Goal: Task Accomplishment & Management: Manage account settings

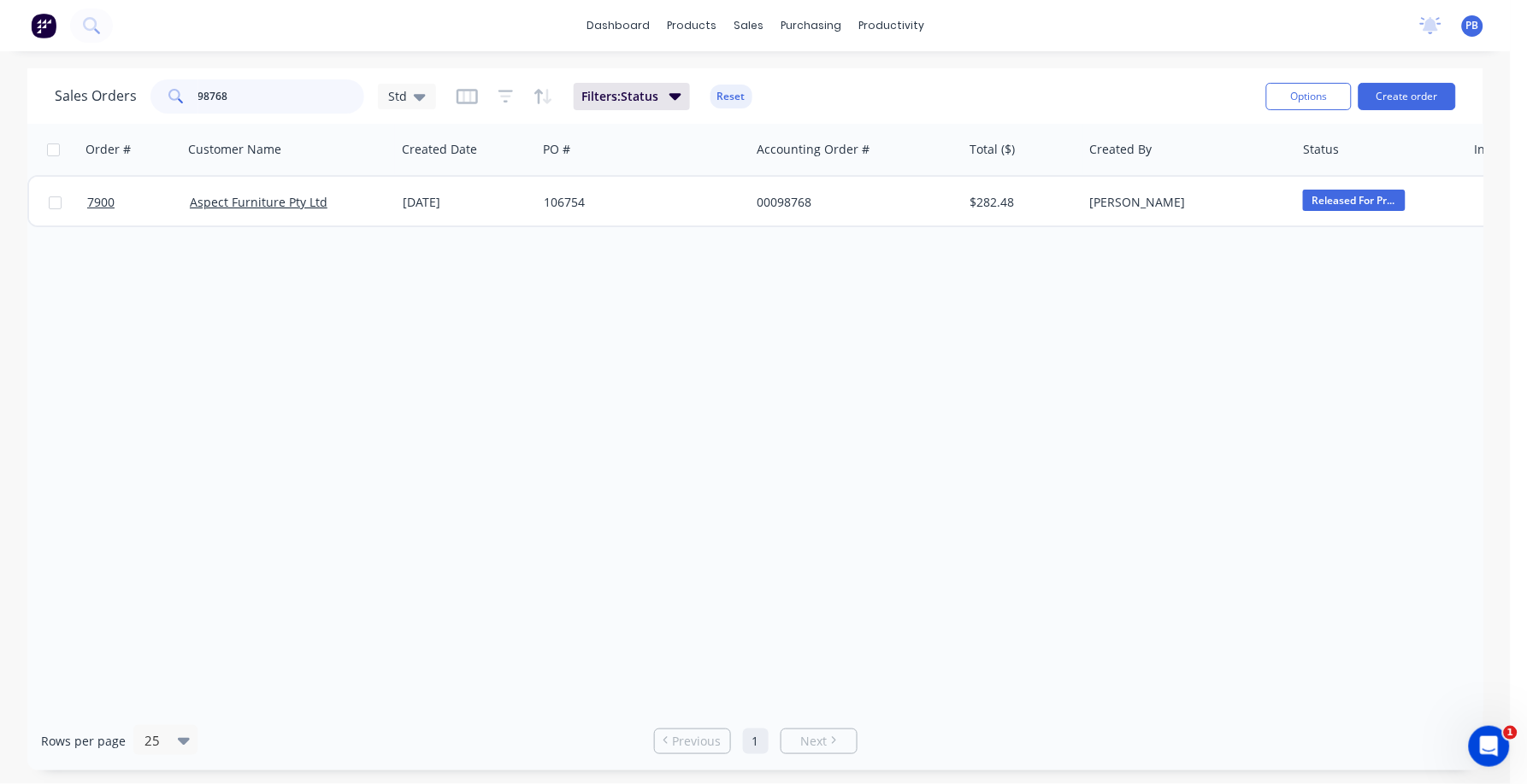
click at [261, 98] on input "98768" at bounding box center [282, 96] width 166 height 34
type input "98561"
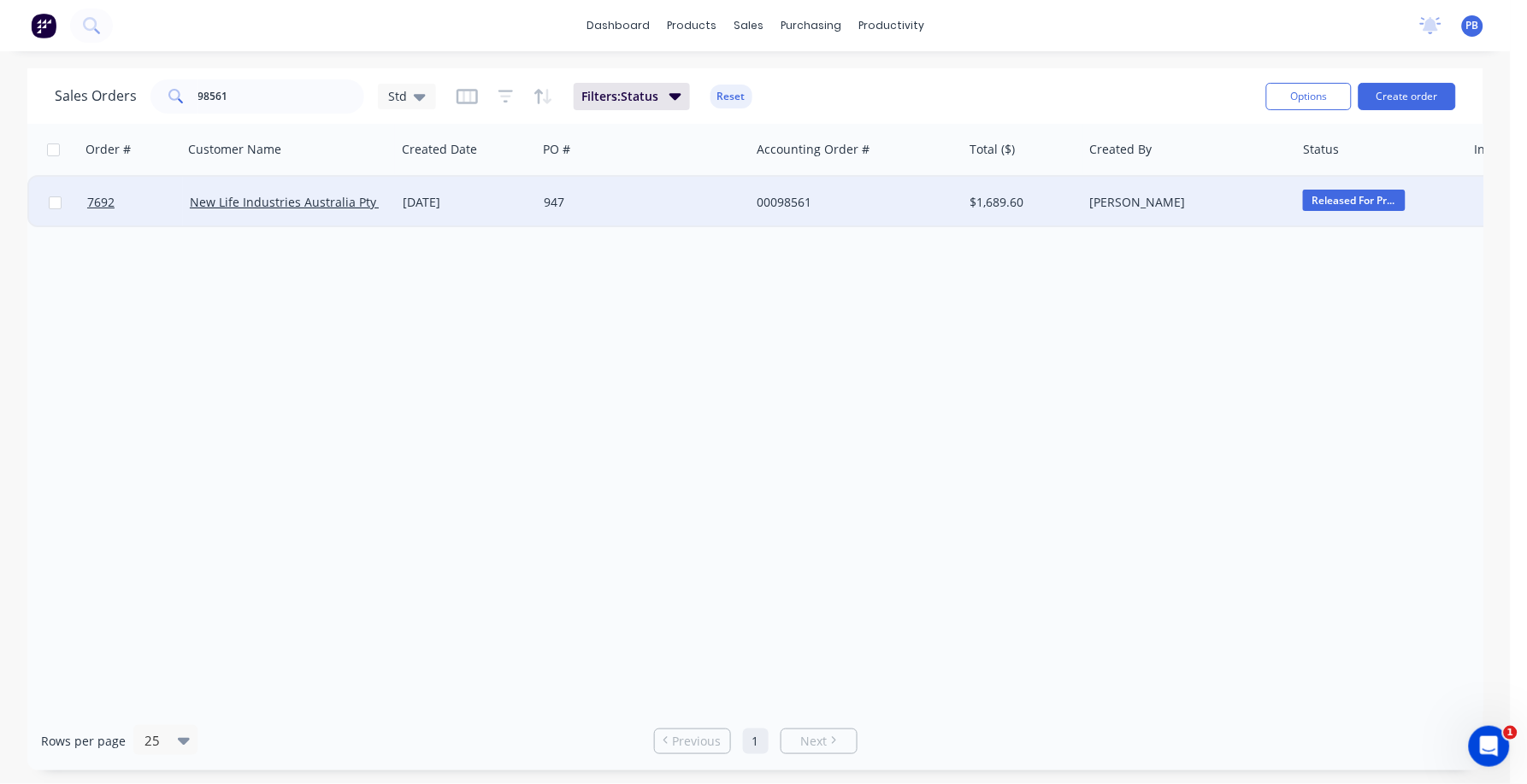
click at [773, 205] on div "00098561" at bounding box center [852, 203] width 190 height 17
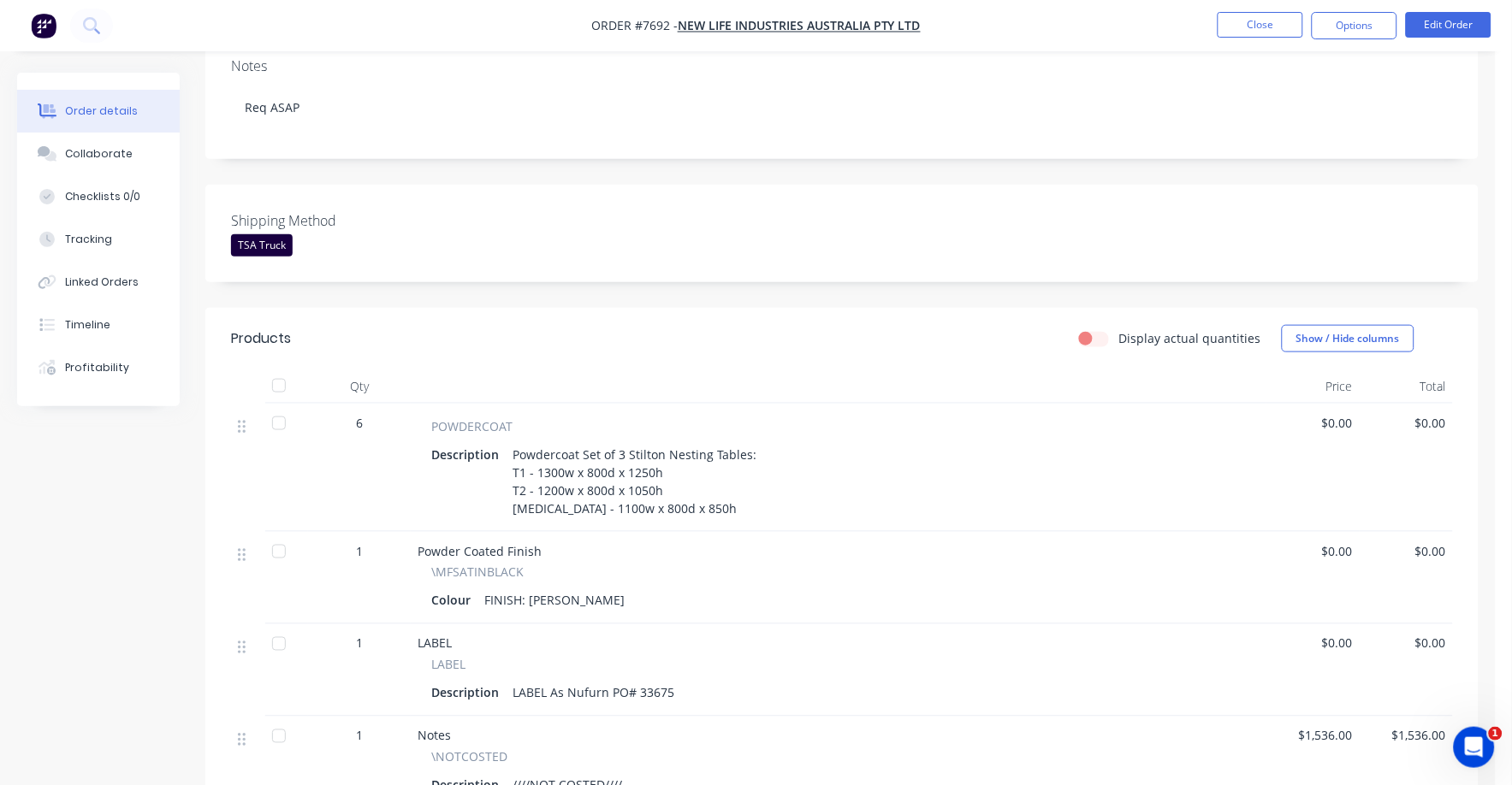
scroll to position [321, 0]
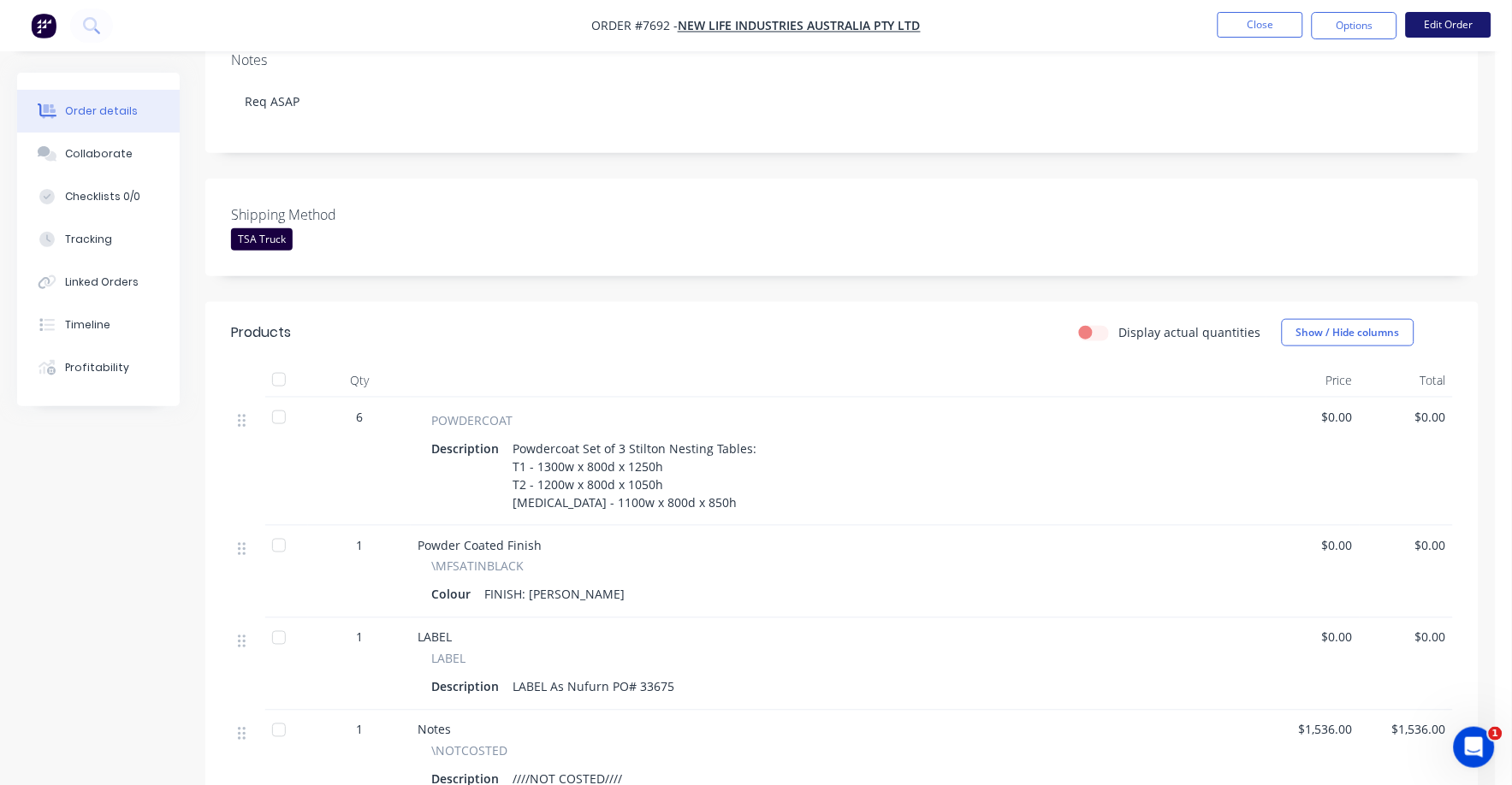
click at [1462, 27] on button "Edit Order" at bounding box center [1448, 24] width 86 height 25
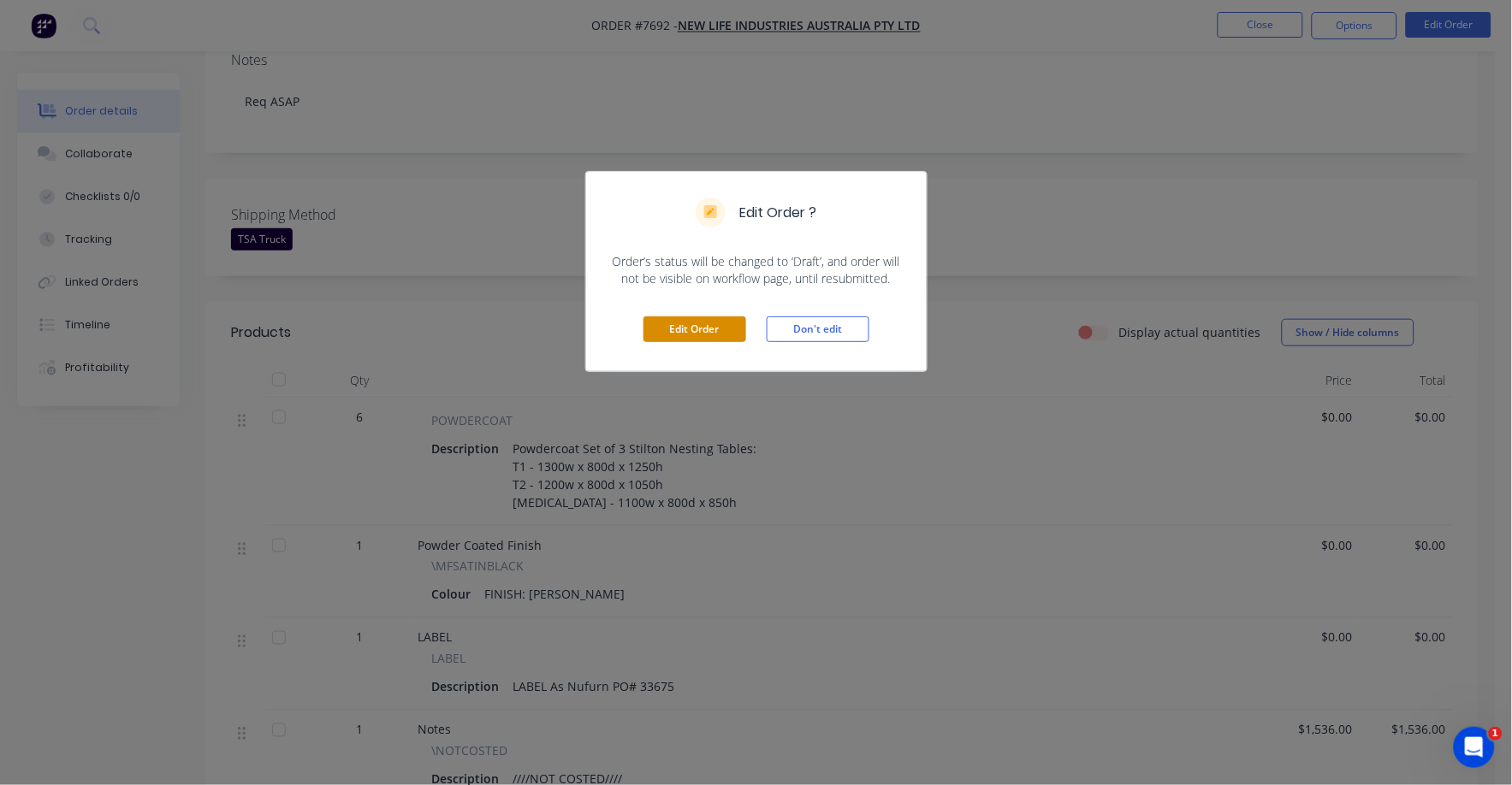
click at [693, 329] on button "Edit Order" at bounding box center [695, 329] width 103 height 25
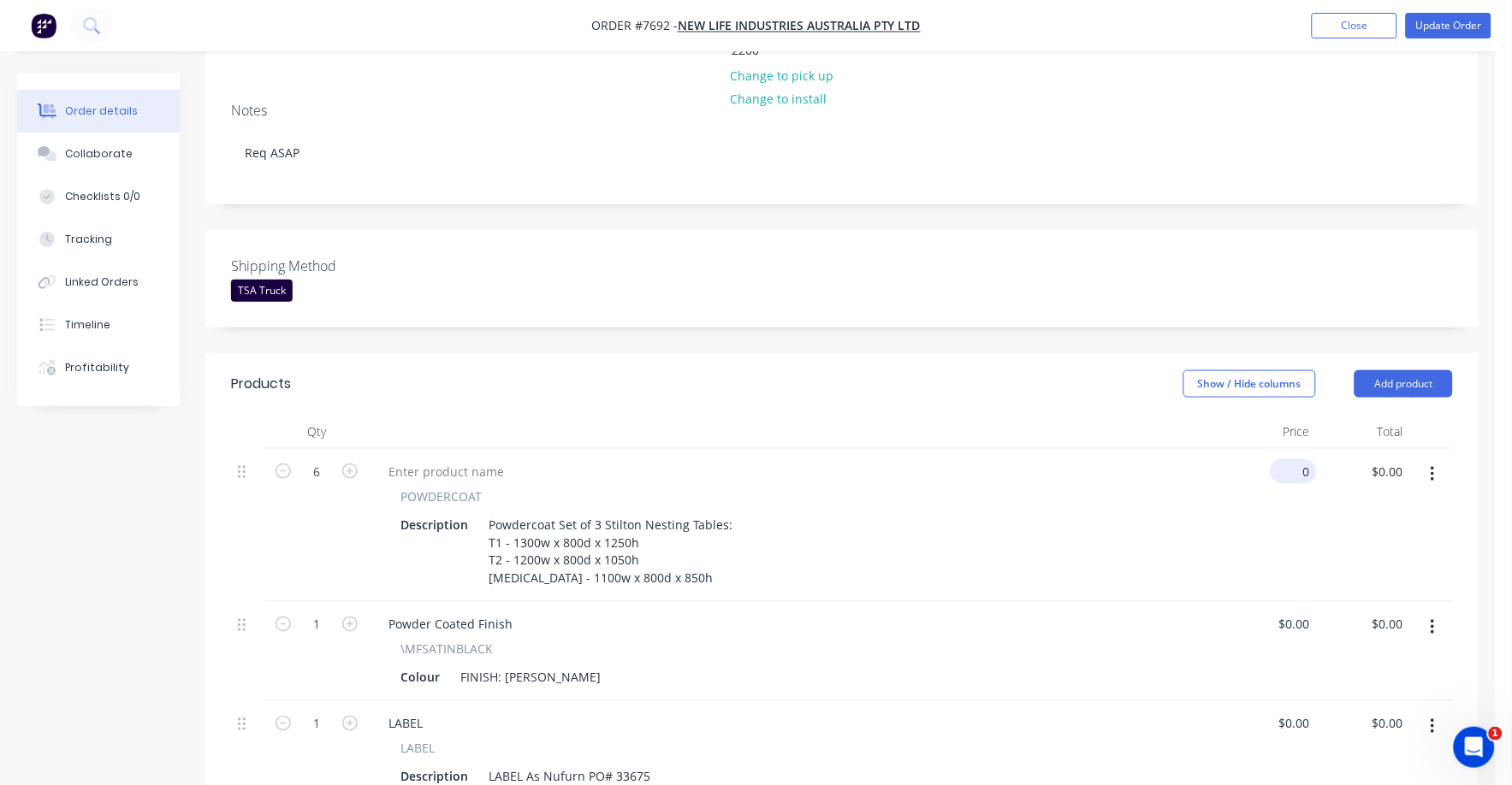
click at [1303, 460] on input "0" at bounding box center [1296, 472] width 39 height 24
type input "$339.00"
type input "$2,034.00"
click at [1207, 602] on div "Powder Coated Finish \MFSATINBLACK Colour FINISH: Satin Black" at bounding box center [796, 652] width 856 height 99
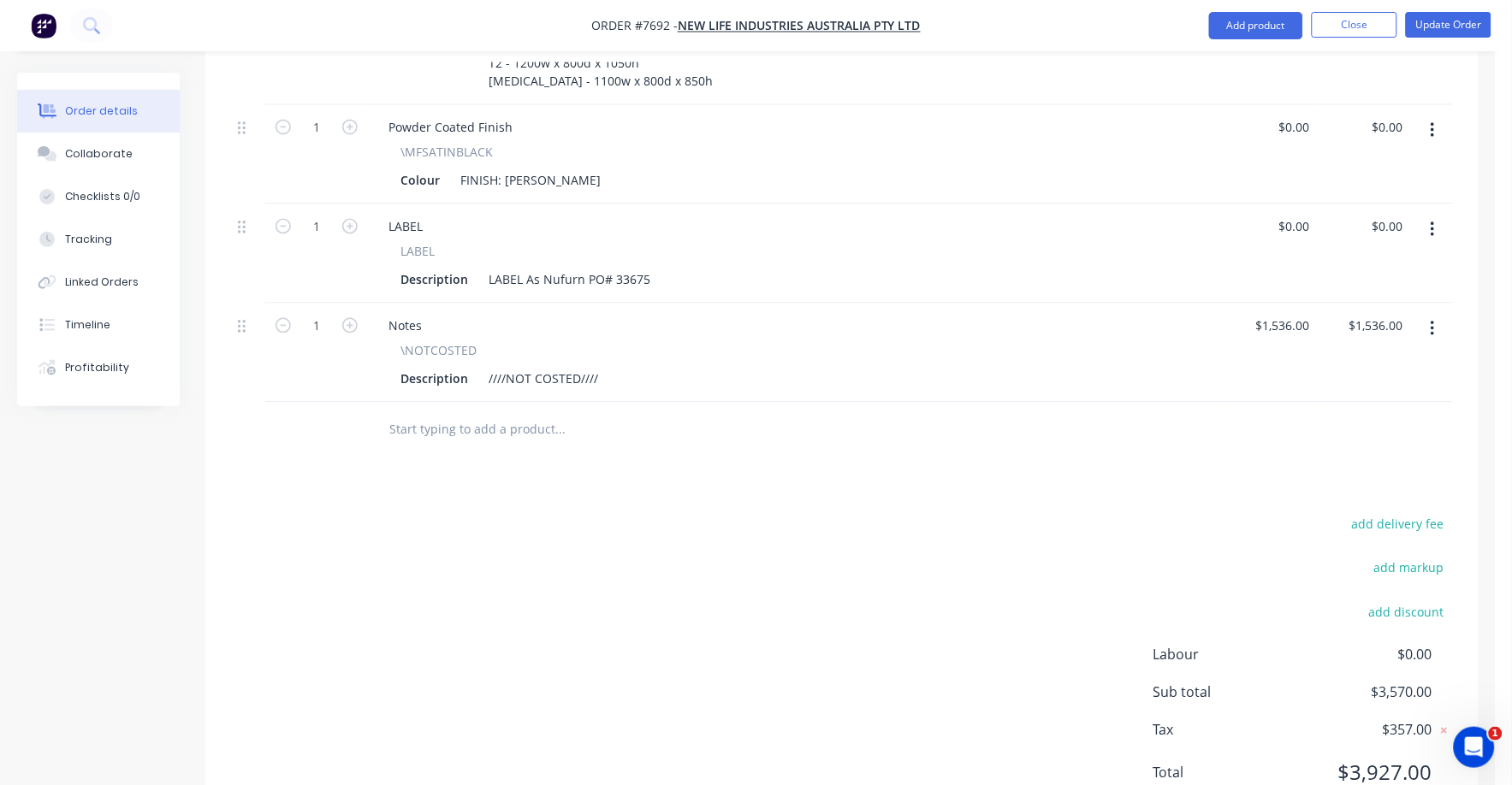
drag, startPoint x: 1413, startPoint y: 446, endPoint x: 1527, endPoint y: 457, distance: 114.5
click at [1415, 513] on button "add delivery fee" at bounding box center [1398, 524] width 111 height 23
type input "75"
click input "submit" at bounding box center [0, 0] width 0 height 0
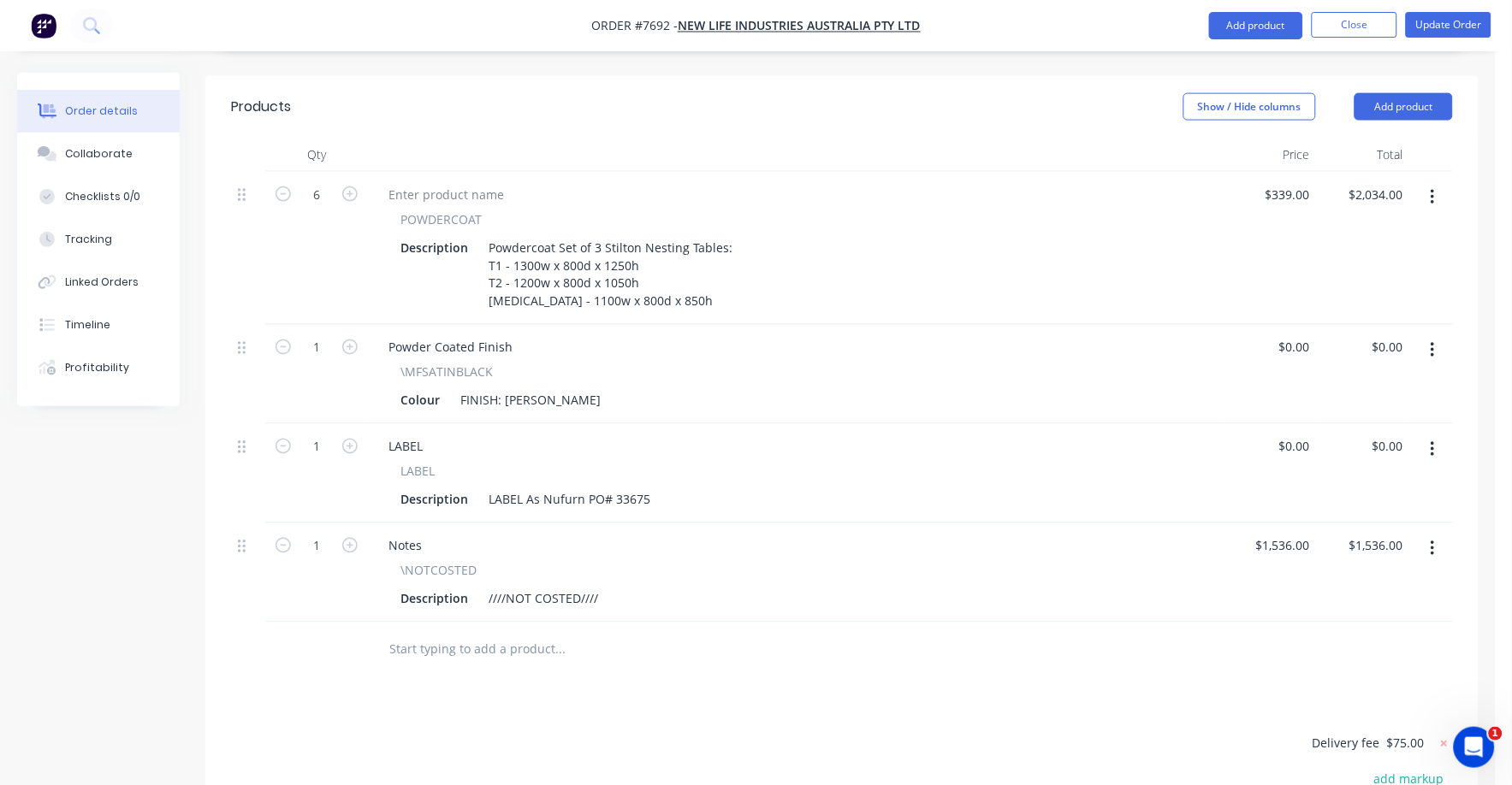
scroll to position [597, 0]
click at [1436, 536] on button "button" at bounding box center [1433, 550] width 40 height 31
click at [1346, 686] on div "Delete" at bounding box center [1372, 699] width 132 height 24
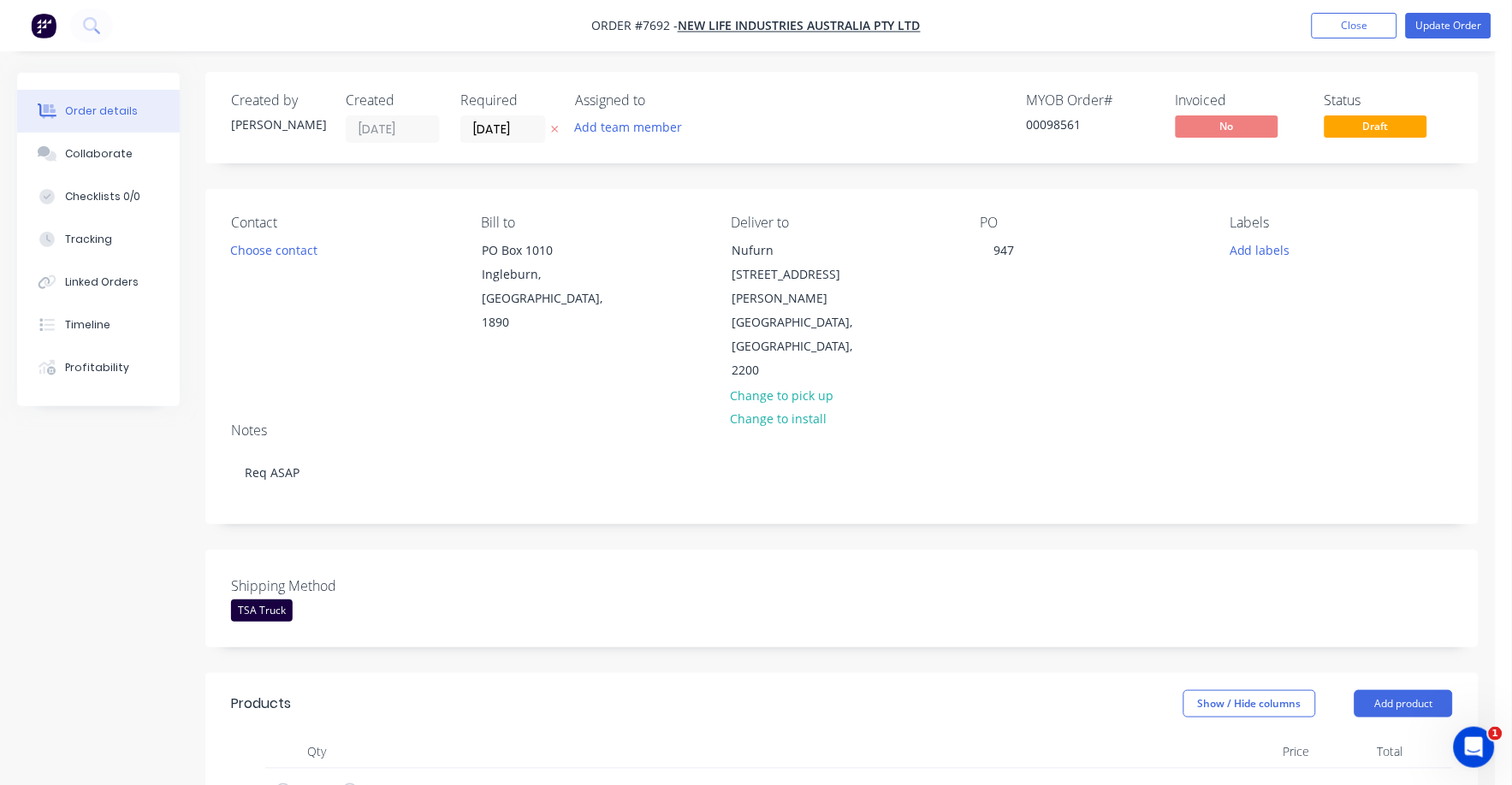
scroll to position [0, 0]
click at [1456, 27] on button "Update Order" at bounding box center [1448, 25] width 86 height 25
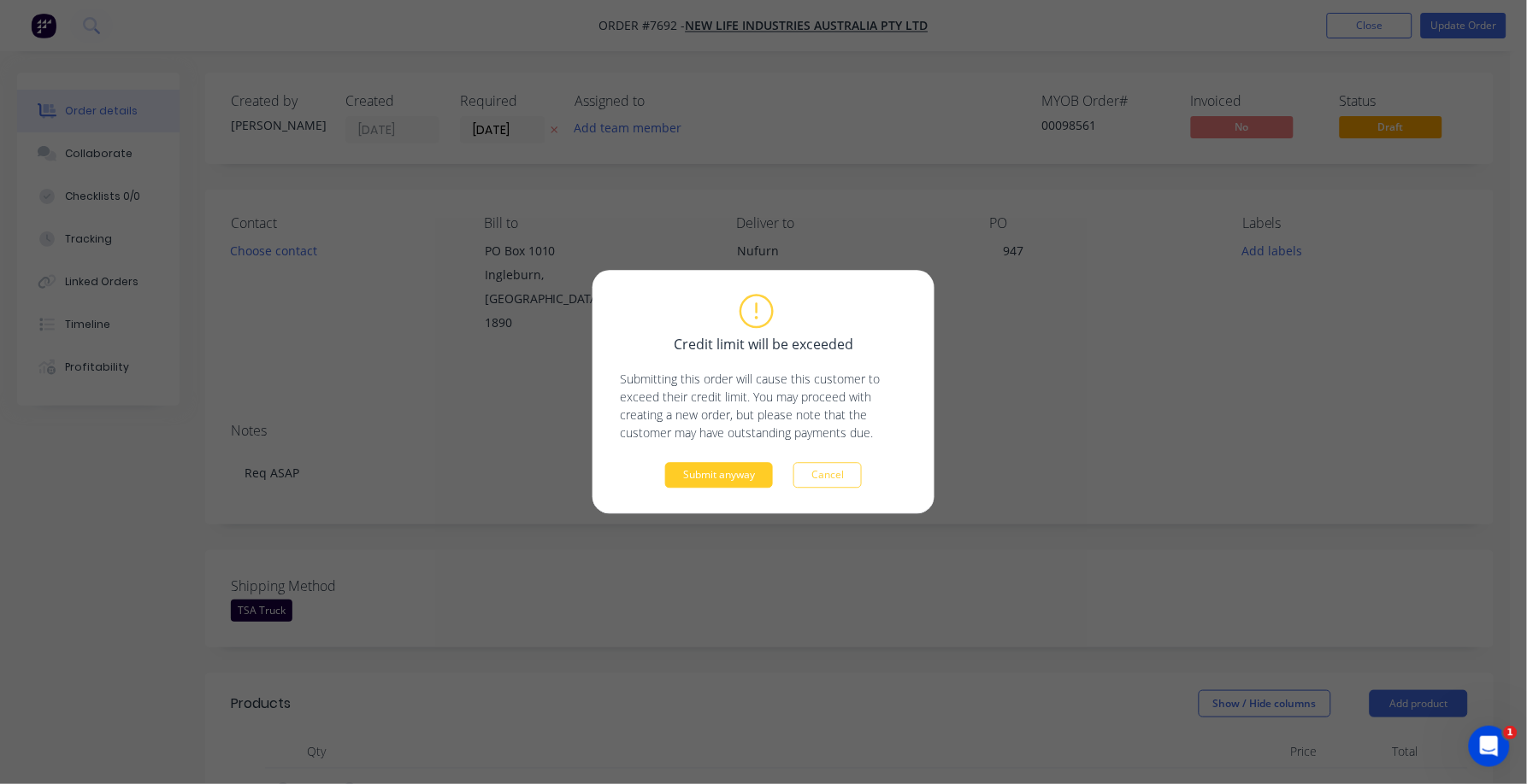
click at [717, 476] on button "Submit anyway" at bounding box center [719, 476] width 108 height 25
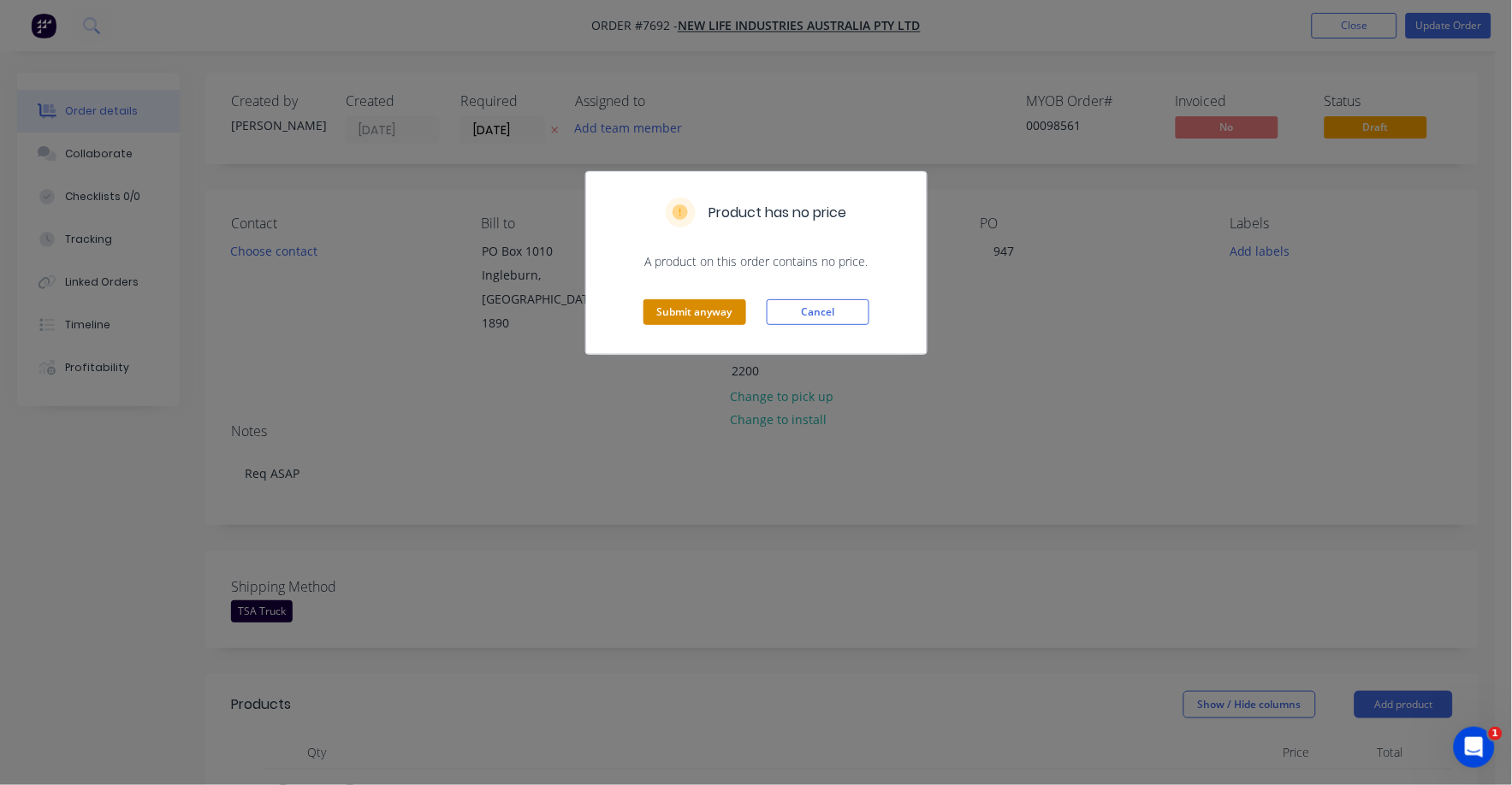
click at [689, 302] on button "Submit anyway" at bounding box center [695, 311] width 103 height 25
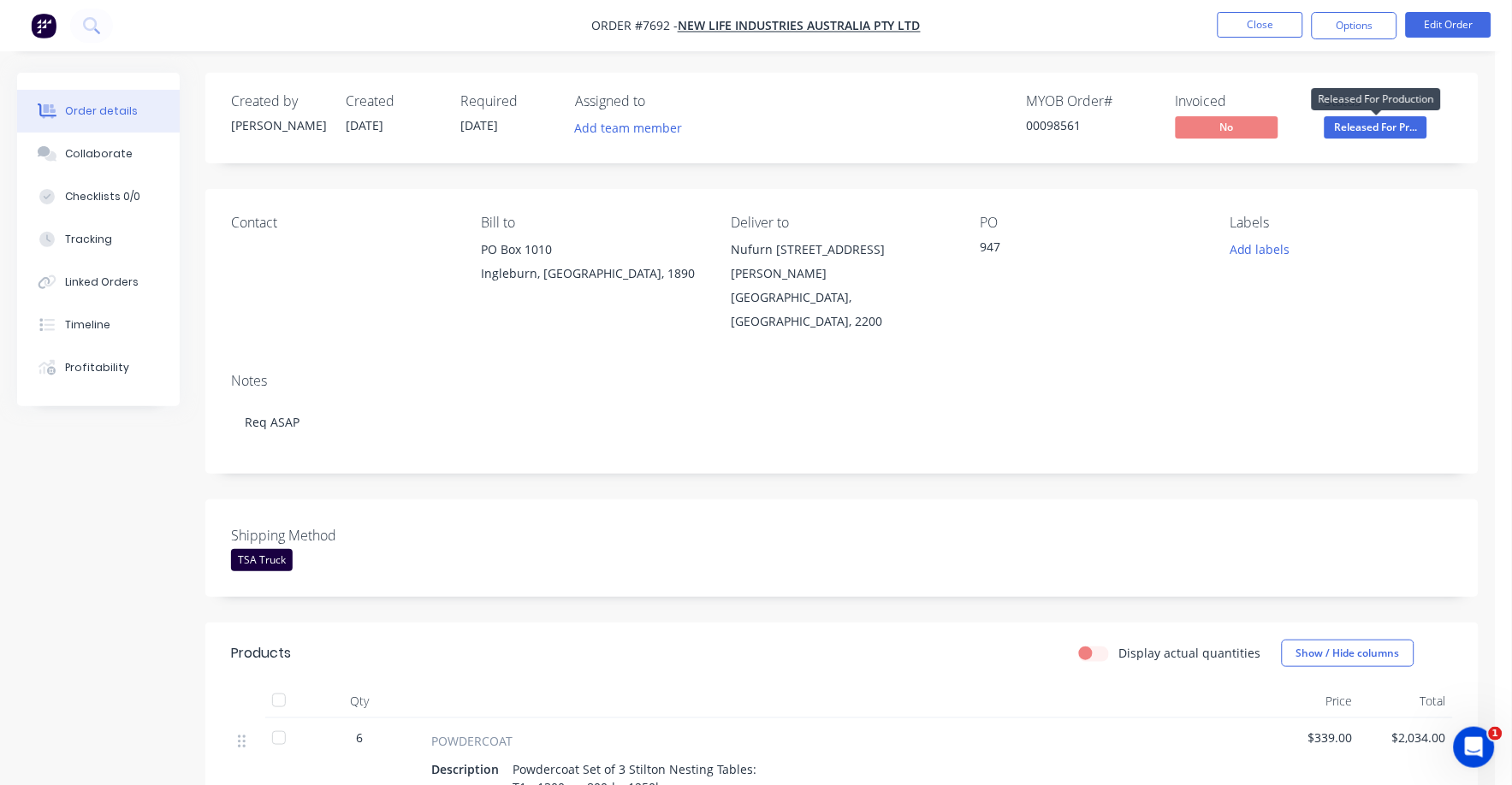
click at [1364, 131] on span "Released For Pr..." at bounding box center [1376, 126] width 103 height 22
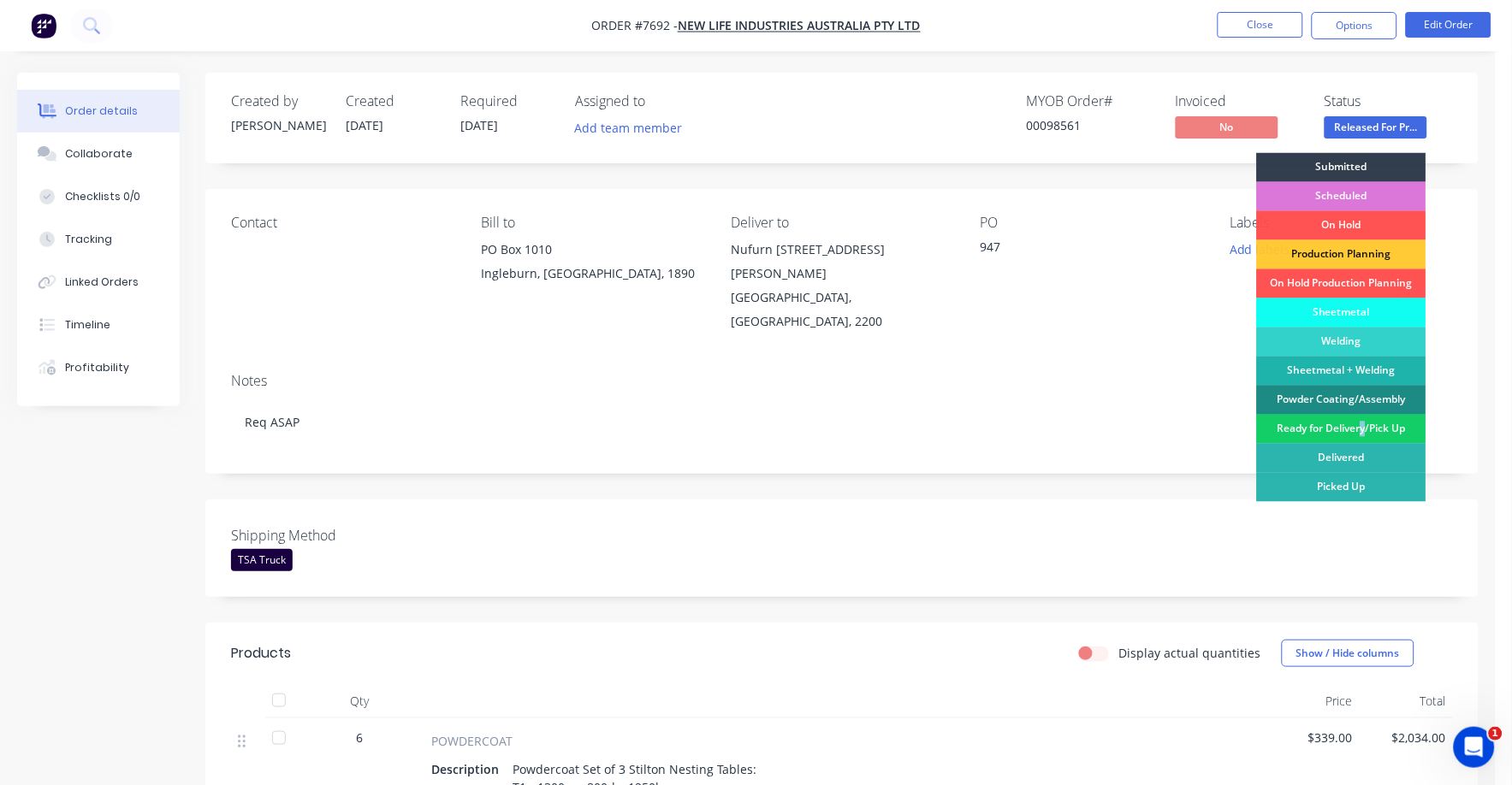
click at [1363, 427] on div "Ready for Delivery/Pick Up" at bounding box center [1342, 429] width 169 height 29
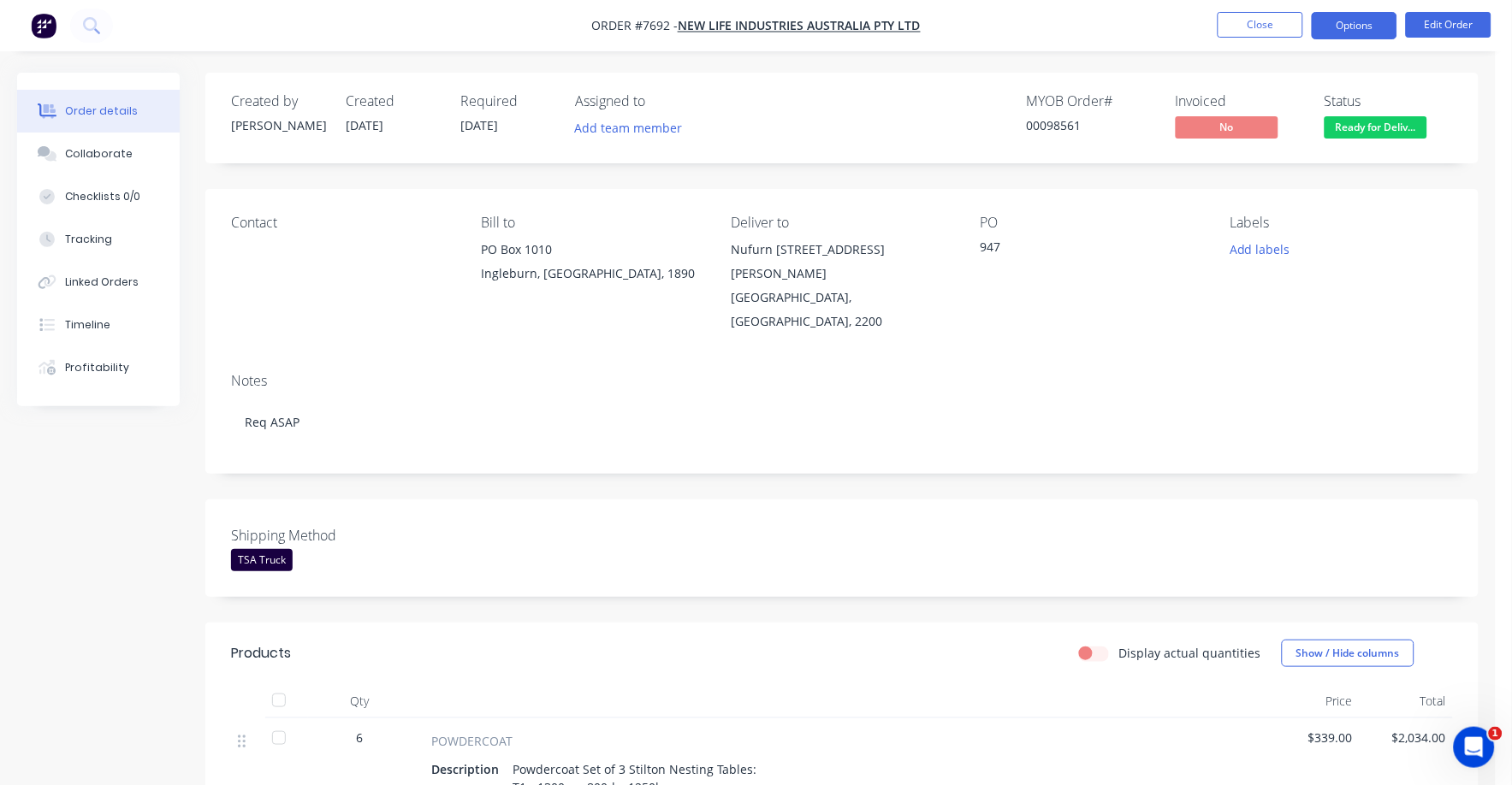
click at [1357, 19] on button "Options" at bounding box center [1355, 25] width 86 height 27
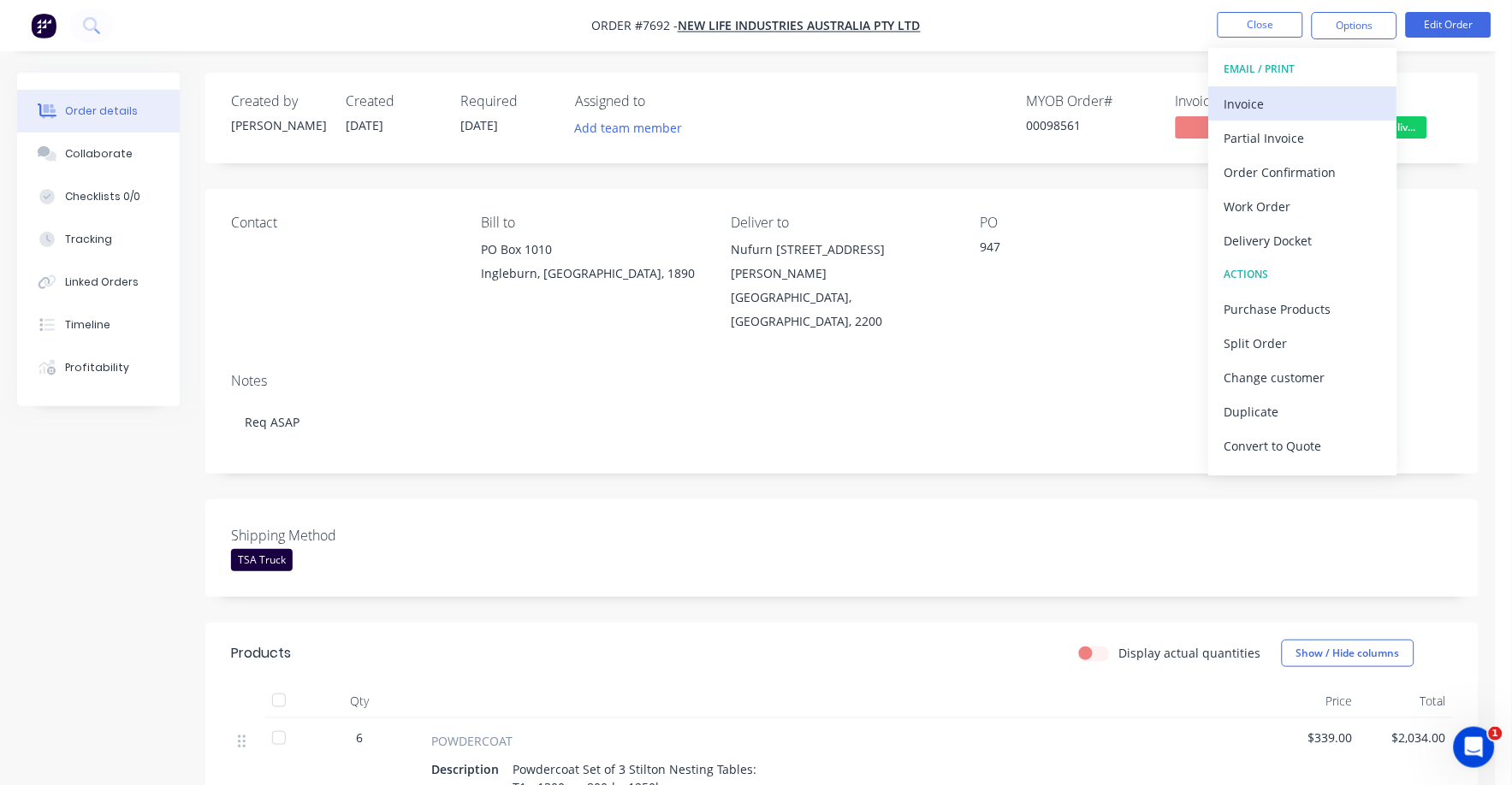
click at [1248, 101] on div "Invoice" at bounding box center [1303, 104] width 157 height 24
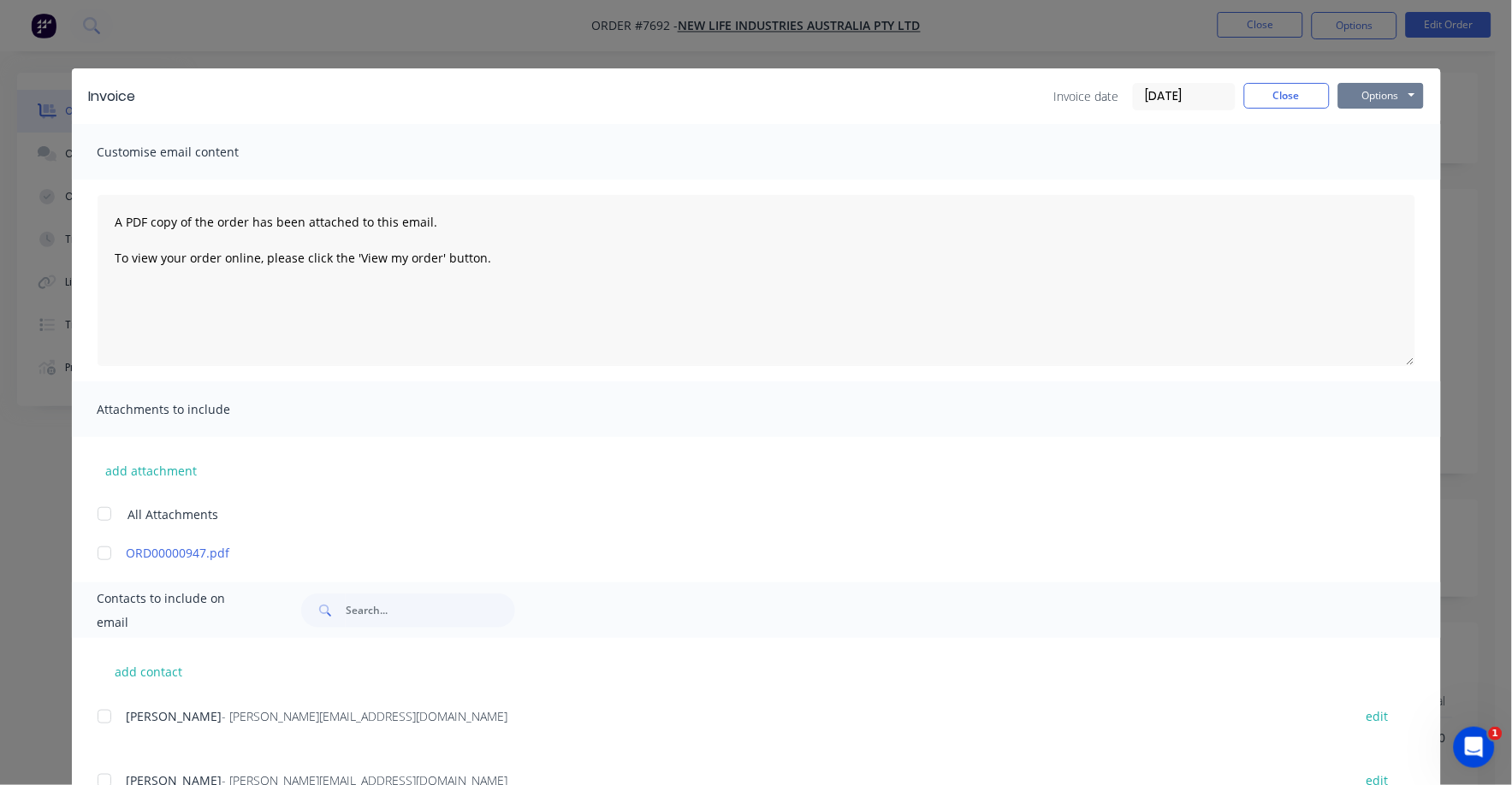
drag, startPoint x: 1362, startPoint y: 89, endPoint x: 1361, endPoint y: 110, distance: 21.0
click at [1362, 92] on button "Options" at bounding box center [1381, 95] width 86 height 25
click at [1361, 154] on button "Print" at bounding box center [1393, 154] width 110 height 28
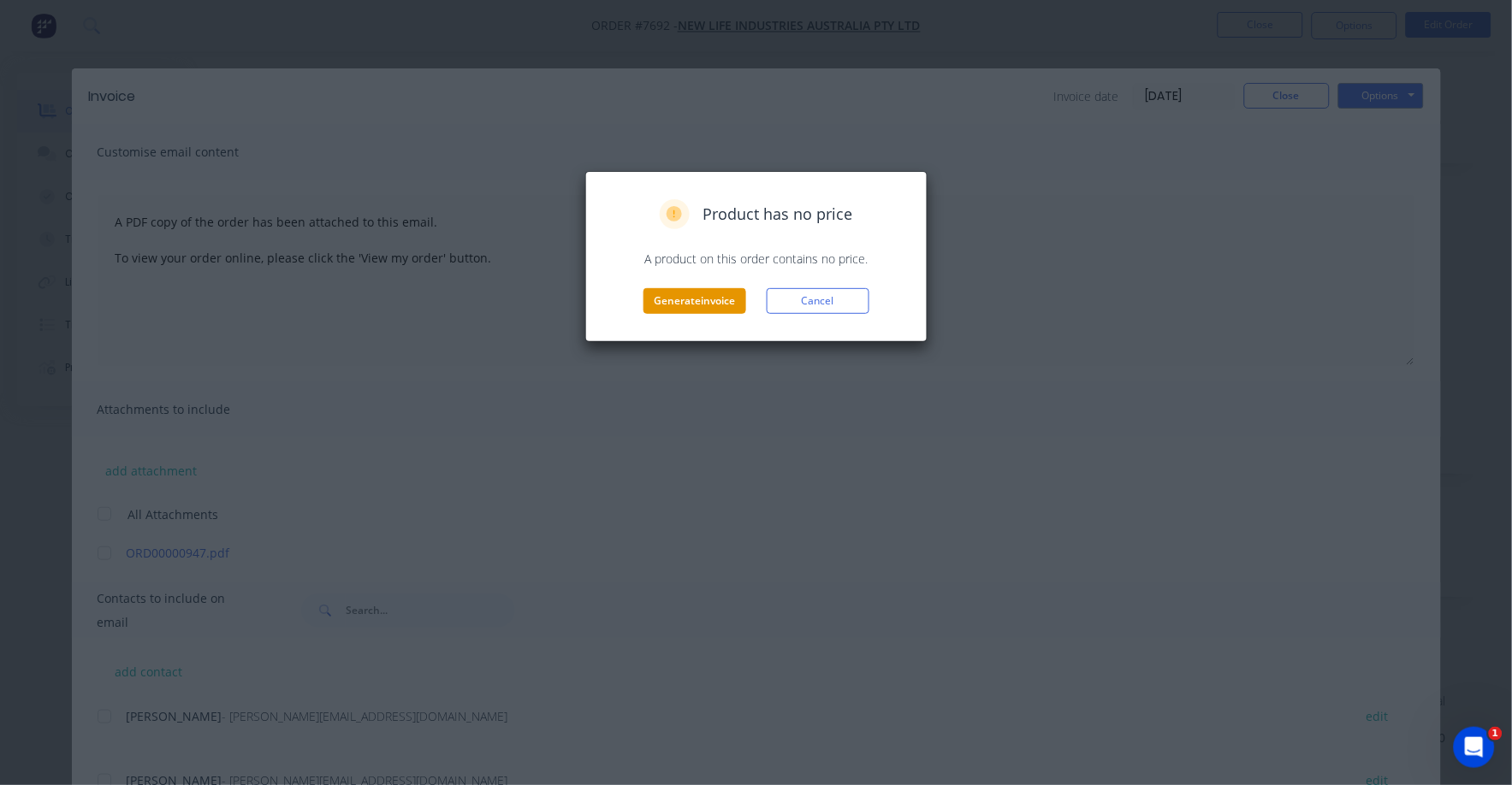
click at [682, 299] on button "Generate invoice" at bounding box center [695, 301] width 103 height 25
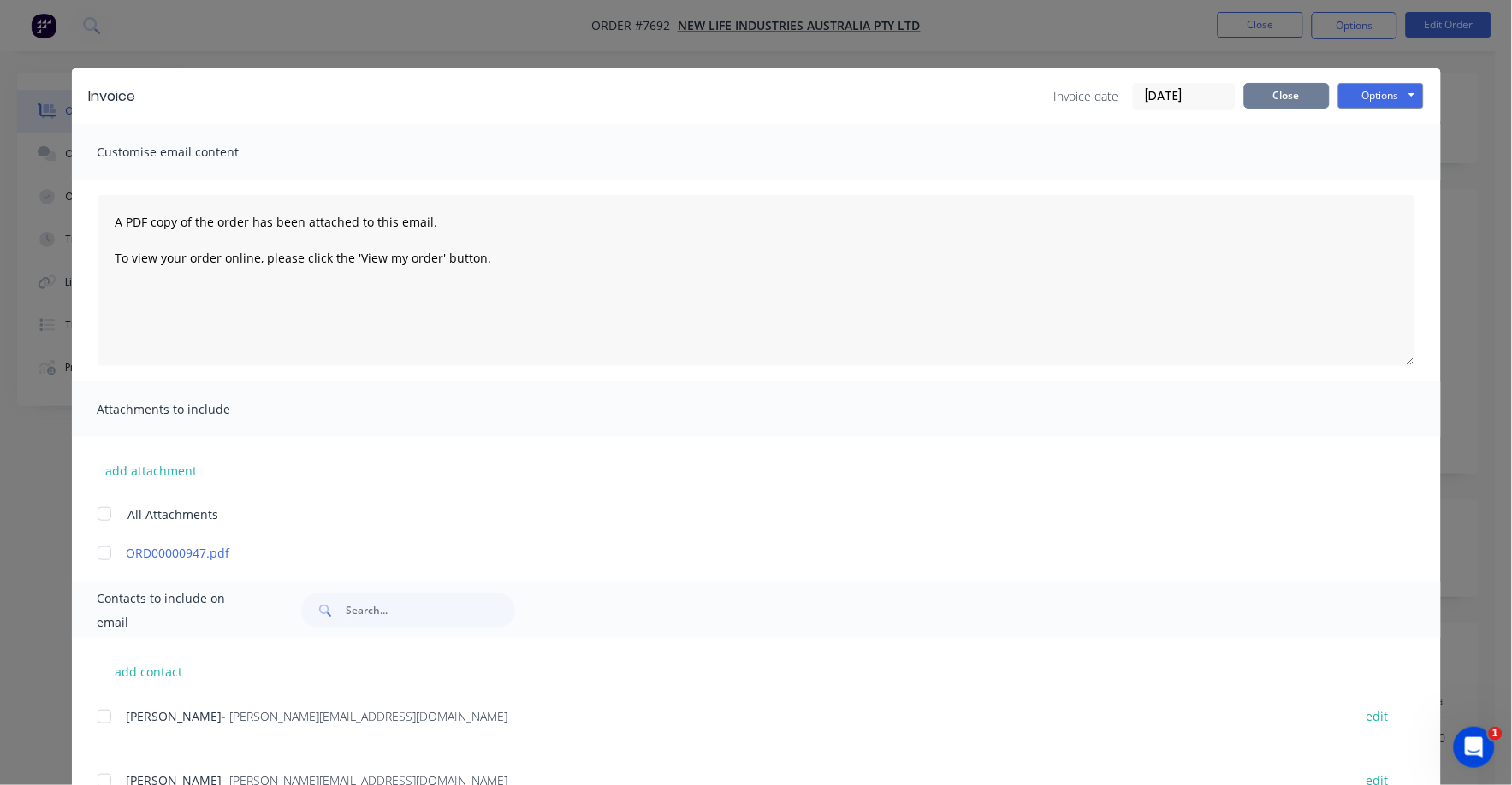
click at [1277, 101] on button "Close" at bounding box center [1287, 95] width 86 height 25
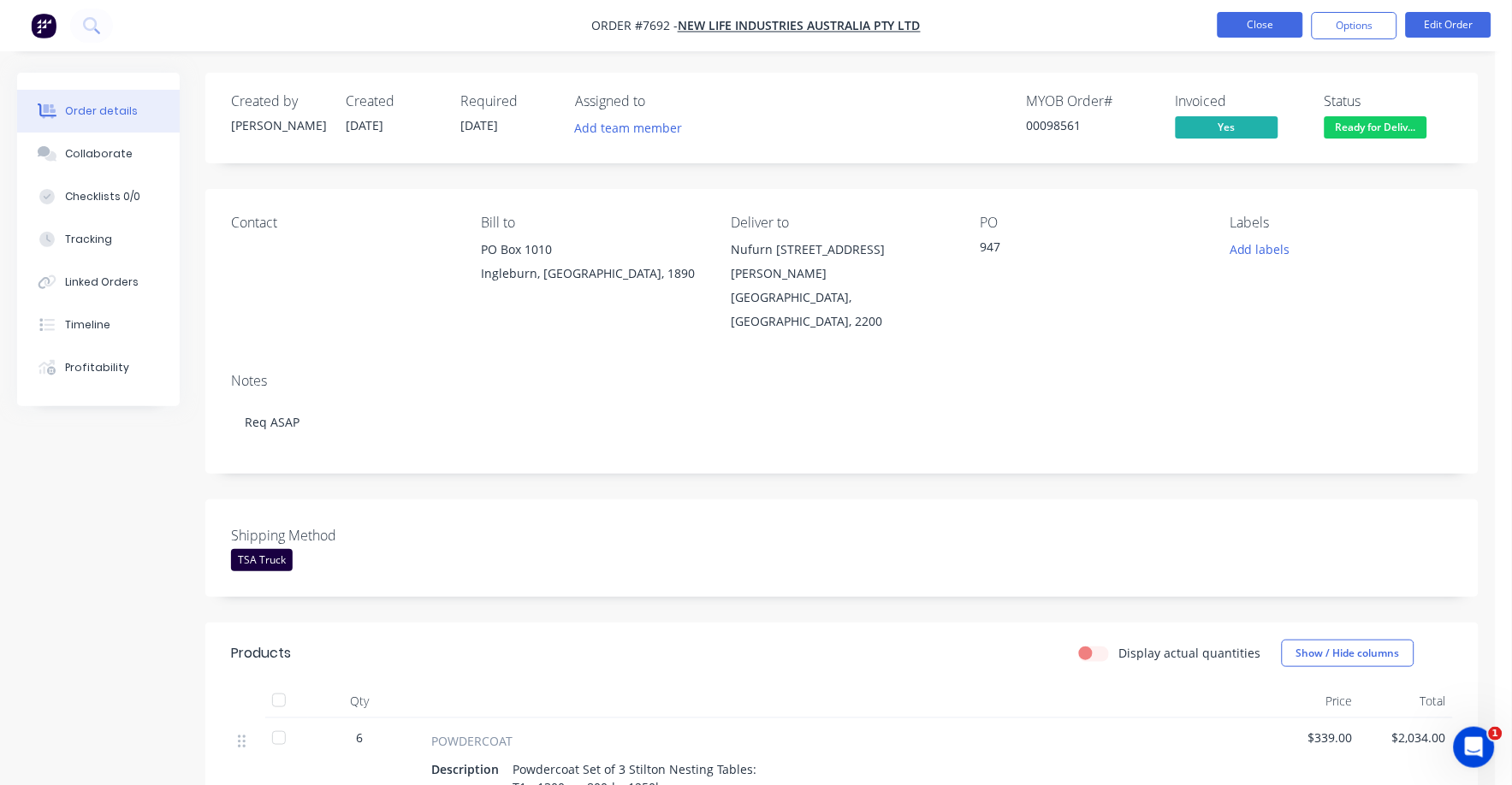
click at [1255, 24] on button "Close" at bounding box center [1261, 24] width 86 height 25
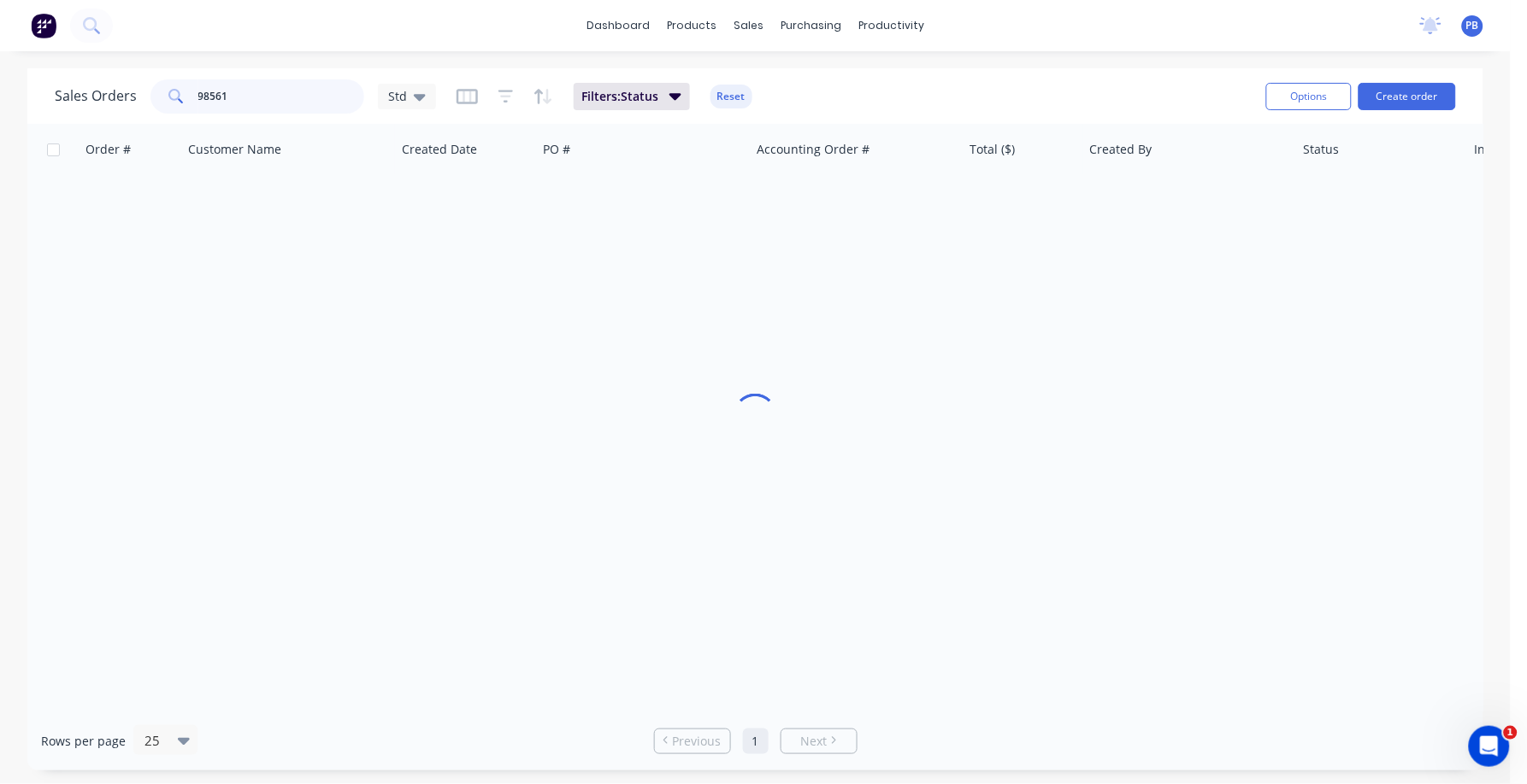
drag, startPoint x: 268, startPoint y: 103, endPoint x: 201, endPoint y: 61, distance: 79.1
click at [178, 88] on div "98561" at bounding box center [257, 96] width 214 height 34
type input "98555"
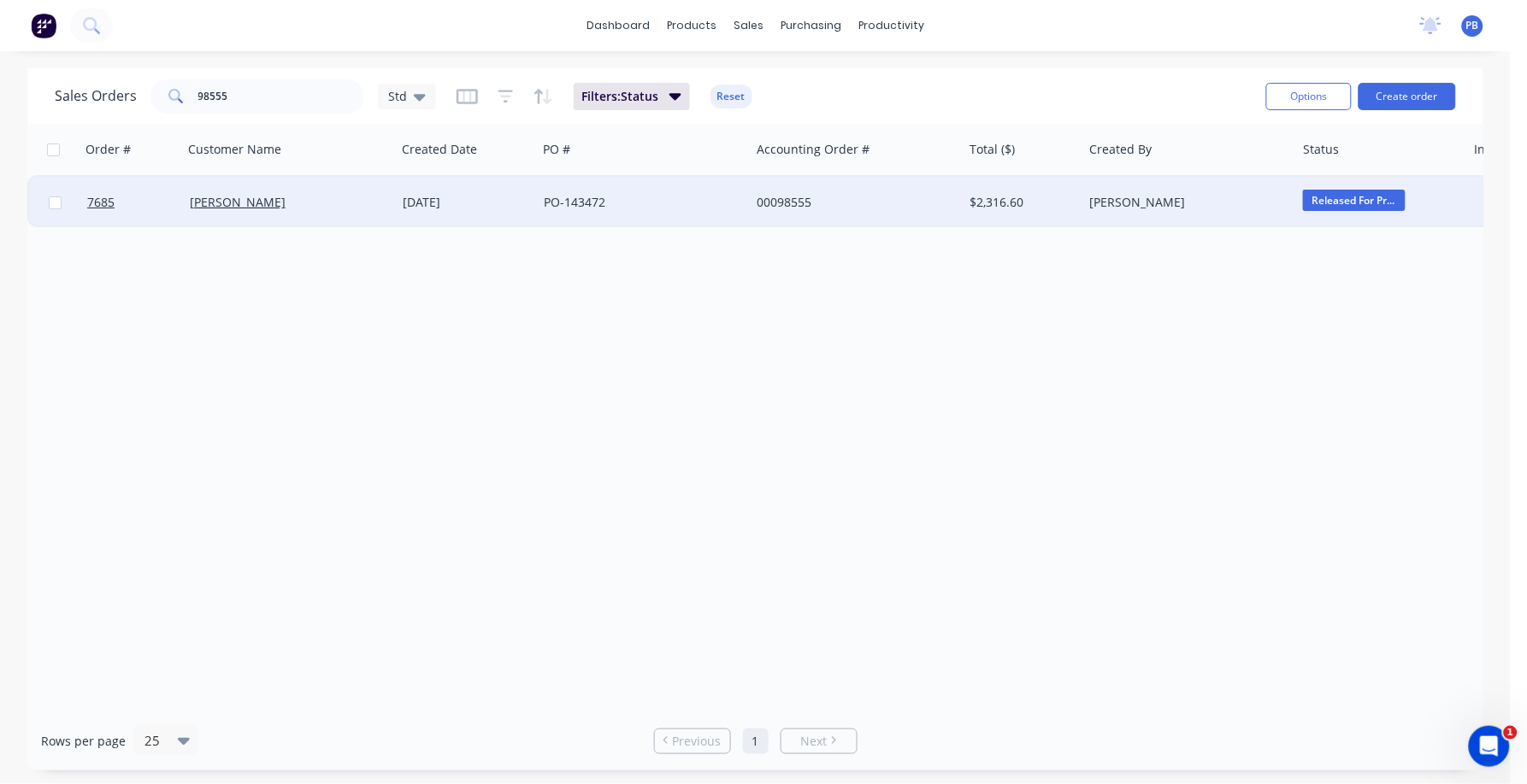
click at [777, 199] on div "00098555" at bounding box center [852, 203] width 190 height 17
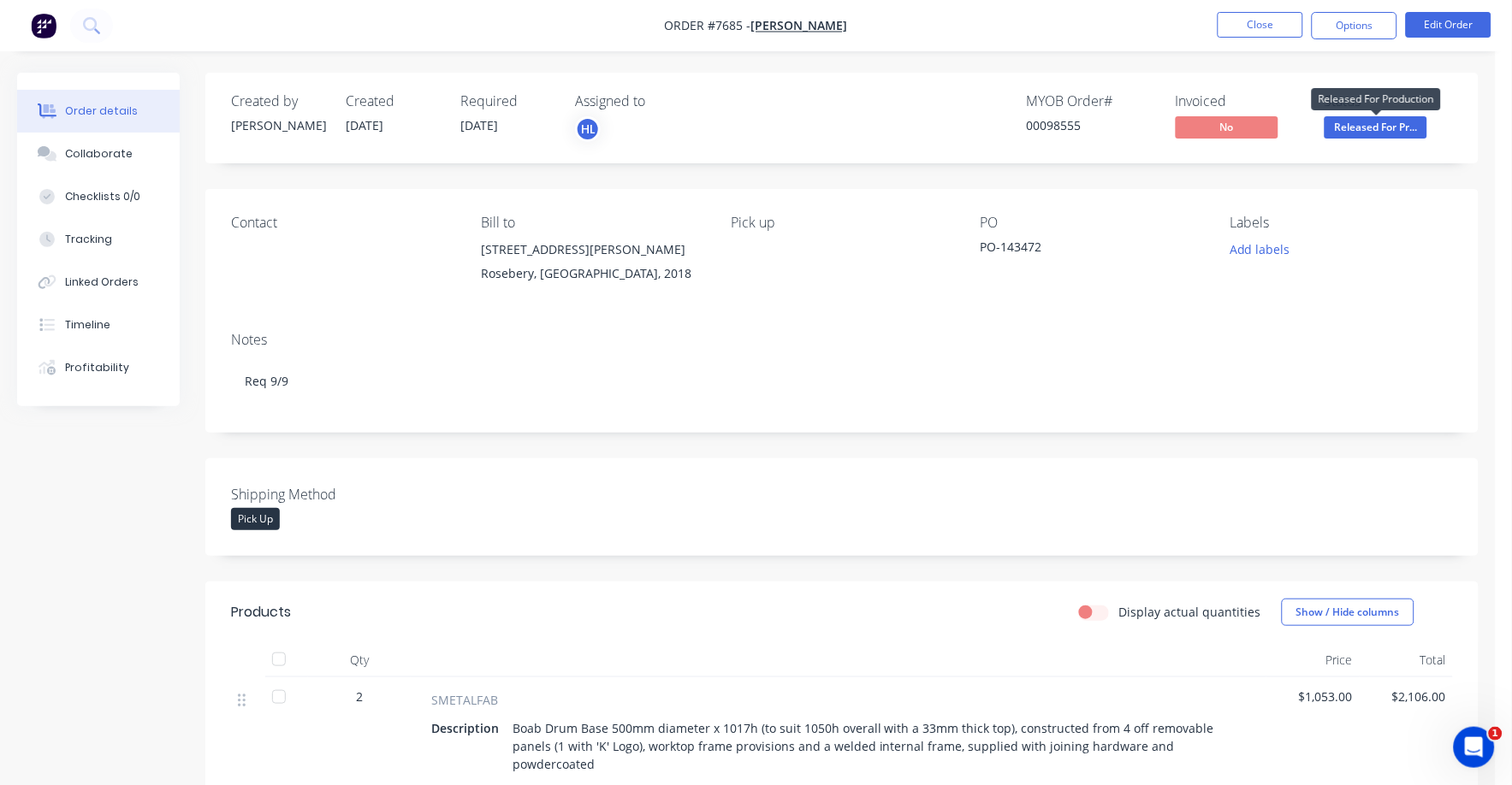
click at [1379, 126] on span "Released For Pr..." at bounding box center [1376, 126] width 103 height 22
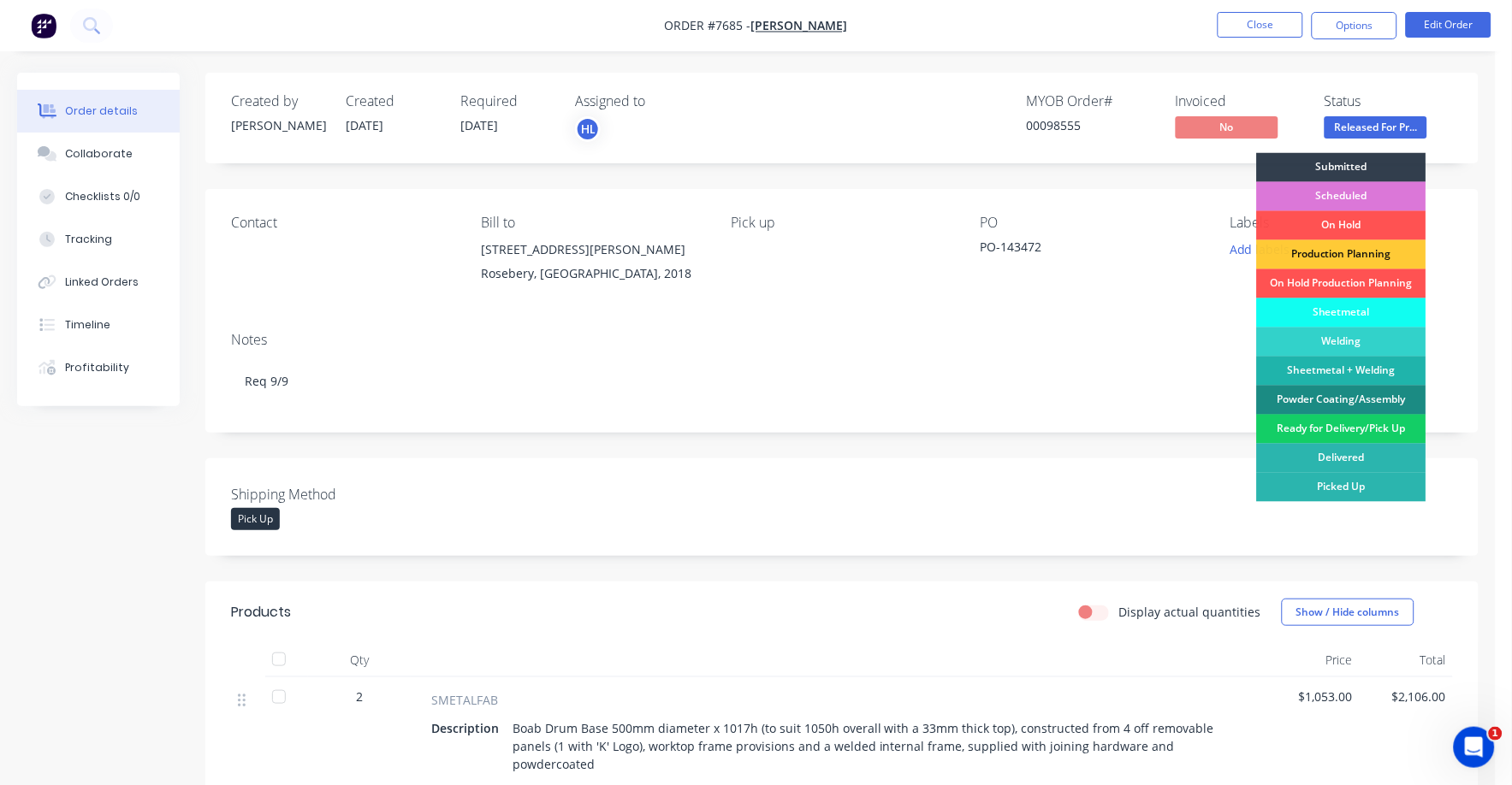
click at [1343, 427] on div "Ready for Delivery/Pick Up" at bounding box center [1342, 429] width 169 height 29
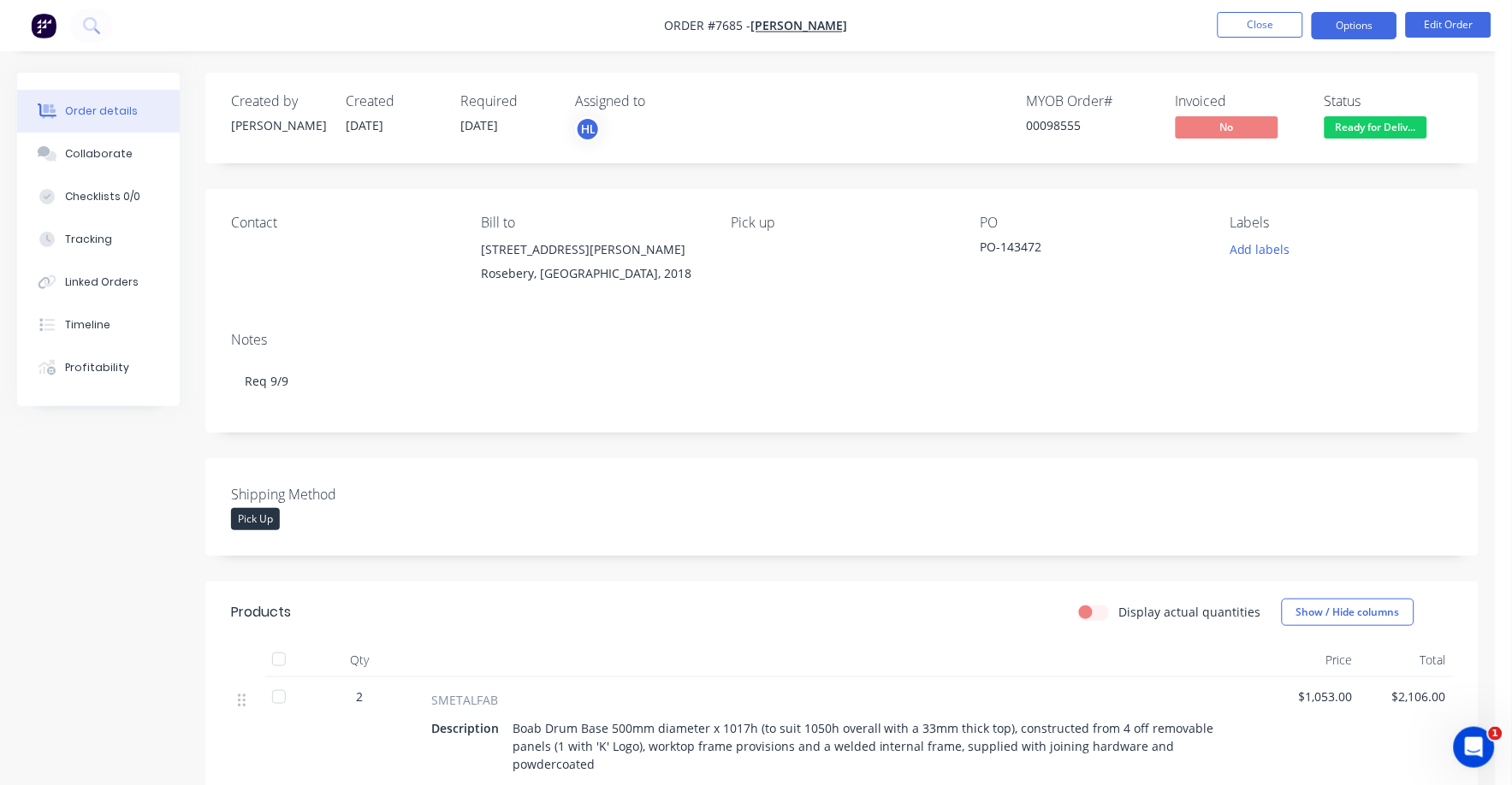
click at [1363, 25] on button "Options" at bounding box center [1355, 25] width 86 height 27
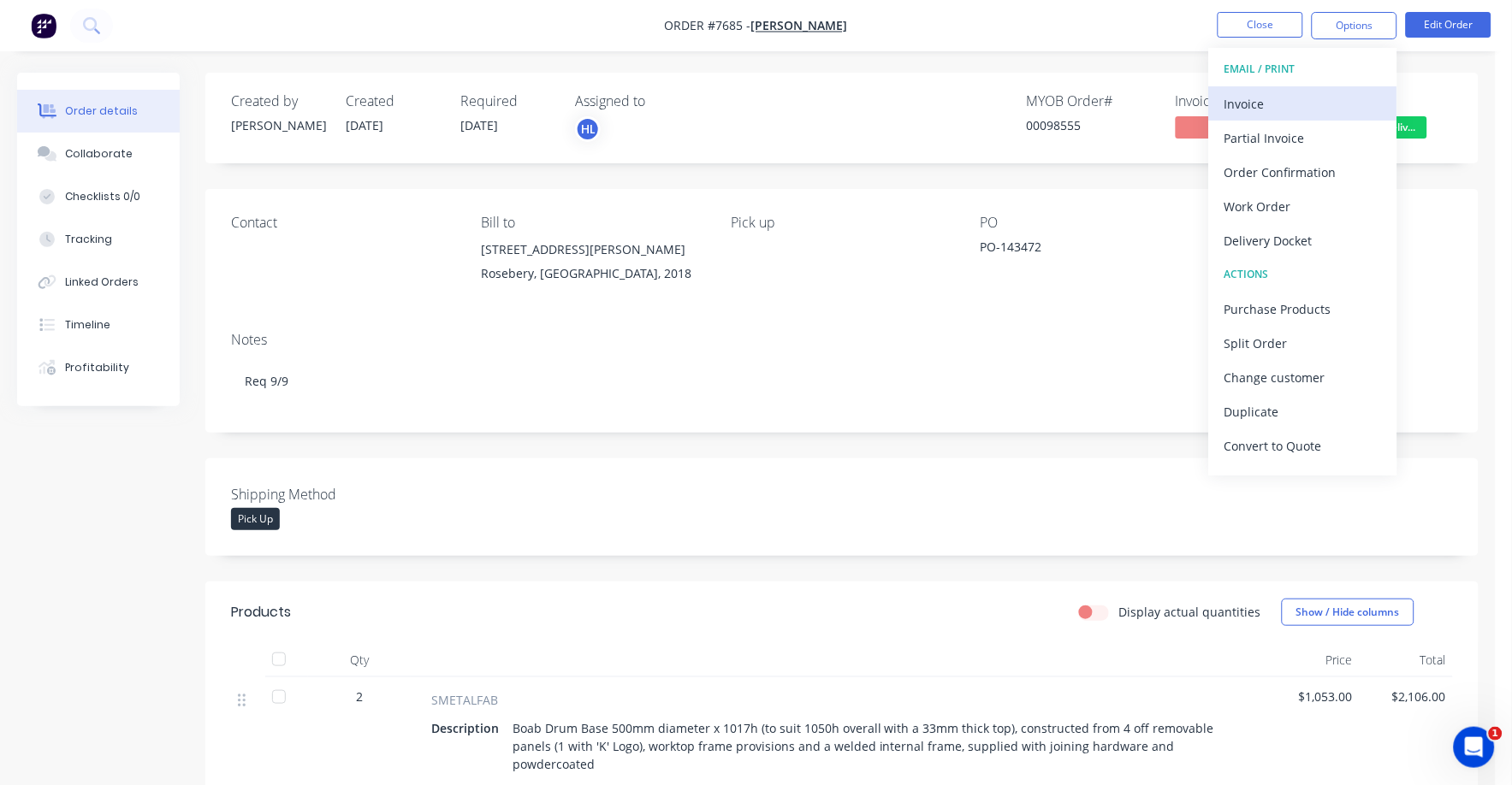
click at [1249, 97] on div "Invoice" at bounding box center [1303, 104] width 157 height 24
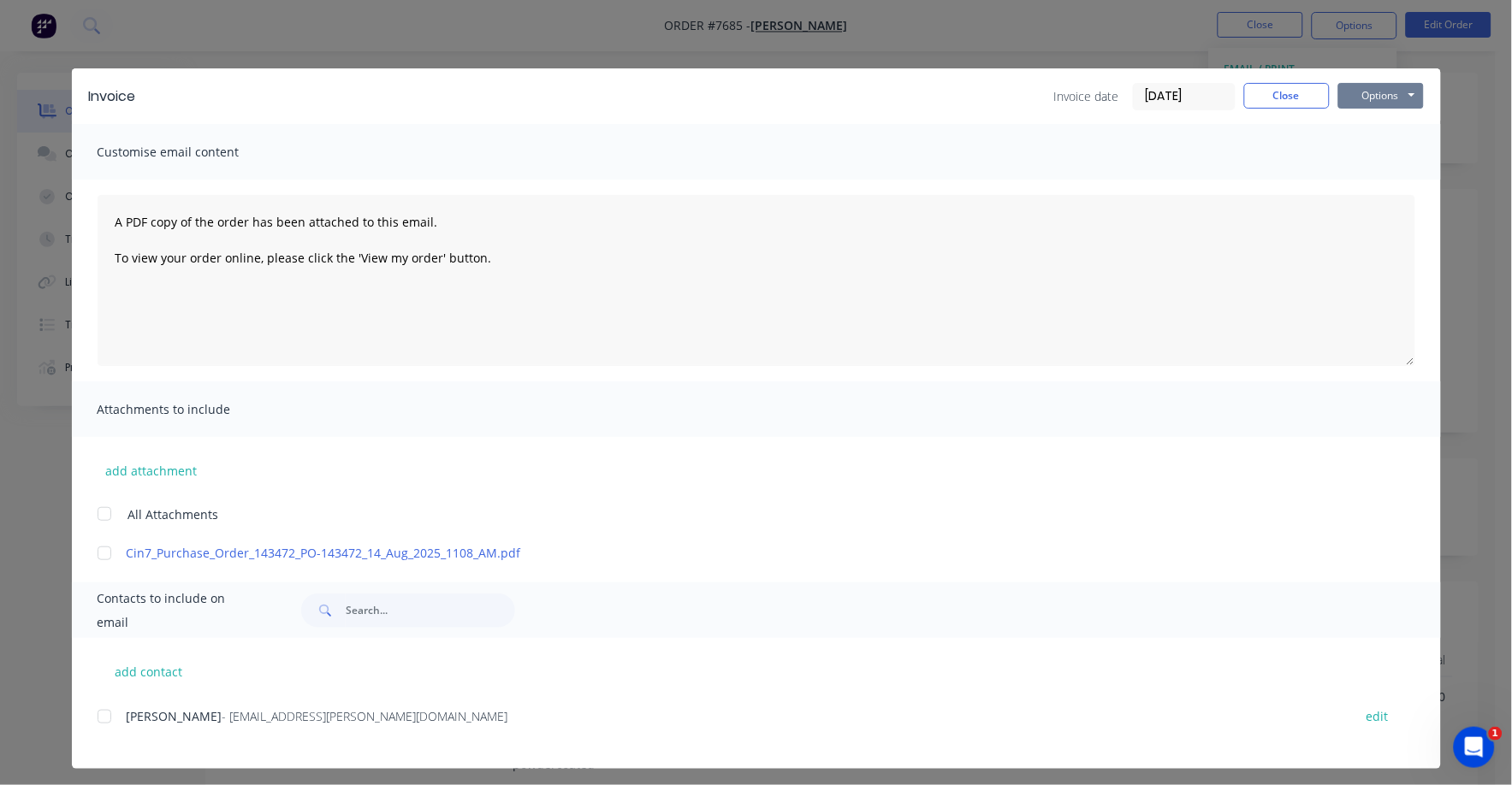
click at [1363, 87] on button "Options" at bounding box center [1381, 95] width 86 height 25
click at [1366, 160] on button "Print" at bounding box center [1393, 154] width 110 height 28
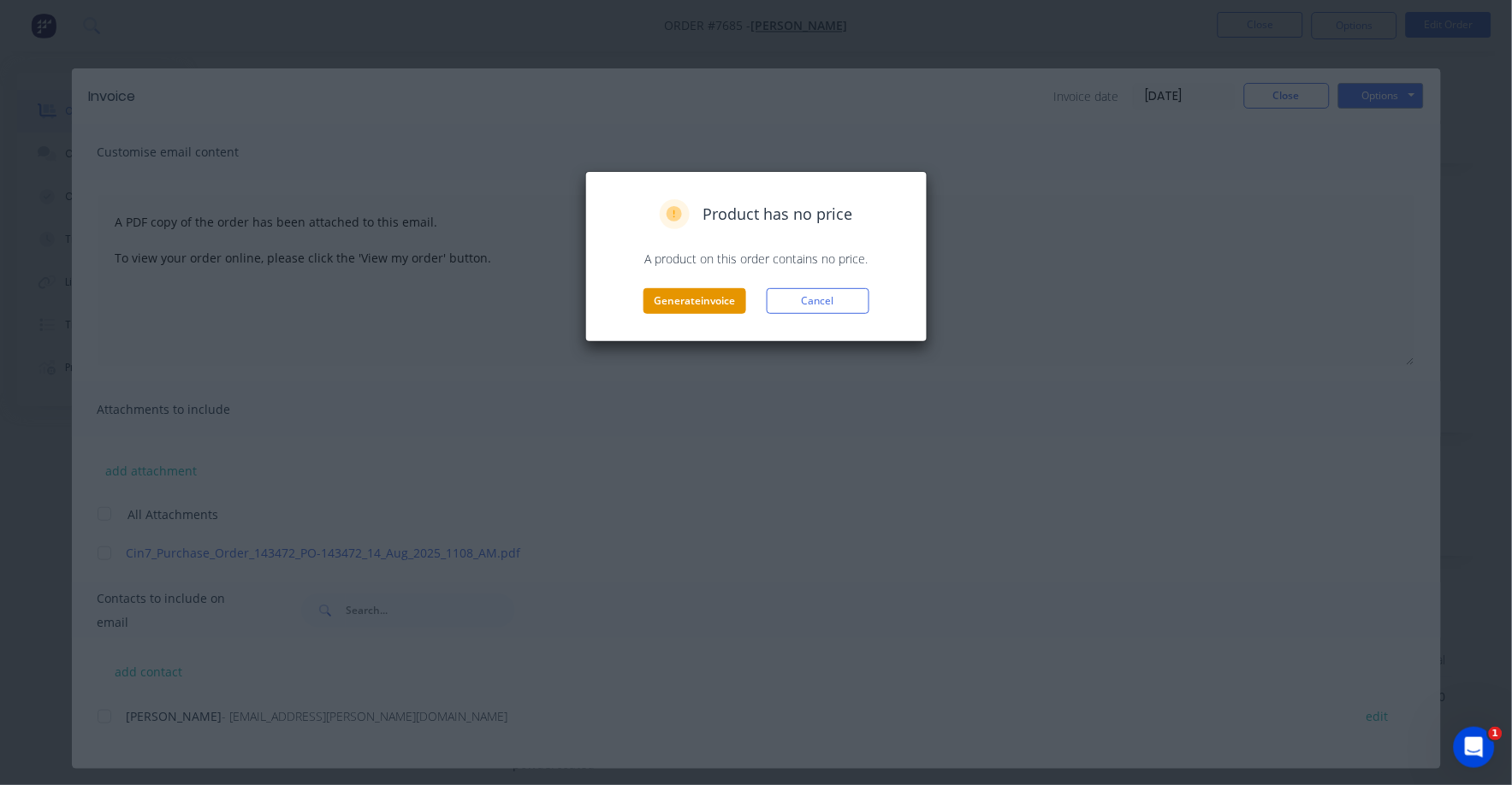
click at [691, 301] on button "Generate invoice" at bounding box center [695, 301] width 103 height 25
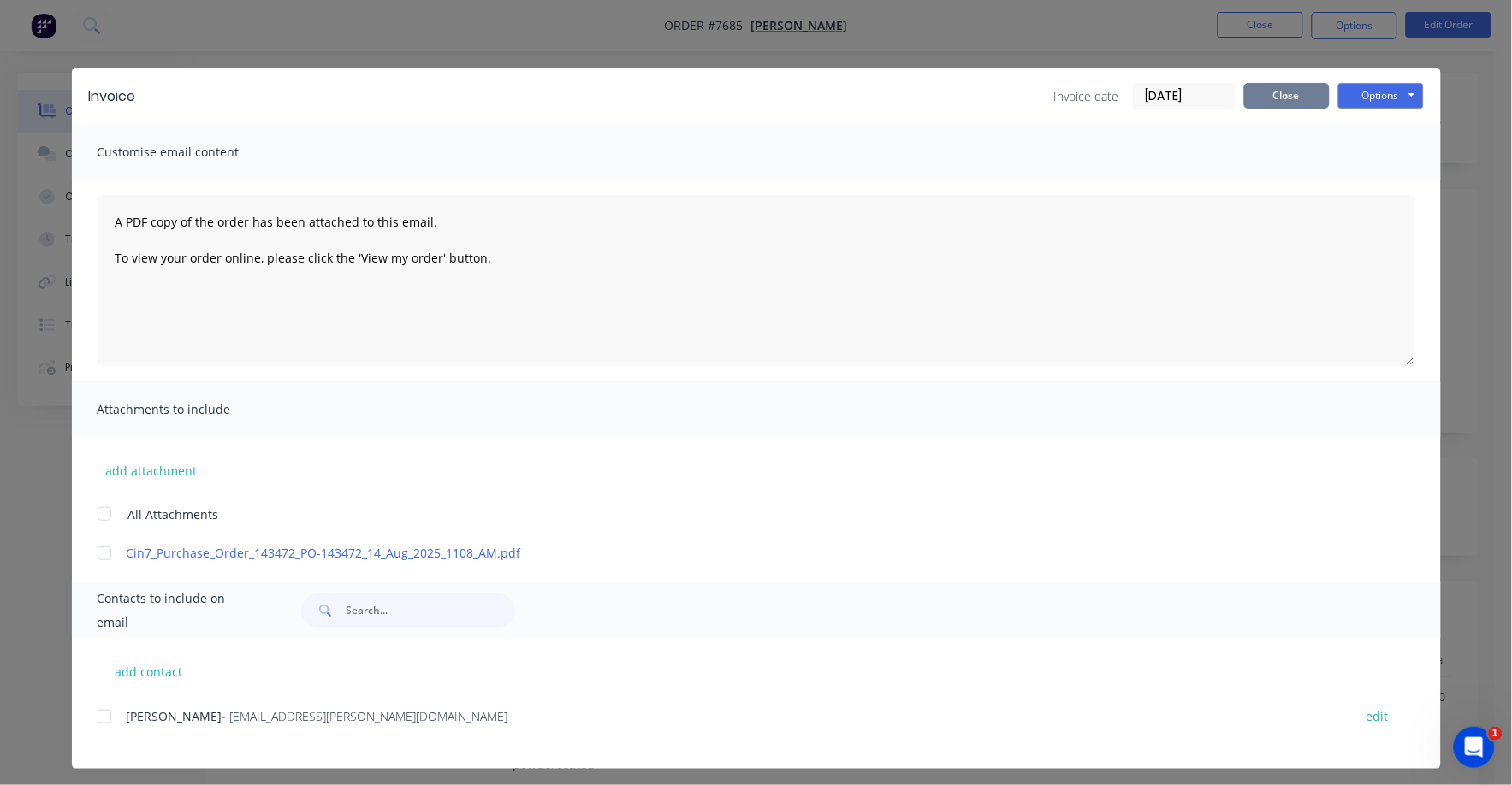
click at [1258, 97] on button "Close" at bounding box center [1287, 95] width 86 height 25
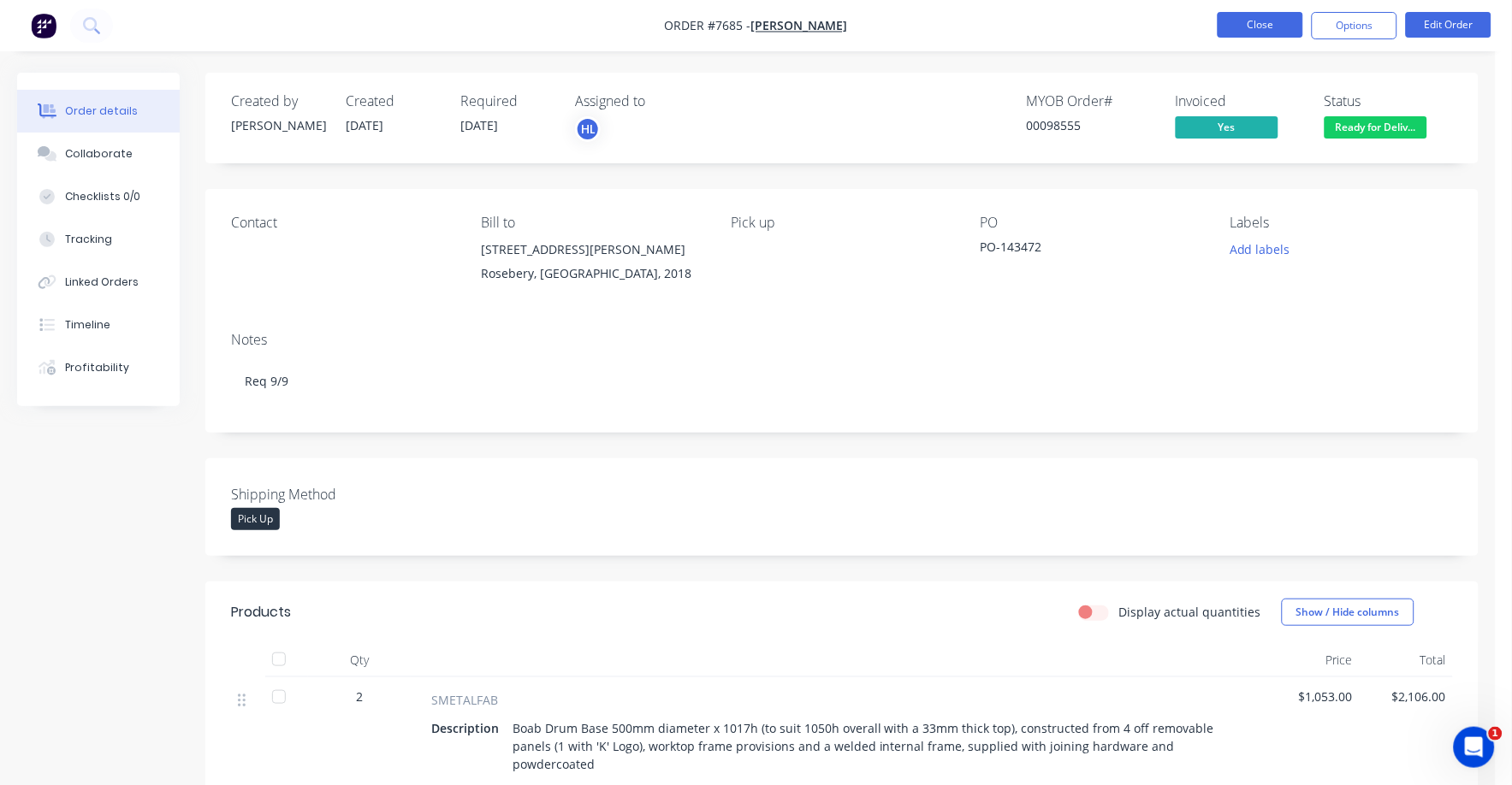
click at [1258, 20] on button "Close" at bounding box center [1261, 24] width 86 height 25
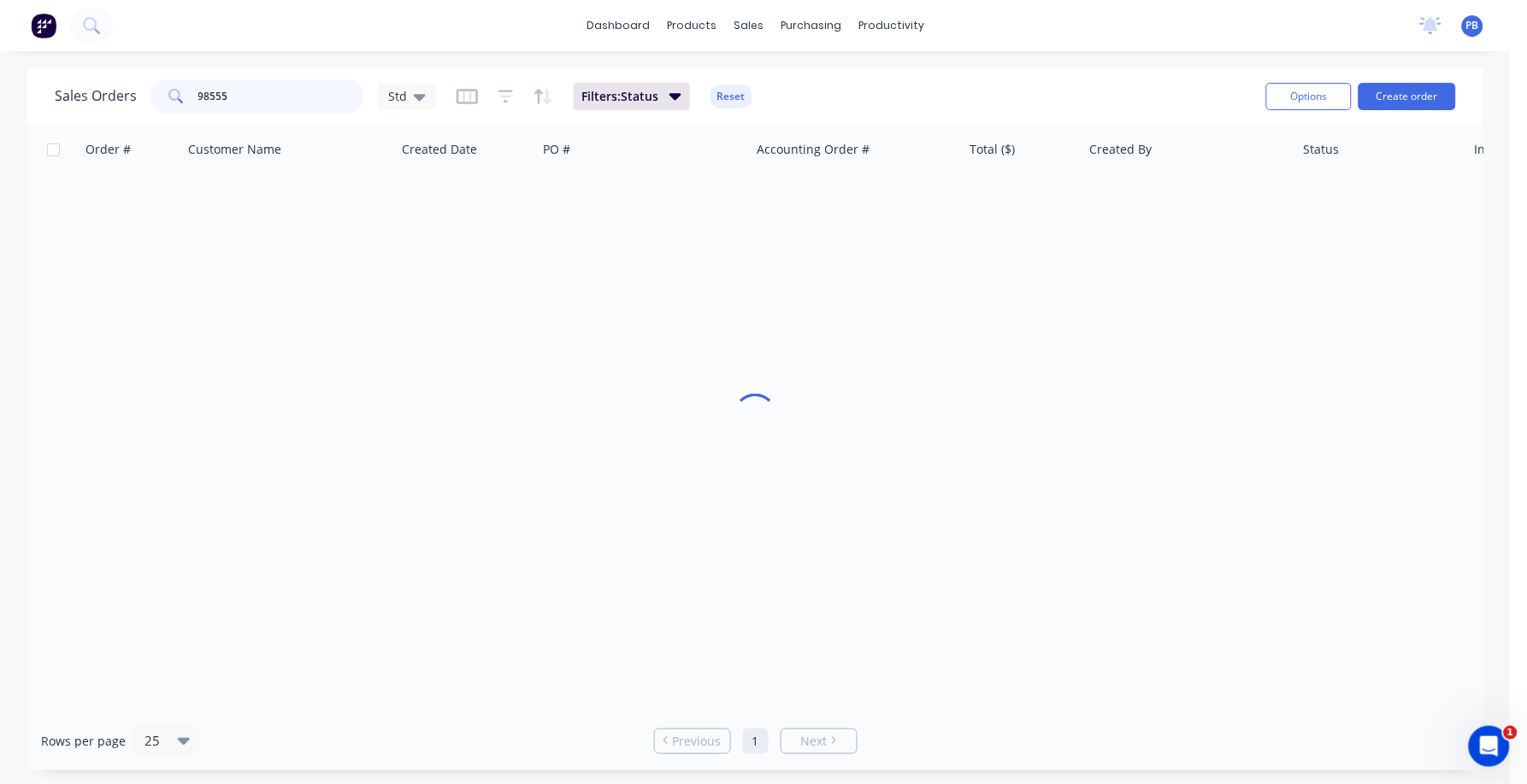
drag, startPoint x: 311, startPoint y: 97, endPoint x: 167, endPoint y: 90, distance: 144.2
click at [167, 90] on div "98555" at bounding box center [257, 96] width 214 height 34
type input "8"
click at [257, 101] on input "98622" at bounding box center [282, 96] width 166 height 34
type input "98602"
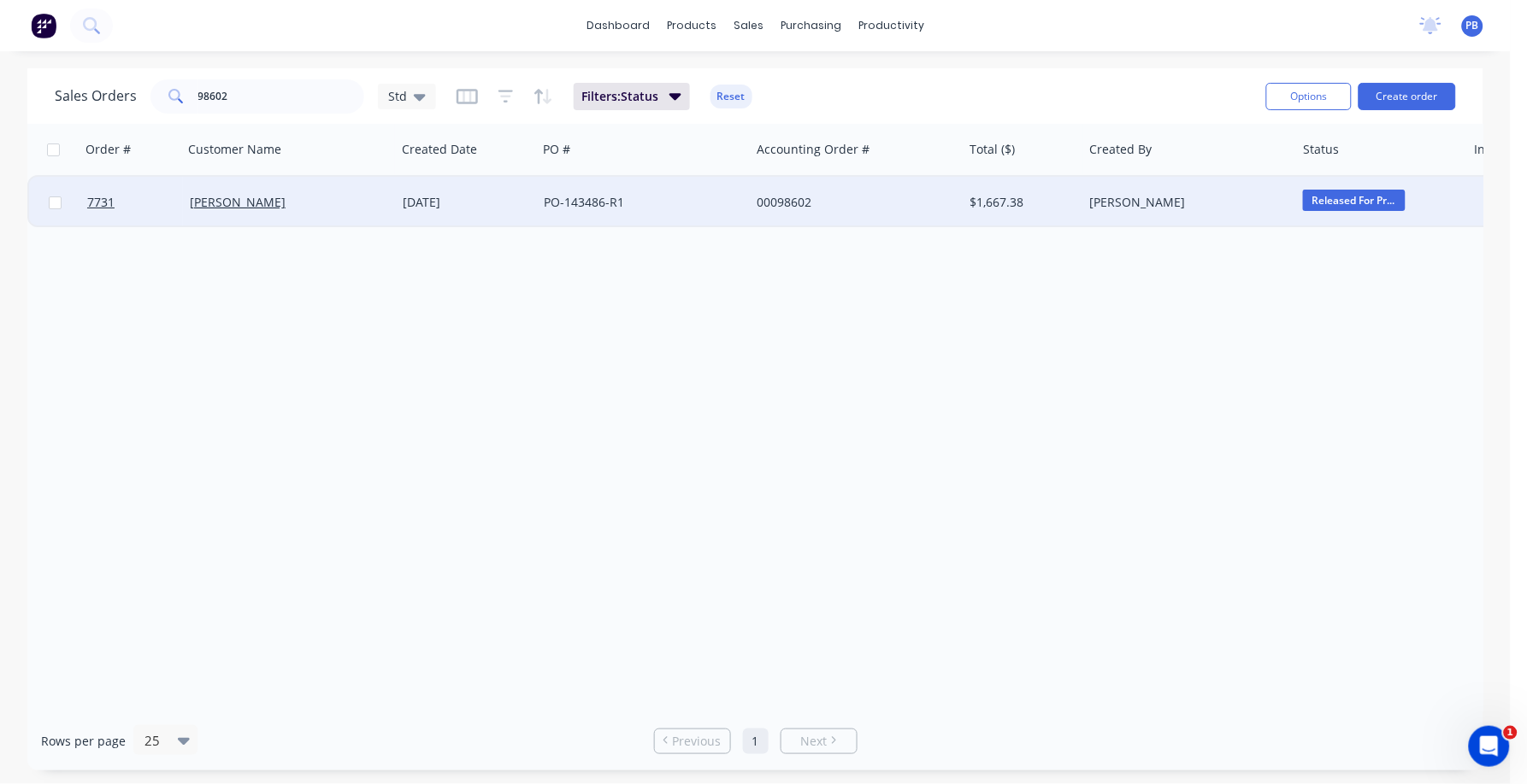
click at [579, 199] on div "PO-143486-R1" at bounding box center [639, 203] width 190 height 17
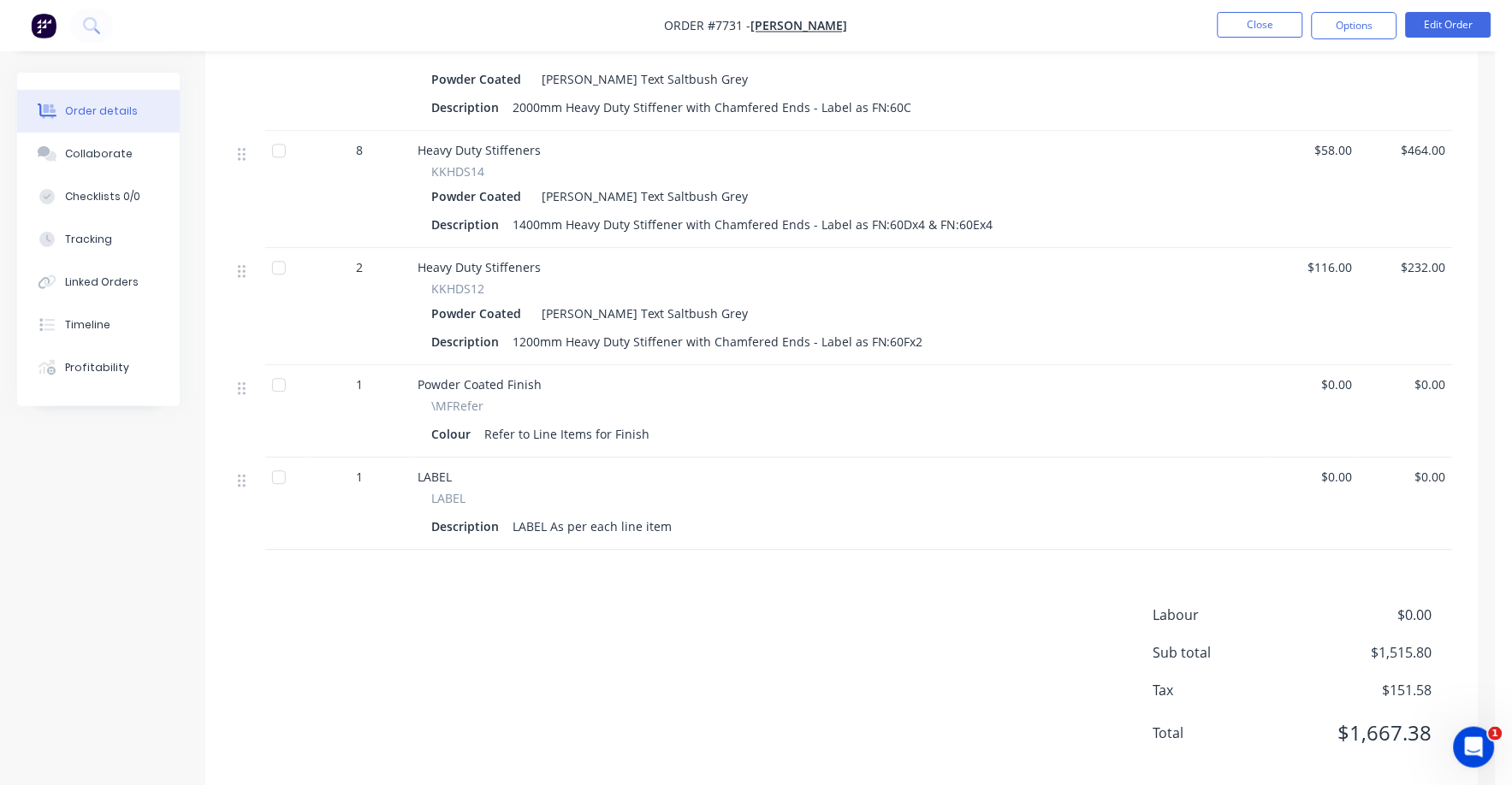
scroll to position [1005, 0]
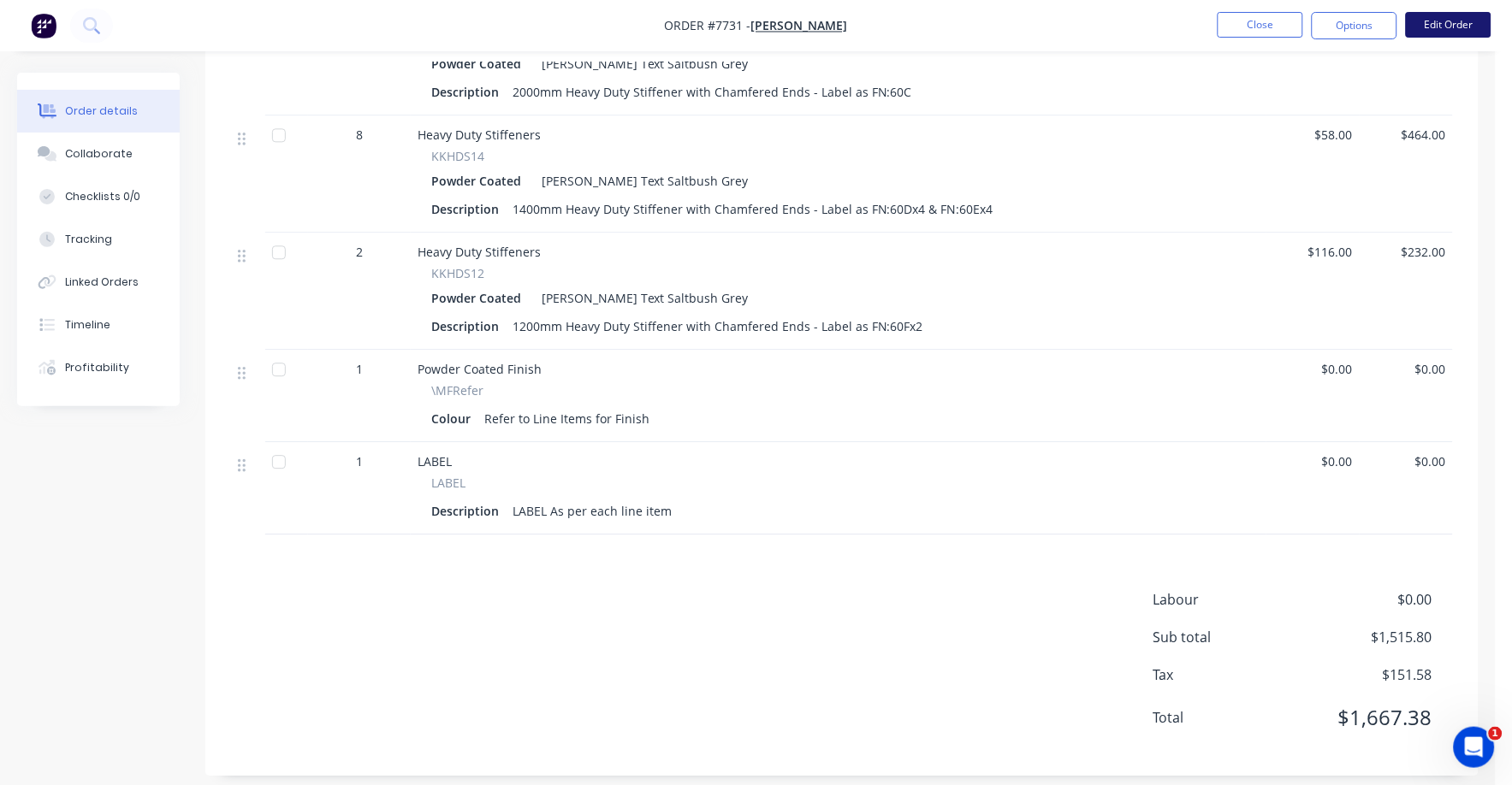
click at [1442, 29] on button "Edit Order" at bounding box center [1448, 24] width 86 height 25
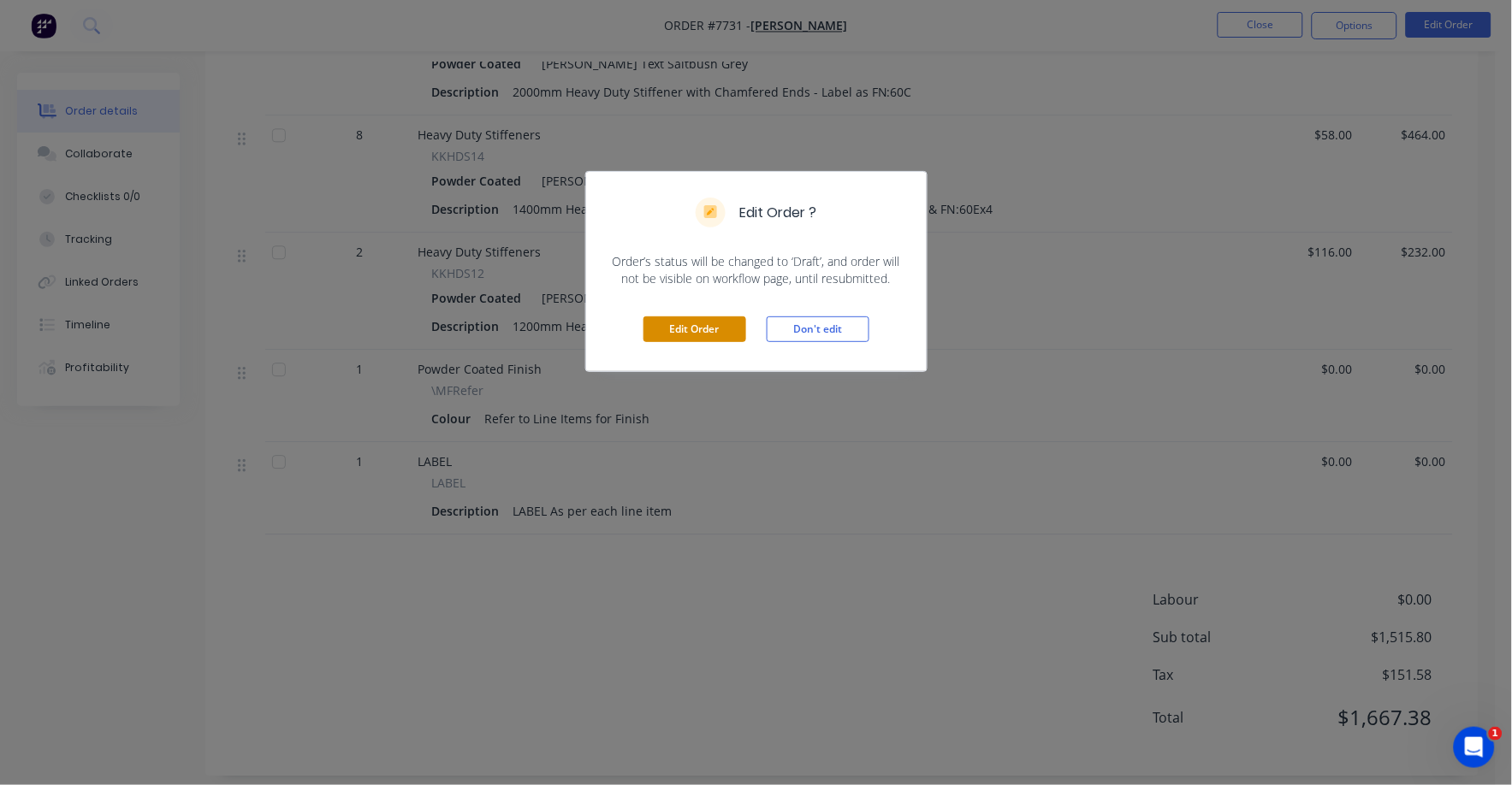
click at [676, 325] on button "Edit Order" at bounding box center [695, 329] width 103 height 25
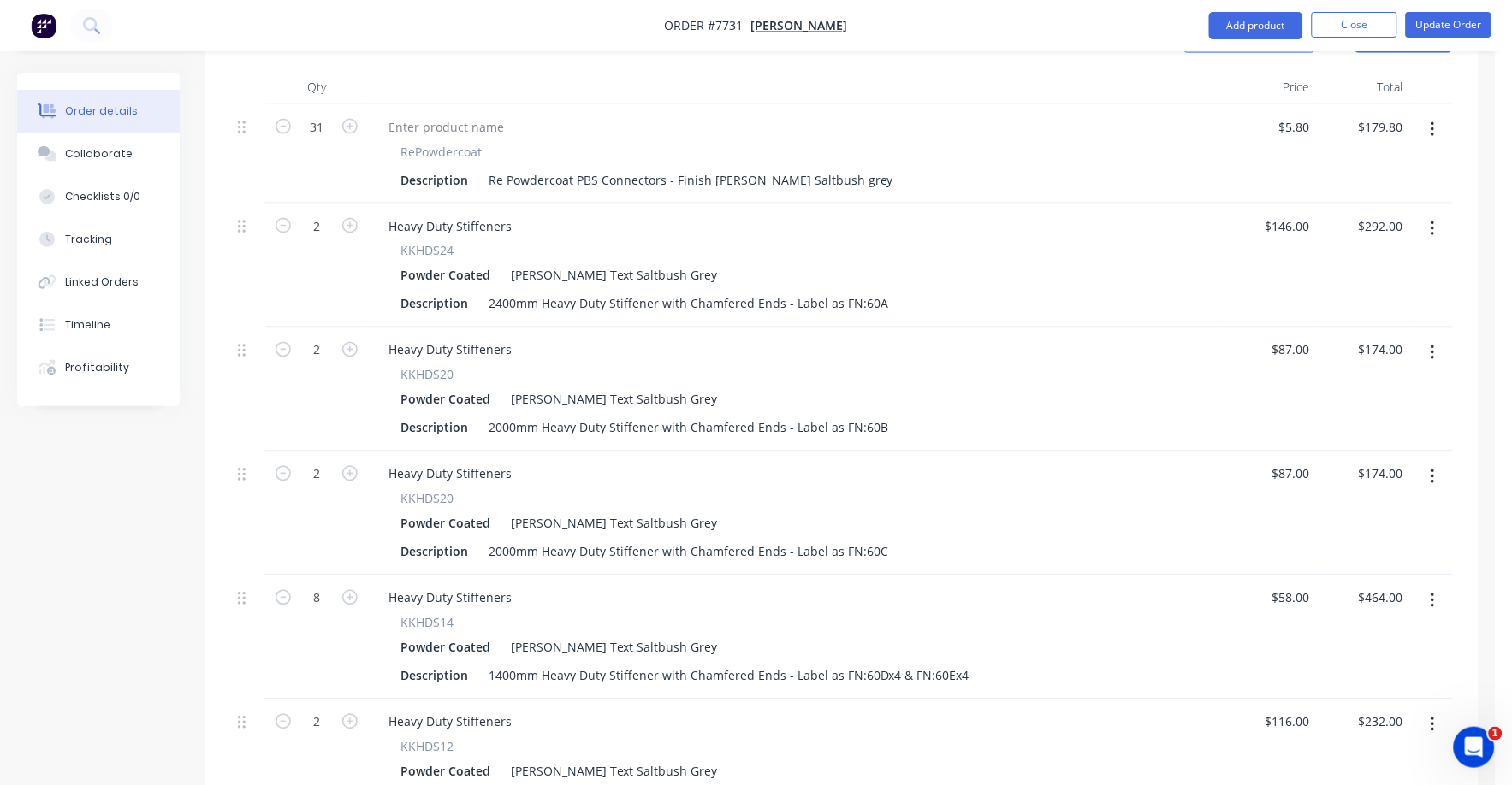
scroll to position [1309, 0]
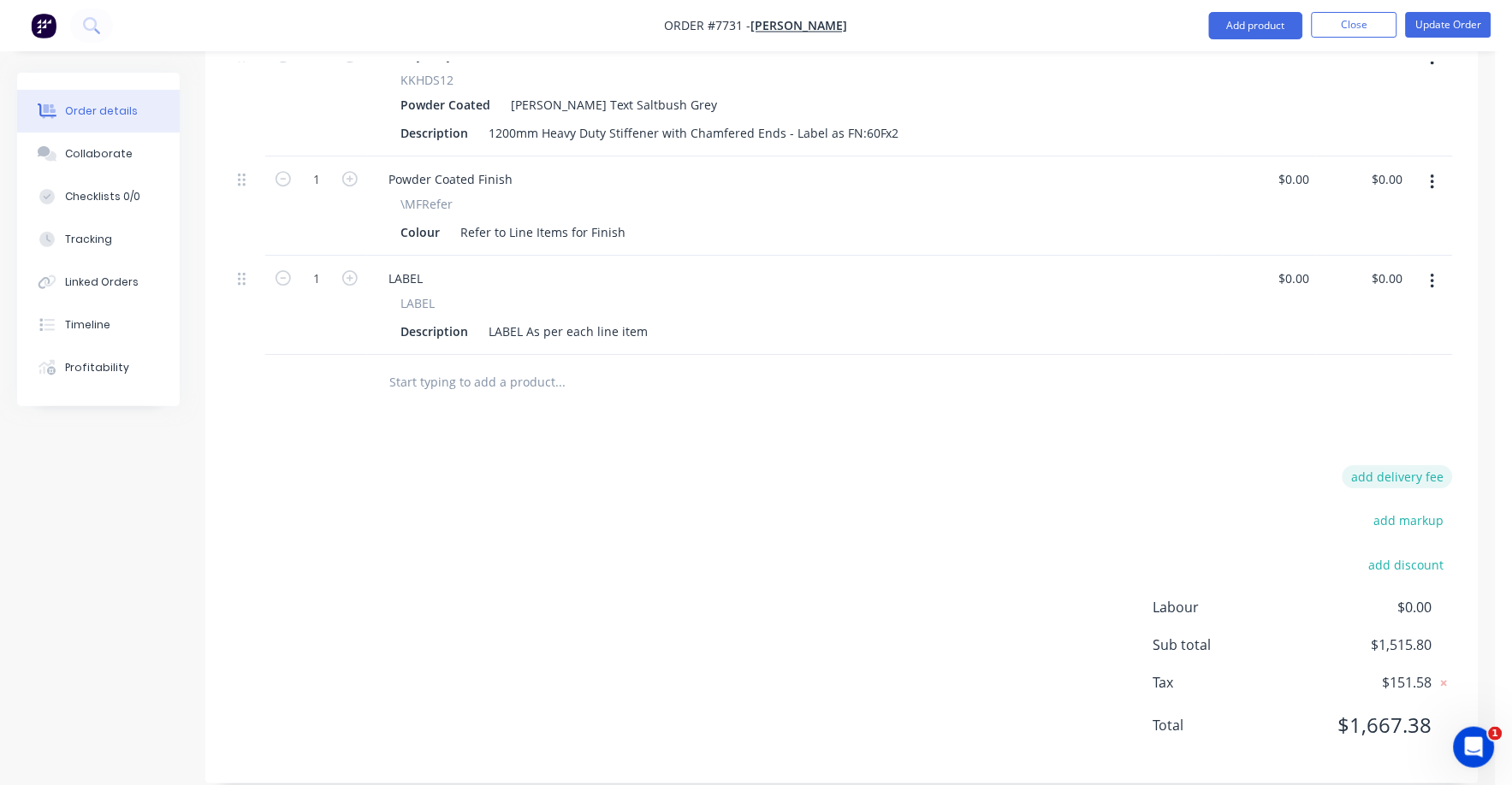
click at [1417, 466] on button "add delivery fee" at bounding box center [1398, 477] width 111 height 23
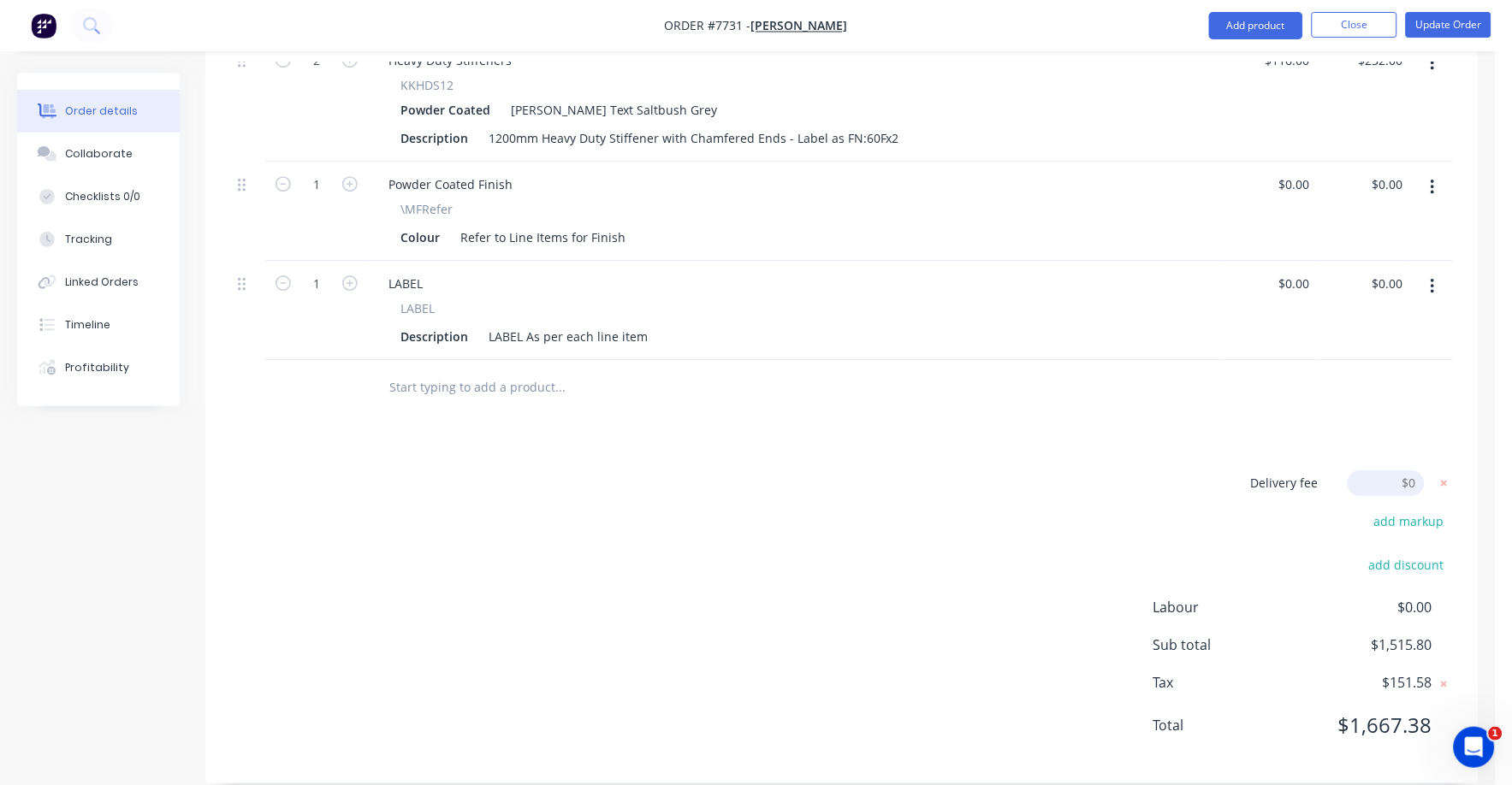
click at [1417, 470] on input at bounding box center [1386, 482] width 77 height 25
type input "75"
click at [1363, 402] on div "Products Show / Hide columns Add product Qty Price Total 31 RePowdercoat Descri…" at bounding box center [841, 65] width 1273 height 1438
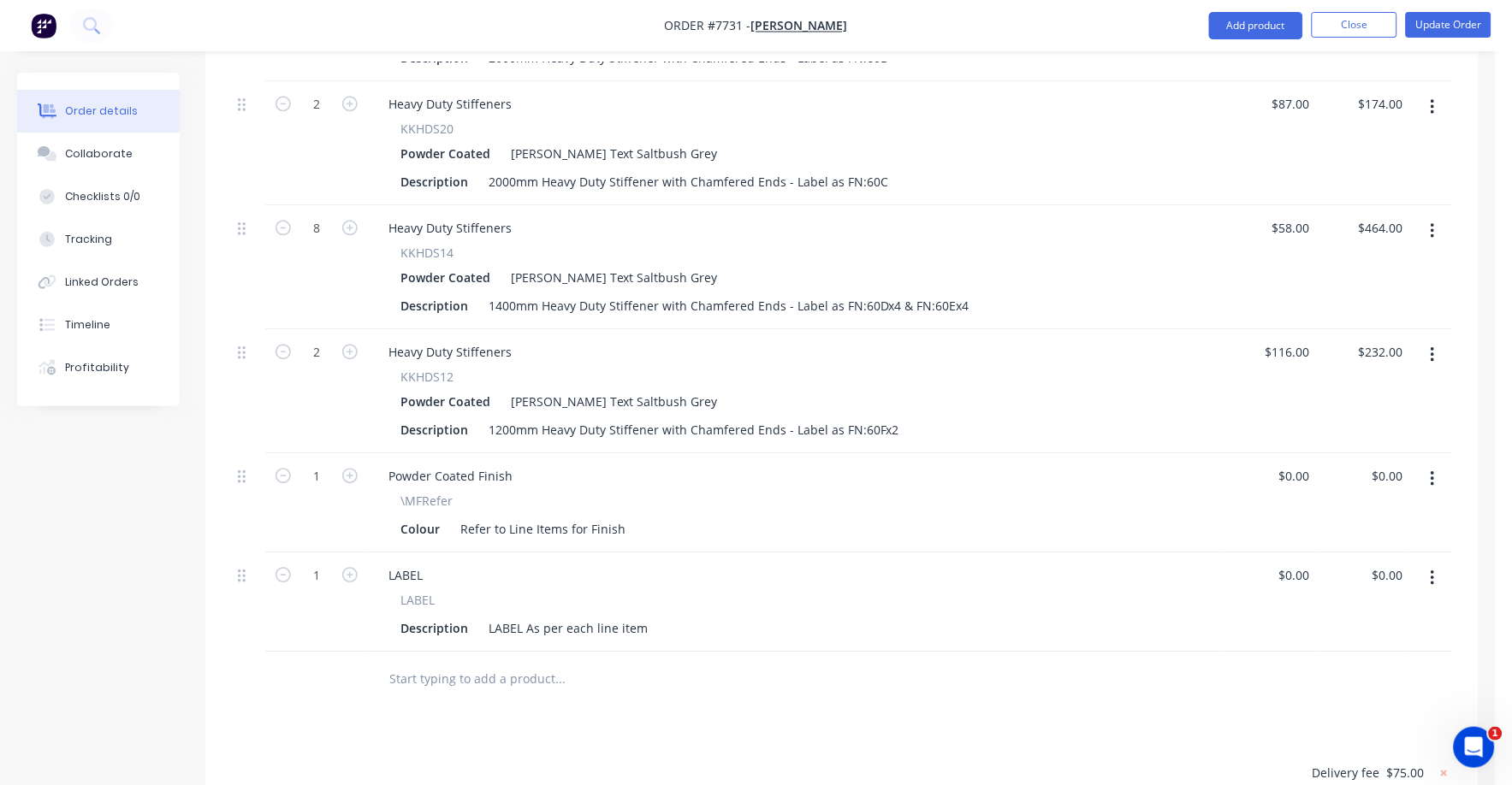
scroll to position [980, 0]
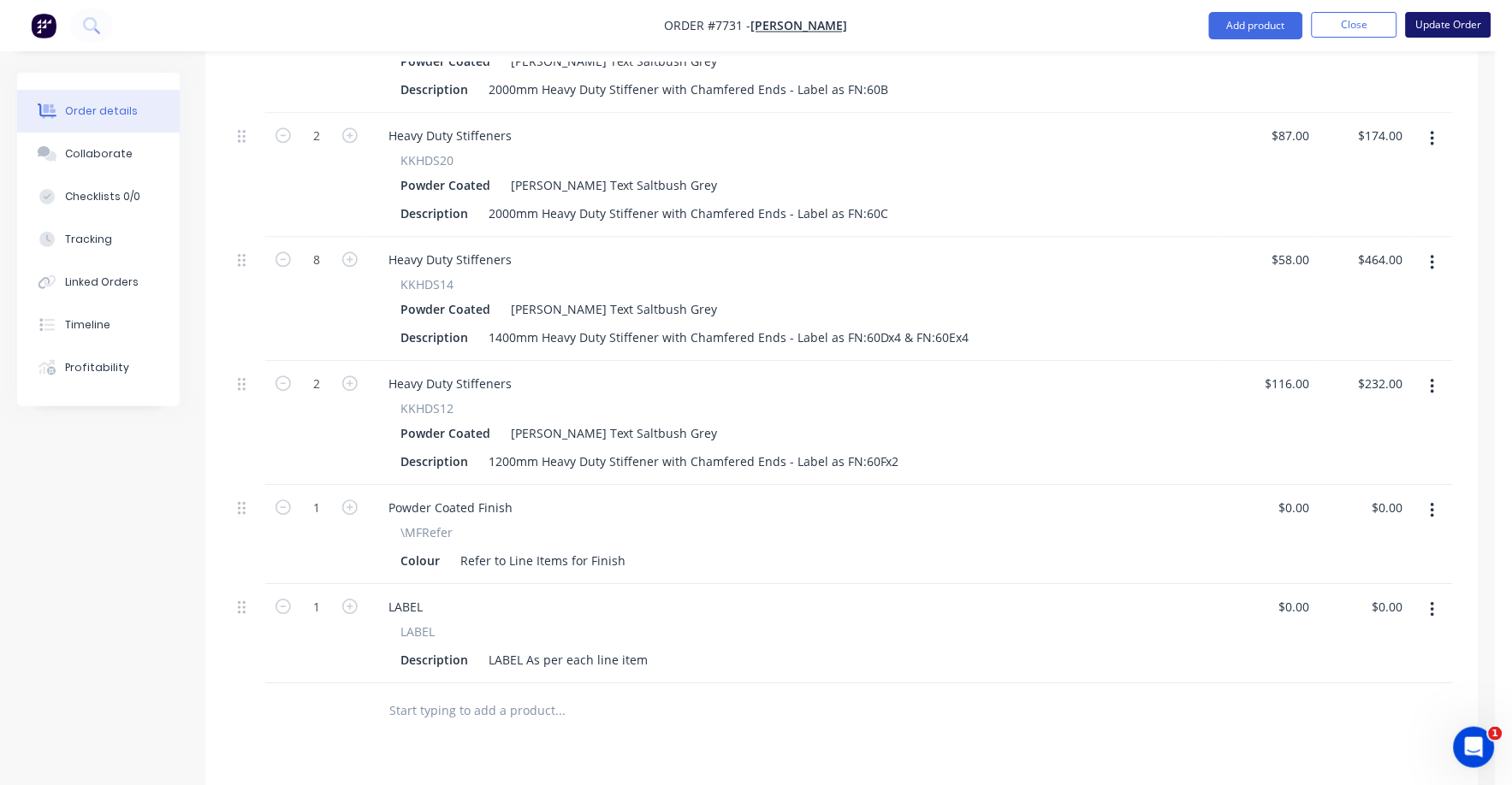
click at [1453, 22] on button "Update Order" at bounding box center [1448, 24] width 86 height 25
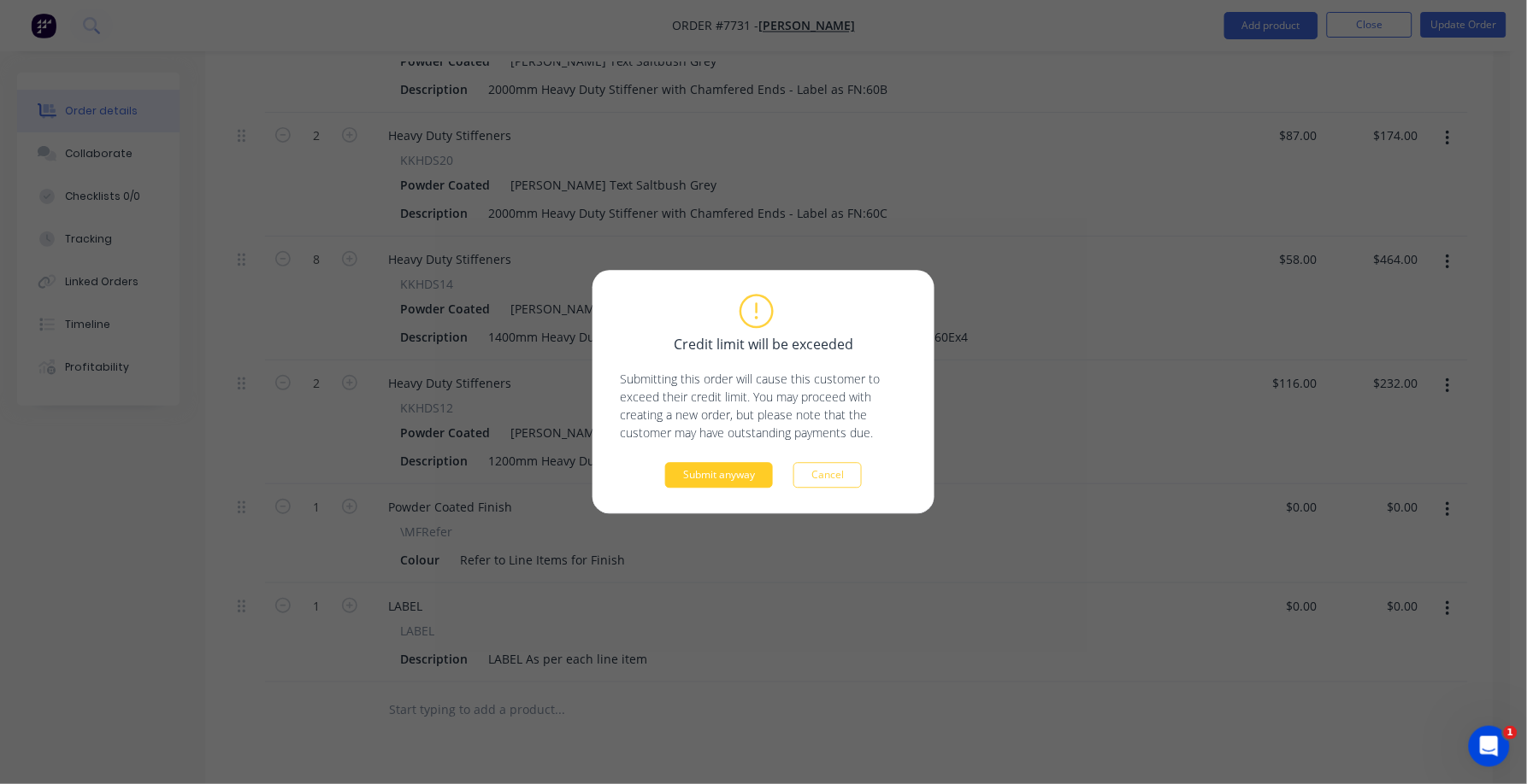
drag, startPoint x: 771, startPoint y: 448, endPoint x: 752, endPoint y: 475, distance: 33.0
click at [752, 475] on div "Credit limit will be exceeded Submitting this order will cause this customer to…" at bounding box center [764, 392] width 288 height 193
click at [752, 472] on button "Submit anyway" at bounding box center [719, 476] width 108 height 25
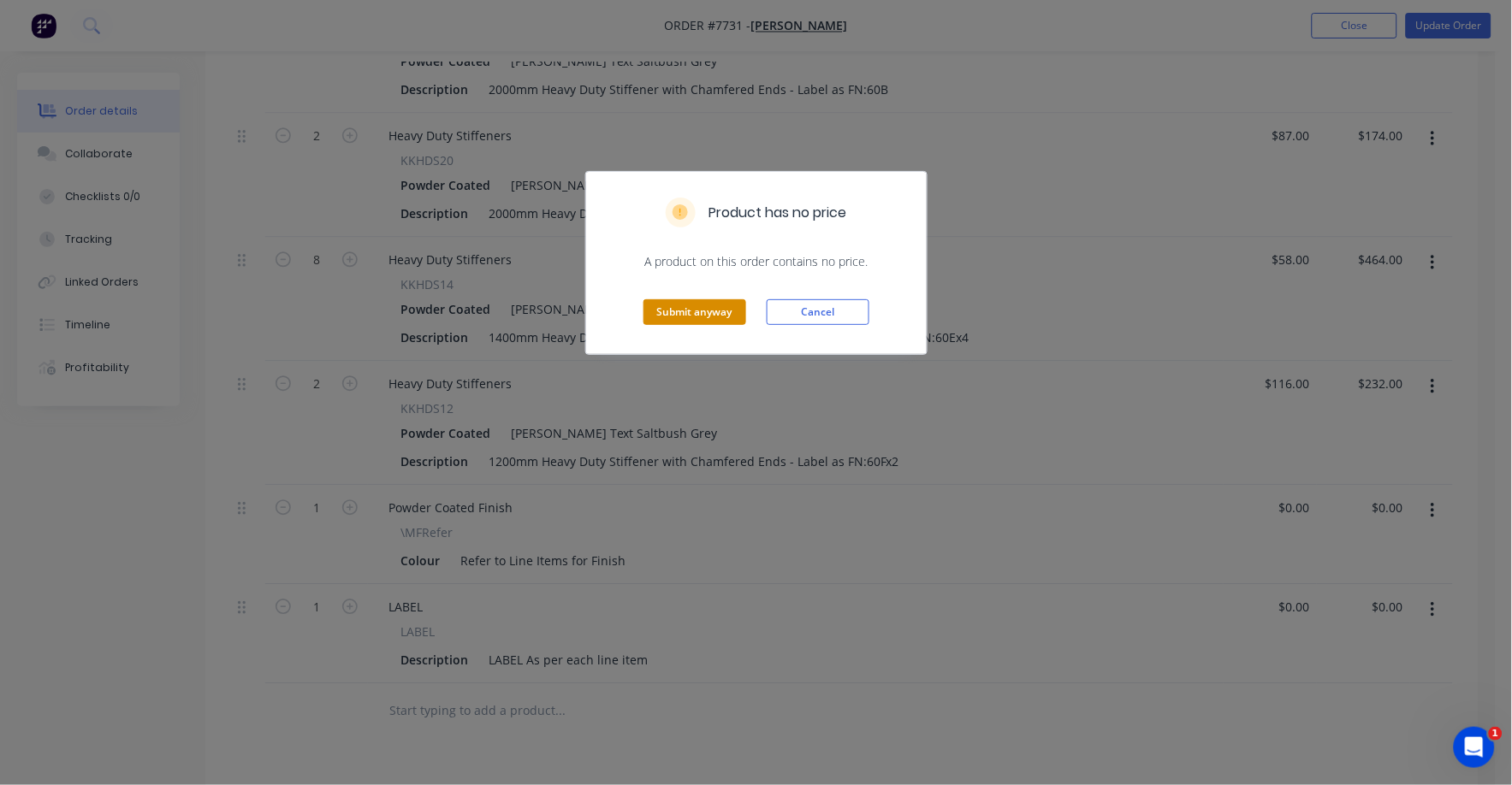
click at [689, 310] on button "Submit anyway" at bounding box center [695, 311] width 103 height 25
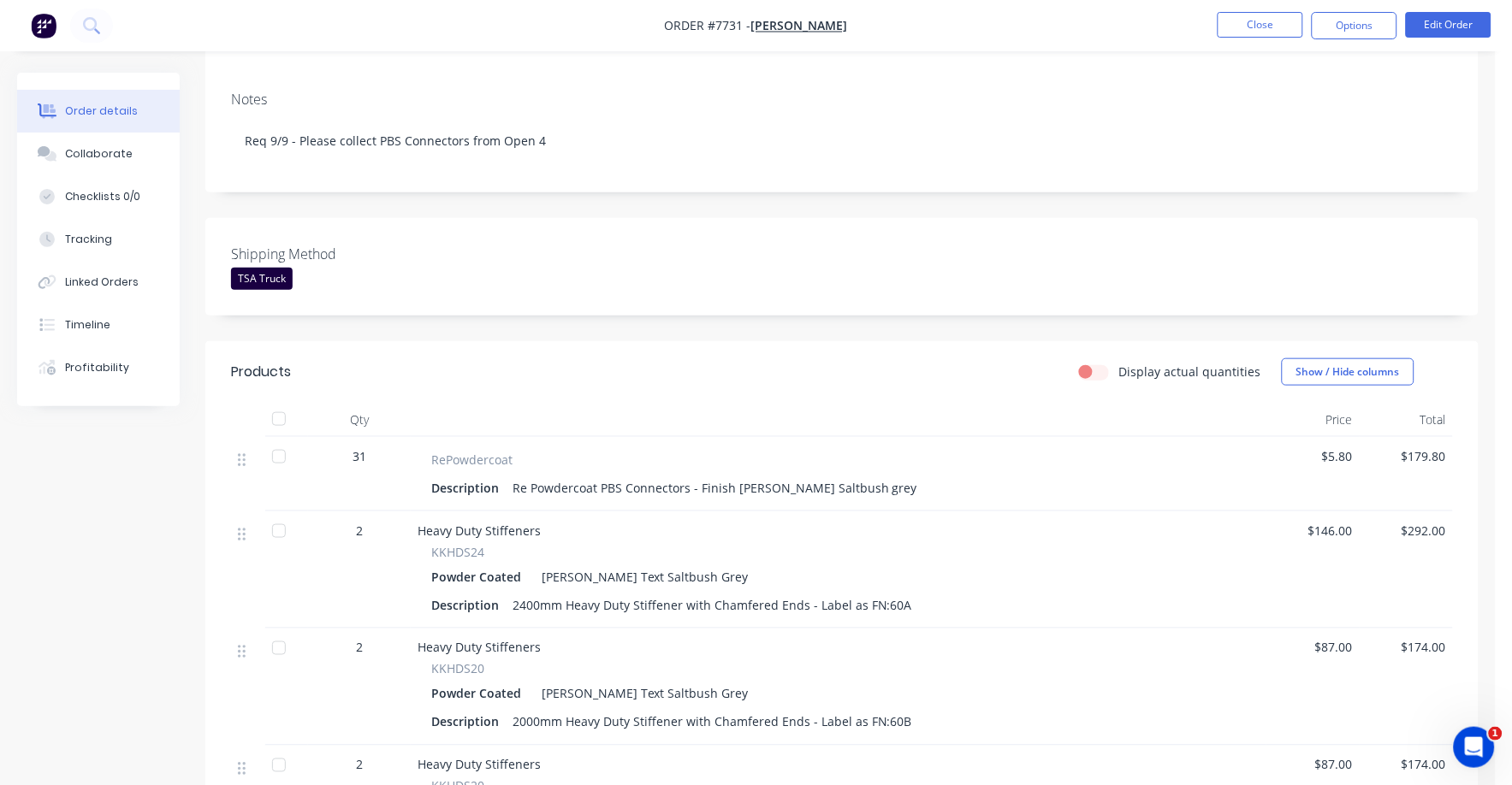
scroll to position [0, 0]
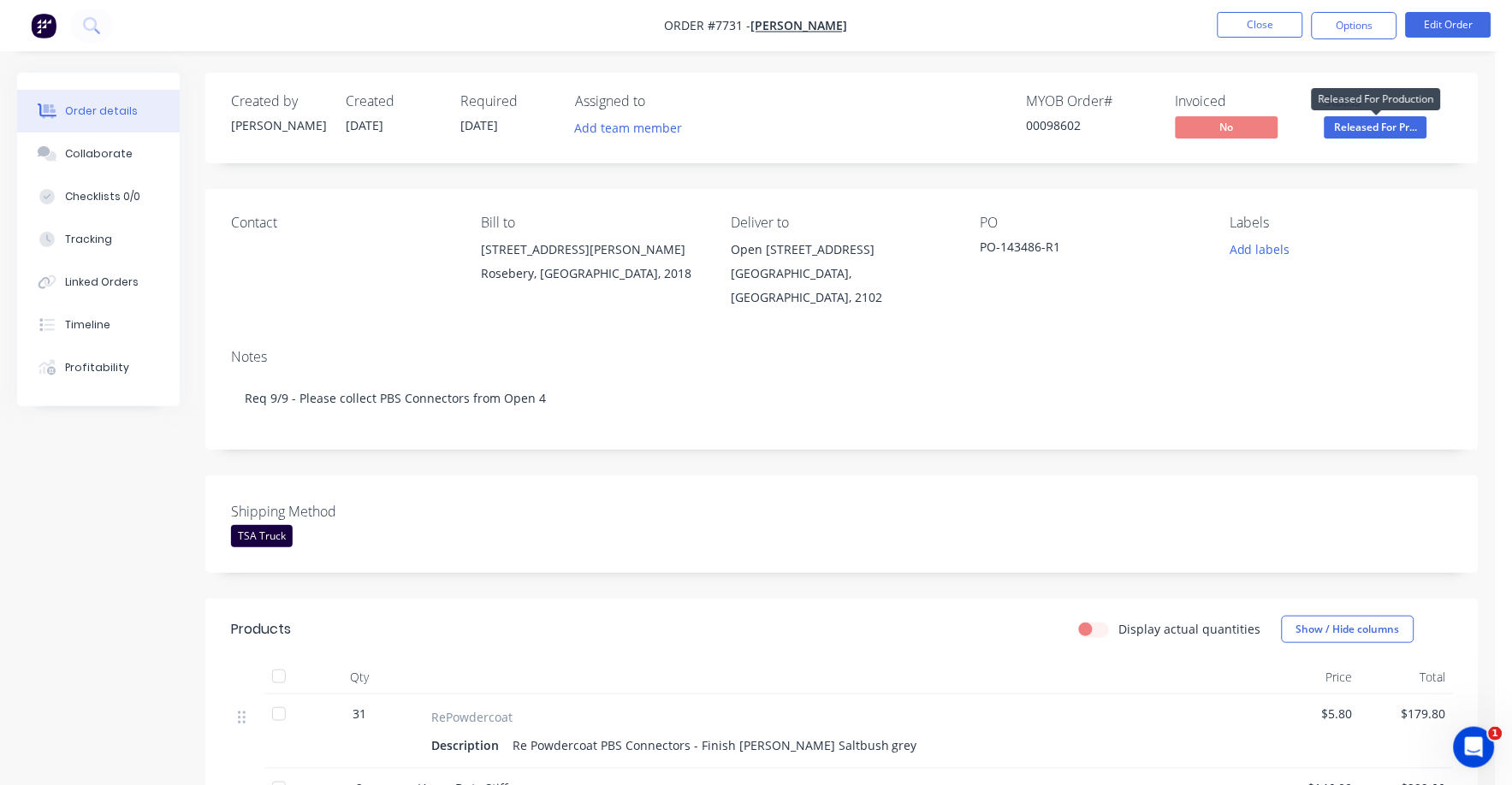
click at [1377, 127] on span "Released For Pr..." at bounding box center [1376, 126] width 103 height 22
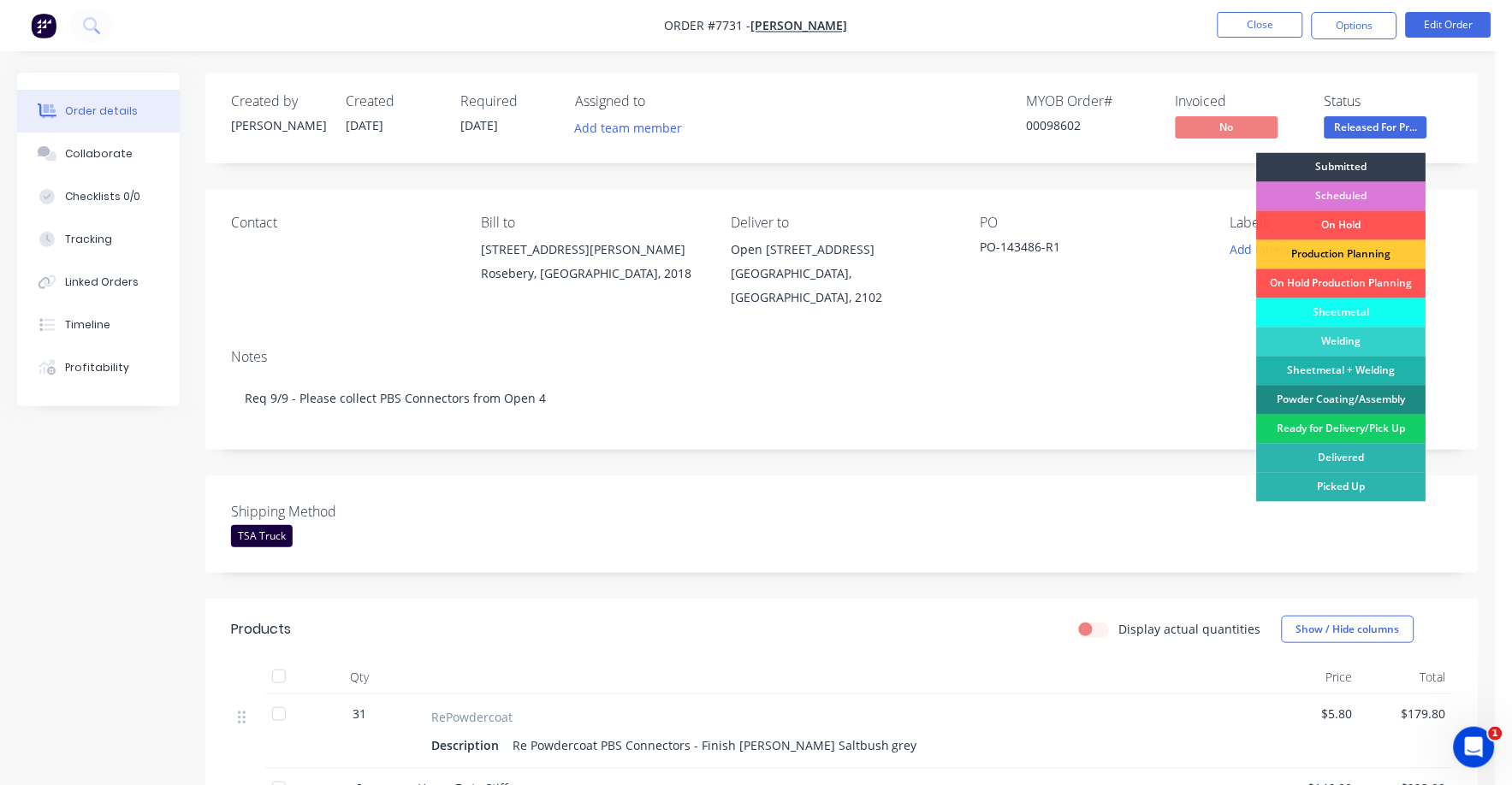
click at [1346, 432] on div "Ready for Delivery/Pick Up" at bounding box center [1342, 429] width 169 height 29
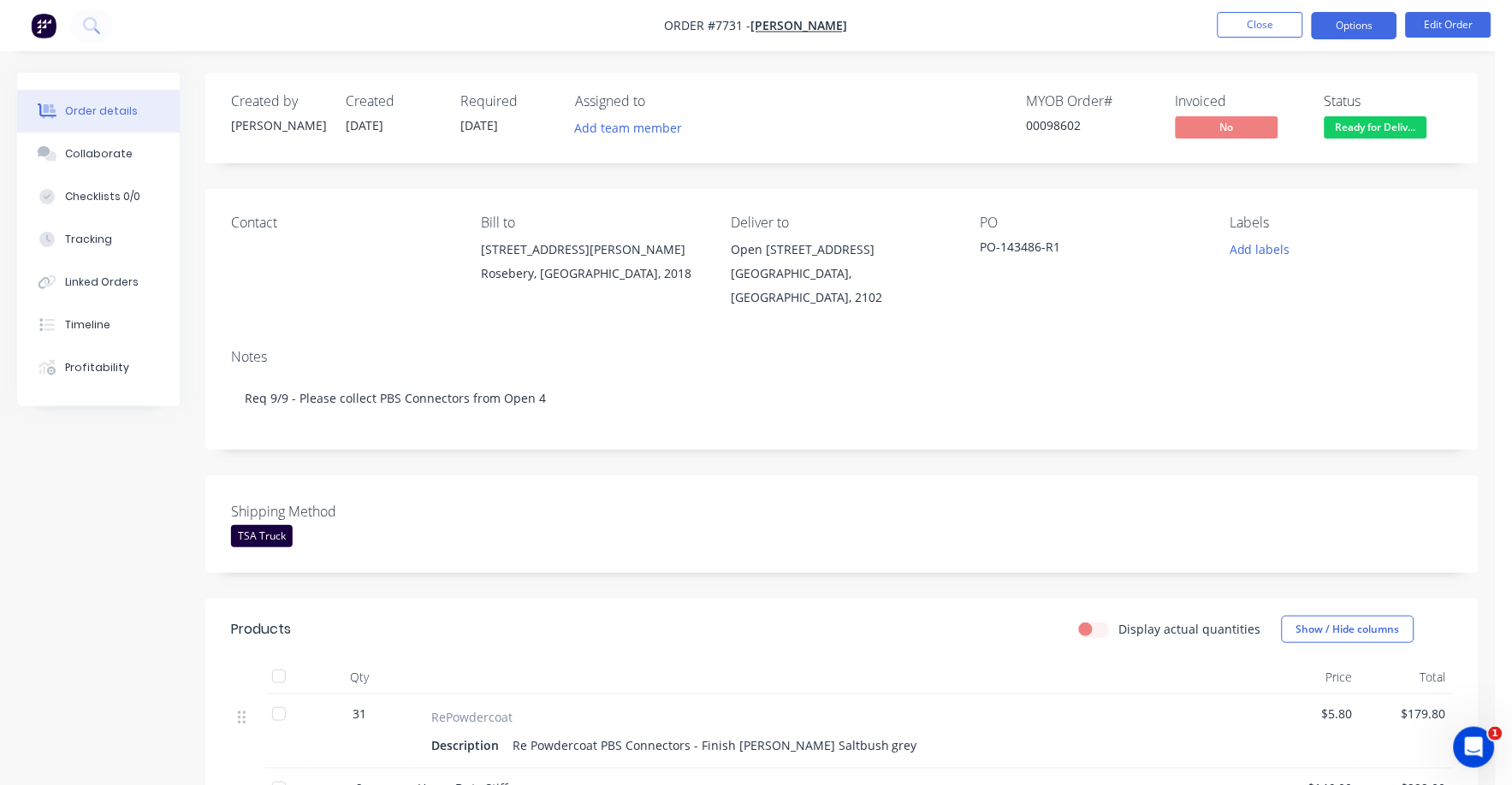
click at [1347, 32] on button "Options" at bounding box center [1355, 25] width 86 height 27
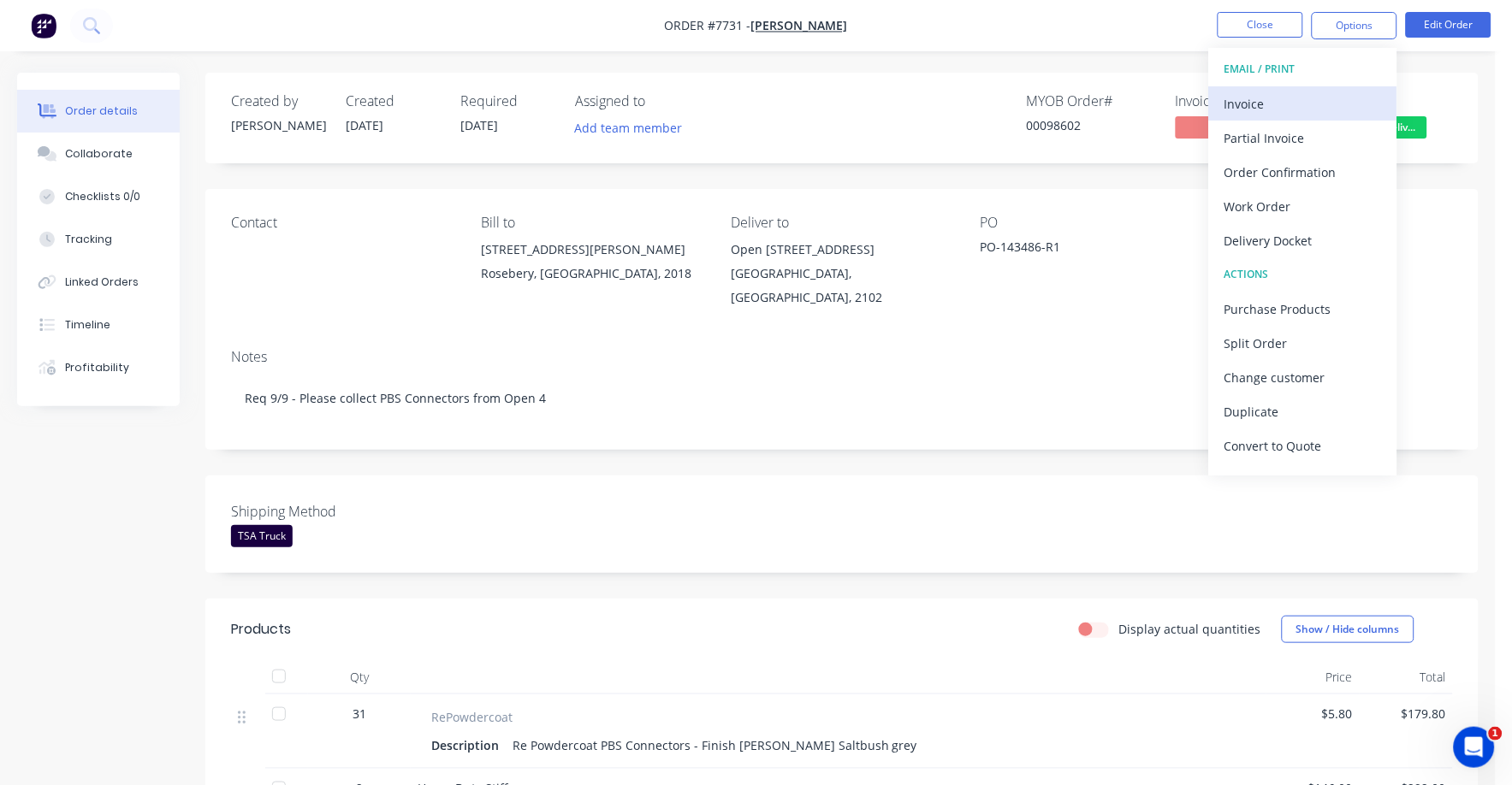
click at [1268, 105] on div "Invoice" at bounding box center [1303, 104] width 157 height 24
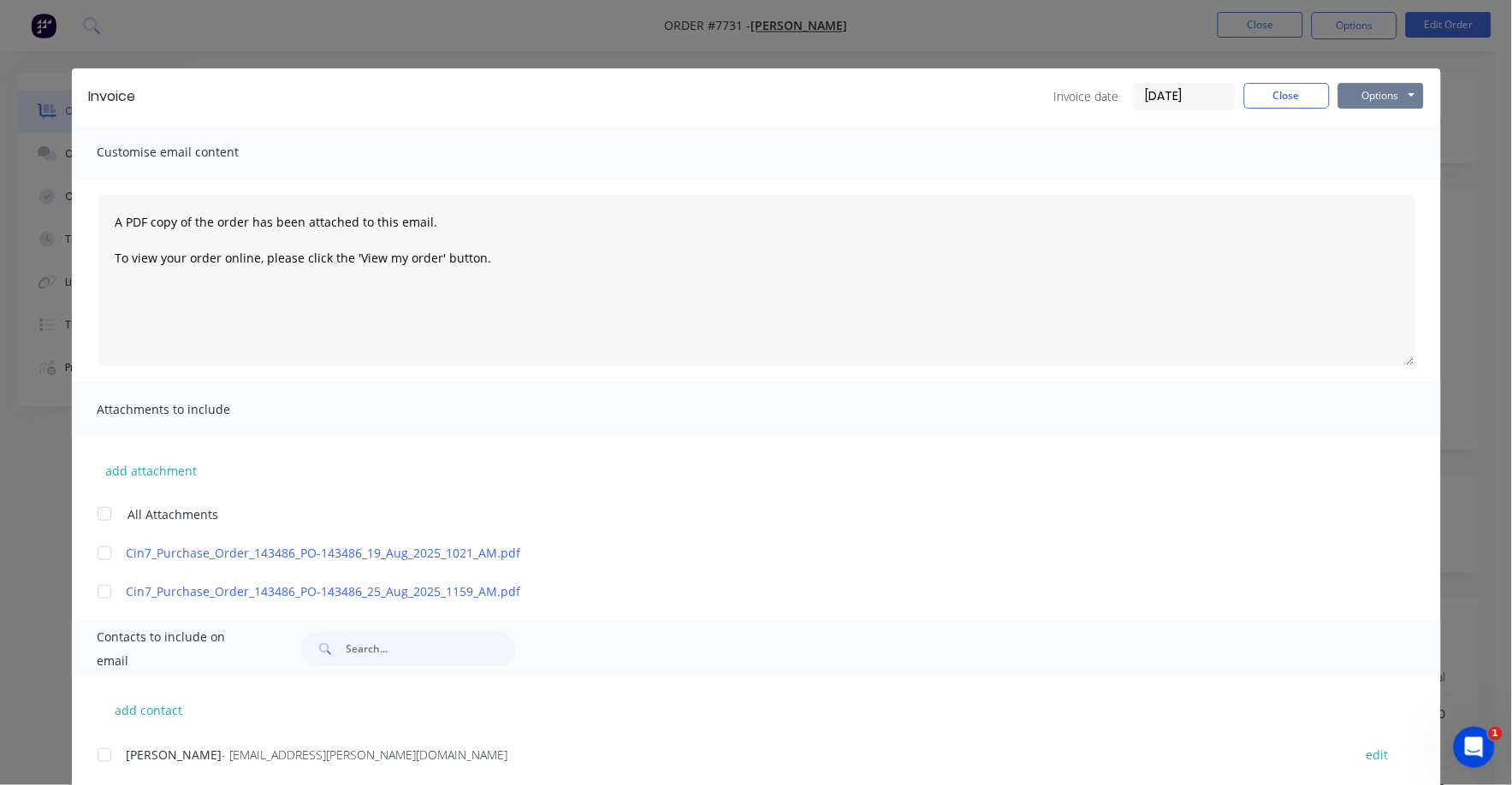
click at [1359, 93] on button "Options" at bounding box center [1381, 95] width 86 height 25
click at [1379, 154] on button "Print" at bounding box center [1393, 154] width 110 height 28
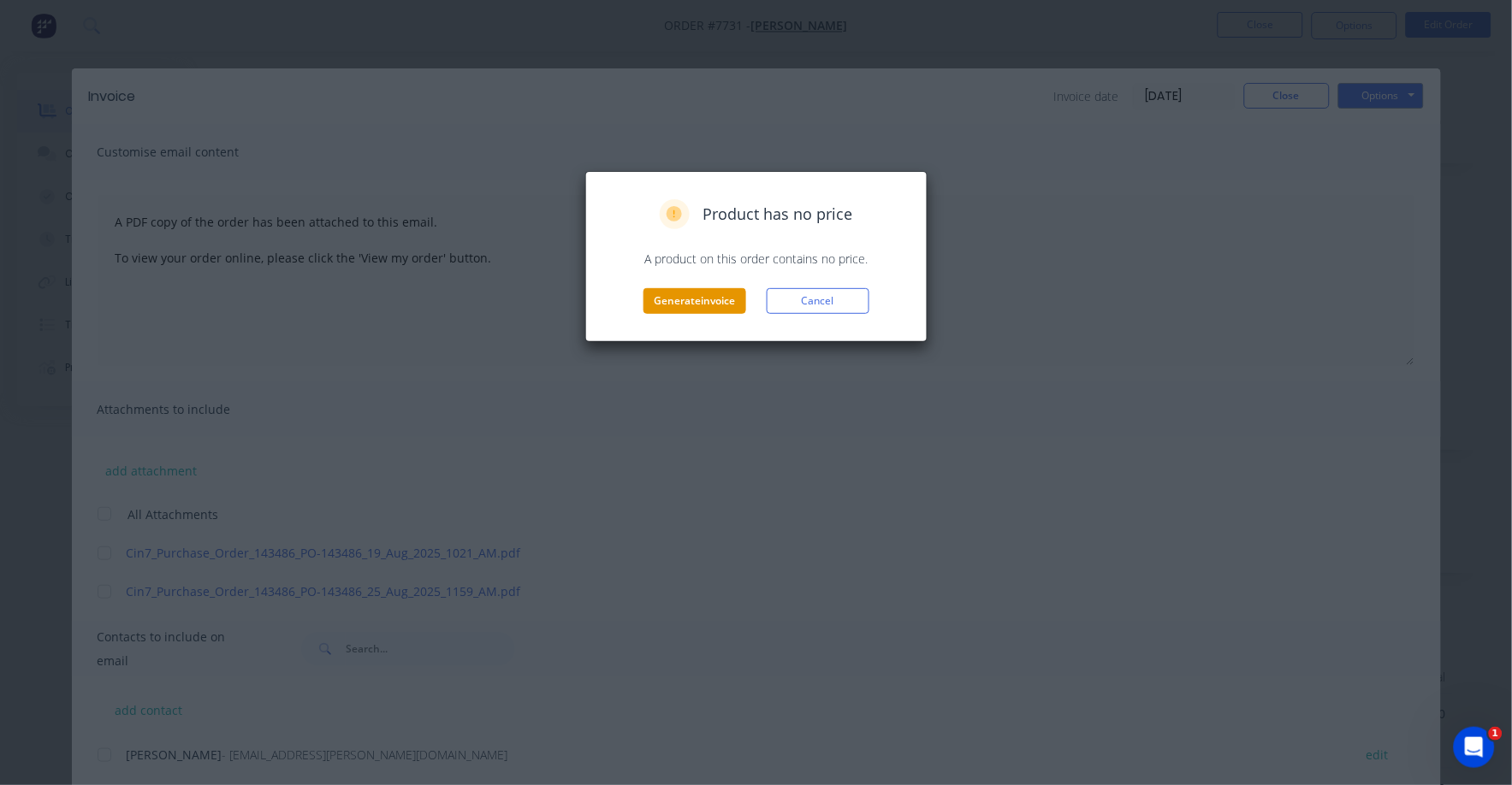
click at [692, 298] on button "Generate invoice" at bounding box center [695, 301] width 103 height 25
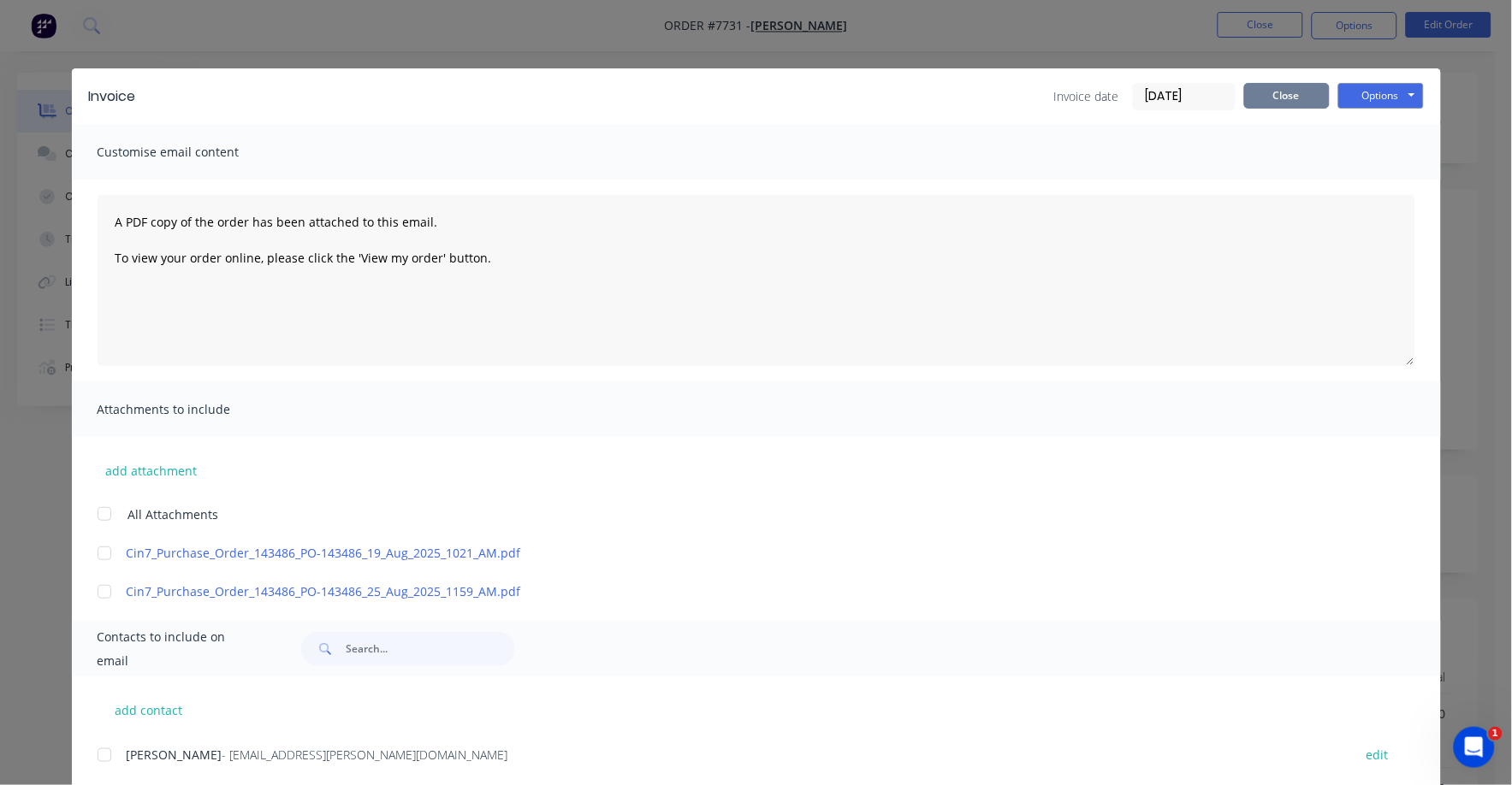
click at [1268, 97] on button "Close" at bounding box center [1287, 95] width 86 height 25
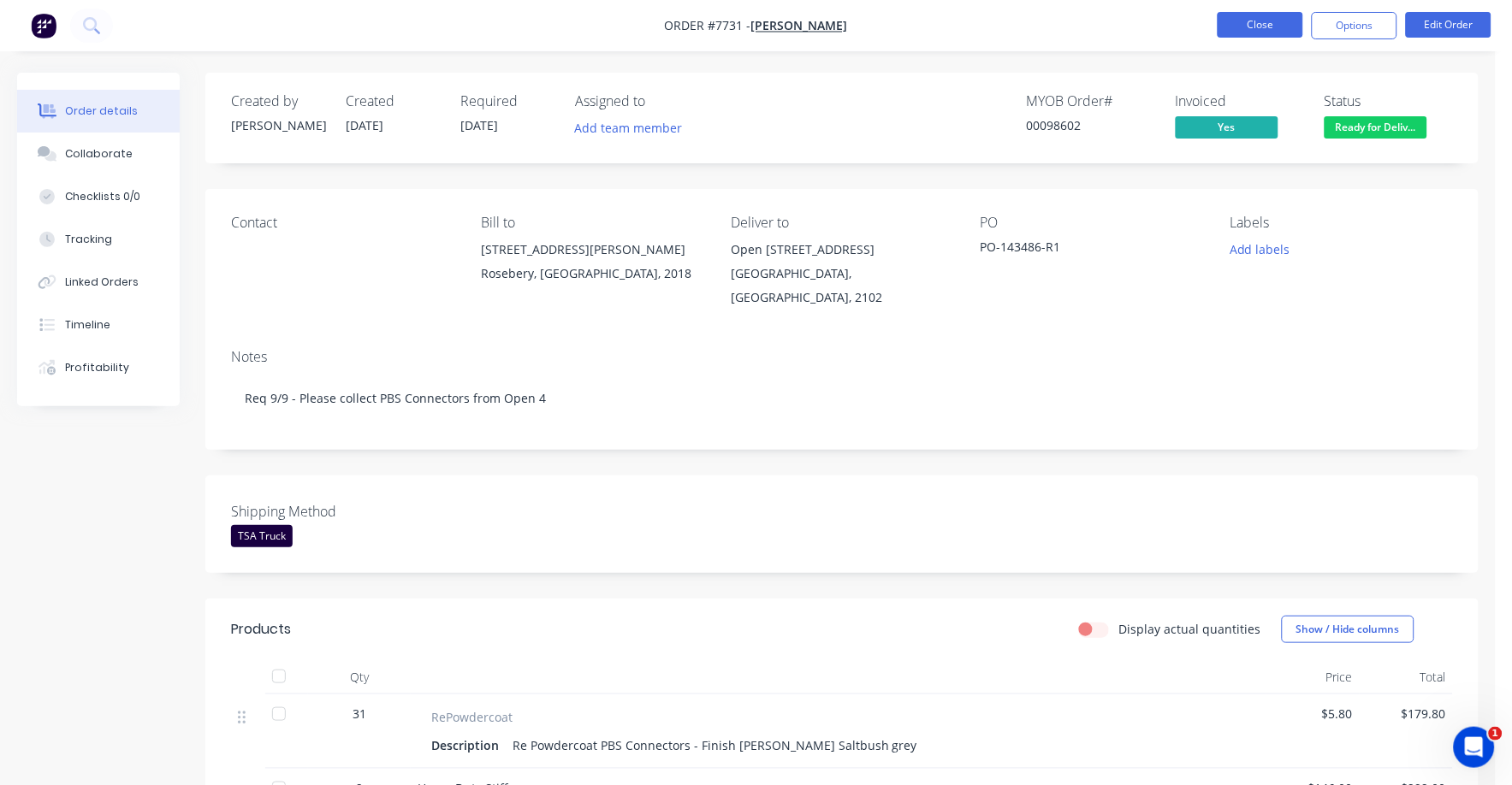
click at [1262, 27] on button "Close" at bounding box center [1261, 24] width 86 height 25
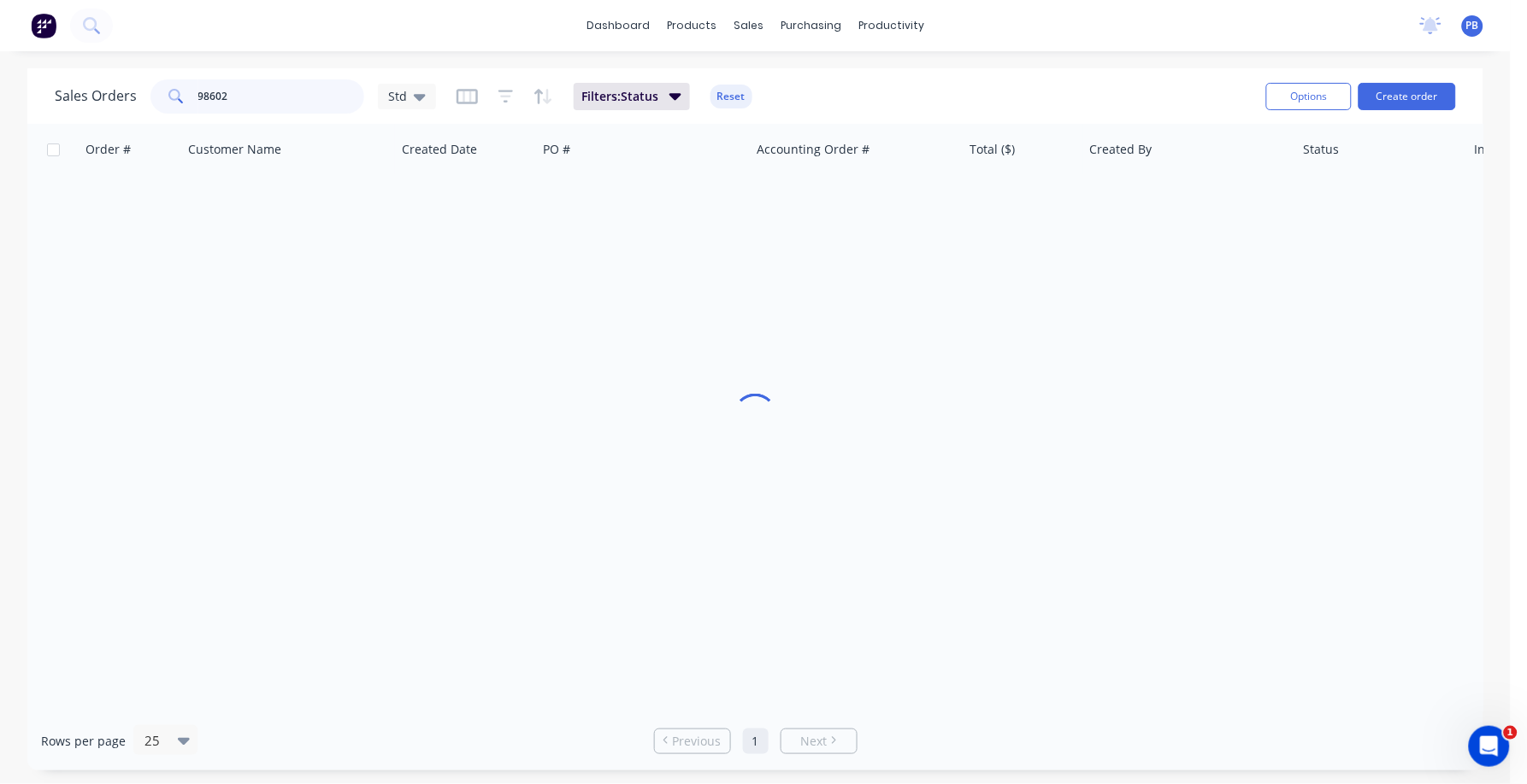
drag, startPoint x: 261, startPoint y: 98, endPoint x: 184, endPoint y: 85, distance: 78.1
click at [183, 88] on div "98602" at bounding box center [257, 96] width 214 height 34
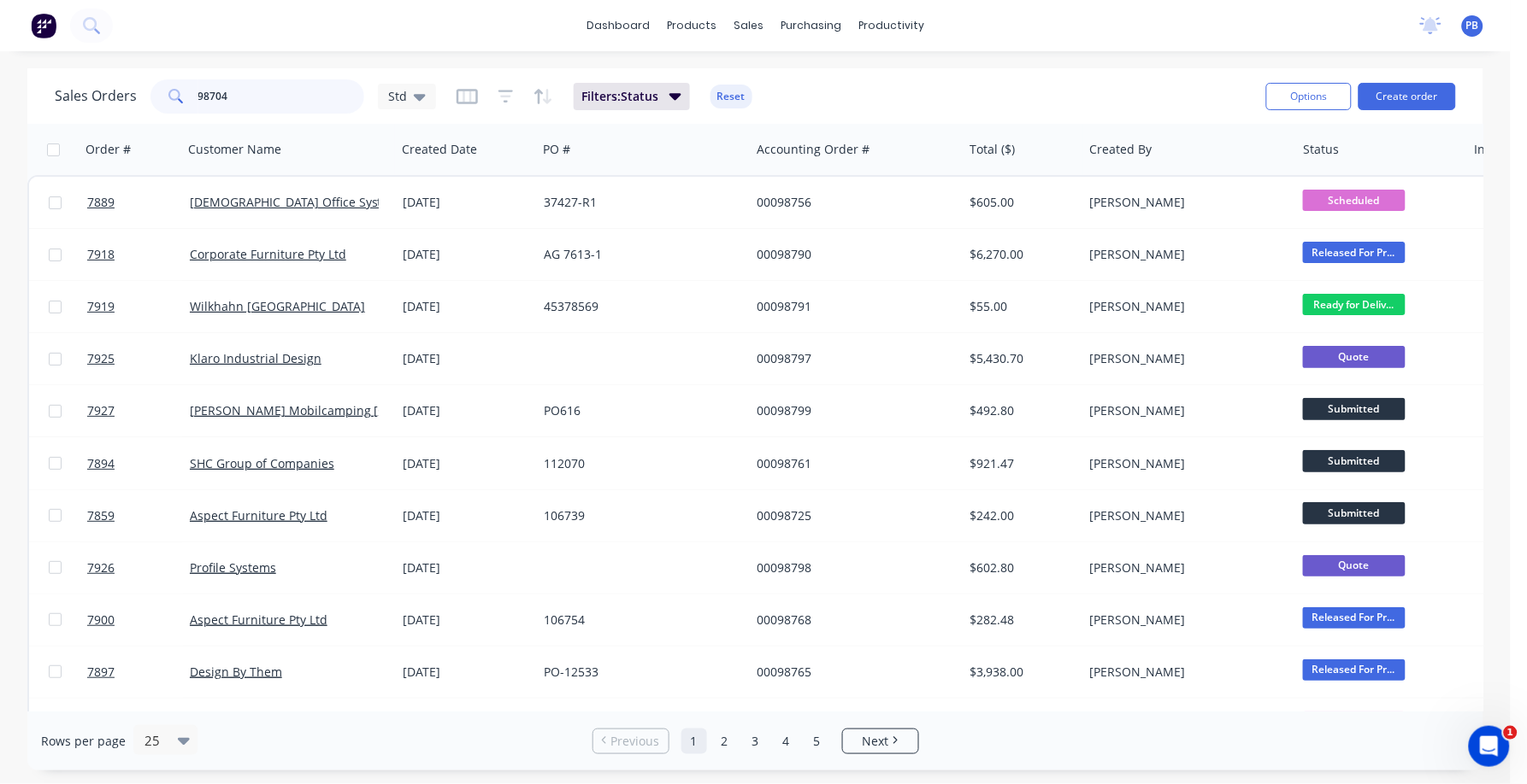
type input "98704"
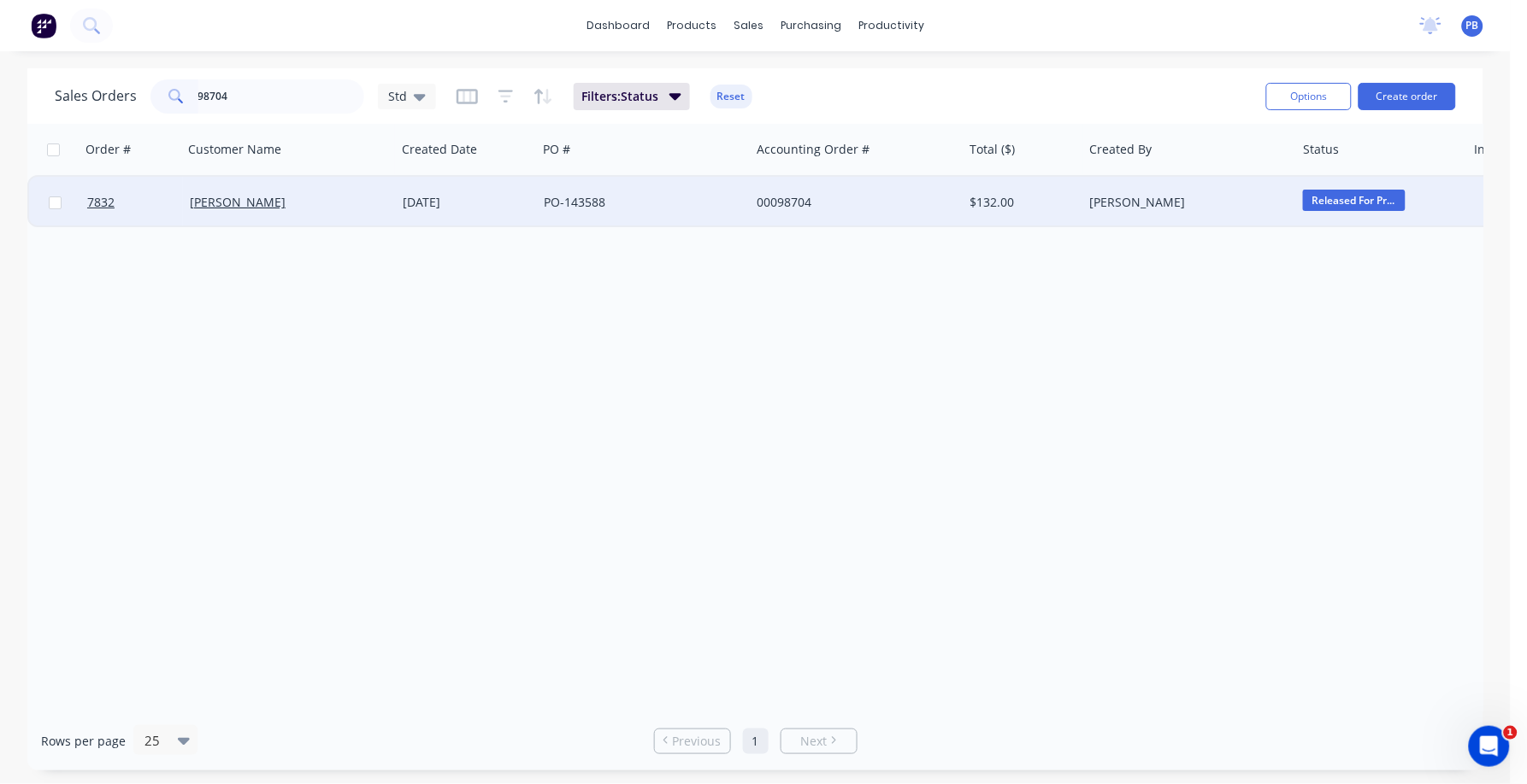
click at [788, 197] on div "00098704" at bounding box center [852, 203] width 190 height 17
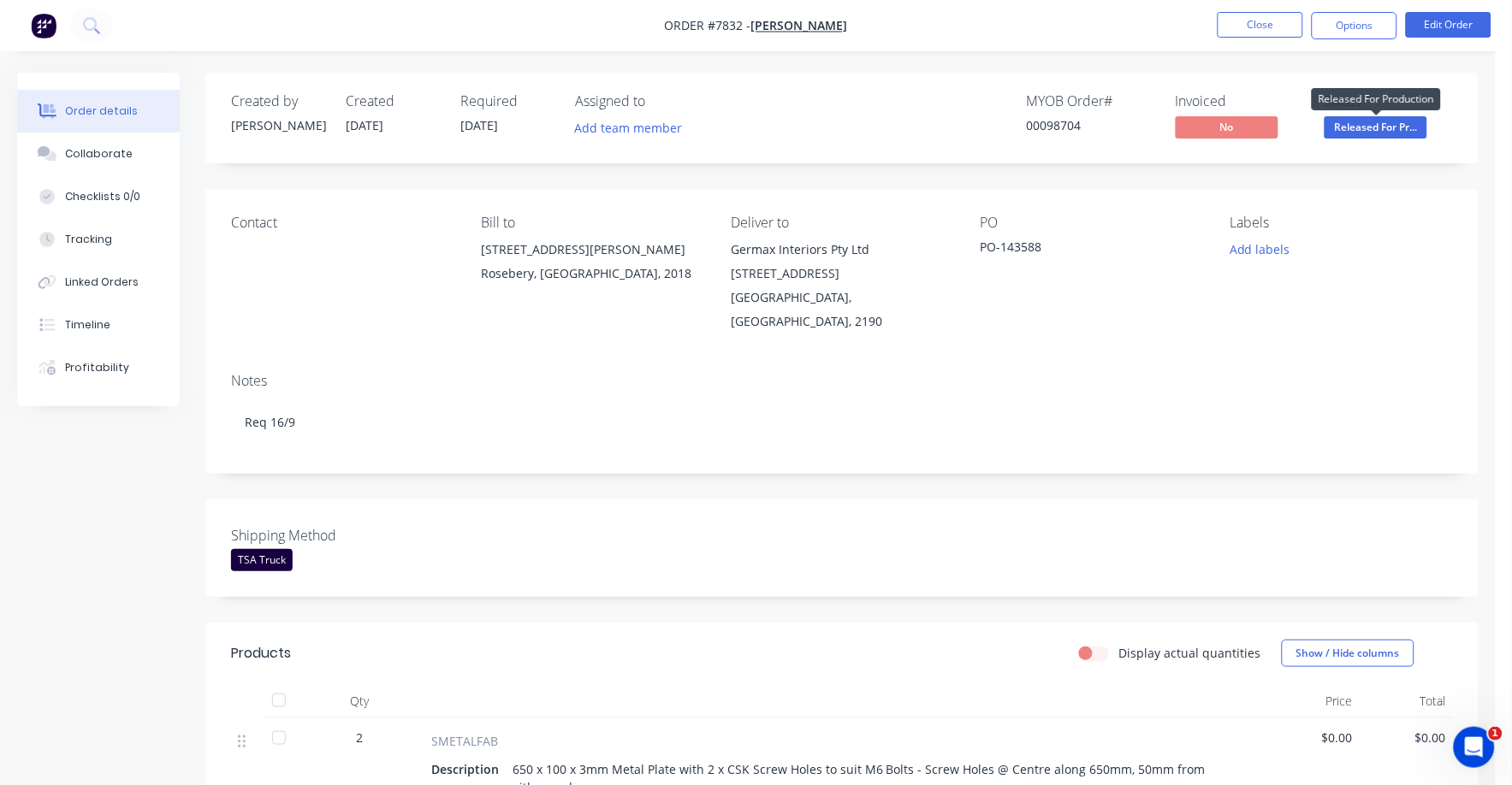
click at [1390, 123] on span "Released For Pr..." at bounding box center [1376, 126] width 103 height 22
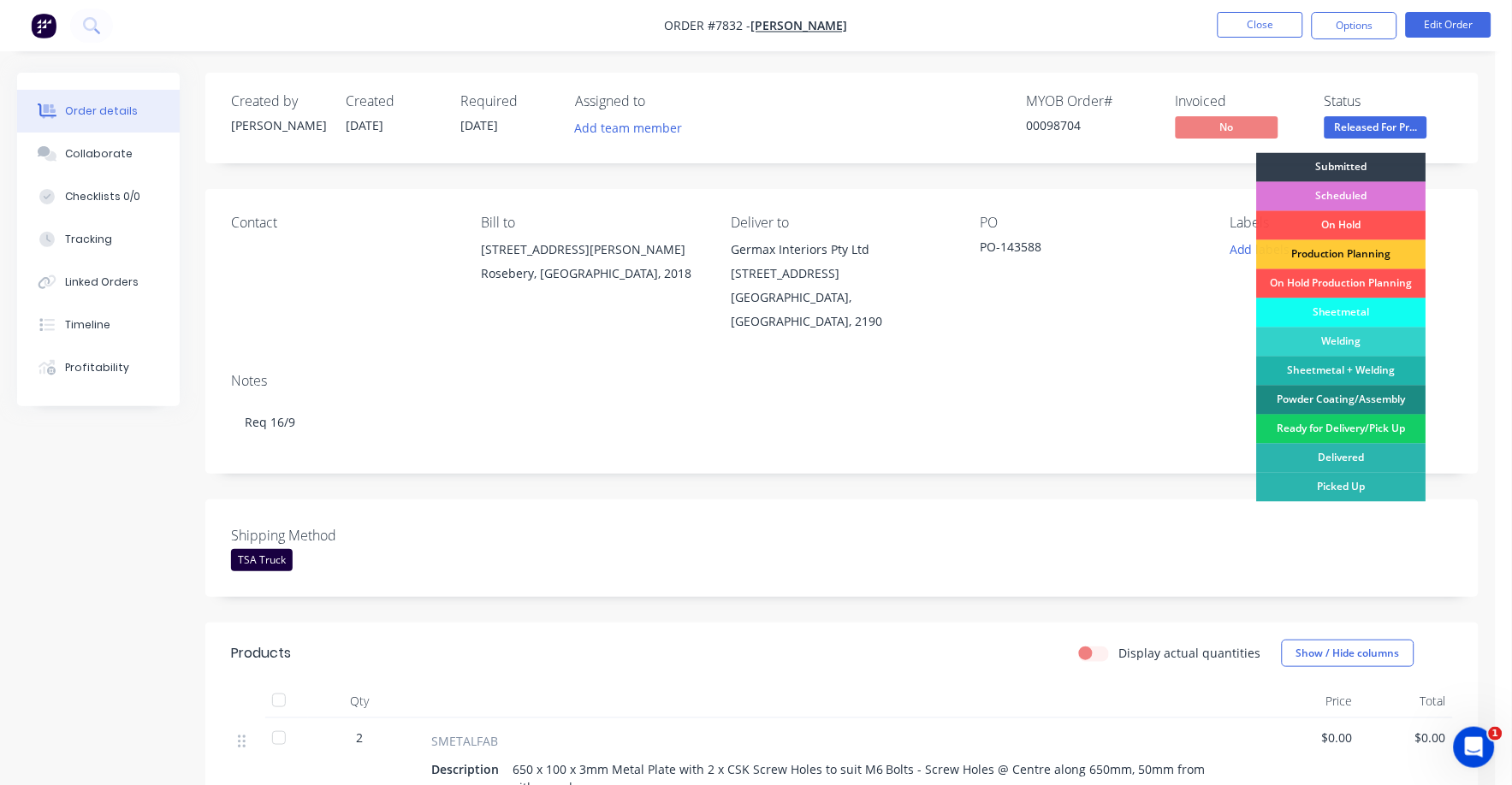
click at [1312, 437] on div "Ready for Delivery/Pick Up" at bounding box center [1342, 429] width 169 height 29
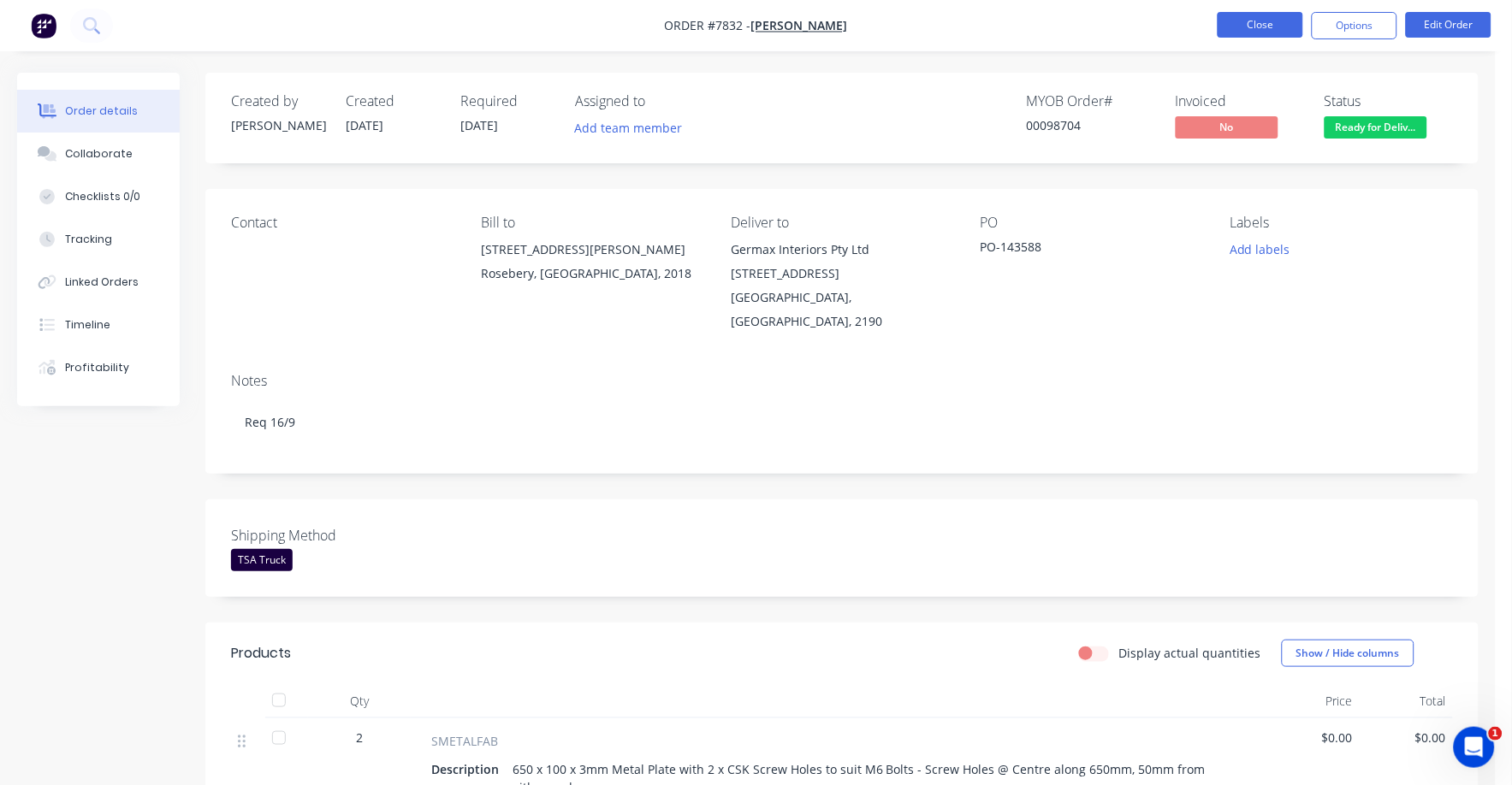
click at [1276, 25] on button "Close" at bounding box center [1261, 24] width 86 height 25
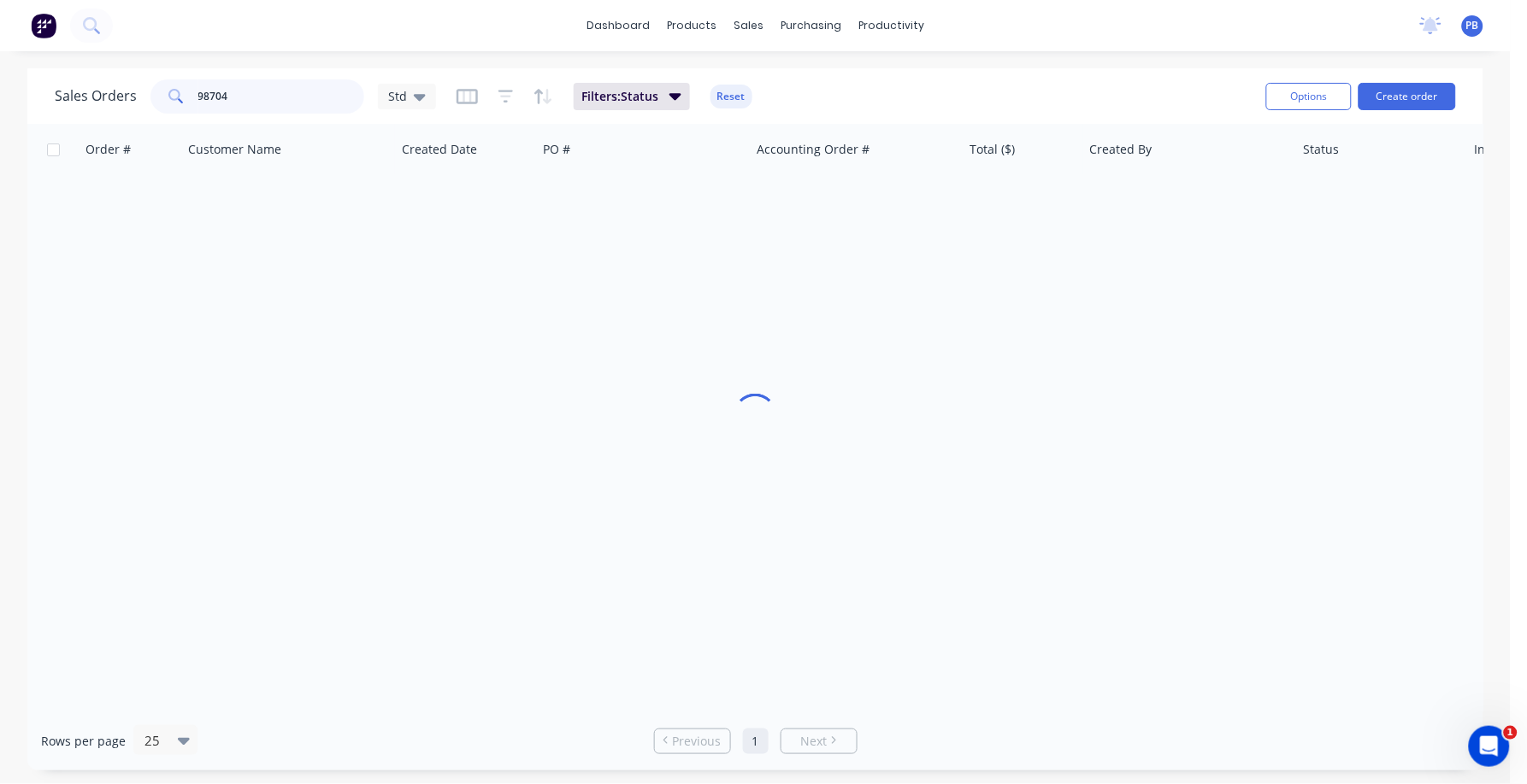
drag, startPoint x: 276, startPoint y: 95, endPoint x: 150, endPoint y: 77, distance: 127.3
click at [150, 77] on div "Sales Orders 98704 Std Filters: Status Reset" at bounding box center [654, 96] width 1198 height 42
type input "98306"
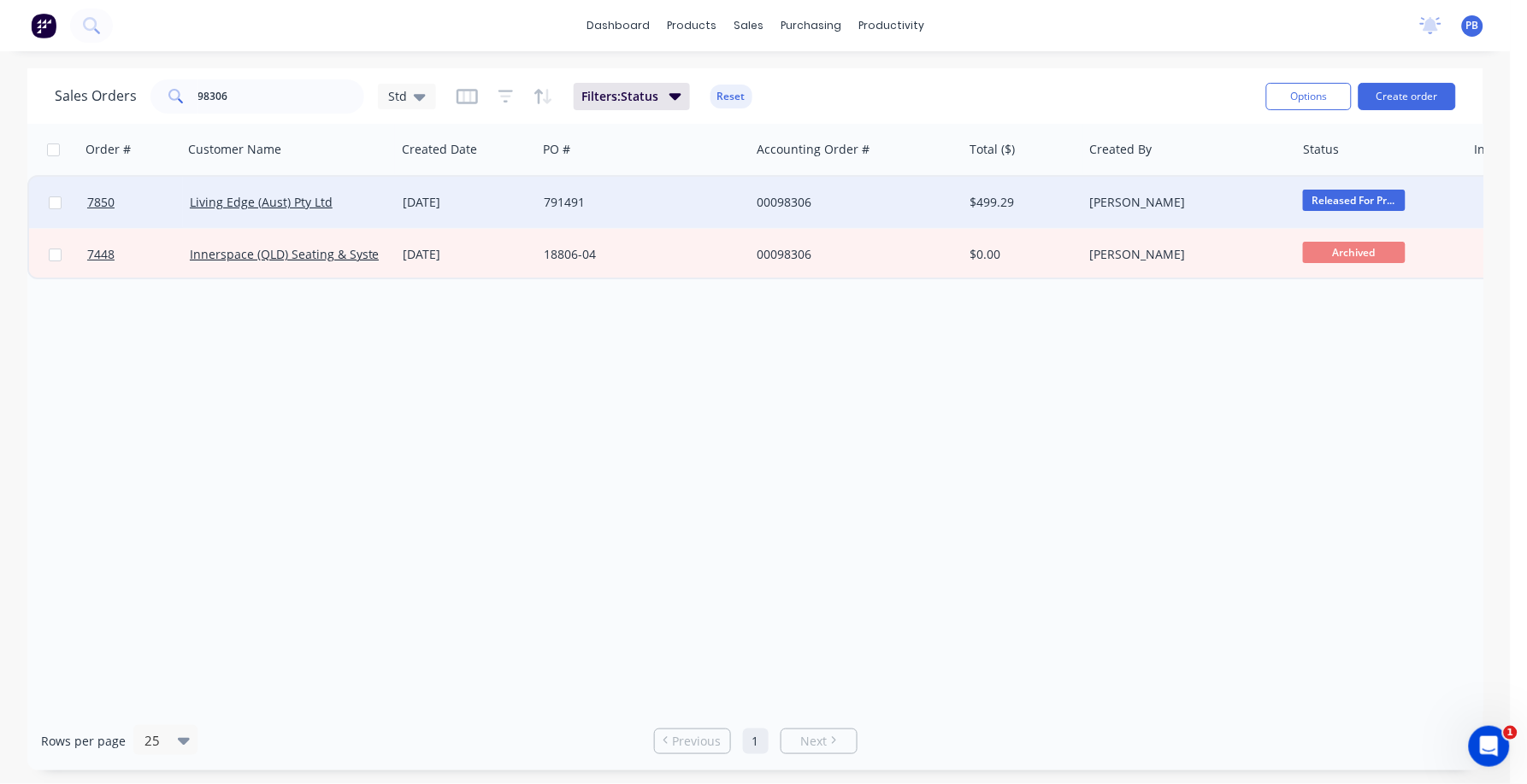
click at [769, 196] on div "00098306" at bounding box center [852, 203] width 190 height 17
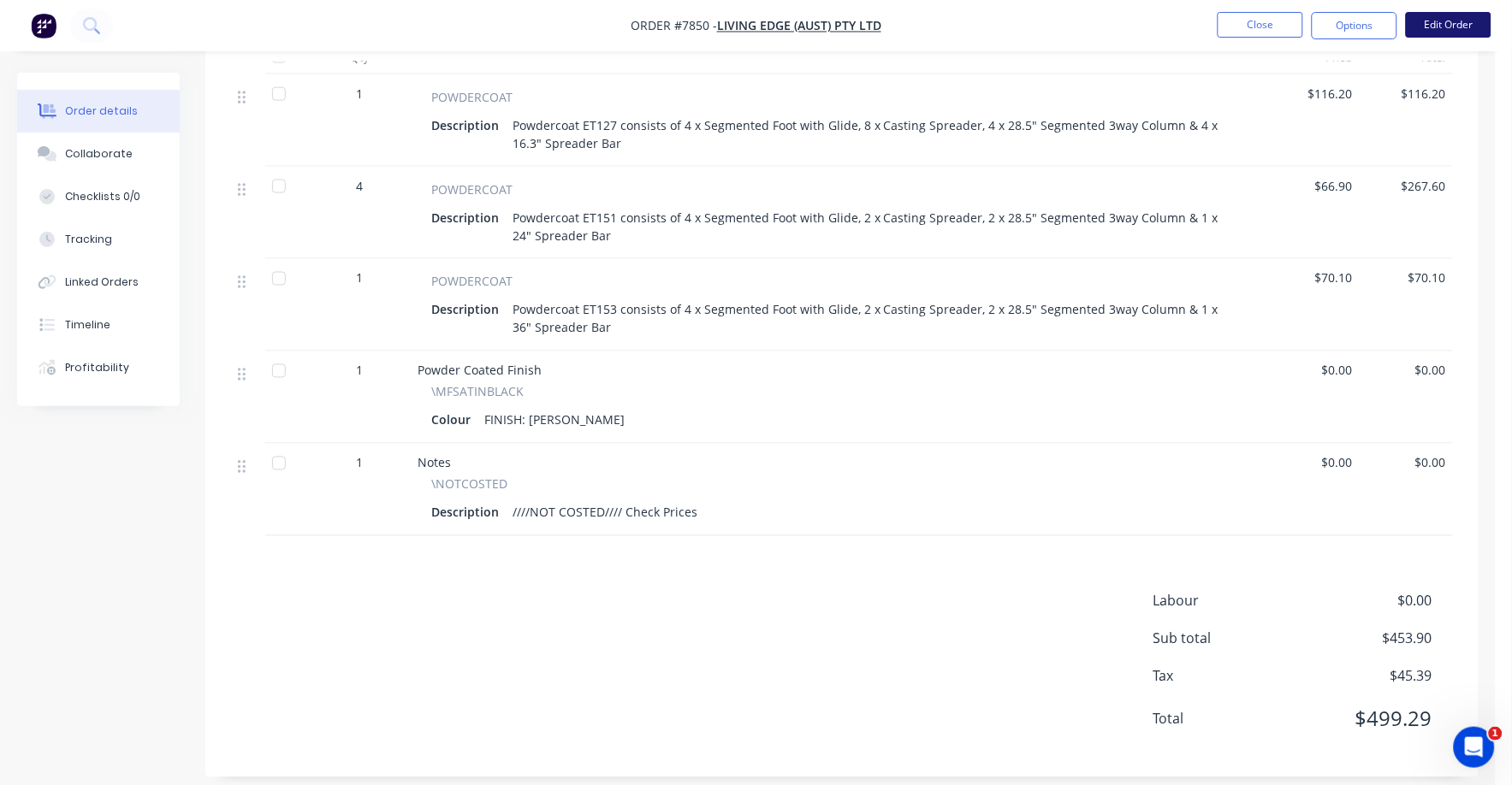
scroll to position [621, 0]
click at [1467, 23] on button "Edit Order" at bounding box center [1448, 24] width 86 height 25
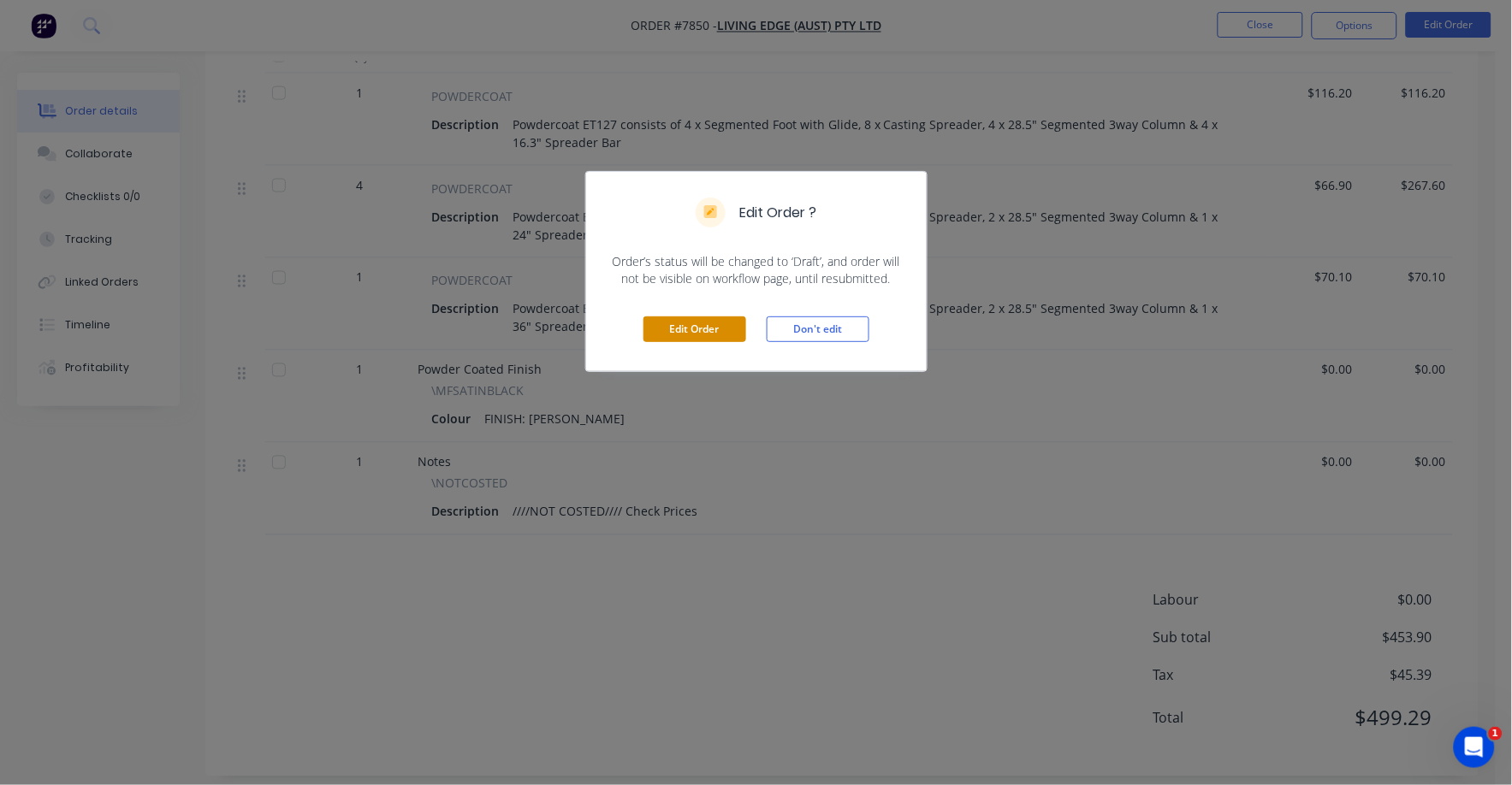
click at [702, 326] on button "Edit Order" at bounding box center [695, 329] width 103 height 25
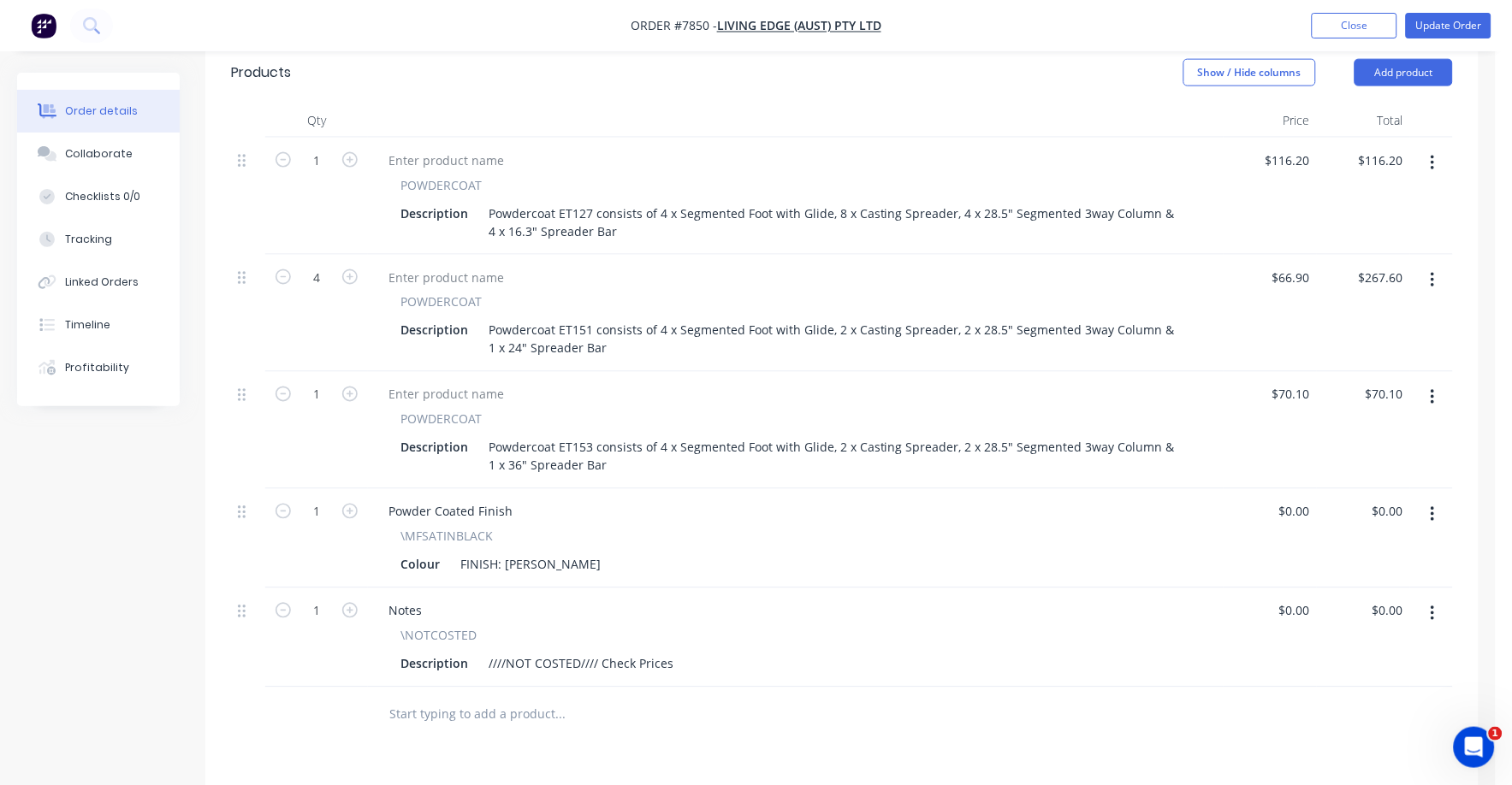
scroll to position [642, 0]
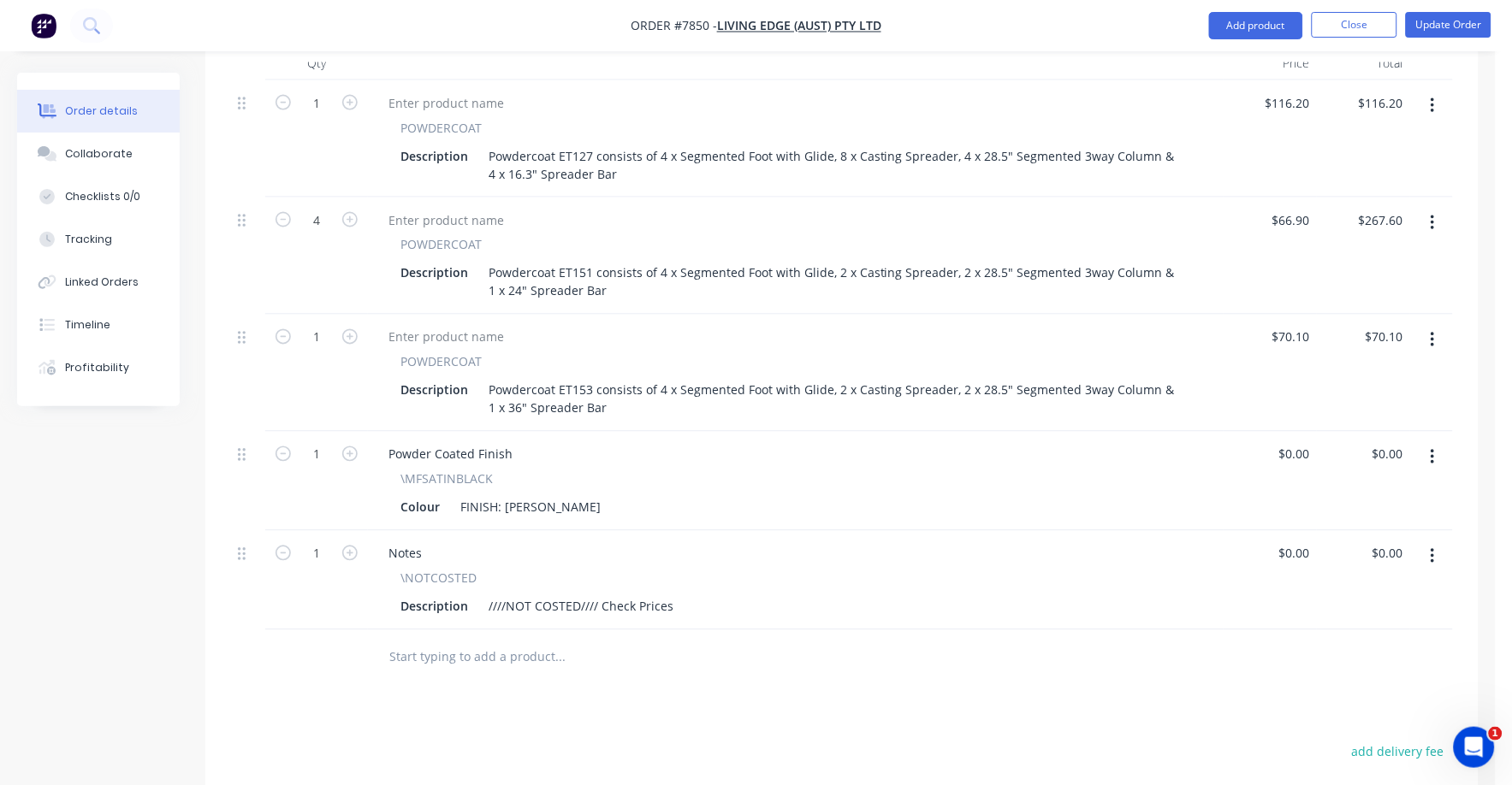
click at [1431, 548] on icon "button" at bounding box center [1433, 557] width 4 height 19
click at [1306, 692] on div "Delete" at bounding box center [1372, 704] width 132 height 24
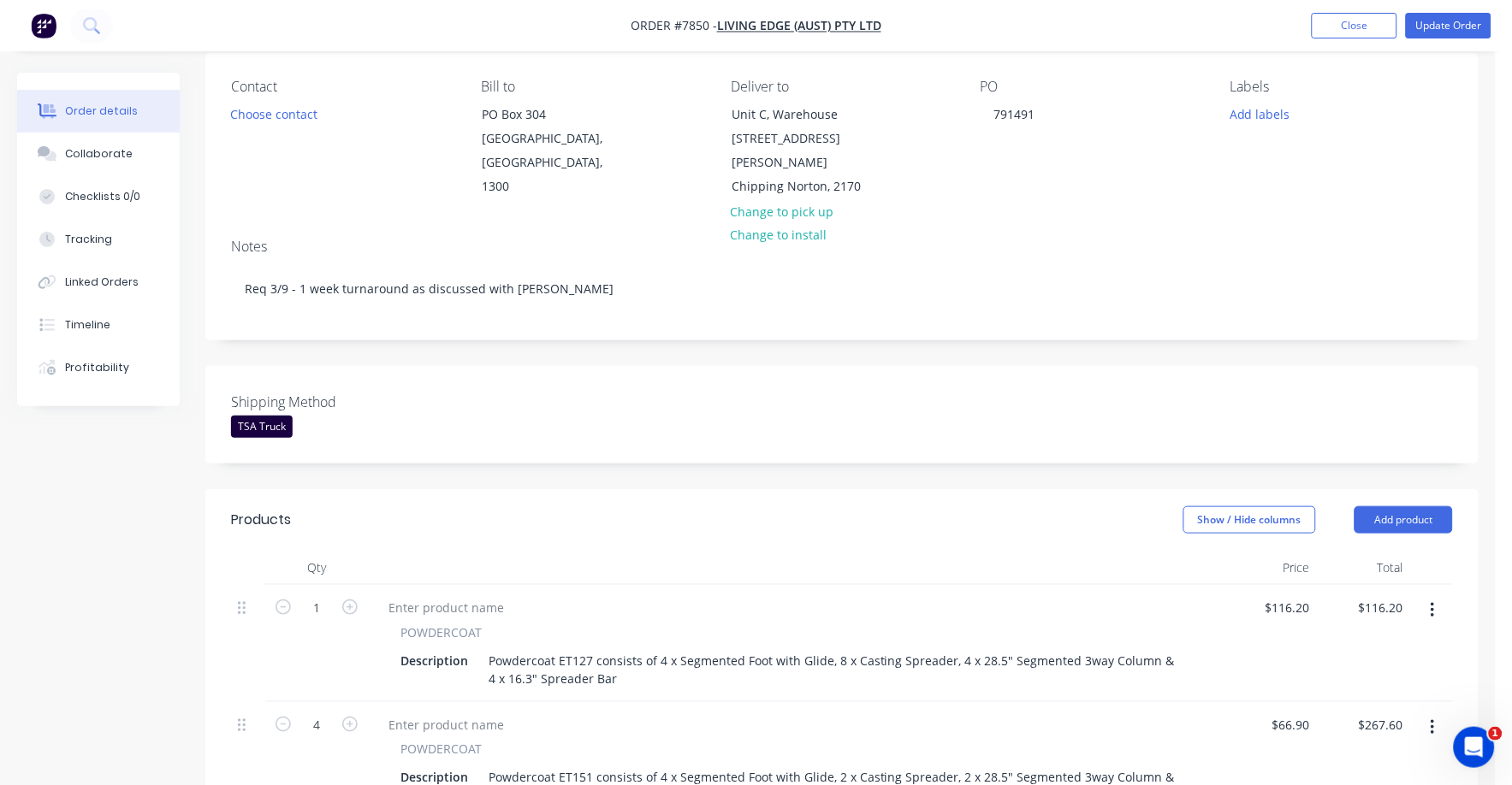
scroll to position [0, 0]
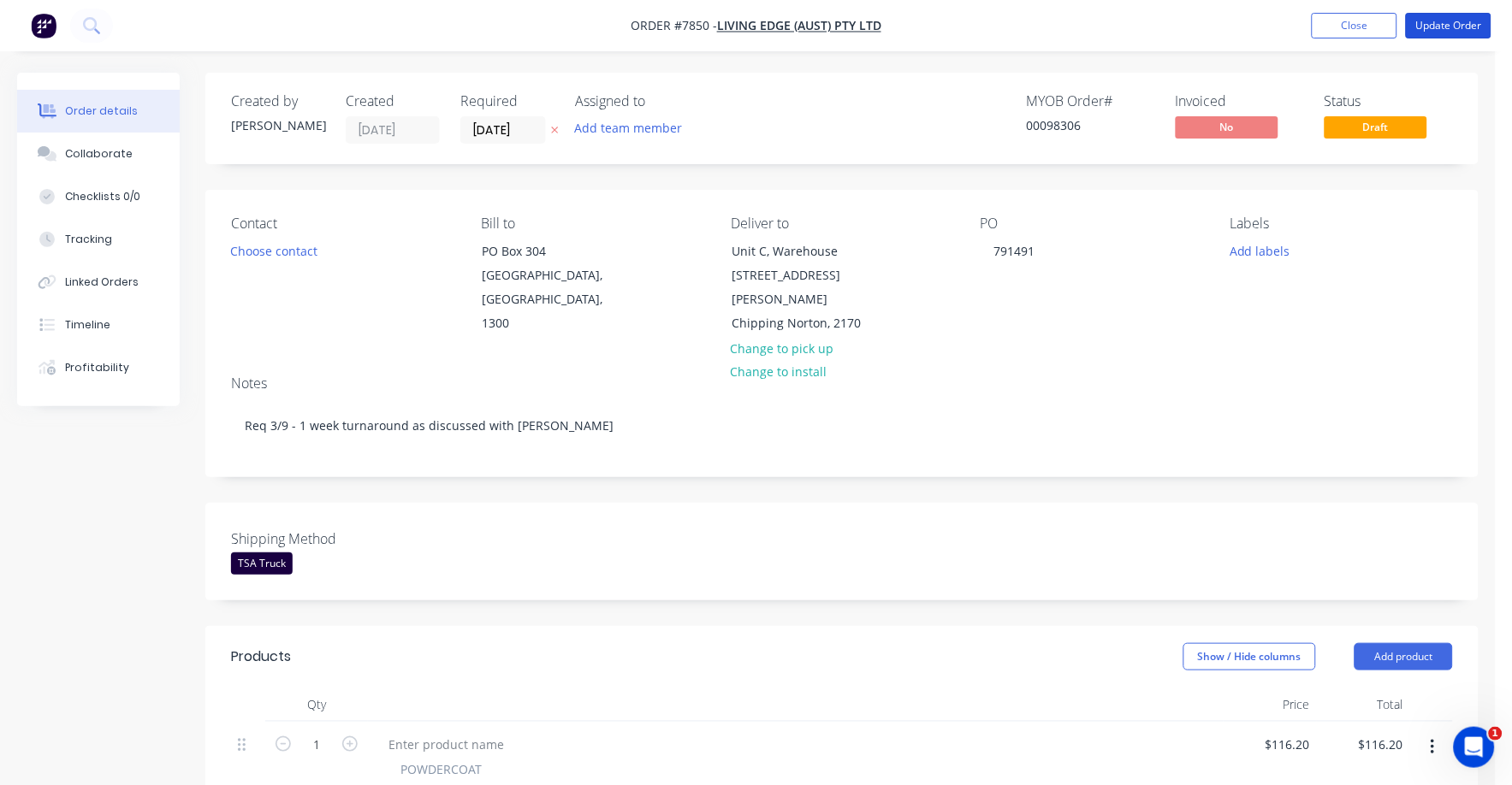
drag, startPoint x: 1451, startPoint y: 24, endPoint x: 1424, endPoint y: 51, distance: 38.2
click at [1450, 24] on button "Update Order" at bounding box center [1448, 25] width 86 height 25
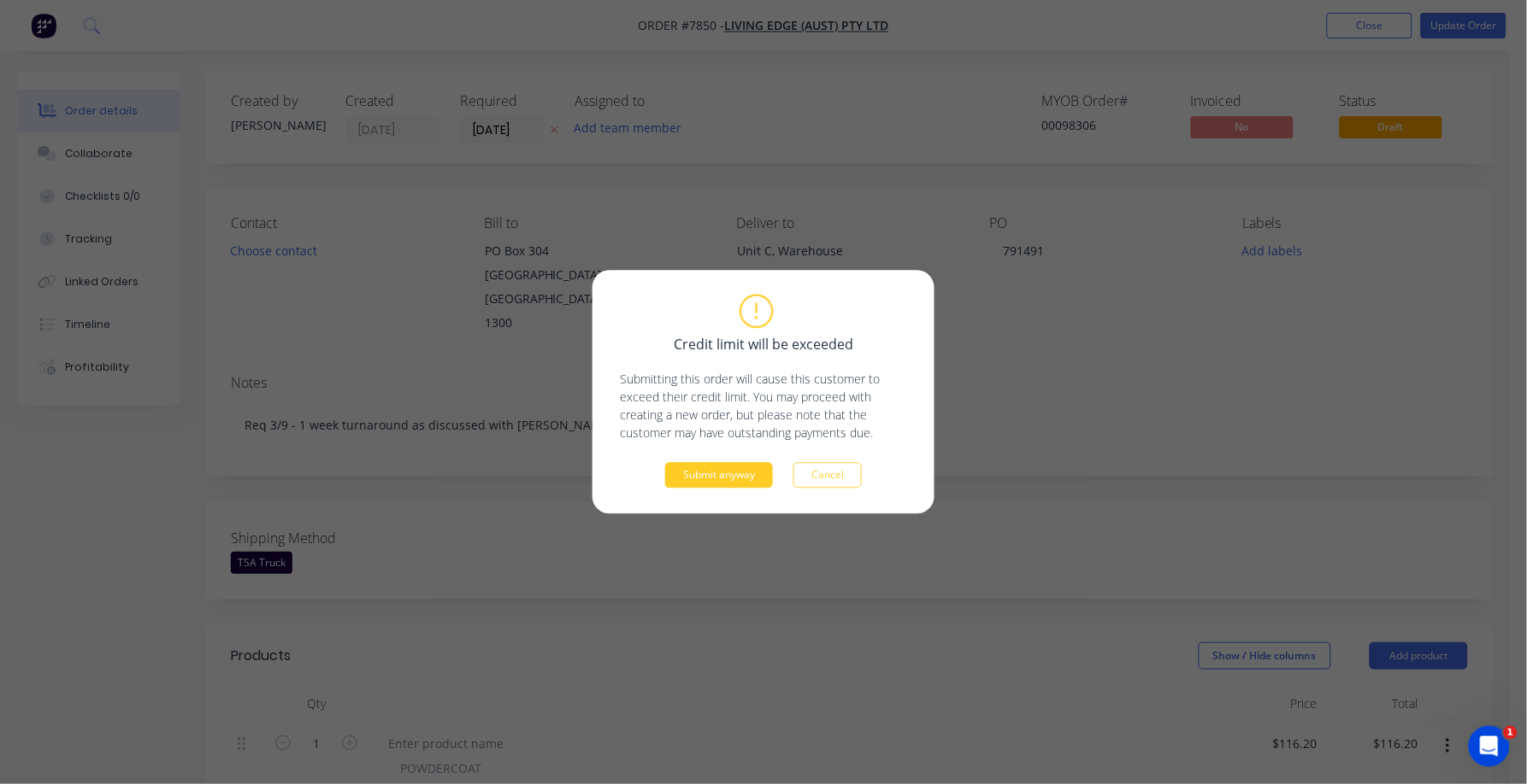
click at [722, 484] on button "Submit anyway" at bounding box center [719, 476] width 108 height 25
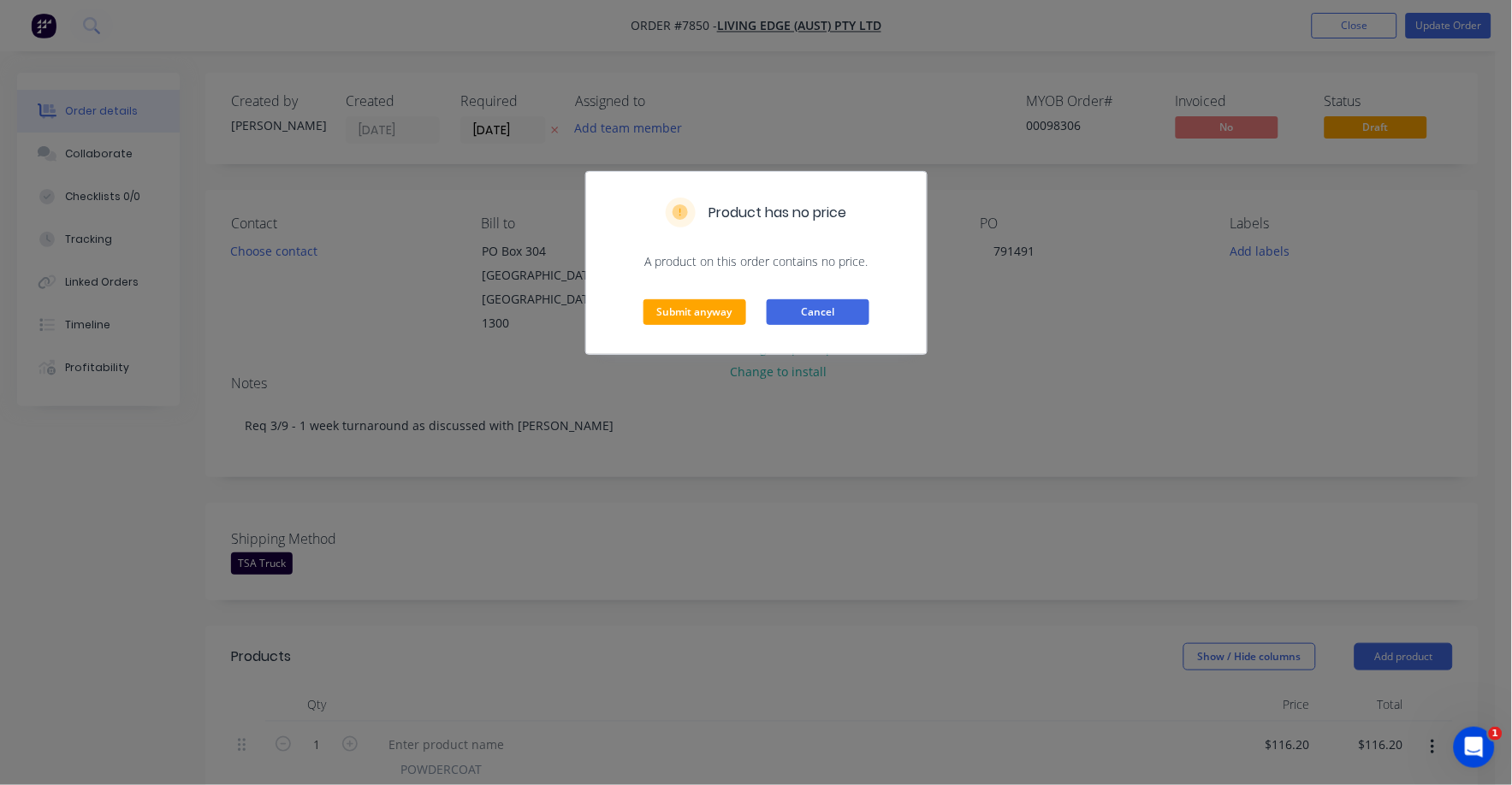
click at [836, 311] on button "Cancel" at bounding box center [818, 311] width 103 height 25
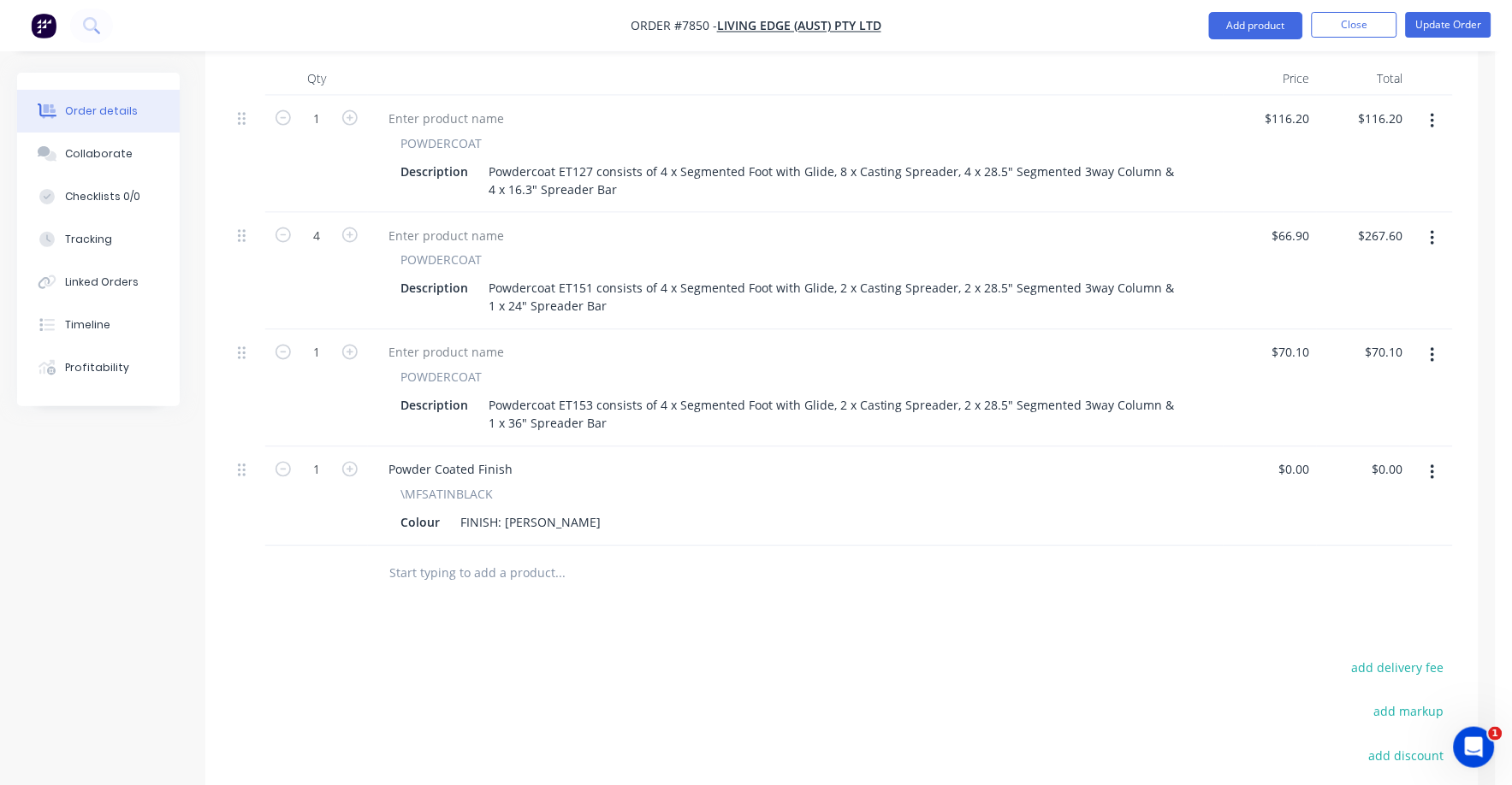
scroll to position [642, 0]
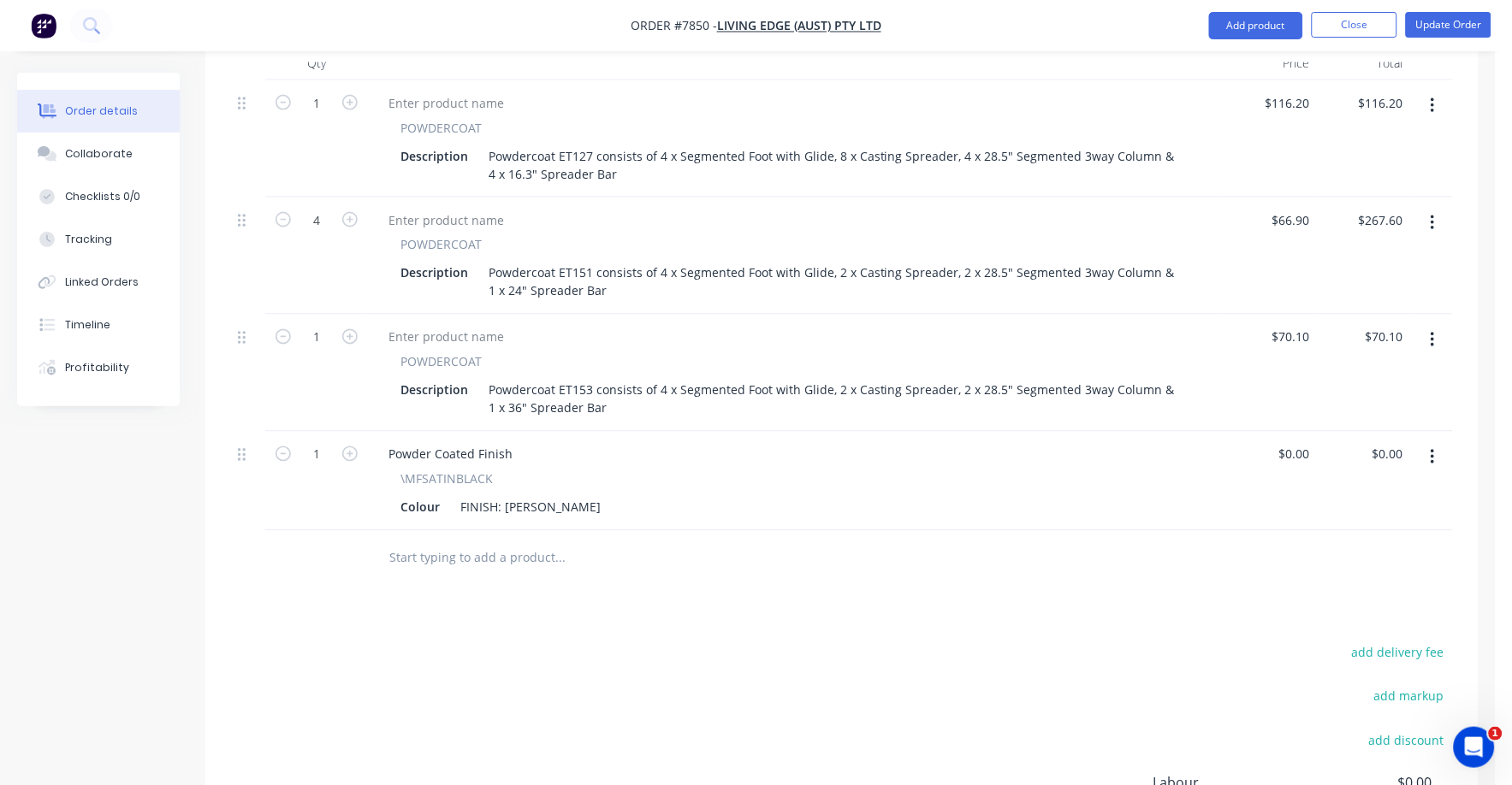
drag, startPoint x: 1397, startPoint y: 627, endPoint x: 1509, endPoint y: 641, distance: 112.9
click at [1399, 642] on button "add delivery fee" at bounding box center [1398, 653] width 111 height 23
type input "75"
click input "submit" at bounding box center [0, 0] width 0 height 0
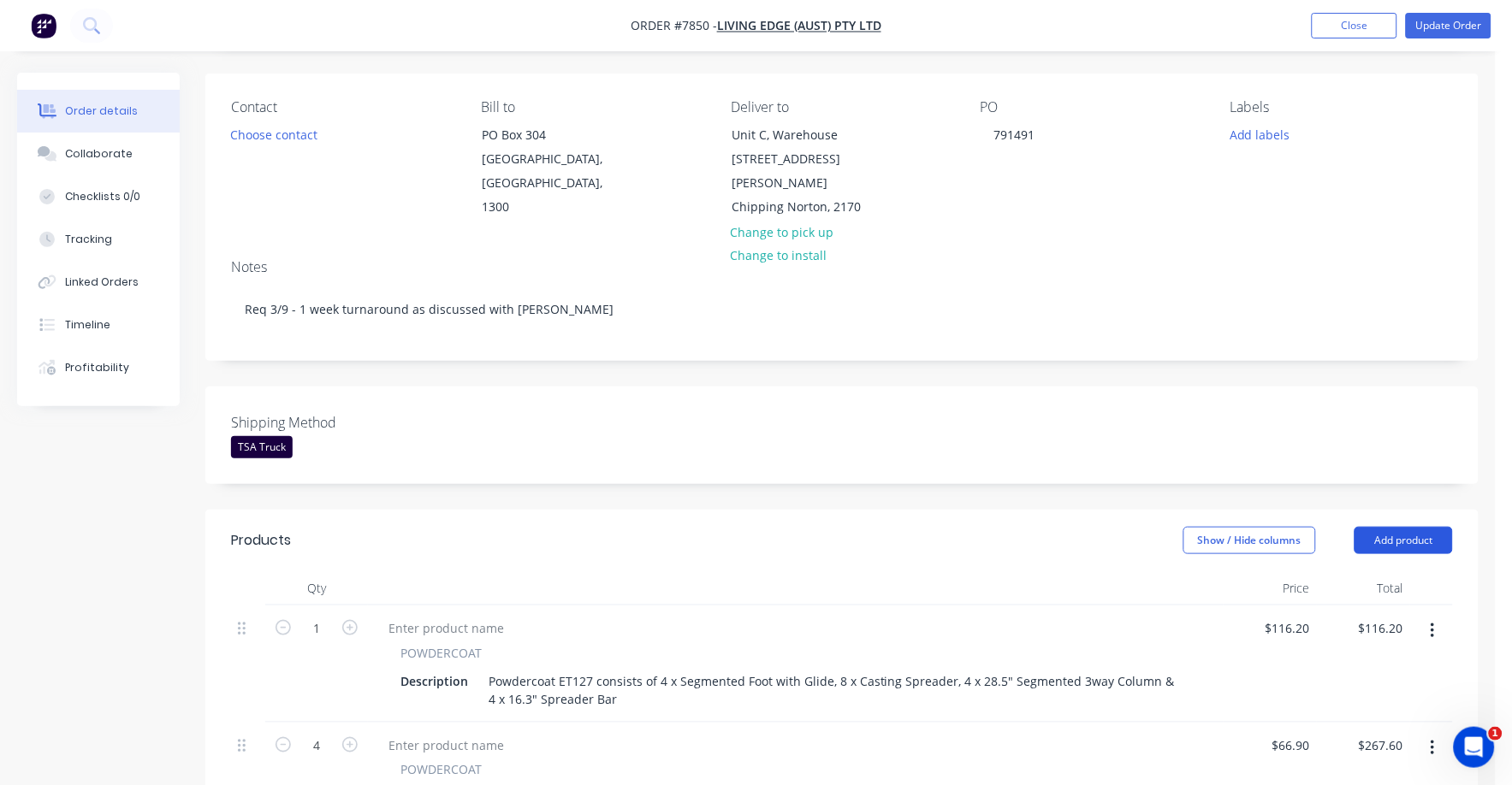
scroll to position [106, 0]
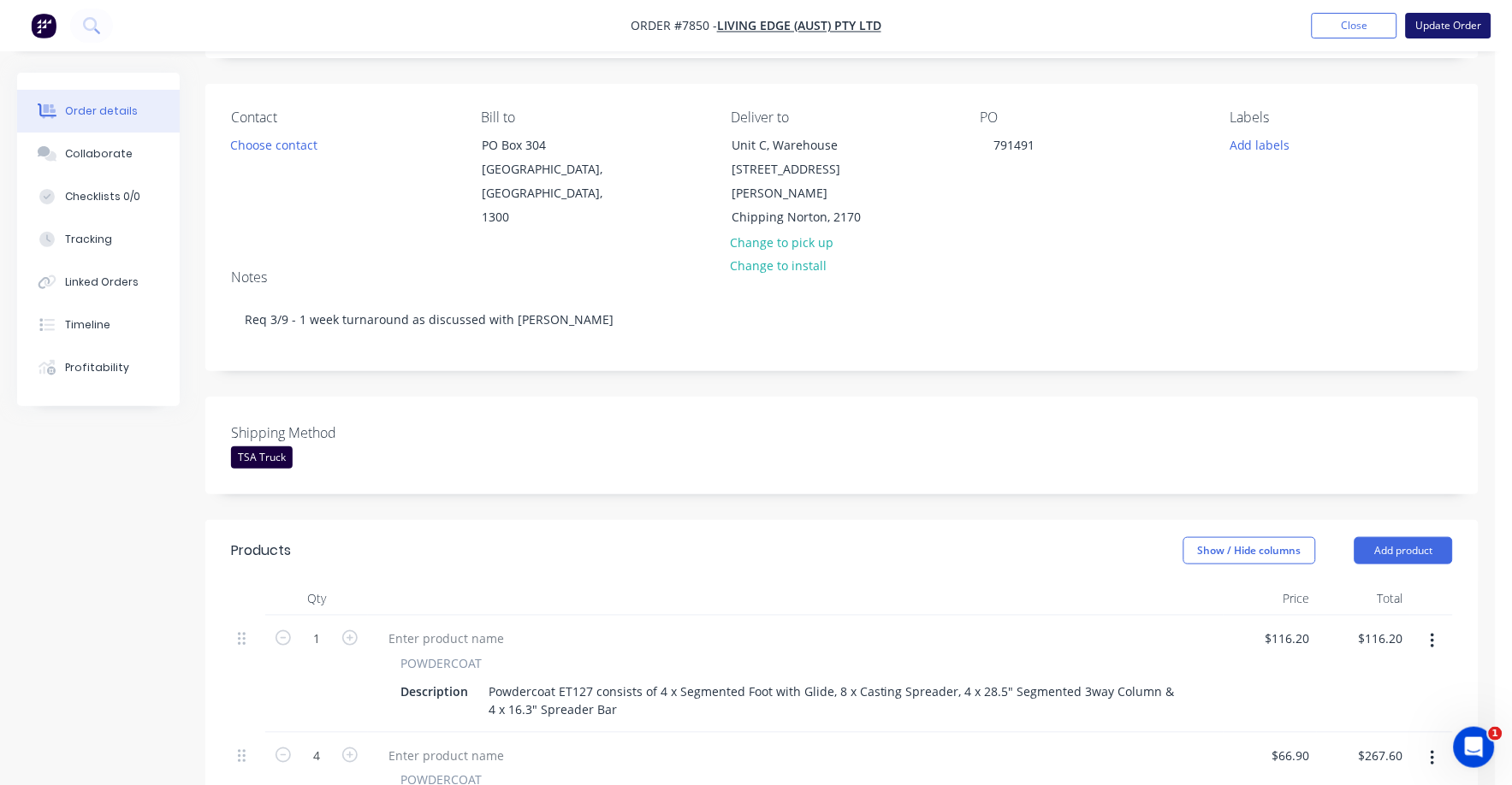
click at [1435, 24] on button "Update Order" at bounding box center [1448, 25] width 86 height 25
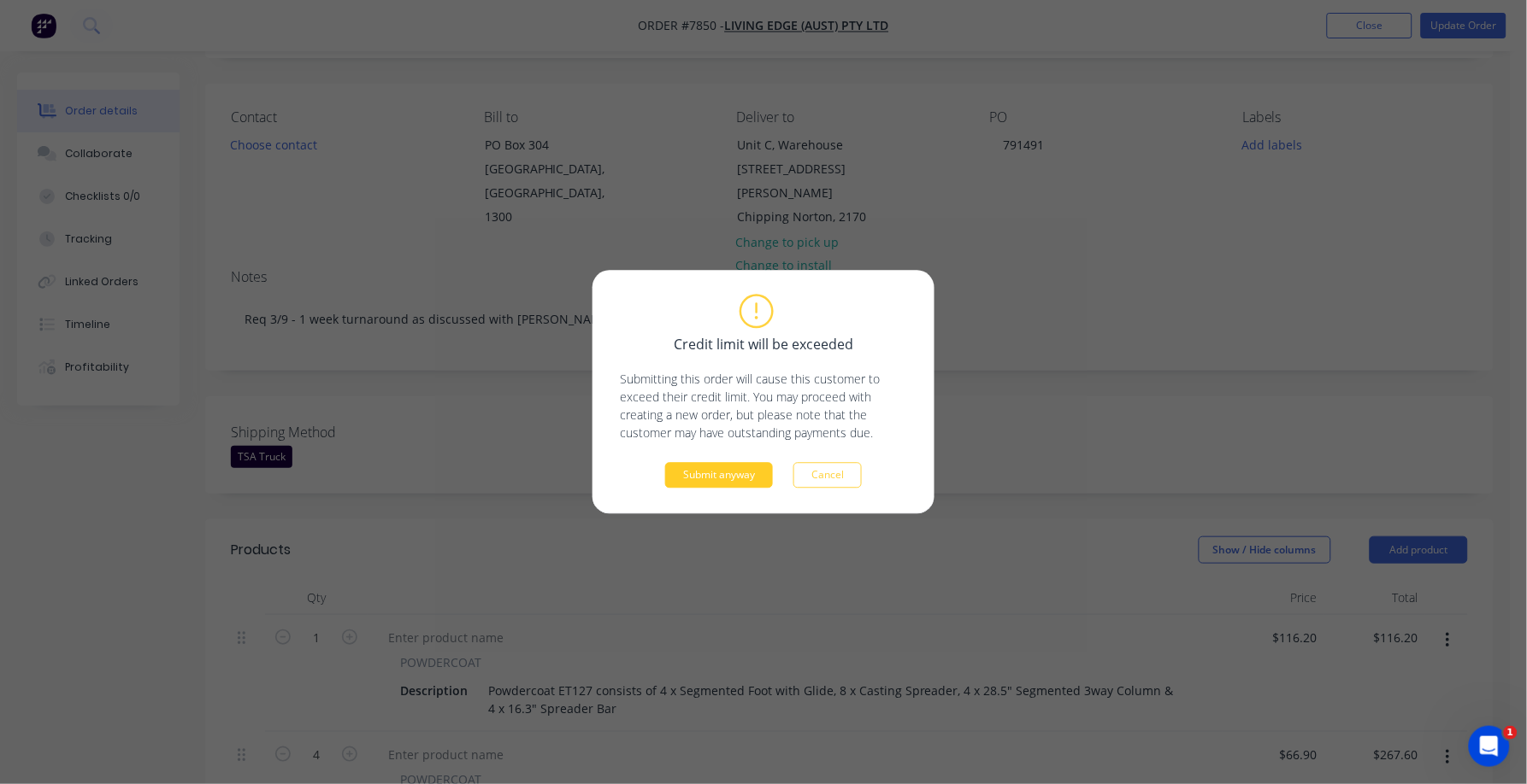
click at [699, 478] on button "Submit anyway" at bounding box center [719, 476] width 108 height 25
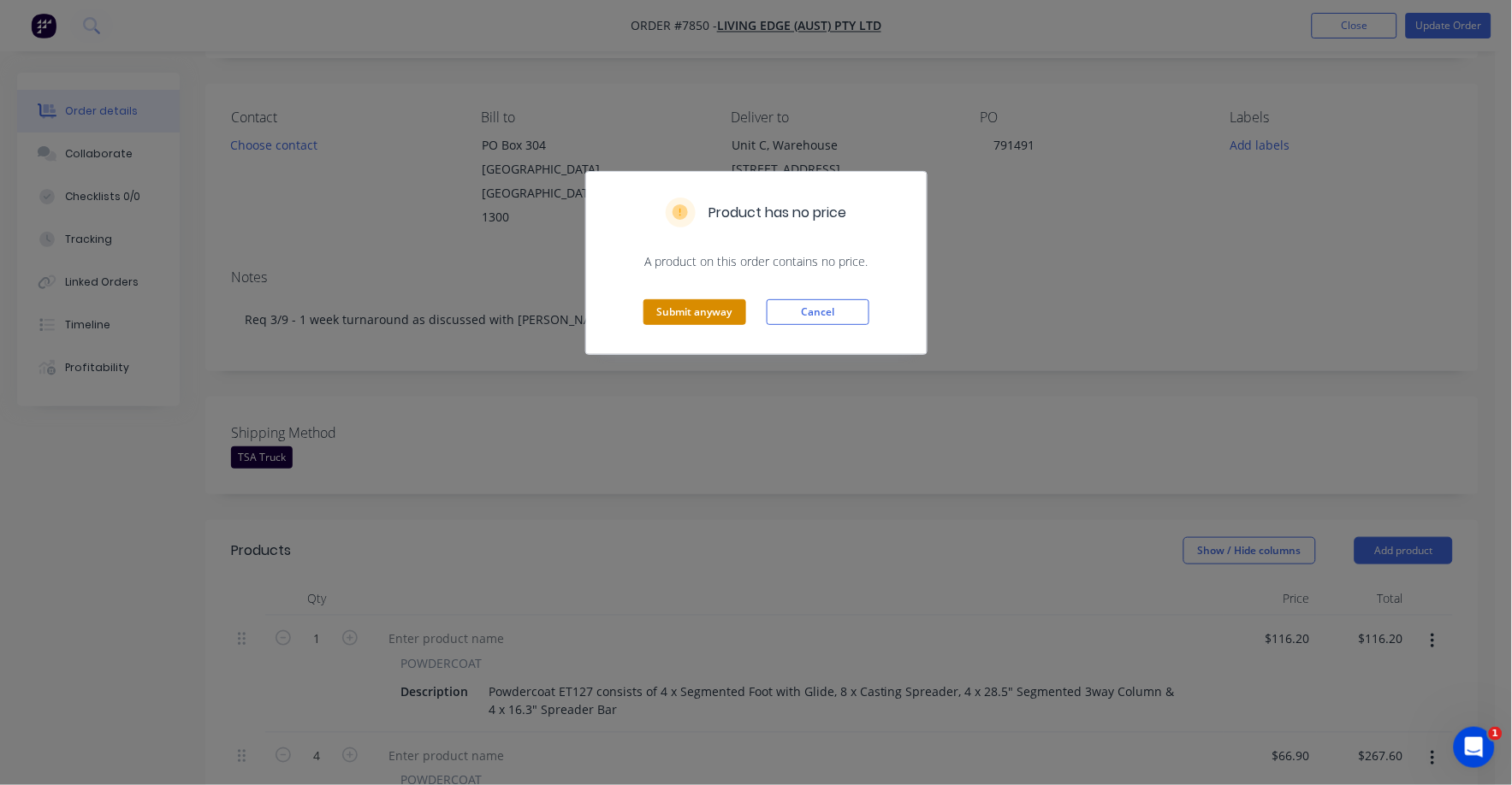
click at [697, 311] on button "Submit anyway" at bounding box center [695, 311] width 103 height 25
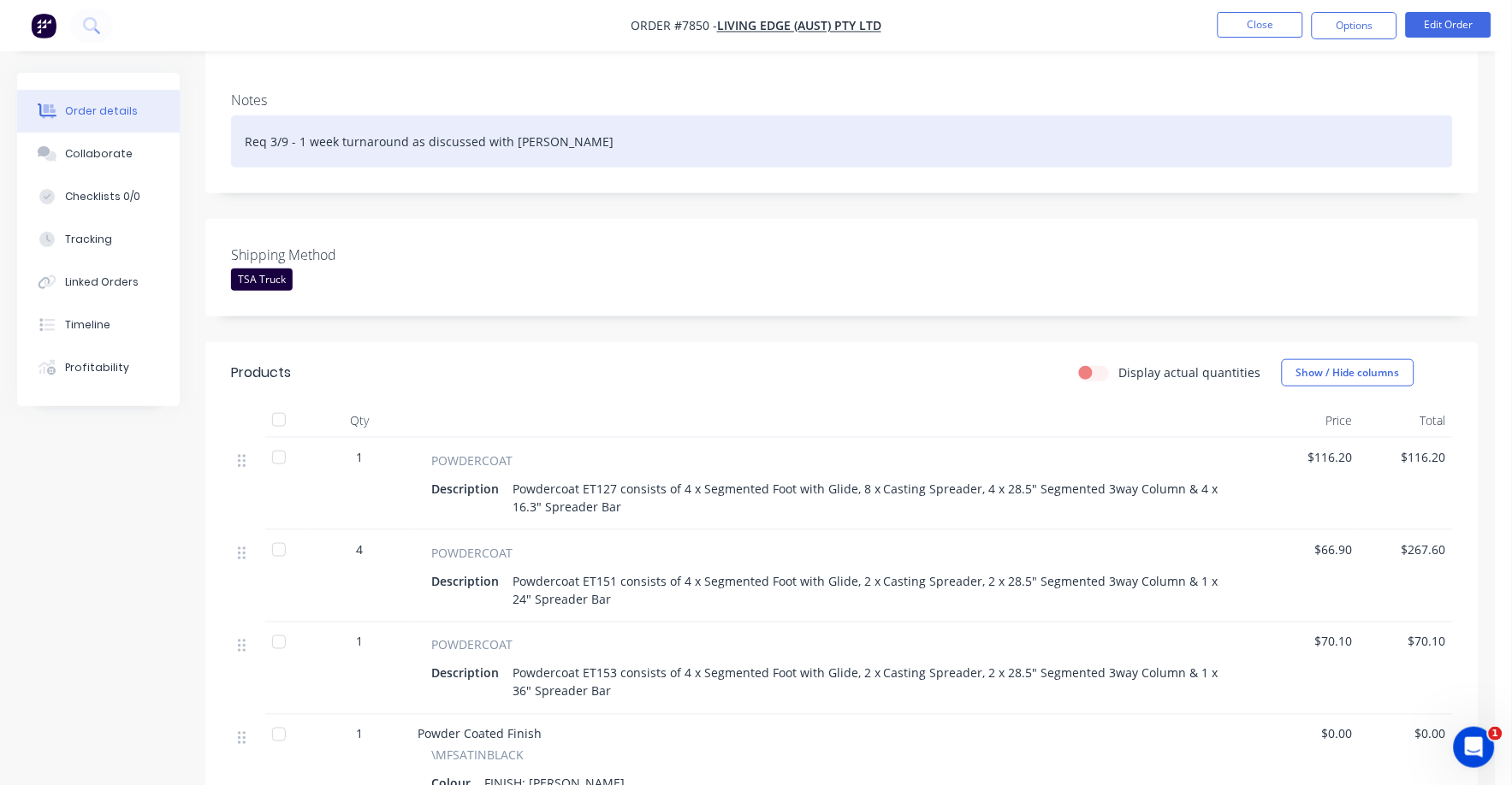
scroll to position [0, 0]
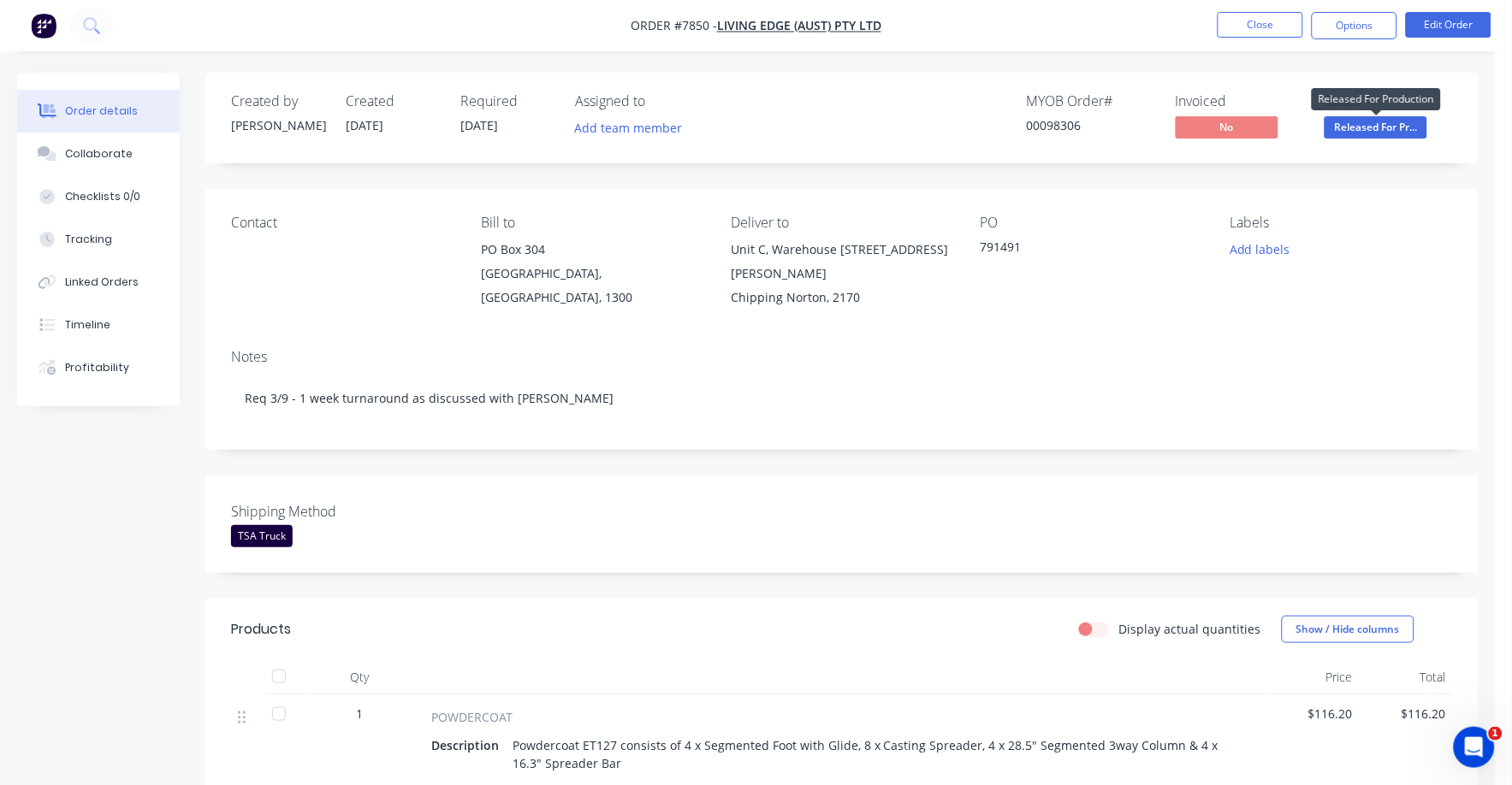
click at [1389, 130] on span "Released For Pr..." at bounding box center [1376, 126] width 103 height 22
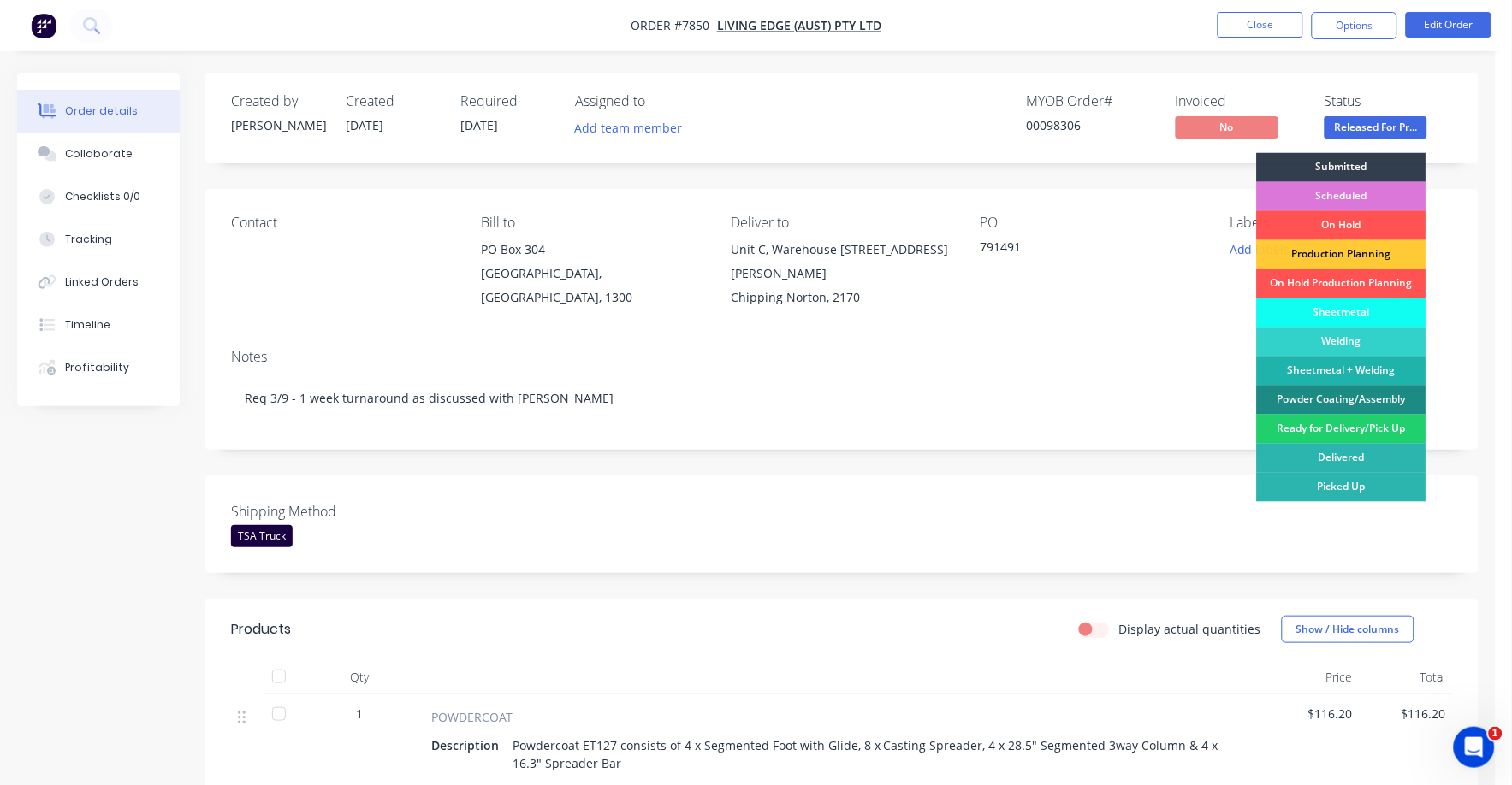
drag, startPoint x: 1352, startPoint y: 429, endPoint x: 1358, endPoint y: 334, distance: 95.2
click at [1352, 428] on div "Ready for Delivery/Pick Up" at bounding box center [1342, 429] width 169 height 29
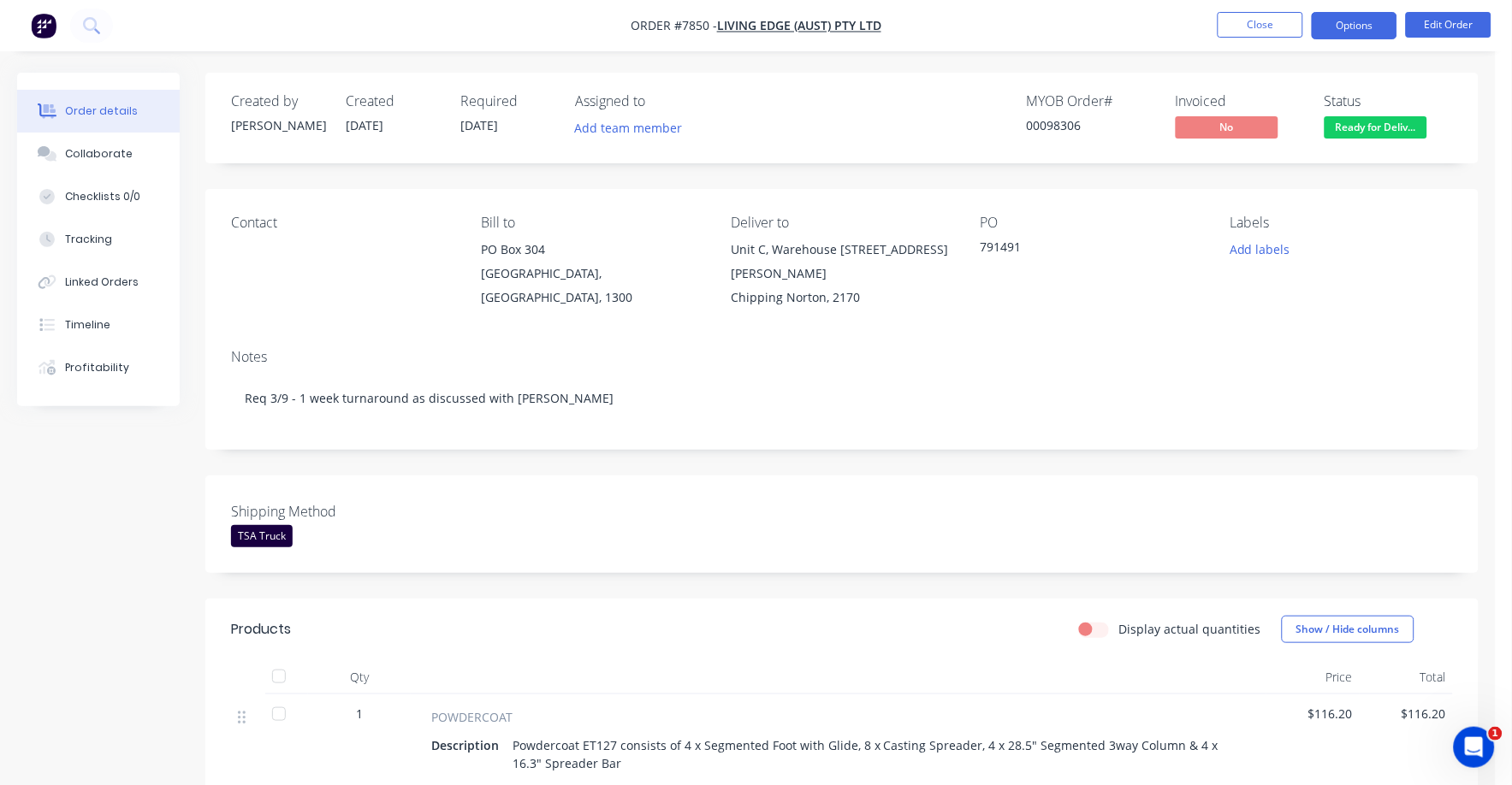
click at [1368, 26] on button "Options" at bounding box center [1355, 25] width 86 height 27
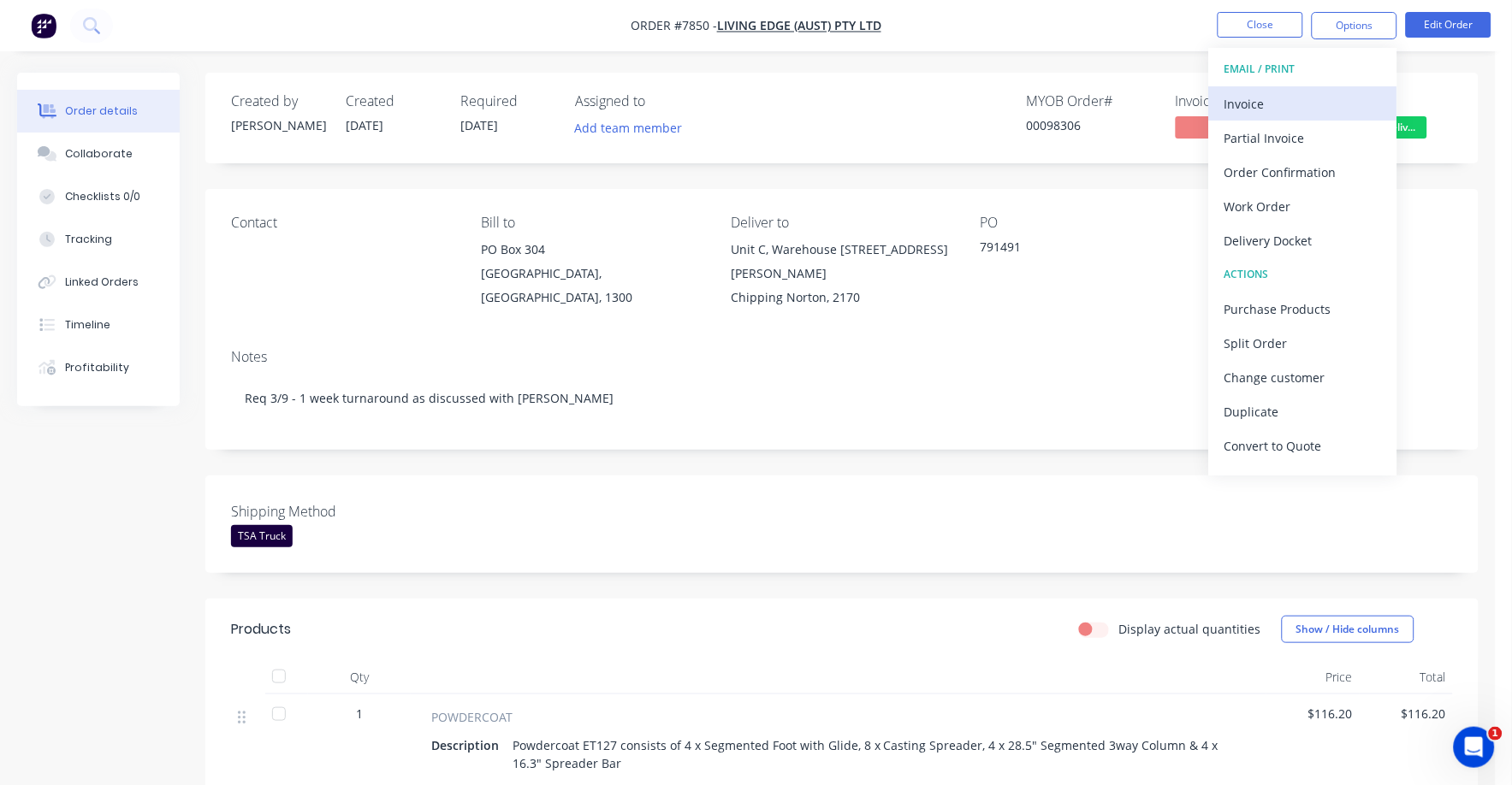
click at [1239, 100] on div "Invoice" at bounding box center [1303, 104] width 157 height 24
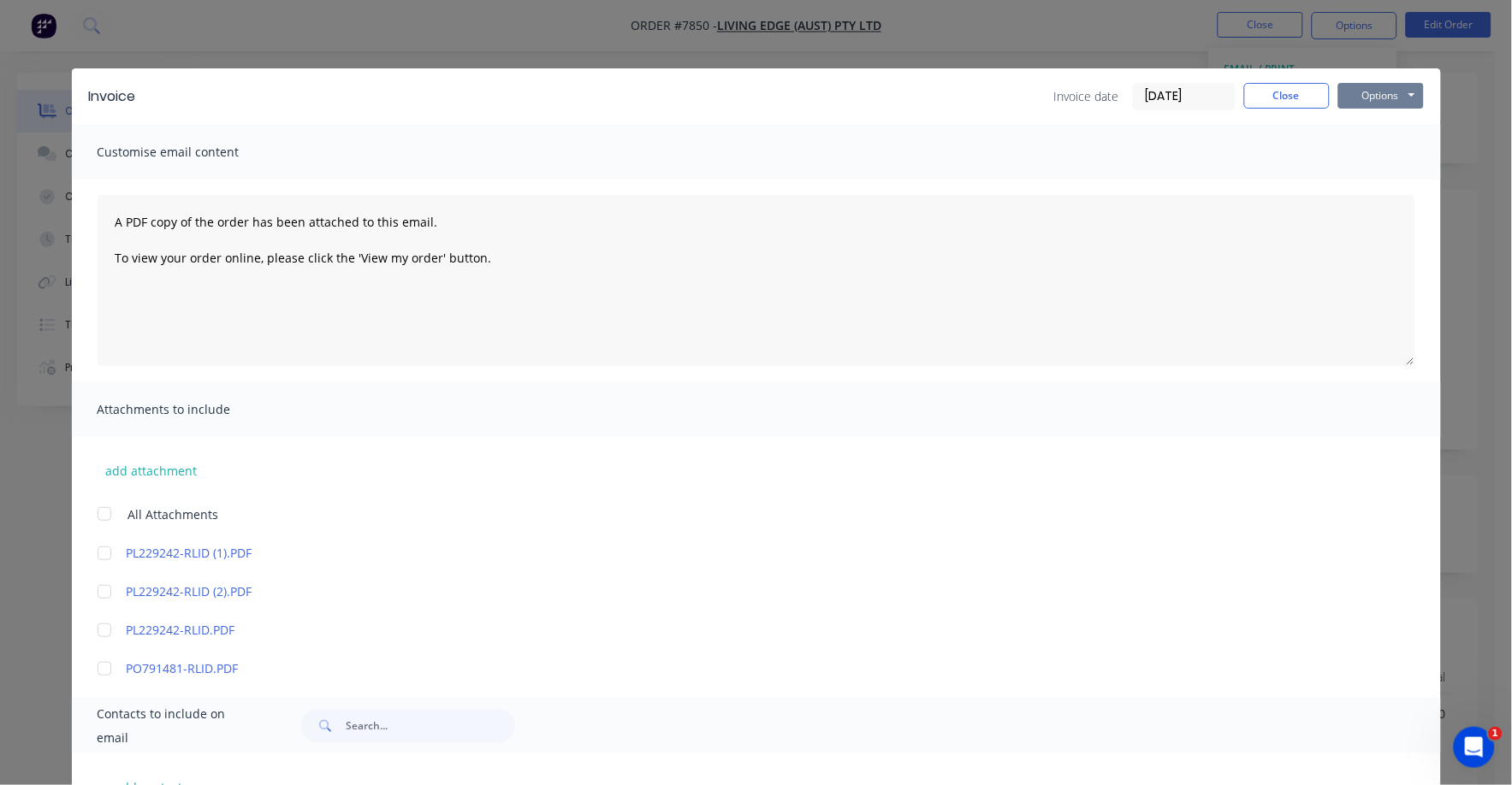
click at [1374, 90] on button "Options" at bounding box center [1381, 95] width 86 height 25
click at [1360, 150] on button "Print" at bounding box center [1393, 154] width 110 height 28
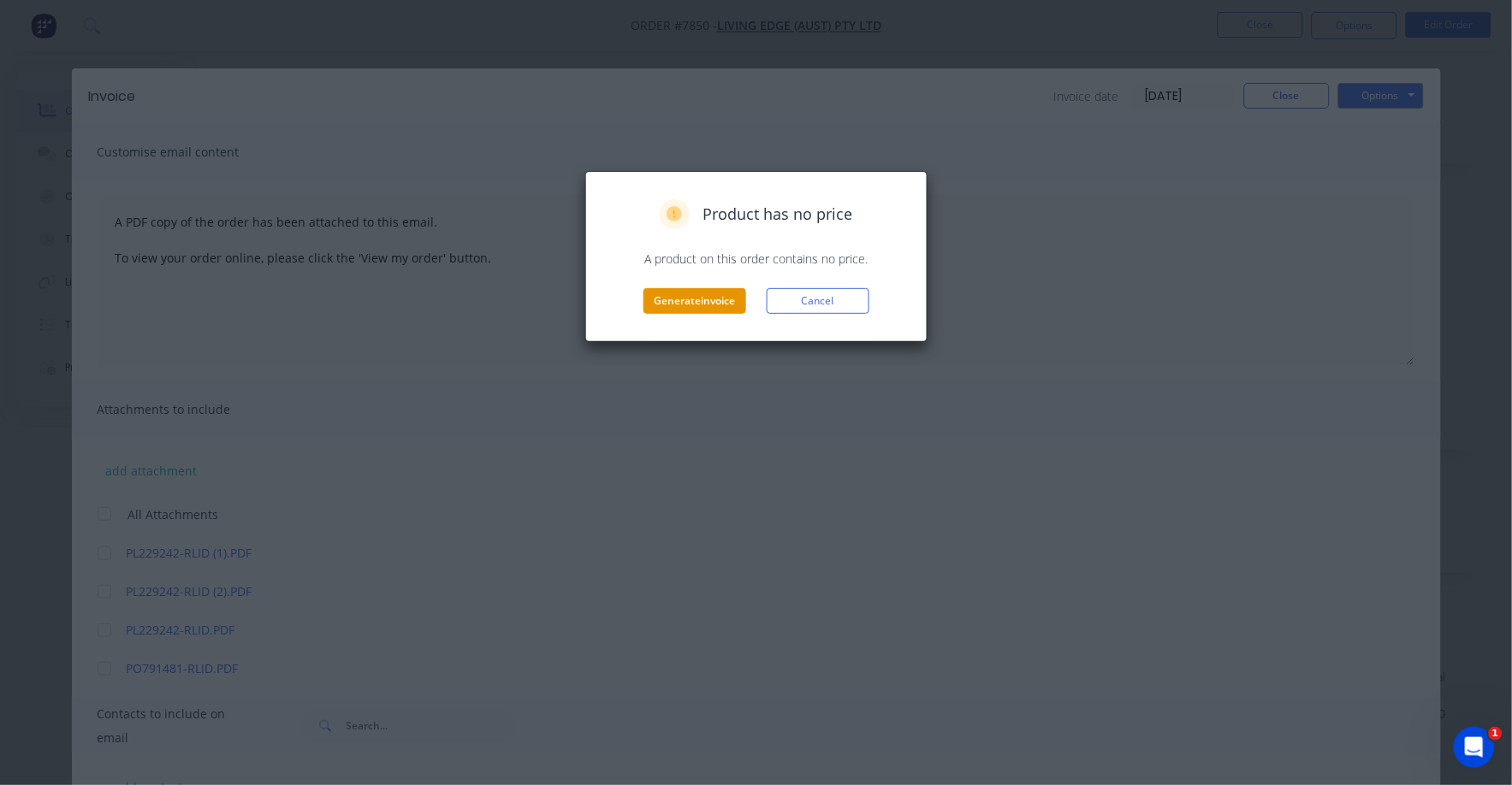
click at [686, 301] on button "Generate invoice" at bounding box center [695, 301] width 103 height 25
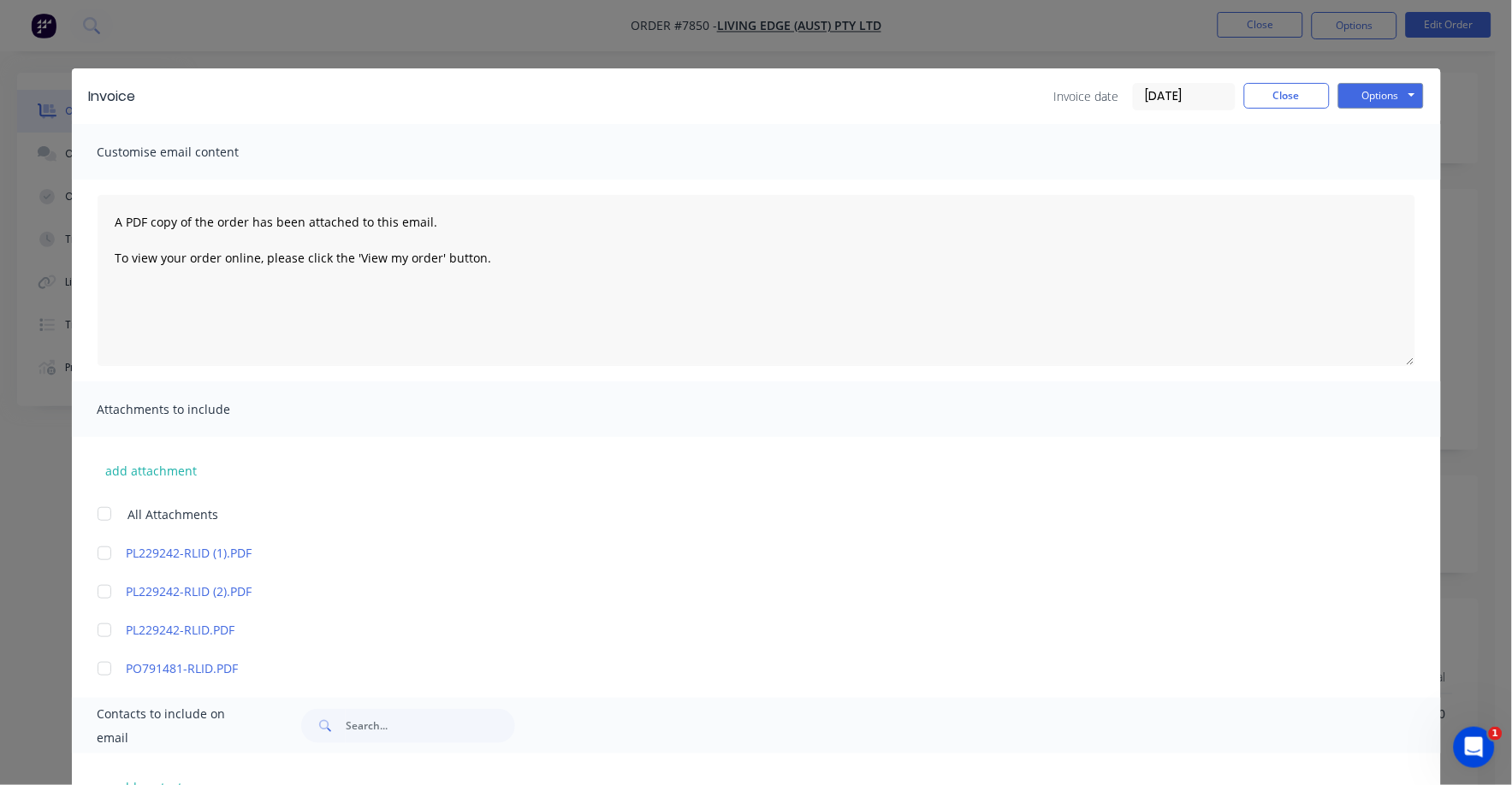
click at [1317, 109] on div "Invoice date [DATE] Close Options Preview Print Email" at bounding box center [1239, 96] width 370 height 27
click at [1293, 101] on button "Close" at bounding box center [1287, 95] width 86 height 25
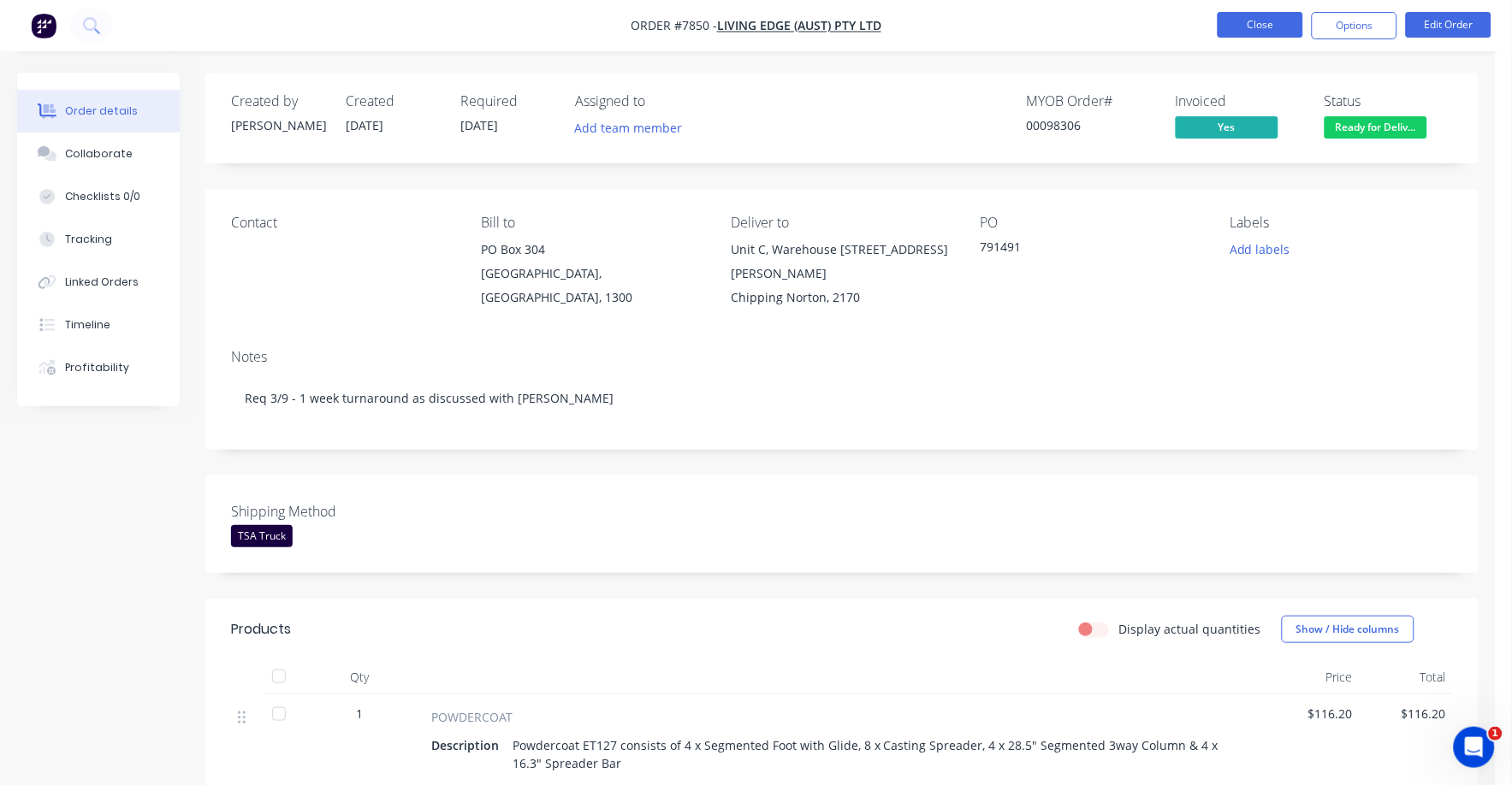
click at [1262, 24] on button "Close" at bounding box center [1261, 24] width 86 height 25
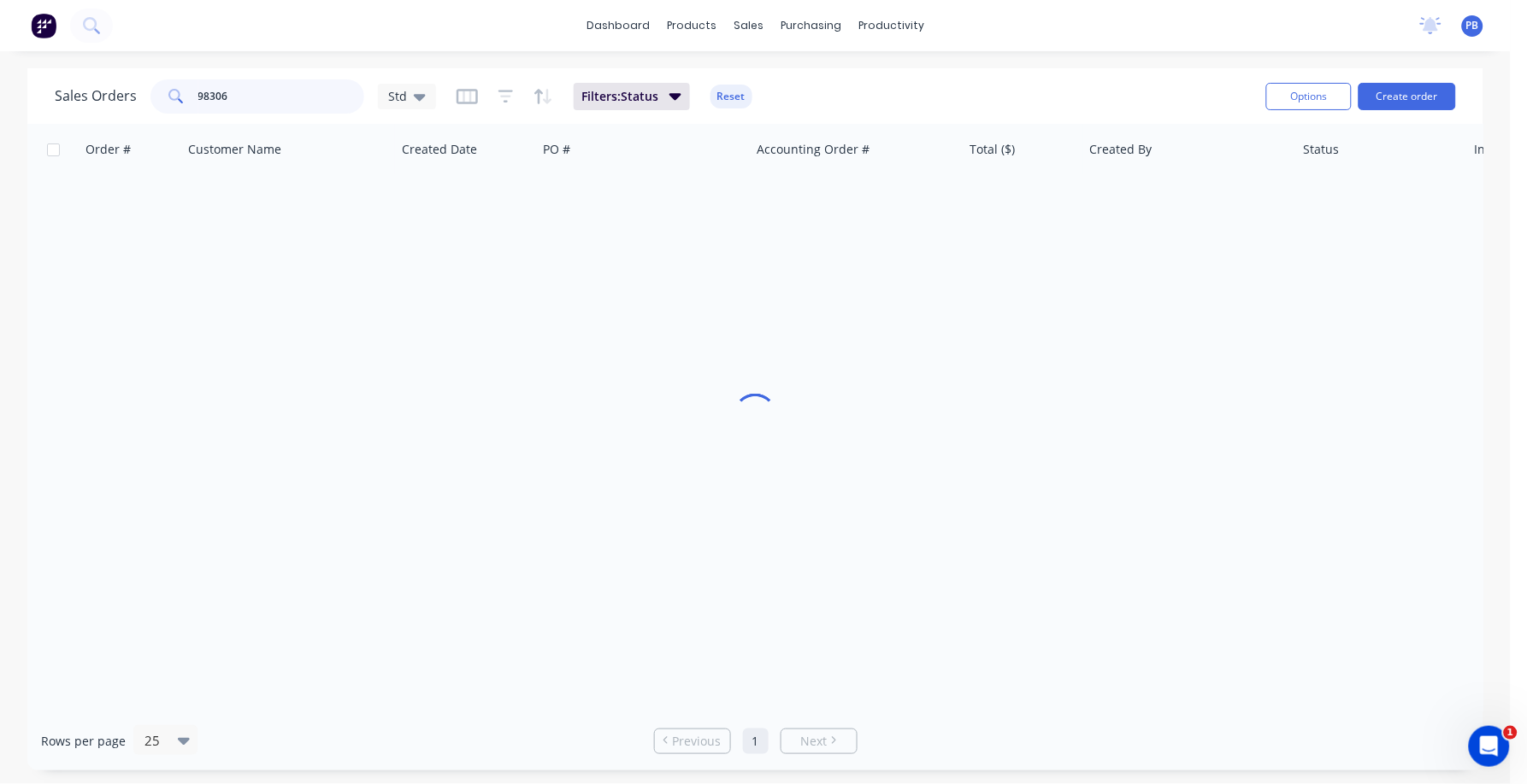
drag, startPoint x: 283, startPoint y: 101, endPoint x: 185, endPoint y: 77, distance: 100.9
click at [177, 83] on div "98306" at bounding box center [257, 96] width 214 height 34
type input "98635"
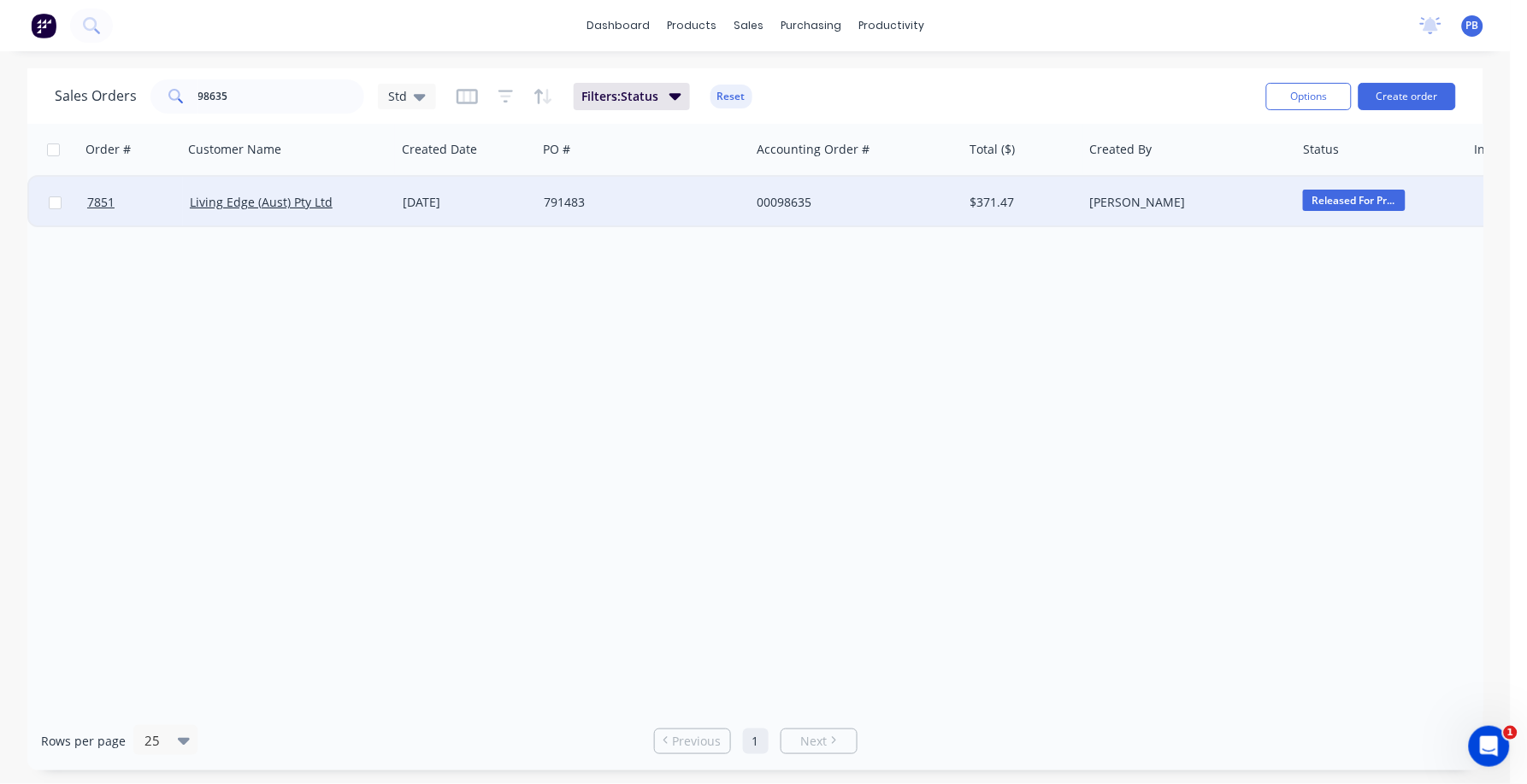
click at [784, 201] on div "00098635" at bounding box center [852, 203] width 190 height 17
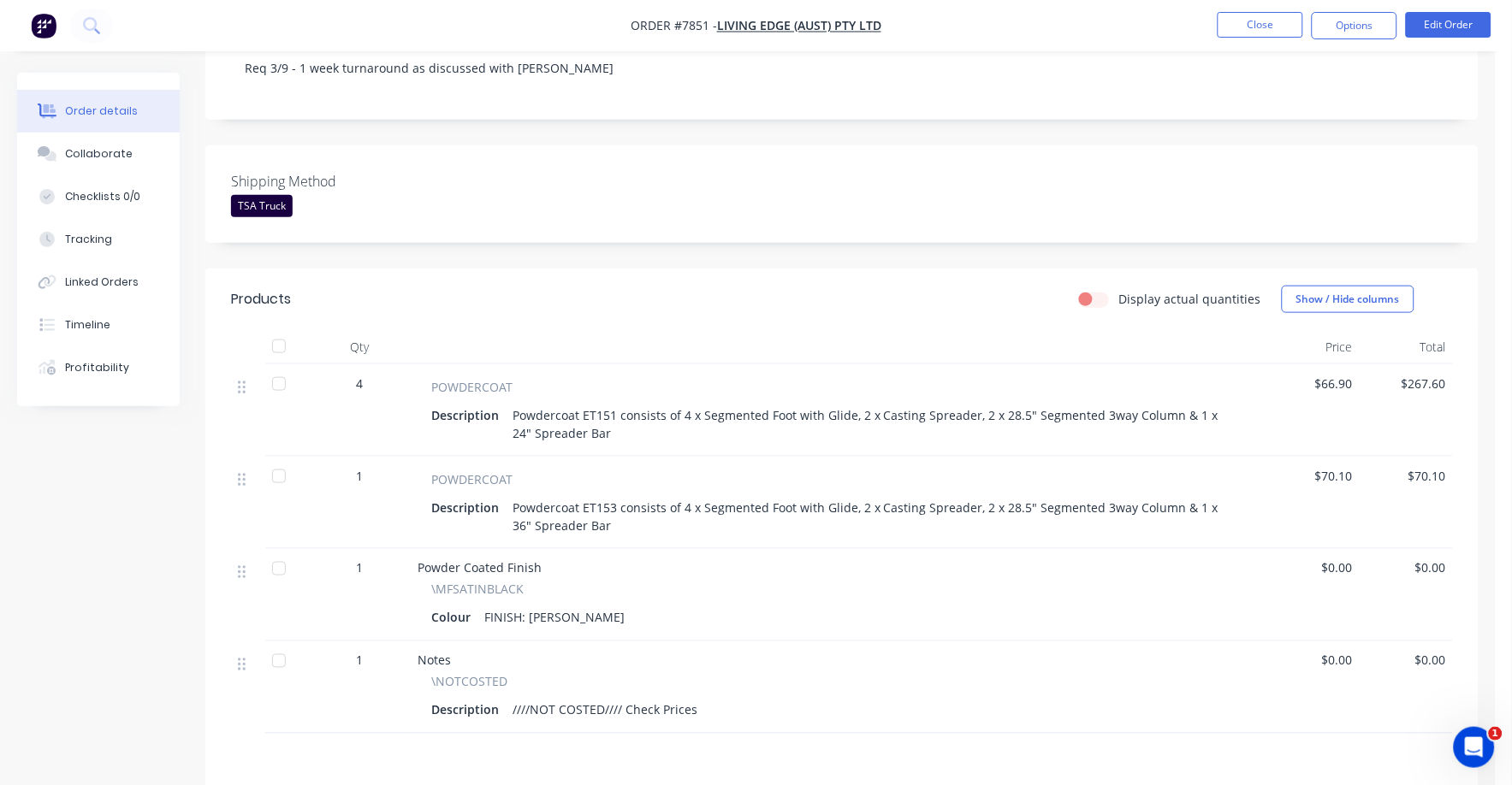
scroll to position [427, 0]
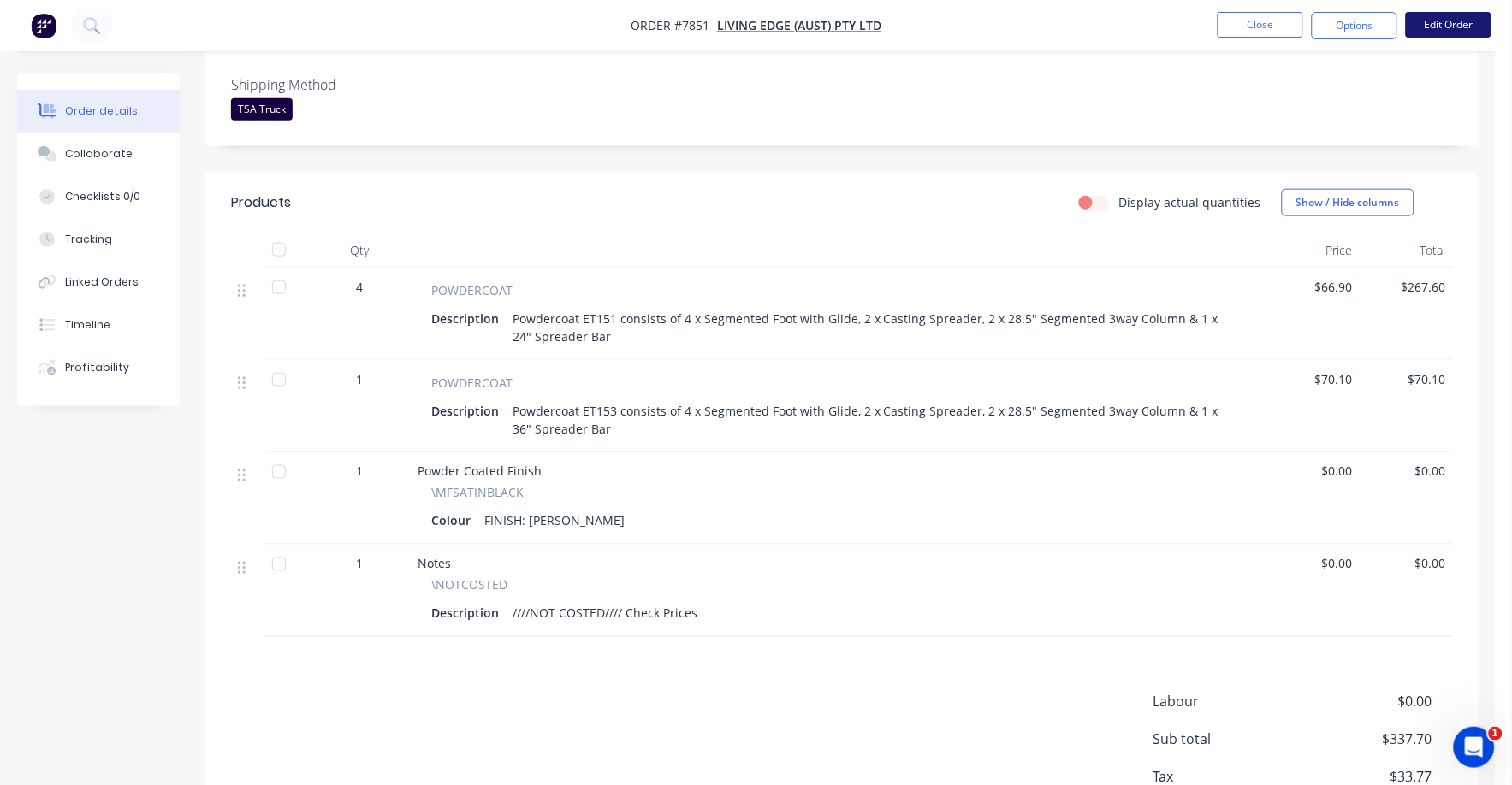
click at [1460, 21] on button "Edit Order" at bounding box center [1448, 24] width 86 height 25
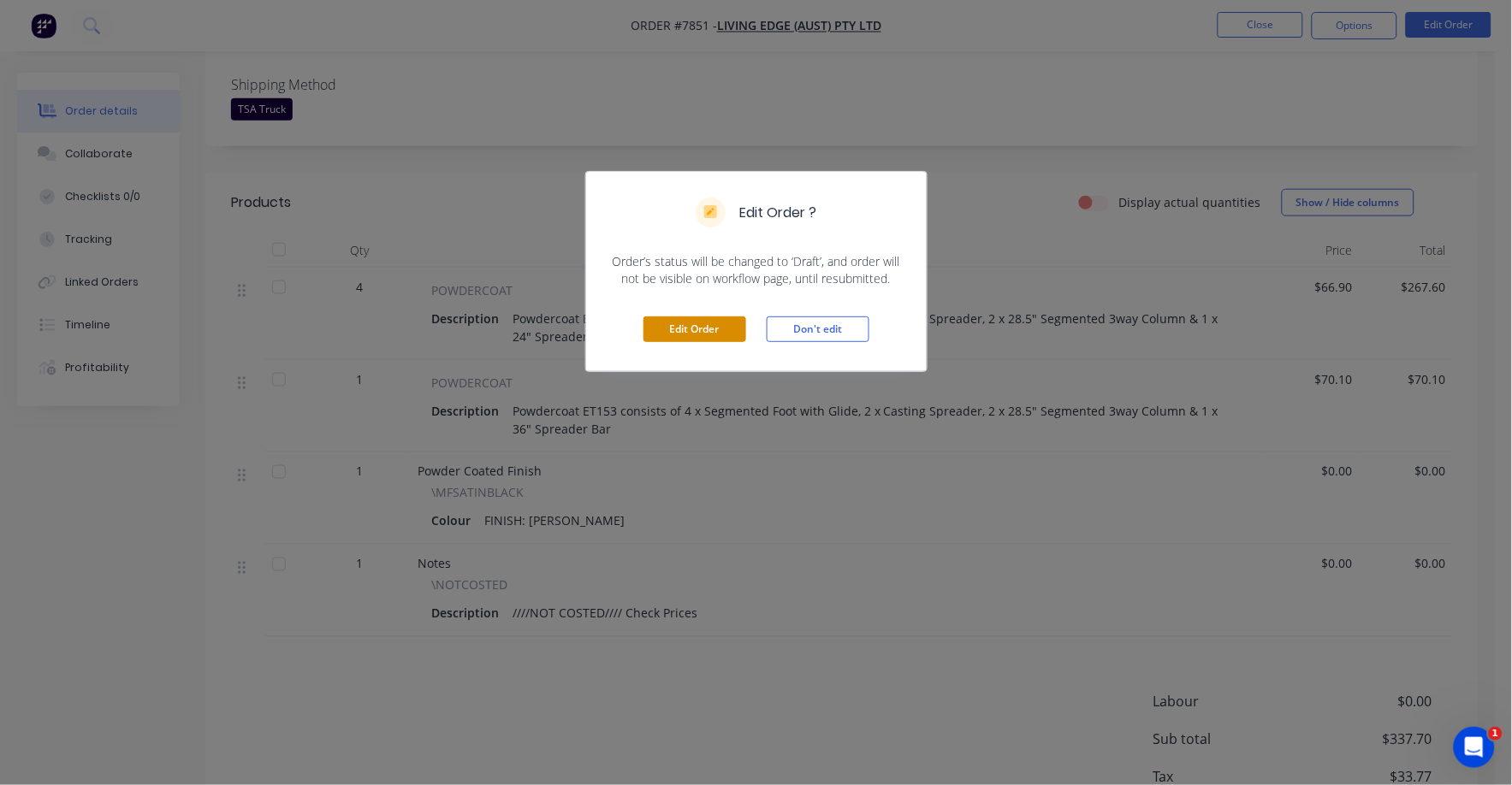
drag, startPoint x: 706, startPoint y: 324, endPoint x: 698, endPoint y: 328, distance: 8.9
click at [698, 328] on button "Edit Order" at bounding box center [695, 329] width 103 height 25
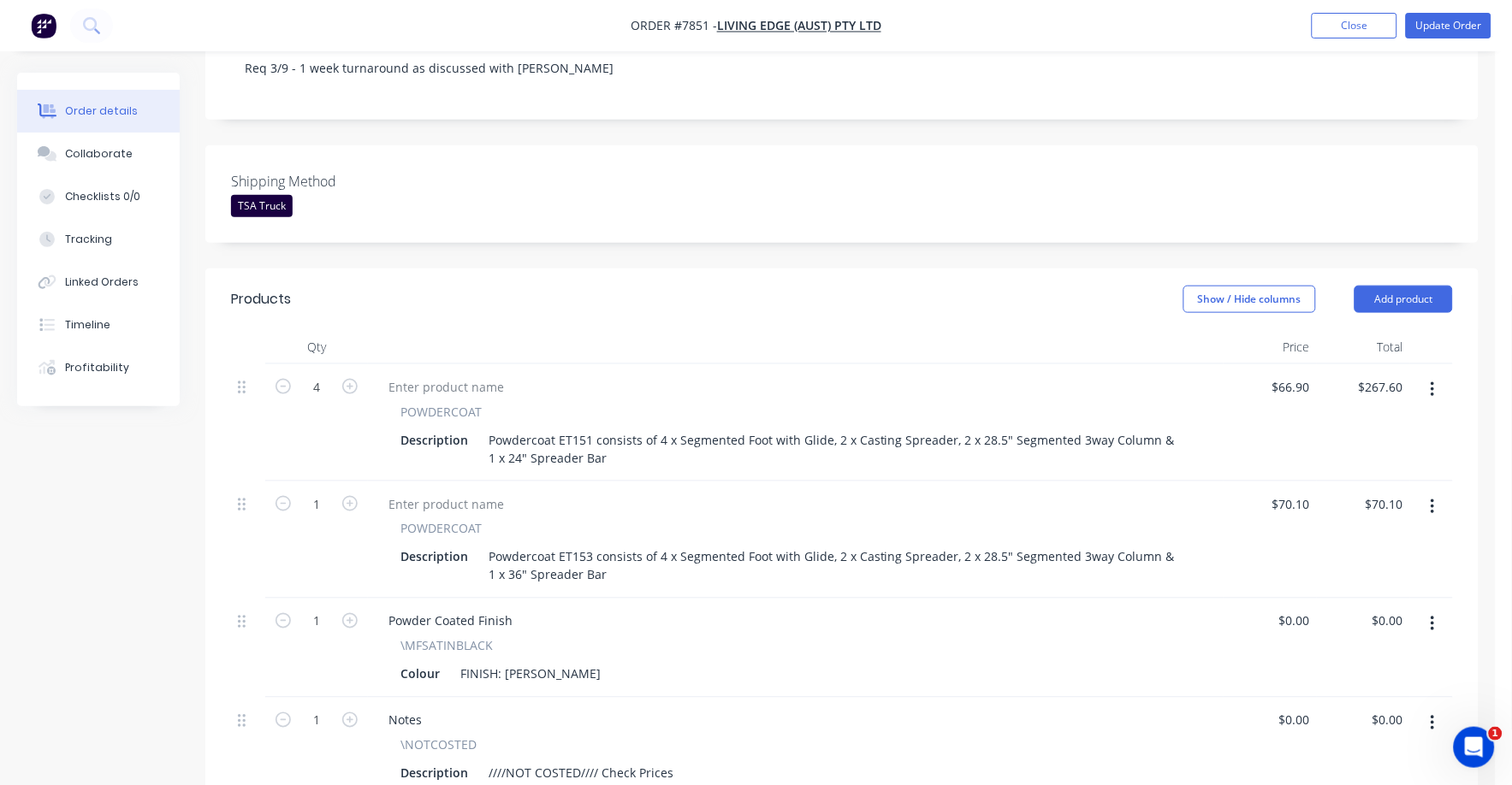
scroll to position [642, 0]
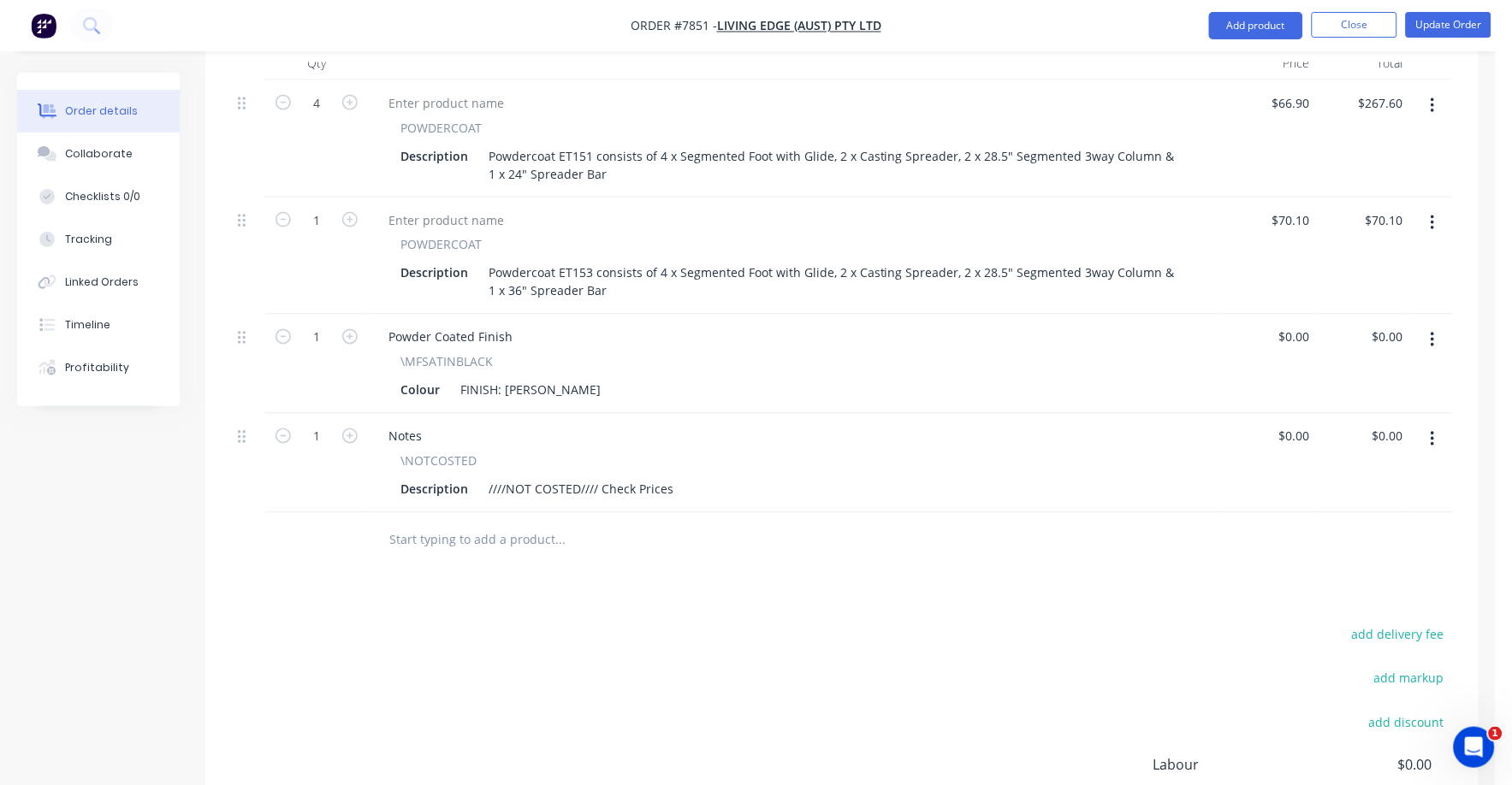
click at [1429, 424] on button "button" at bounding box center [1433, 439] width 40 height 31
click at [1345, 575] on div "Delete" at bounding box center [1372, 587] width 132 height 24
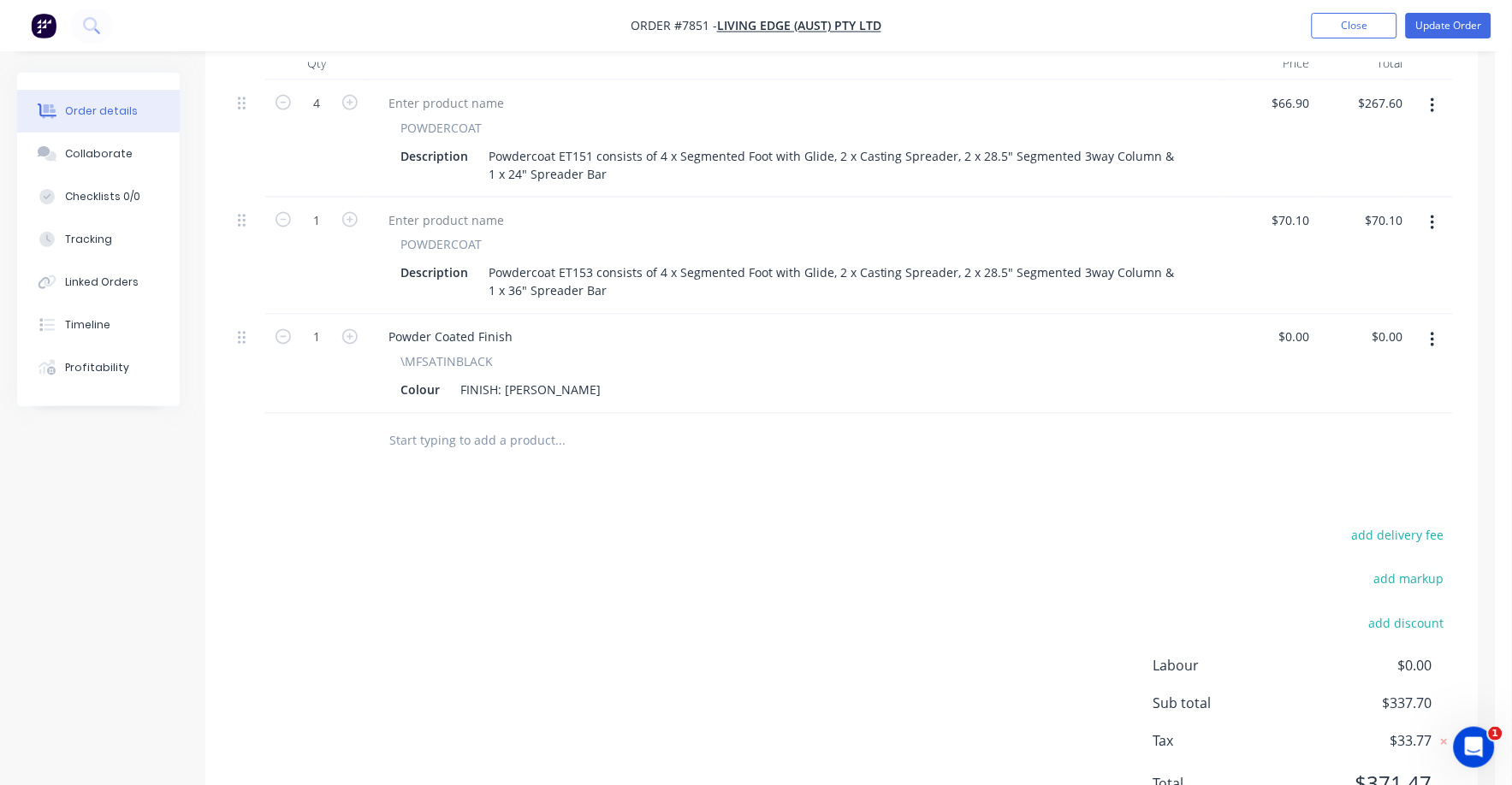
scroll to position [0, 0]
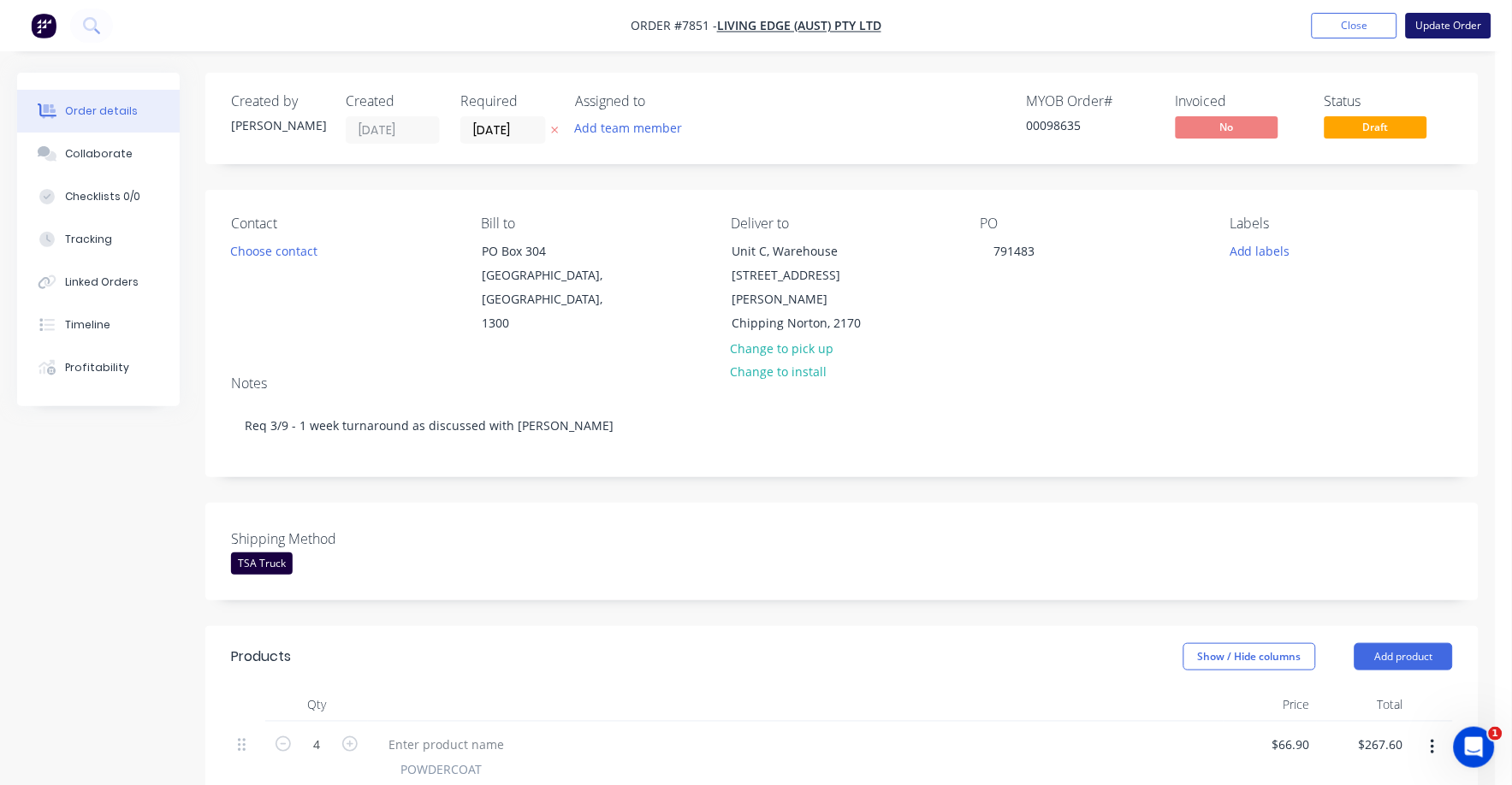
click at [1446, 20] on button "Update Order" at bounding box center [1448, 25] width 86 height 25
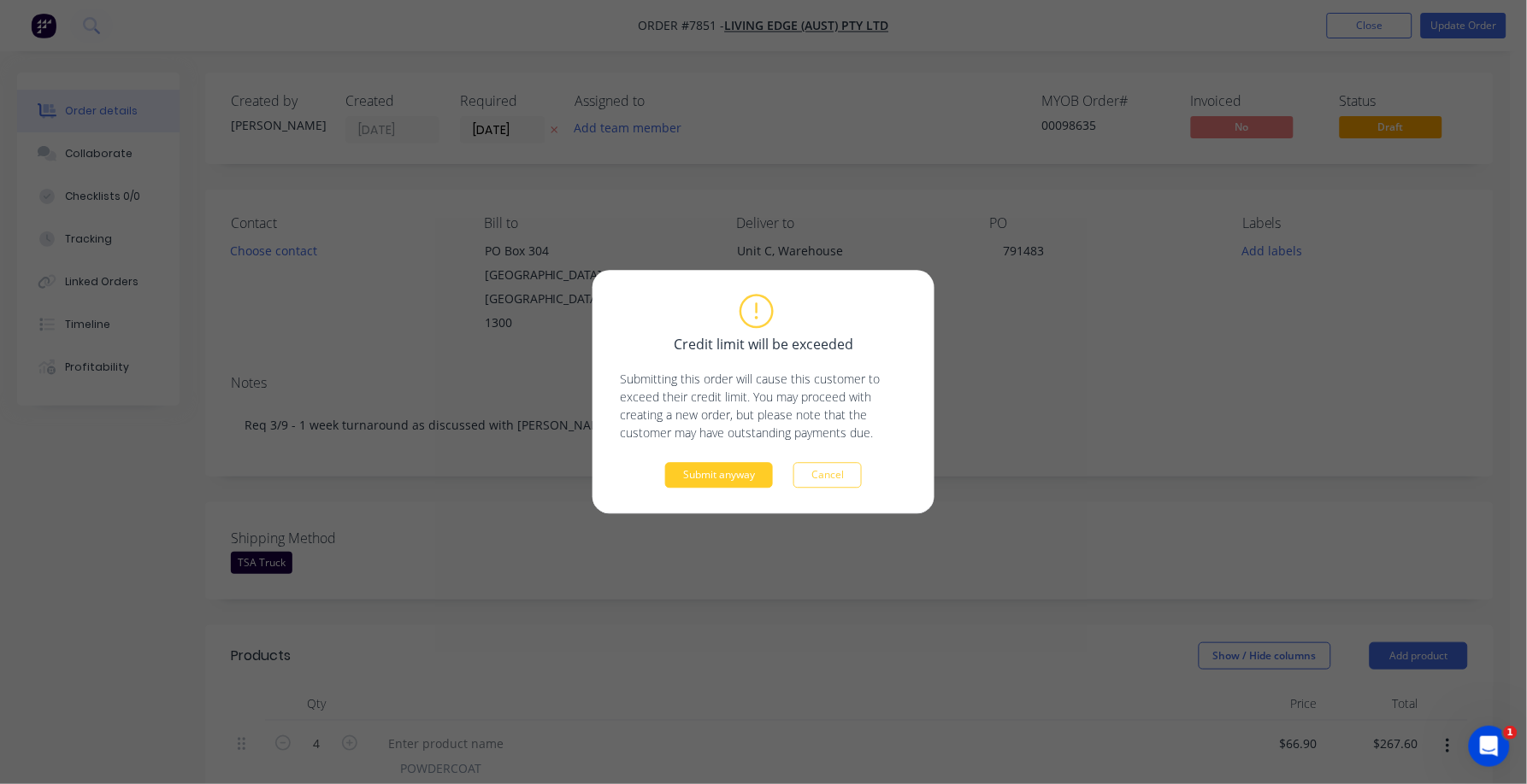
click at [726, 479] on button "Submit anyway" at bounding box center [719, 476] width 108 height 25
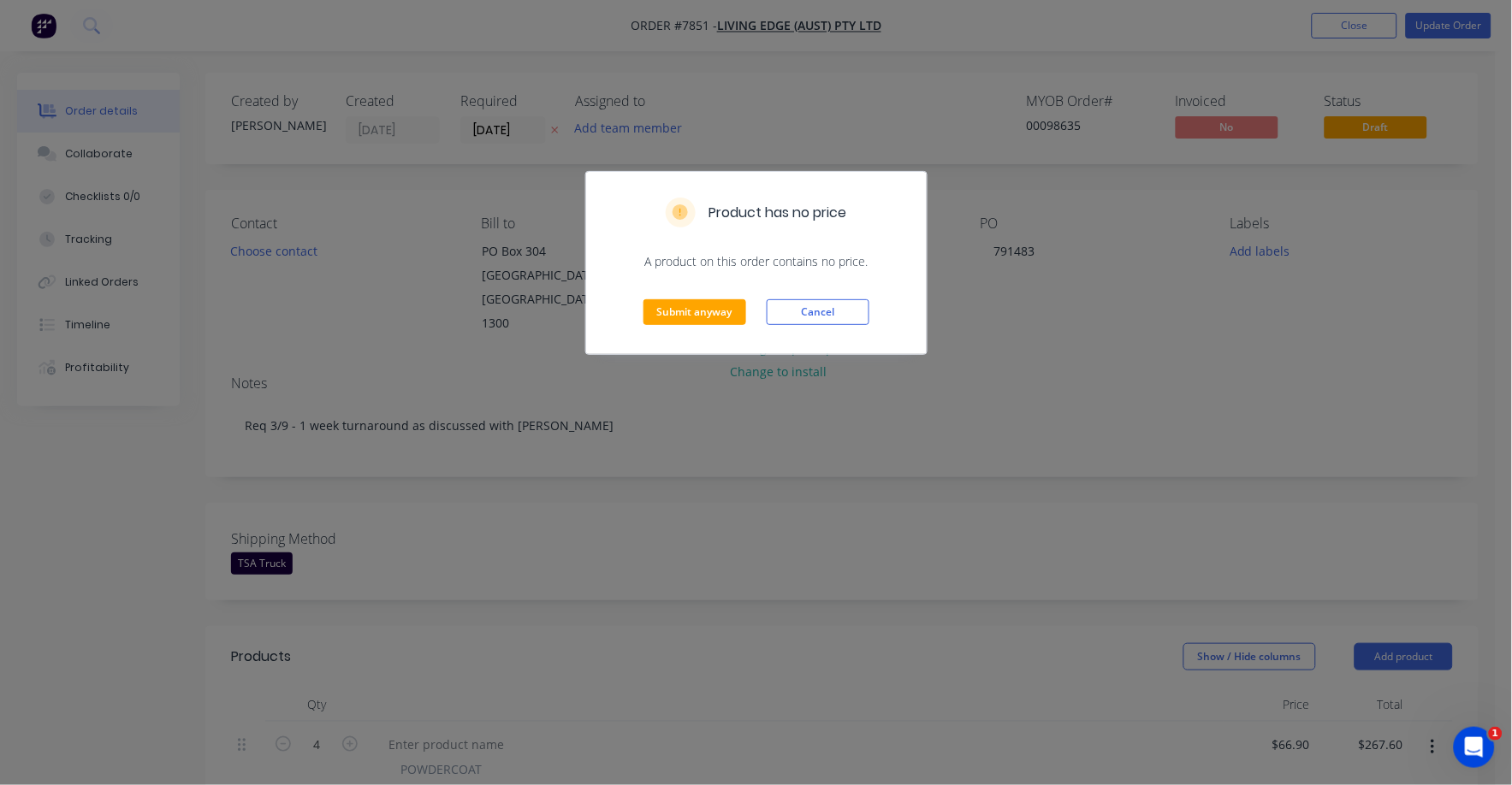
click at [701, 297] on div "Submit anyway Cancel" at bounding box center [756, 312] width 340 height 84
click at [701, 314] on button "Submit anyway" at bounding box center [695, 311] width 103 height 25
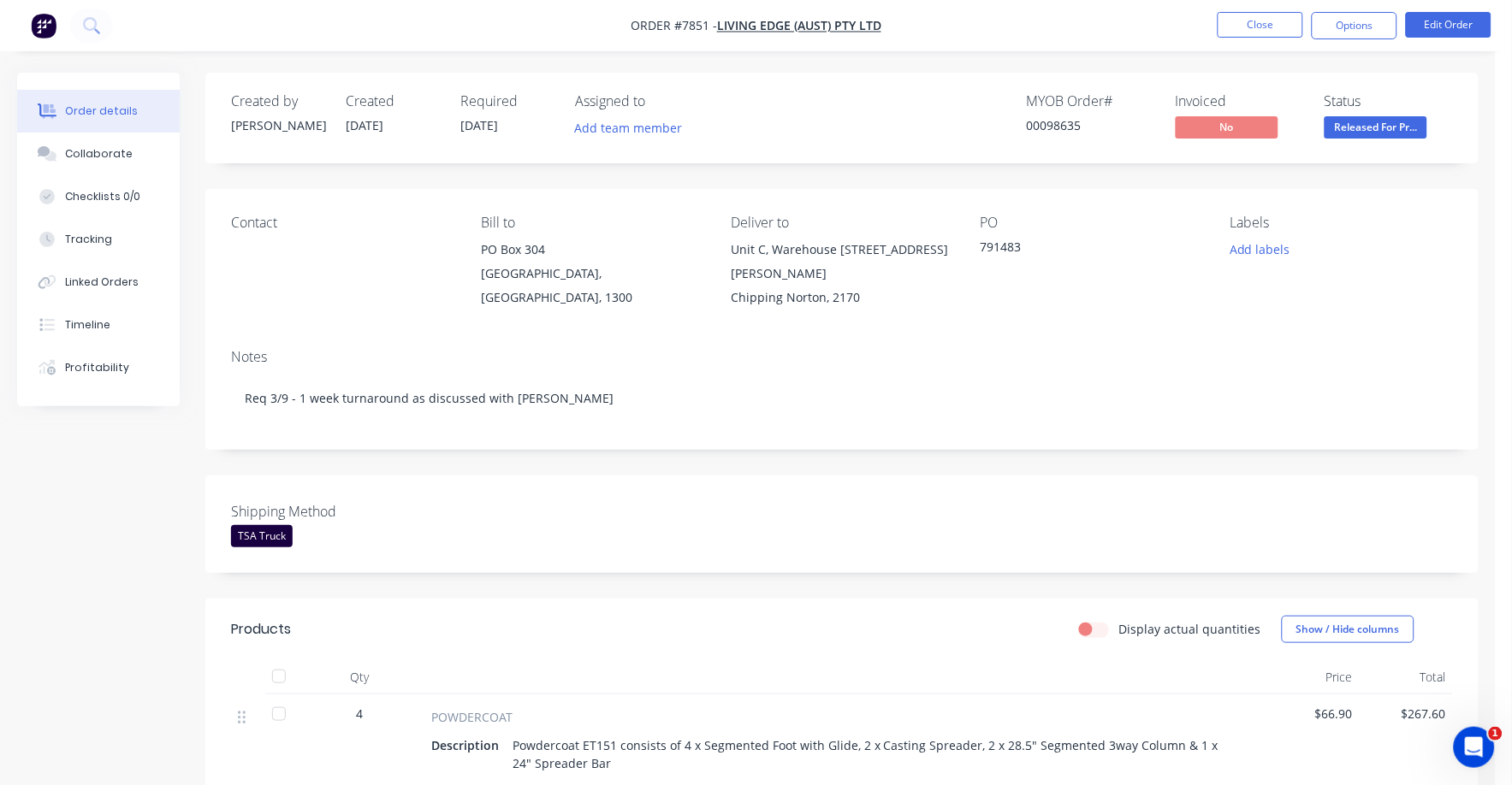
click at [1379, 121] on span "Released For Pr..." at bounding box center [1376, 126] width 103 height 22
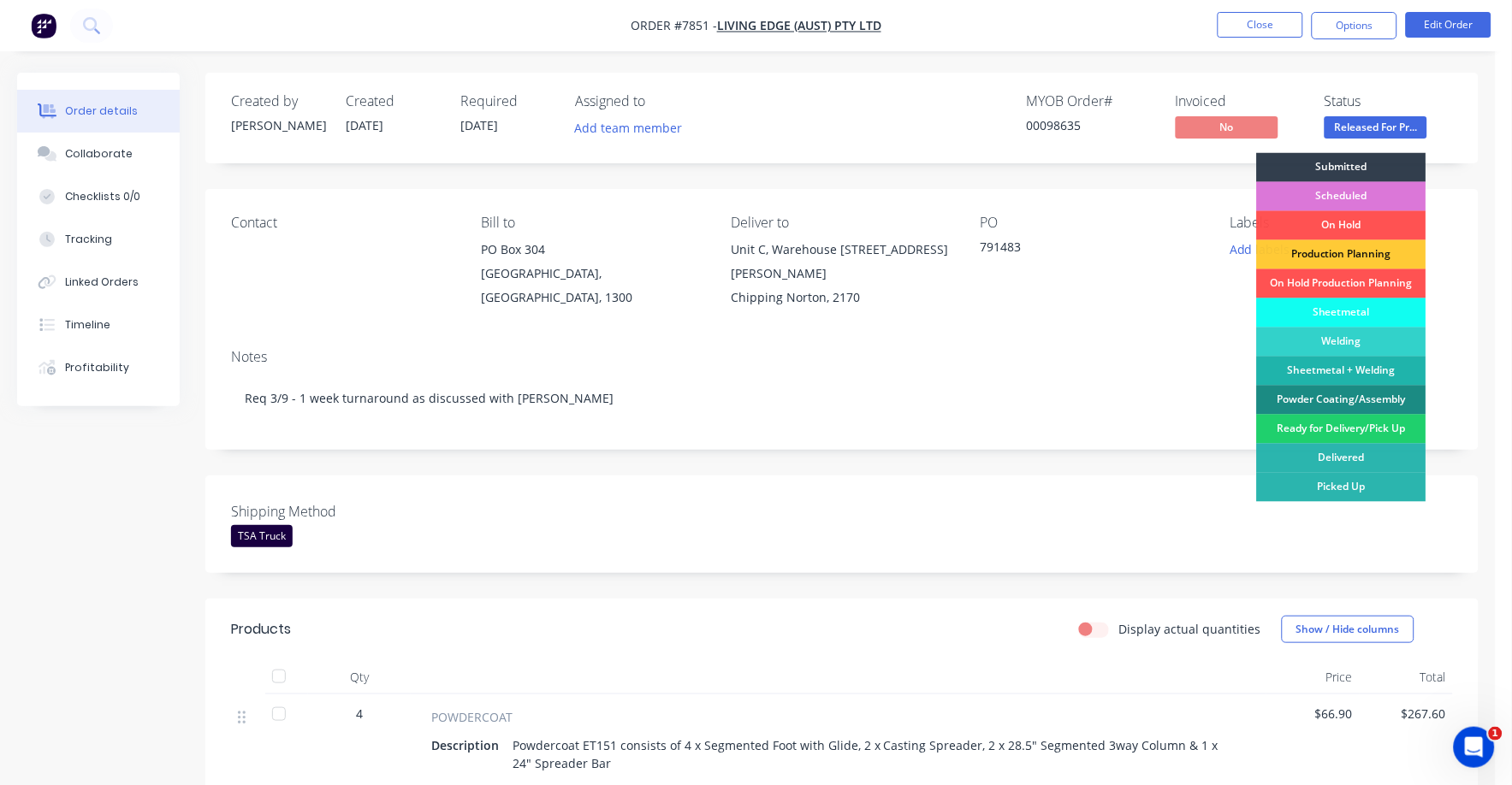
click at [1361, 423] on div "Ready for Delivery/Pick Up" at bounding box center [1342, 429] width 169 height 29
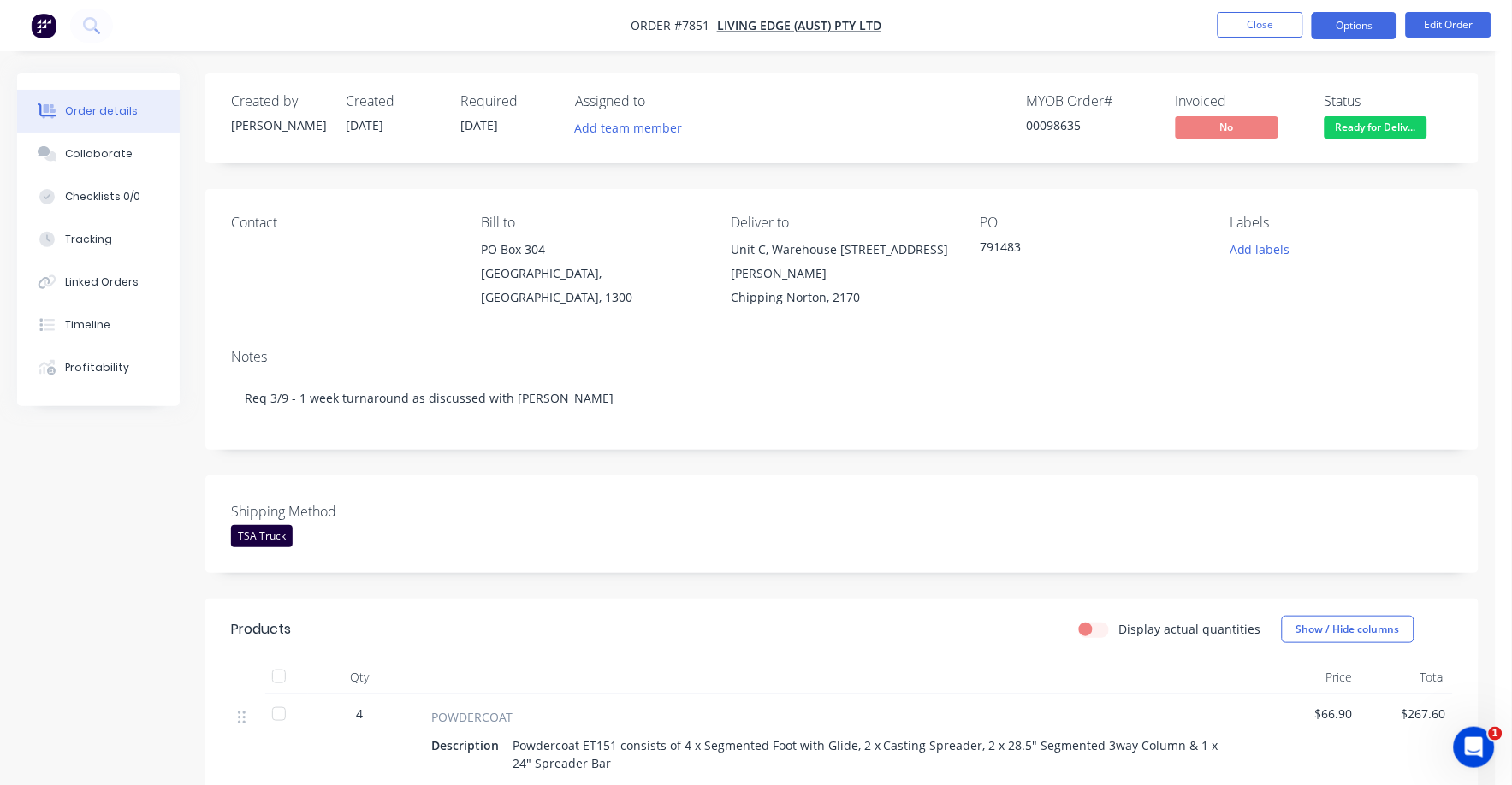
click at [1346, 31] on button "Options" at bounding box center [1355, 25] width 86 height 27
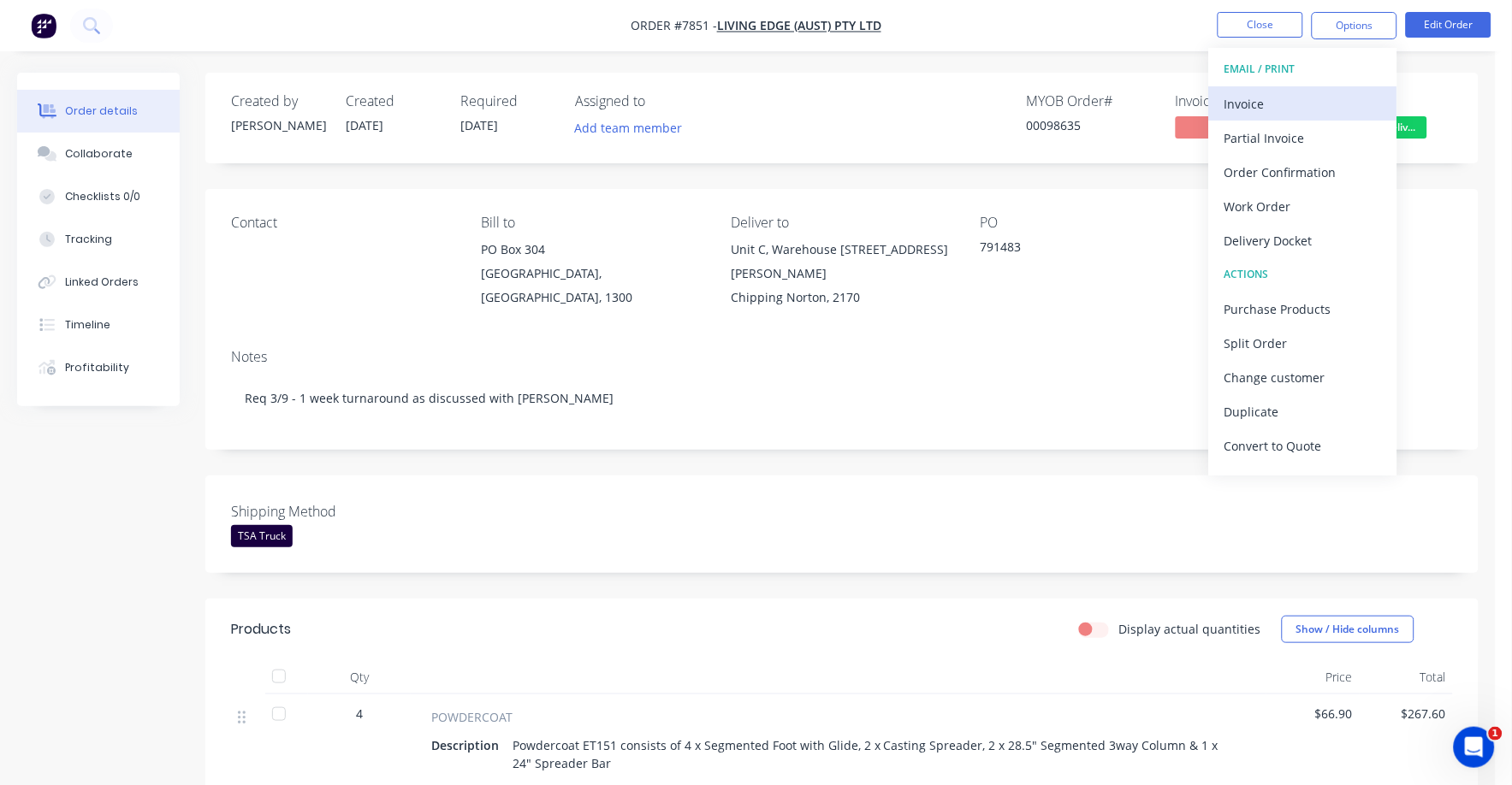
click at [1241, 103] on div "Invoice" at bounding box center [1303, 104] width 157 height 24
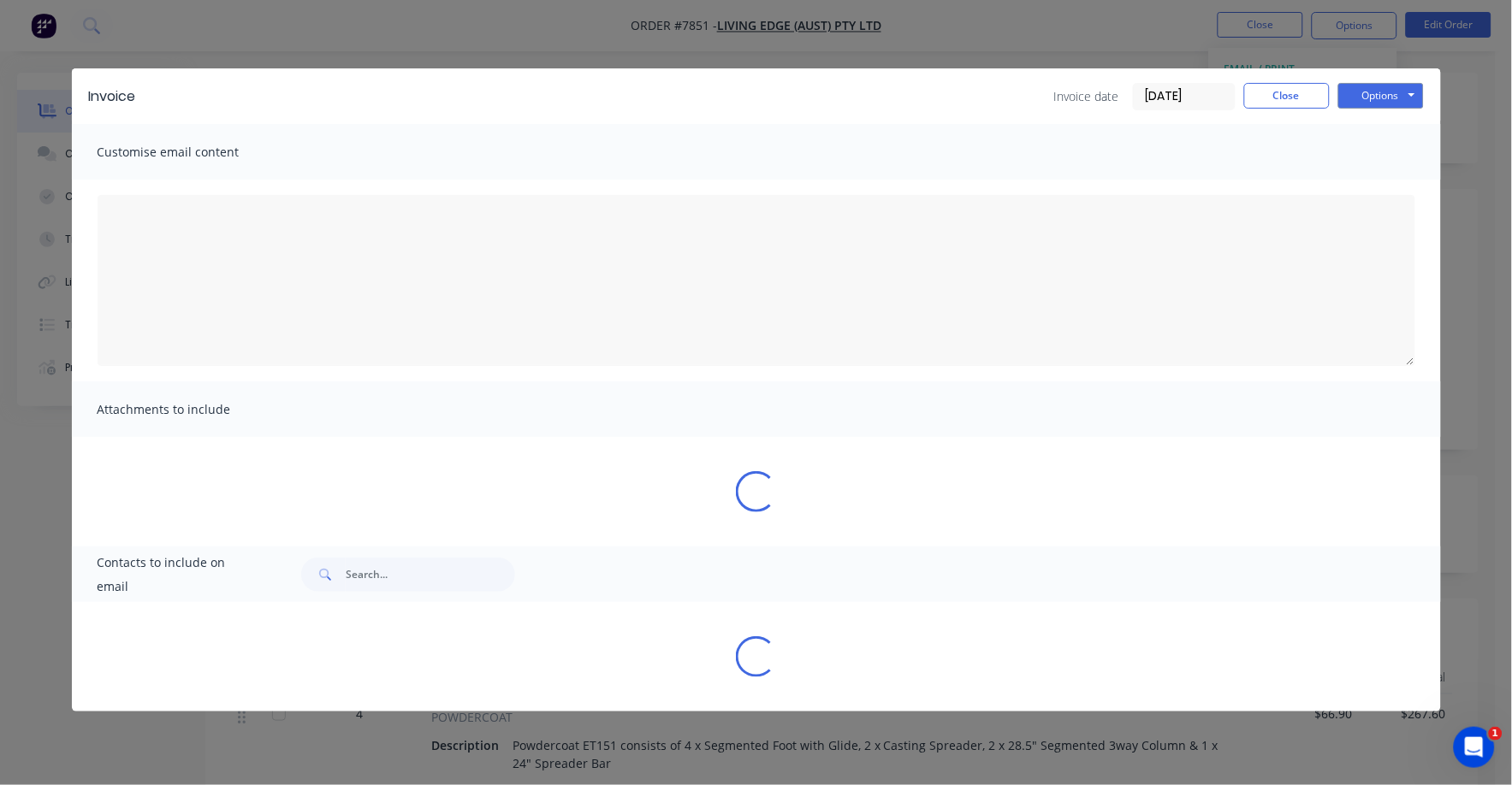
type textarea "A PDF copy of the order has been attached to this email. To view your order onl…"
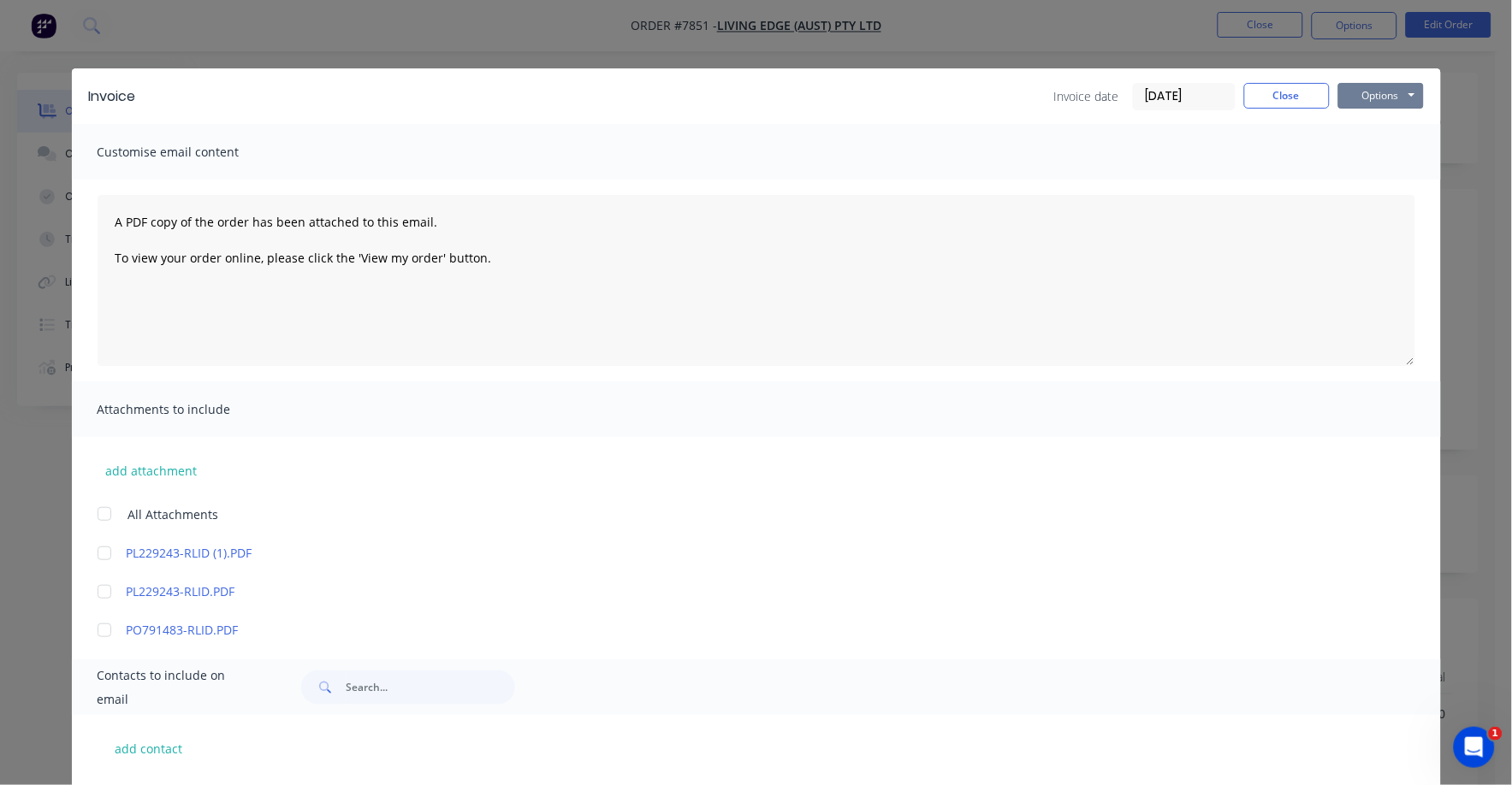
drag, startPoint x: 1374, startPoint y: 101, endPoint x: 1367, endPoint y: 110, distance: 11.4
click at [1371, 105] on button "Options" at bounding box center [1381, 95] width 86 height 25
click at [1358, 158] on button "Print" at bounding box center [1393, 154] width 110 height 28
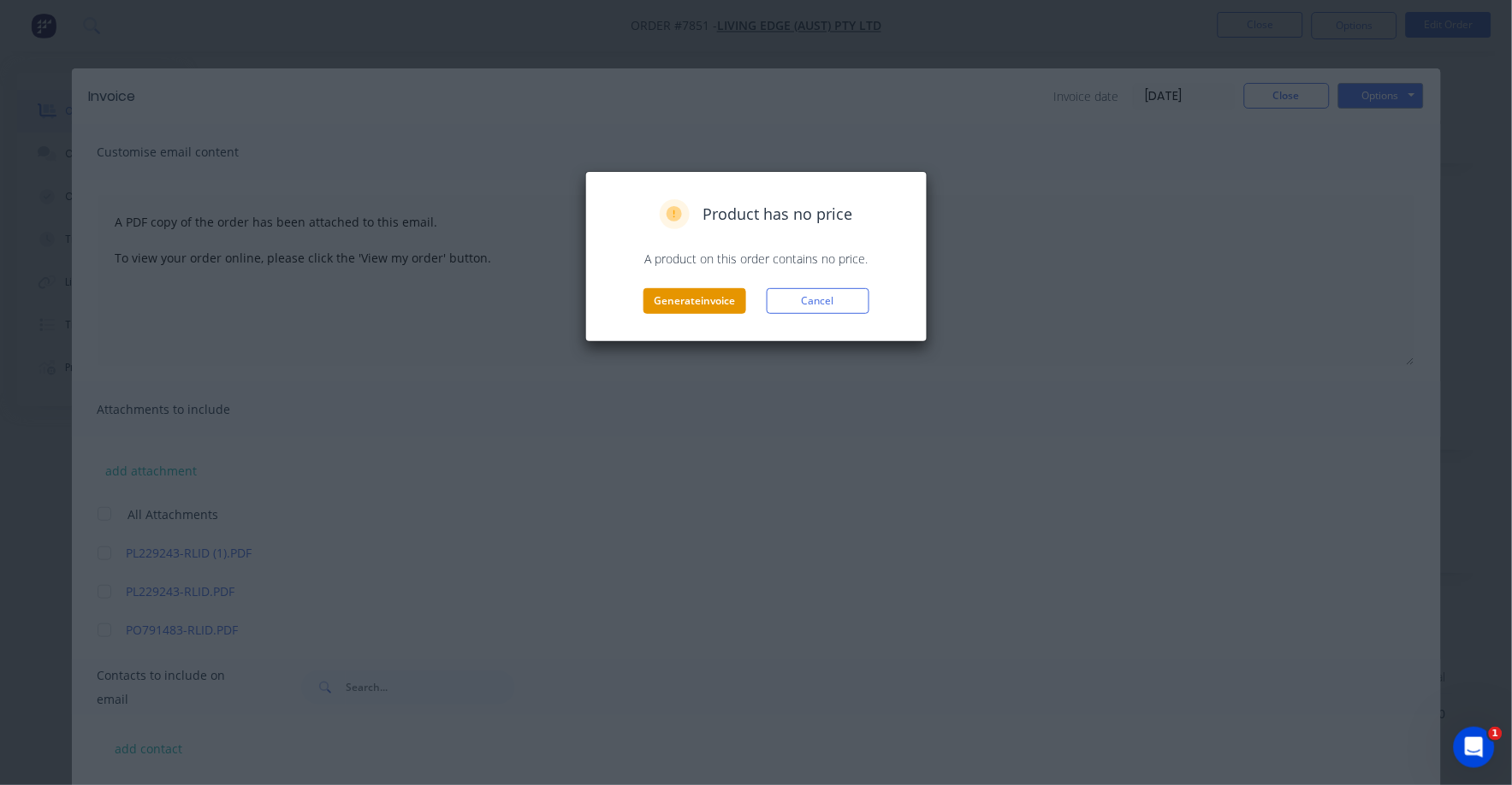
click at [708, 293] on button "Generate invoice" at bounding box center [695, 301] width 103 height 25
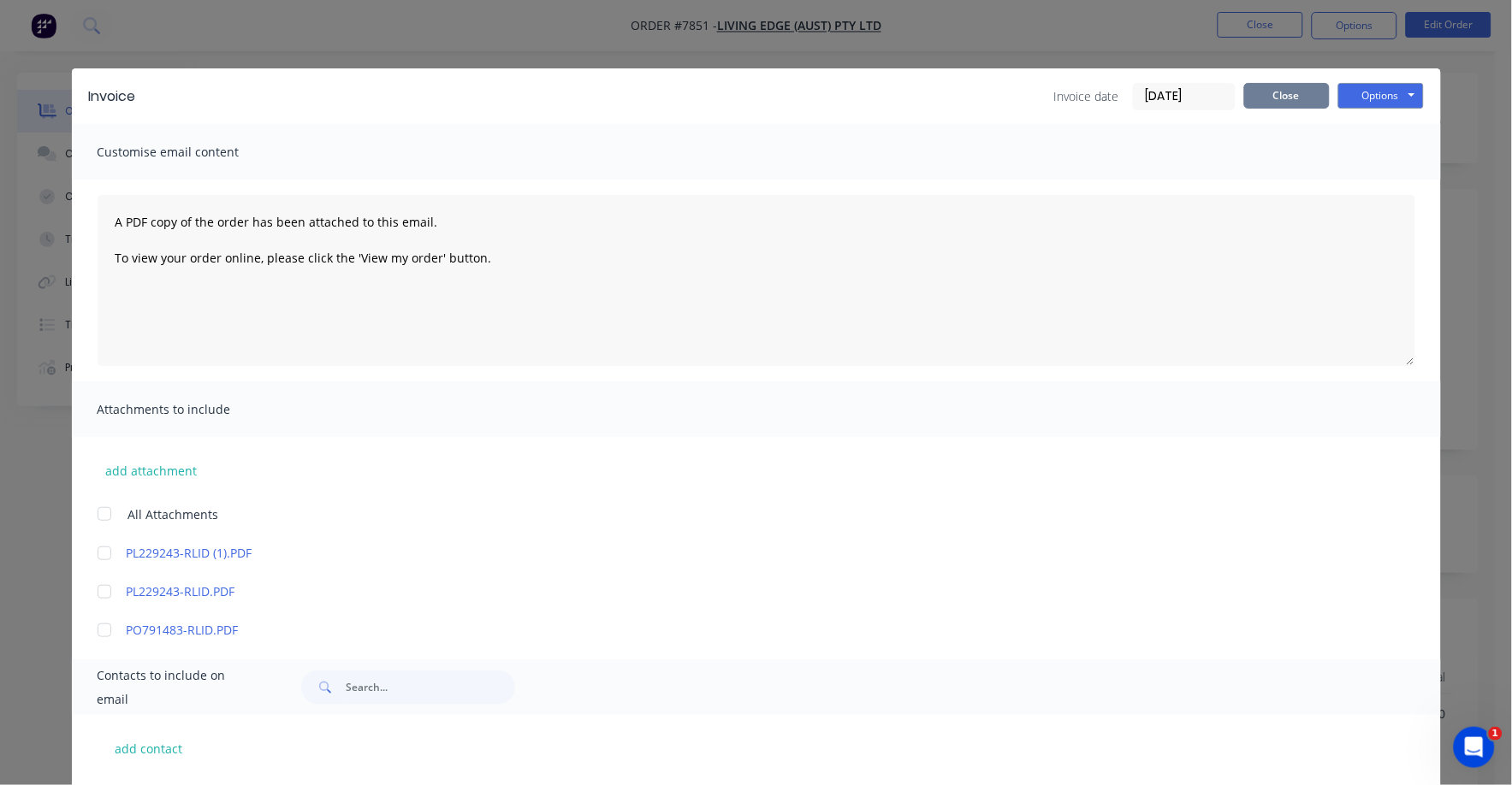
click at [1268, 101] on button "Close" at bounding box center [1287, 95] width 86 height 25
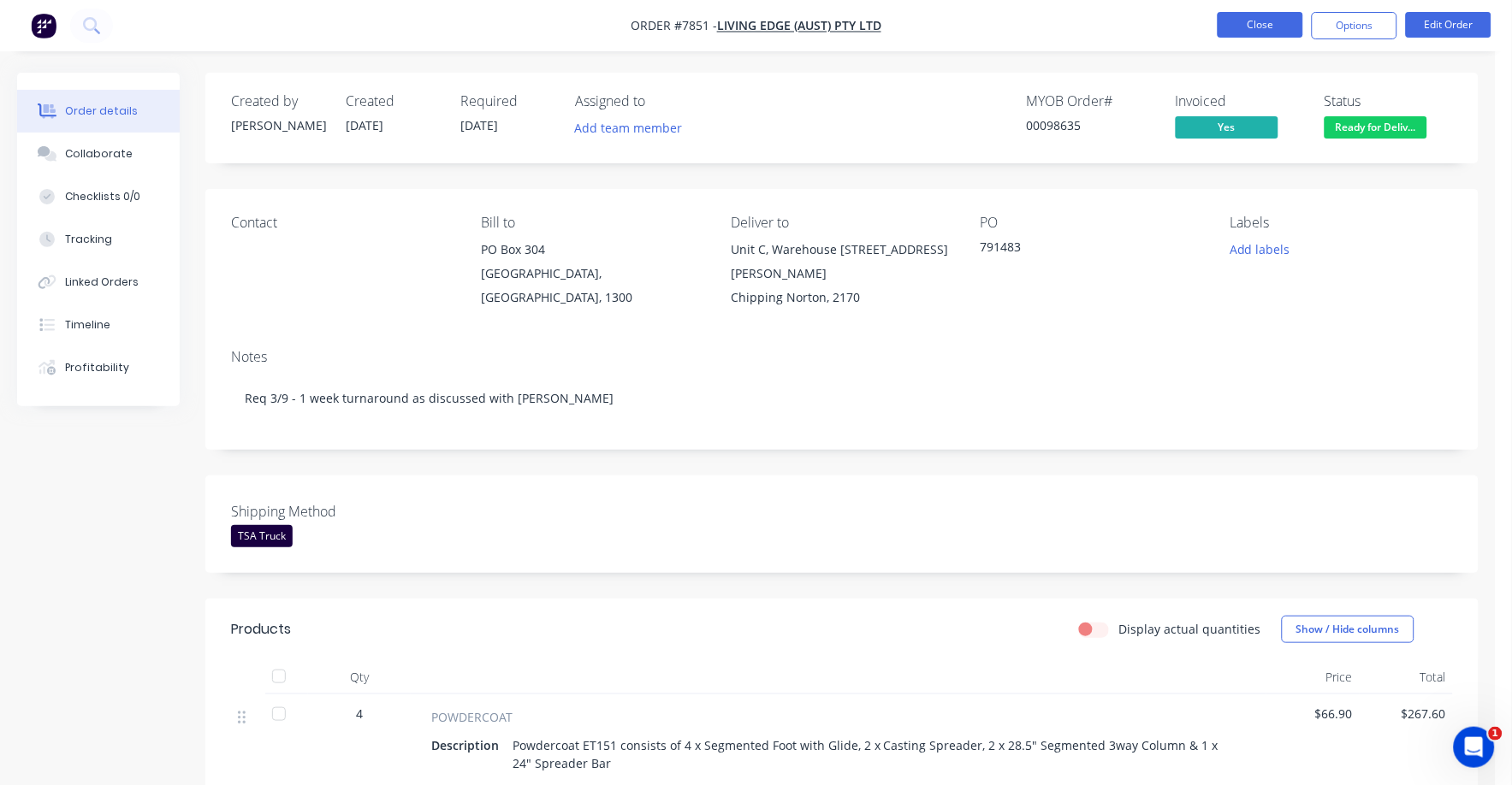
click at [1257, 22] on button "Close" at bounding box center [1261, 24] width 86 height 25
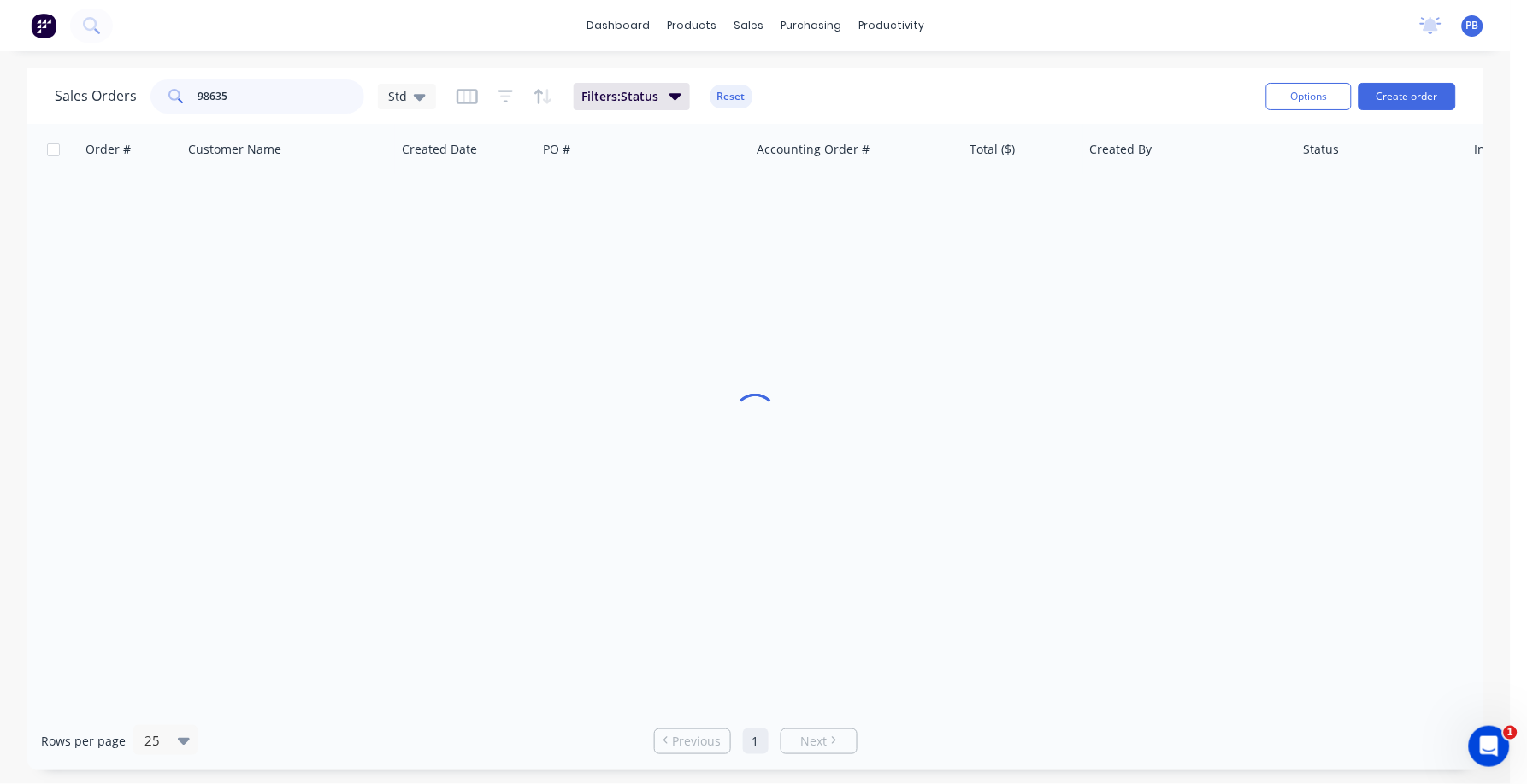
drag, startPoint x: 285, startPoint y: 105, endPoint x: 162, endPoint y: 78, distance: 125.9
click at [162, 79] on div "98635" at bounding box center [257, 96] width 214 height 34
type input "98720"
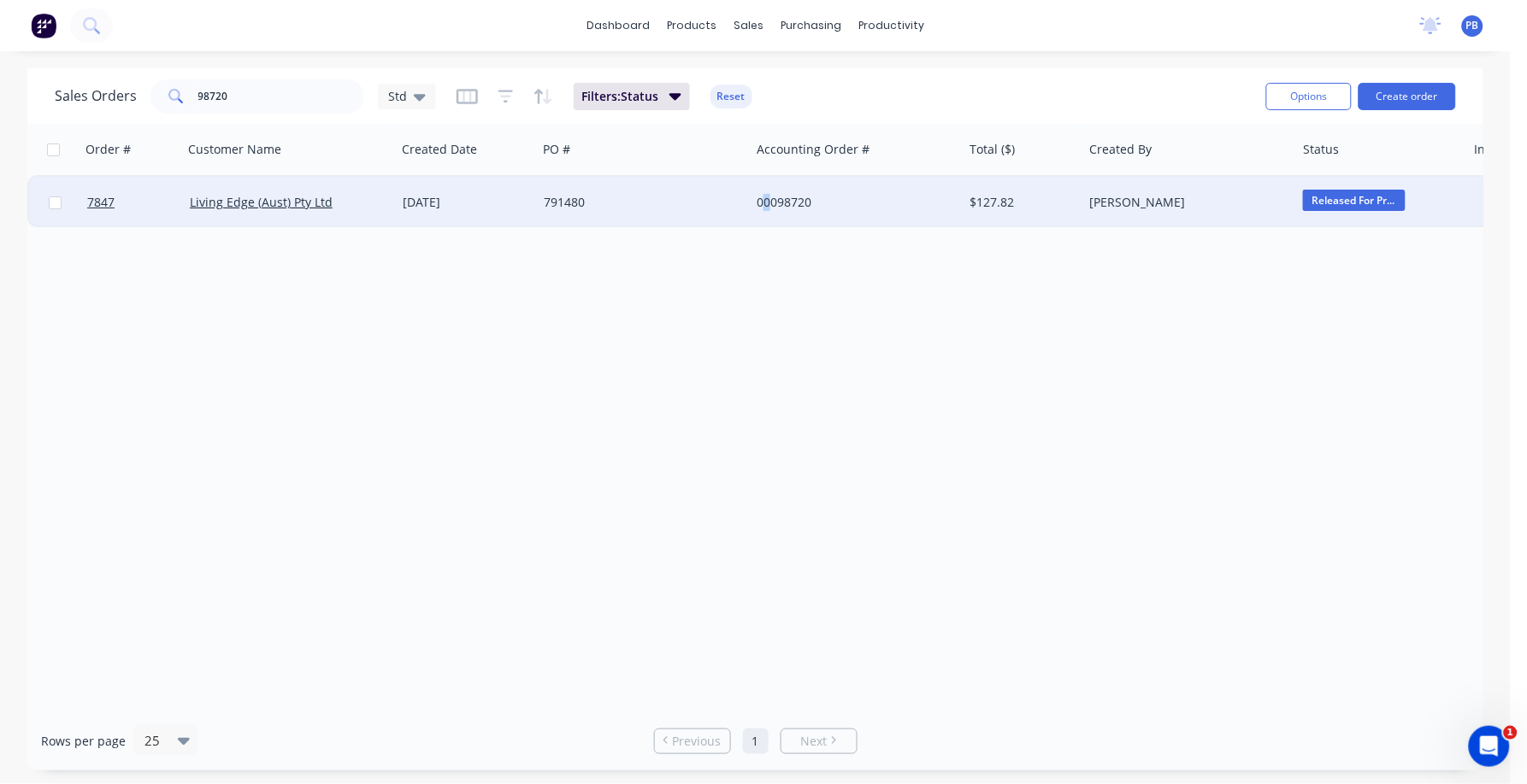
click at [770, 205] on div "00098720" at bounding box center [852, 203] width 190 height 17
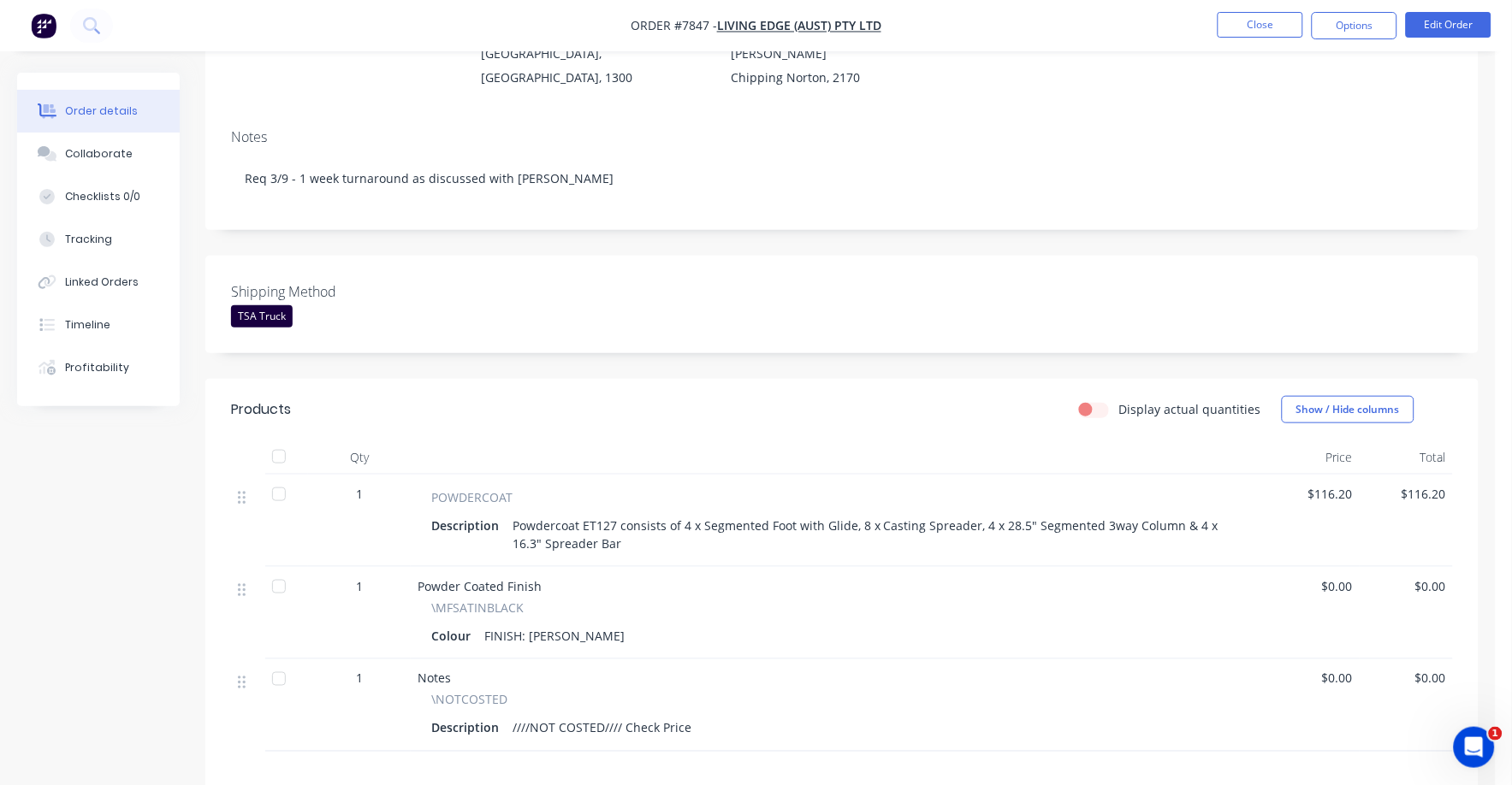
scroll to position [321, 0]
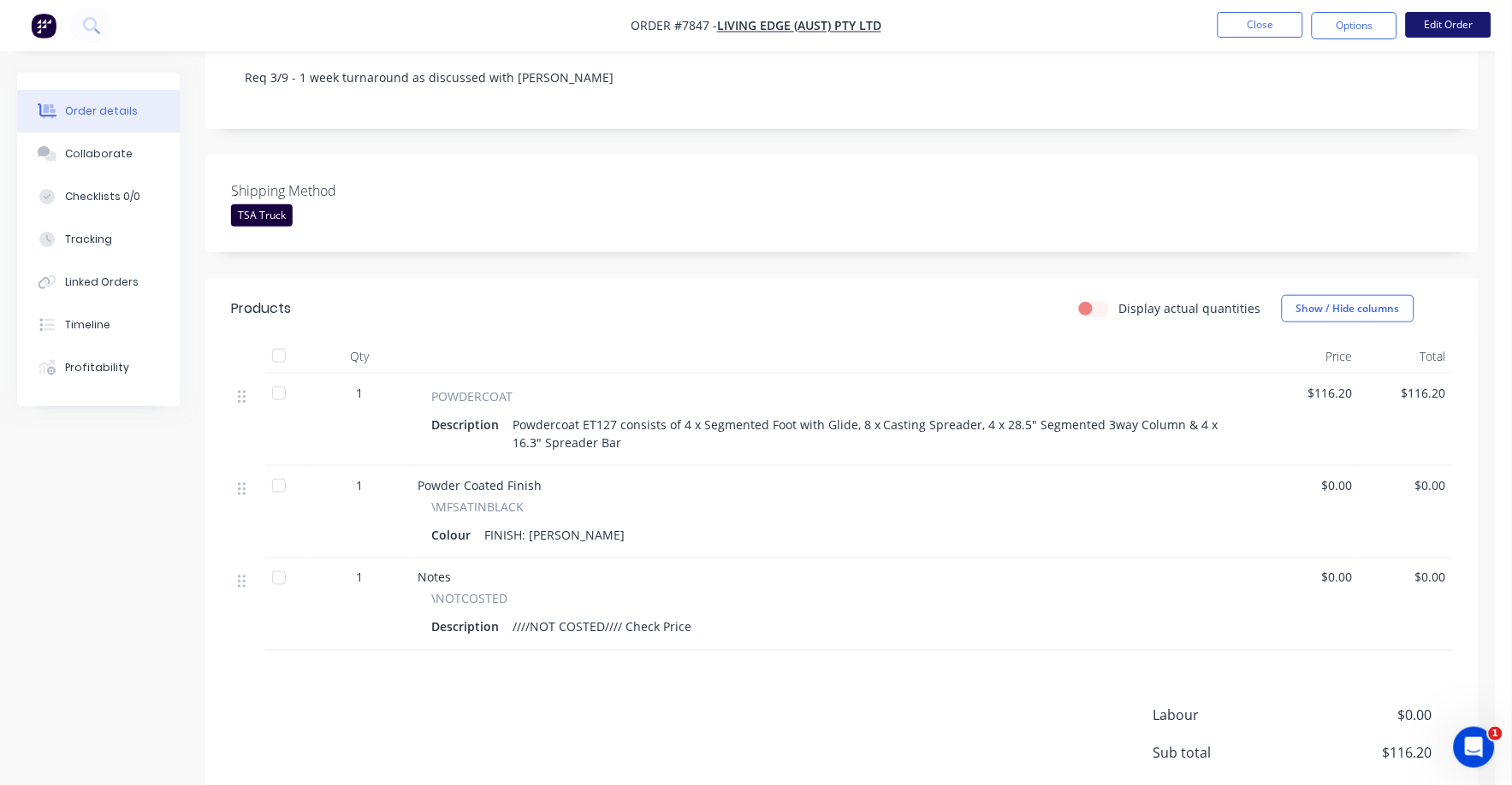
click at [1445, 26] on button "Edit Order" at bounding box center [1448, 24] width 86 height 25
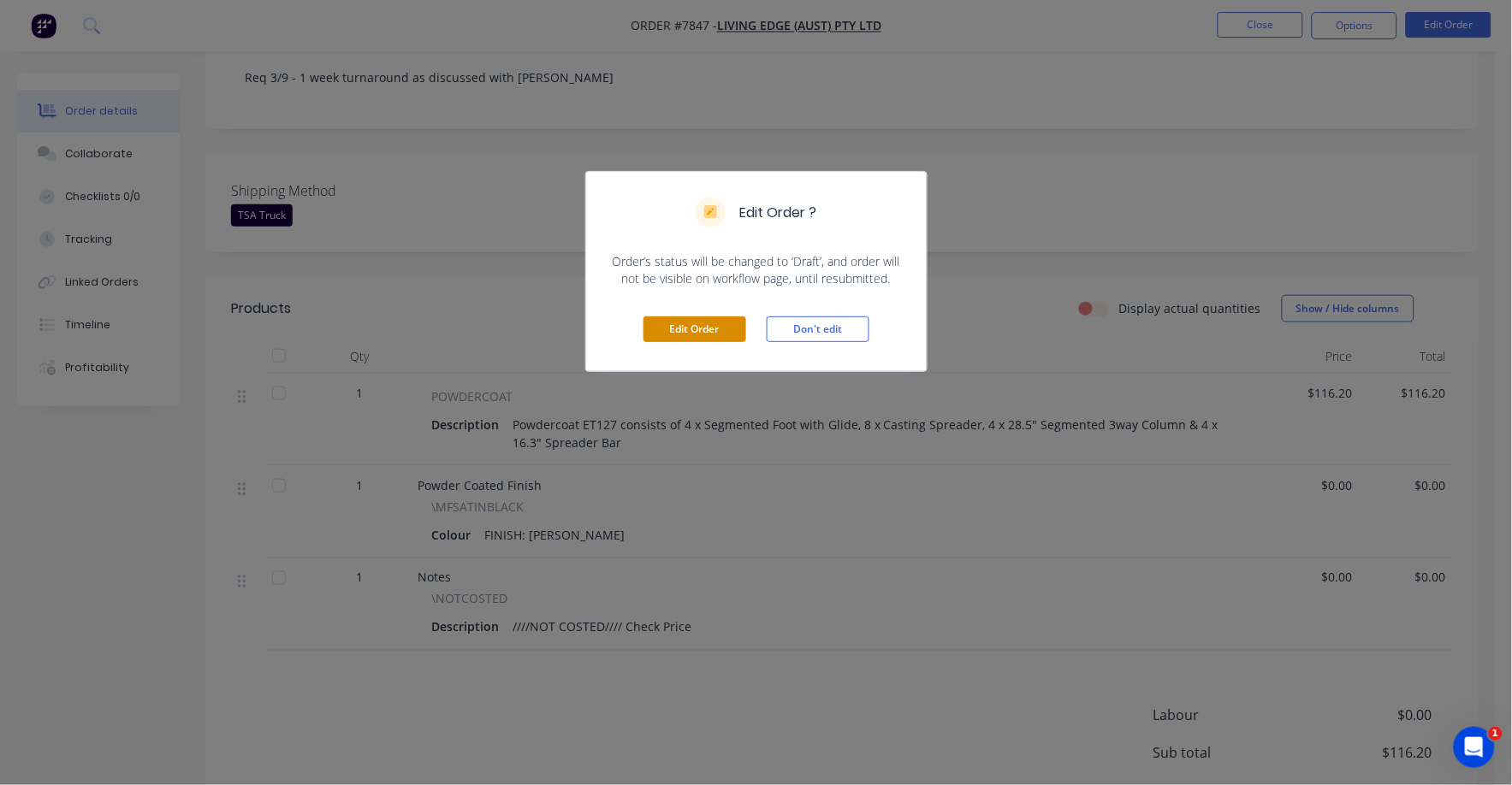
click at [685, 327] on button "Edit Order" at bounding box center [695, 329] width 103 height 25
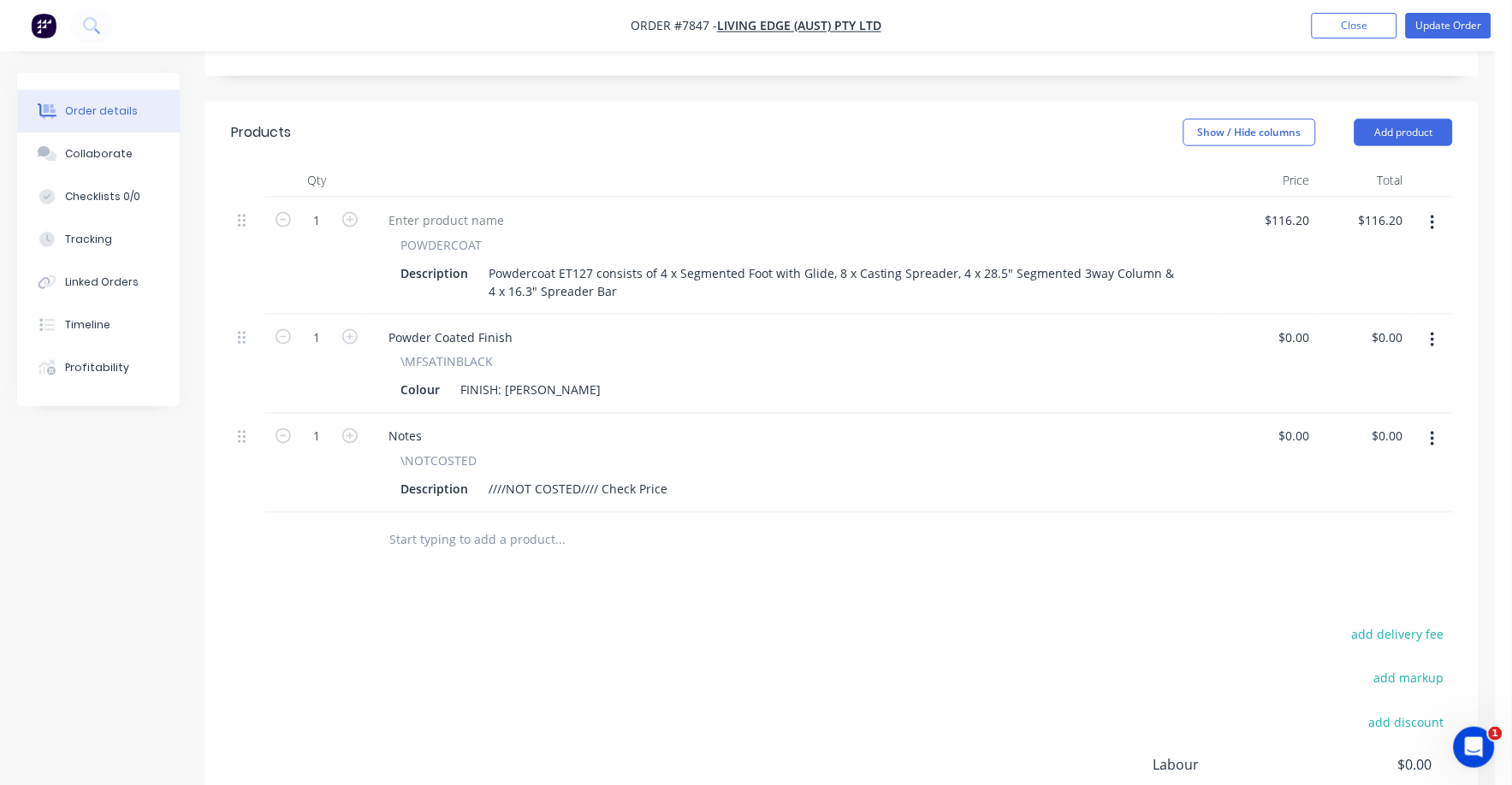
scroll to position [535, 0]
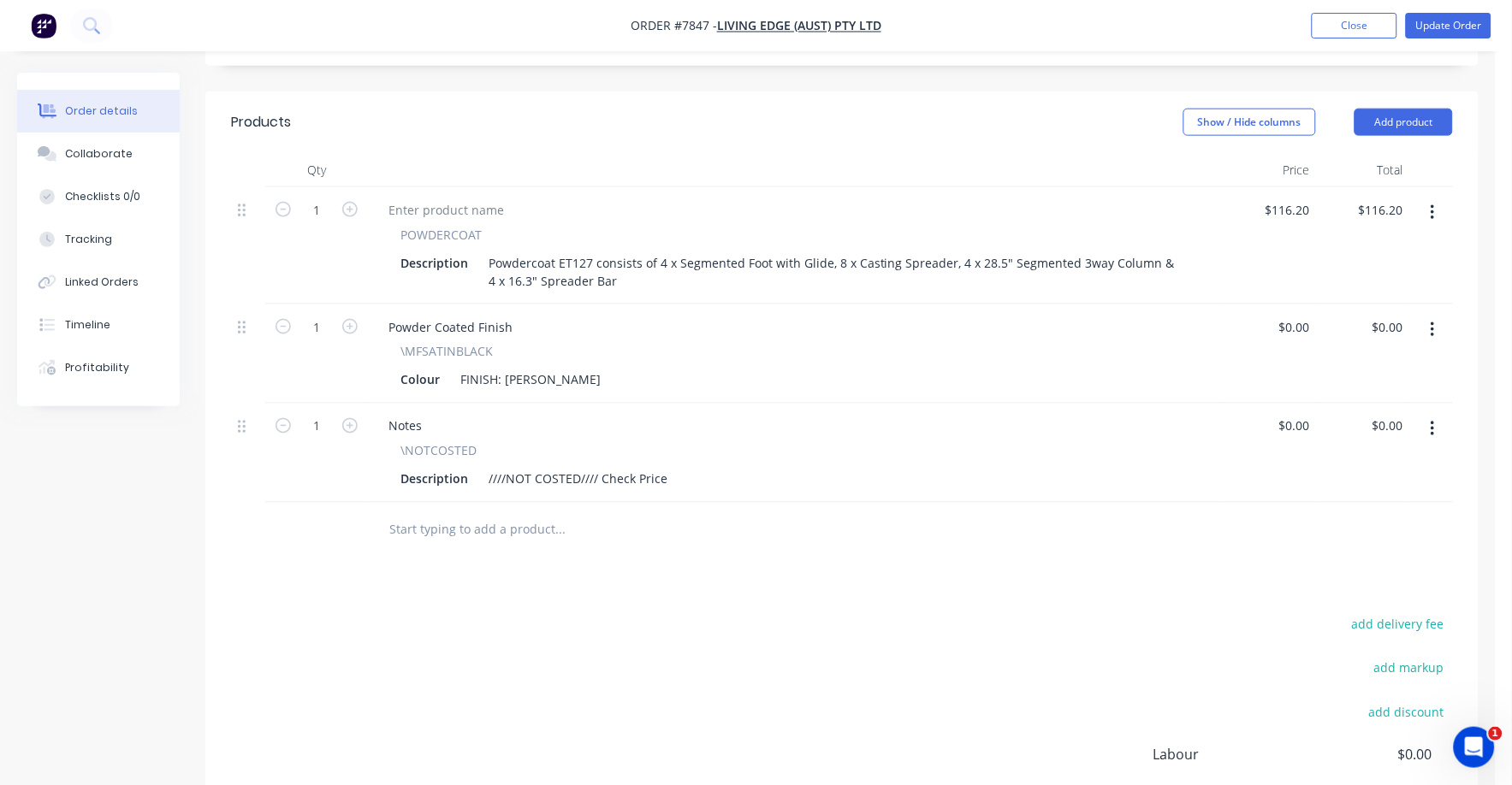
click at [1433, 422] on icon "button" at bounding box center [1433, 430] width 3 height 16
click at [1313, 564] on div "Delete" at bounding box center [1372, 577] width 132 height 24
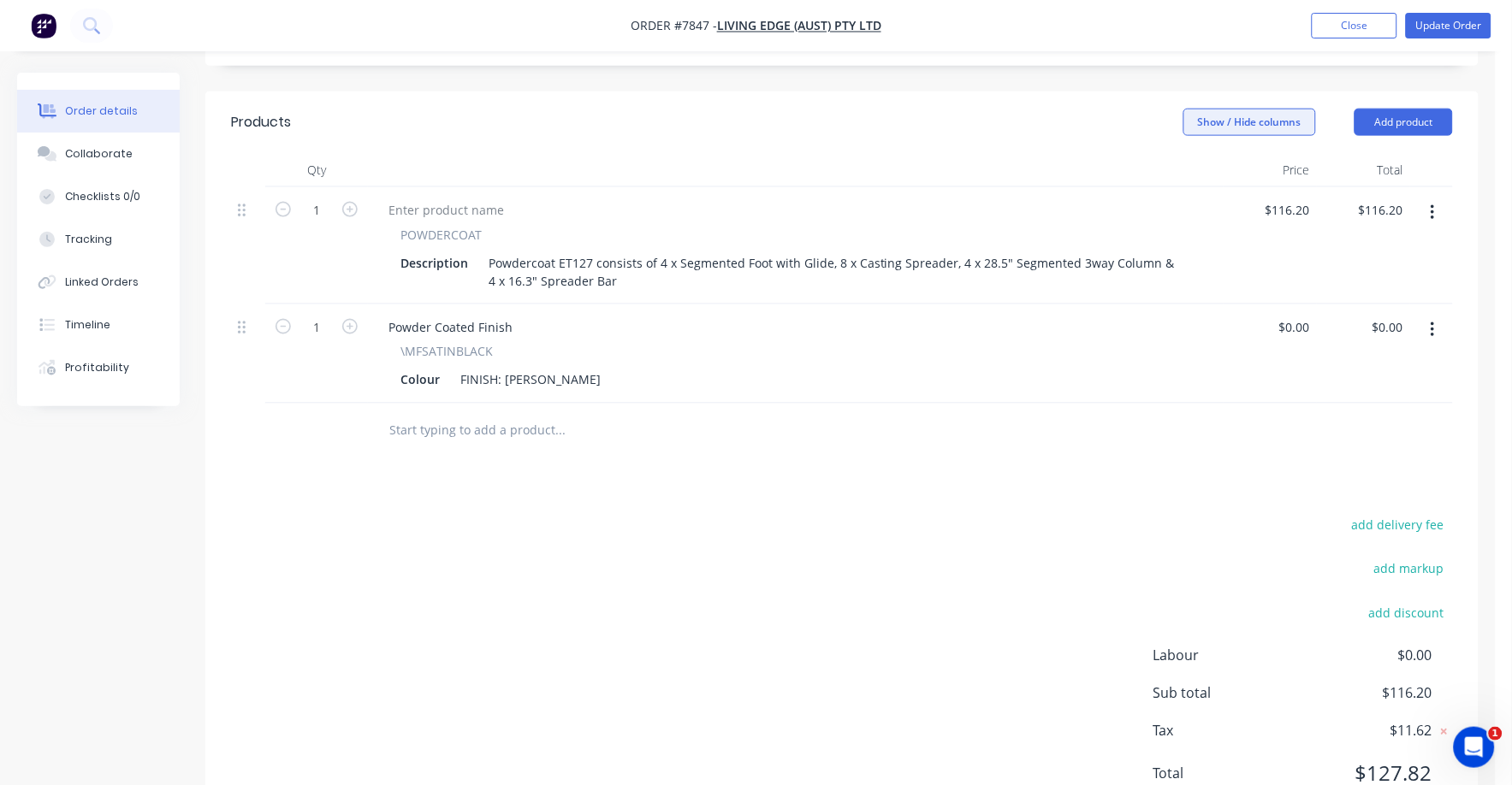
scroll to position [0, 0]
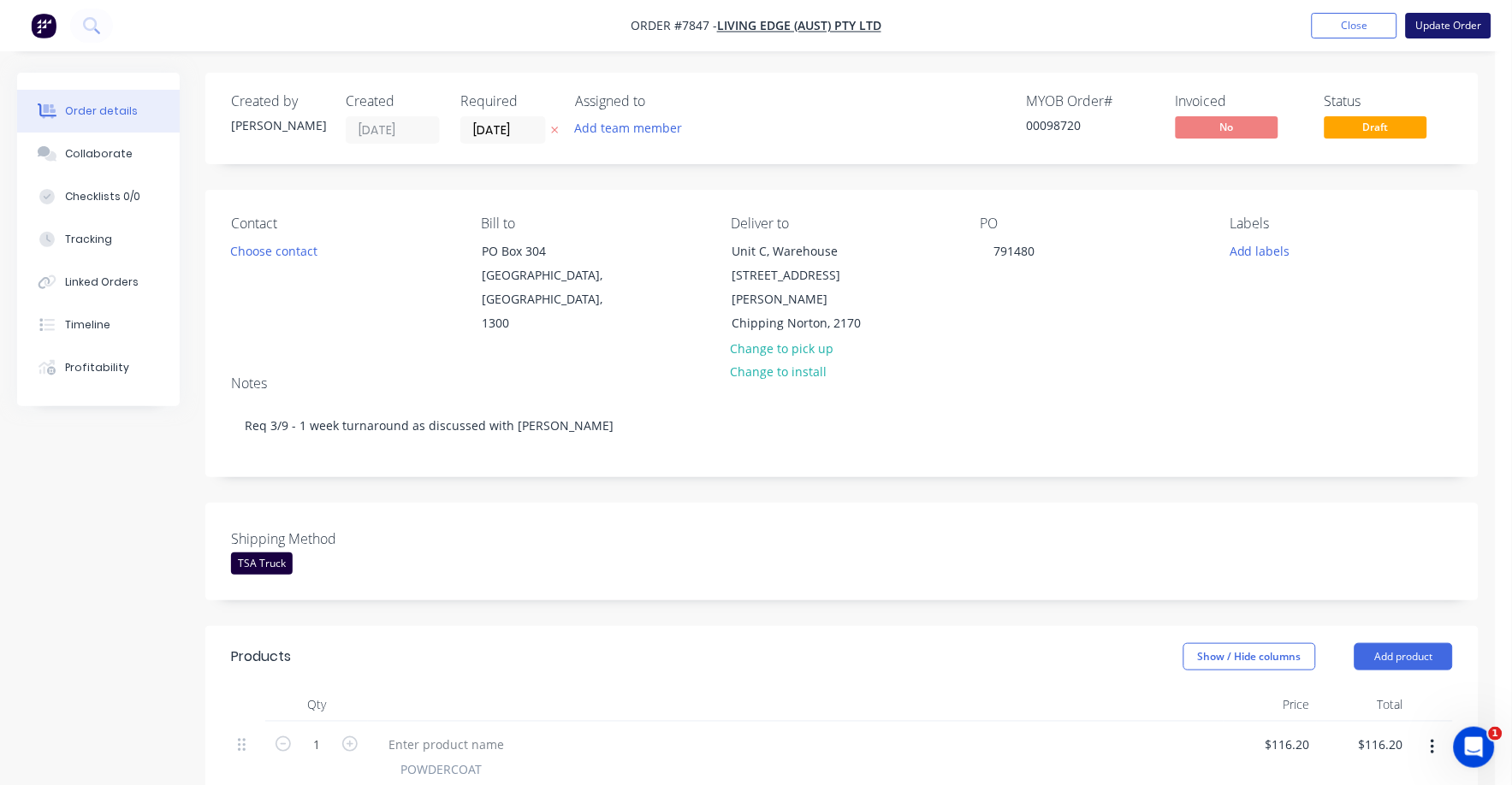
click at [1445, 28] on button "Update Order" at bounding box center [1448, 25] width 86 height 25
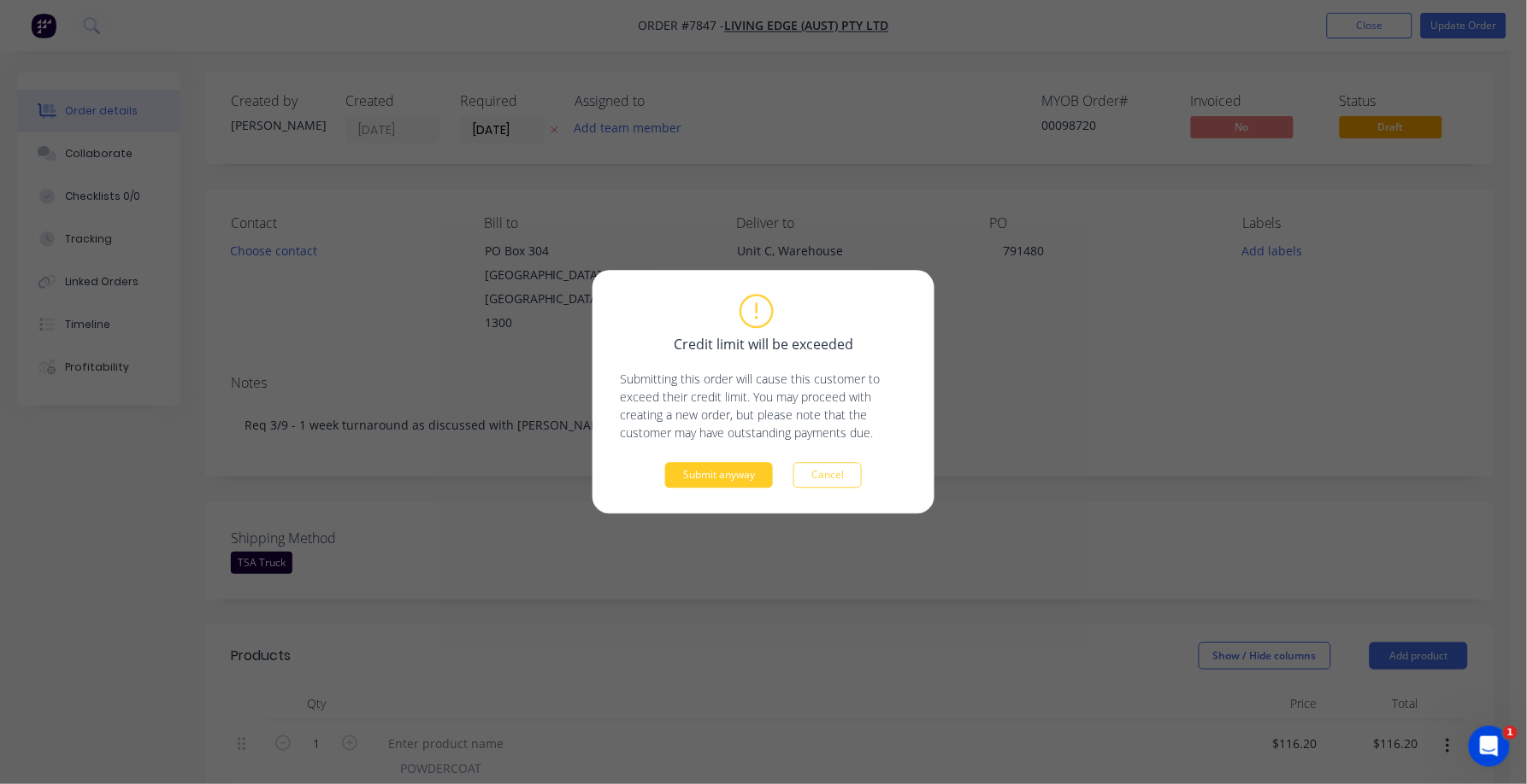
click at [736, 475] on button "Submit anyway" at bounding box center [719, 476] width 108 height 25
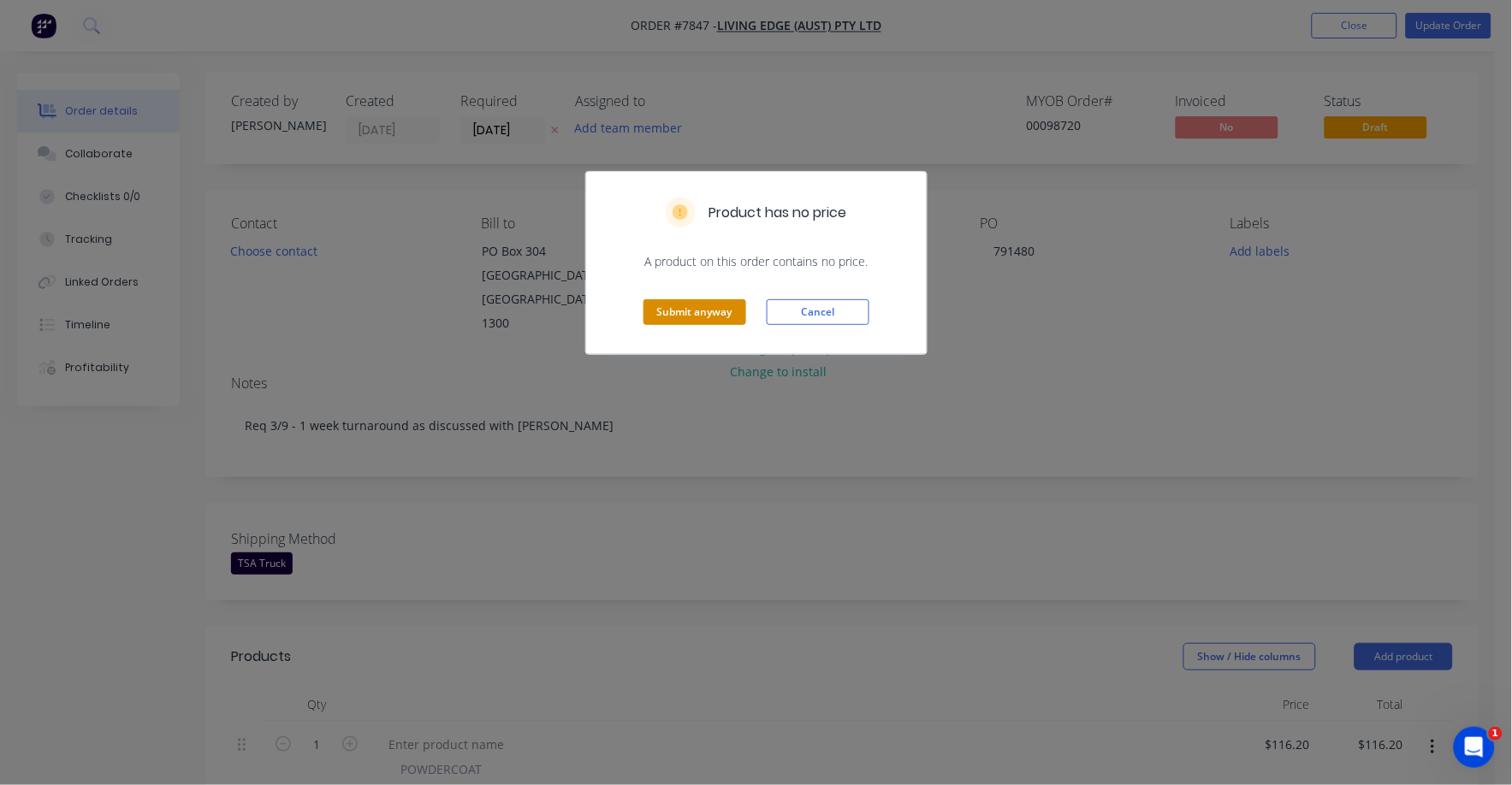
click at [681, 303] on button "Submit anyway" at bounding box center [695, 311] width 103 height 25
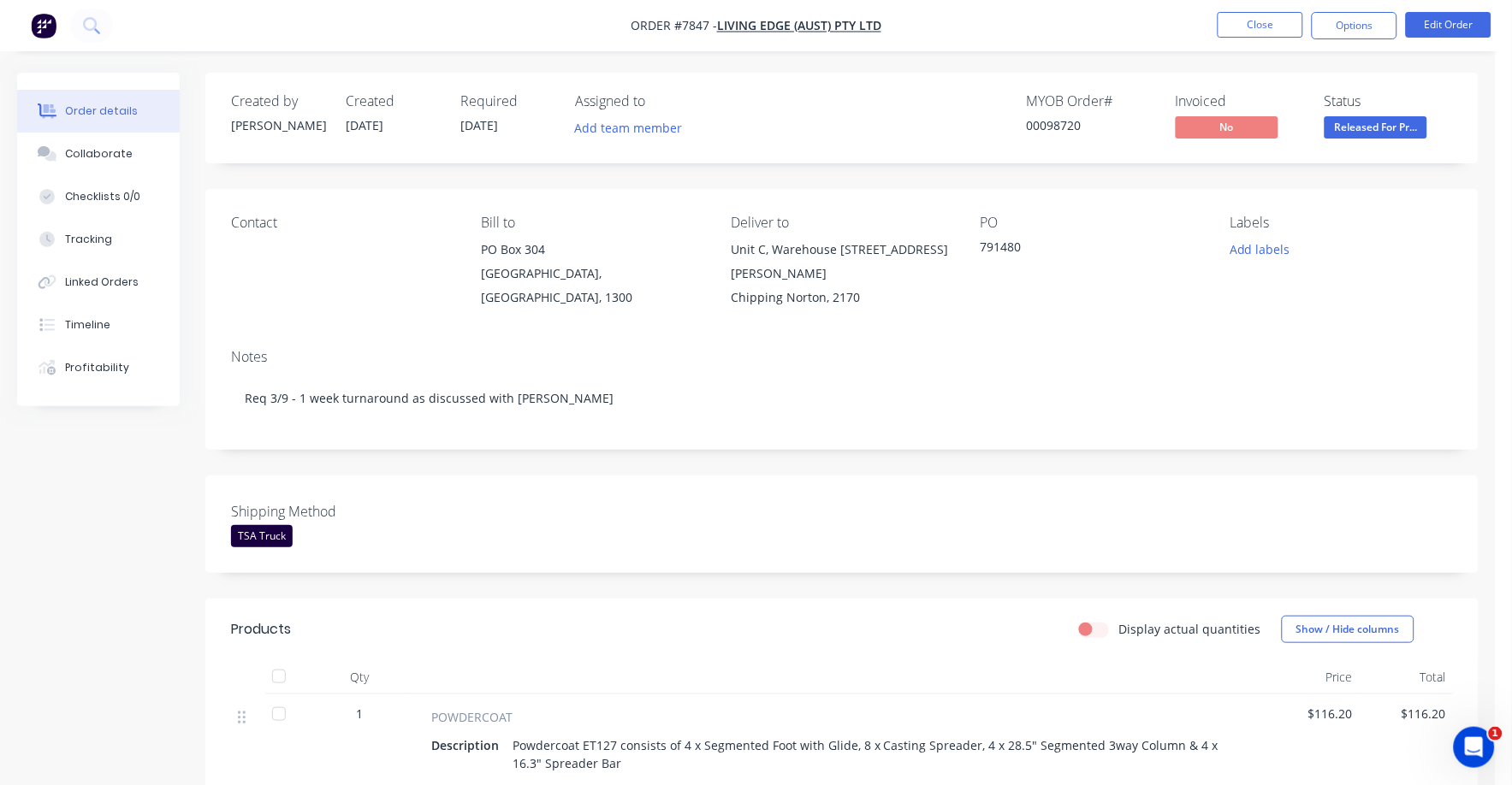
click at [1378, 120] on span "Released For Pr..." at bounding box center [1376, 126] width 103 height 22
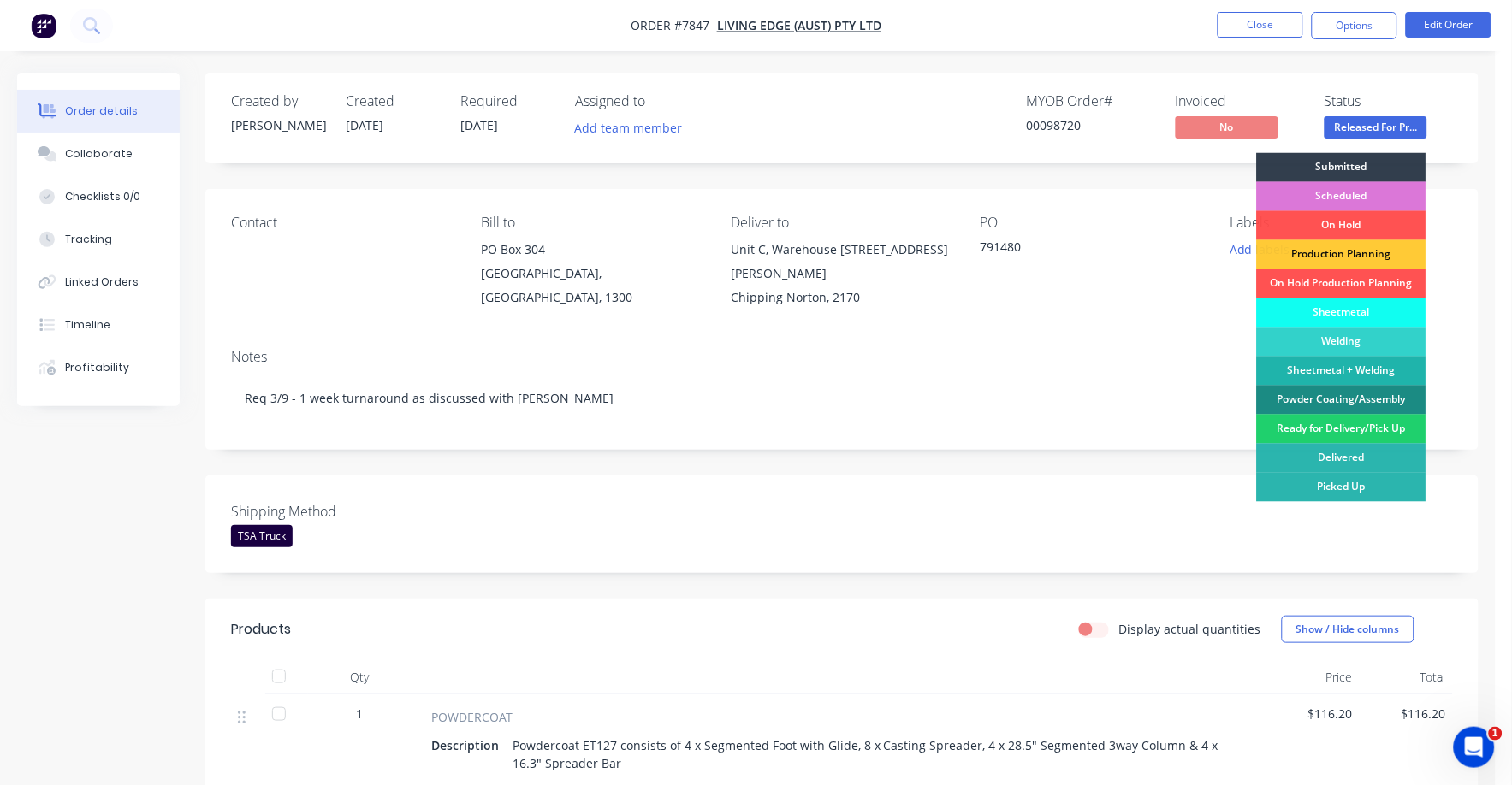
drag, startPoint x: 1337, startPoint y: 433, endPoint x: 1336, endPoint y: 340, distance: 93.0
click at [1337, 431] on div "Ready for Delivery/Pick Up" at bounding box center [1342, 429] width 169 height 29
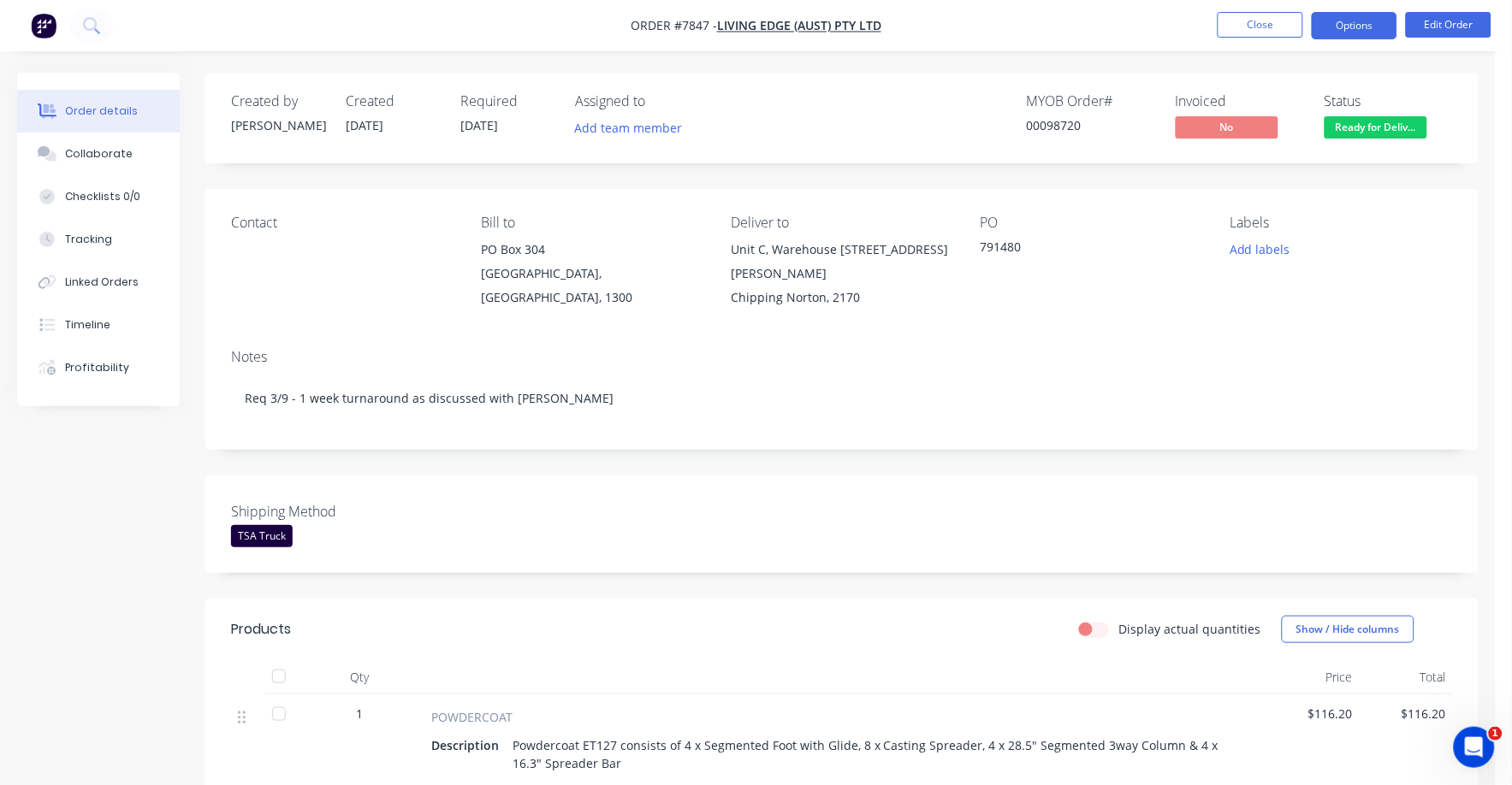
click at [1346, 19] on button "Options" at bounding box center [1355, 25] width 86 height 27
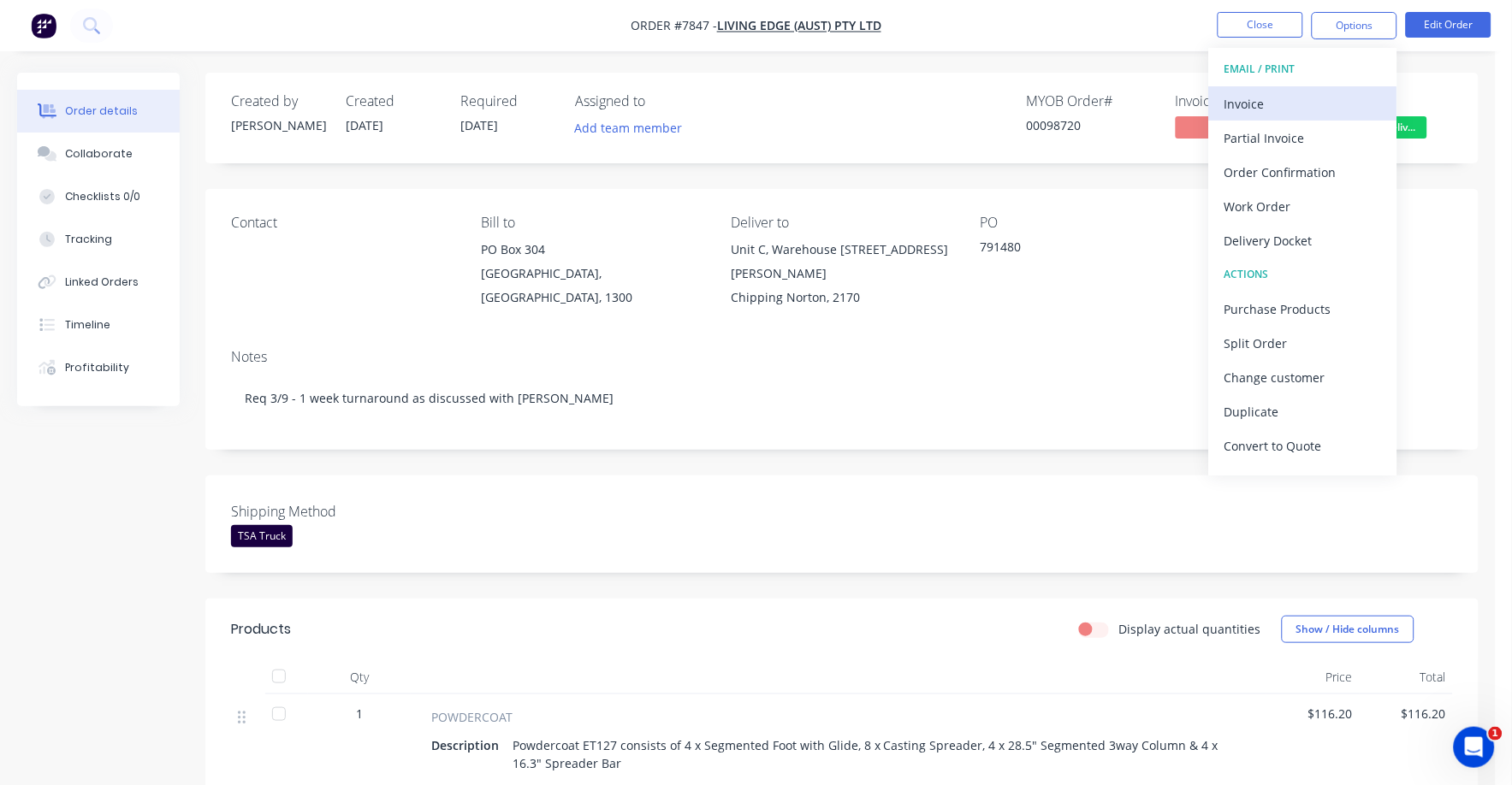
click at [1262, 106] on div "Invoice" at bounding box center [1303, 104] width 157 height 24
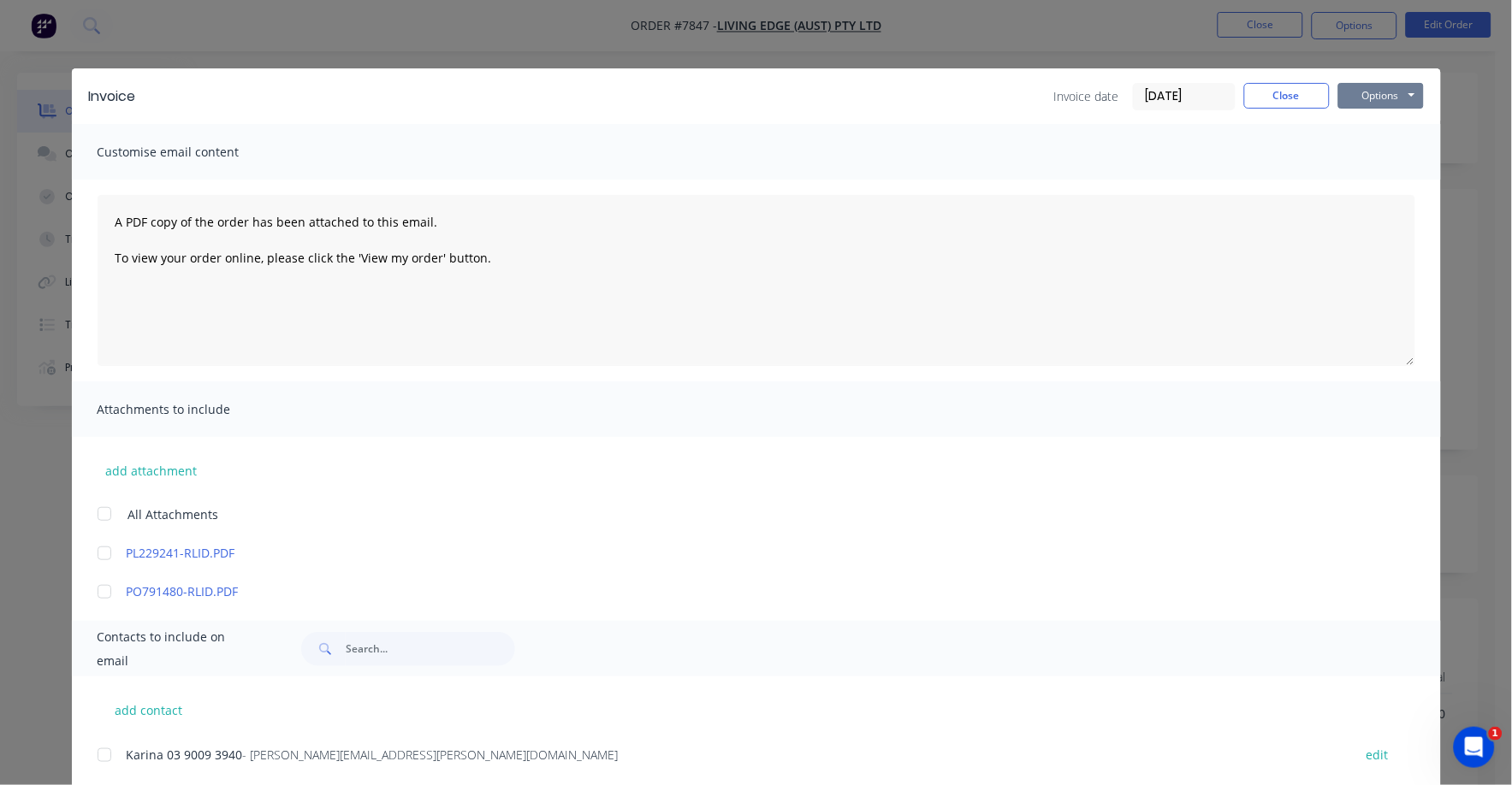
drag, startPoint x: 1369, startPoint y: 97, endPoint x: 1367, endPoint y: 110, distance: 13.2
click at [1369, 98] on button "Options" at bounding box center [1381, 95] width 86 height 25
click at [1357, 154] on button "Print" at bounding box center [1393, 154] width 110 height 28
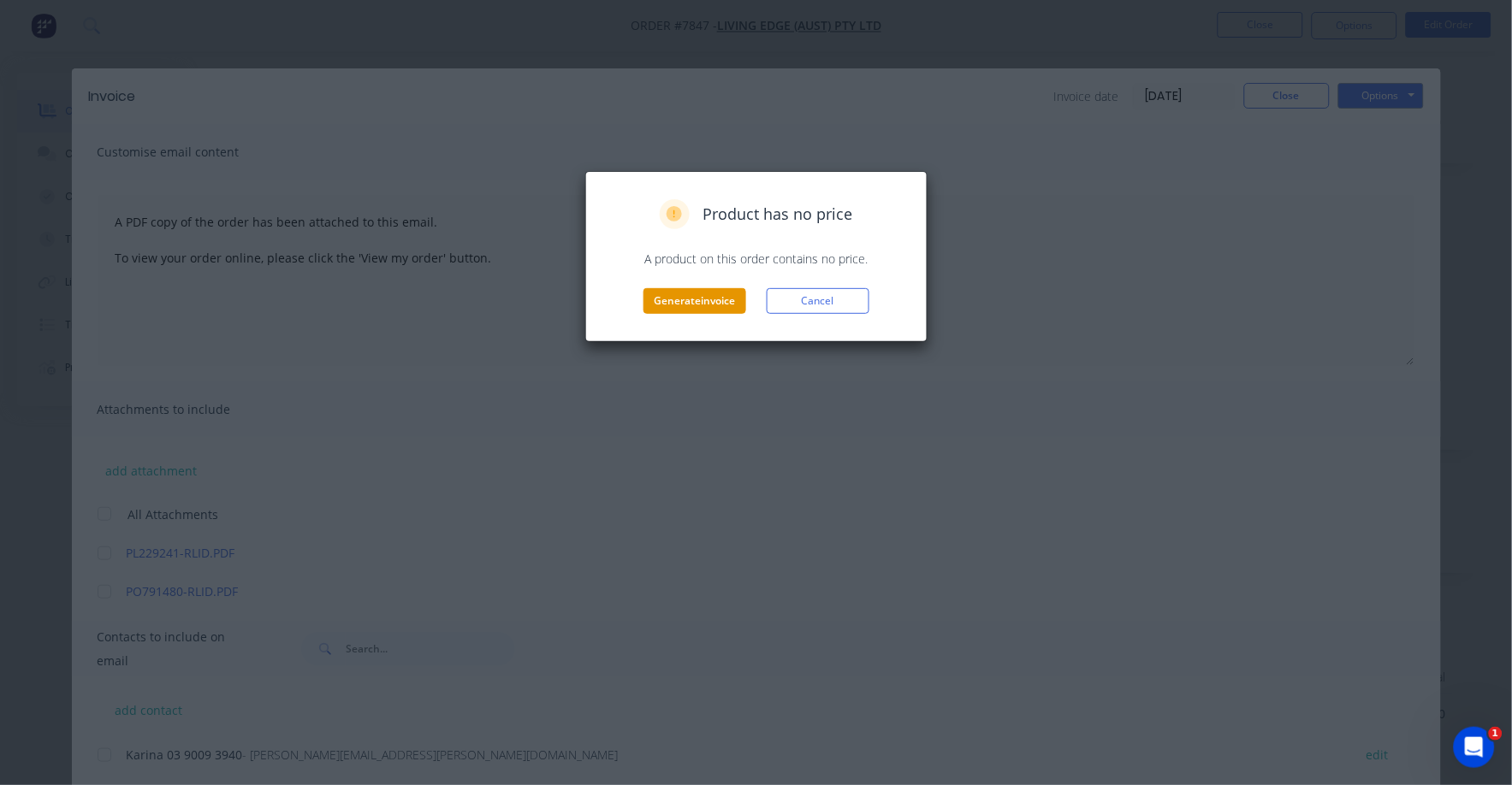
click at [695, 297] on button "Generate invoice" at bounding box center [695, 301] width 103 height 25
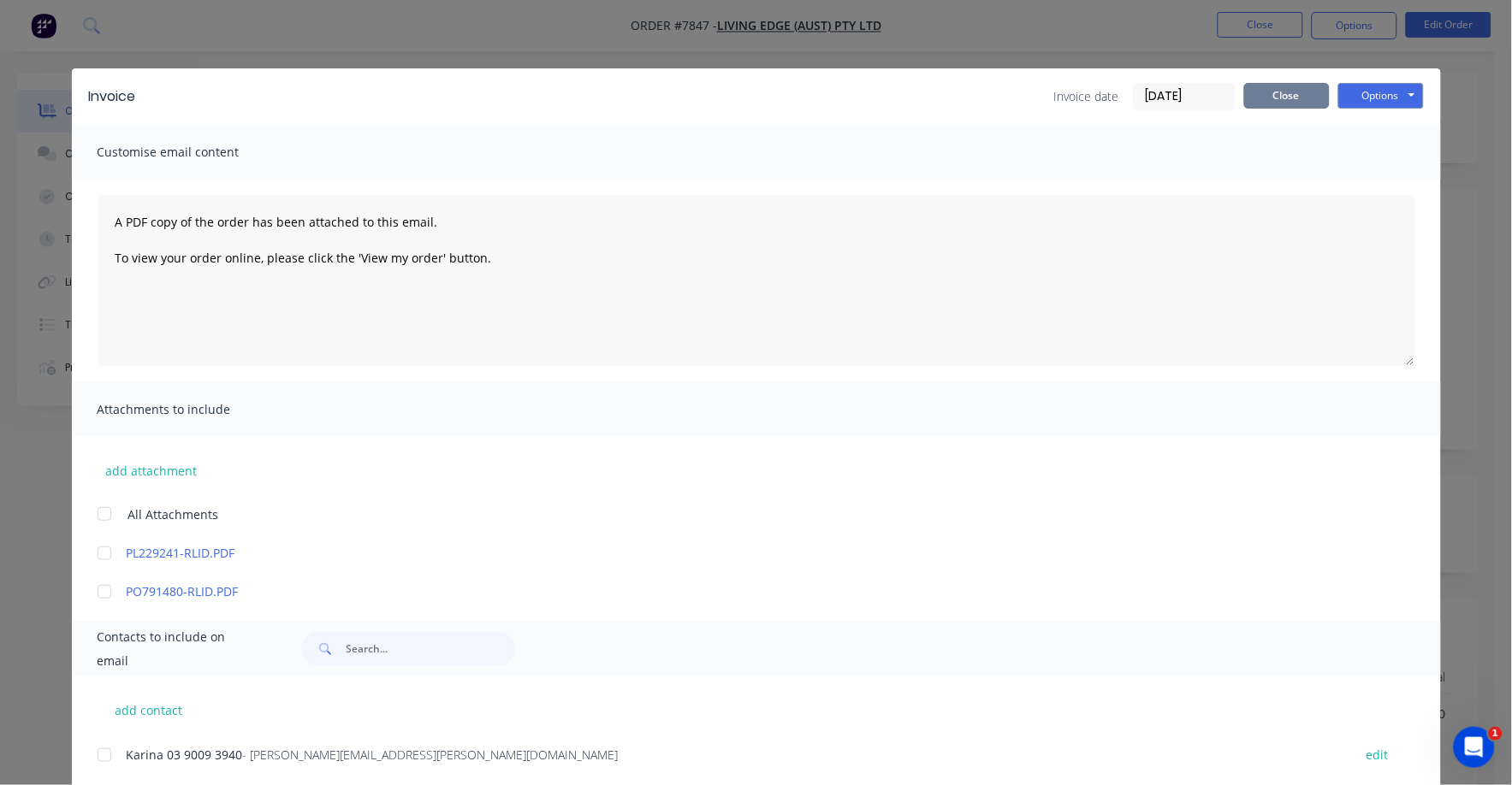
click at [1265, 92] on button "Close" at bounding box center [1287, 95] width 86 height 25
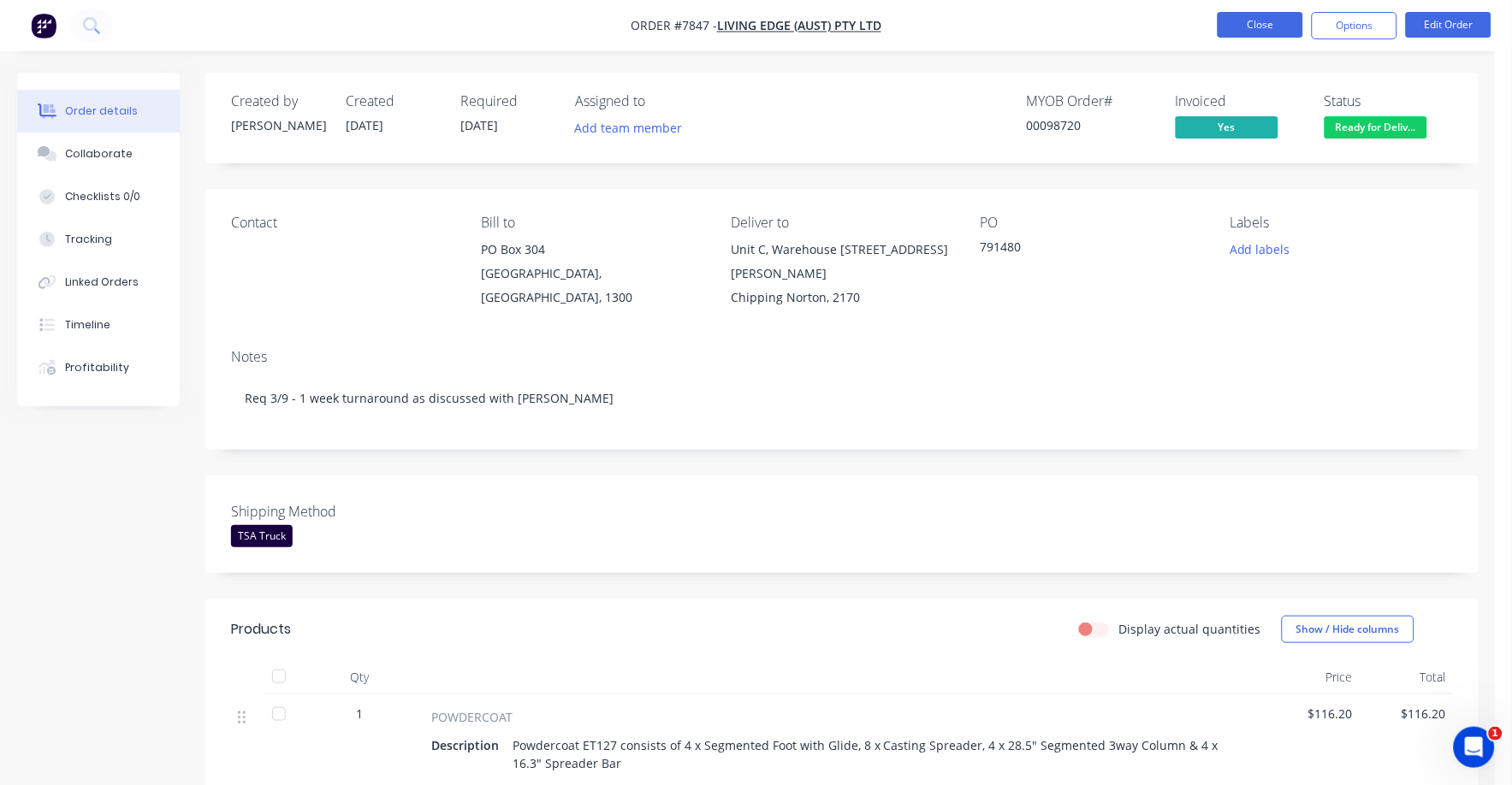
click at [1262, 26] on button "Close" at bounding box center [1261, 24] width 86 height 25
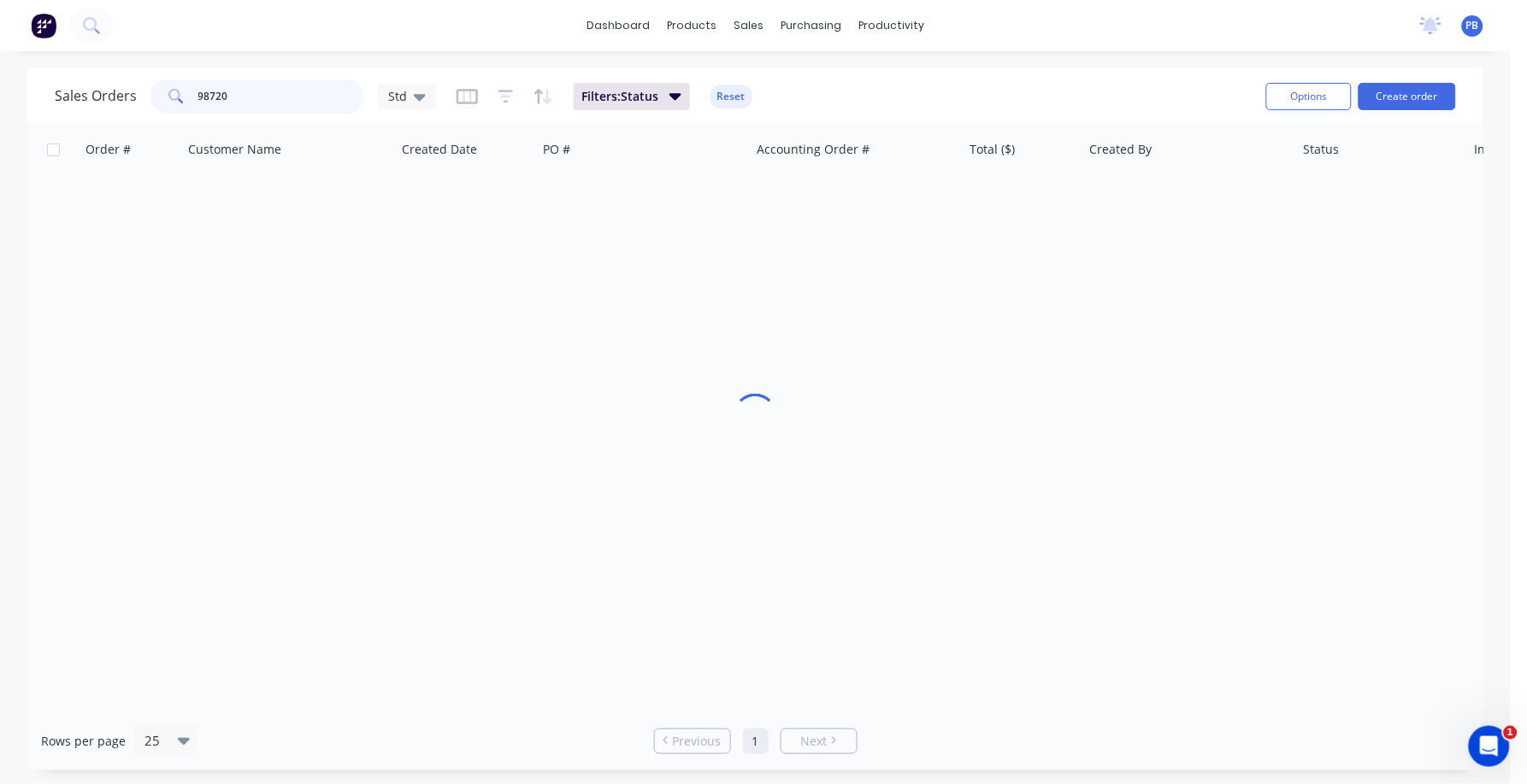
drag, startPoint x: 237, startPoint y: 102, endPoint x: 163, endPoint y: 83, distance: 76.4
click at [163, 84] on div "98720" at bounding box center [257, 96] width 214 height 34
click at [233, 84] on input "98635" at bounding box center [282, 96] width 166 height 34
click at [232, 87] on input "98635" at bounding box center [282, 96] width 166 height 34
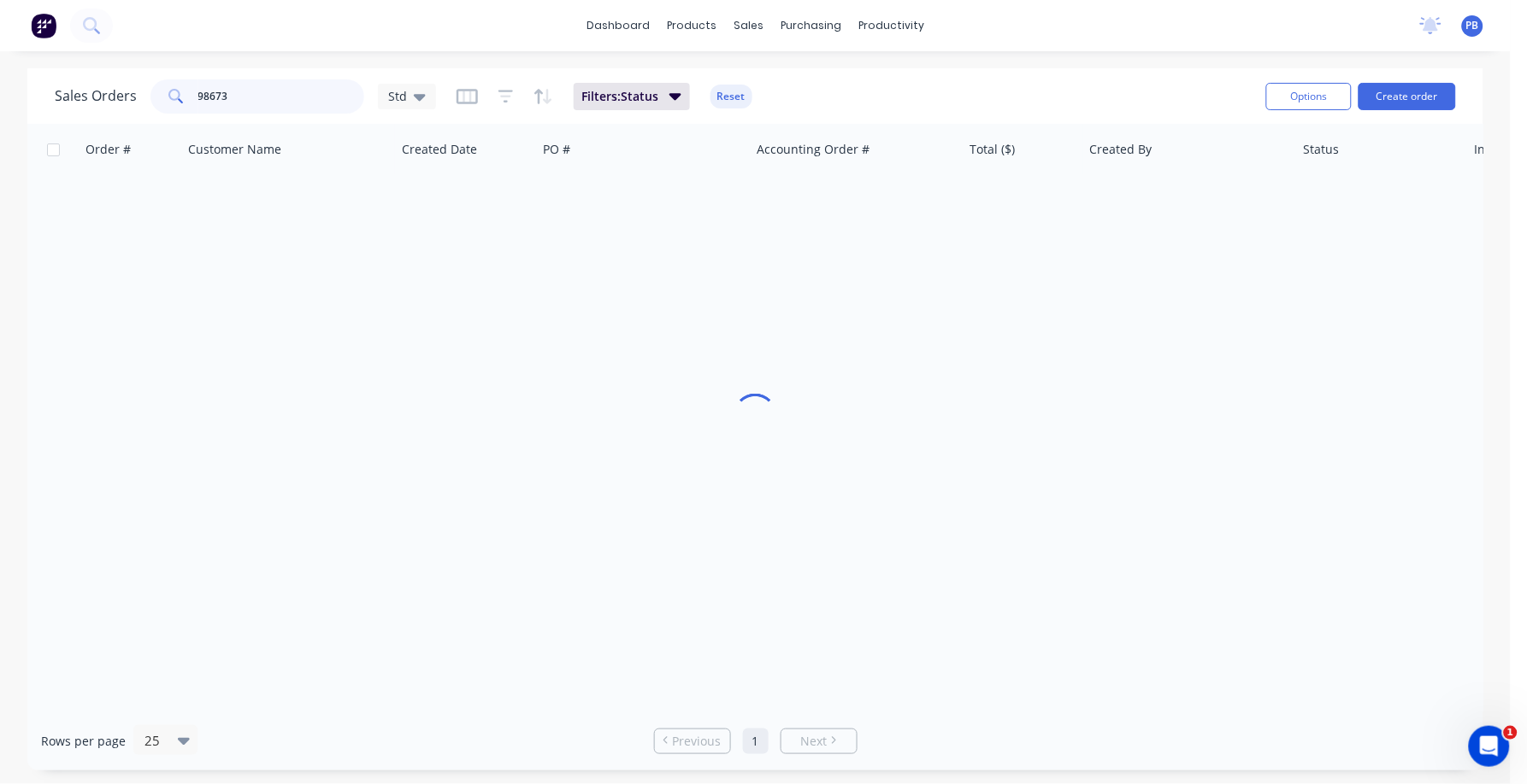
type input "98673"
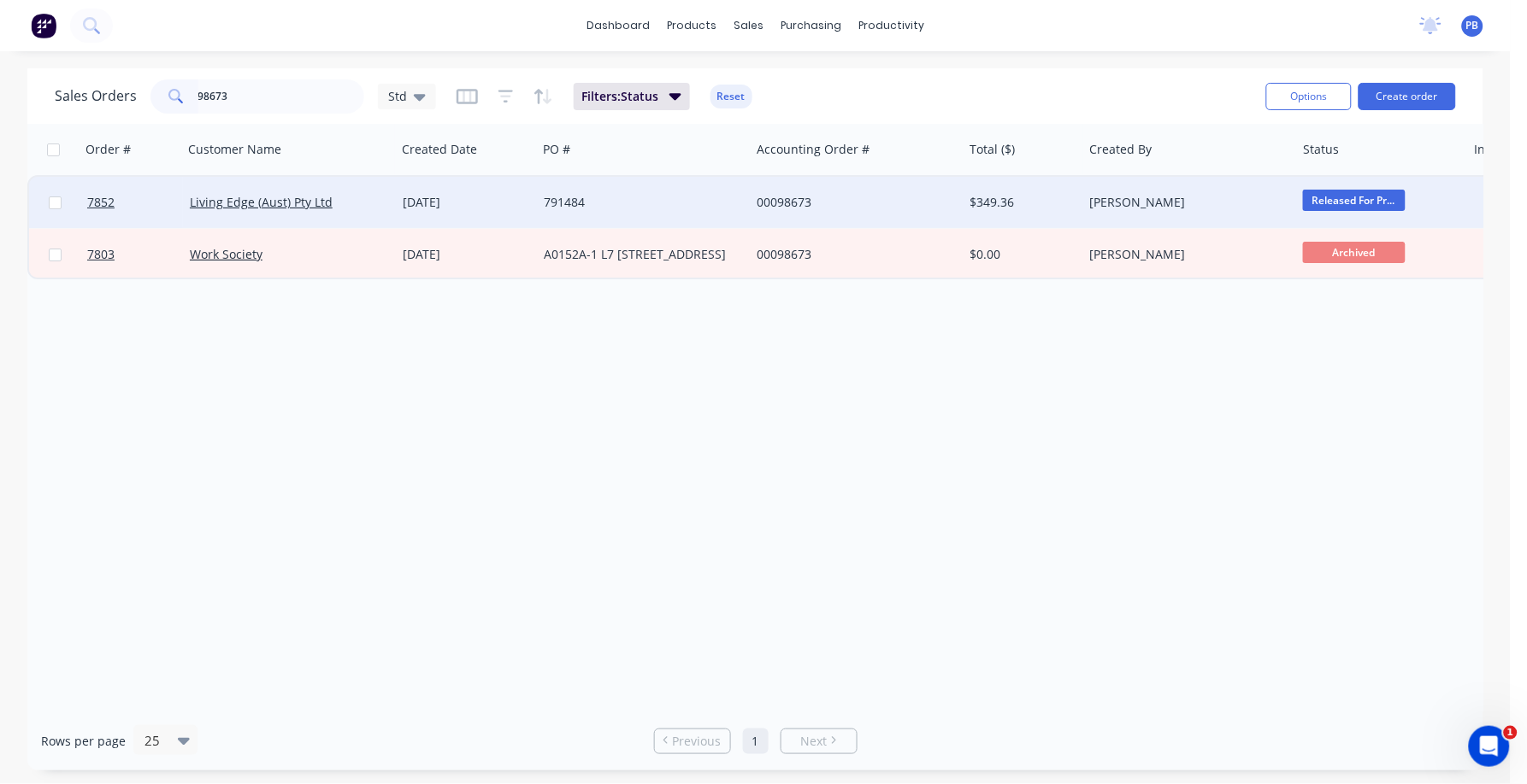
click at [792, 199] on div "00098673" at bounding box center [852, 203] width 190 height 17
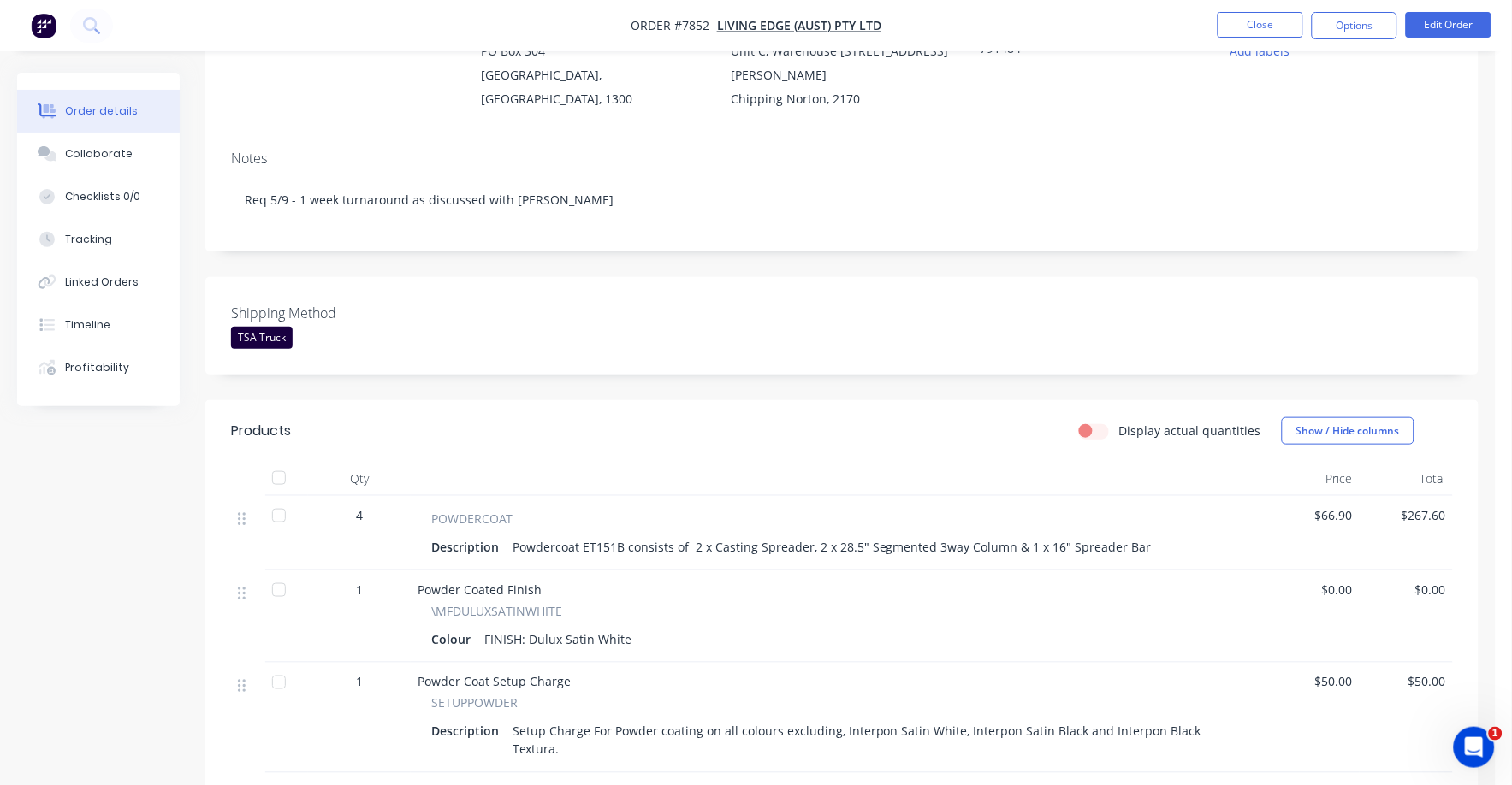
scroll to position [213, 0]
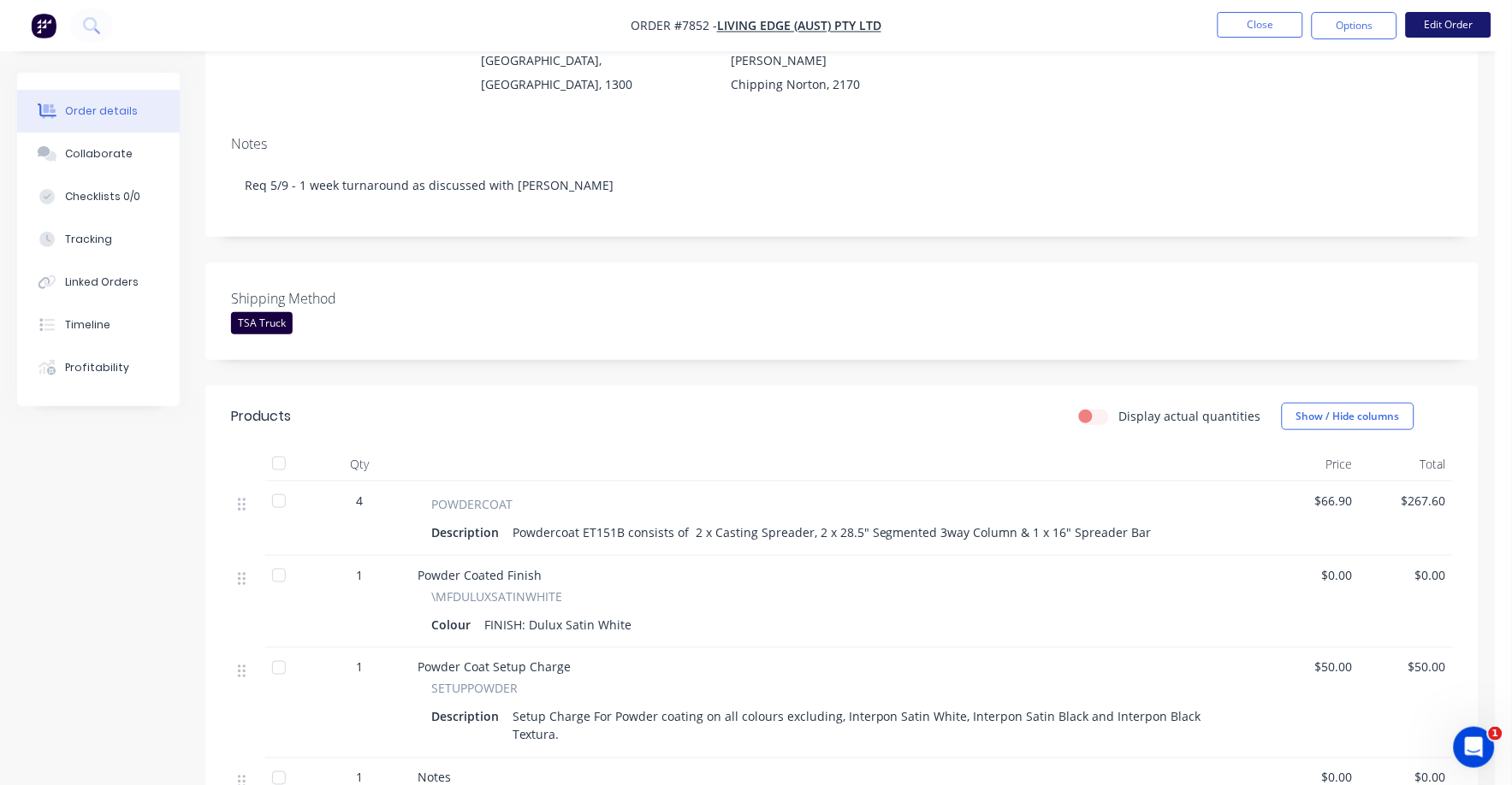
click at [1431, 26] on button "Edit Order" at bounding box center [1448, 24] width 86 height 25
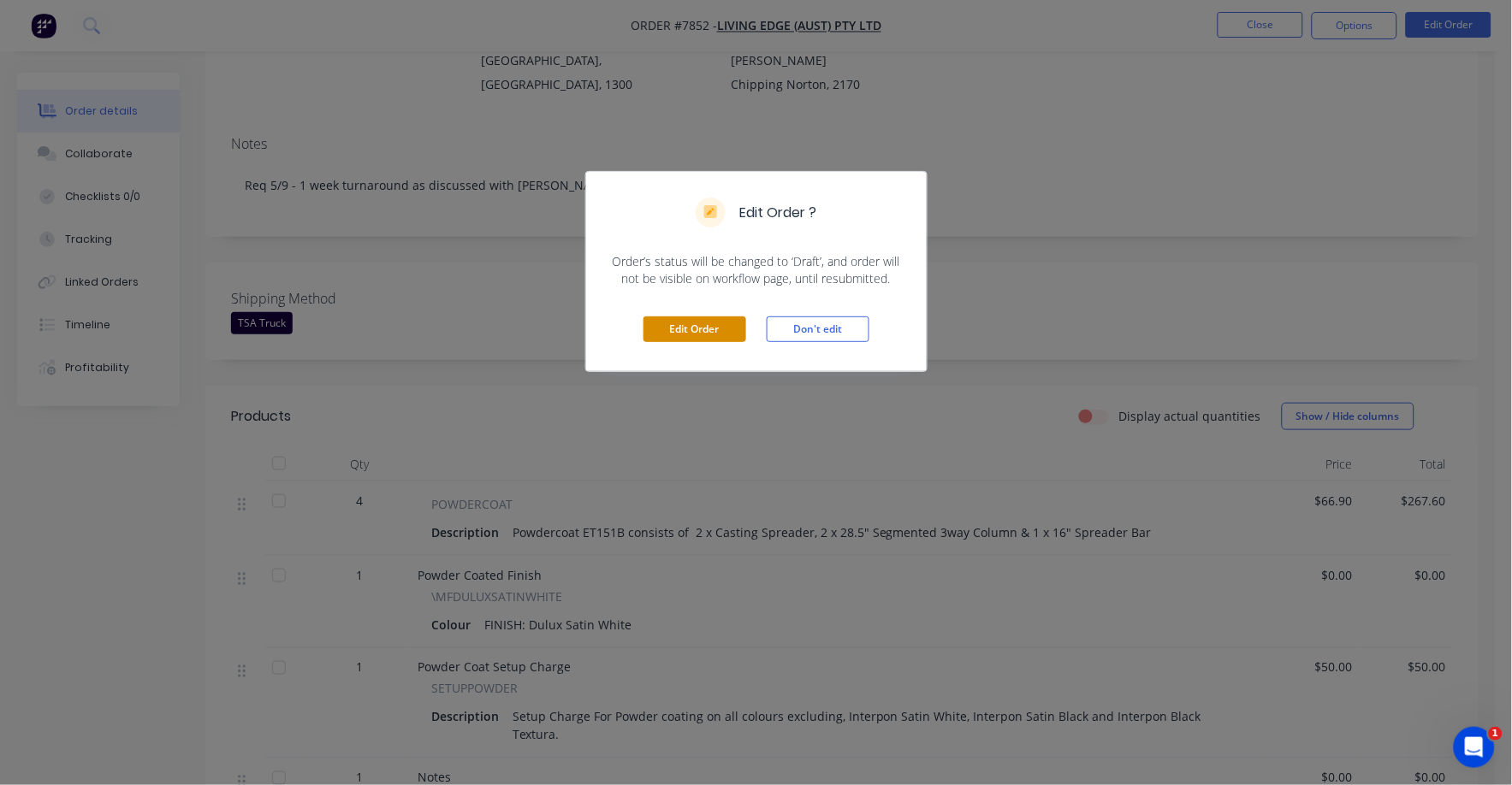
click at [704, 333] on button "Edit Order" at bounding box center [695, 329] width 103 height 25
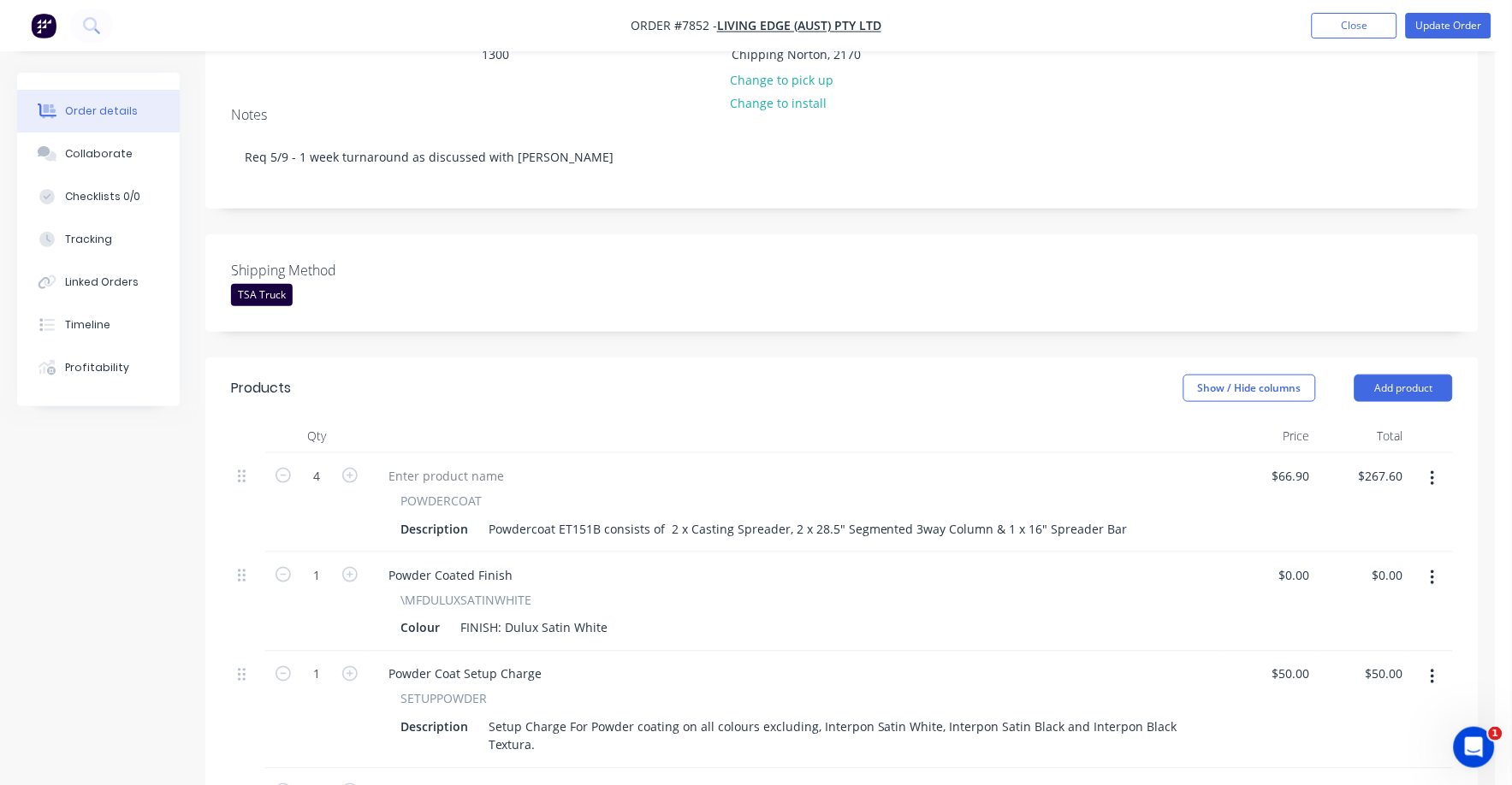
scroll to position [321, 0]
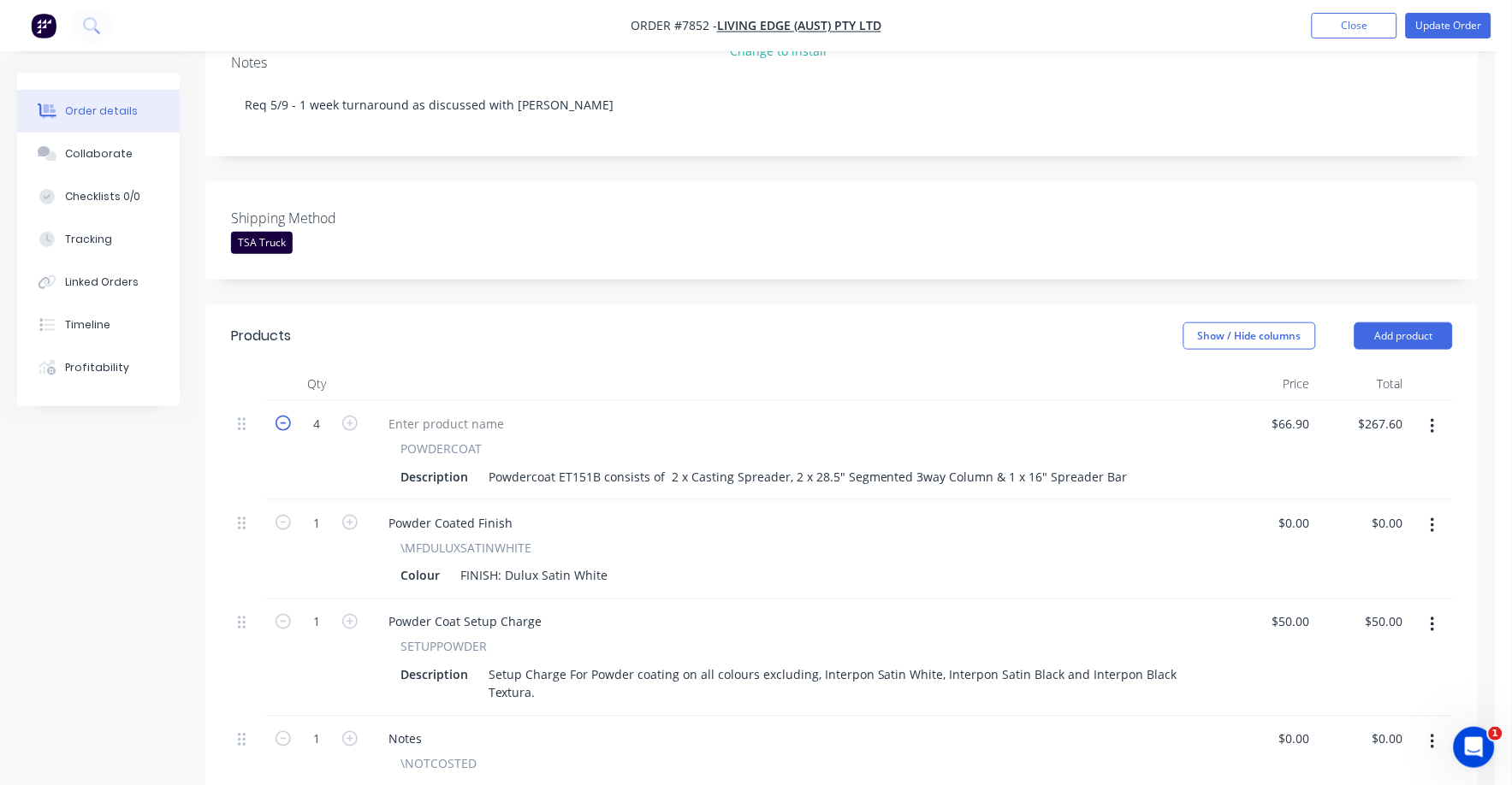
click at [283, 416] on icon "button" at bounding box center [284, 424] width 16 height 16
type input "3"
type input "$200.70"
click at [283, 416] on icon "button" at bounding box center [284, 424] width 16 height 16
type input "2"
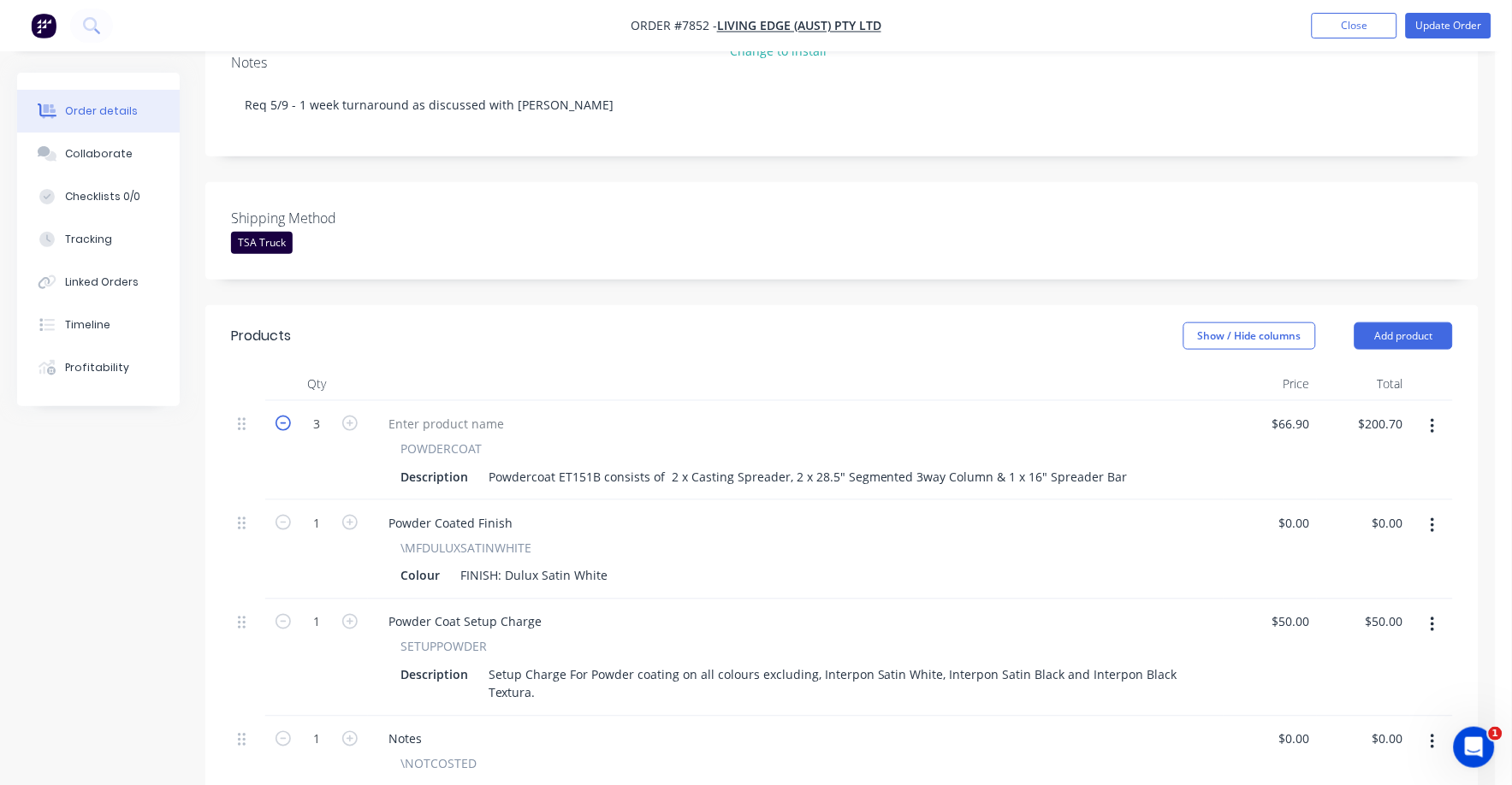
type input "$133.80"
click at [283, 416] on icon "button" at bounding box center [284, 424] width 16 height 16
type input "1"
type input "$66.90"
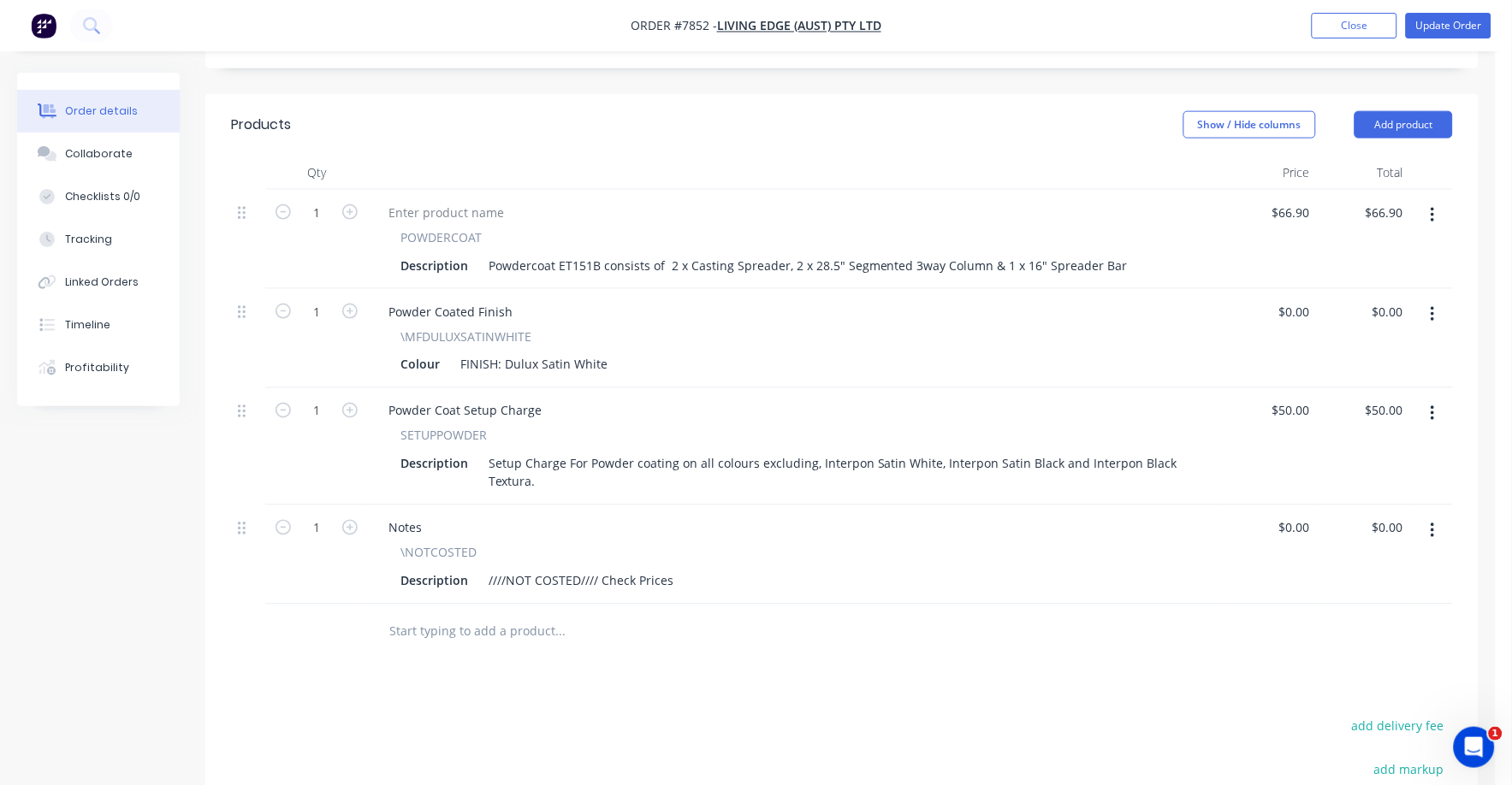
scroll to position [535, 0]
click at [1431, 519] on icon "button" at bounding box center [1433, 529] width 4 height 19
click at [1344, 664] on div "Delete" at bounding box center [1372, 676] width 132 height 24
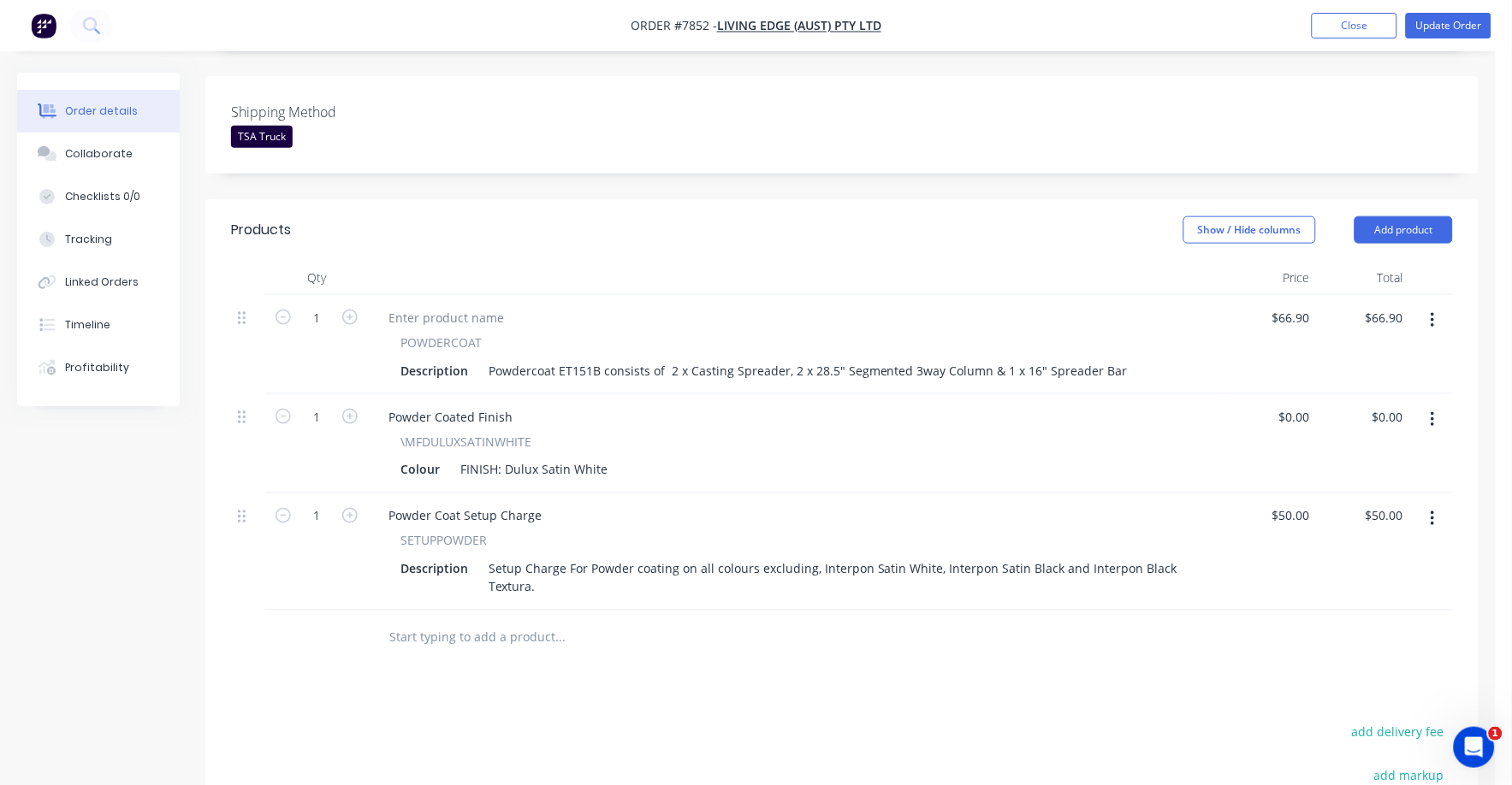
scroll to position [321, 0]
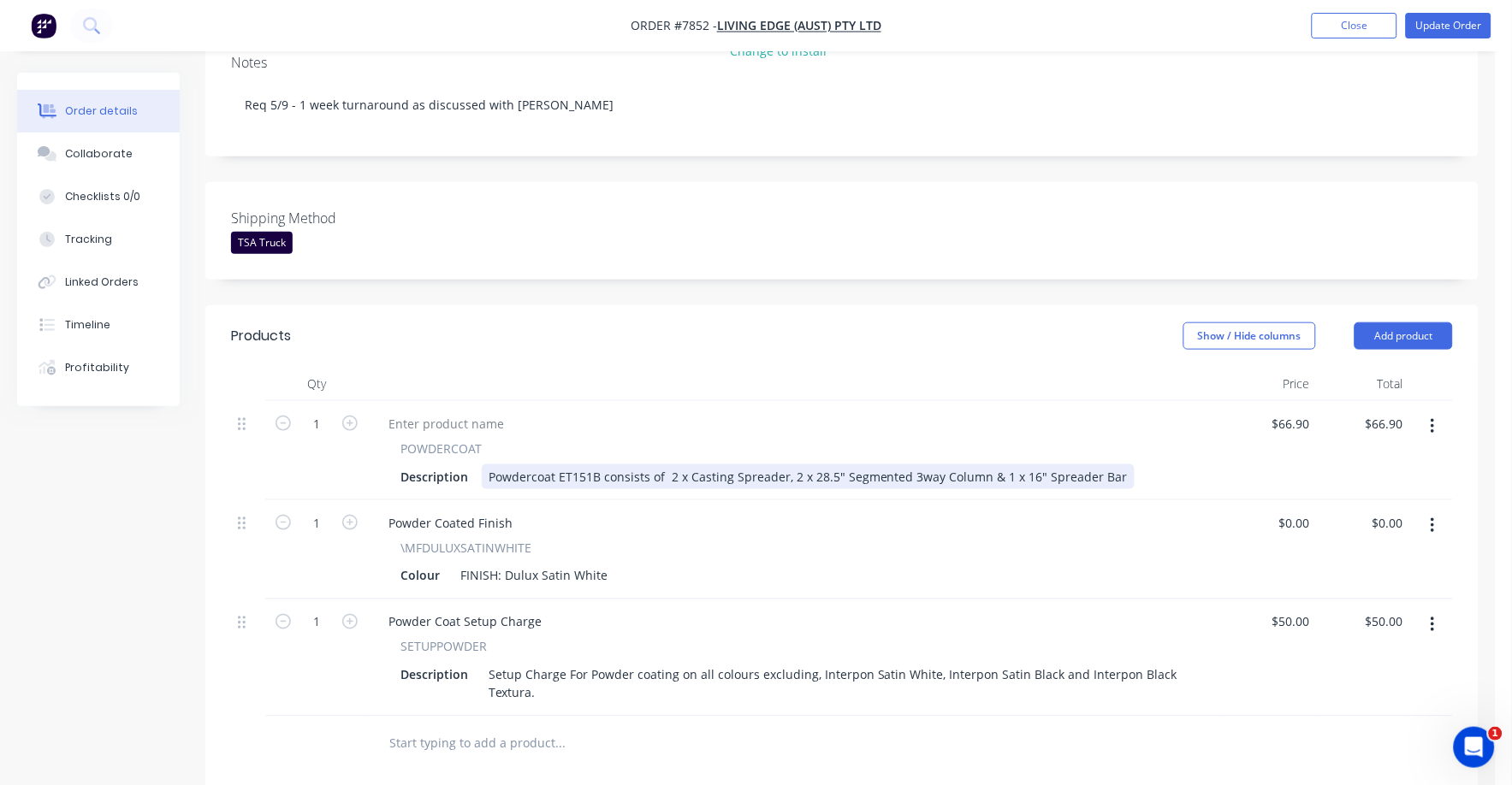
click at [1123, 465] on div "Description Powdercoat ET151B consists of 2 x Casting Spreader, 2 x 28.5" Segme…" at bounding box center [792, 477] width 797 height 24
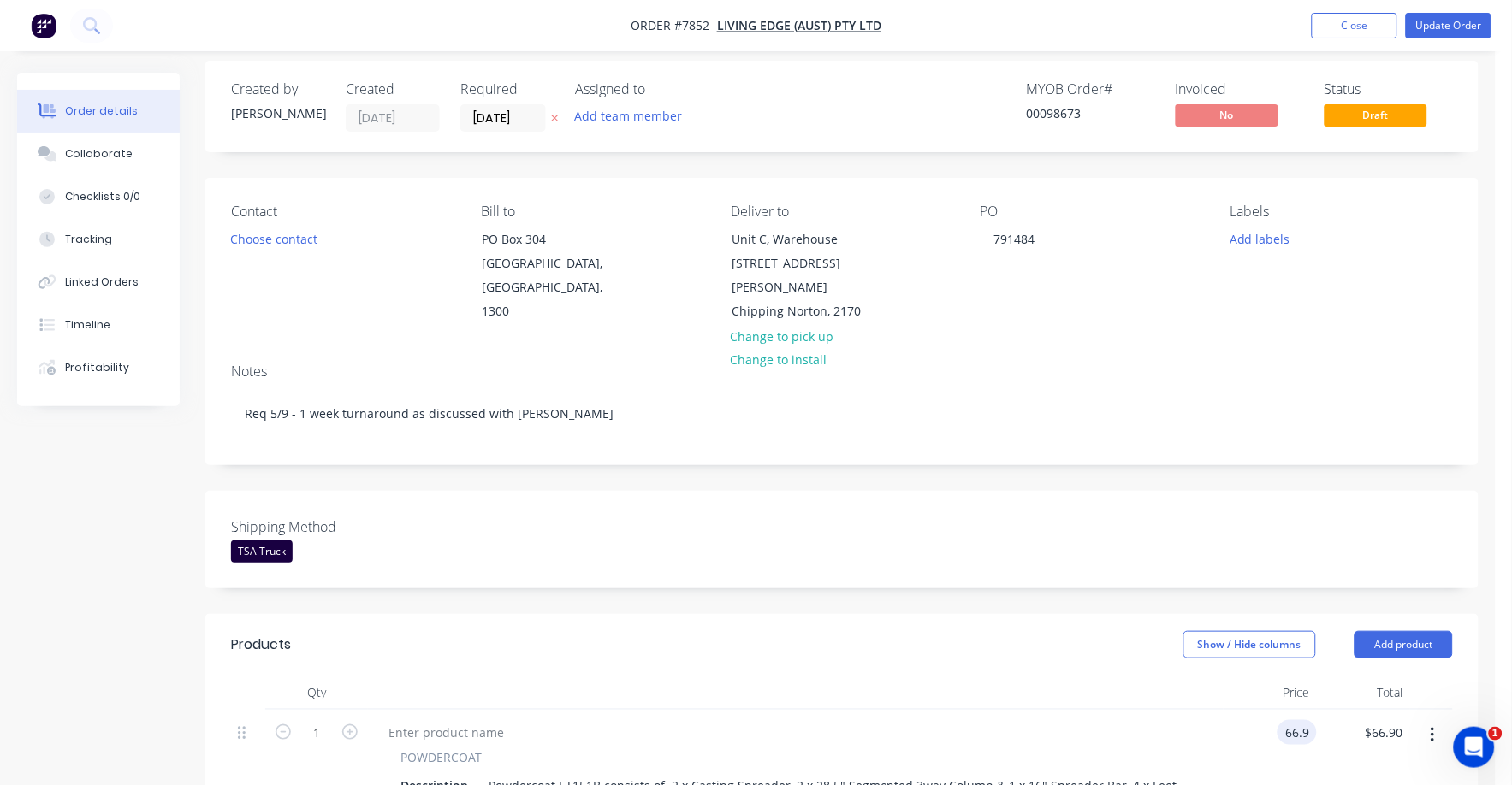
scroll to position [0, 0]
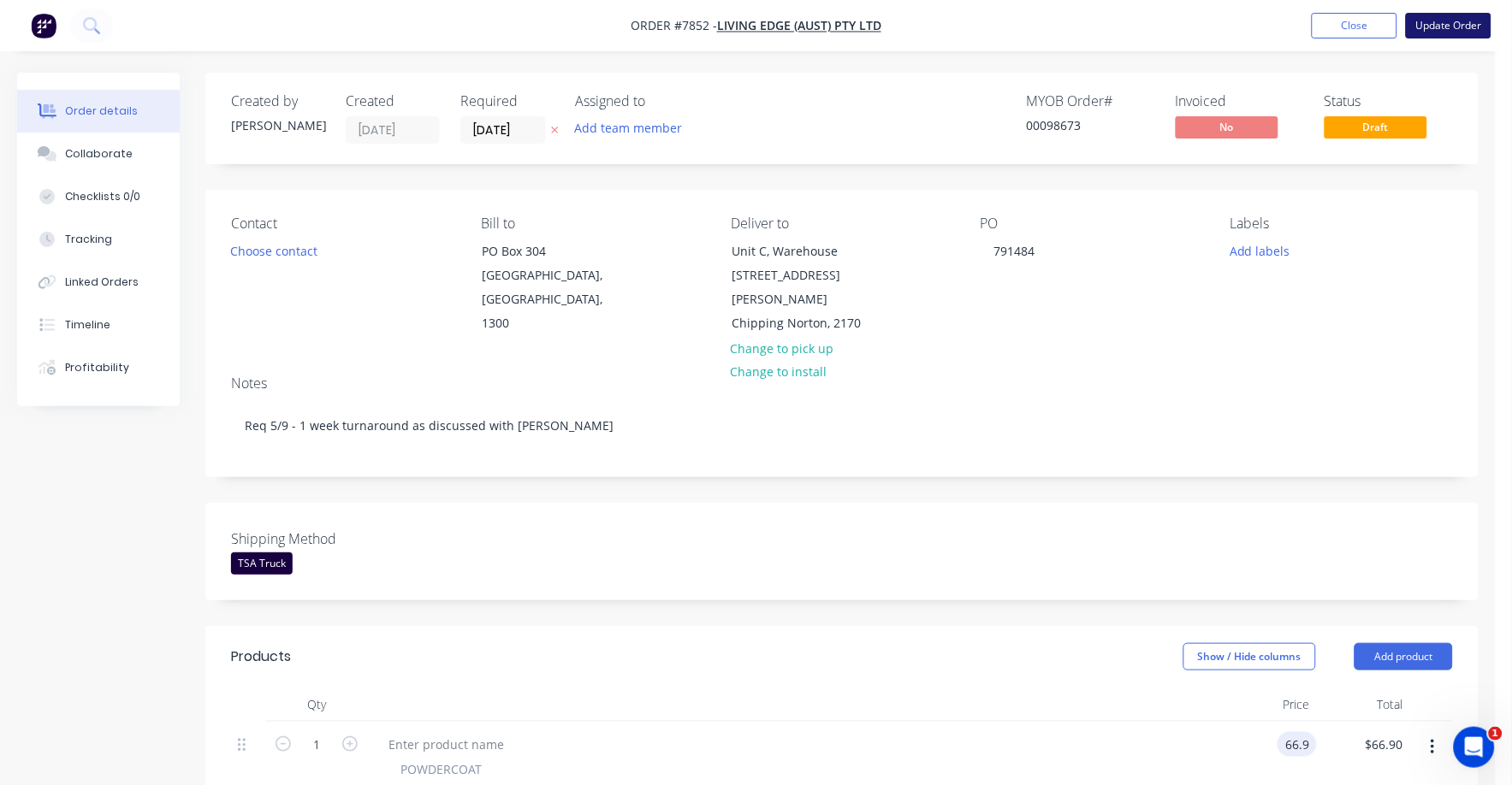
type input "$66.90"
click at [1448, 27] on button "Update Order" at bounding box center [1448, 25] width 86 height 25
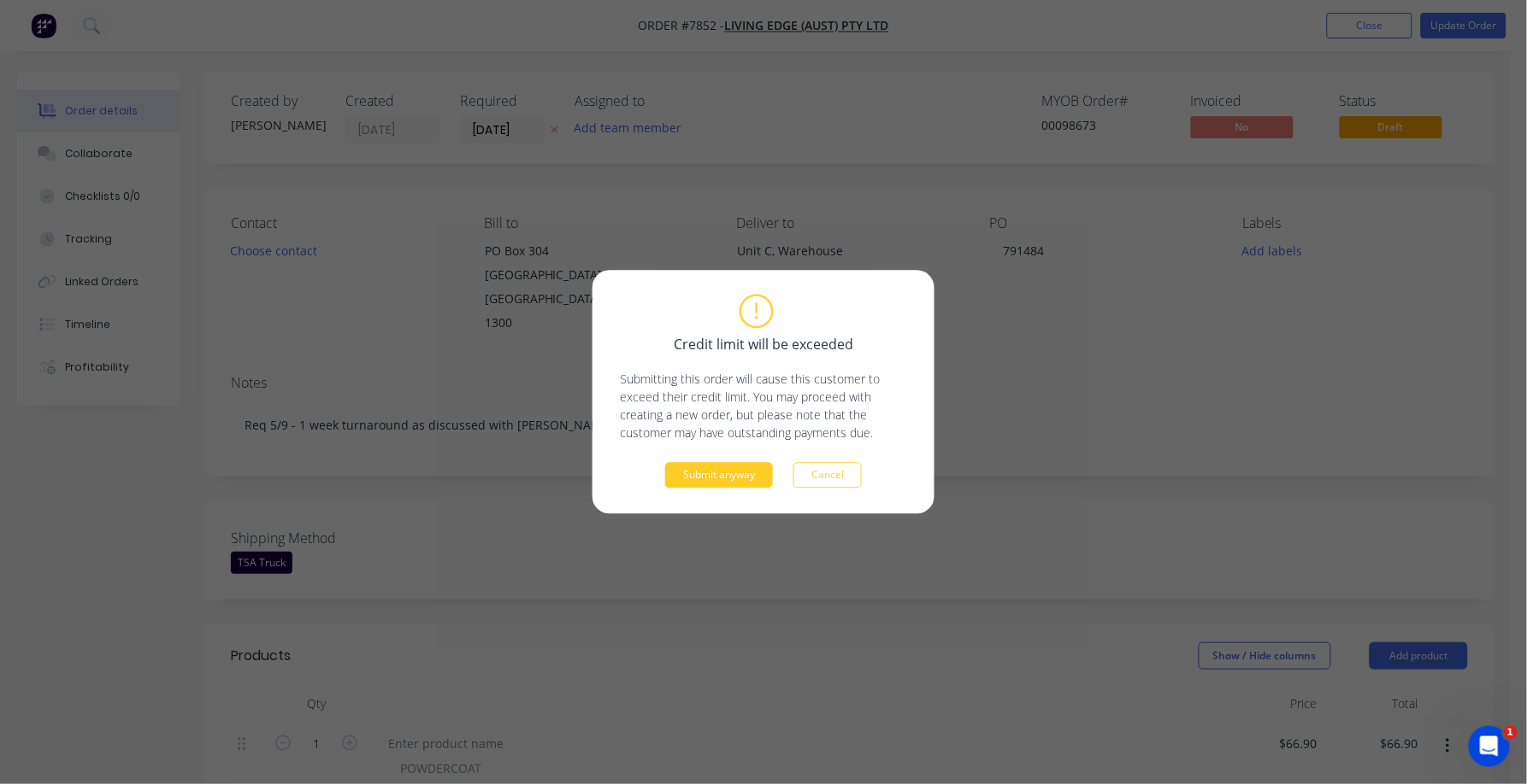
click at [733, 470] on button "Submit anyway" at bounding box center [719, 476] width 108 height 25
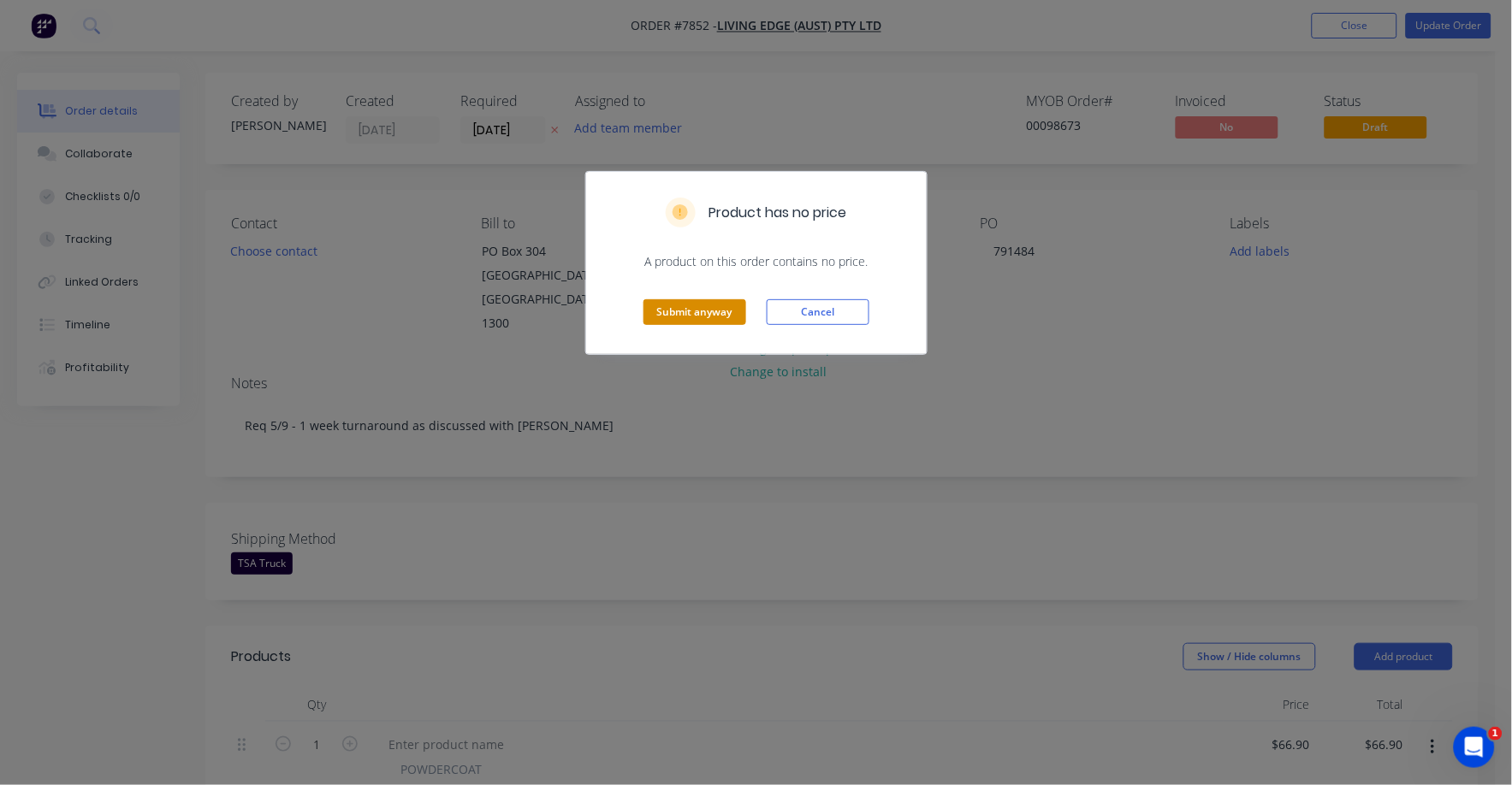
click at [667, 312] on button "Submit anyway" at bounding box center [695, 311] width 103 height 25
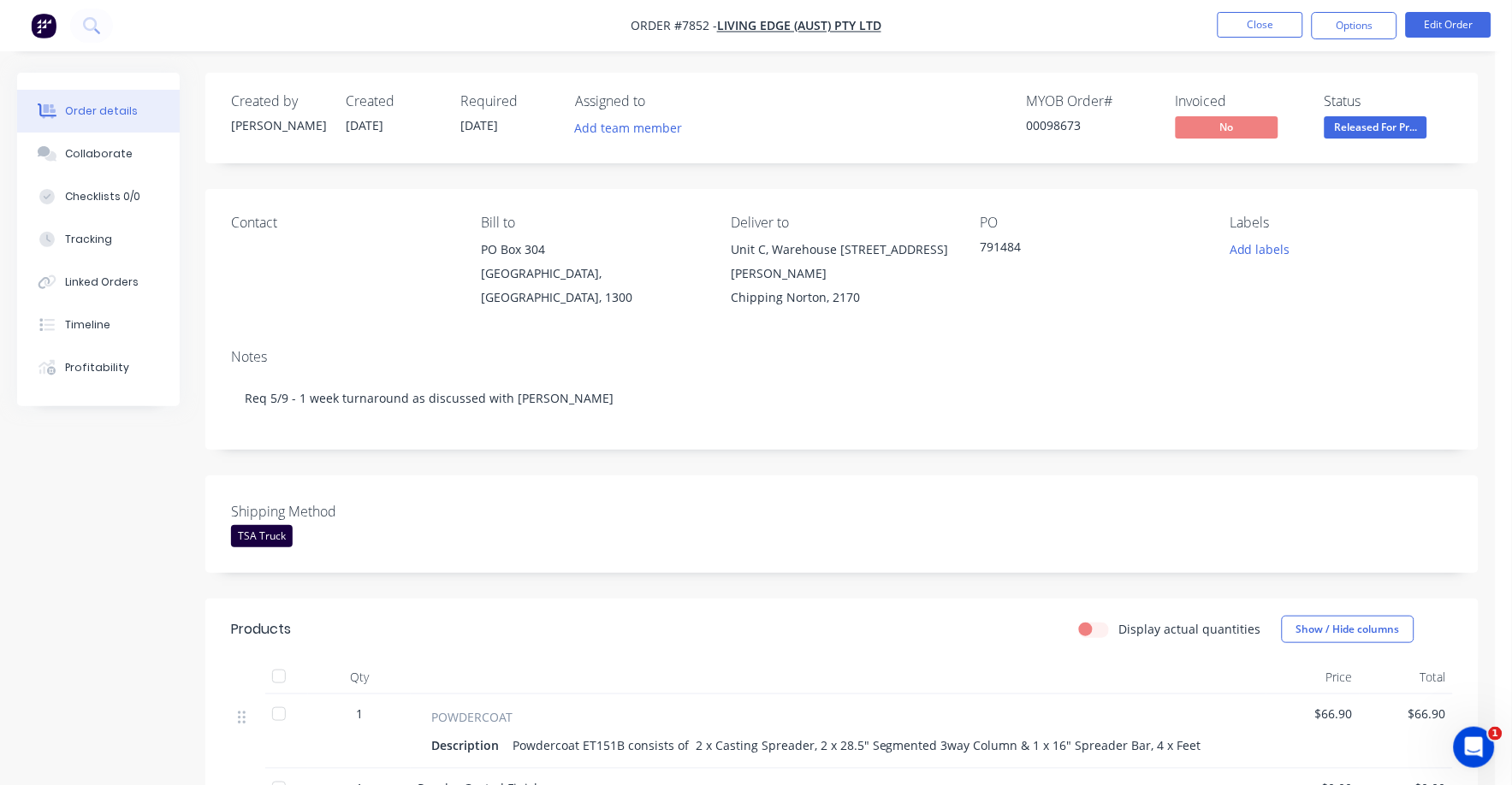
click at [1372, 118] on span "Released For Pr..." at bounding box center [1376, 126] width 103 height 22
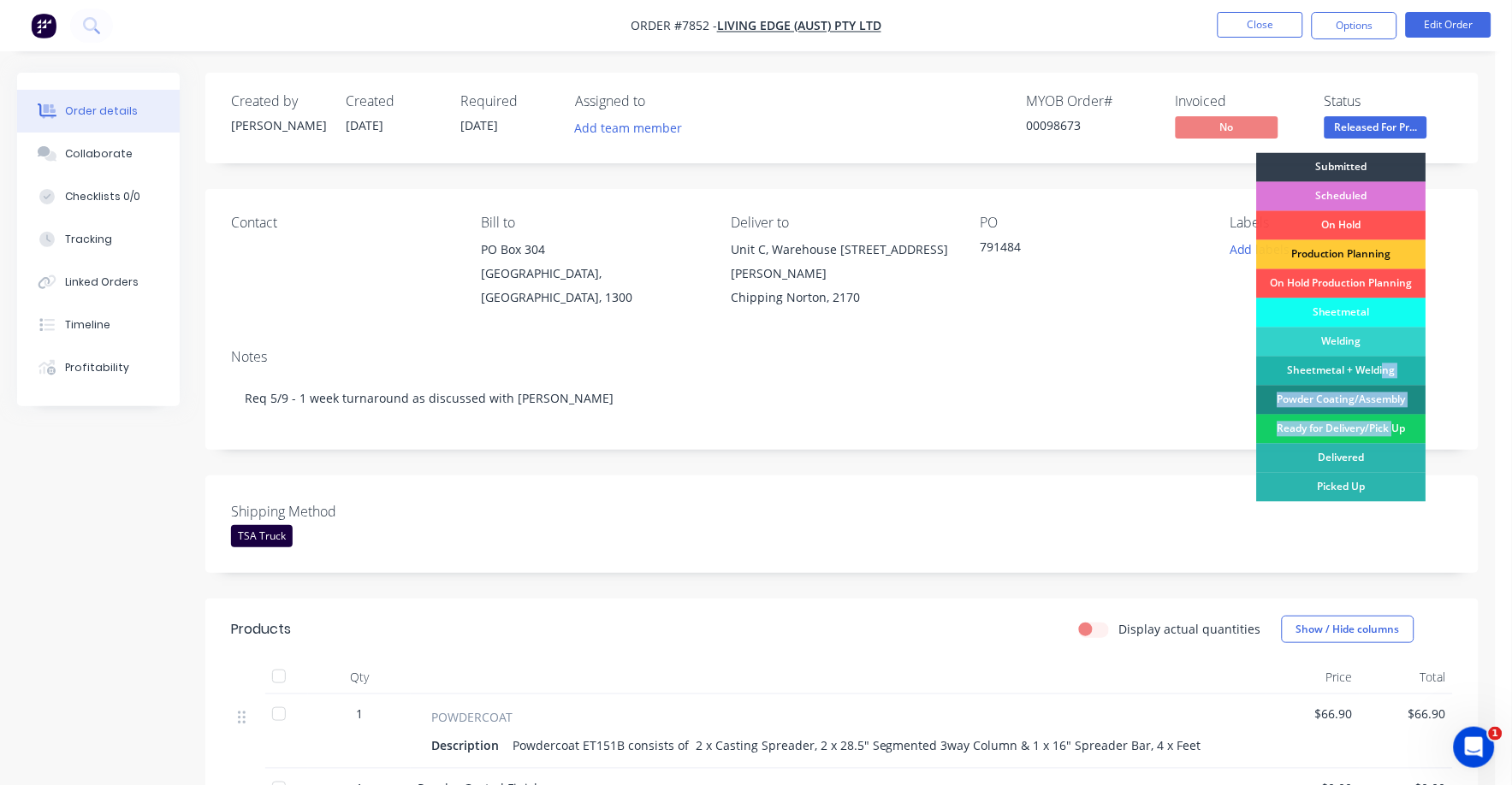
drag, startPoint x: 1383, startPoint y: 364, endPoint x: 1395, endPoint y: 429, distance: 66.1
click at [1395, 429] on div "Submitted Scheduled On Hold Production Planning On Hold Production Planning She…" at bounding box center [1342, 350] width 169 height 392
drag, startPoint x: 1395, startPoint y: 429, endPoint x: 1405, endPoint y: 428, distance: 10.0
click at [1405, 428] on div "Ready for Delivery/Pick Up" at bounding box center [1342, 429] width 169 height 29
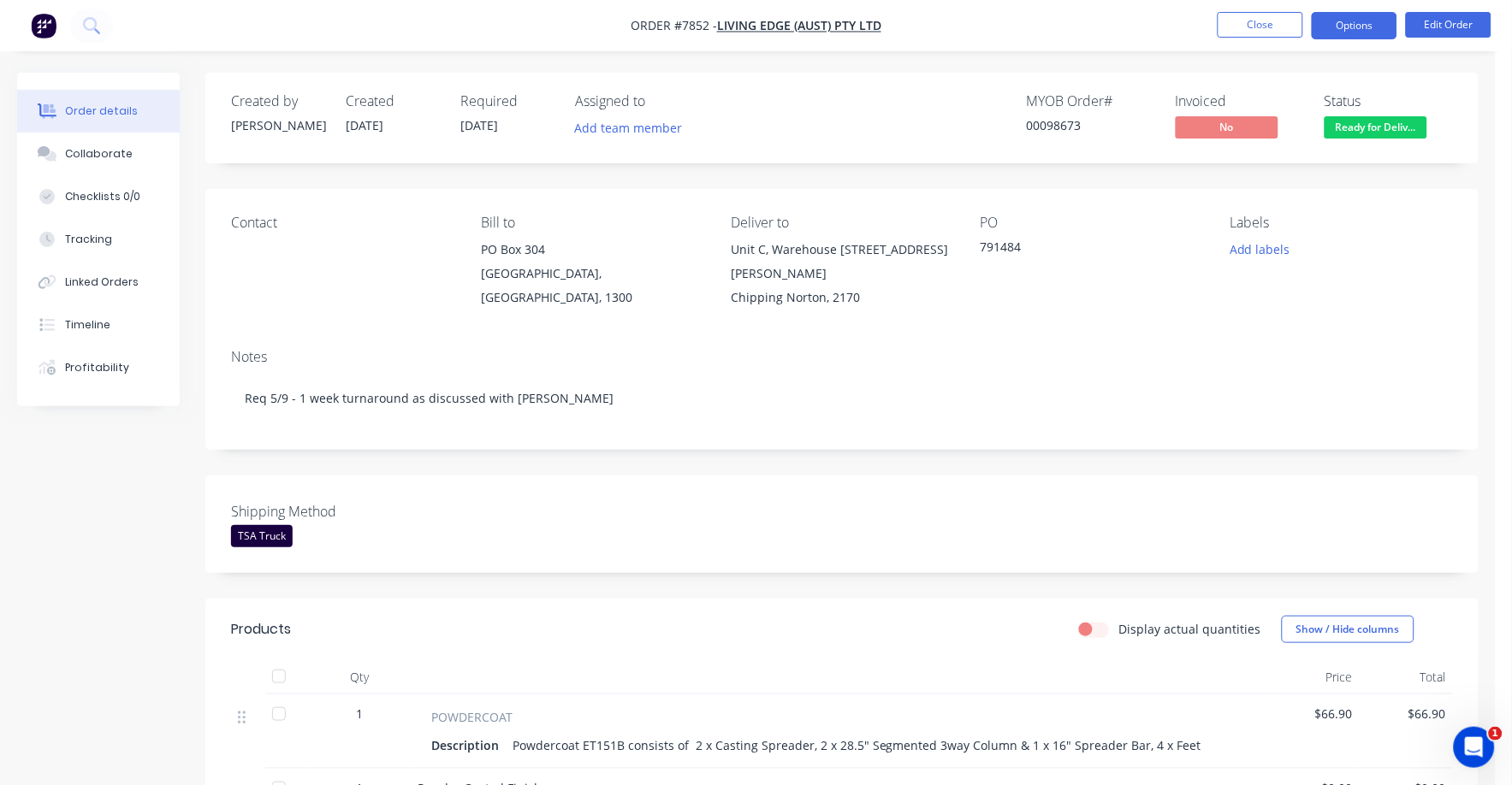
click at [1339, 18] on button "Options" at bounding box center [1355, 25] width 86 height 27
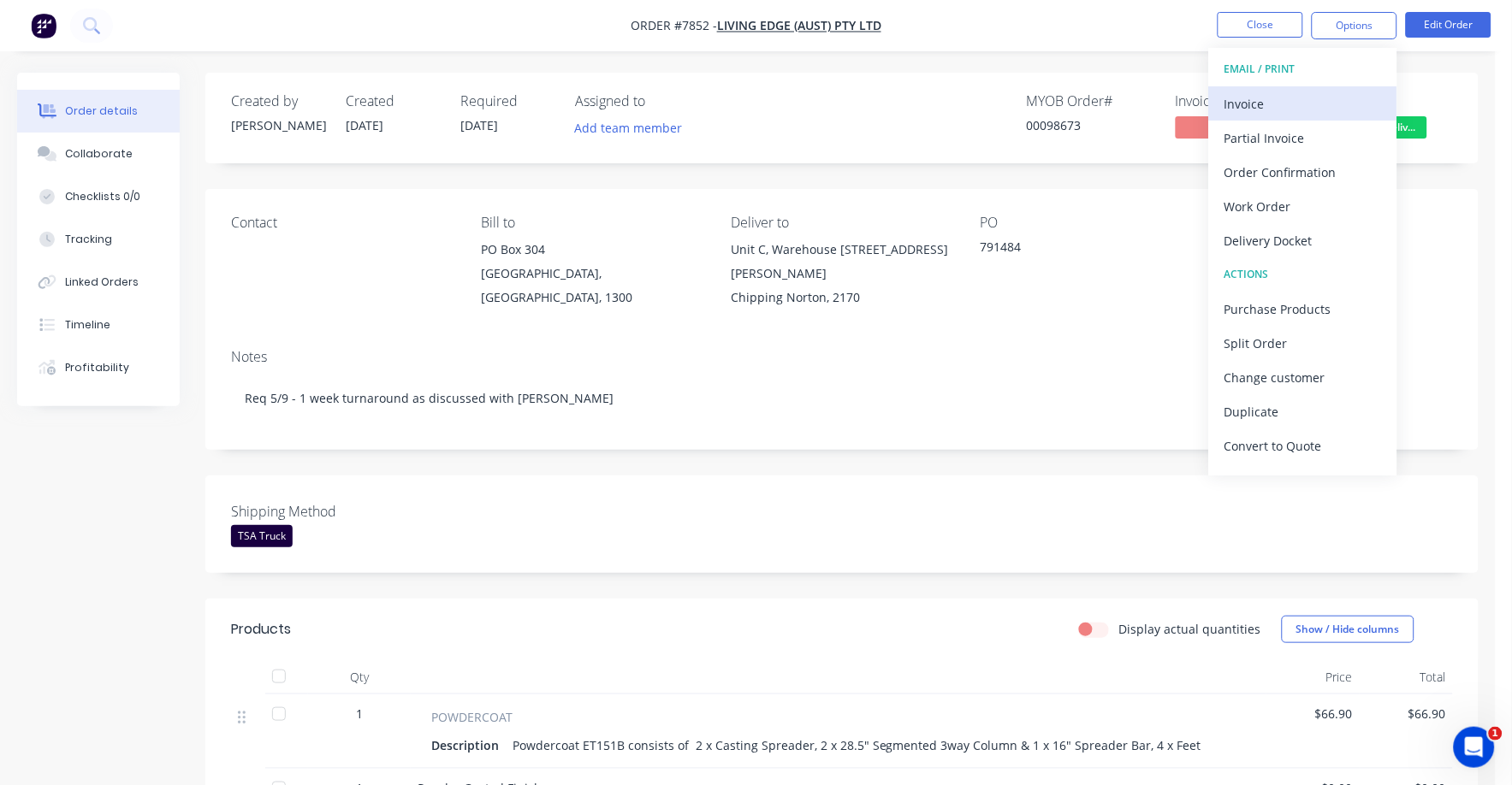
click at [1243, 103] on div "Invoice" at bounding box center [1303, 104] width 157 height 24
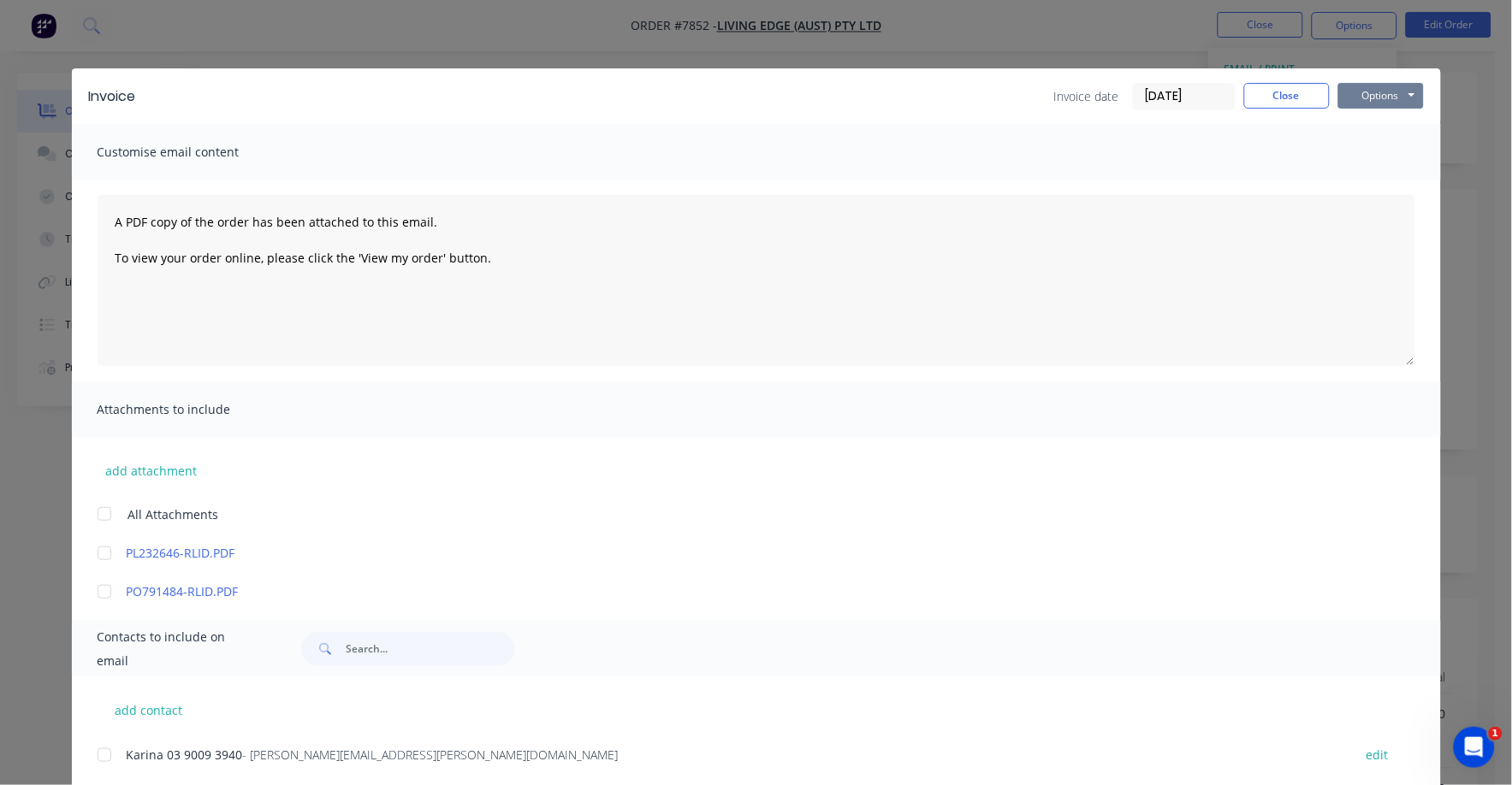
click at [1366, 98] on button "Options" at bounding box center [1381, 95] width 86 height 25
click at [1346, 167] on div "Preview Print Email" at bounding box center [1393, 154] width 110 height 85
click at [1351, 151] on button "Print" at bounding box center [1393, 154] width 110 height 28
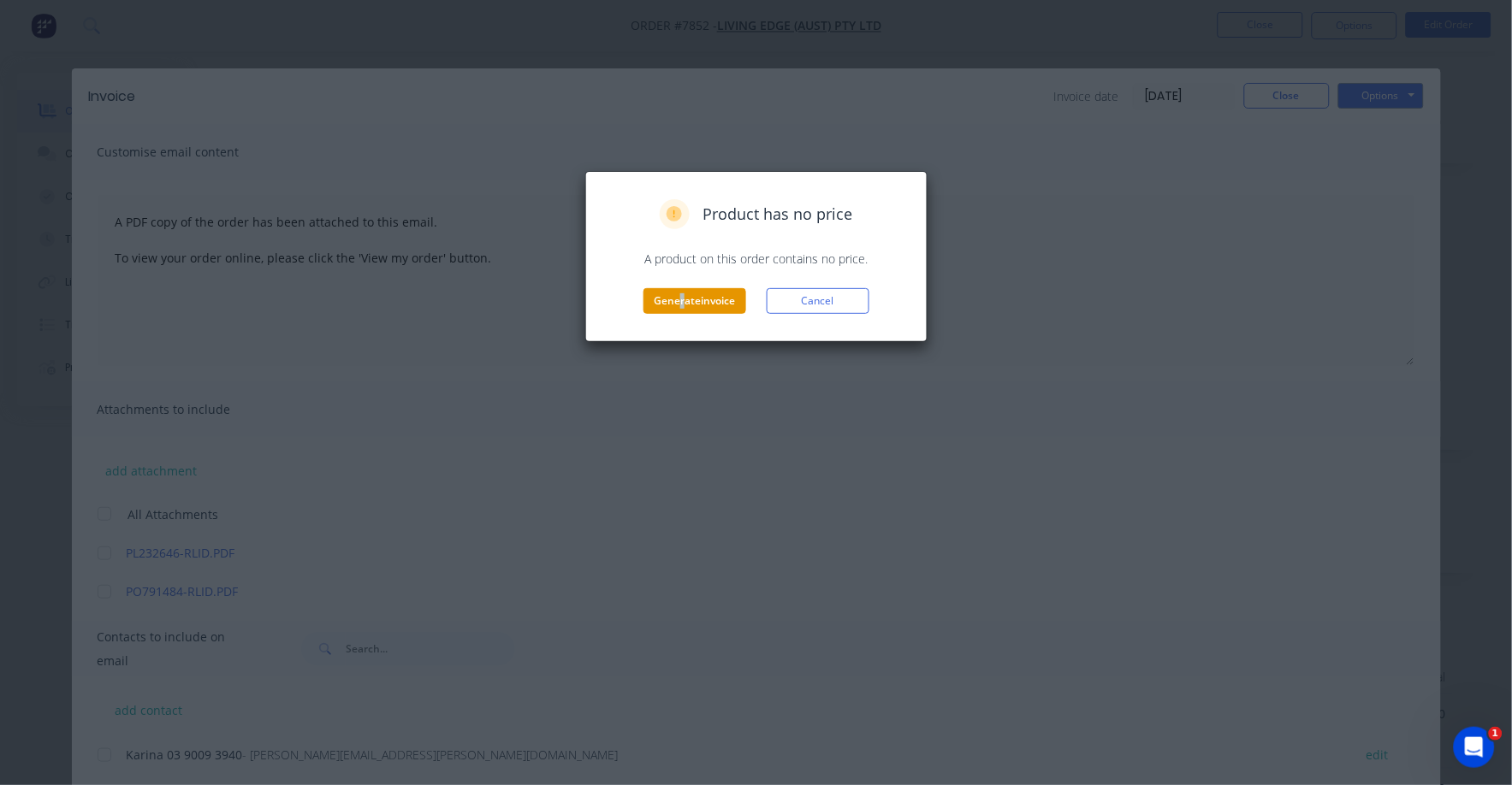
click at [686, 293] on div "Product has no price A product on this order contains no price. Generate invoic…" at bounding box center [756, 256] width 306 height 114
drag, startPoint x: 686, startPoint y: 293, endPoint x: 680, endPoint y: 287, distance: 8.5
click at [679, 298] on div "Product has no price A product on this order contains no price. Generate invoic…" at bounding box center [756, 256] width 342 height 171
drag, startPoint x: 679, startPoint y: 298, endPoint x: 700, endPoint y: 317, distance: 28.3
click at [700, 317] on div "Product has no price A product on this order contains no price. Generate invoic…" at bounding box center [756, 256] width 342 height 171
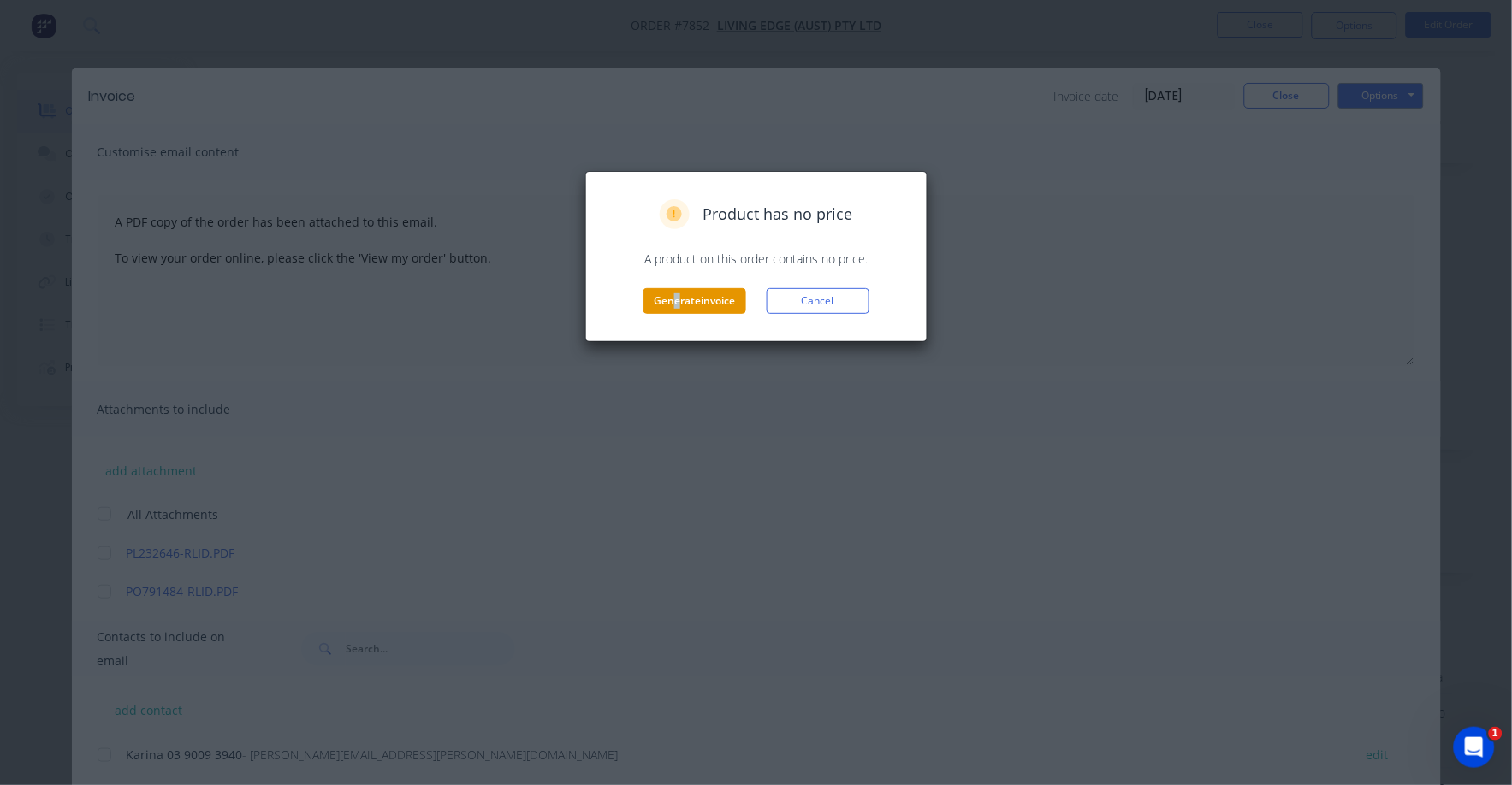
click at [704, 302] on button "Generate invoice" at bounding box center [695, 301] width 103 height 25
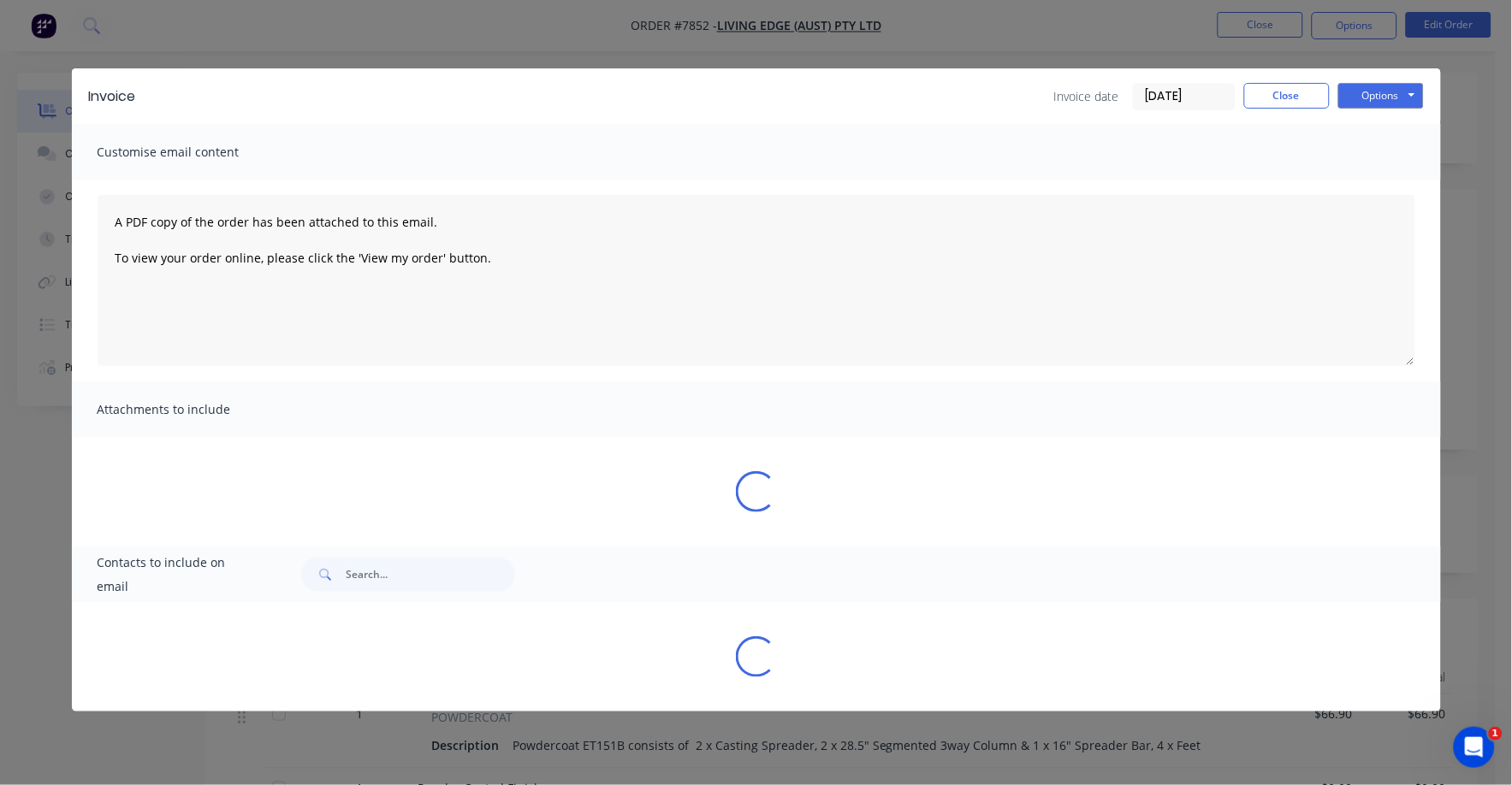
click at [704, 302] on div "Sending to your accounting package... Loading... This may take a few moments. P…" at bounding box center [756, 350] width 383 height 184
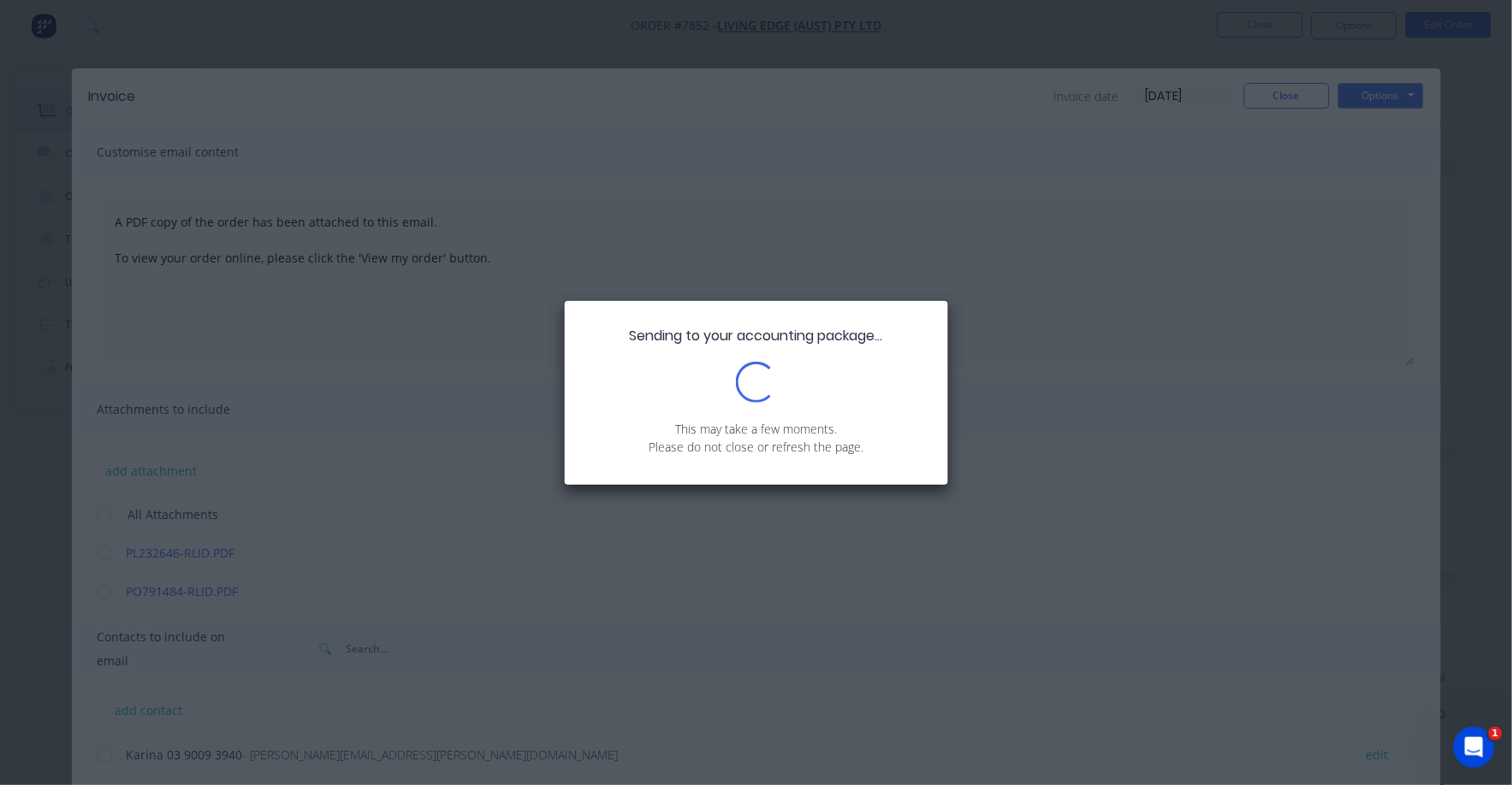
drag, startPoint x: 203, startPoint y: 310, endPoint x: 763, endPoint y: 162, distance: 579.2
click at [228, 310] on div "Sending to your accounting package... Loading... This may take a few moments. P…" at bounding box center [756, 392] width 1512 height 785
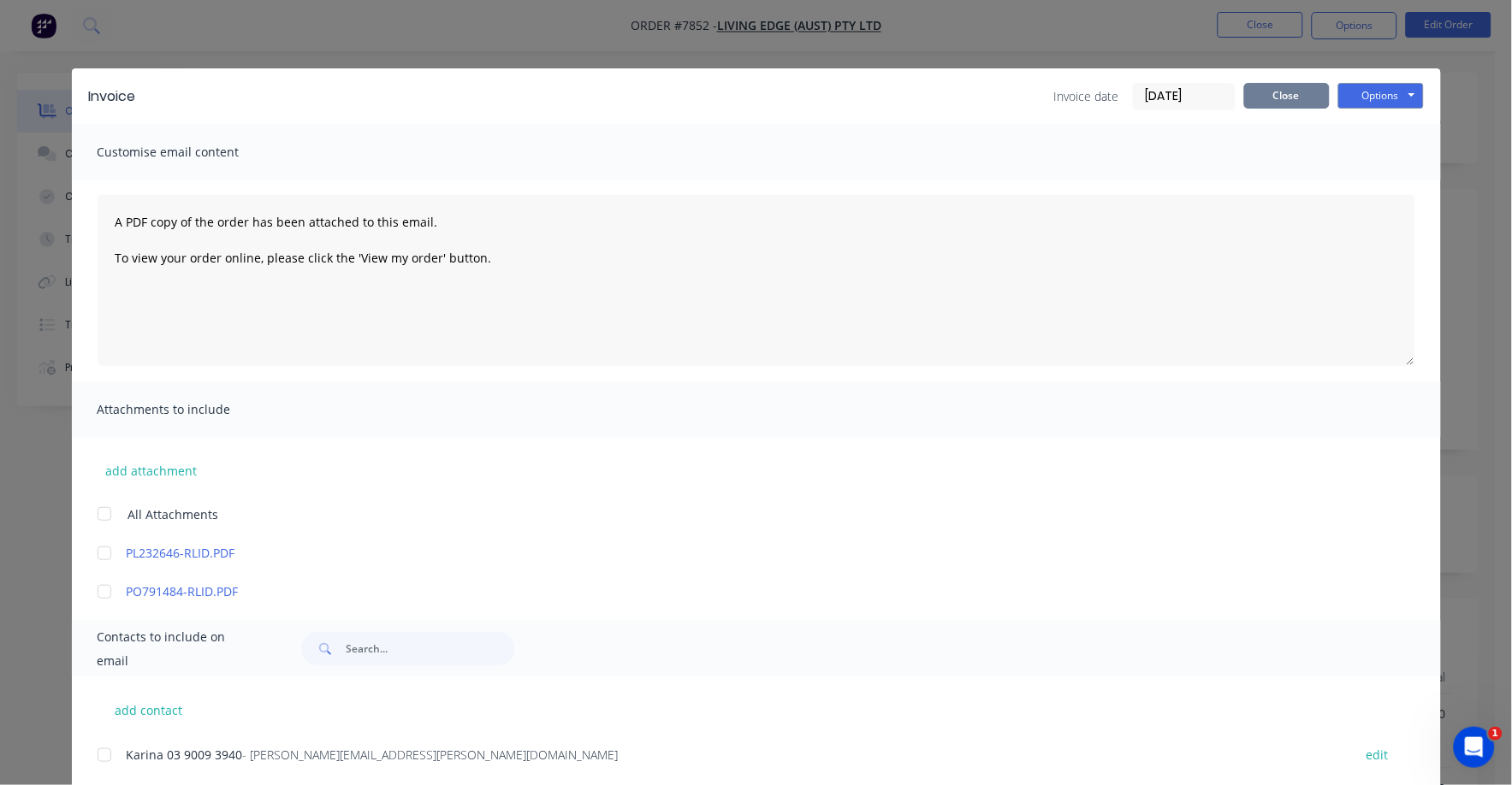
click at [1280, 85] on button "Close" at bounding box center [1287, 95] width 86 height 25
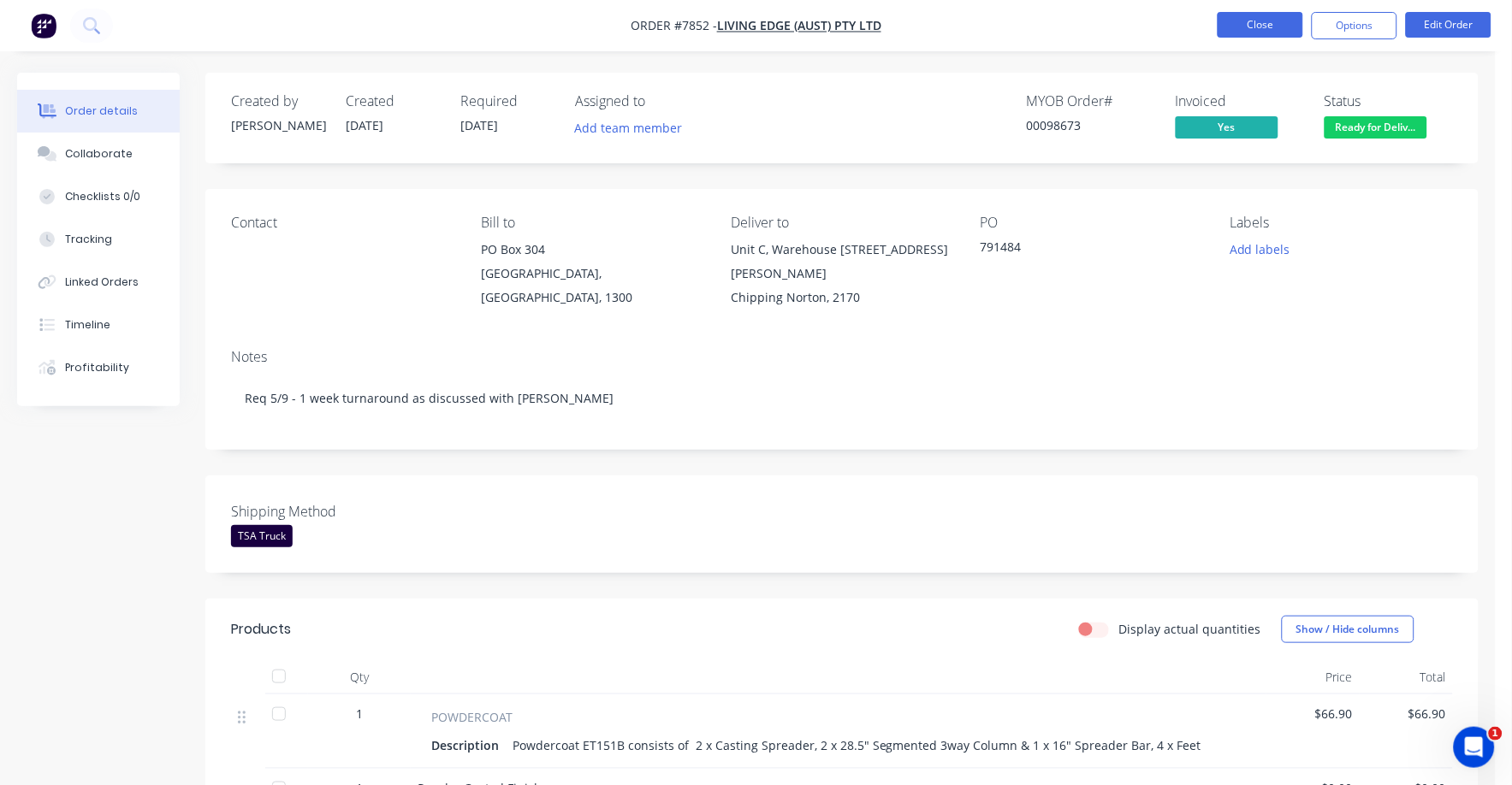
click at [1260, 28] on button "Close" at bounding box center [1261, 24] width 86 height 25
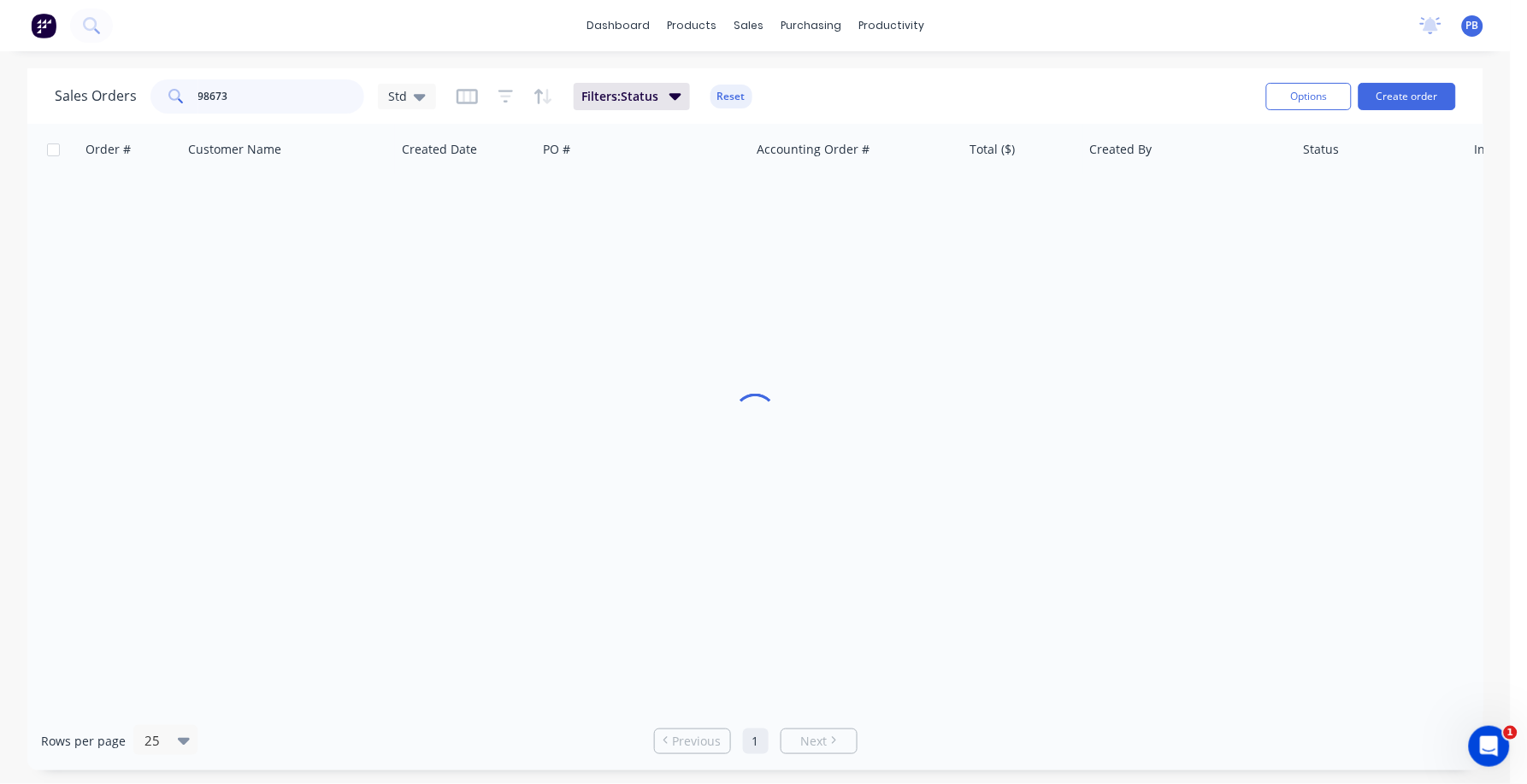
drag, startPoint x: 292, startPoint y: 111, endPoint x: 151, endPoint y: 90, distance: 142.6
click at [151, 90] on div "98673" at bounding box center [257, 96] width 214 height 34
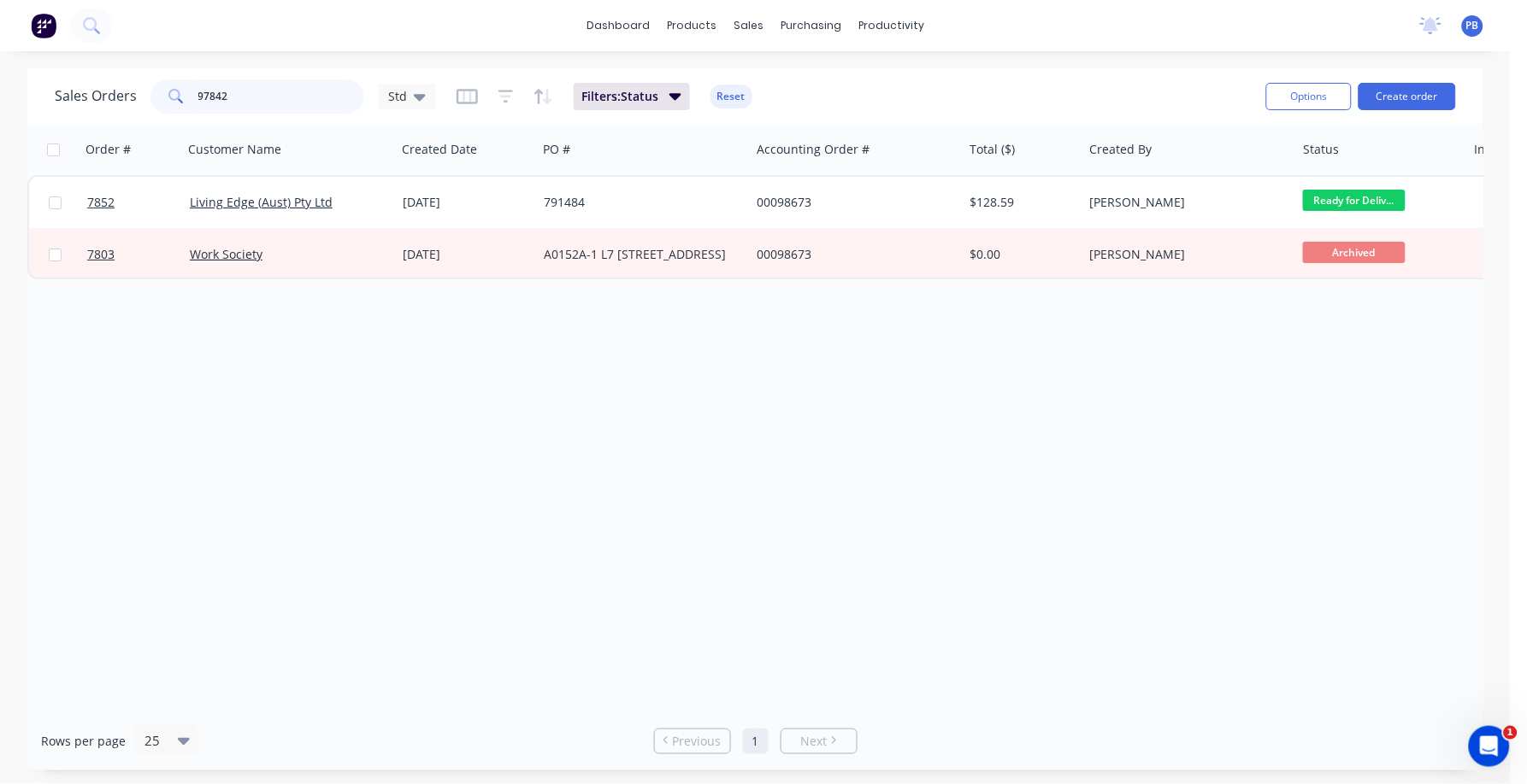
type input "97842"
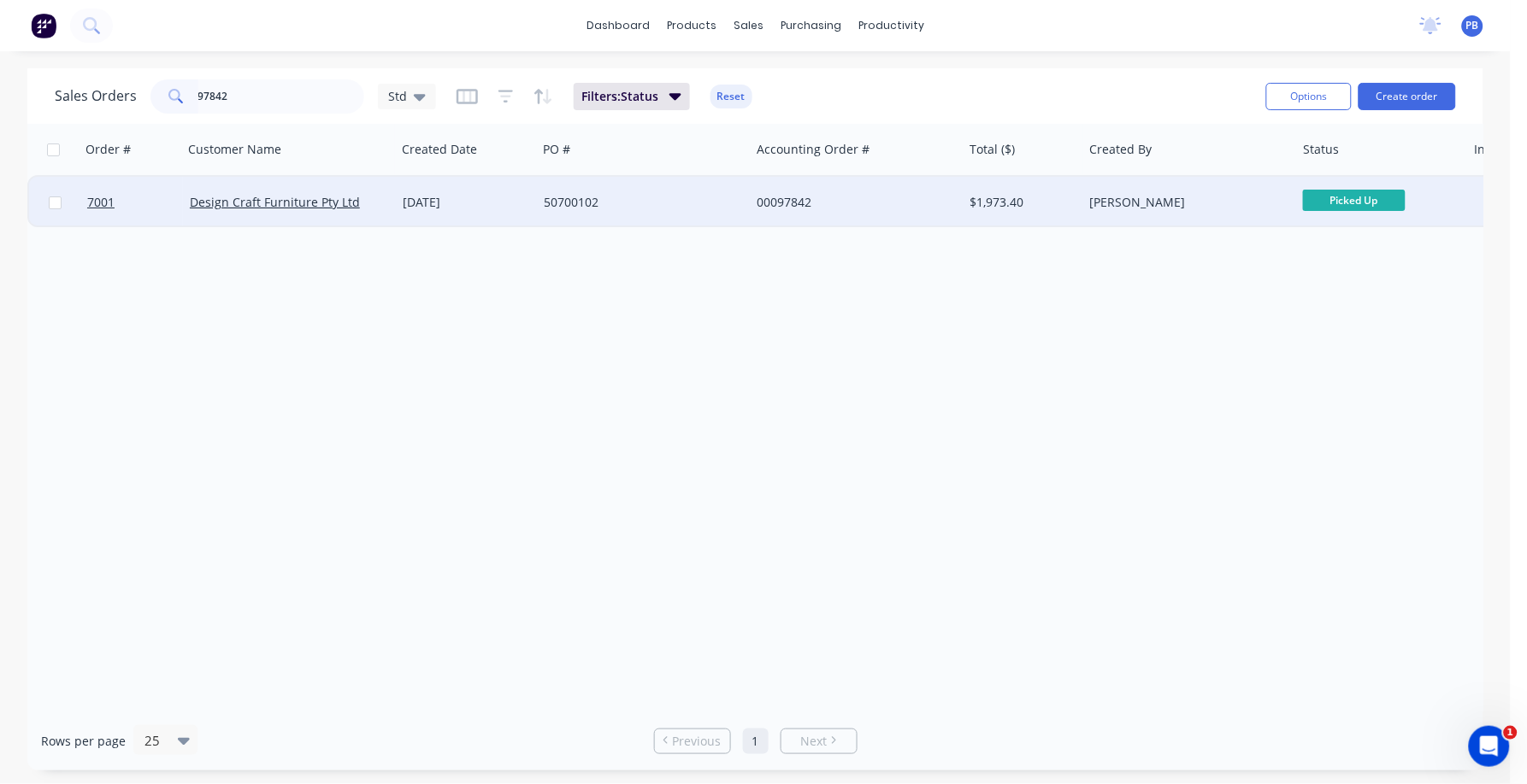
click at [777, 202] on div "00097842" at bounding box center [852, 203] width 190 height 17
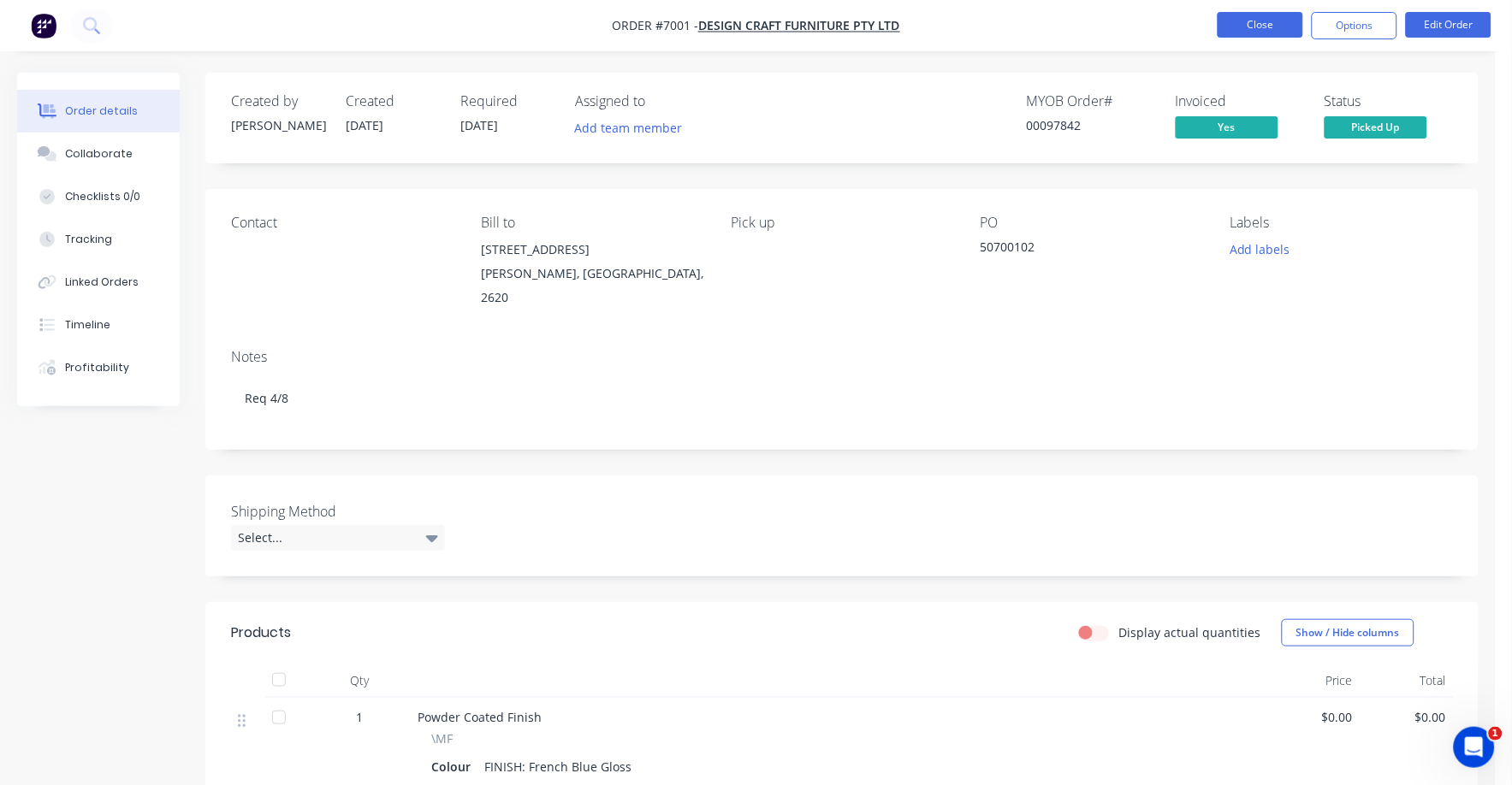
click at [1272, 21] on button "Close" at bounding box center [1261, 24] width 86 height 25
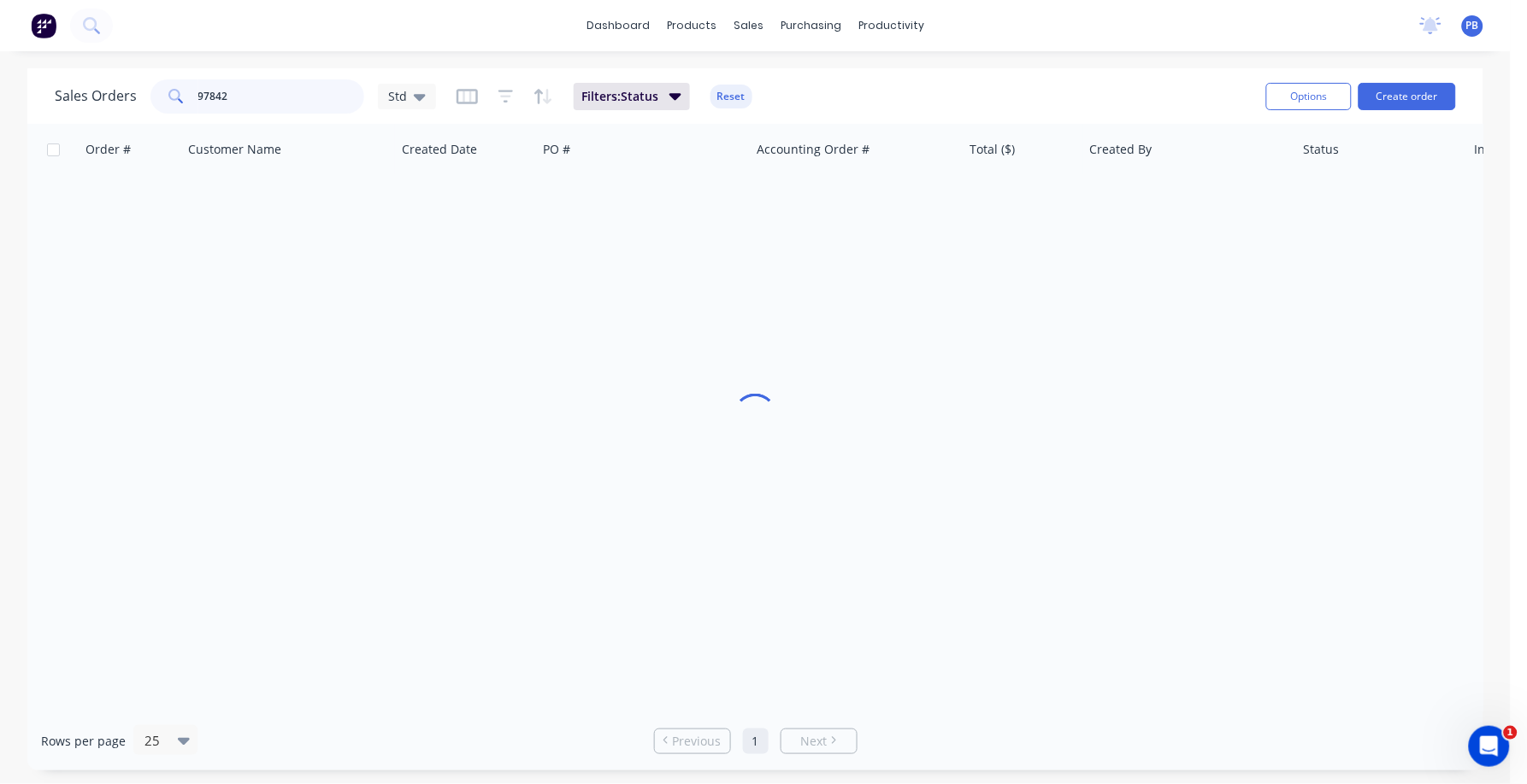
drag, startPoint x: 333, startPoint y: 94, endPoint x: 188, endPoint y: 84, distance: 145.3
click at [188, 84] on div "97842" at bounding box center [257, 96] width 214 height 34
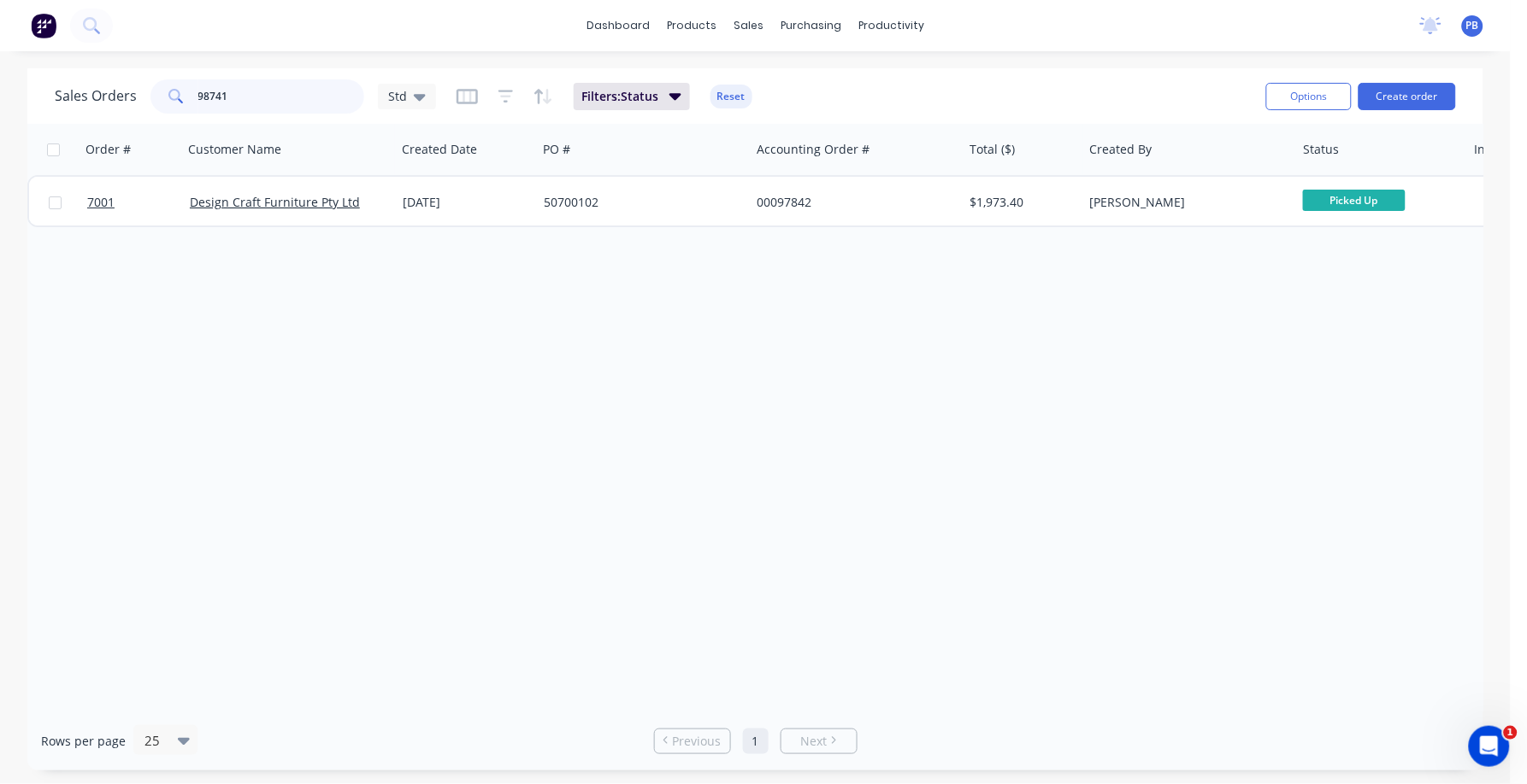
type input "98741"
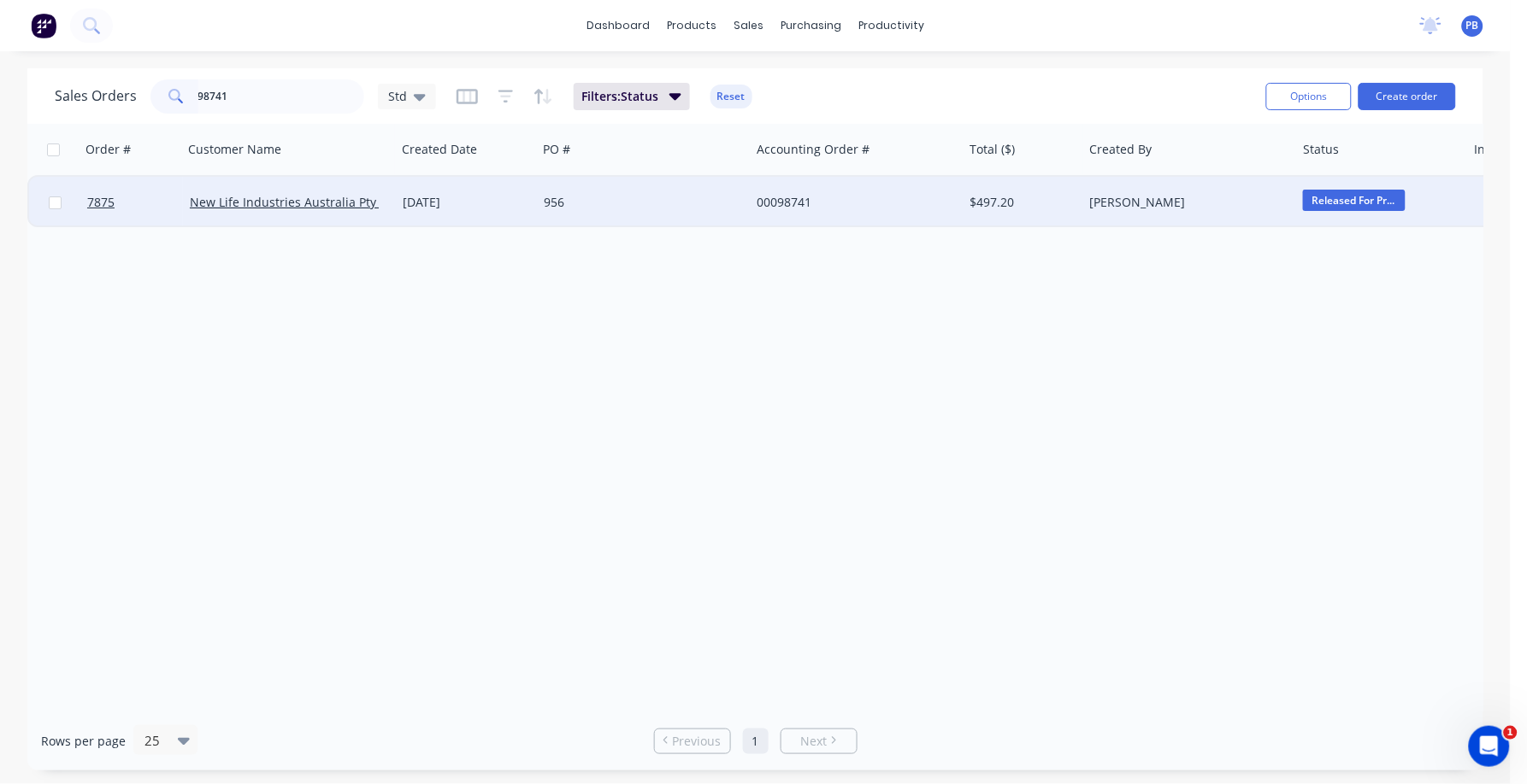
click at [787, 199] on div "00098741" at bounding box center [852, 203] width 190 height 17
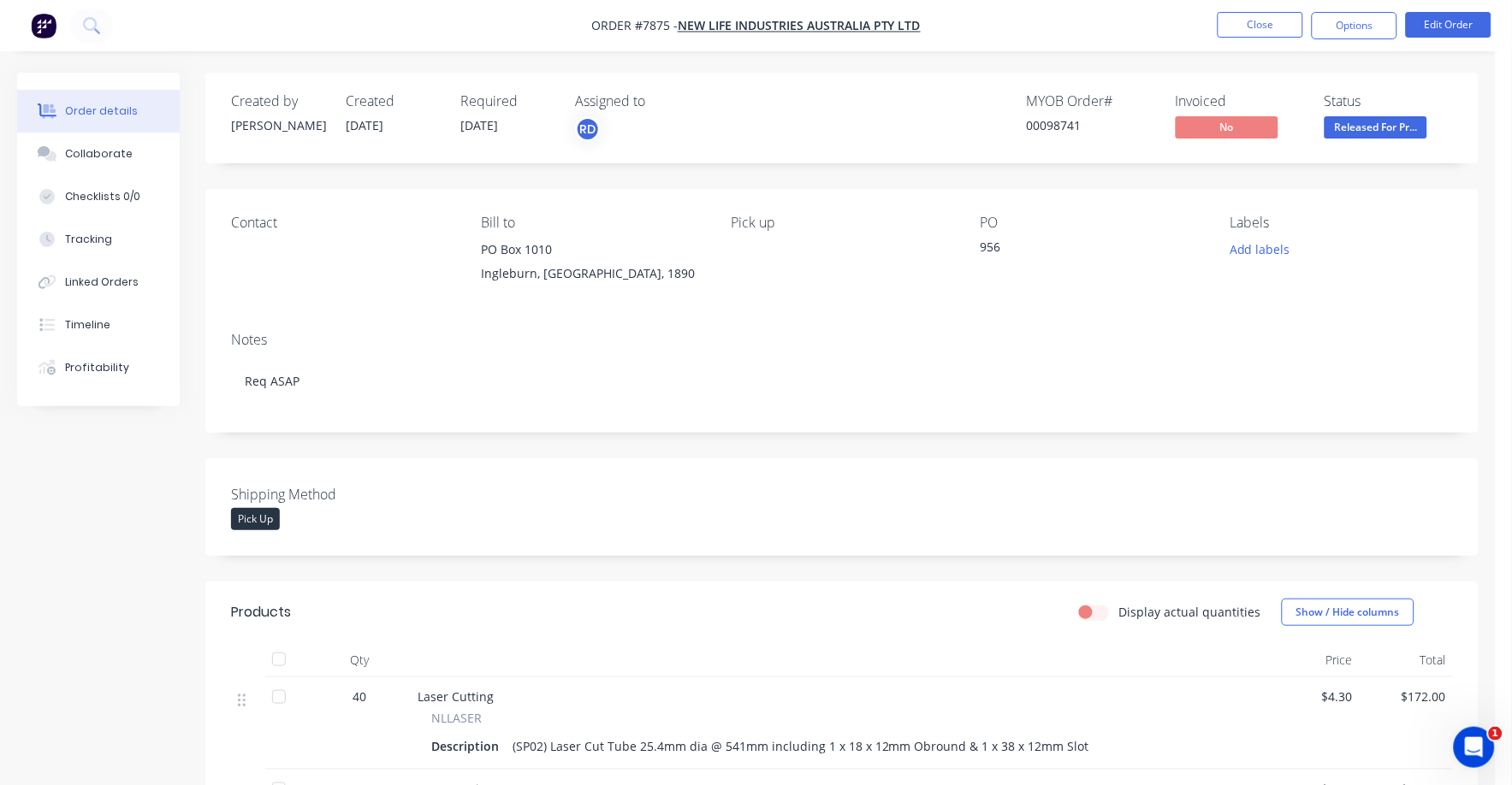
click at [1380, 128] on span "Released For Pr..." at bounding box center [1376, 126] width 103 height 22
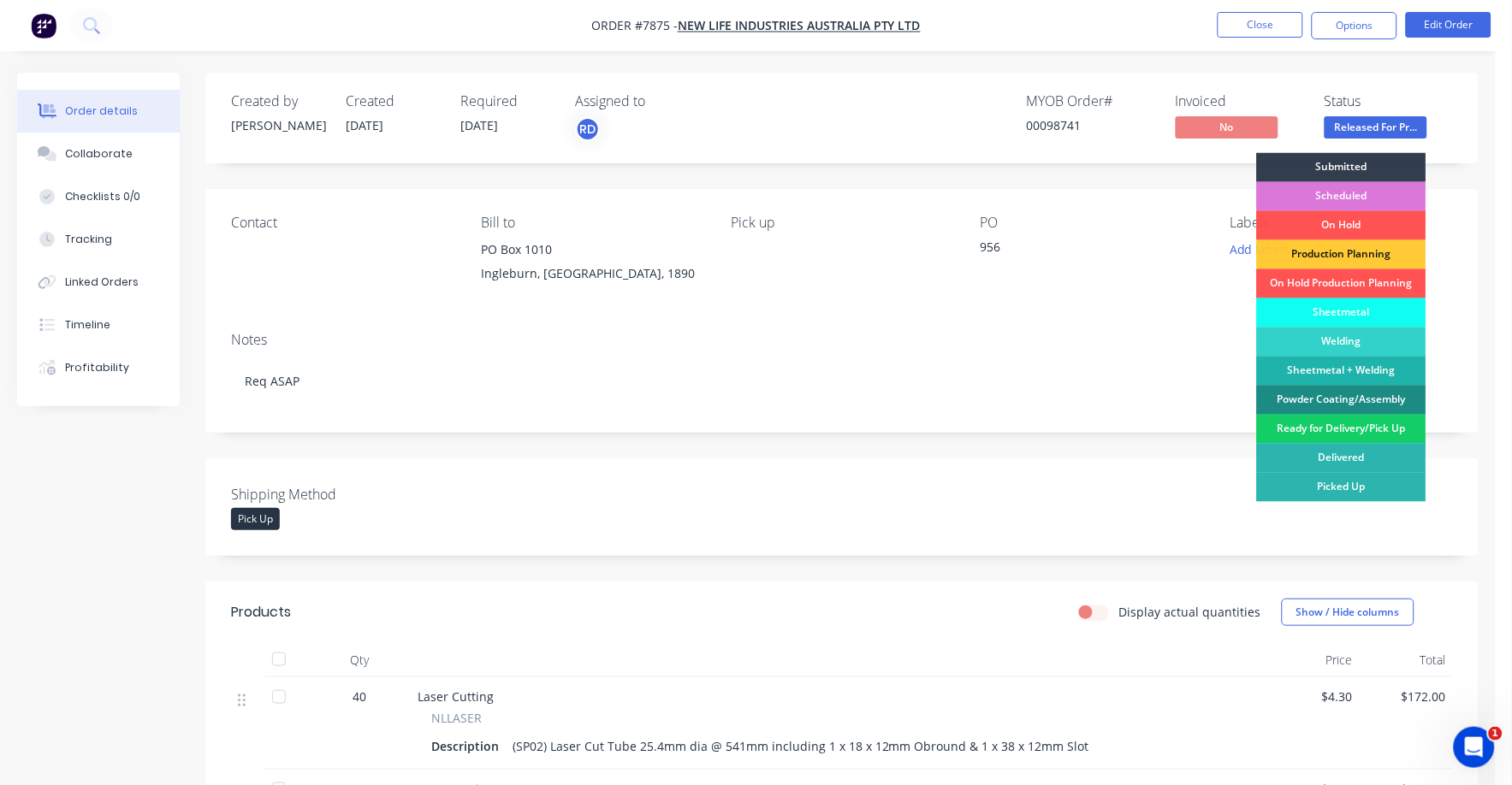
click at [1347, 432] on div "Ready for Delivery/Pick Up" at bounding box center [1342, 429] width 169 height 29
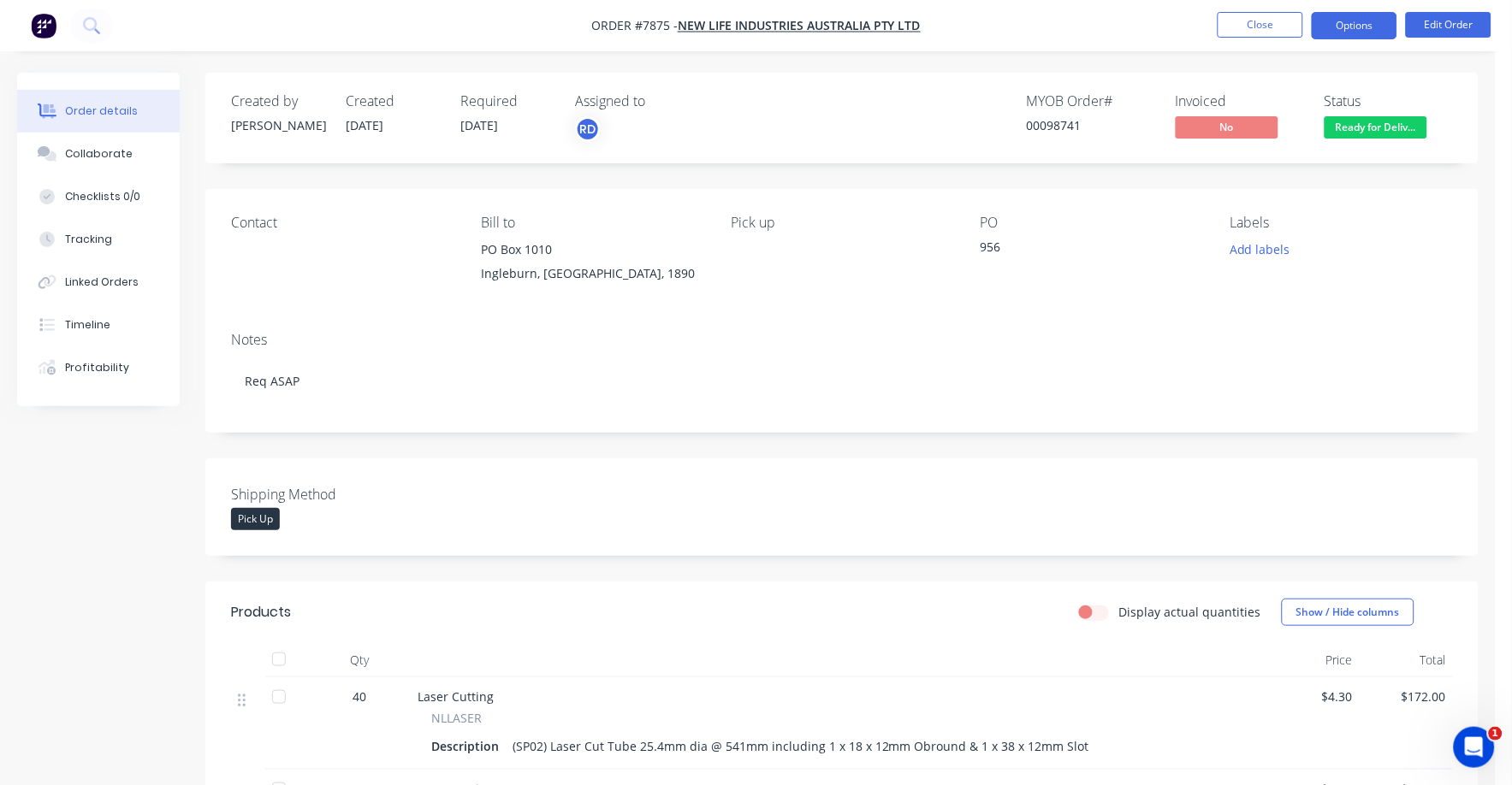
click at [1358, 19] on button "Options" at bounding box center [1355, 25] width 86 height 27
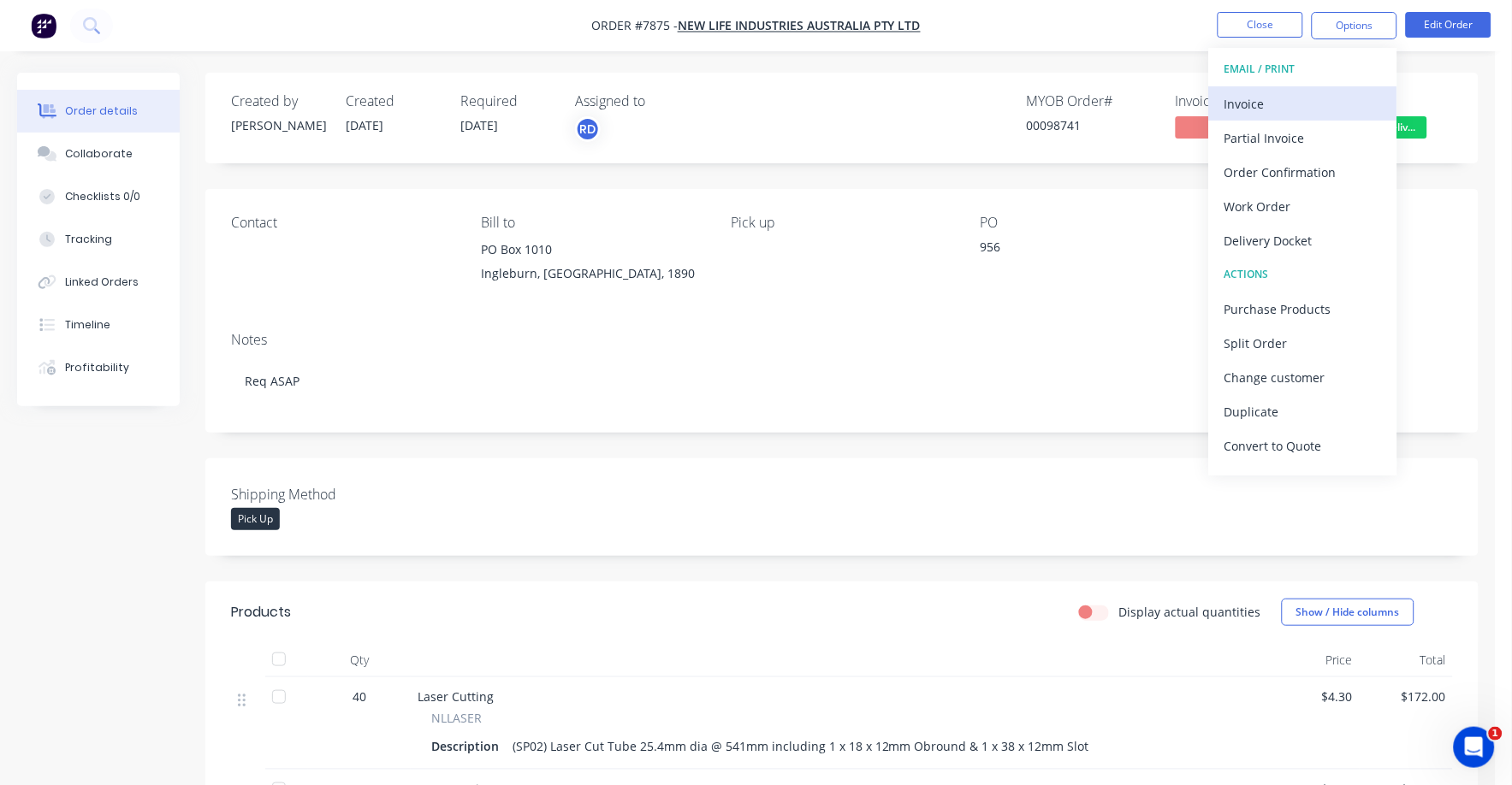
click at [1276, 106] on div "Invoice" at bounding box center [1303, 104] width 157 height 24
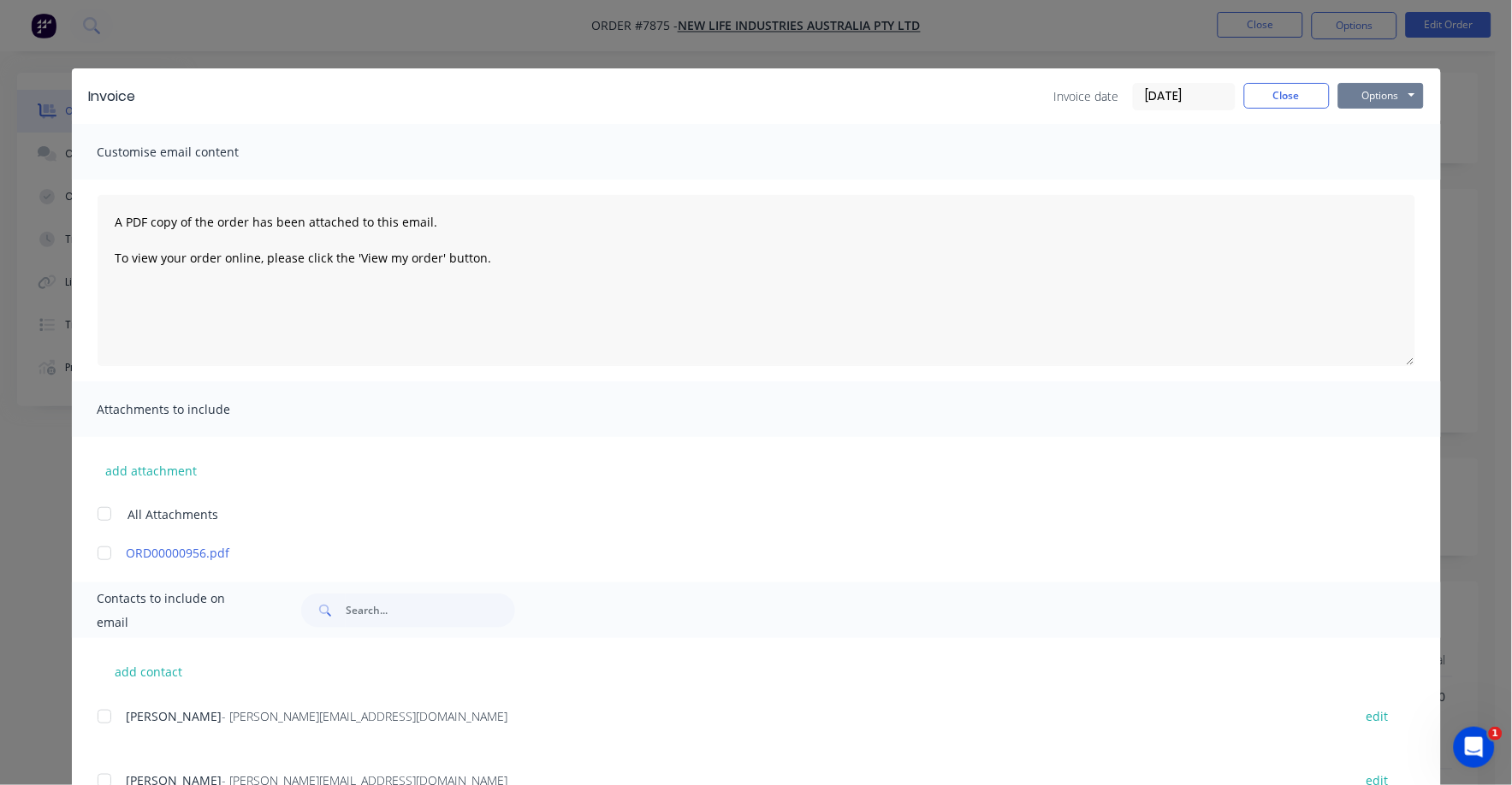
click at [1370, 92] on button "Options" at bounding box center [1381, 95] width 86 height 25
click at [1365, 154] on button "Print" at bounding box center [1393, 154] width 110 height 28
click at [1294, 95] on button "Close" at bounding box center [1287, 95] width 86 height 25
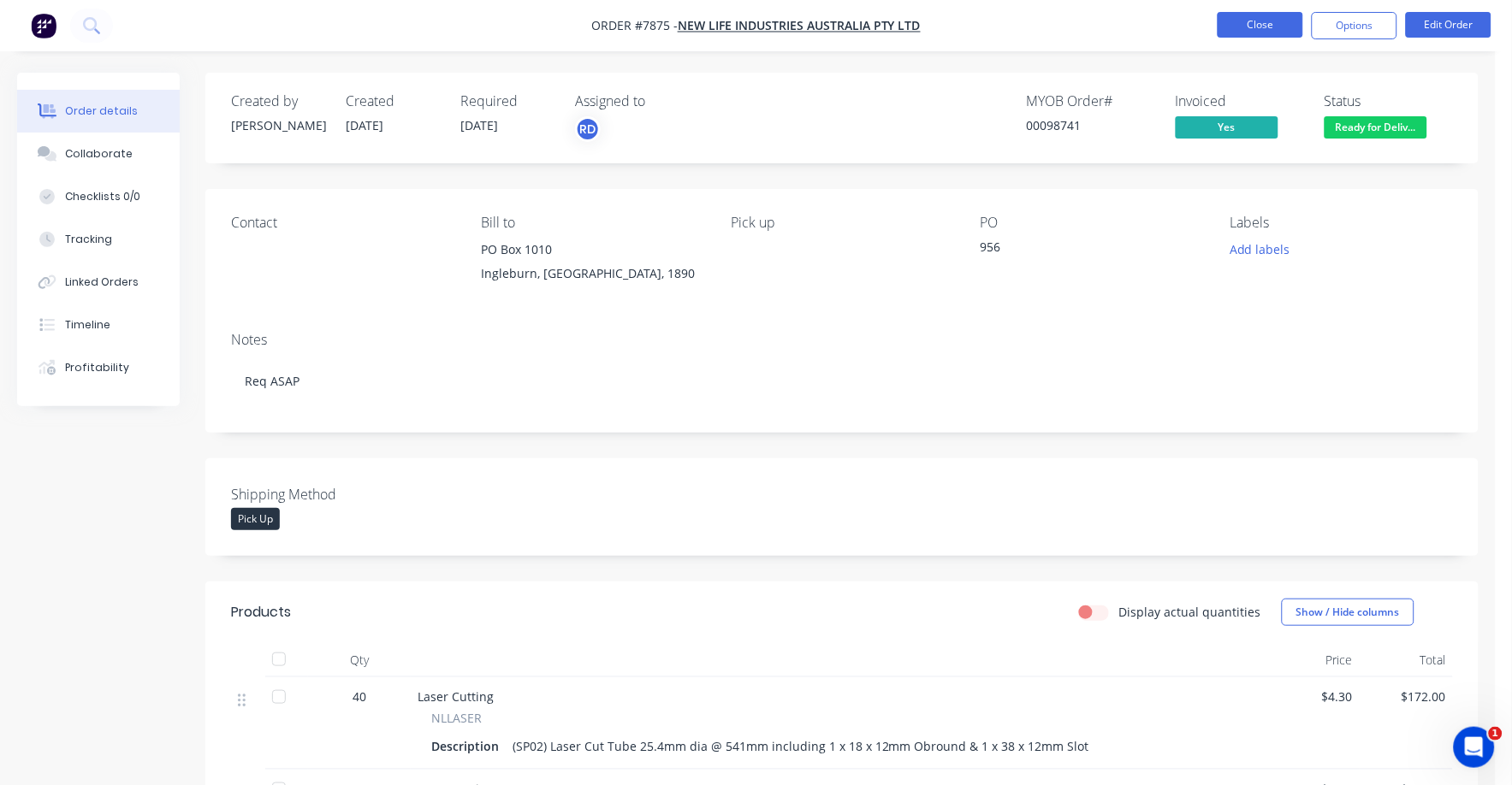
click at [1254, 21] on button "Close" at bounding box center [1261, 24] width 86 height 25
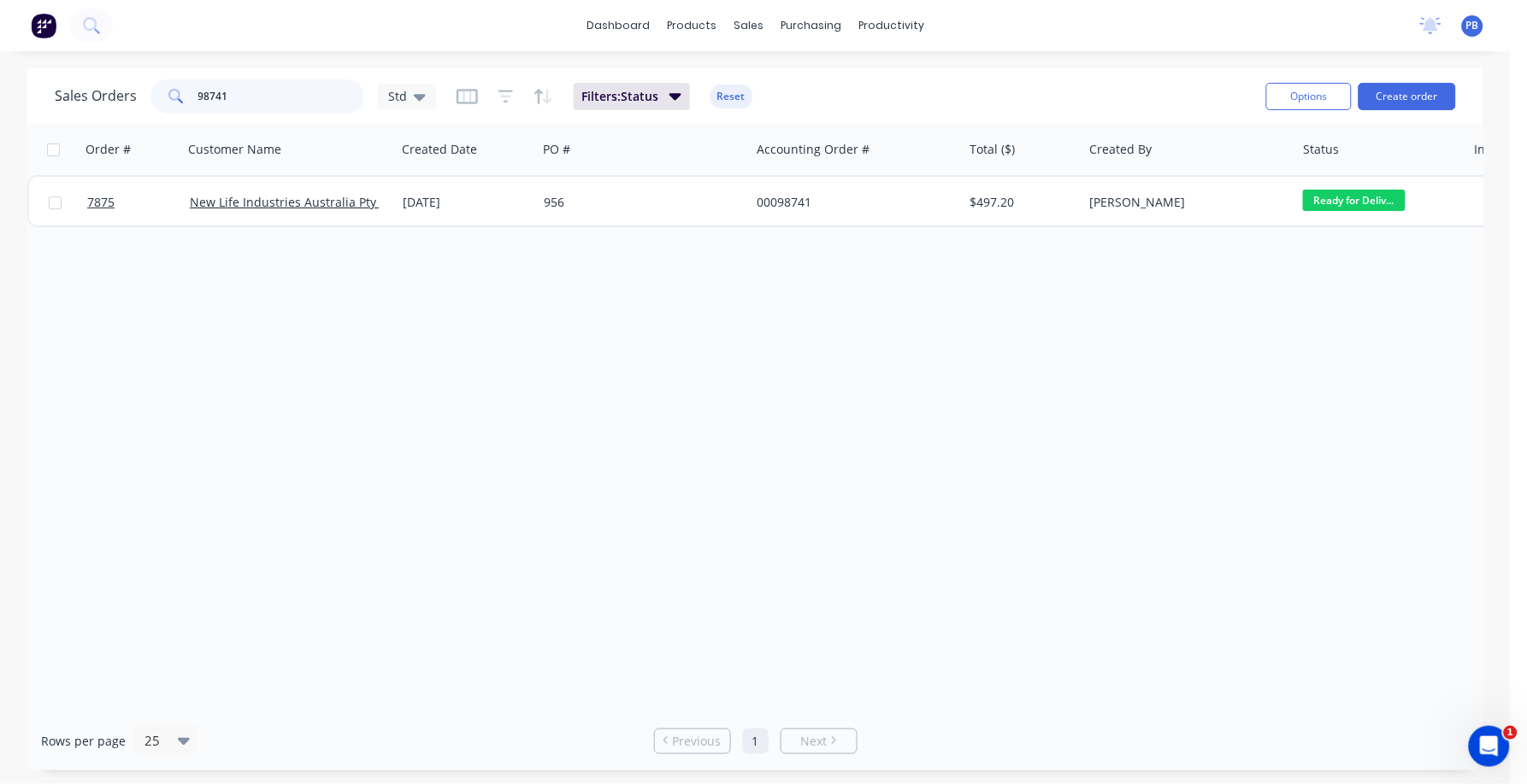
drag, startPoint x: 235, startPoint y: 97, endPoint x: 177, endPoint y: 90, distance: 58.4
click at [177, 90] on div "98741" at bounding box center [257, 96] width 214 height 34
type input "98758"
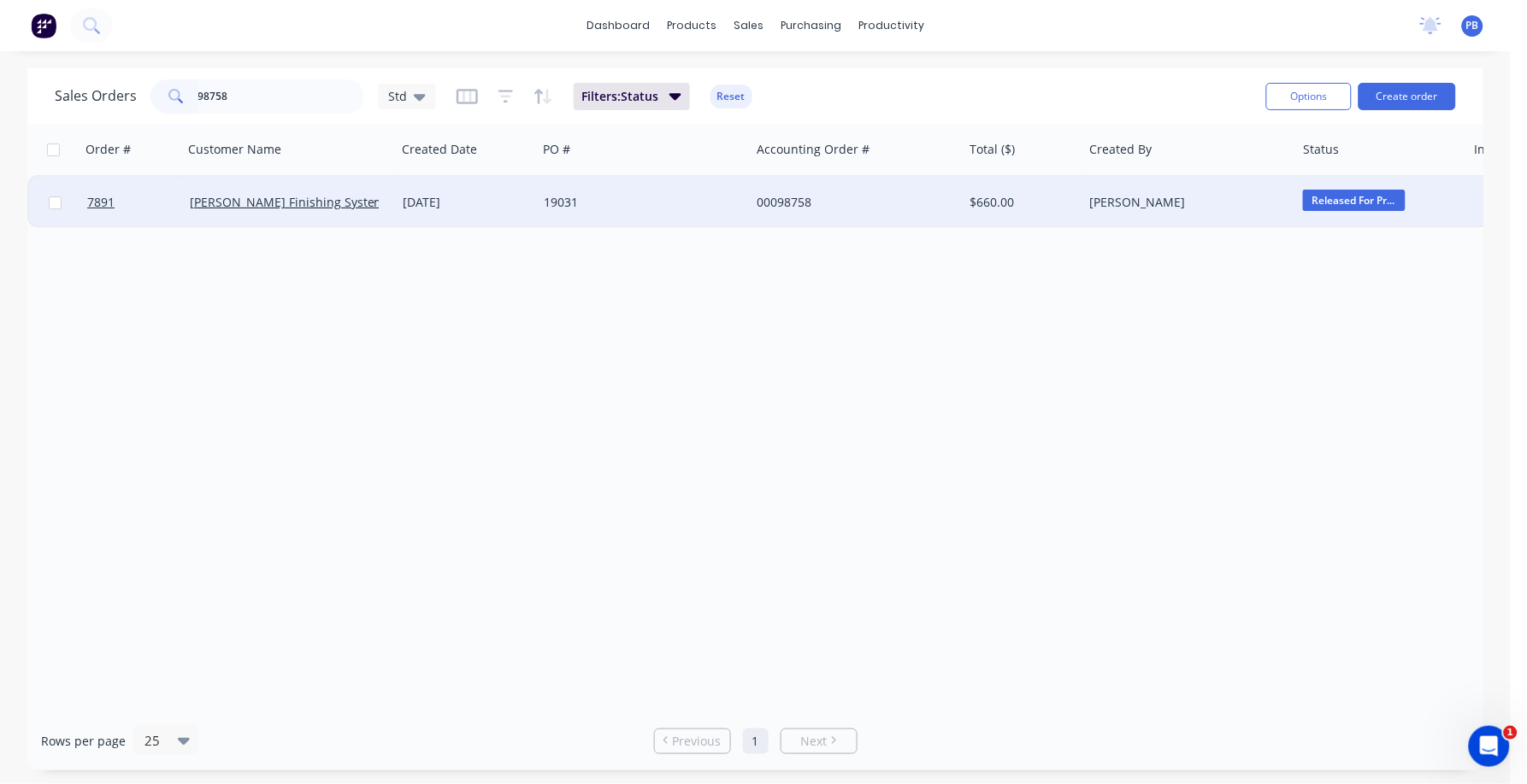
click at [782, 194] on div "00098758" at bounding box center [852, 203] width 190 height 17
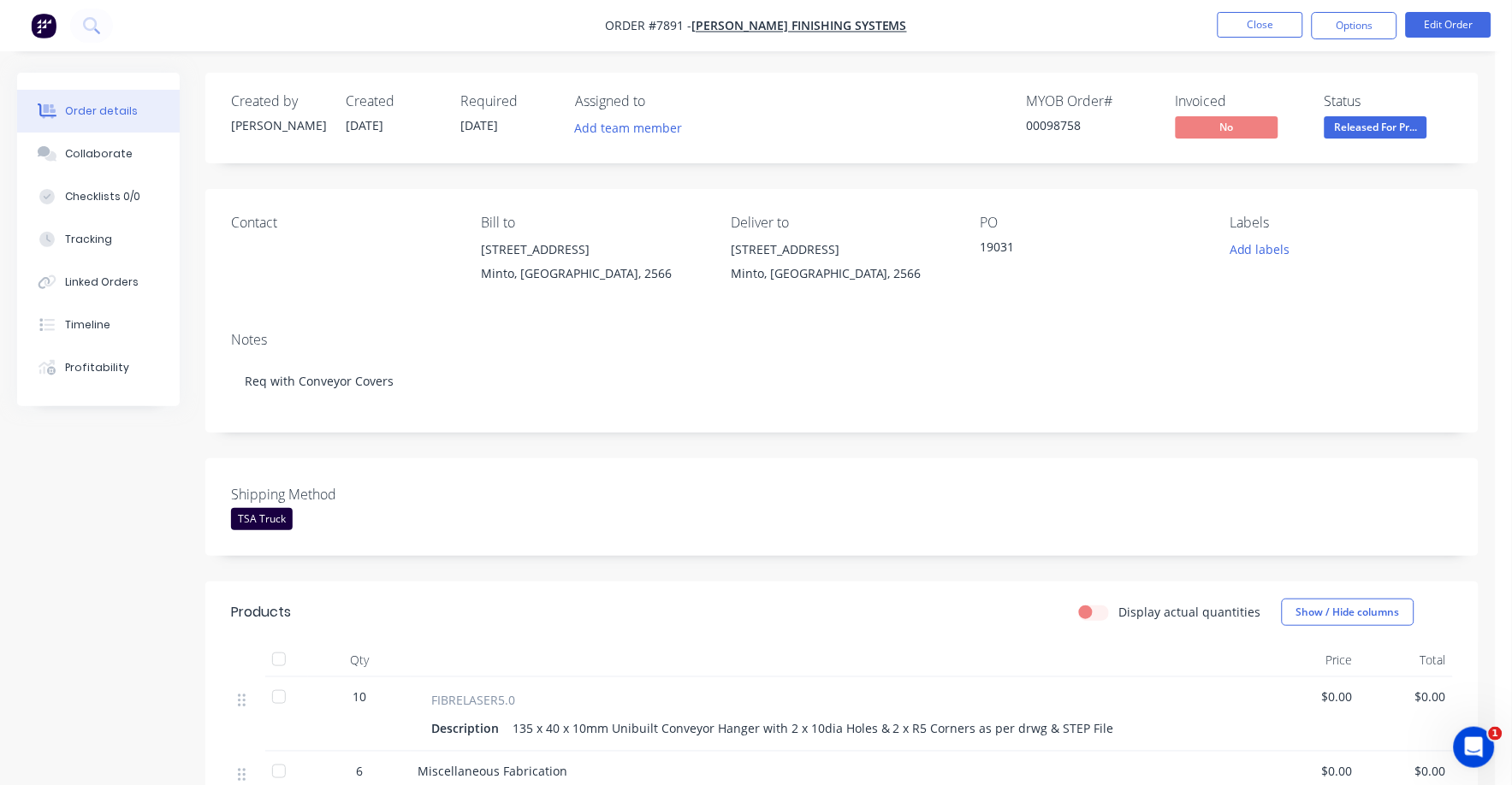
click at [1389, 134] on span "Released For Pr..." at bounding box center [1376, 126] width 103 height 22
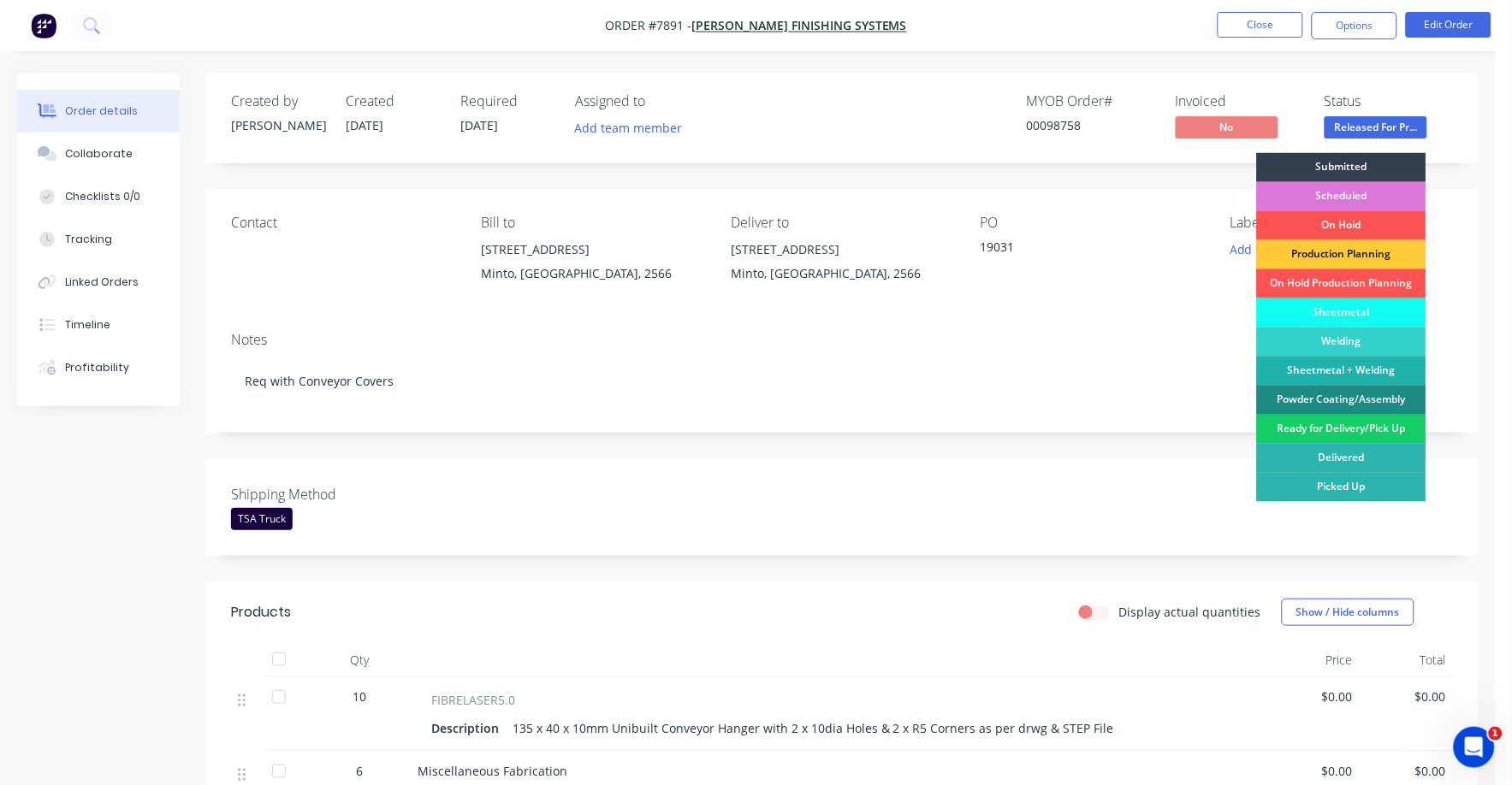
click at [1362, 424] on div "Ready for Delivery/Pick Up" at bounding box center [1342, 429] width 169 height 29
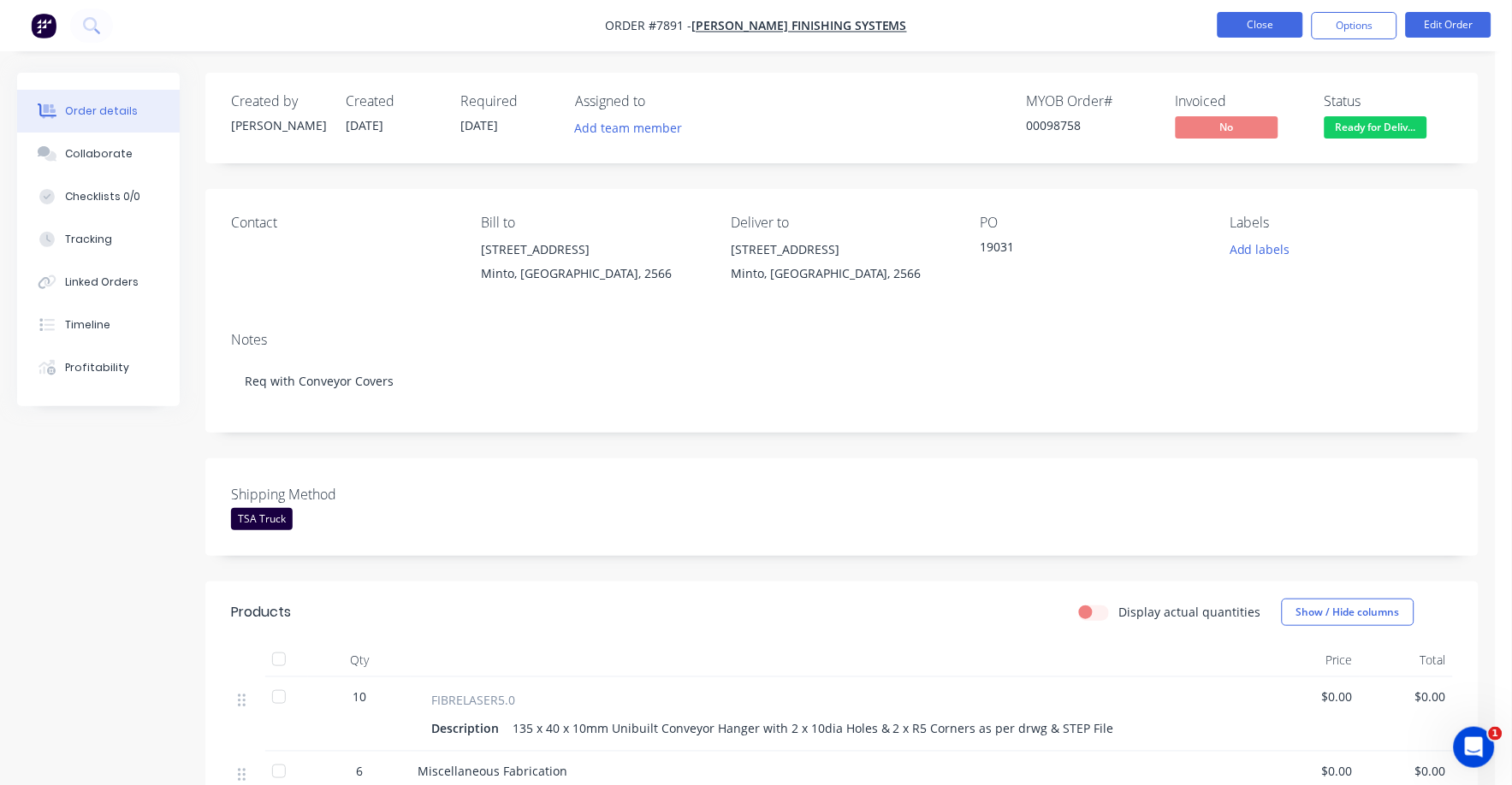
click at [1269, 25] on button "Close" at bounding box center [1261, 24] width 86 height 25
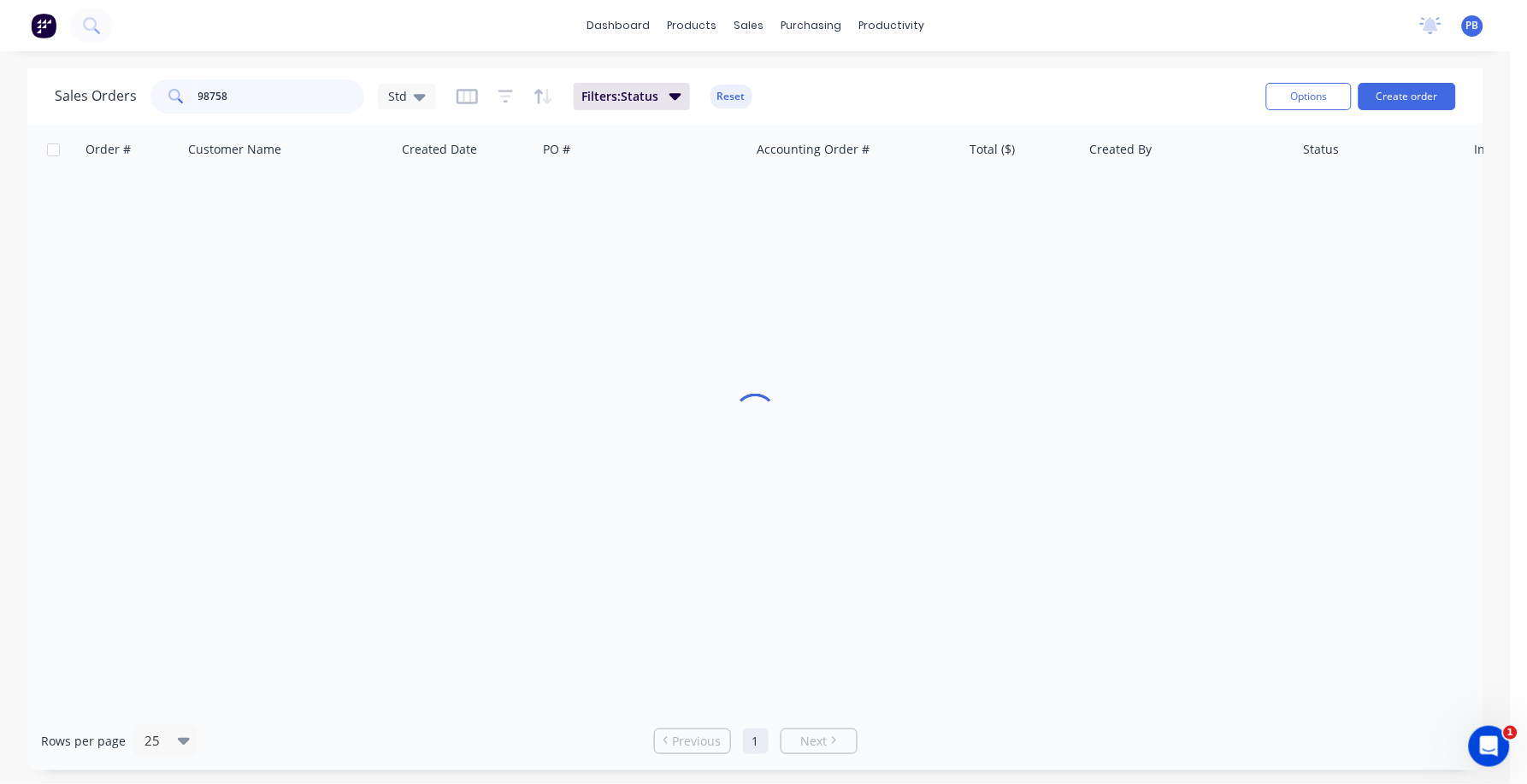
drag, startPoint x: 326, startPoint y: 111, endPoint x: 182, endPoint y: 92, distance: 145.2
click at [182, 92] on div "98758" at bounding box center [257, 96] width 214 height 34
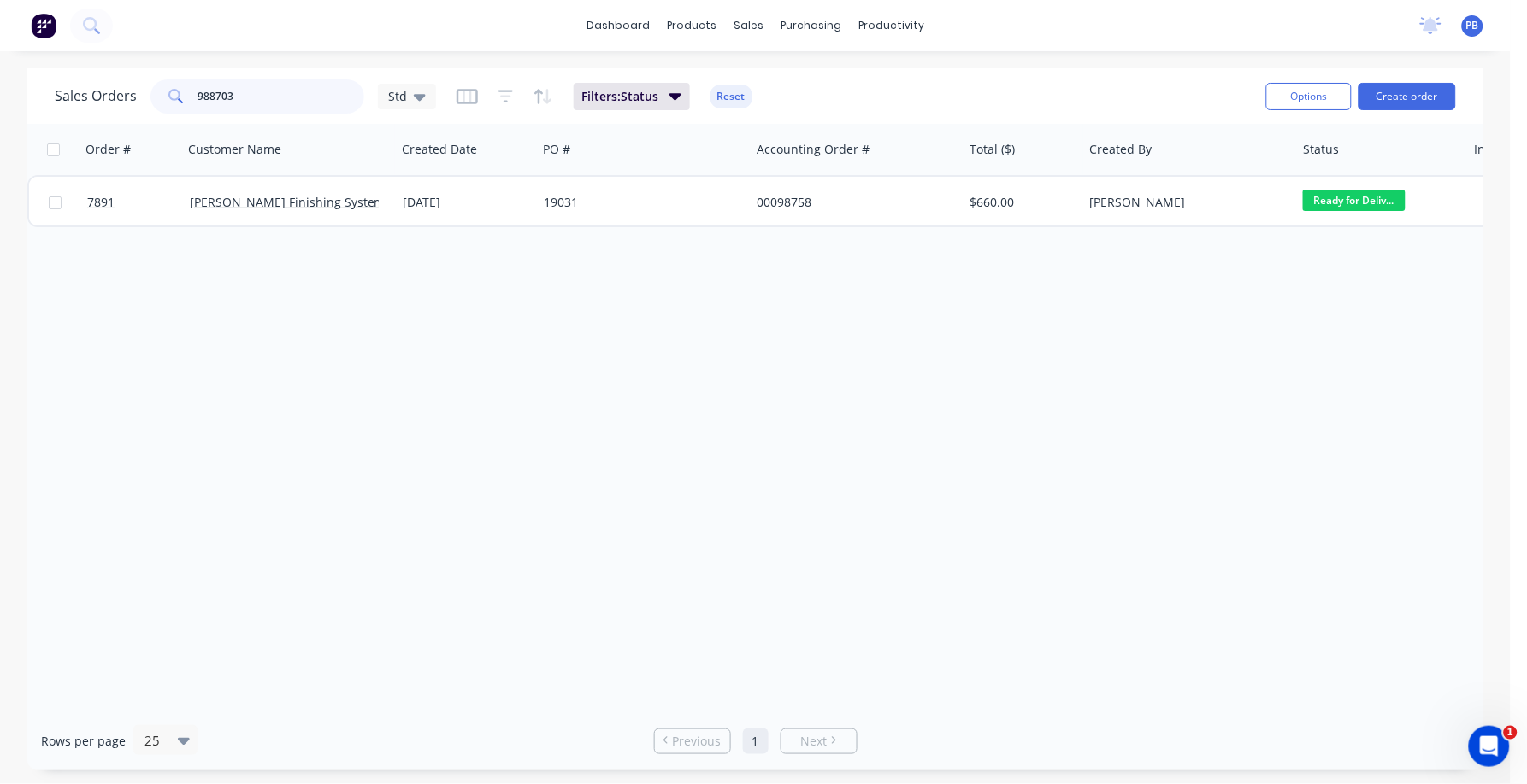
type input "988703"
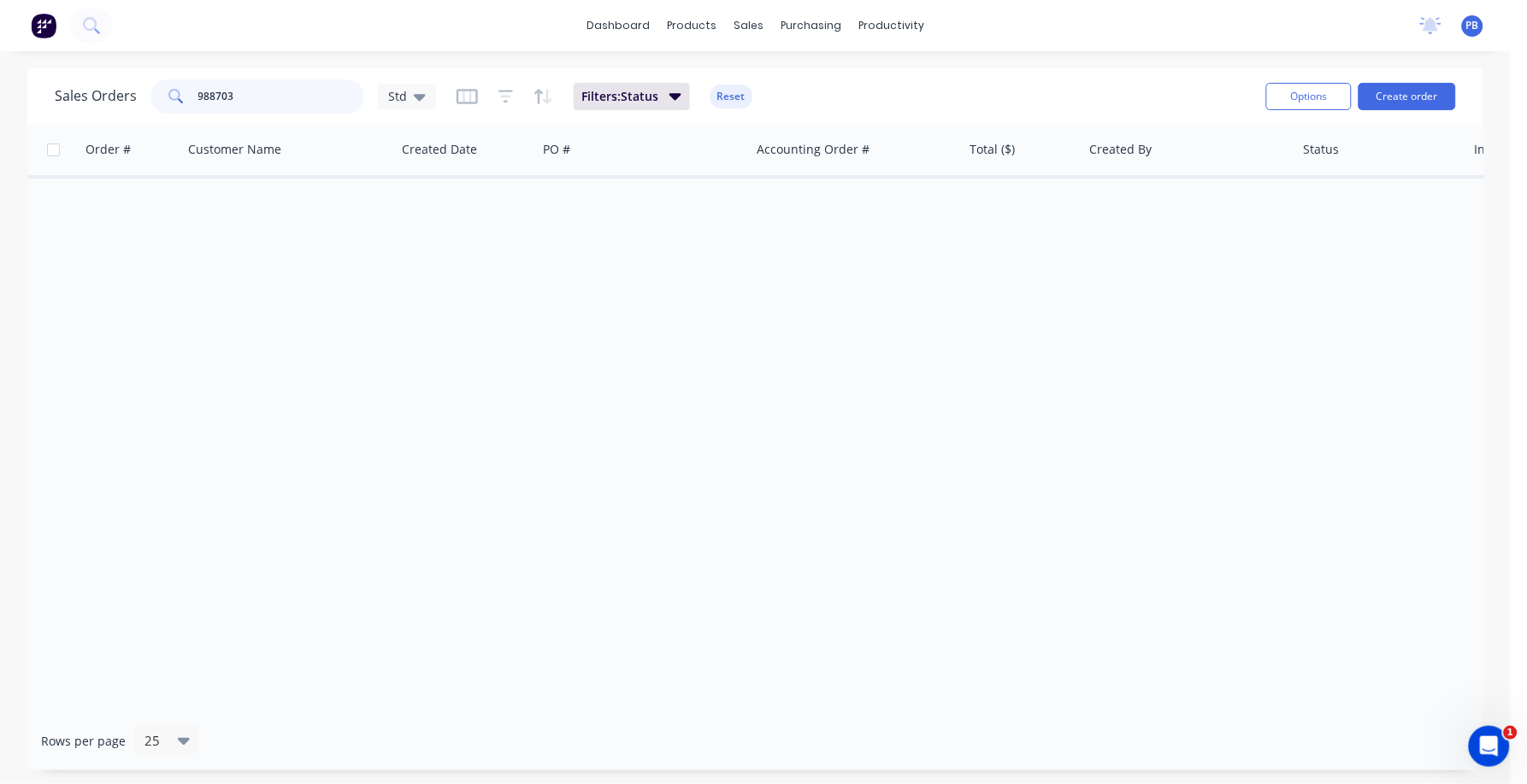
click at [266, 94] on input "988703" at bounding box center [282, 96] width 166 height 34
type input "8"
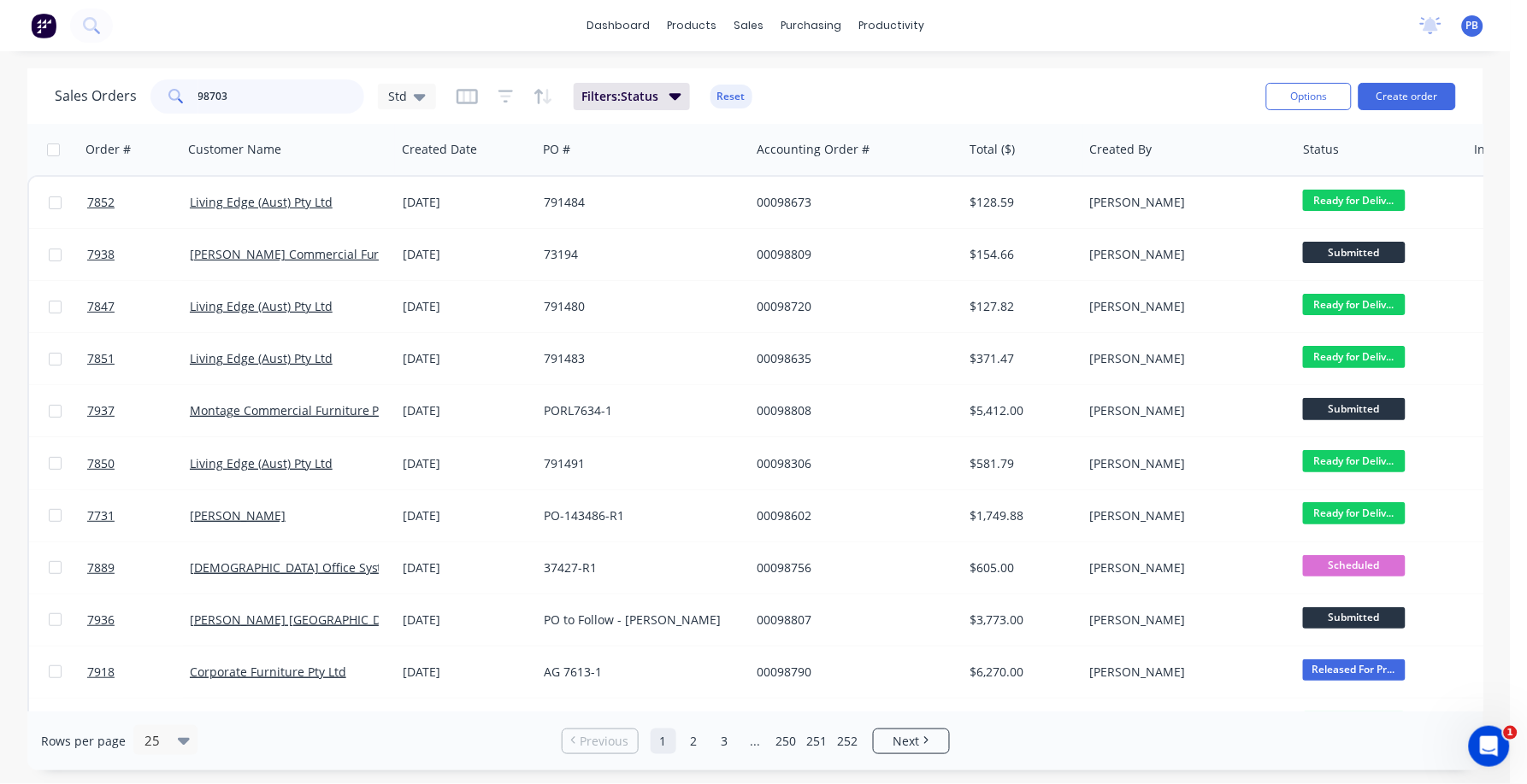
type input "98703"
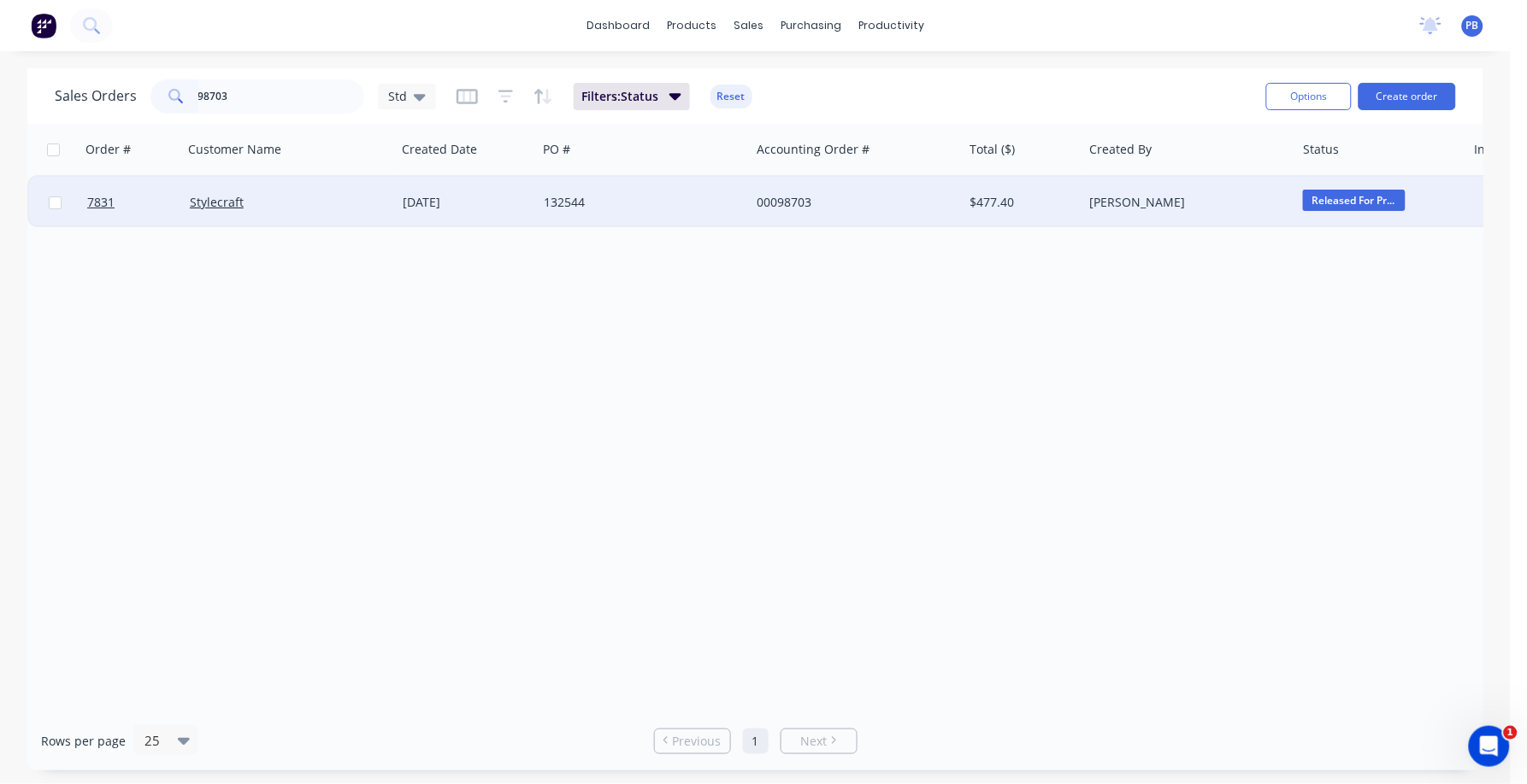
click at [569, 199] on div "132544" at bounding box center [639, 203] width 190 height 17
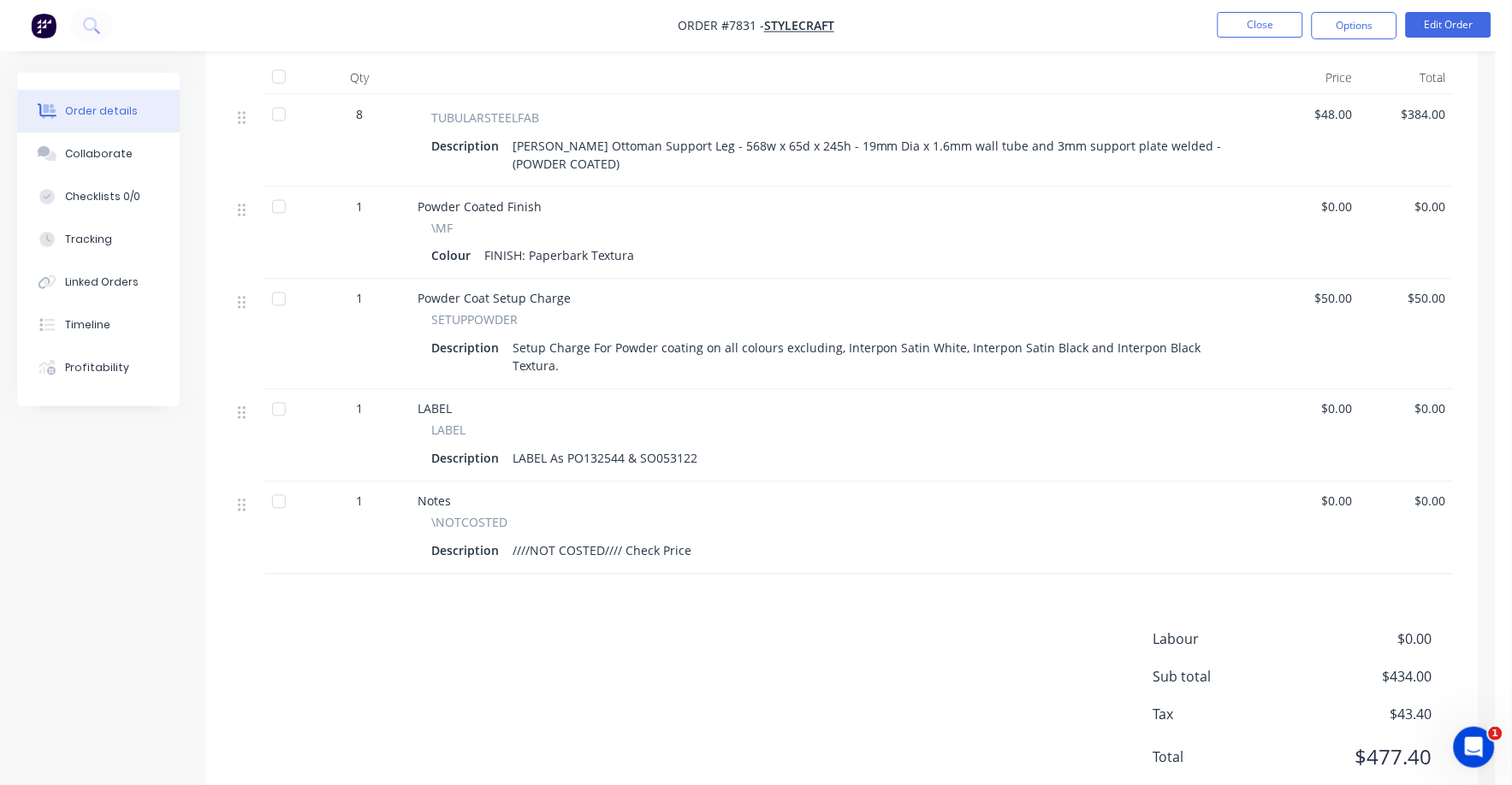
scroll to position [638, 0]
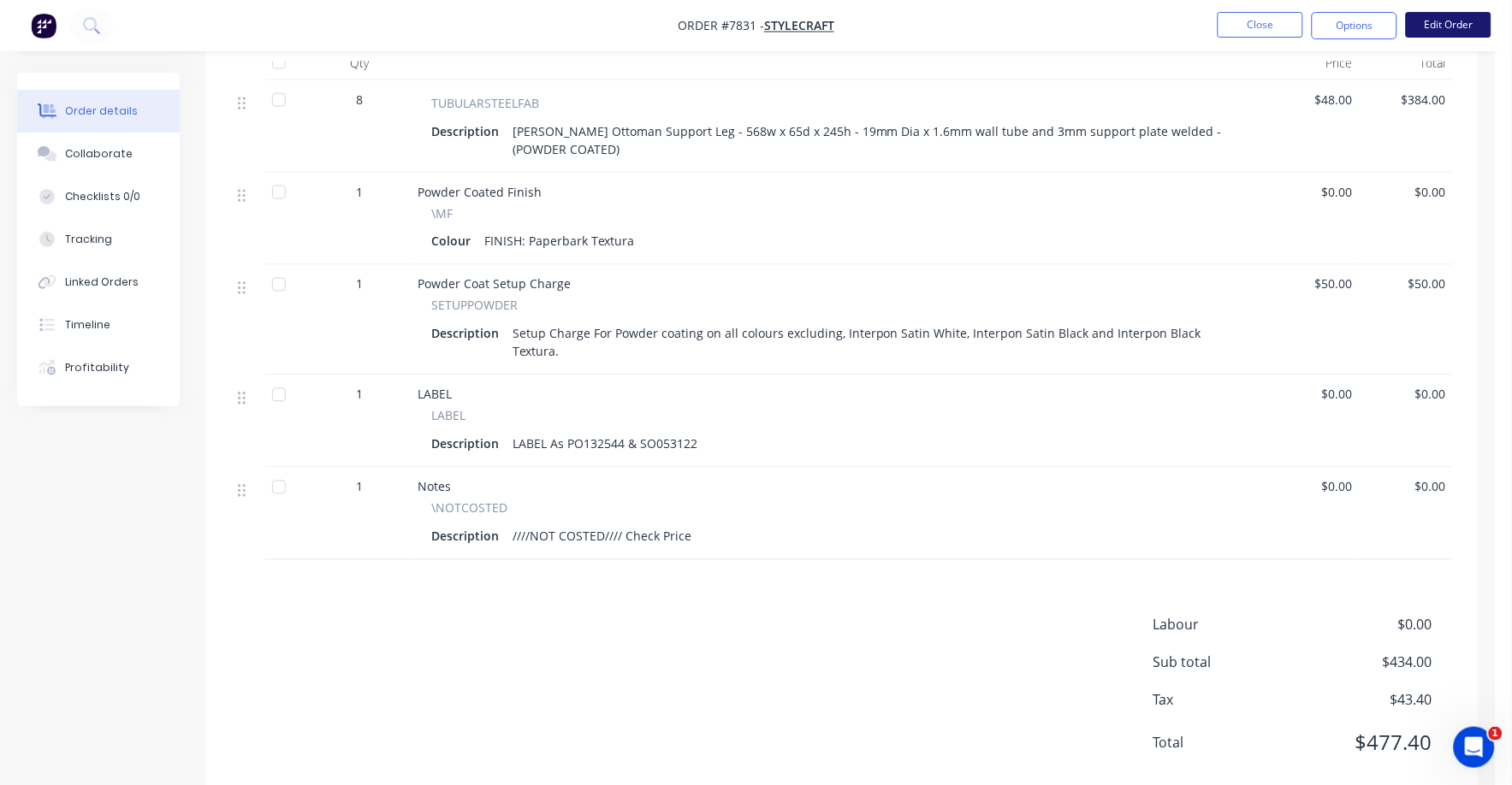
click at [1441, 35] on li "Edit Order" at bounding box center [1448, 25] width 86 height 27
click at [1442, 25] on button "Edit Order" at bounding box center [1448, 24] width 86 height 25
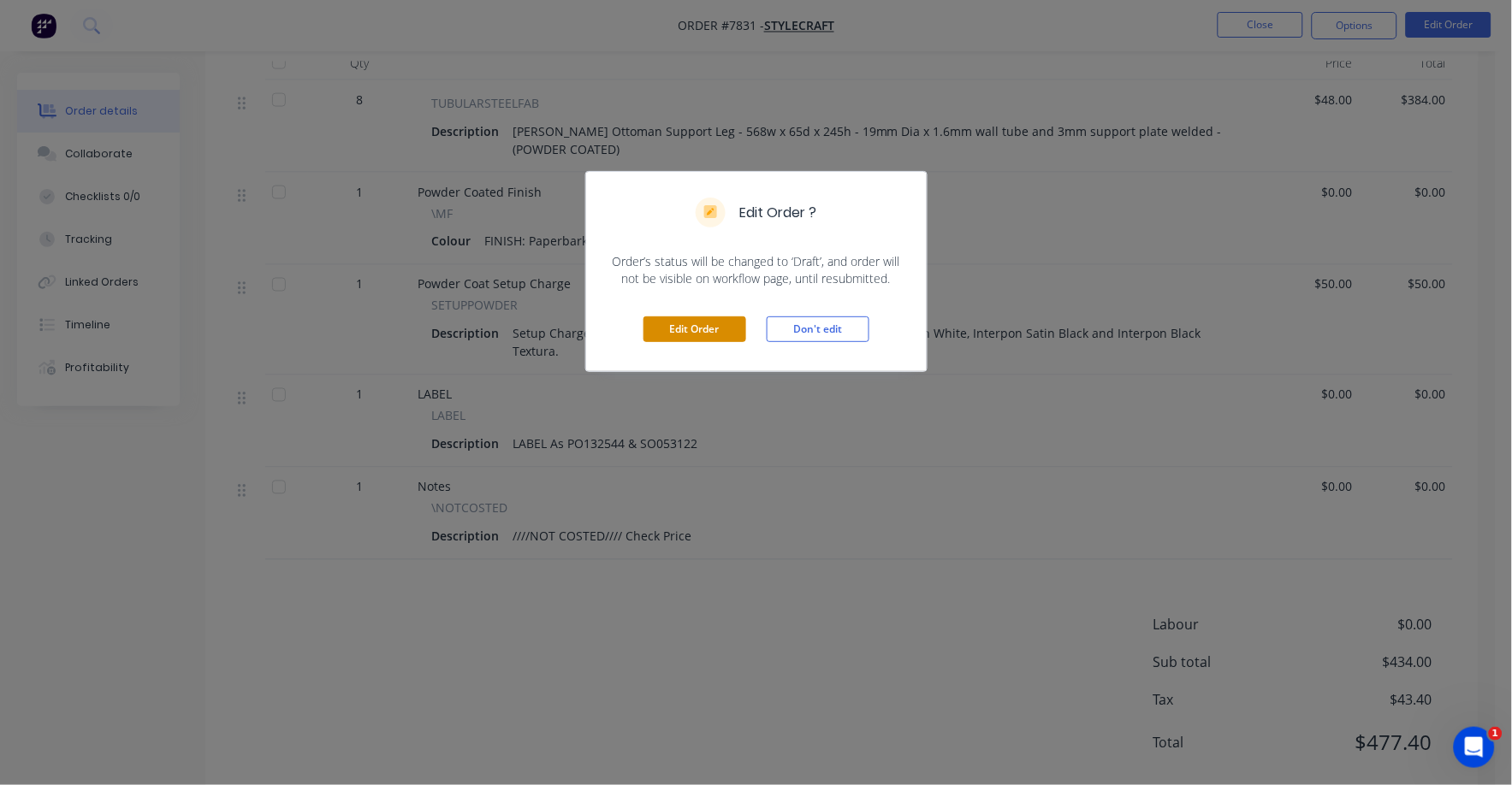
drag, startPoint x: 656, startPoint y: 322, endPoint x: 731, endPoint y: 356, distance: 82.3
click at [657, 322] on button "Edit Order" at bounding box center [695, 329] width 103 height 25
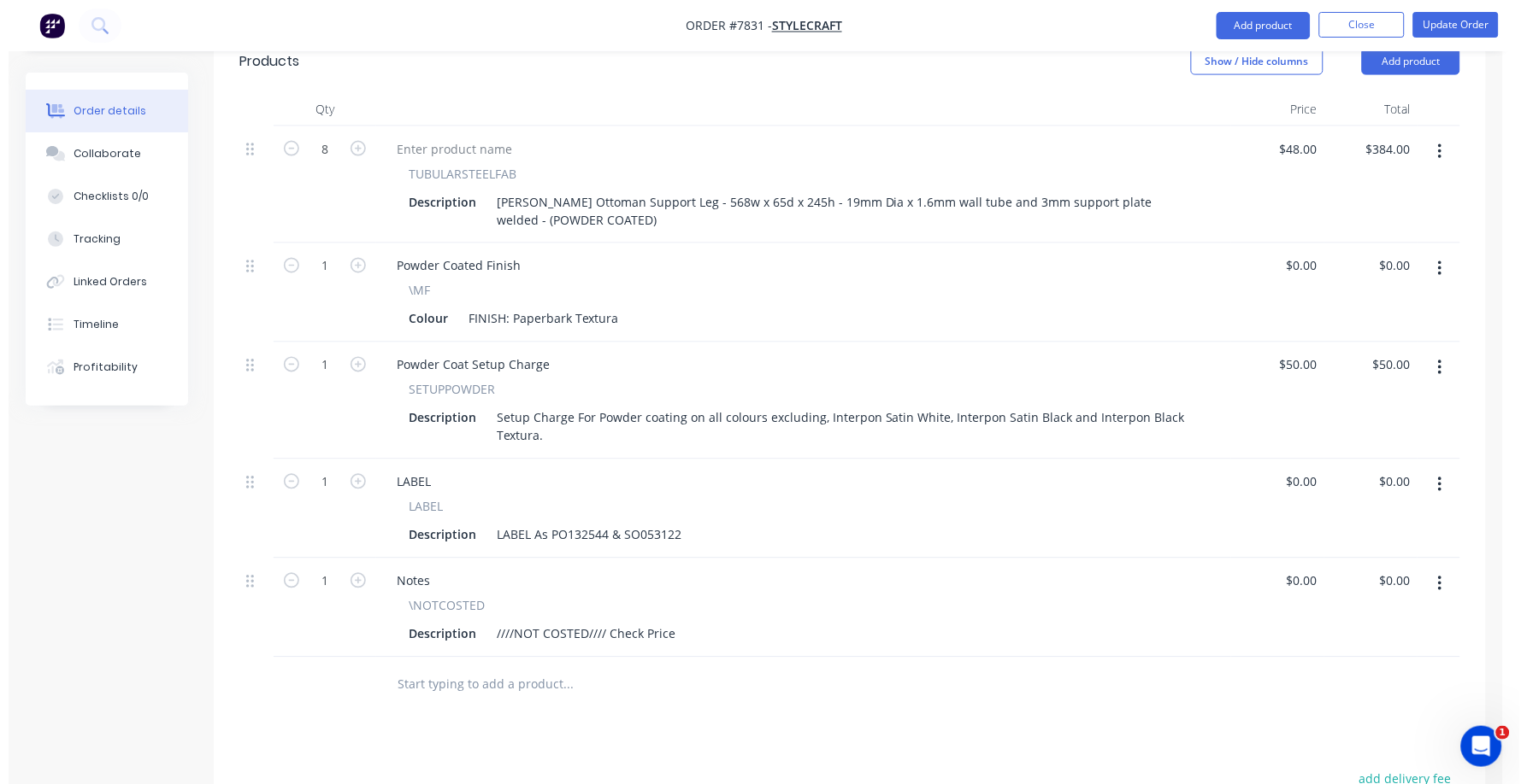
scroll to position [854, 0]
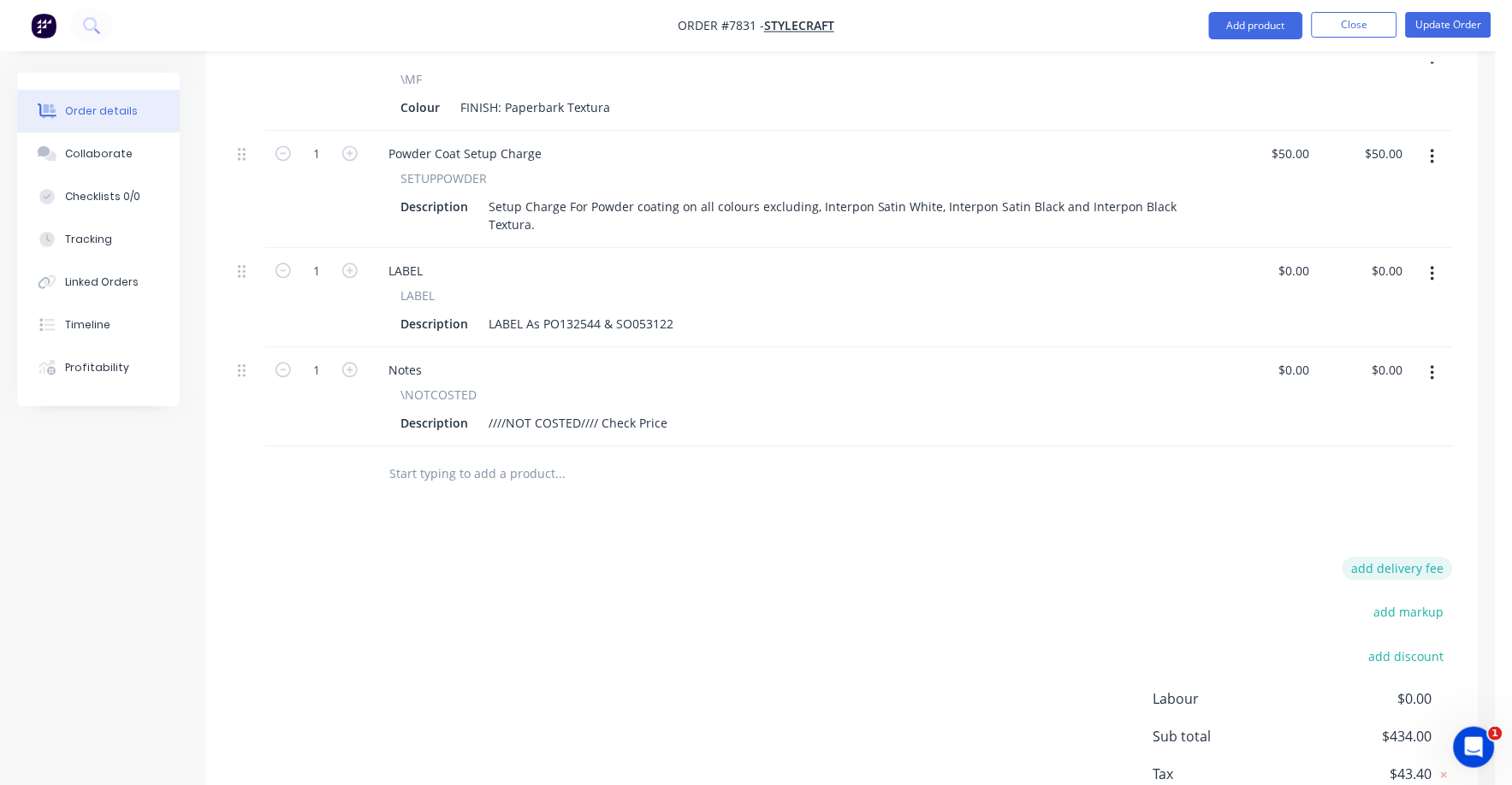
click at [1417, 557] on button "add delivery fee" at bounding box center [1398, 569] width 111 height 23
type input "75"
click input "submit" at bounding box center [0, 0] width 0 height 0
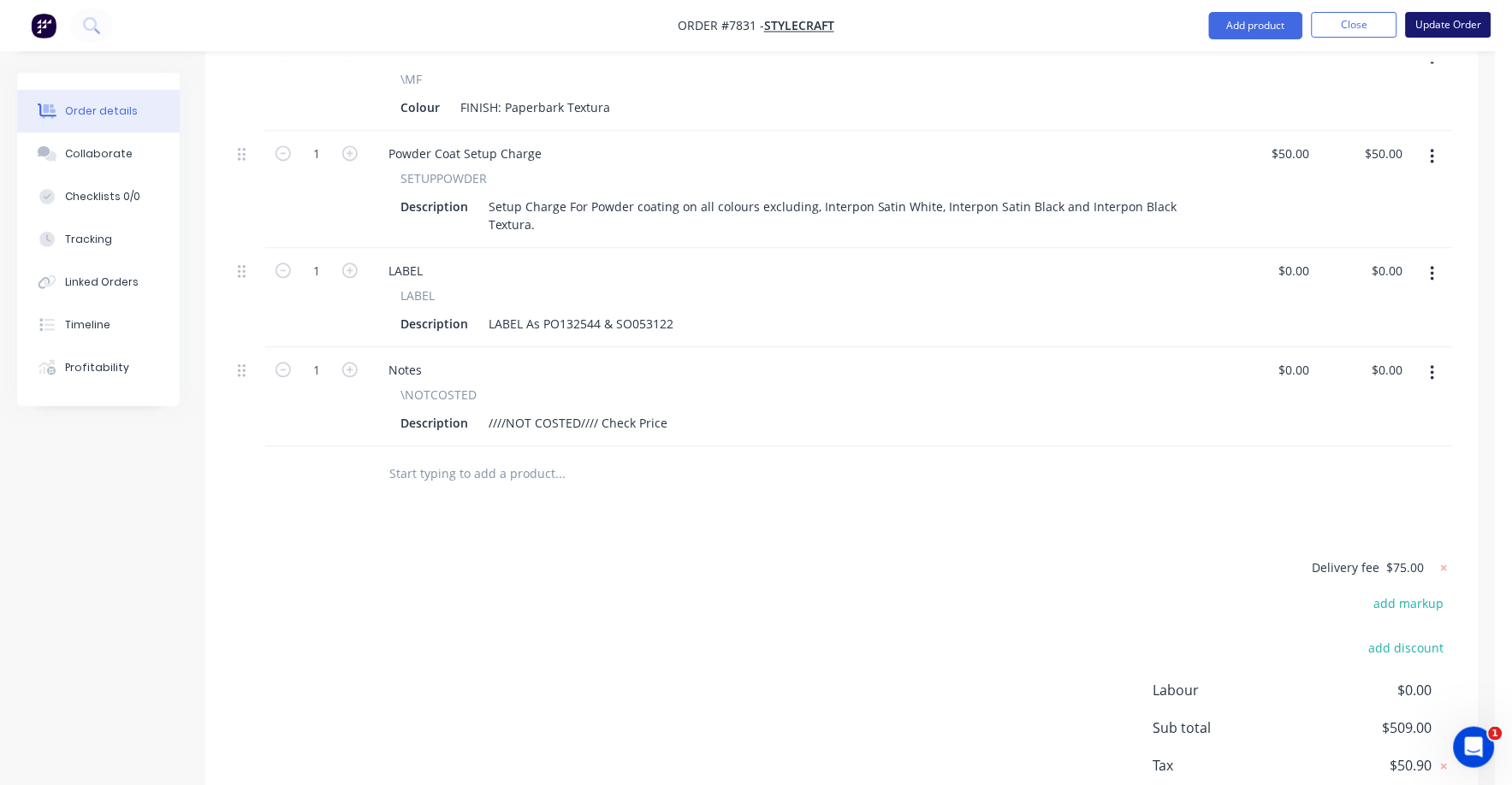
click at [1454, 25] on button "Update Order" at bounding box center [1448, 24] width 86 height 25
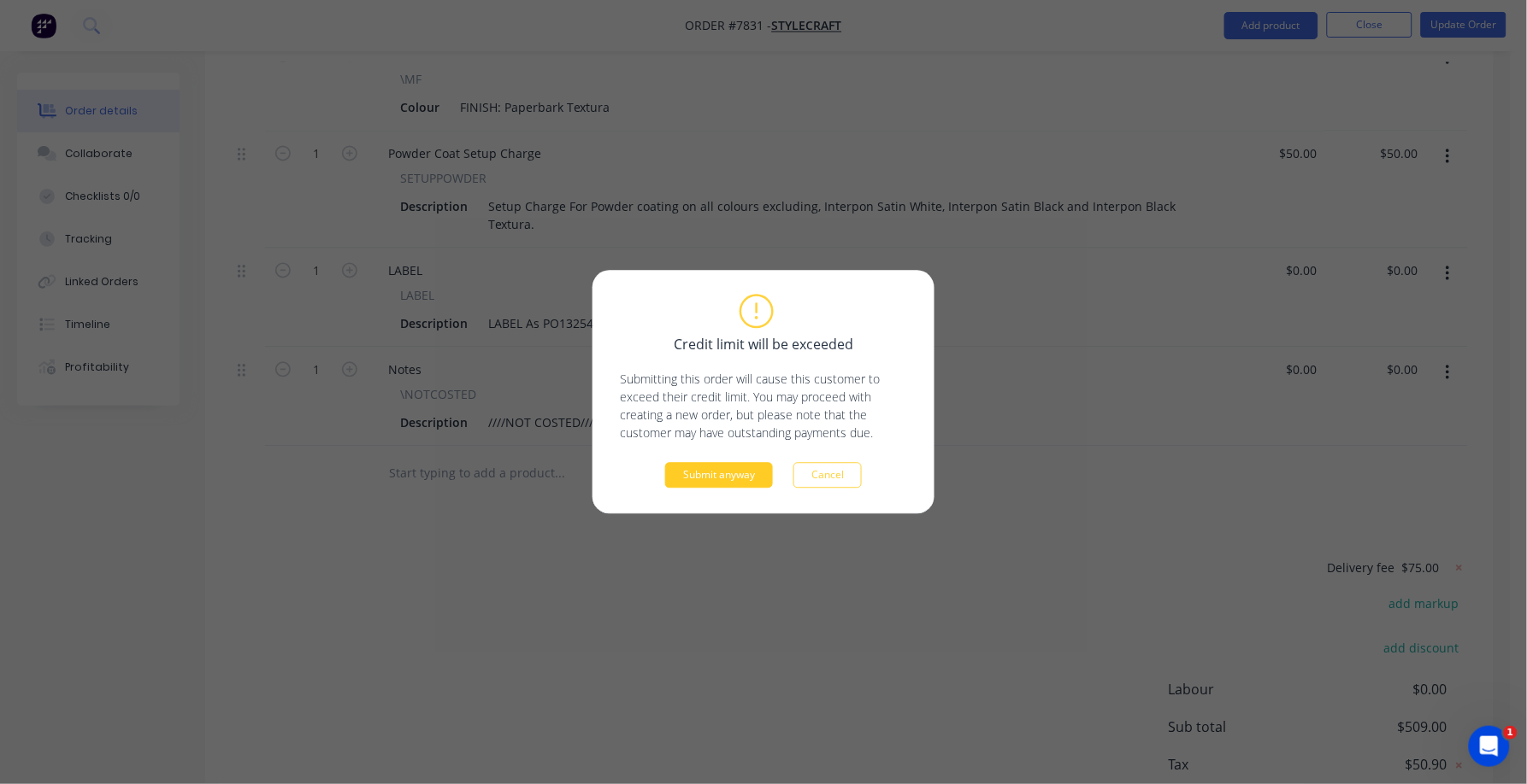
click at [730, 476] on button "Submit anyway" at bounding box center [719, 476] width 108 height 25
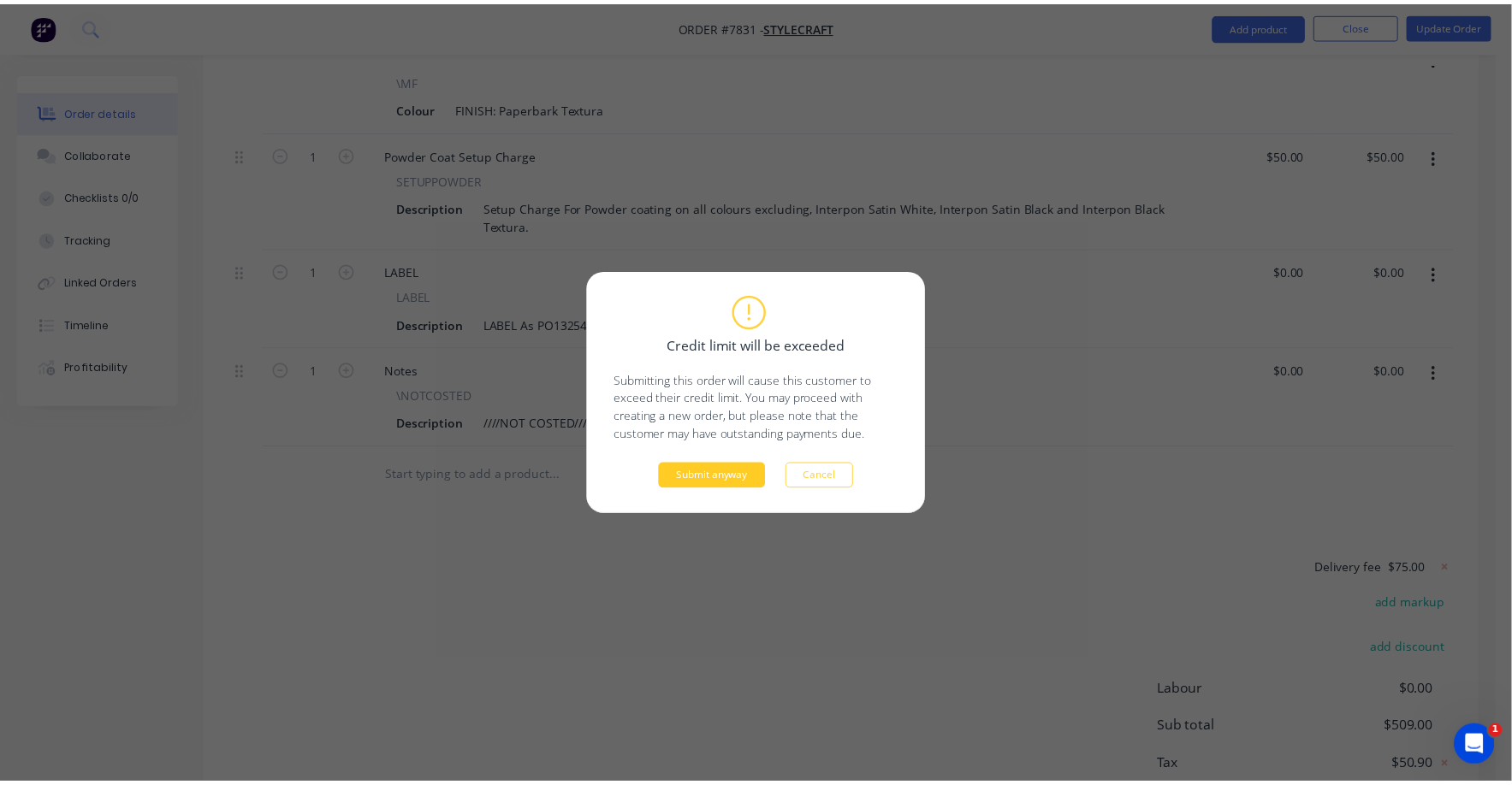
scroll to position [679, 0]
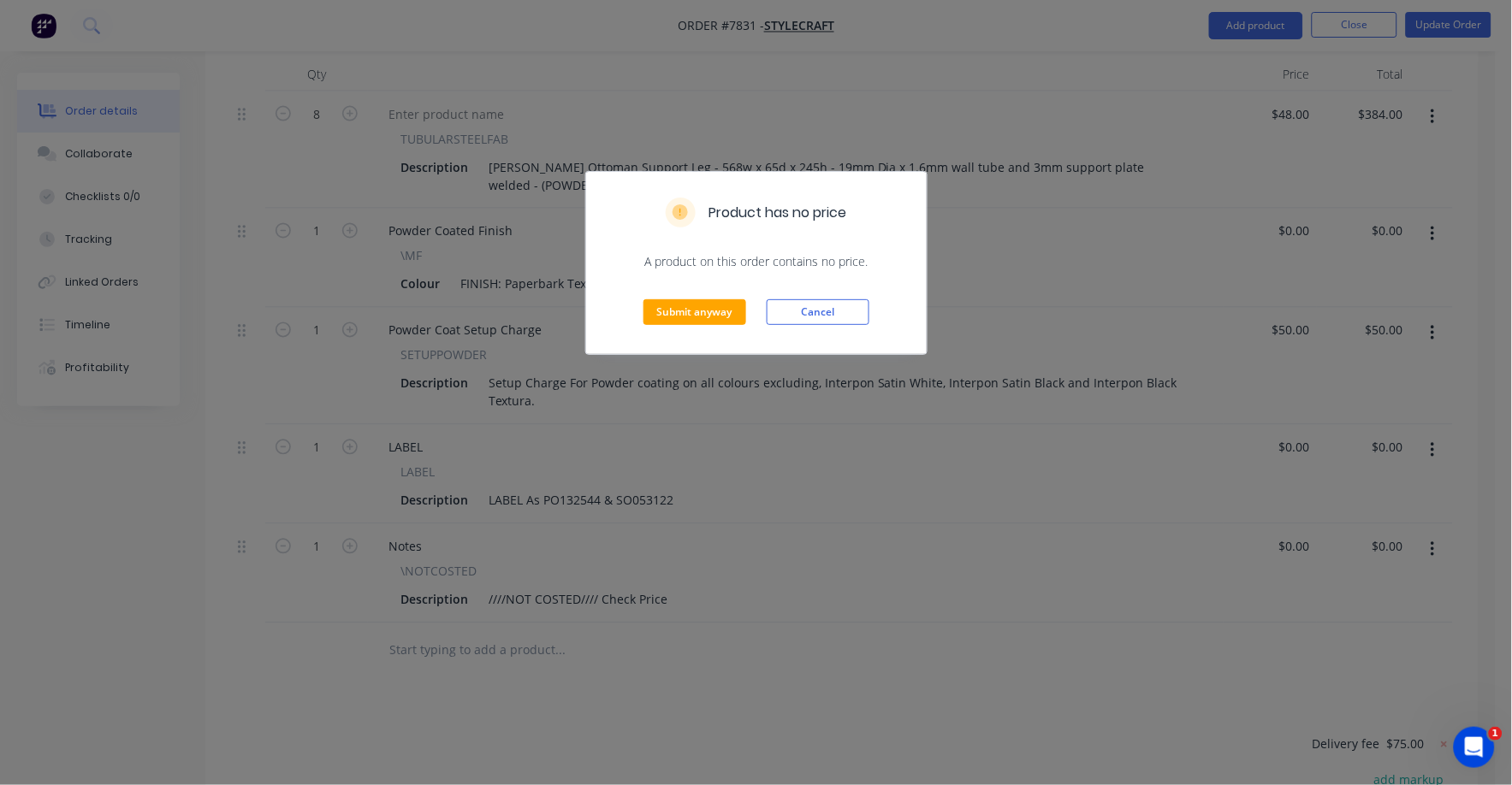
click at [712, 326] on div "Submit anyway Cancel" at bounding box center [756, 312] width 340 height 84
click at [722, 310] on button "Submit anyway" at bounding box center [695, 311] width 103 height 25
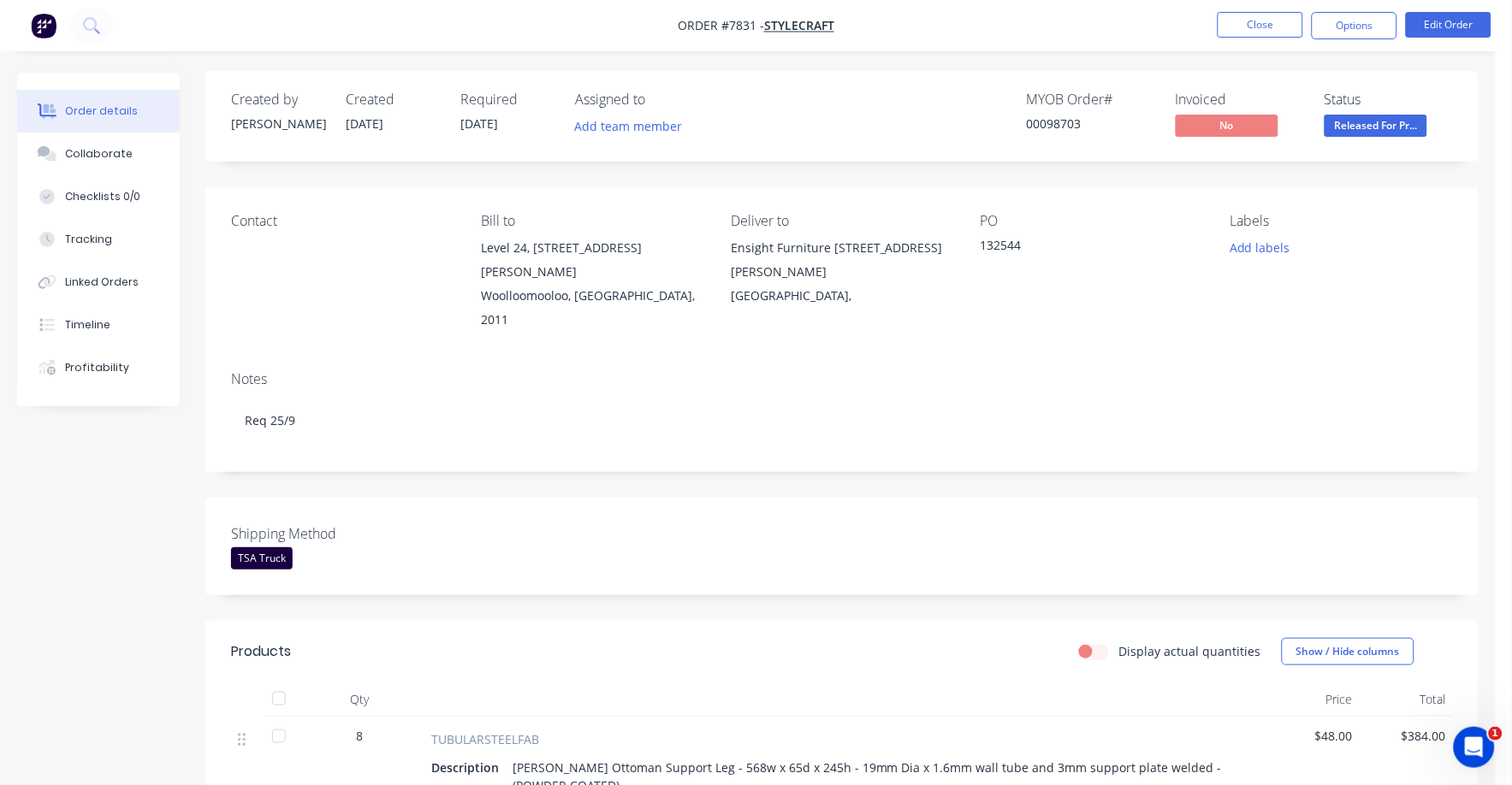
scroll to position [0, 0]
click at [1387, 123] on span "Released For Pr..." at bounding box center [1376, 126] width 103 height 22
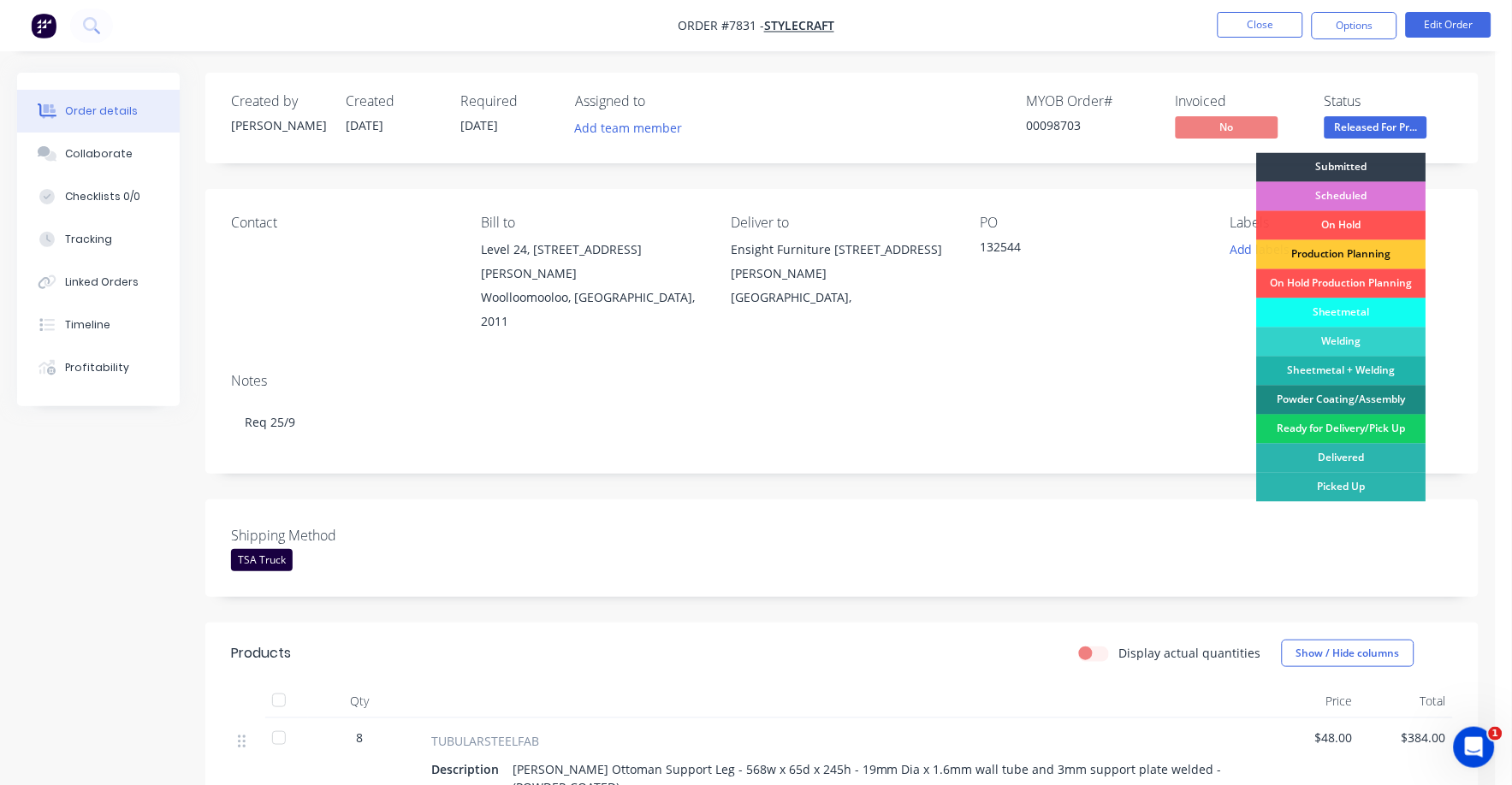
click at [1358, 434] on div "Ready for Delivery/Pick Up" at bounding box center [1342, 429] width 169 height 29
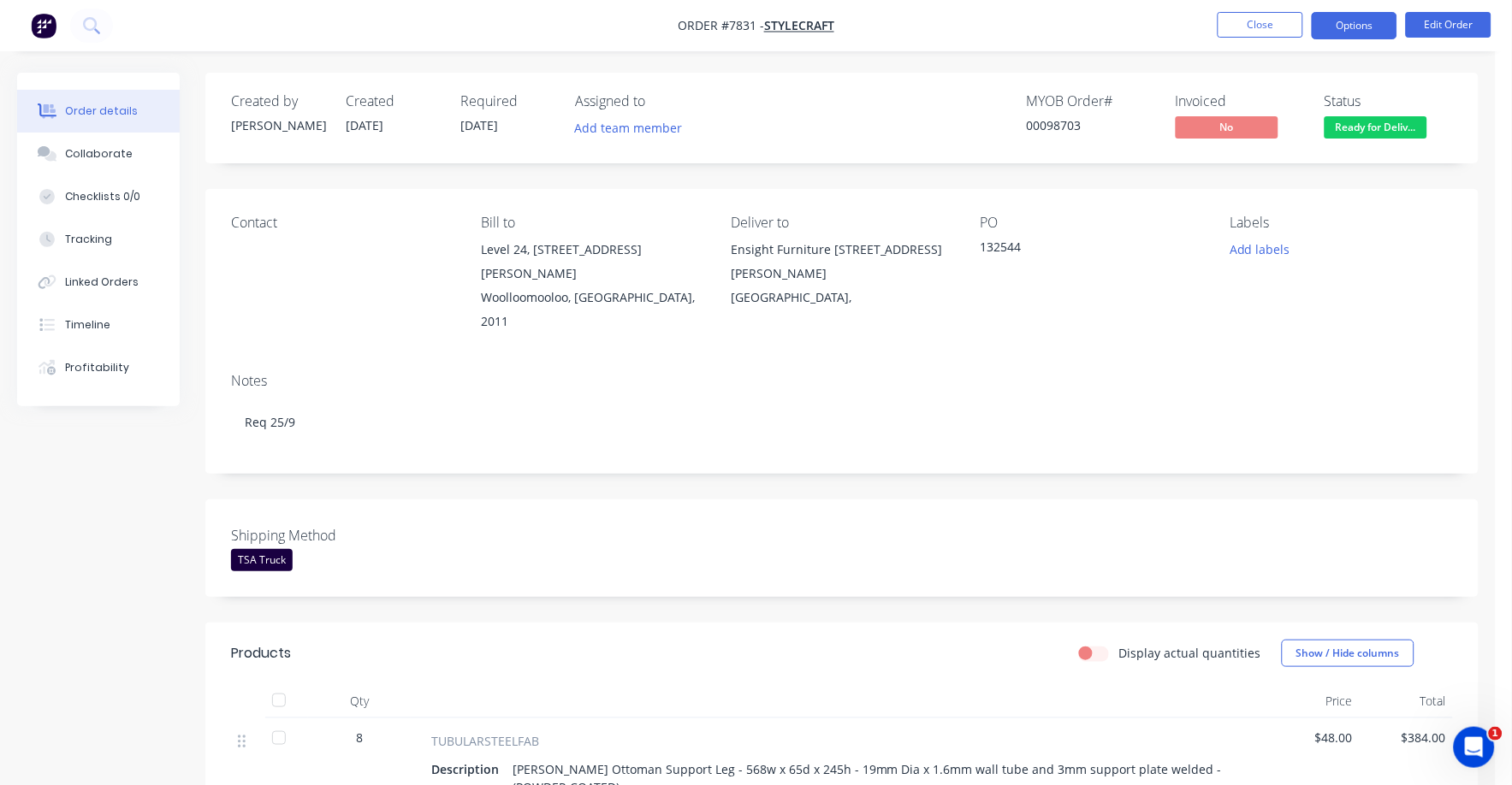
click at [1348, 23] on button "Options" at bounding box center [1355, 25] width 86 height 27
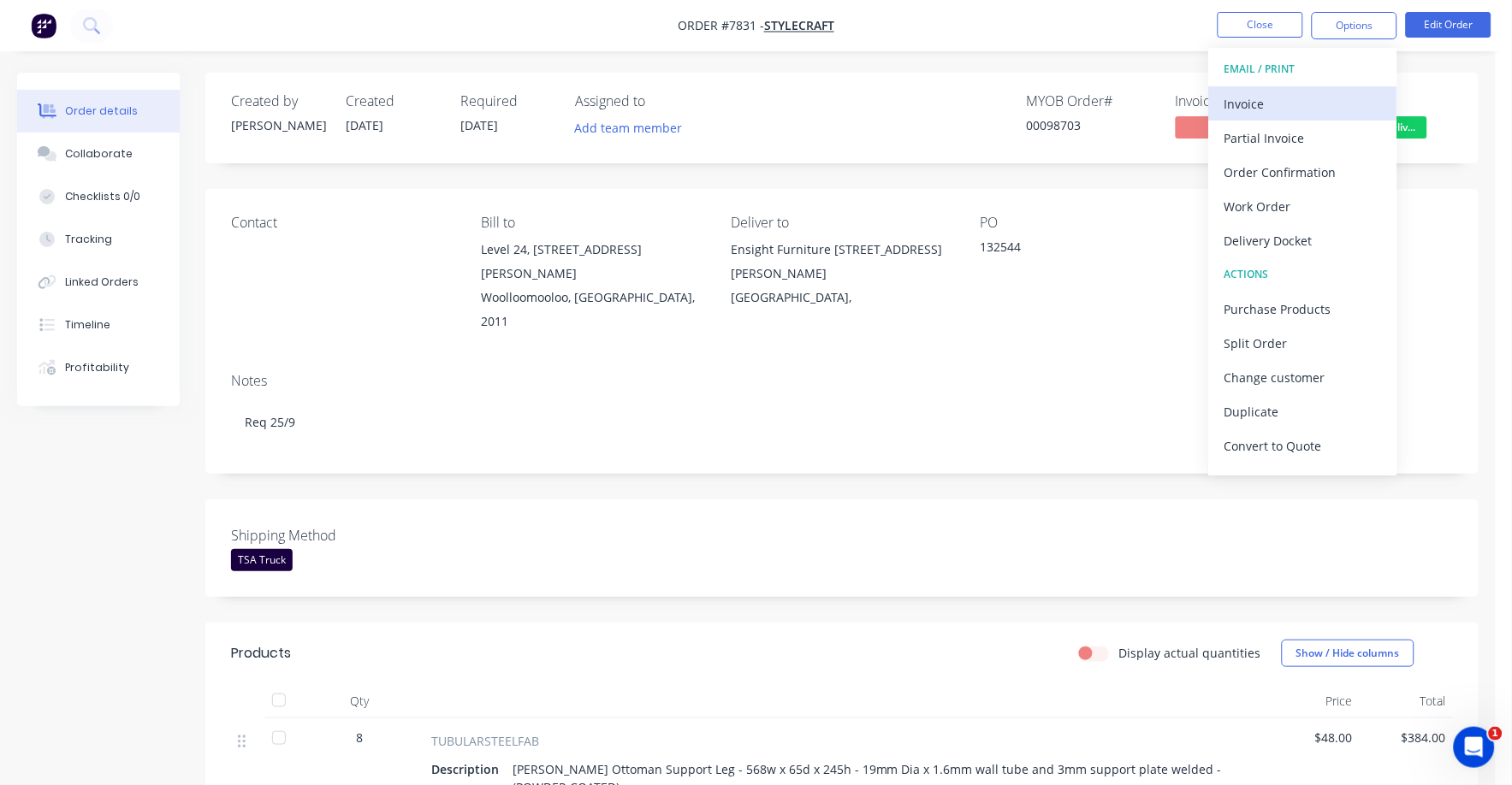
click at [1249, 93] on div "Invoice" at bounding box center [1303, 104] width 157 height 24
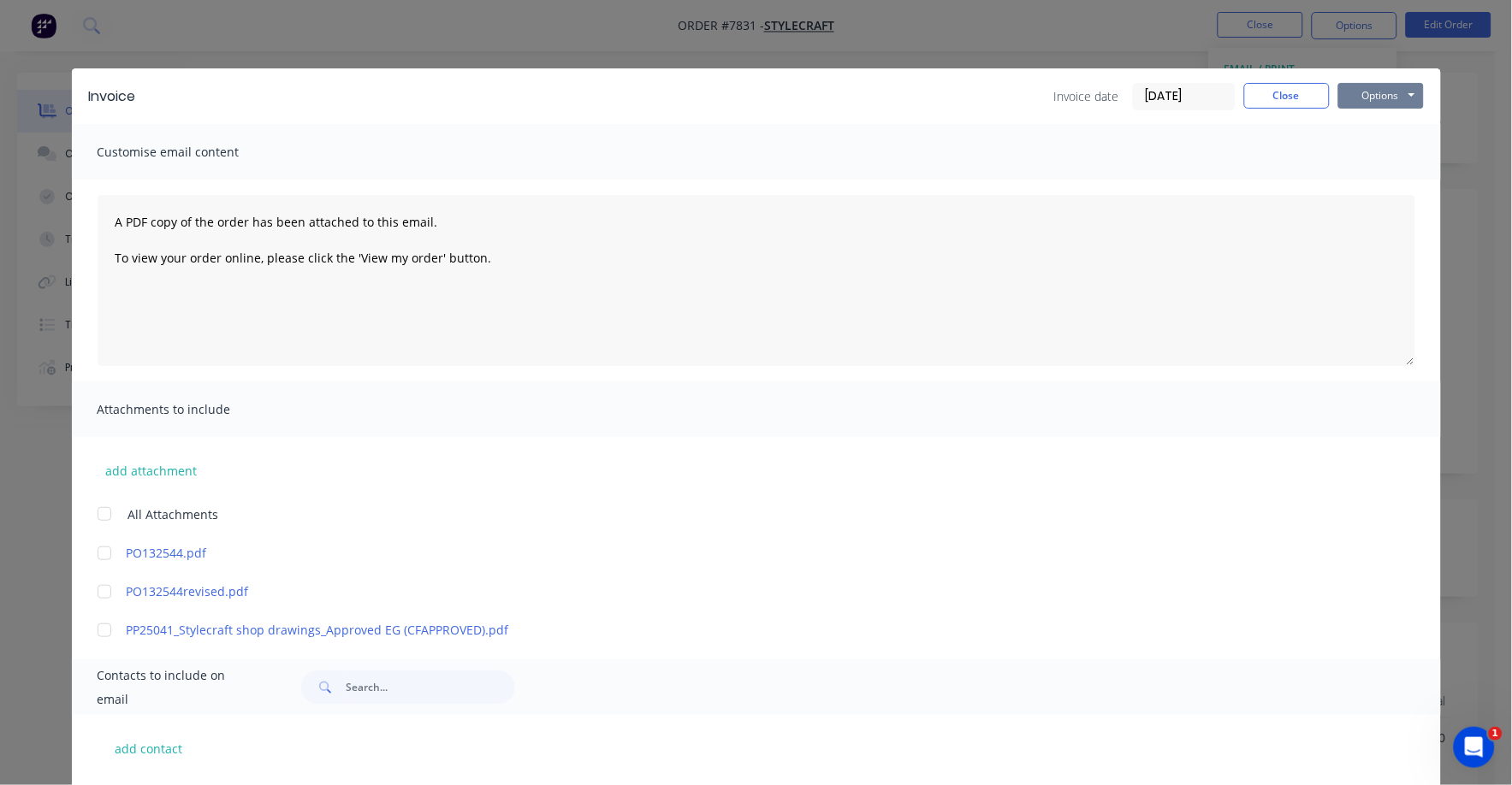
click at [1378, 96] on button "Options" at bounding box center [1381, 95] width 86 height 25
click at [1366, 152] on button "Print" at bounding box center [1393, 154] width 110 height 28
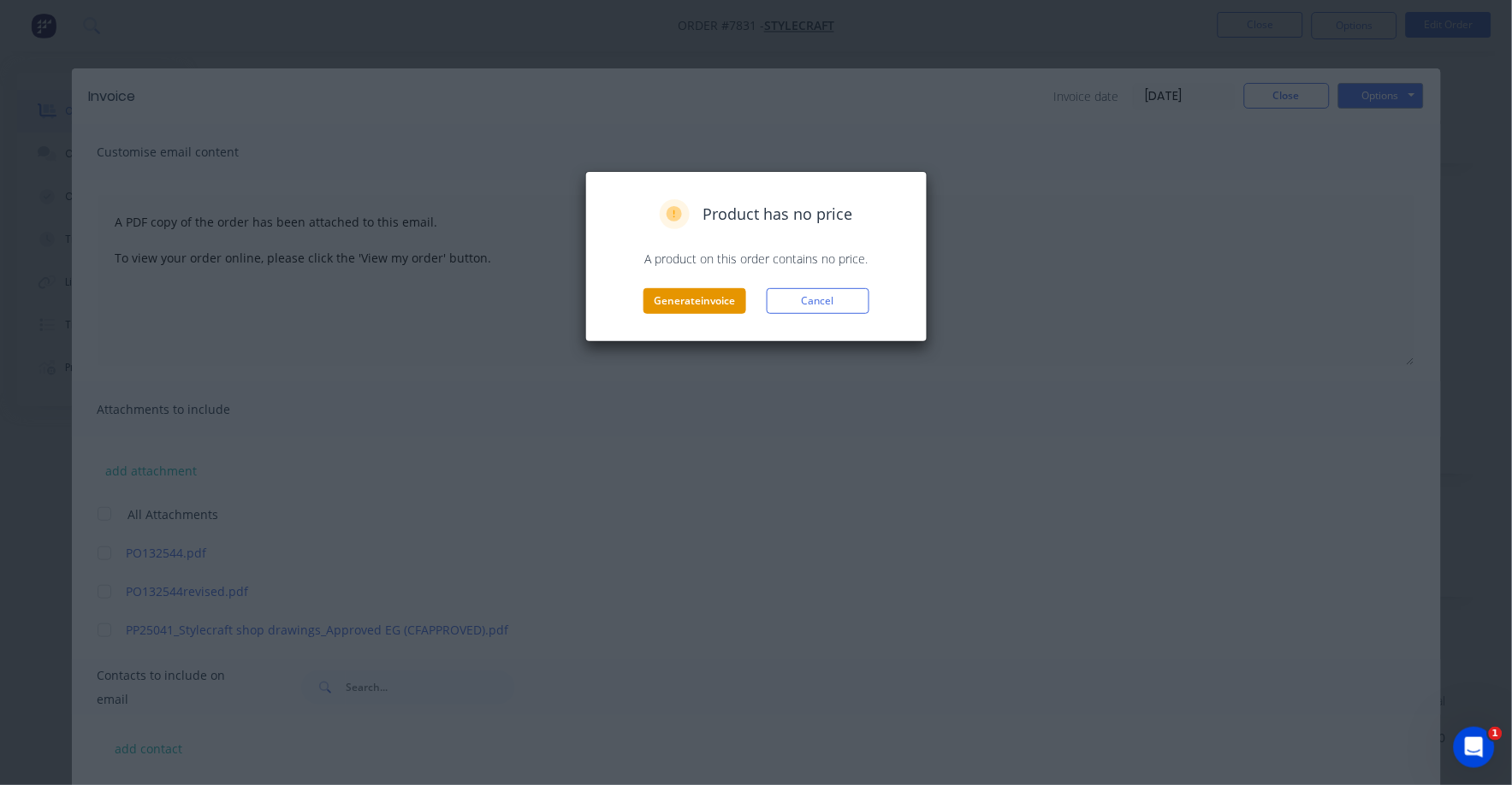
click at [703, 295] on button "Generate invoice" at bounding box center [695, 301] width 103 height 25
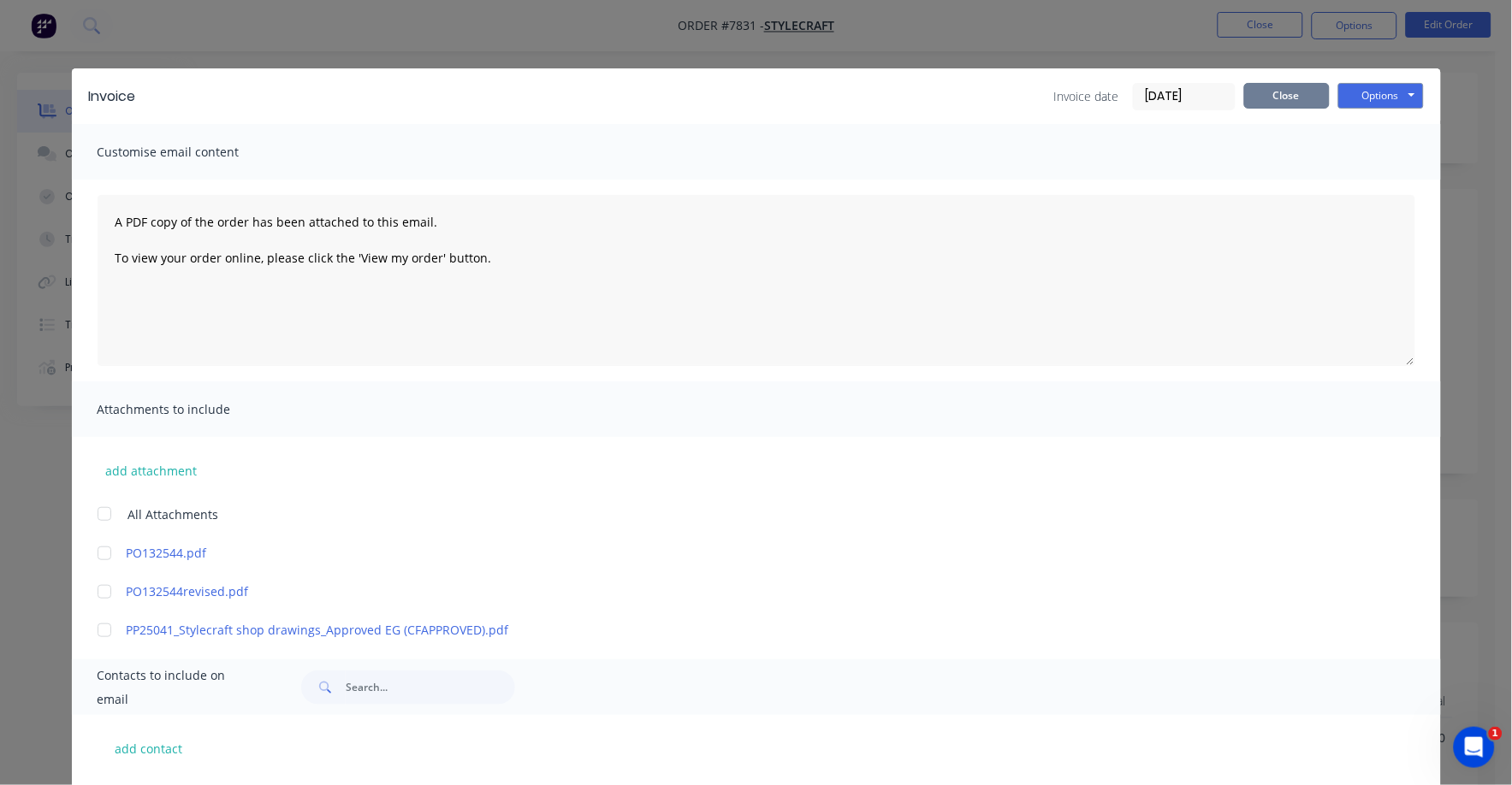
click at [1265, 89] on button "Close" at bounding box center [1287, 95] width 86 height 25
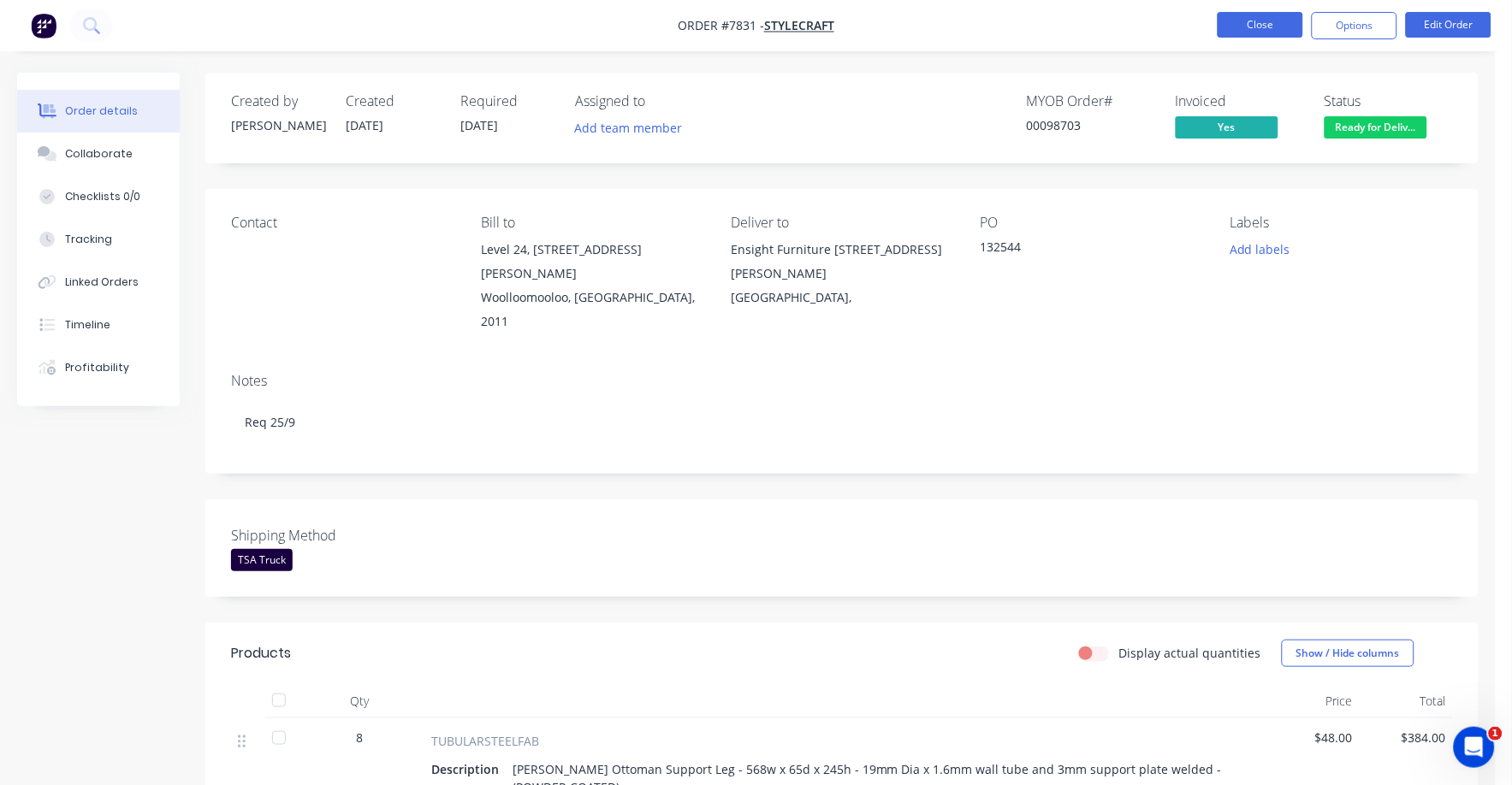
click at [1243, 18] on button "Close" at bounding box center [1261, 24] width 86 height 25
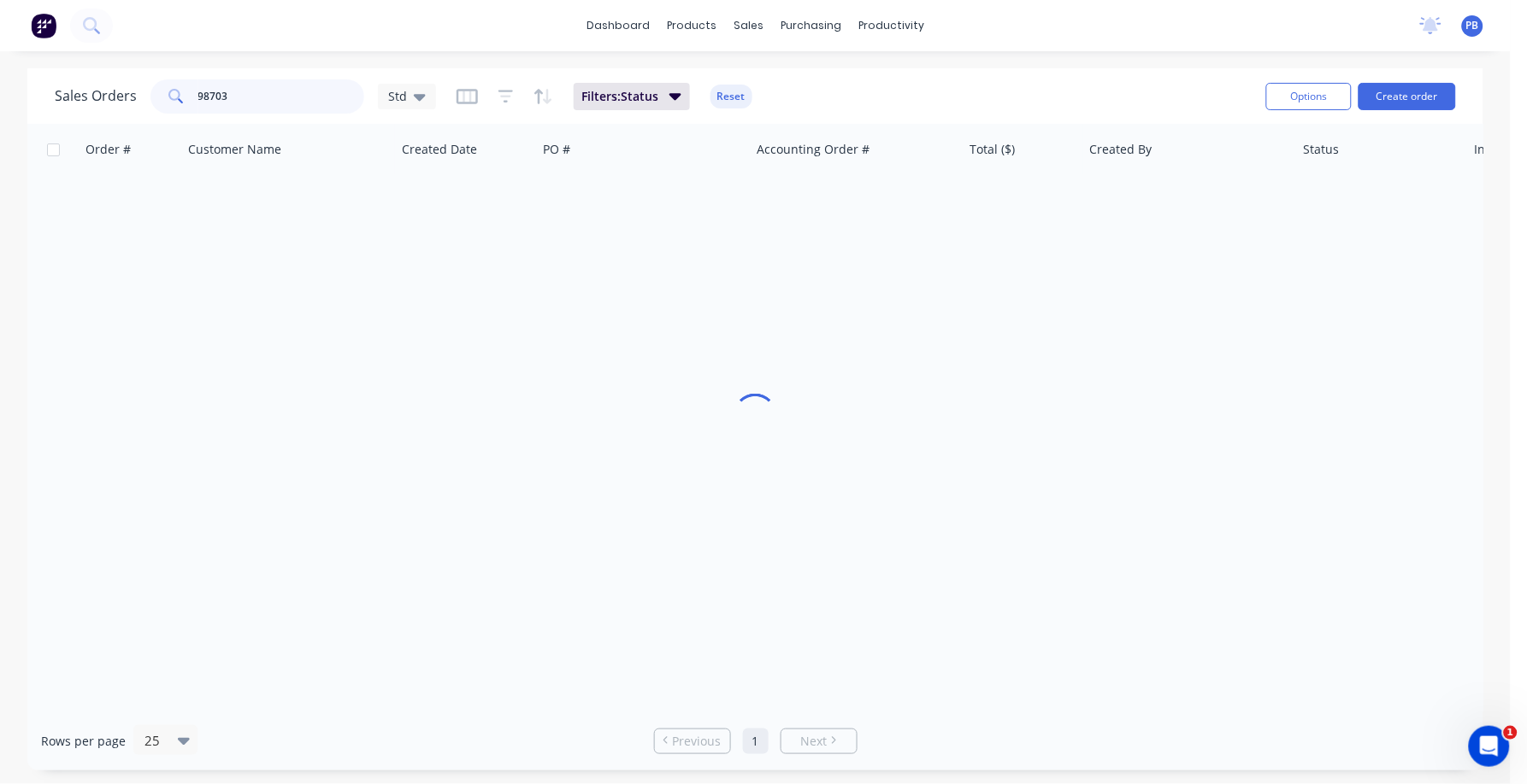
drag, startPoint x: 302, startPoint y: 84, endPoint x: 173, endPoint y: 73, distance: 129.5
click at [173, 75] on div "Sales Orders 98703 Std Filters: Status Reset" at bounding box center [654, 96] width 1198 height 42
type input "98510"
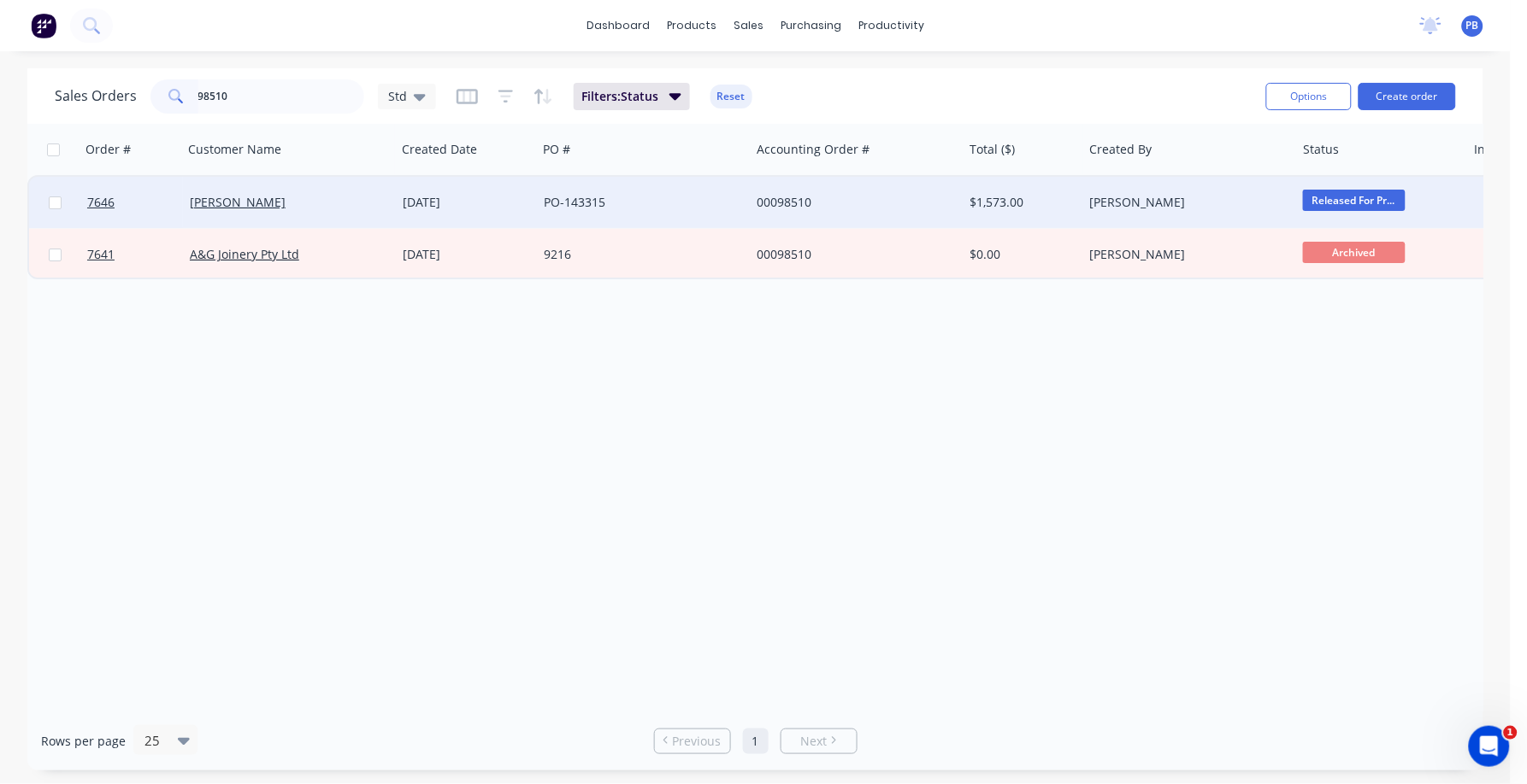
click at [785, 199] on div "00098510" at bounding box center [852, 203] width 190 height 17
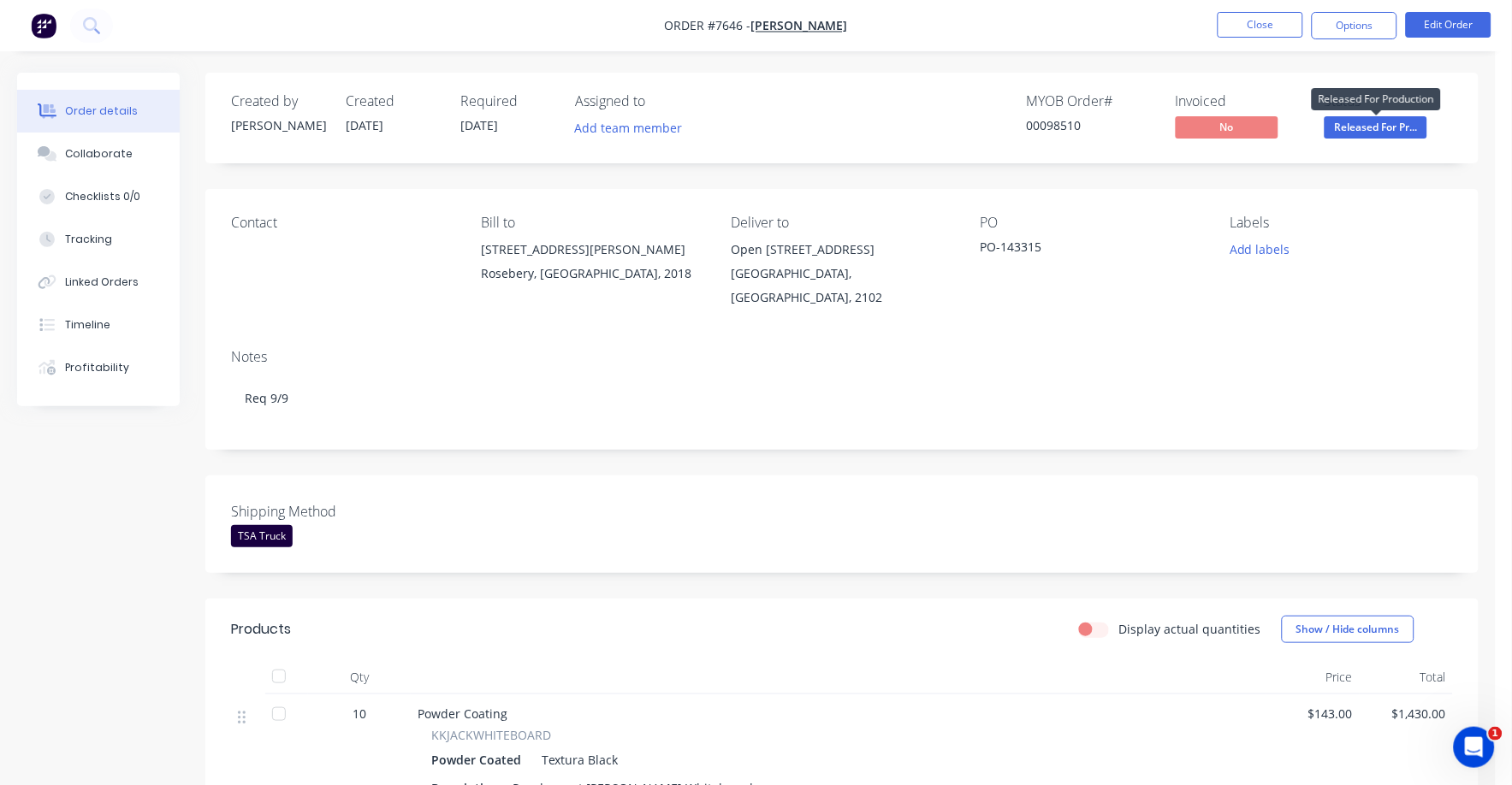
click at [1383, 119] on span "Released For Pr..." at bounding box center [1376, 126] width 103 height 22
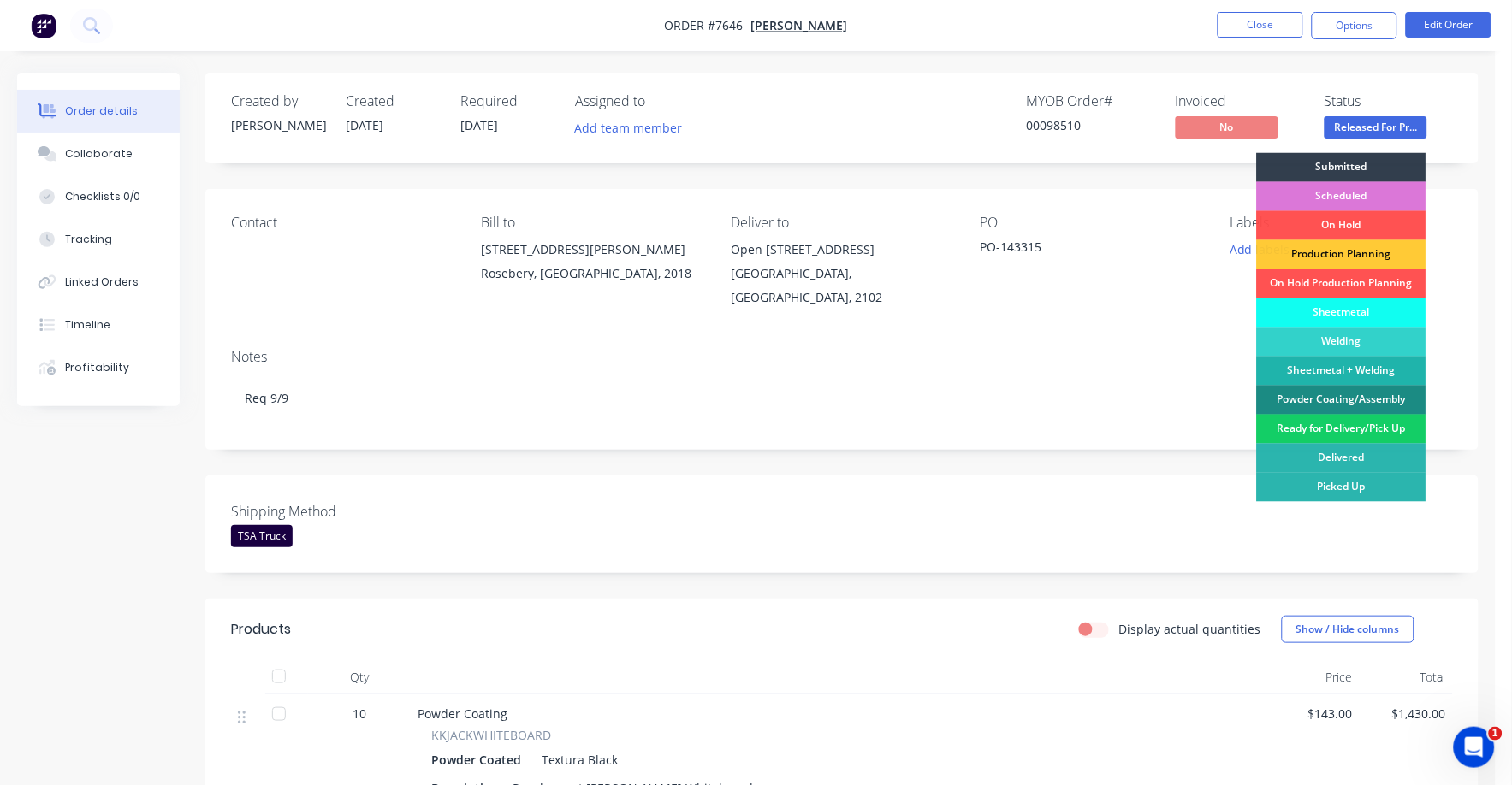
click at [1357, 430] on div "Ready for Delivery/Pick Up" at bounding box center [1342, 429] width 169 height 29
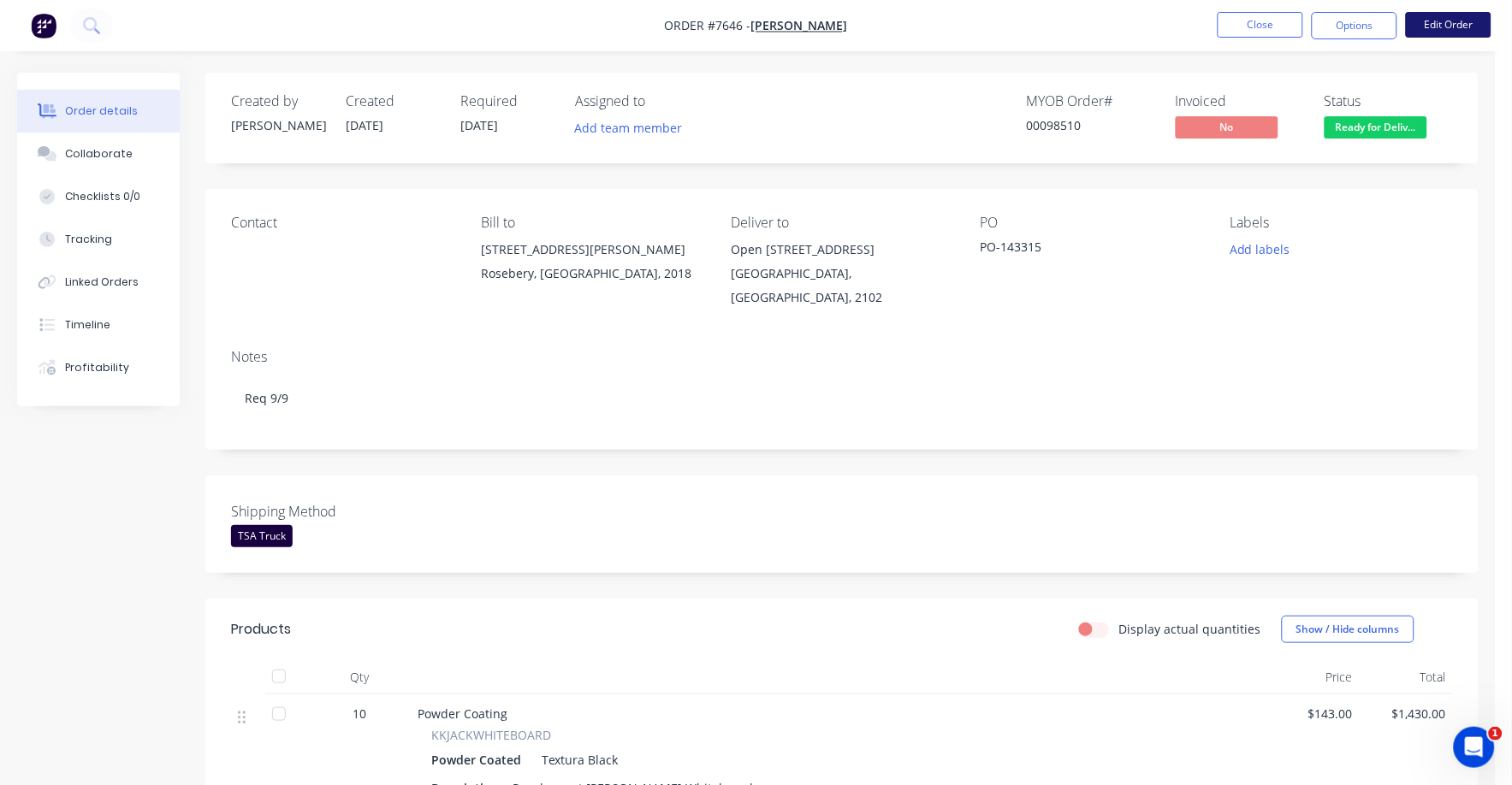
click at [1463, 24] on button "Edit Order" at bounding box center [1448, 24] width 86 height 25
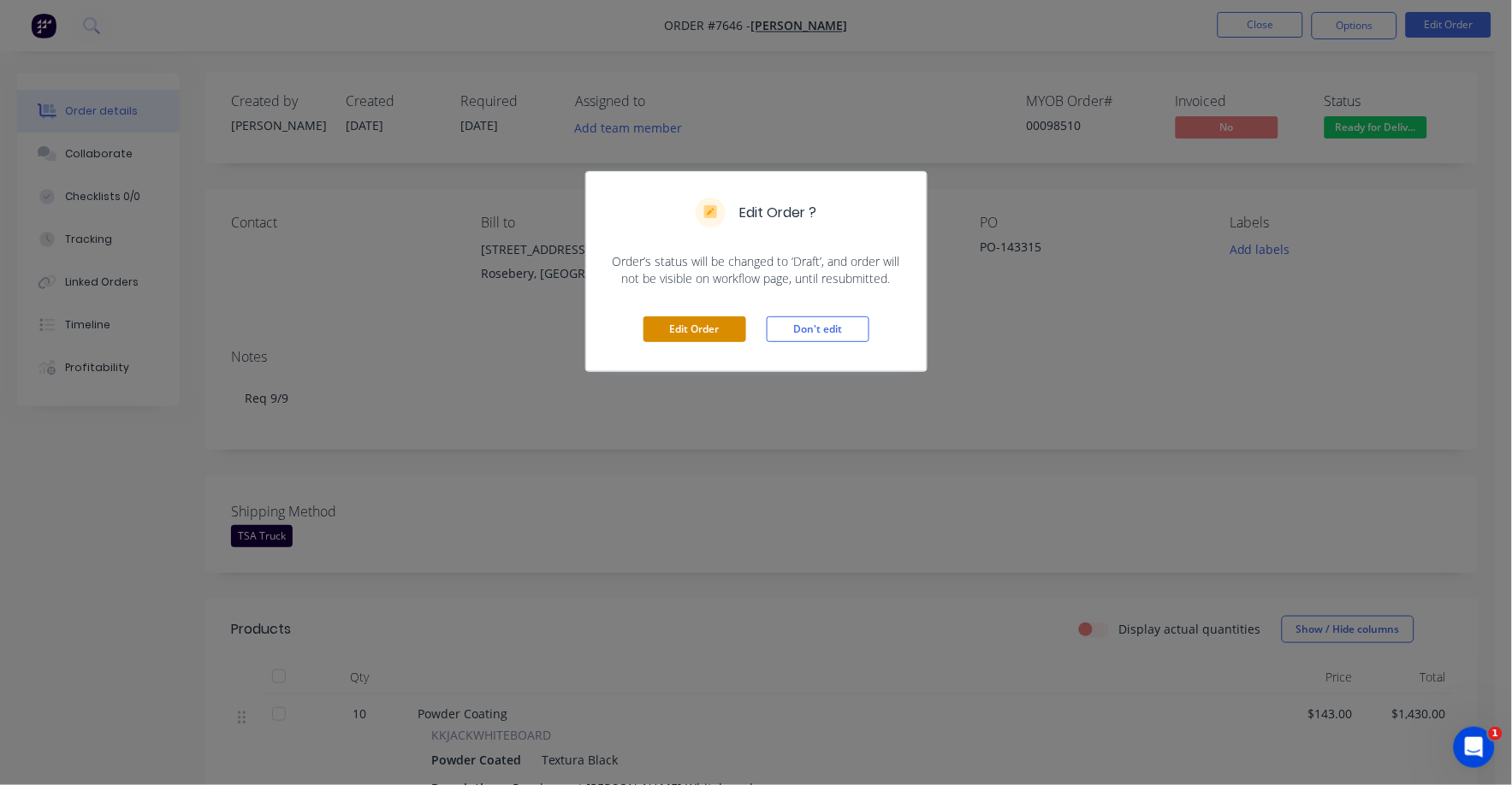
drag, startPoint x: 696, startPoint y: 331, endPoint x: 736, endPoint y: 346, distance: 42.7
click at [696, 331] on button "Edit Order" at bounding box center [695, 329] width 103 height 25
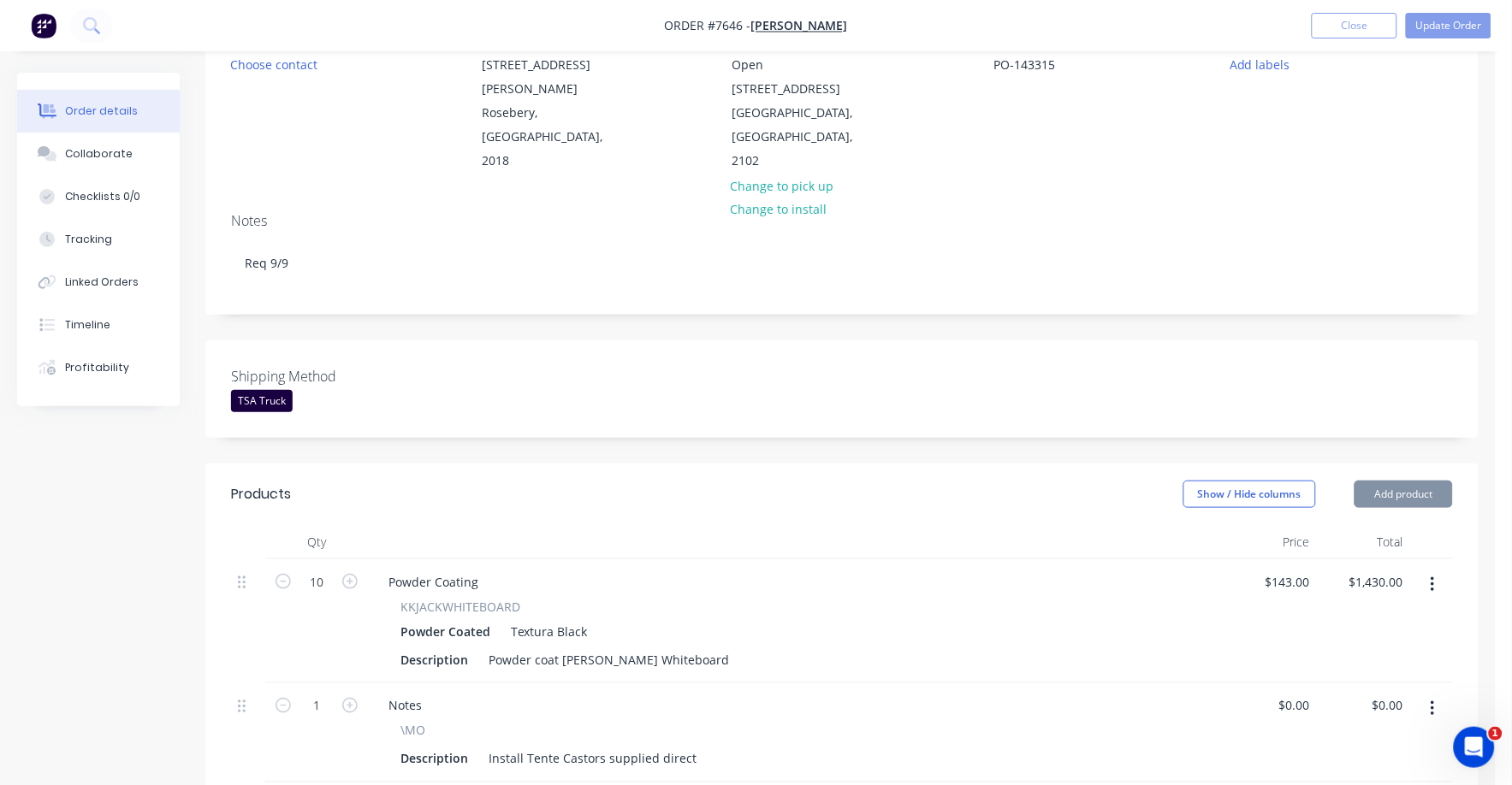
scroll to position [613, 0]
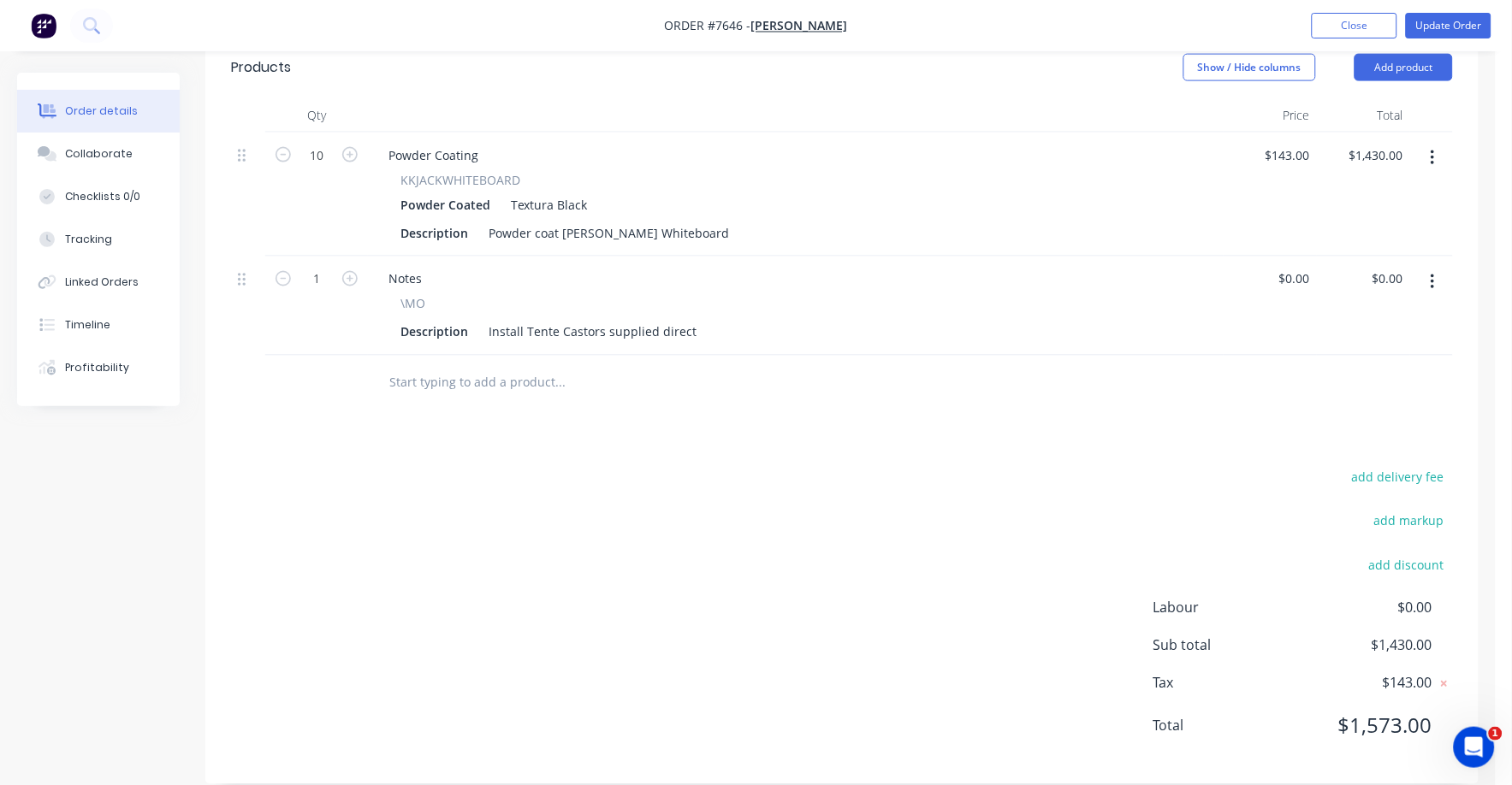
drag, startPoint x: 1410, startPoint y: 451, endPoint x: 1527, endPoint y: 454, distance: 117.0
click at [1420, 467] on button "add delivery fee" at bounding box center [1398, 478] width 111 height 23
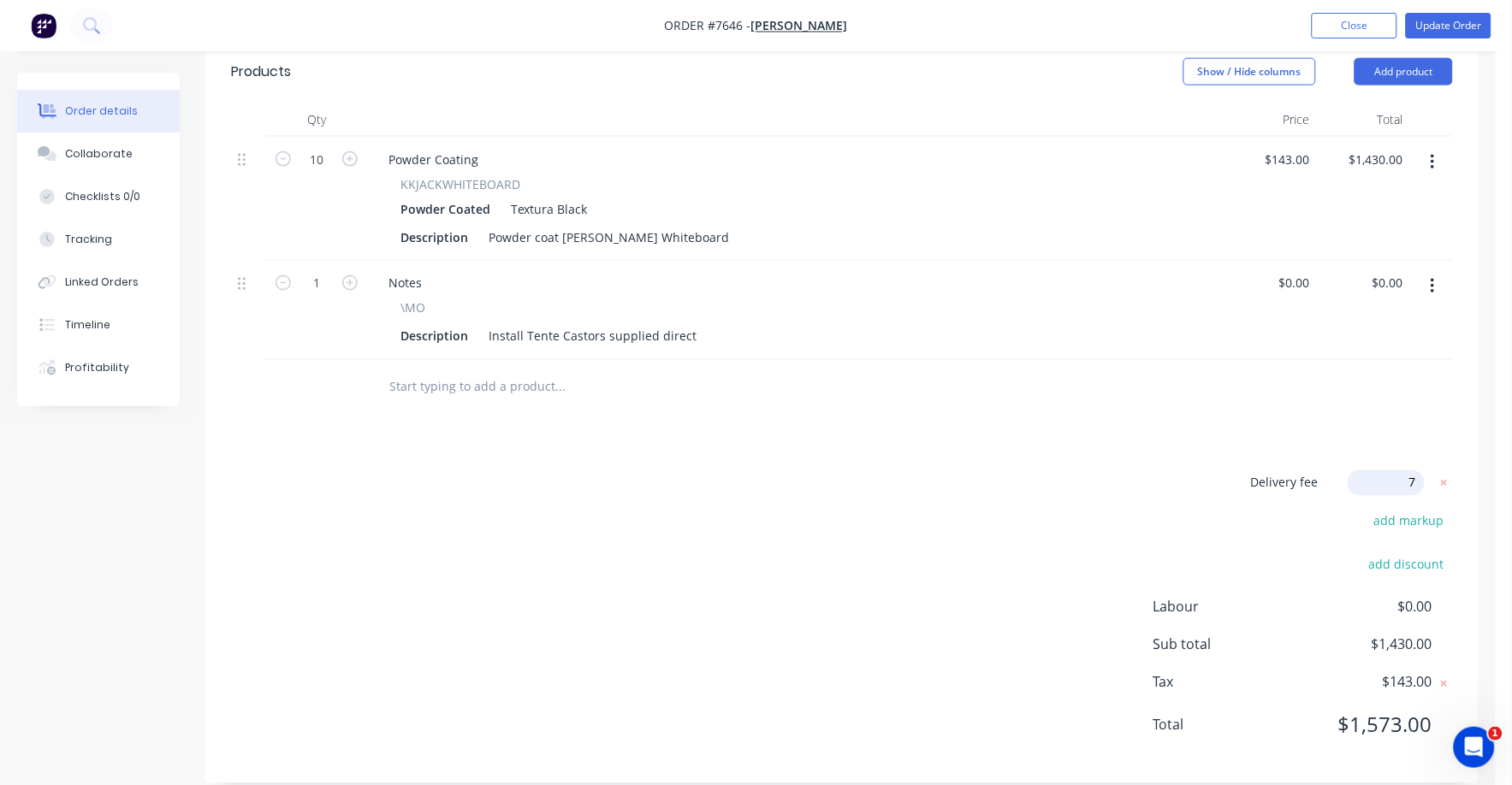
type input "75"
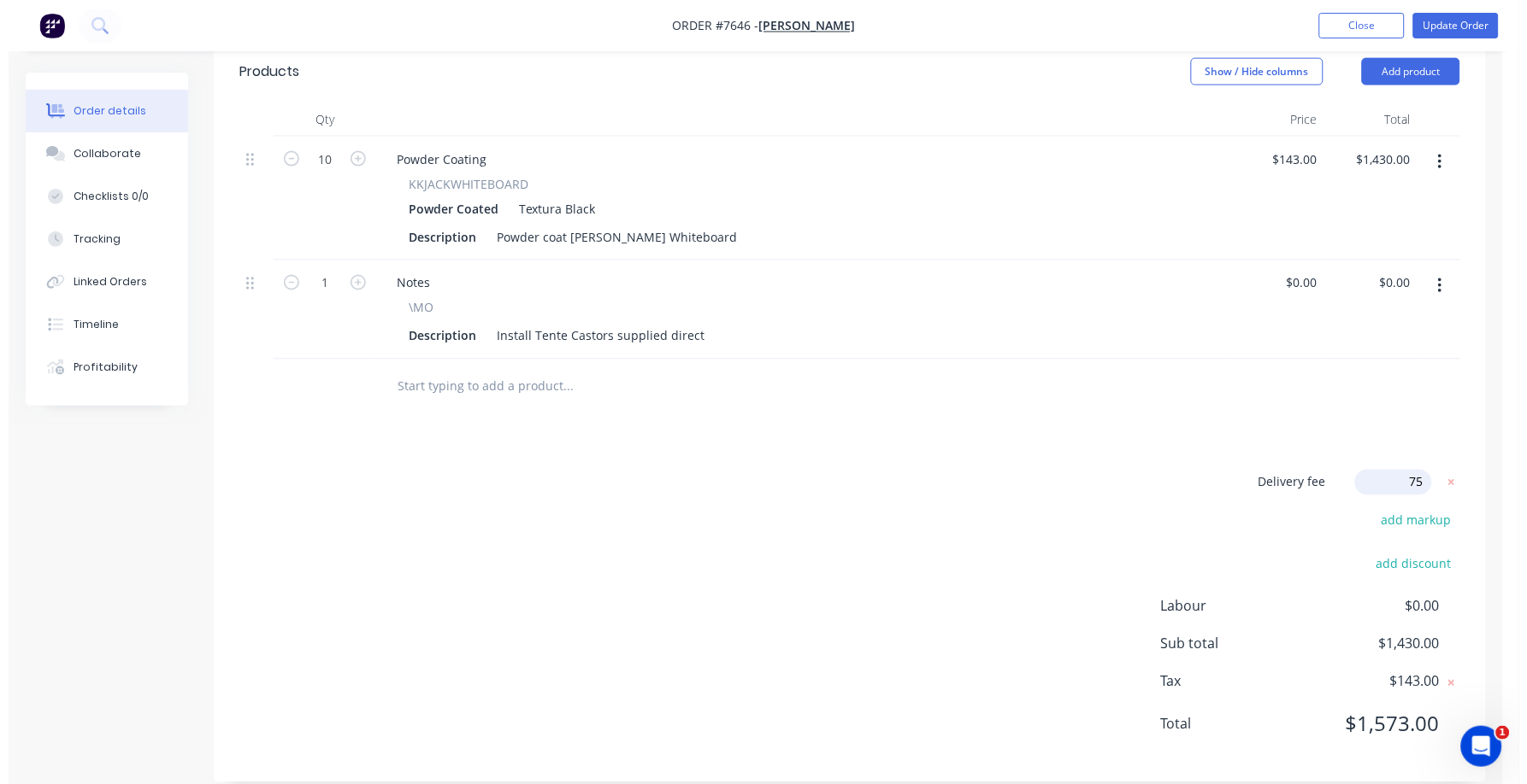
scroll to position [605, 0]
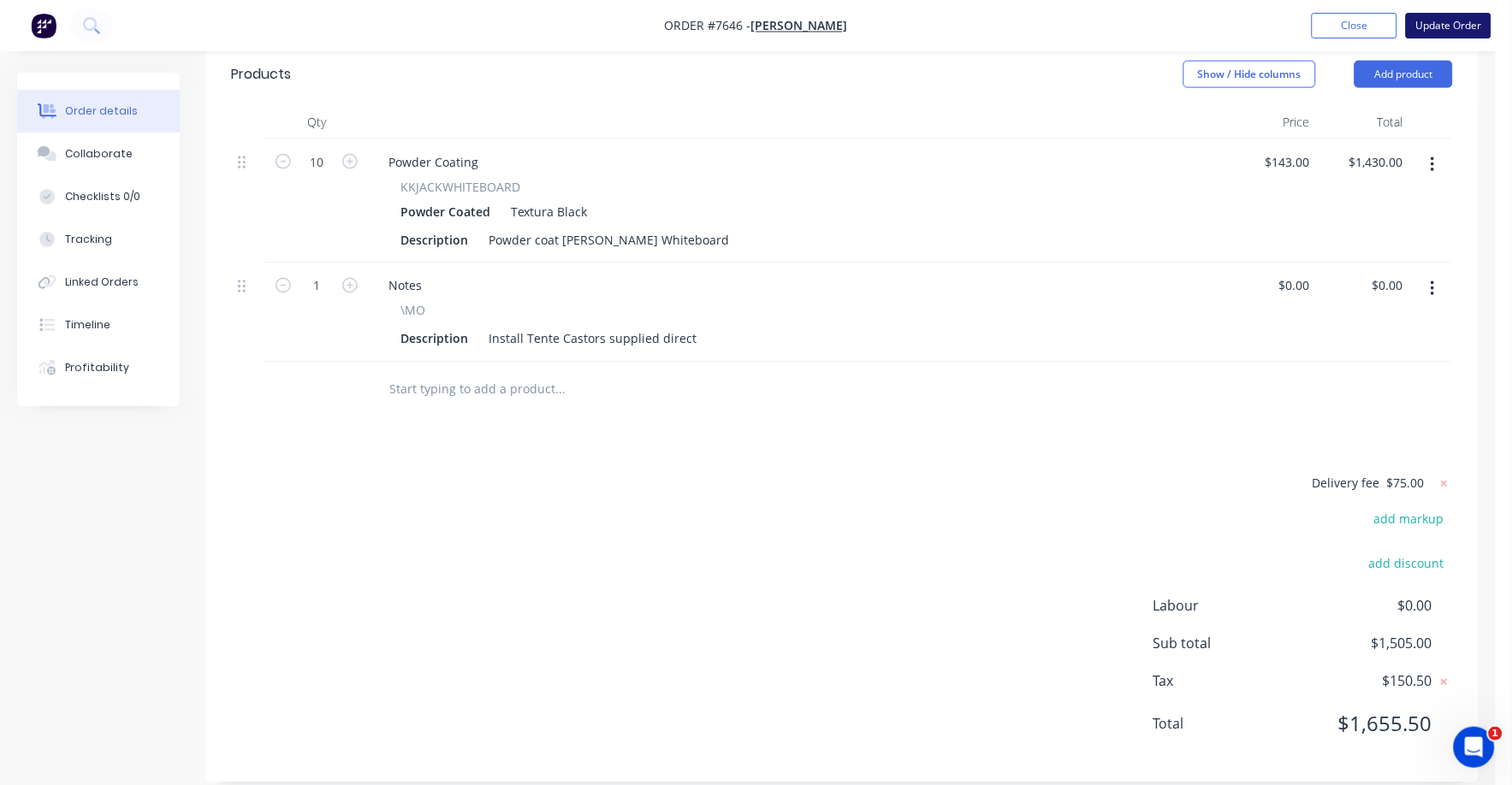
click at [1443, 26] on button "Update Order" at bounding box center [1448, 25] width 86 height 25
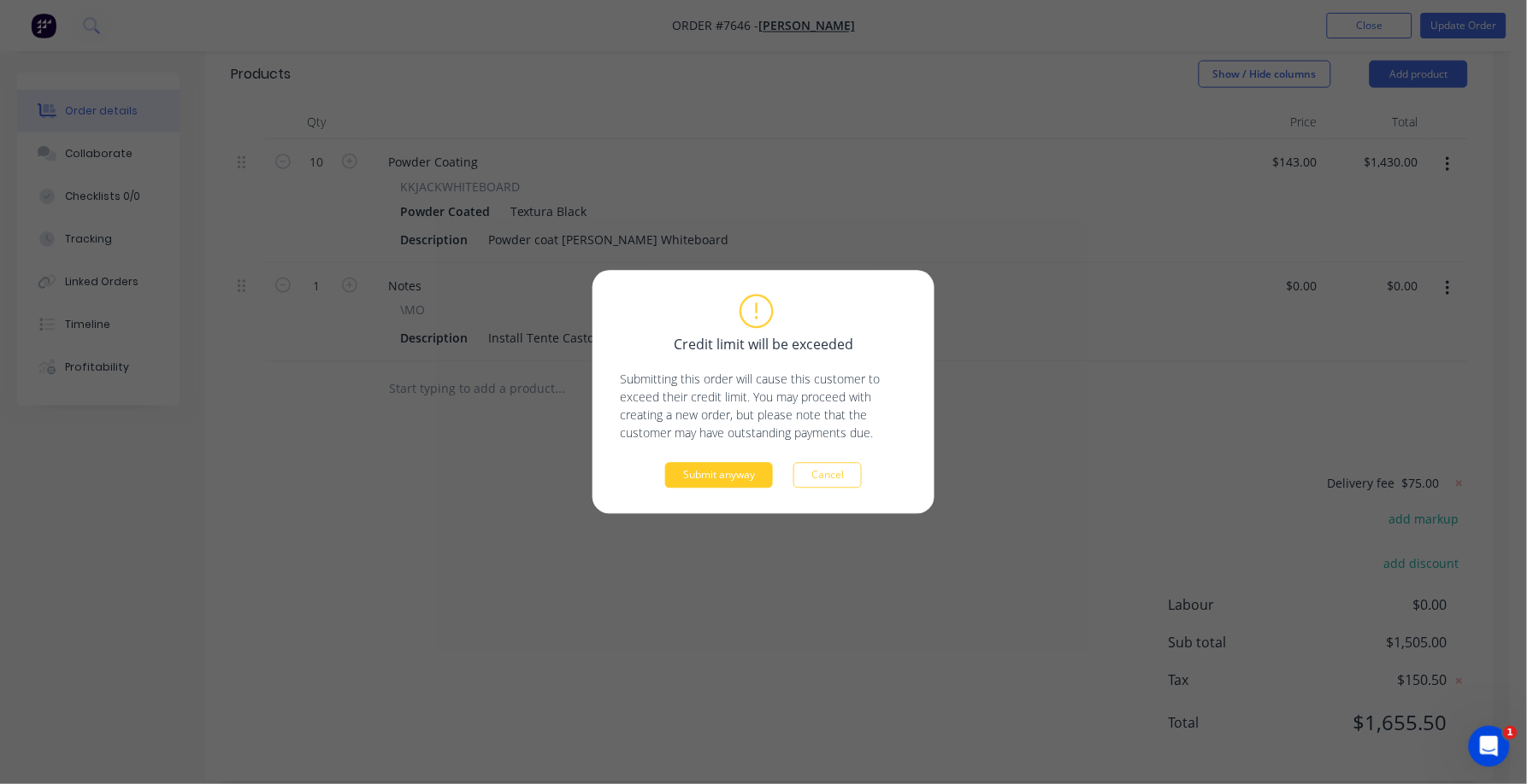
click at [708, 477] on button "Submit anyway" at bounding box center [719, 476] width 108 height 25
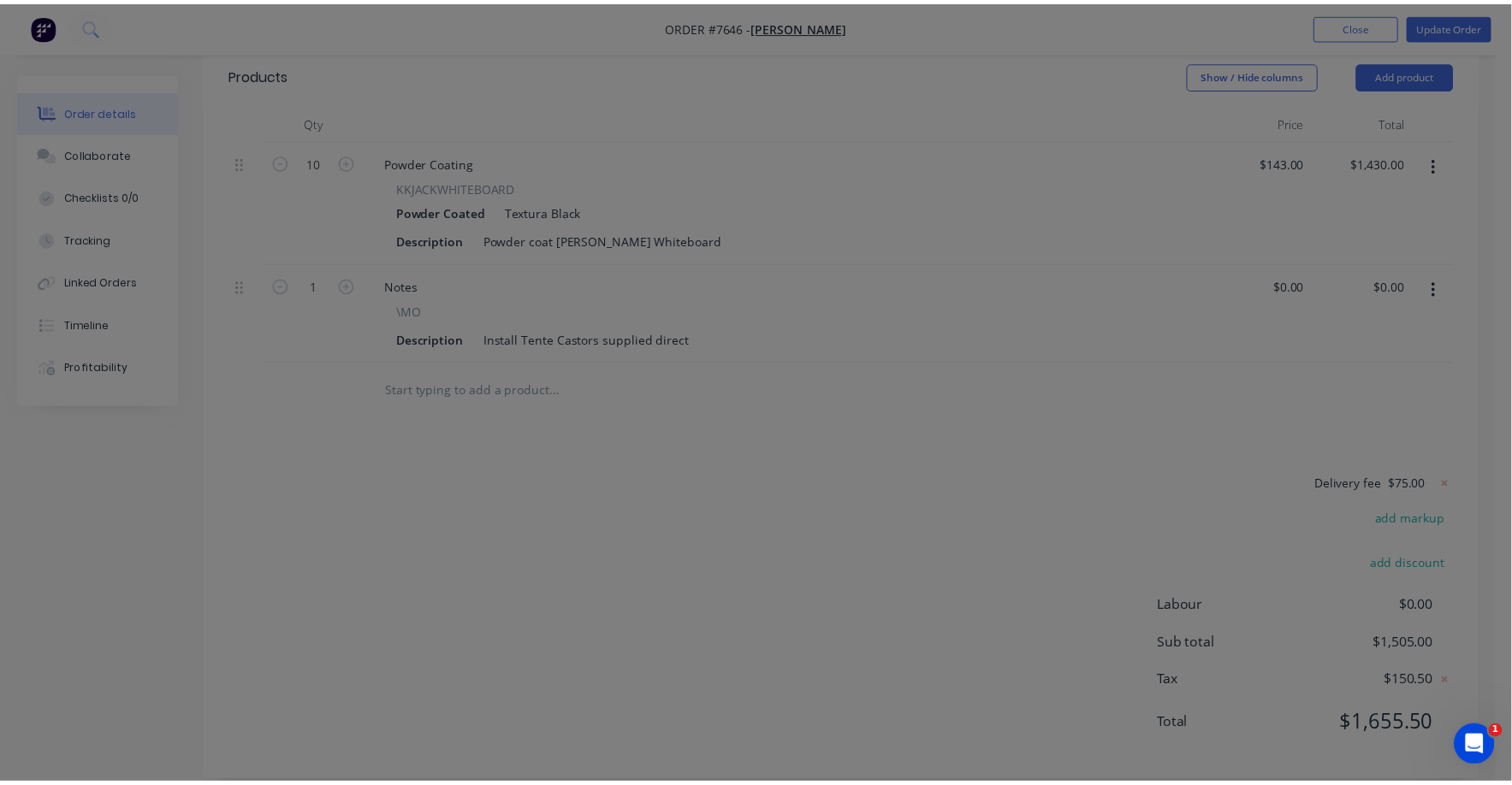
scroll to position [449, 0]
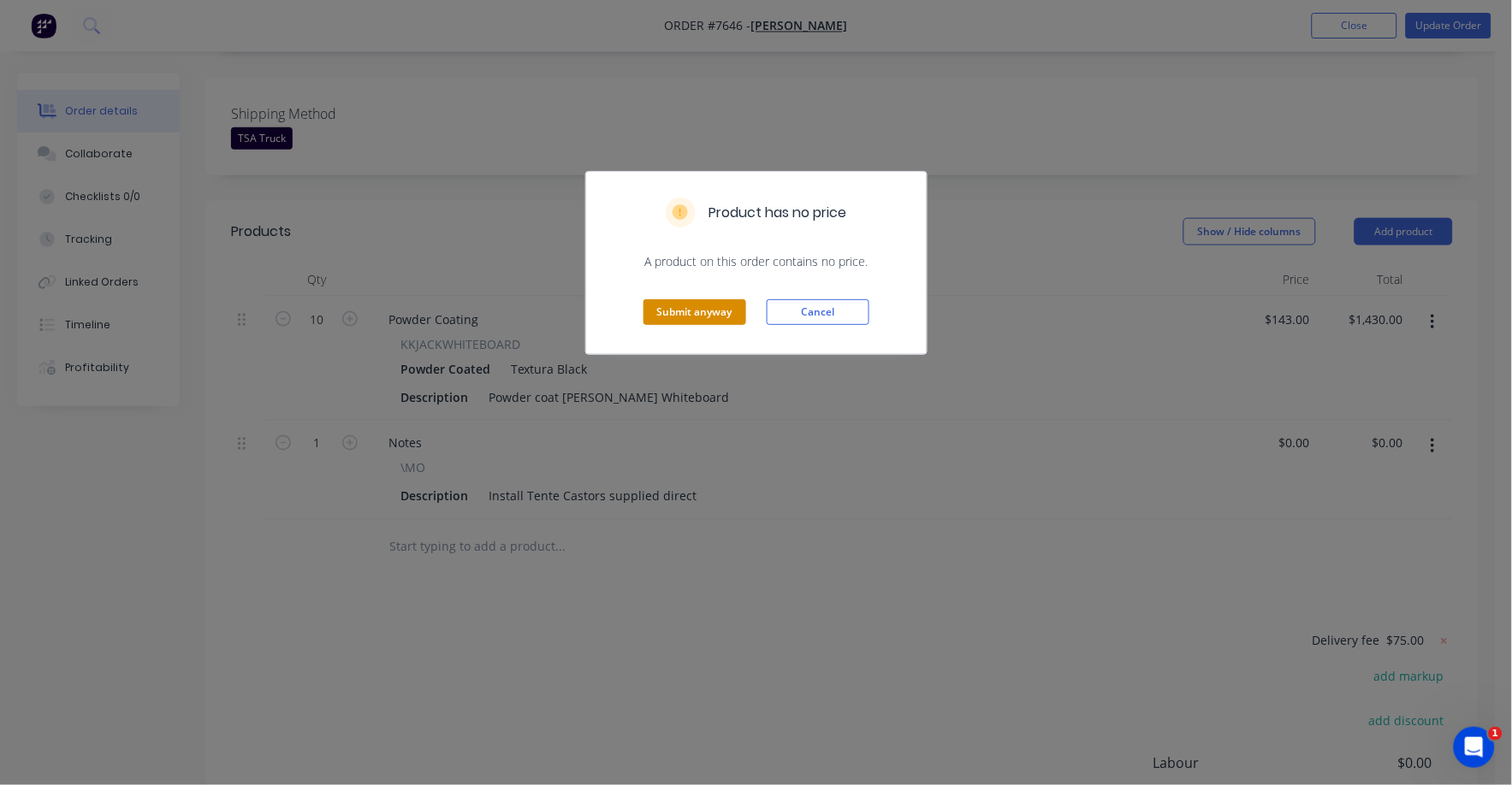
click at [709, 305] on button "Submit anyway" at bounding box center [695, 311] width 103 height 25
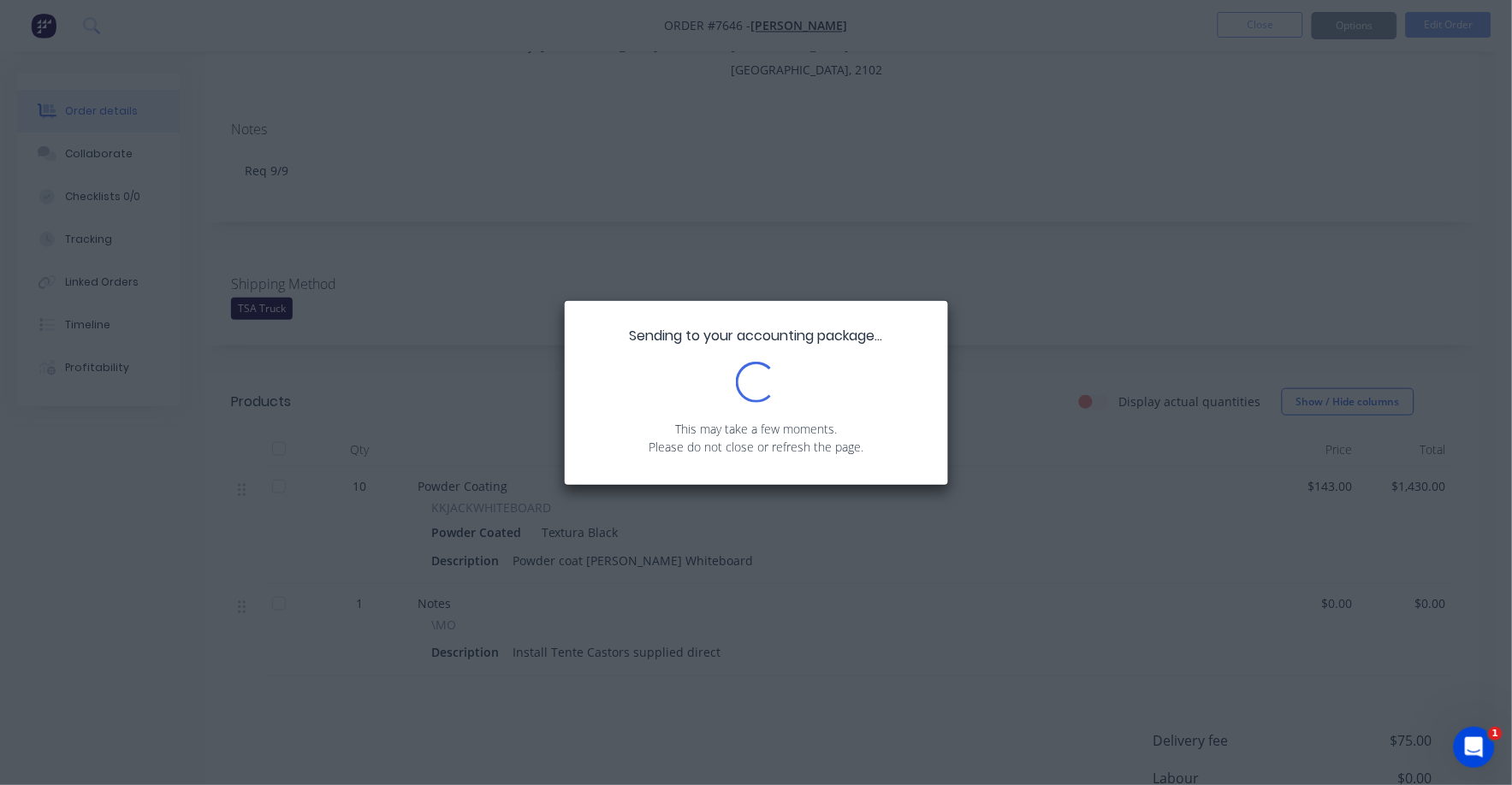
scroll to position [0, 0]
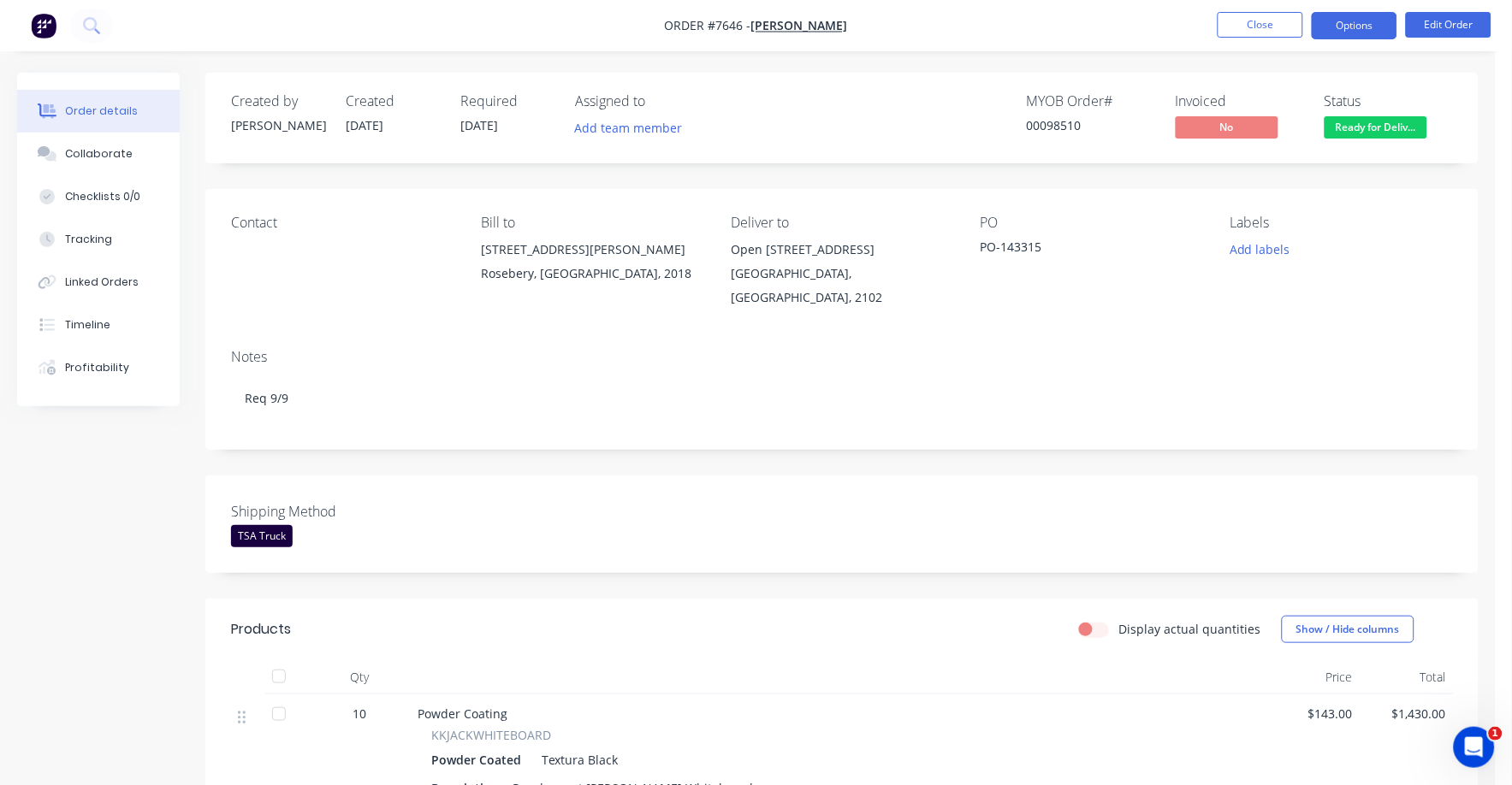
click at [1351, 23] on button "Options" at bounding box center [1355, 25] width 86 height 27
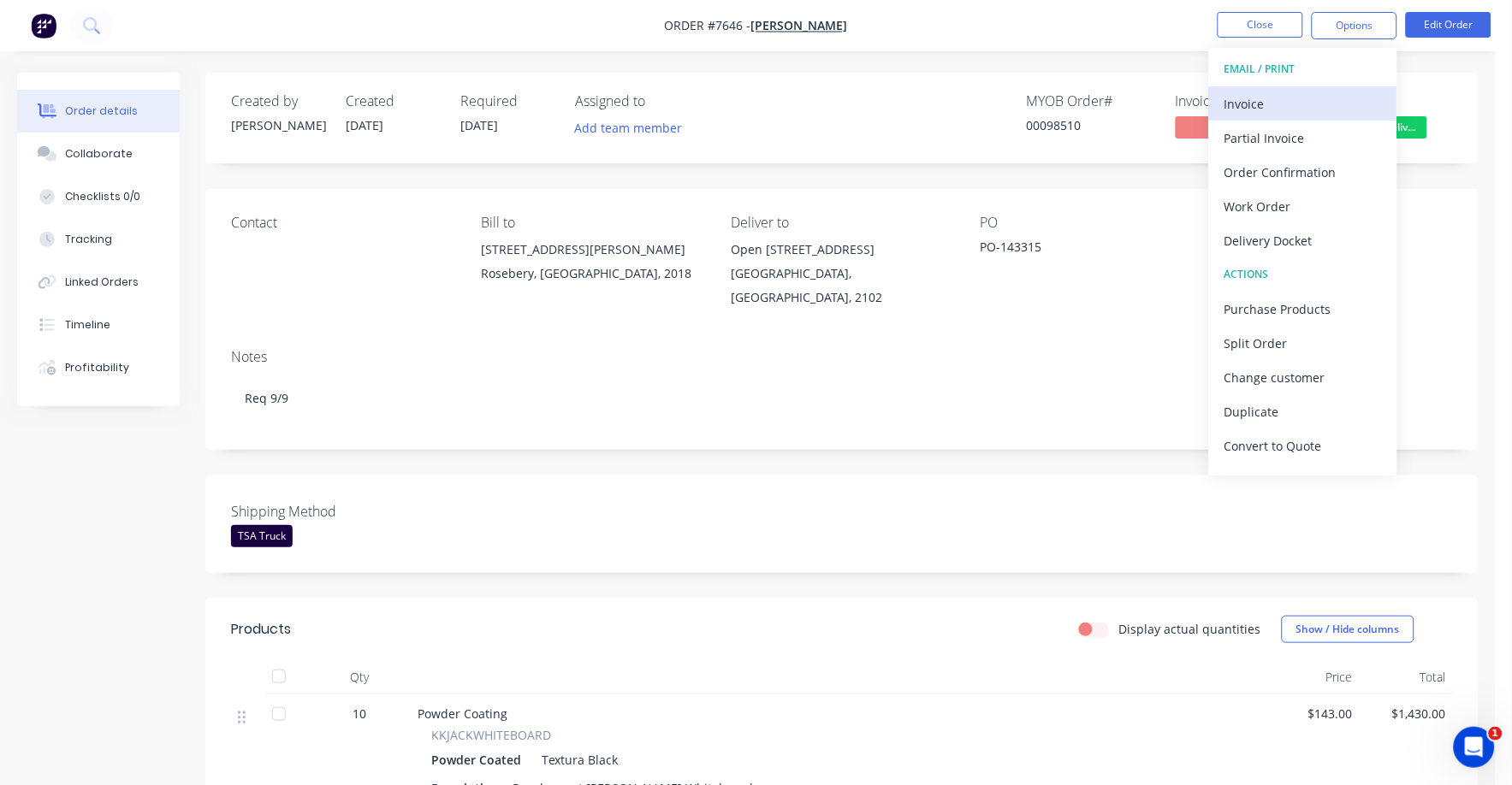
click at [1248, 94] on div "Invoice" at bounding box center [1303, 104] width 157 height 24
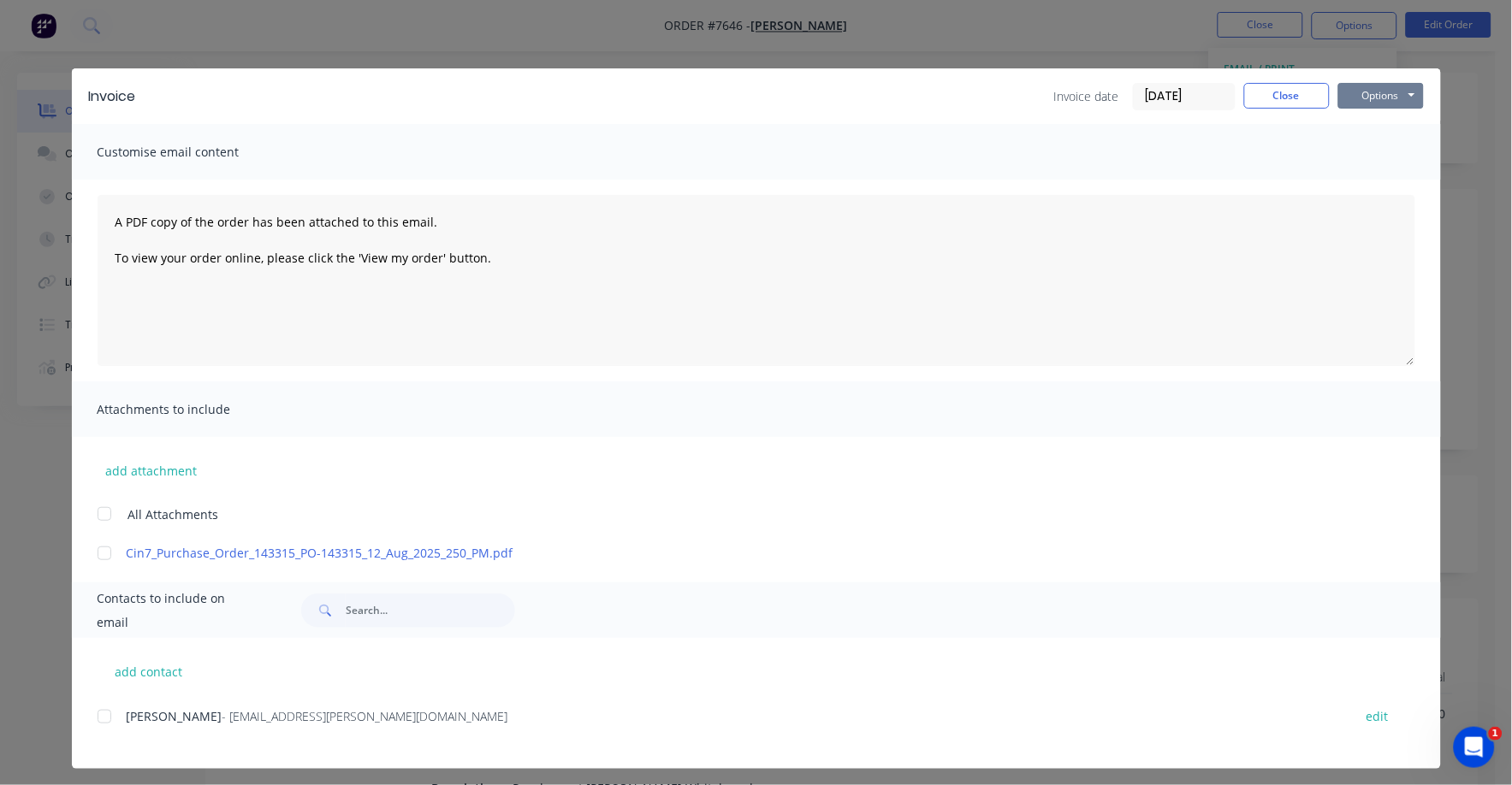
drag, startPoint x: 1354, startPoint y: 93, endPoint x: 1351, endPoint y: 109, distance: 16.3
click at [1354, 96] on button "Options" at bounding box center [1381, 95] width 86 height 25
click at [1344, 147] on button "Print" at bounding box center [1393, 154] width 110 height 28
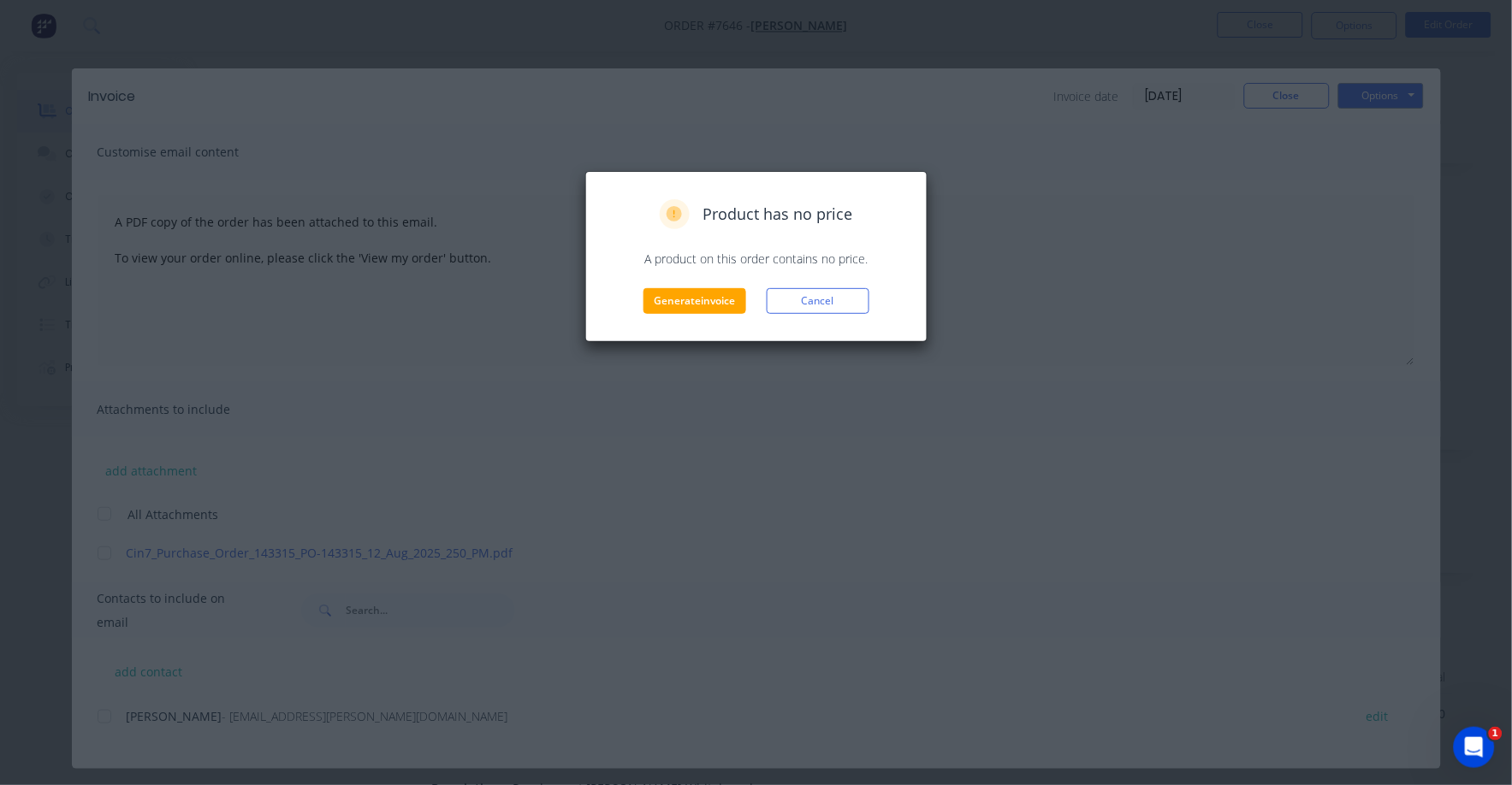
click at [685, 314] on div "Product has no price A product on this order contains no price. Generate invoic…" at bounding box center [756, 256] width 342 height 171
click at [689, 304] on button "Generate invoice" at bounding box center [695, 301] width 103 height 25
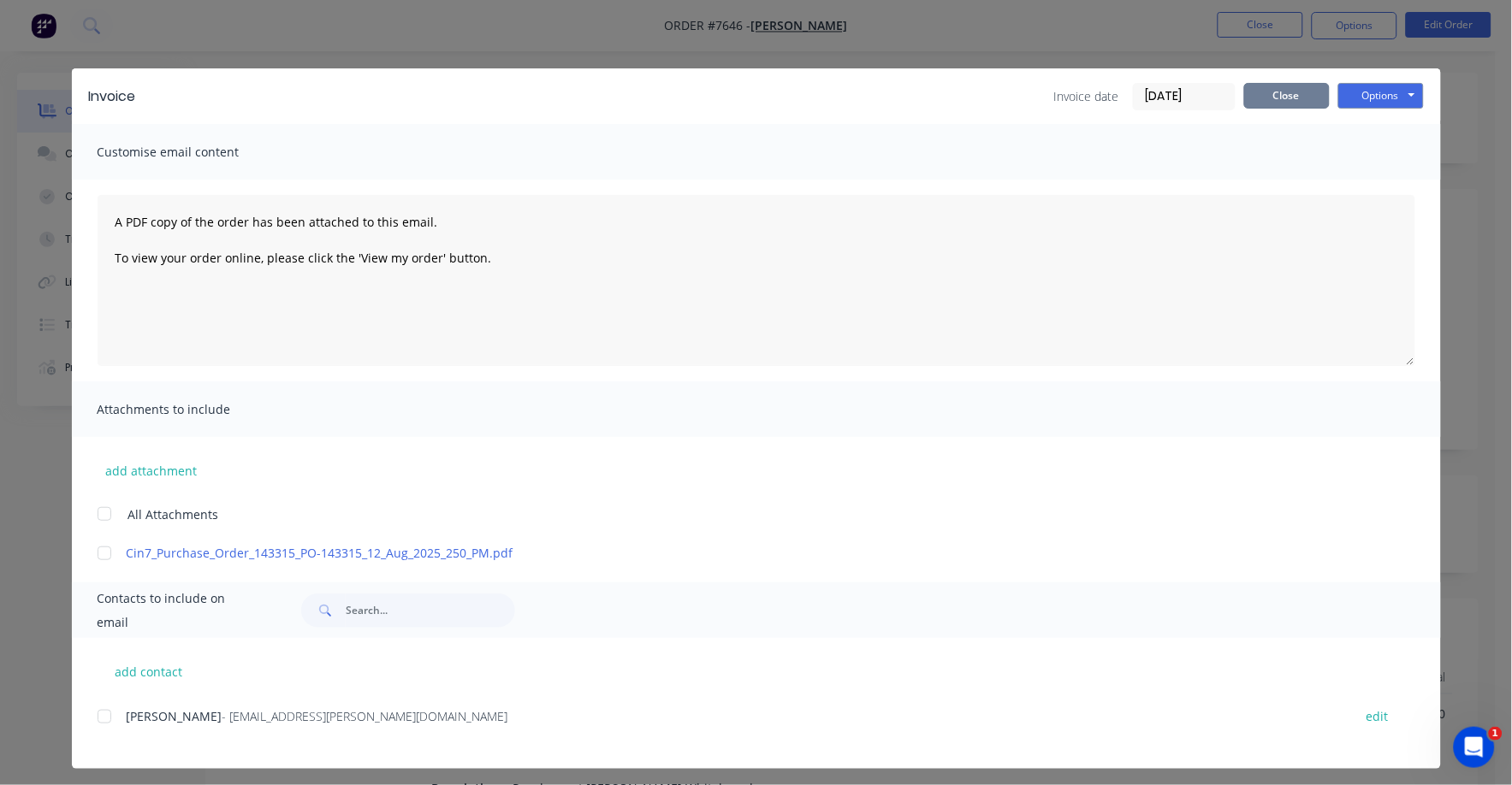
click at [1271, 97] on button "Close" at bounding box center [1287, 95] width 86 height 25
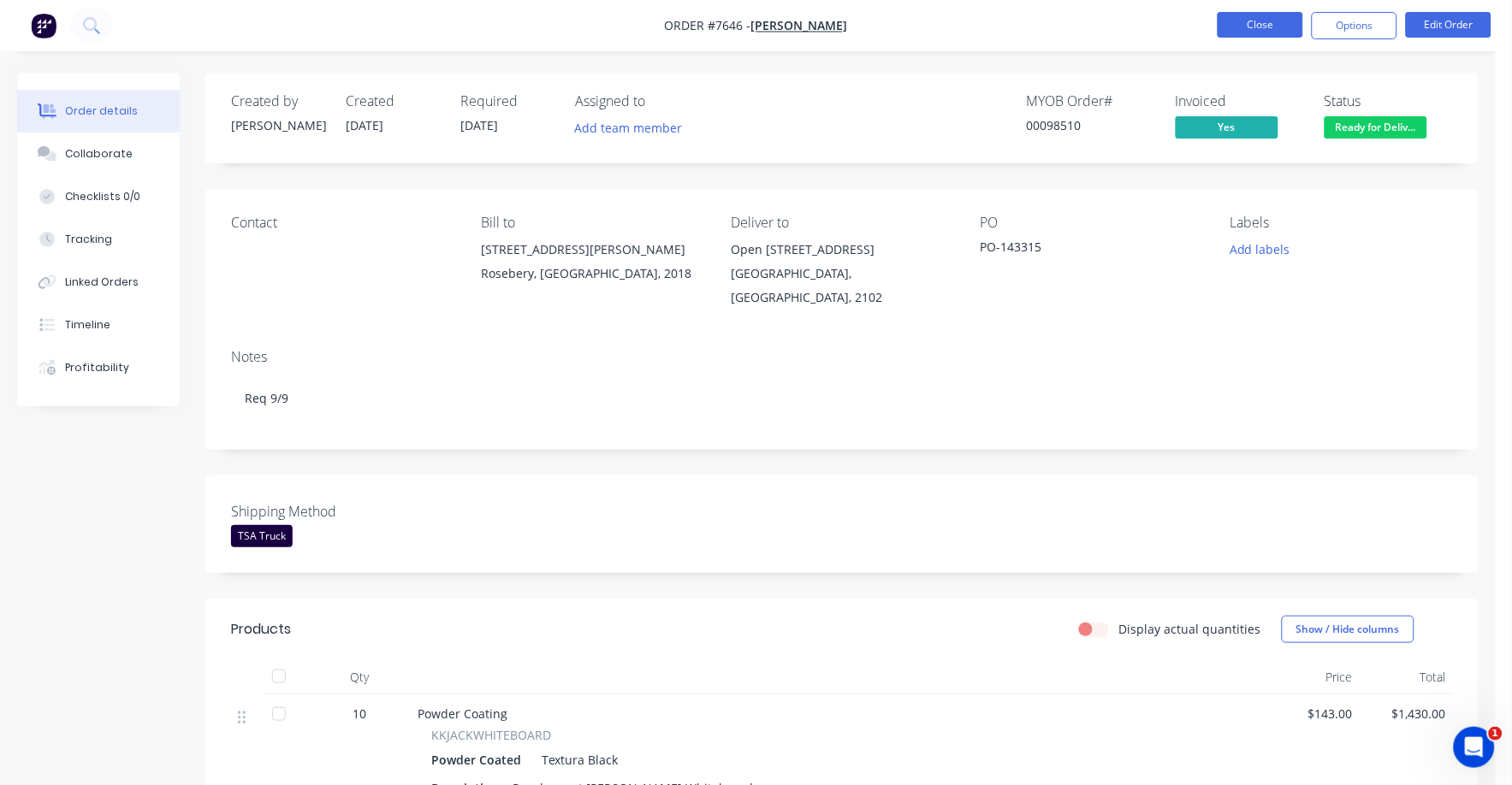
click at [1269, 18] on button "Close" at bounding box center [1261, 24] width 86 height 25
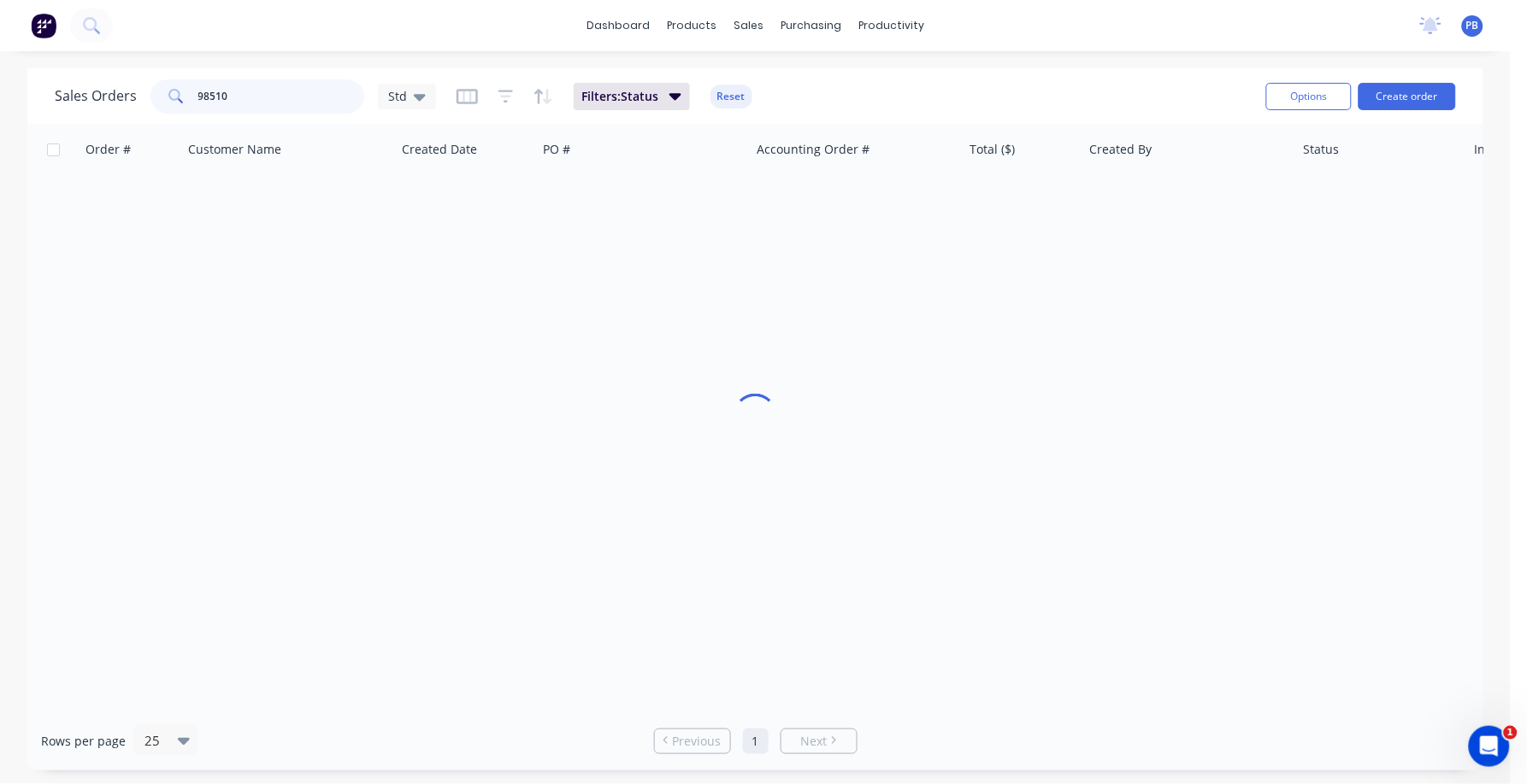
drag, startPoint x: 259, startPoint y: 97, endPoint x: 219, endPoint y: 72, distance: 47.2
click at [156, 84] on div "98510" at bounding box center [257, 96] width 214 height 34
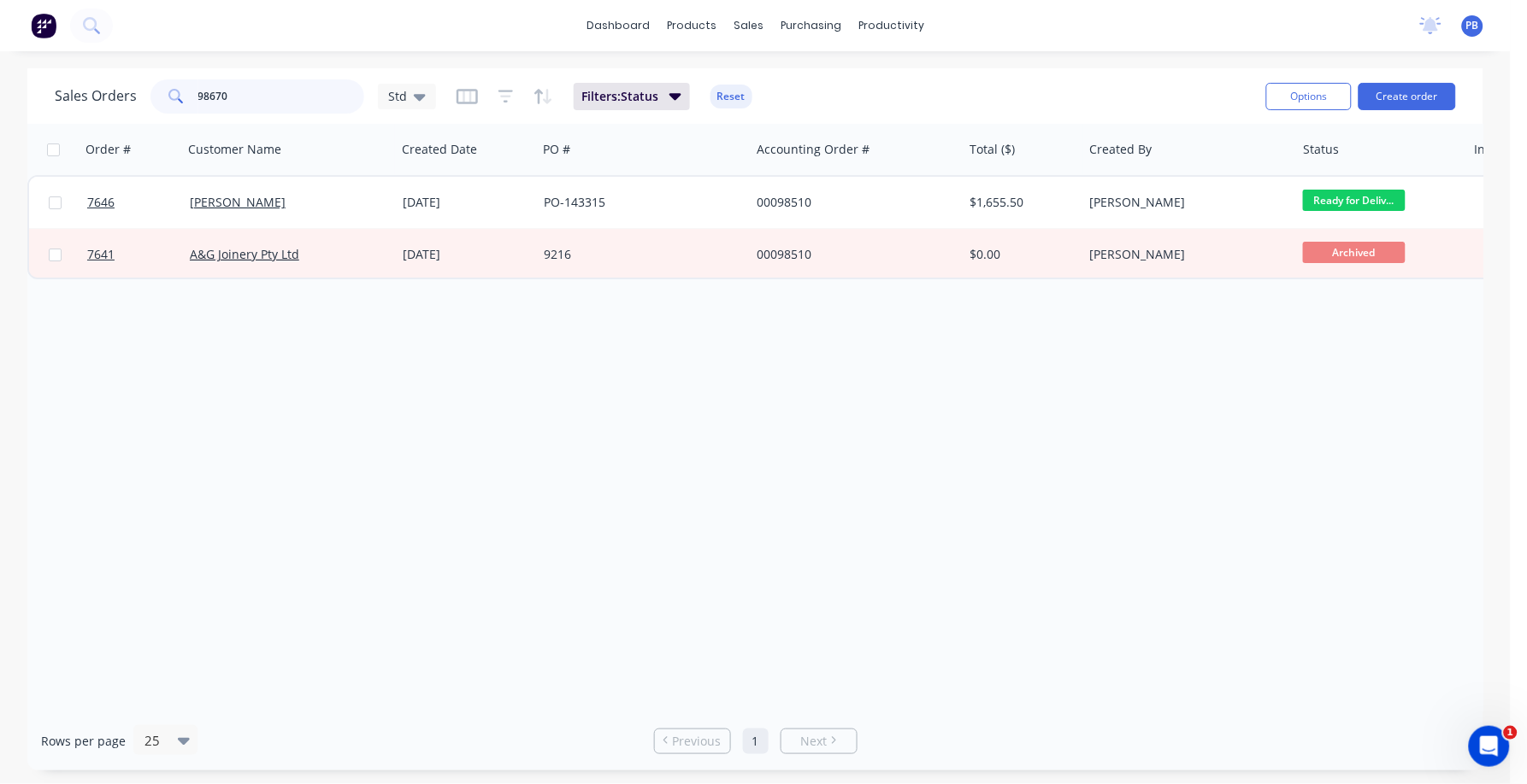
type input "98670"
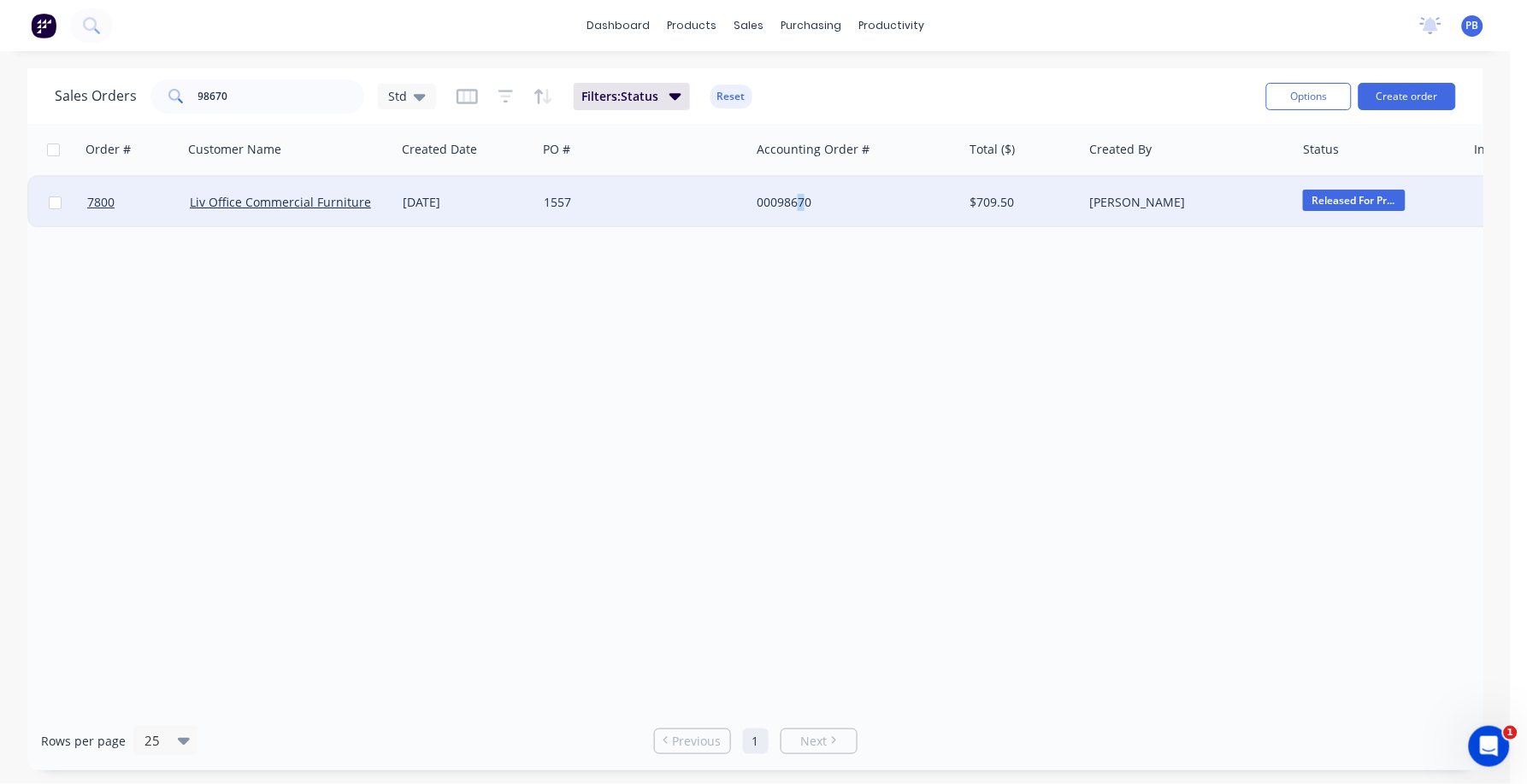
click at [797, 193] on div "00098670" at bounding box center [856, 202] width 213 height 51
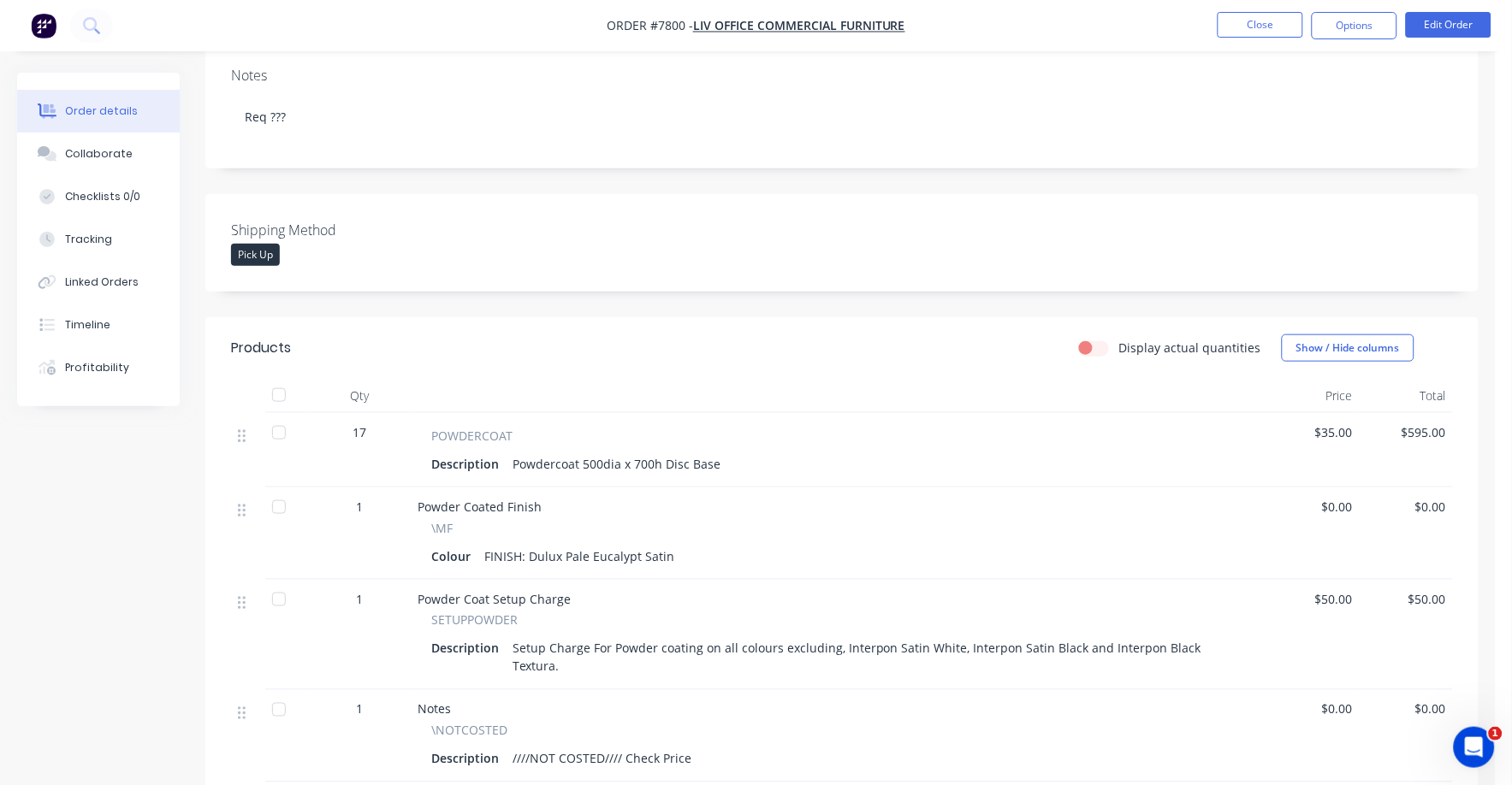
scroll to position [321, 0]
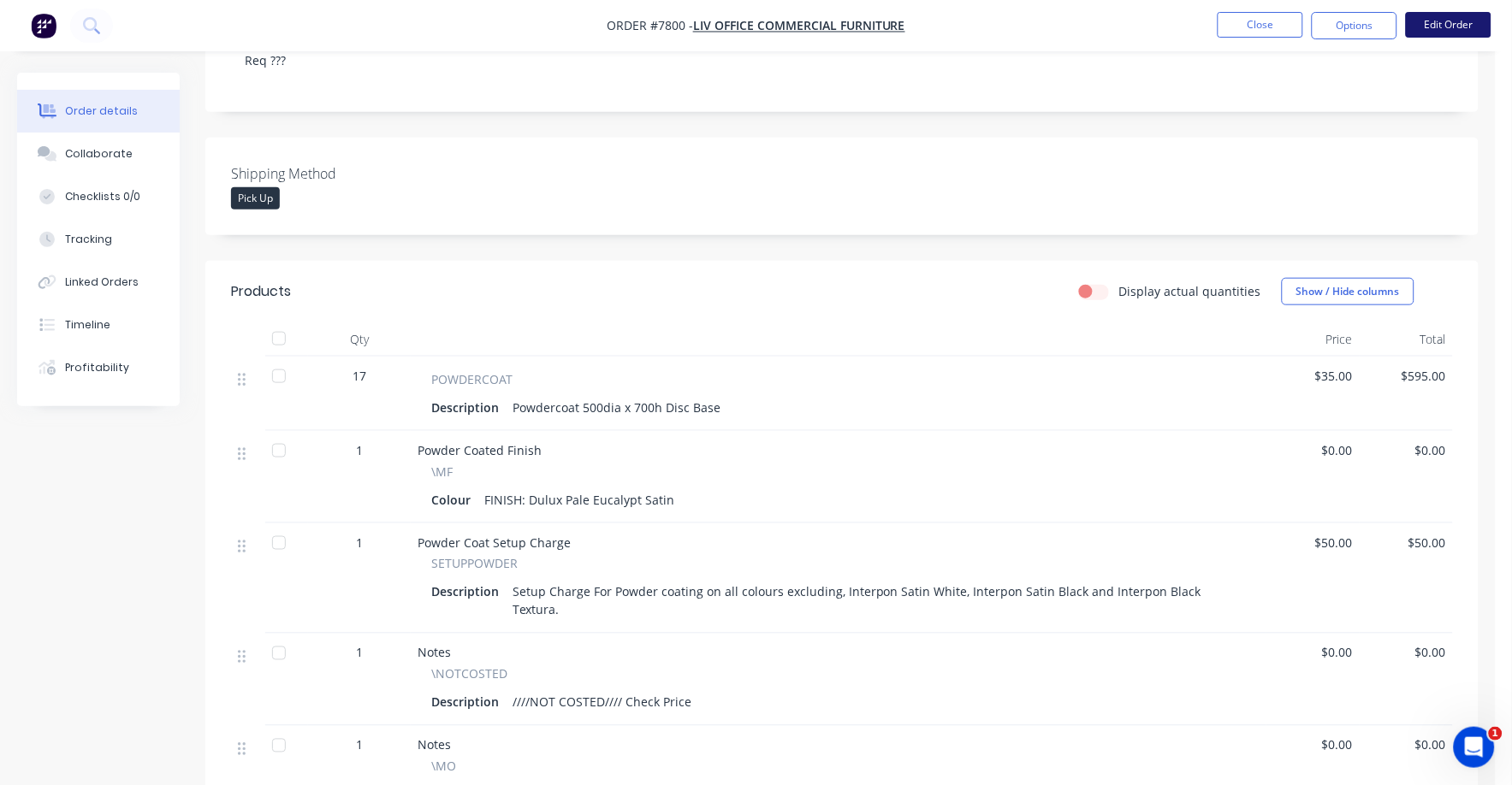
click at [1446, 23] on button "Edit Order" at bounding box center [1448, 24] width 86 height 25
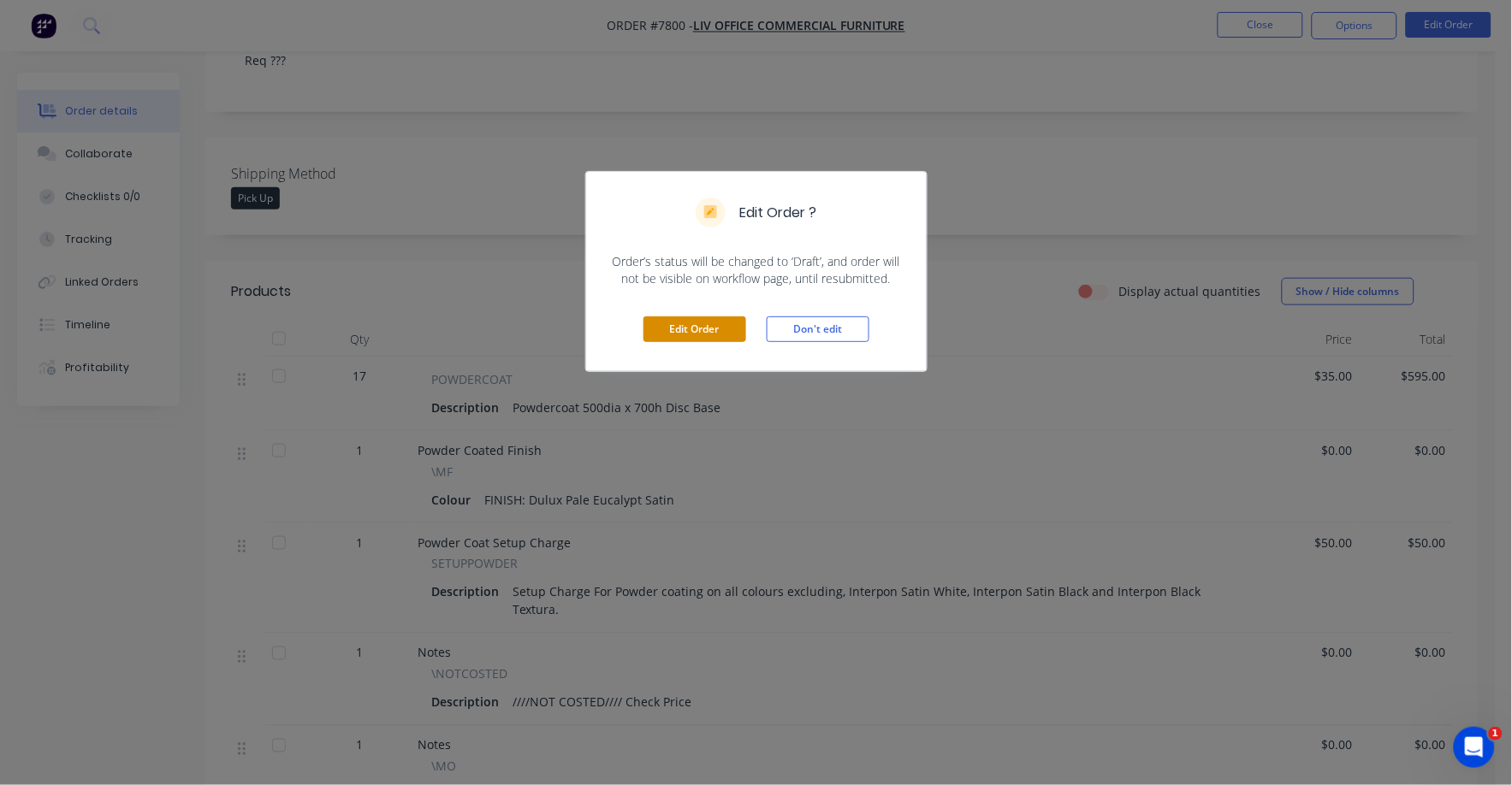
click at [704, 324] on button "Edit Order" at bounding box center [695, 329] width 103 height 25
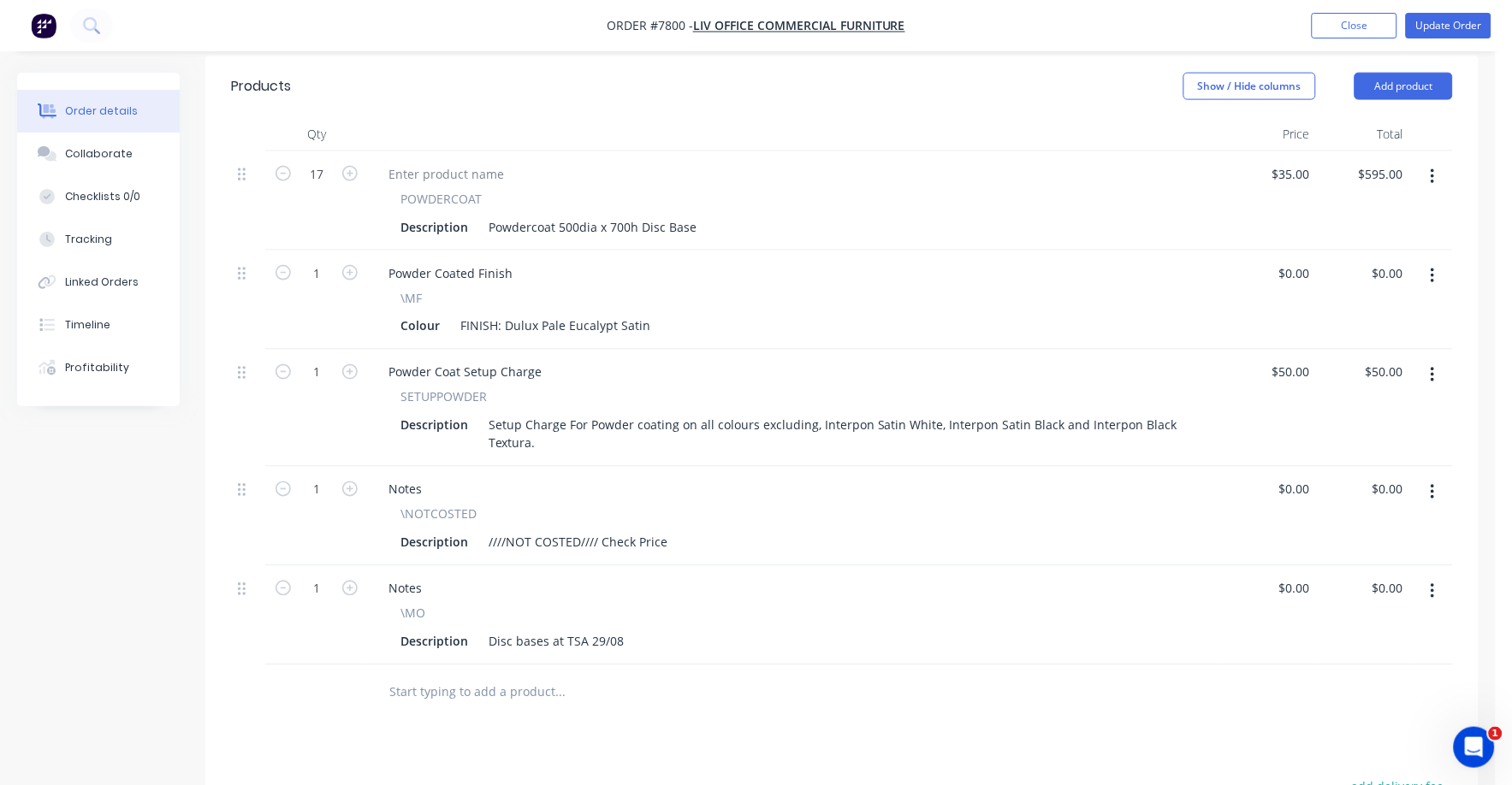
scroll to position [560, 0]
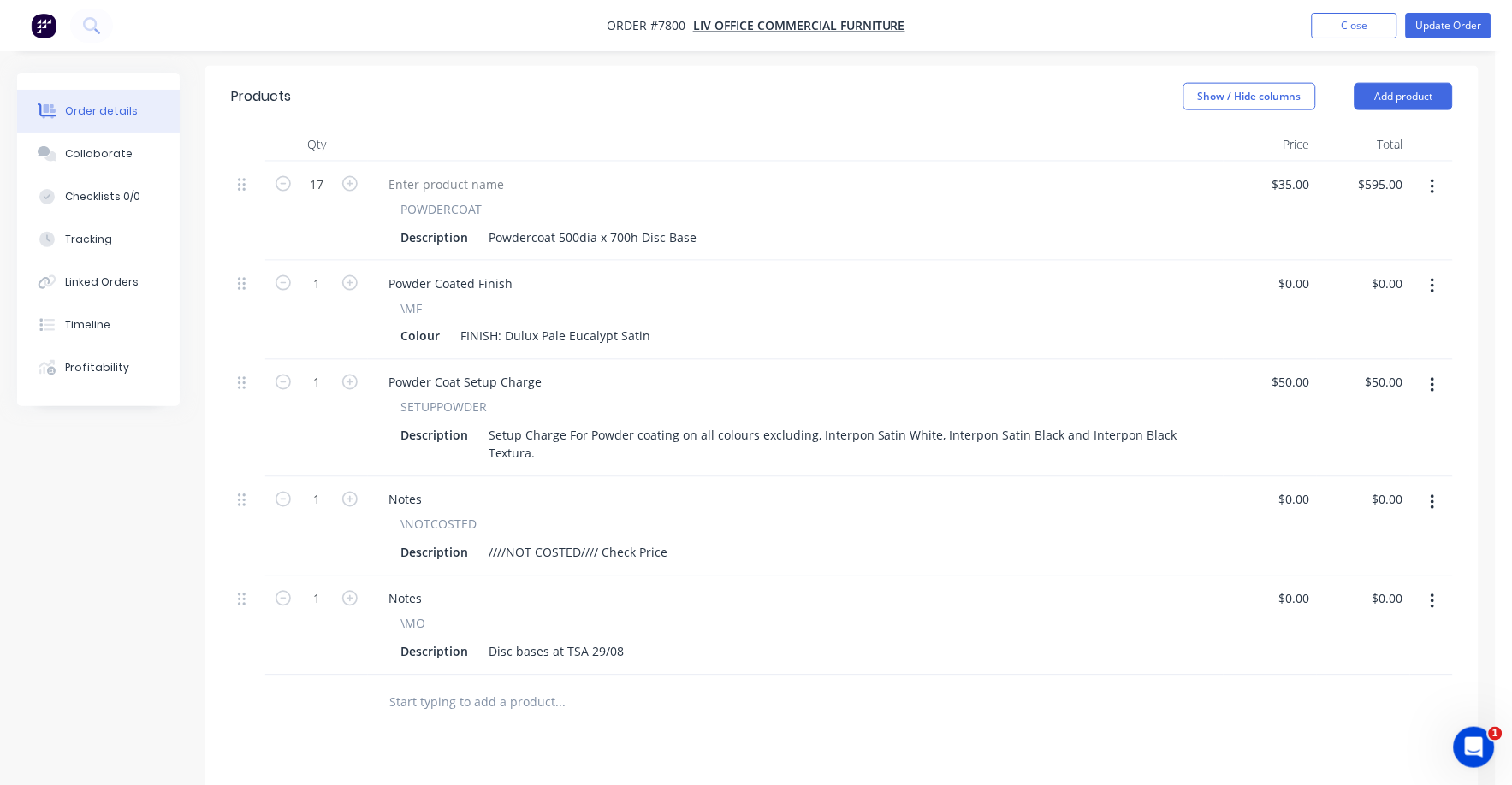
click at [1428, 488] on button "button" at bounding box center [1433, 502] width 40 height 31
click at [1339, 638] on div "Delete" at bounding box center [1372, 651] width 132 height 24
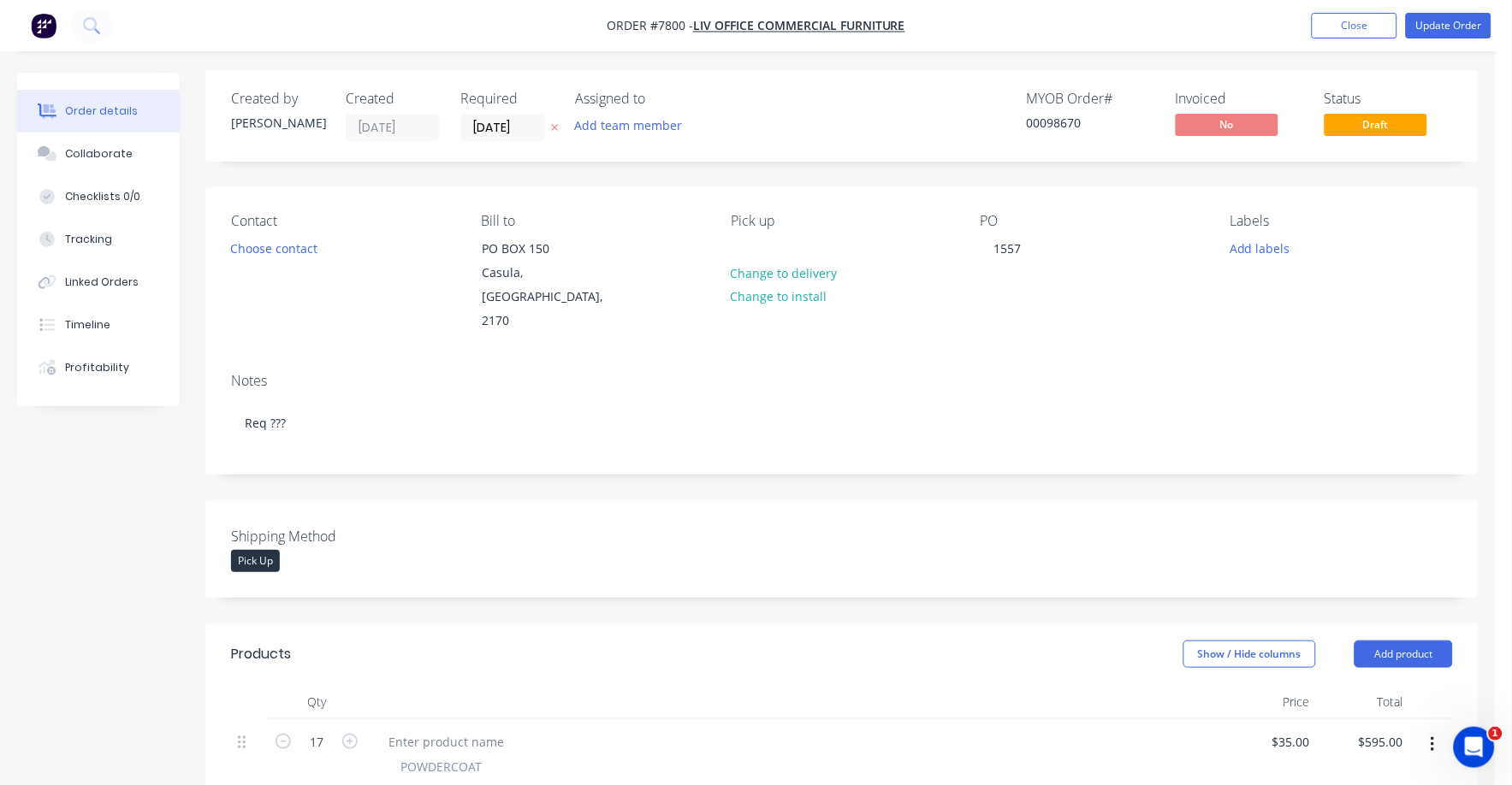
scroll to position [0, 0]
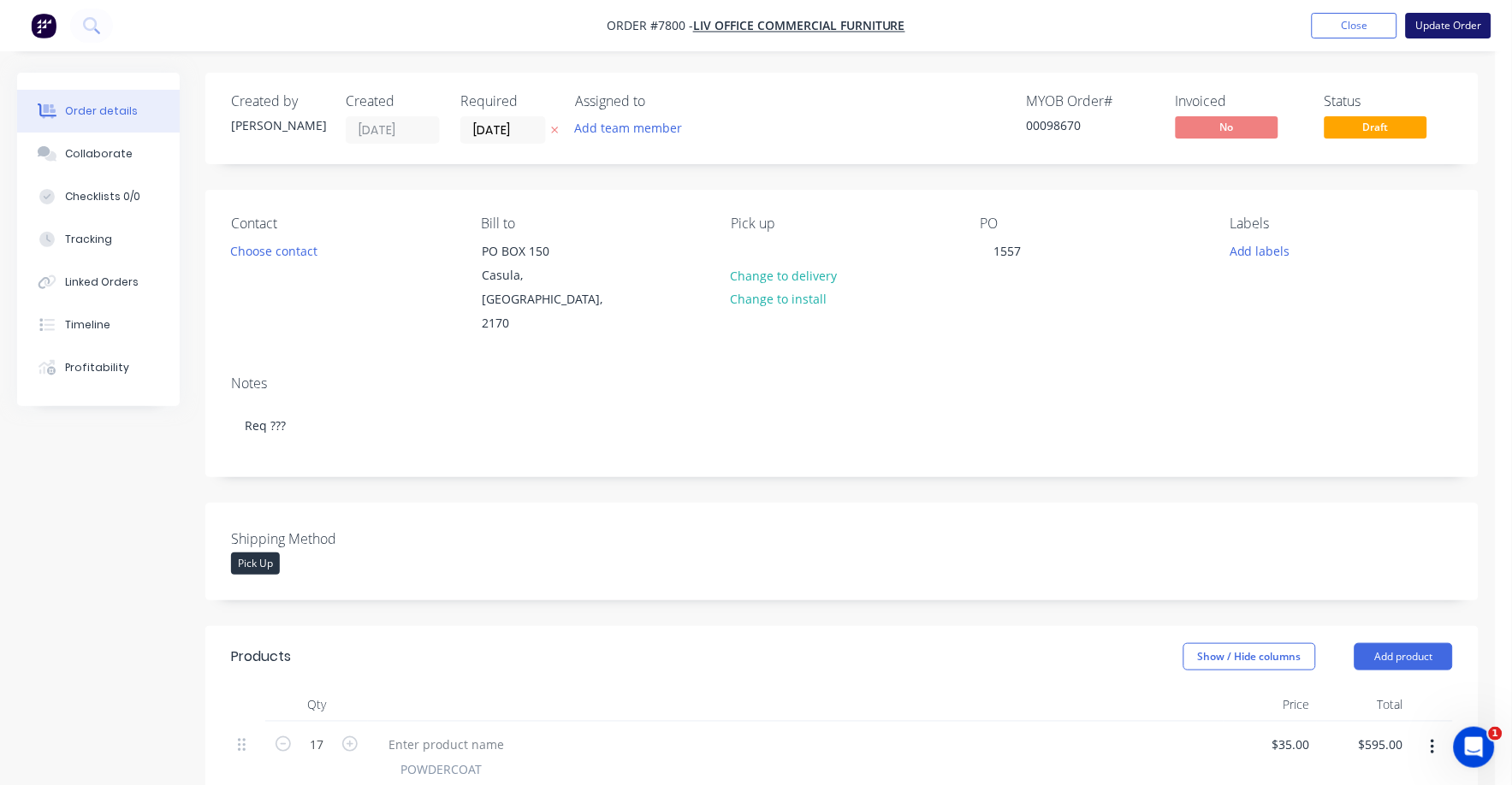
click at [1446, 23] on button "Update Order" at bounding box center [1448, 25] width 86 height 25
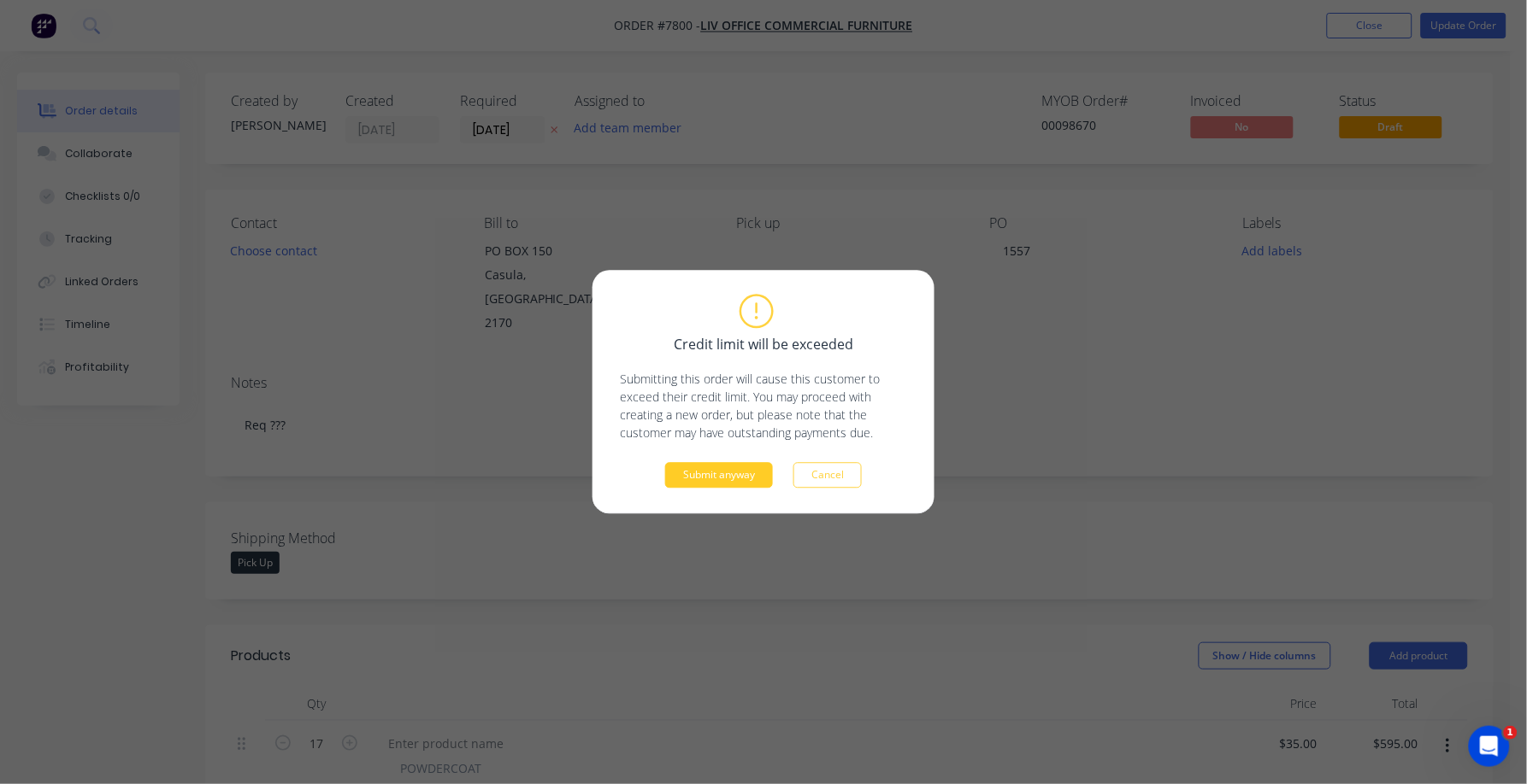
click at [740, 478] on button "Submit anyway" at bounding box center [719, 476] width 108 height 25
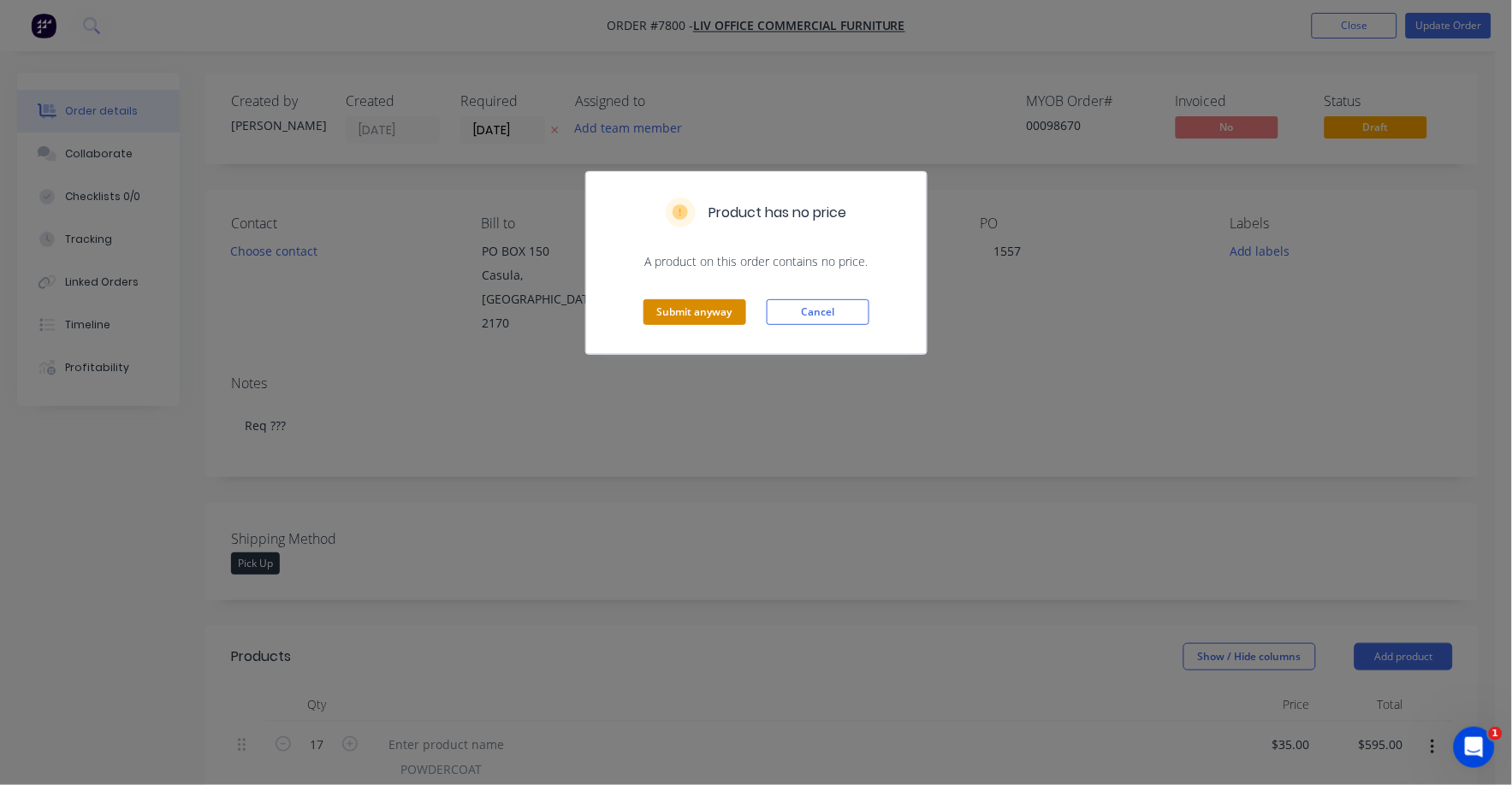
click at [698, 307] on button "Submit anyway" at bounding box center [695, 311] width 103 height 25
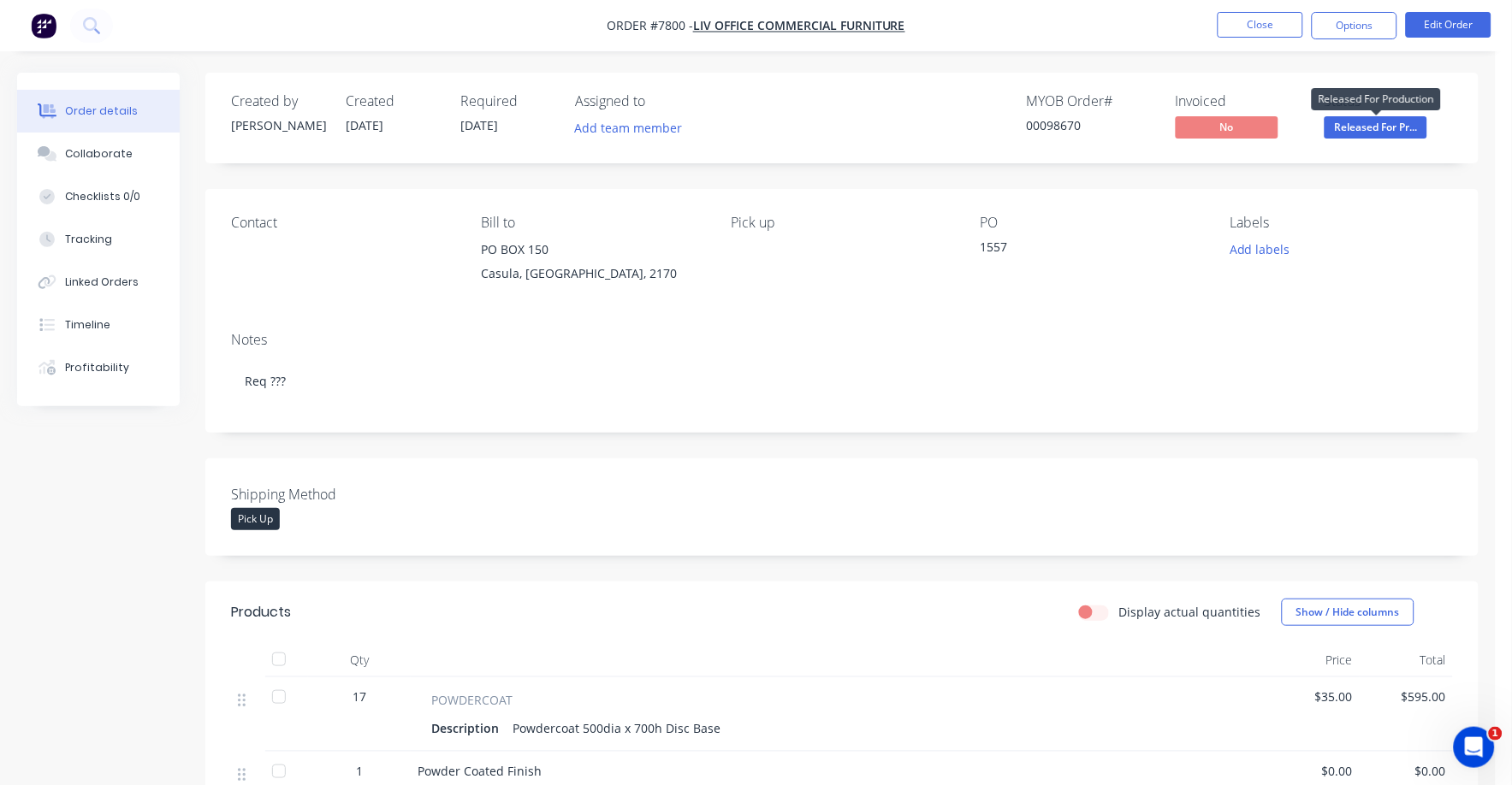
click at [1381, 129] on span "Released For Pr..." at bounding box center [1376, 126] width 103 height 22
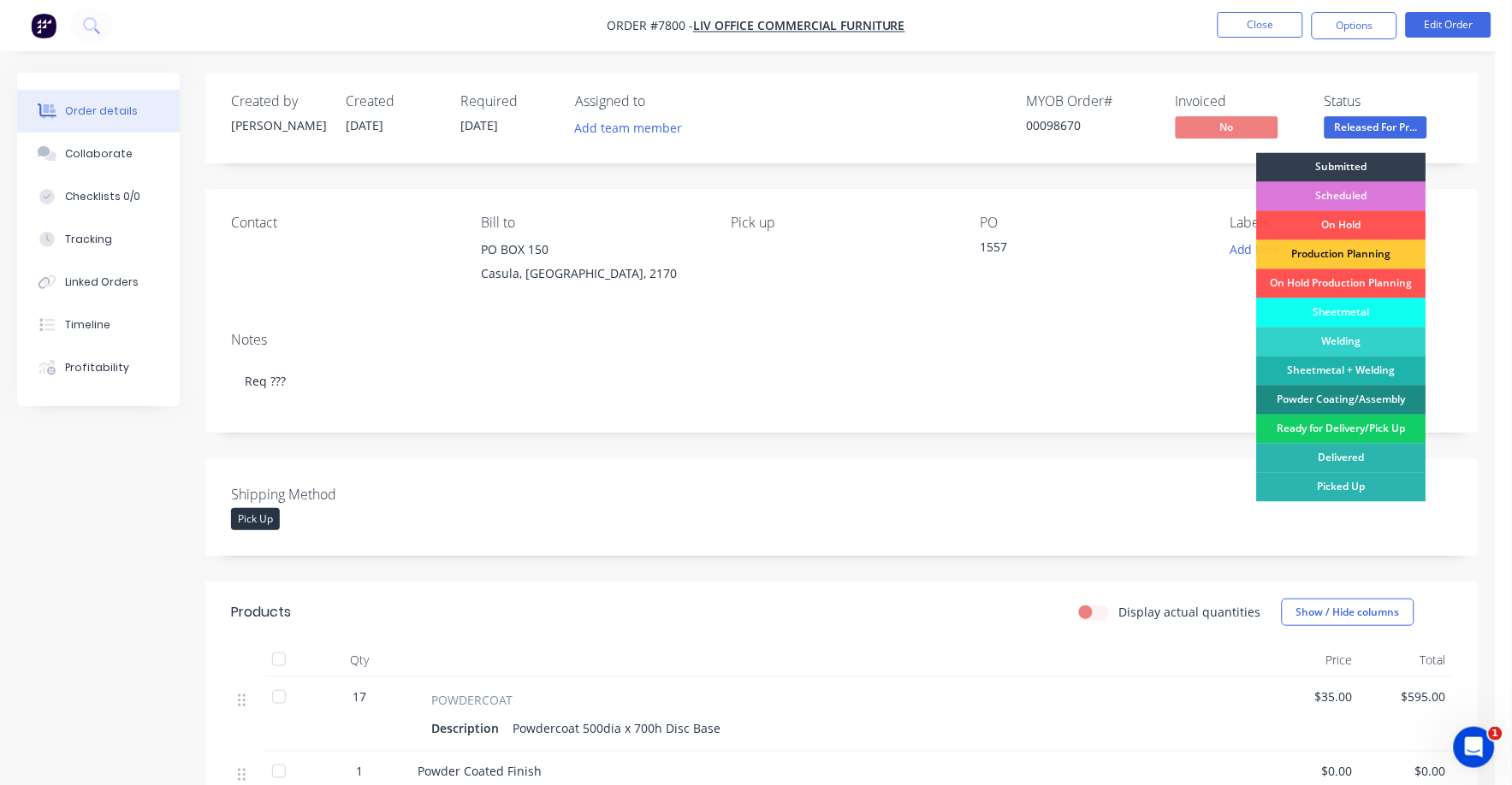
click at [1363, 426] on div "Ready for Delivery/Pick Up" at bounding box center [1342, 429] width 169 height 29
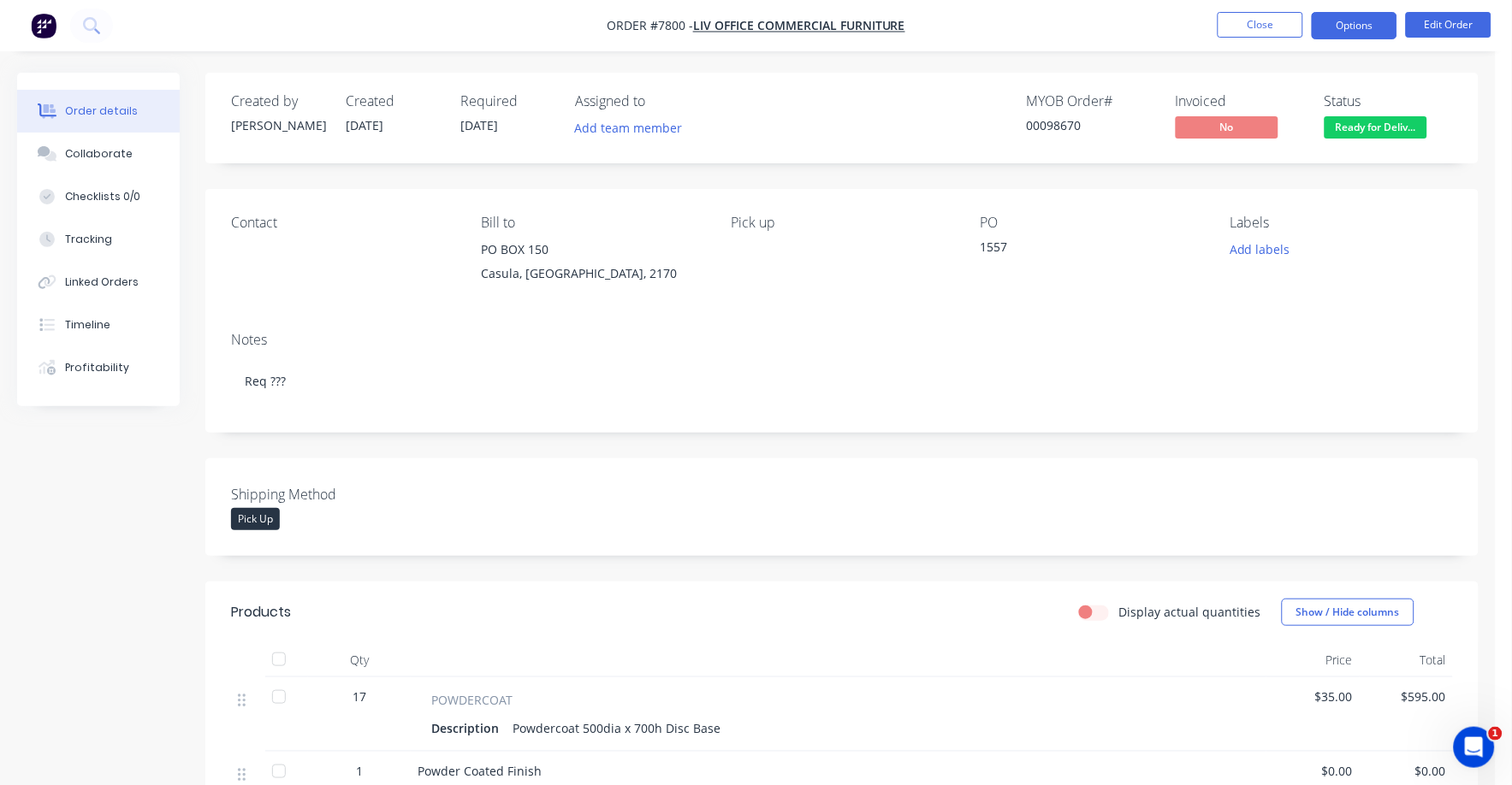
click at [1354, 19] on button "Options" at bounding box center [1355, 25] width 86 height 27
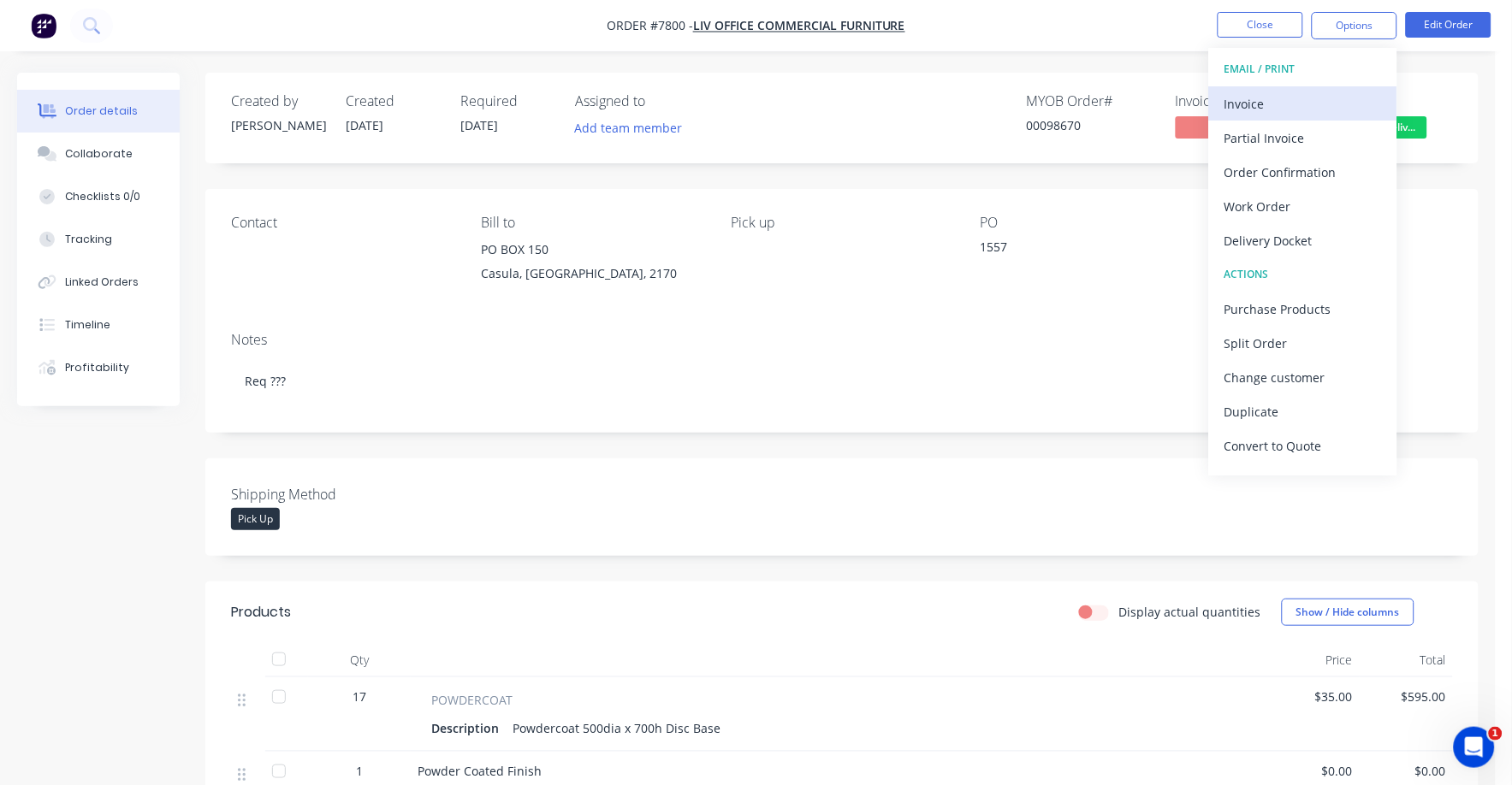
click at [1247, 101] on div "Invoice" at bounding box center [1303, 104] width 157 height 24
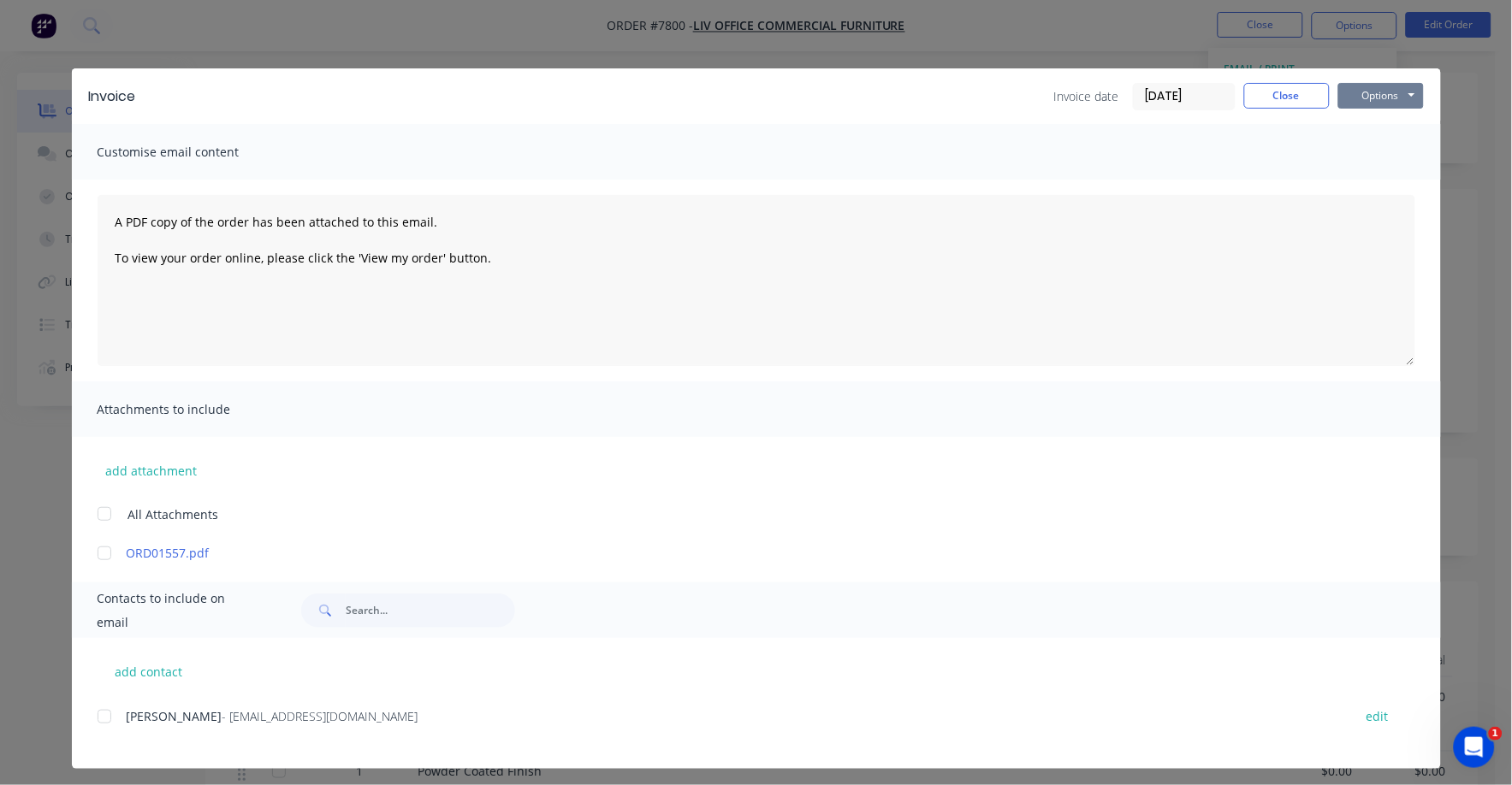
click at [1365, 93] on button "Options" at bounding box center [1381, 95] width 86 height 25
click at [1354, 161] on button "Print" at bounding box center [1393, 154] width 110 height 28
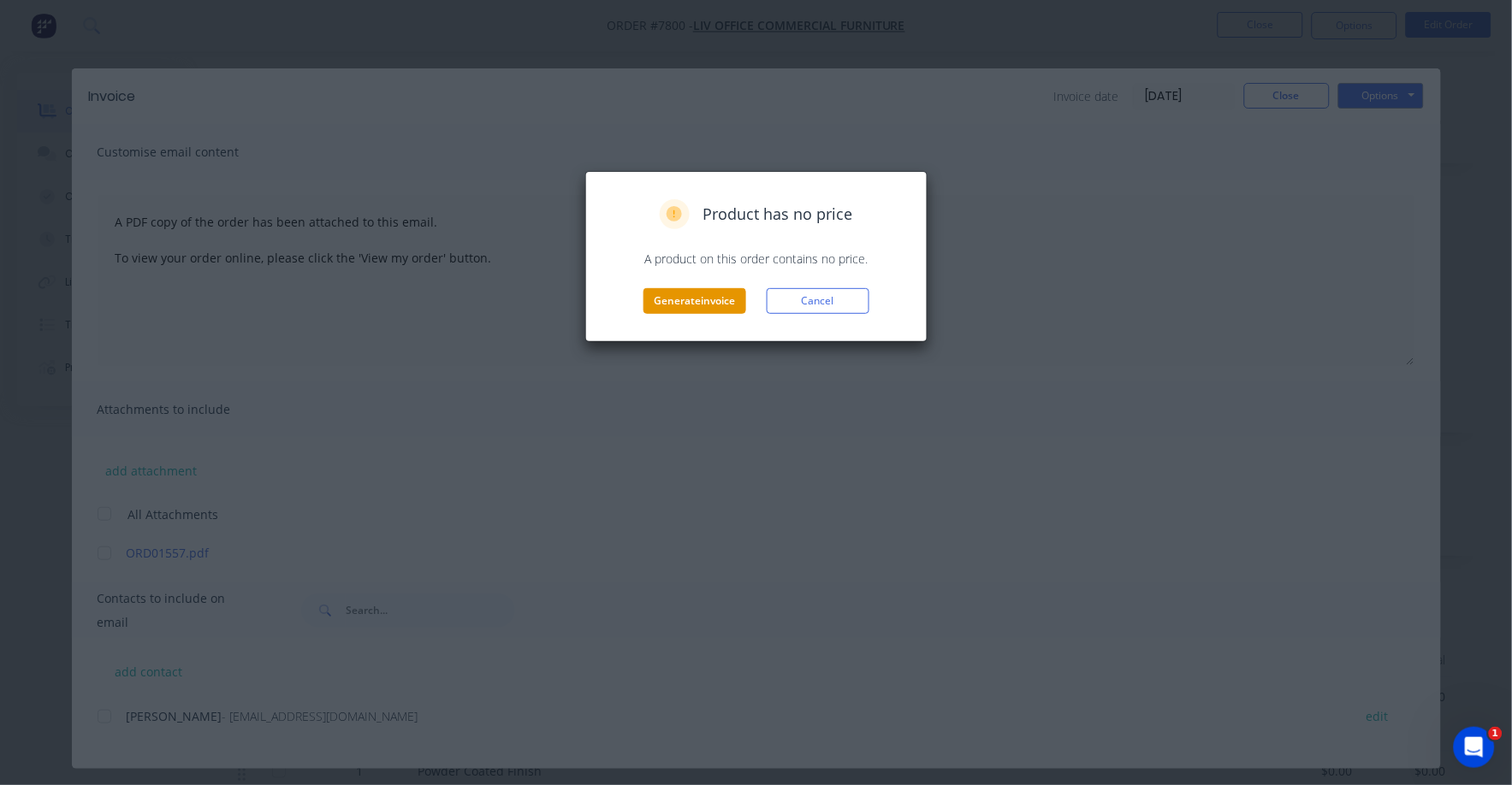
drag, startPoint x: 695, startPoint y: 309, endPoint x: 705, endPoint y: 307, distance: 10.2
click at [705, 307] on button "Generate invoice" at bounding box center [695, 301] width 103 height 25
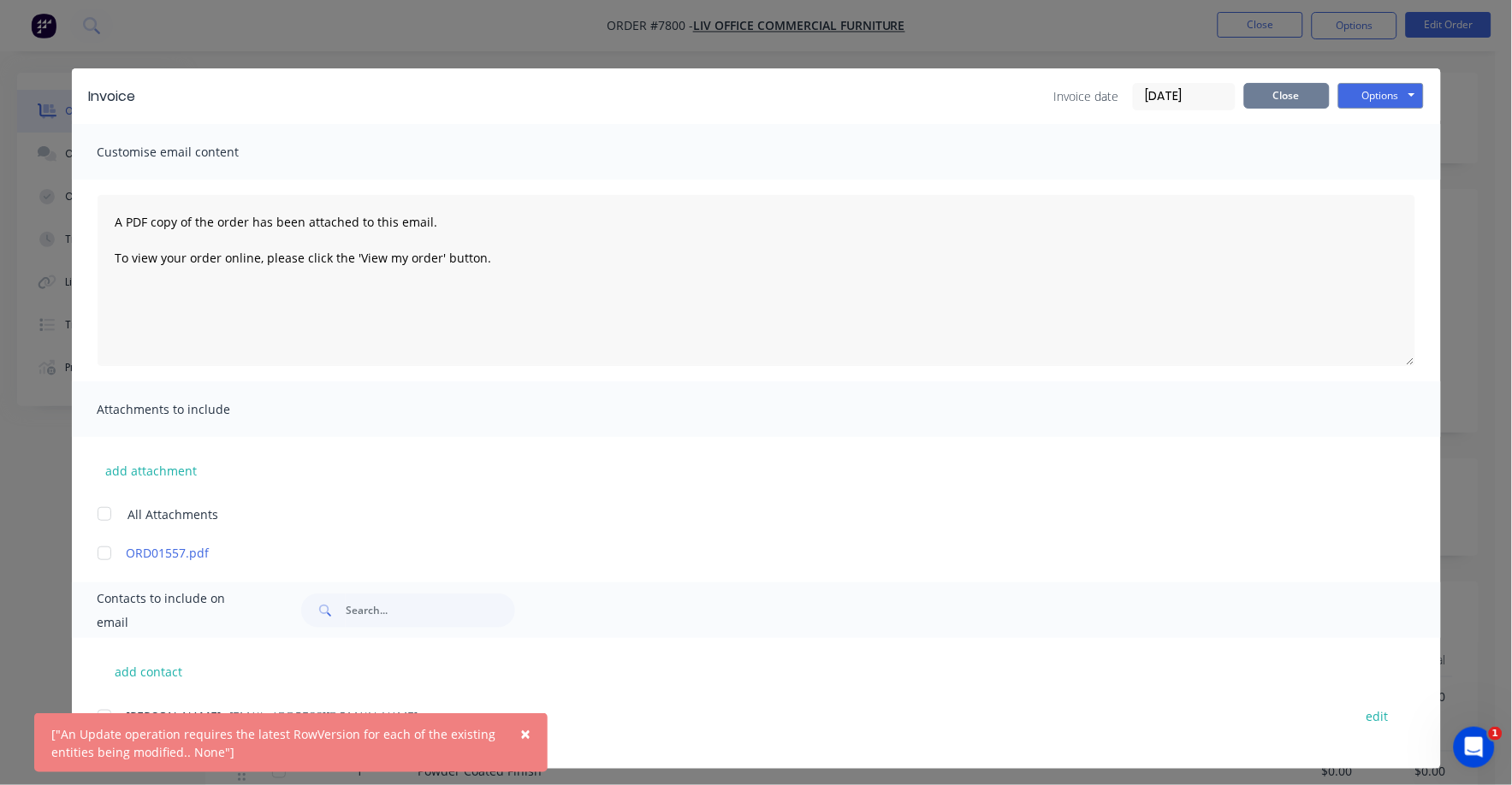
click at [1270, 85] on button "Close" at bounding box center [1287, 95] width 86 height 25
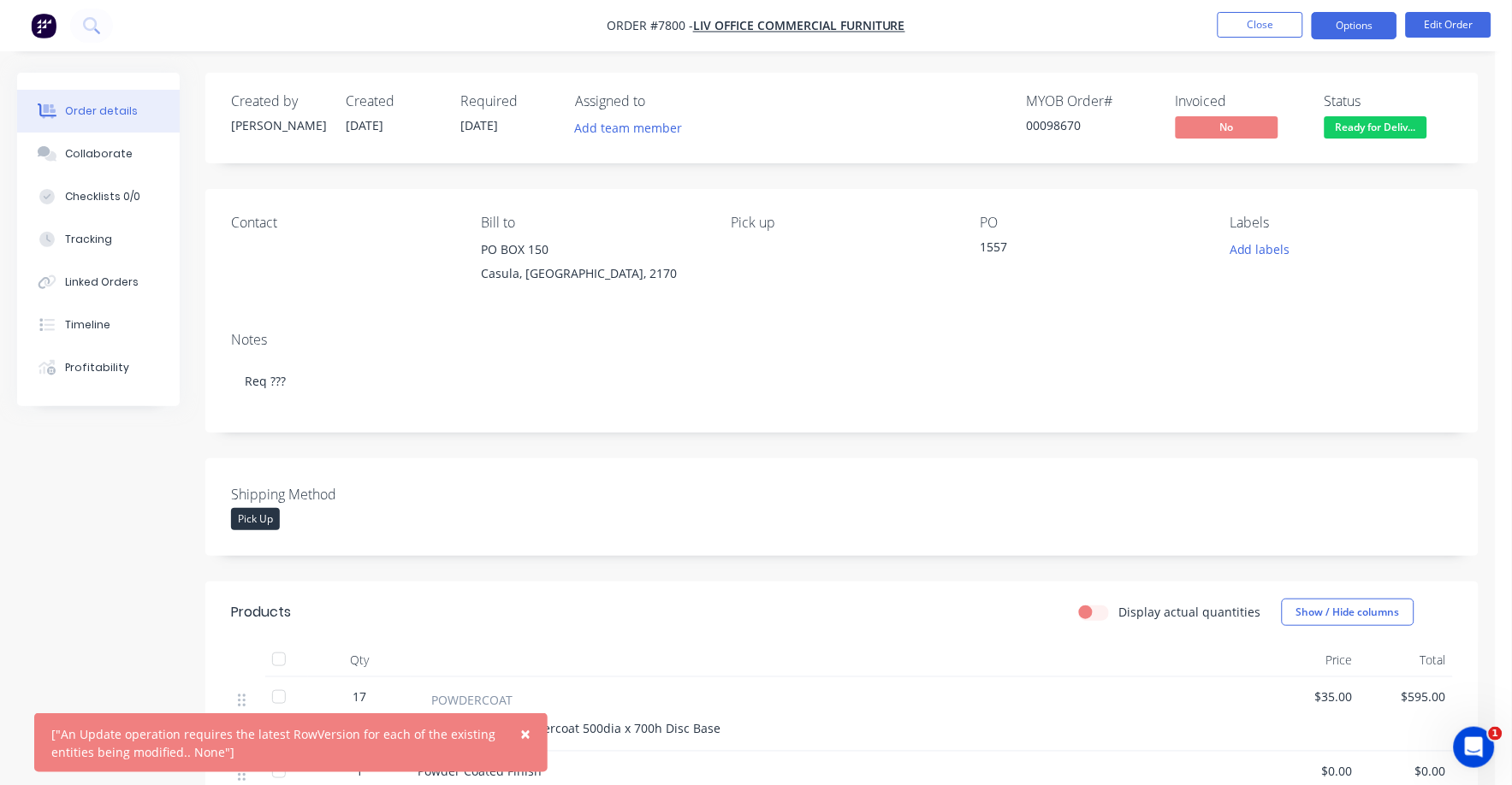
drag, startPoint x: 1348, startPoint y: 23, endPoint x: 1338, endPoint y: 31, distance: 12.8
click at [1348, 24] on button "Options" at bounding box center [1355, 25] width 86 height 27
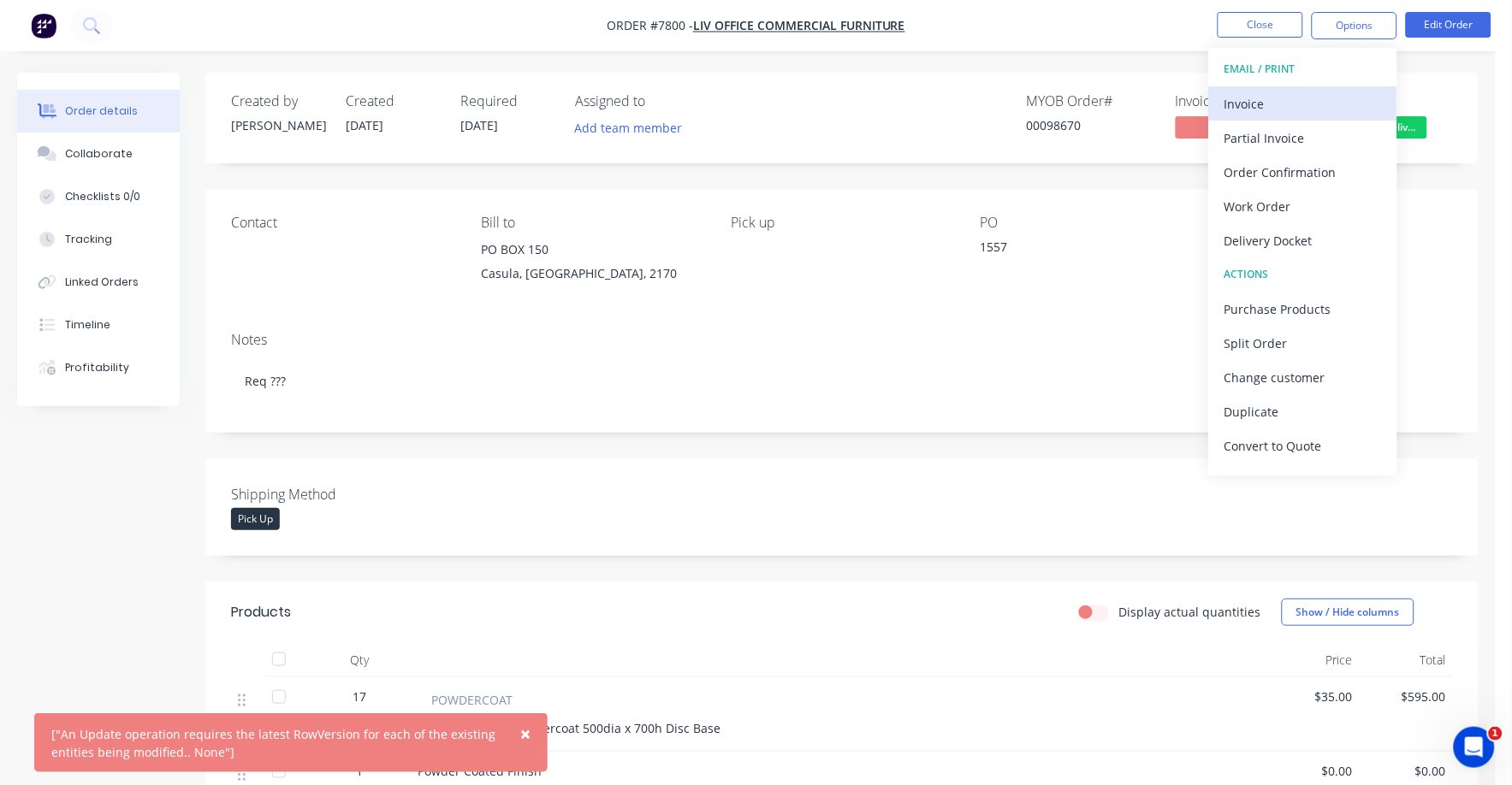
click at [1238, 99] on div "Invoice" at bounding box center [1303, 104] width 157 height 24
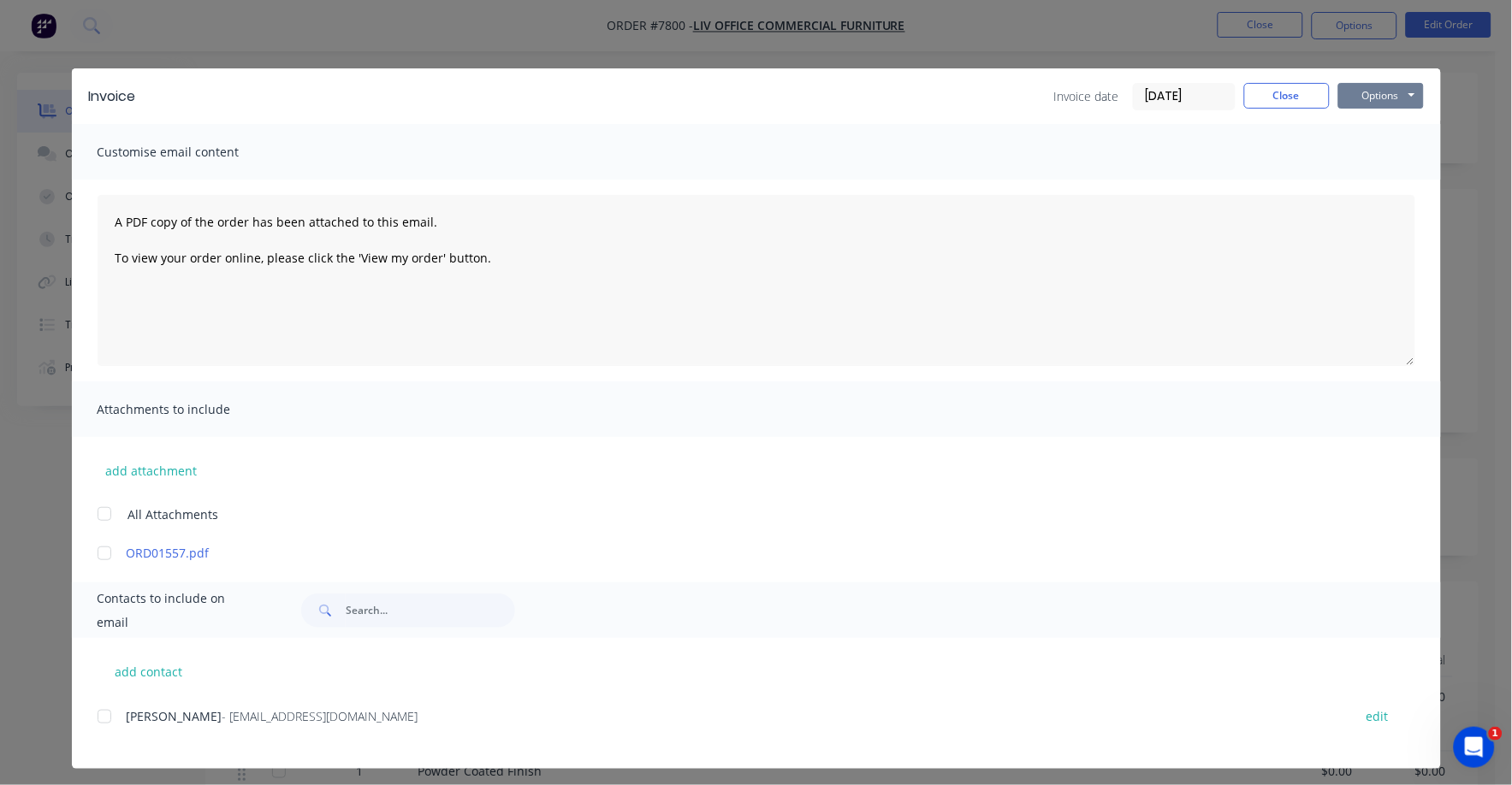
click at [1356, 94] on button "Options" at bounding box center [1381, 95] width 86 height 25
click at [1372, 150] on button "Print" at bounding box center [1393, 154] width 110 height 28
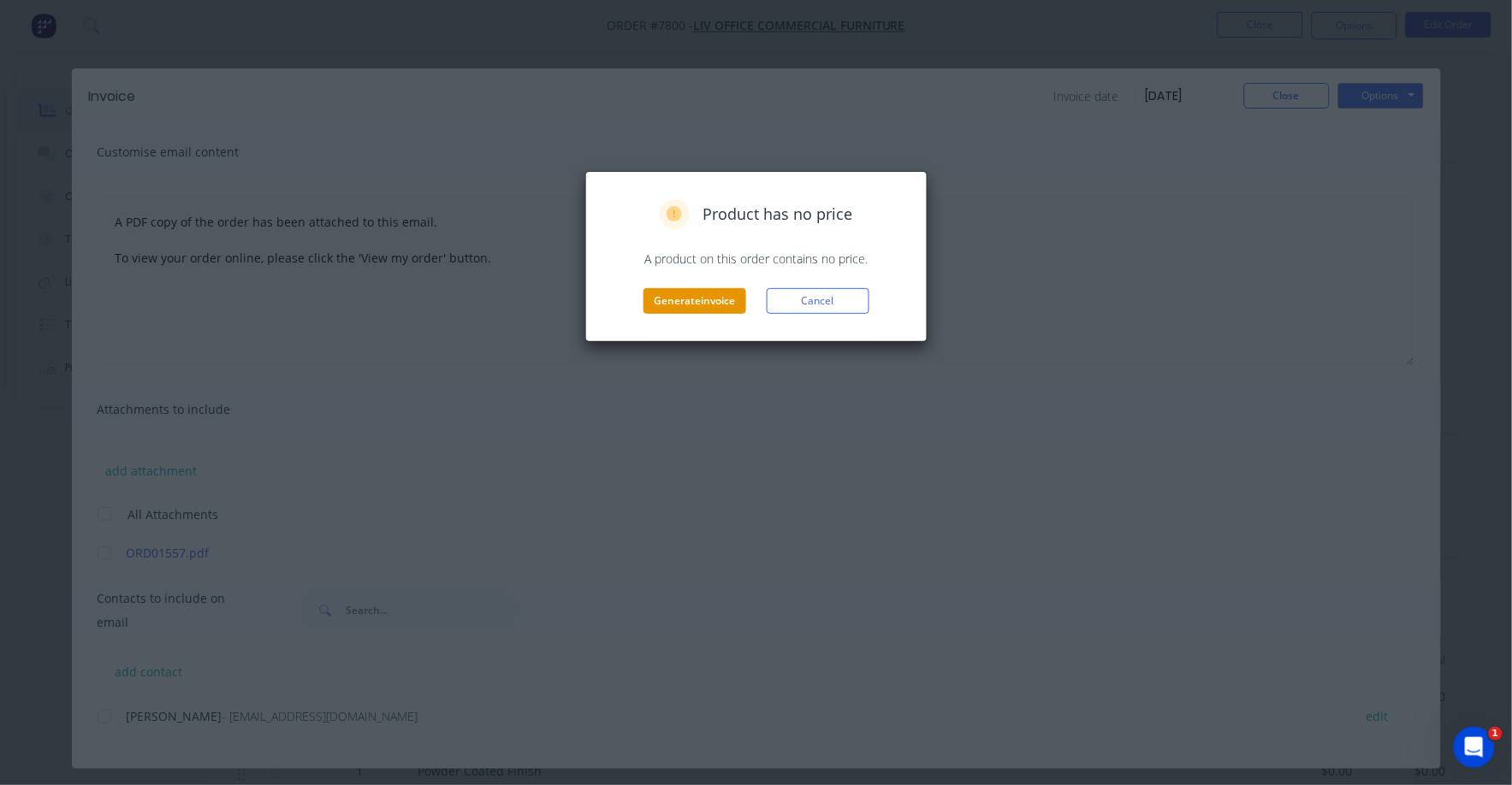
click at [695, 295] on button "Generate invoice" at bounding box center [695, 301] width 103 height 25
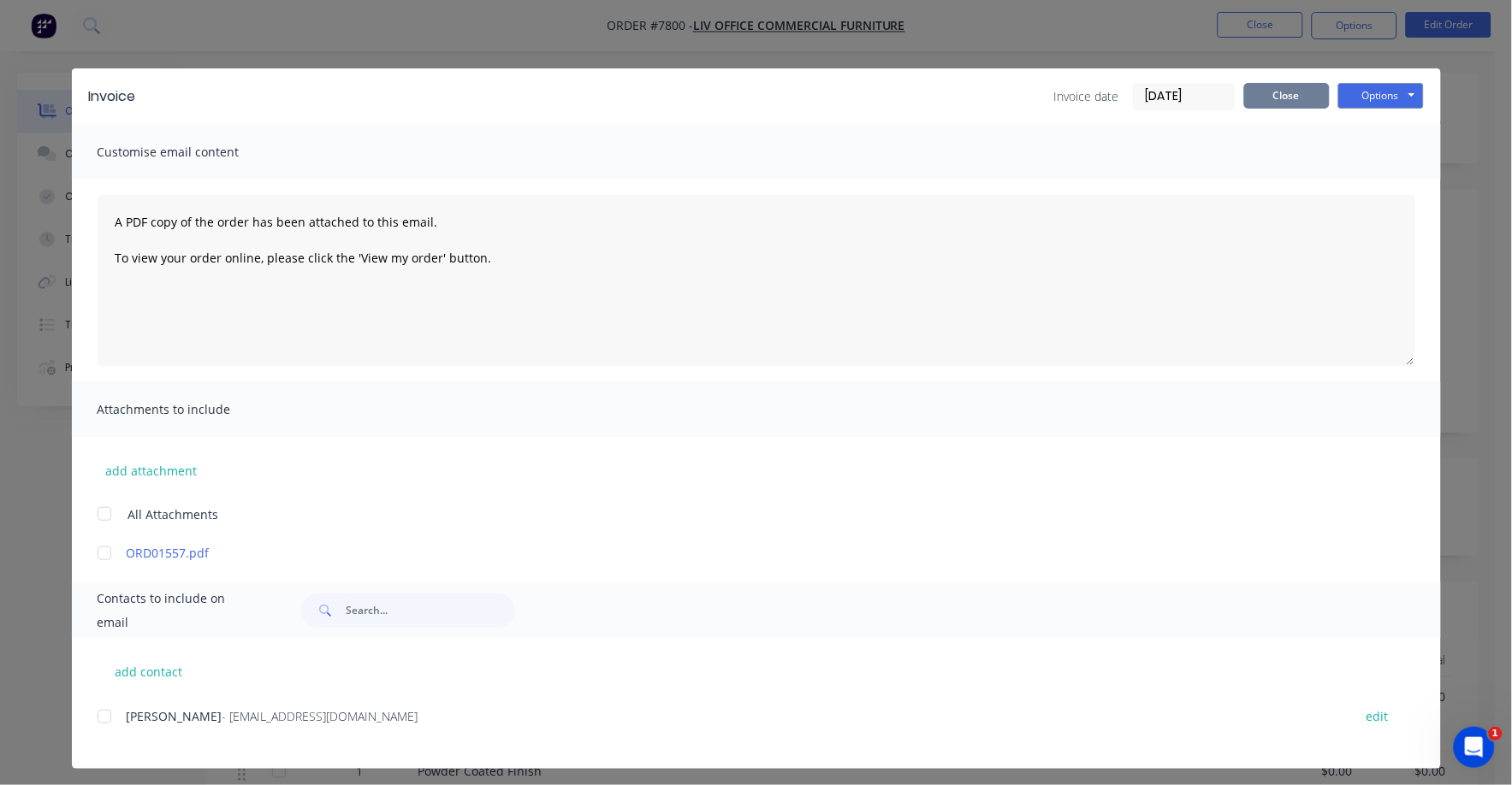
click at [1299, 95] on button "Close" at bounding box center [1287, 95] width 86 height 25
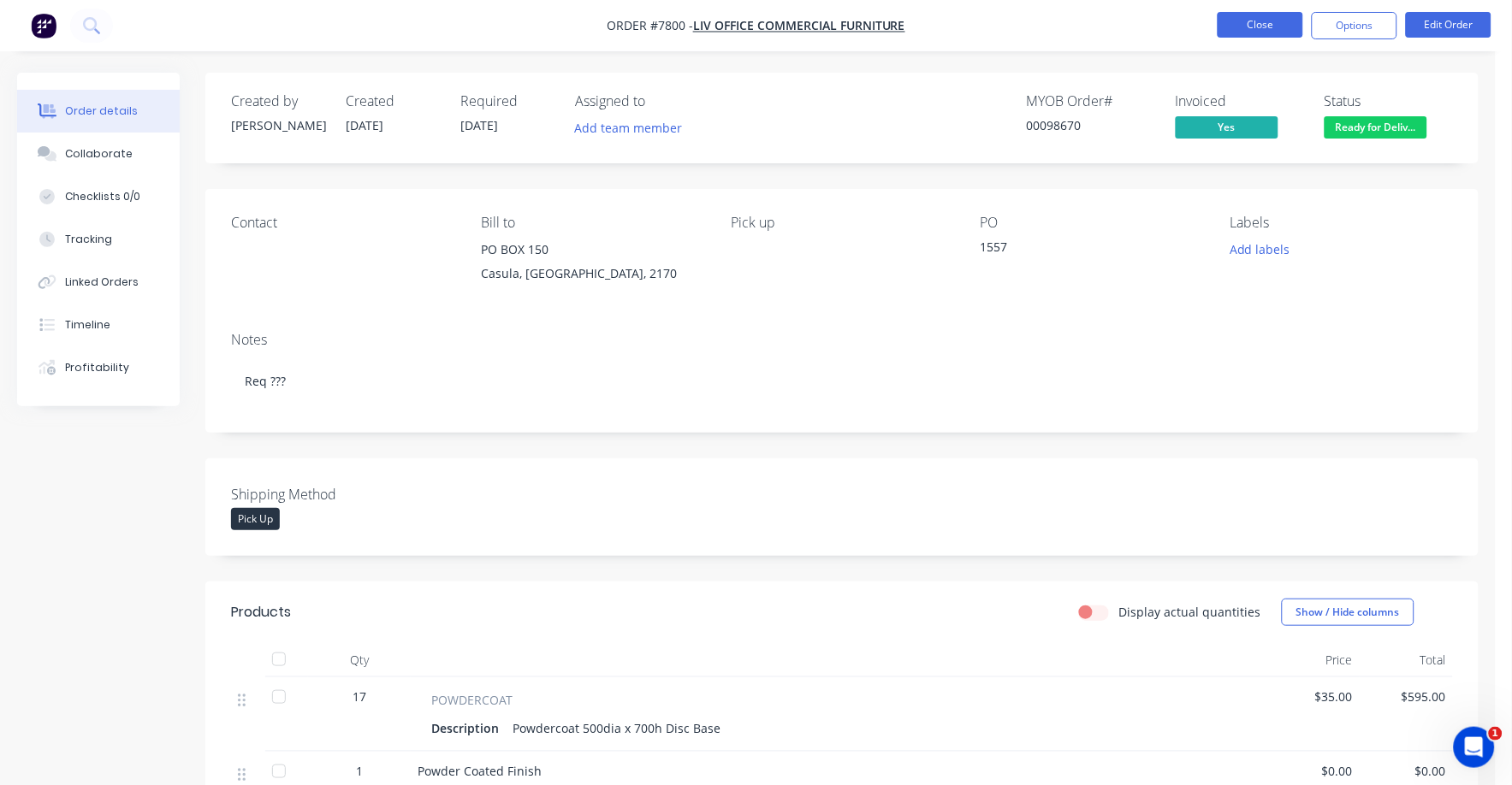
click at [1272, 27] on button "Close" at bounding box center [1261, 24] width 86 height 25
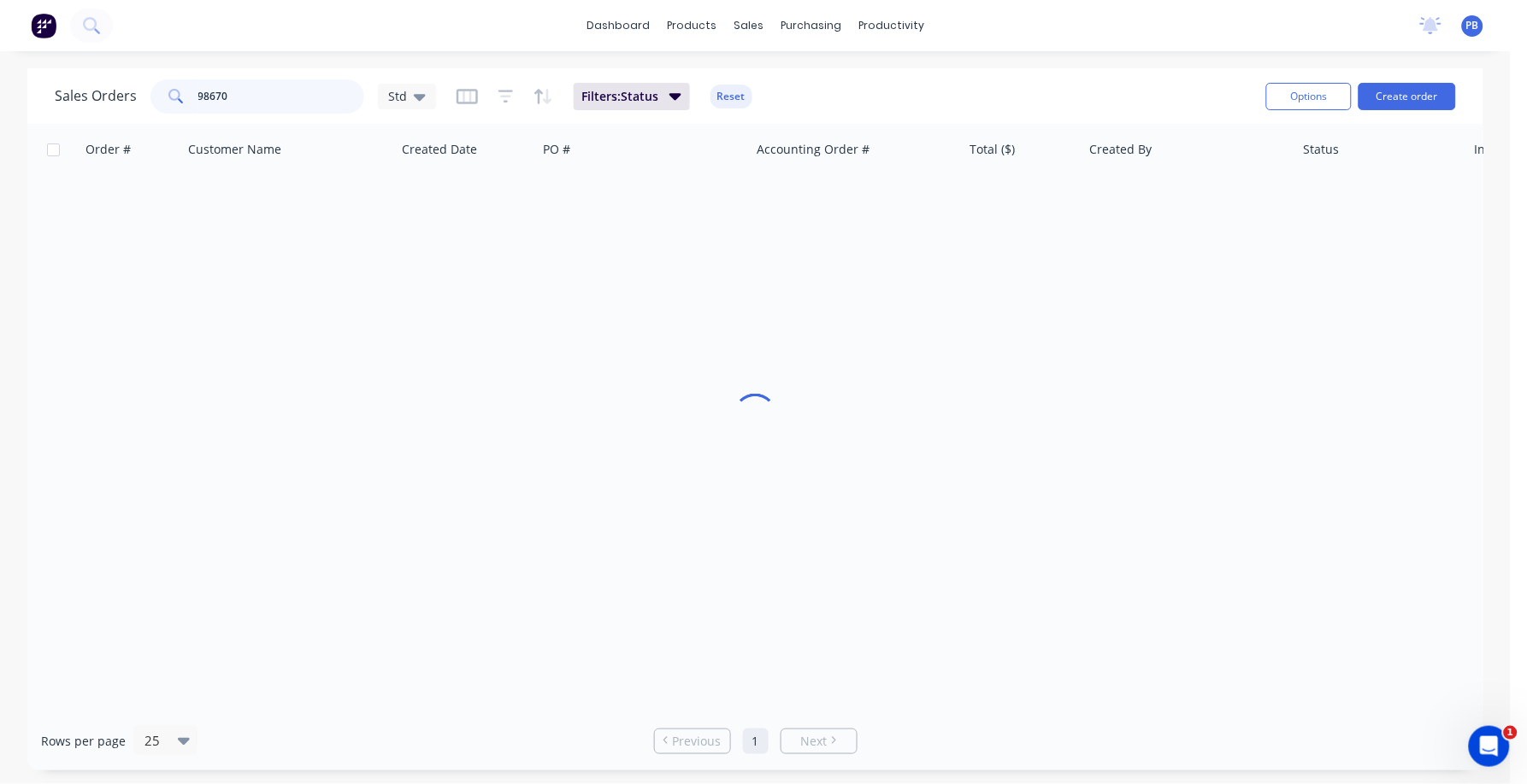
drag, startPoint x: 269, startPoint y: 91, endPoint x: 176, endPoint y: 84, distance: 93.3
click at [176, 84] on div "98670" at bounding box center [257, 96] width 214 height 34
type input "98547"
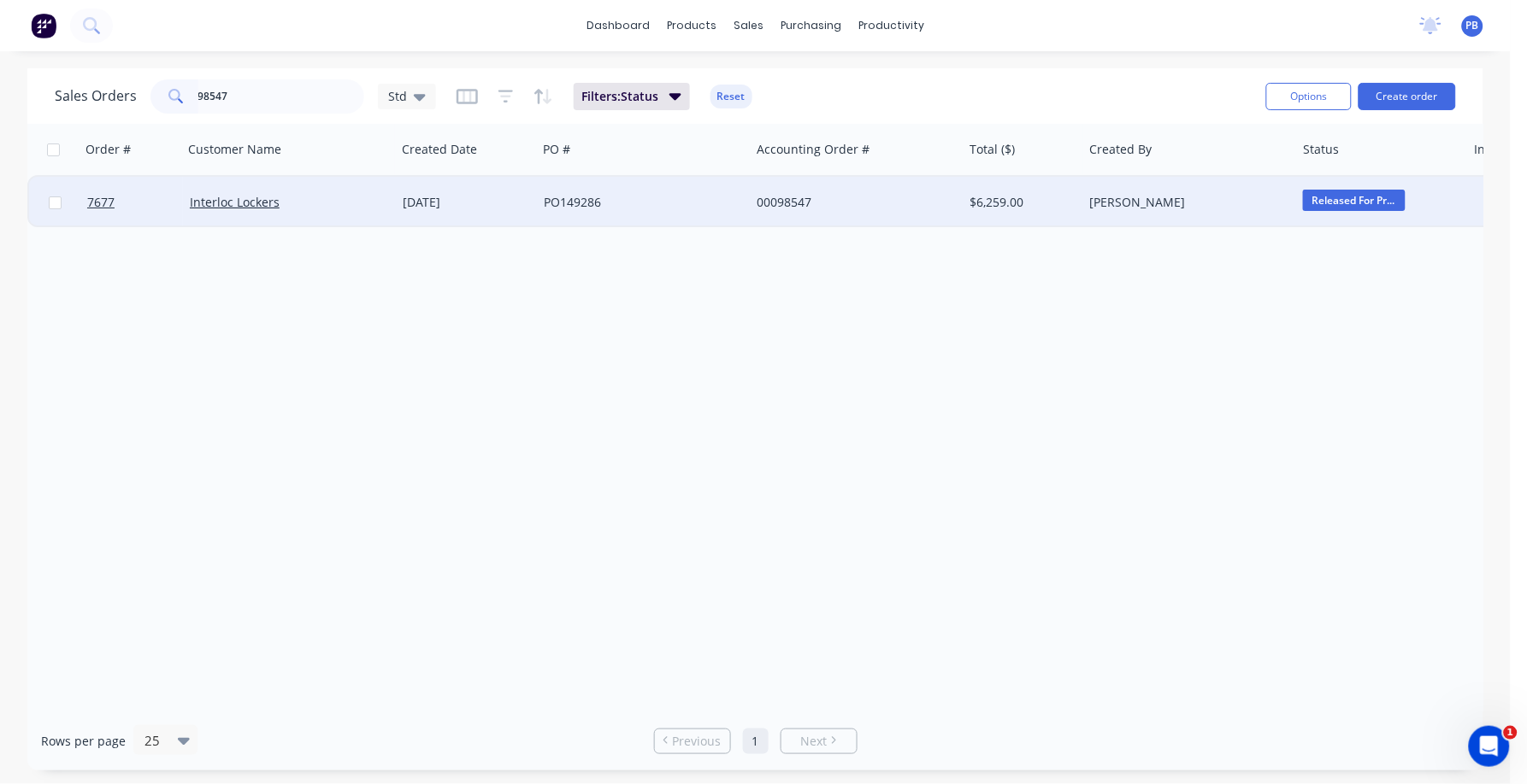
click at [783, 203] on div "00098547" at bounding box center [852, 203] width 190 height 17
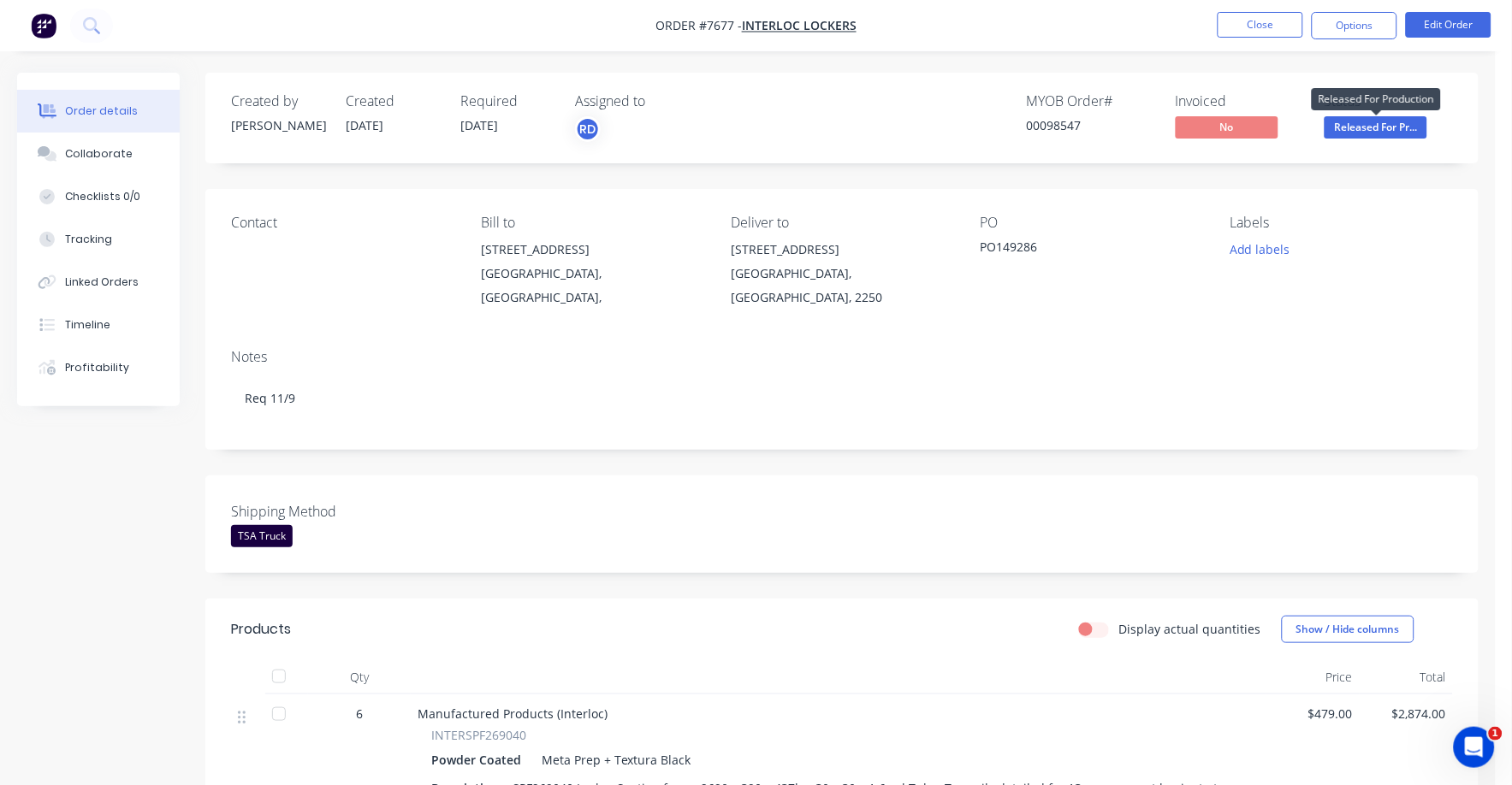
click at [1381, 128] on span "Released For Pr..." at bounding box center [1376, 126] width 103 height 22
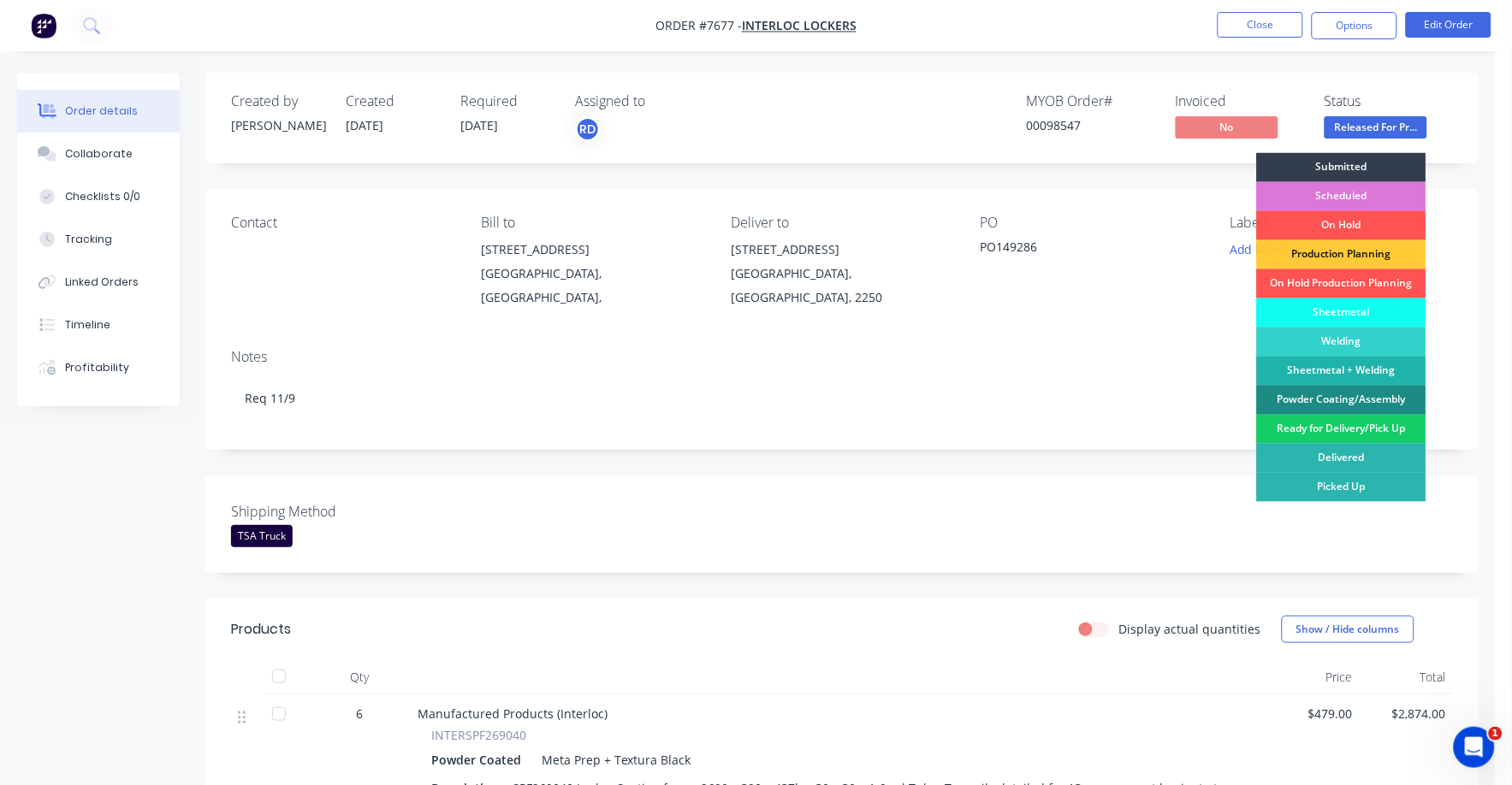
click at [1370, 421] on div "Ready for Delivery/Pick Up" at bounding box center [1342, 429] width 169 height 29
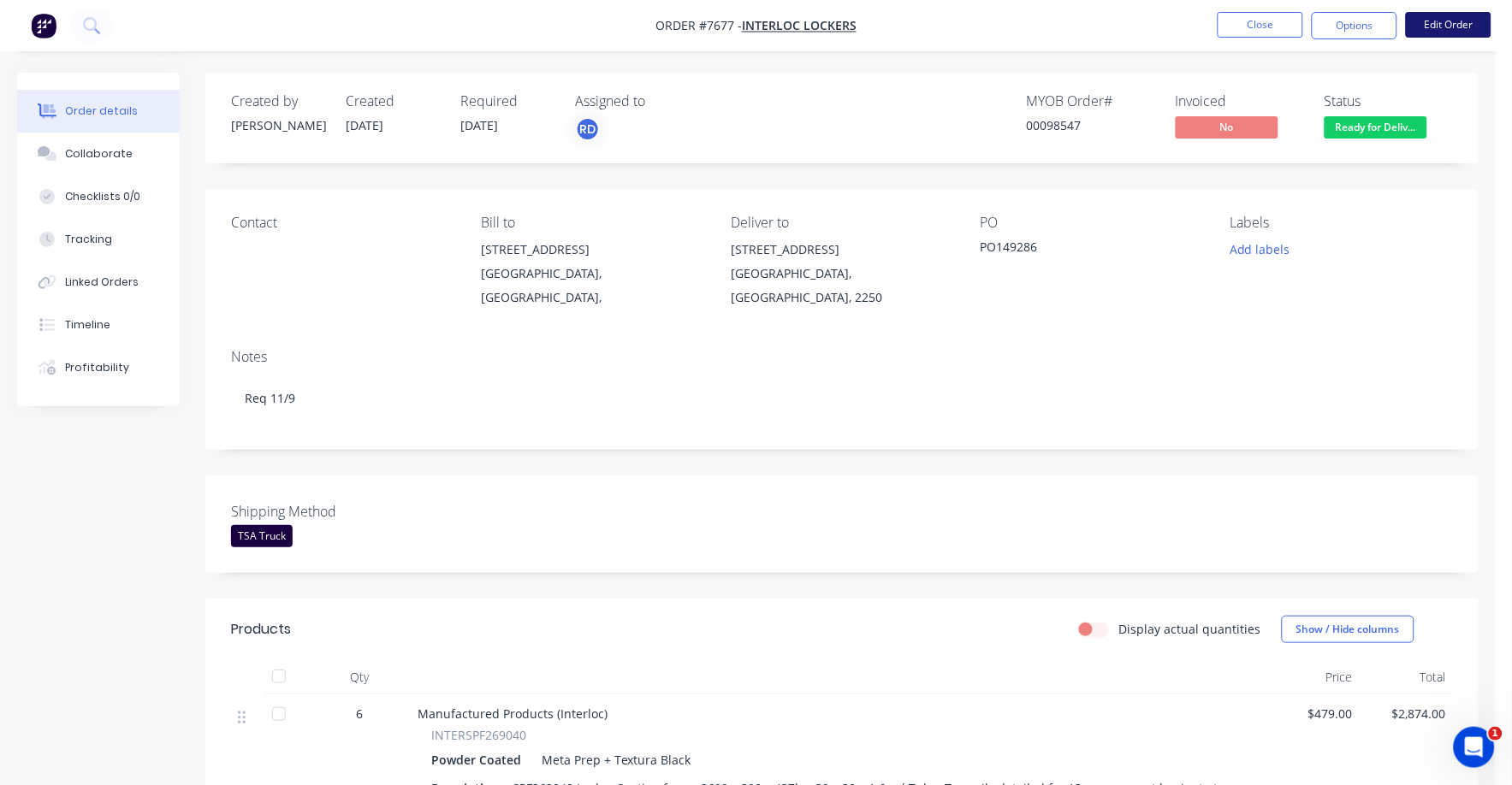
click at [1437, 7] on nav "Order #7677 - Interloc Lockers Close Options Edit Order" at bounding box center [756, 25] width 1512 height 51
click at [1441, 23] on button "Edit Order" at bounding box center [1448, 24] width 86 height 25
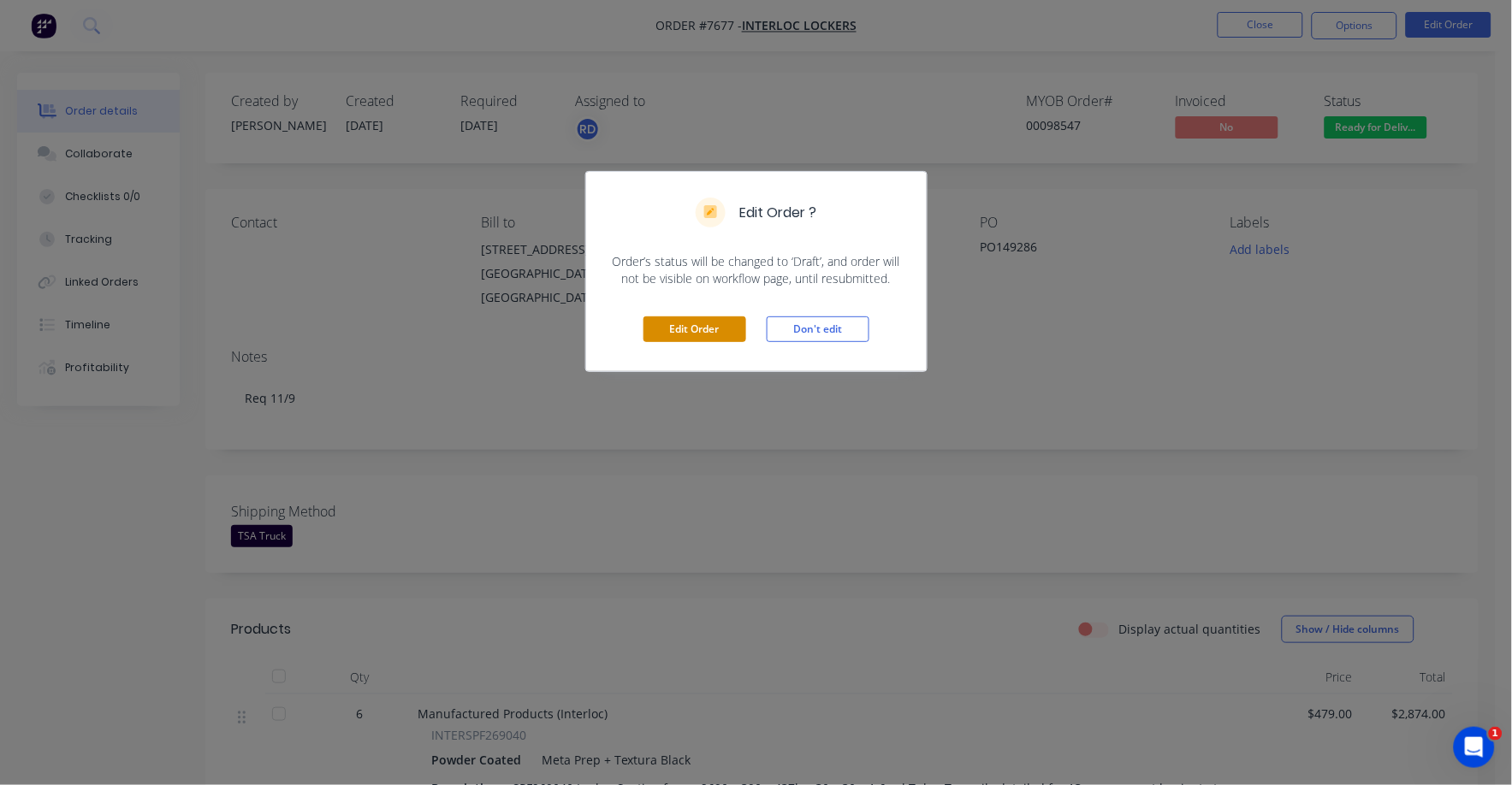
drag, startPoint x: 708, startPoint y: 307, endPoint x: 708, endPoint y: 317, distance: 10.0
click at [708, 314] on div "Edit Order Don't edit" at bounding box center [756, 330] width 340 height 84
click at [705, 334] on button "Edit Order" at bounding box center [695, 329] width 103 height 25
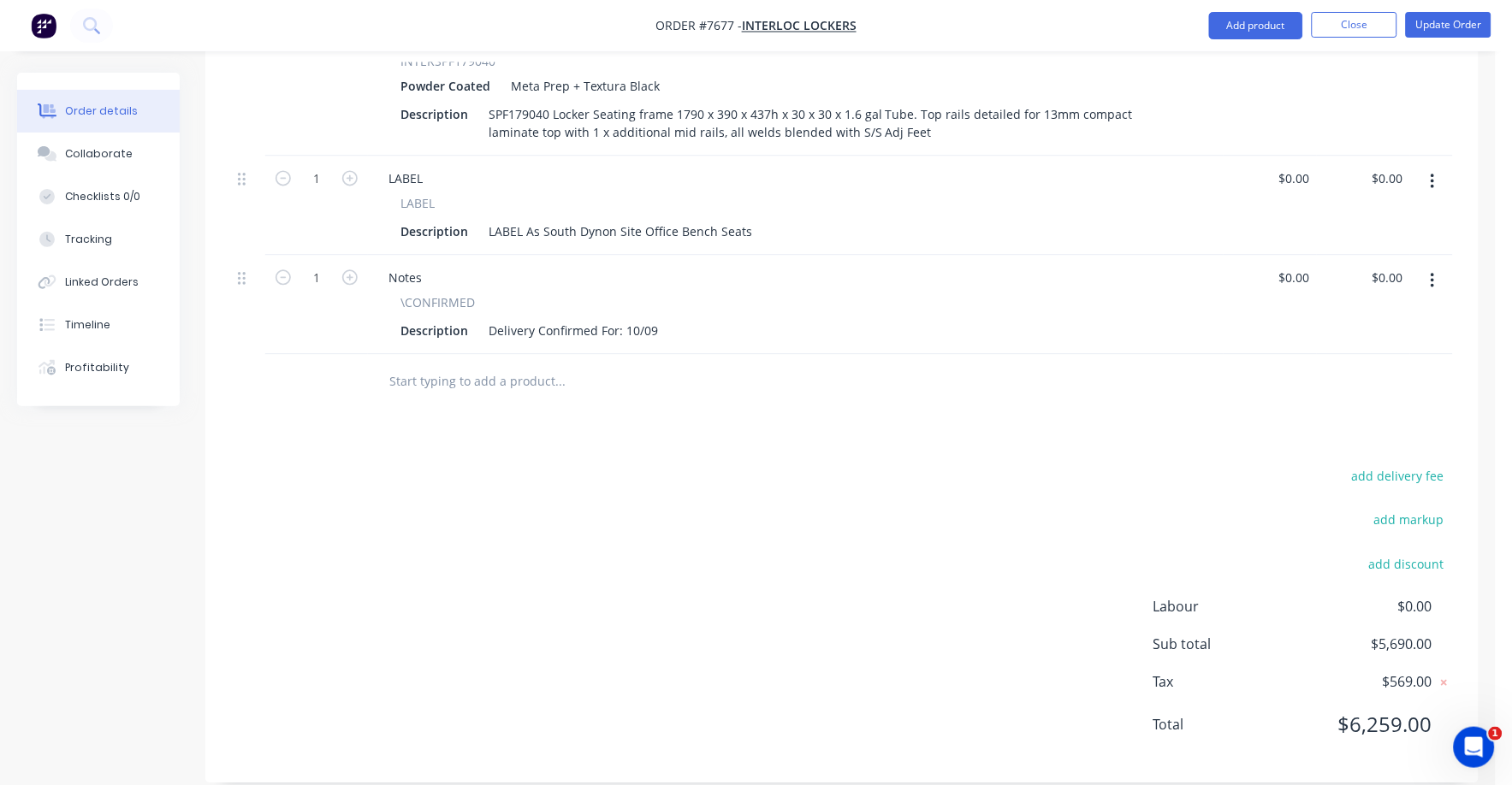
drag, startPoint x: 1427, startPoint y: 445, endPoint x: 1454, endPoint y: 445, distance: 27.0
click at [1433, 466] on button "add delivery fee" at bounding box center [1398, 477] width 111 height 23
type input "75"
click input "submit" at bounding box center [0, 0] width 0 height 0
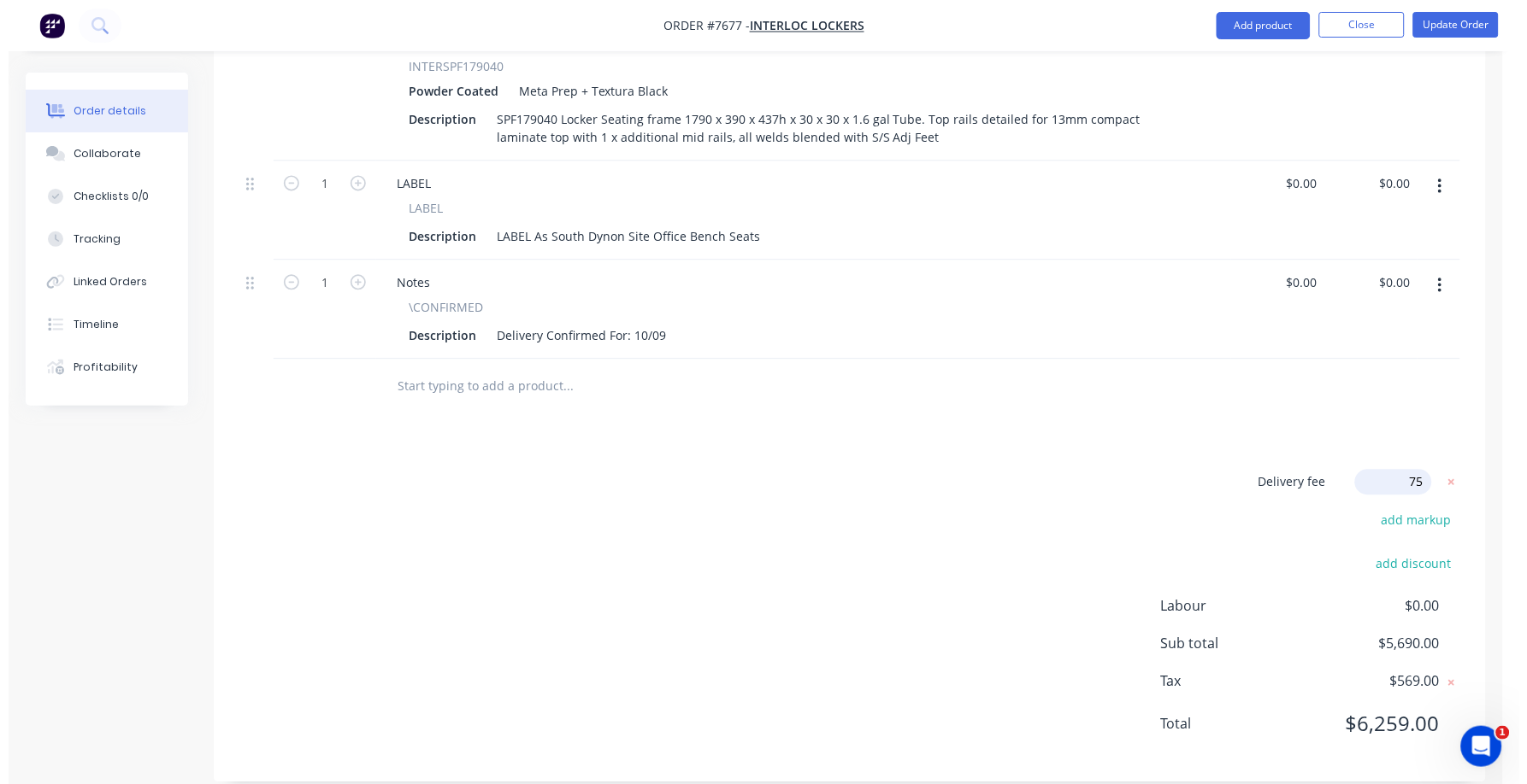
scroll to position [841, 0]
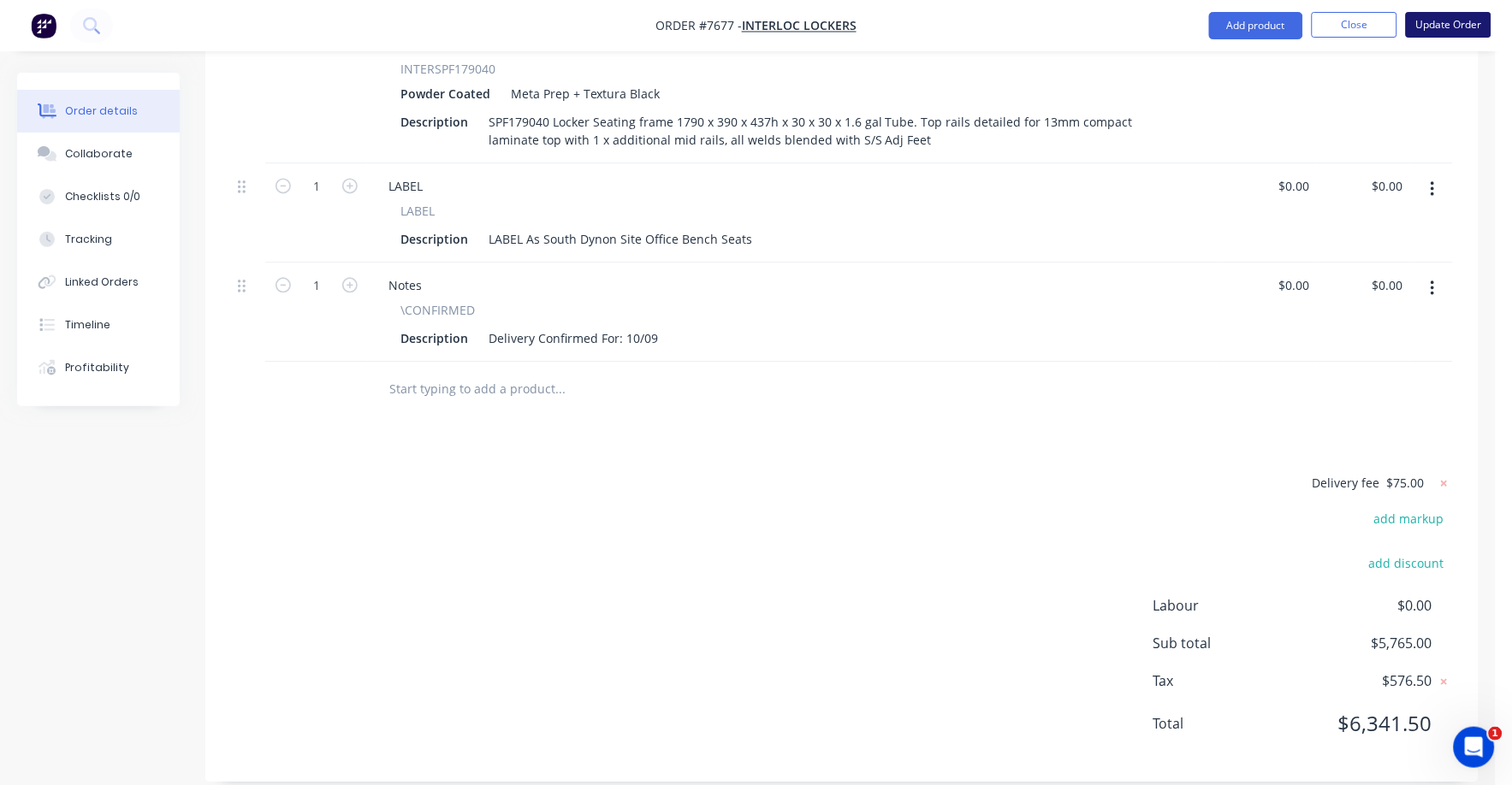
click at [1446, 24] on button "Update Order" at bounding box center [1448, 24] width 86 height 25
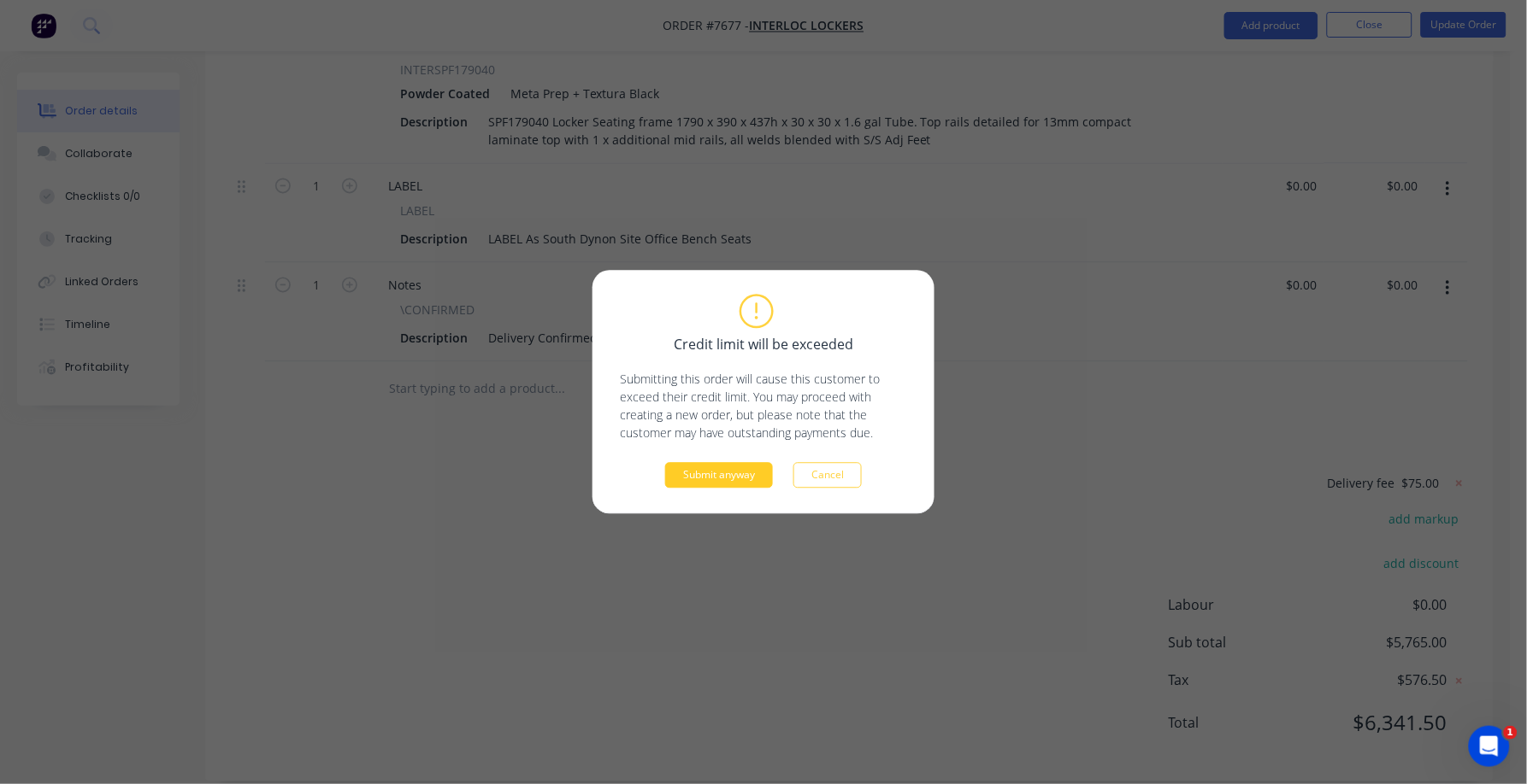
click at [732, 476] on button "Submit anyway" at bounding box center [719, 476] width 108 height 25
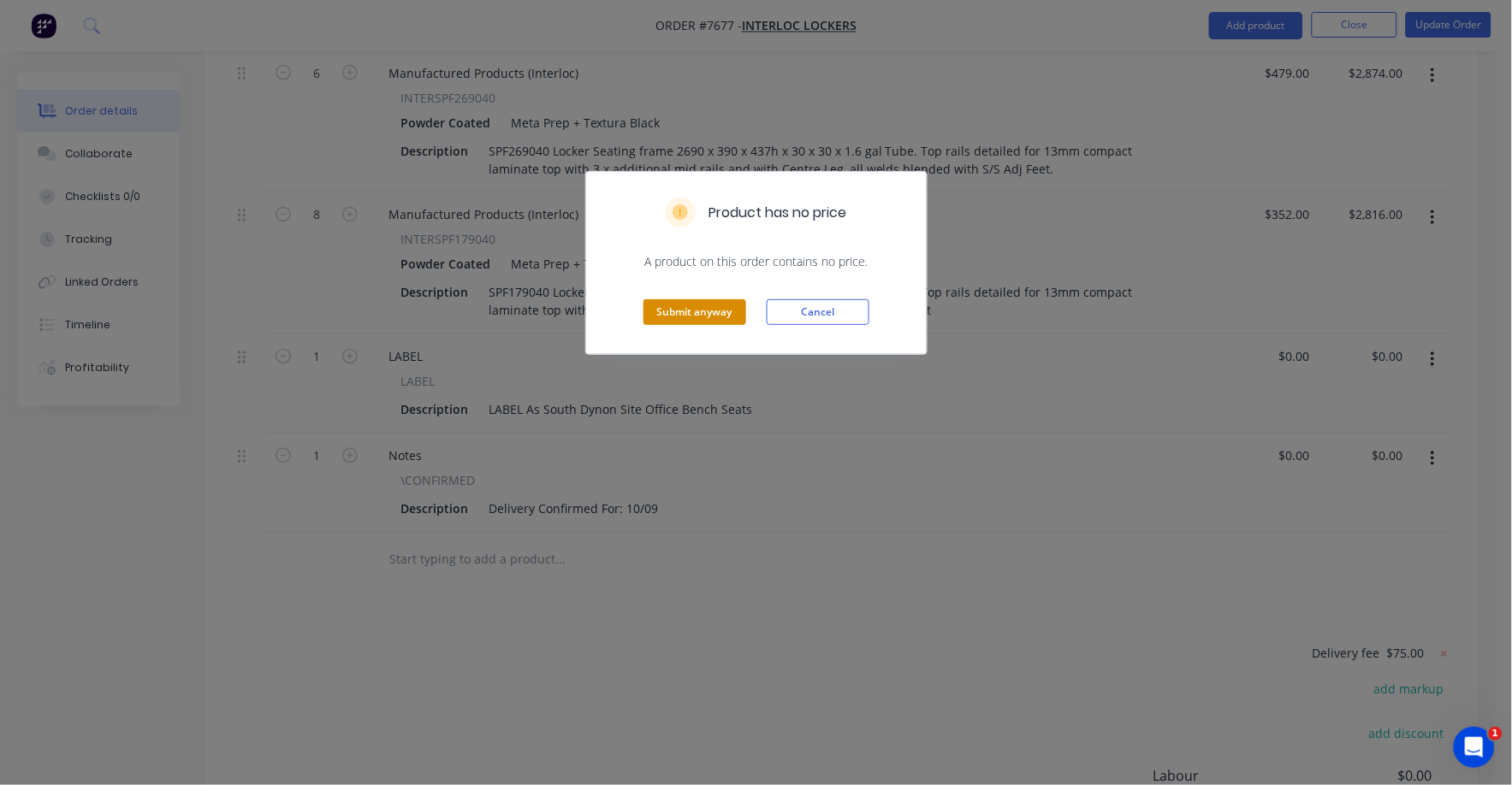
click at [670, 304] on button "Submit anyway" at bounding box center [695, 311] width 103 height 25
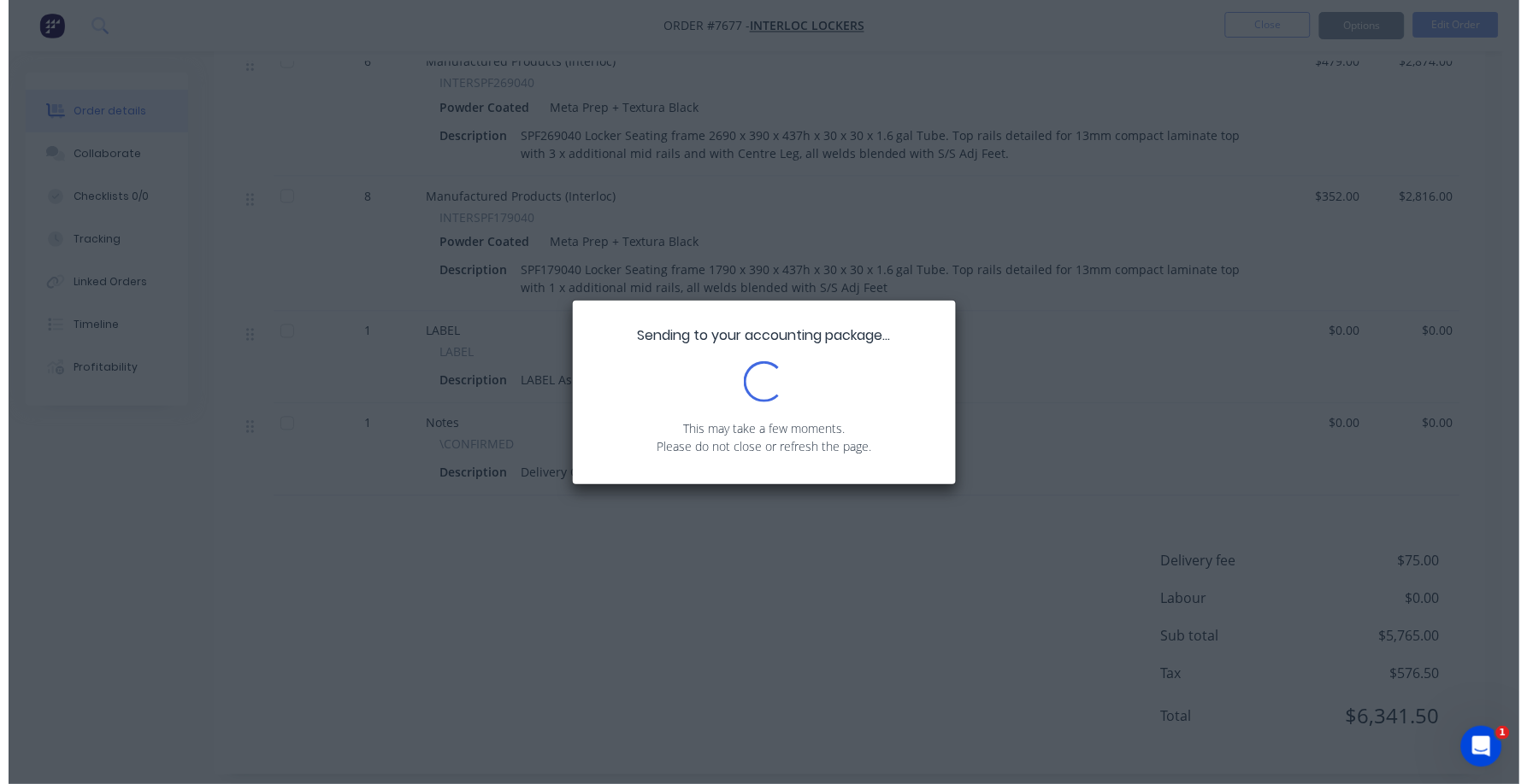
scroll to position [0, 0]
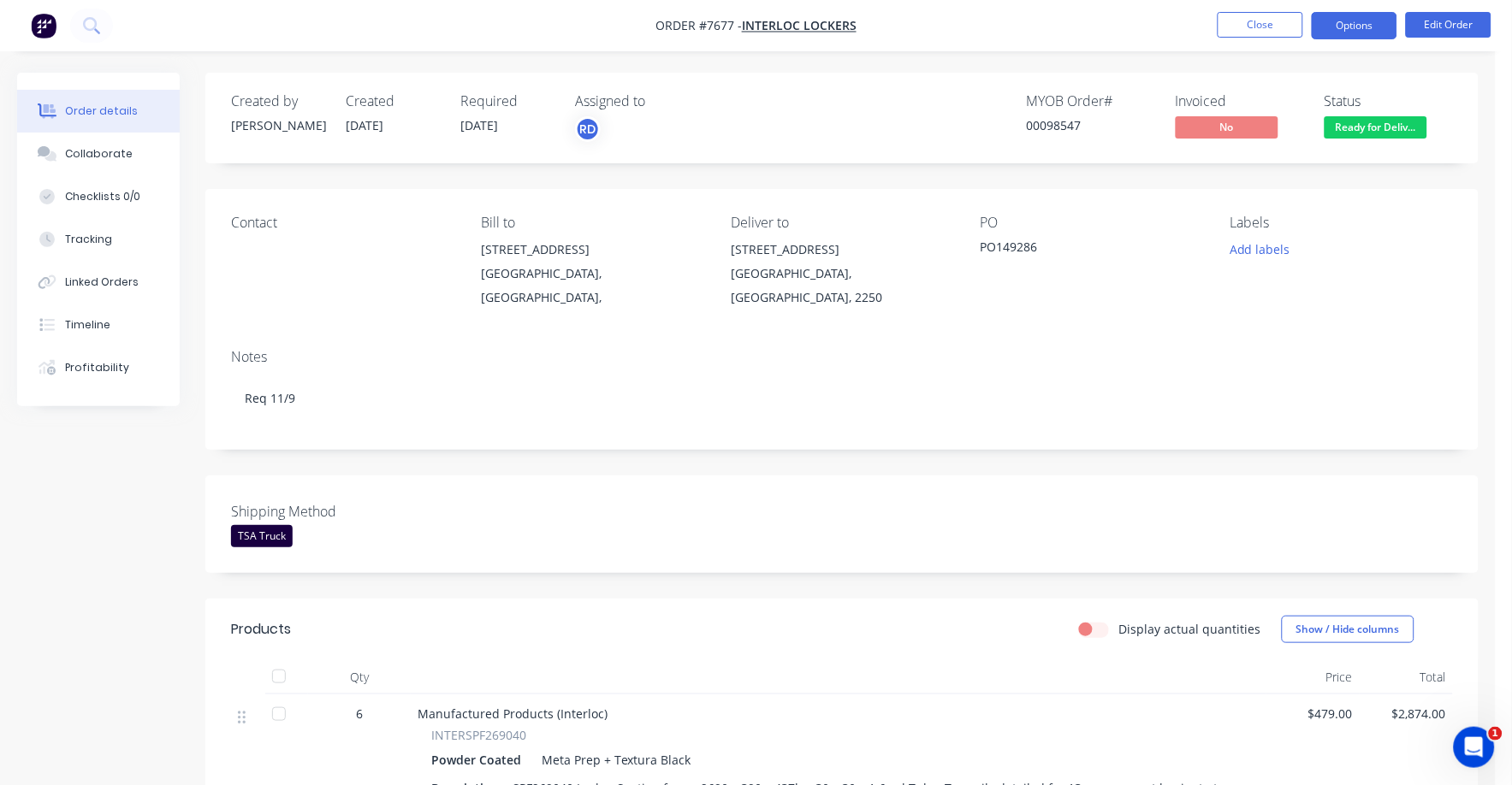
click at [1338, 25] on button "Options" at bounding box center [1355, 25] width 86 height 27
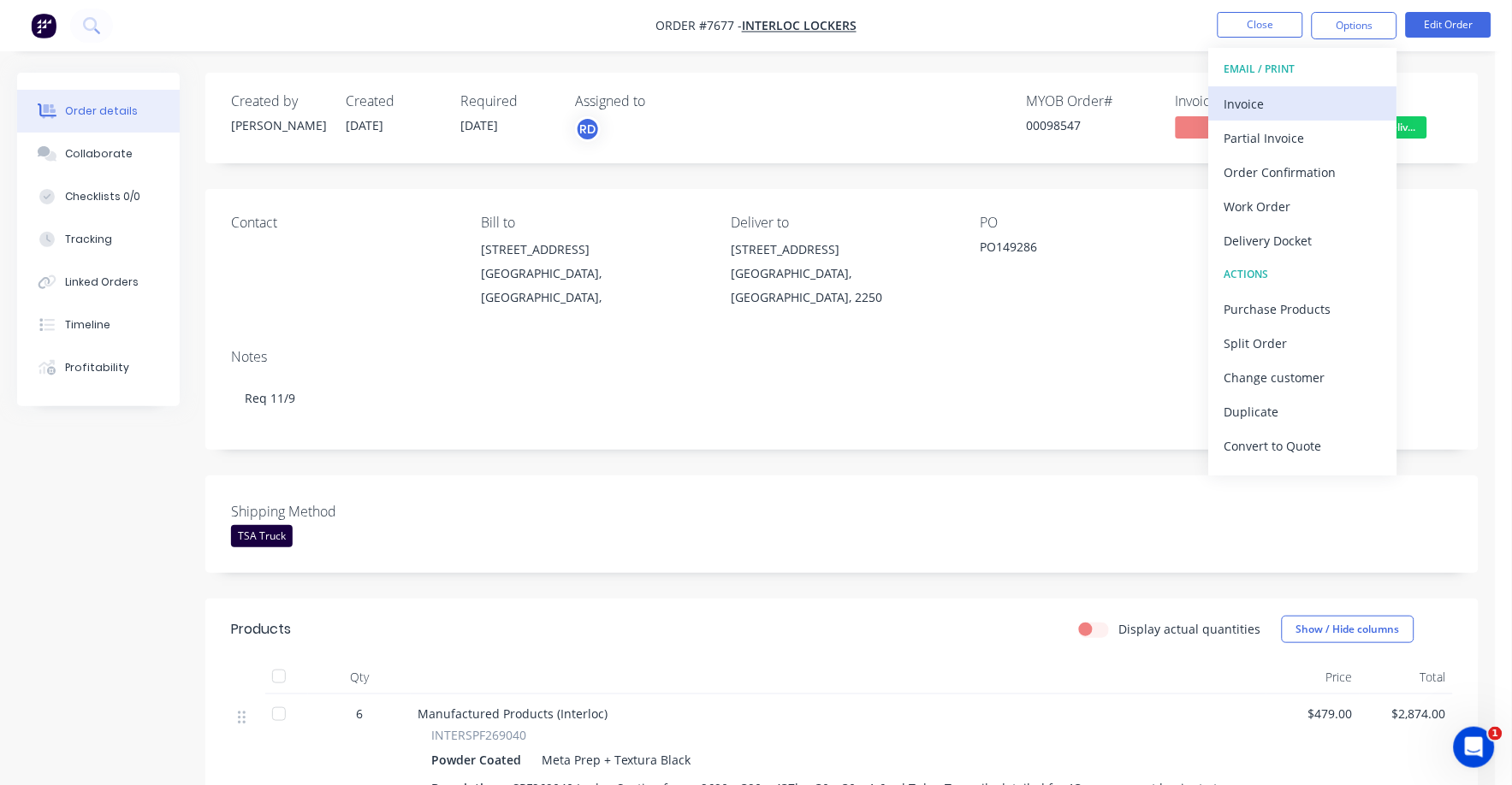
click at [1224, 106] on div "Invoice" at bounding box center [1303, 104] width 157 height 24
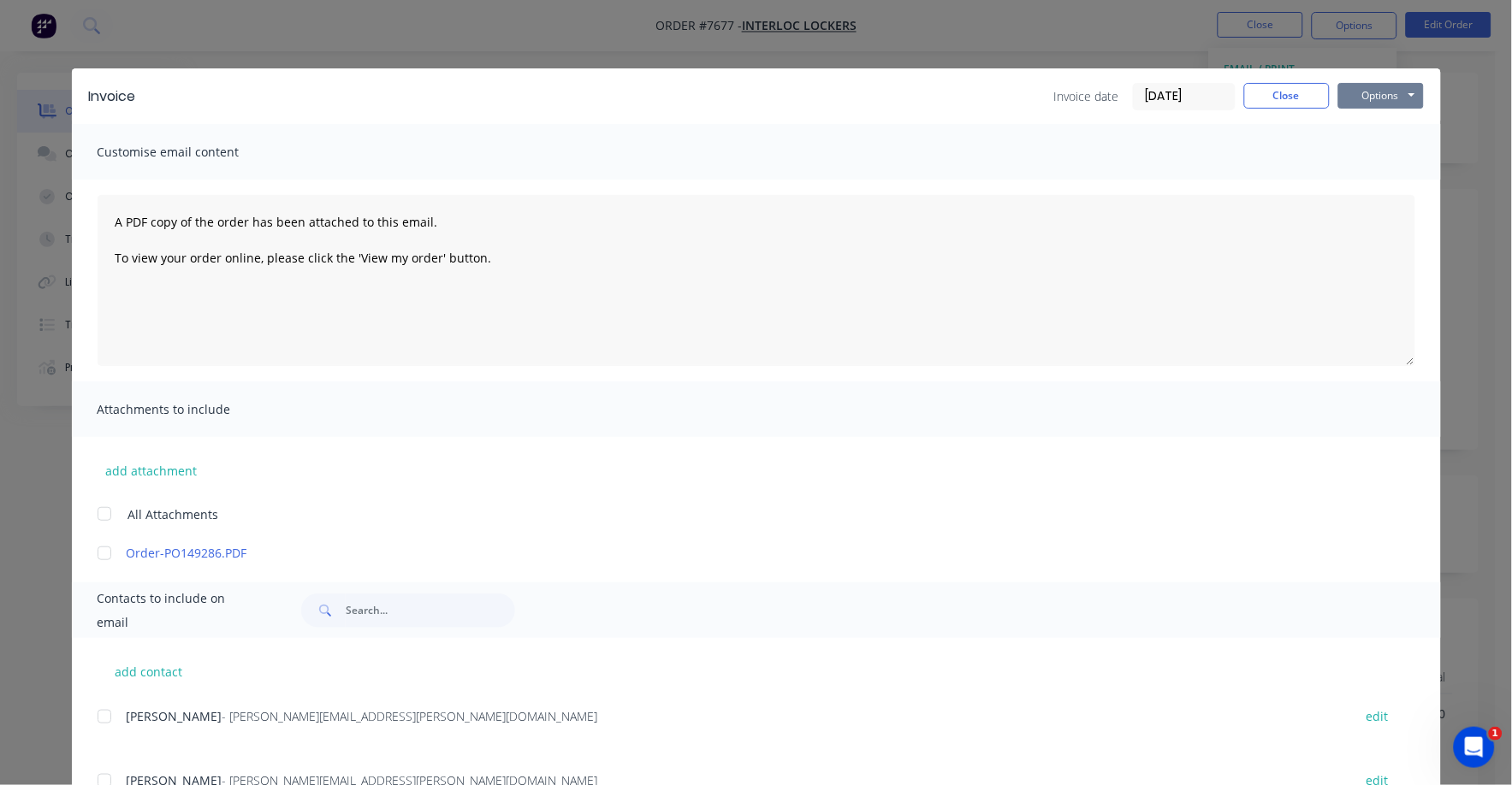
click at [1357, 94] on button "Options" at bounding box center [1381, 95] width 86 height 25
click at [1354, 152] on button "Print" at bounding box center [1393, 154] width 110 height 28
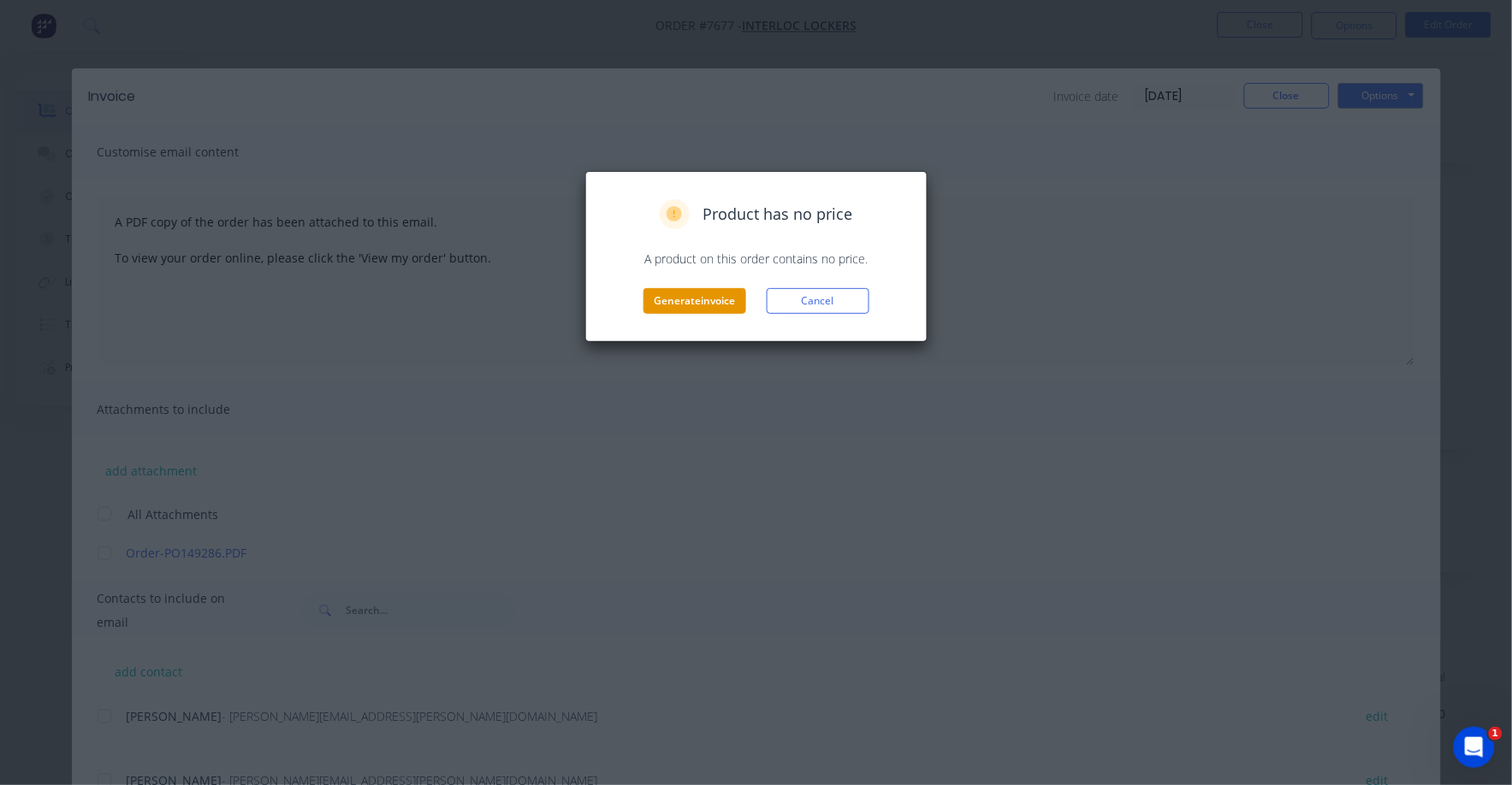
click at [692, 308] on button "Generate invoice" at bounding box center [695, 301] width 103 height 25
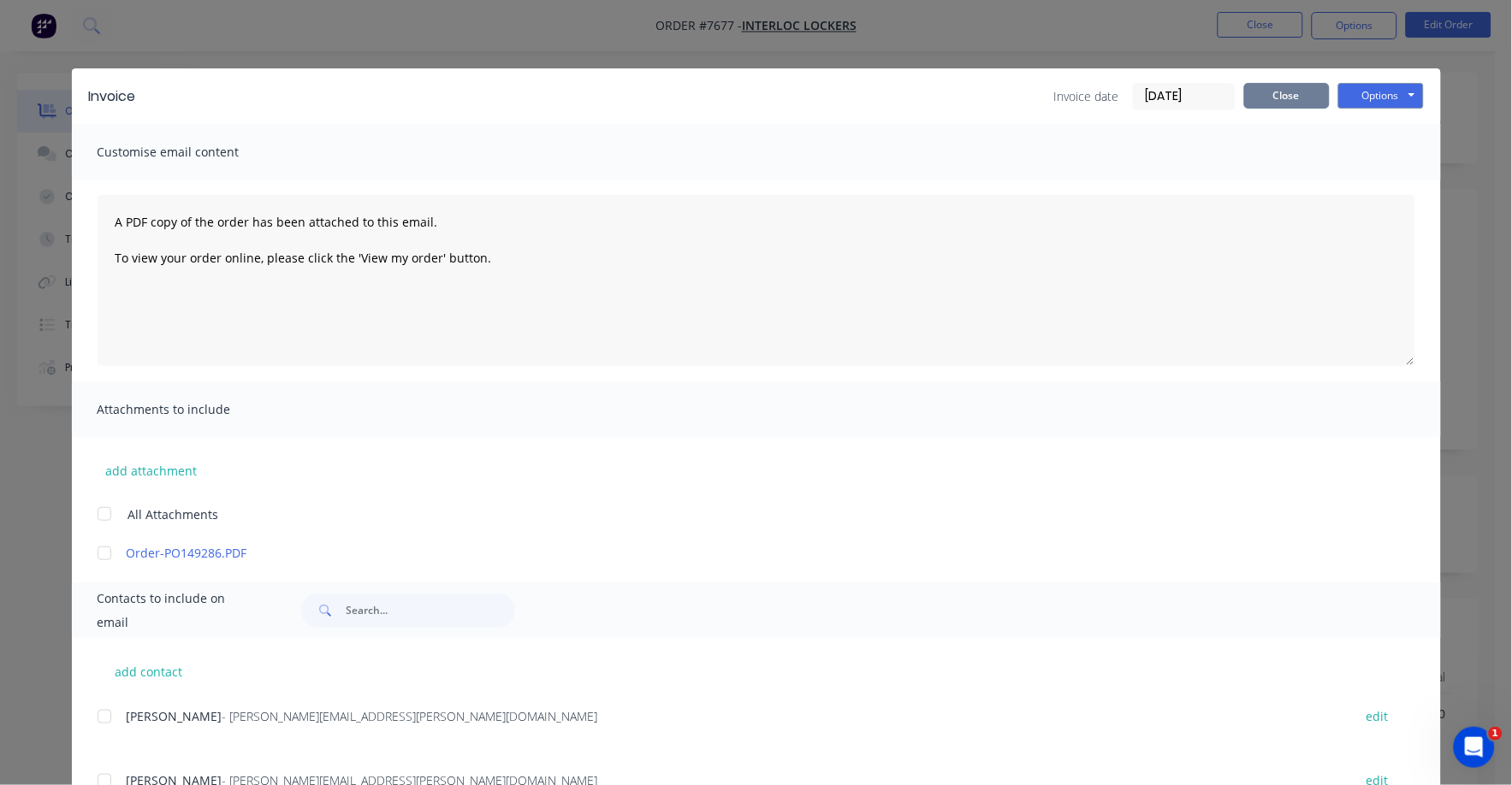
click at [1281, 99] on button "Close" at bounding box center [1287, 95] width 86 height 25
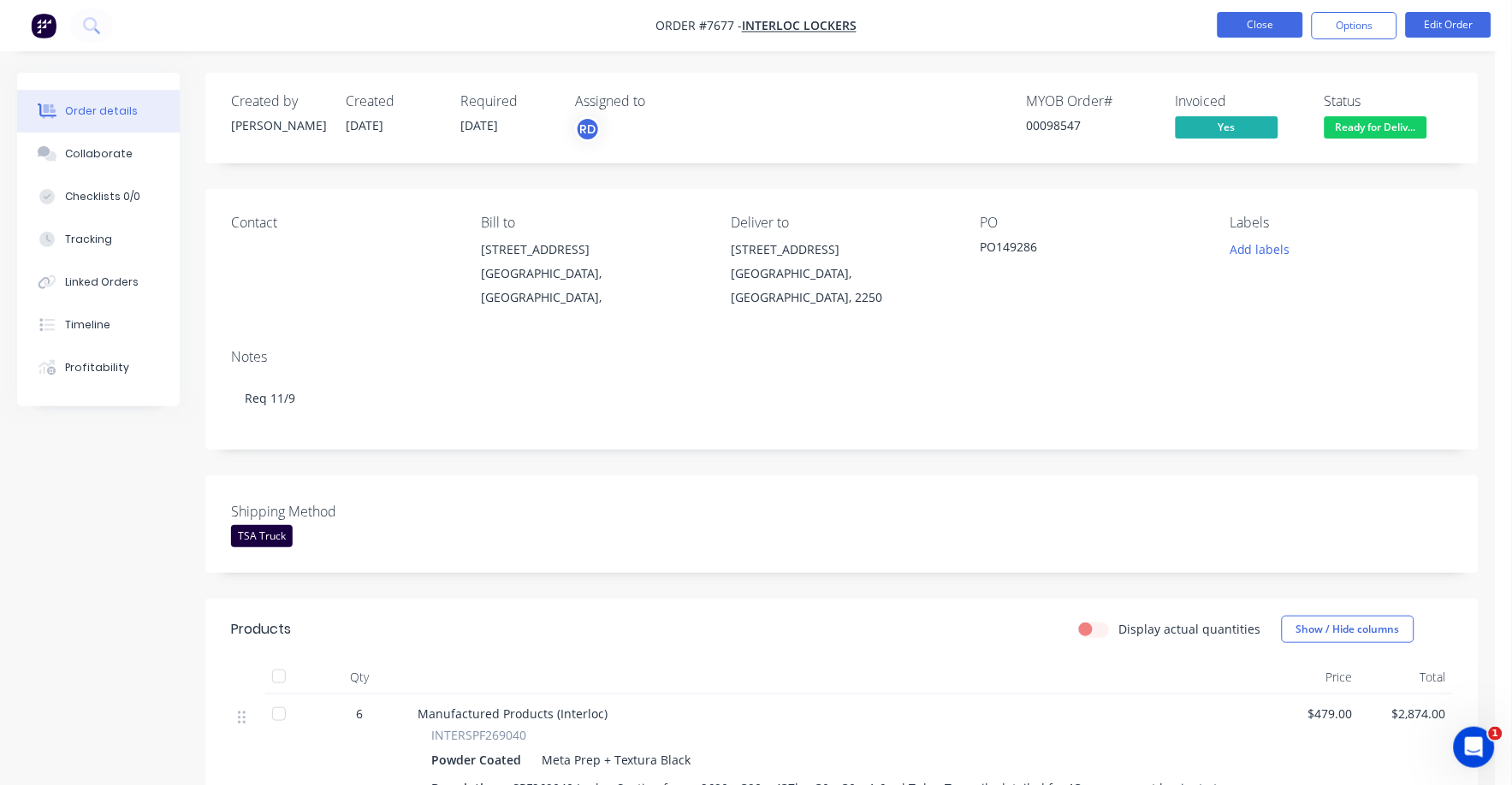
click at [1276, 34] on button "Close" at bounding box center [1261, 24] width 86 height 25
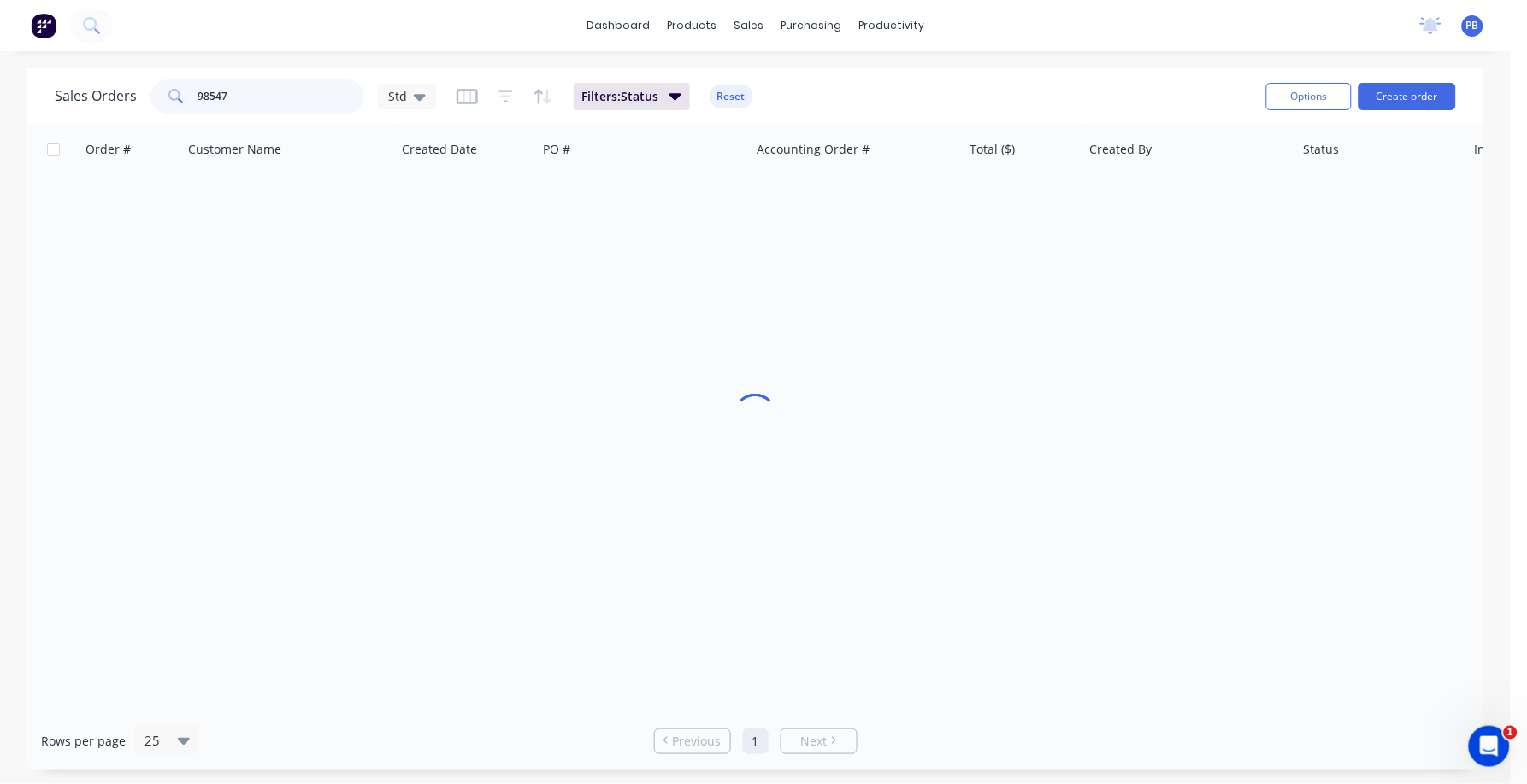
drag, startPoint x: 322, startPoint y: 94, endPoint x: 187, endPoint y: 80, distance: 135.7
click at [187, 80] on div "98547" at bounding box center [257, 96] width 214 height 34
type input "97111"
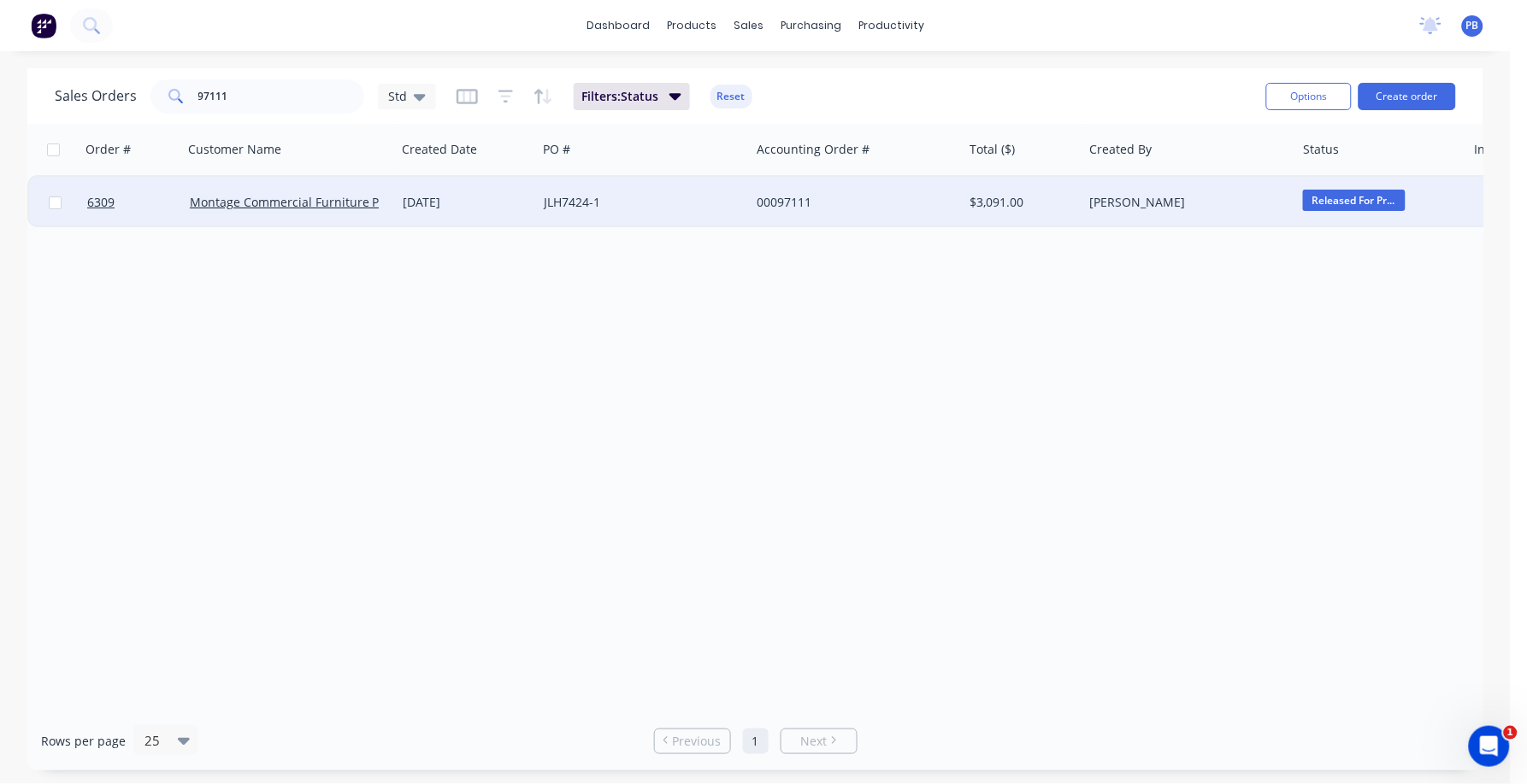
click at [791, 200] on div "00097111" at bounding box center [852, 203] width 190 height 17
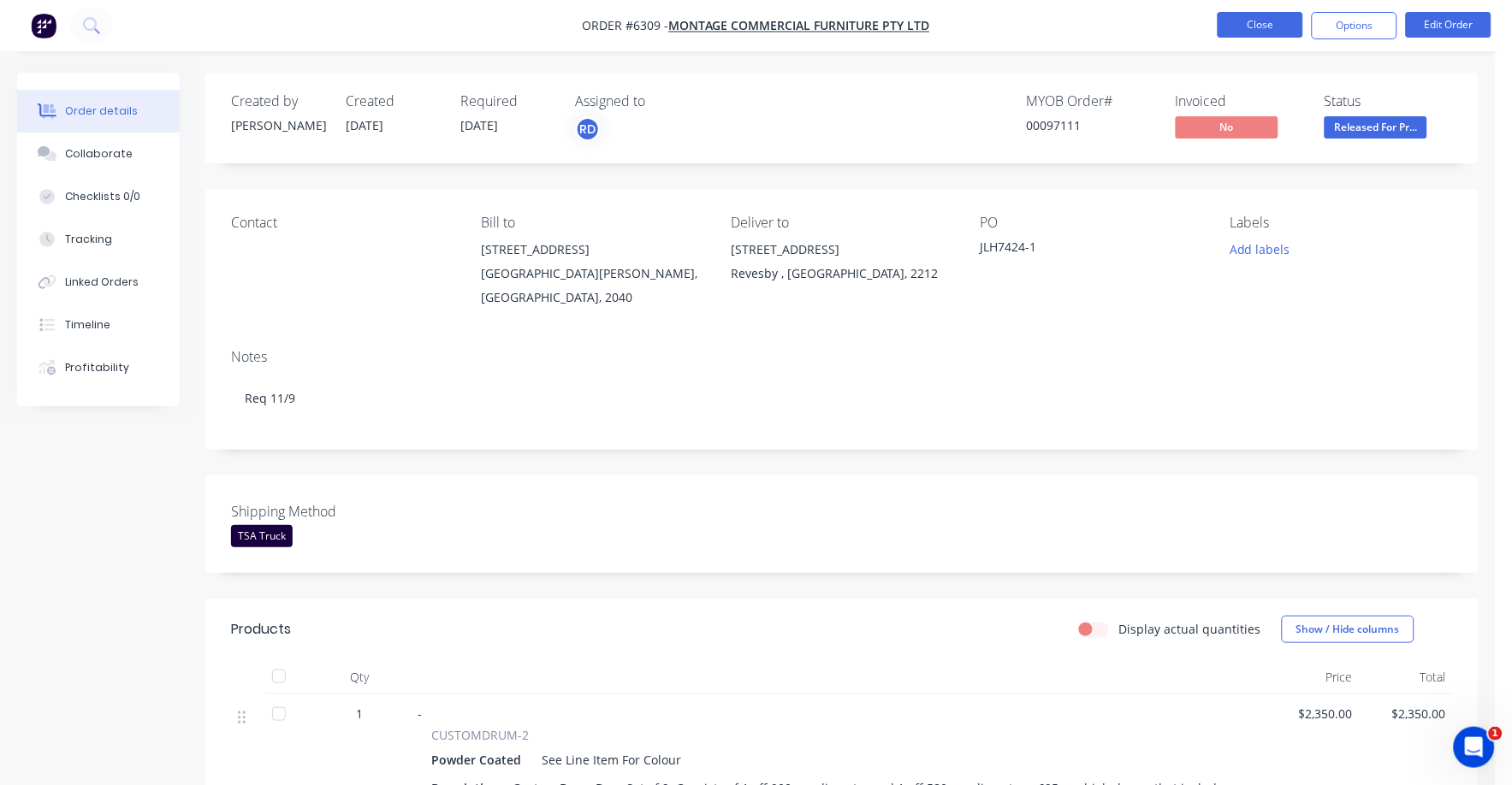
click at [1262, 23] on button "Close" at bounding box center [1261, 24] width 86 height 25
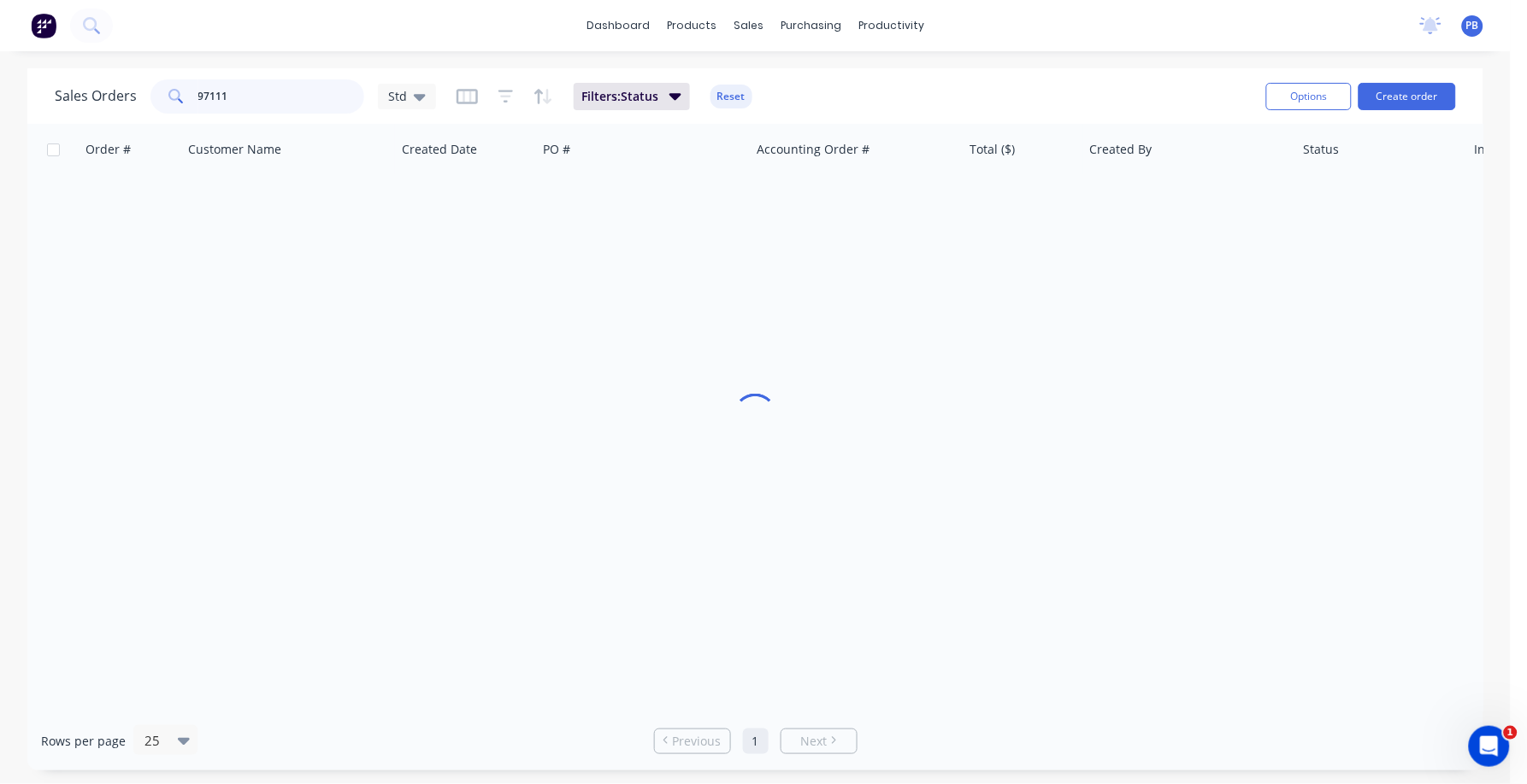
drag, startPoint x: 313, startPoint y: 109, endPoint x: 184, endPoint y: 95, distance: 129.8
click at [184, 95] on div "97111" at bounding box center [257, 96] width 214 height 34
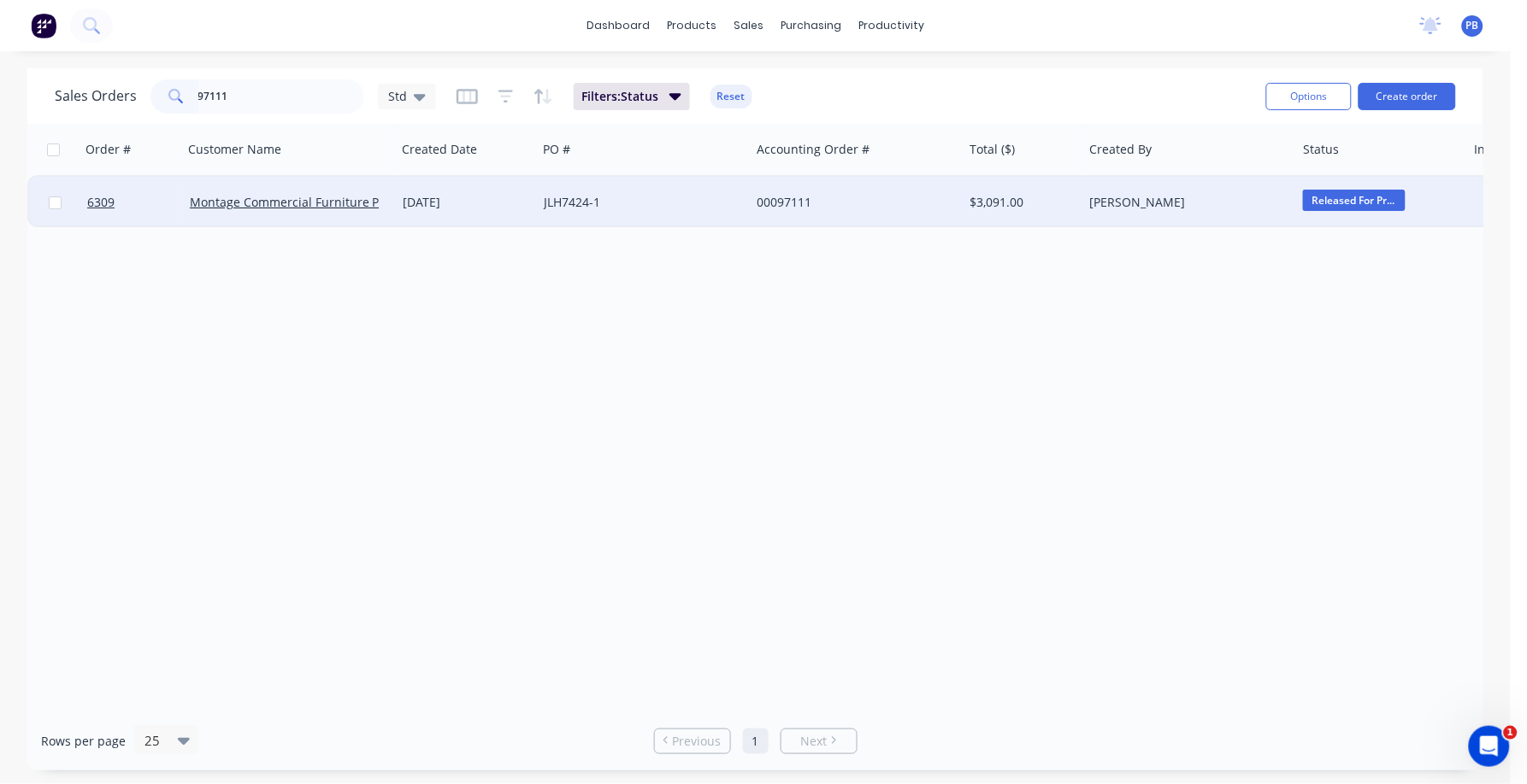
click at [767, 200] on div "00097111" at bounding box center [852, 203] width 190 height 17
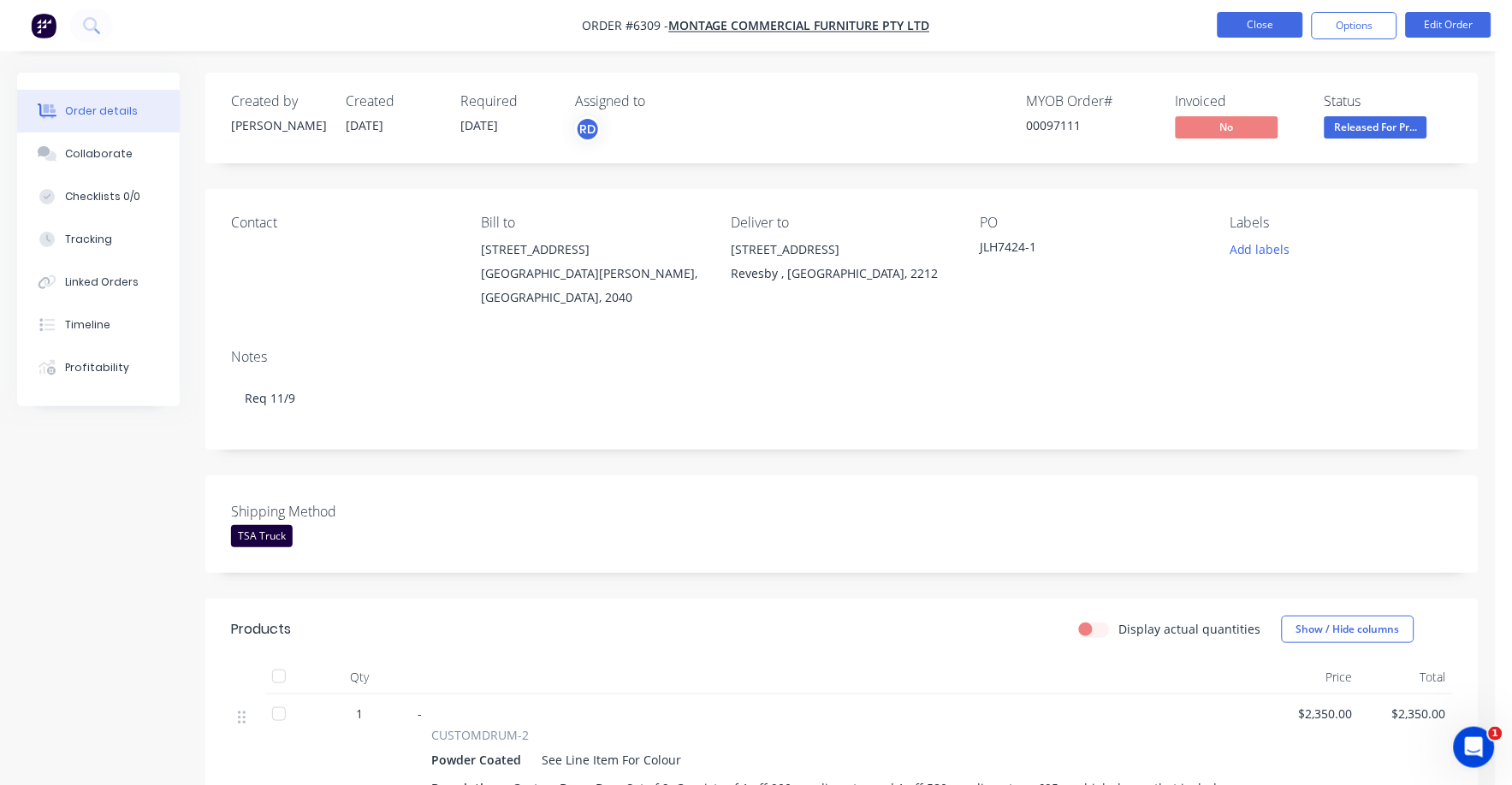
click at [1261, 26] on button "Close" at bounding box center [1261, 24] width 86 height 25
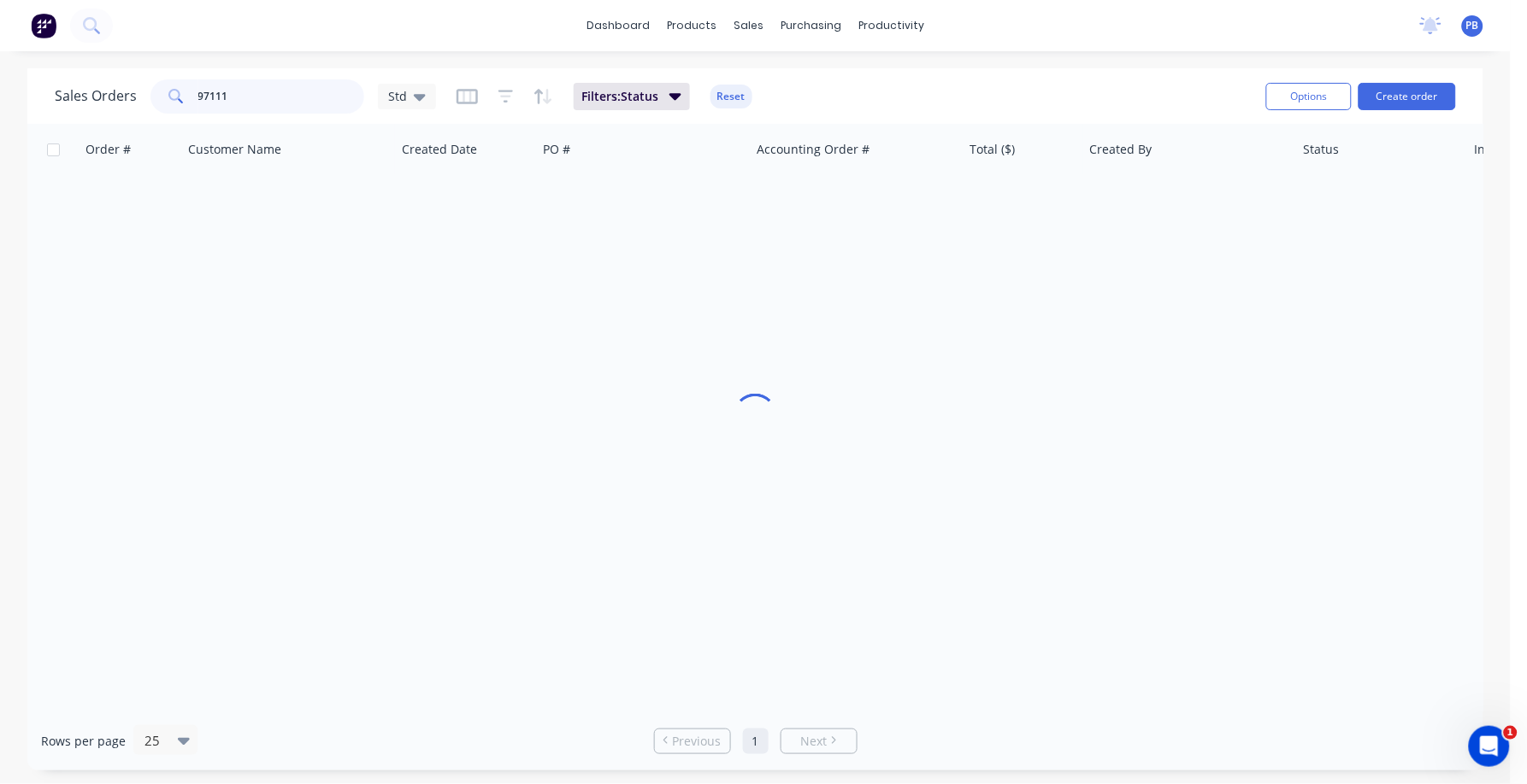
drag, startPoint x: 317, startPoint y: 88, endPoint x: 181, endPoint y: 90, distance: 136.0
click at [181, 90] on div "97111" at bounding box center [257, 96] width 214 height 34
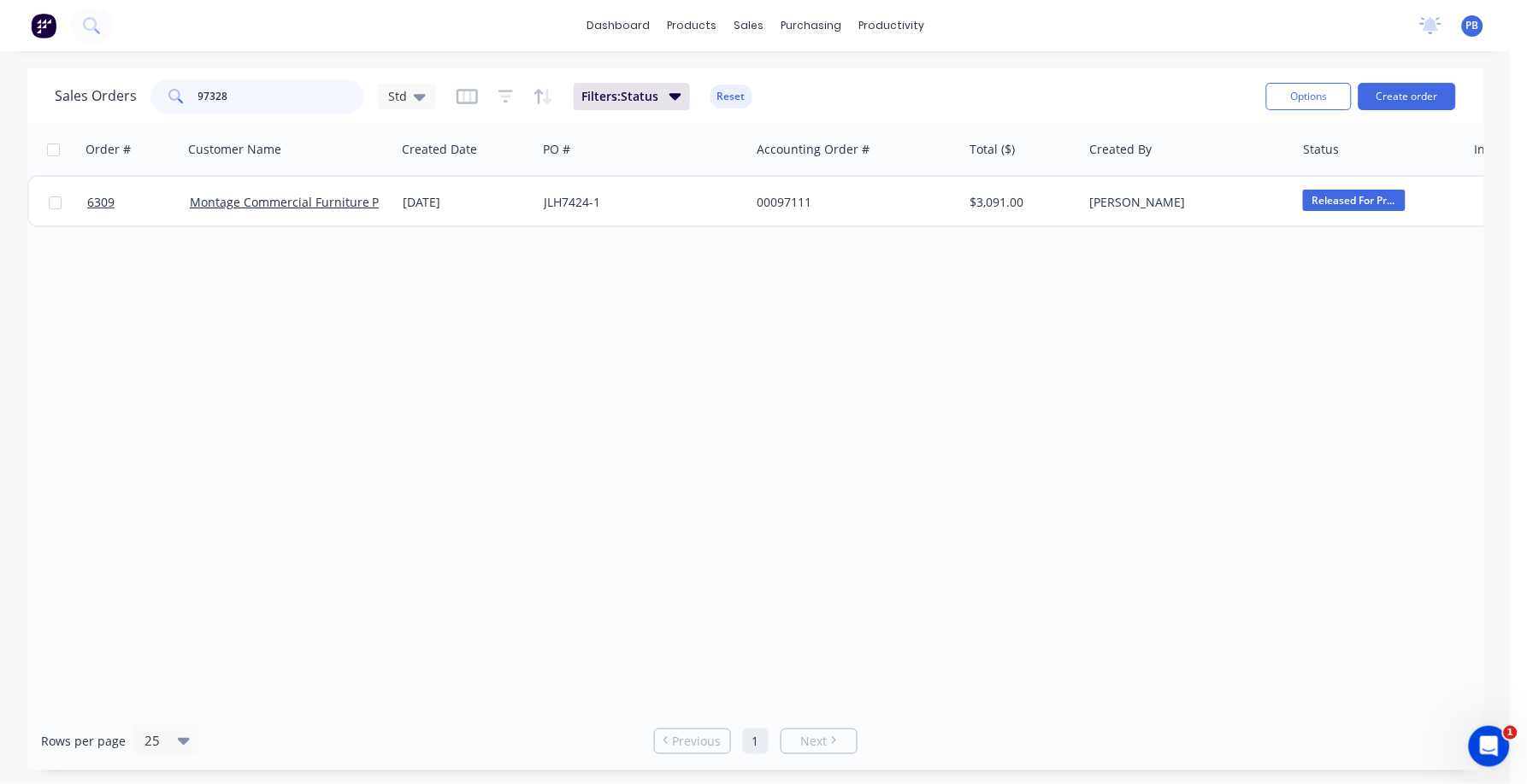
type input "97328"
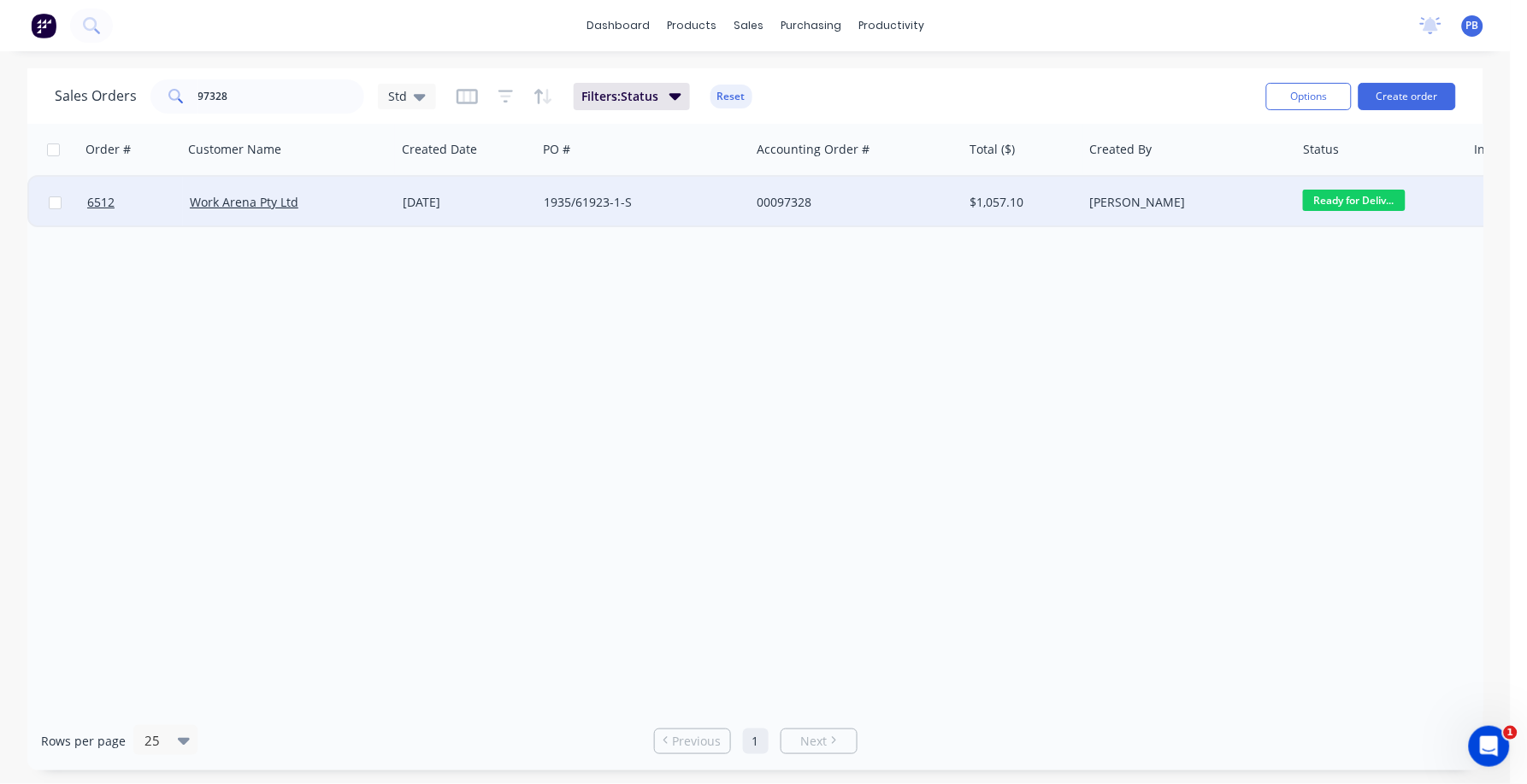
click at [596, 191] on div "1935/61923-1-S" at bounding box center [643, 202] width 213 height 51
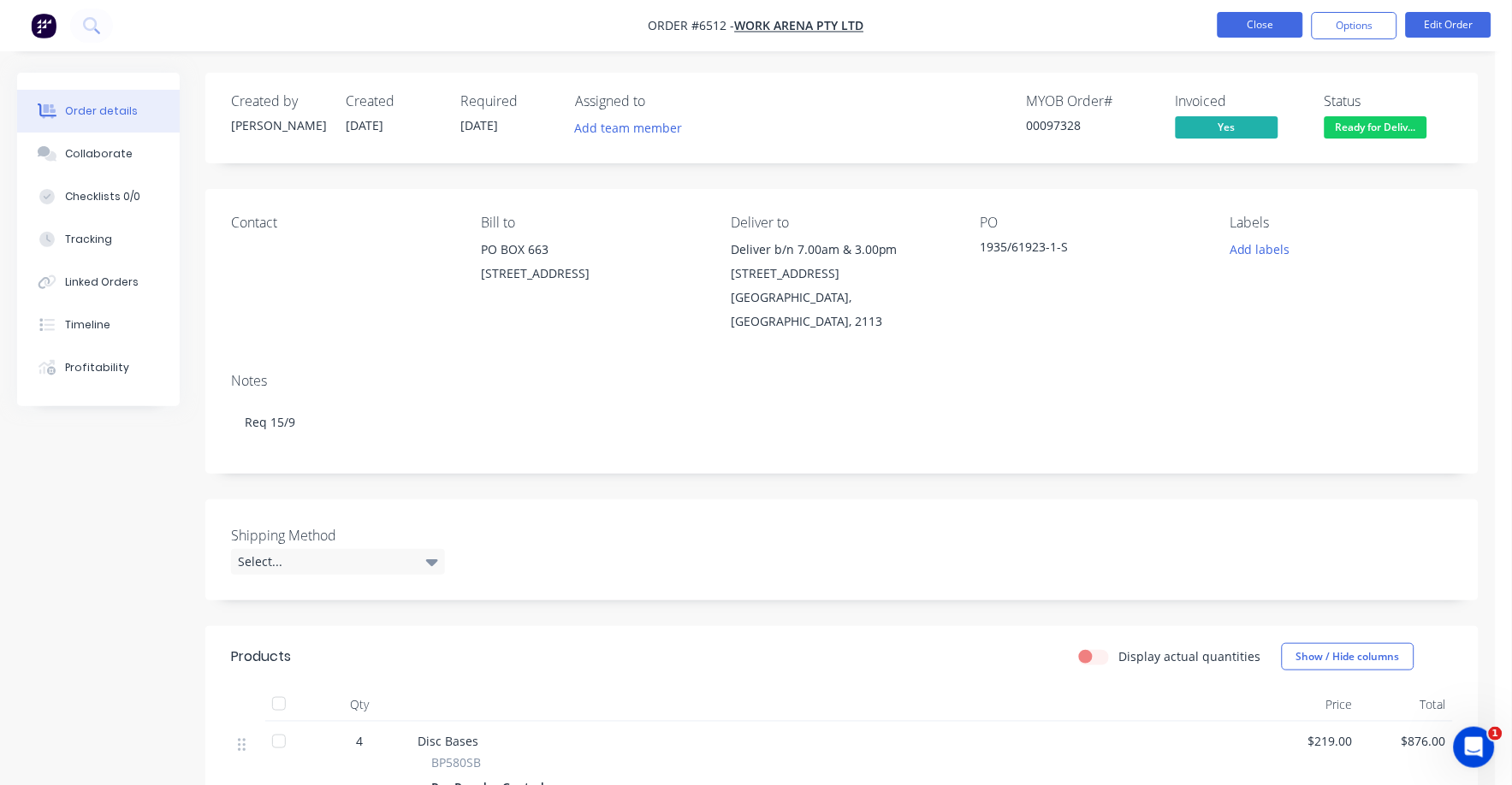
click at [1238, 24] on button "Close" at bounding box center [1261, 24] width 86 height 25
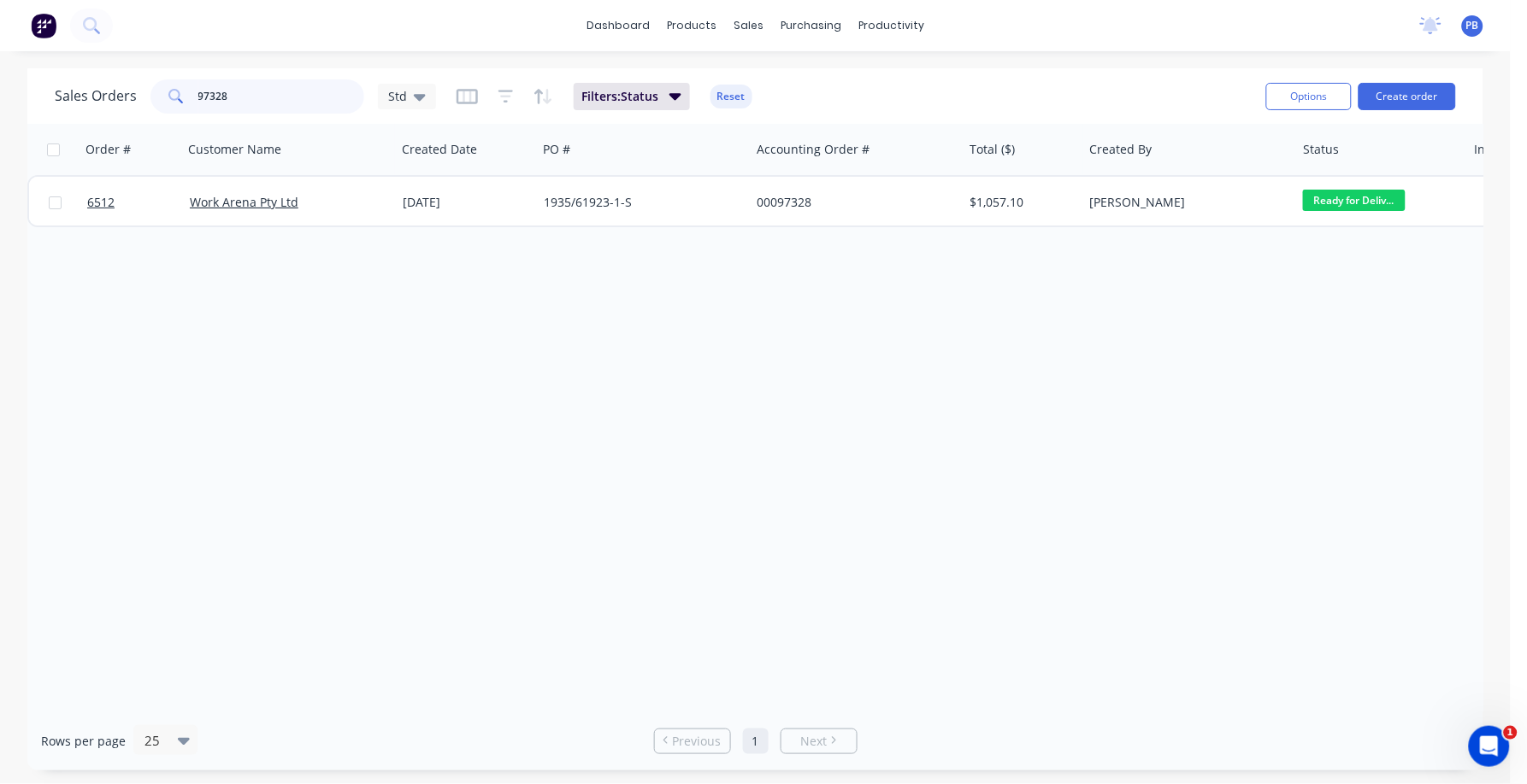
drag, startPoint x: 277, startPoint y: 100, endPoint x: 165, endPoint y: 79, distance: 114.0
click at [165, 79] on div "97328" at bounding box center [257, 96] width 214 height 34
type input "98166"
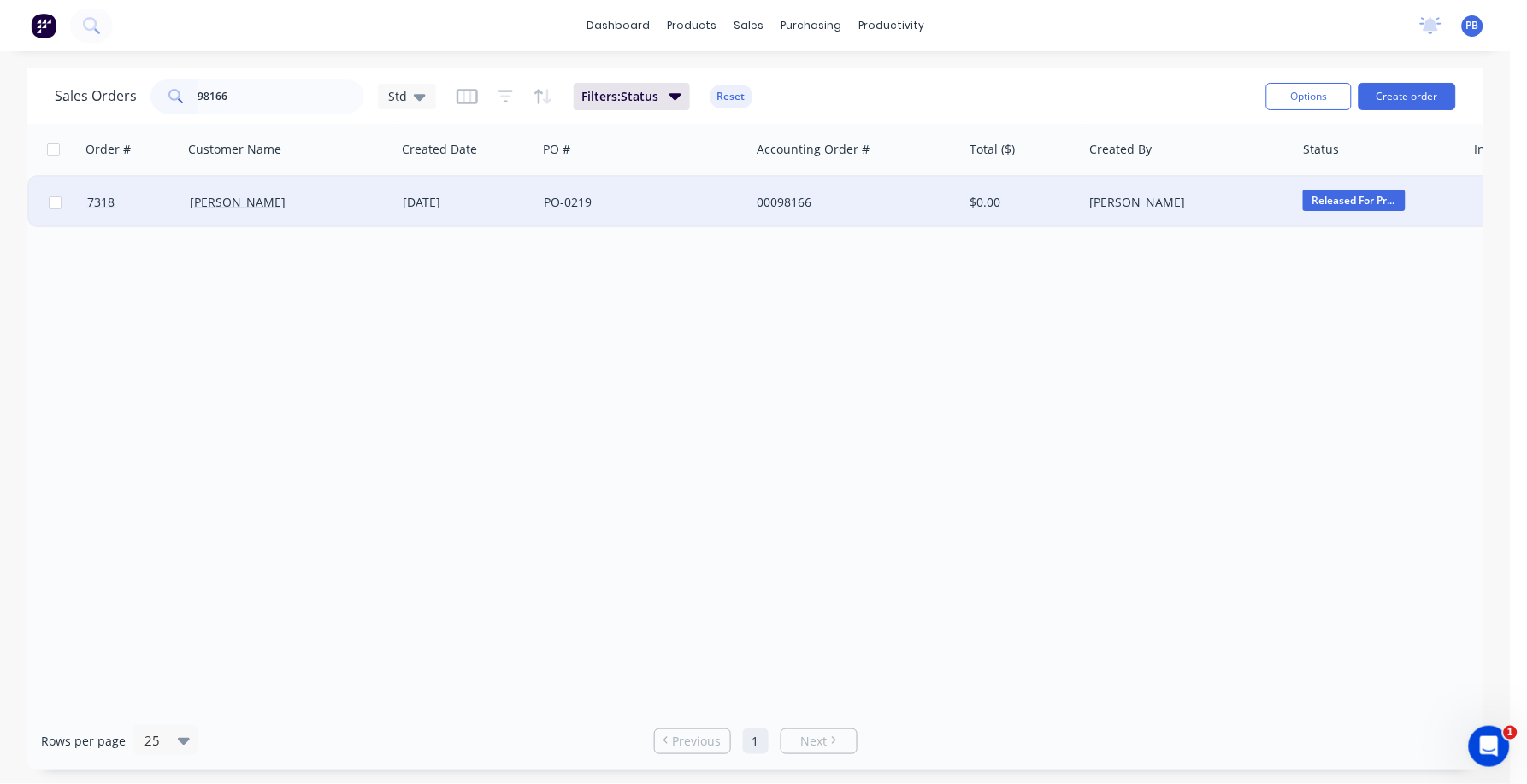
click at [582, 203] on div "PO-0219" at bounding box center [639, 203] width 190 height 17
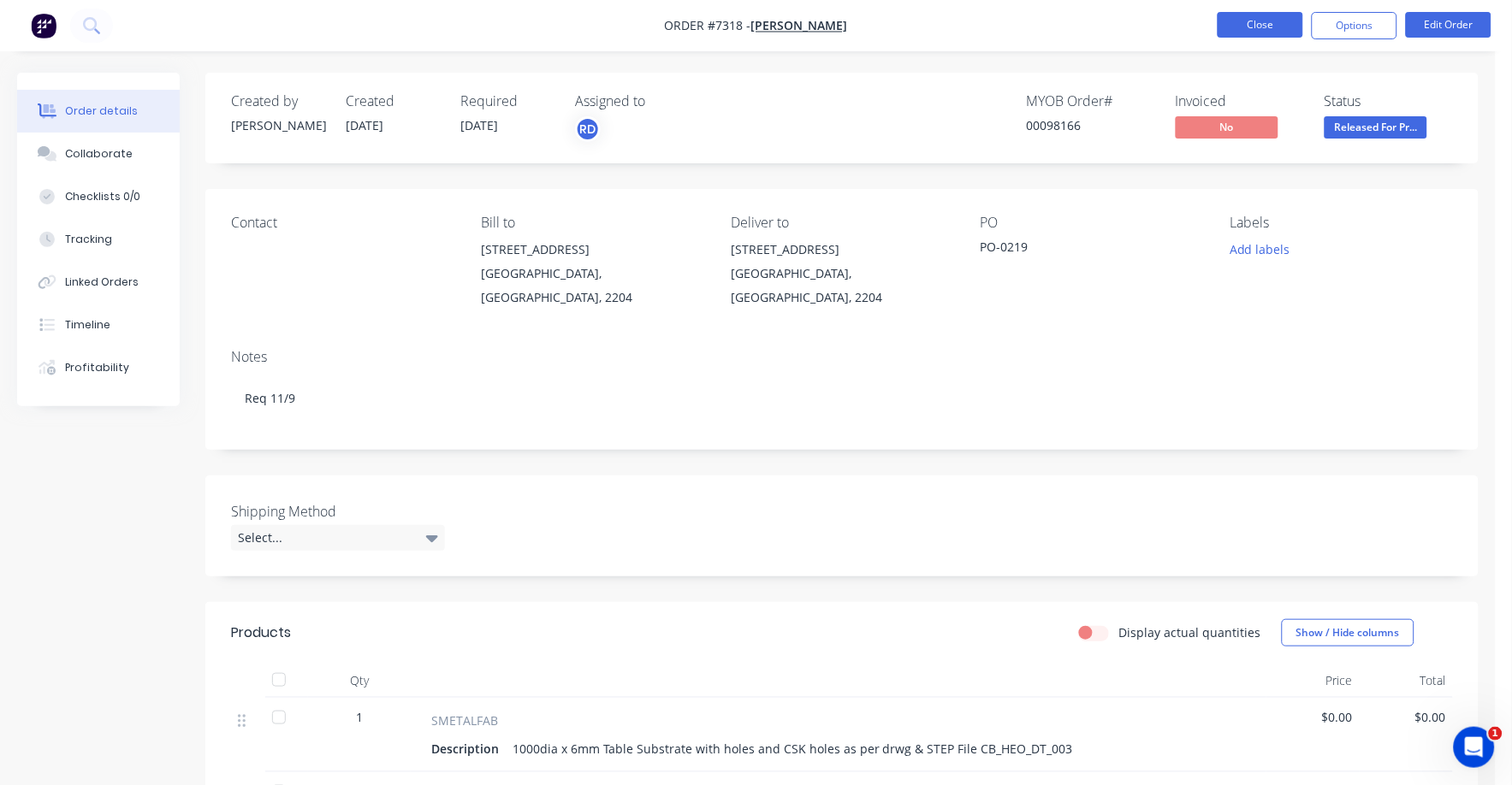
click at [1255, 19] on button "Close" at bounding box center [1261, 24] width 86 height 25
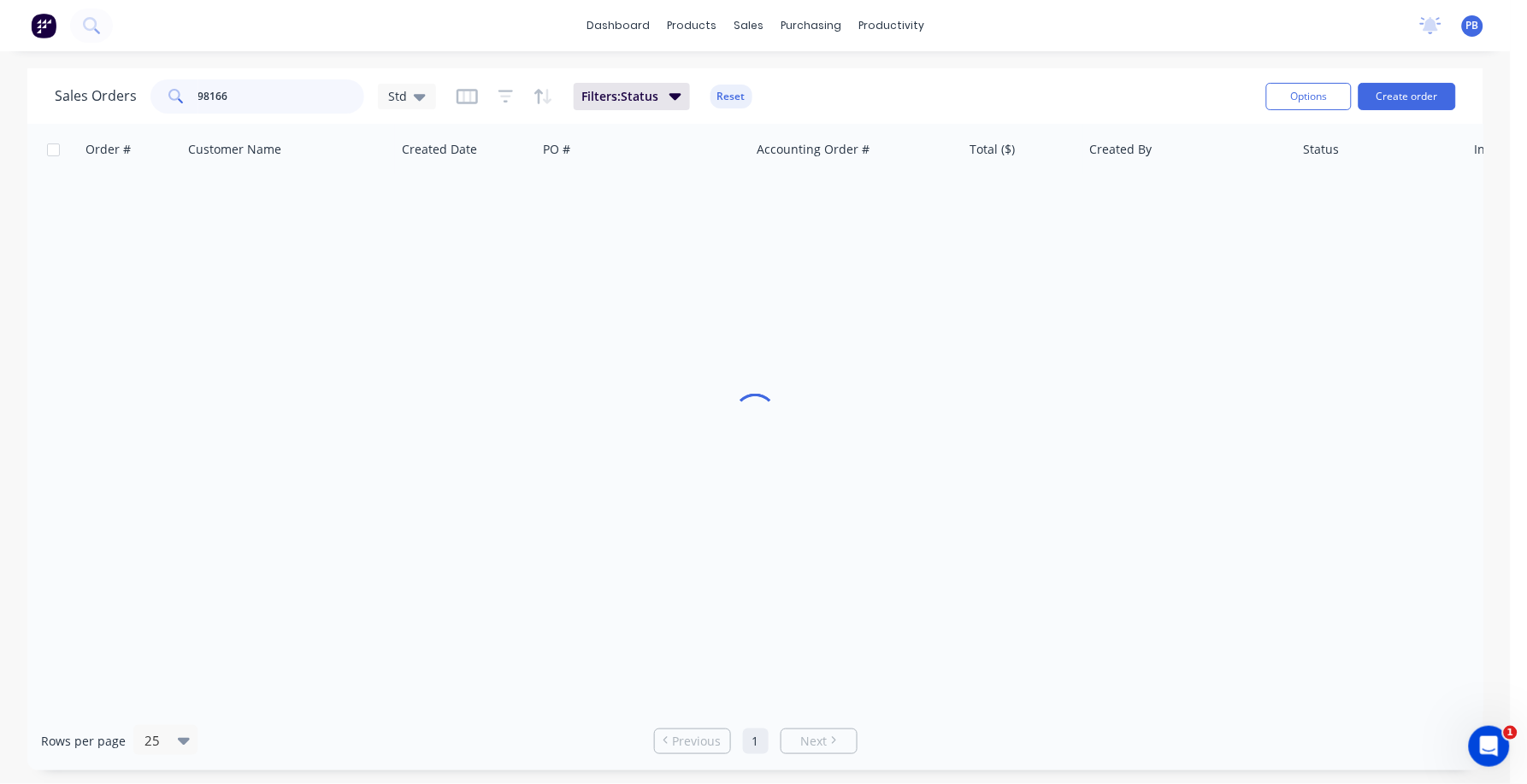
drag, startPoint x: 274, startPoint y: 105, endPoint x: 153, endPoint y: 92, distance: 121.7
click at [153, 92] on div "98166" at bounding box center [257, 96] width 214 height 34
type input "98624"
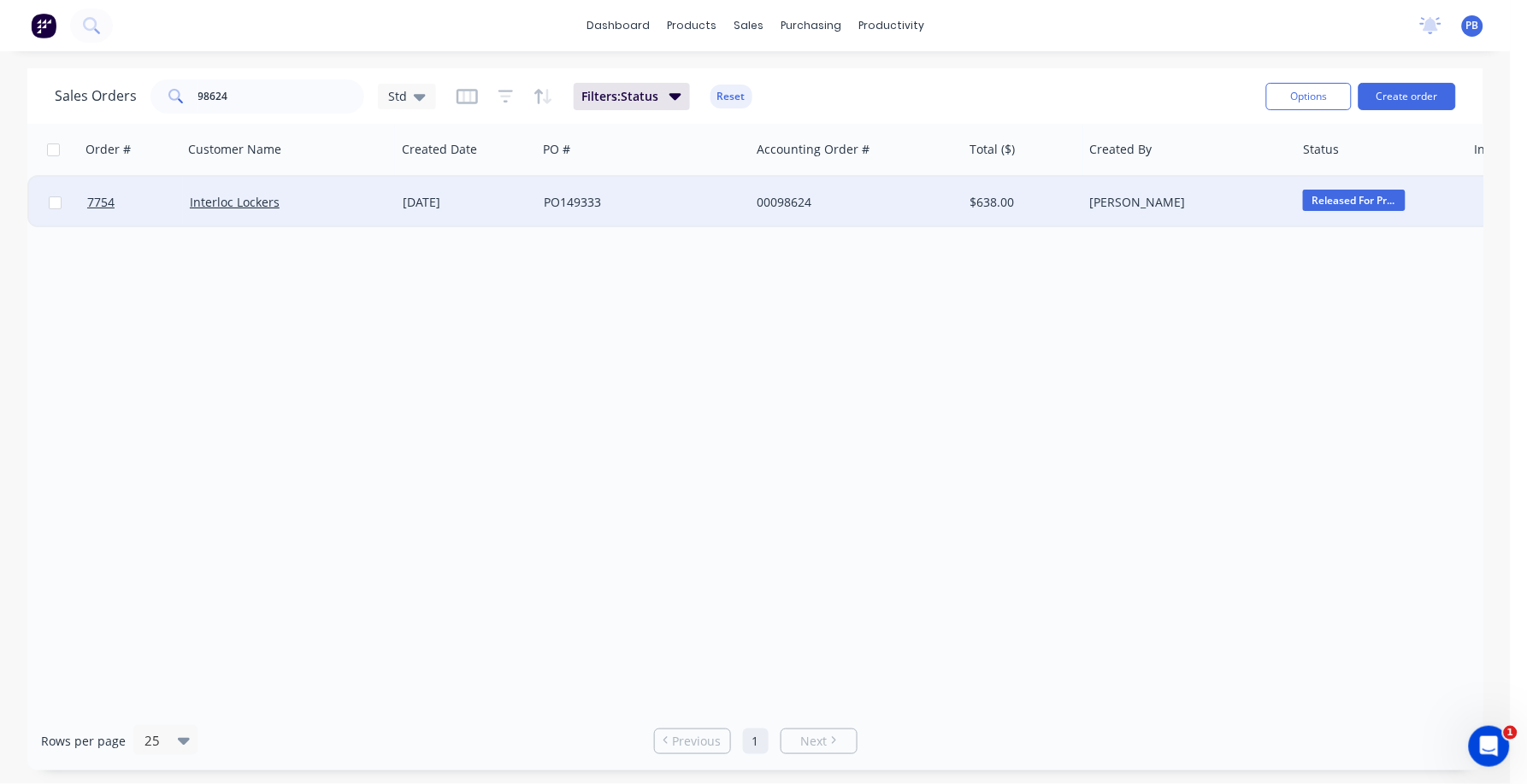
click at [791, 200] on div "00098624" at bounding box center [852, 203] width 190 height 17
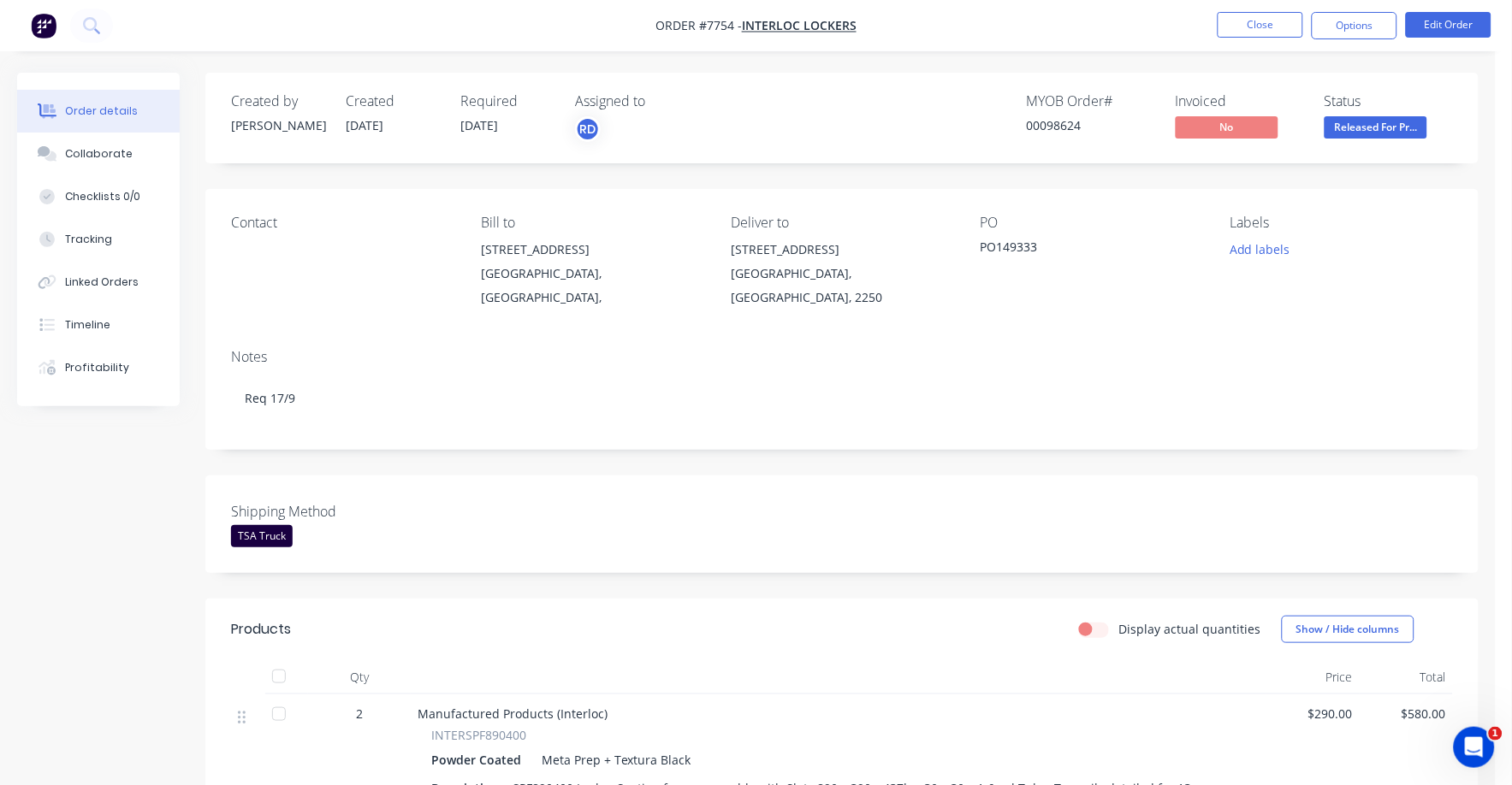
click at [1377, 120] on span "Released For Pr..." at bounding box center [1376, 126] width 103 height 22
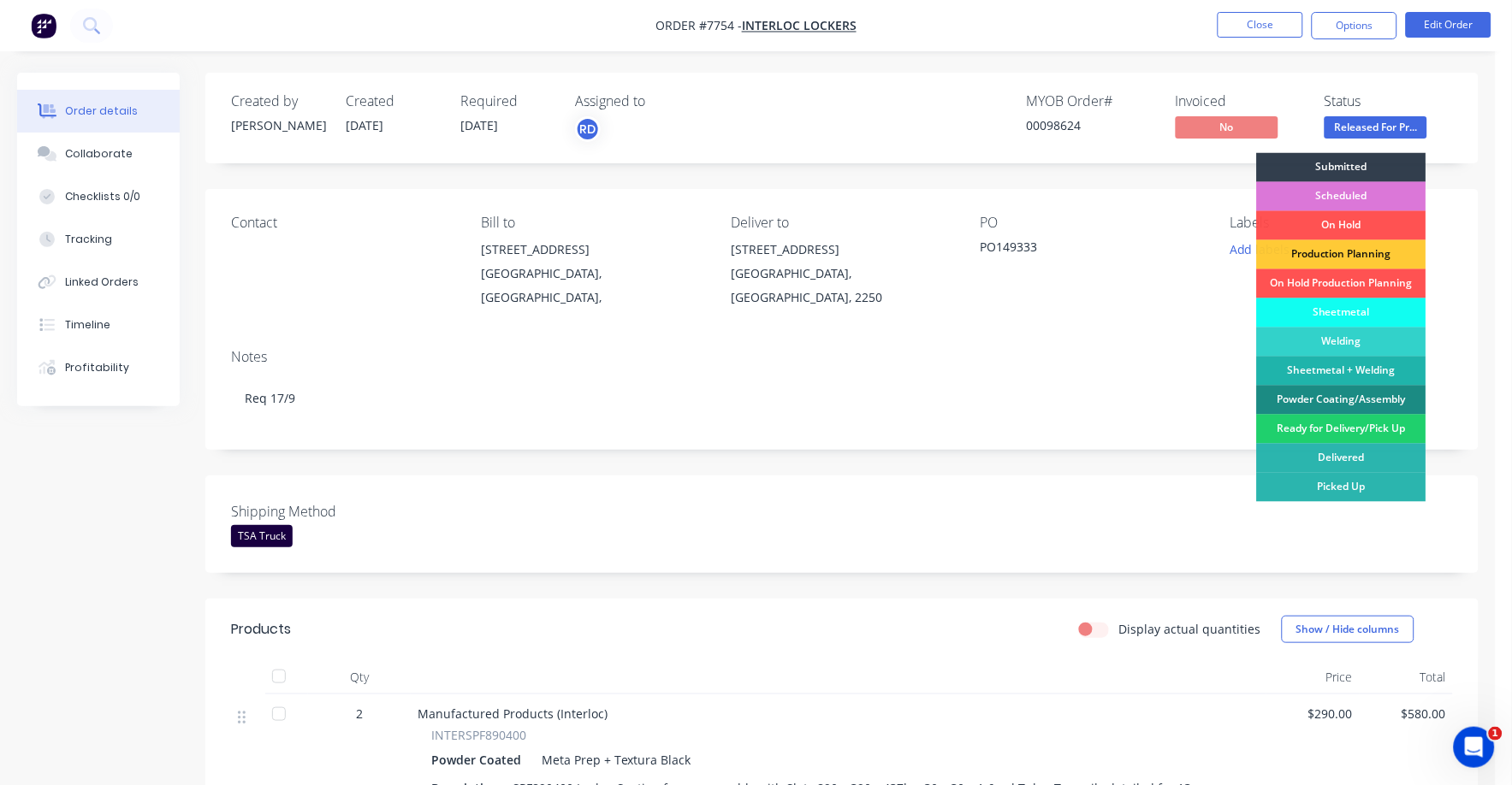
drag, startPoint x: 1346, startPoint y: 427, endPoint x: 1361, endPoint y: 295, distance: 132.8
click at [1346, 422] on div "Ready for Delivery/Pick Up" at bounding box center [1342, 429] width 169 height 29
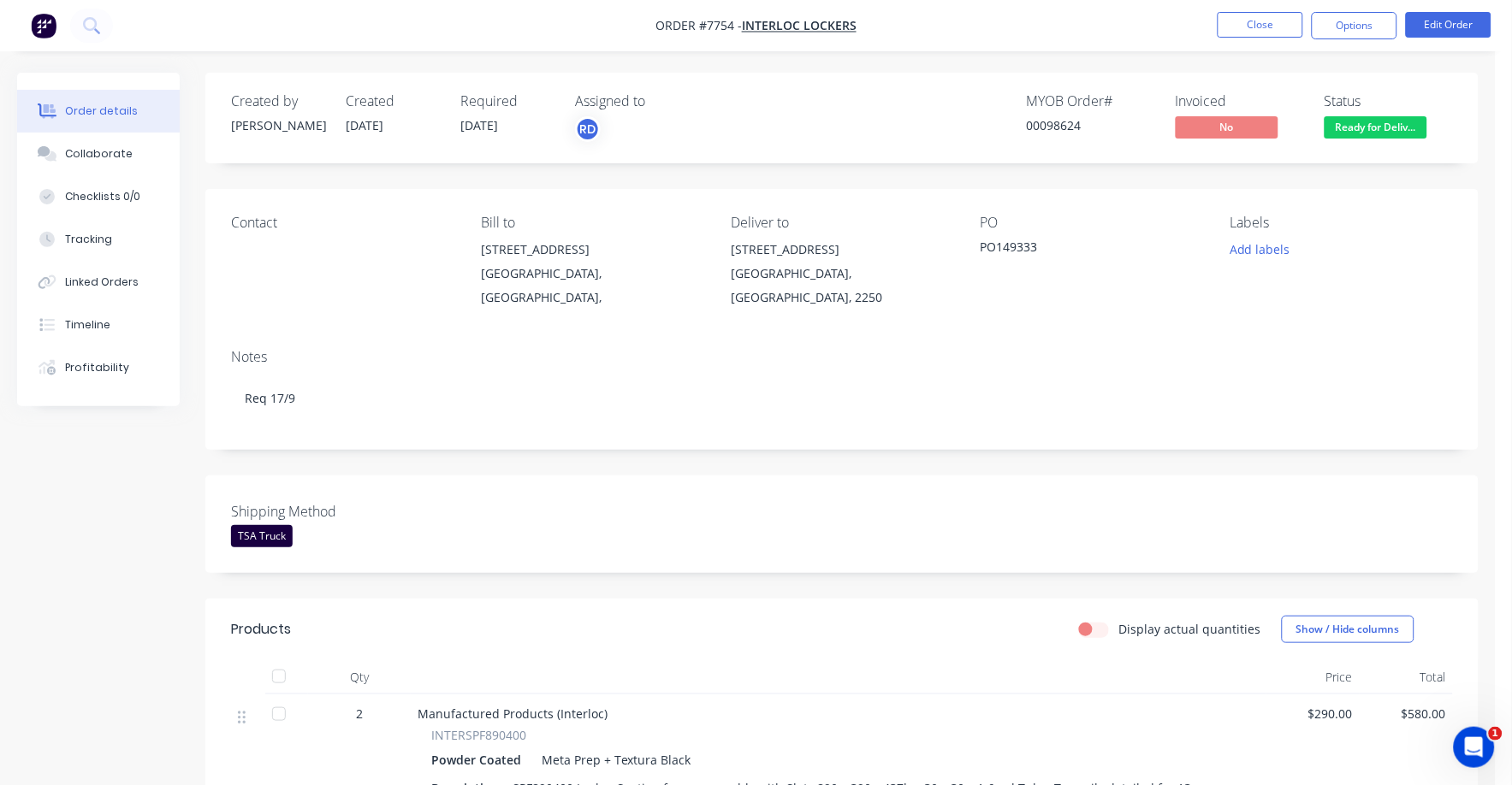
drag, startPoint x: 1358, startPoint y: 17, endPoint x: 1321, endPoint y: 46, distance: 47.0
click at [1357, 17] on button "Options" at bounding box center [1355, 25] width 86 height 27
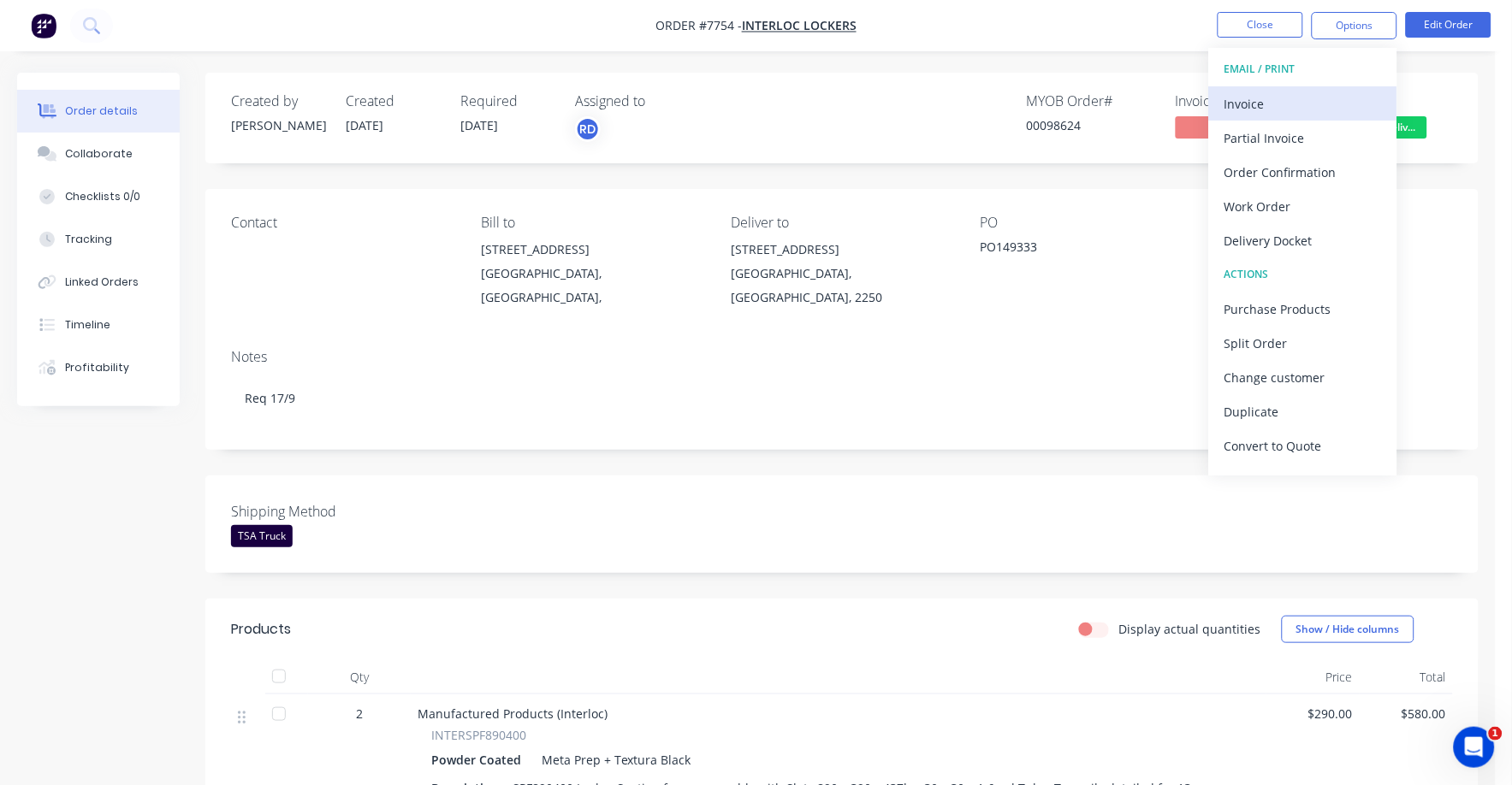
click at [1237, 109] on div "Invoice" at bounding box center [1303, 104] width 157 height 24
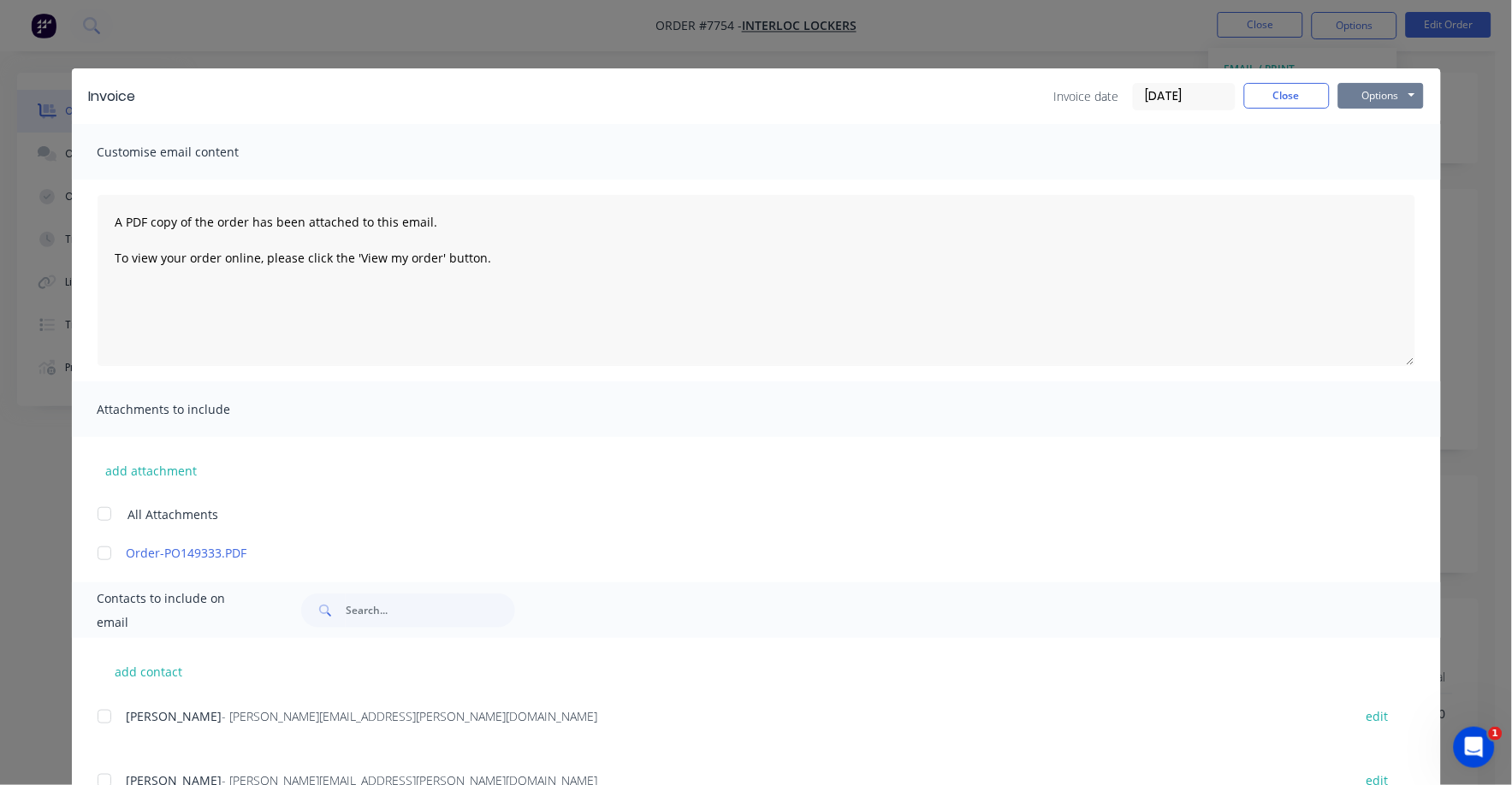
click at [1378, 92] on button "Options" at bounding box center [1381, 95] width 86 height 25
click at [1372, 153] on button "Print" at bounding box center [1393, 154] width 110 height 28
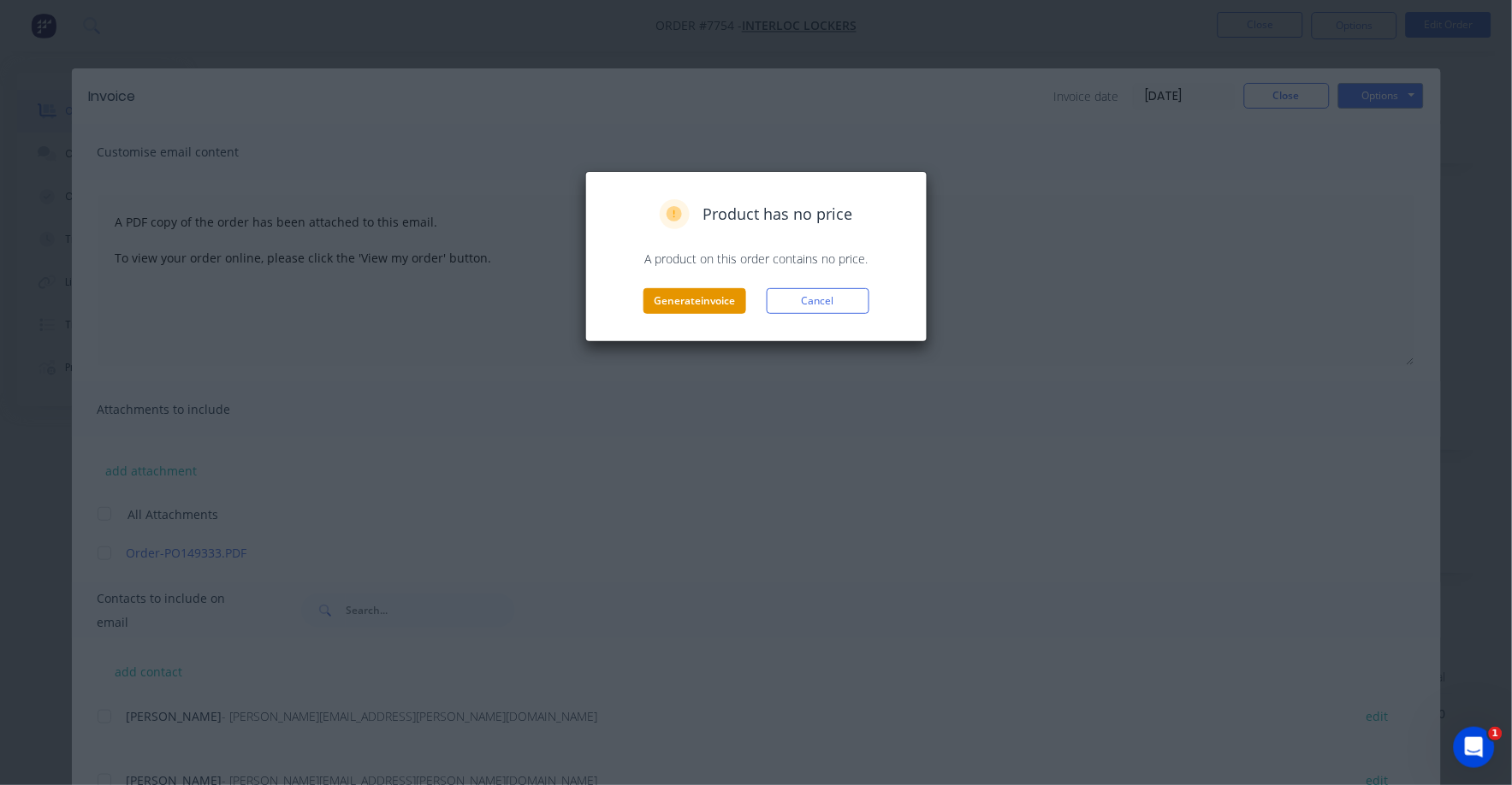
click at [692, 308] on button "Generate invoice" at bounding box center [695, 301] width 103 height 25
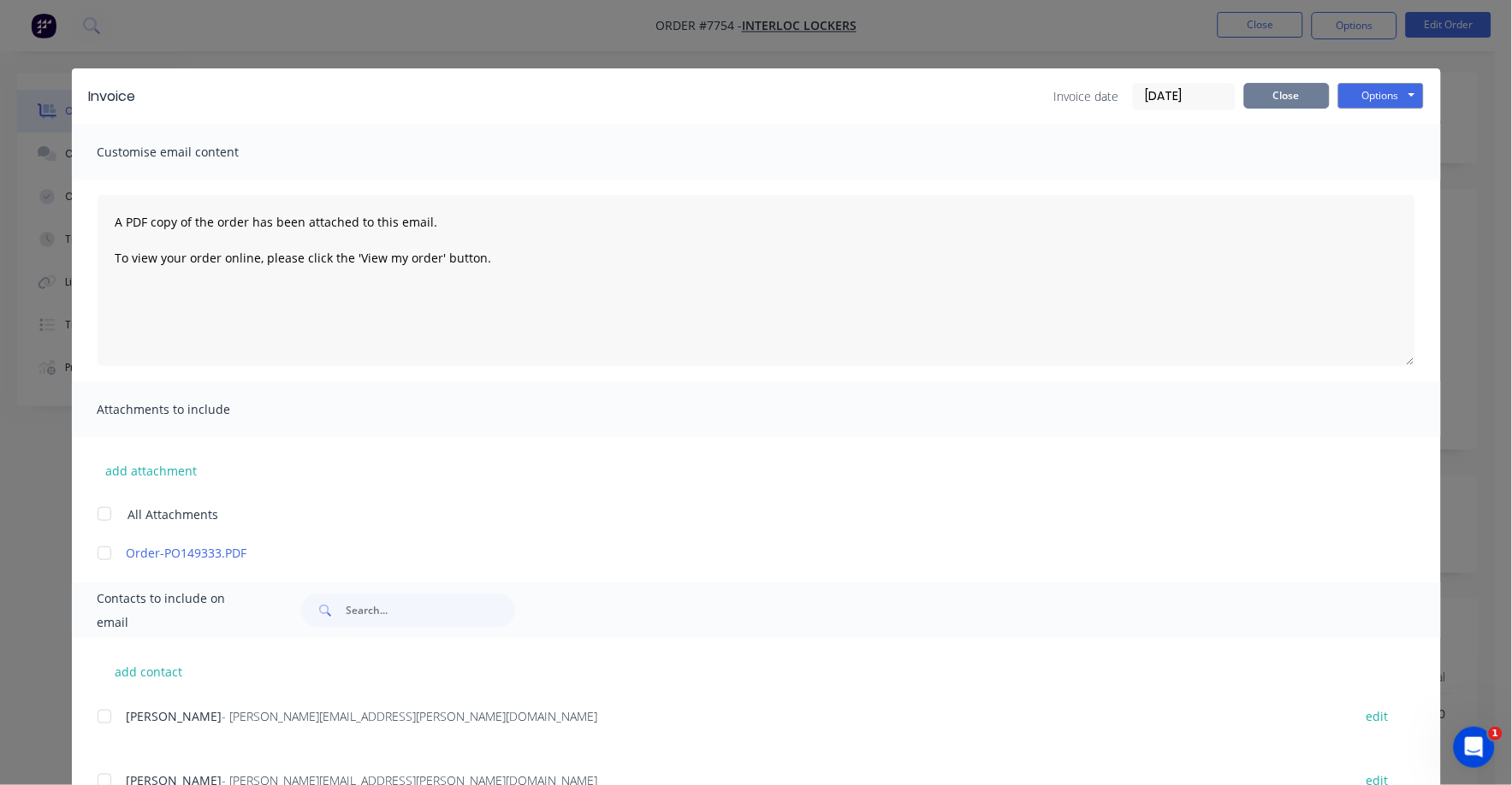
click at [1268, 90] on button "Close" at bounding box center [1287, 95] width 86 height 25
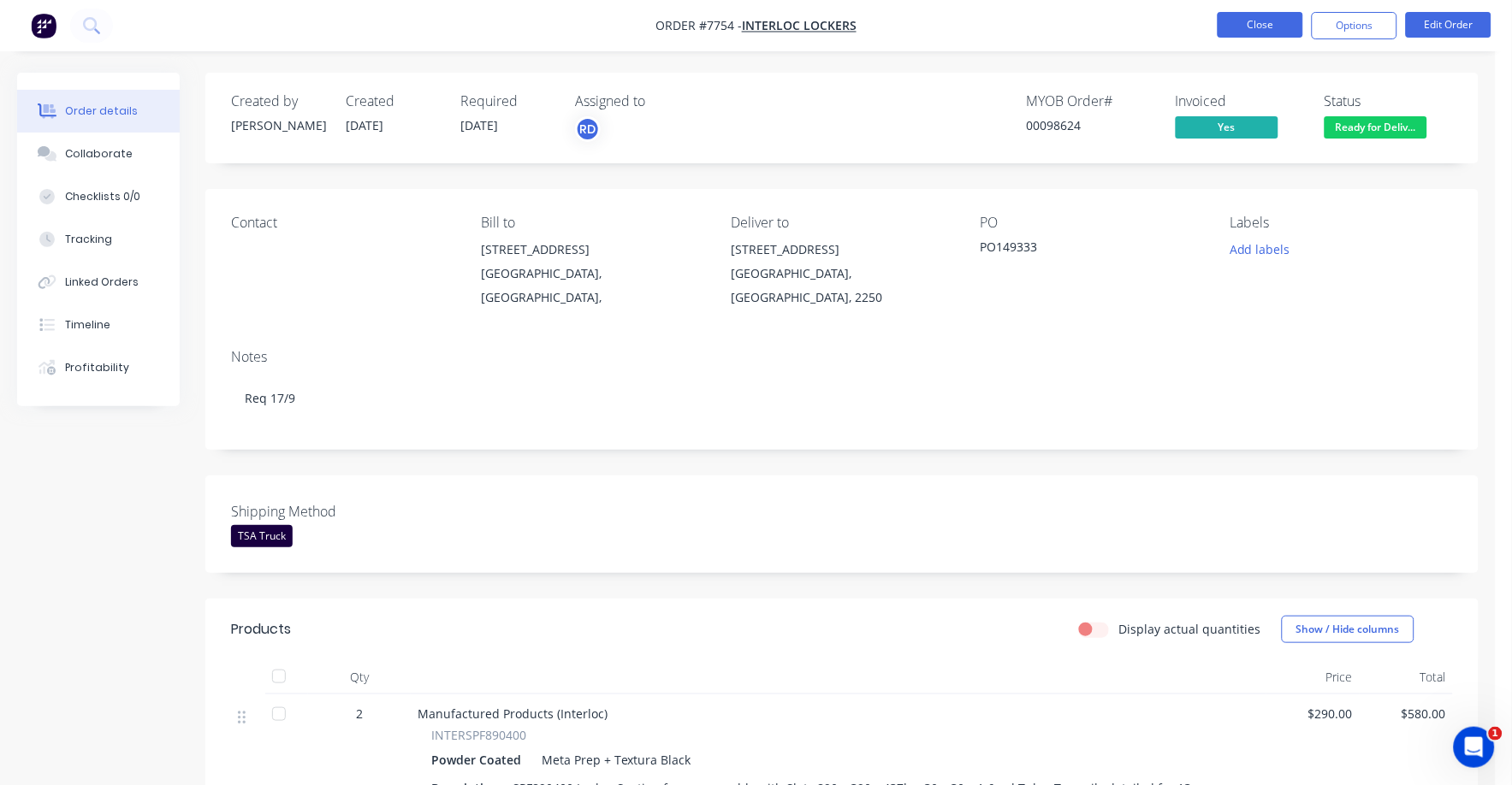
click at [1256, 26] on button "Close" at bounding box center [1261, 24] width 86 height 25
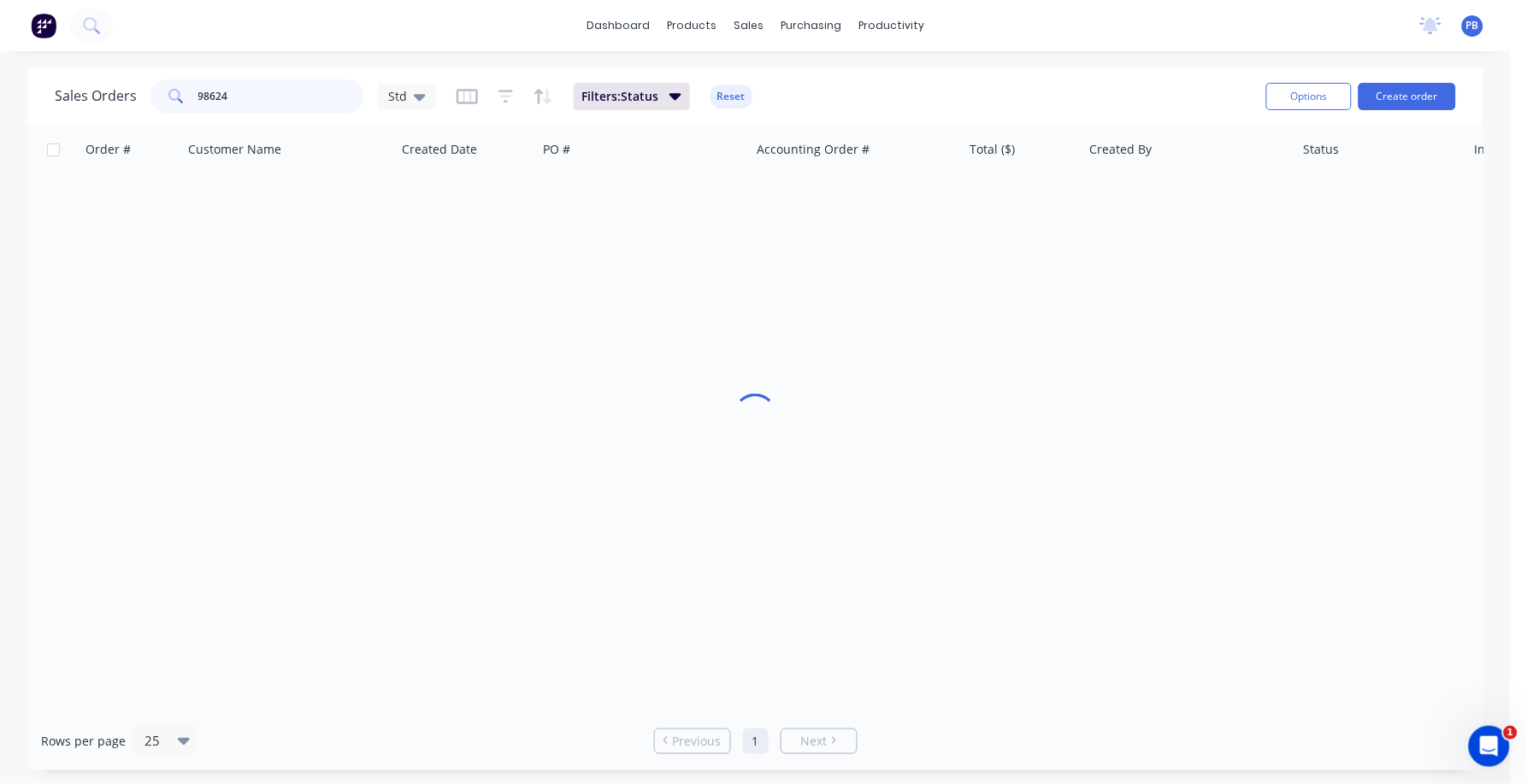
drag, startPoint x: 276, startPoint y: 91, endPoint x: 153, endPoint y: 76, distance: 123.9
click at [153, 76] on div "Sales Orders 98624 Std Filters: Status Reset" at bounding box center [654, 96] width 1198 height 42
type input "98625"
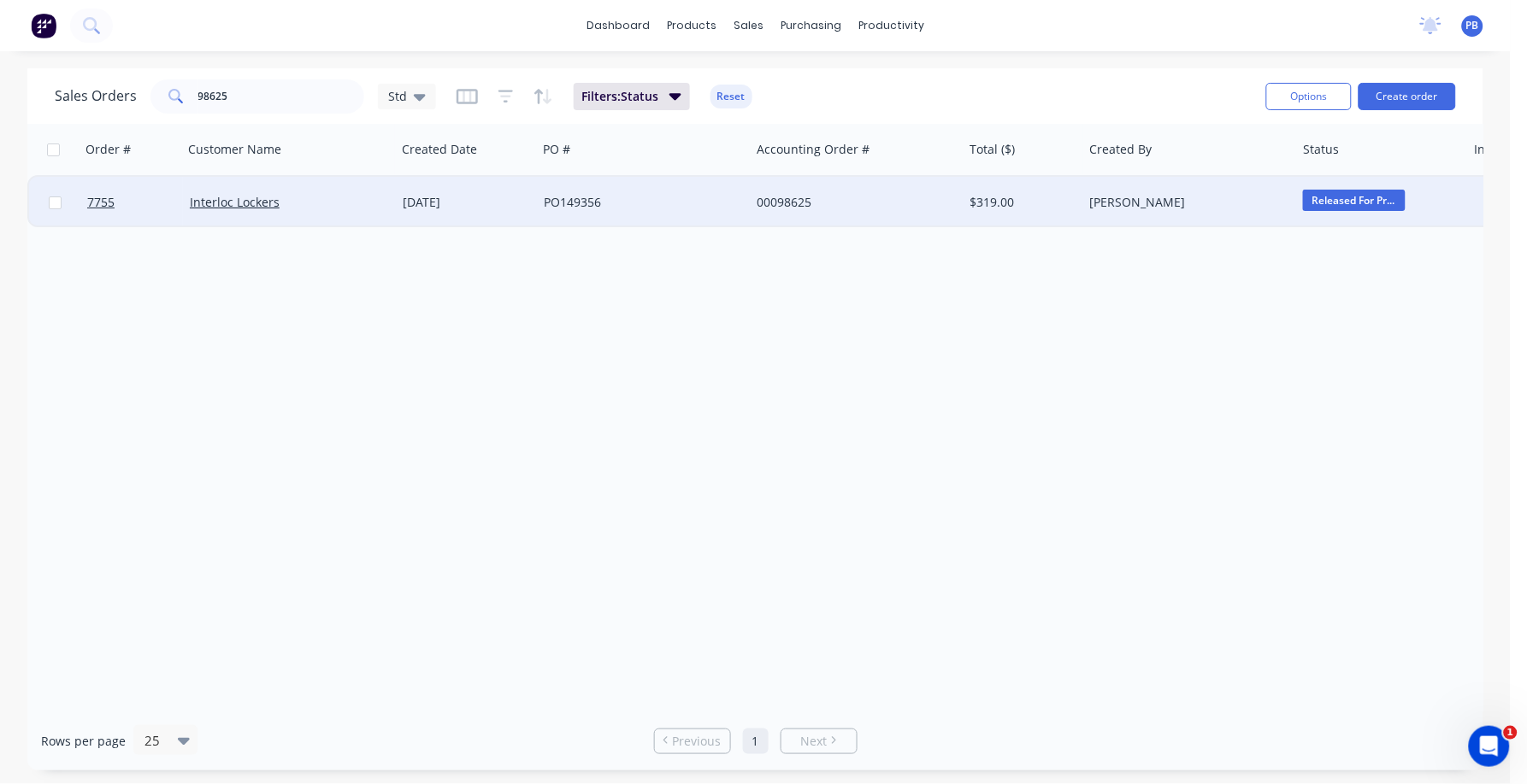
click at [802, 197] on div "00098625" at bounding box center [852, 203] width 190 height 17
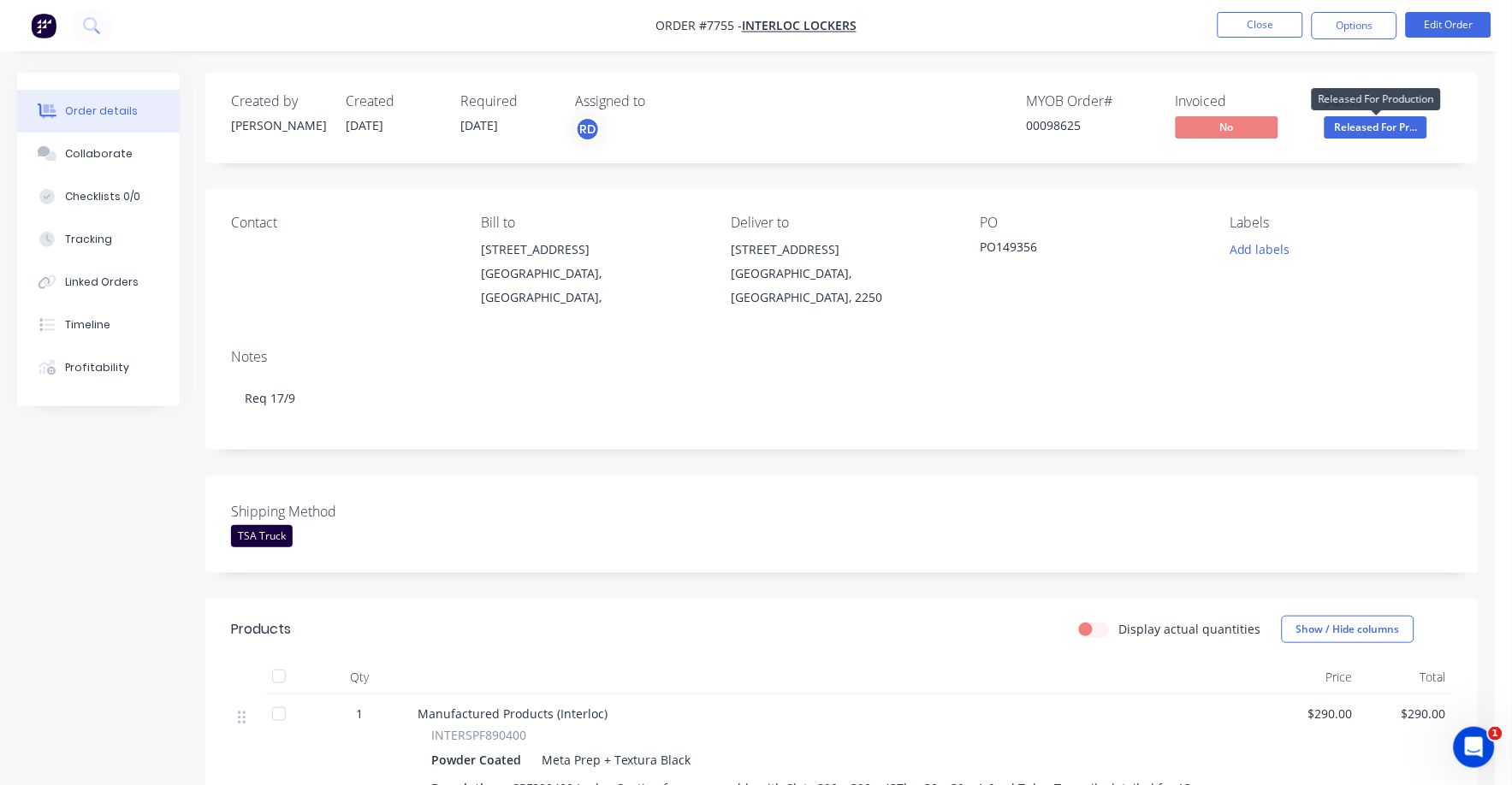
click at [1397, 129] on span "Released For Pr..." at bounding box center [1376, 126] width 103 height 22
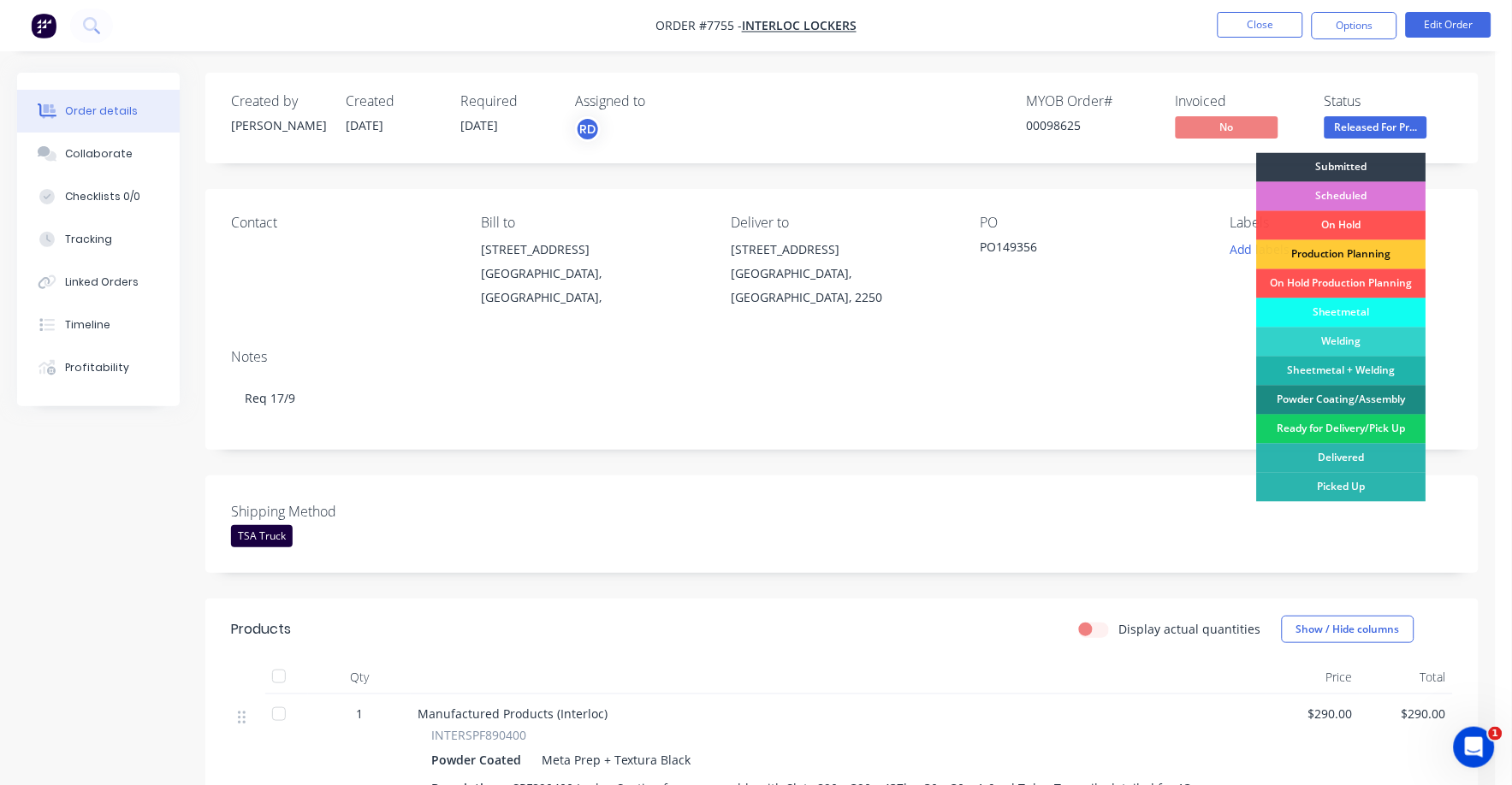
click at [1331, 431] on div "Ready for Delivery/Pick Up" at bounding box center [1342, 429] width 169 height 29
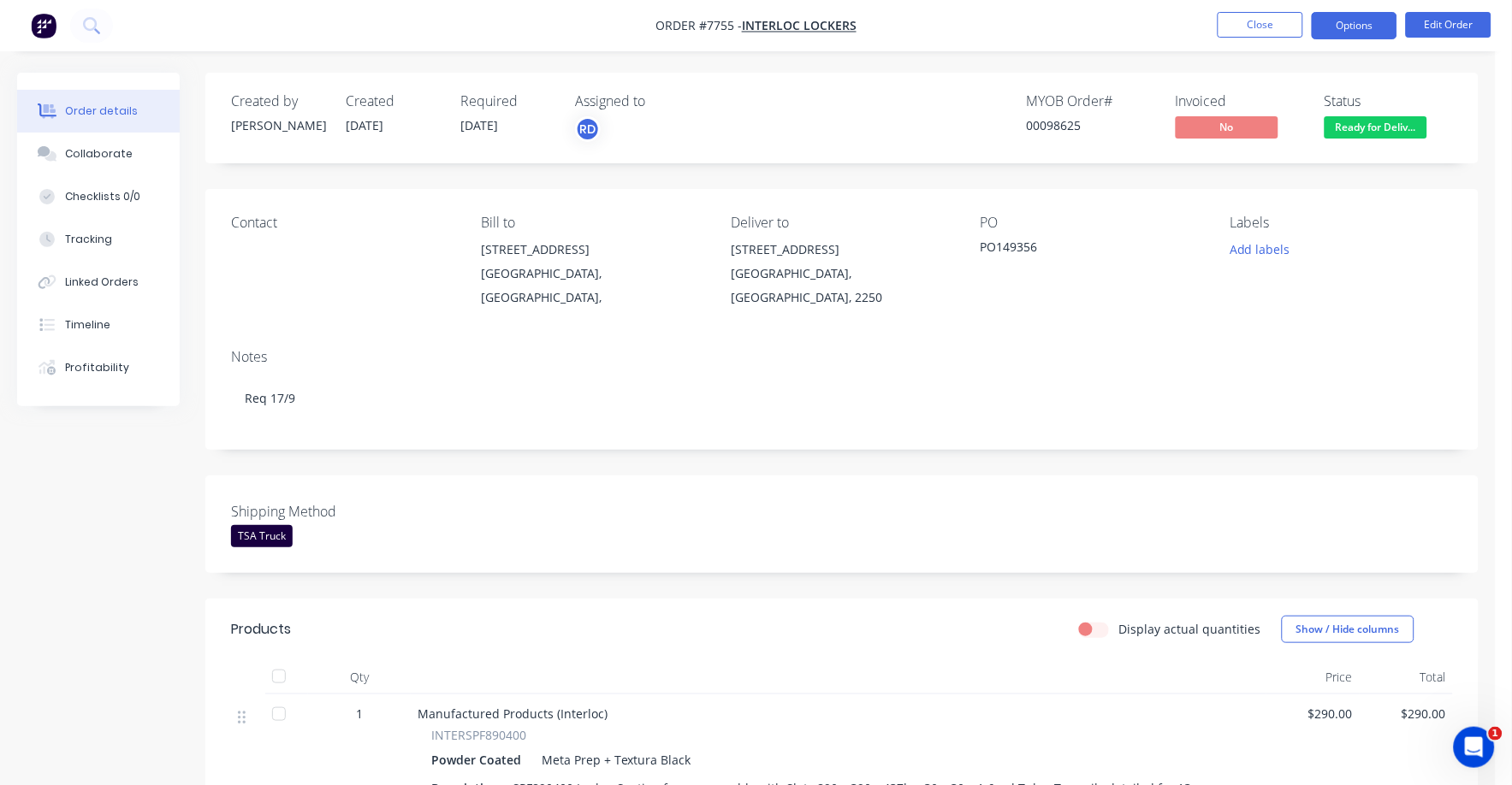
click at [1351, 25] on button "Options" at bounding box center [1355, 25] width 86 height 27
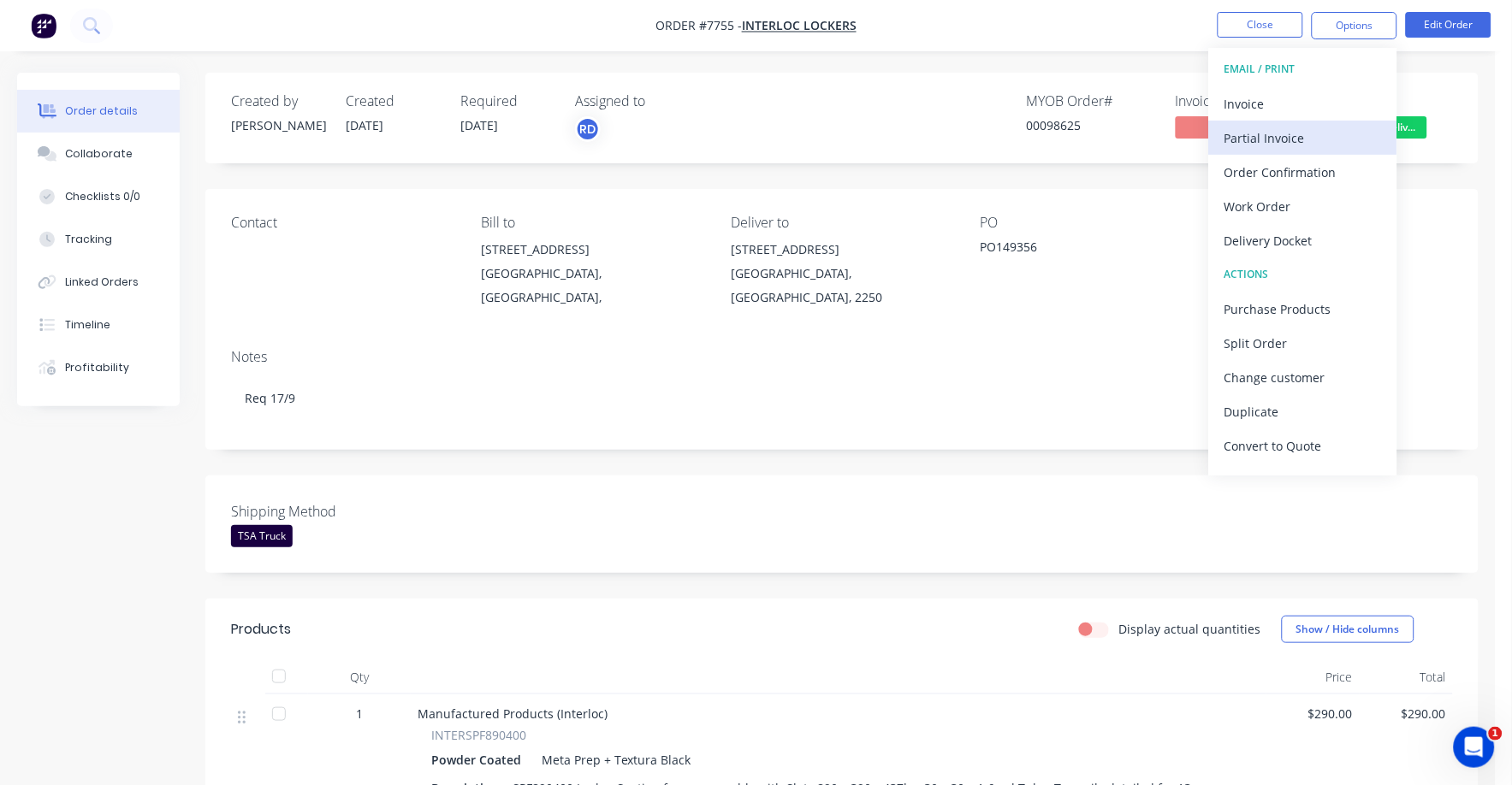
click at [1279, 133] on div "Partial Invoice" at bounding box center [1303, 138] width 157 height 24
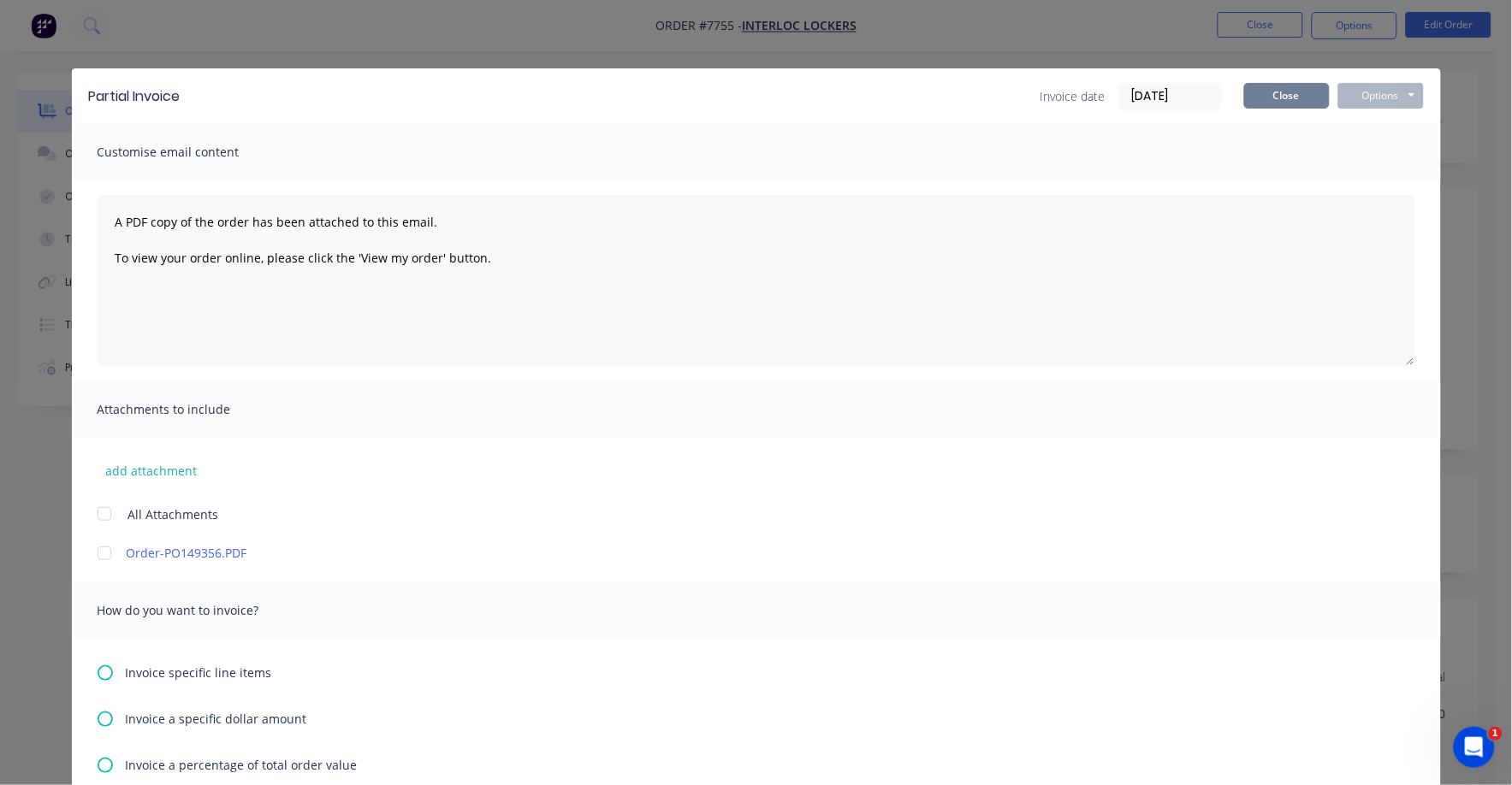
click at [1282, 94] on button "Close" at bounding box center [1287, 95] width 86 height 25
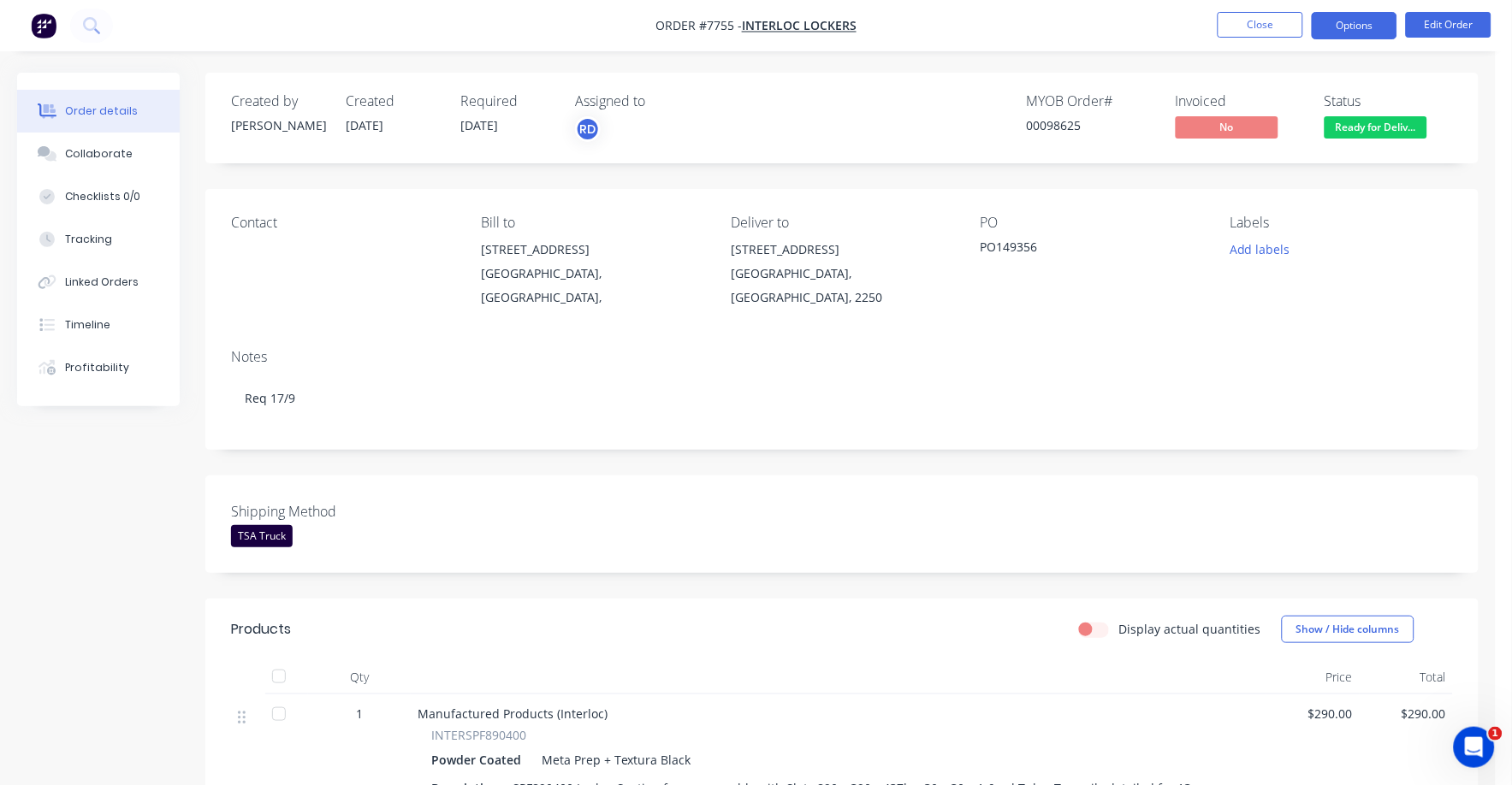
click at [1344, 25] on button "Options" at bounding box center [1355, 25] width 86 height 27
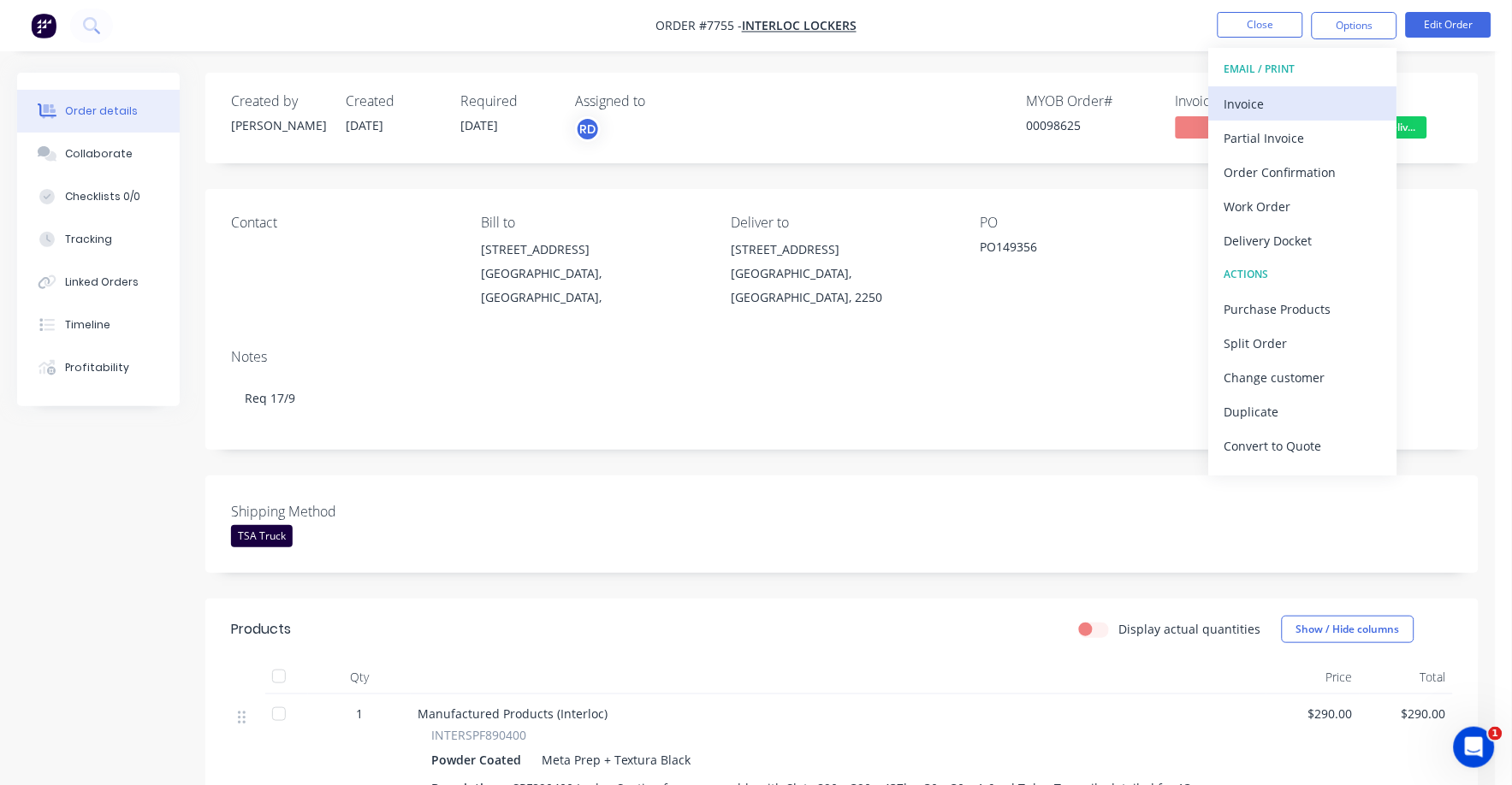
click at [1263, 99] on div "Invoice" at bounding box center [1303, 104] width 157 height 24
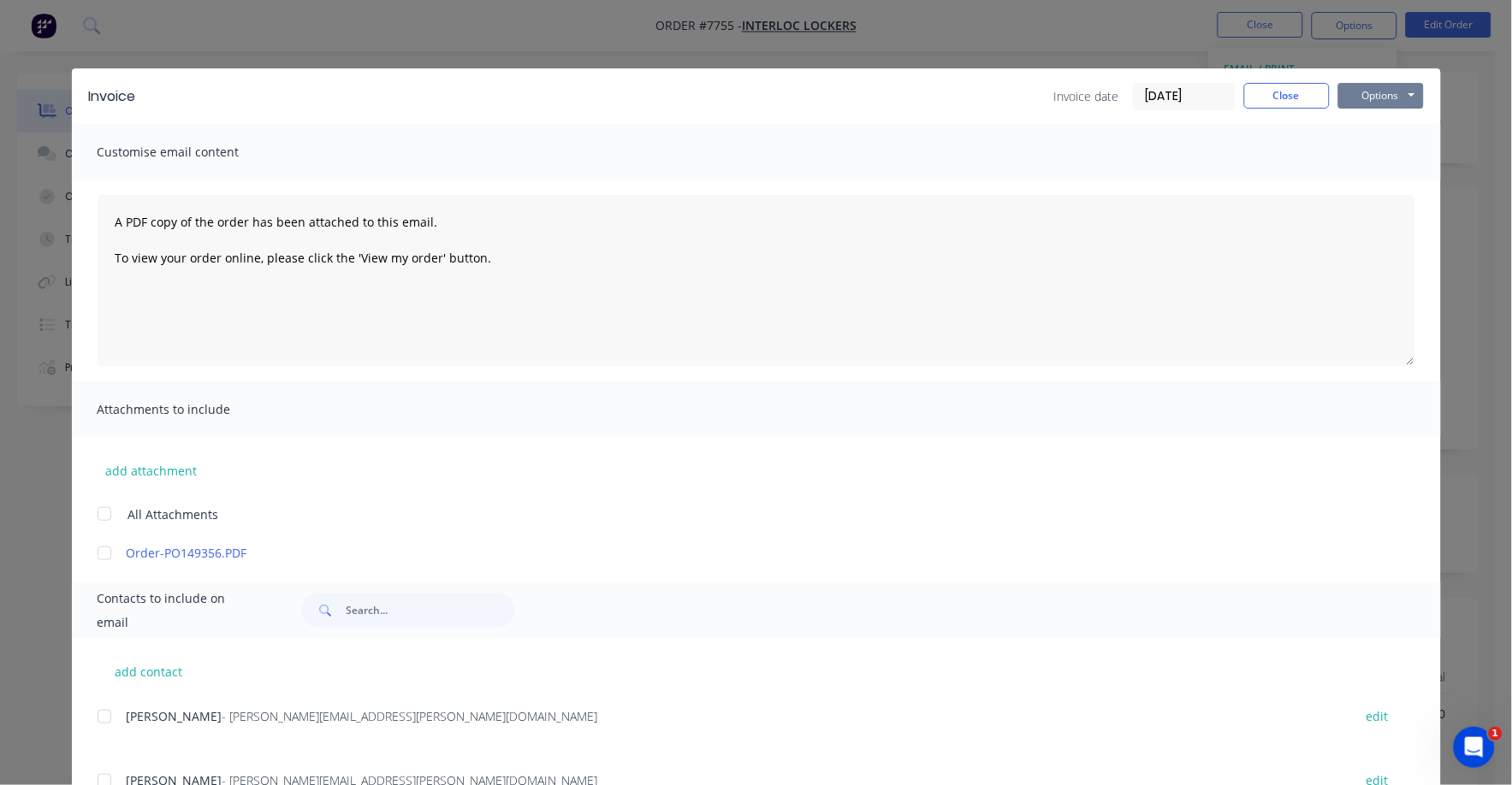
click at [1348, 87] on button "Options" at bounding box center [1381, 95] width 86 height 25
click at [1344, 151] on button "Print" at bounding box center [1393, 154] width 110 height 28
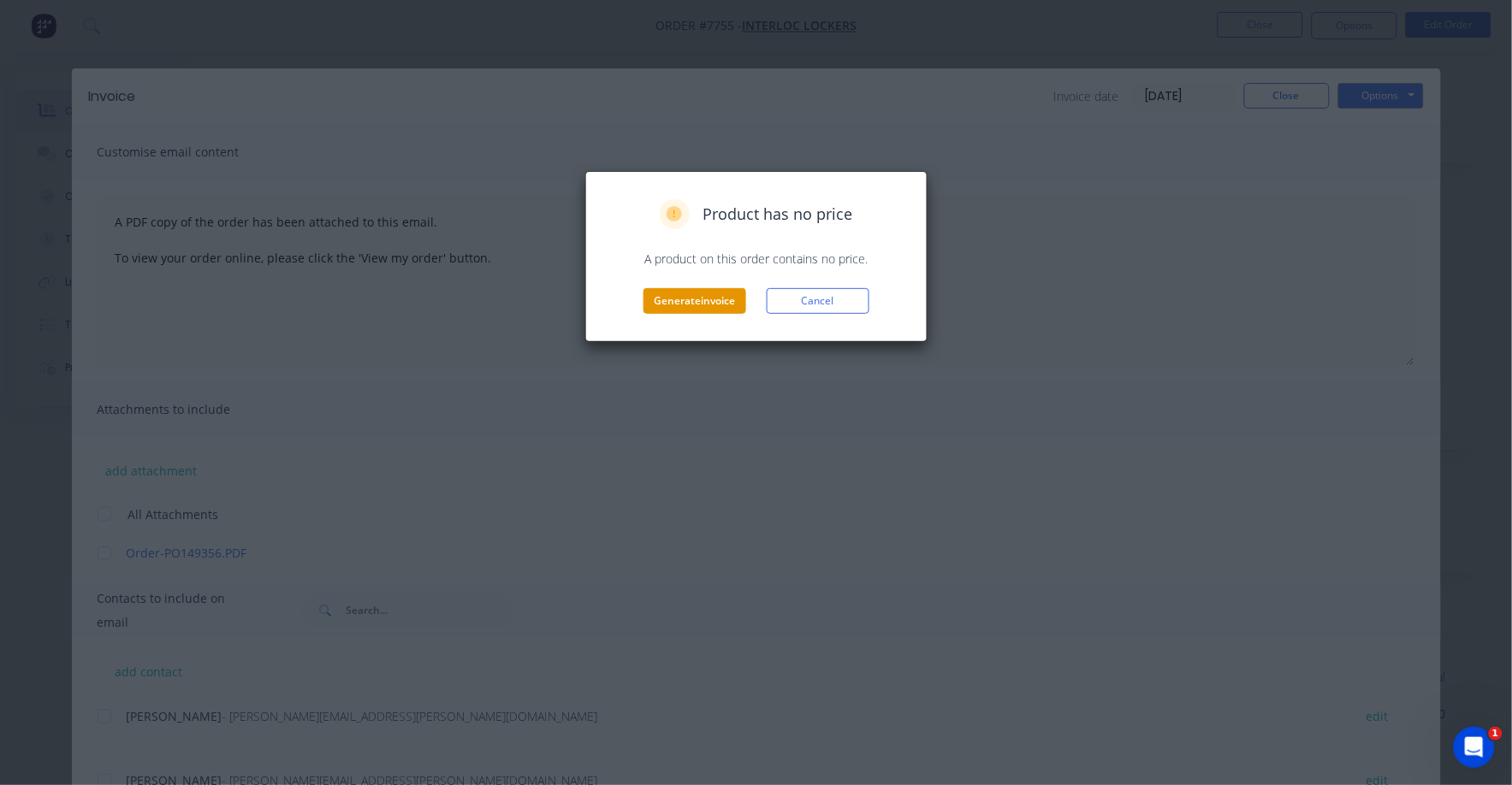
click at [717, 297] on button "Generate invoice" at bounding box center [695, 301] width 103 height 25
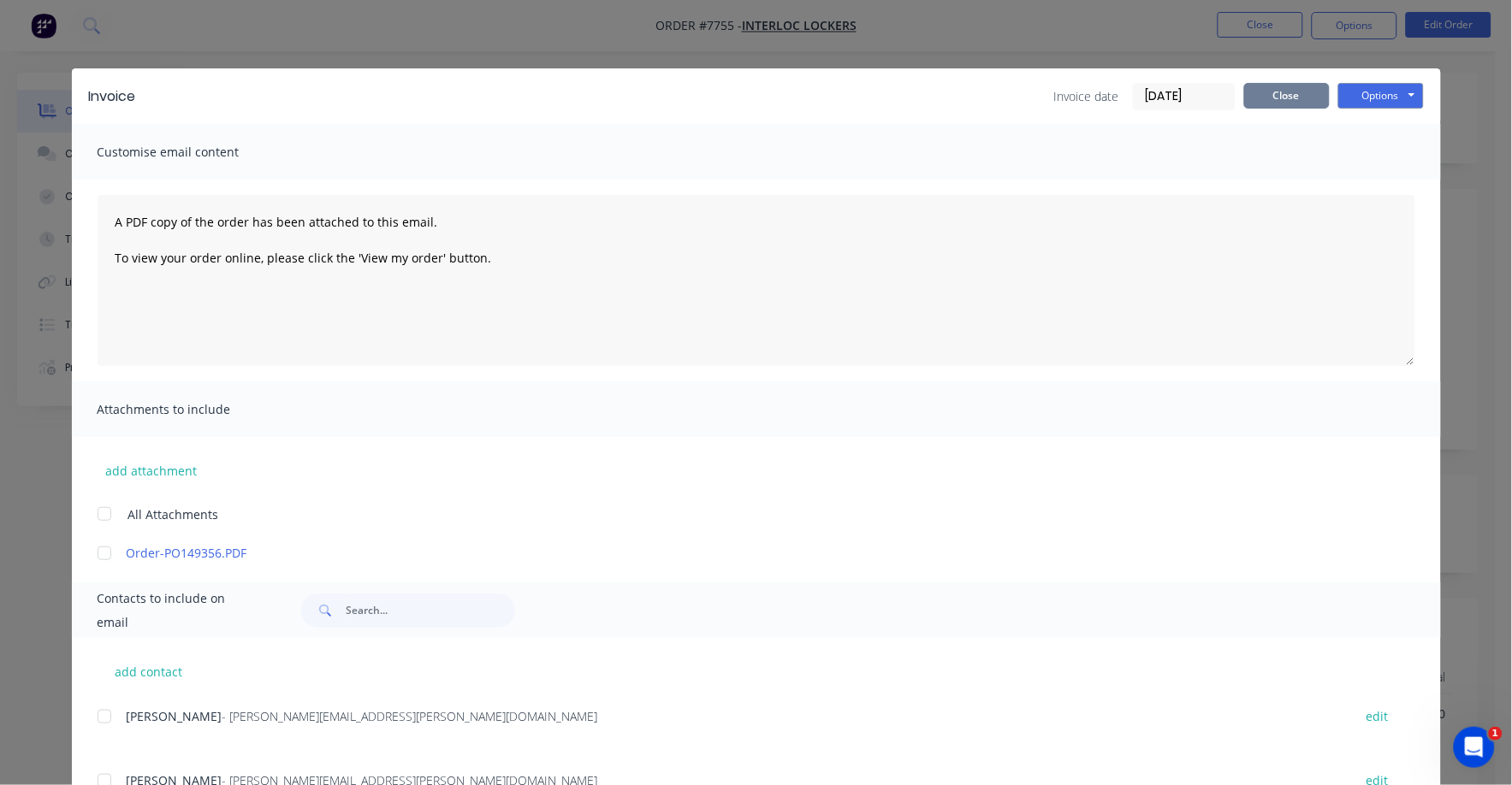
click at [1293, 94] on button "Close" at bounding box center [1287, 95] width 86 height 25
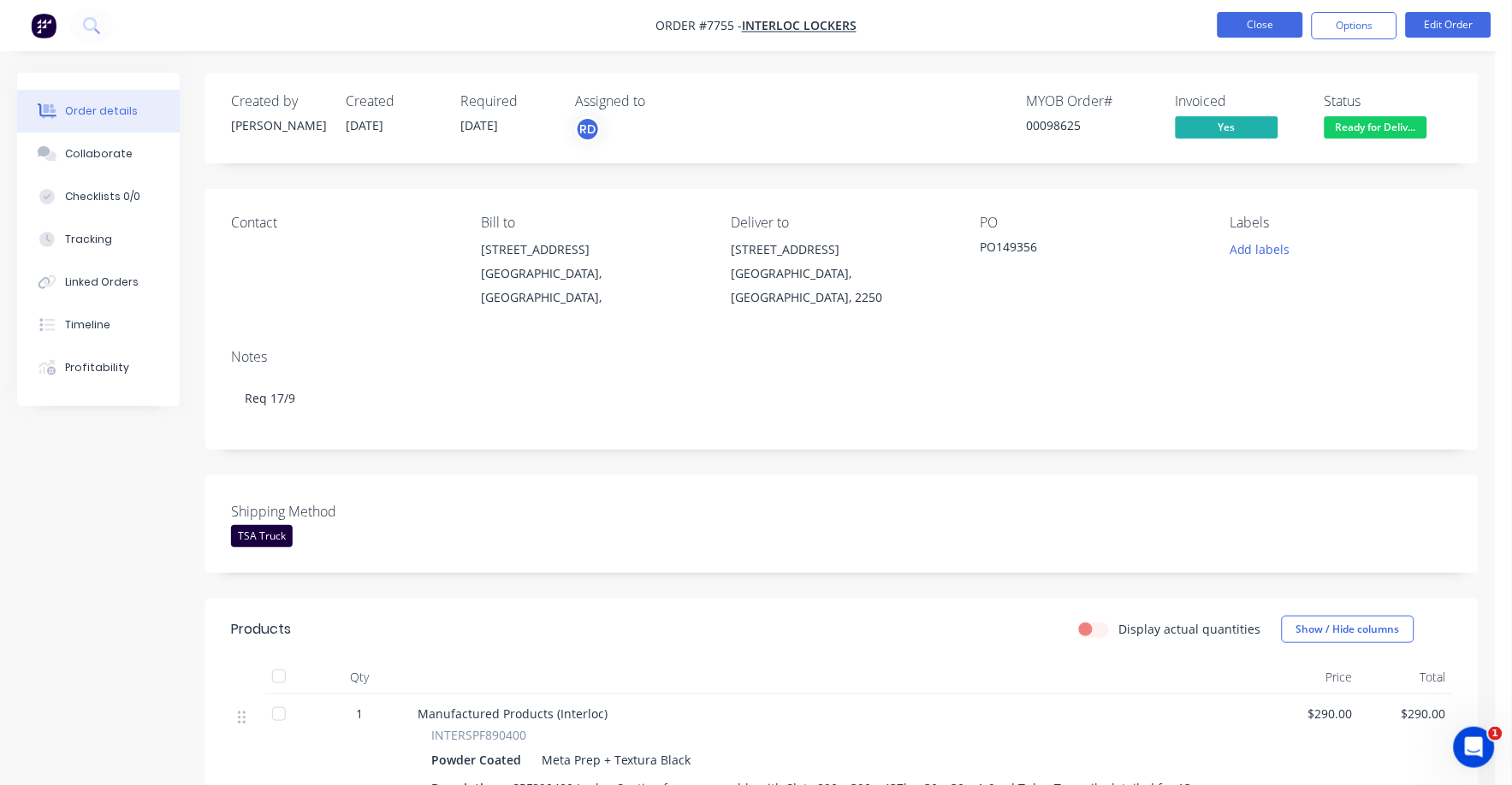
click at [1258, 29] on button "Close" at bounding box center [1261, 24] width 86 height 25
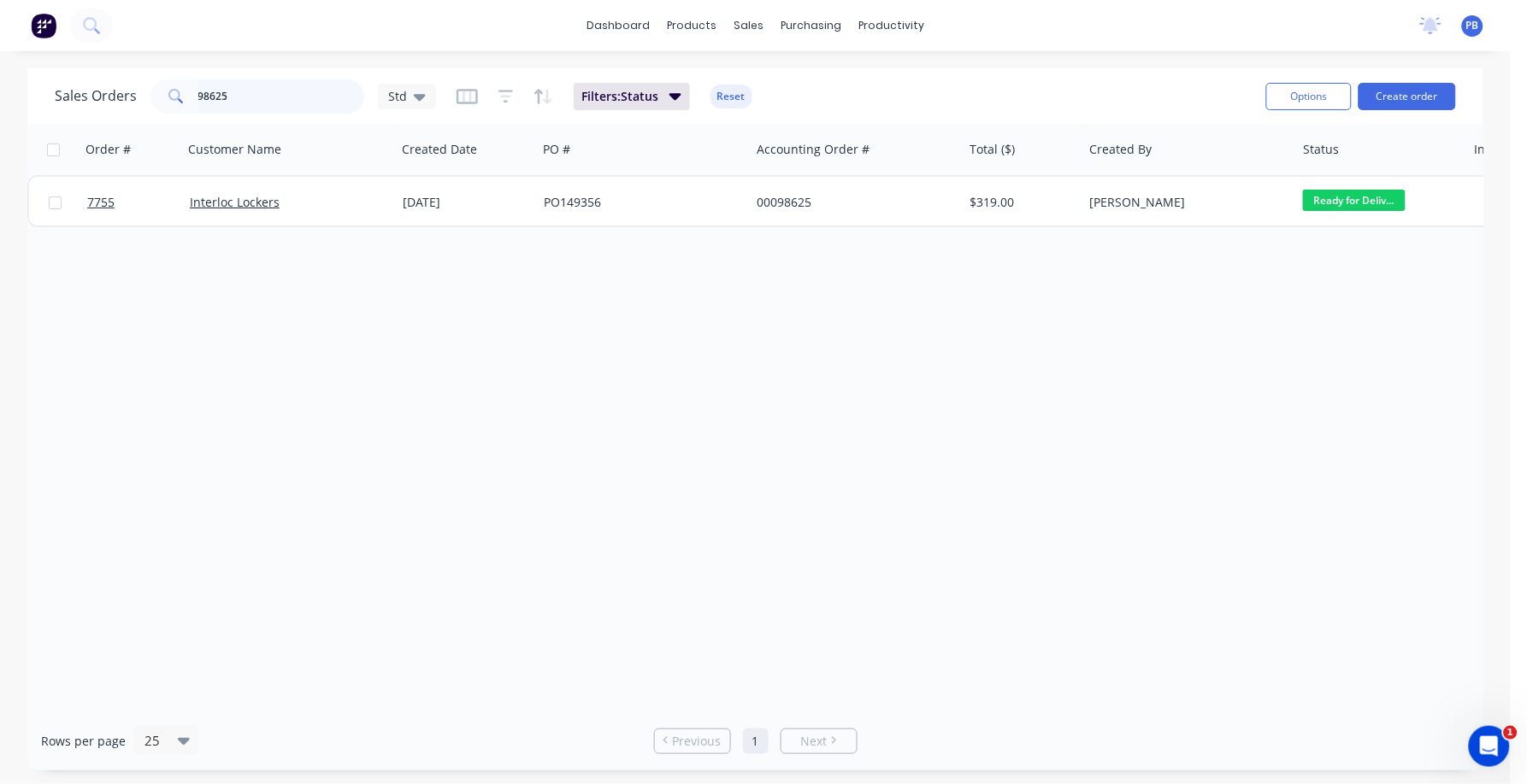
click at [310, 102] on input "98625" at bounding box center [282, 96] width 166 height 34
click at [309, 102] on input "98625" at bounding box center [282, 96] width 166 height 34
type input "98626"
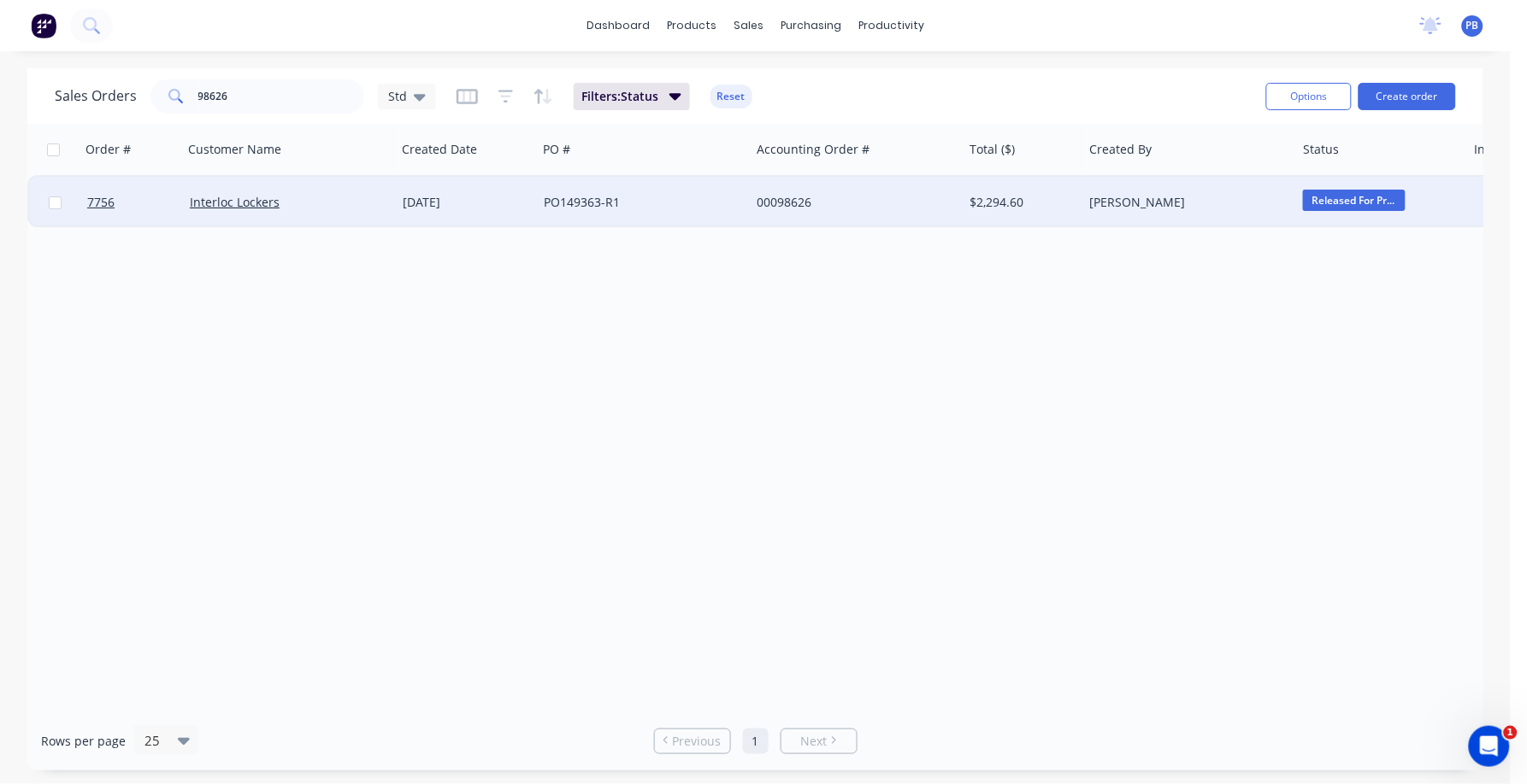
click at [594, 196] on div "PO149363-R1" at bounding box center [639, 203] width 190 height 17
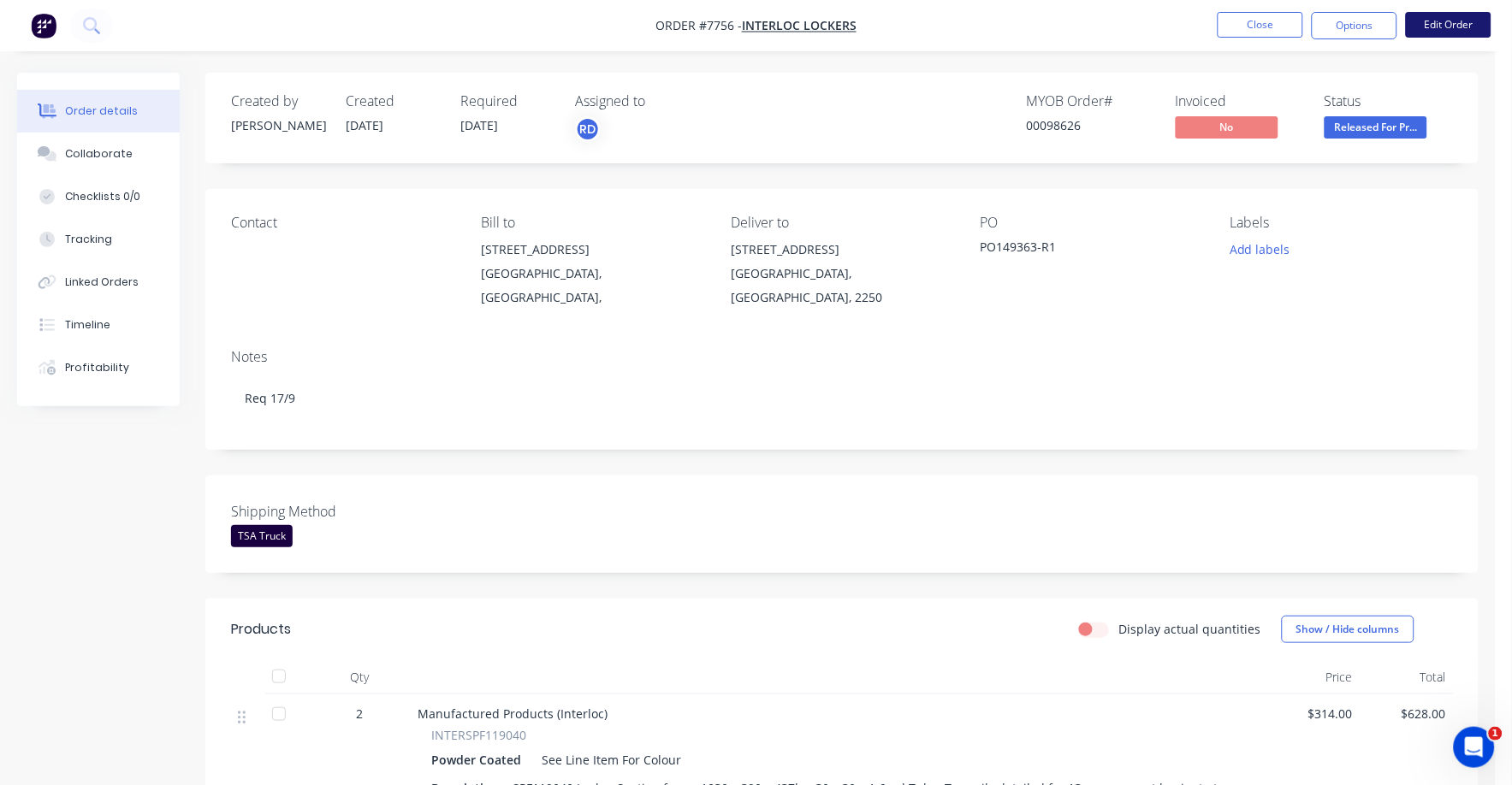
click at [1440, 21] on button "Edit Order" at bounding box center [1448, 24] width 86 height 25
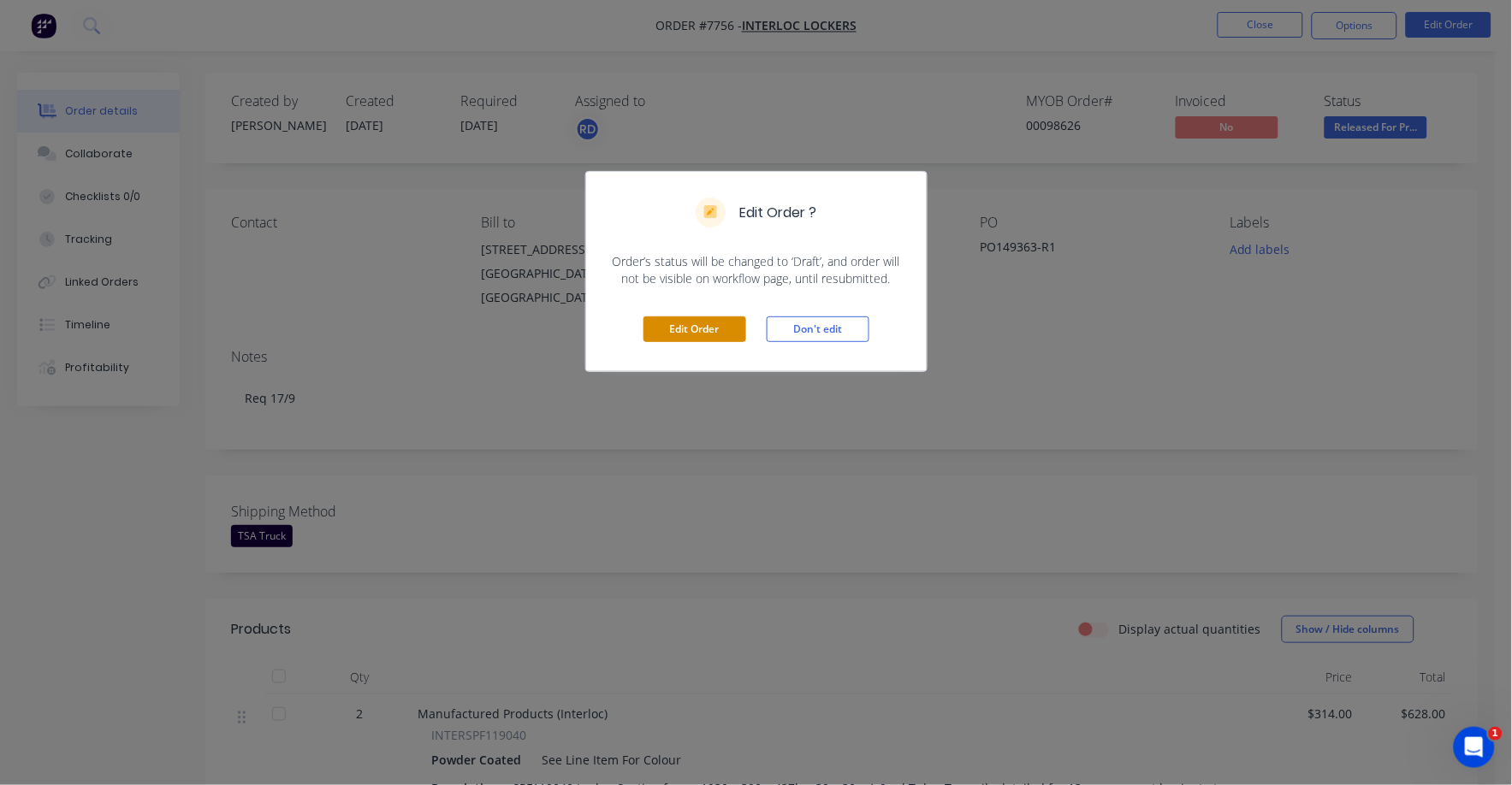
click at [693, 324] on button "Edit Order" at bounding box center [695, 329] width 103 height 25
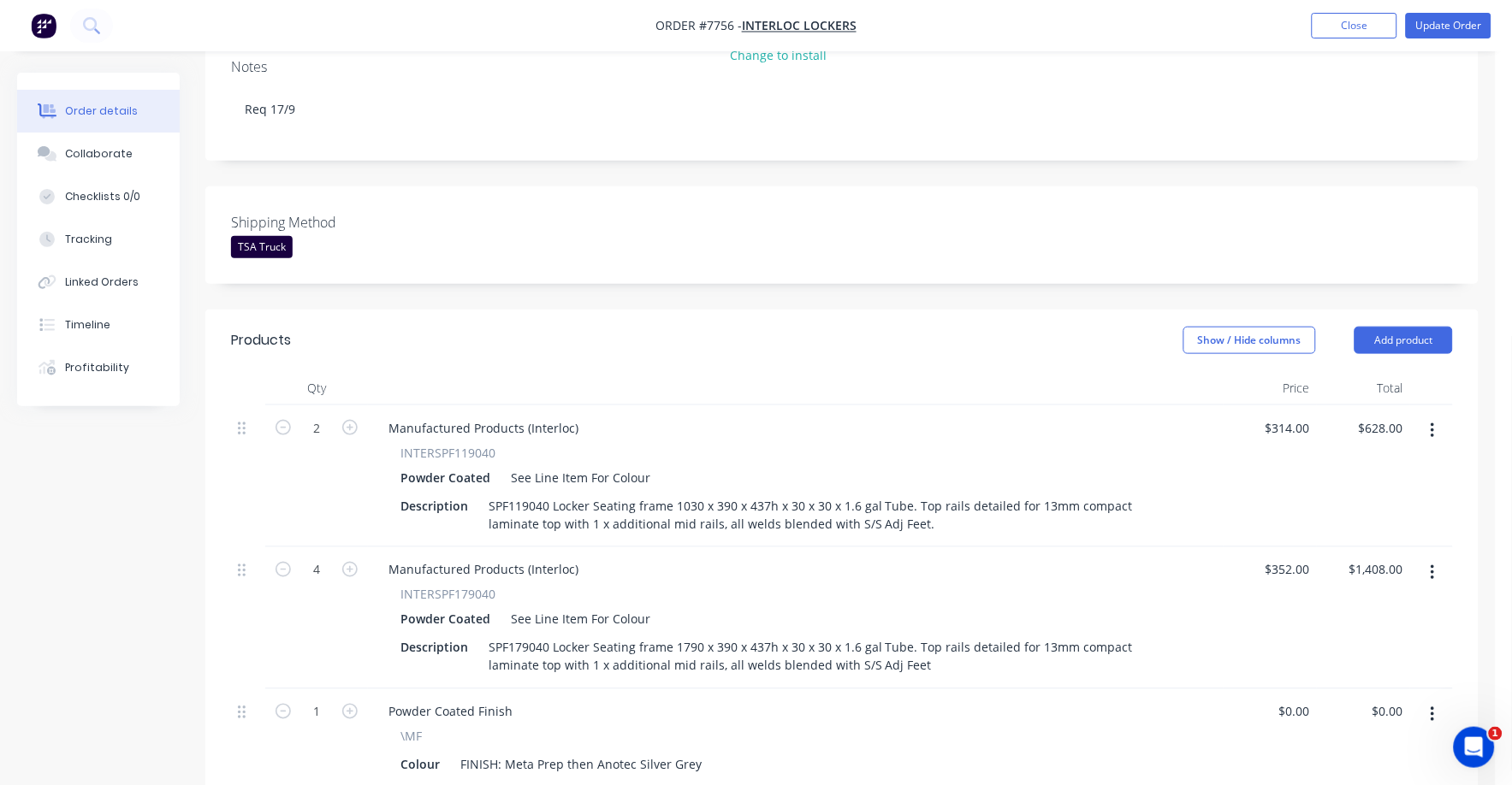
scroll to position [962, 0]
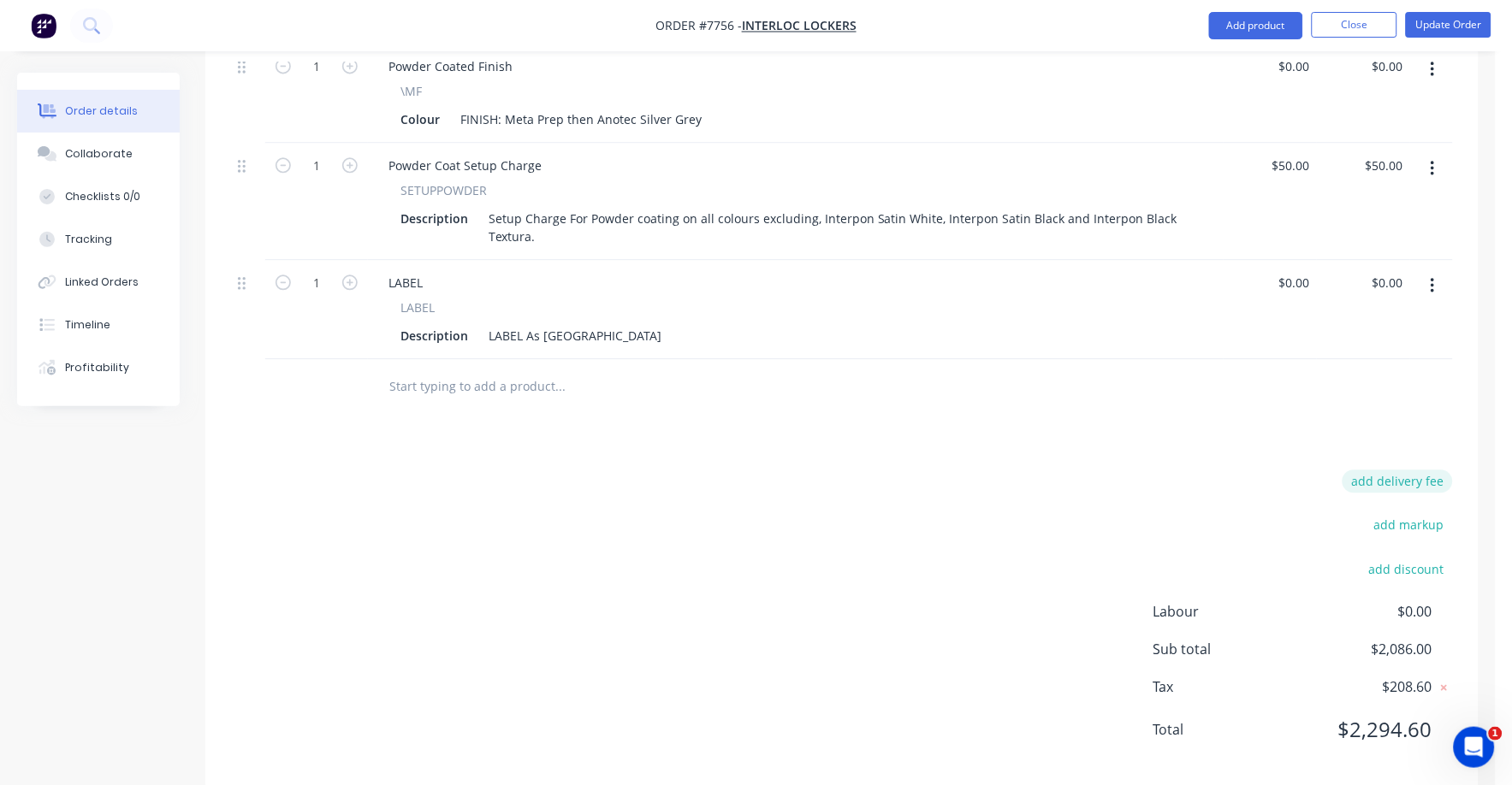
click at [1422, 469] on button "add delivery fee" at bounding box center [1398, 481] width 111 height 23
type input "75"
click input "submit" at bounding box center [0, 0] width 0 height 0
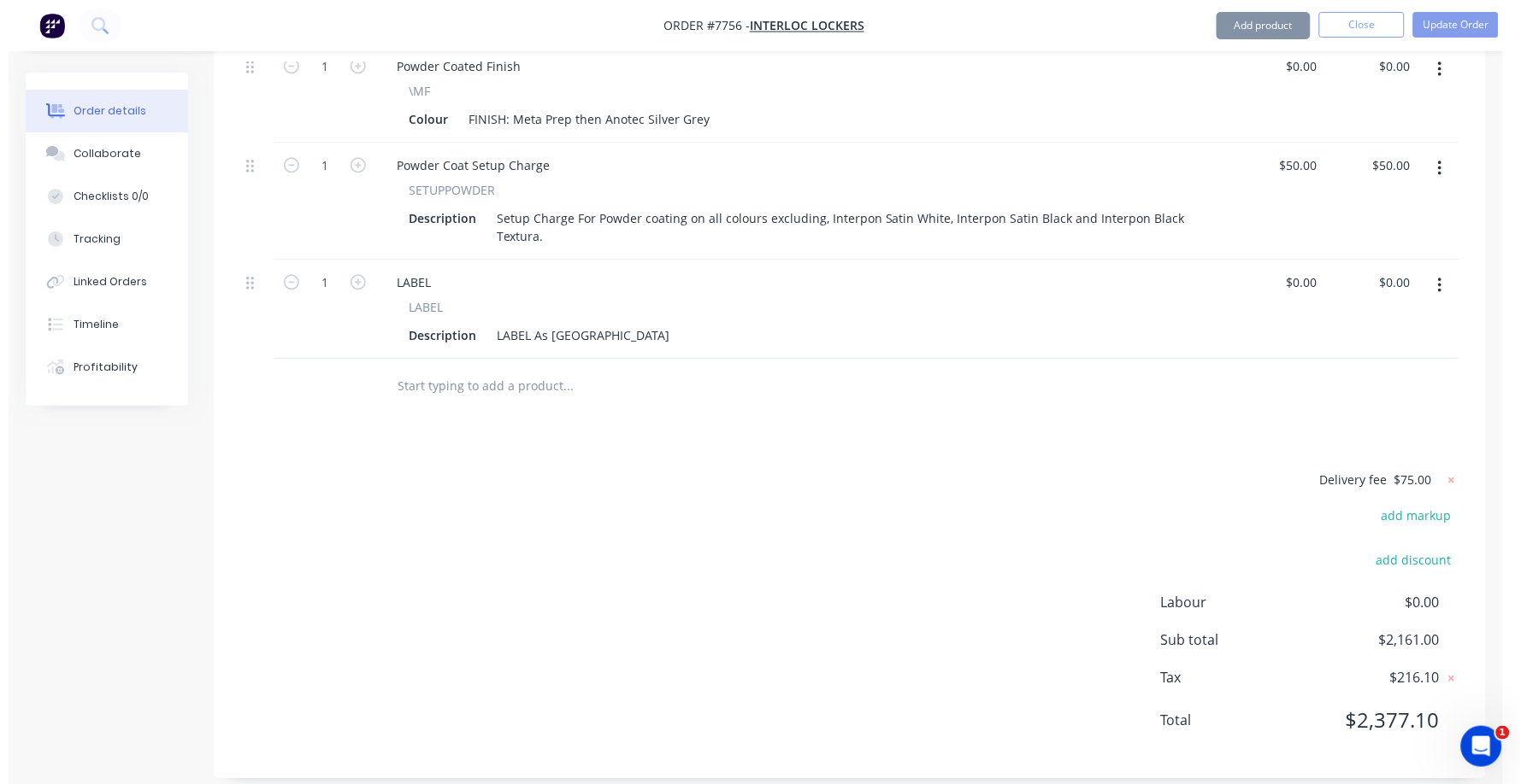
scroll to position [957, 0]
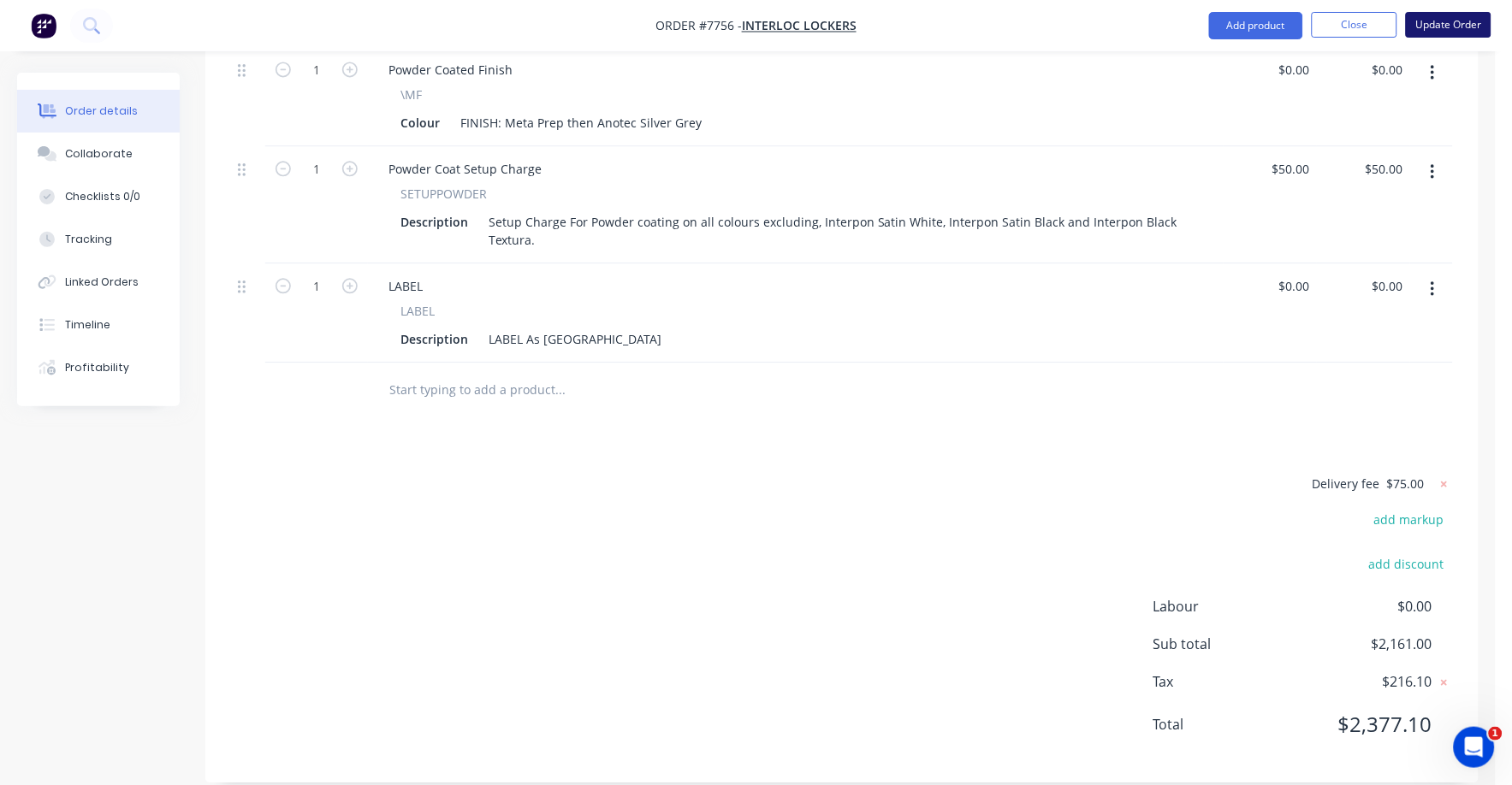
click at [1458, 22] on button "Update Order" at bounding box center [1448, 24] width 86 height 25
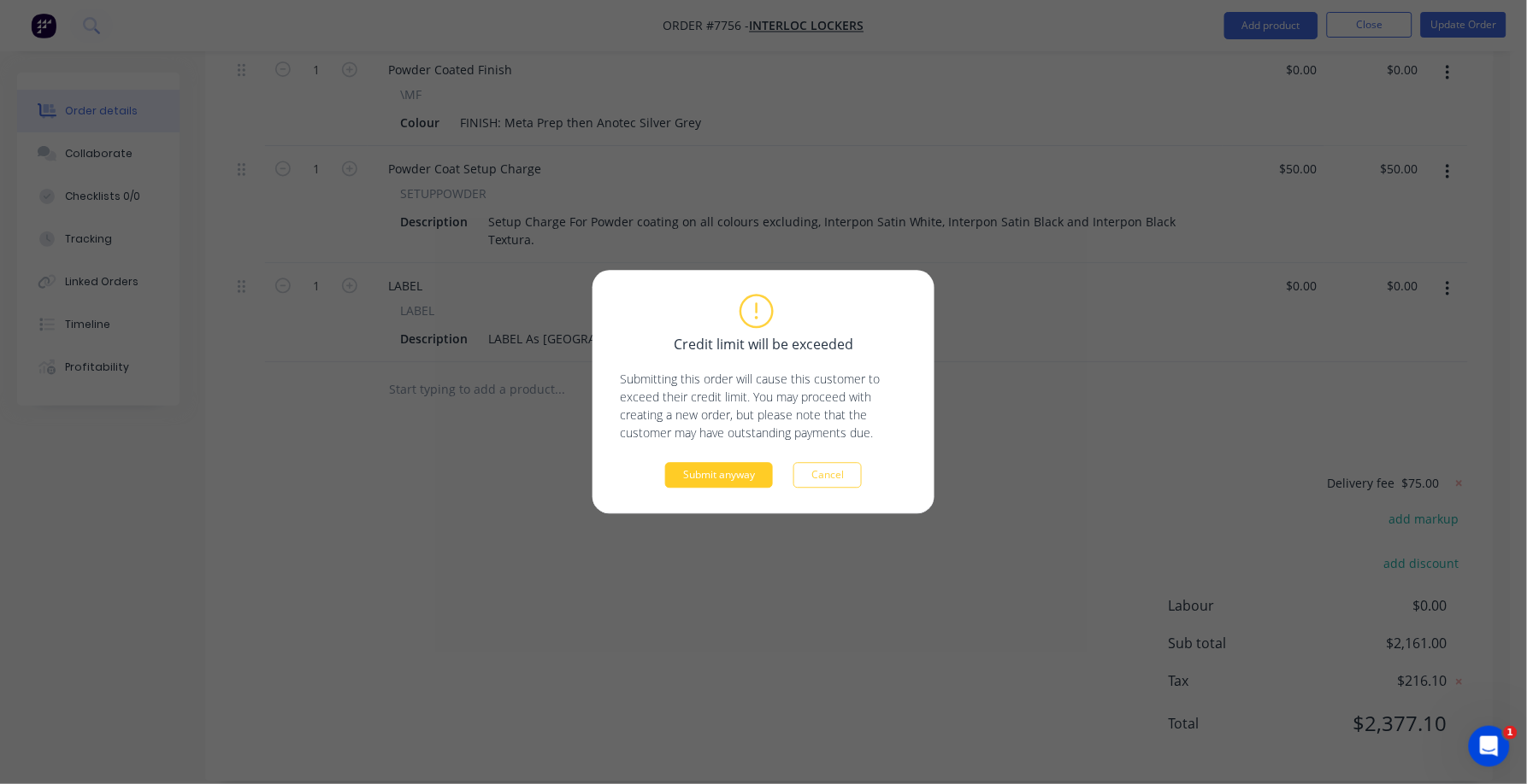
click at [700, 482] on button "Submit anyway" at bounding box center [719, 476] width 108 height 25
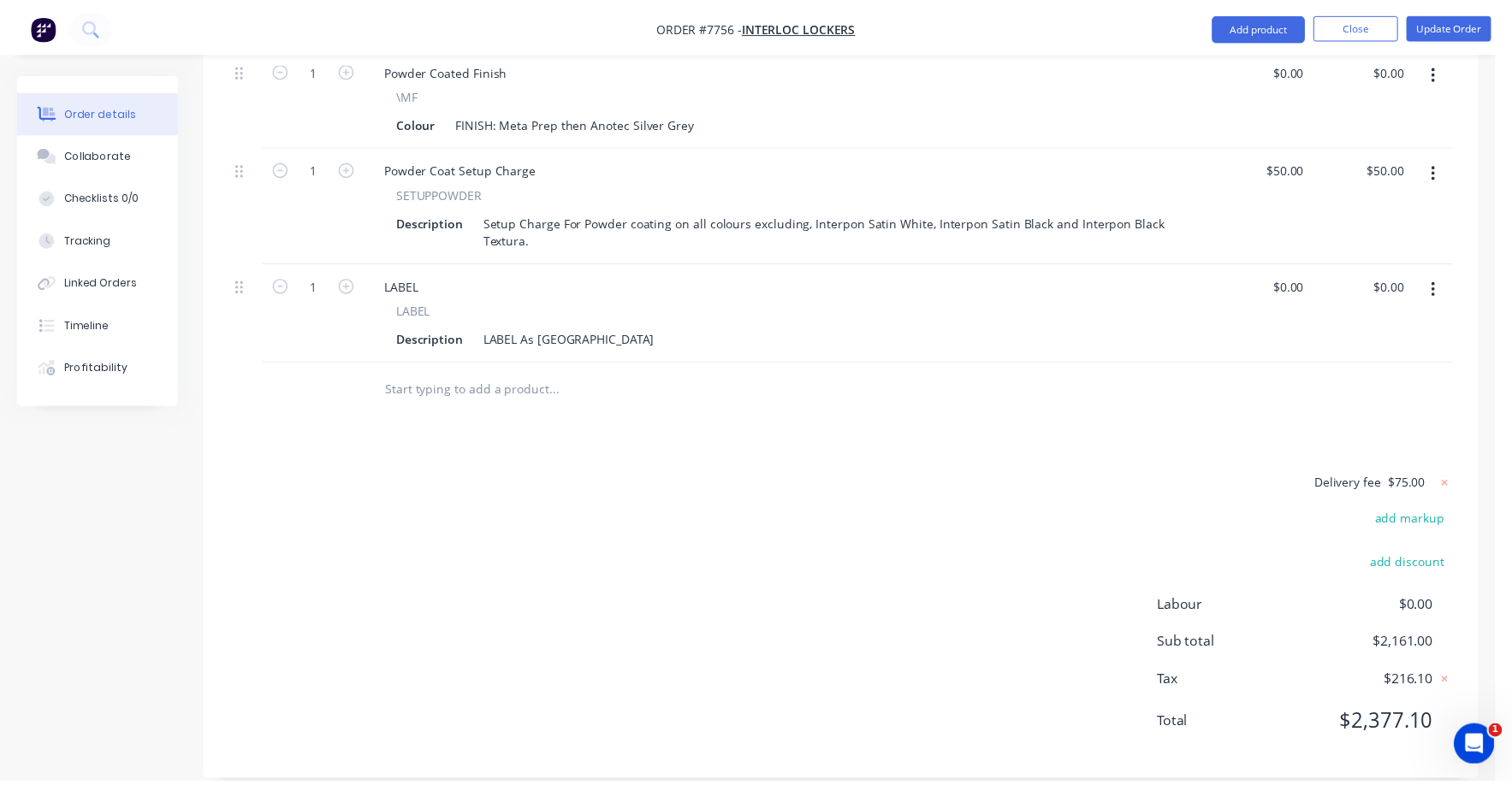
scroll to position [763, 0]
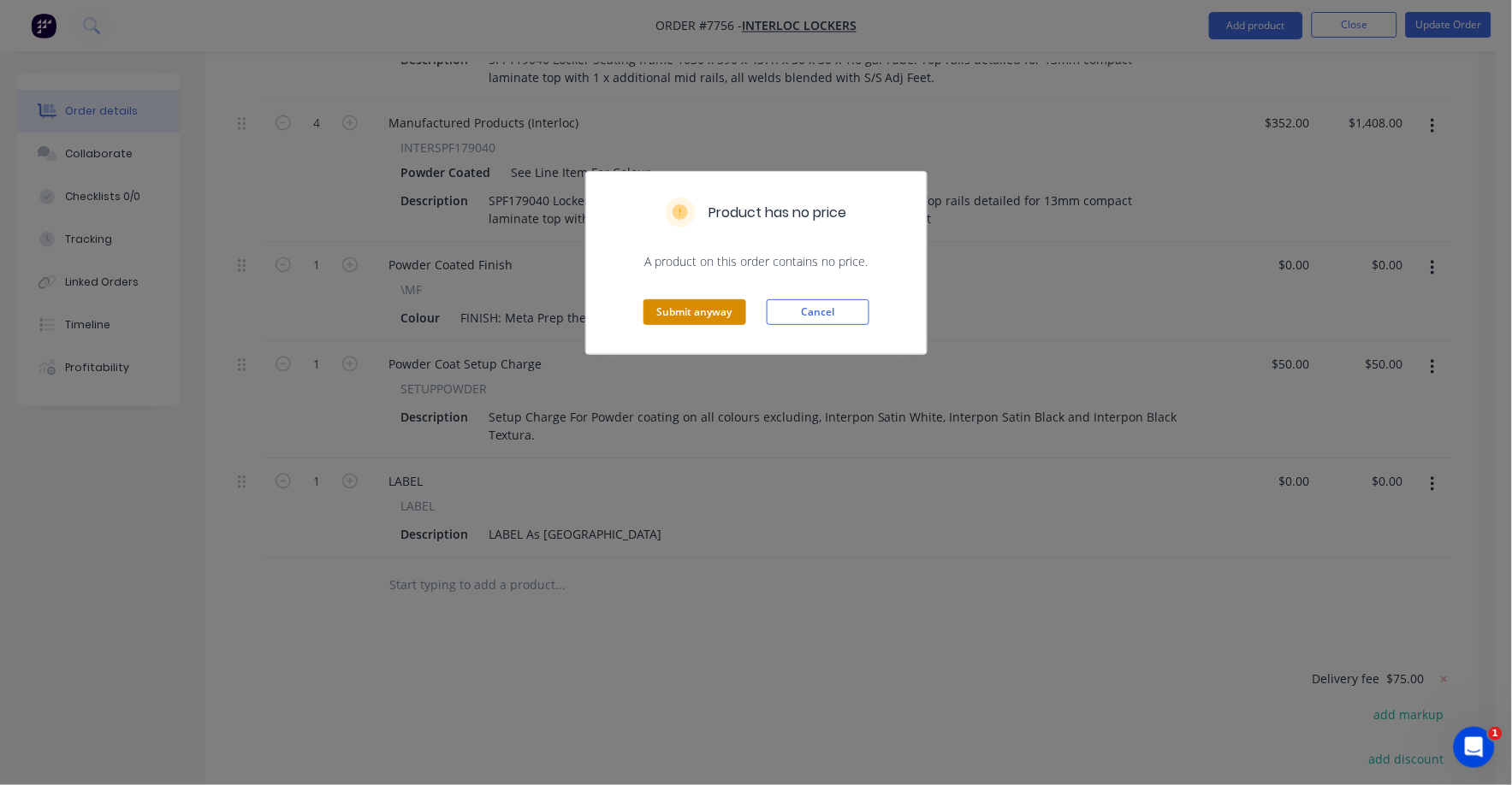
click at [701, 310] on button "Submit anyway" at bounding box center [695, 311] width 103 height 25
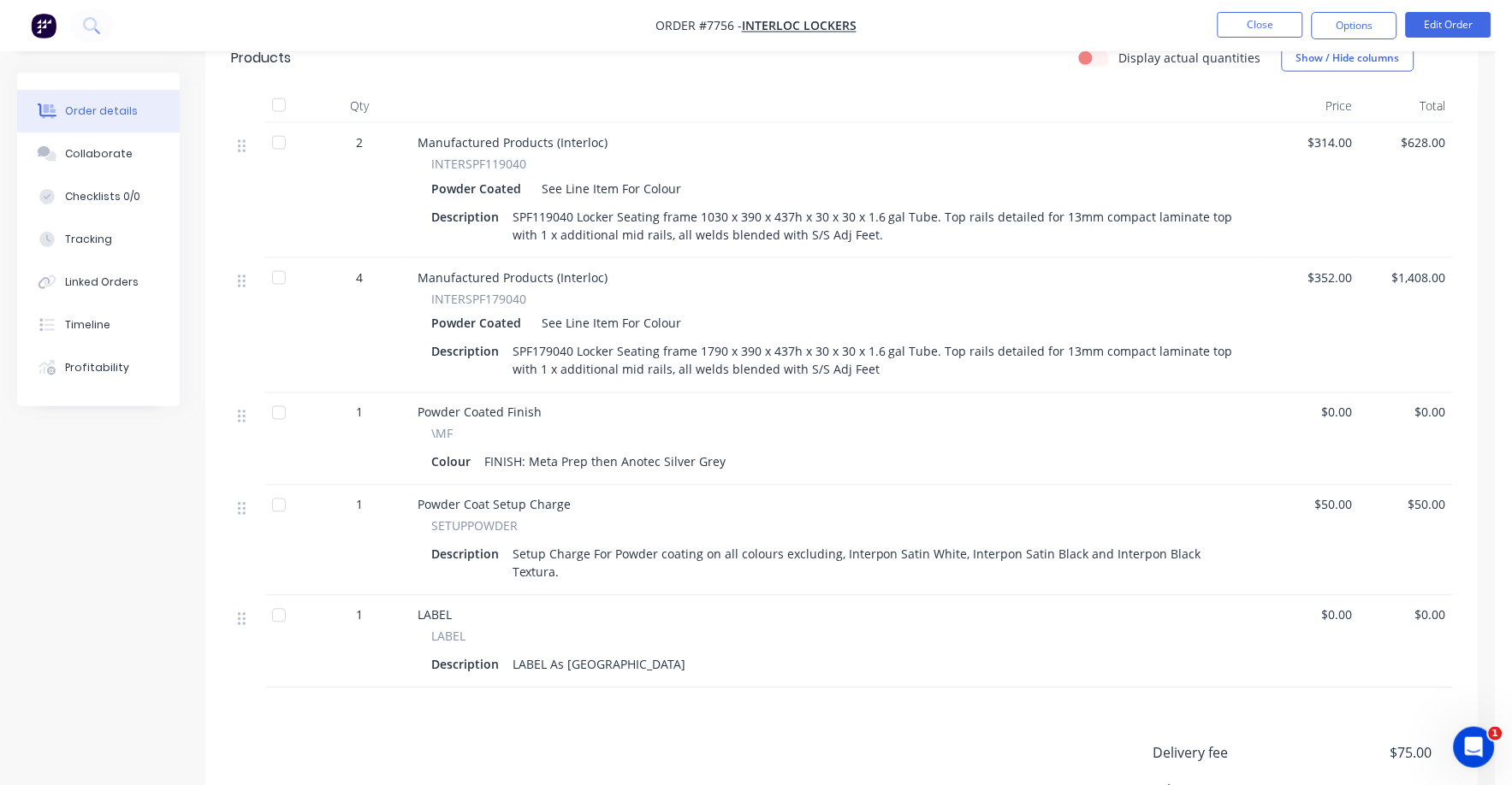
scroll to position [209, 0]
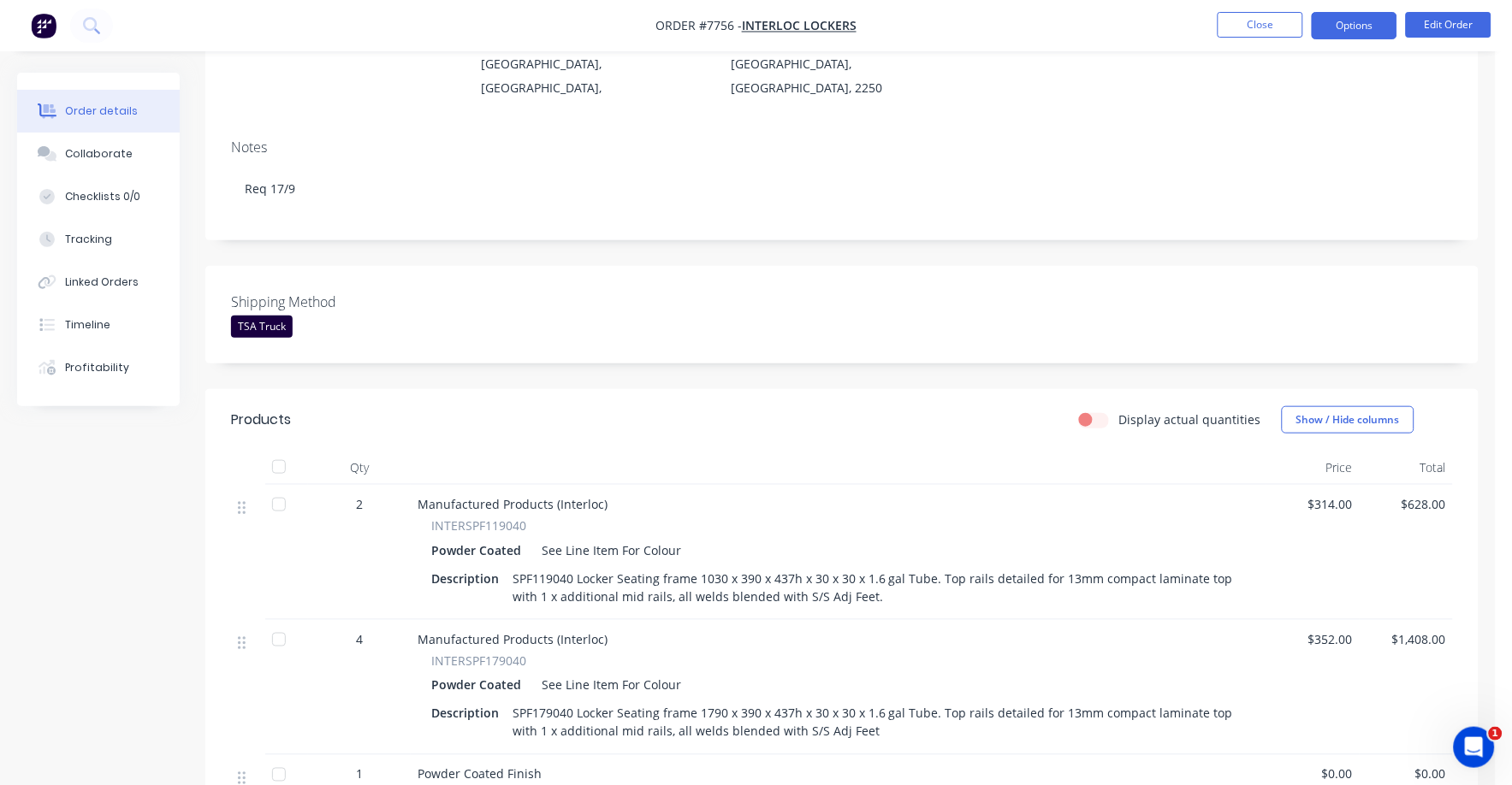
click at [1358, 19] on button "Options" at bounding box center [1355, 25] width 86 height 27
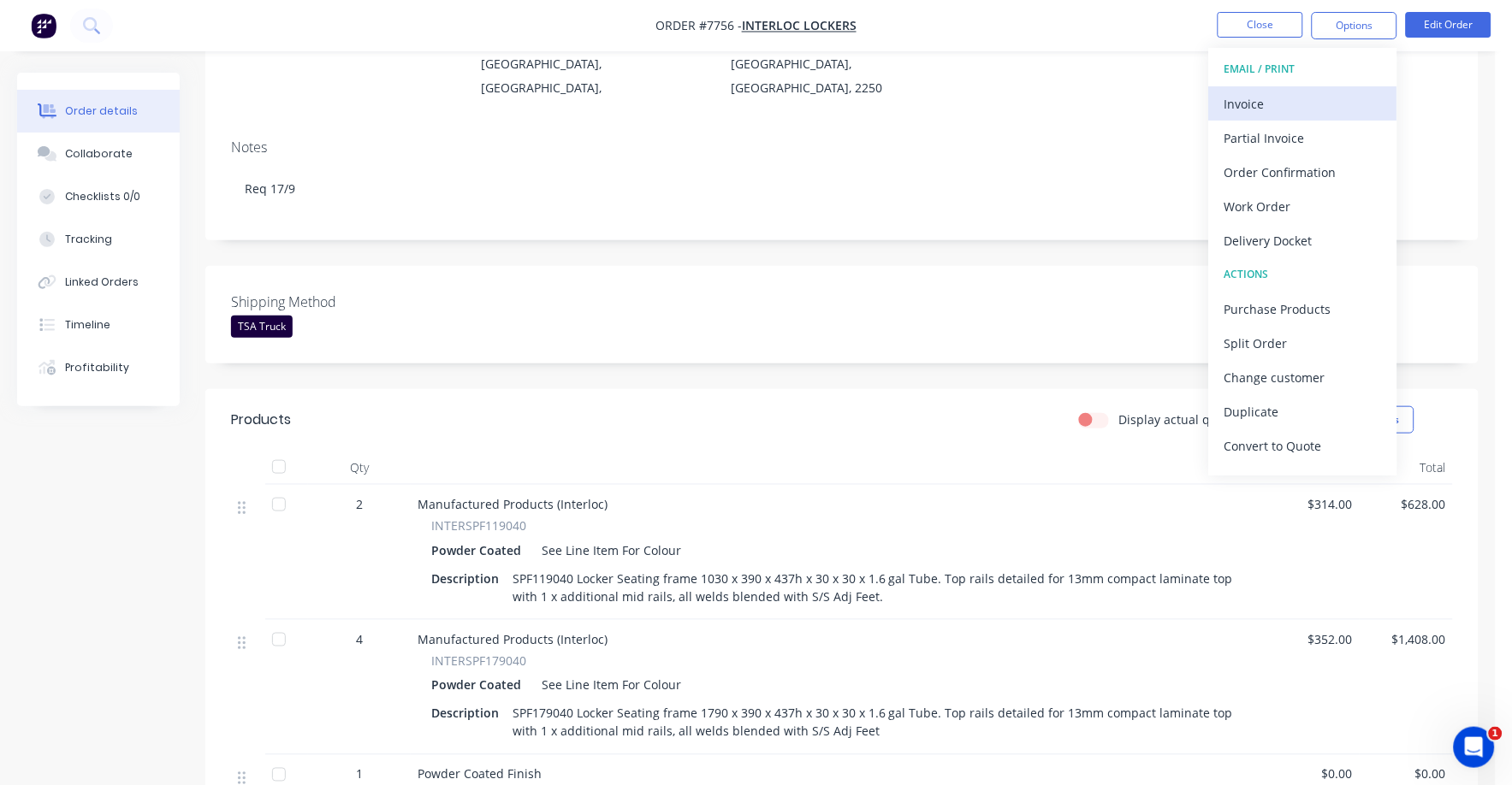
click at [1256, 110] on div "Invoice" at bounding box center [1303, 104] width 157 height 24
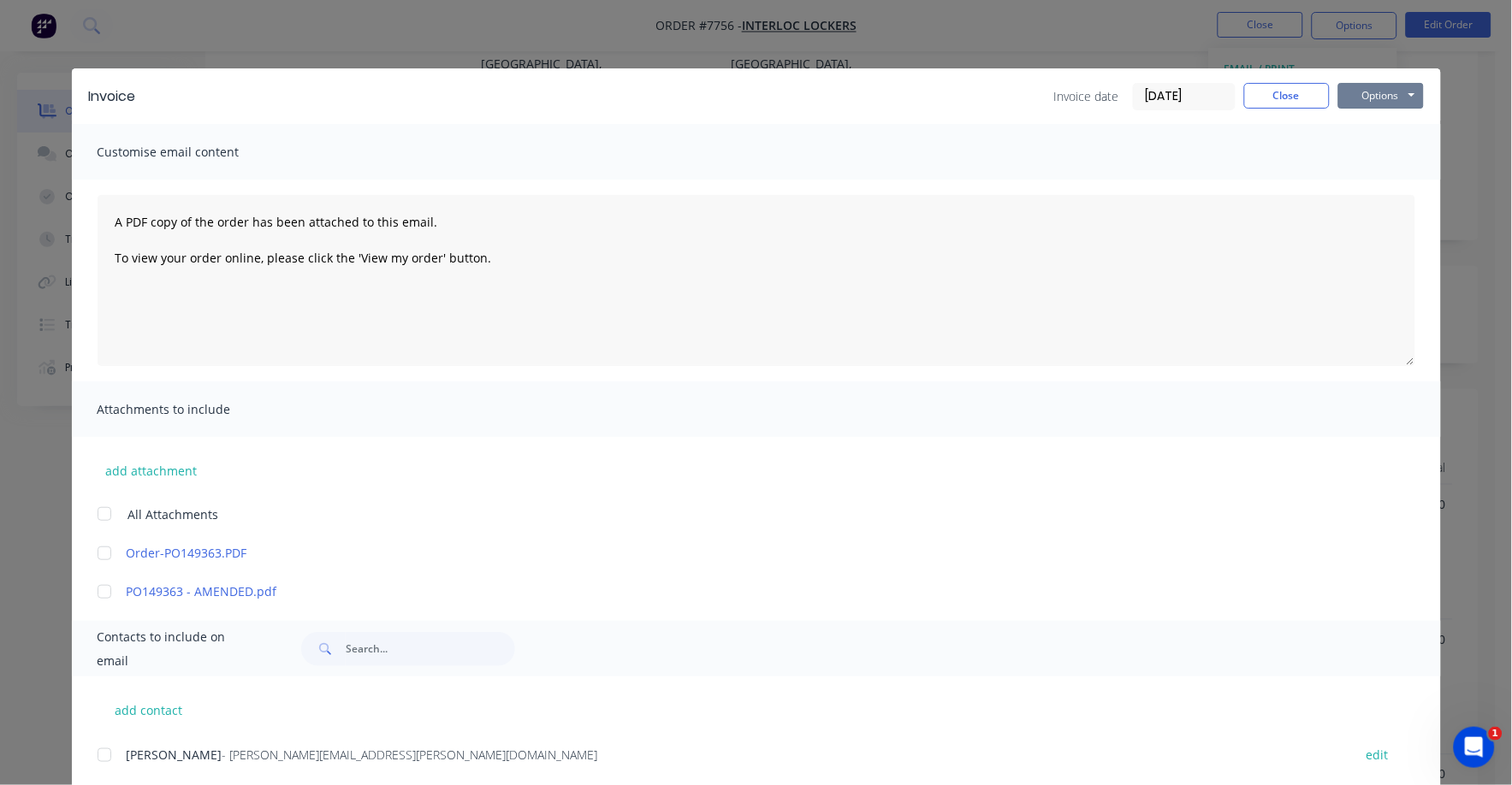
drag, startPoint x: 1358, startPoint y: 96, endPoint x: 1357, endPoint y: 111, distance: 15.0
click at [1358, 102] on button "Options" at bounding box center [1381, 95] width 86 height 25
click at [1358, 147] on button "Print" at bounding box center [1393, 154] width 110 height 28
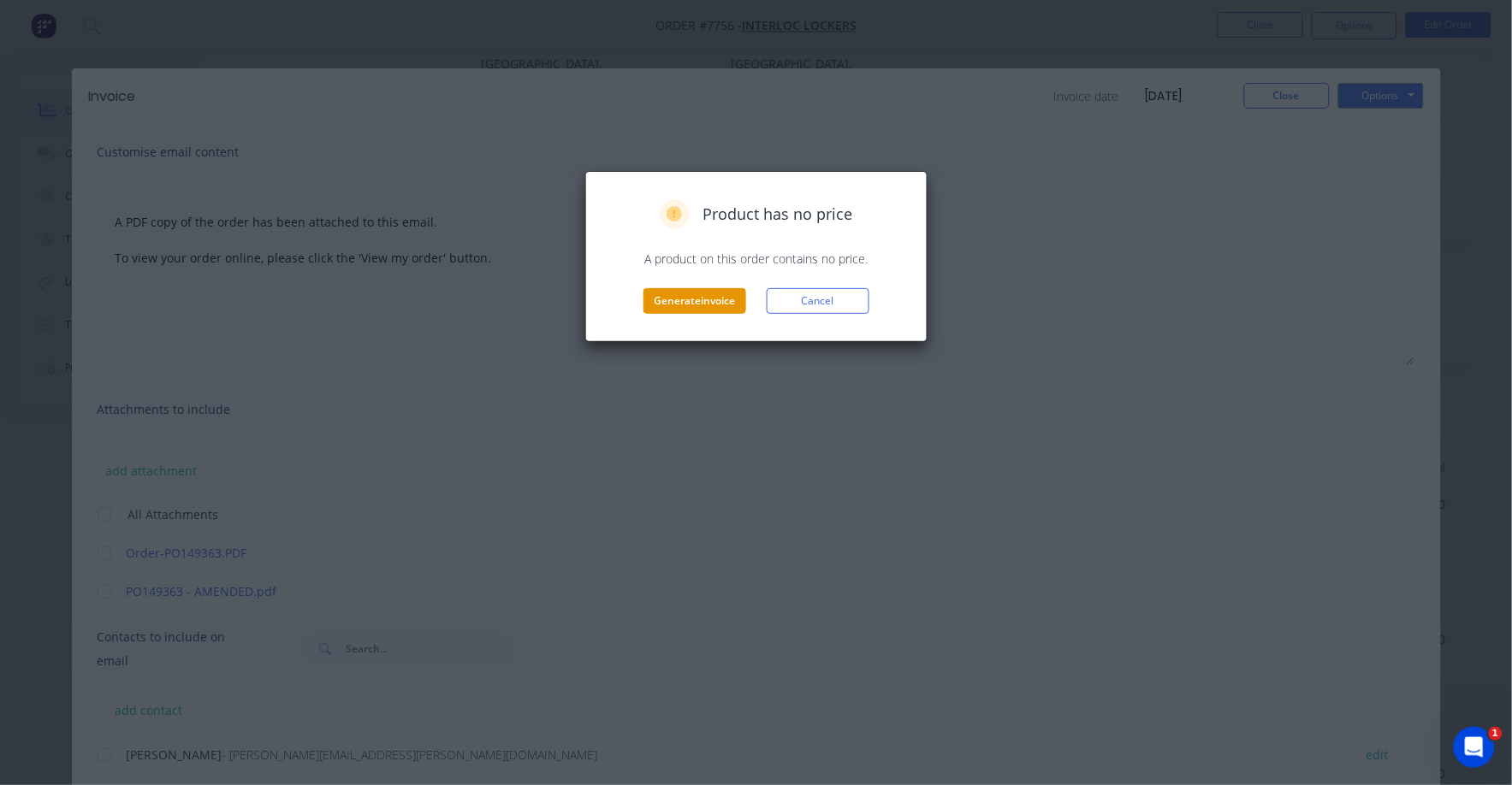
click at [673, 299] on button "Generate invoice" at bounding box center [695, 301] width 103 height 25
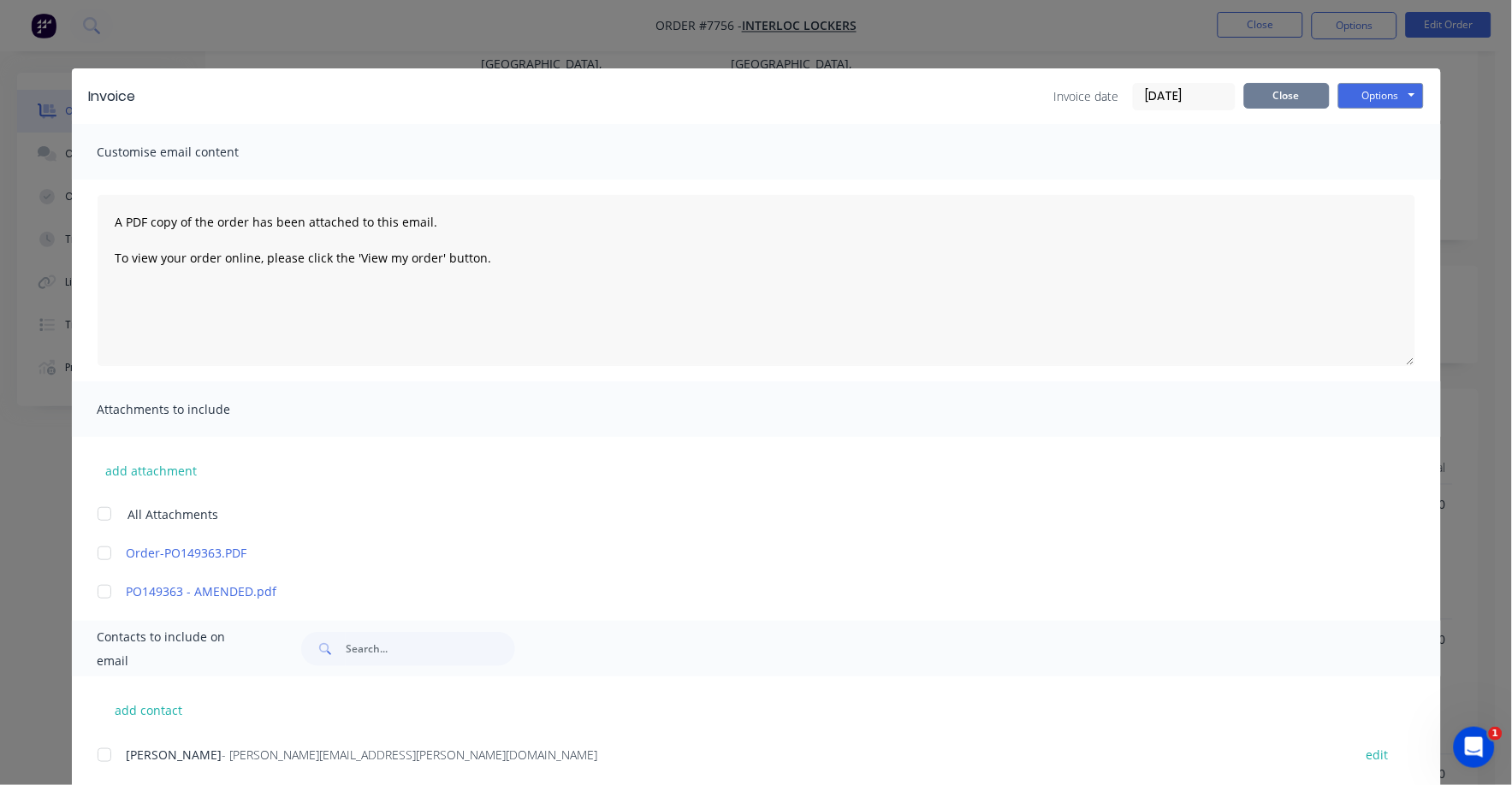
click at [1289, 90] on button "Close" at bounding box center [1287, 95] width 86 height 25
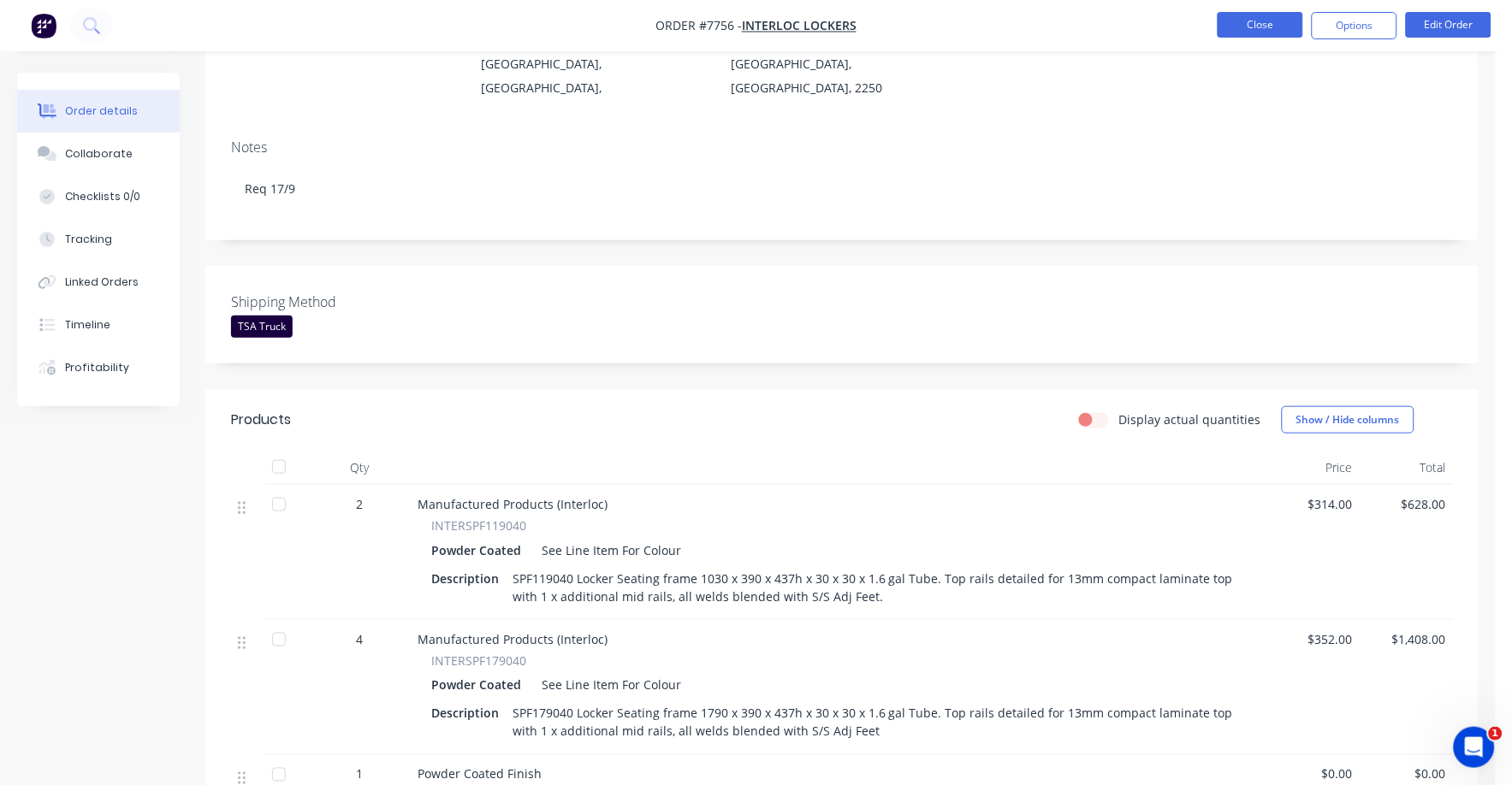
click at [1274, 35] on button "Close" at bounding box center [1261, 24] width 86 height 25
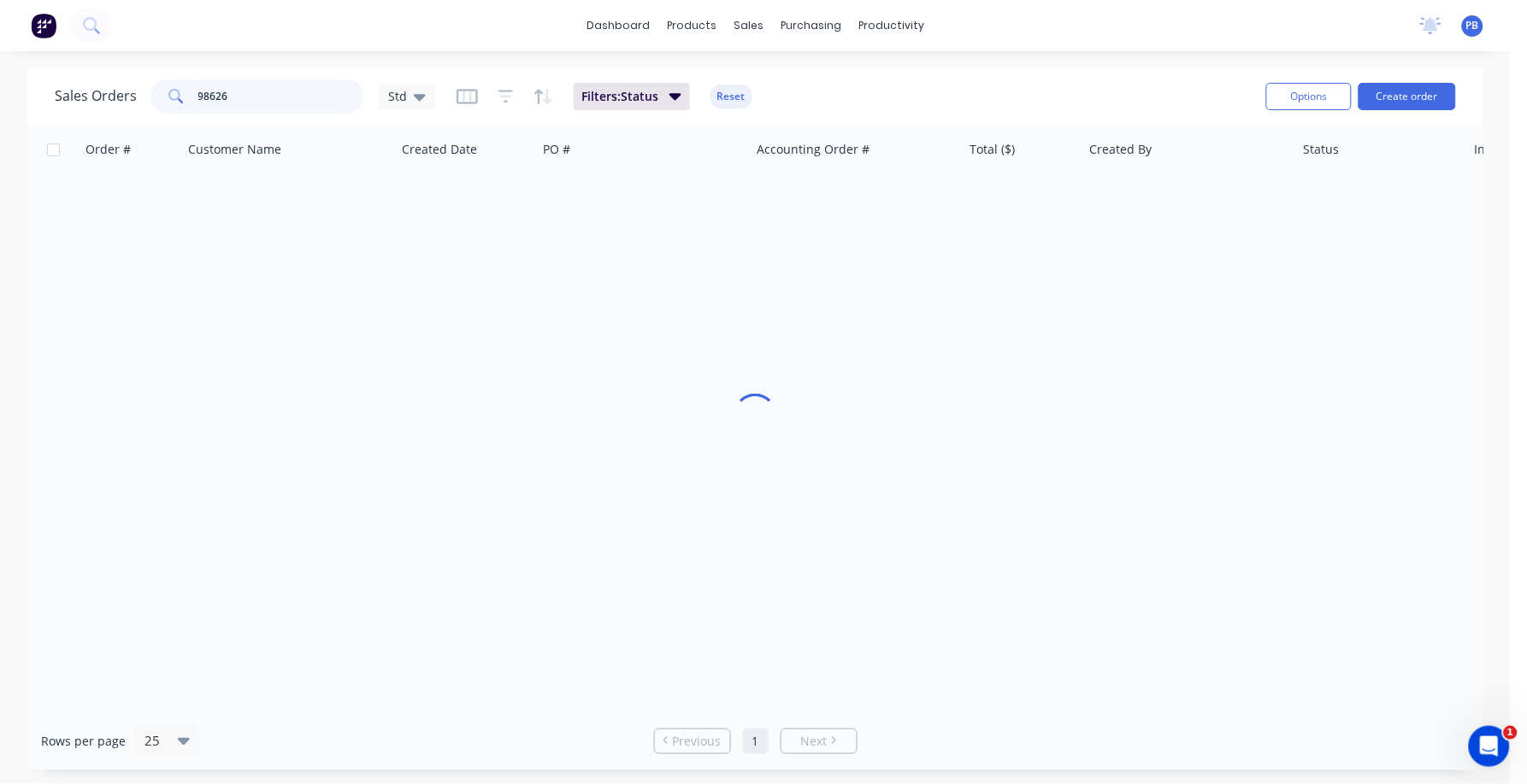
drag, startPoint x: 287, startPoint y: 97, endPoint x: 182, endPoint y: 88, distance: 105.4
click at [182, 88] on div "98626" at bounding box center [257, 96] width 214 height 34
type input "98154"
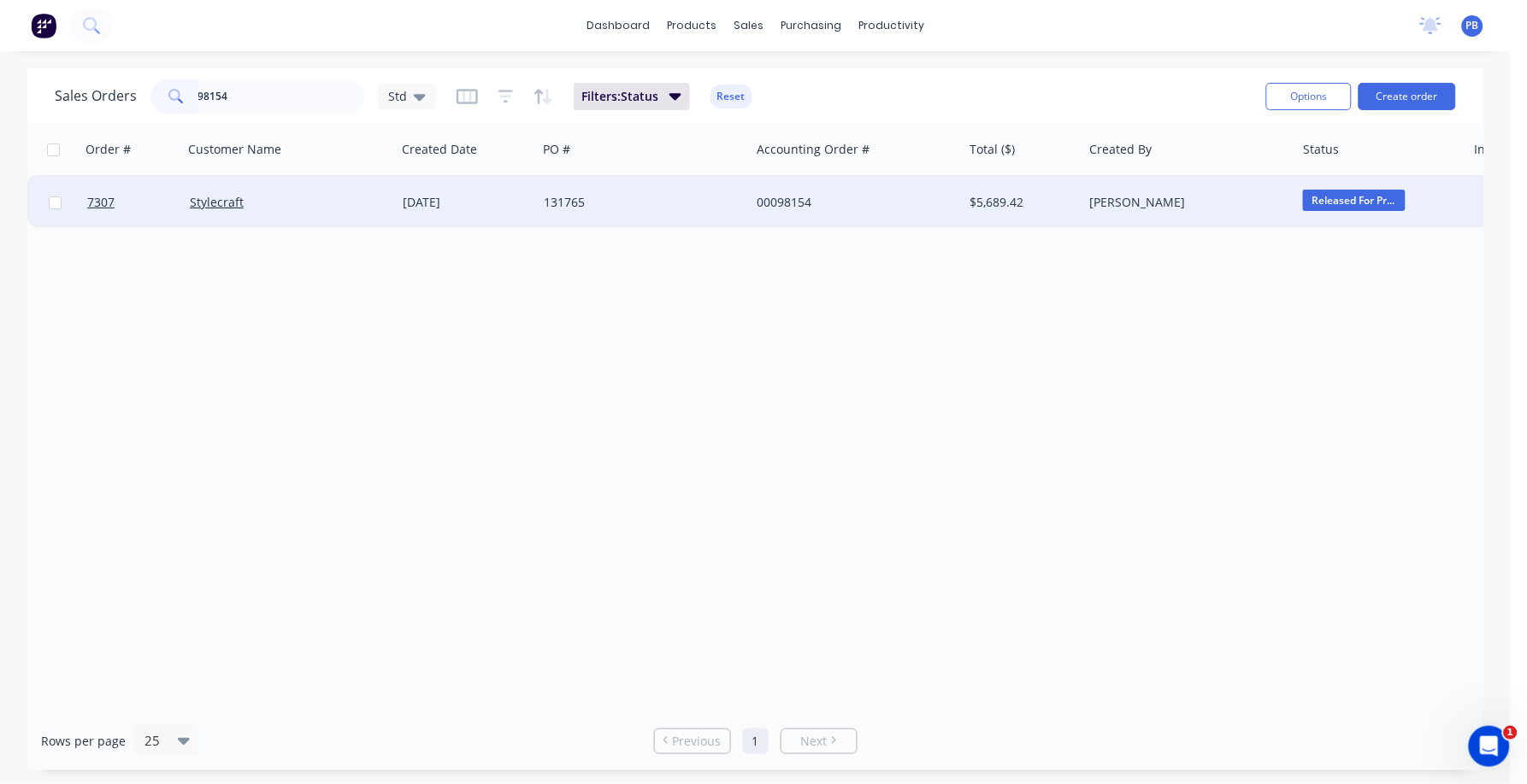
click at [787, 199] on div "00098154" at bounding box center [852, 203] width 190 height 17
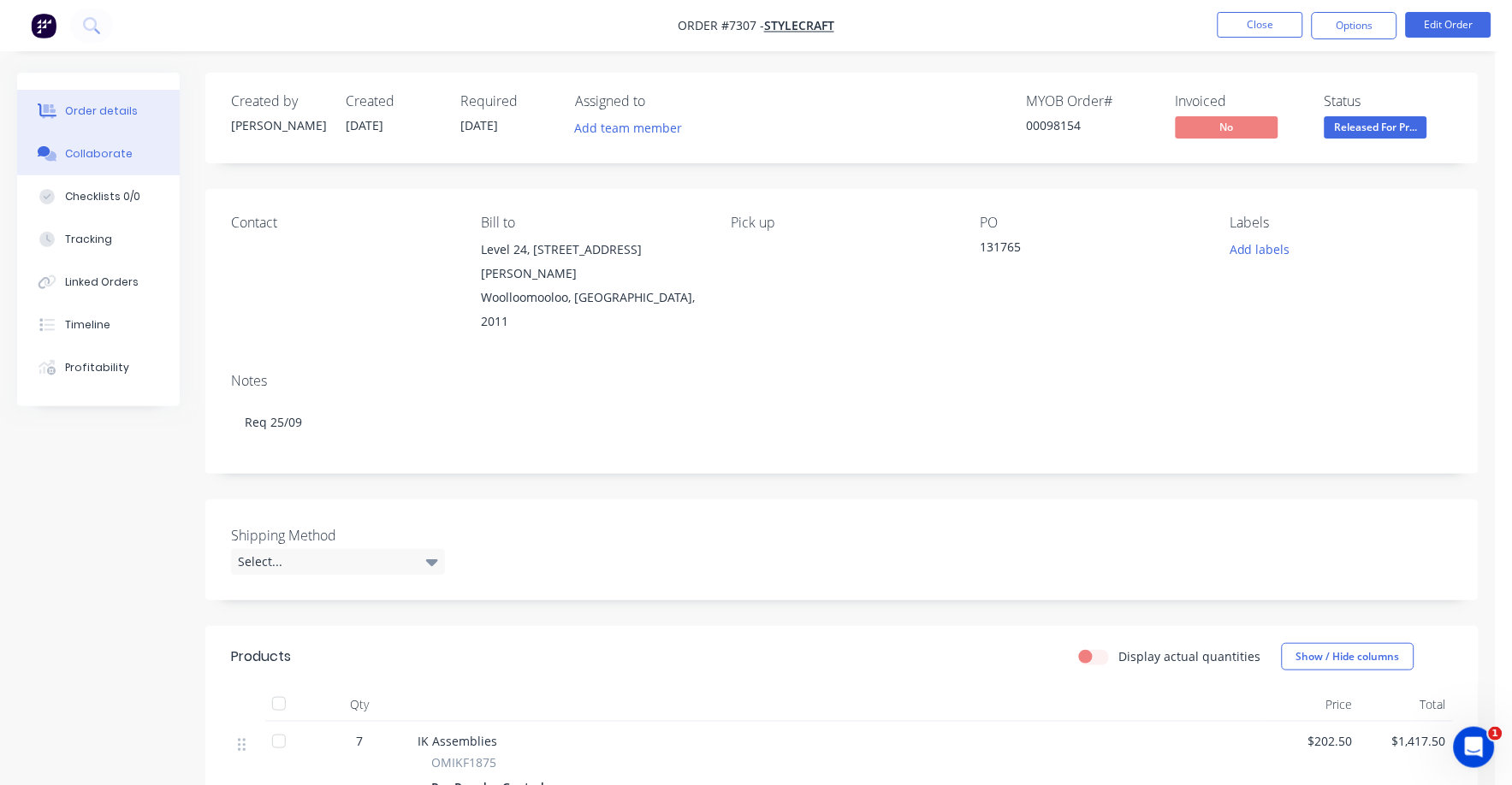
click at [97, 152] on div "Collaborate" at bounding box center [99, 154] width 67 height 16
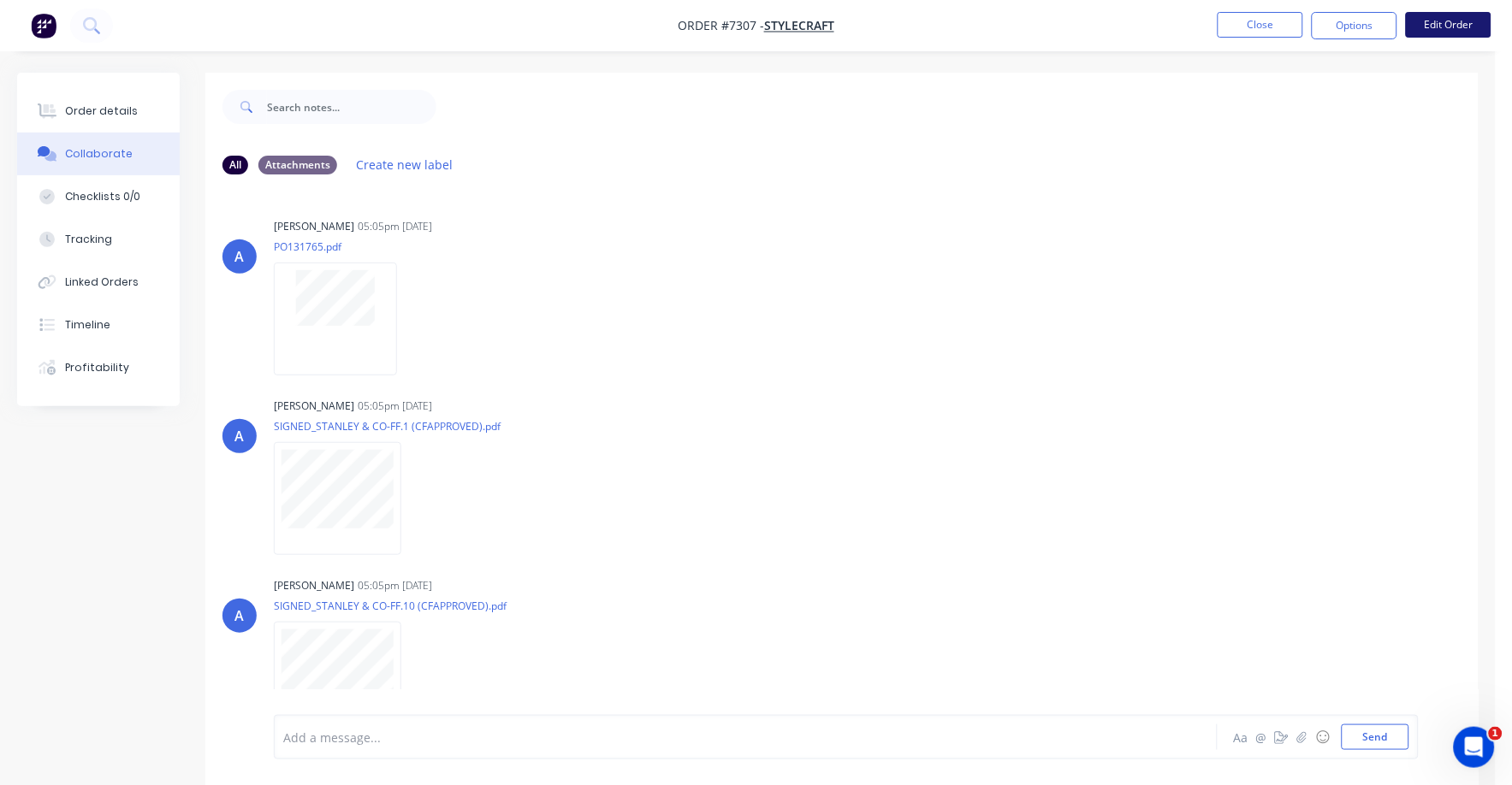
click at [1439, 19] on button "Edit Order" at bounding box center [1448, 24] width 86 height 25
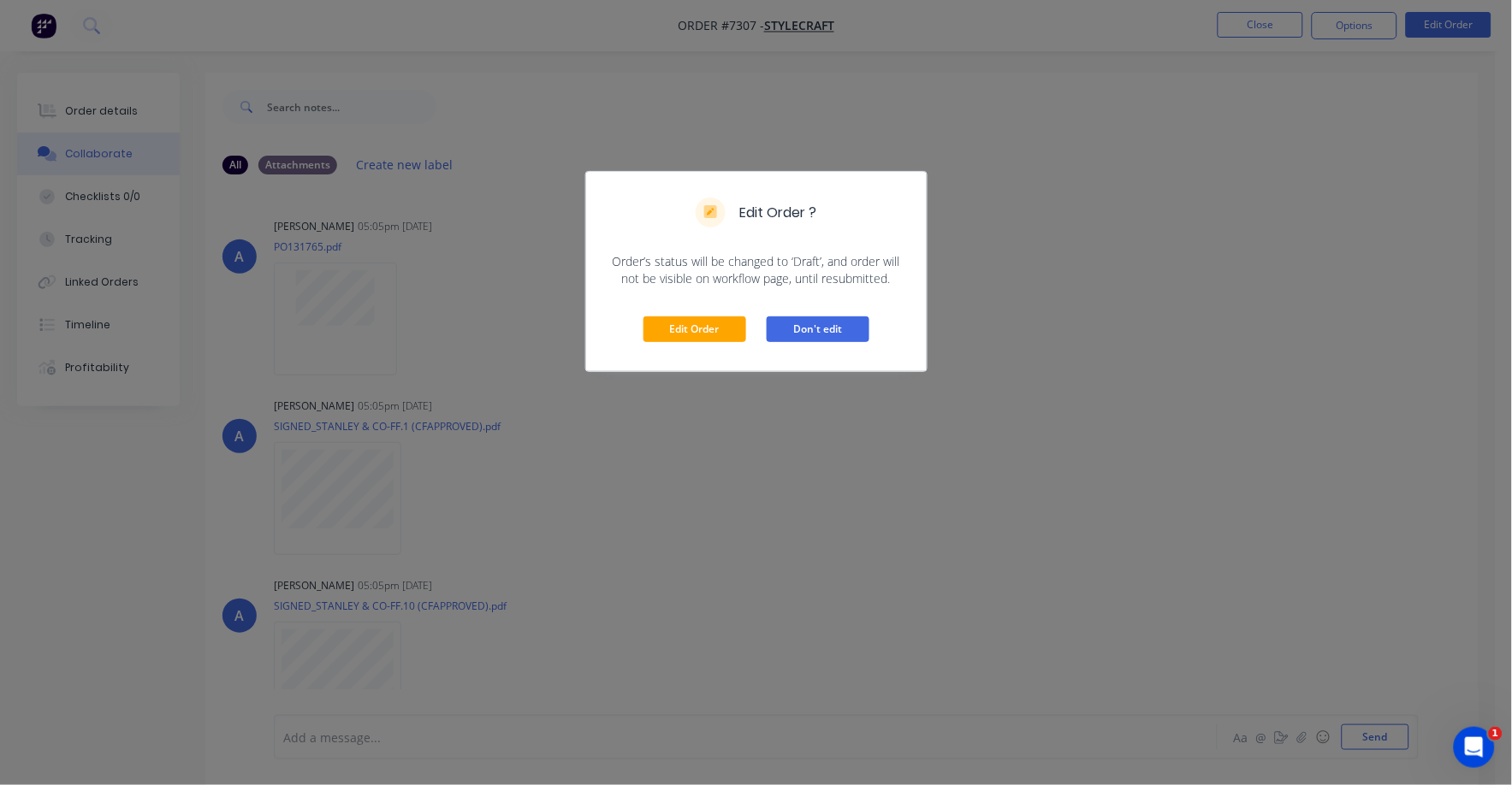
click at [821, 331] on button "Don't edit" at bounding box center [818, 329] width 103 height 25
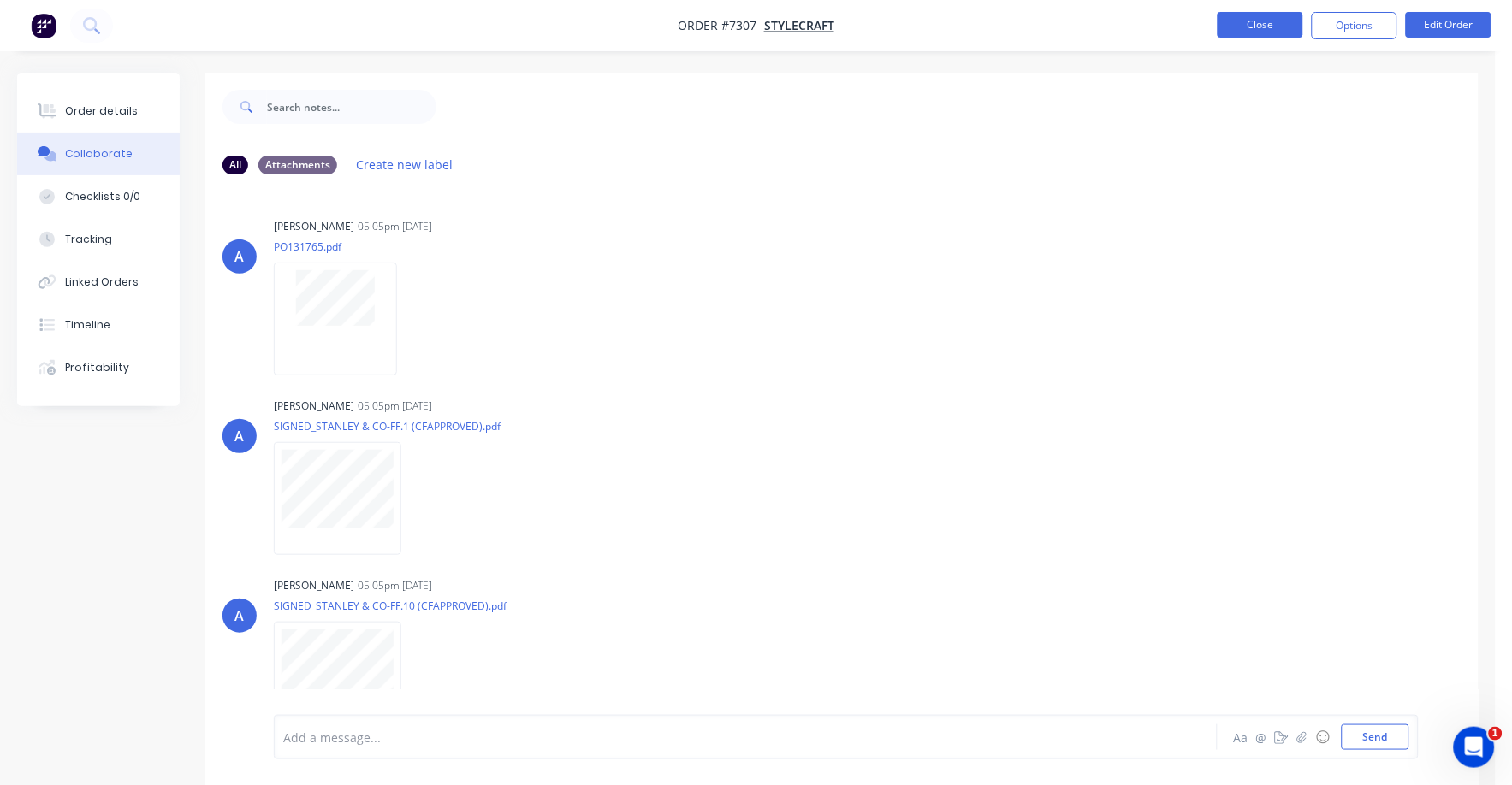
click at [1255, 28] on button "Close" at bounding box center [1261, 24] width 86 height 25
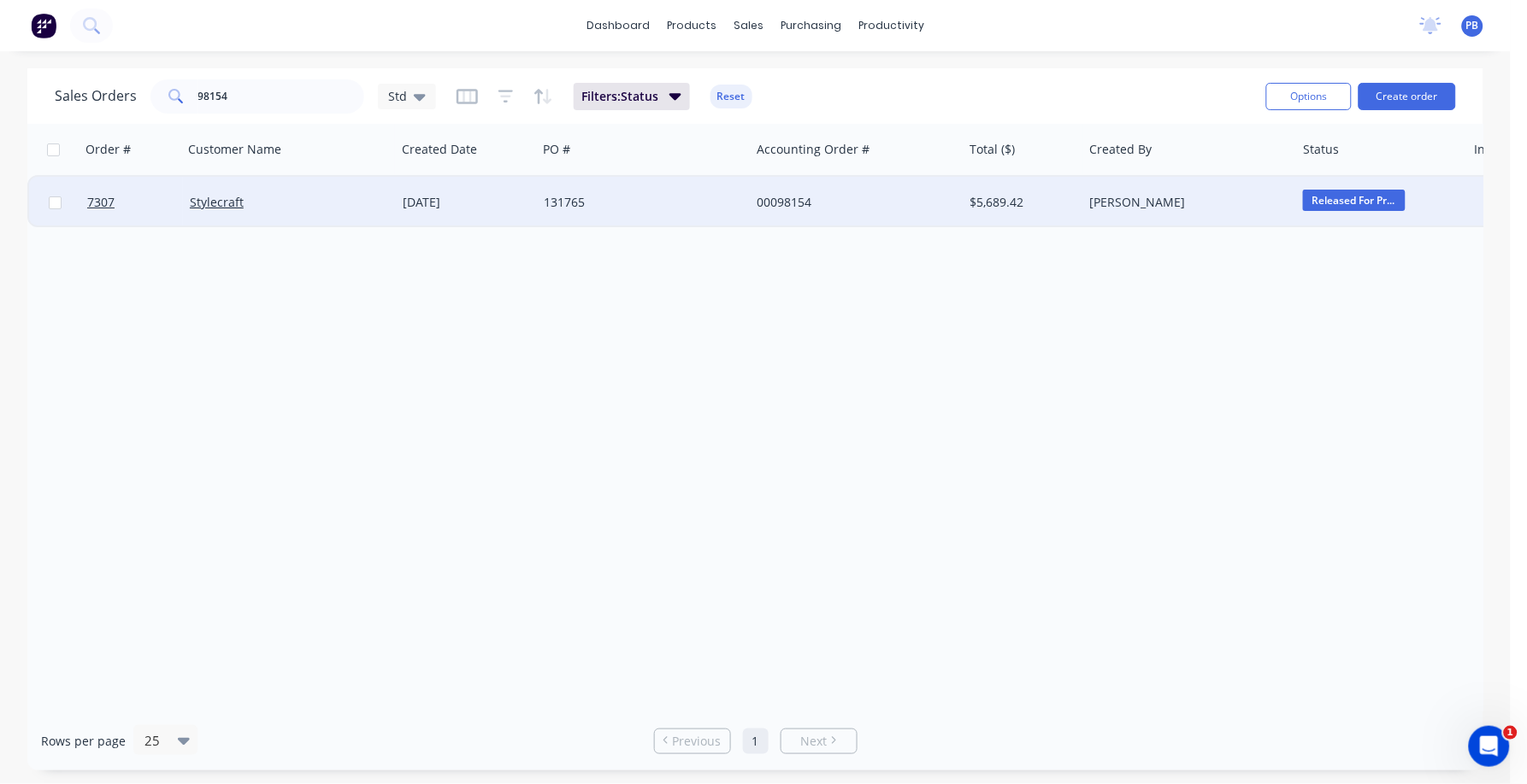
click at [792, 199] on div "00098154" at bounding box center [852, 203] width 190 height 17
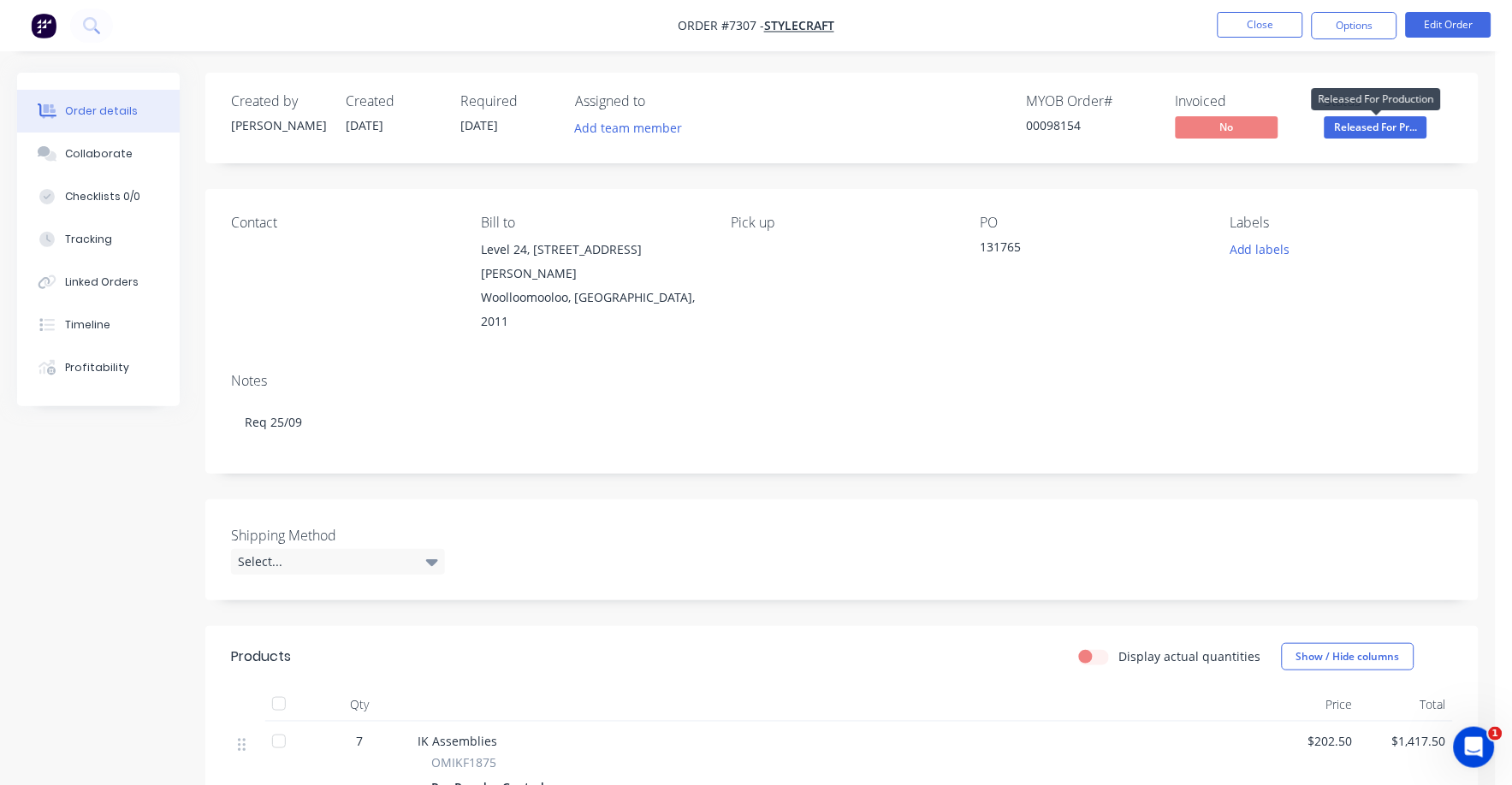
click at [1359, 116] on span "Released For Pr..." at bounding box center [1376, 126] width 103 height 22
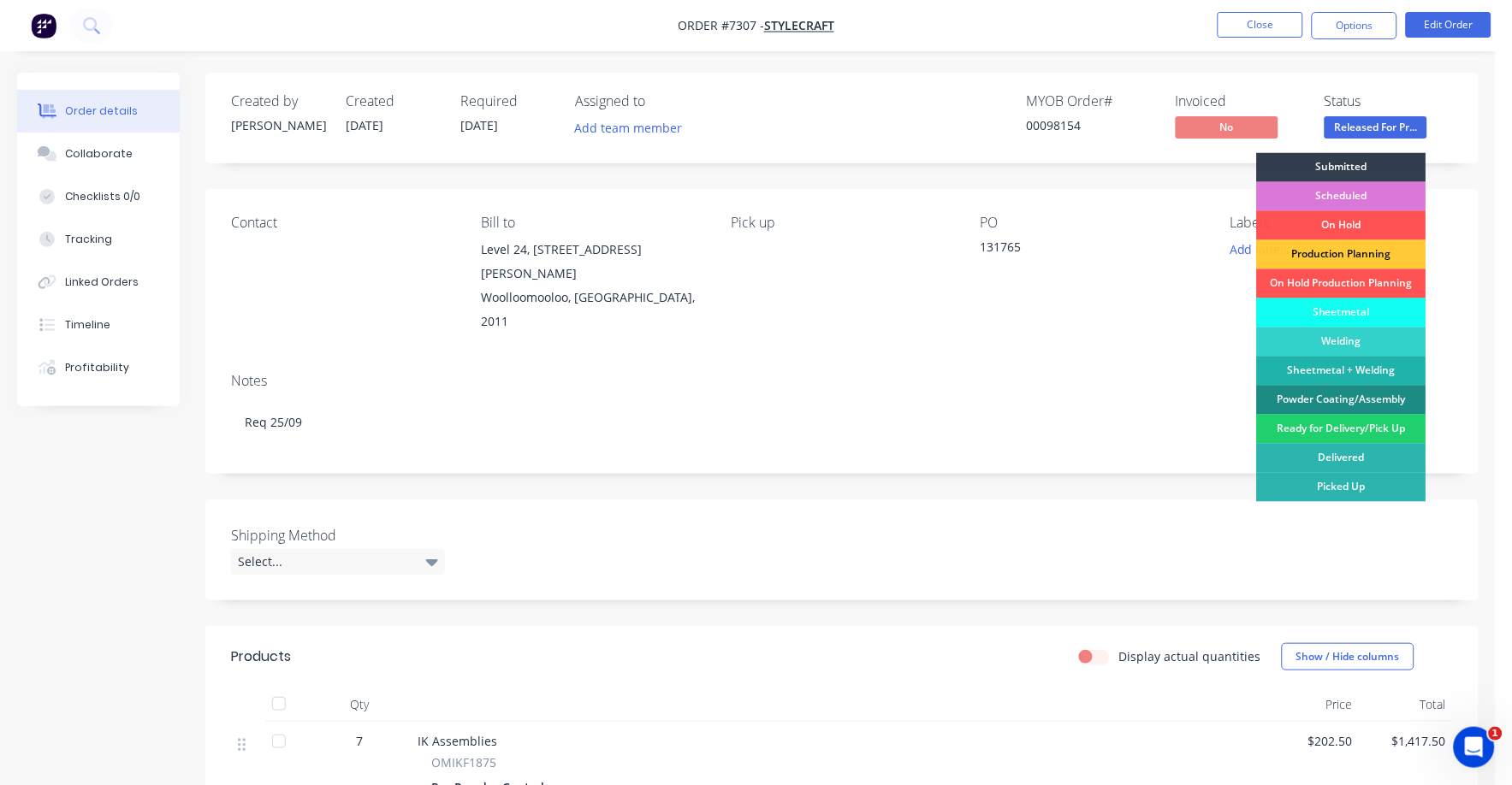
click at [1335, 440] on div "Ready for Delivery/Pick Up" at bounding box center [1342, 429] width 169 height 29
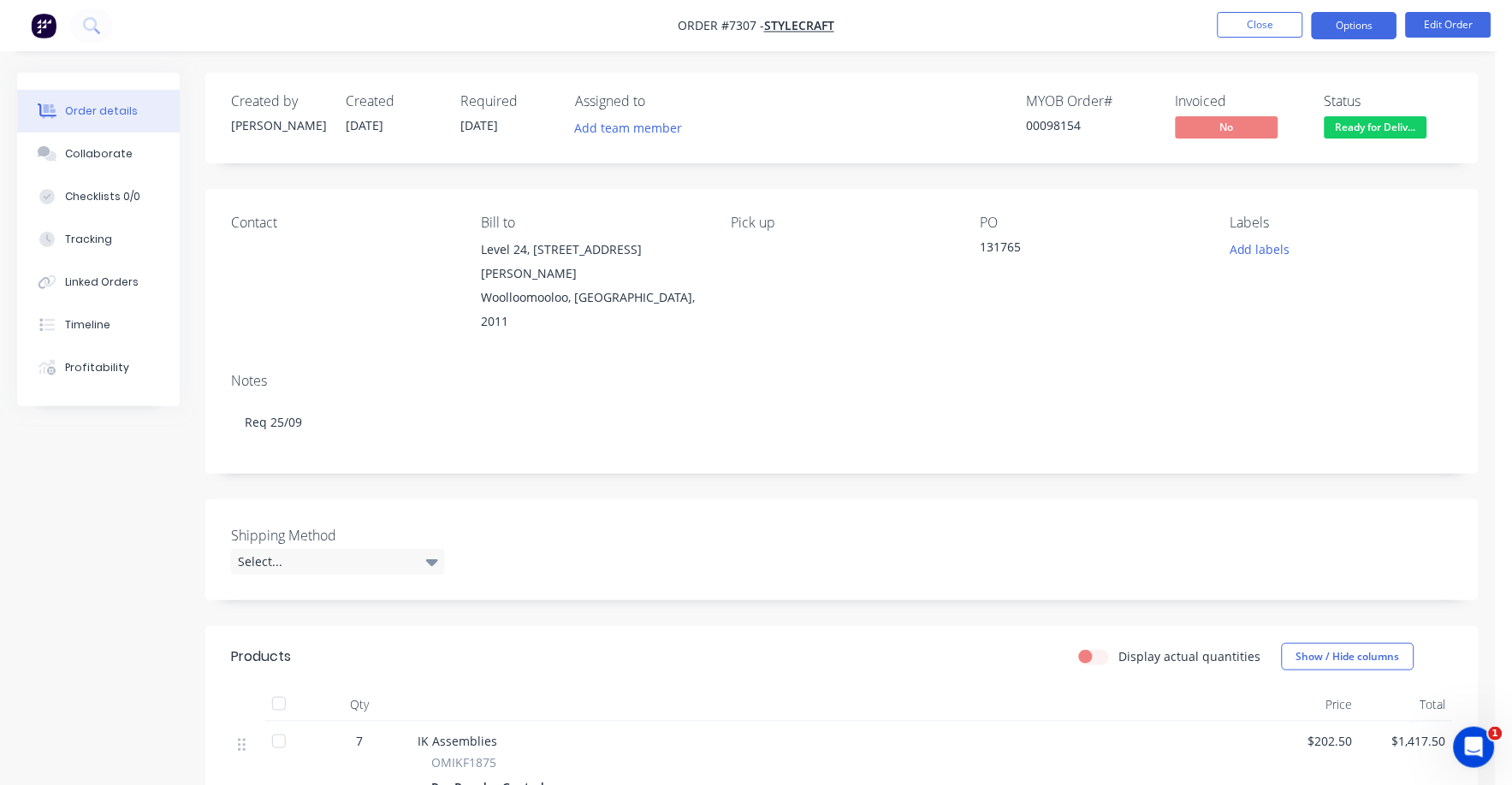
click at [1351, 28] on button "Options" at bounding box center [1355, 25] width 86 height 27
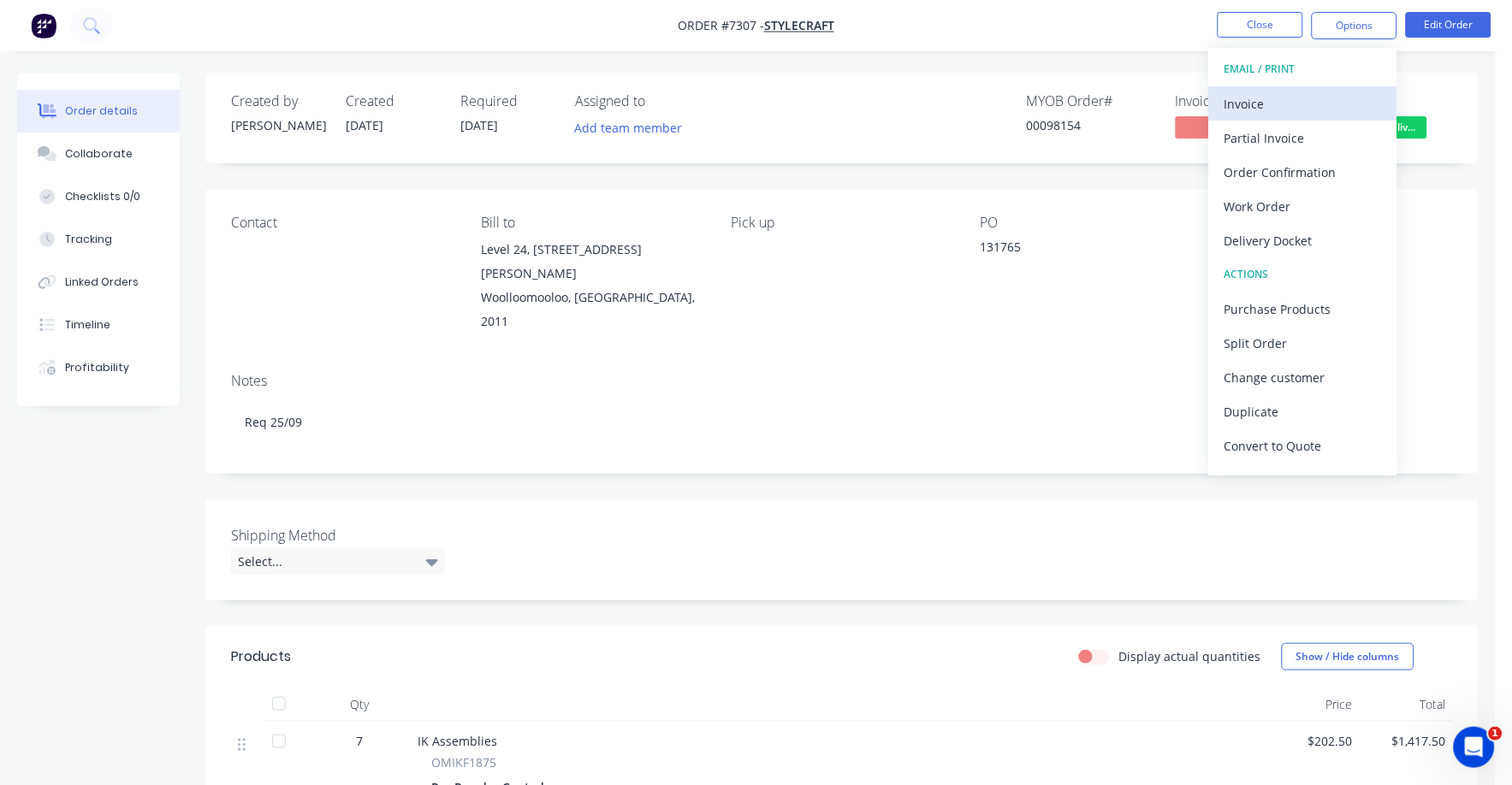
click at [1262, 104] on div "Invoice" at bounding box center [1303, 104] width 157 height 24
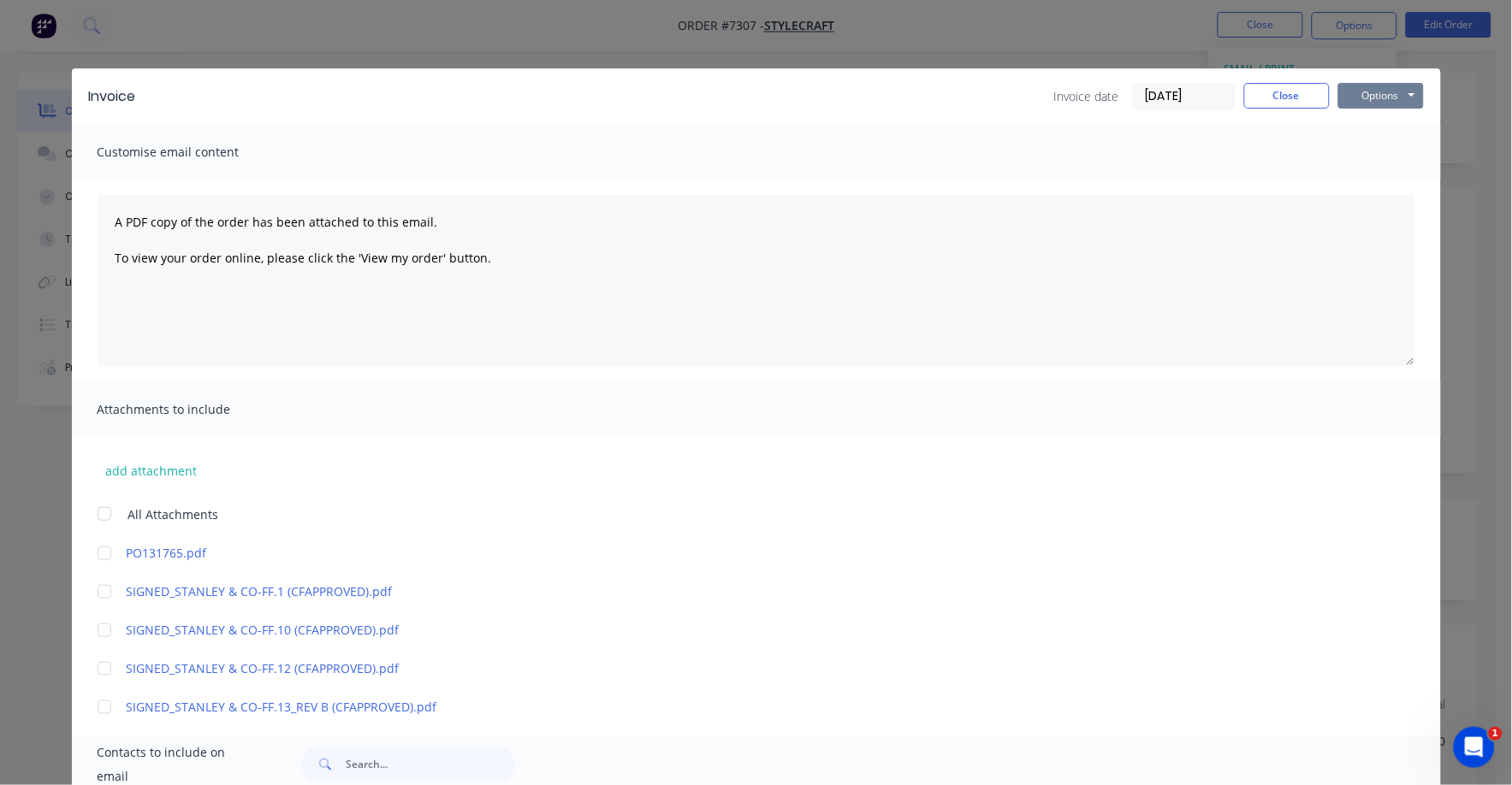
drag, startPoint x: 1358, startPoint y: 92, endPoint x: 1357, endPoint y: 106, distance: 14.0
click at [1358, 95] on button "Options" at bounding box center [1381, 95] width 86 height 25
click at [1355, 154] on button "Print" at bounding box center [1393, 154] width 110 height 28
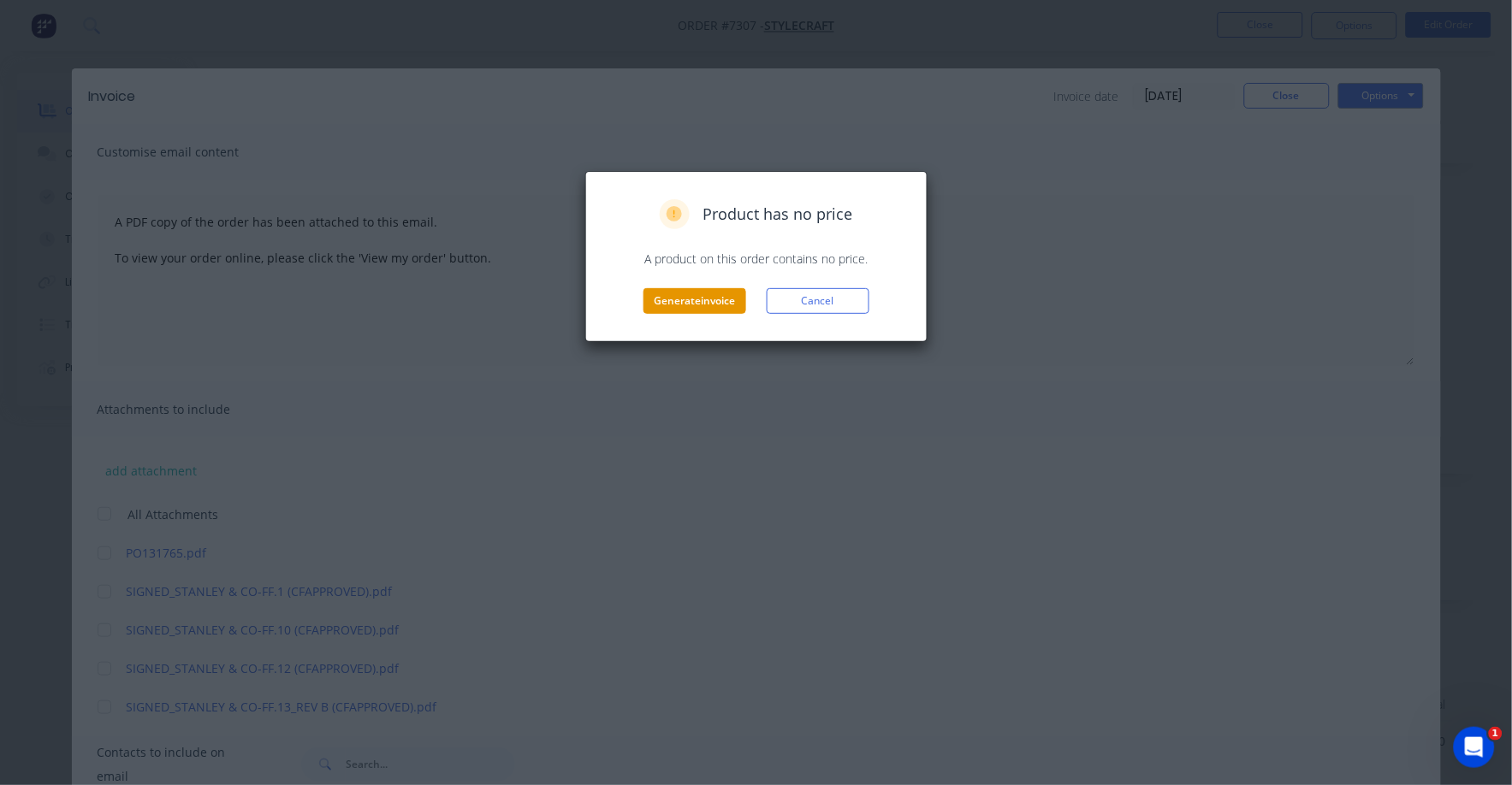
click at [720, 295] on button "Generate invoice" at bounding box center [695, 301] width 103 height 25
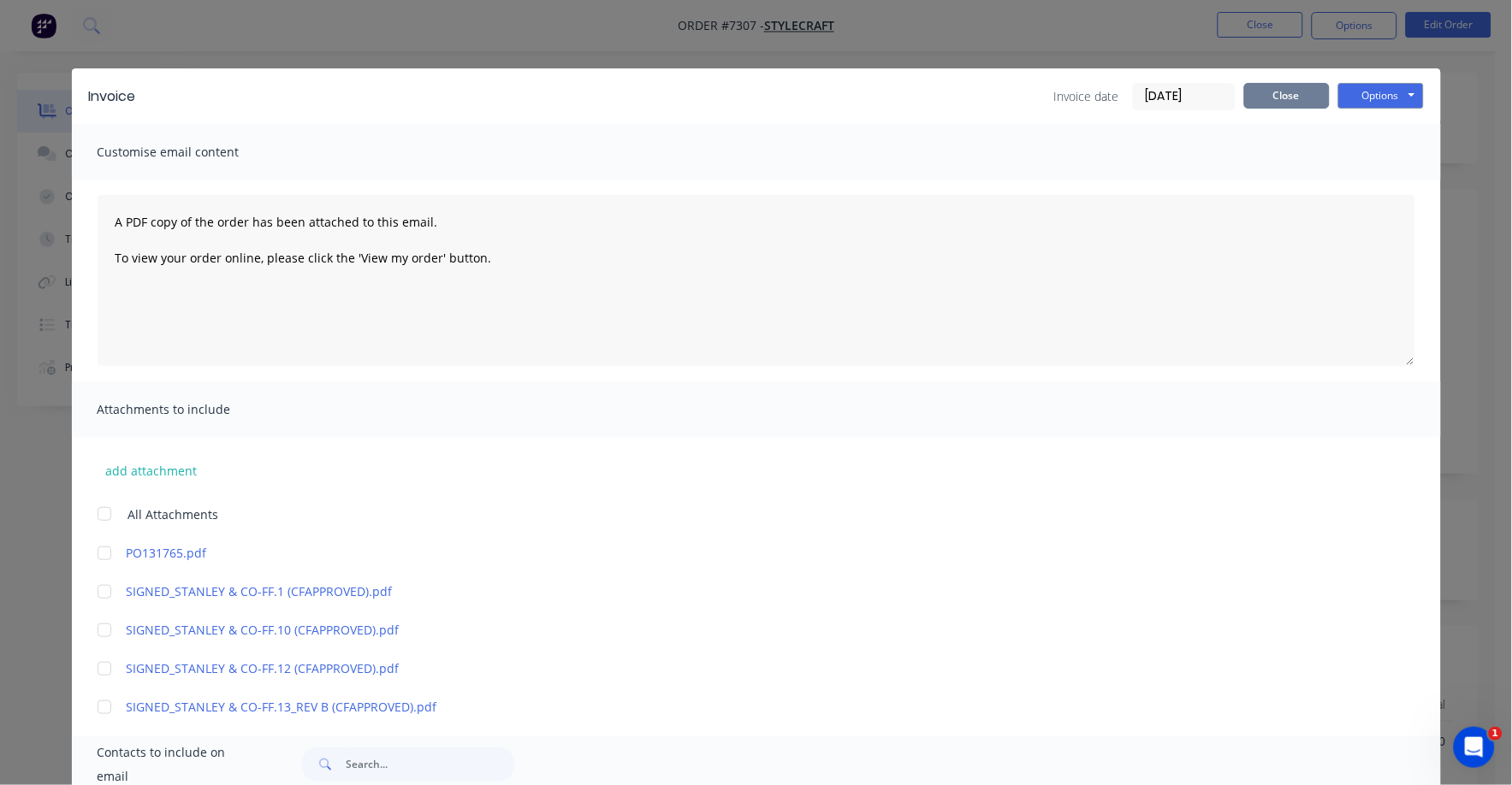
click at [1302, 94] on button "Close" at bounding box center [1287, 95] width 86 height 25
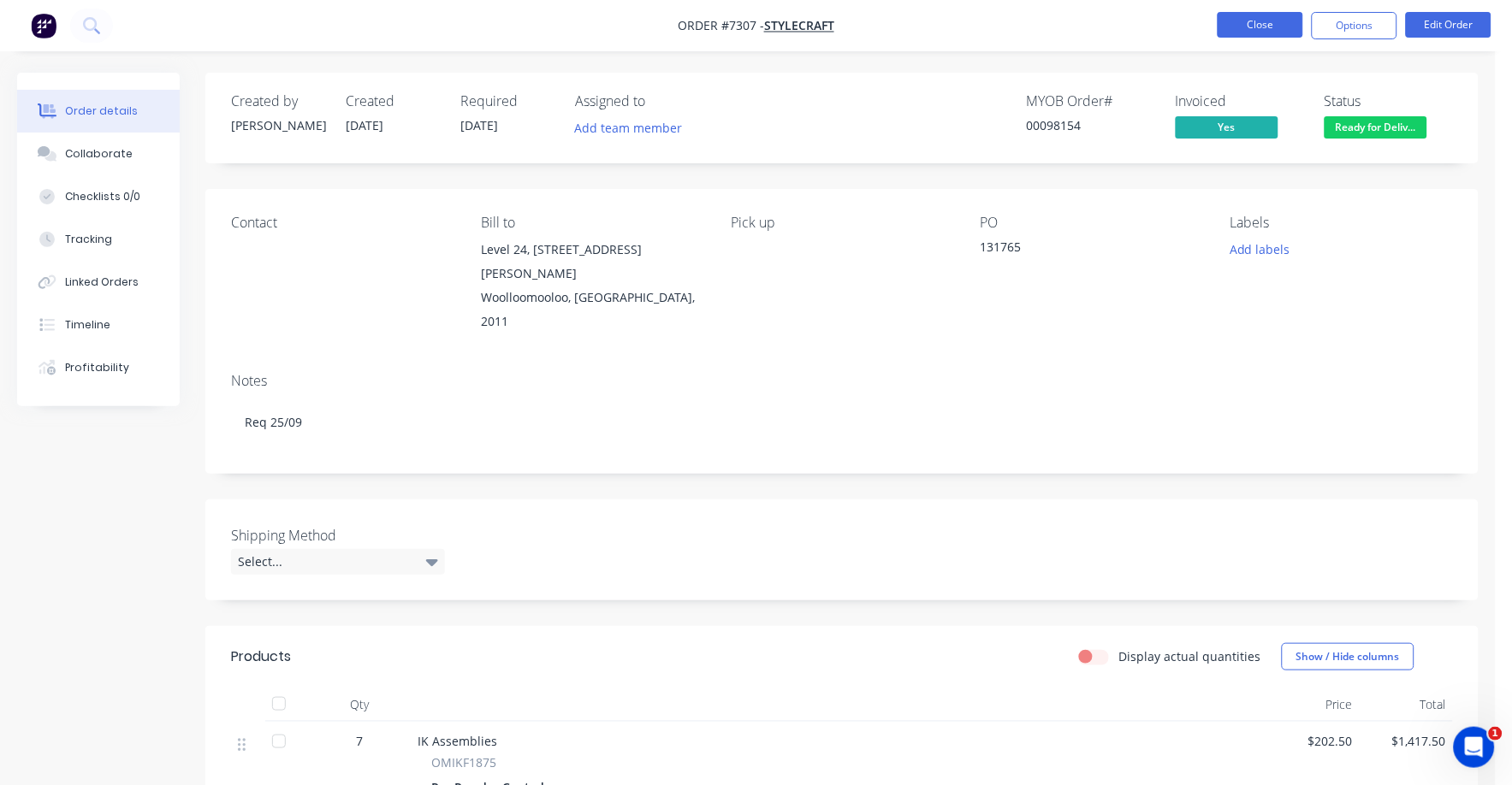
click at [1249, 24] on button "Close" at bounding box center [1261, 24] width 86 height 25
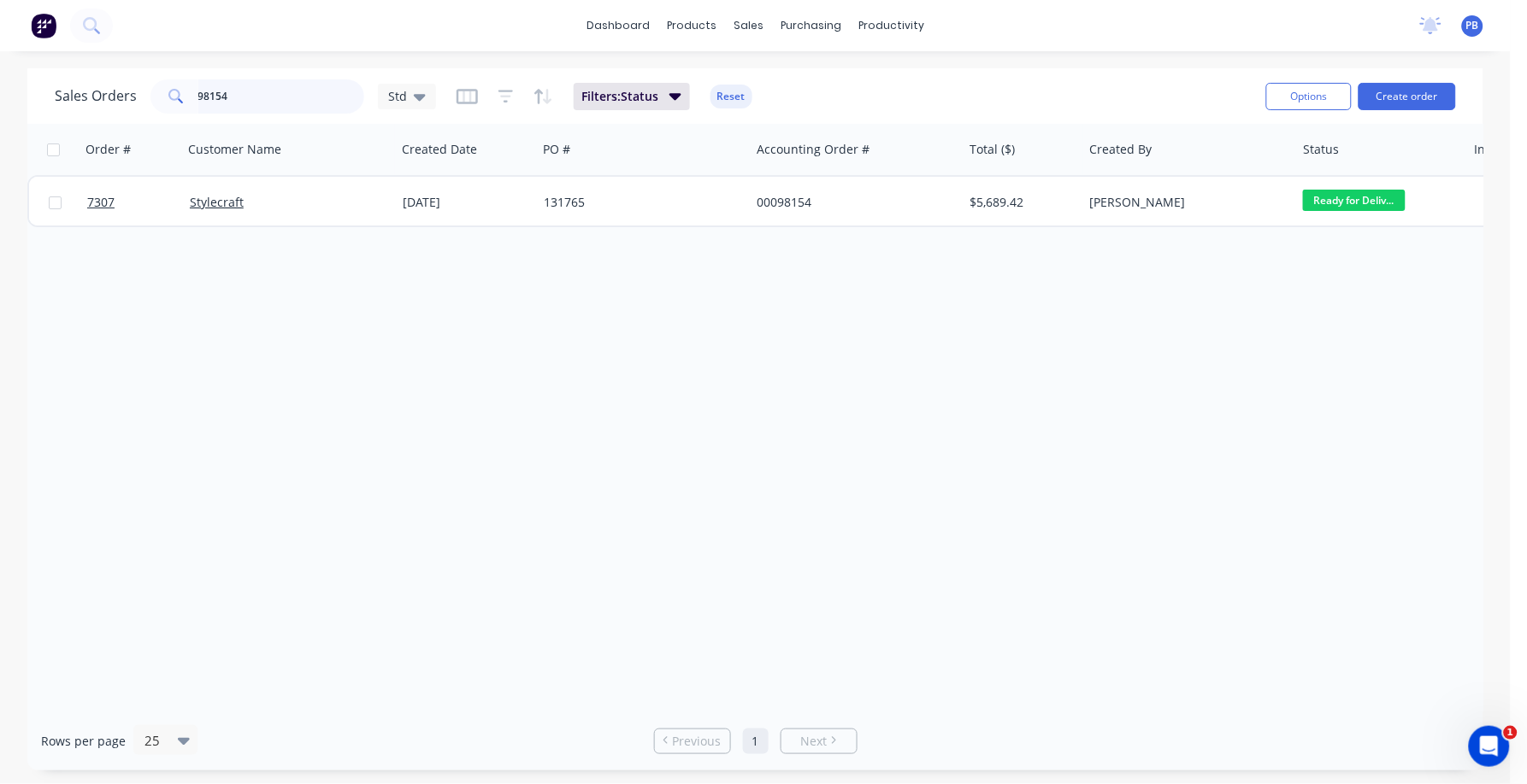
click at [244, 110] on input "98154" at bounding box center [282, 96] width 166 height 34
click at [244, 104] on input "98154" at bounding box center [282, 96] width 166 height 34
click at [253, 90] on input "988703" at bounding box center [282, 96] width 166 height 34
type input "98703"
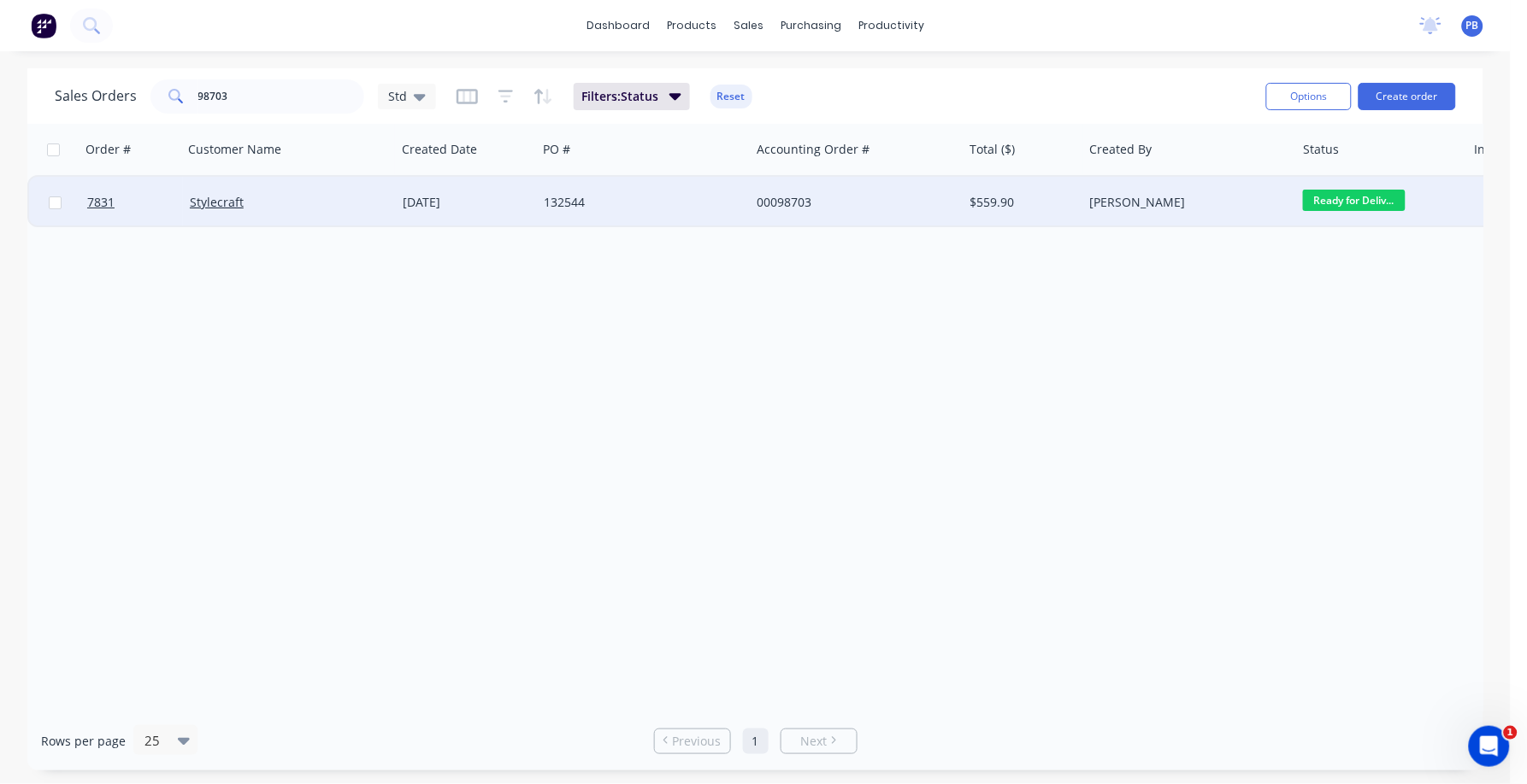
click at [564, 196] on div "132544" at bounding box center [639, 203] width 190 height 17
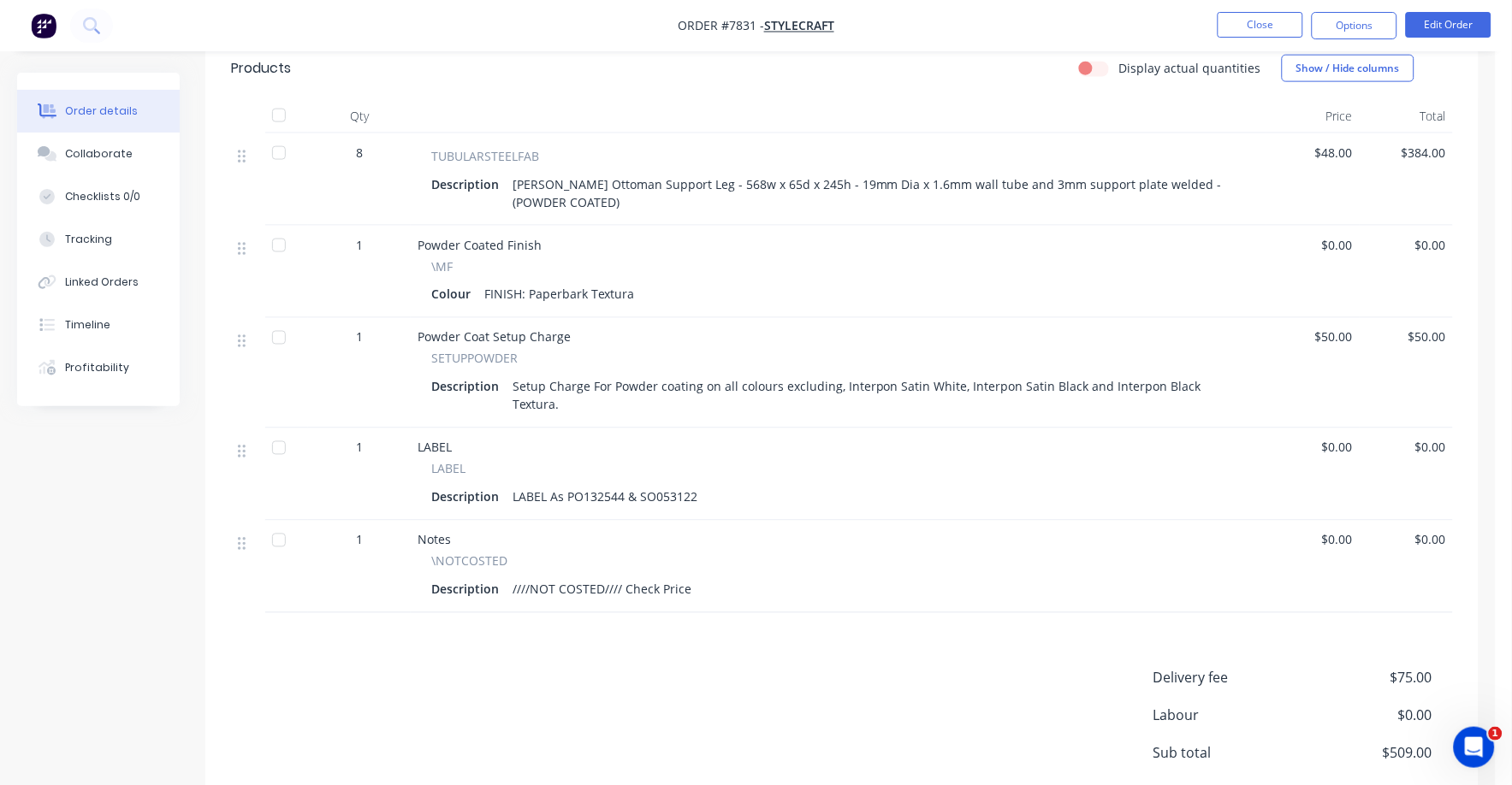
scroll to position [642, 0]
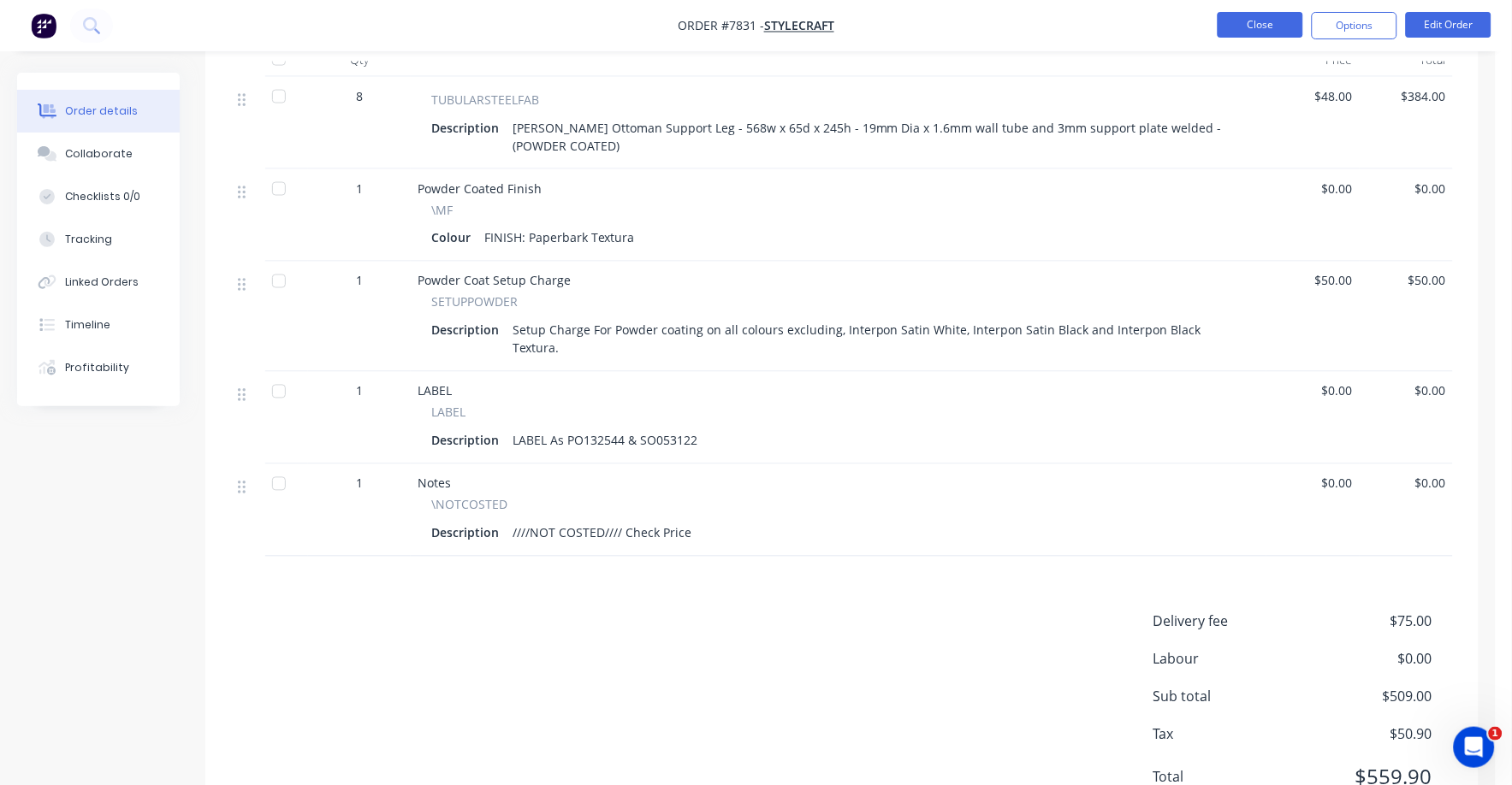
click at [1246, 17] on button "Close" at bounding box center [1261, 24] width 86 height 25
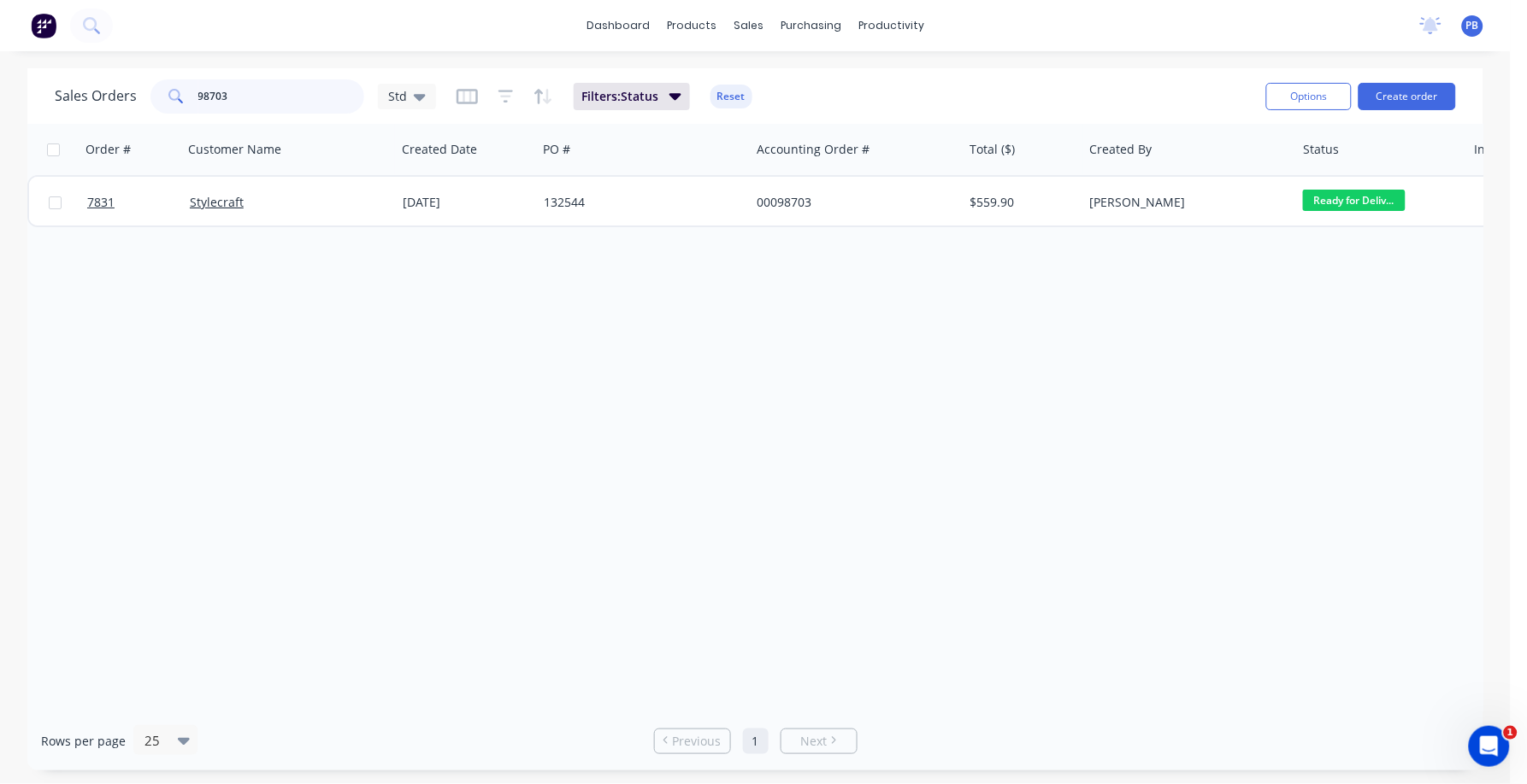
drag, startPoint x: 227, startPoint y: 94, endPoint x: 159, endPoint y: 90, distance: 68.1
click at [159, 90] on div "98703" at bounding box center [257, 96] width 214 height 34
type input "98704"
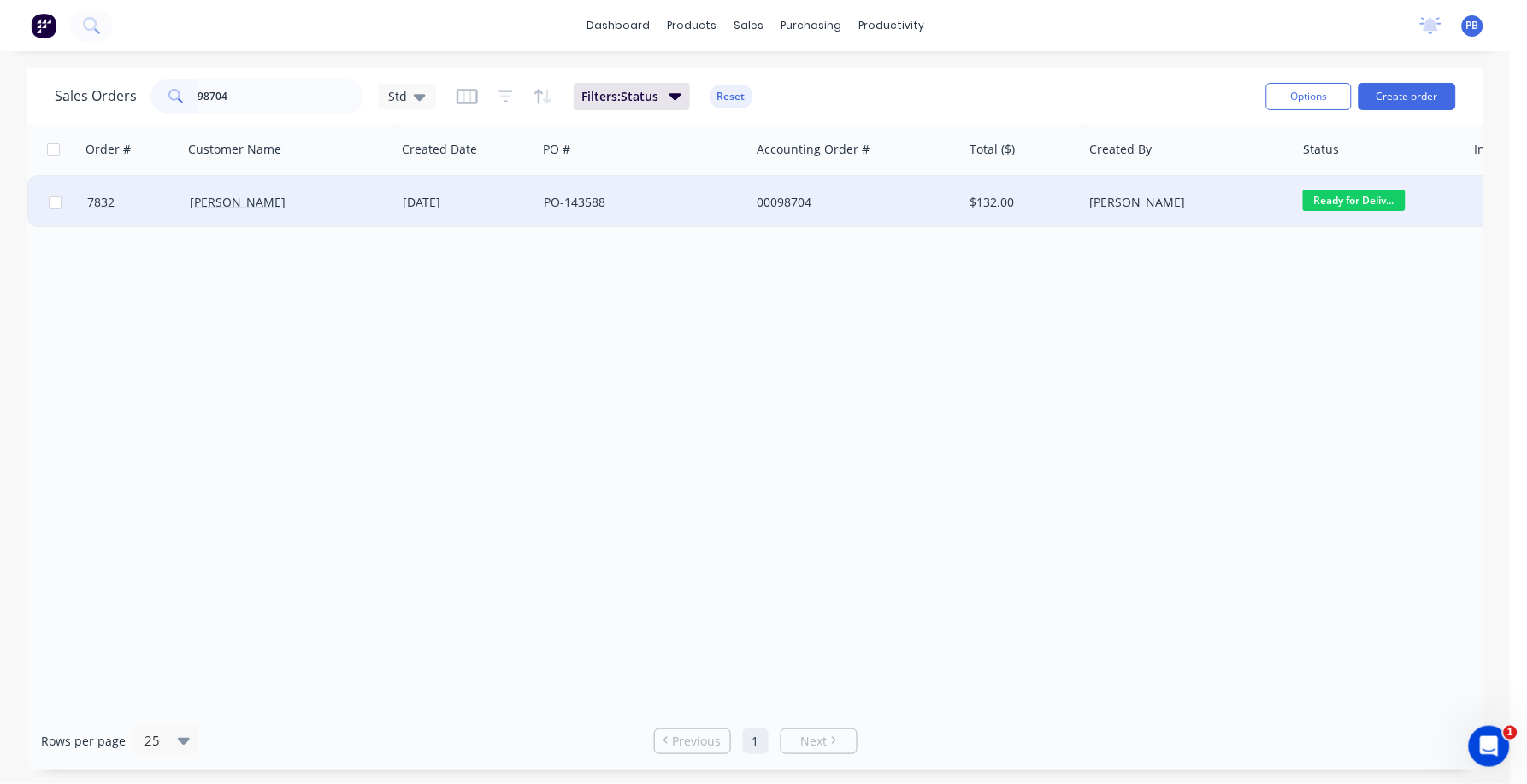
click at [770, 213] on div "00098704" at bounding box center [856, 202] width 213 height 51
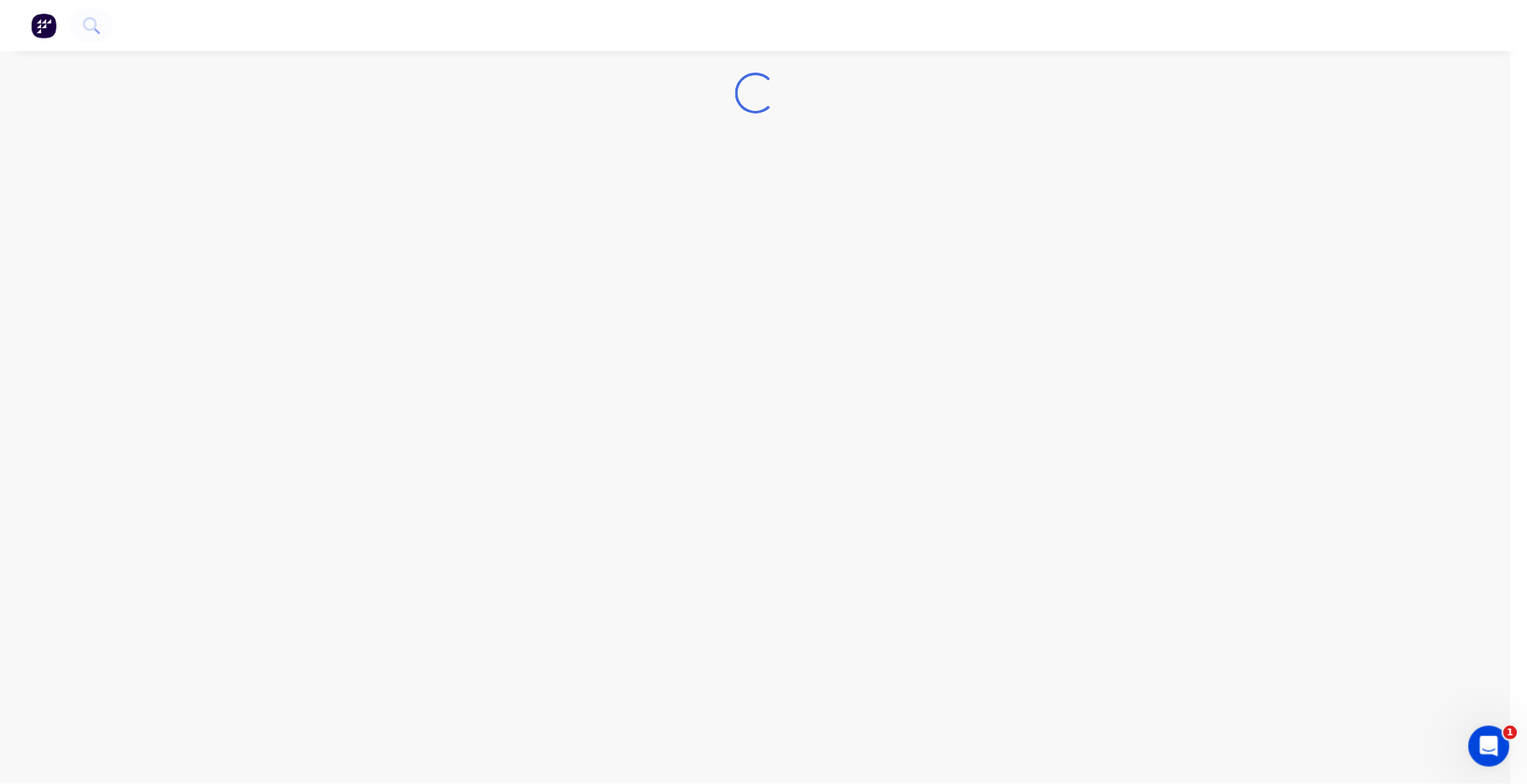
click at [774, 197] on div "Loading..." at bounding box center [755, 392] width 1510 height 784
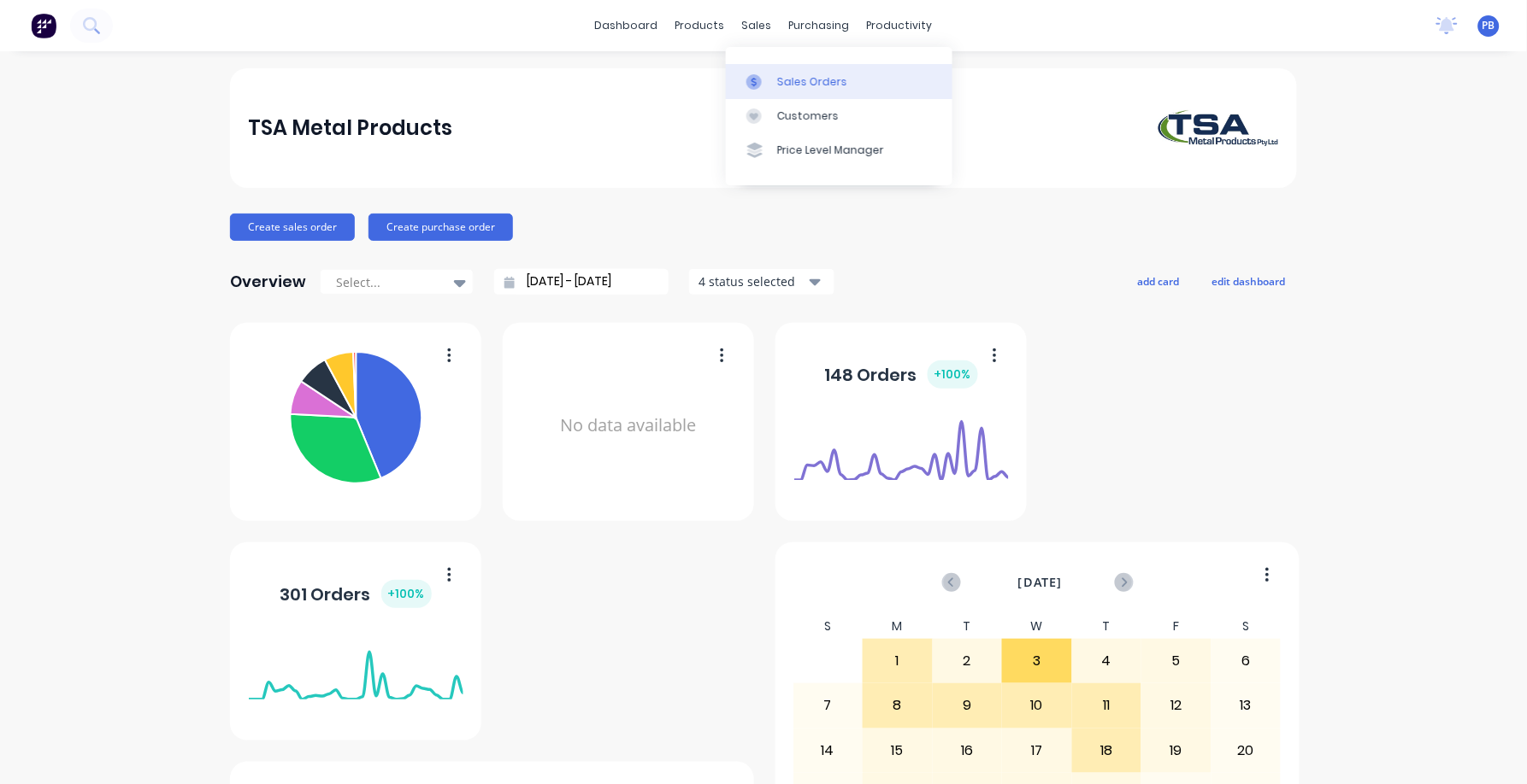
click at [791, 80] on div "Sales Orders" at bounding box center [812, 82] width 70 height 16
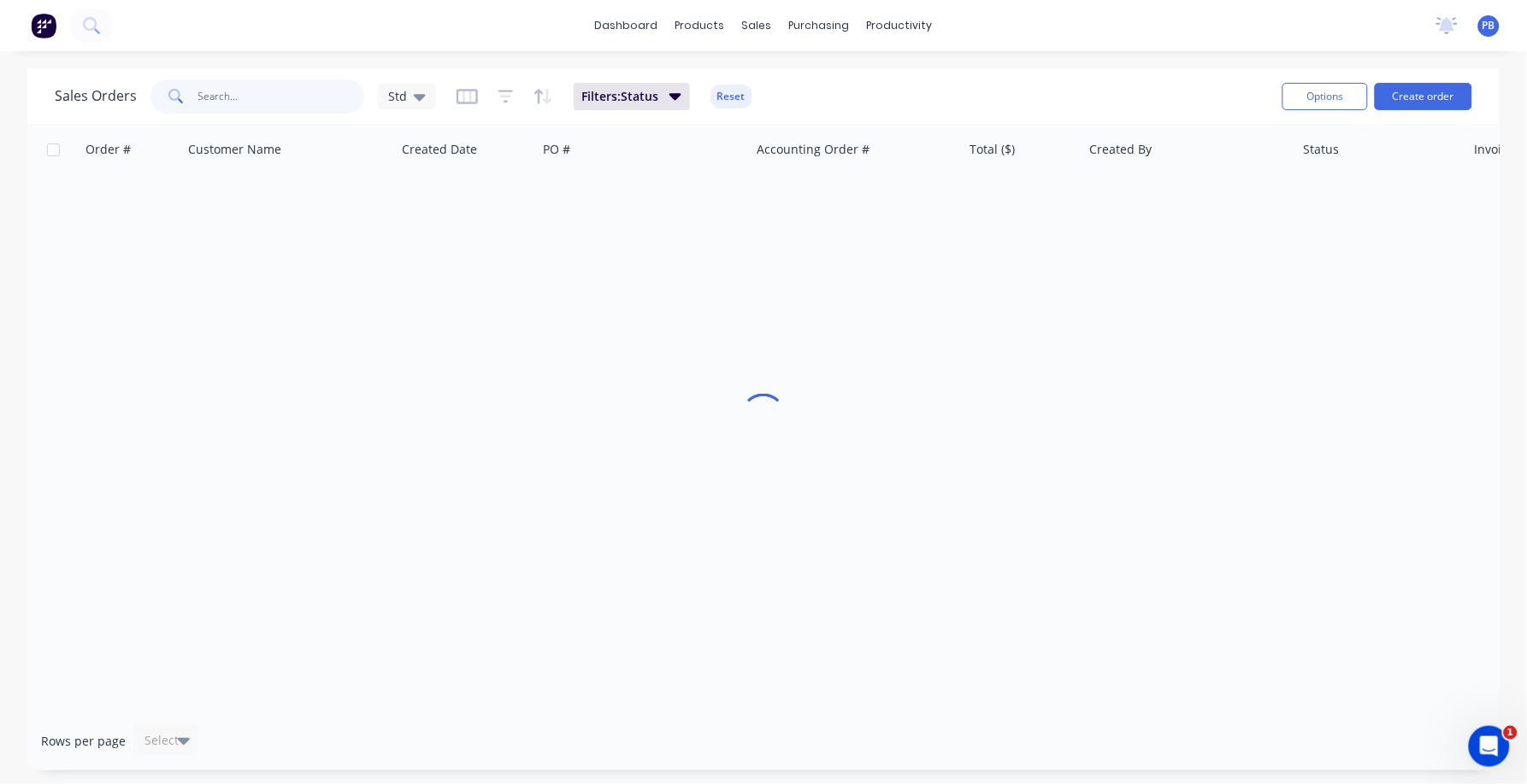
click at [239, 91] on input "text" at bounding box center [282, 96] width 166 height 34
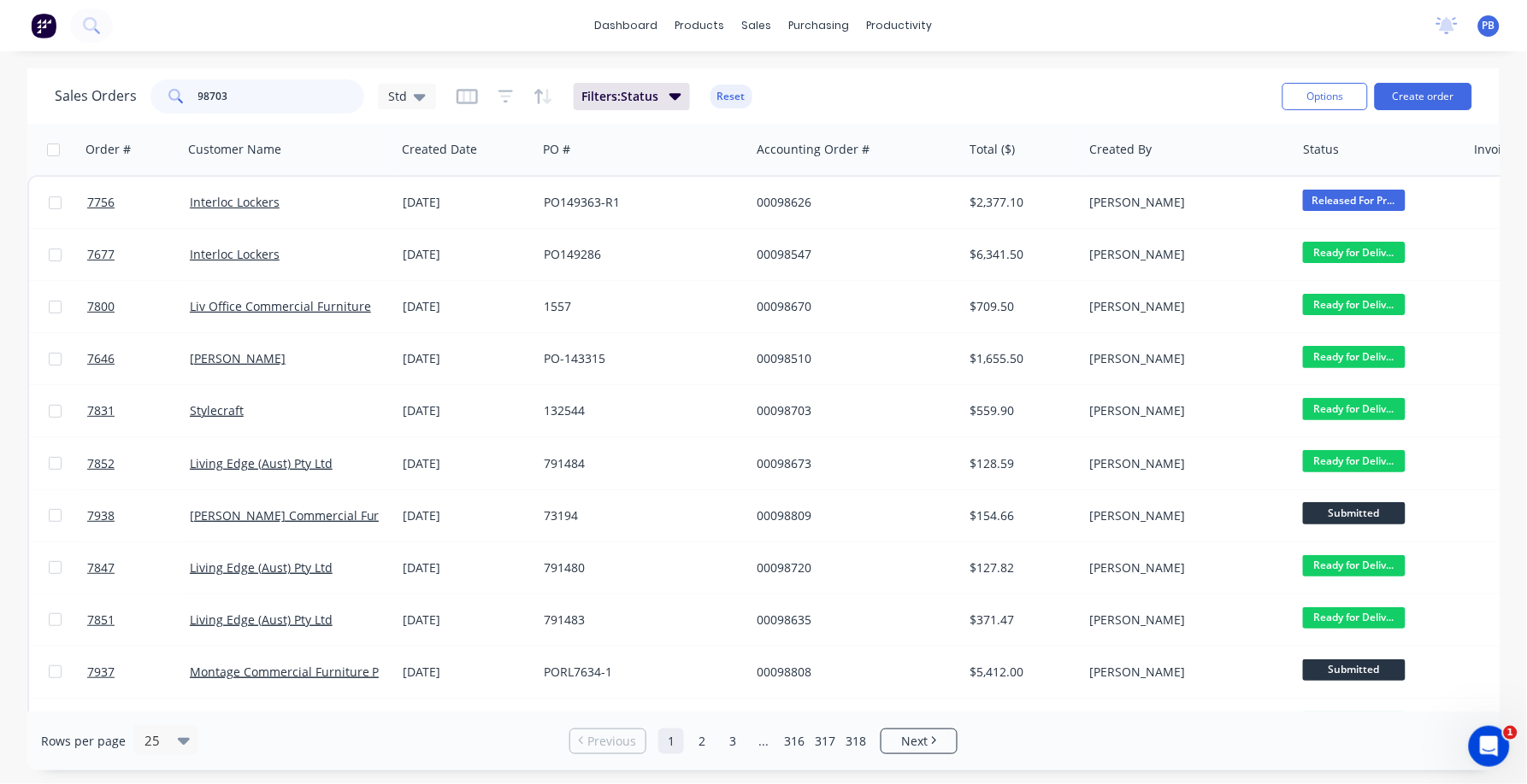
type input "98703"
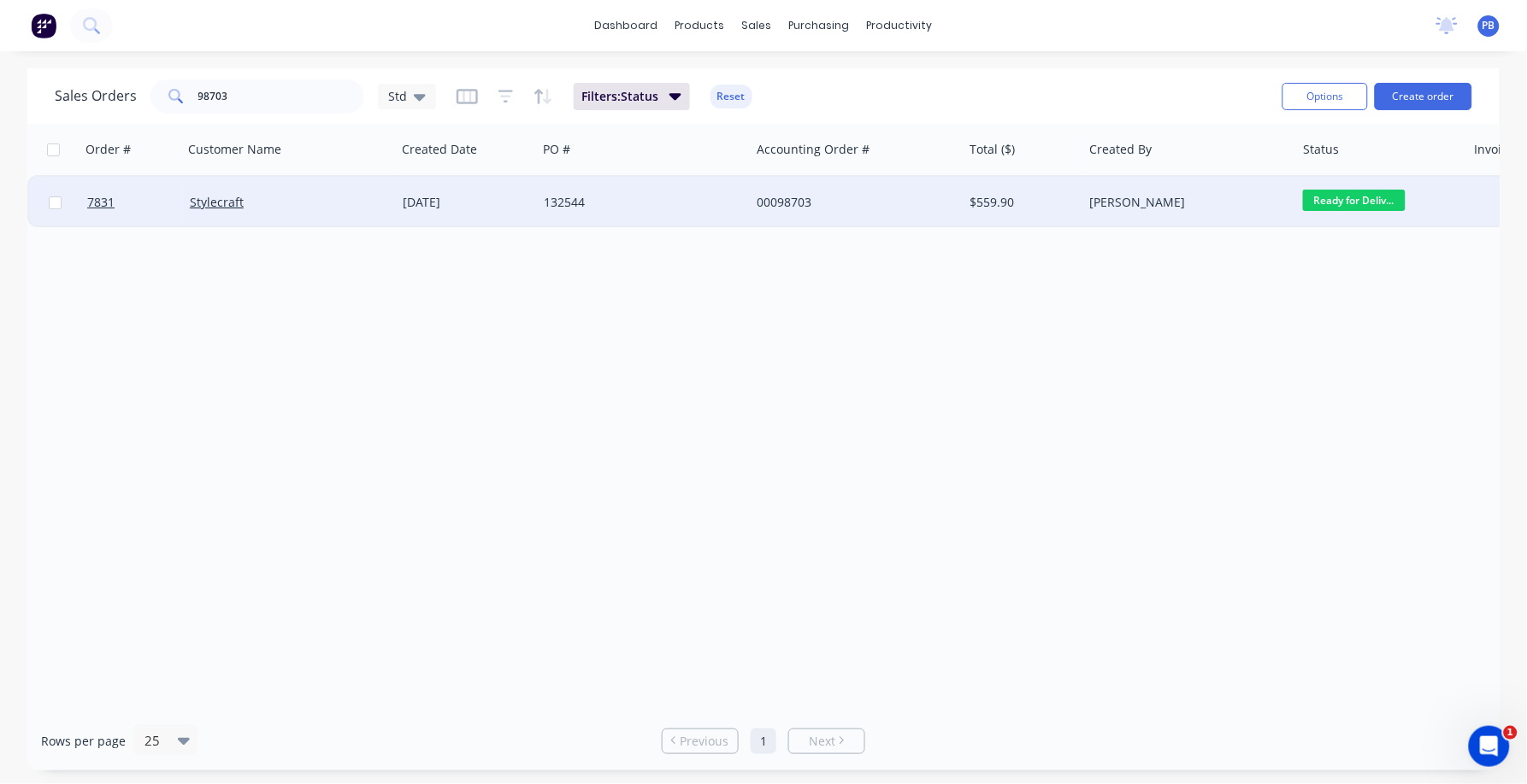
click at [784, 205] on div "00098703" at bounding box center [852, 203] width 190 height 17
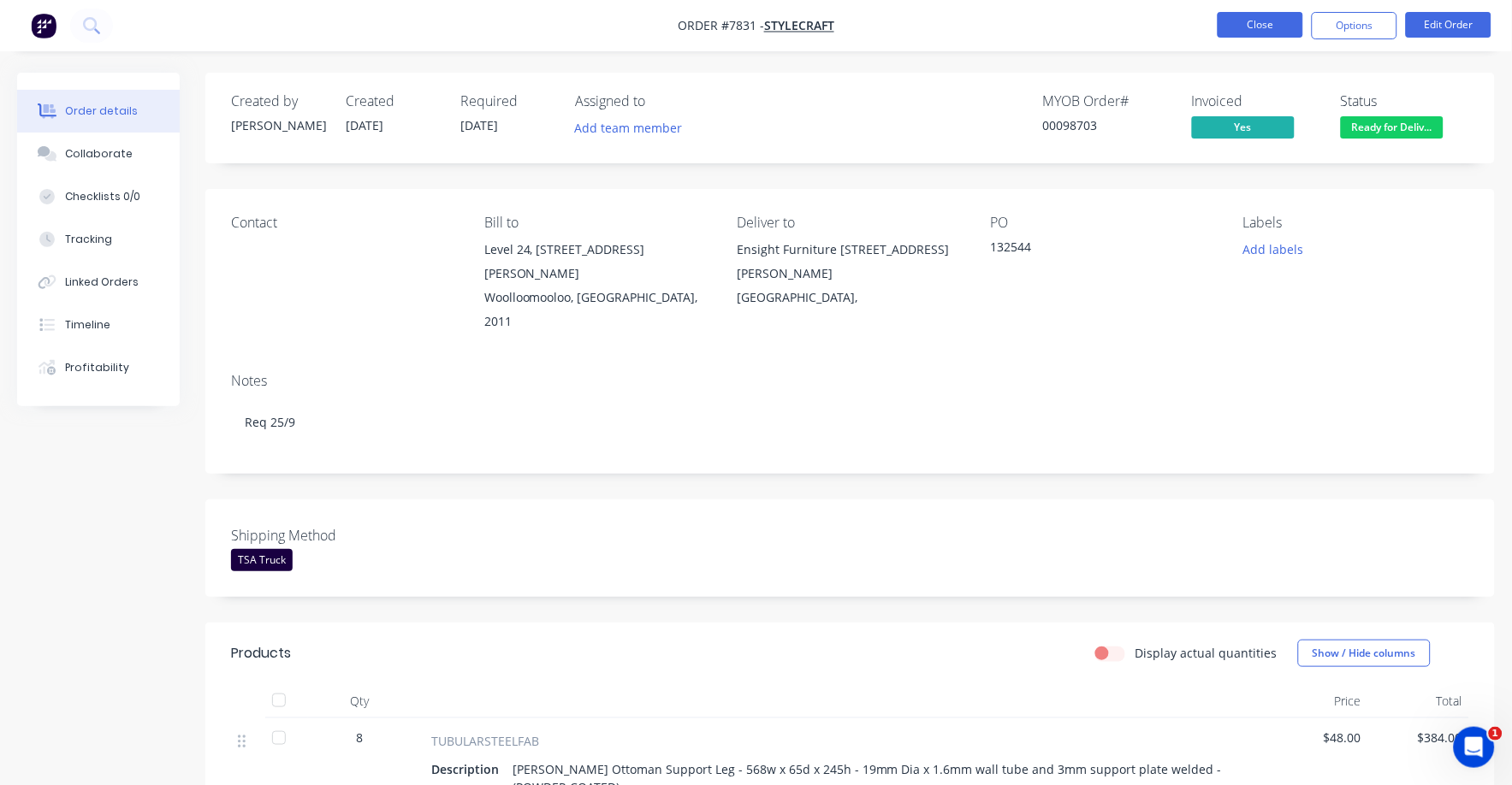
click at [1262, 29] on button "Close" at bounding box center [1261, 24] width 86 height 25
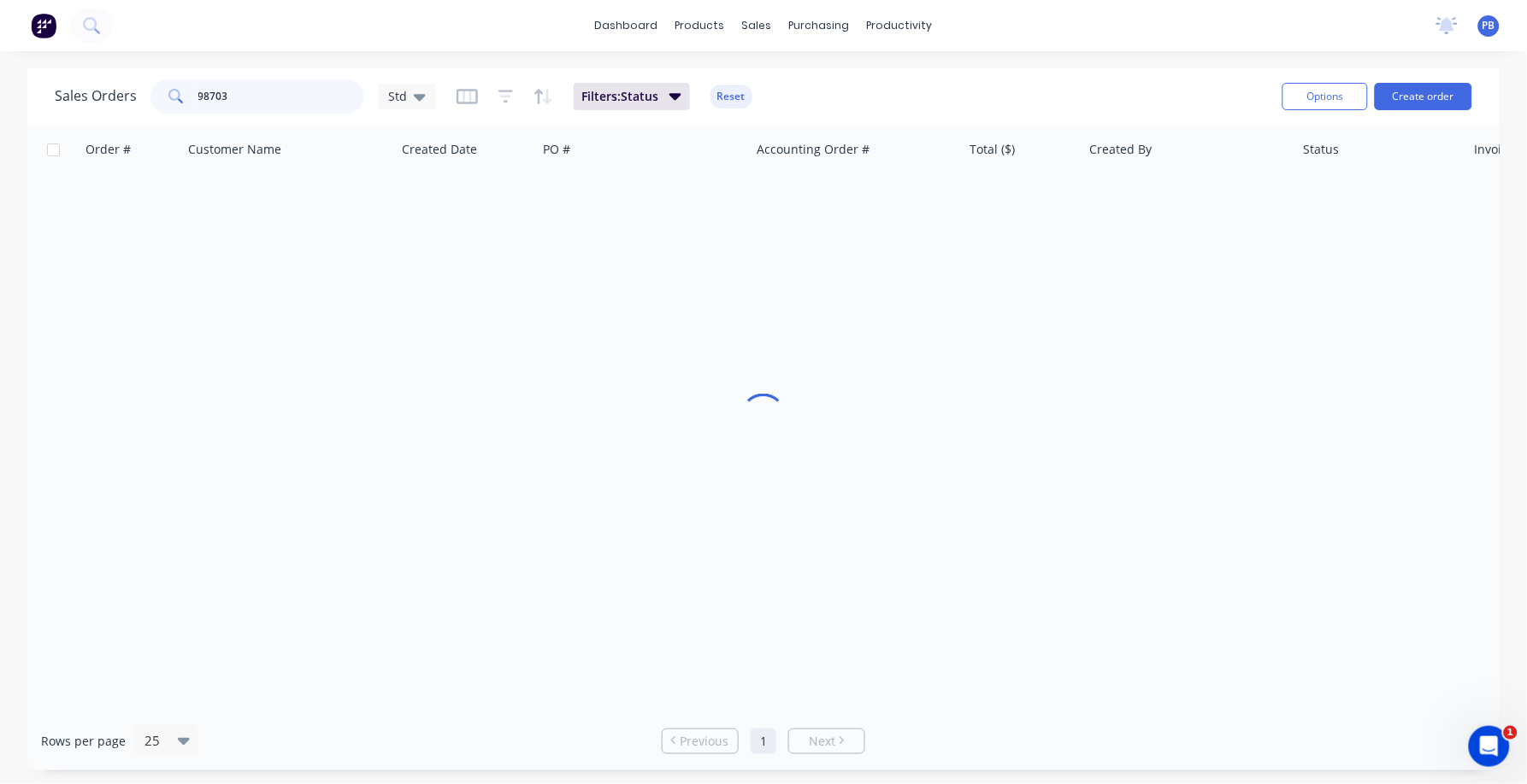
drag, startPoint x: 263, startPoint y: 105, endPoint x: 156, endPoint y: 91, distance: 107.9
click at [156, 91] on div "98703" at bounding box center [257, 96] width 214 height 34
type input "98704"
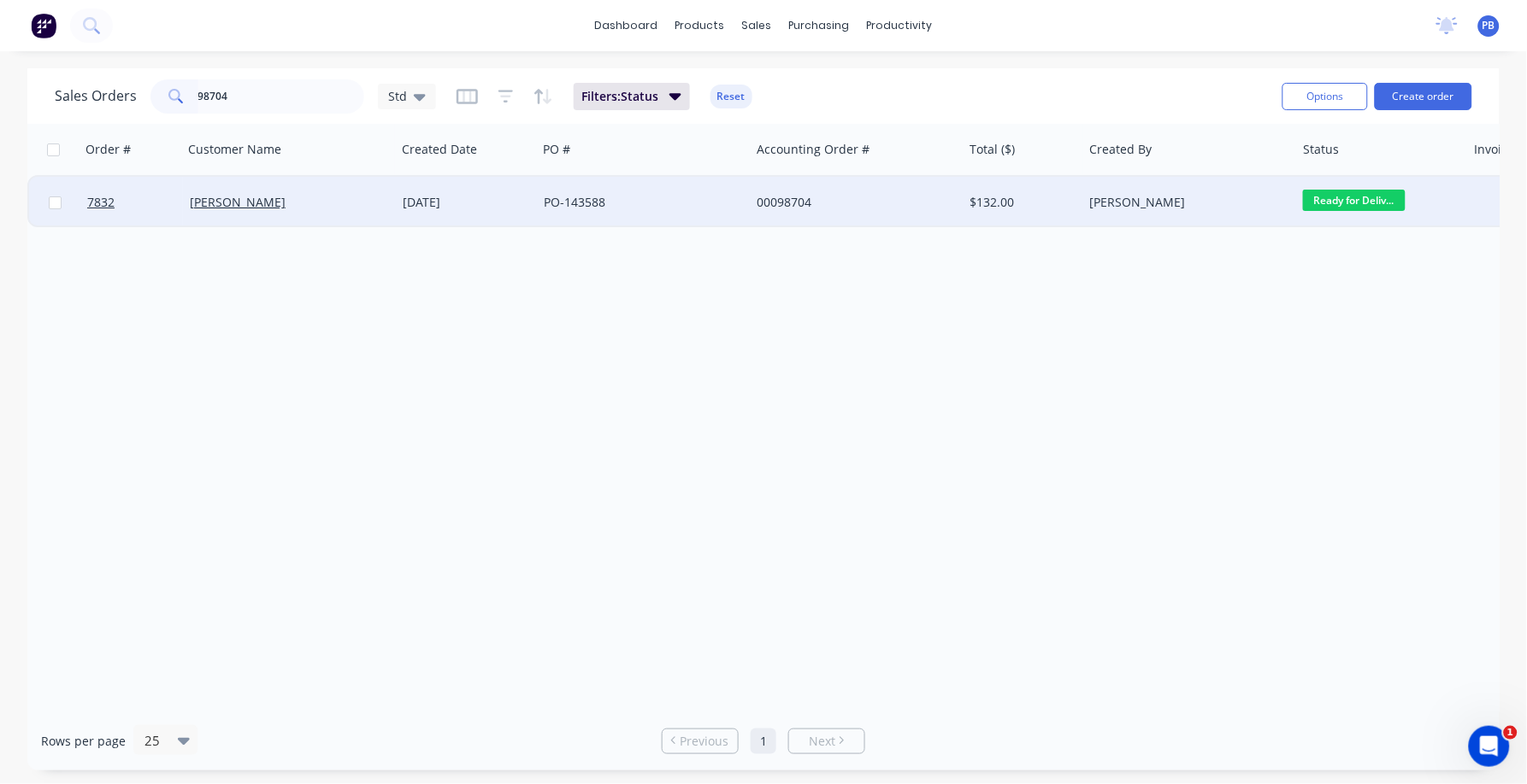
click at [793, 194] on div "00098704" at bounding box center [856, 202] width 213 height 51
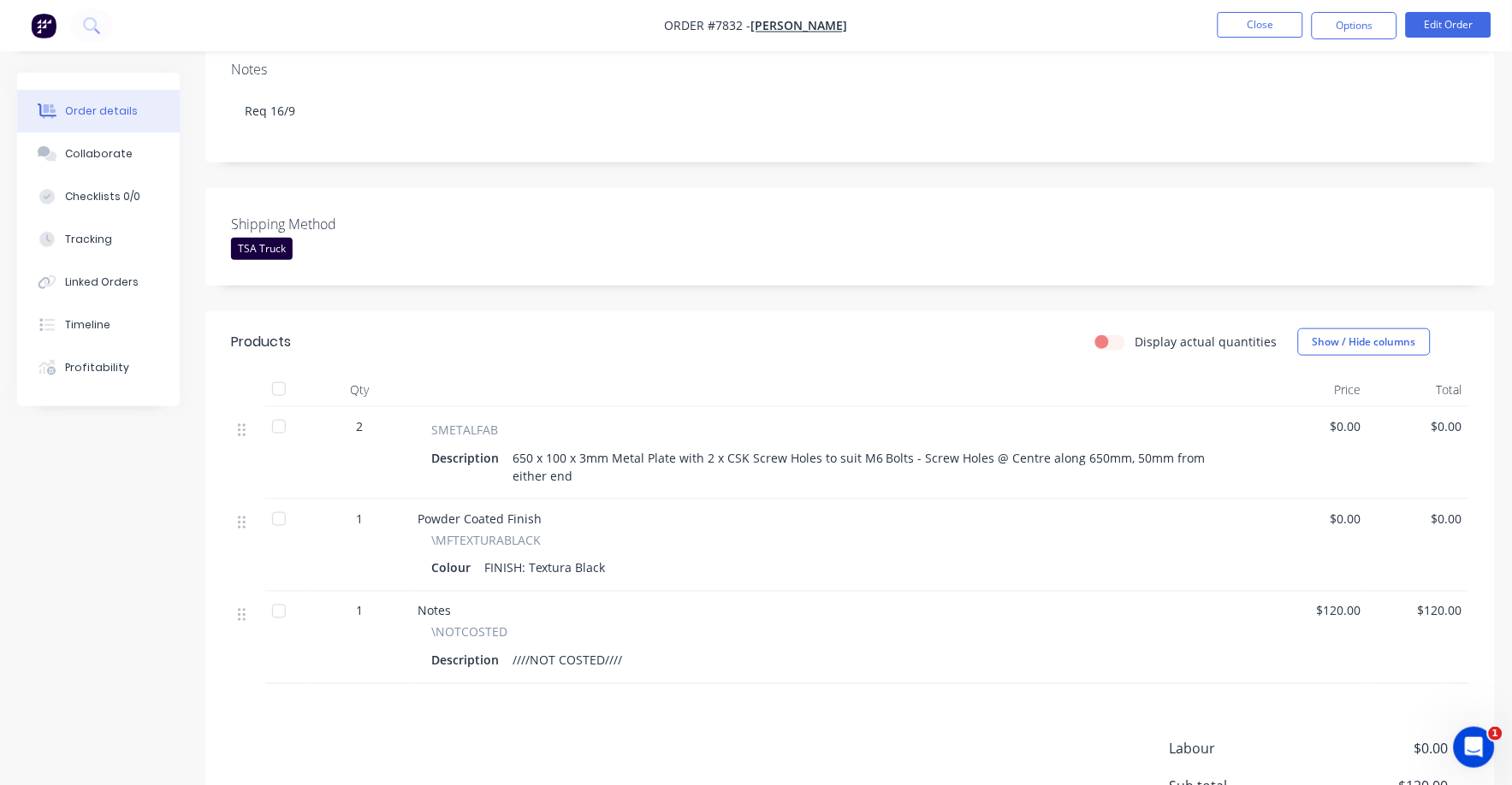
scroll to position [321, 0]
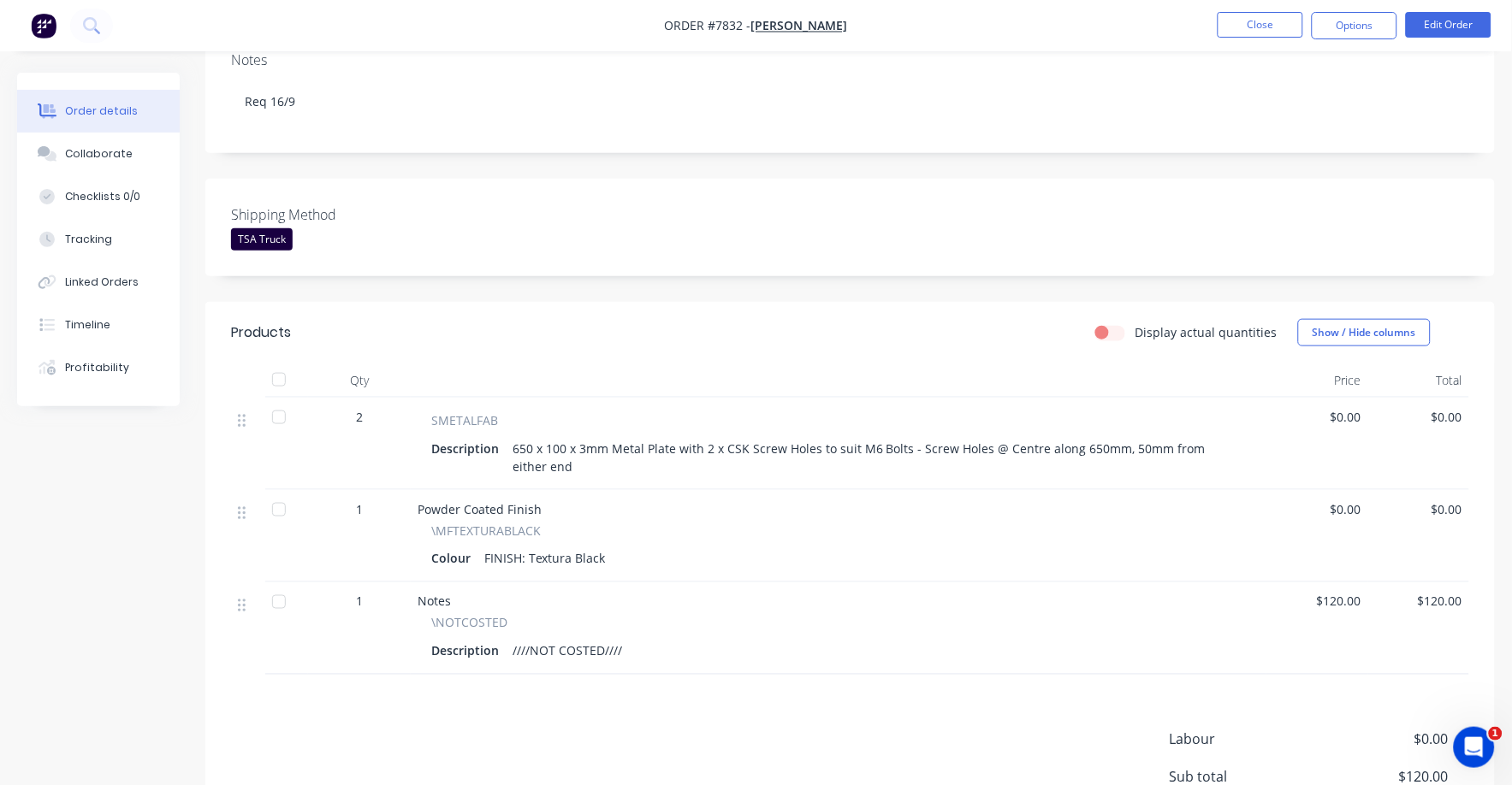
drag, startPoint x: 1344, startPoint y: 389, endPoint x: 1361, endPoint y: 392, distance: 17.3
click at [1344, 408] on span "$0.00" at bounding box center [1317, 417] width 88 height 18
click at [1454, 21] on button "Edit Order" at bounding box center [1448, 24] width 86 height 25
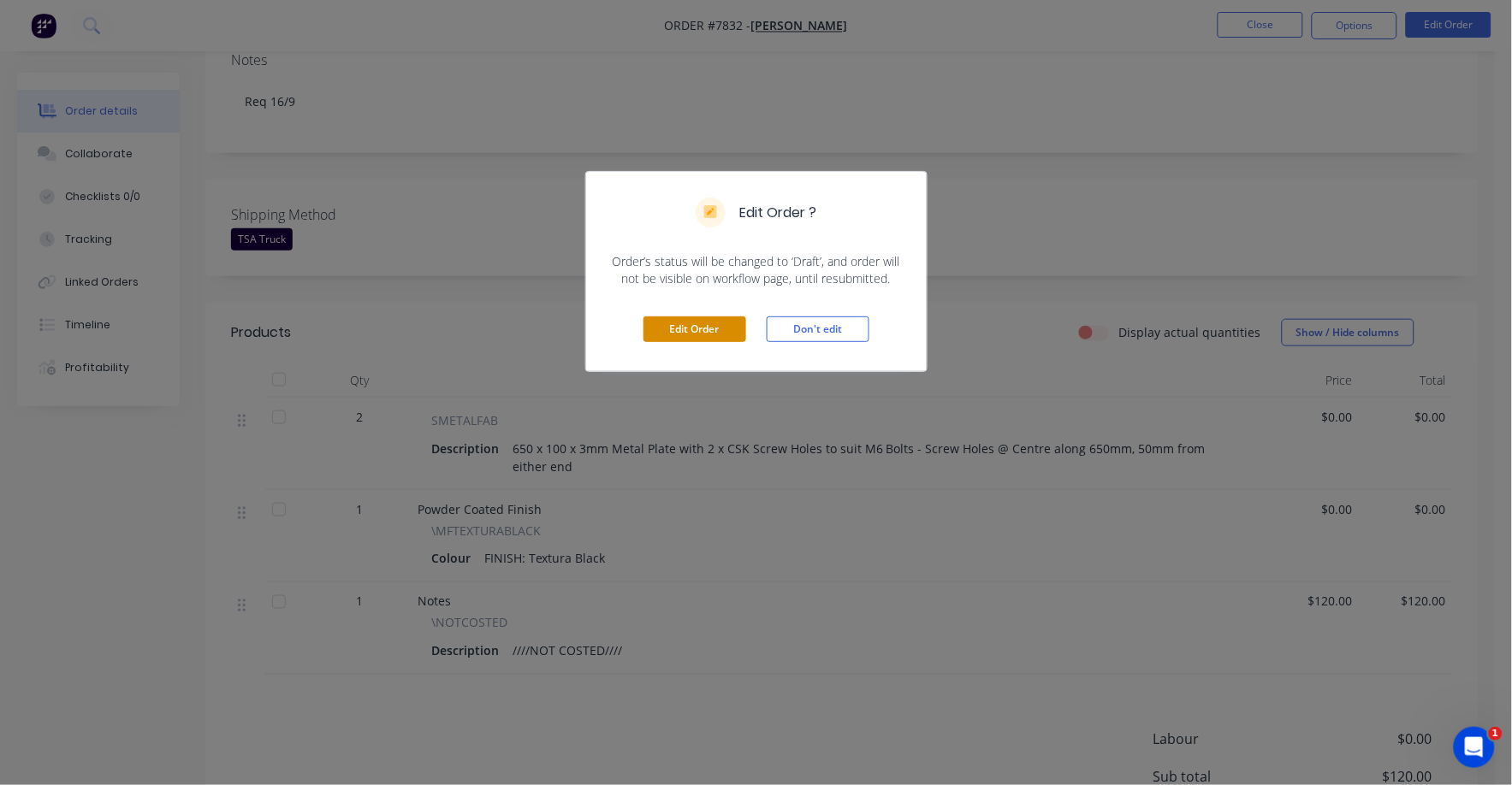
click at [669, 324] on button "Edit Order" at bounding box center [695, 329] width 103 height 25
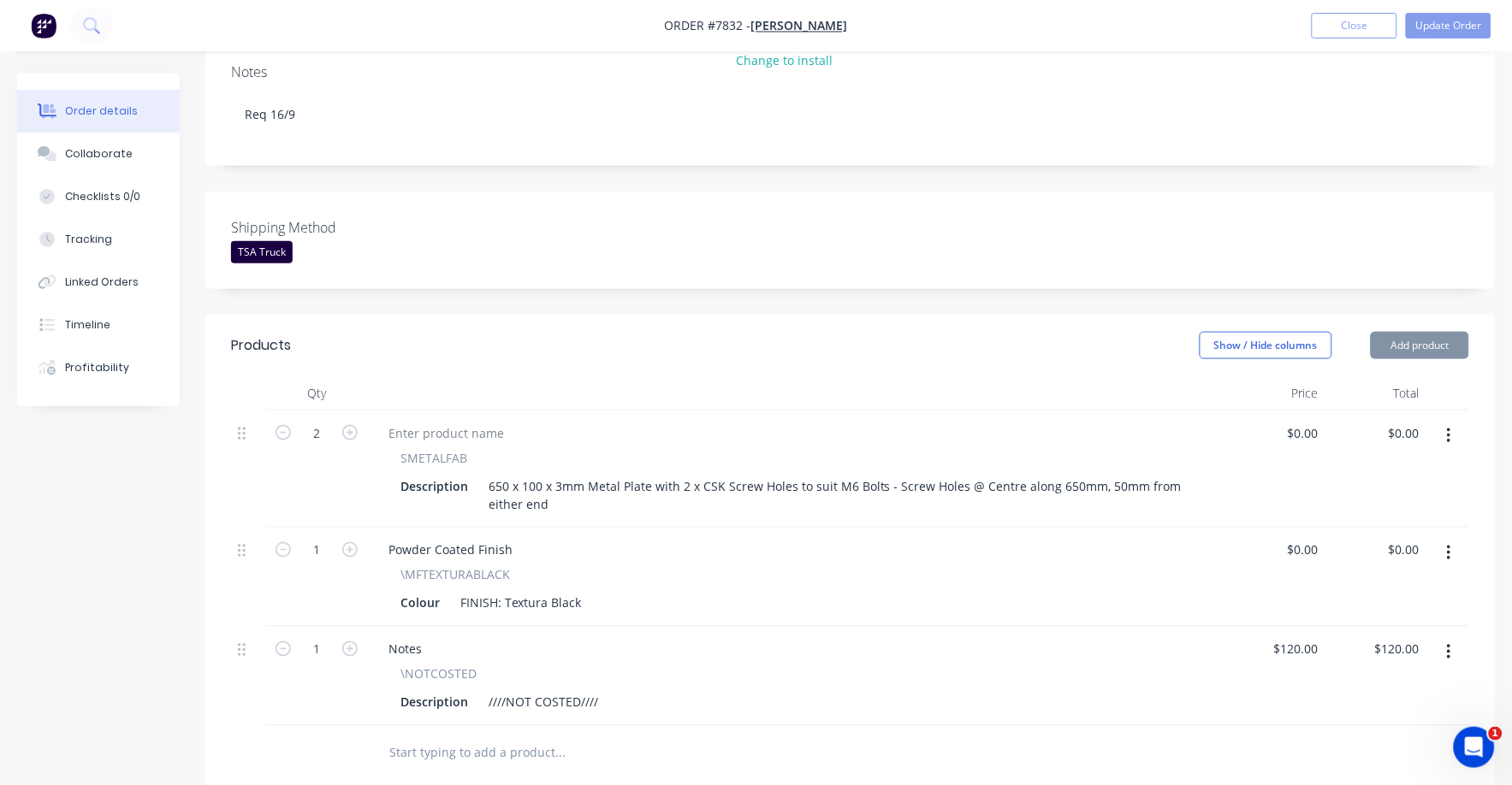
scroll to position [427, 0]
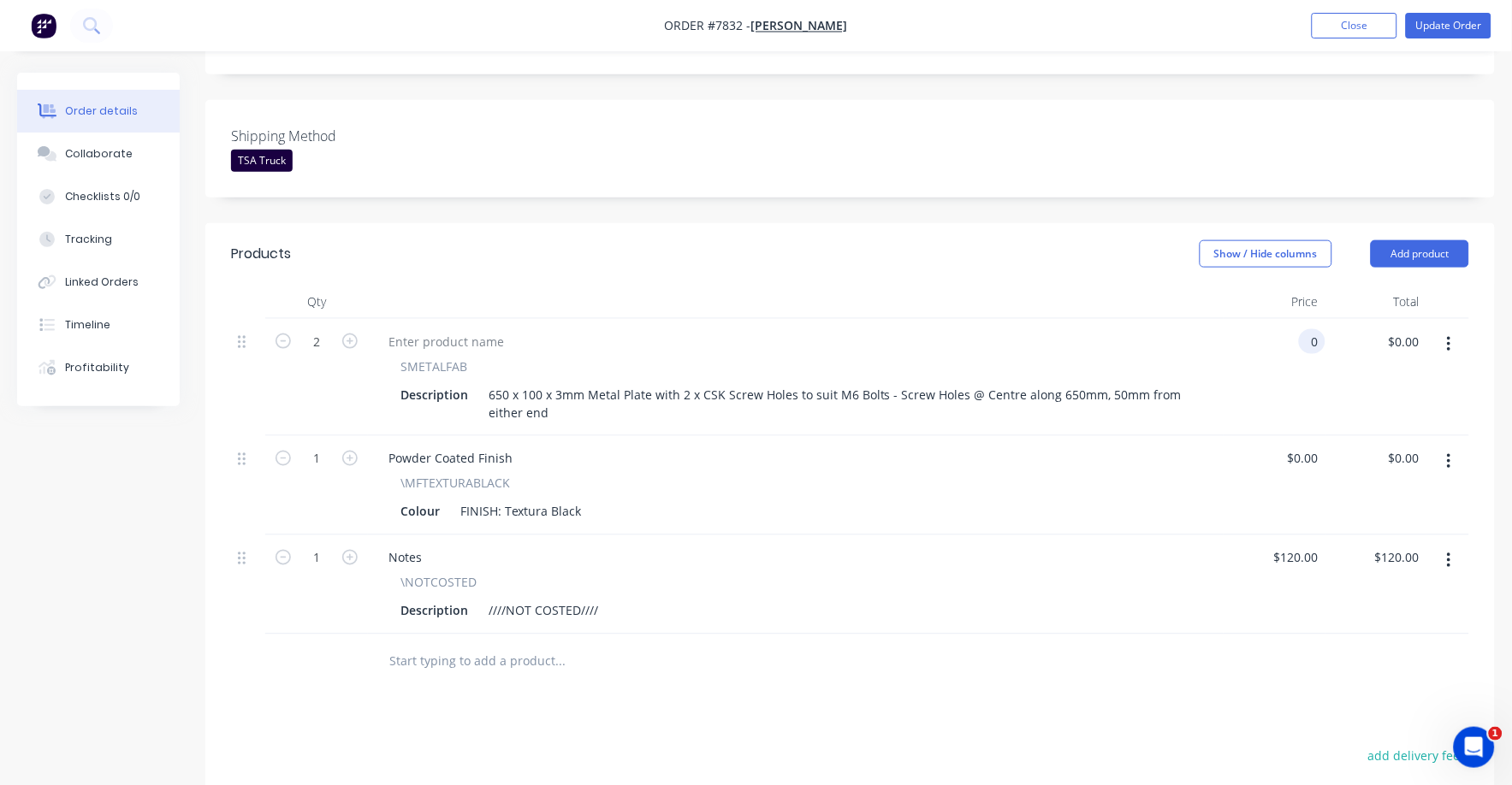
click at [1319, 330] on input "0" at bounding box center [1316, 342] width 20 height 24
type input "$115.00"
type input "$230.00"
click at [1071, 546] on div "Notes" at bounding box center [796, 558] width 842 height 24
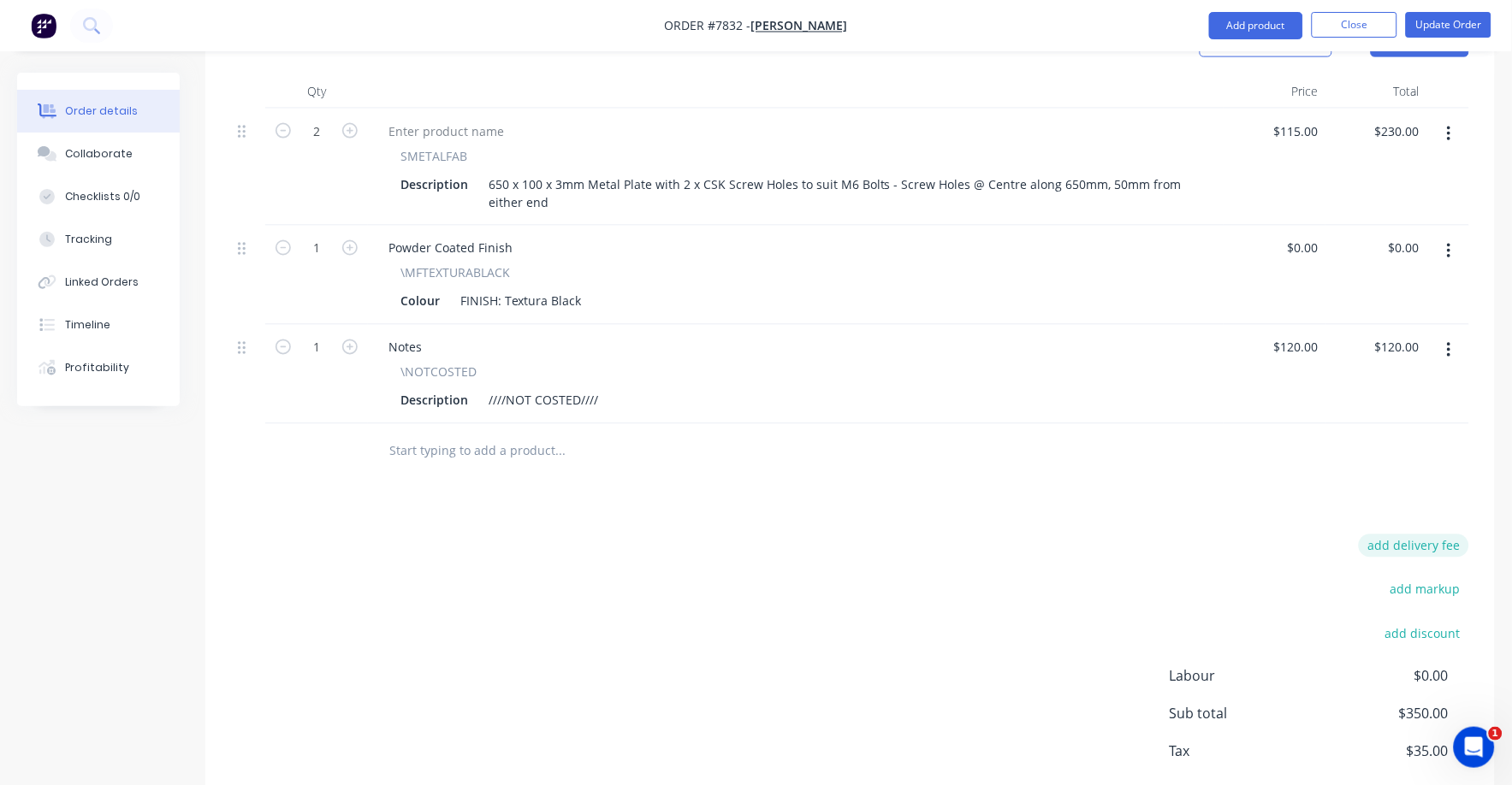
scroll to position [706, 0]
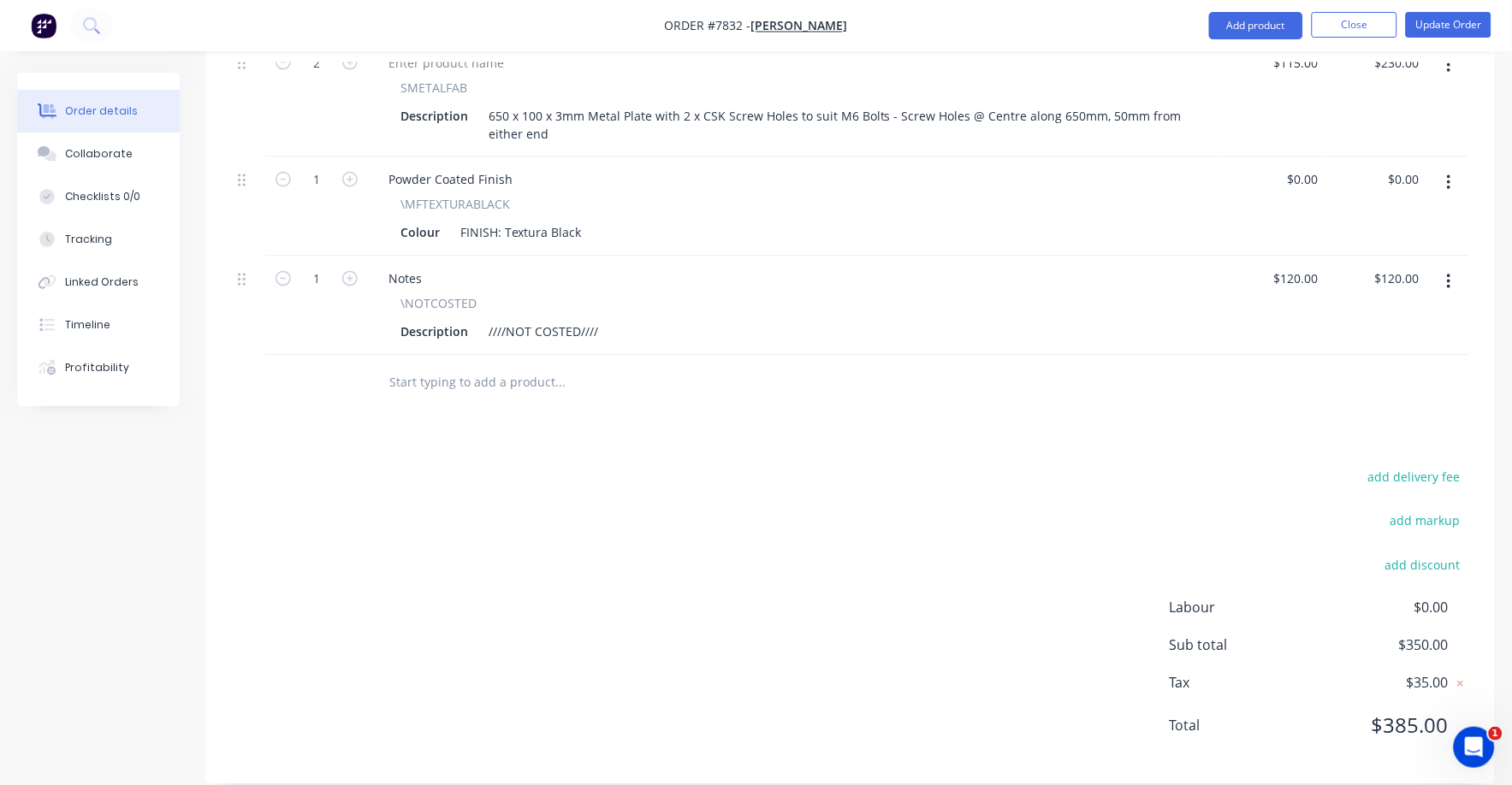
click at [1453, 267] on button "button" at bounding box center [1449, 282] width 40 height 31
click at [1375, 418] on div "Delete" at bounding box center [1387, 430] width 132 height 24
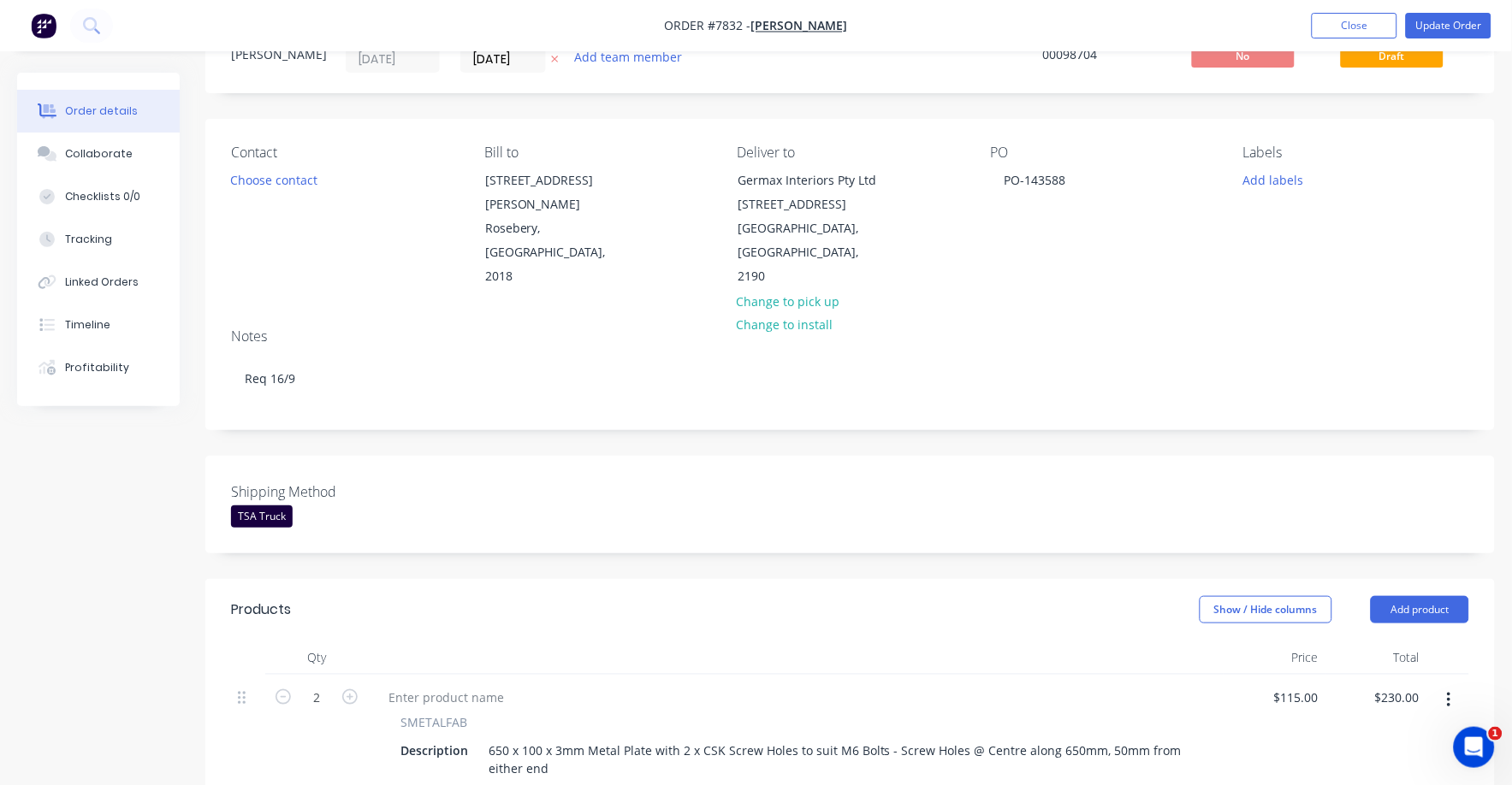
scroll to position [0, 0]
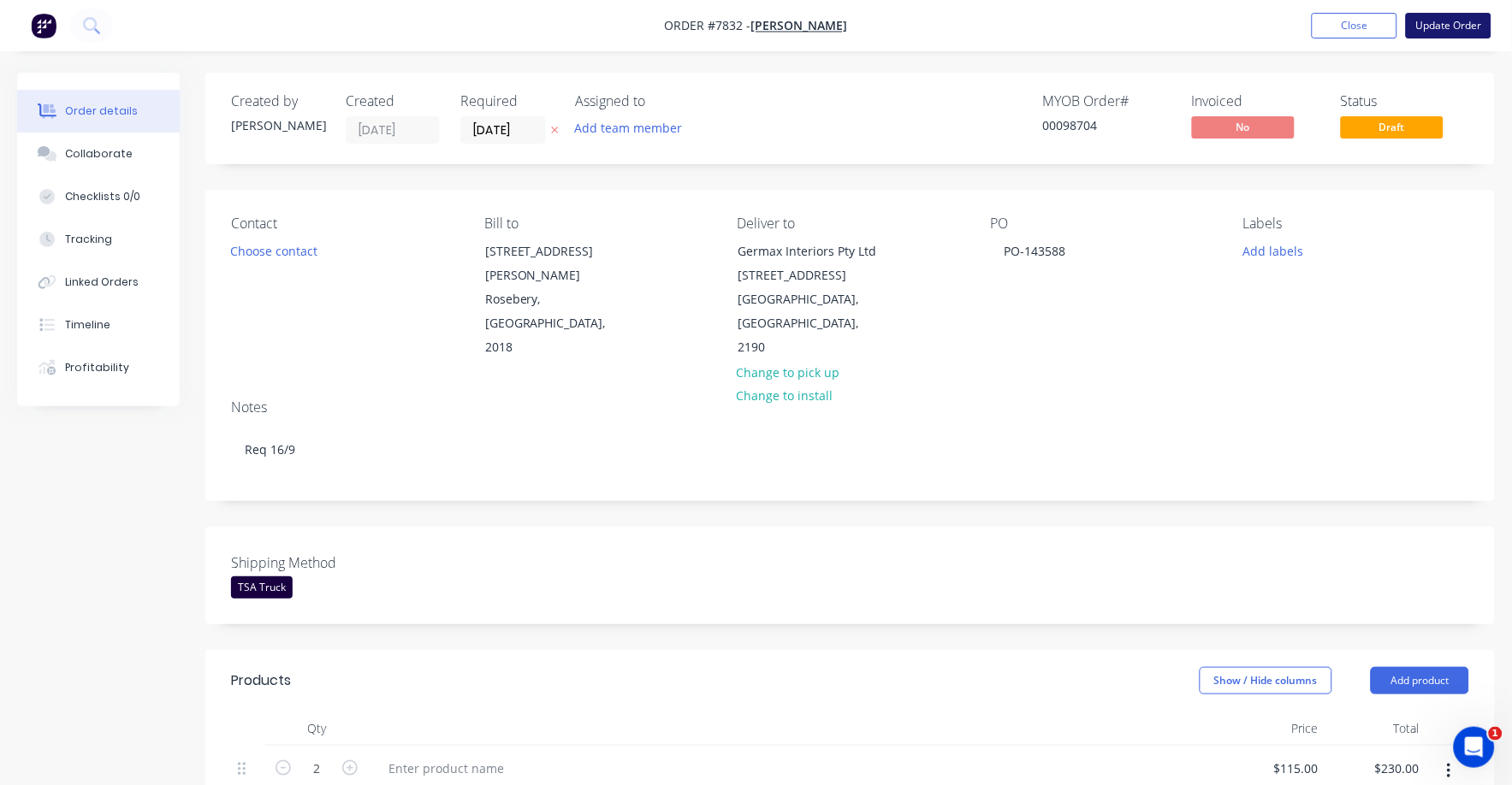
click at [1452, 22] on button "Update Order" at bounding box center [1448, 25] width 86 height 25
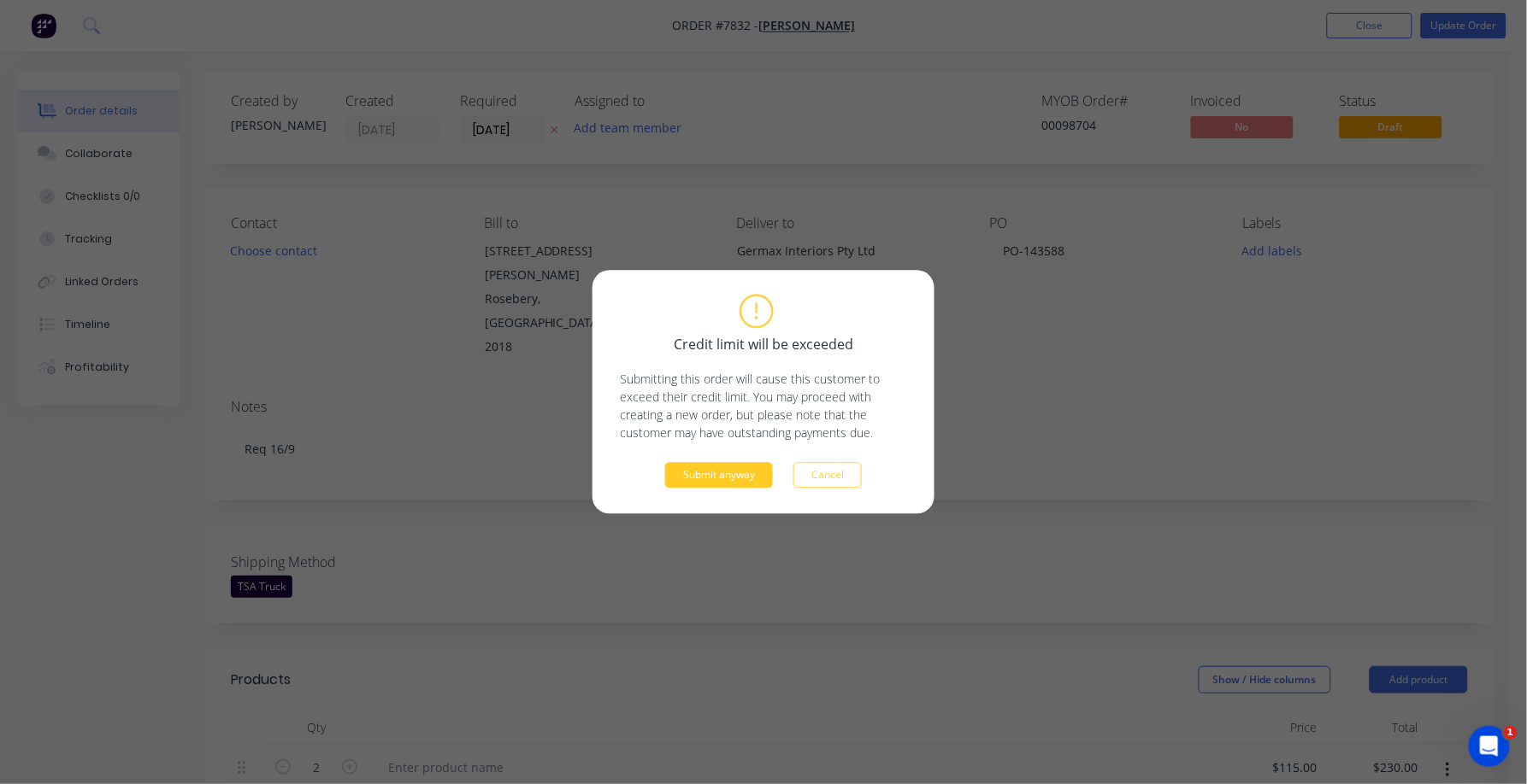
click at [721, 477] on button "Submit anyway" at bounding box center [719, 476] width 108 height 25
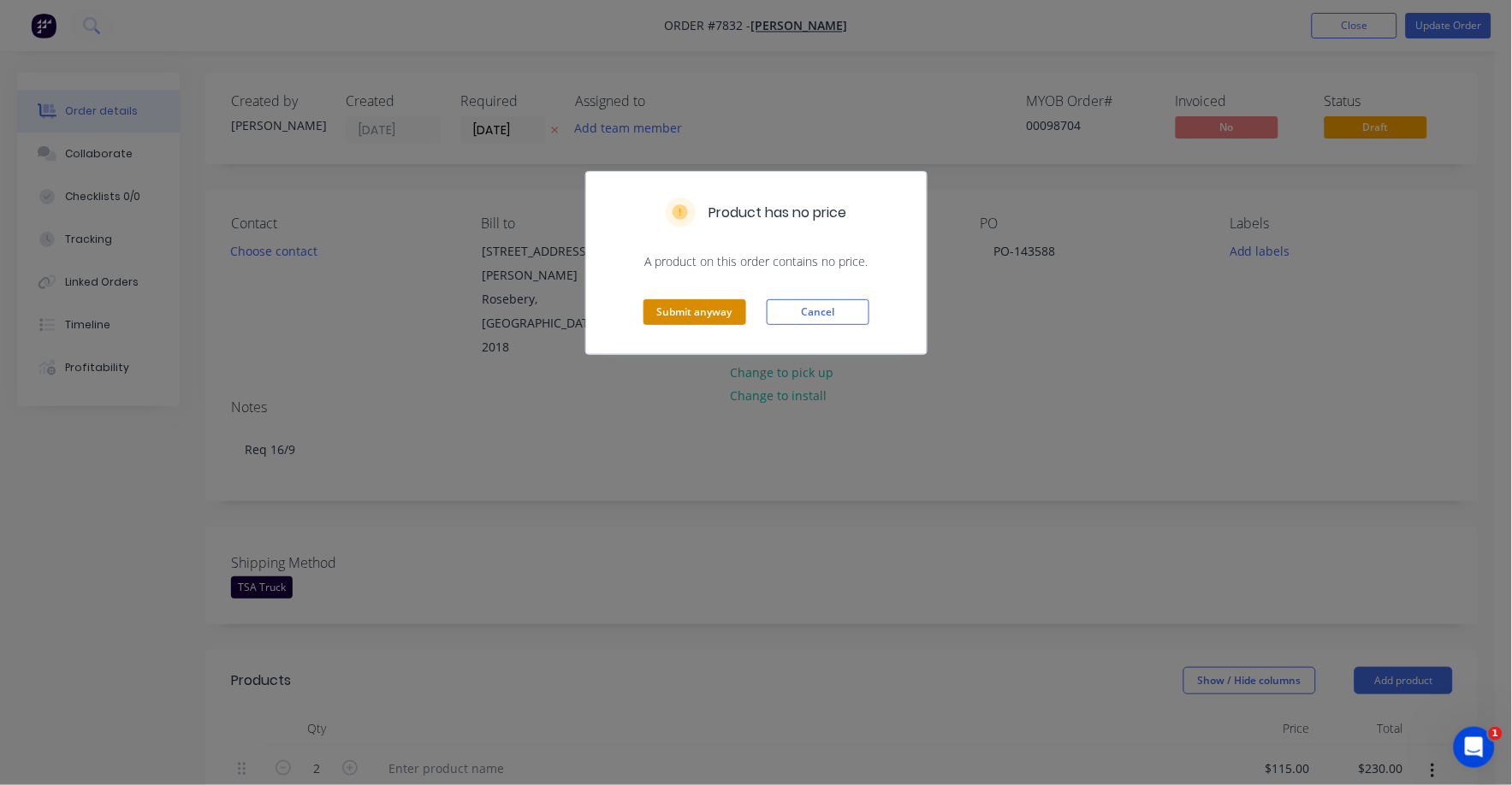
click at [708, 311] on button "Submit anyway" at bounding box center [695, 311] width 103 height 25
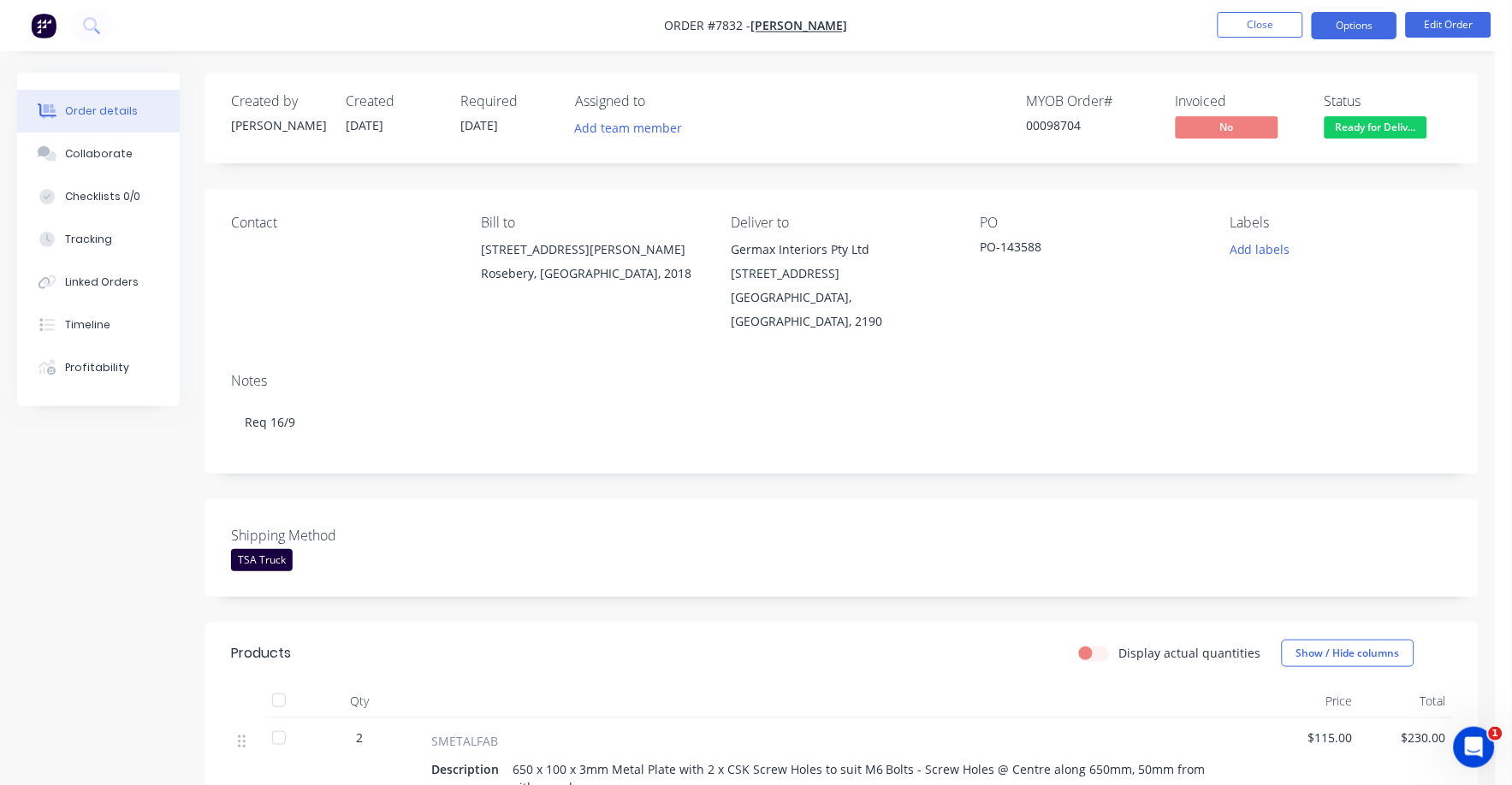
click at [1368, 30] on button "Options" at bounding box center [1355, 25] width 86 height 27
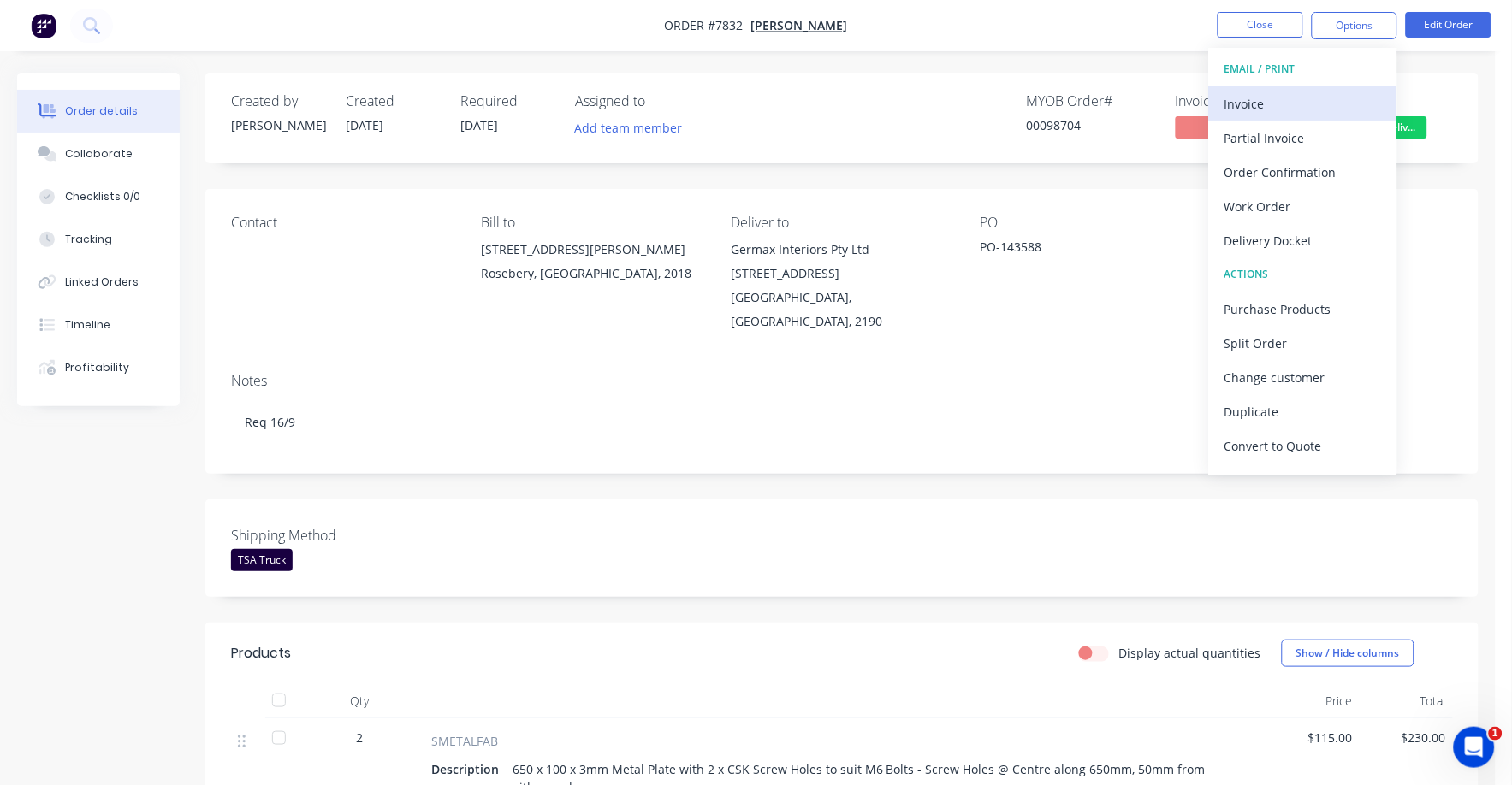
click at [1229, 103] on div "Invoice" at bounding box center [1303, 104] width 157 height 24
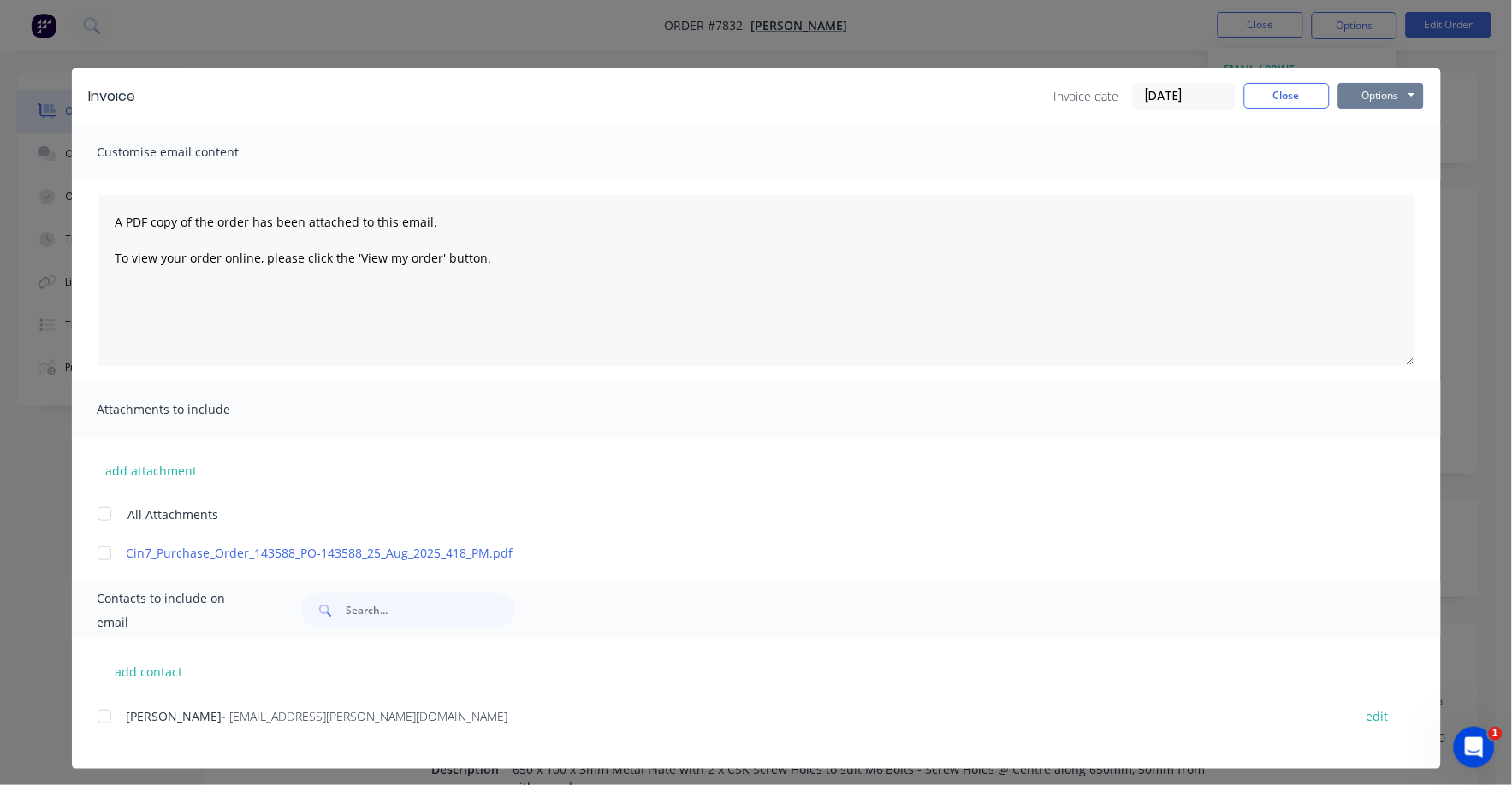
click at [1371, 92] on button "Options" at bounding box center [1381, 95] width 86 height 25
click at [1351, 157] on button "Print" at bounding box center [1393, 154] width 110 height 28
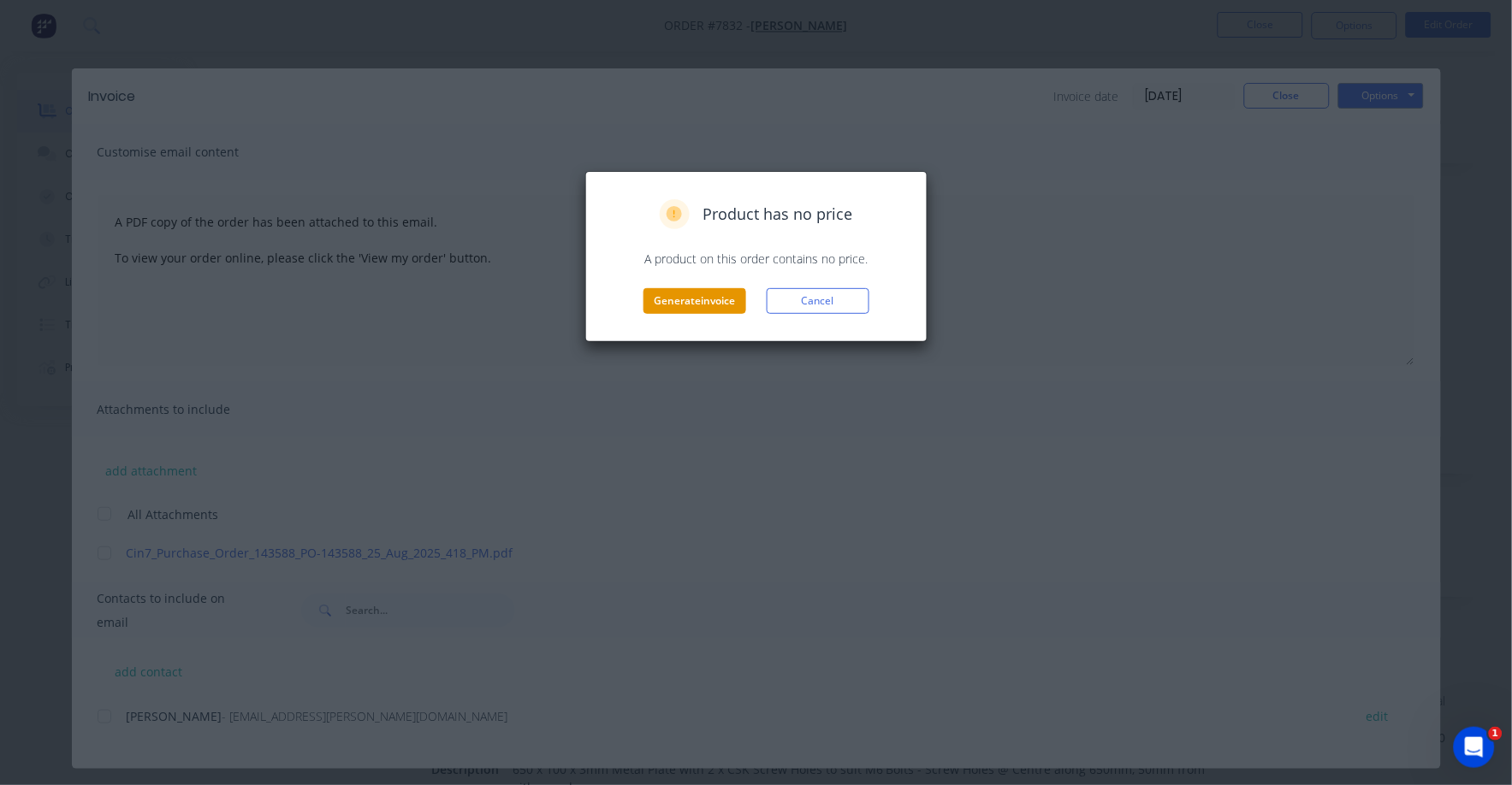
click at [701, 301] on button "Generate invoice" at bounding box center [695, 301] width 103 height 25
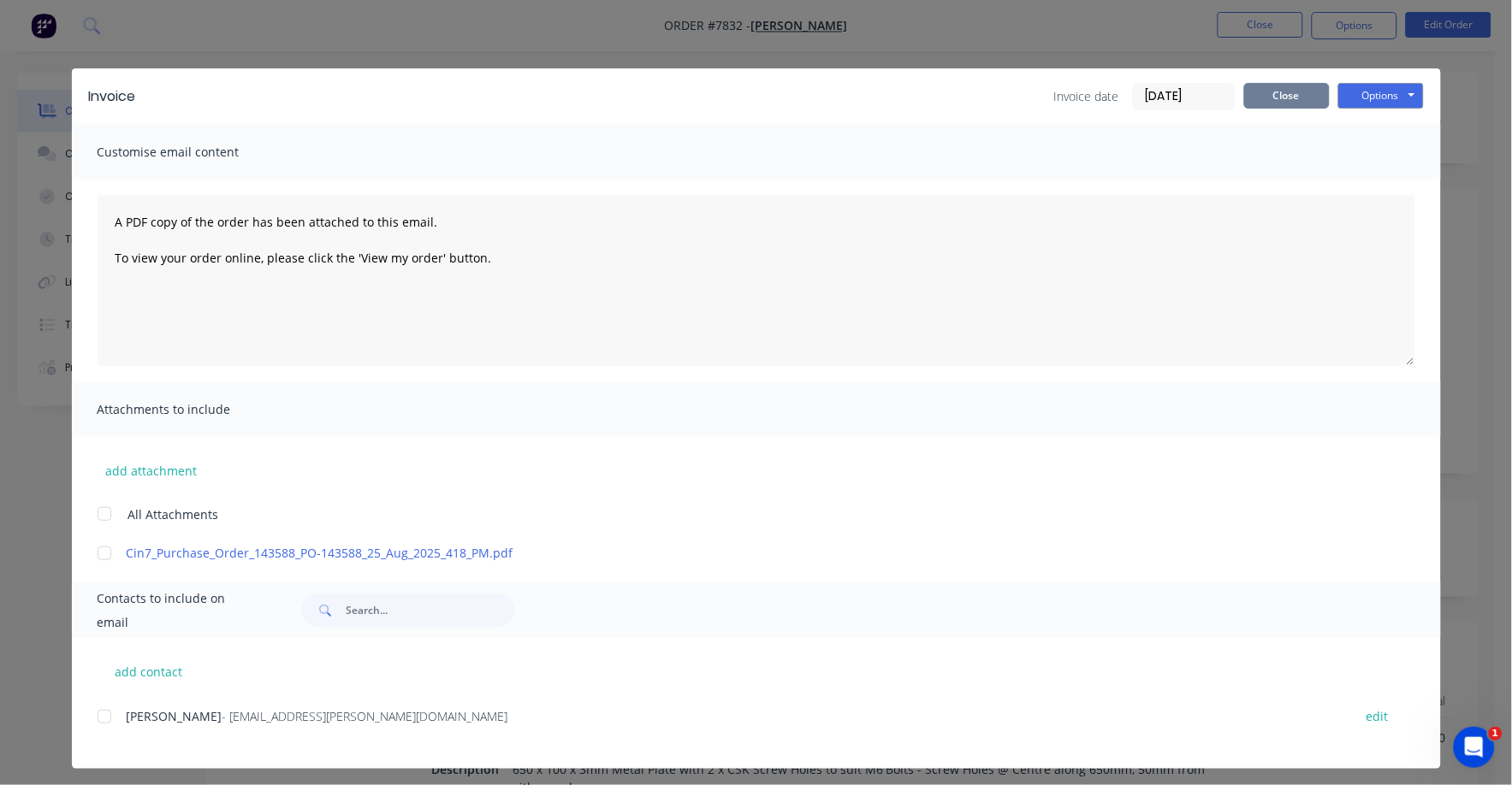
click at [1276, 92] on button "Close" at bounding box center [1287, 95] width 86 height 25
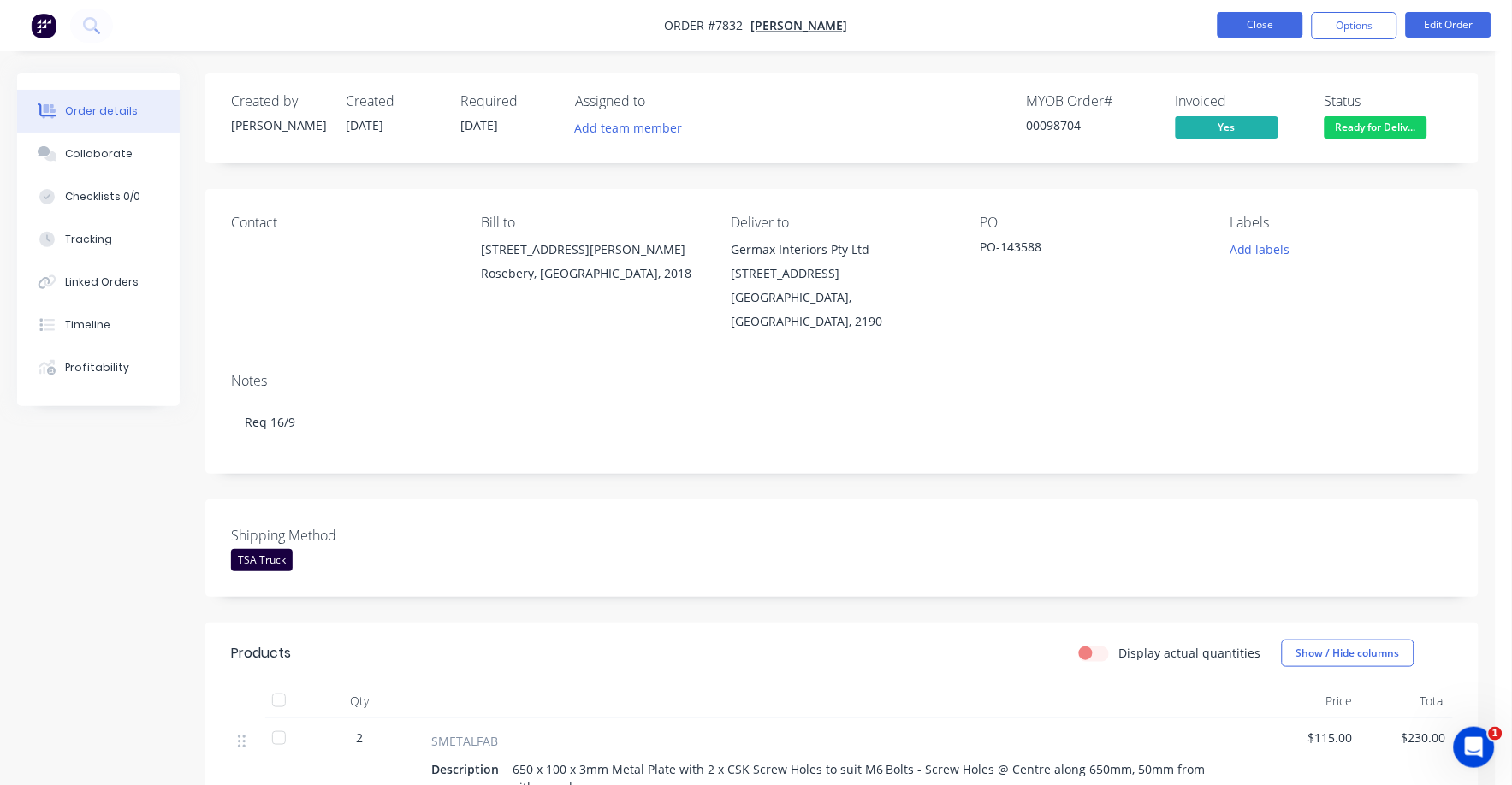
click at [1255, 22] on button "Close" at bounding box center [1261, 24] width 86 height 25
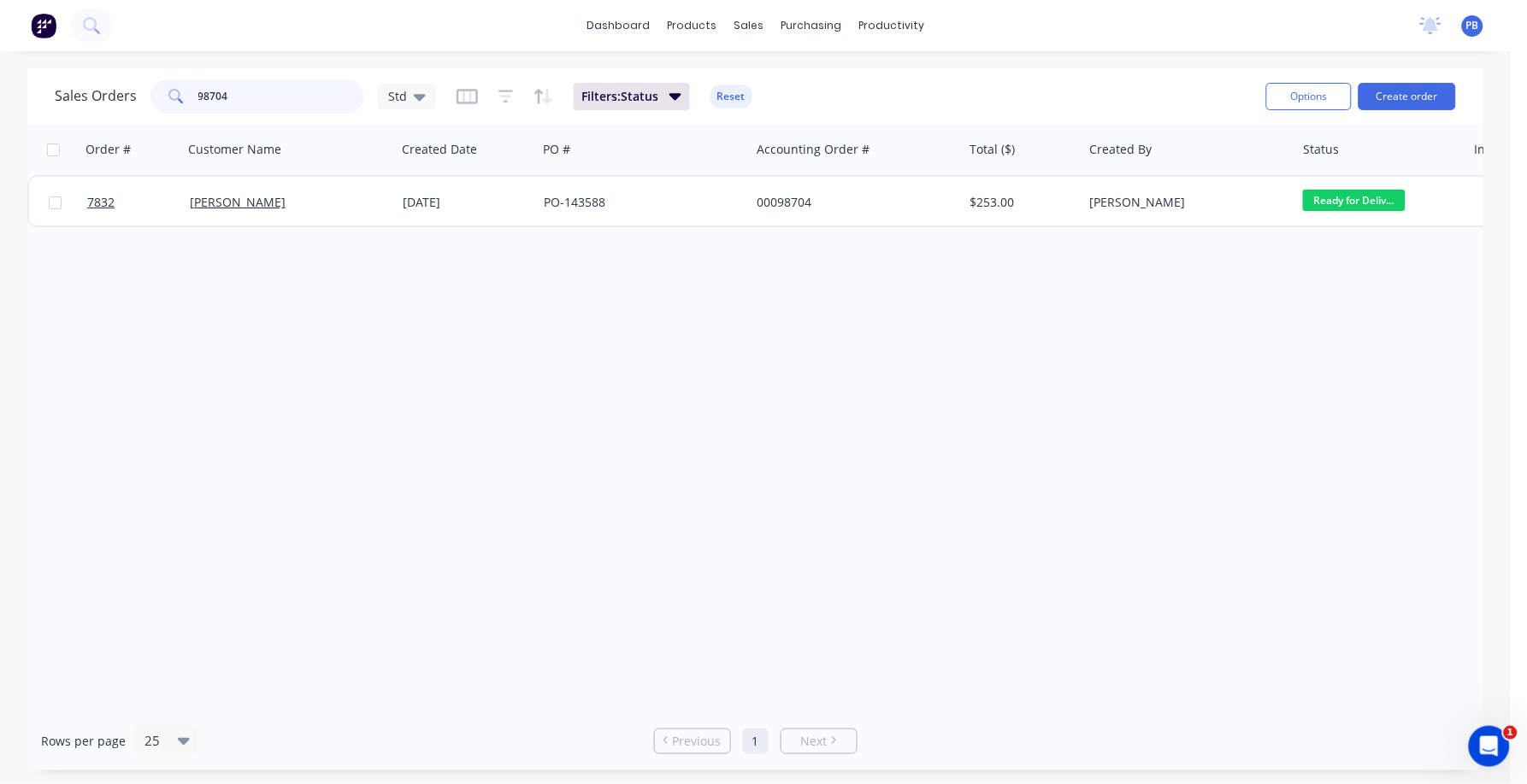
click at [251, 95] on input "98704" at bounding box center [282, 96] width 166 height 34
type input "98758"
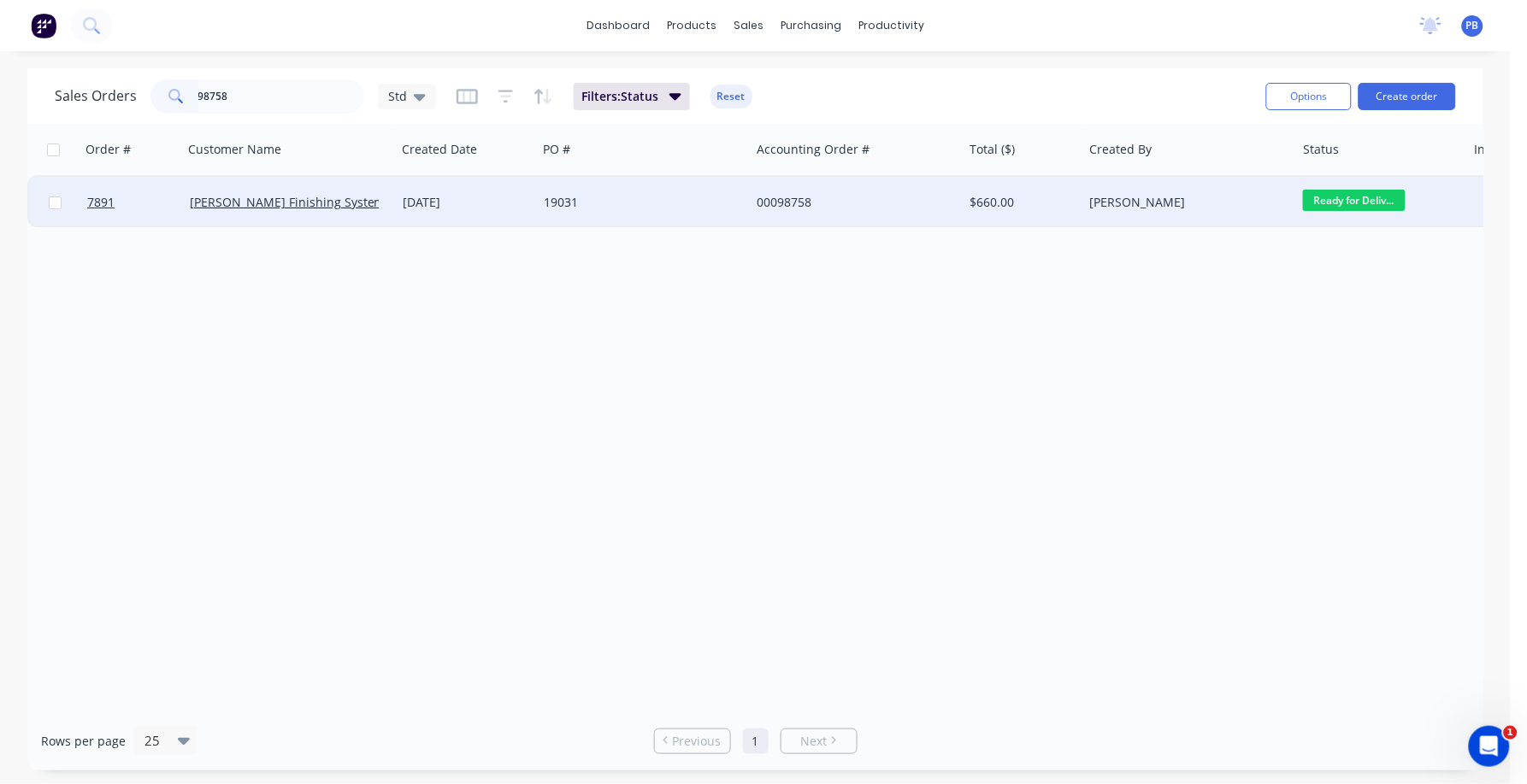
click at [787, 196] on div "00098758" at bounding box center [852, 203] width 190 height 17
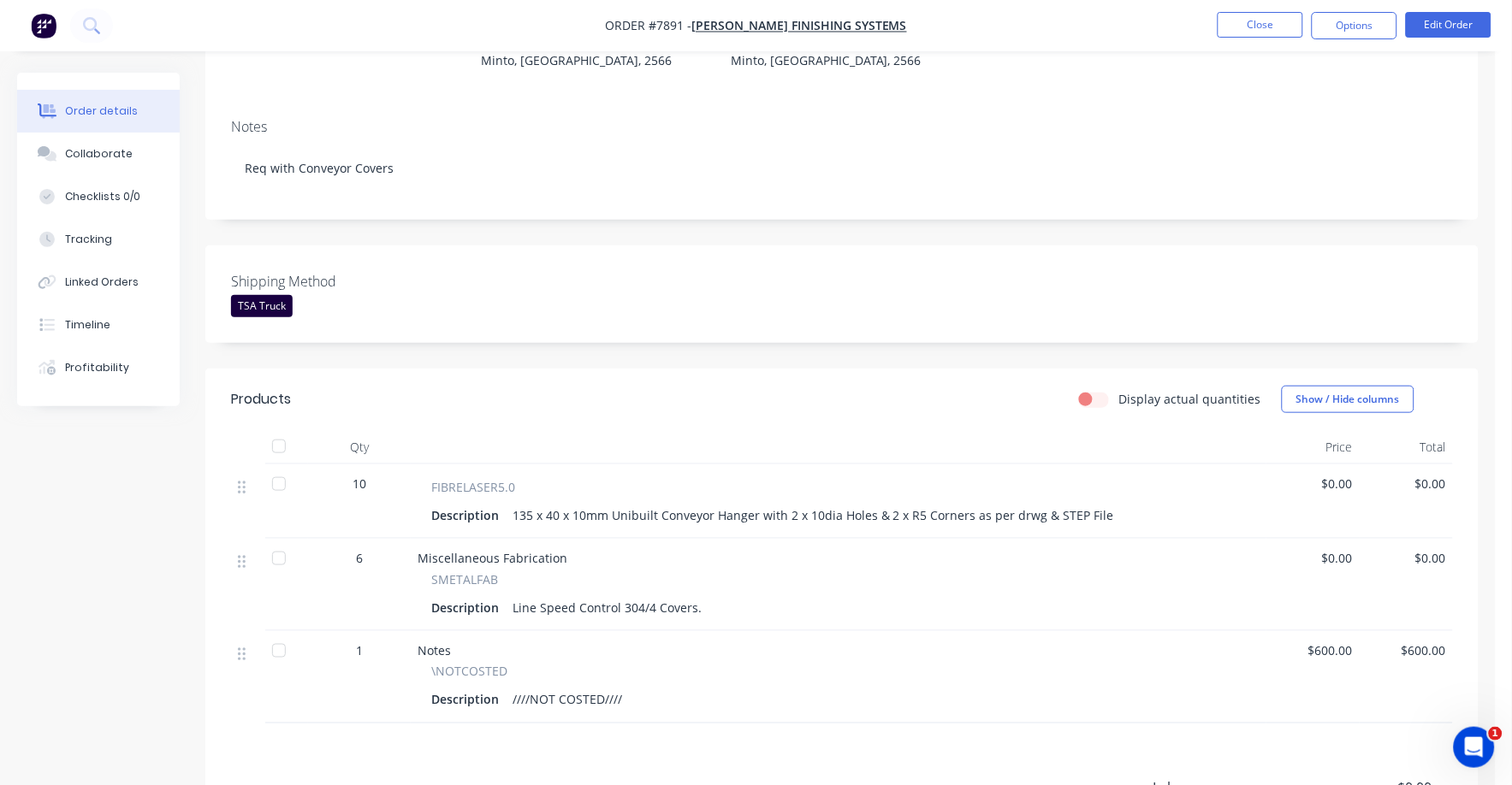
scroll to position [321, 0]
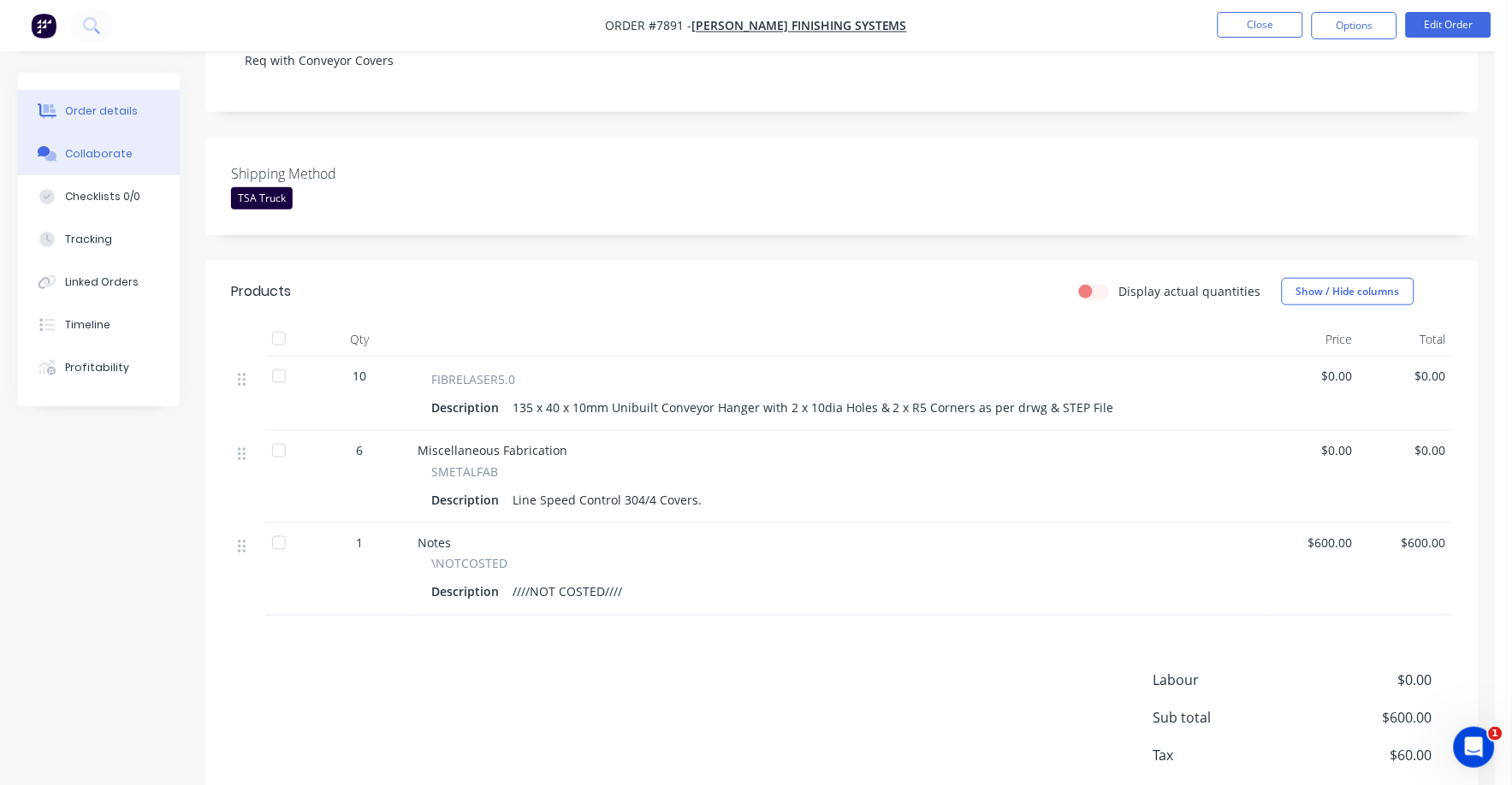
click at [105, 154] on div "Collaborate" at bounding box center [99, 154] width 67 height 16
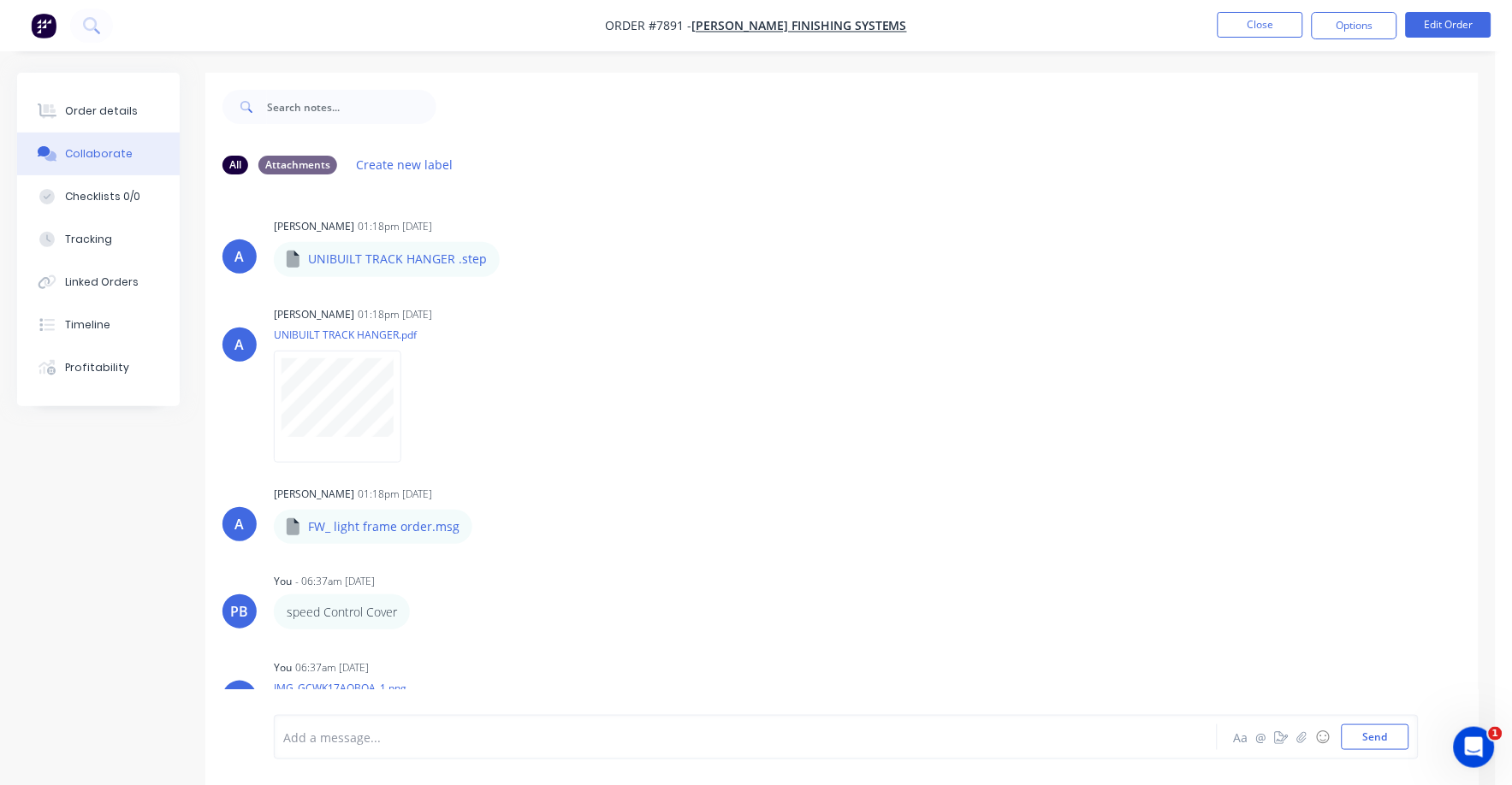
click at [1262, 8] on nav "Order #7891 - Wellman Finishing Systems Close Options Edit Order" at bounding box center [756, 25] width 1512 height 51
click at [1248, 18] on button "Close" at bounding box center [1261, 24] width 86 height 25
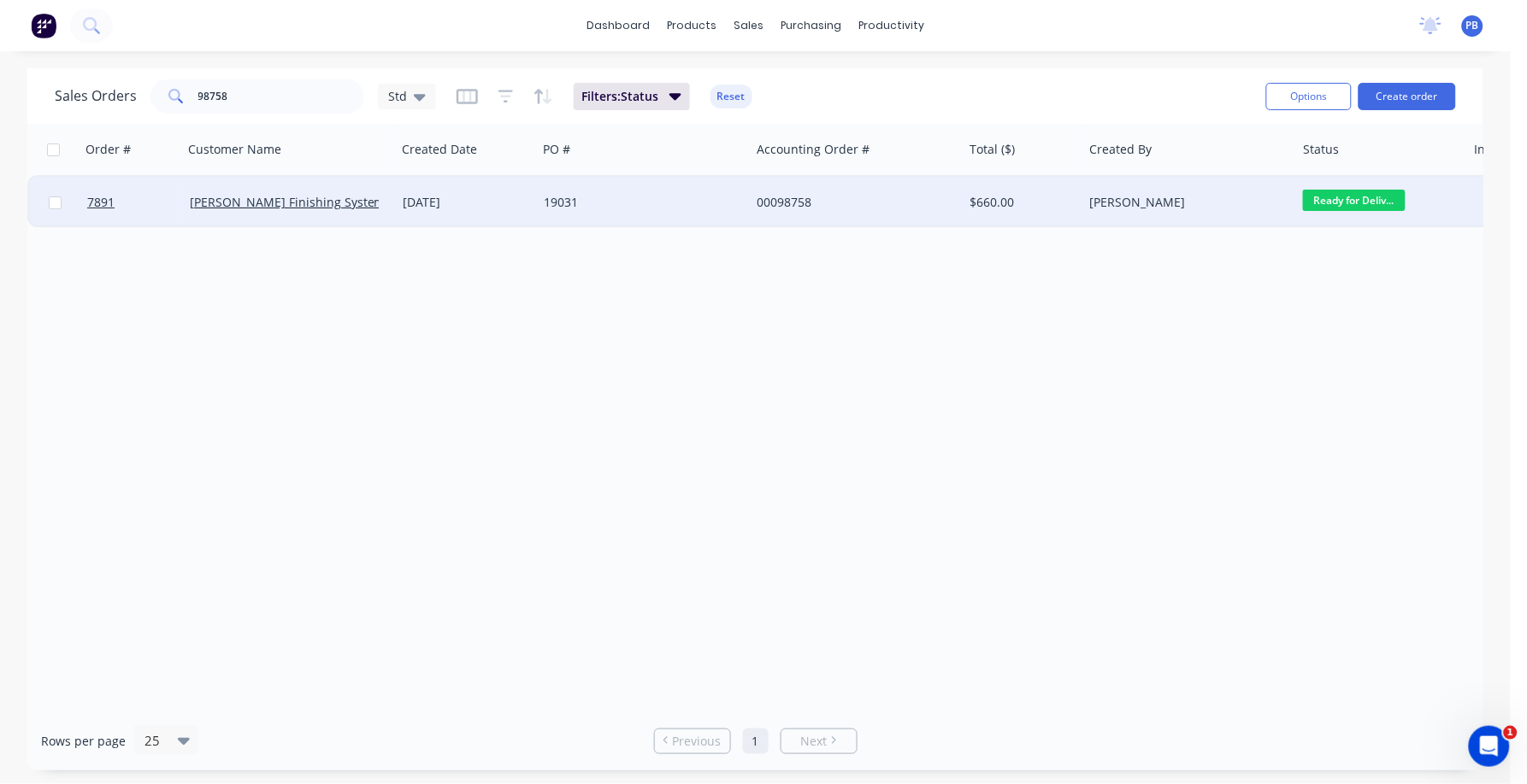
click at [796, 195] on div "00098758" at bounding box center [852, 203] width 190 height 17
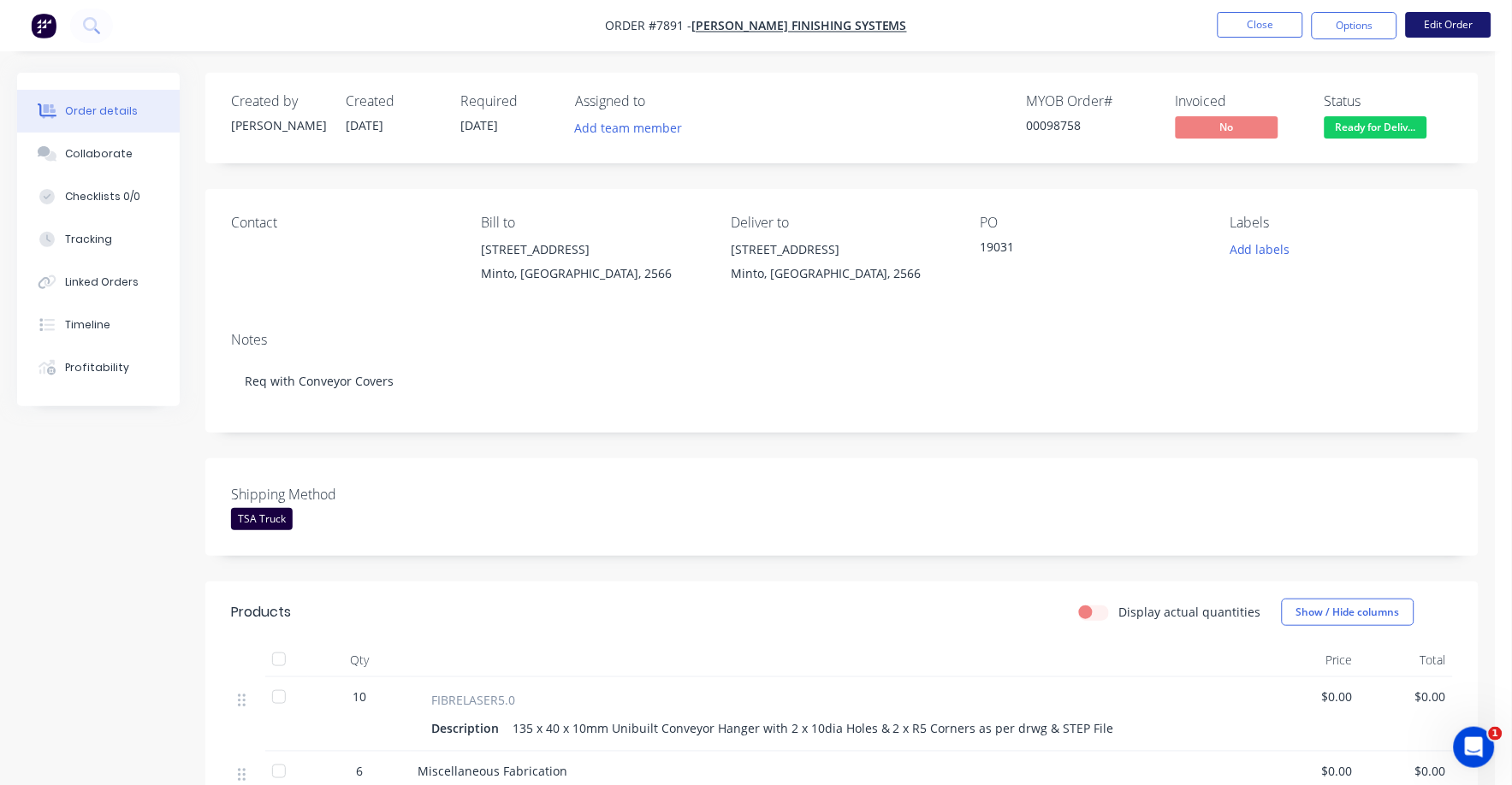
click at [1454, 24] on button "Edit Order" at bounding box center [1448, 24] width 86 height 25
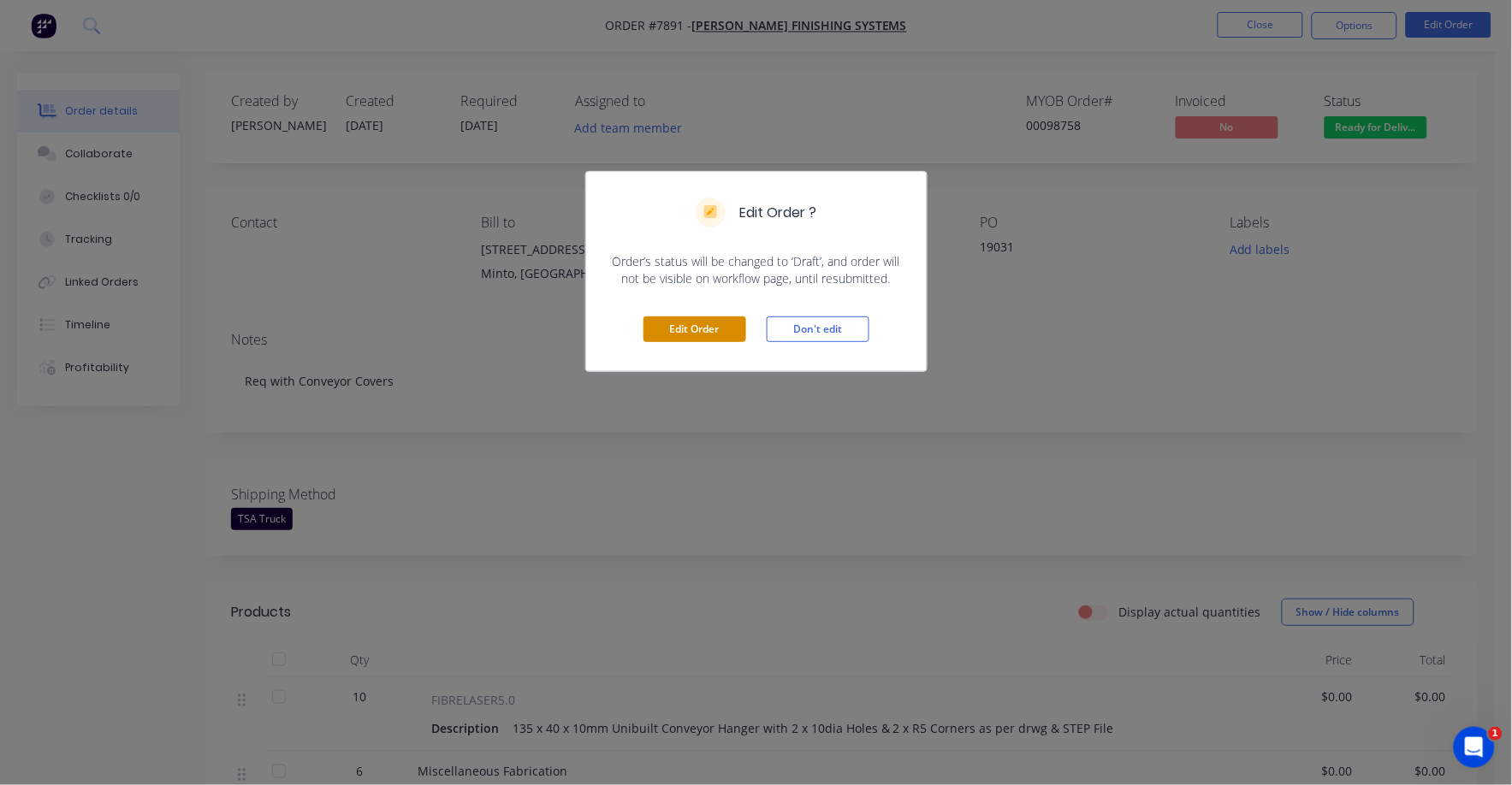
click at [693, 326] on button "Edit Order" at bounding box center [695, 329] width 103 height 25
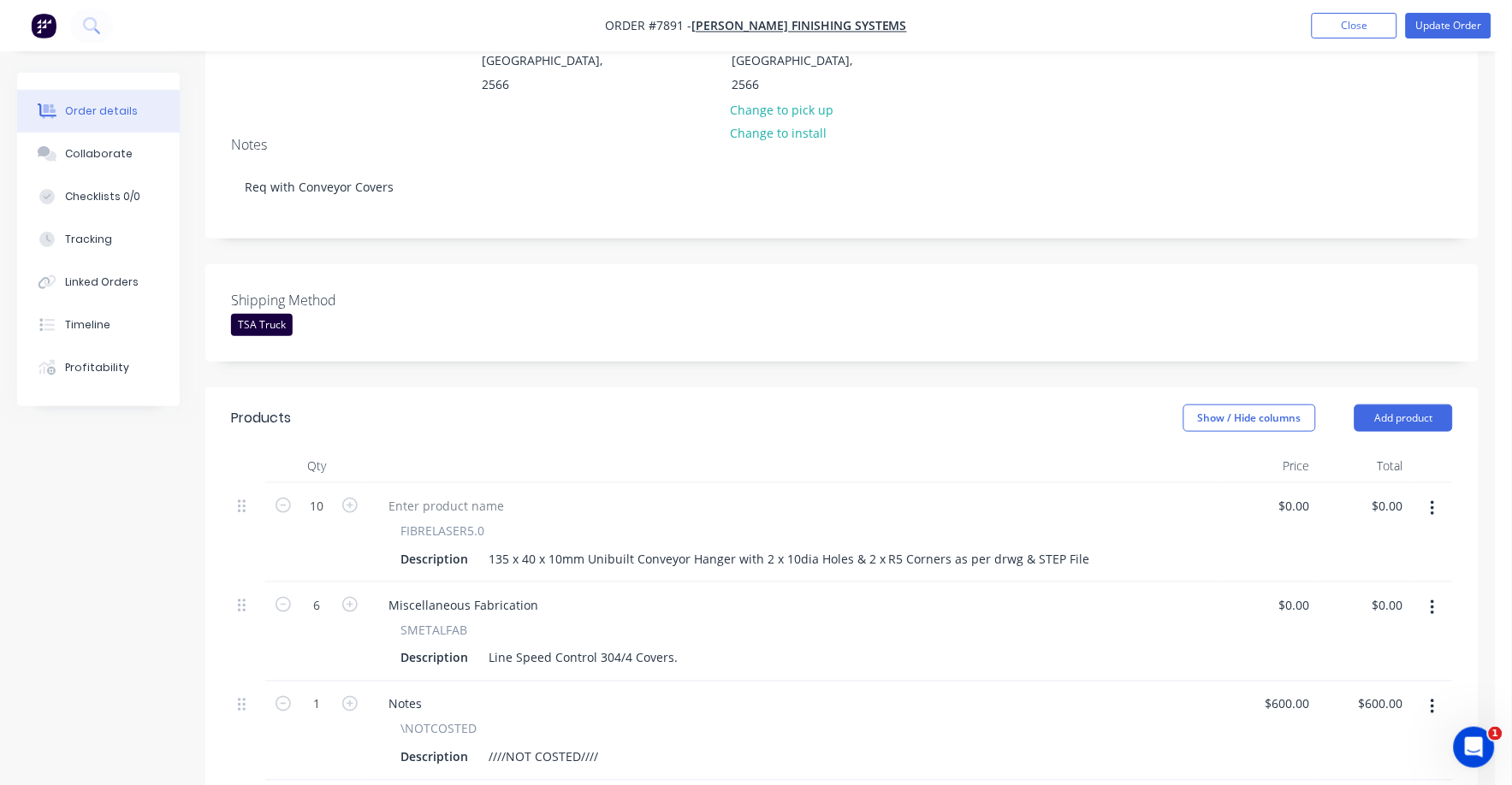
scroll to position [321, 0]
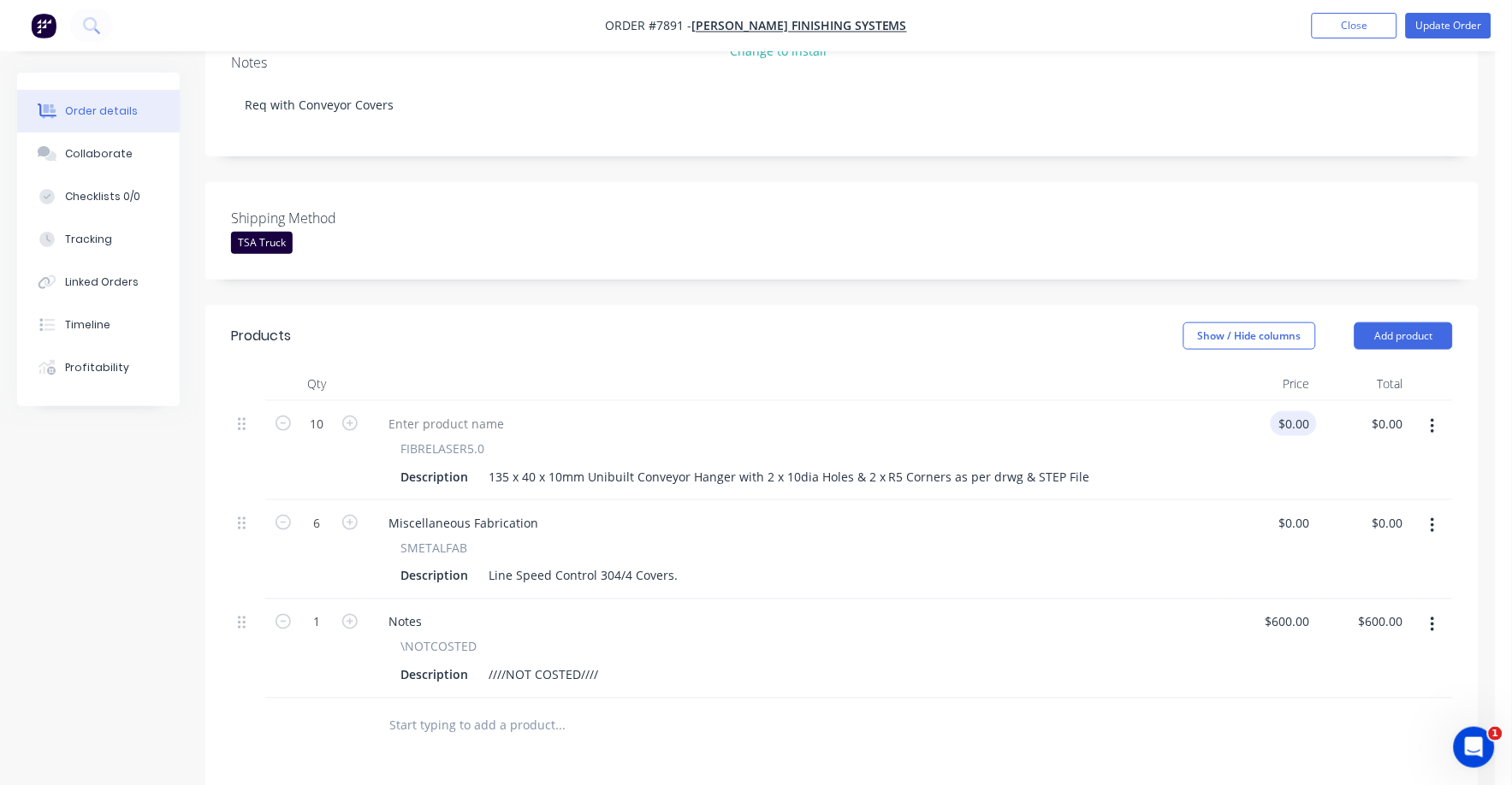
drag, startPoint x: 1328, startPoint y: 387, endPoint x: 1311, endPoint y: 400, distance: 21.4
click at [1313, 401] on div "10 FIBRELASER5.0 Description 135 x 40 x 10mm Unibuilt Conveyor Hanger with 2 x …" at bounding box center [842, 451] width 1222 height 99
click at [1311, 412] on input "0" at bounding box center [1296, 424] width 39 height 24
type input "$10.50"
type input "$105.00"
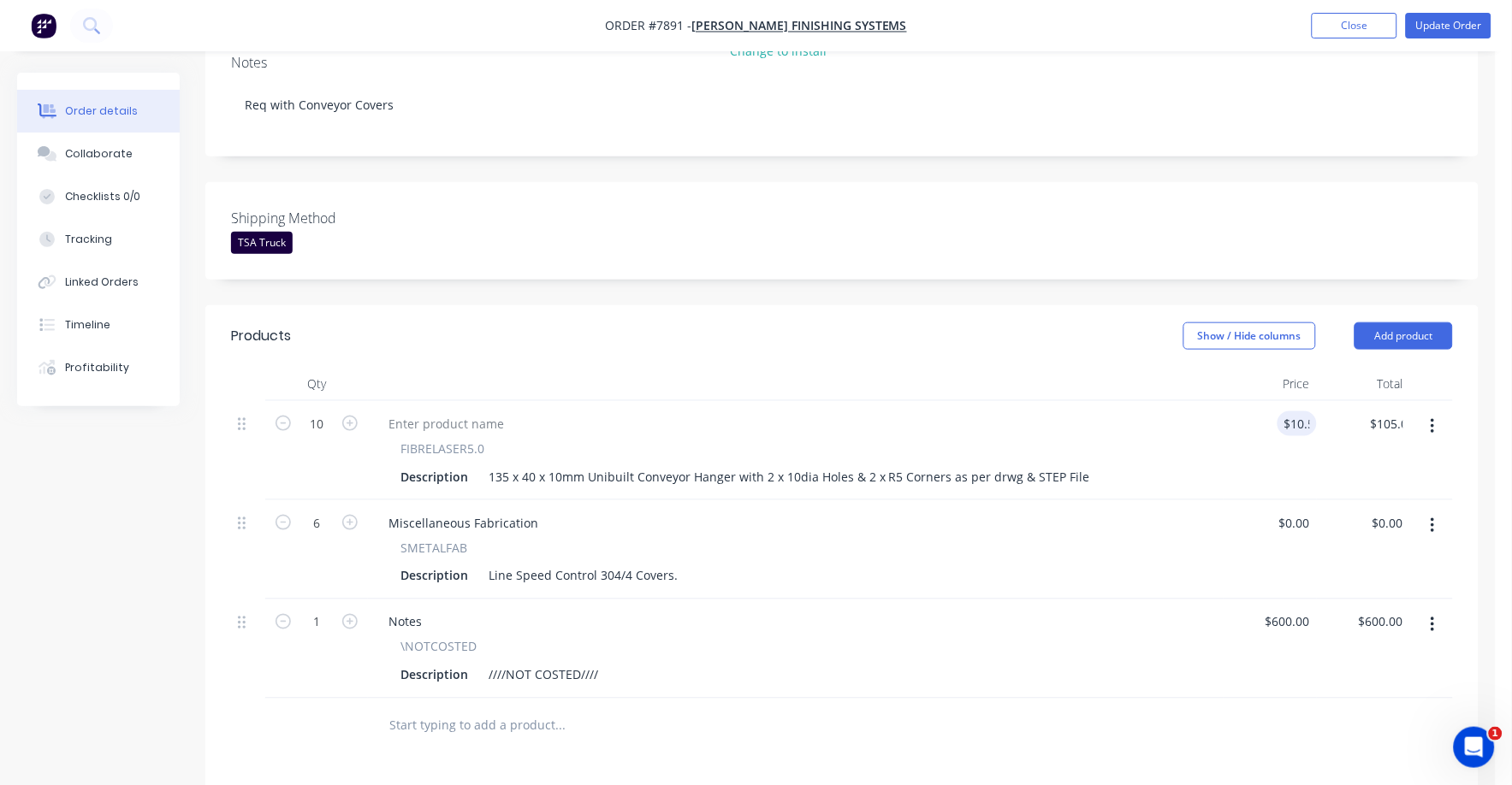
click at [893, 638] on div "\NOTCOSTED" at bounding box center [796, 647] width 790 height 18
click at [1295, 401] on div "$10.50 $10.50" at bounding box center [1269, 451] width 93 height 99
click at [1309, 412] on input "10.5" at bounding box center [1300, 424] width 32 height 24
type input "$15.00"
type input "$150.00"
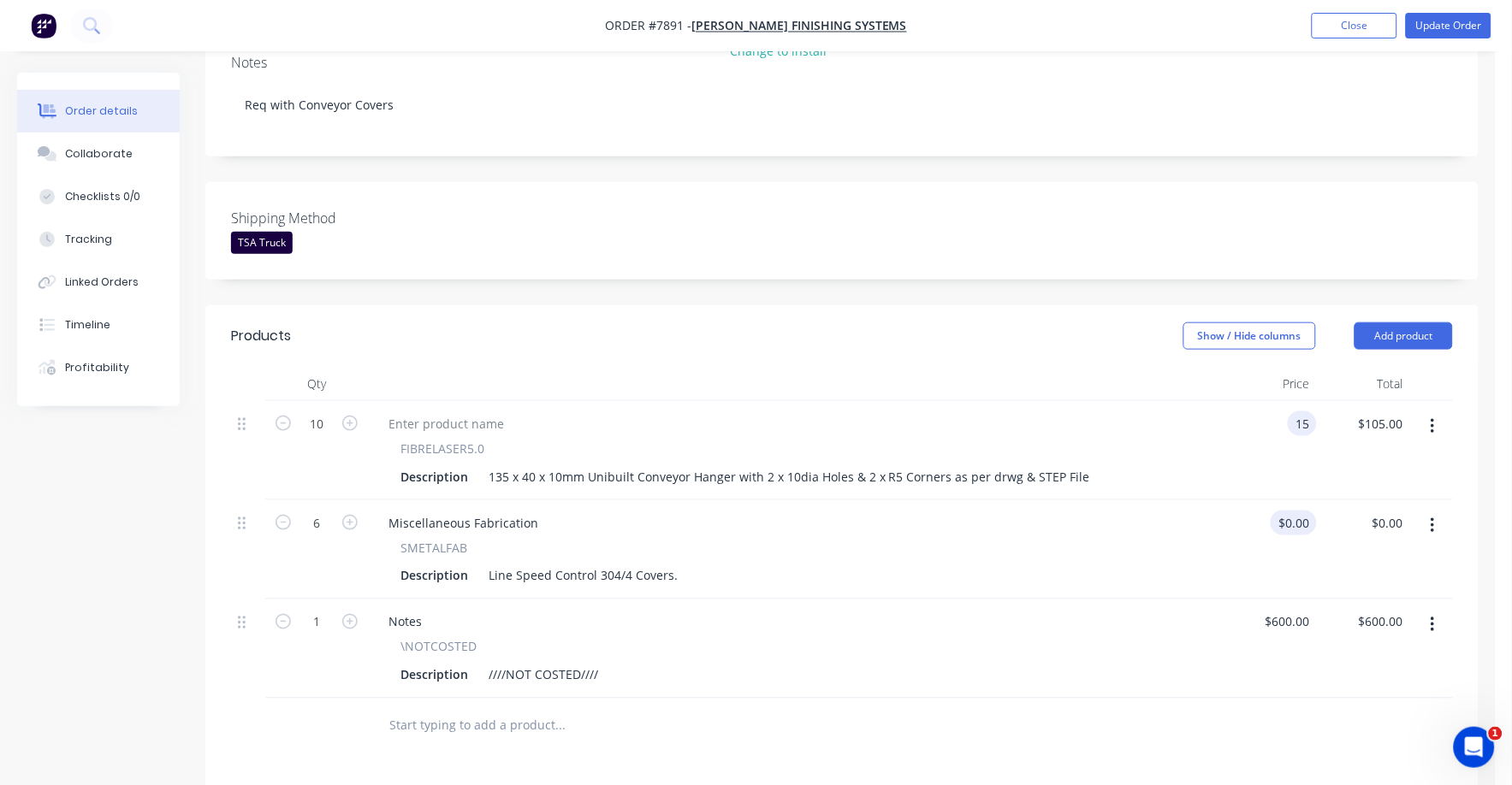
type input "0"
click at [1297, 511] on div "0 0" at bounding box center [1307, 523] width 20 height 24
type input "15"
type input "$0.00"
click at [1310, 412] on input "15" at bounding box center [1293, 424] width 46 height 24
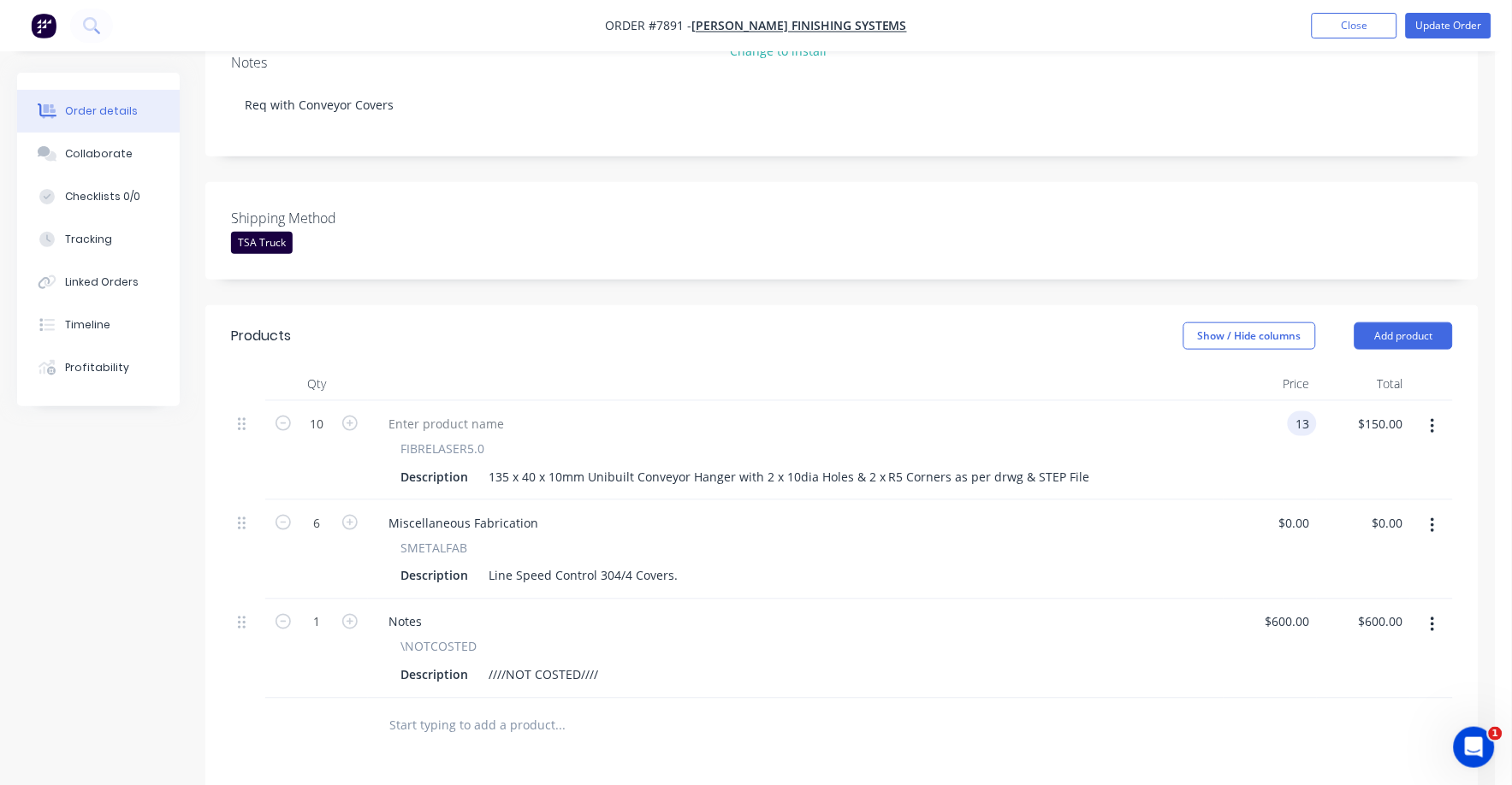
type input "$13.00"
type input "$130.00"
click at [1154, 539] on div "SMETALFAB" at bounding box center [796, 548] width 790 height 18
click at [1295, 412] on input "13" at bounding box center [1293, 424] width 46 height 24
type input "$14.00"
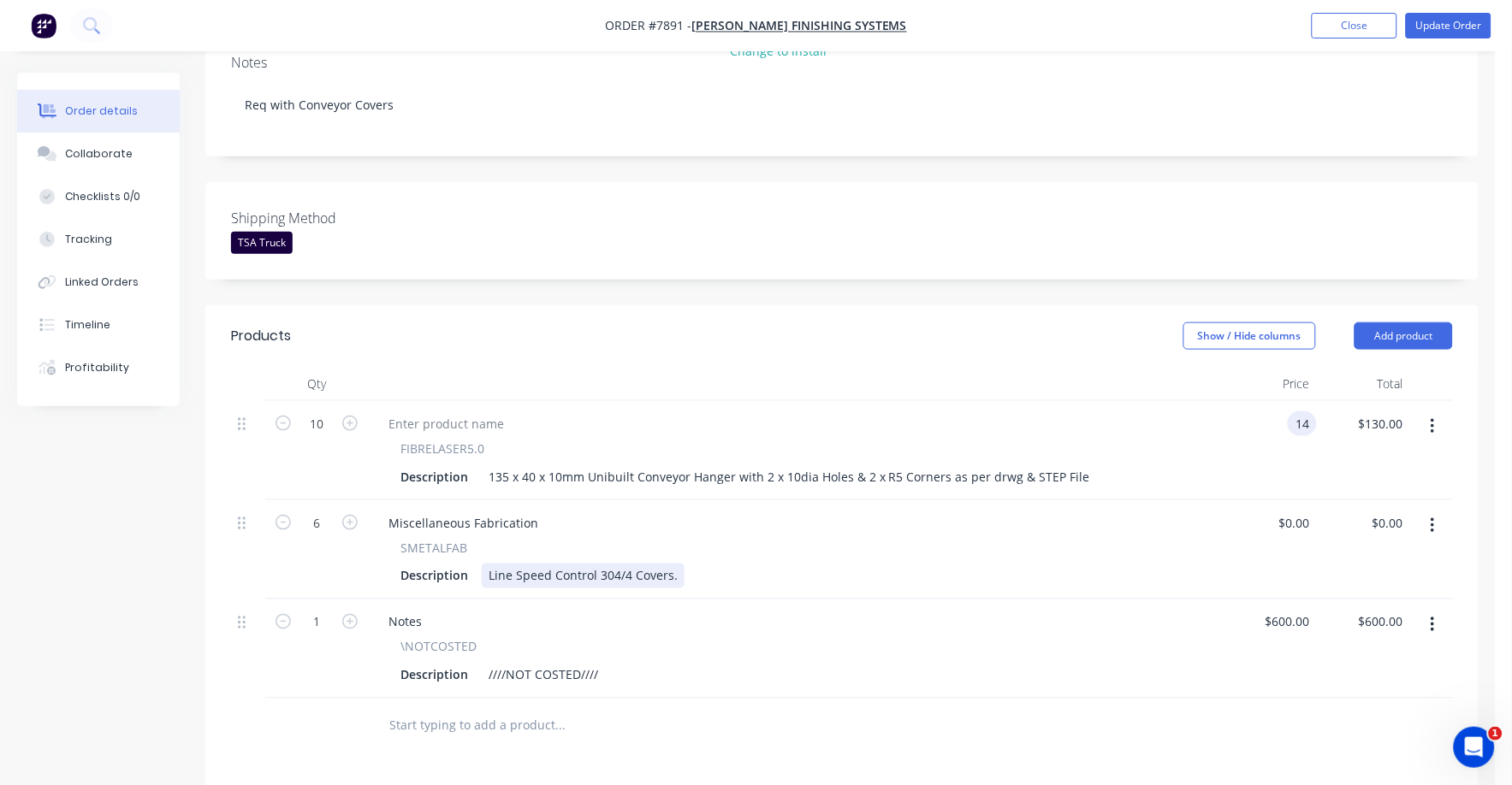
type input "$140.00"
click at [1080, 567] on div "Miscellaneous Fabrication SMETALFAB Description Line Speed Control 304/4 Covers." at bounding box center [796, 550] width 856 height 99
click at [1435, 616] on icon "button" at bounding box center [1433, 625] width 4 height 19
click at [1351, 761] on div "Delete" at bounding box center [1372, 773] width 132 height 24
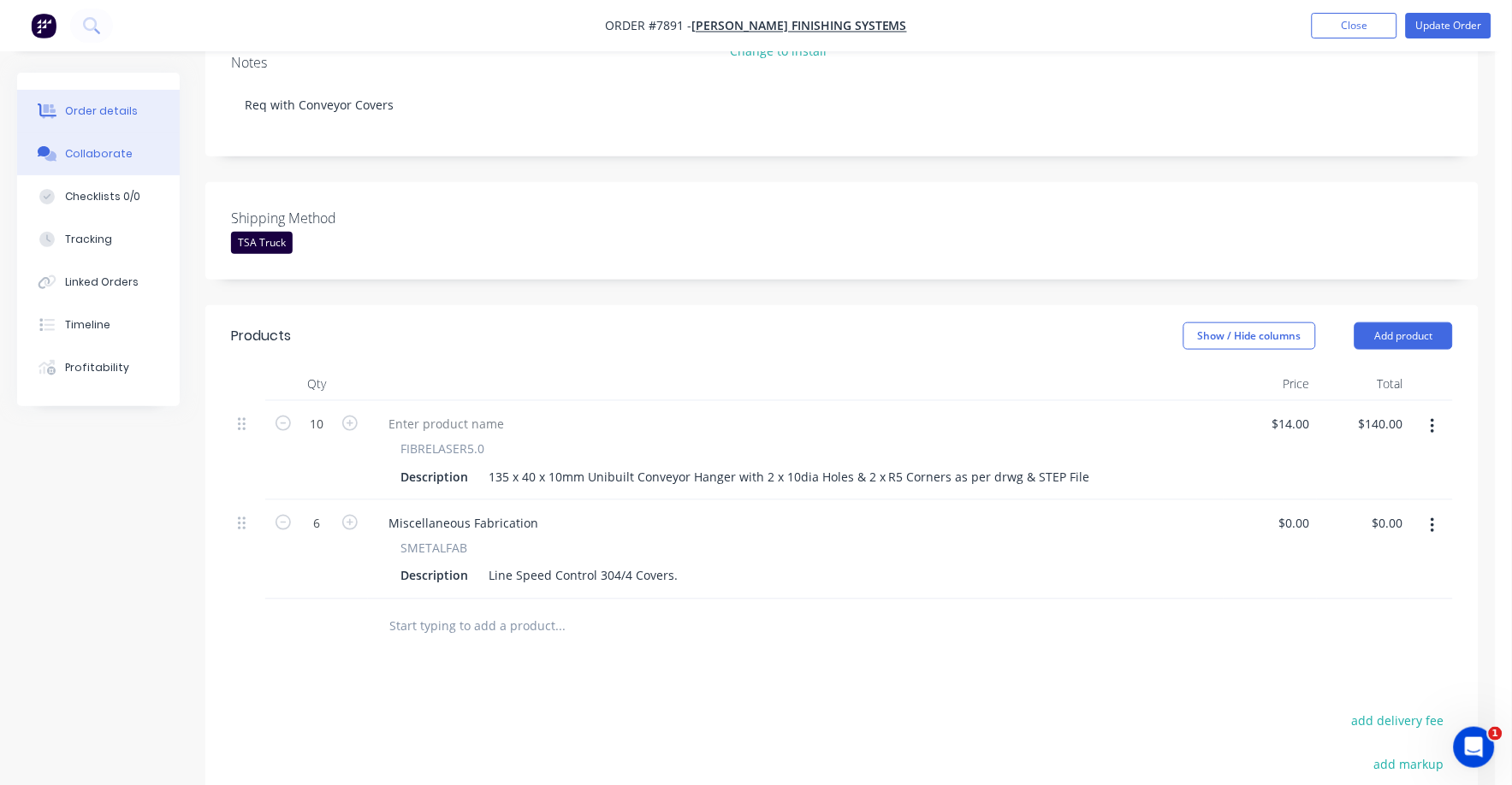
click at [116, 154] on div "Collaborate" at bounding box center [99, 154] width 67 height 16
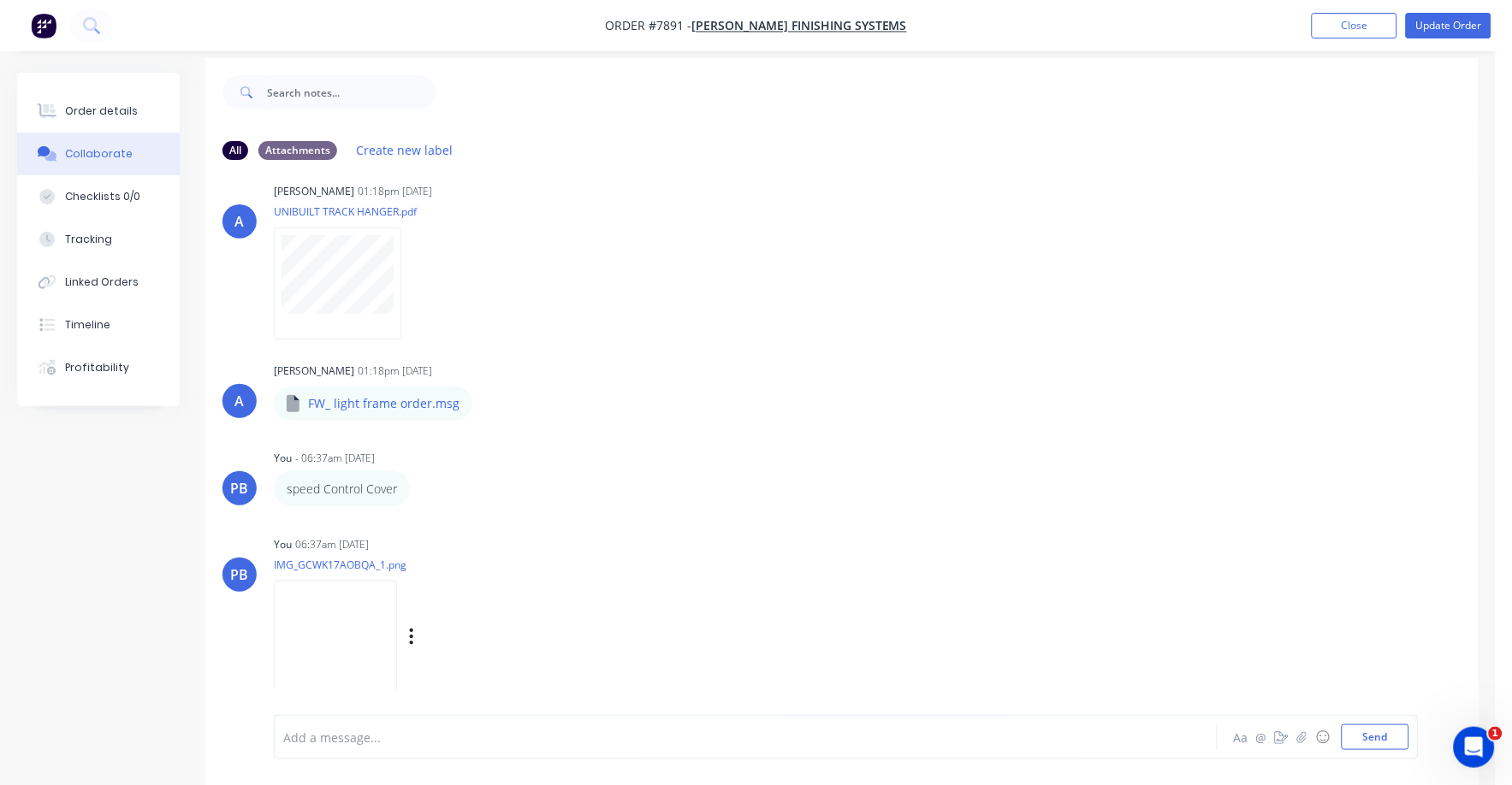
scroll to position [26, 0]
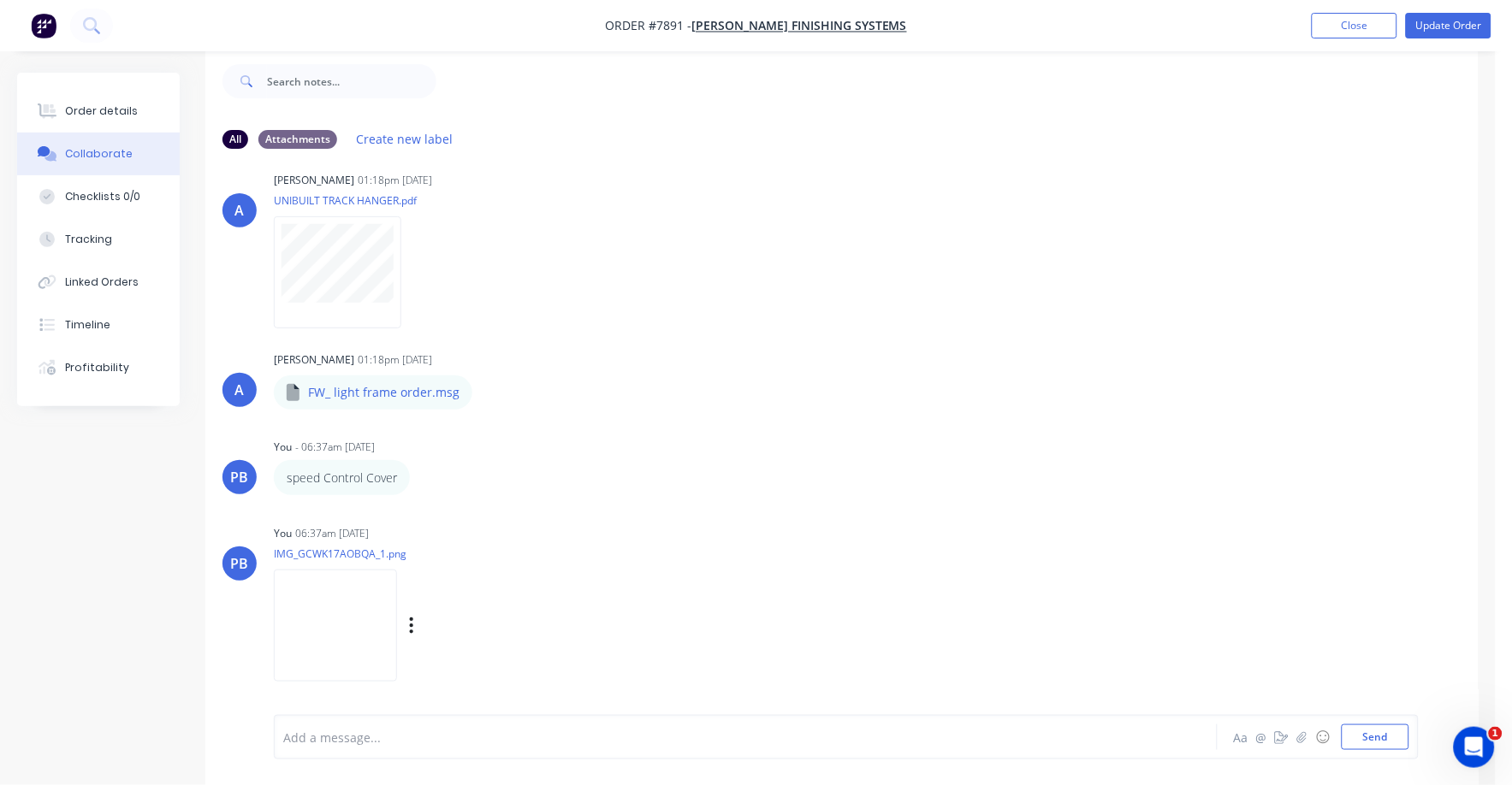
click at [336, 611] on img at bounding box center [335, 625] width 123 height 112
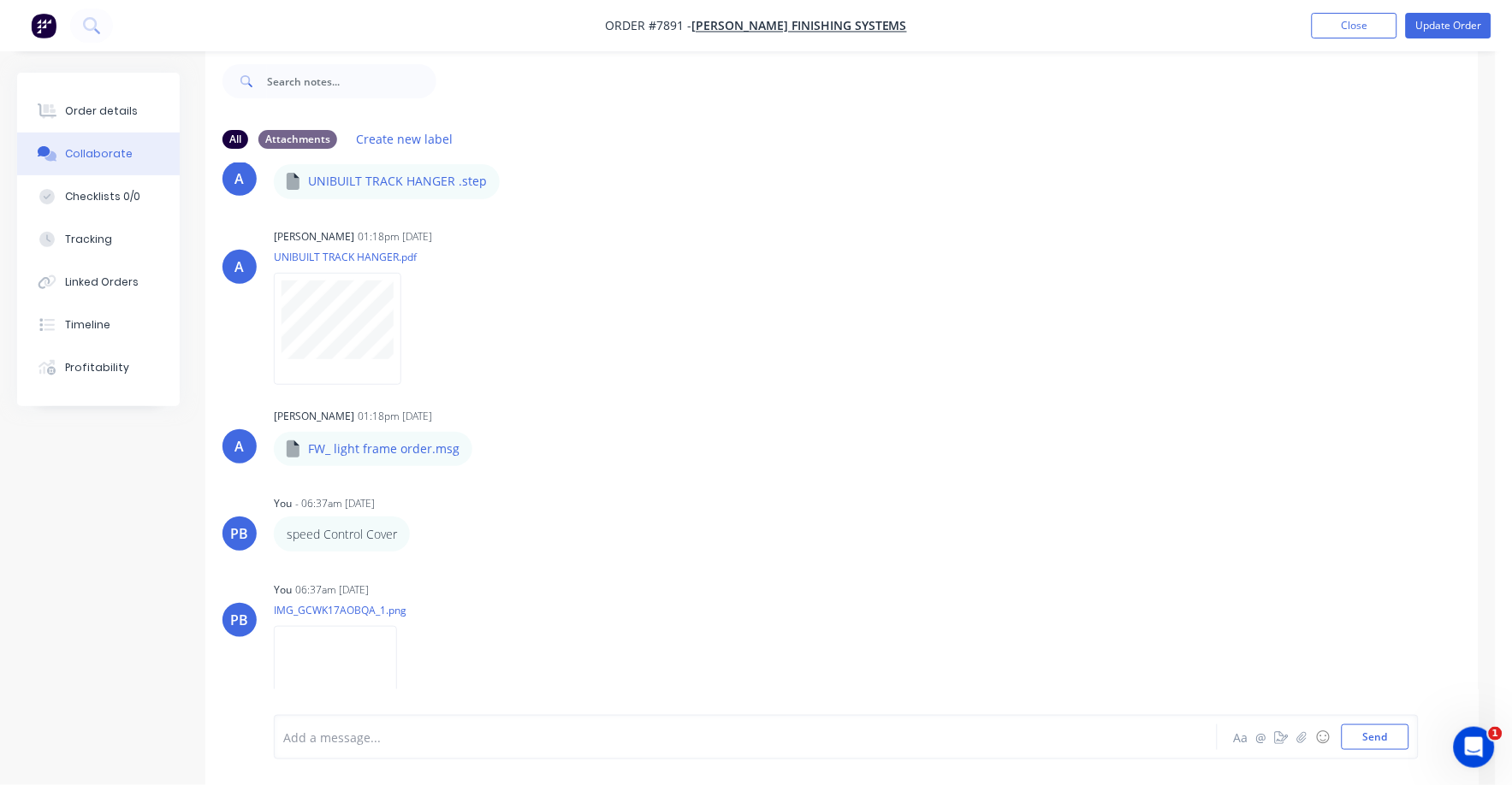
scroll to position [109, 0]
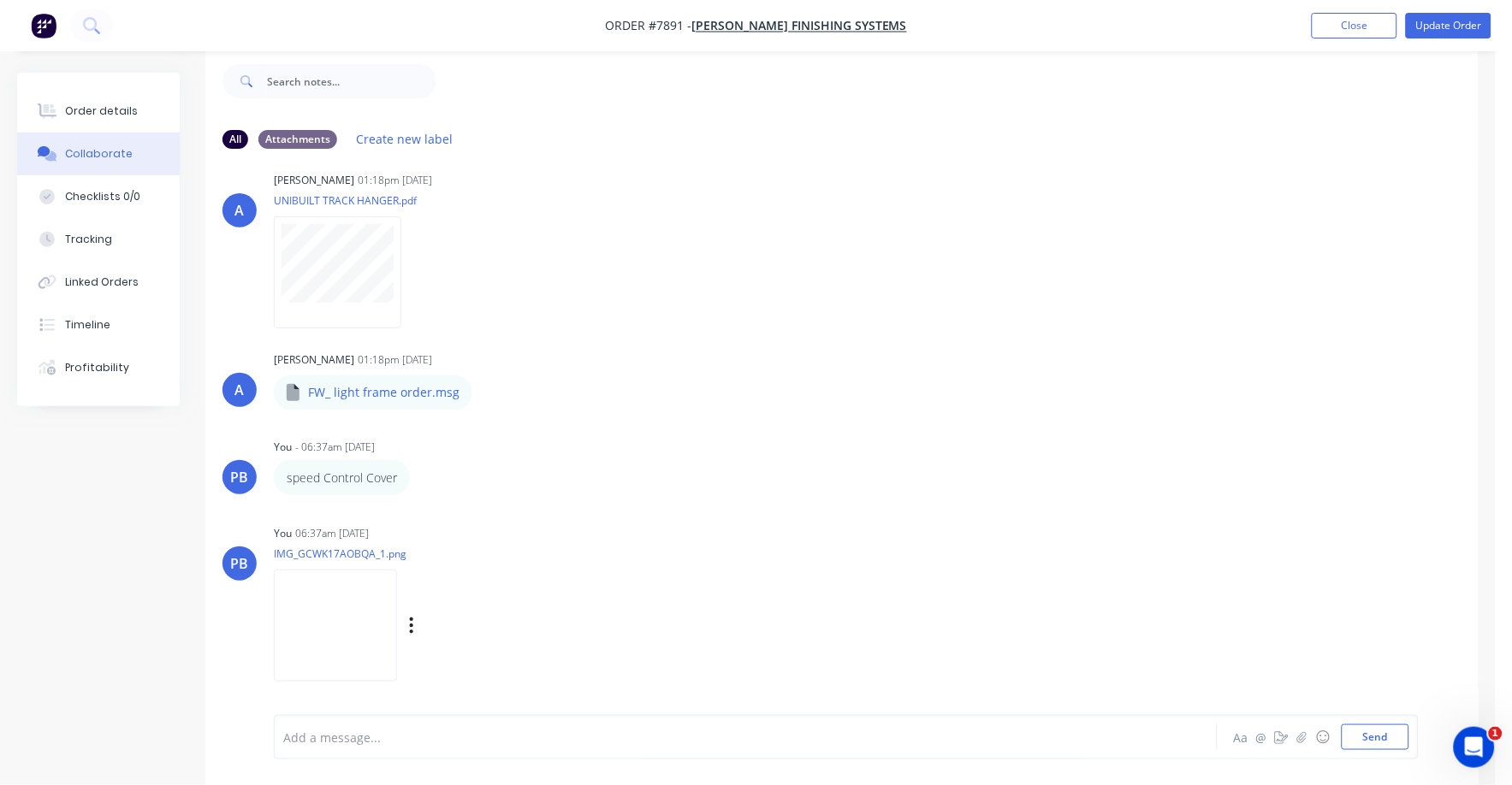
click at [334, 615] on img at bounding box center [335, 625] width 123 height 112
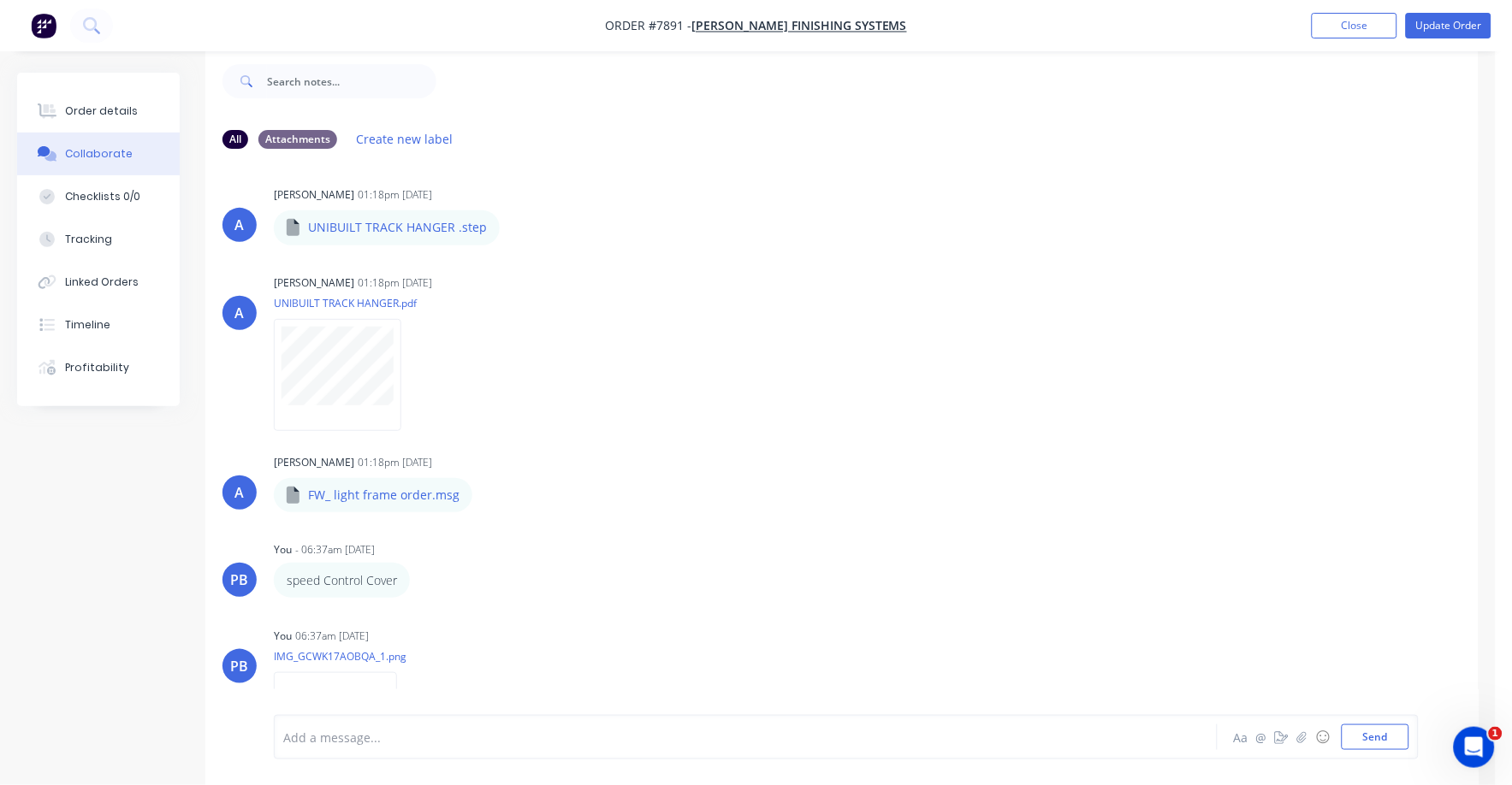
scroll to position [0, 0]
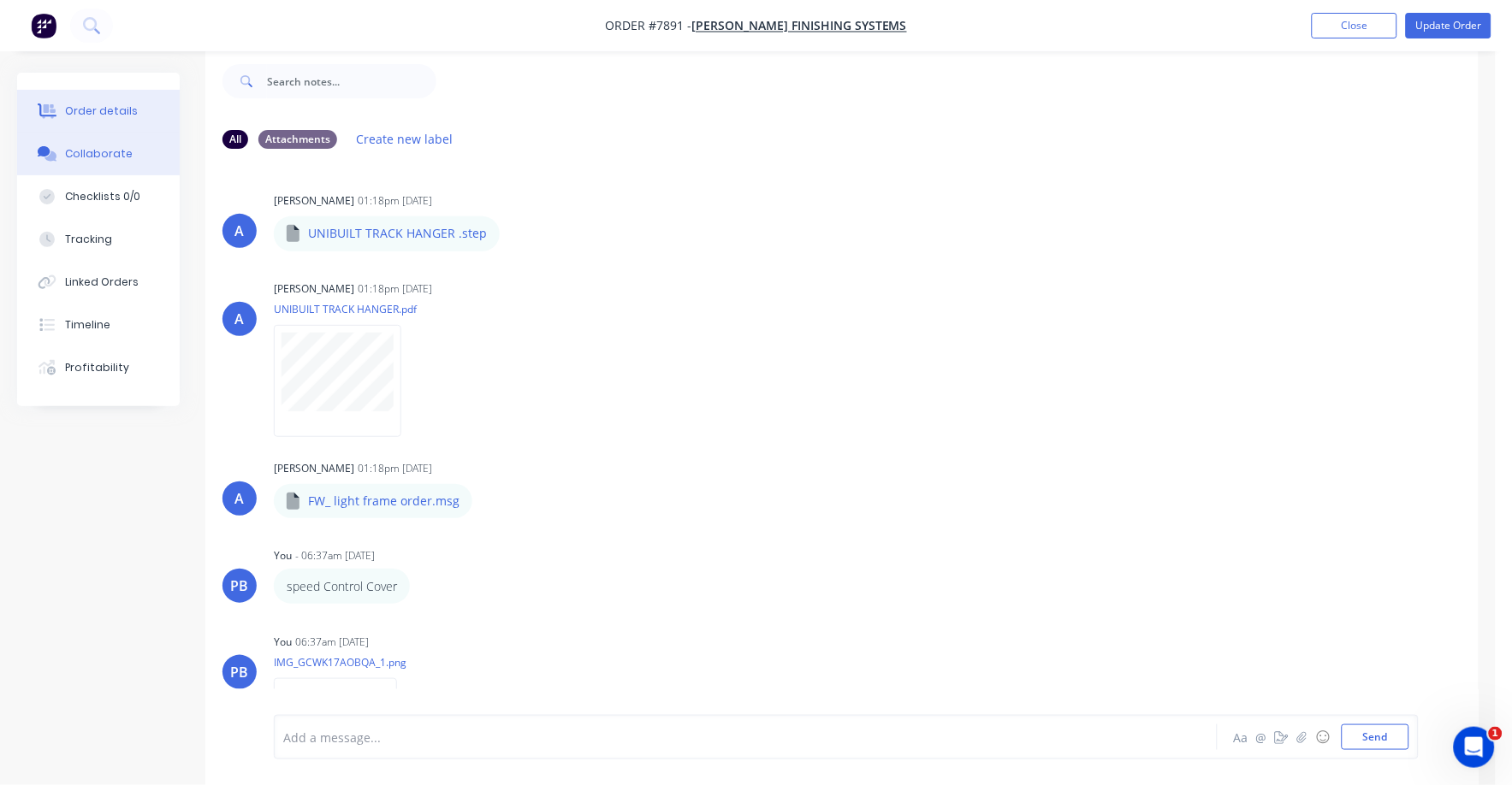
click at [106, 110] on div "Order details" at bounding box center [101, 112] width 72 height 16
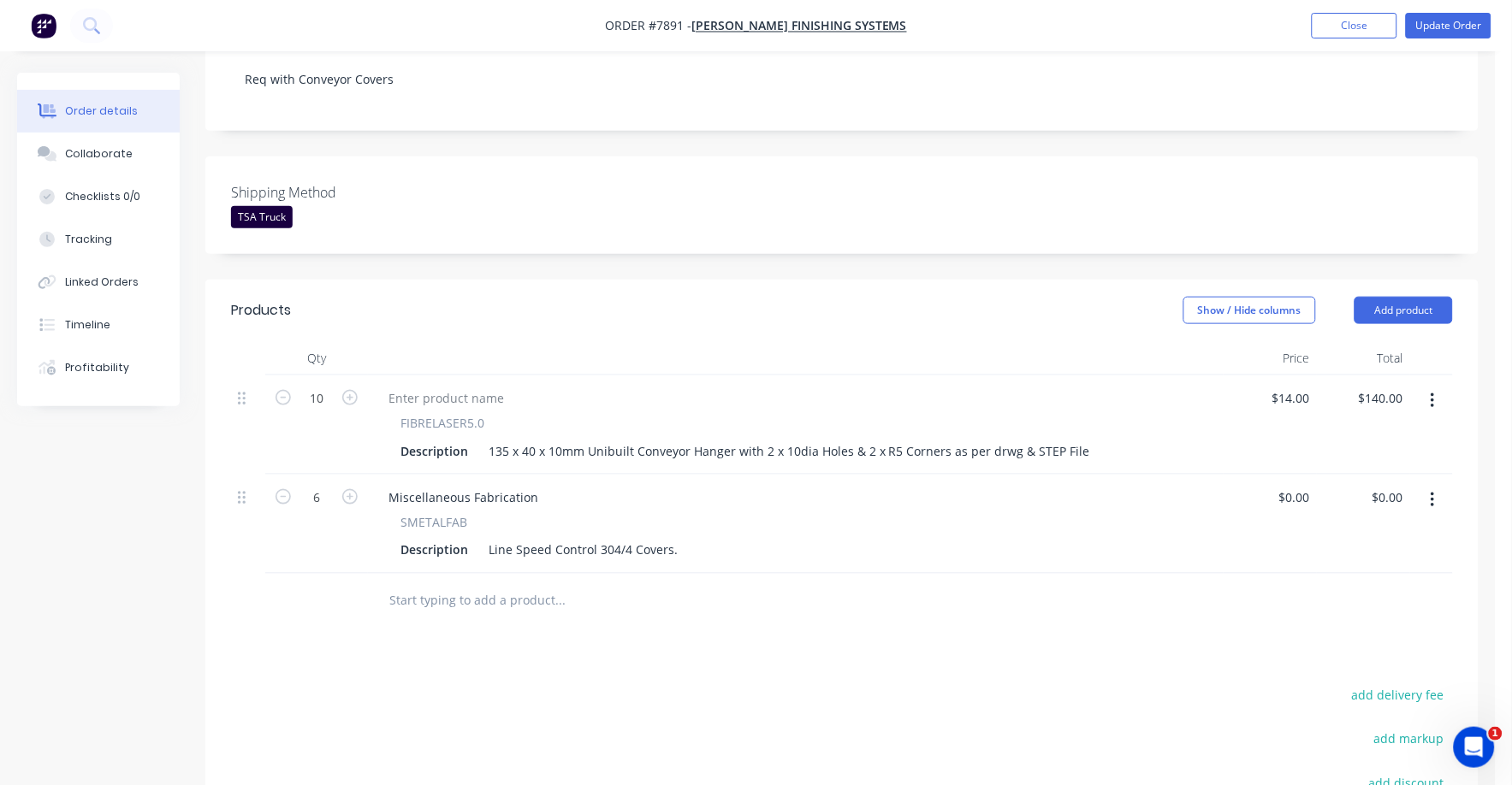
scroll to position [347, 0]
click at [1309, 484] on input "0" at bounding box center [1296, 496] width 39 height 24
type input "$27.00"
type input "$162.00"
click at [1223, 581] on div at bounding box center [842, 601] width 1222 height 56
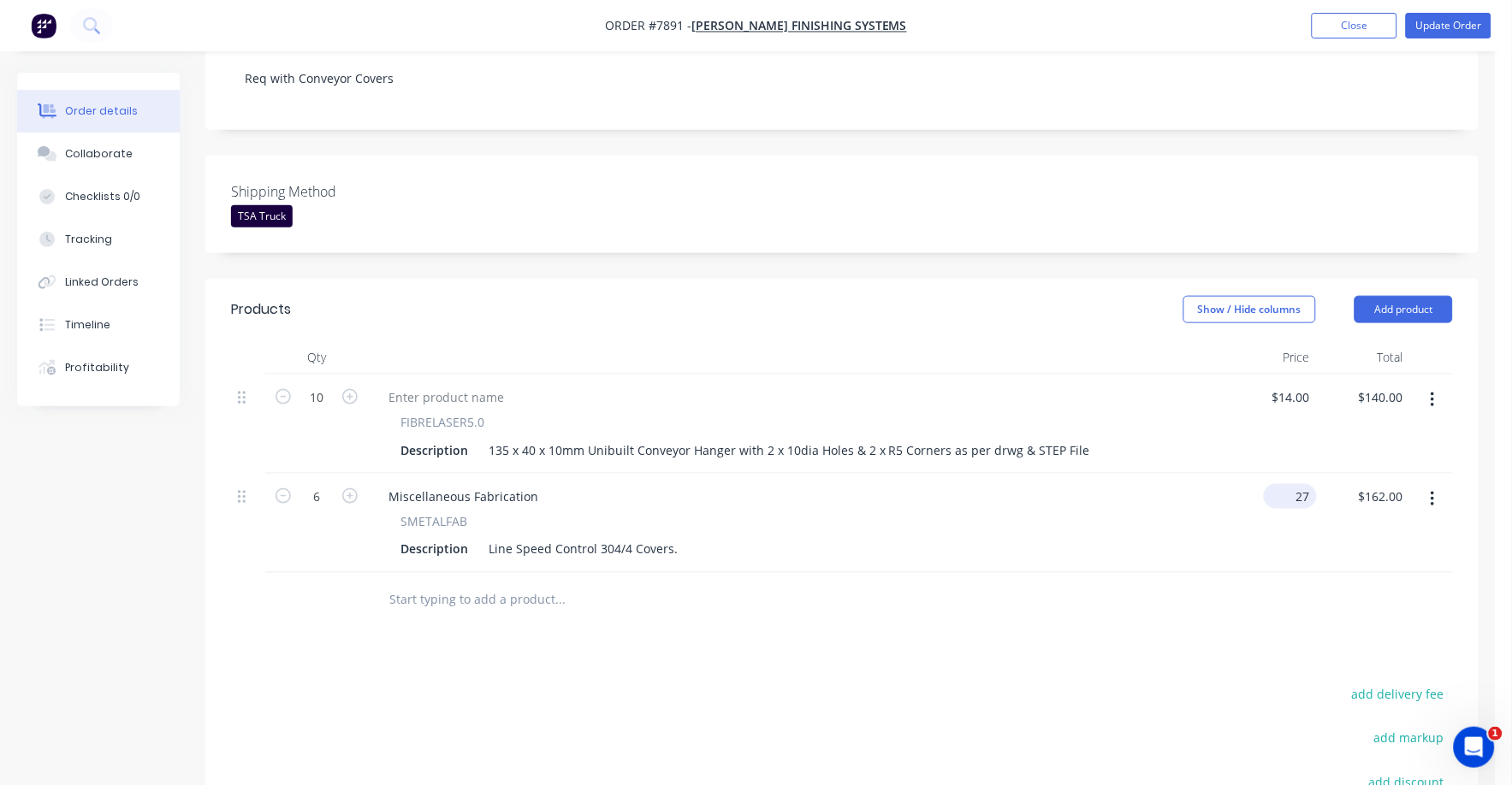
click at [1306, 484] on input "27" at bounding box center [1293, 496] width 46 height 24
type input "$28.00"
type input "$168.00"
click at [1268, 522] on div "$28.00 $28.00" at bounding box center [1269, 523] width 93 height 99
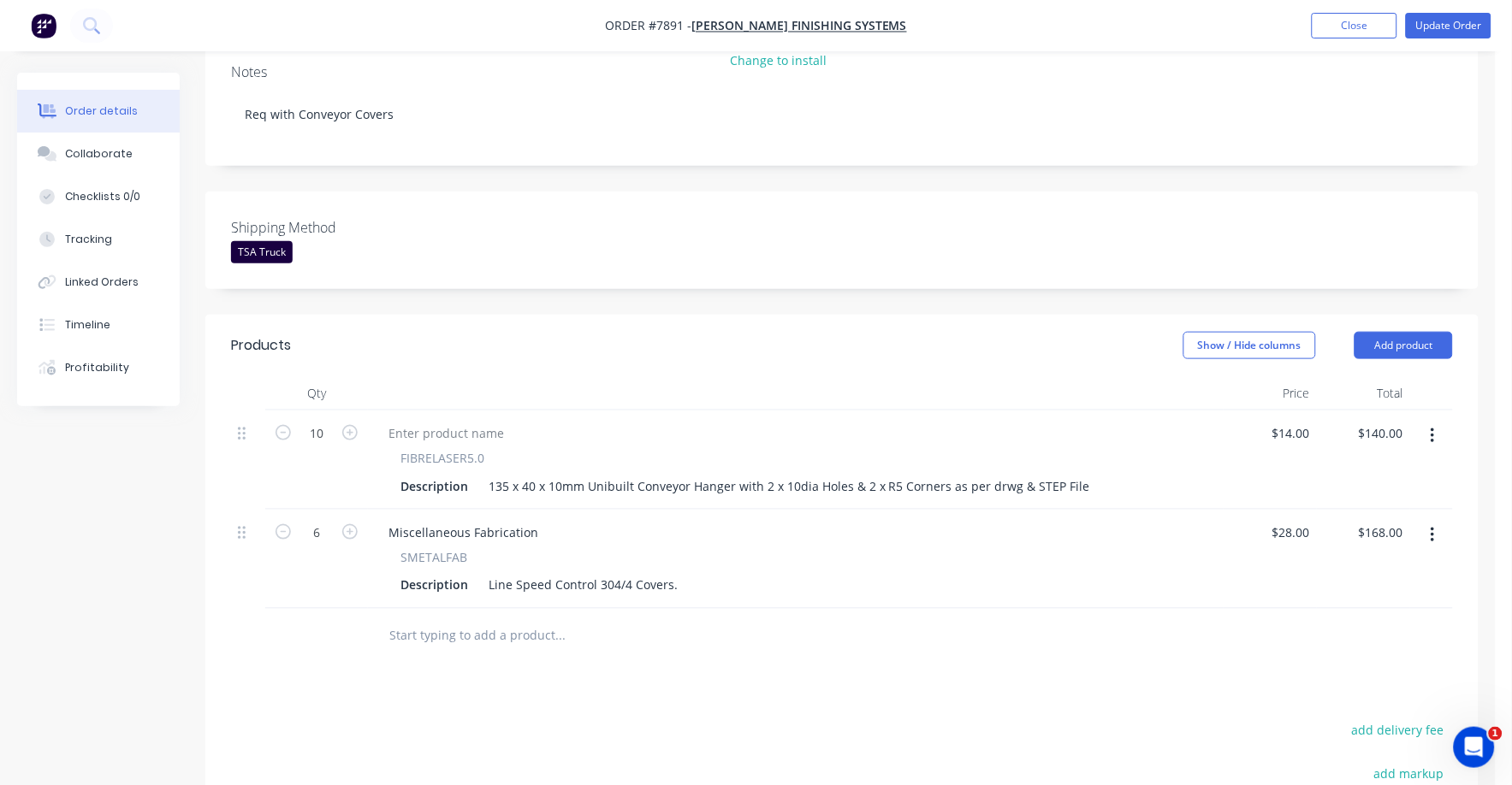
scroll to position [321, 0]
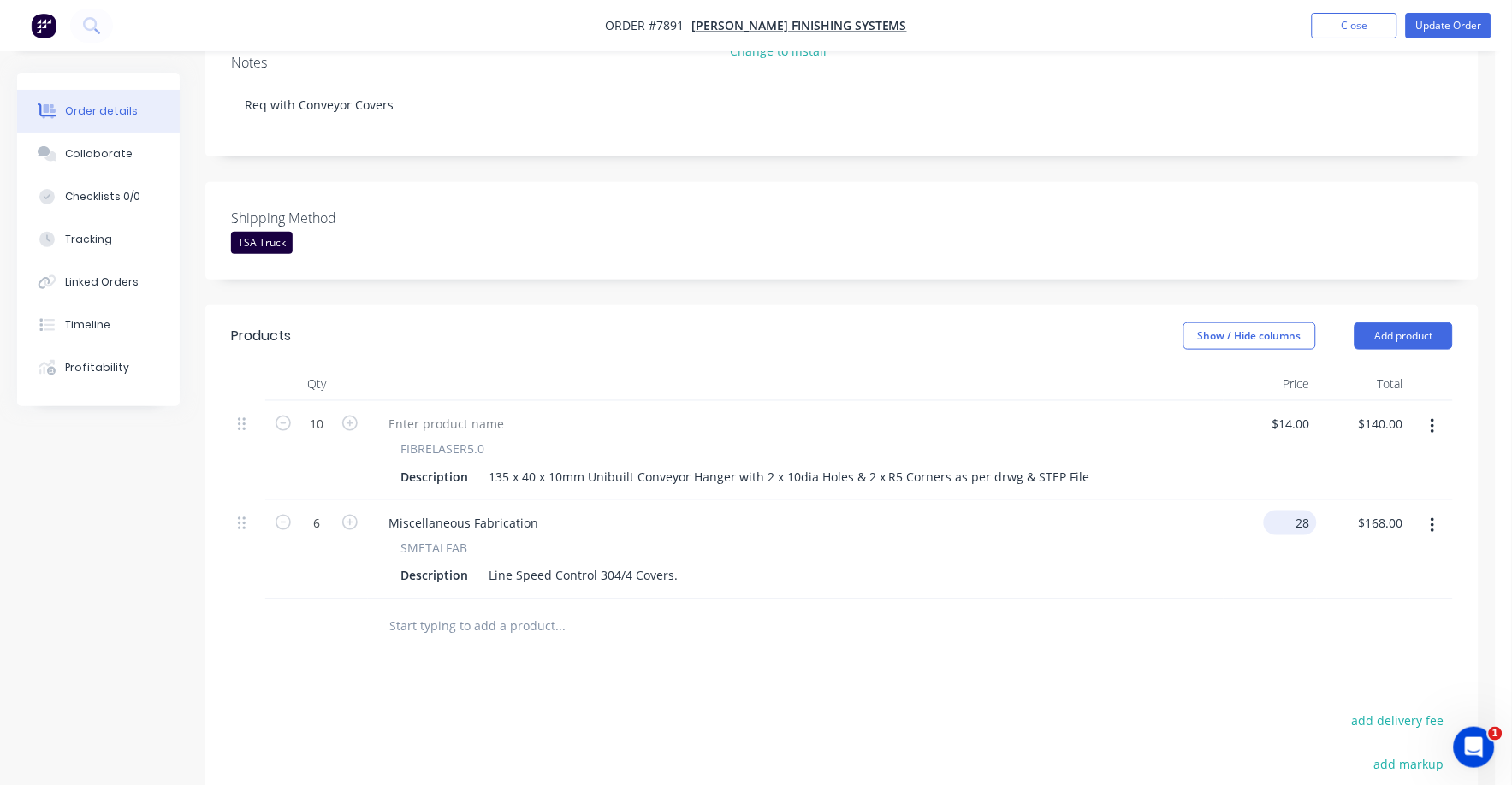
click at [1290, 511] on div "28 $28.00" at bounding box center [1290, 523] width 53 height 24
type input "$30.00"
type input "$180.00"
click at [1186, 607] on div at bounding box center [842, 628] width 1222 height 56
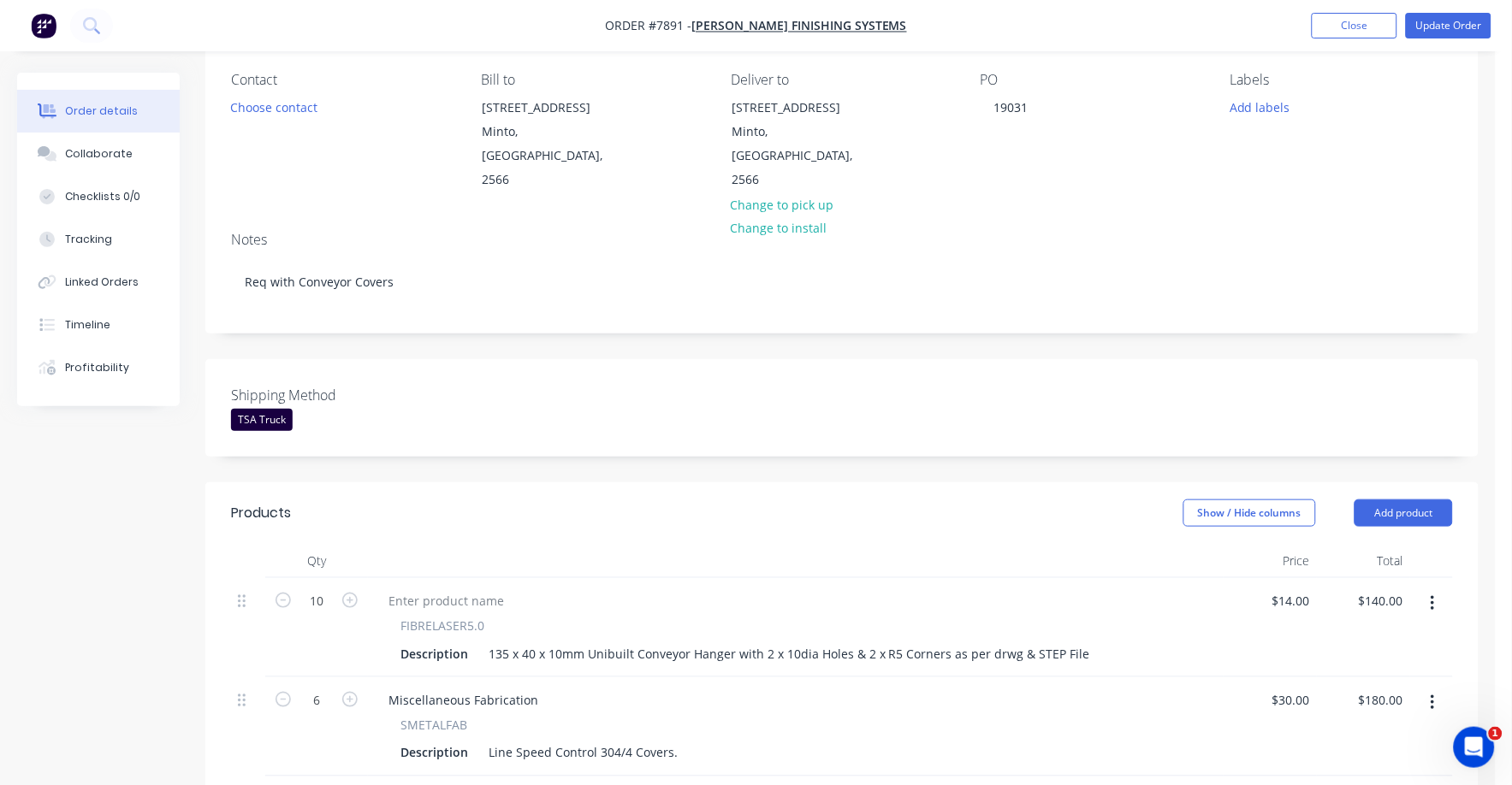
scroll to position [0, 0]
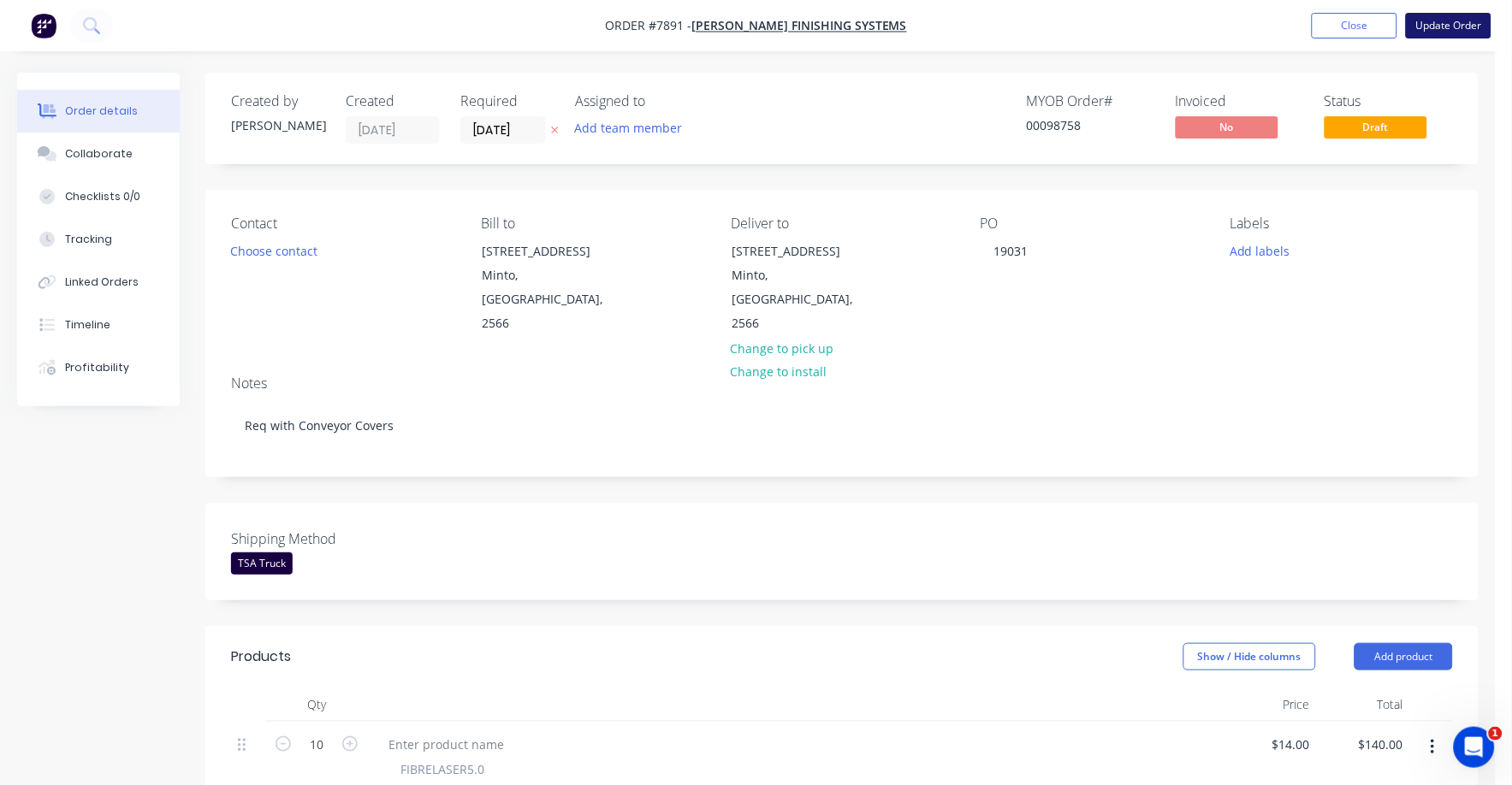
click at [1445, 22] on button "Update Order" at bounding box center [1448, 25] width 86 height 25
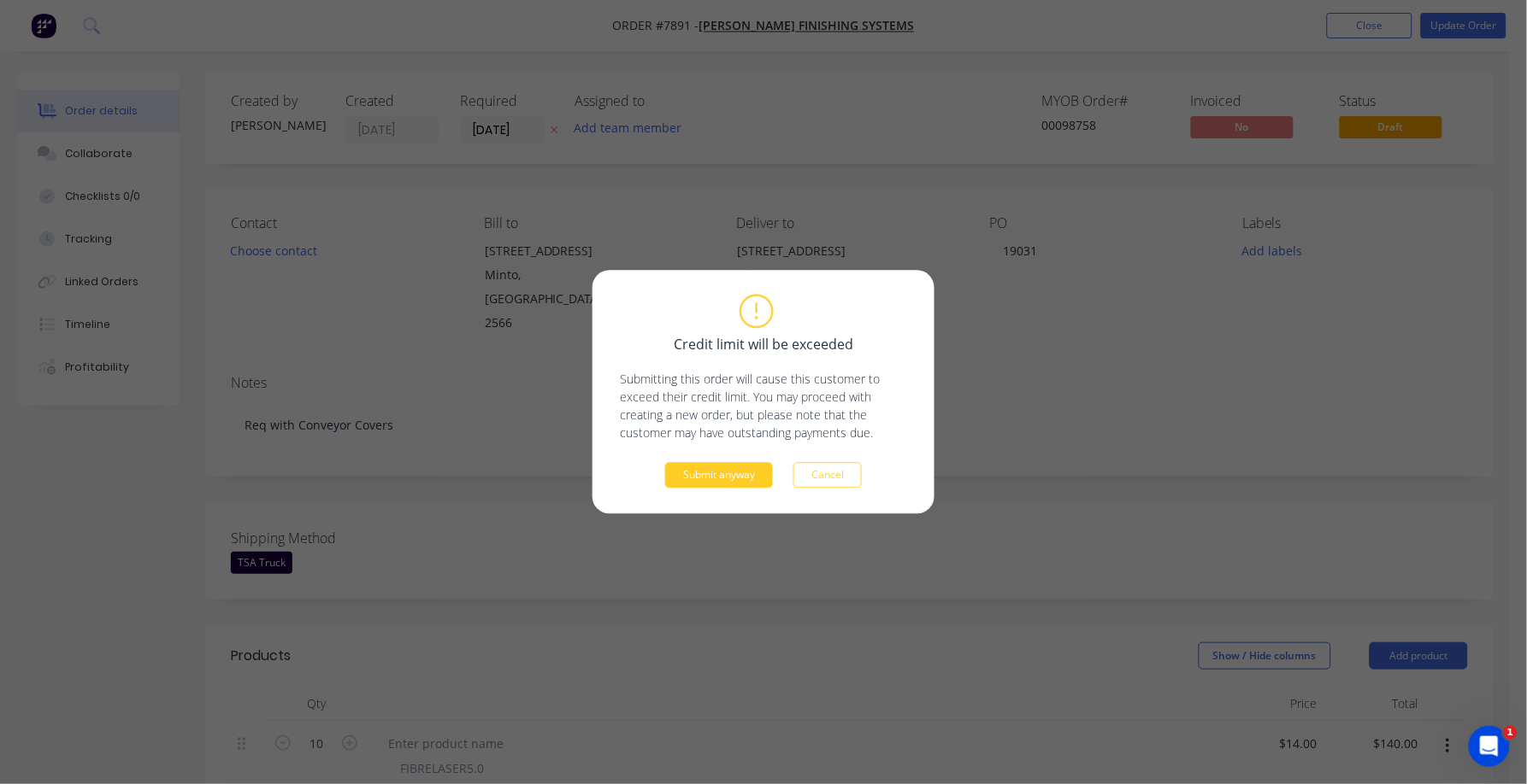
click at [681, 479] on button "Submit anyway" at bounding box center [719, 476] width 108 height 25
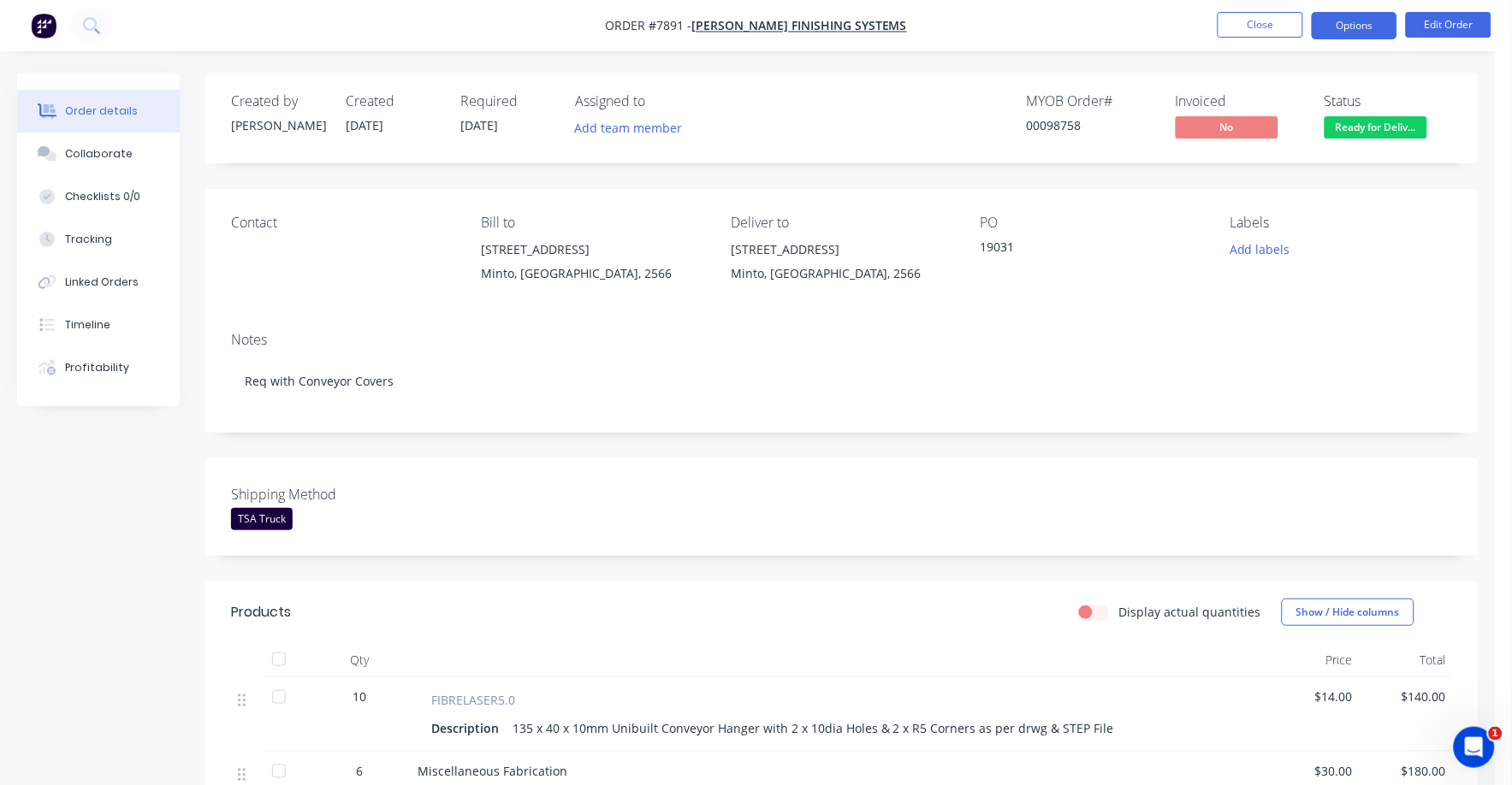
click at [1365, 24] on button "Options" at bounding box center [1355, 25] width 86 height 27
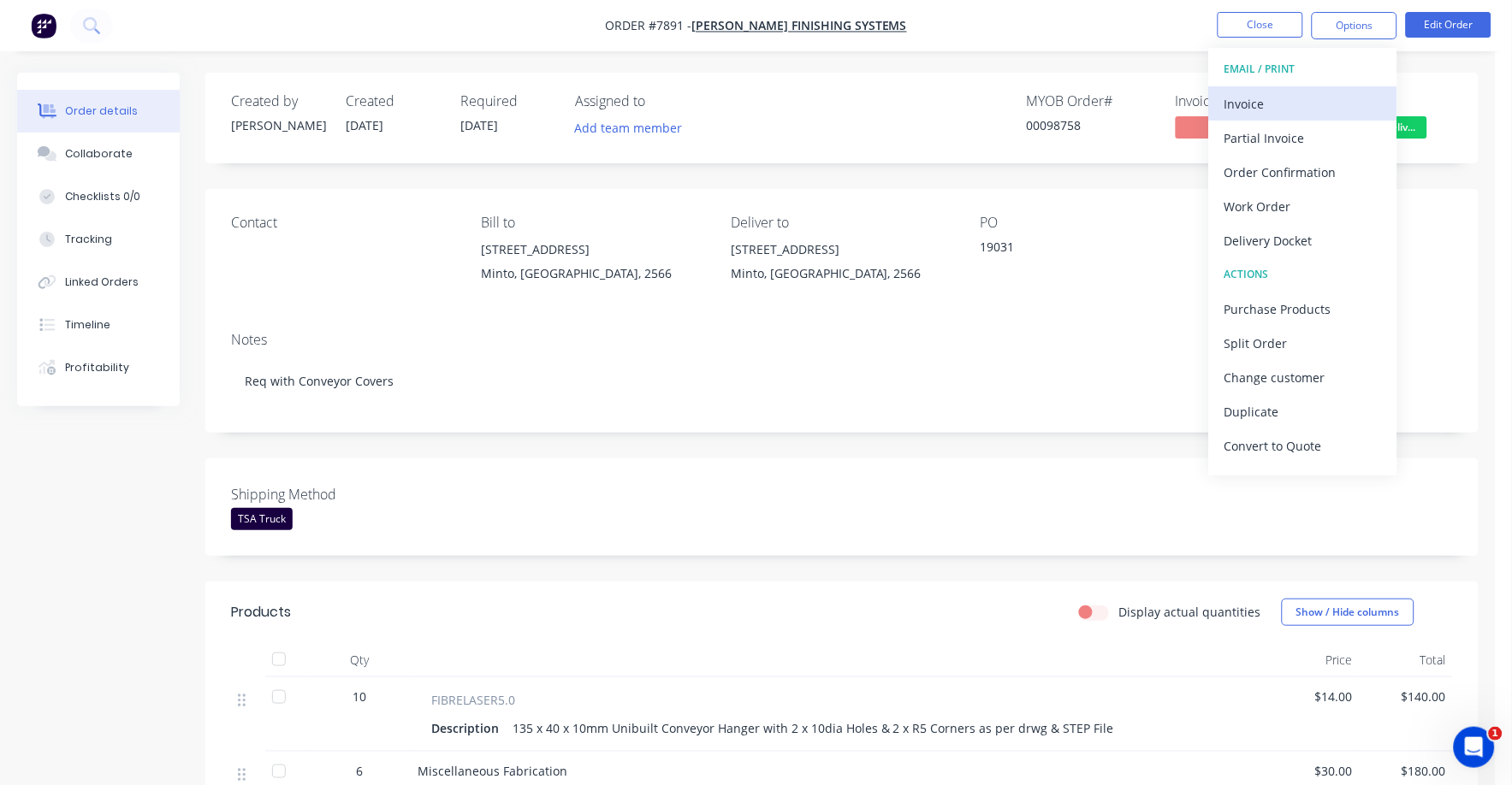
click at [1238, 97] on div "Invoice" at bounding box center [1303, 104] width 157 height 24
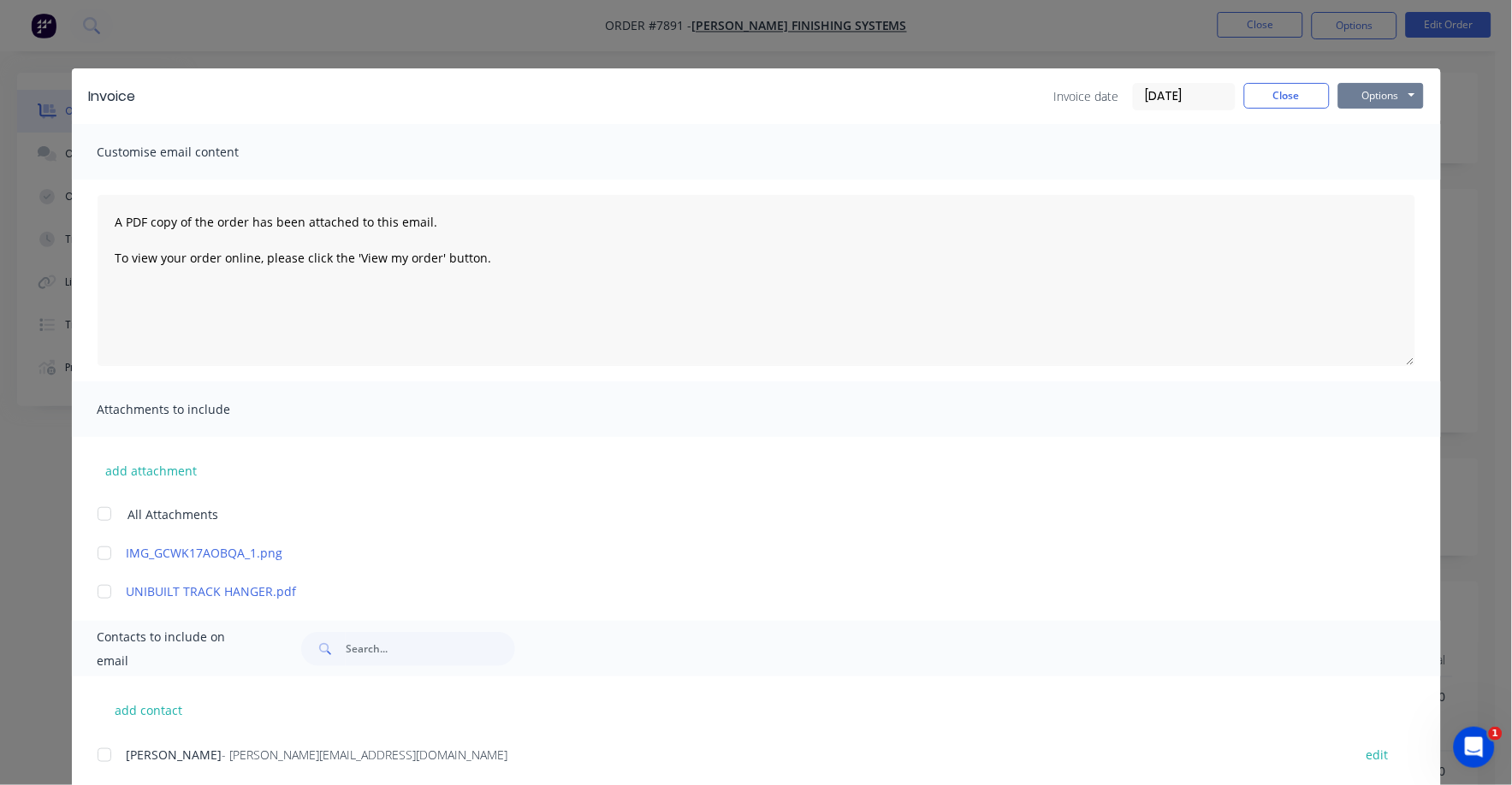
click at [1377, 87] on button "Options" at bounding box center [1381, 95] width 86 height 25
click at [1372, 147] on button "Print" at bounding box center [1393, 154] width 110 height 28
click at [1244, 95] on button "Close" at bounding box center [1287, 95] width 86 height 25
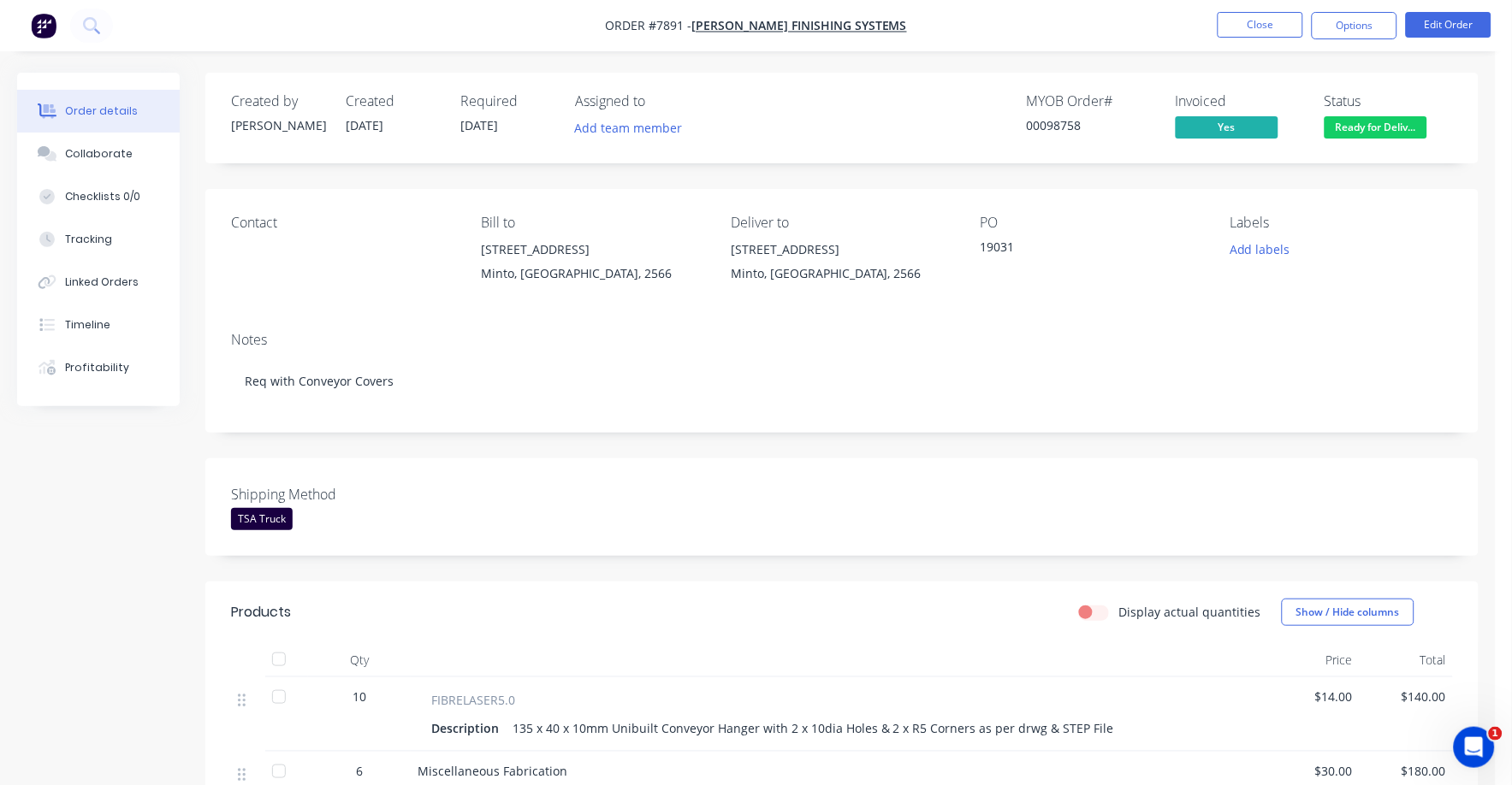
click at [1249, 39] on nav "Order #7891 - Wellman Finishing Systems Close Options Edit Order" at bounding box center [756, 25] width 1512 height 51
click at [1252, 28] on button "Close" at bounding box center [1261, 24] width 86 height 25
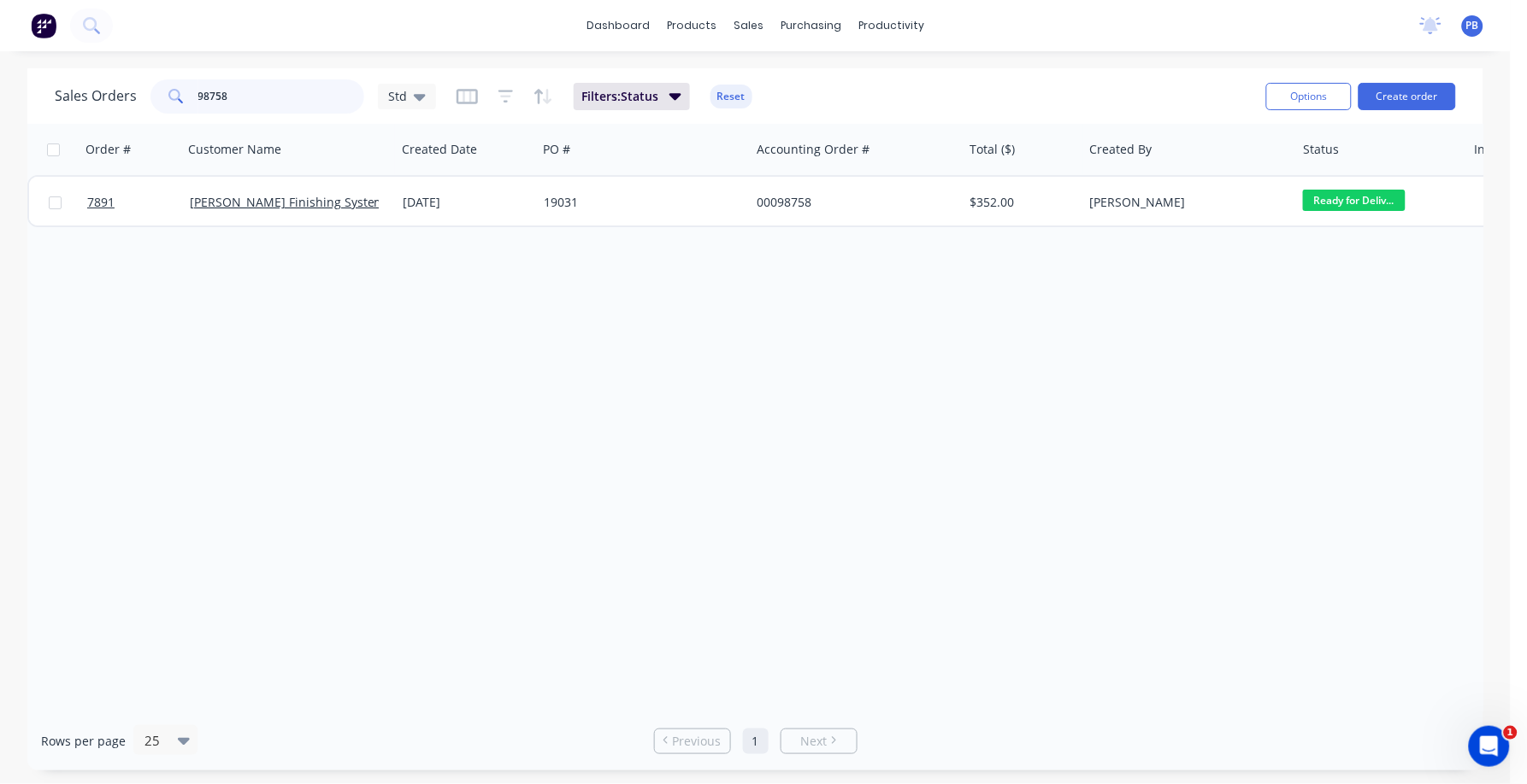
drag, startPoint x: 251, startPoint y: 95, endPoint x: 171, endPoint y: 91, distance: 80.1
click at [171, 91] on div "98758" at bounding box center [257, 96] width 214 height 34
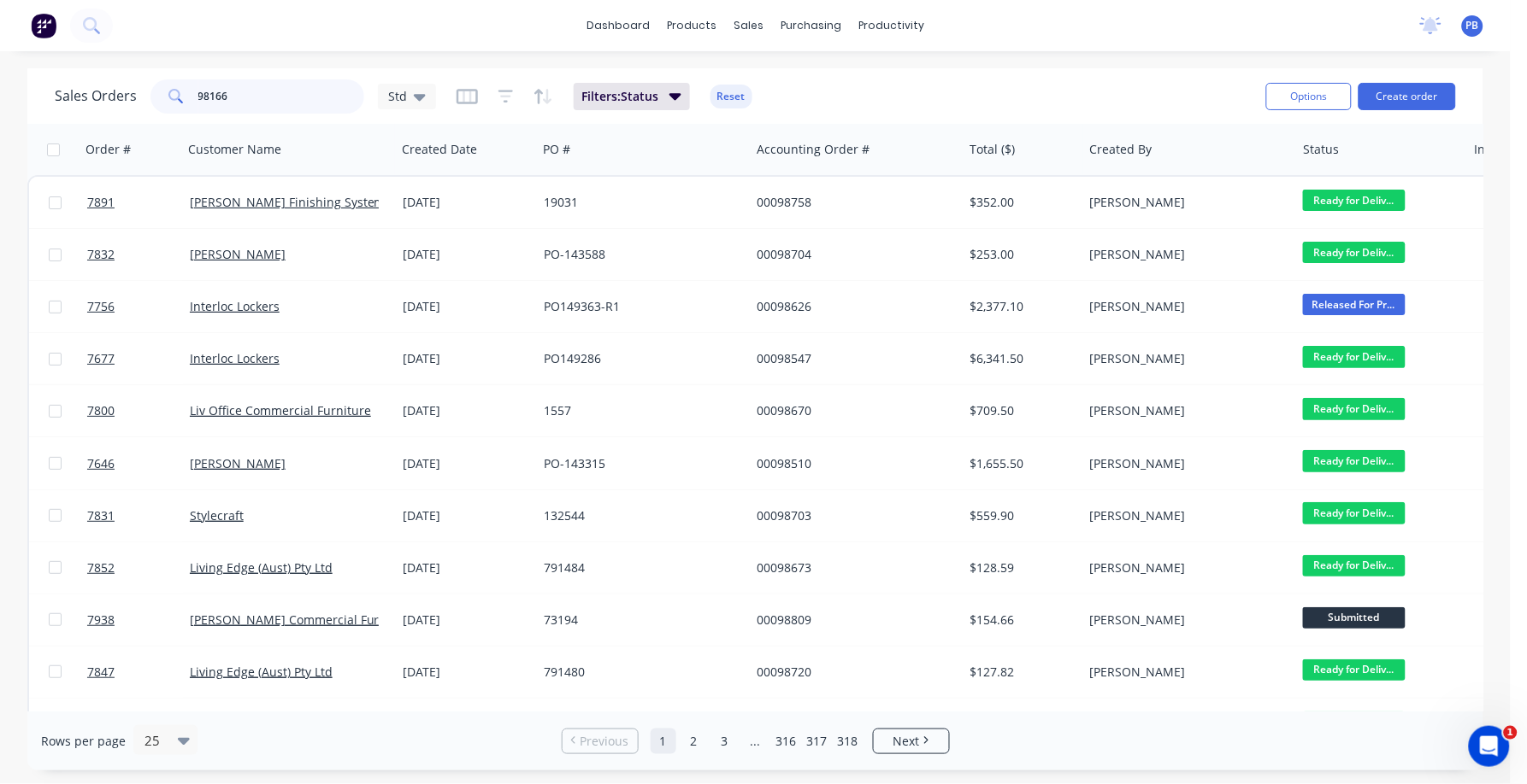
type input "98166"
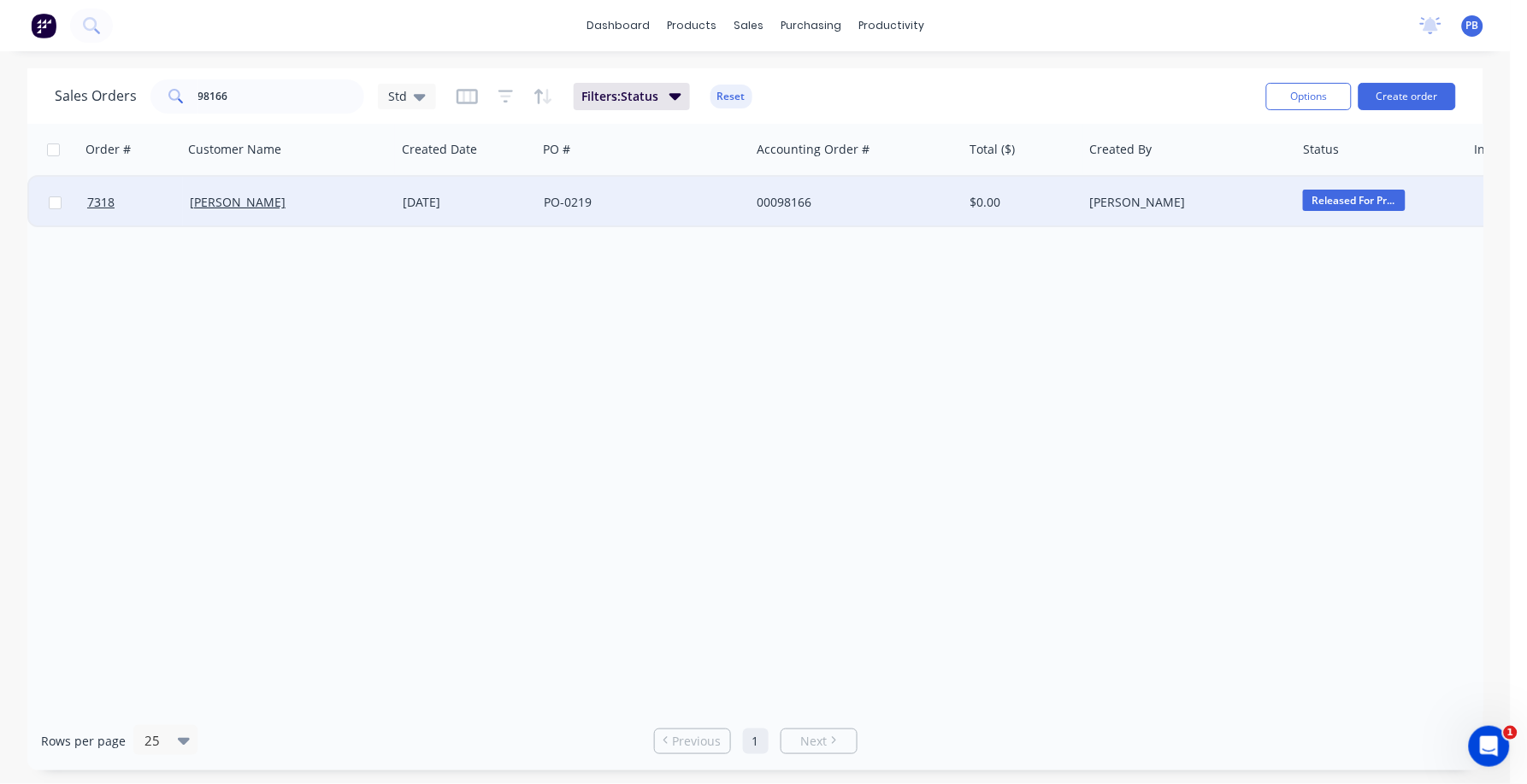
click at [790, 196] on div "00098166" at bounding box center [852, 203] width 190 height 17
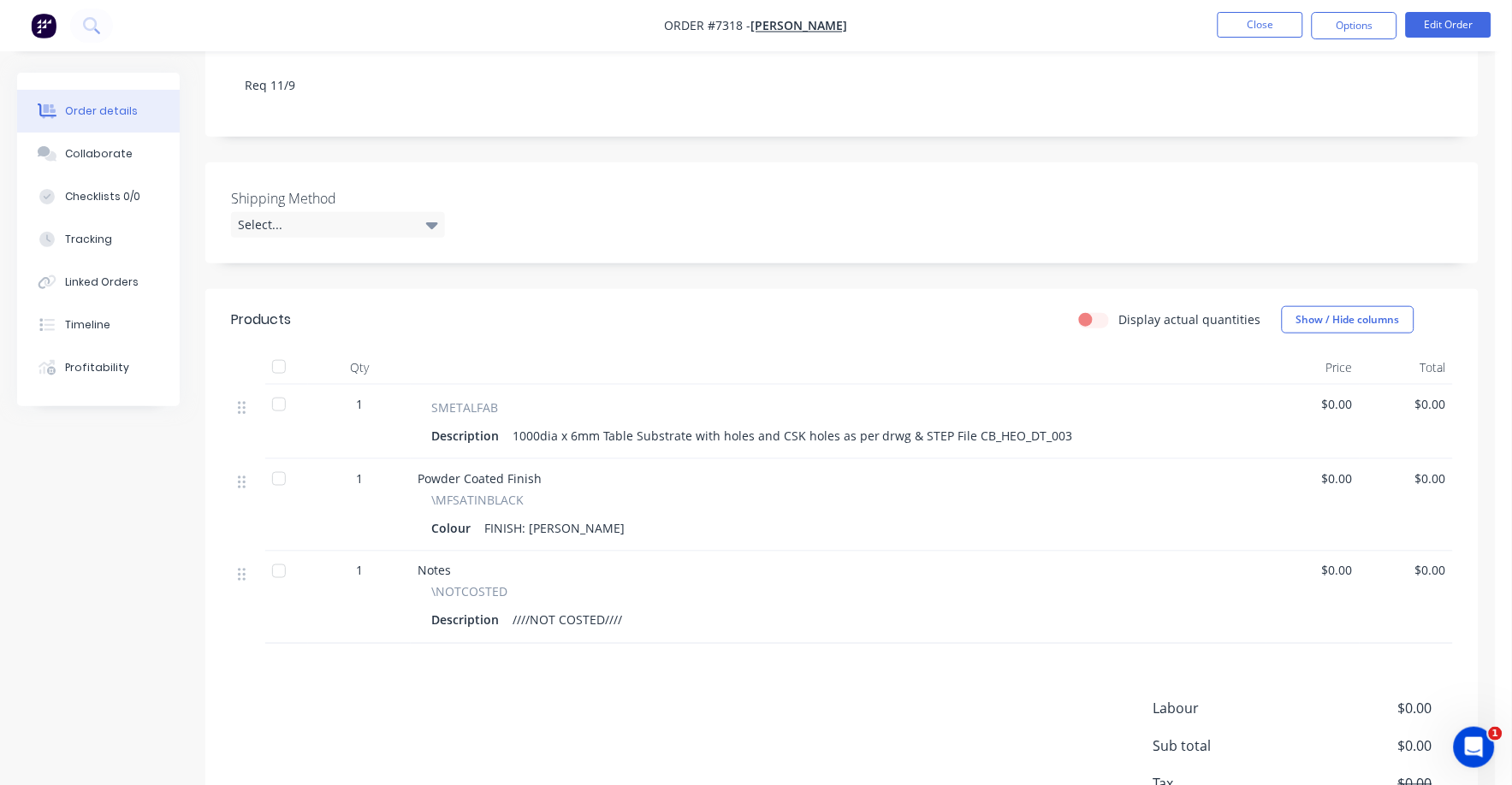
scroll to position [321, 0]
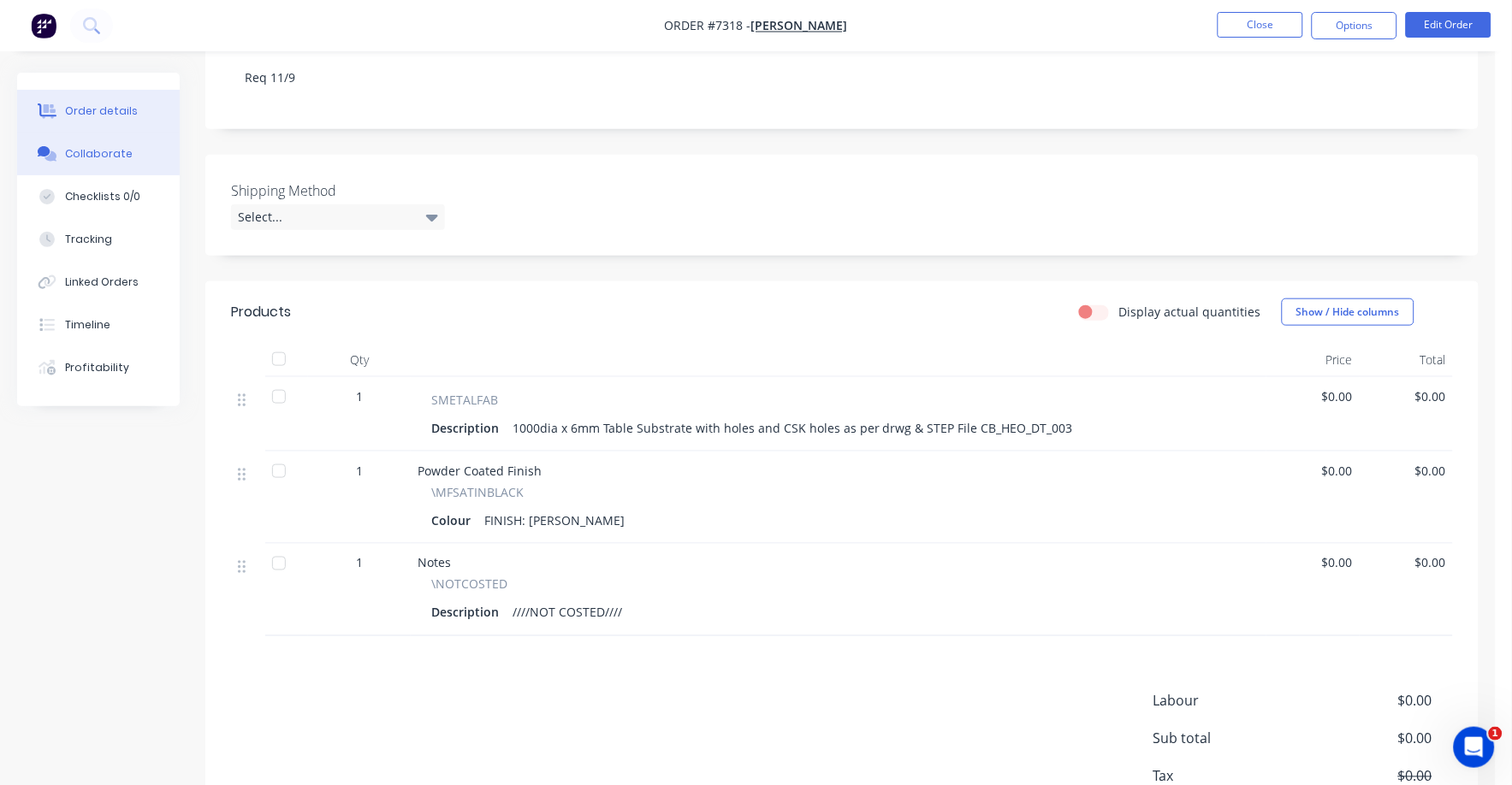
click at [109, 135] on button "Collaborate" at bounding box center [99, 154] width 162 height 43
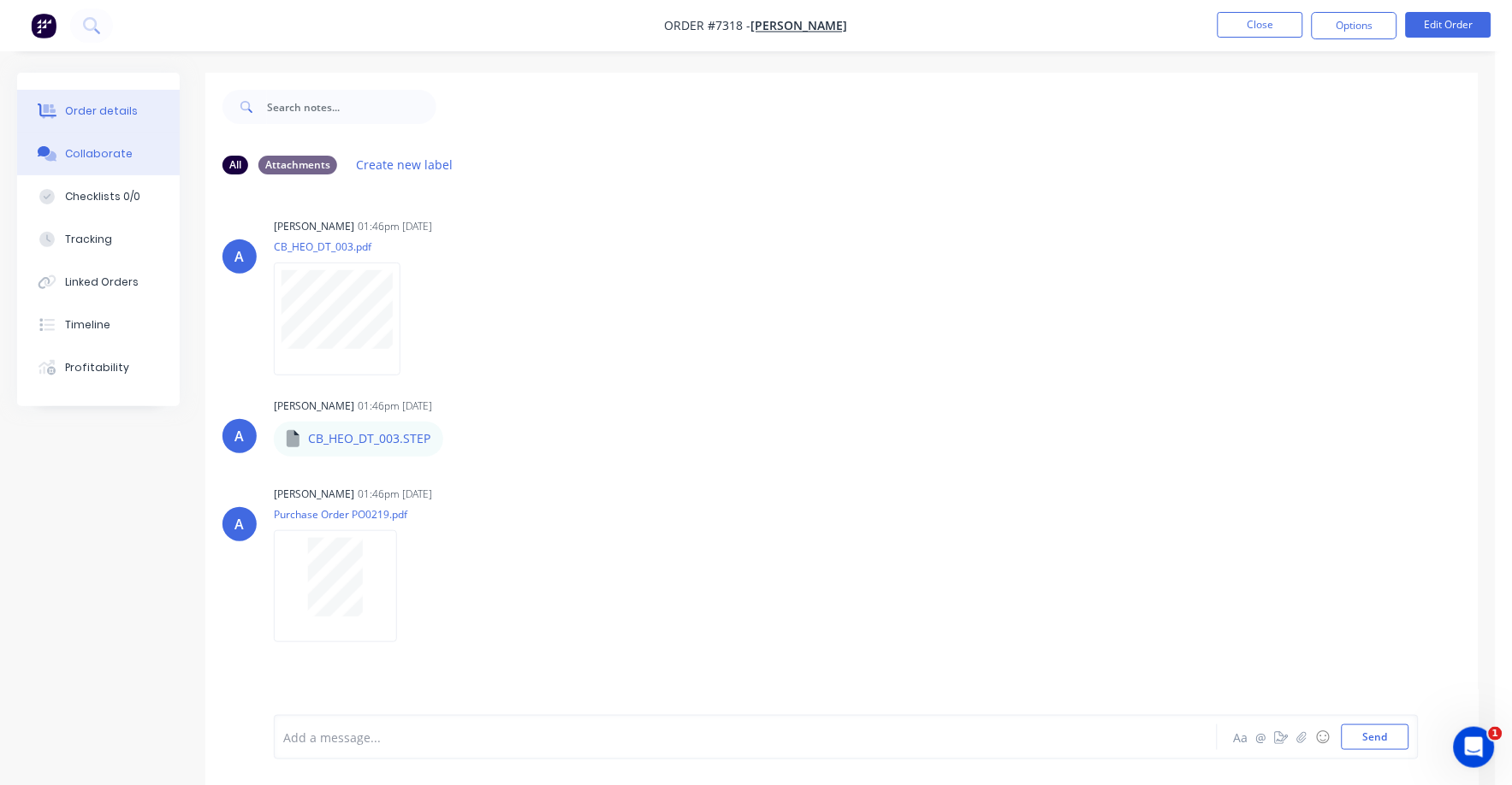
drag, startPoint x: 67, startPoint y: 92, endPoint x: 79, endPoint y: 102, distance: 15.6
click at [70, 92] on button "Order details" at bounding box center [99, 111] width 162 height 43
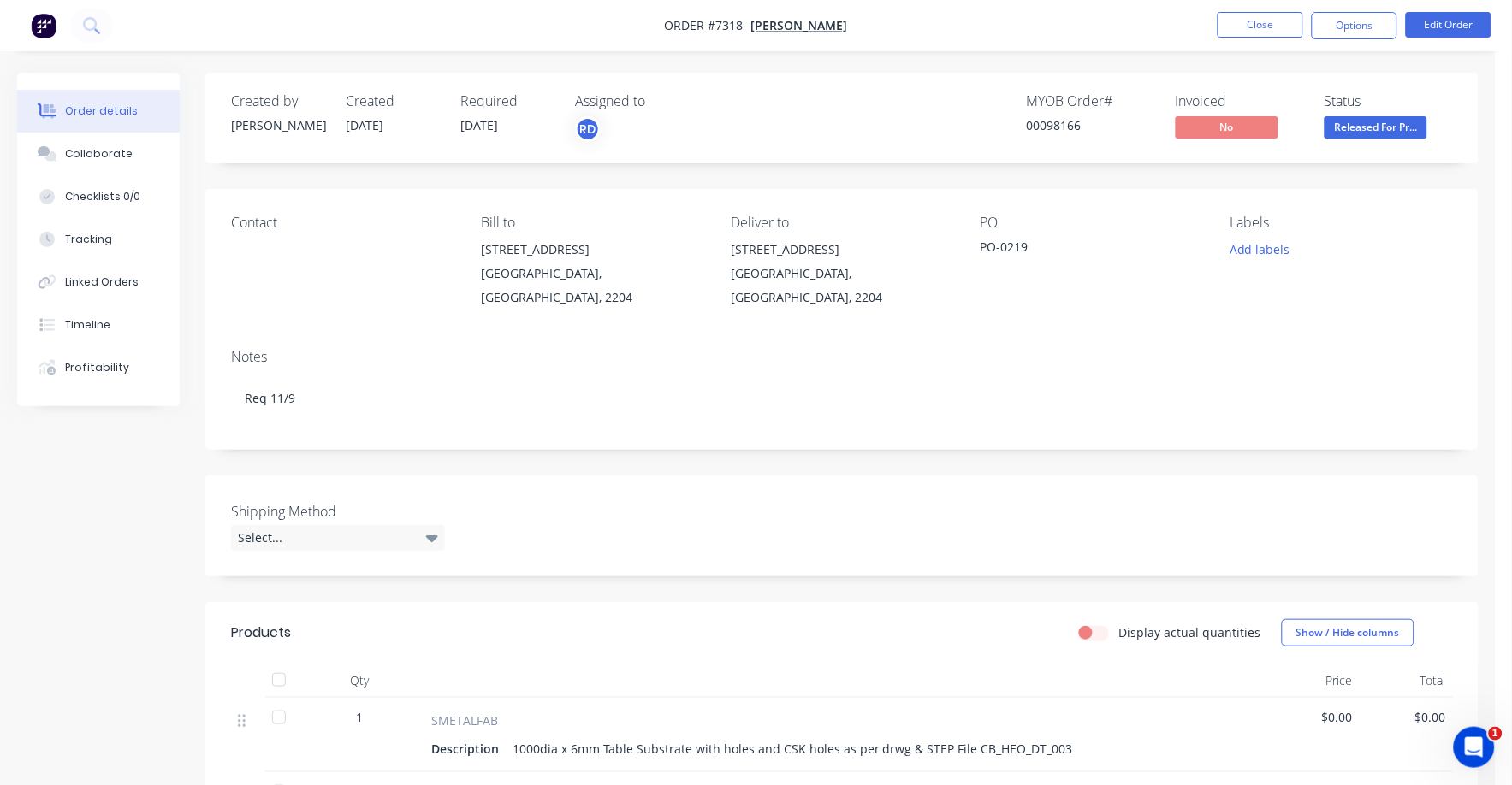
click at [99, 111] on div "Order details" at bounding box center [101, 112] width 72 height 16
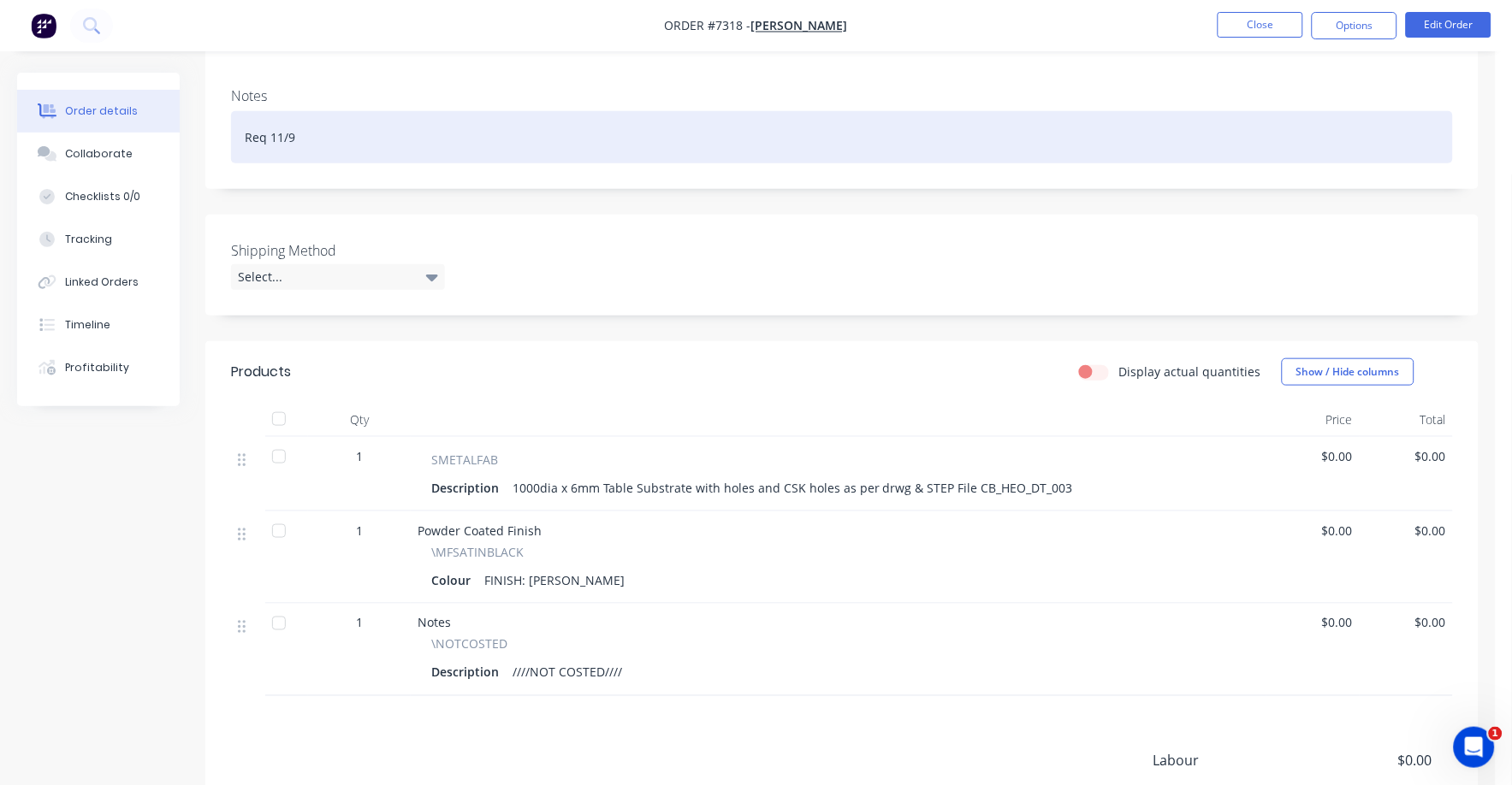
scroll to position [321, 0]
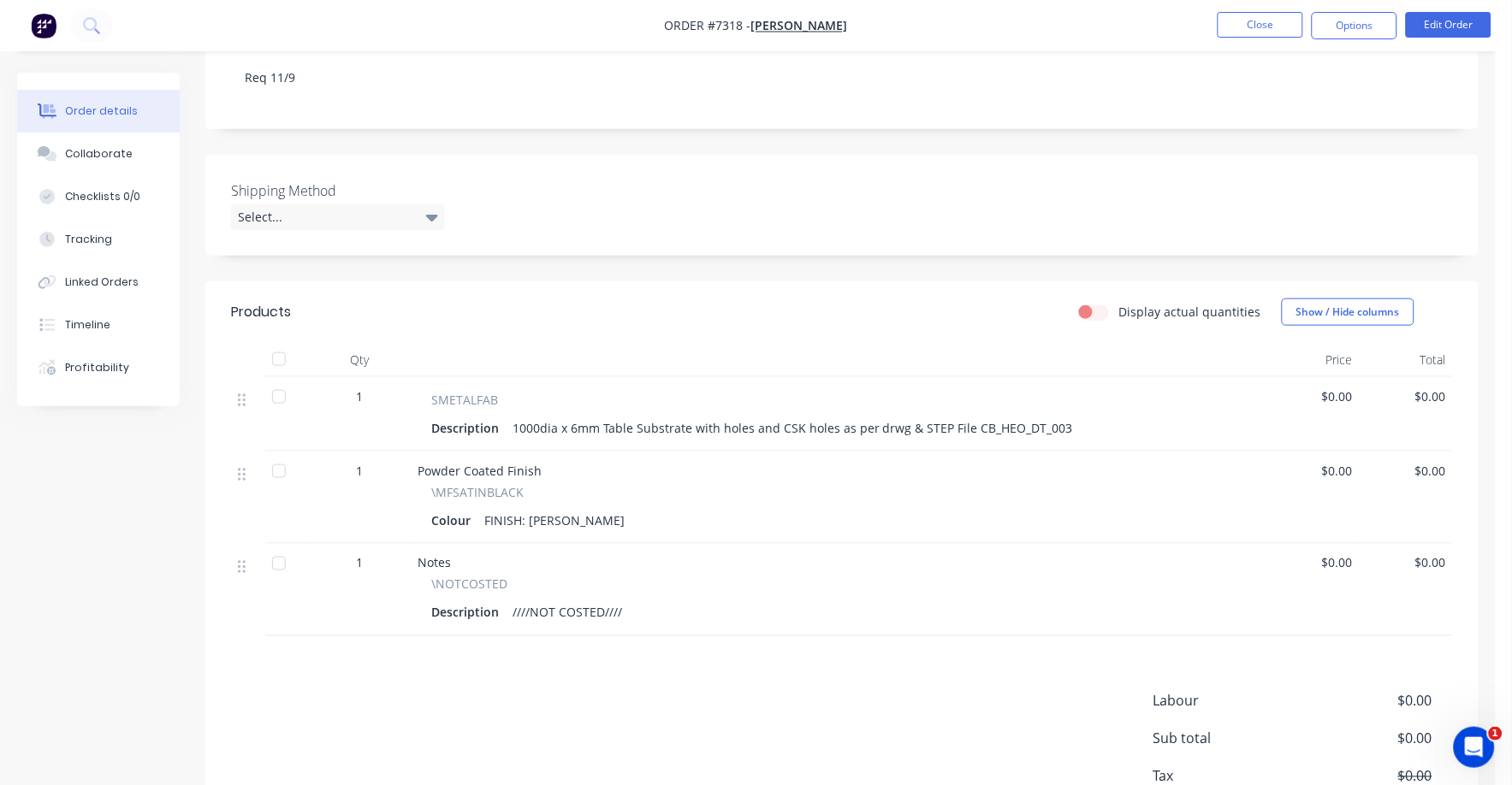
click at [1333, 387] on span "$0.00" at bounding box center [1312, 396] width 79 height 18
click at [1445, 19] on button "Edit Order" at bounding box center [1448, 24] width 86 height 25
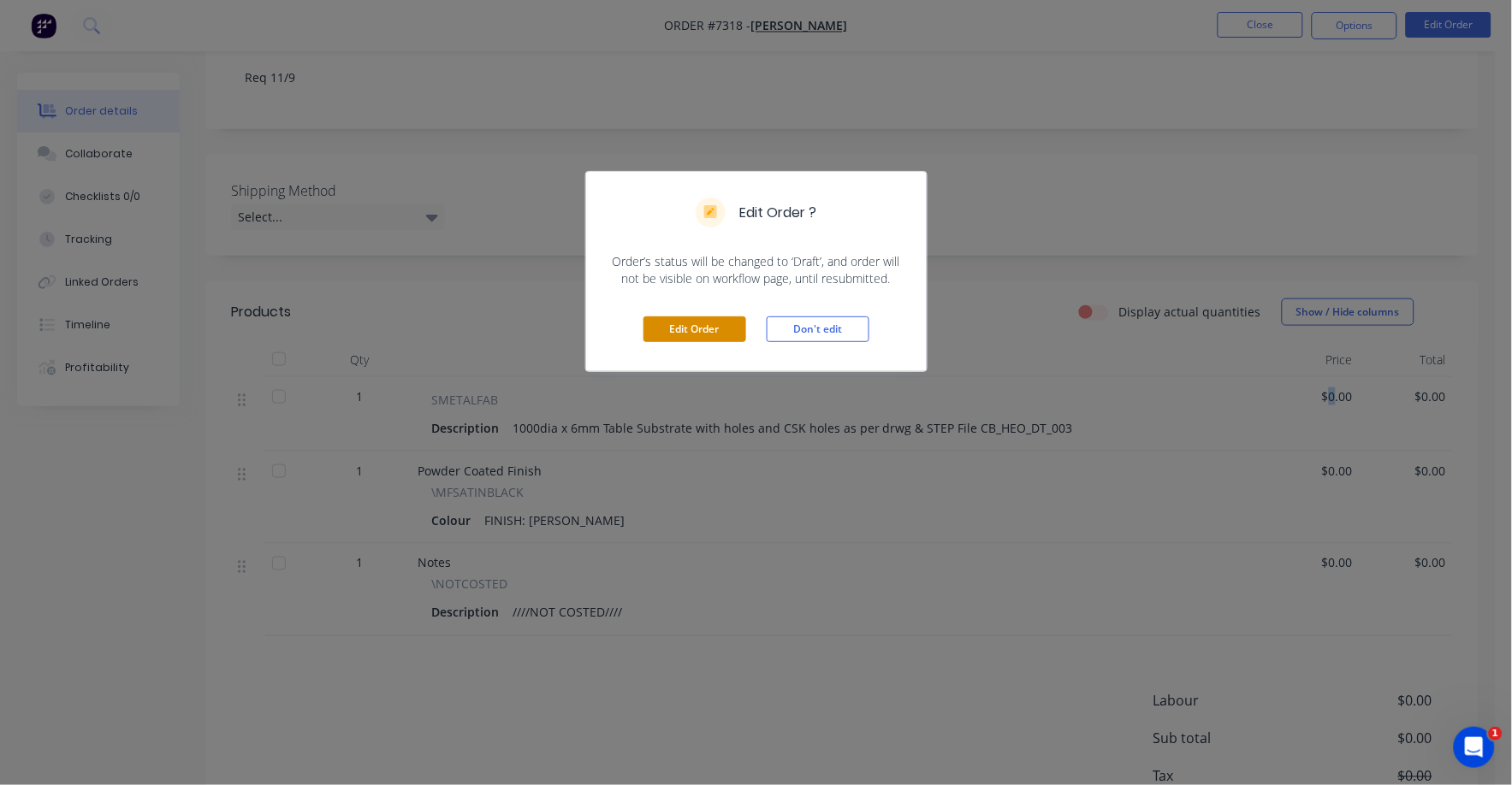
click at [688, 338] on button "Edit Order" at bounding box center [695, 329] width 103 height 25
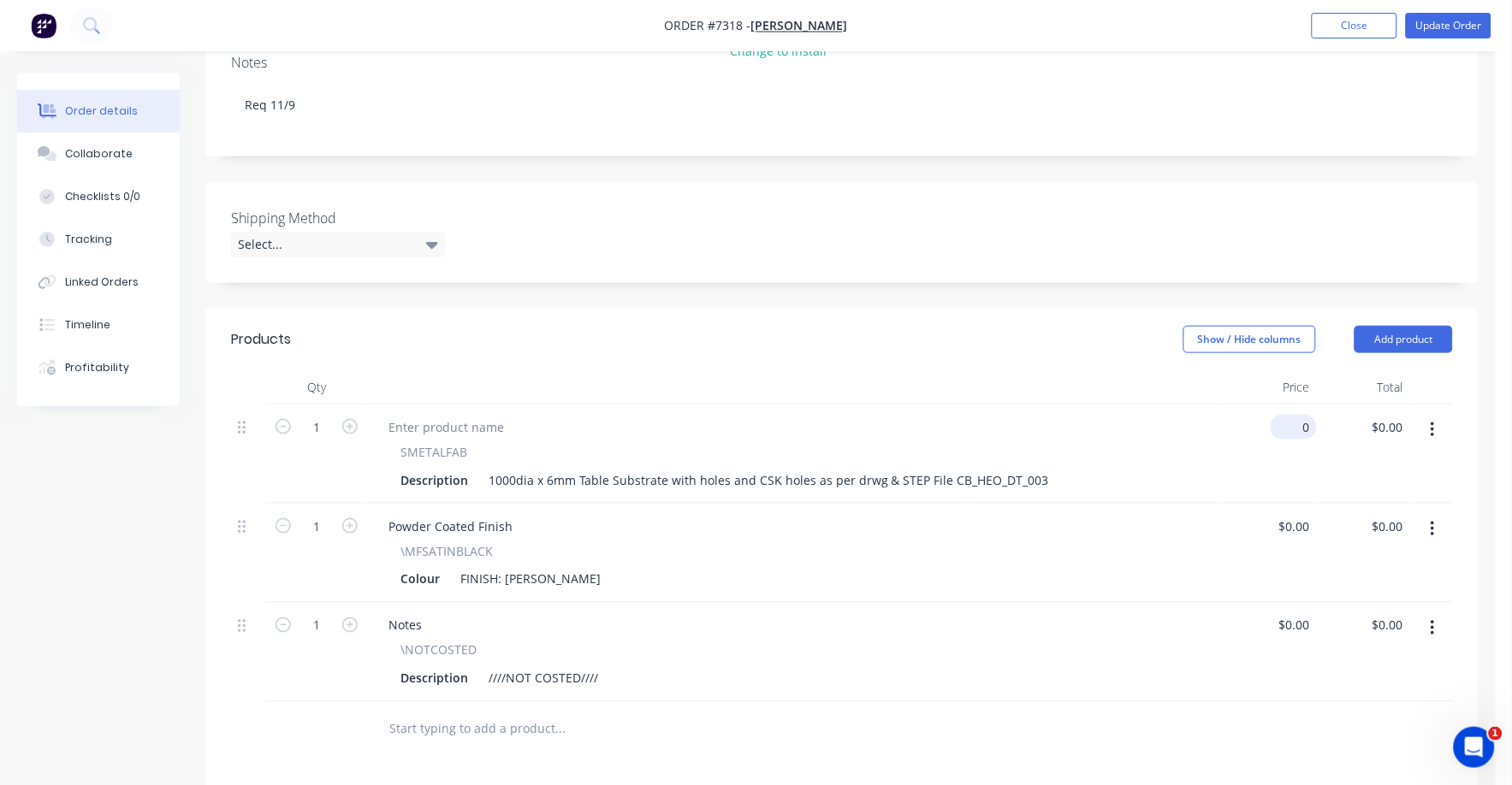
click at [1295, 415] on div "0 $0.00" at bounding box center [1293, 427] width 46 height 24
type input "$370.00"
drag, startPoint x: 1245, startPoint y: 495, endPoint x: 1244, endPoint y: 504, distance: 9.1
click at [1244, 504] on div "$0.00 $0.00" at bounding box center [1269, 554] width 93 height 99
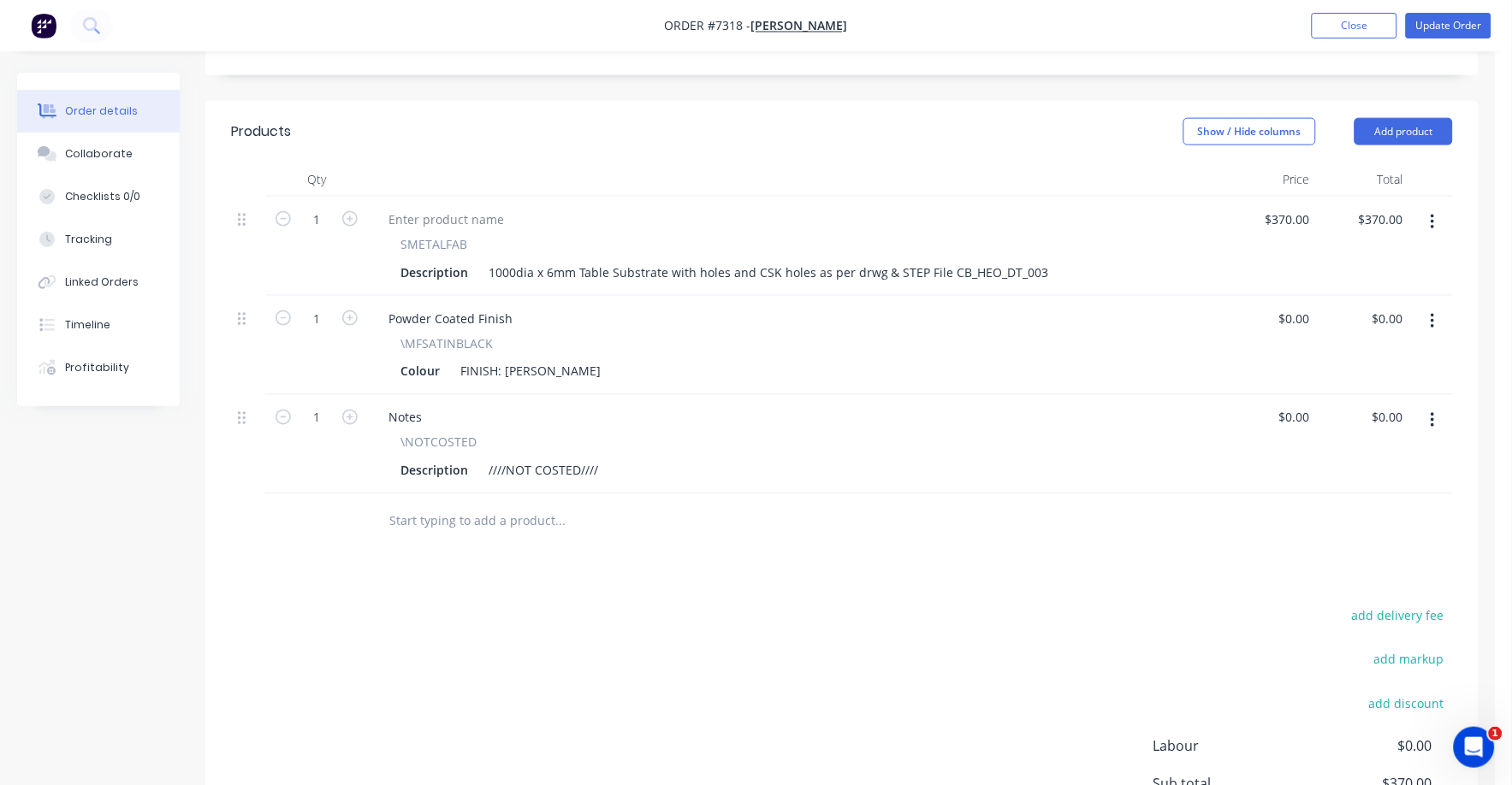
scroll to position [642, 0]
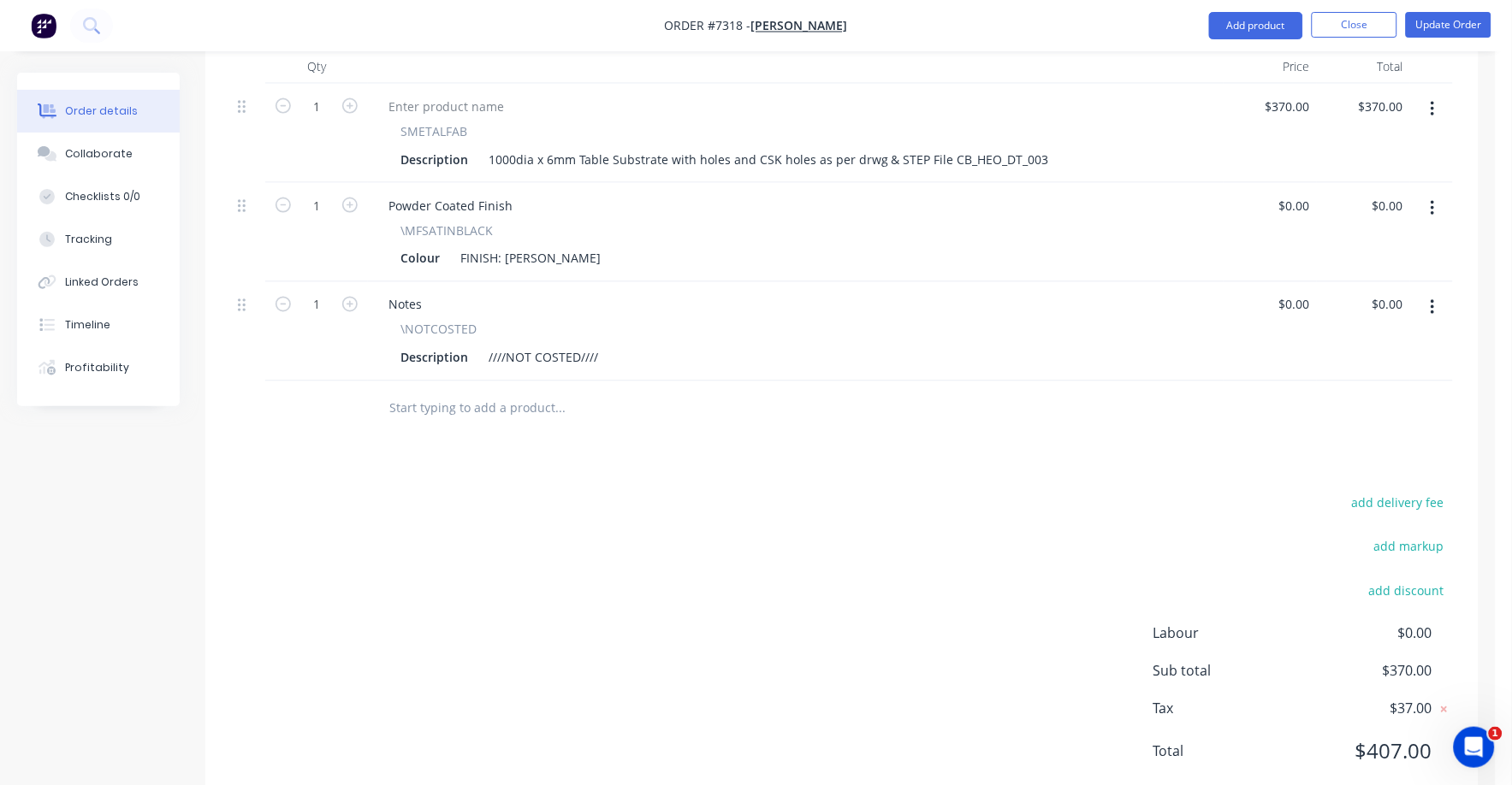
click at [1428, 292] on button "button" at bounding box center [1433, 307] width 40 height 31
click at [1324, 443] on div "Delete" at bounding box center [1372, 455] width 132 height 24
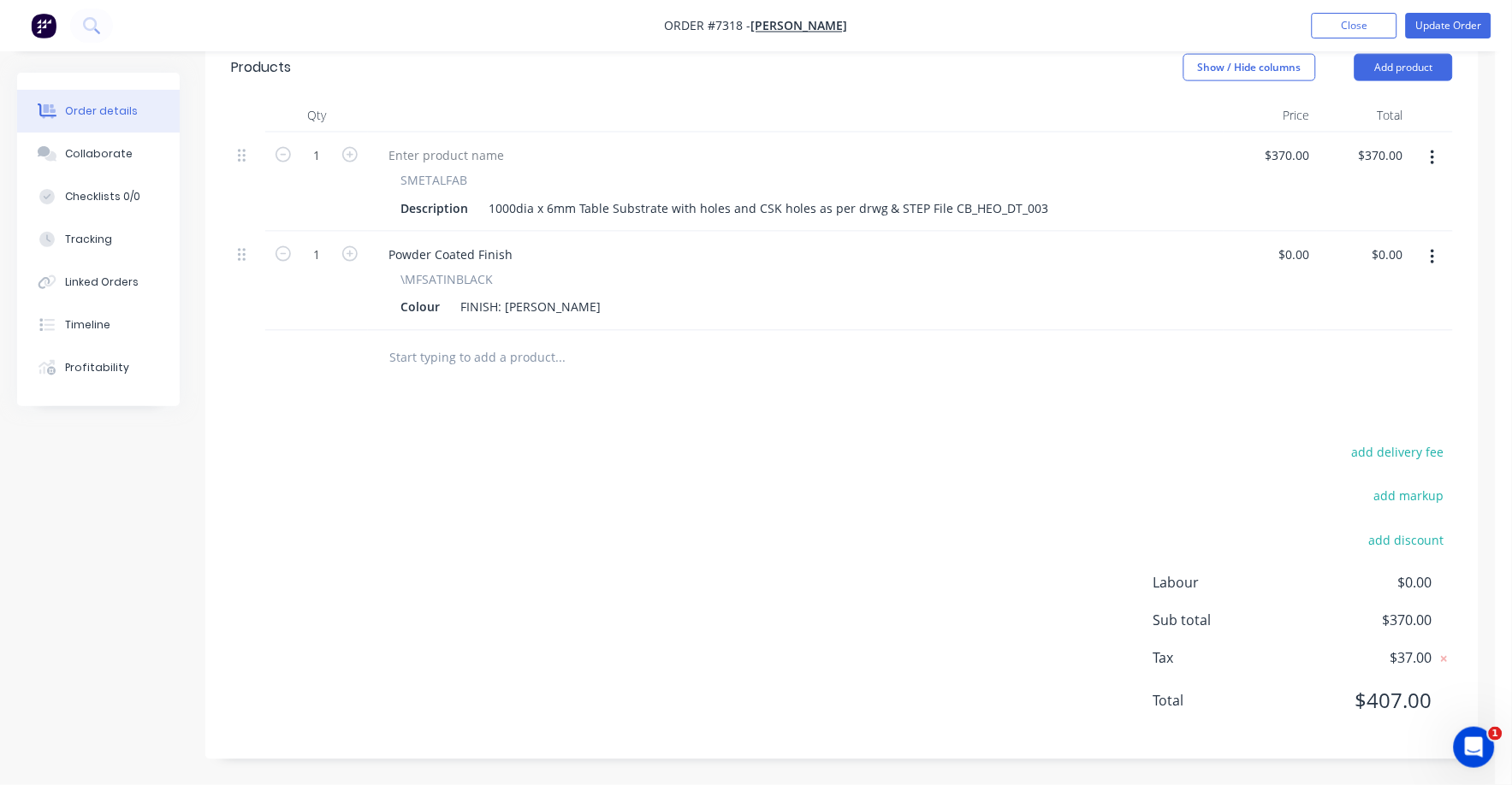
scroll to position [569, 0]
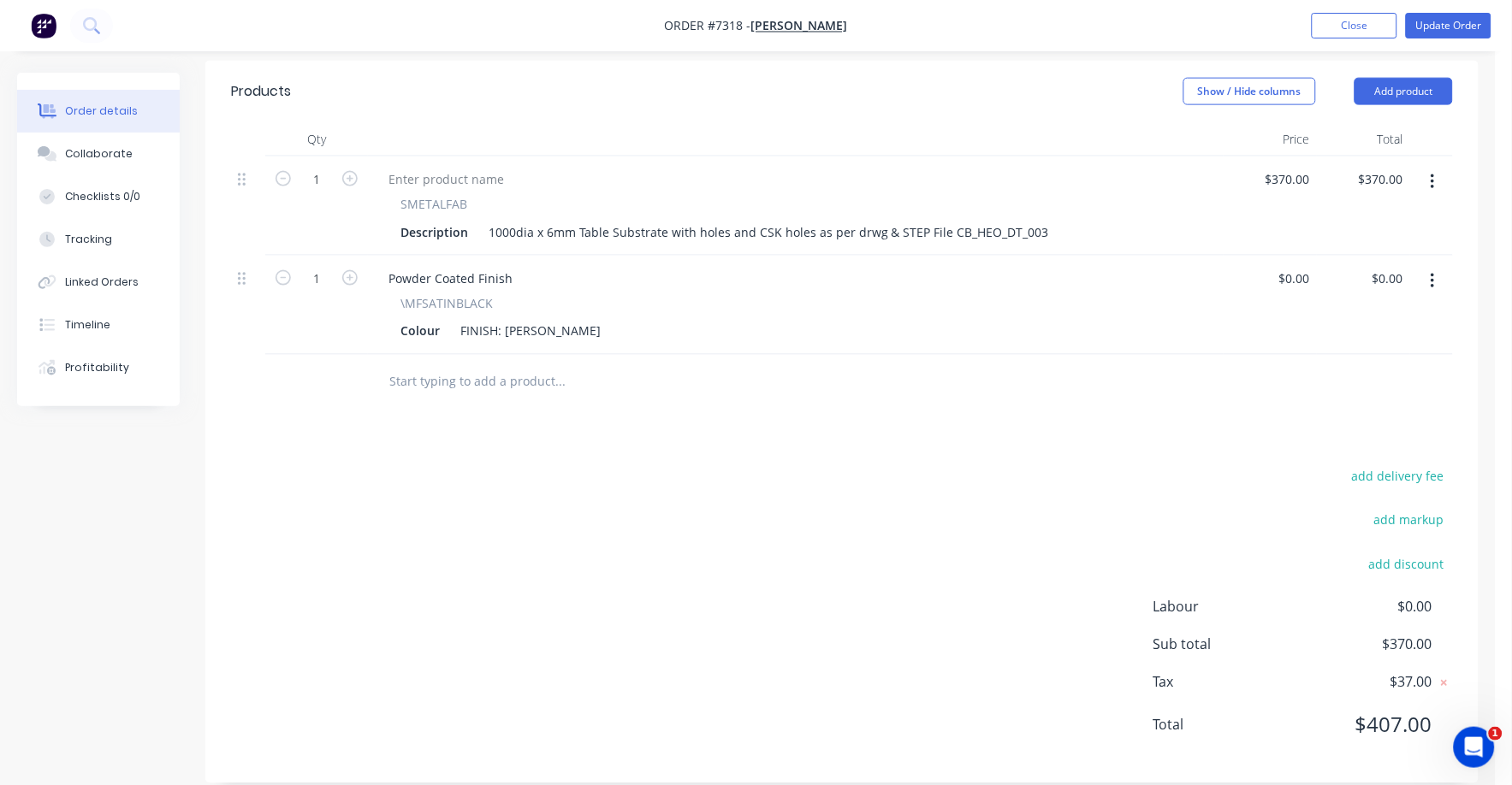
drag, startPoint x: 1413, startPoint y: 447, endPoint x: 1484, endPoint y: 449, distance: 71.0
click at [1461, 466] on div "add delivery fee add markup add discount Labour $0.00 Sub total $370.00 Tax $37…" at bounding box center [841, 611] width 1273 height 292
click button "add delivery fee" at bounding box center [1398, 477] width 111 height 23
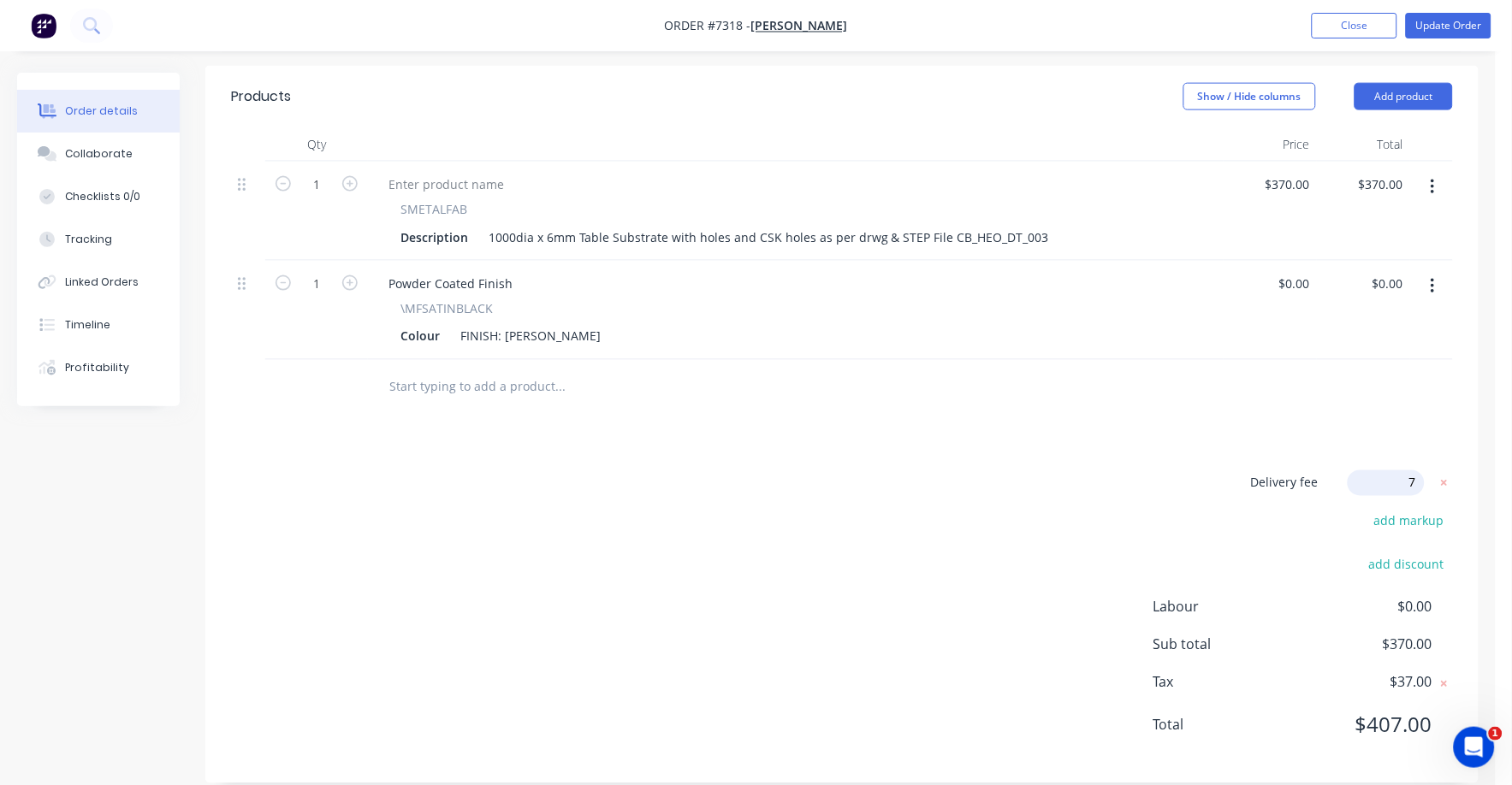
type input "75"
click input "submit" at bounding box center [0, 0] width 0 height 0
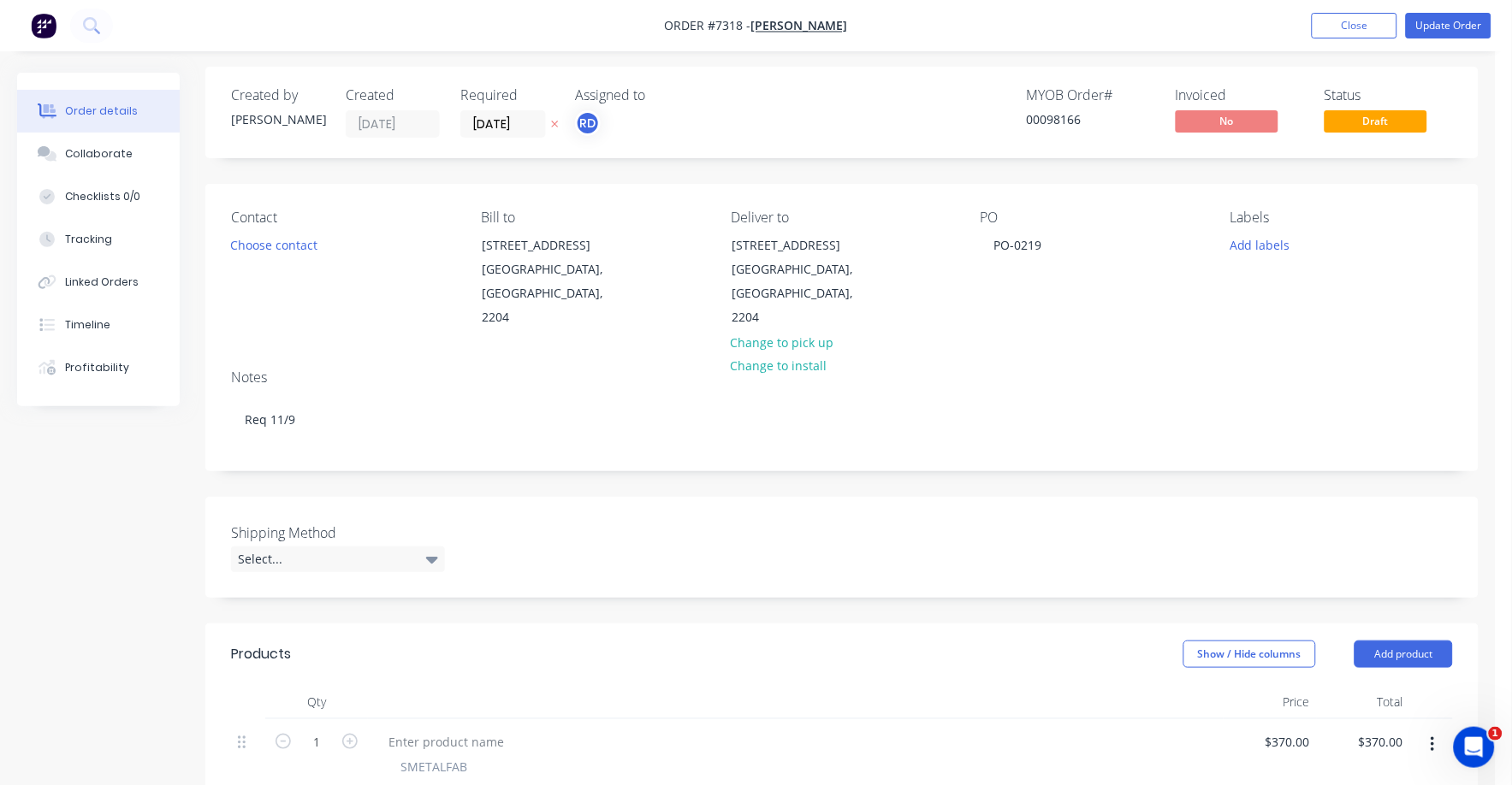
scroll to position [0, 0]
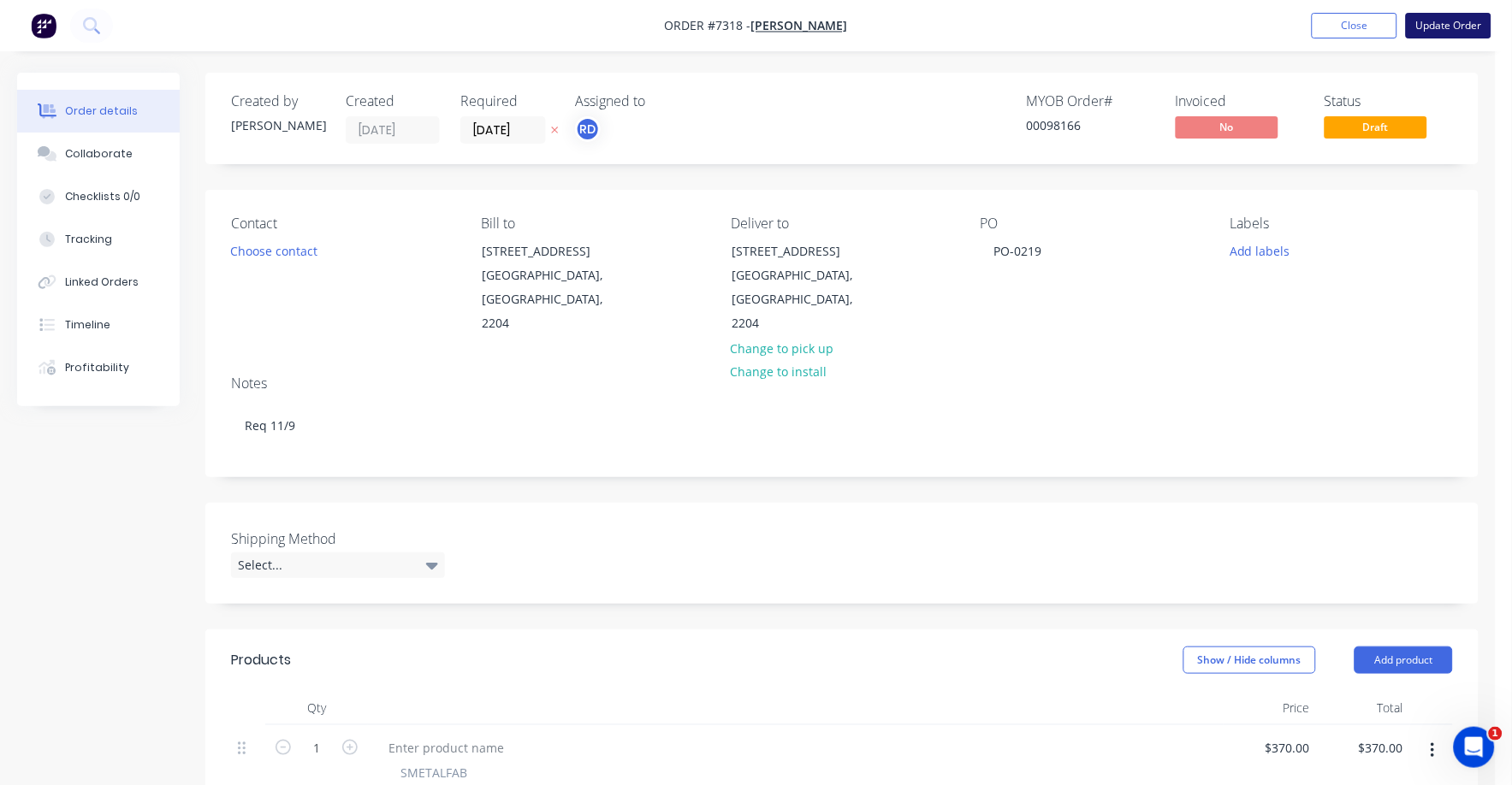
click at [1454, 14] on button "Update Order" at bounding box center [1448, 25] width 86 height 25
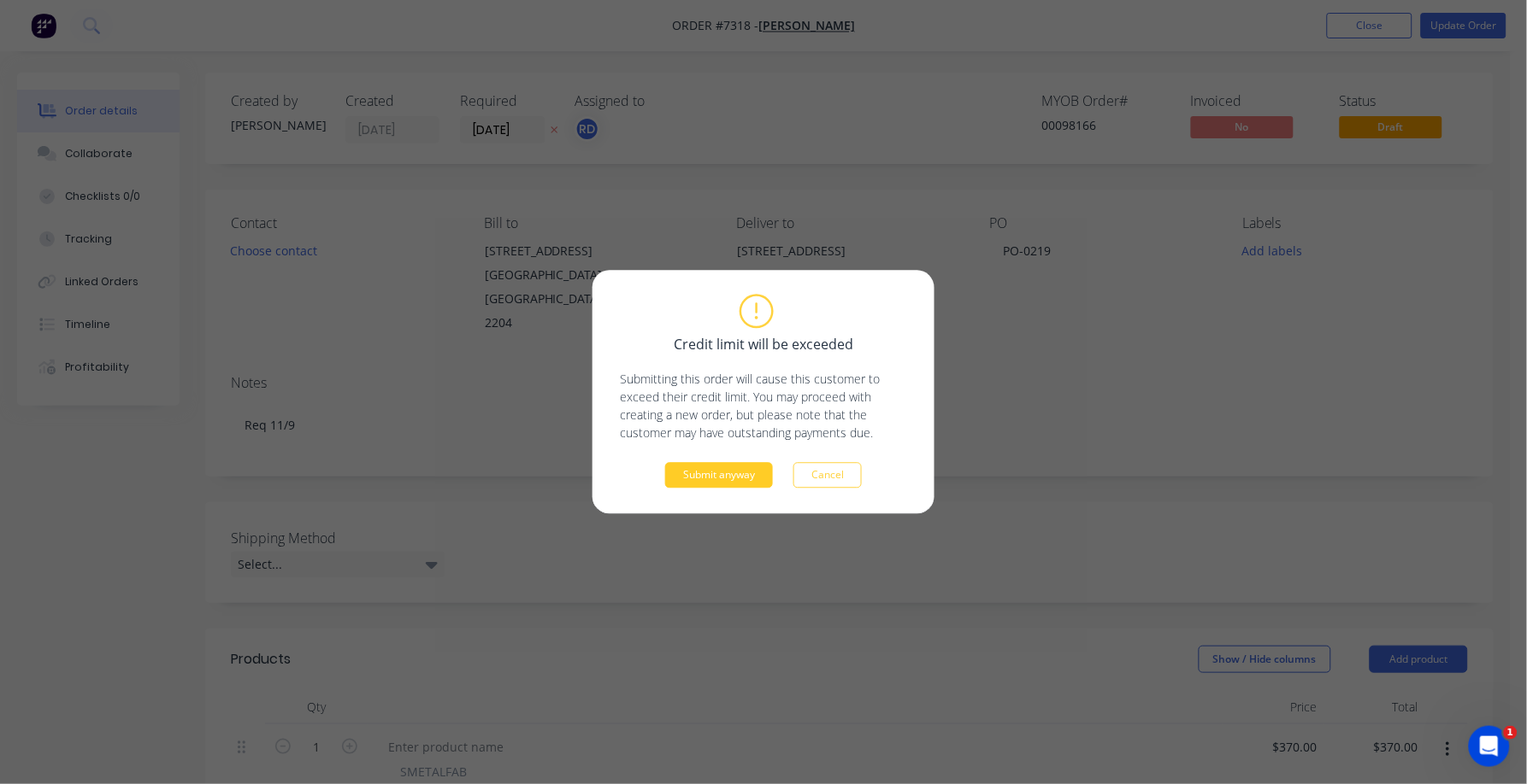
click at [709, 470] on button "Submit anyway" at bounding box center [719, 476] width 108 height 25
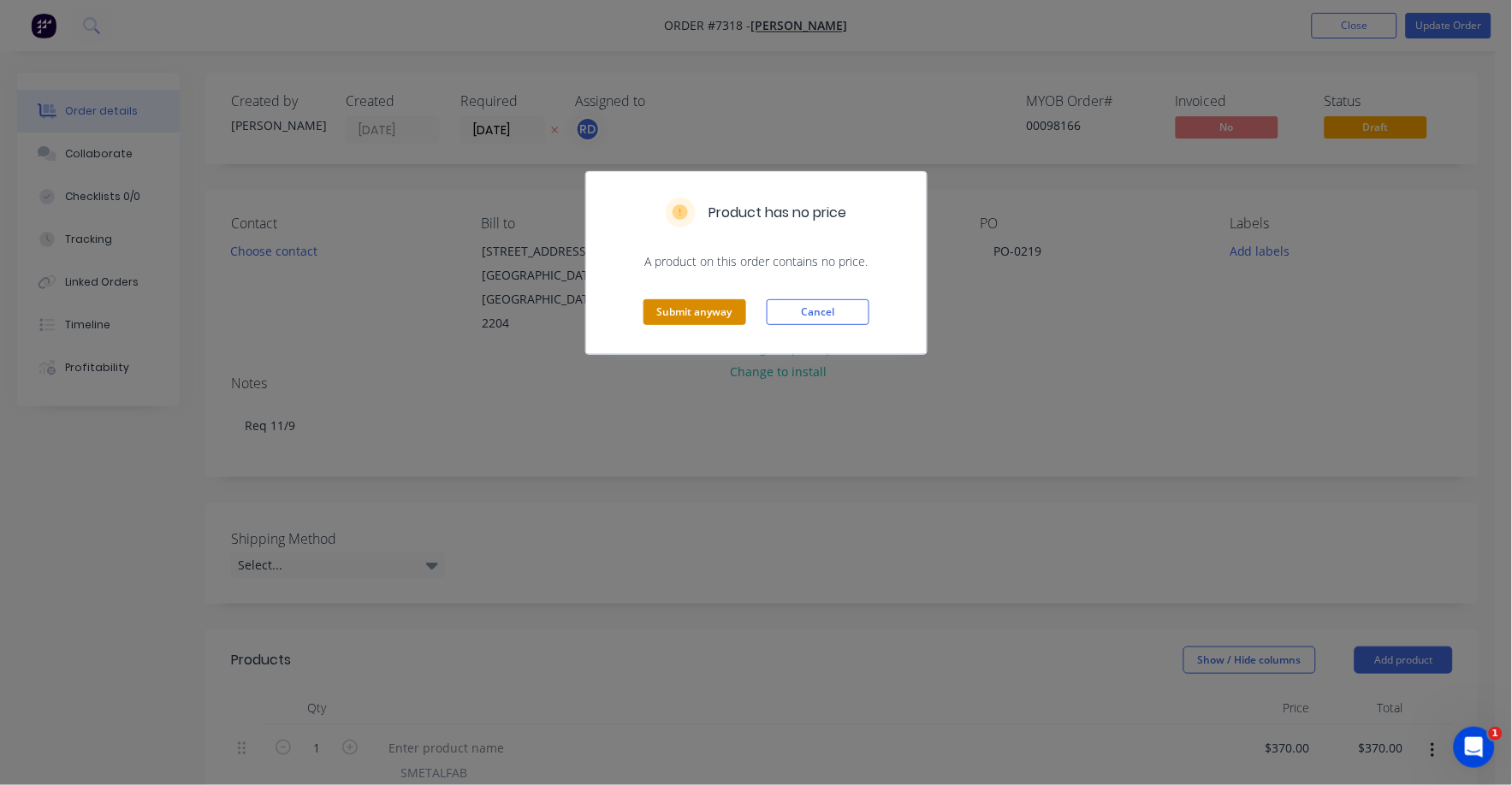
click at [705, 311] on button "Submit anyway" at bounding box center [695, 311] width 103 height 25
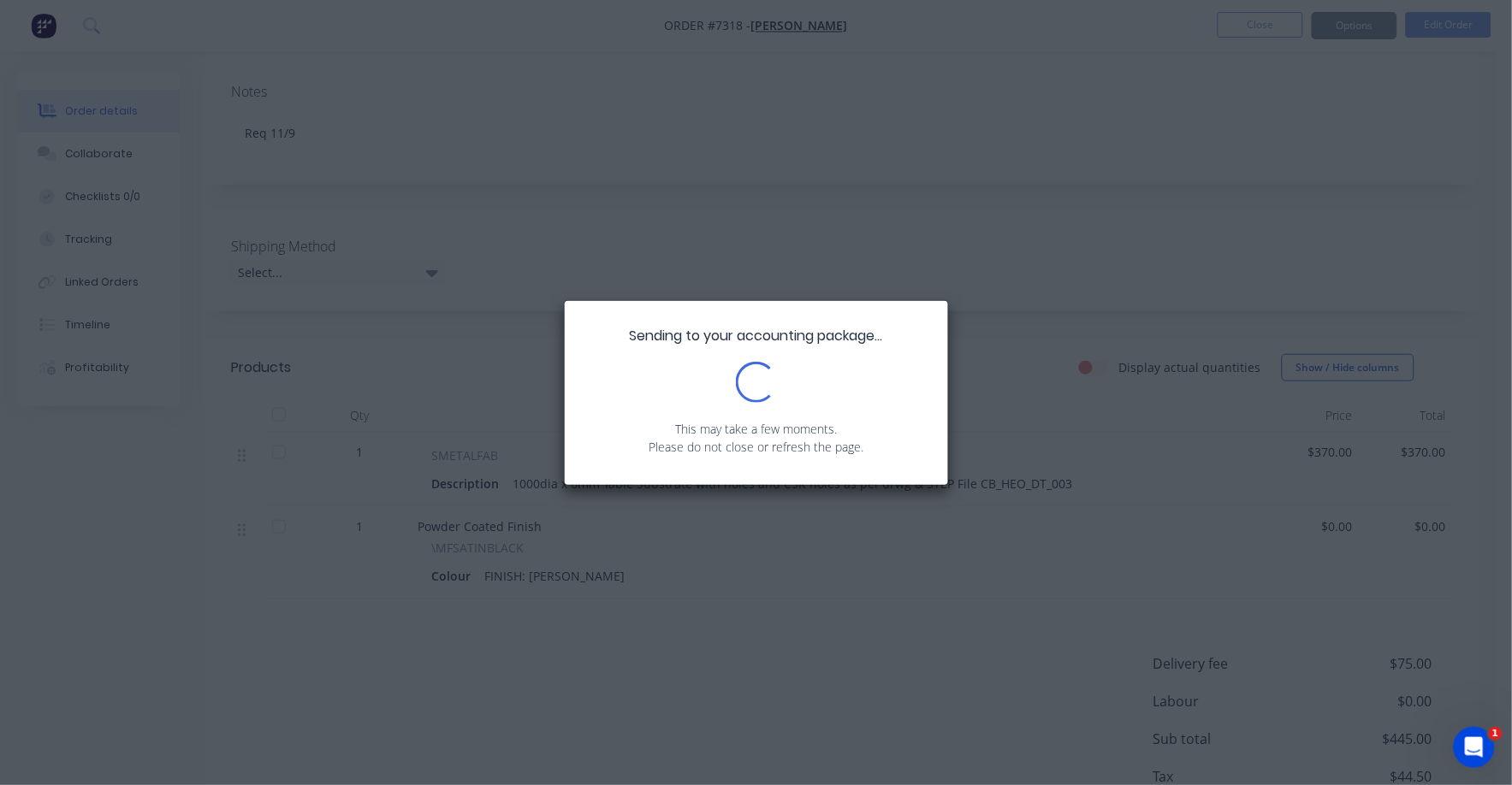
scroll to position [321, 0]
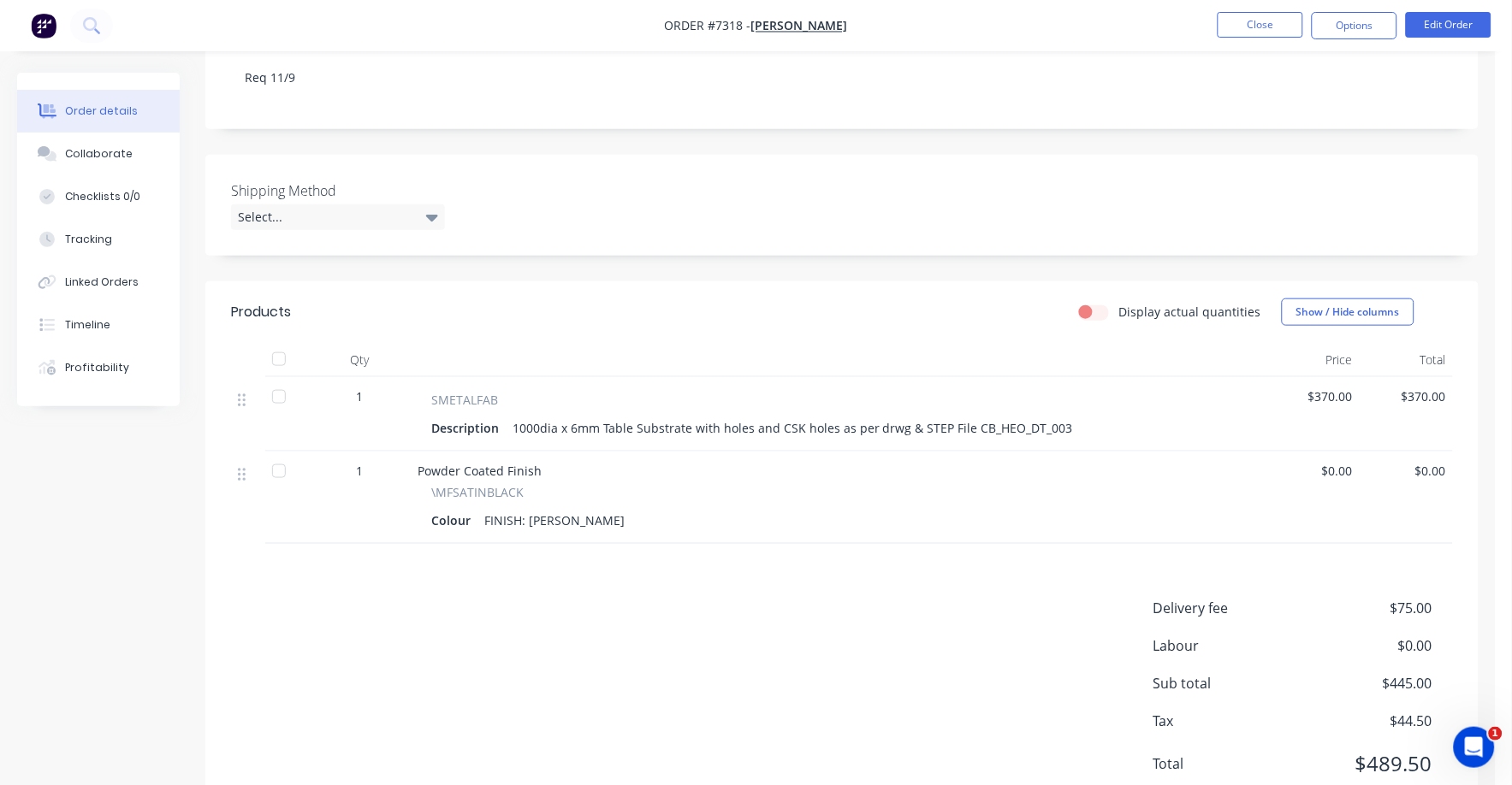
drag, startPoint x: 1312, startPoint y: 379, endPoint x: 1339, endPoint y: 378, distance: 27.0
click at [1313, 387] on span "$370.00" at bounding box center [1312, 396] width 79 height 18
drag, startPoint x: 1344, startPoint y: 377, endPoint x: 1368, endPoint y: 374, distance: 24.2
click at [1344, 387] on span "$370.00" at bounding box center [1312, 396] width 79 height 18
click at [1442, 27] on button "Edit Order" at bounding box center [1448, 24] width 86 height 25
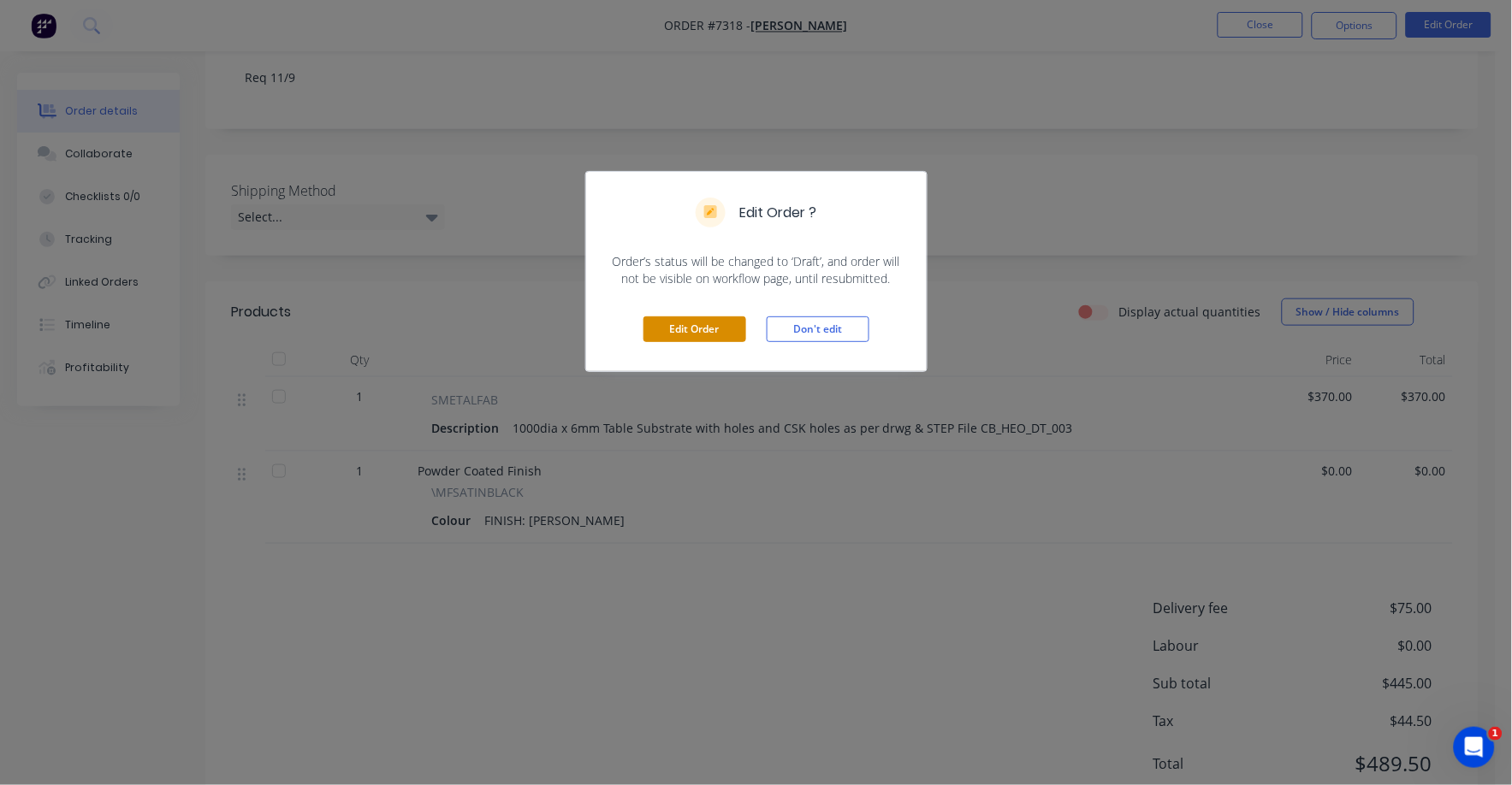
click at [695, 336] on button "Edit Order" at bounding box center [695, 329] width 103 height 25
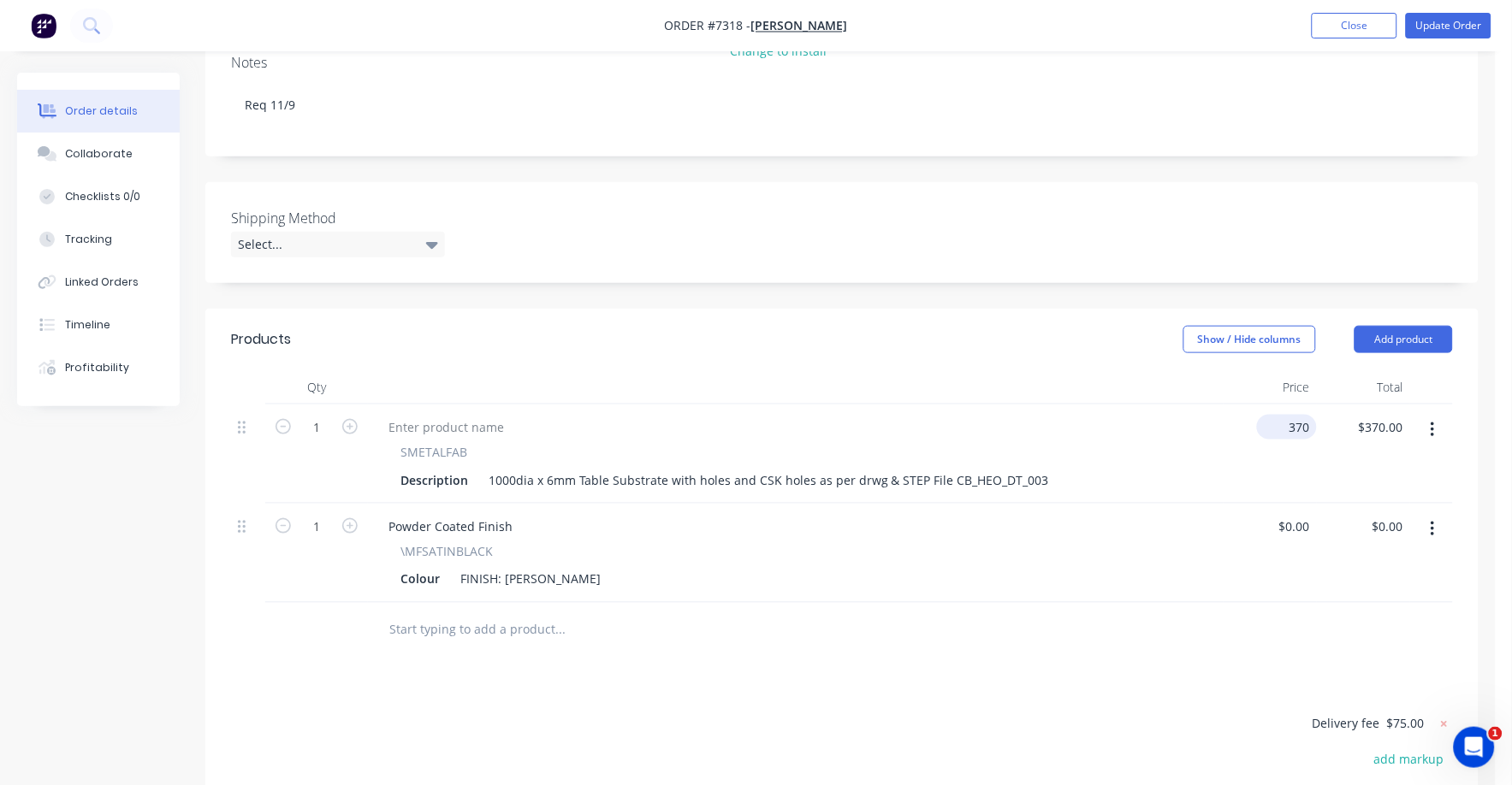
drag, startPoint x: 1294, startPoint y: 404, endPoint x: 1333, endPoint y: 399, distance: 39.3
click at [1295, 415] on input "370" at bounding box center [1290, 427] width 53 height 24
type input "$360.00"
click at [1190, 493] on div "1 SMETALFAB Description 1000dia x 6mm Table Substrate with holes and CSK holes …" at bounding box center [842, 504] width 1222 height 199
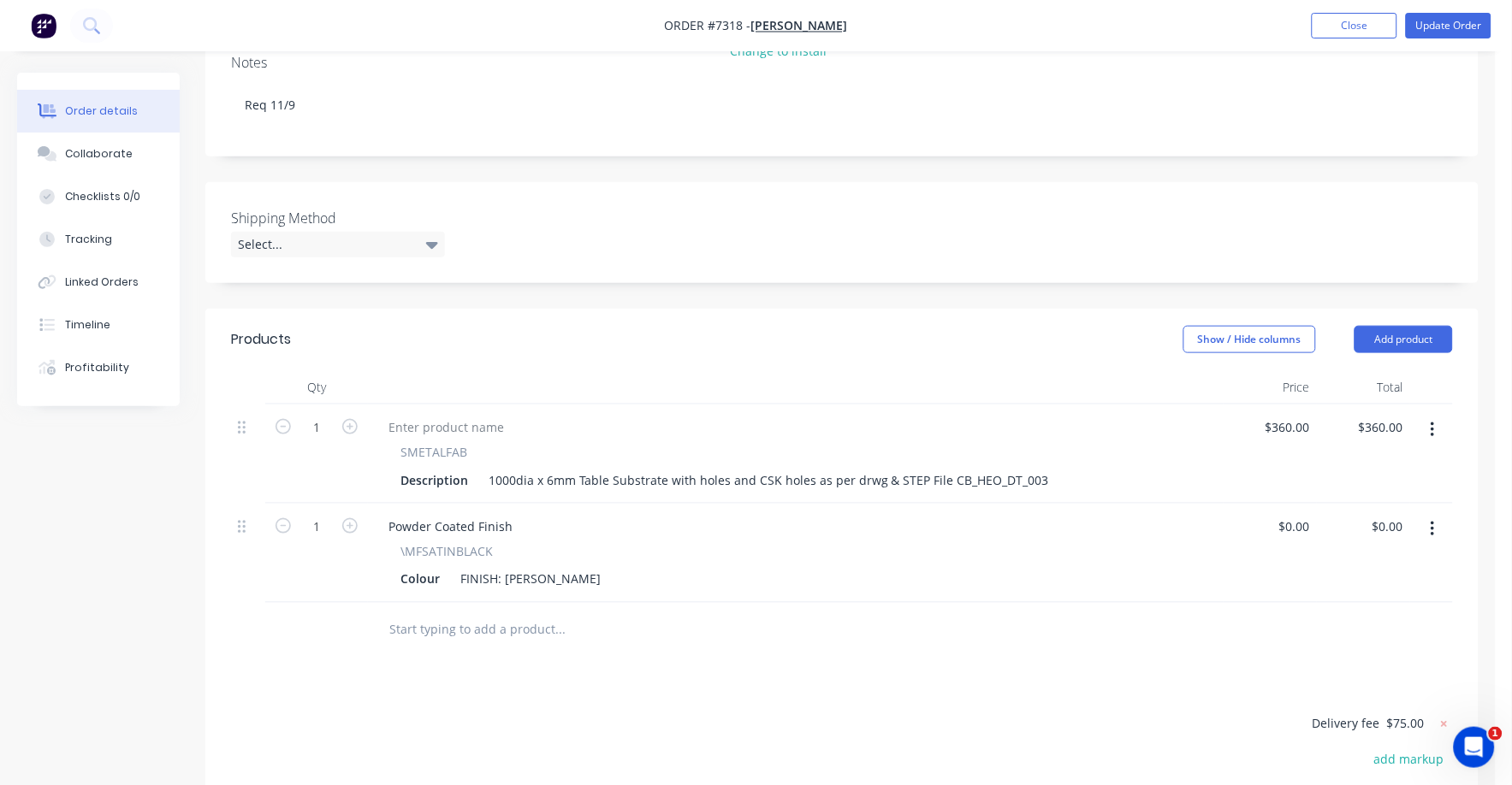
drag, startPoint x: 1190, startPoint y: 493, endPoint x: 1105, endPoint y: 615, distance: 148.7
click at [1105, 615] on div at bounding box center [842, 631] width 1222 height 56
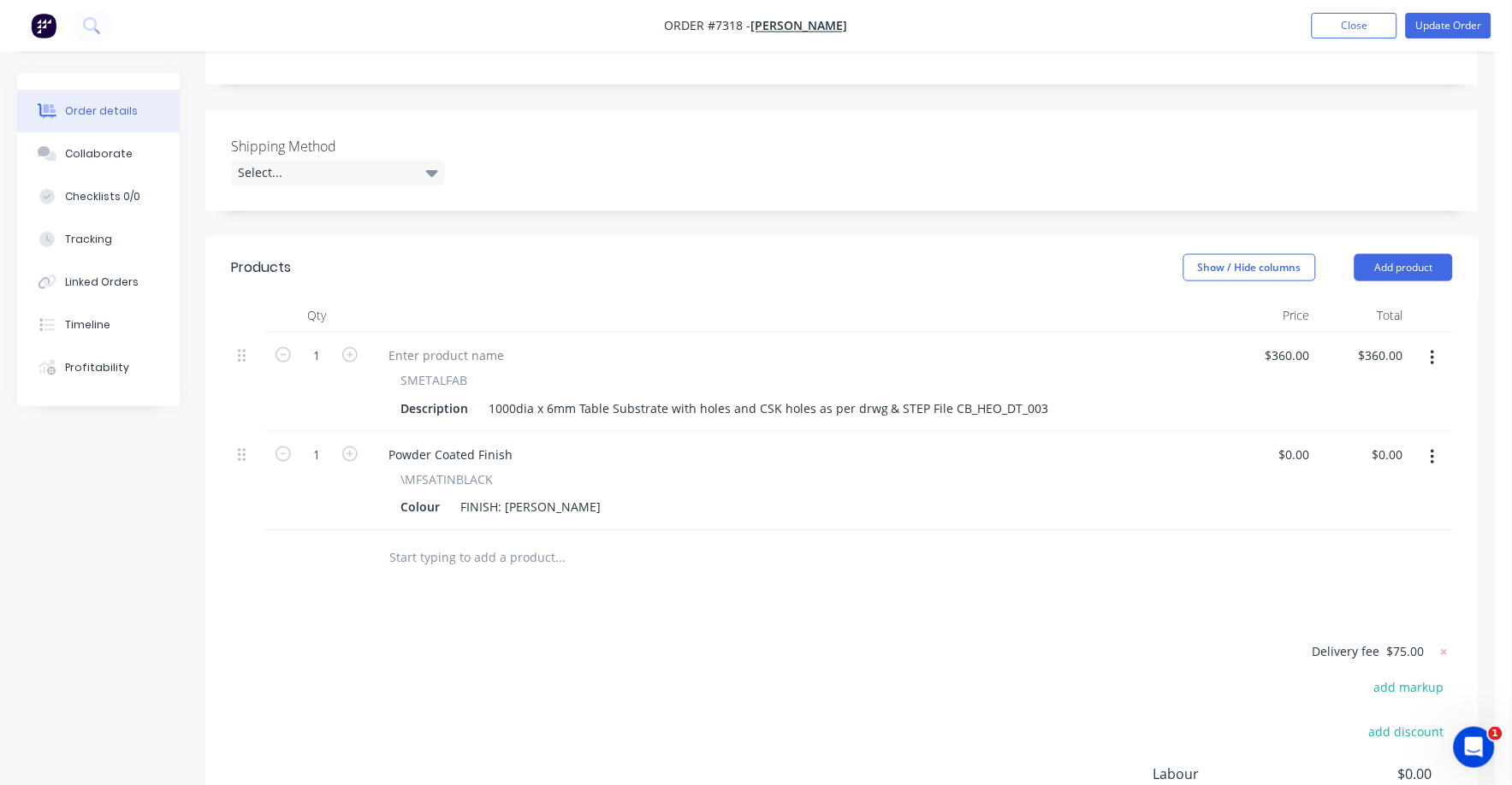
scroll to position [0, 0]
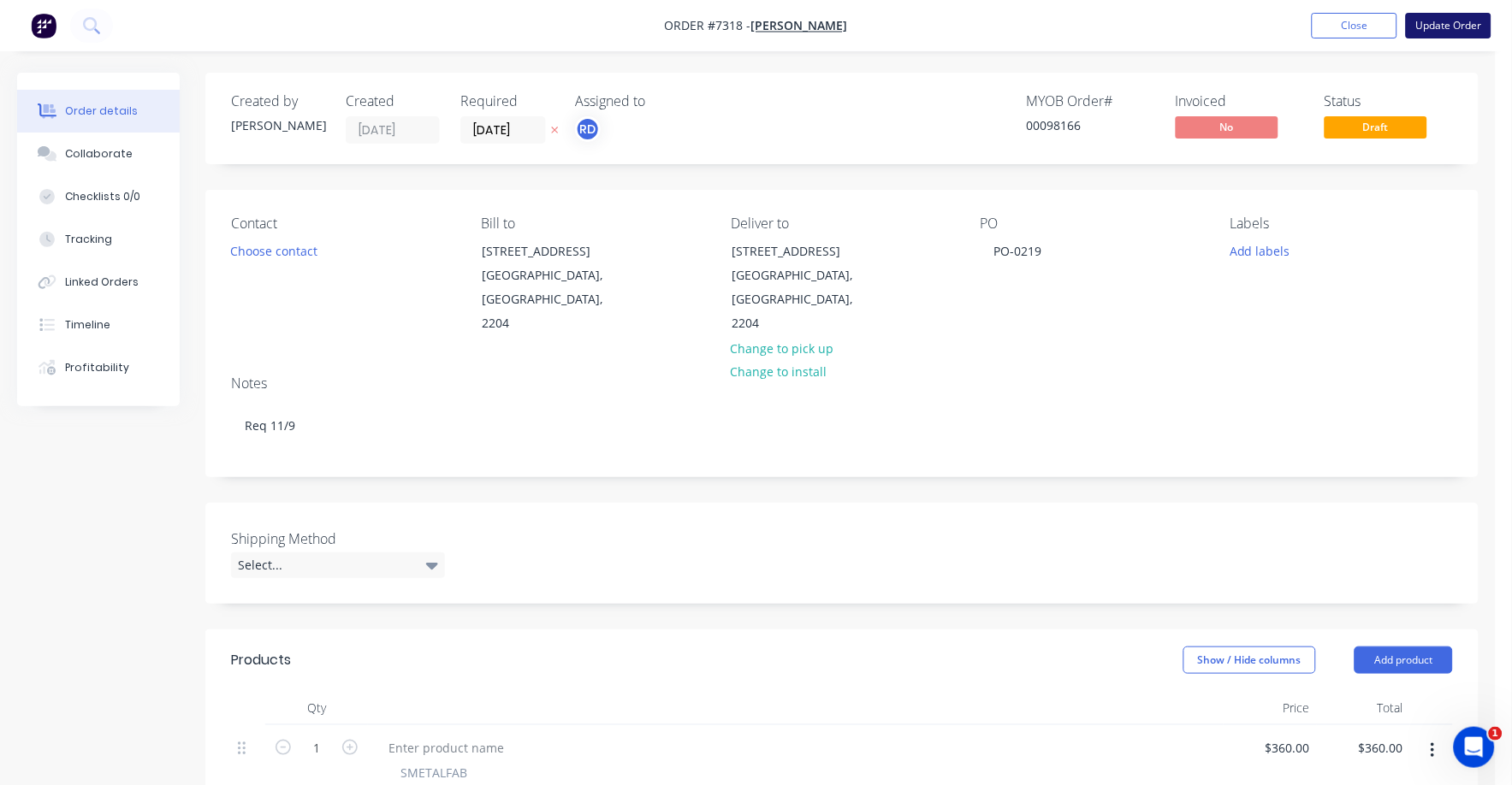
click at [1454, 23] on button "Update Order" at bounding box center [1448, 25] width 86 height 25
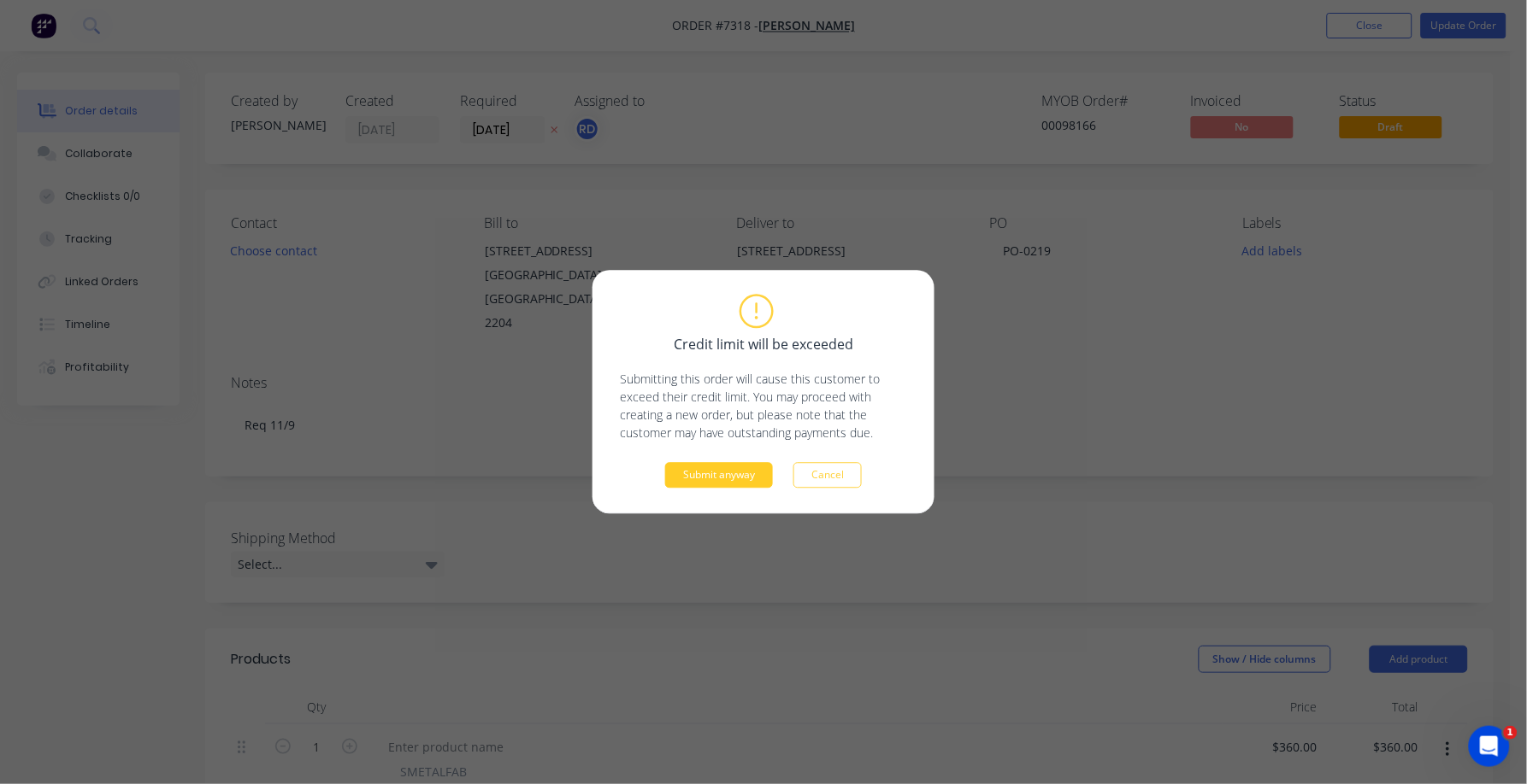
click at [720, 477] on button "Submit anyway" at bounding box center [719, 476] width 108 height 25
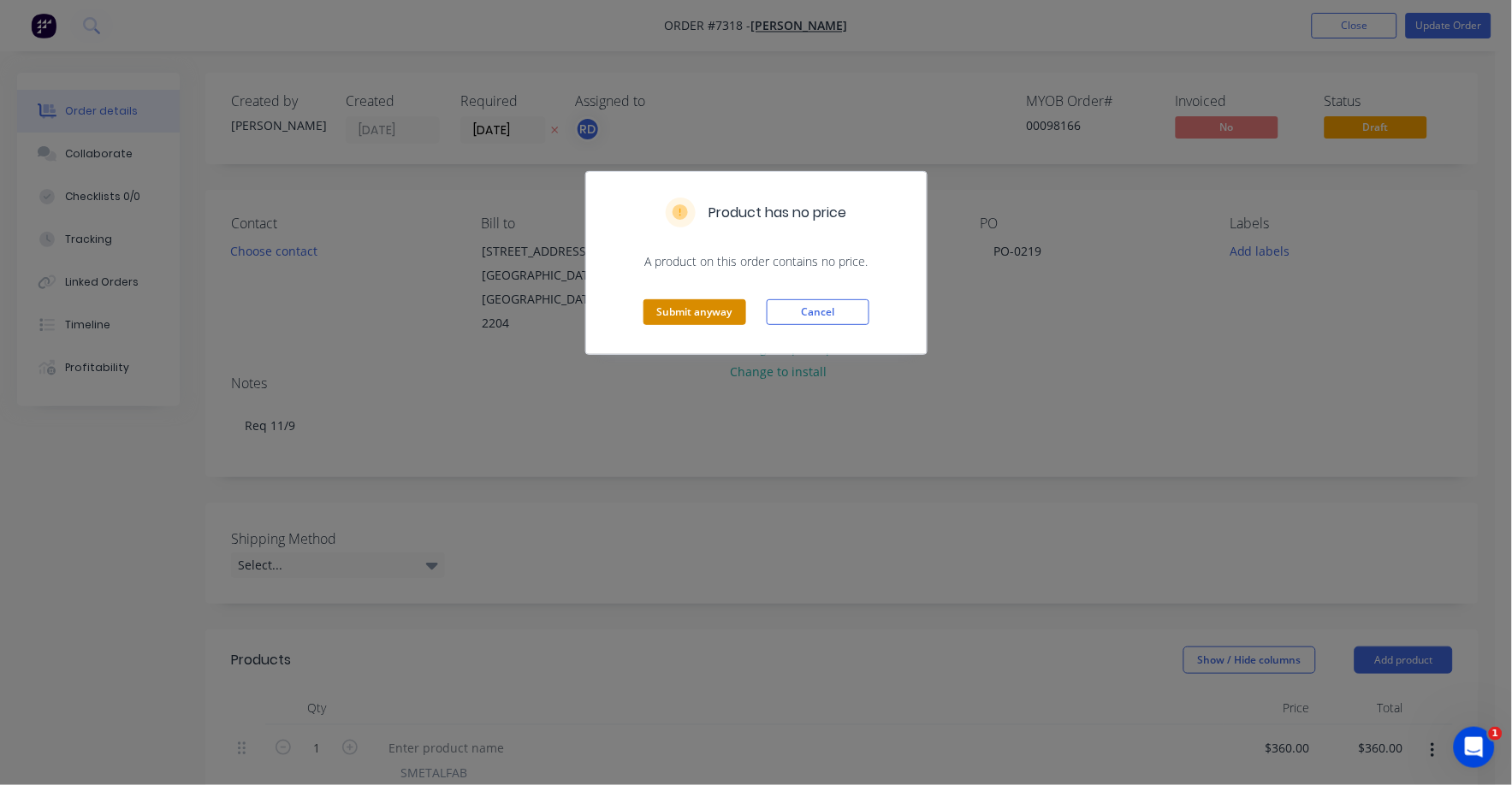
click at [721, 318] on button "Submit anyway" at bounding box center [695, 311] width 103 height 25
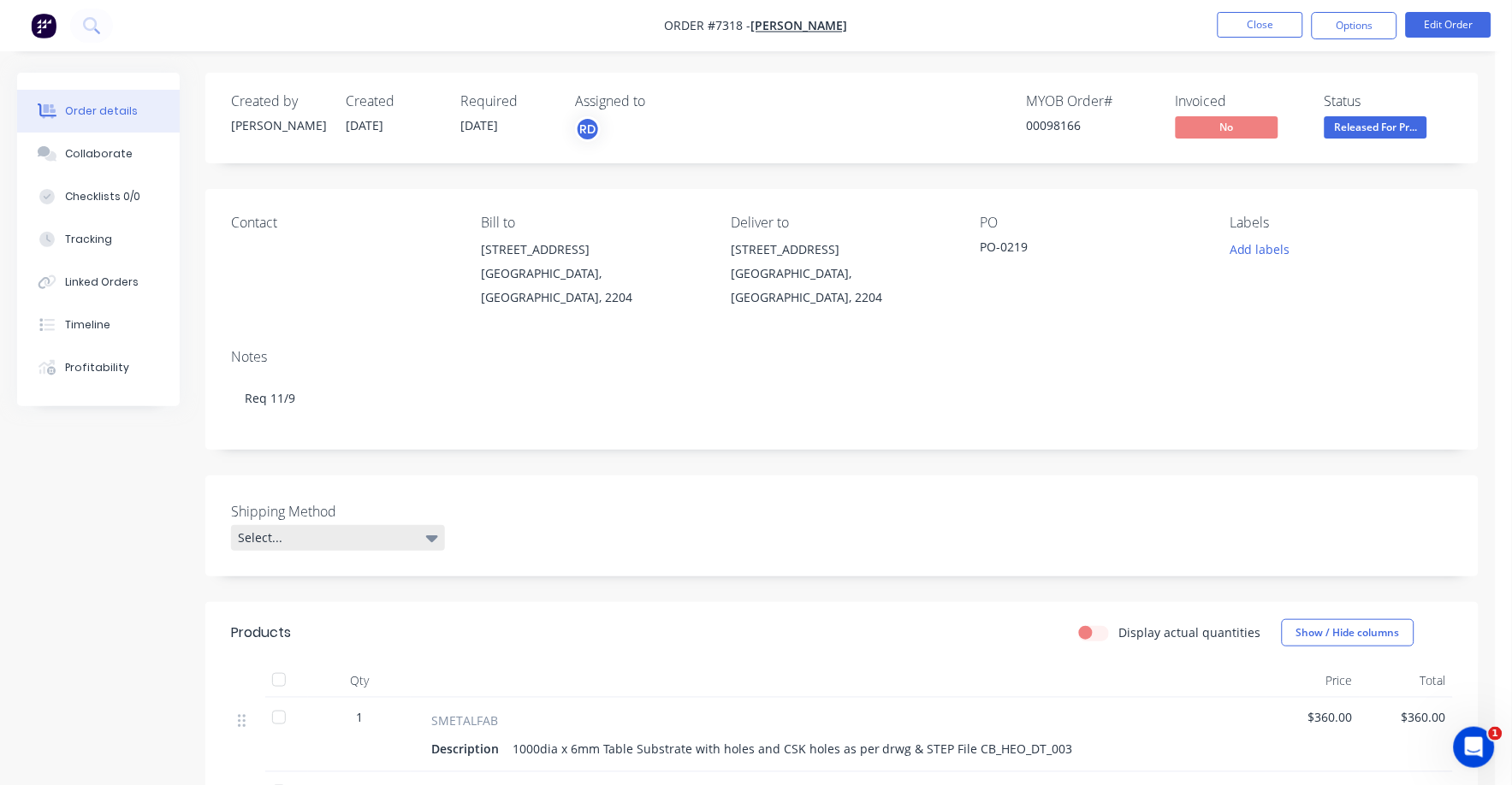
click at [430, 529] on icon at bounding box center [432, 538] width 12 height 19
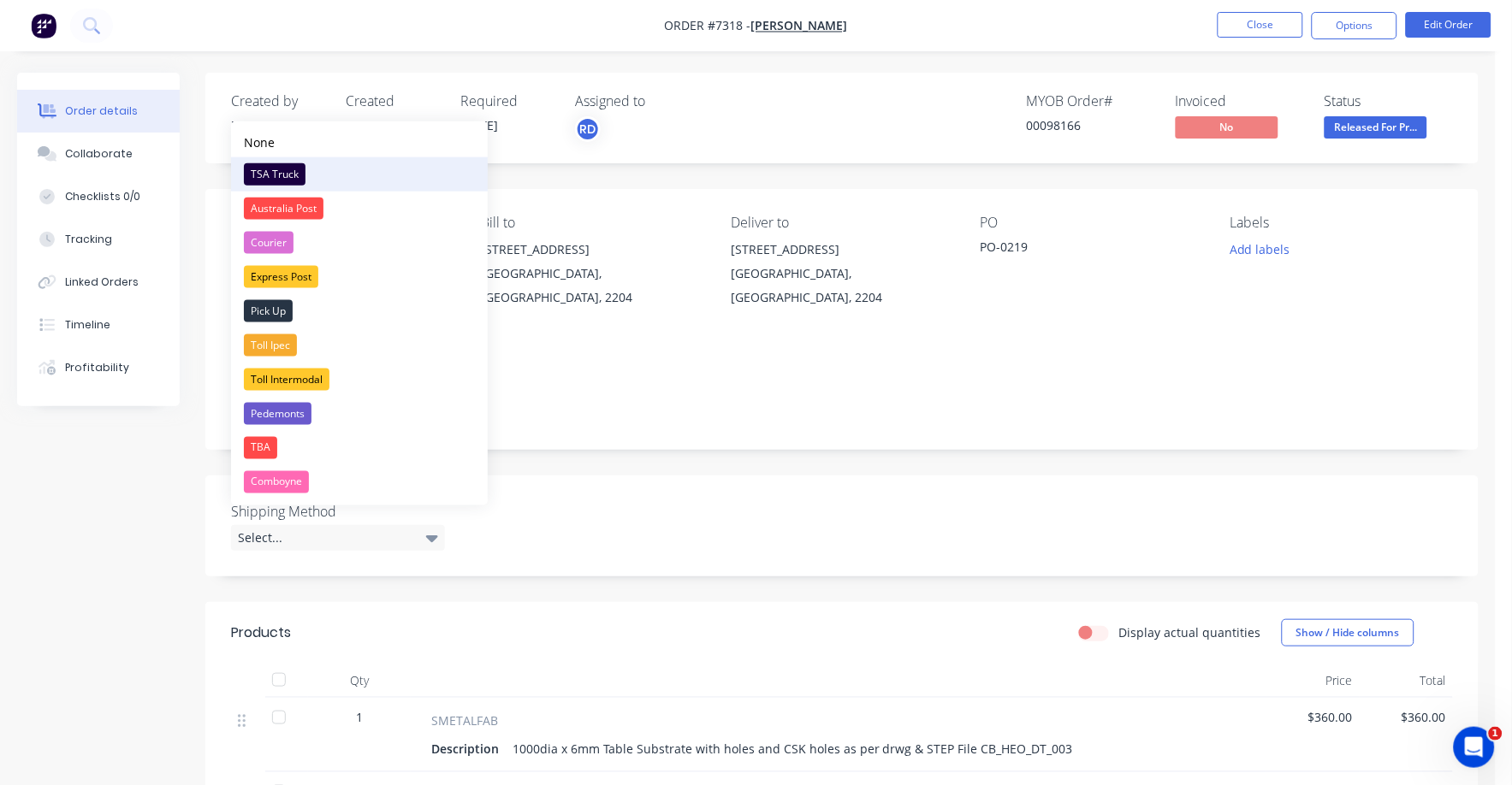
click at [289, 167] on div "TSA Truck" at bounding box center [275, 174] width 62 height 22
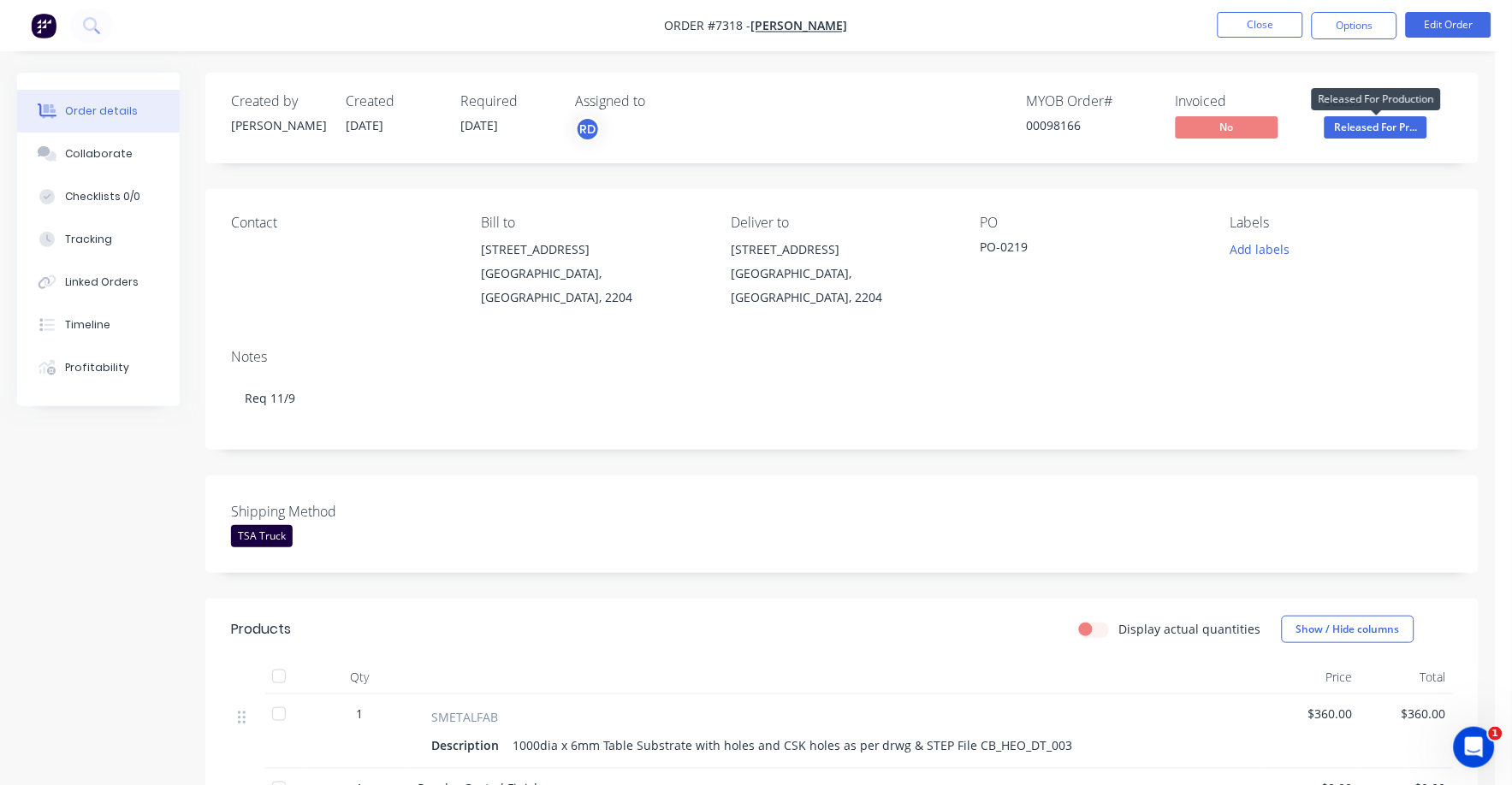
click at [1337, 120] on span "Released For Pr..." at bounding box center [1376, 126] width 103 height 22
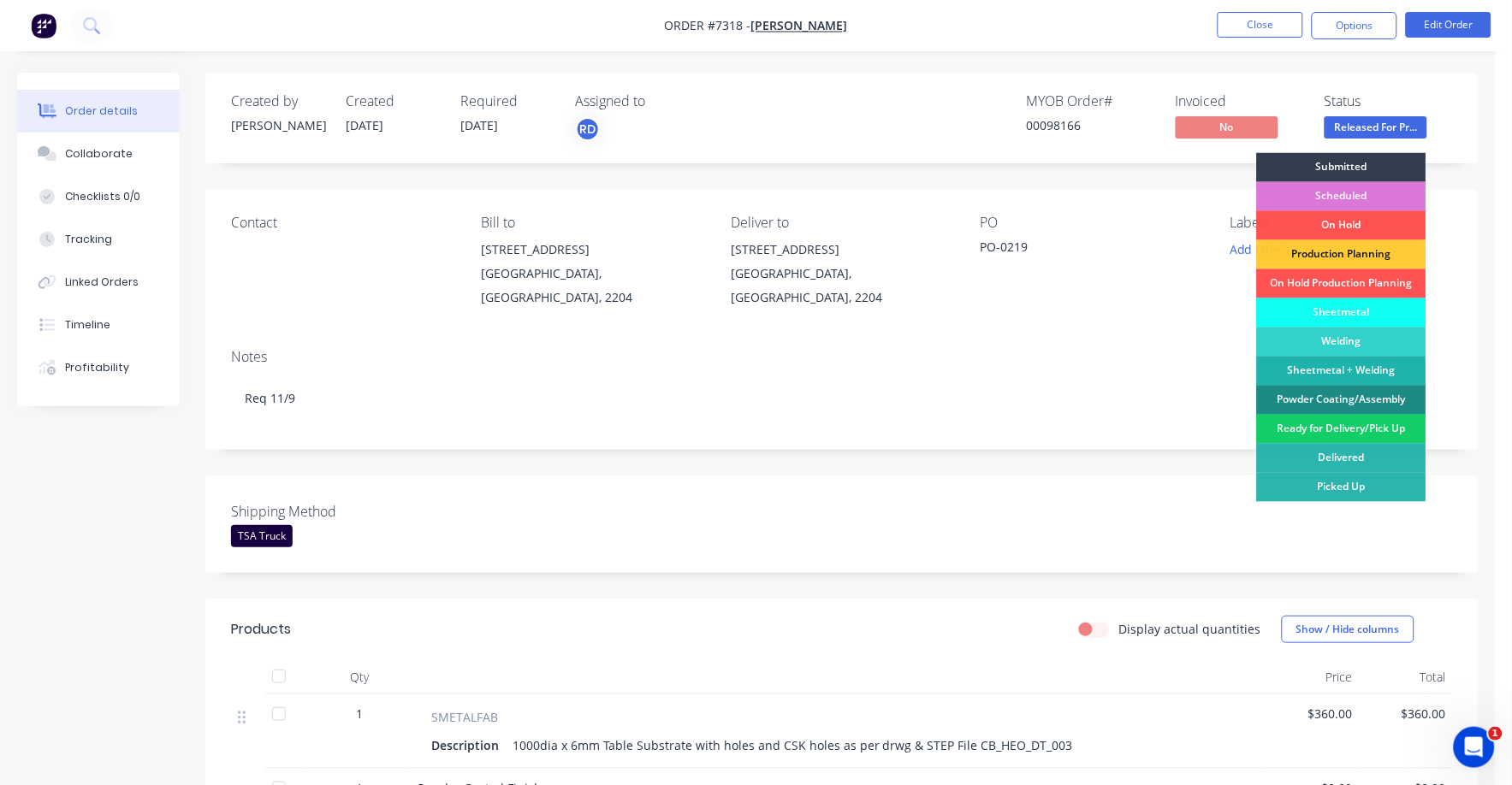
click at [1376, 430] on div "Ready for Delivery/Pick Up" at bounding box center [1342, 429] width 169 height 29
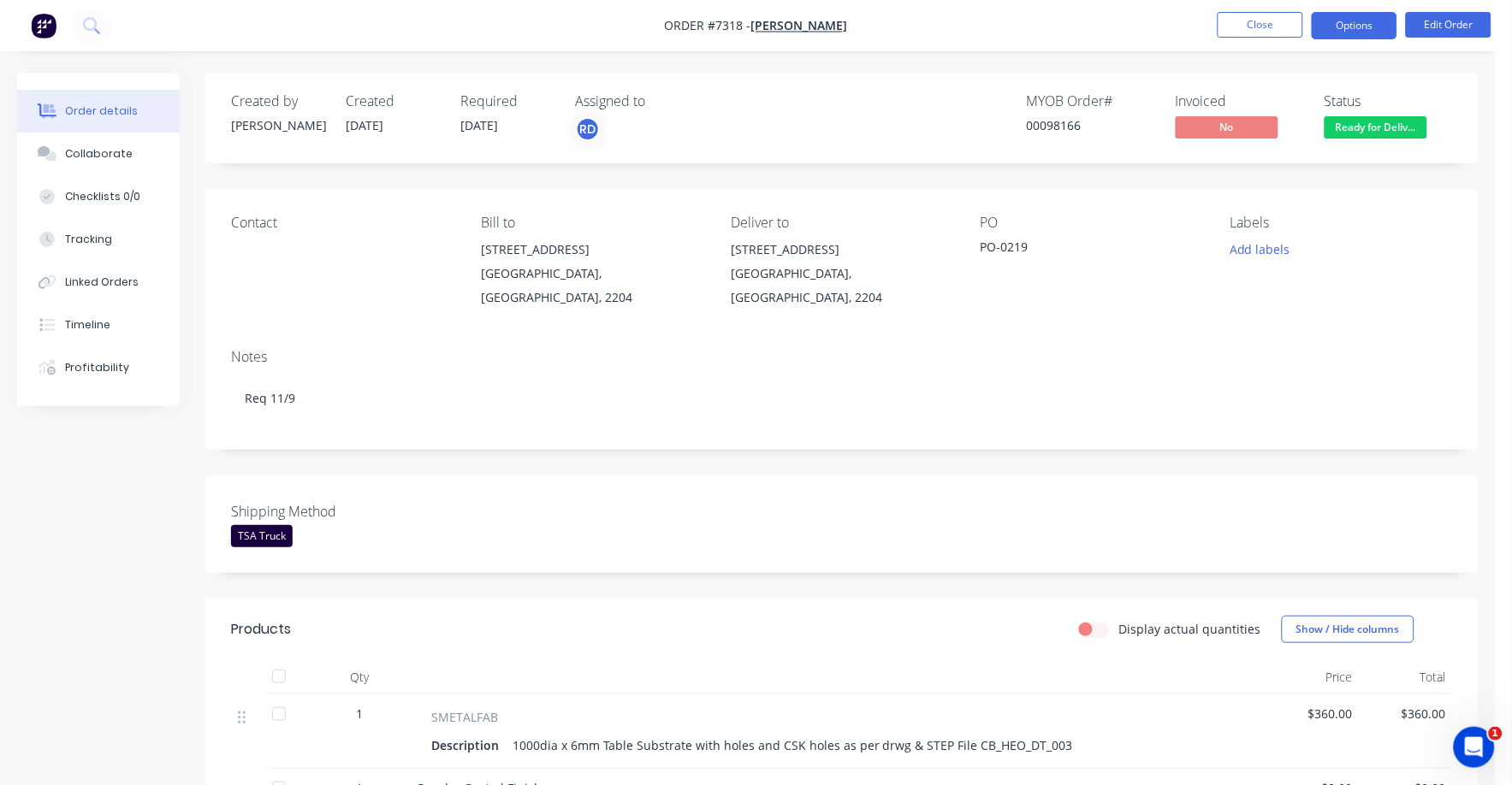
click at [1337, 19] on button "Options" at bounding box center [1355, 25] width 86 height 27
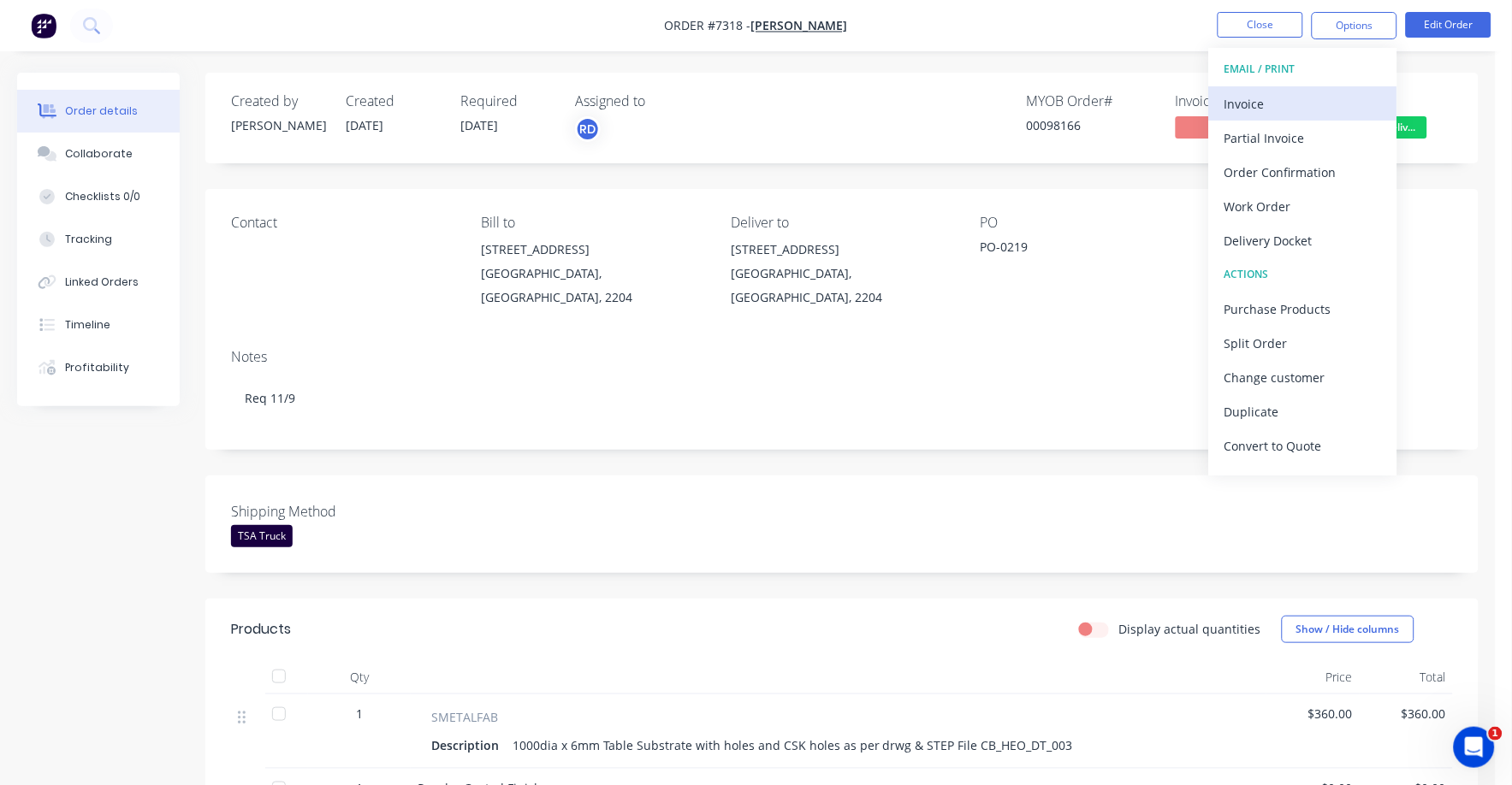
click at [1249, 108] on div "Invoice" at bounding box center [1303, 104] width 157 height 24
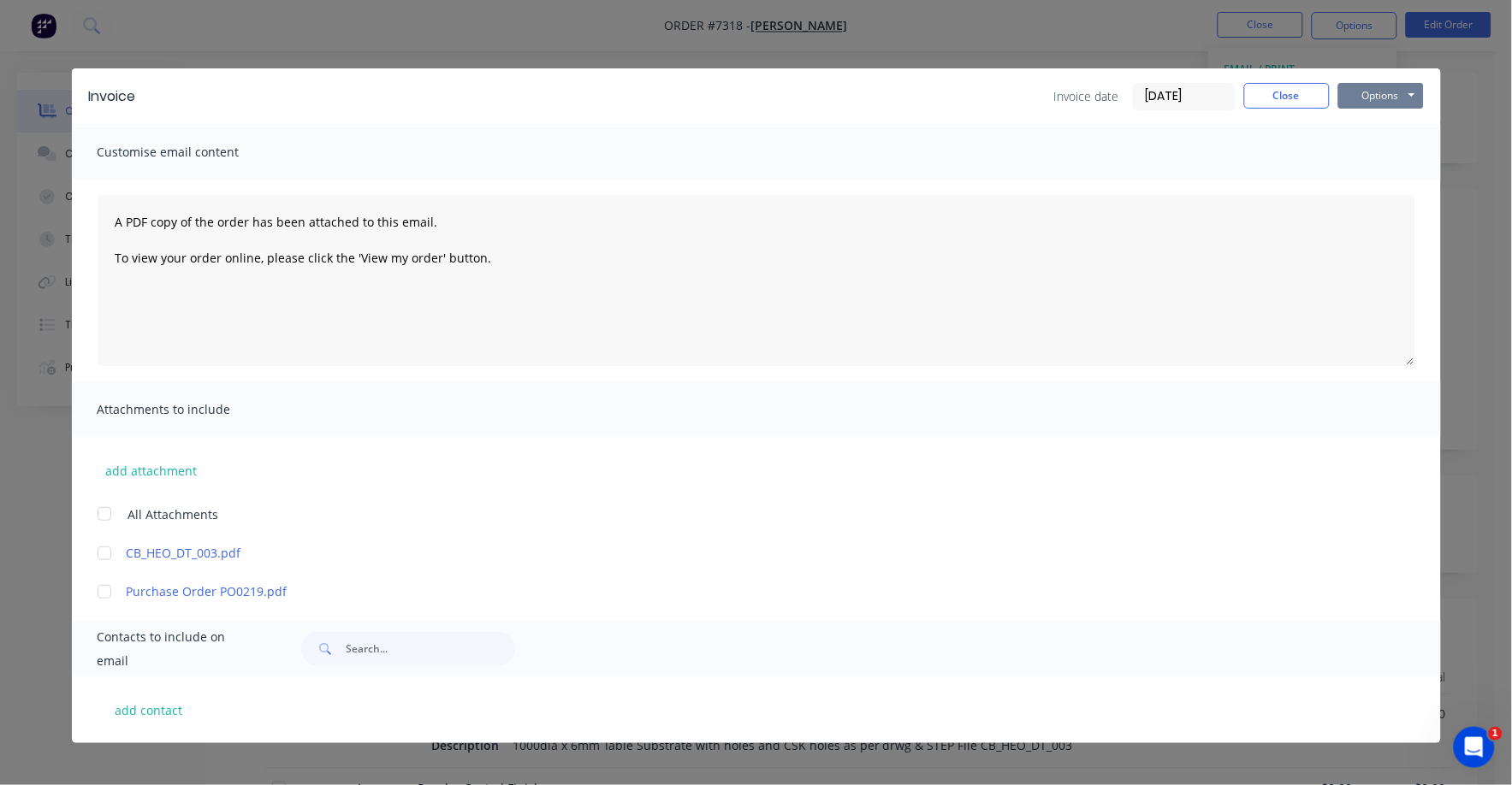
click at [1370, 87] on button "Options" at bounding box center [1381, 95] width 86 height 25
click at [1370, 147] on button "Print" at bounding box center [1393, 154] width 110 height 28
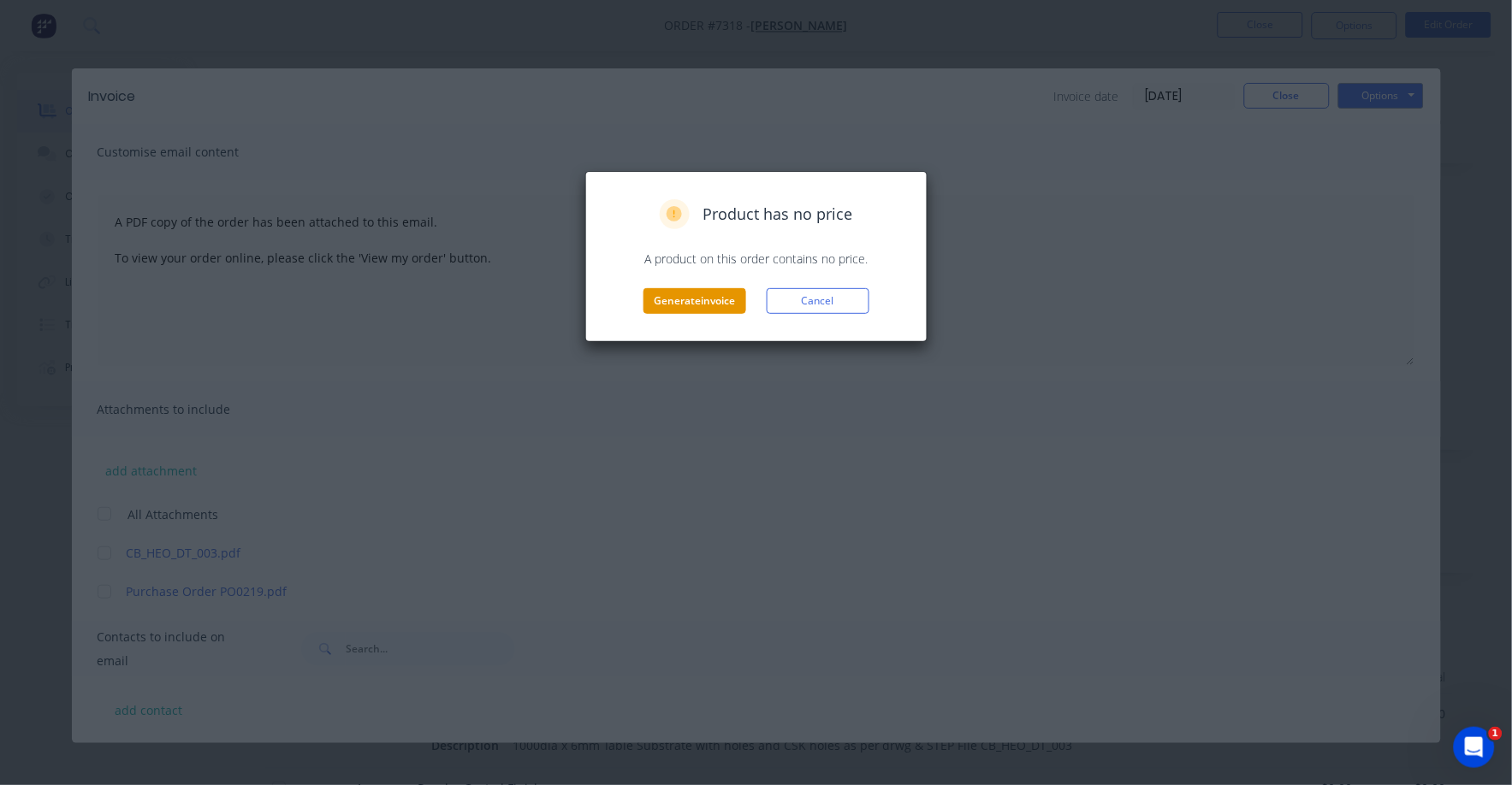
click at [702, 302] on button "Generate invoice" at bounding box center [695, 301] width 103 height 25
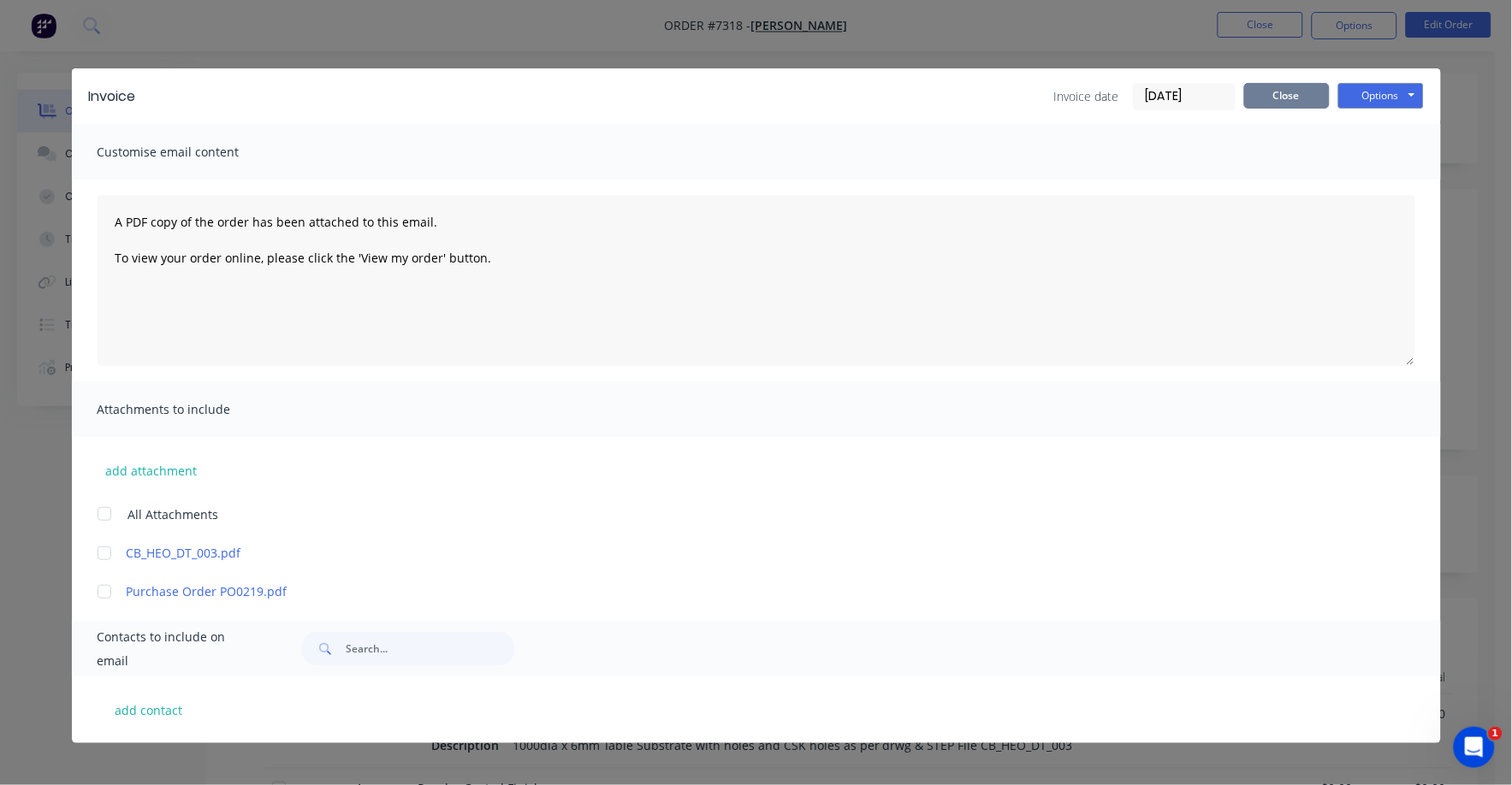
click at [1280, 93] on button "Close" at bounding box center [1287, 95] width 86 height 25
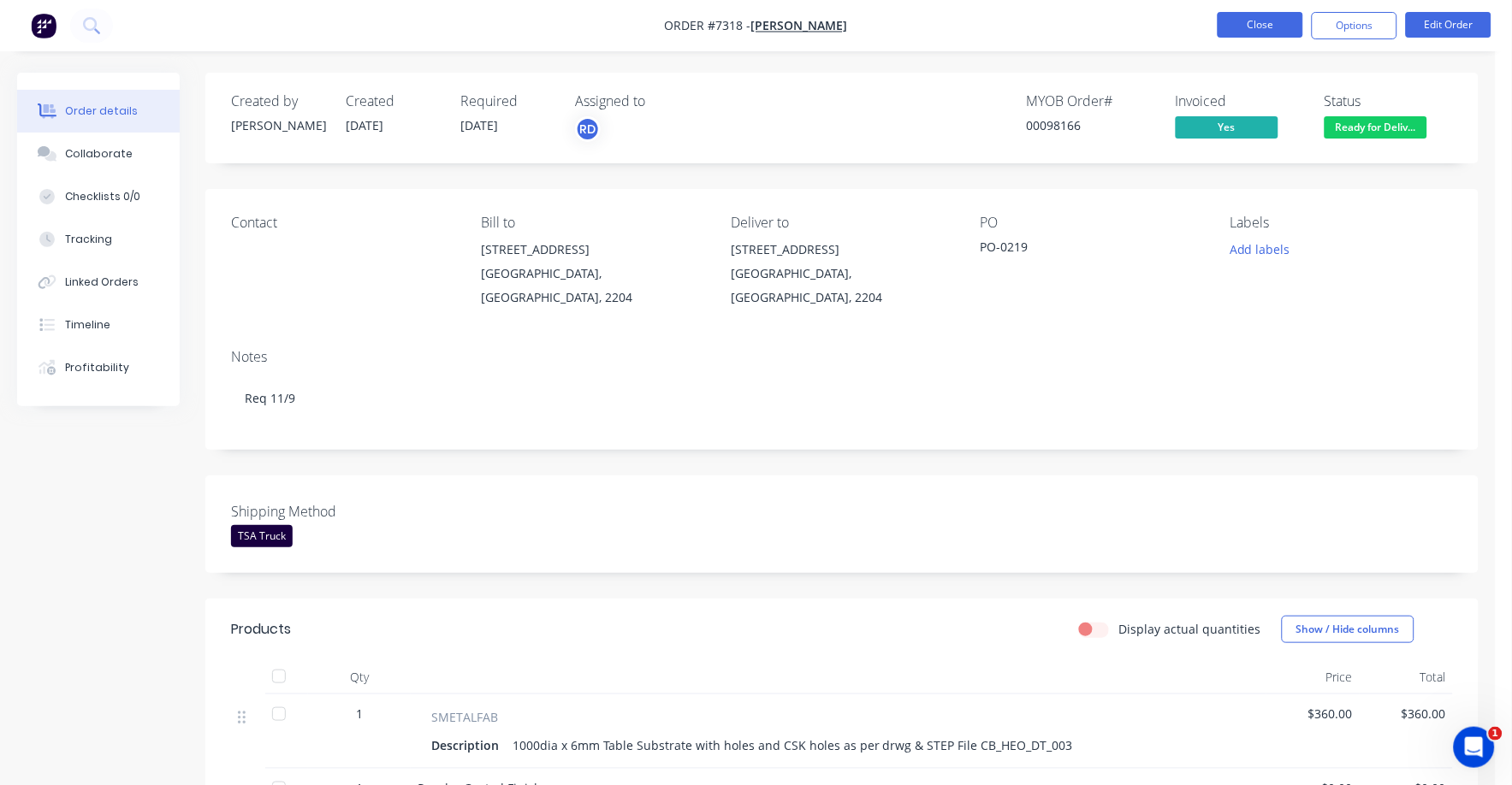
click at [1276, 19] on button "Close" at bounding box center [1261, 24] width 86 height 25
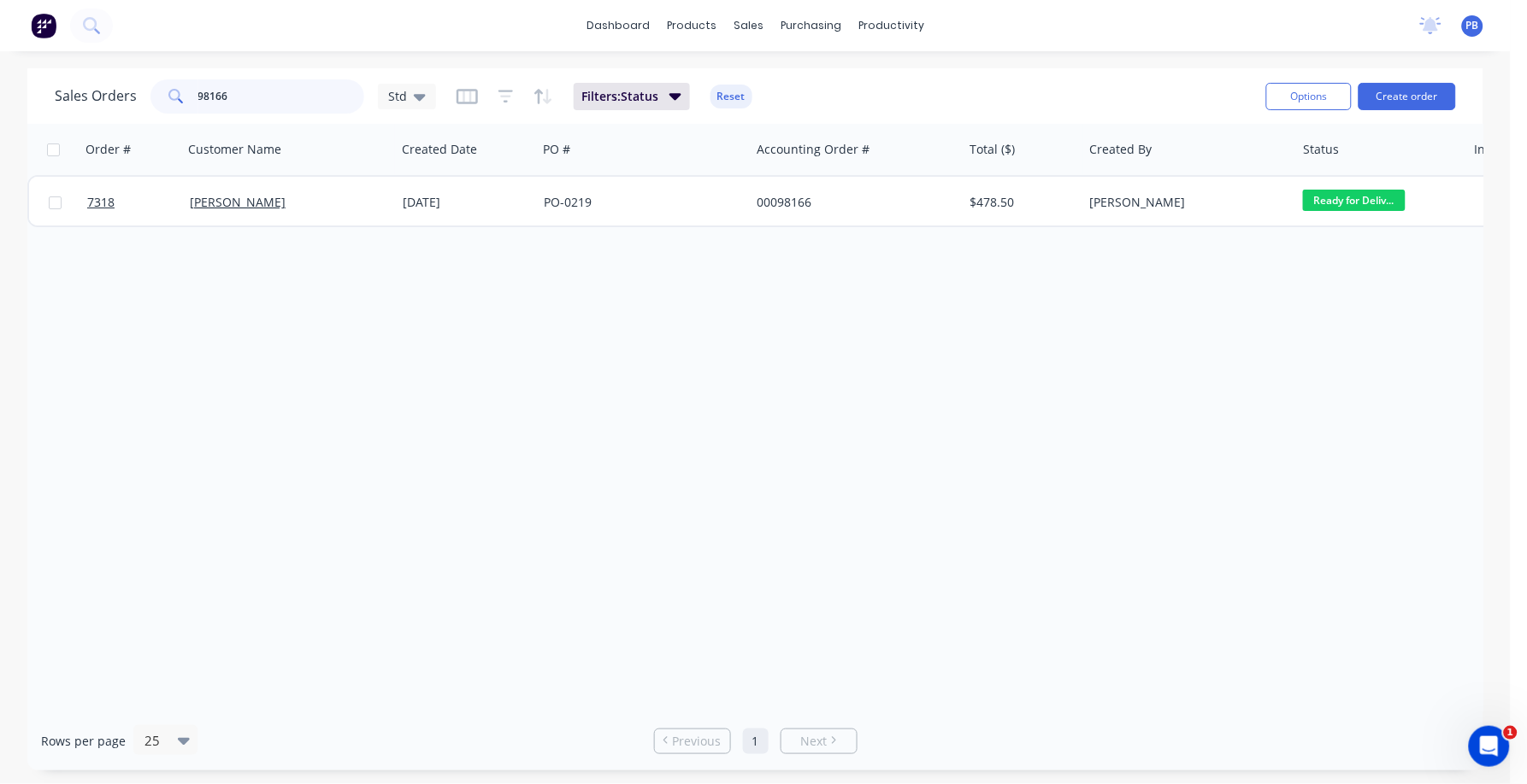
click at [244, 97] on input "98166" at bounding box center [282, 96] width 166 height 34
type input "98671"
click at [1303, 96] on button "Options" at bounding box center [1309, 96] width 85 height 27
click at [1009, 324] on div "Order # Customer Name Created Date PO # Accounting Order # Total ($) Created By…" at bounding box center [755, 417] width 1456 height 588
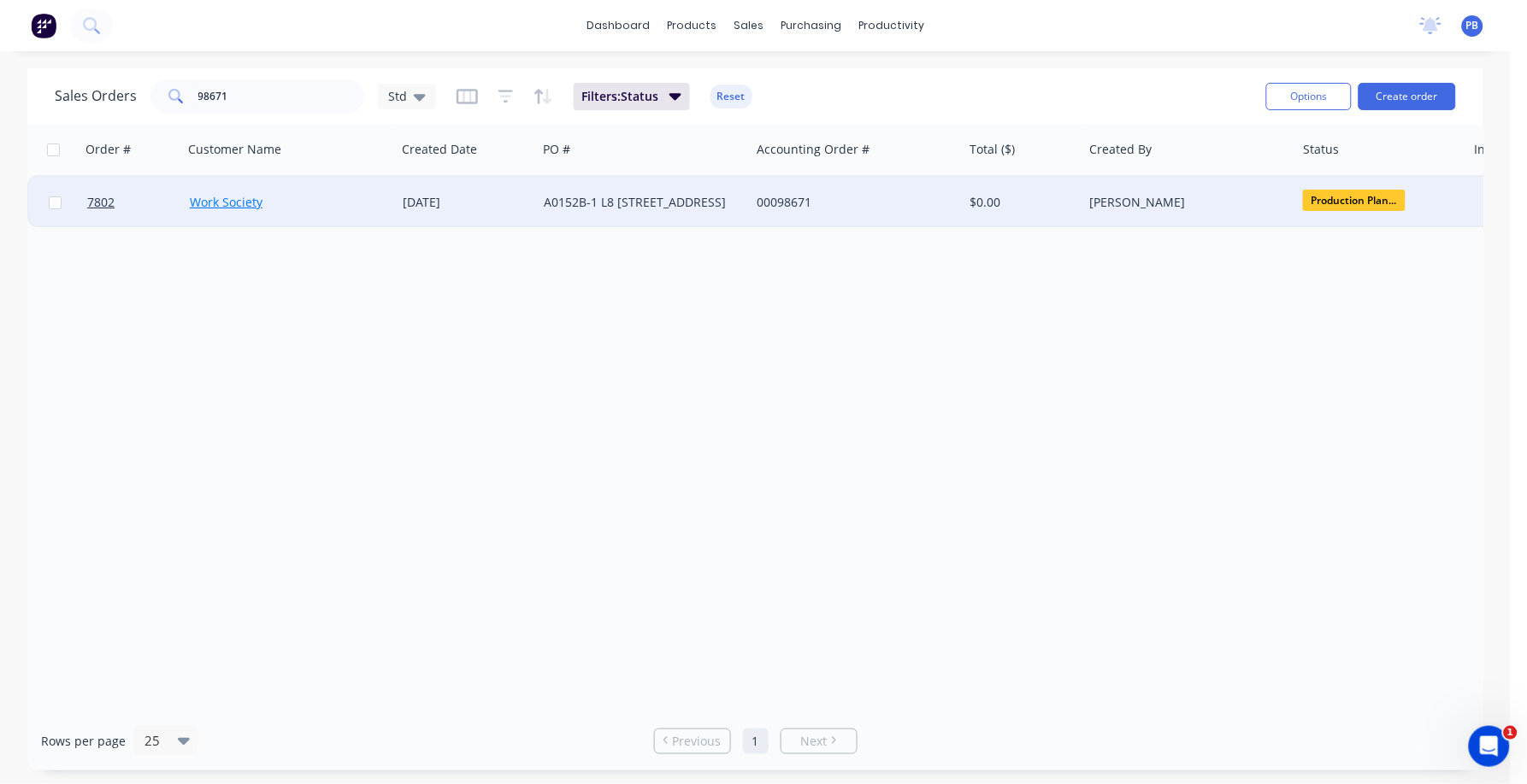
click at [236, 200] on link "Work Society" at bounding box center [226, 202] width 72 height 17
click at [779, 195] on div "00098671" at bounding box center [852, 203] width 190 height 17
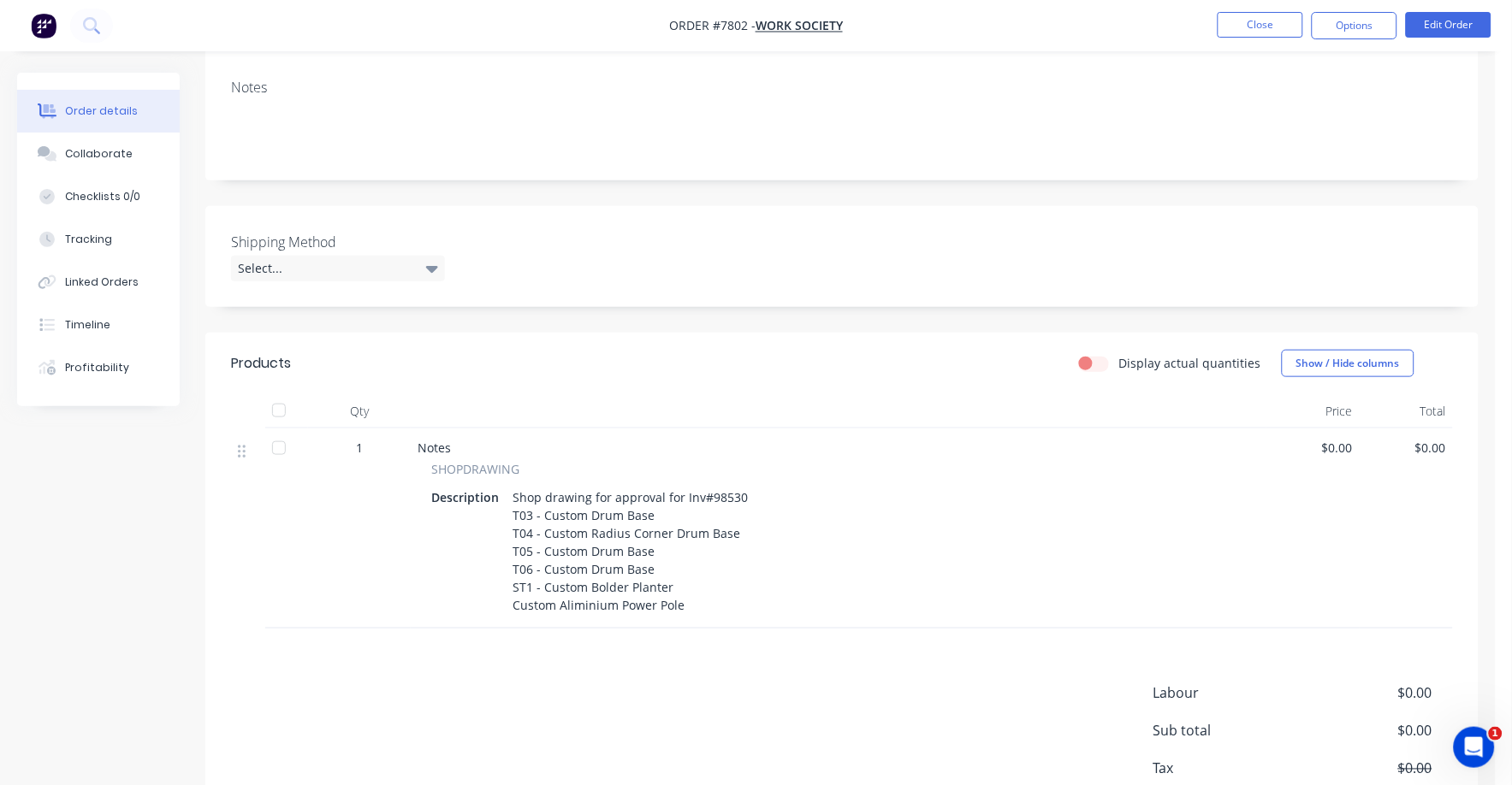
scroll to position [364, 0]
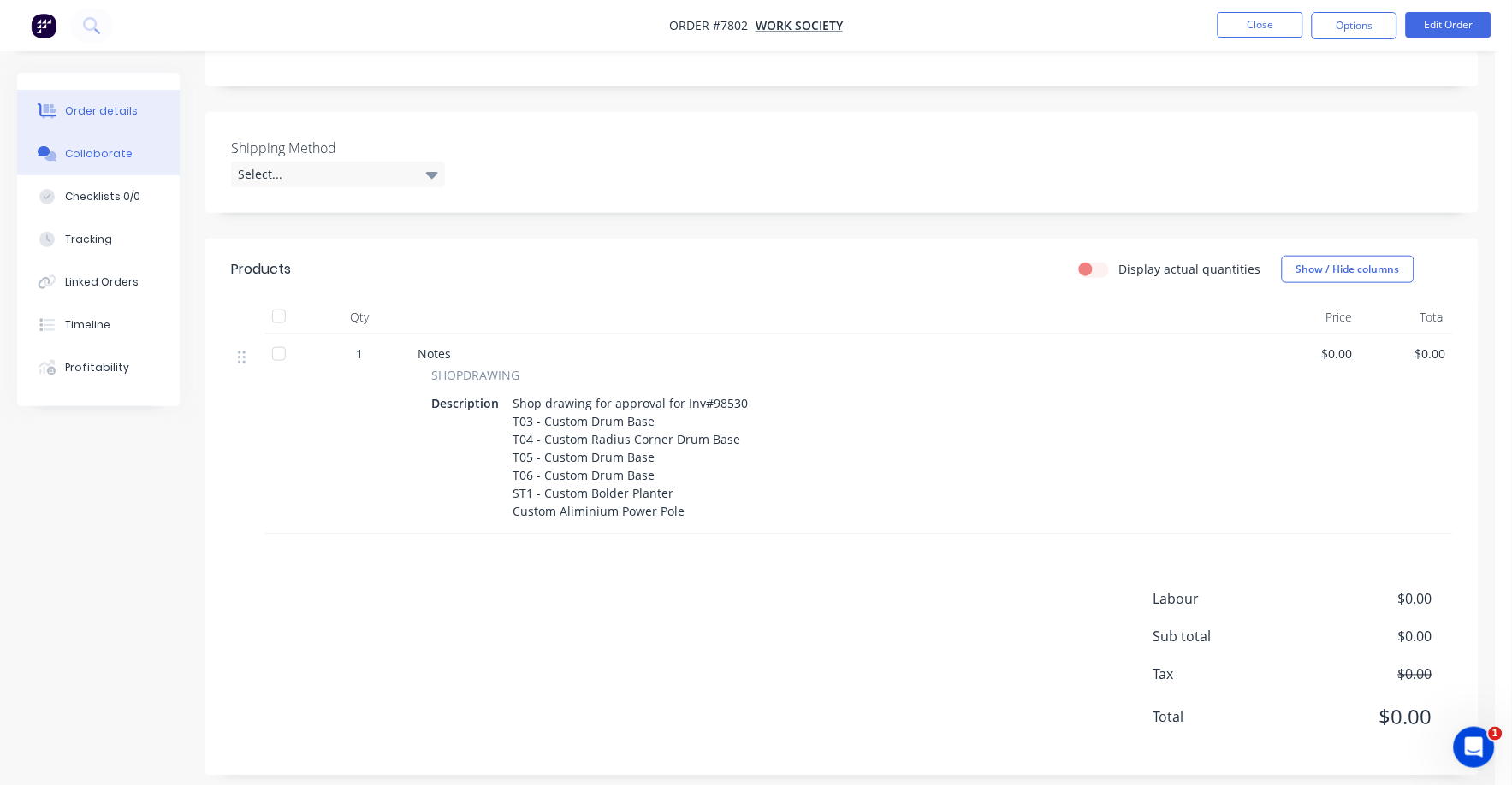
click at [88, 147] on div "Collaborate" at bounding box center [99, 154] width 67 height 16
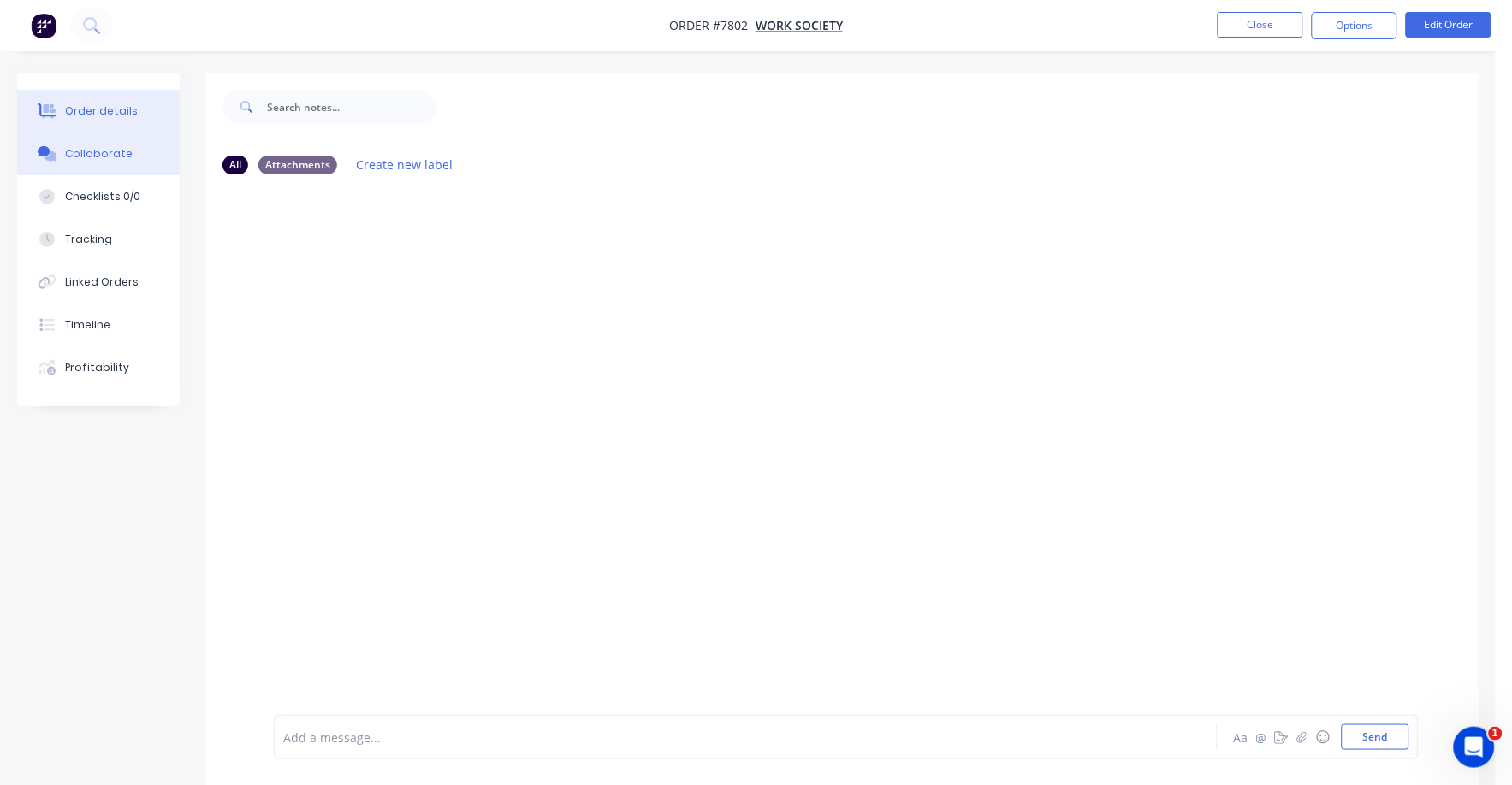
click at [117, 118] on div "Order details" at bounding box center [101, 112] width 72 height 16
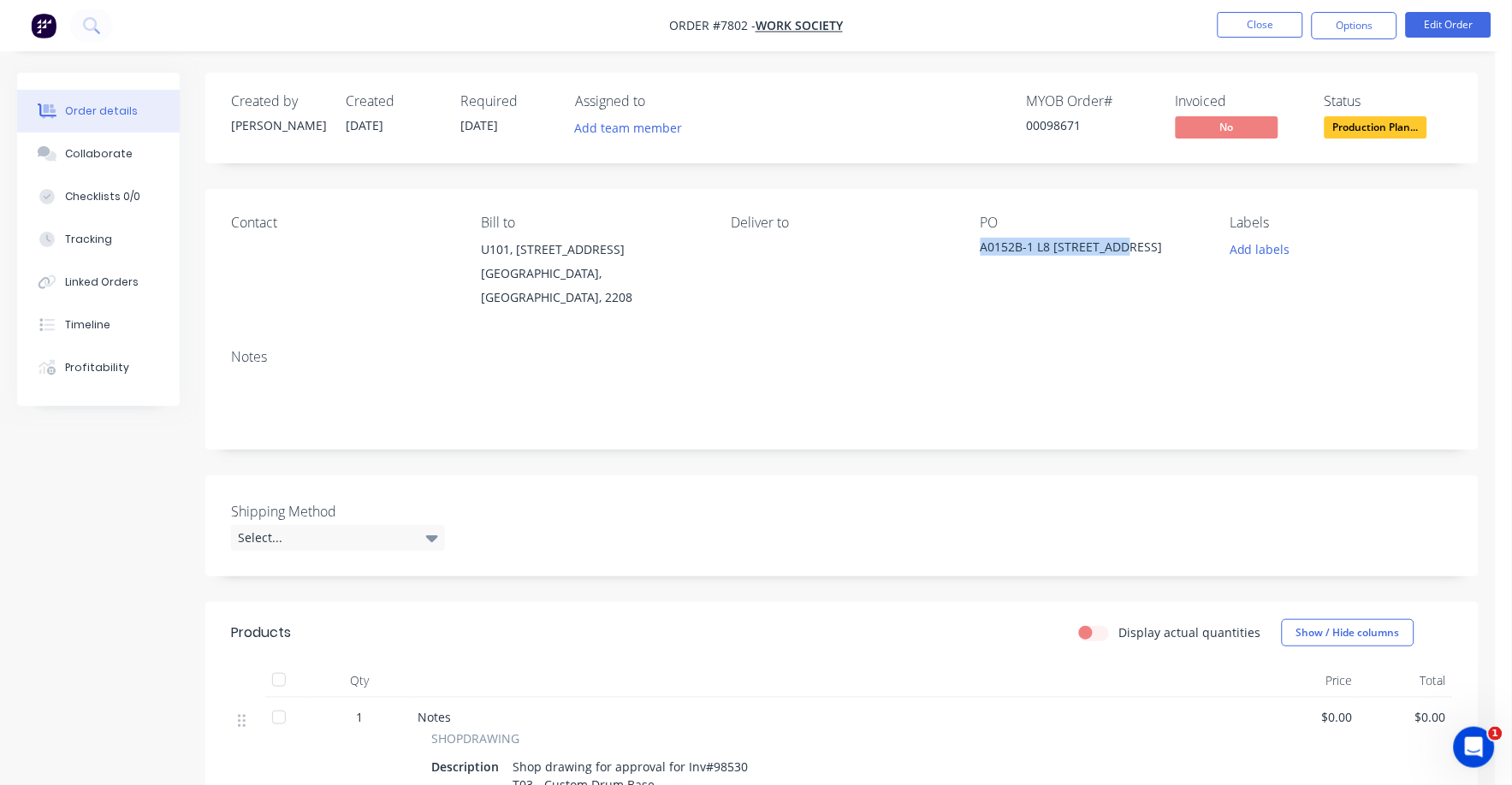
drag, startPoint x: 975, startPoint y: 244, endPoint x: 1130, endPoint y: 251, distance: 155.2
click at [1130, 251] on div "Contact Bill to U101, 2 The Crescent Kingsgrove, New South Wales, 2208 Deliver …" at bounding box center [841, 263] width 1273 height 147
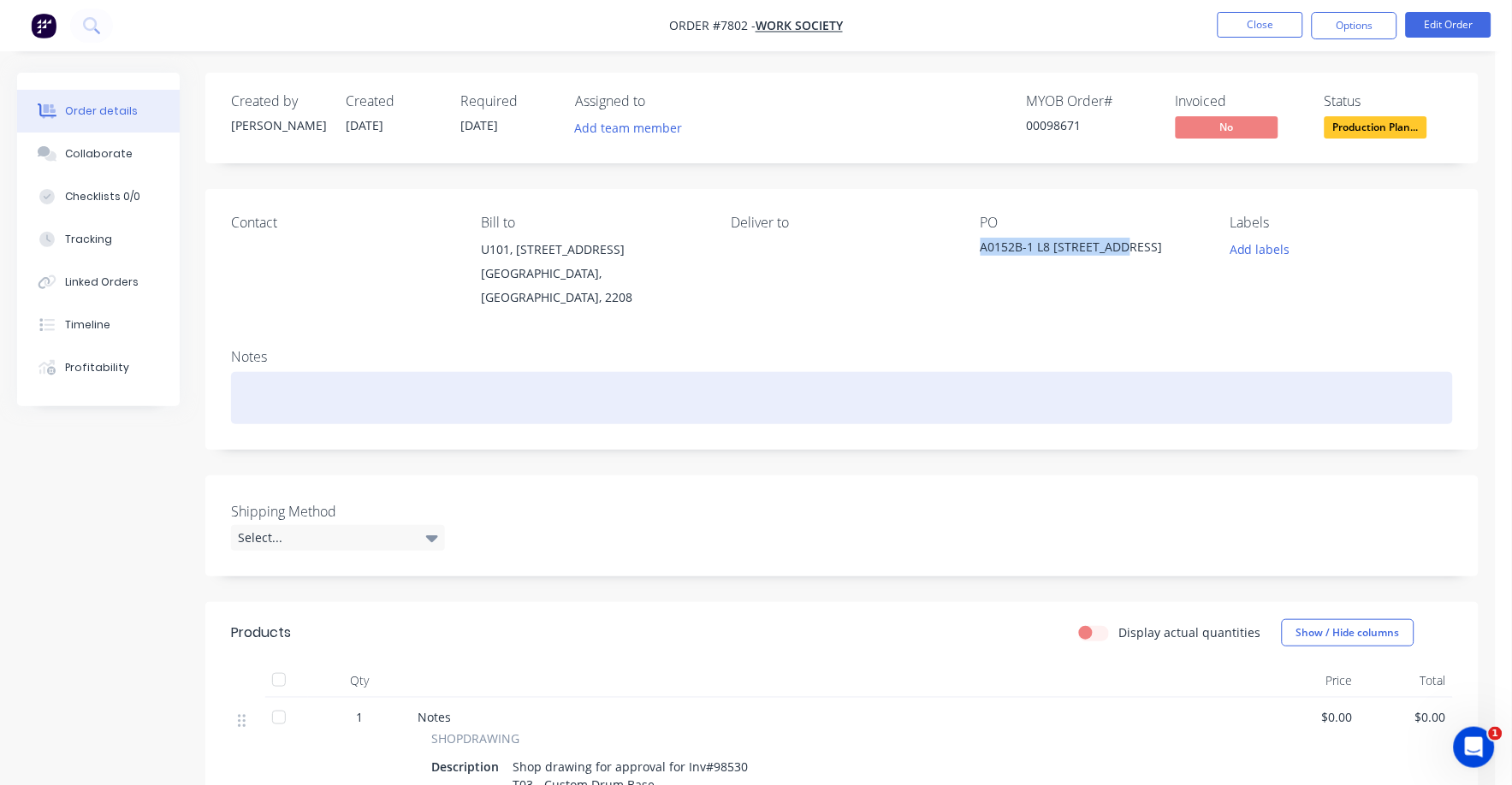
copy div "A0152B-1 L8 201 Pac Hwy"
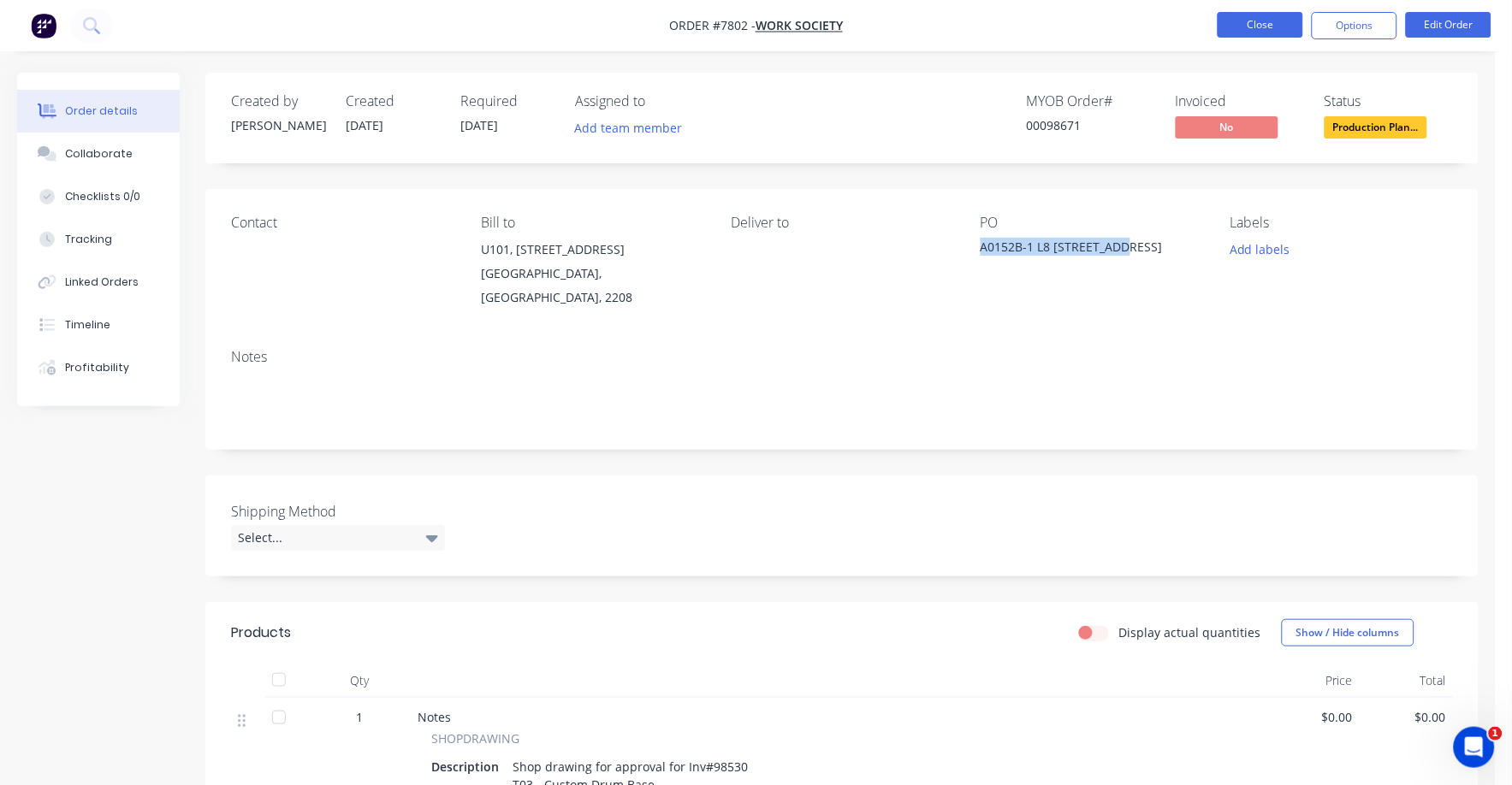
click at [1260, 22] on button "Close" at bounding box center [1261, 24] width 86 height 25
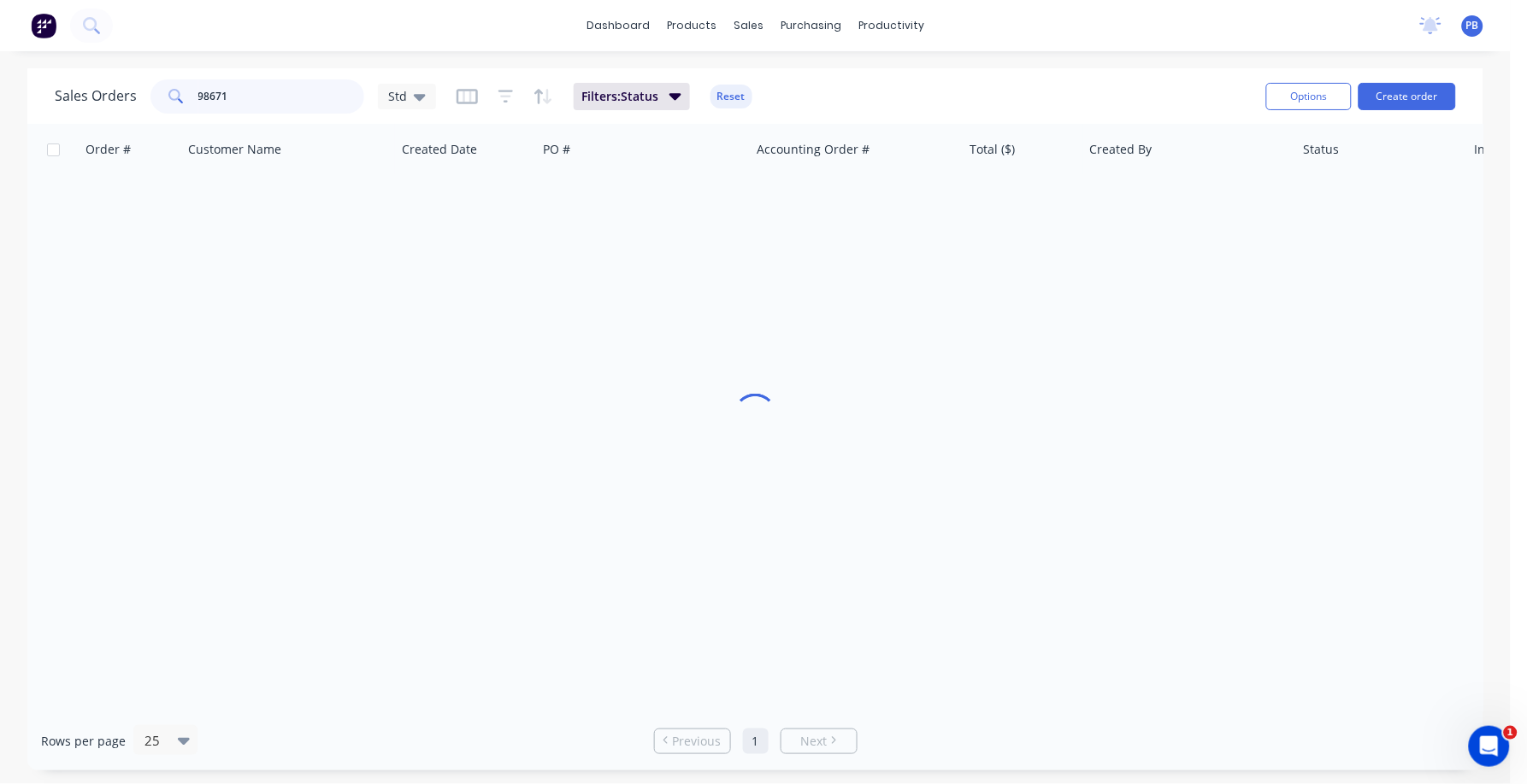
drag, startPoint x: 302, startPoint y: 81, endPoint x: 187, endPoint y: 87, distance: 115.2
click at [187, 87] on div "98671" at bounding box center [257, 96] width 214 height 34
paste input "A0152B-1 L8 201 Pac Hwy"
type input "A0152B-1 L8 201 Pac Hwy"
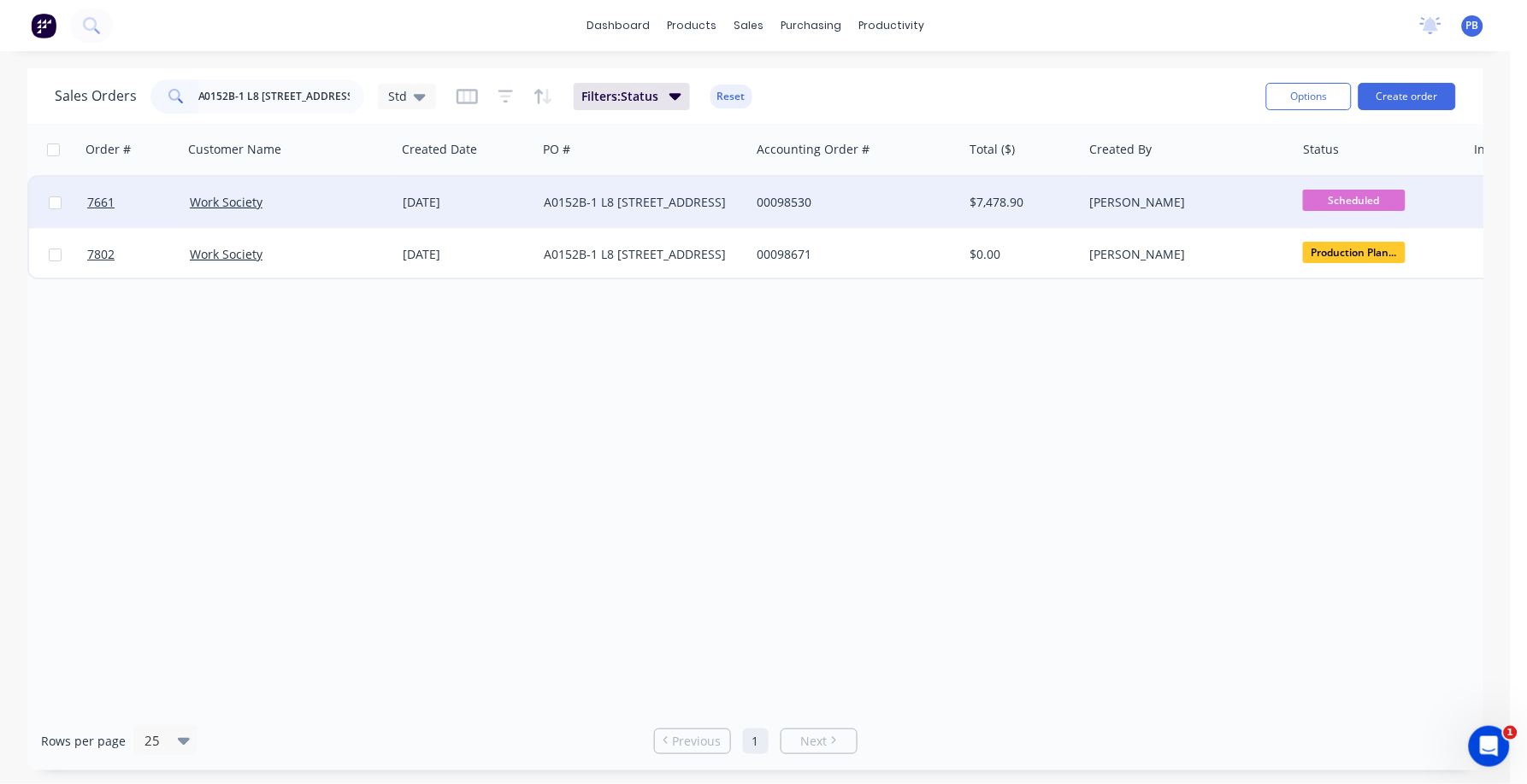
click at [798, 199] on div "00098530" at bounding box center [852, 203] width 190 height 17
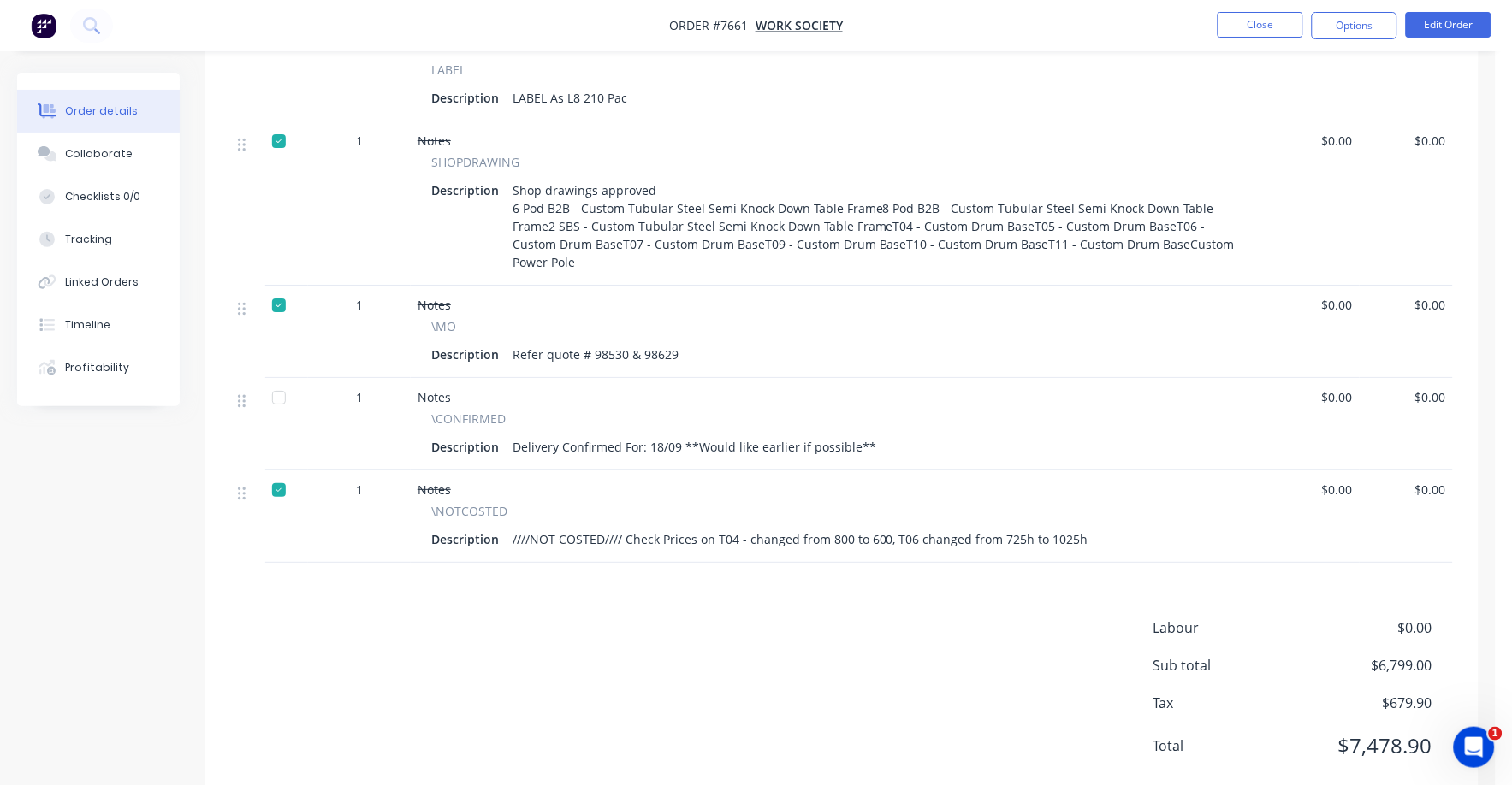
scroll to position [1551, 0]
click at [1449, 19] on button "Edit Order" at bounding box center [1448, 24] width 86 height 25
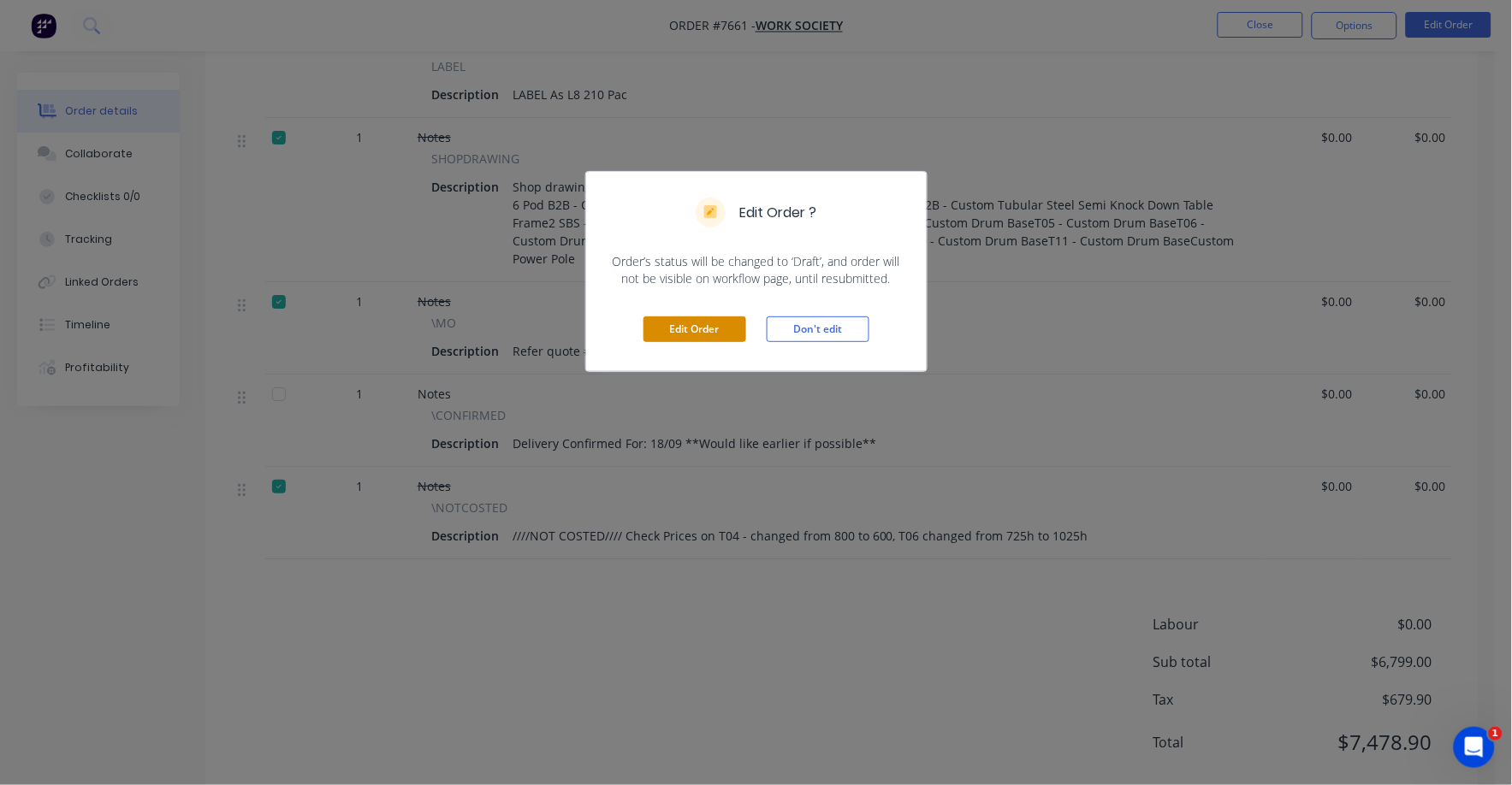
click at [692, 329] on button "Edit Order" at bounding box center [695, 329] width 103 height 25
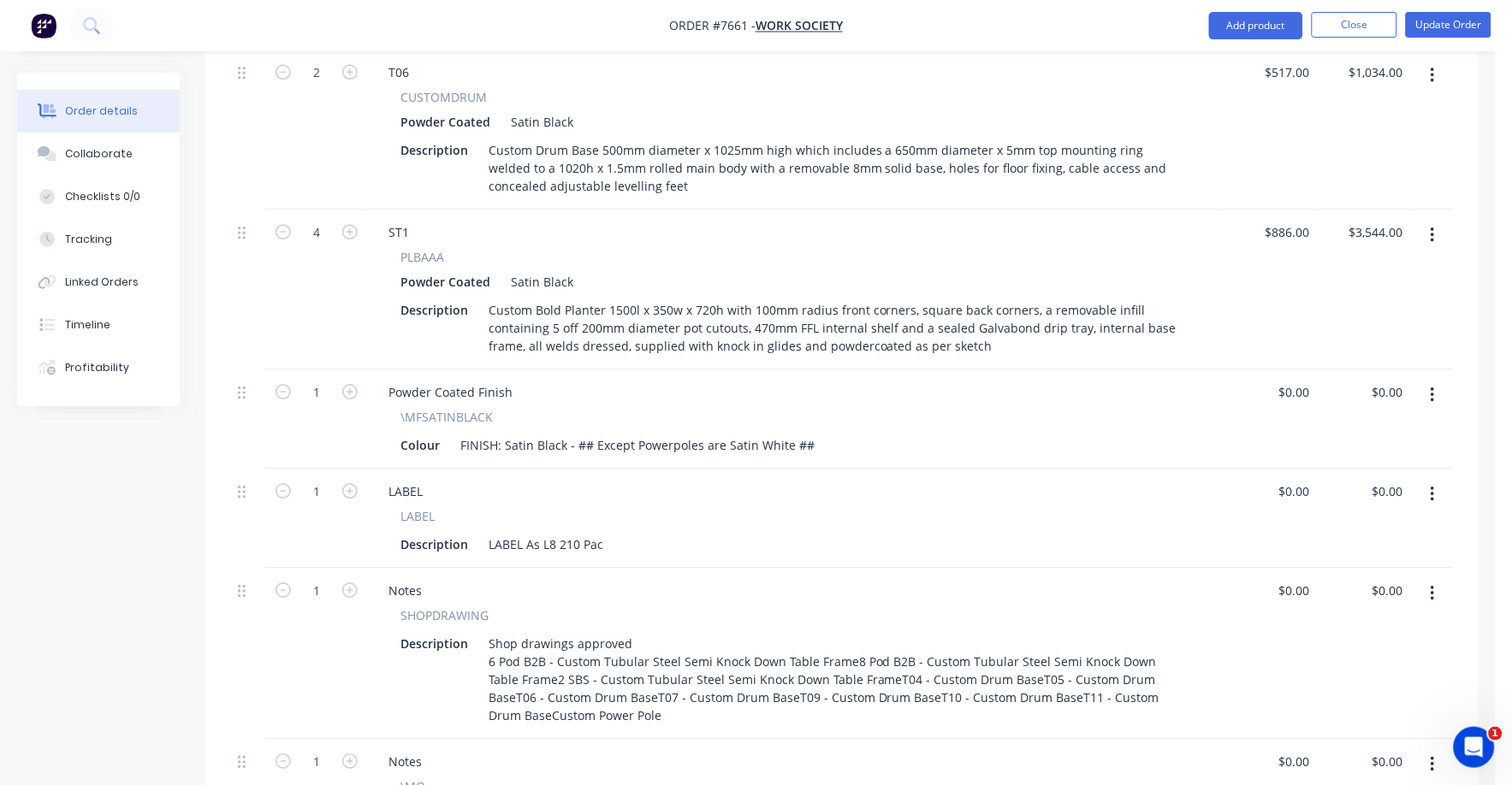
scroll to position [1857, 0]
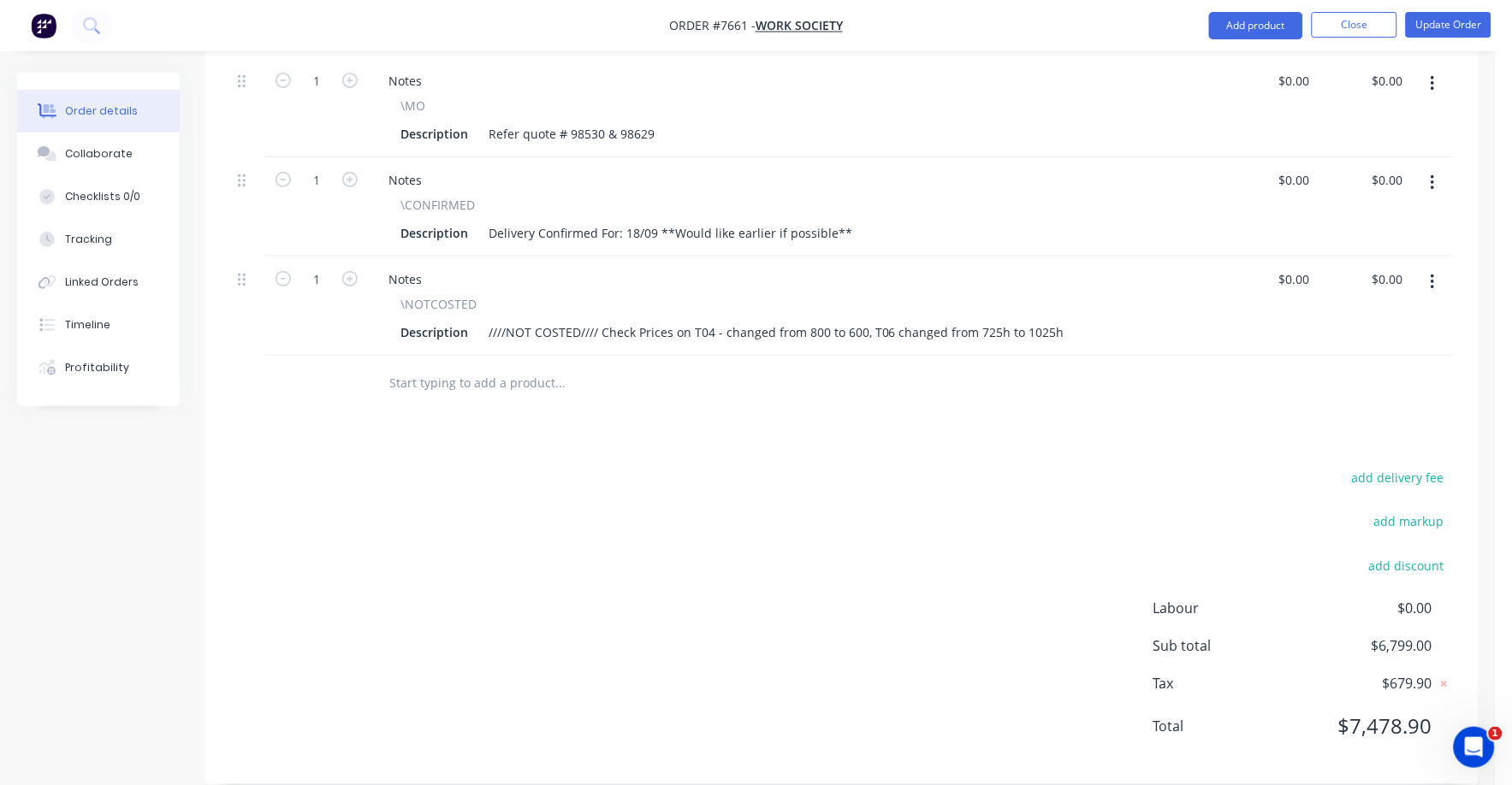
click at [470, 366] on input "text" at bounding box center [559, 383] width 342 height 34
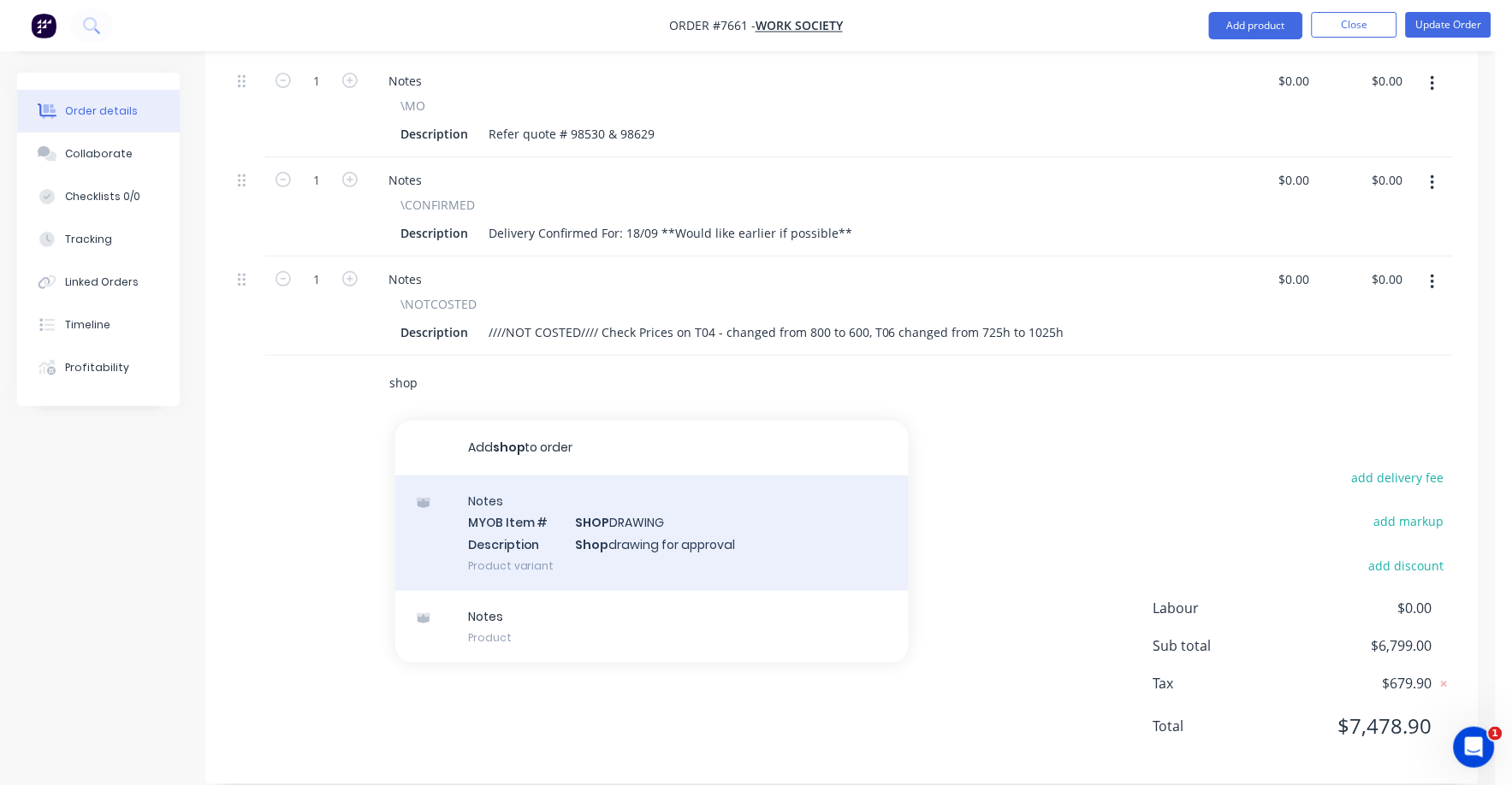
type input "shop"
click at [640, 522] on div "Notes MYOB Item # SHOP DRAWING Description Shop drawing for approval Product va…" at bounding box center [652, 533] width 513 height 115
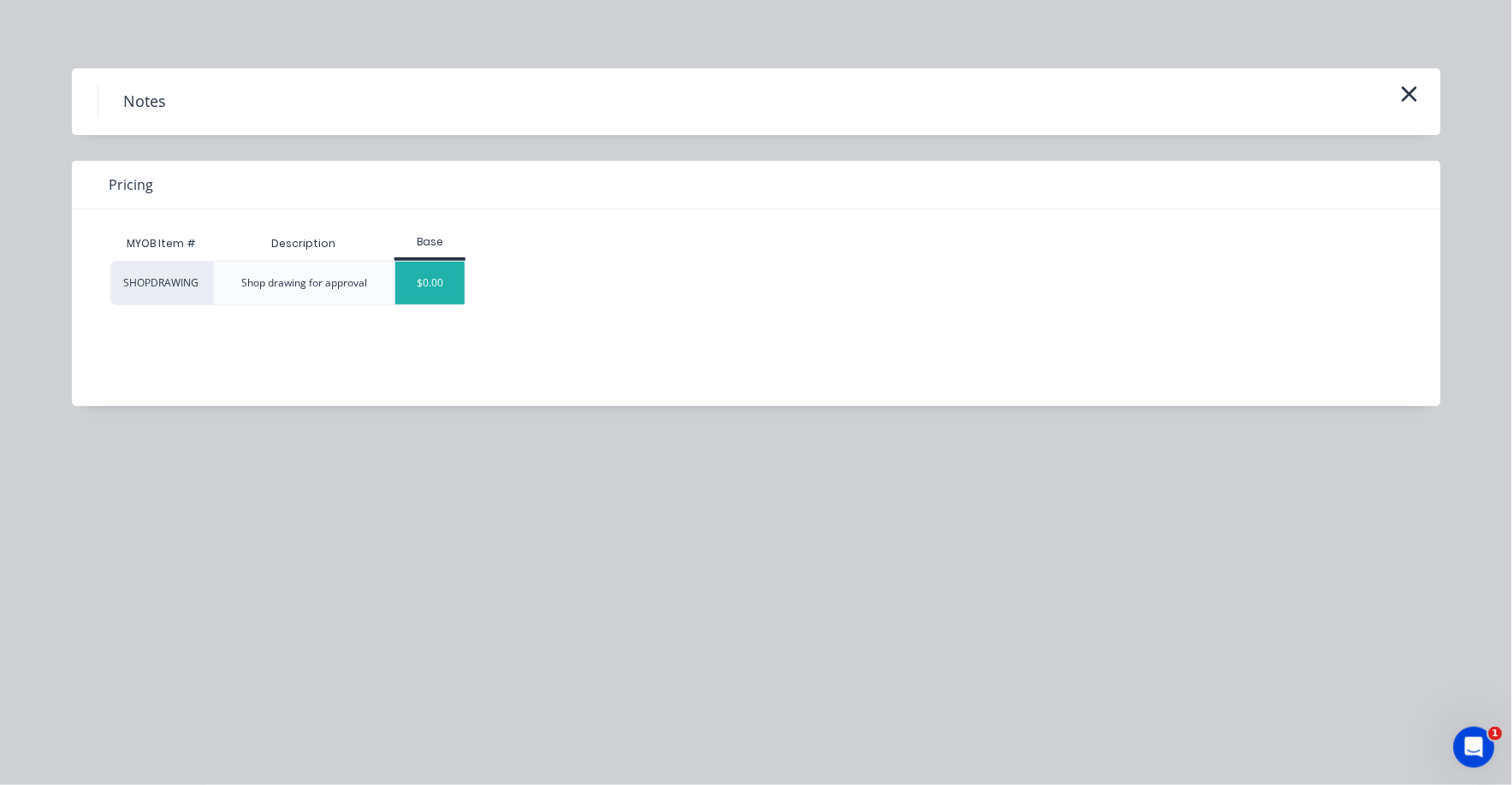
click at [422, 276] on div "$0.00" at bounding box center [429, 283] width 69 height 43
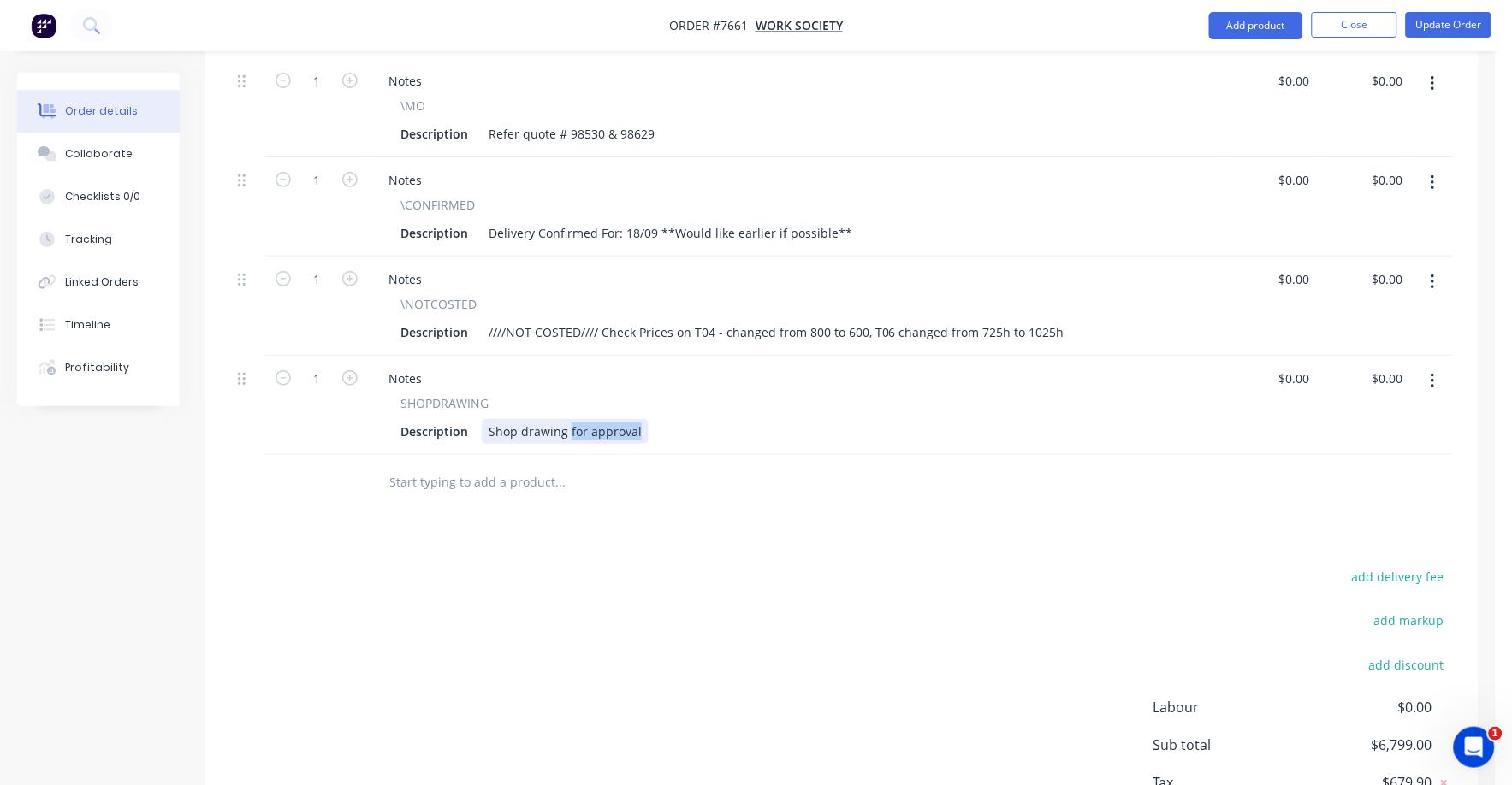
drag, startPoint x: 566, startPoint y: 405, endPoint x: 703, endPoint y: 413, distance: 137.2
click at [703, 420] on div "Description Shop drawing for approval" at bounding box center [792, 432] width 797 height 24
type input "$0.00"
click at [578, 480] on div at bounding box center [676, 483] width 616 height 56
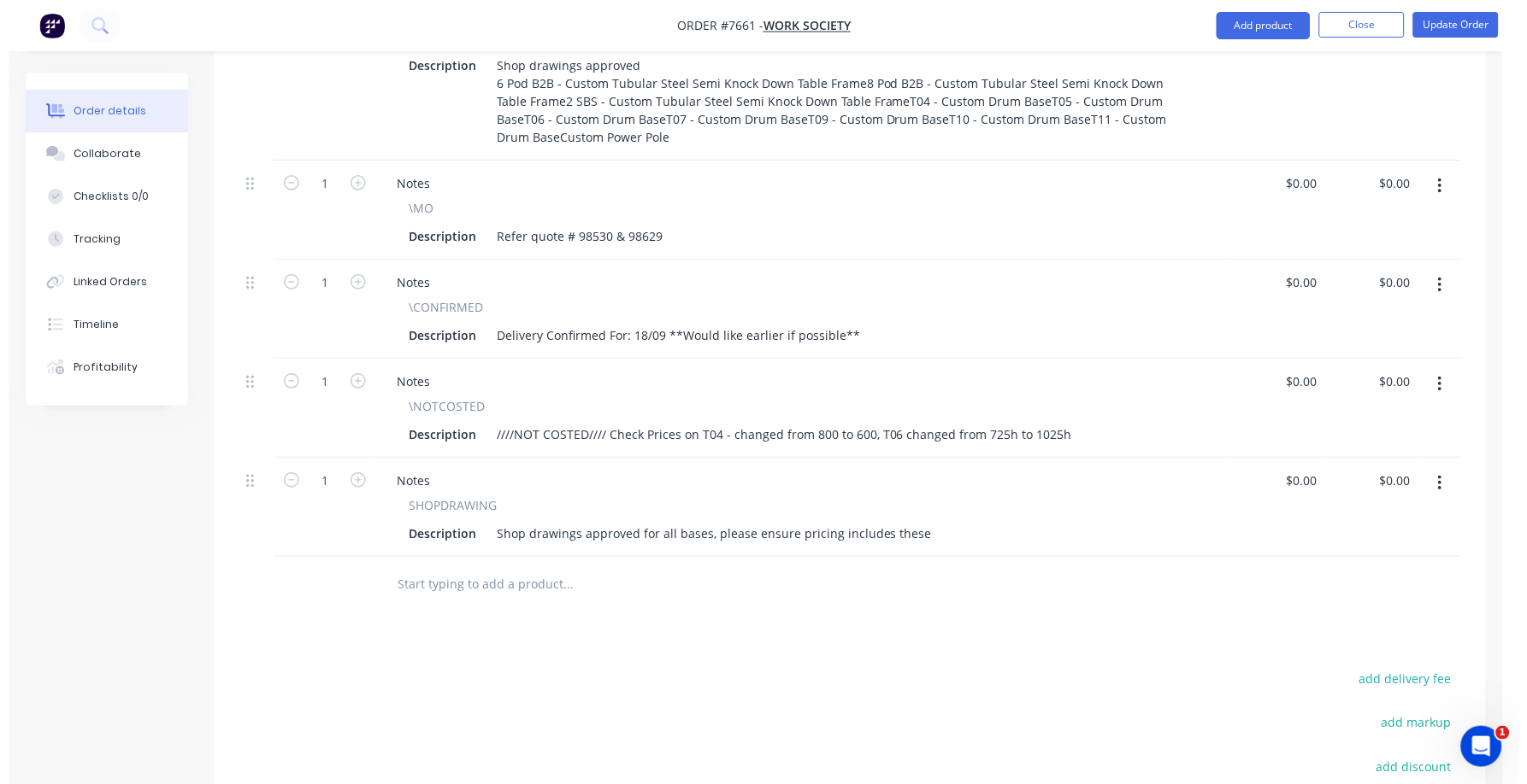
scroll to position [1748, 0]
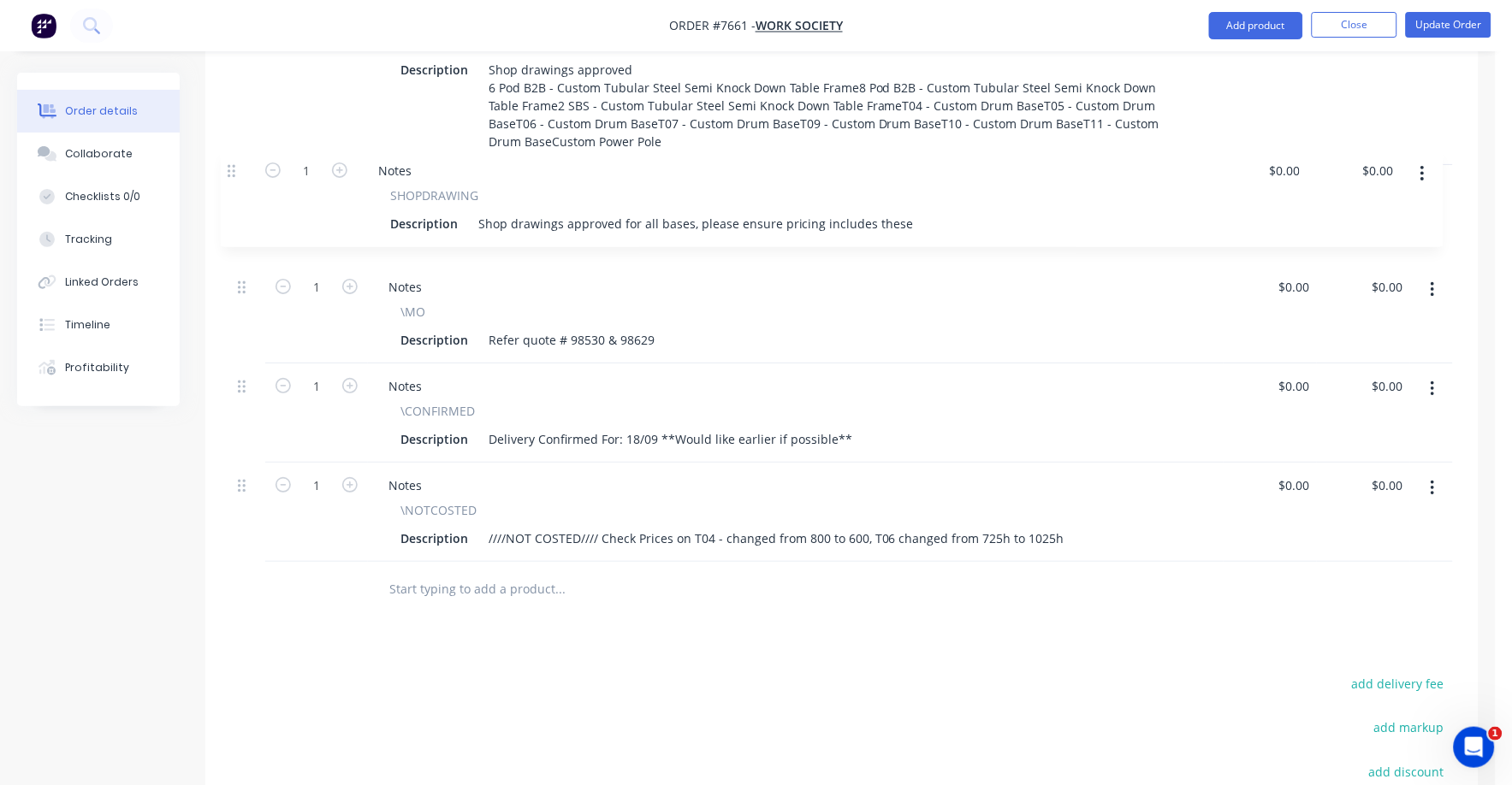
drag, startPoint x: 243, startPoint y: 465, endPoint x: 232, endPoint y: 168, distance: 297.2
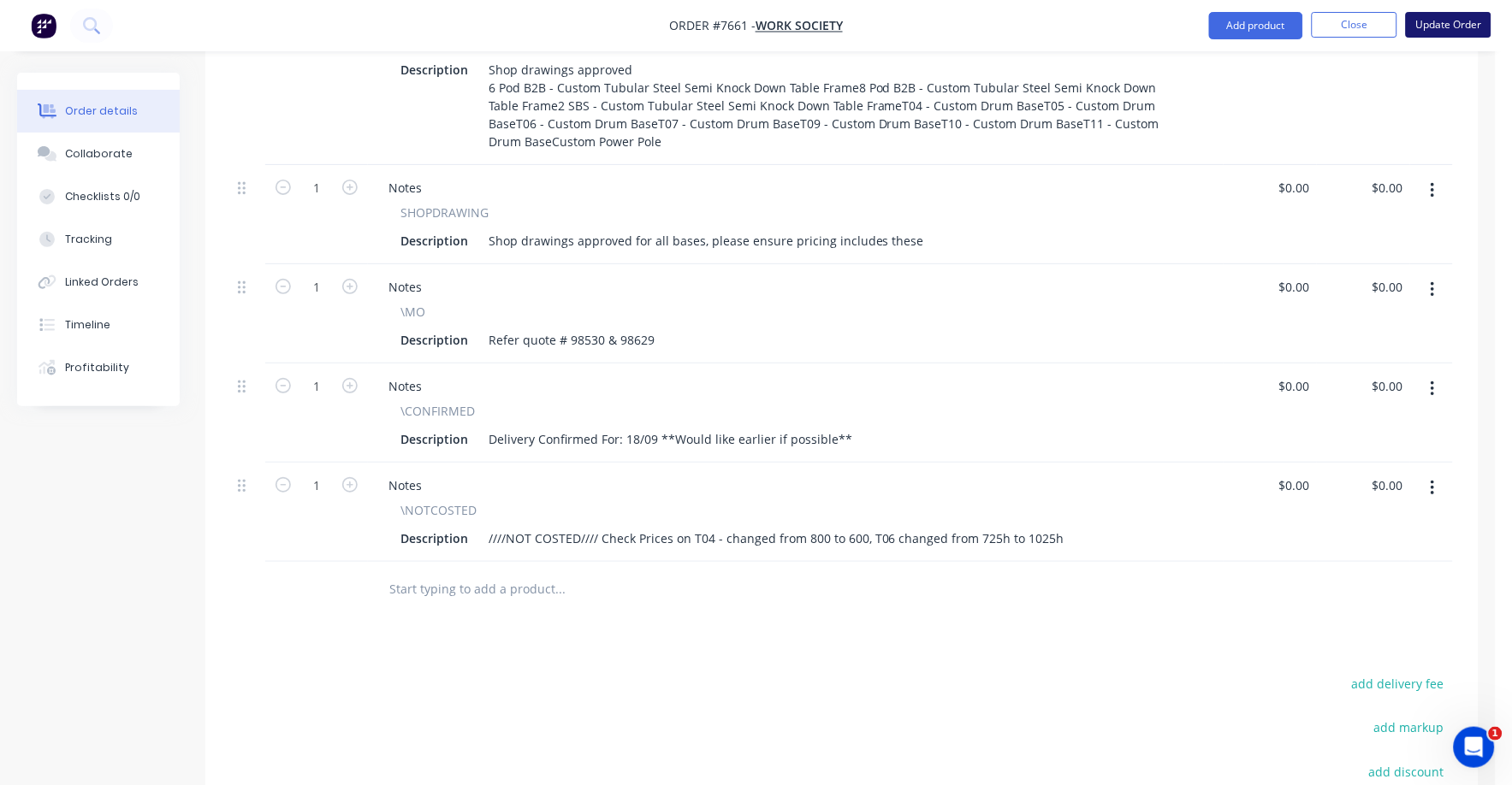
click at [1429, 17] on button "Update Order" at bounding box center [1448, 24] width 86 height 25
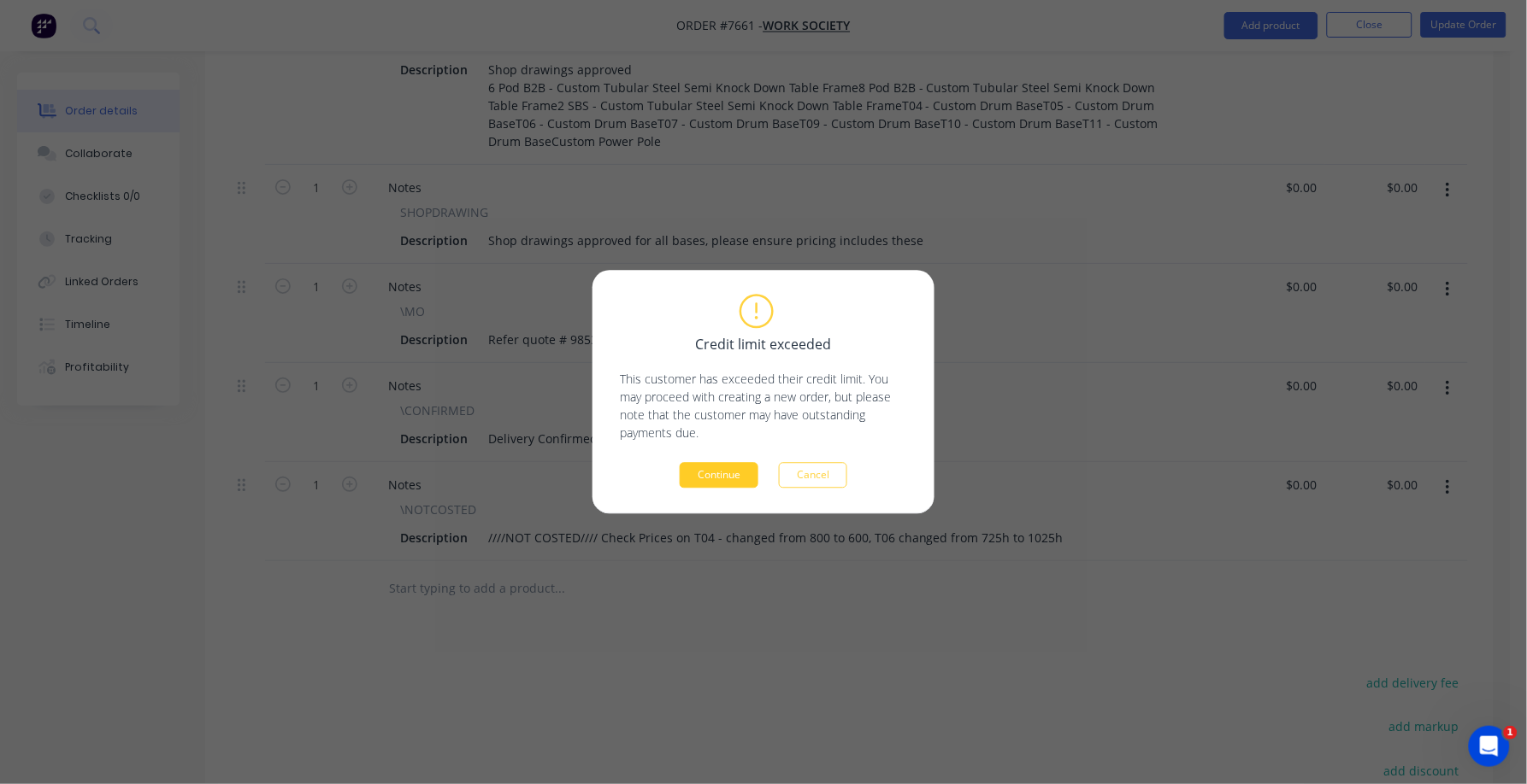
click at [714, 476] on button "Continue" at bounding box center [719, 476] width 78 height 25
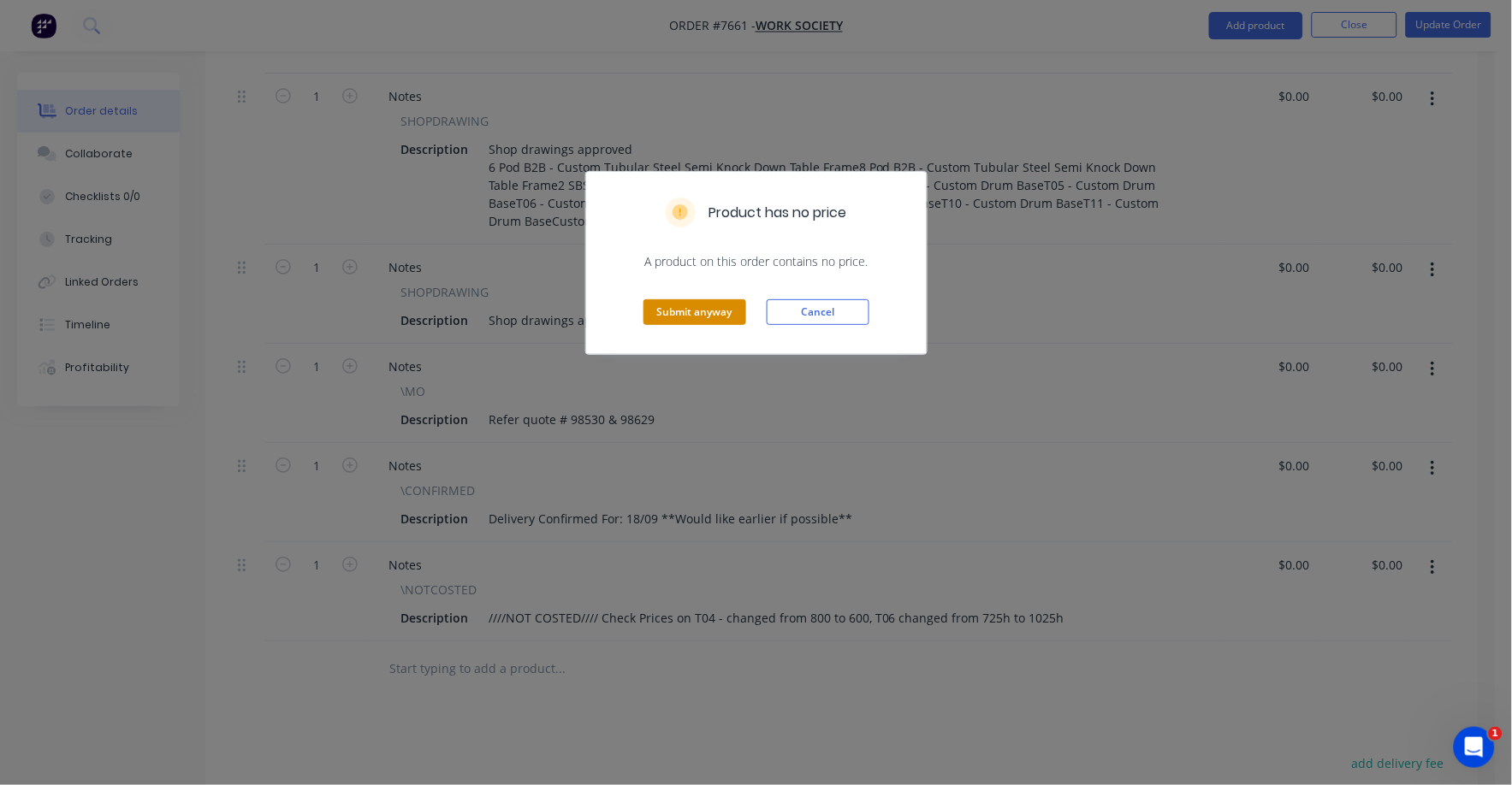
click at [698, 311] on button "Submit anyway" at bounding box center [695, 311] width 103 height 25
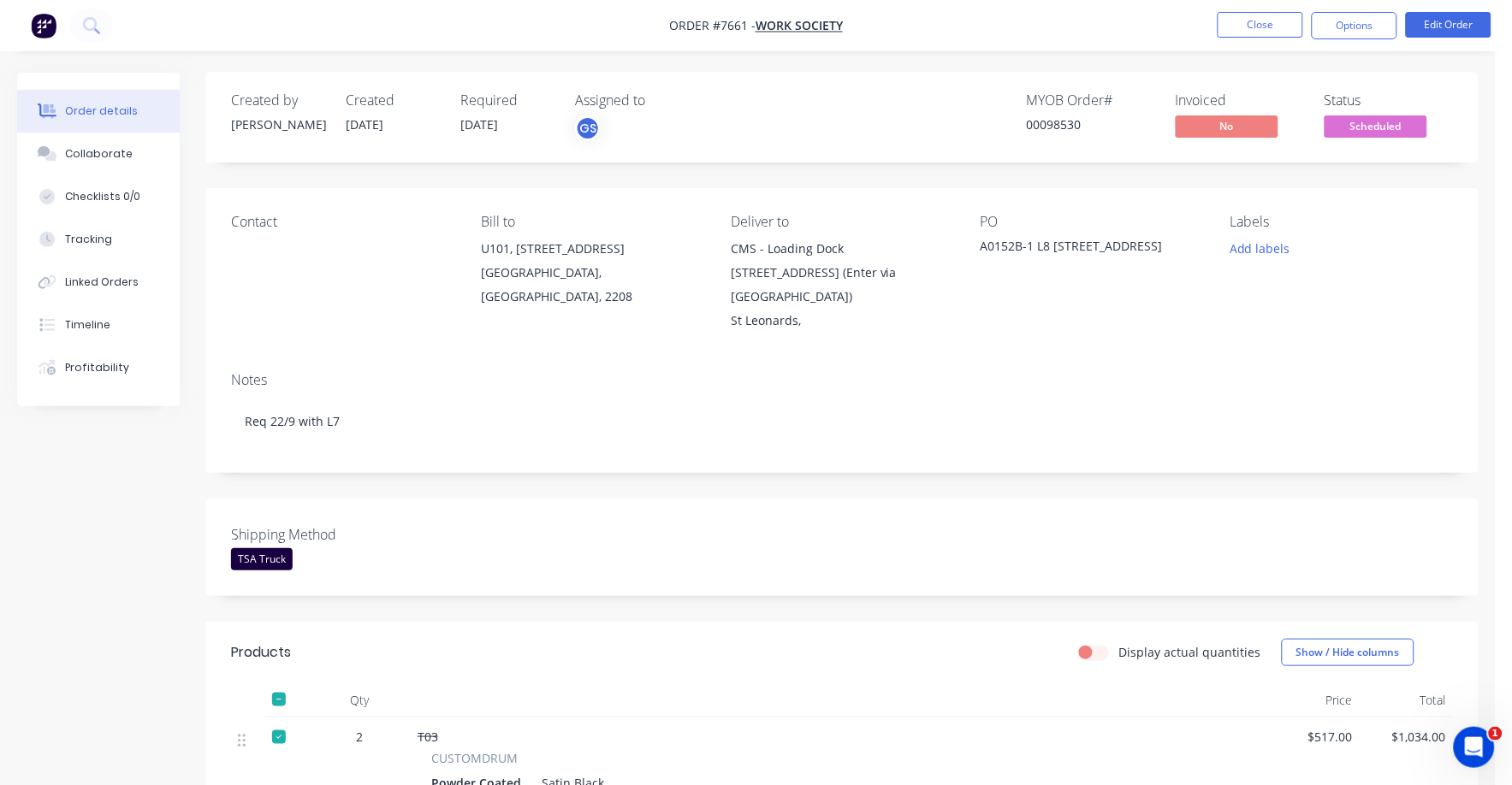
scroll to position [0, 0]
click at [1266, 24] on button "Close" at bounding box center [1261, 24] width 86 height 25
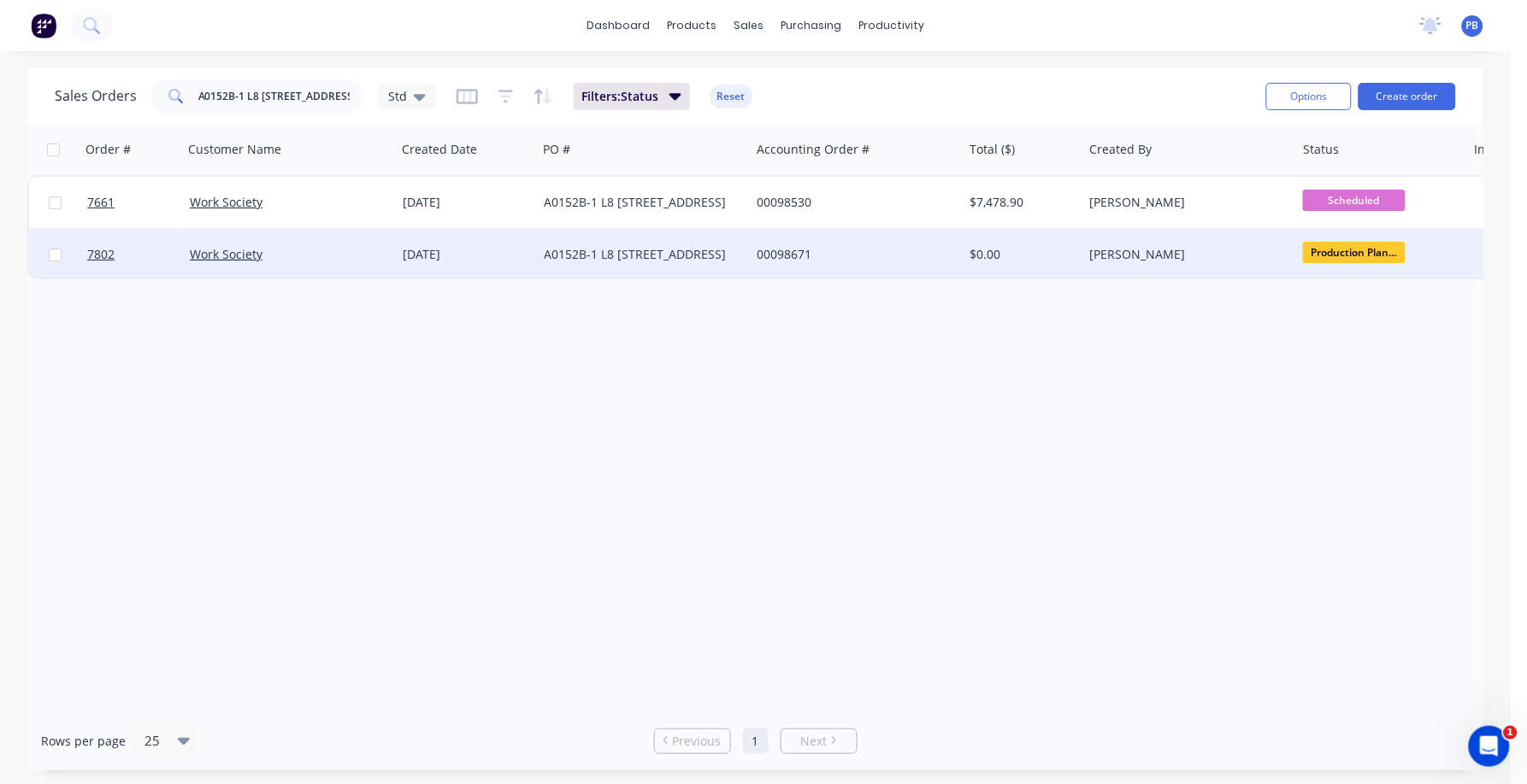
click at [628, 248] on div "A0152B-1 L8 201 Pac Hwy" at bounding box center [639, 254] width 190 height 17
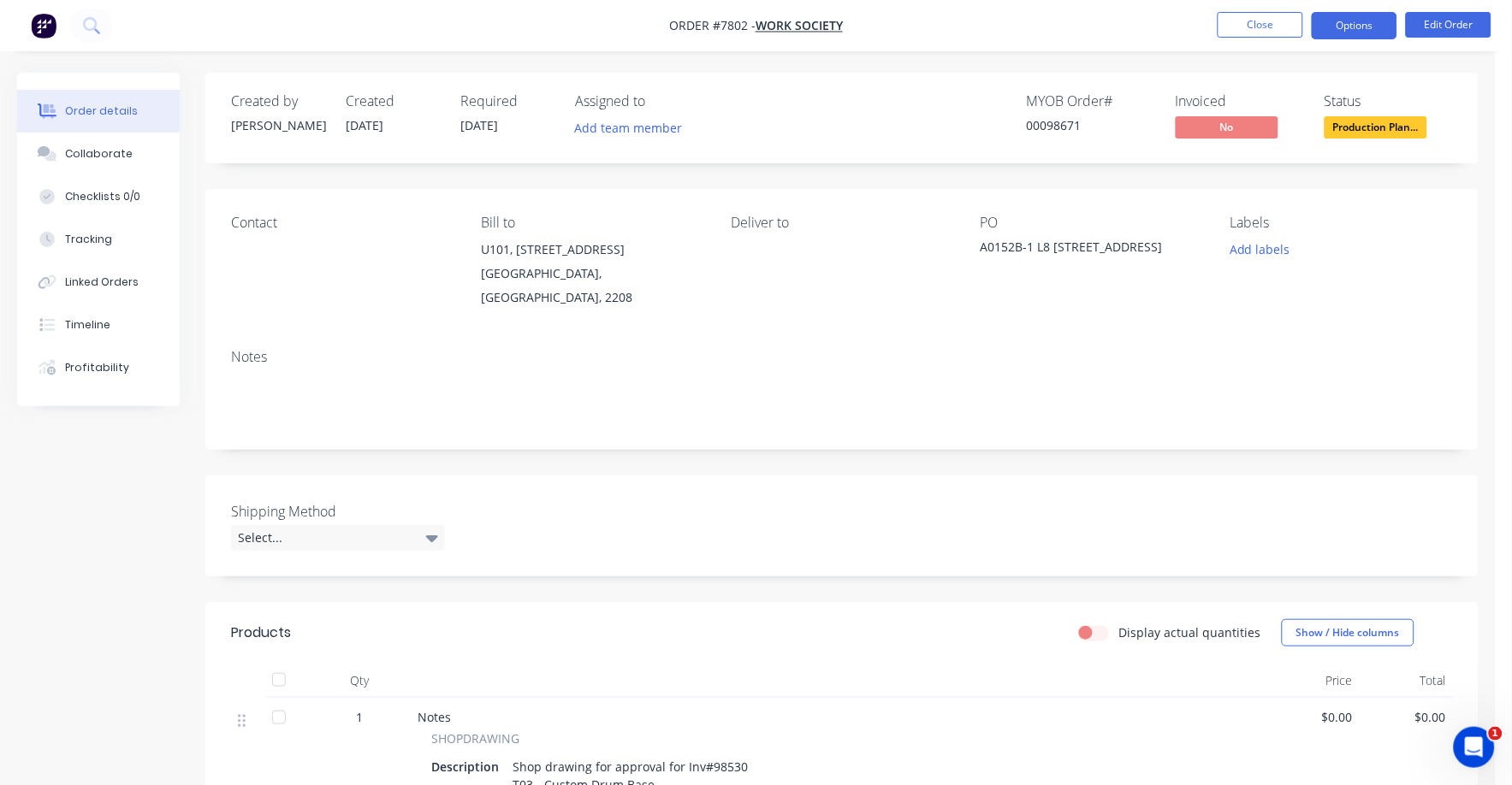
click at [1366, 23] on button "Options" at bounding box center [1355, 25] width 86 height 27
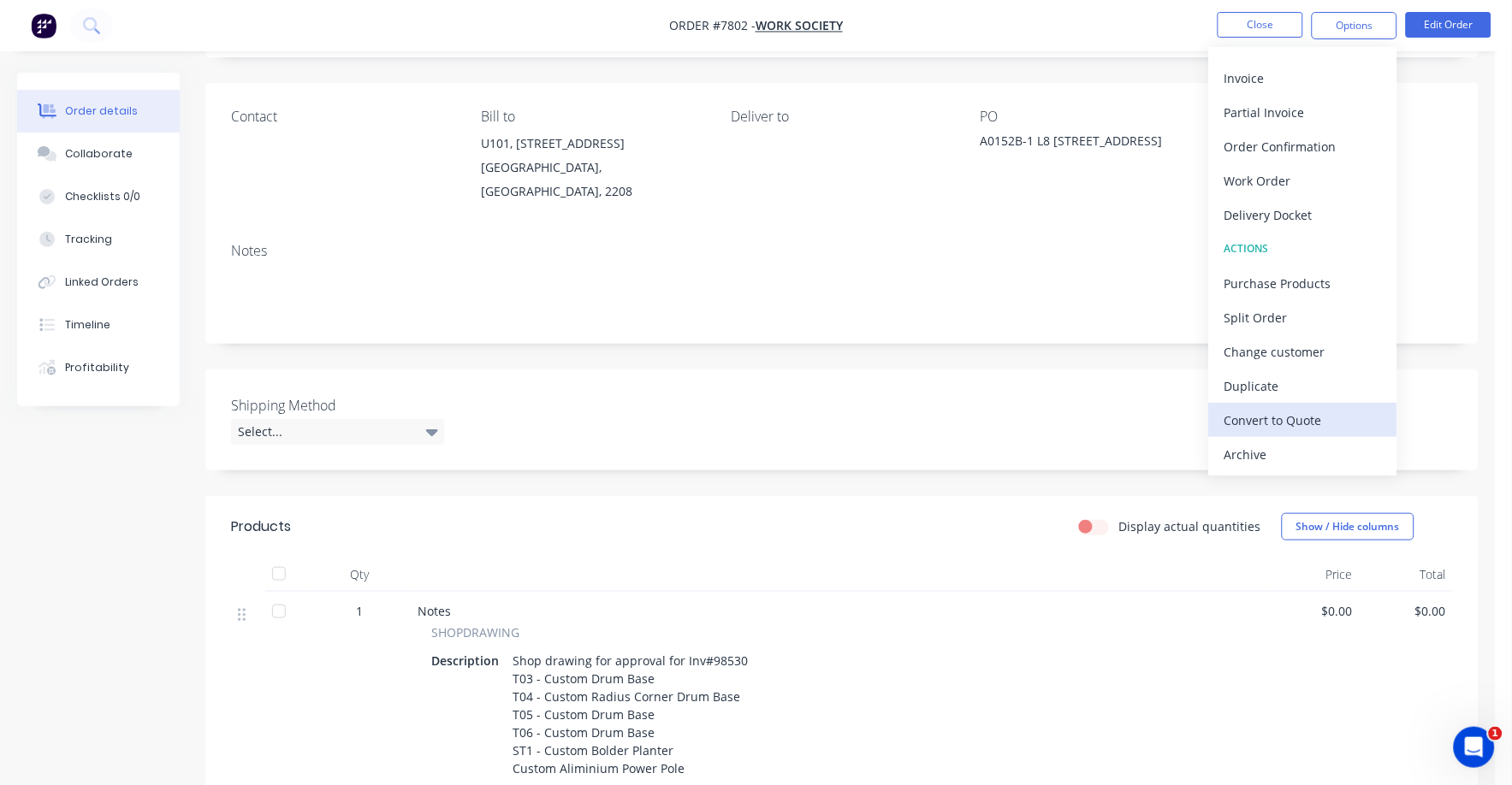
scroll to position [321, 0]
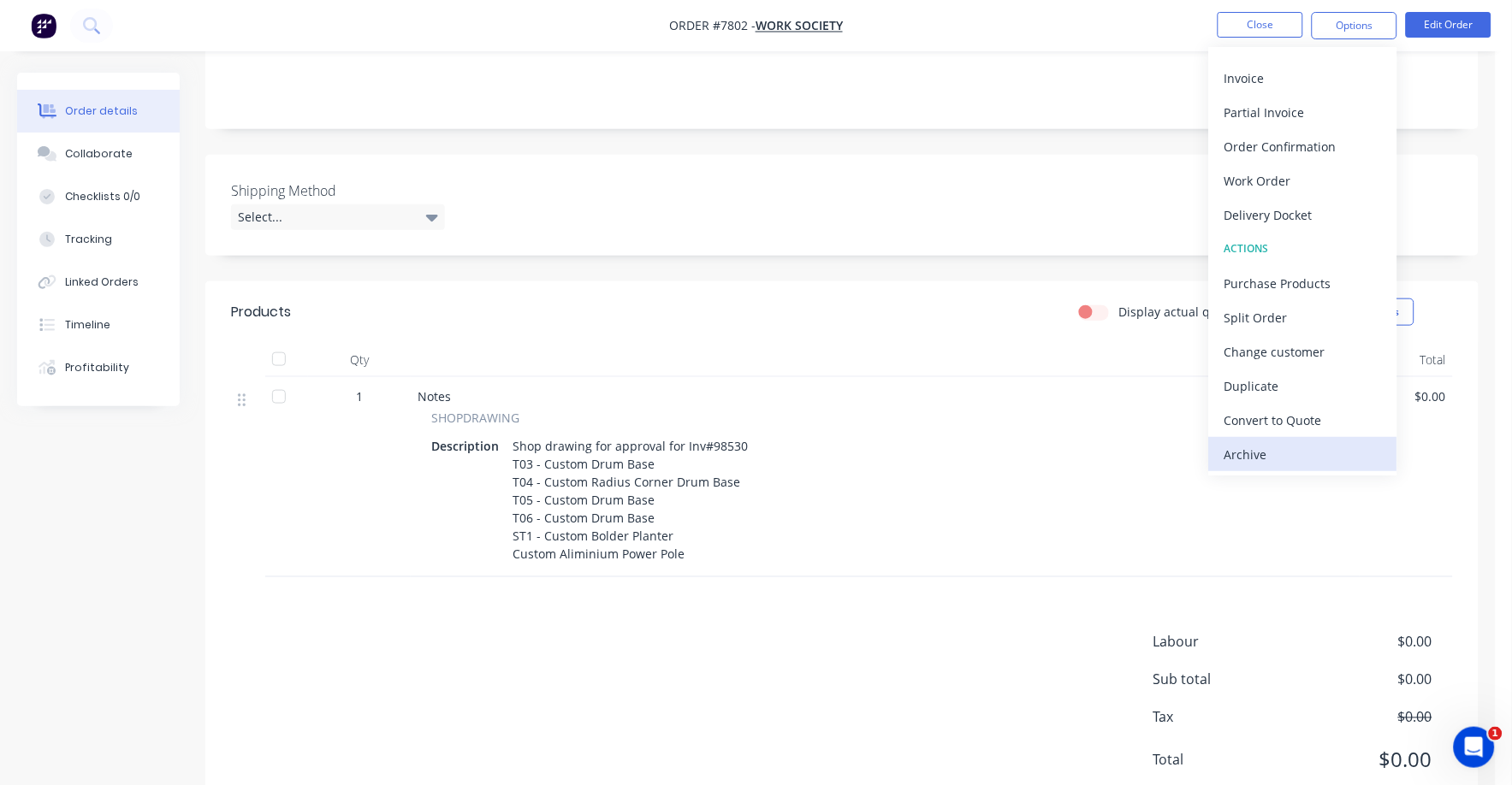
click at [1249, 447] on div "Archive" at bounding box center [1303, 454] width 157 height 24
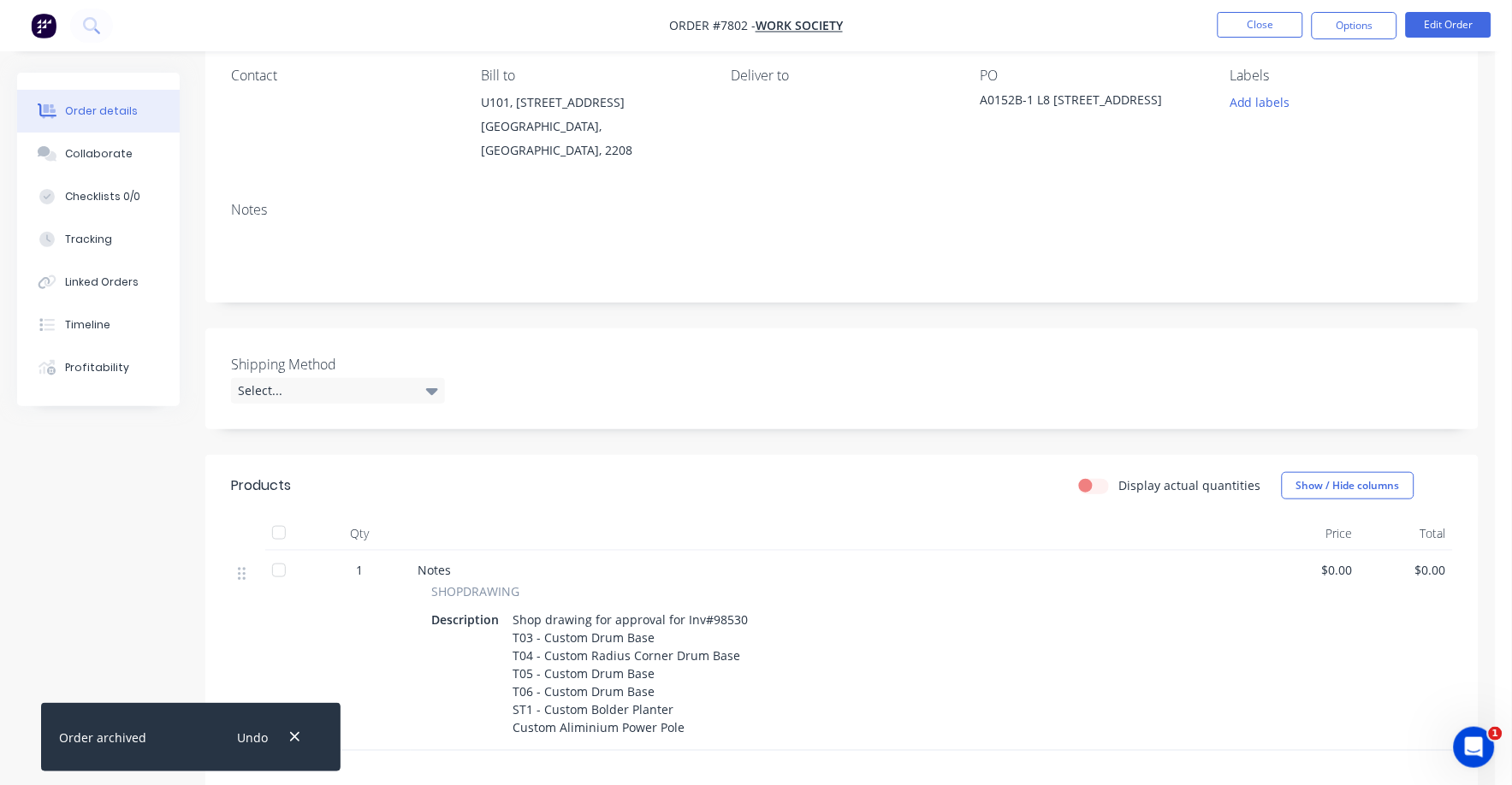
scroll to position [0, 0]
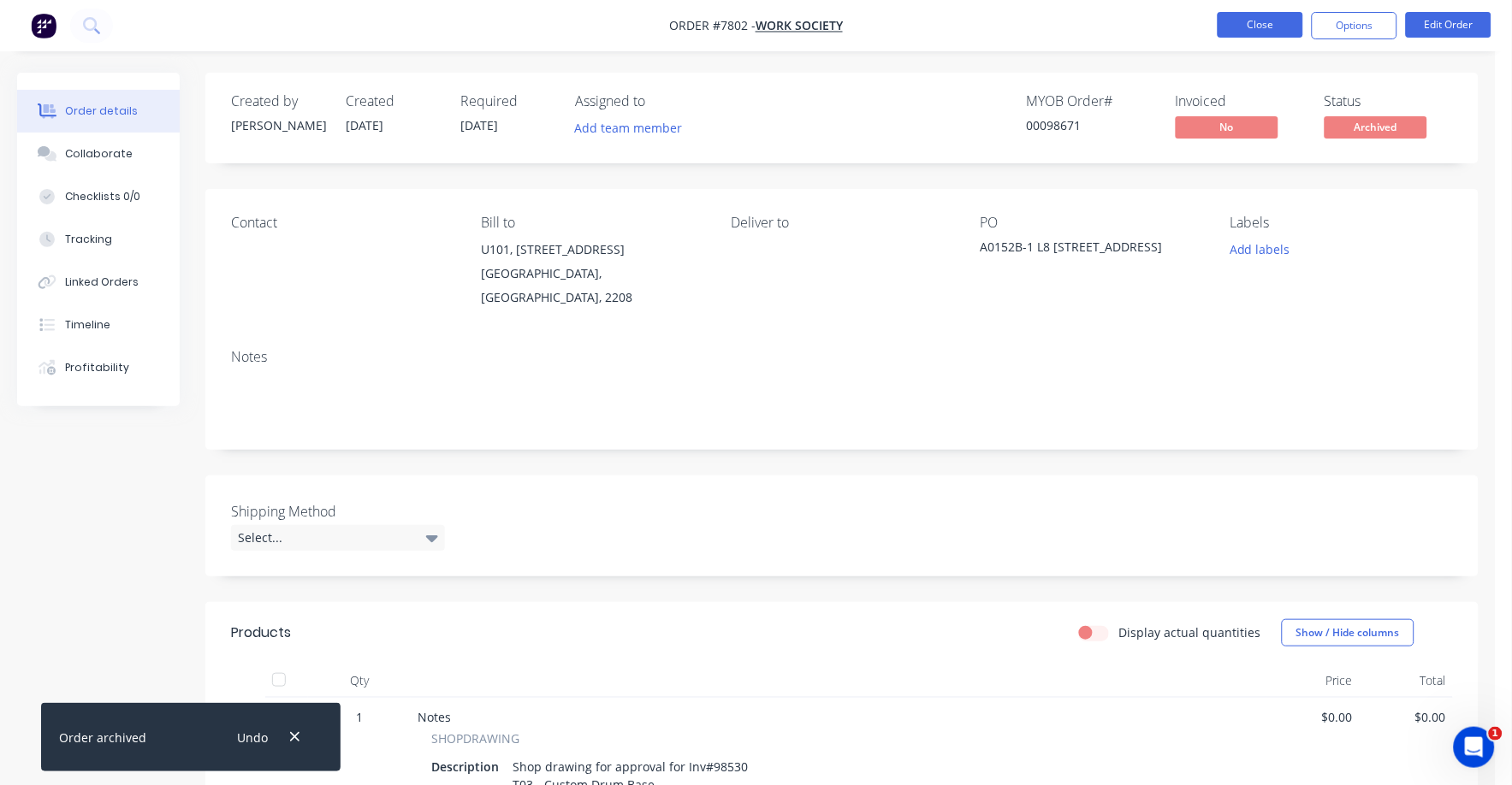
click at [1268, 21] on button "Close" at bounding box center [1261, 24] width 86 height 25
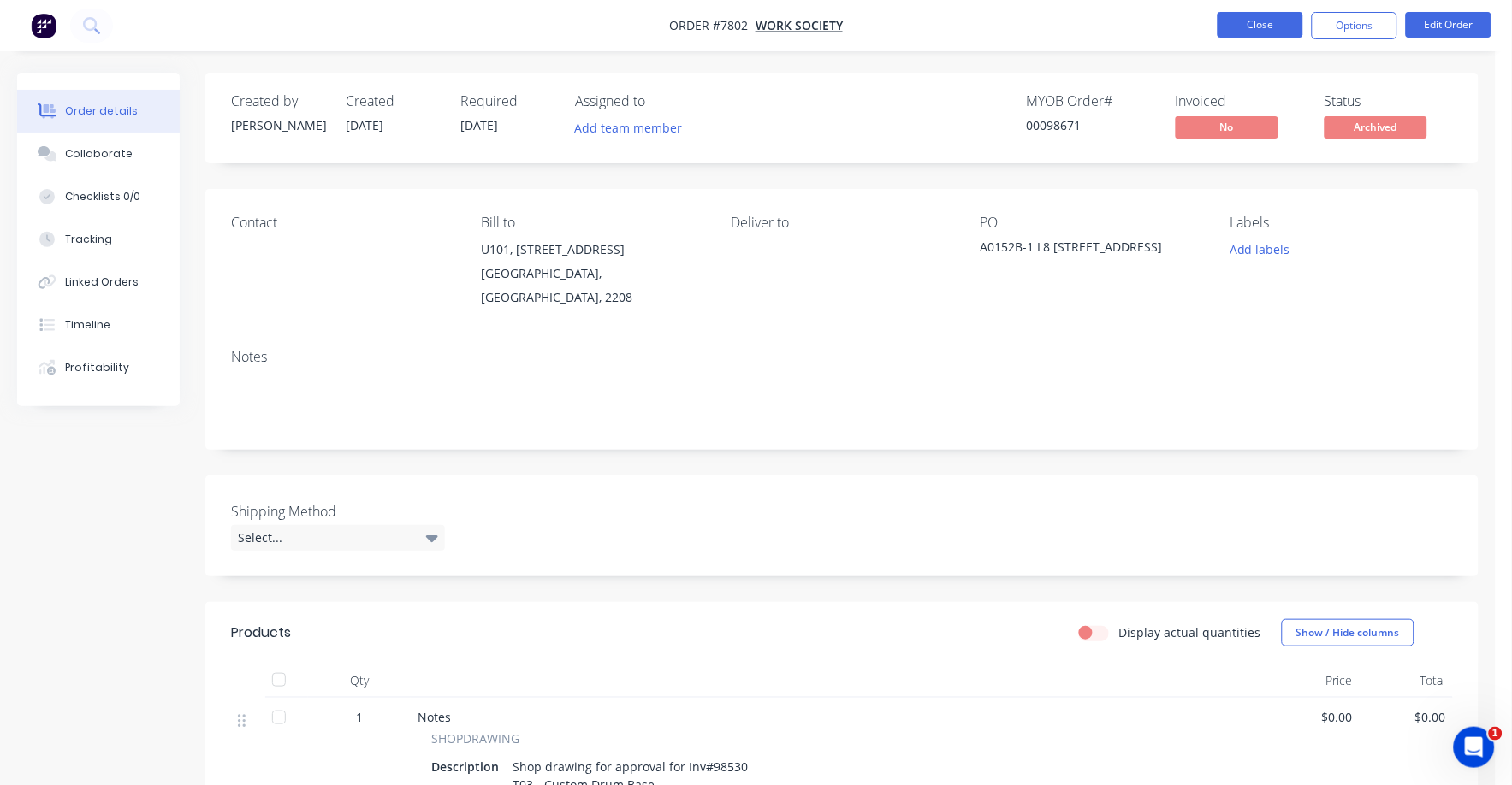
click at [1255, 29] on button "Close" at bounding box center [1261, 24] width 86 height 25
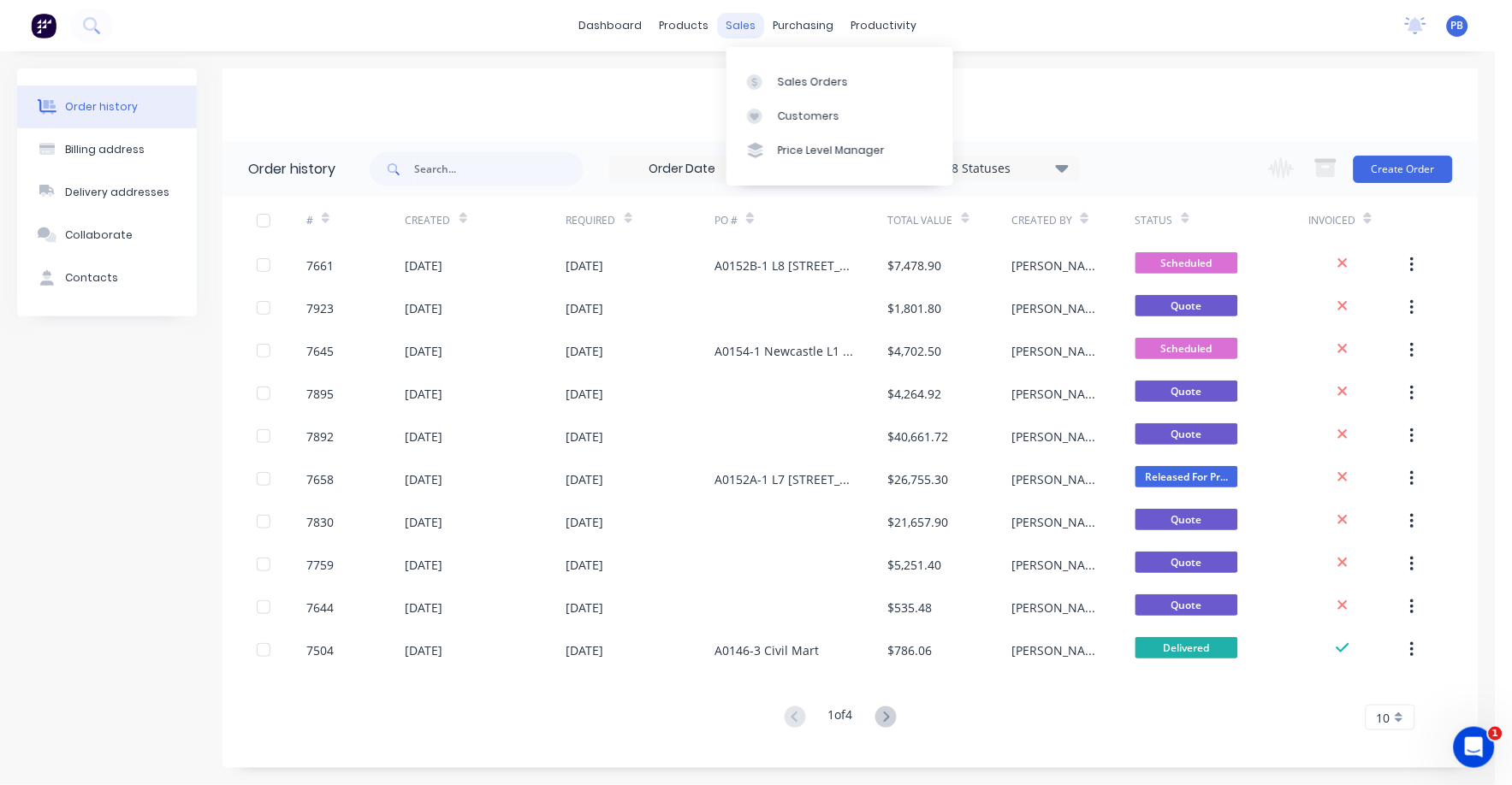
click at [738, 22] on div "sales" at bounding box center [742, 25] width 47 height 25
click at [809, 79] on div "Sales Orders" at bounding box center [813, 82] width 70 height 16
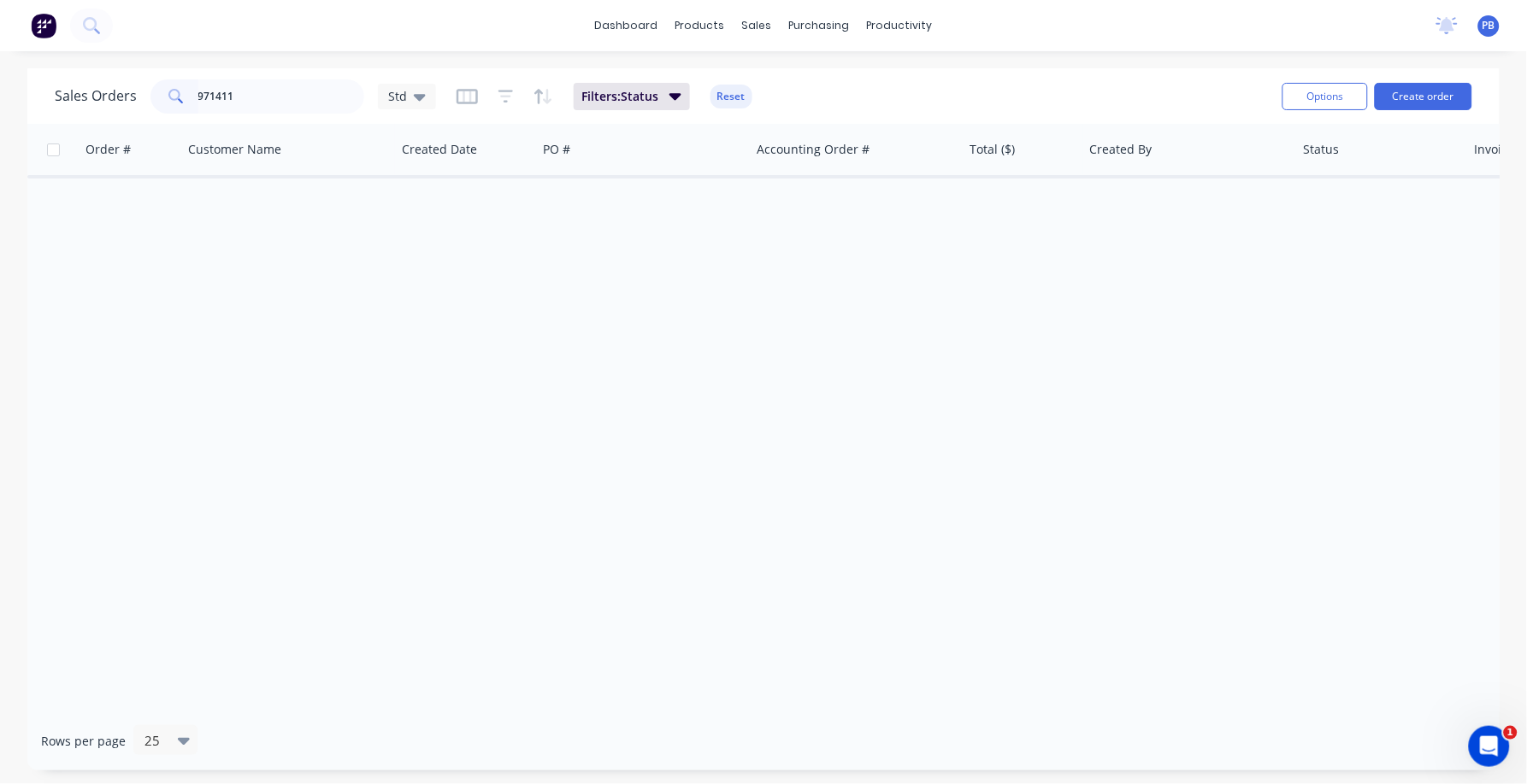
drag, startPoint x: 296, startPoint y: 105, endPoint x: 89, endPoint y: 79, distance: 208.6
click at [89, 79] on div "Sales Orders 971411 Std" at bounding box center [245, 96] width 381 height 34
type input "97111"
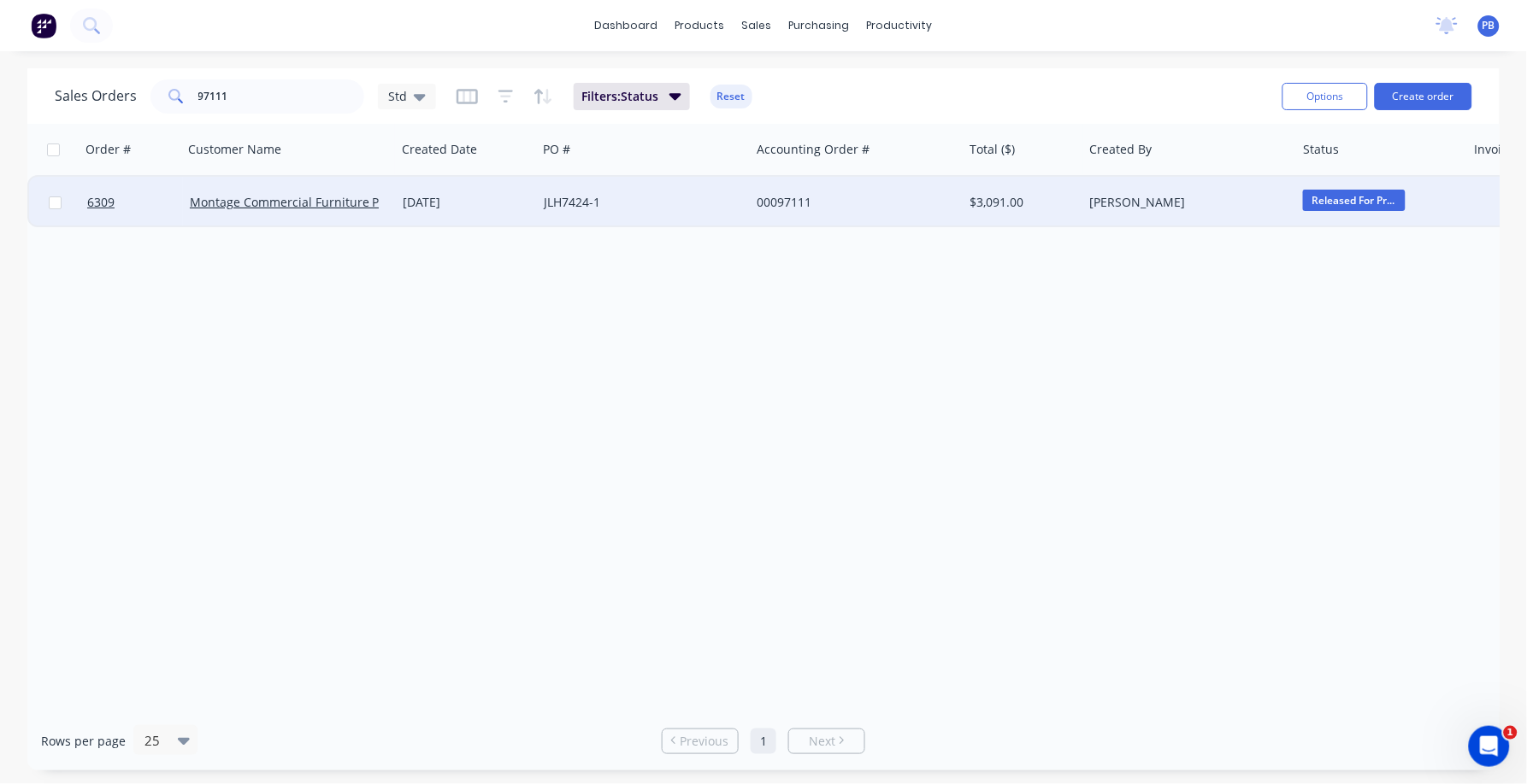
click at [798, 188] on div "00097111" at bounding box center [856, 202] width 213 height 51
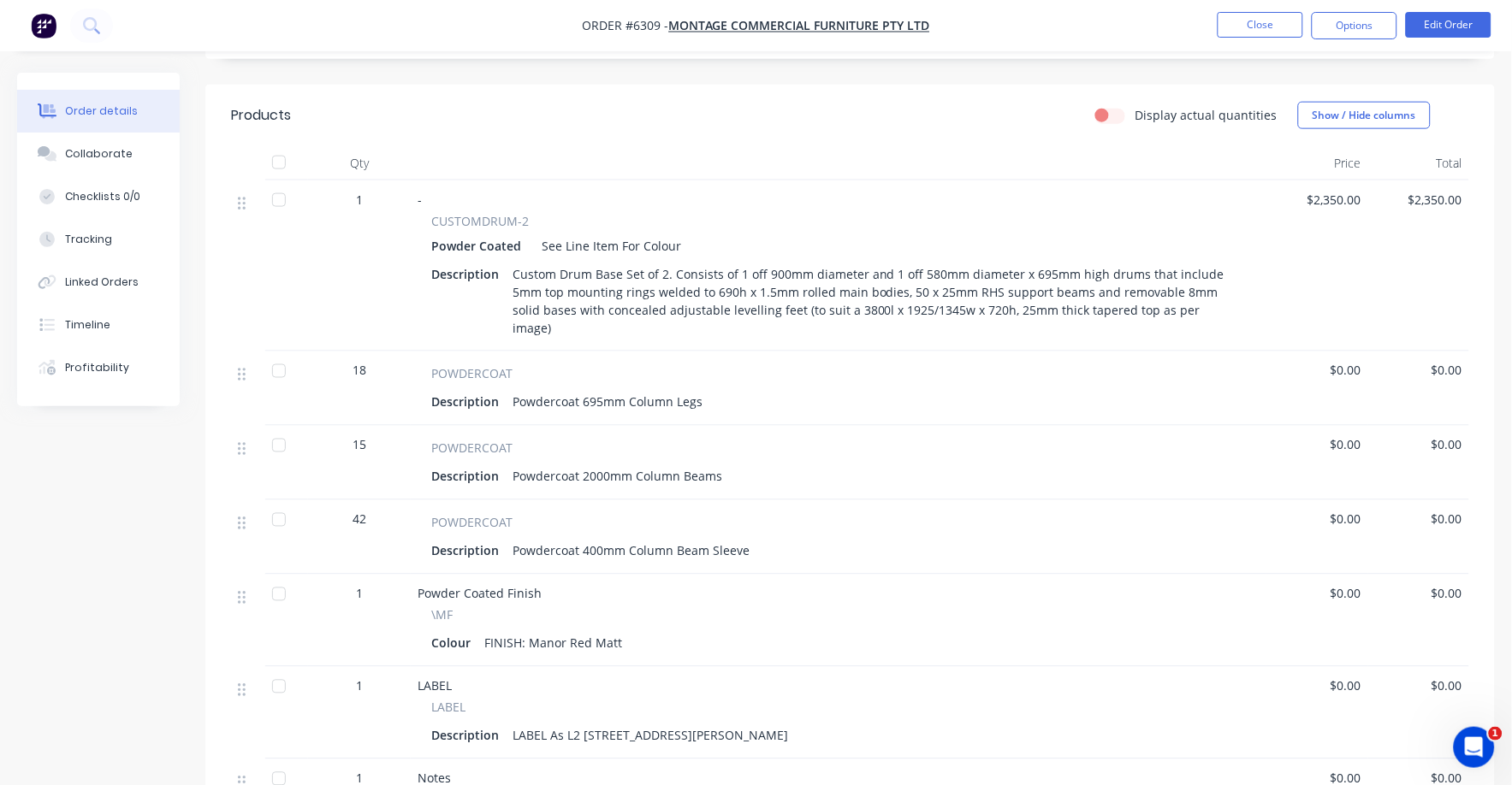
scroll to position [535, 0]
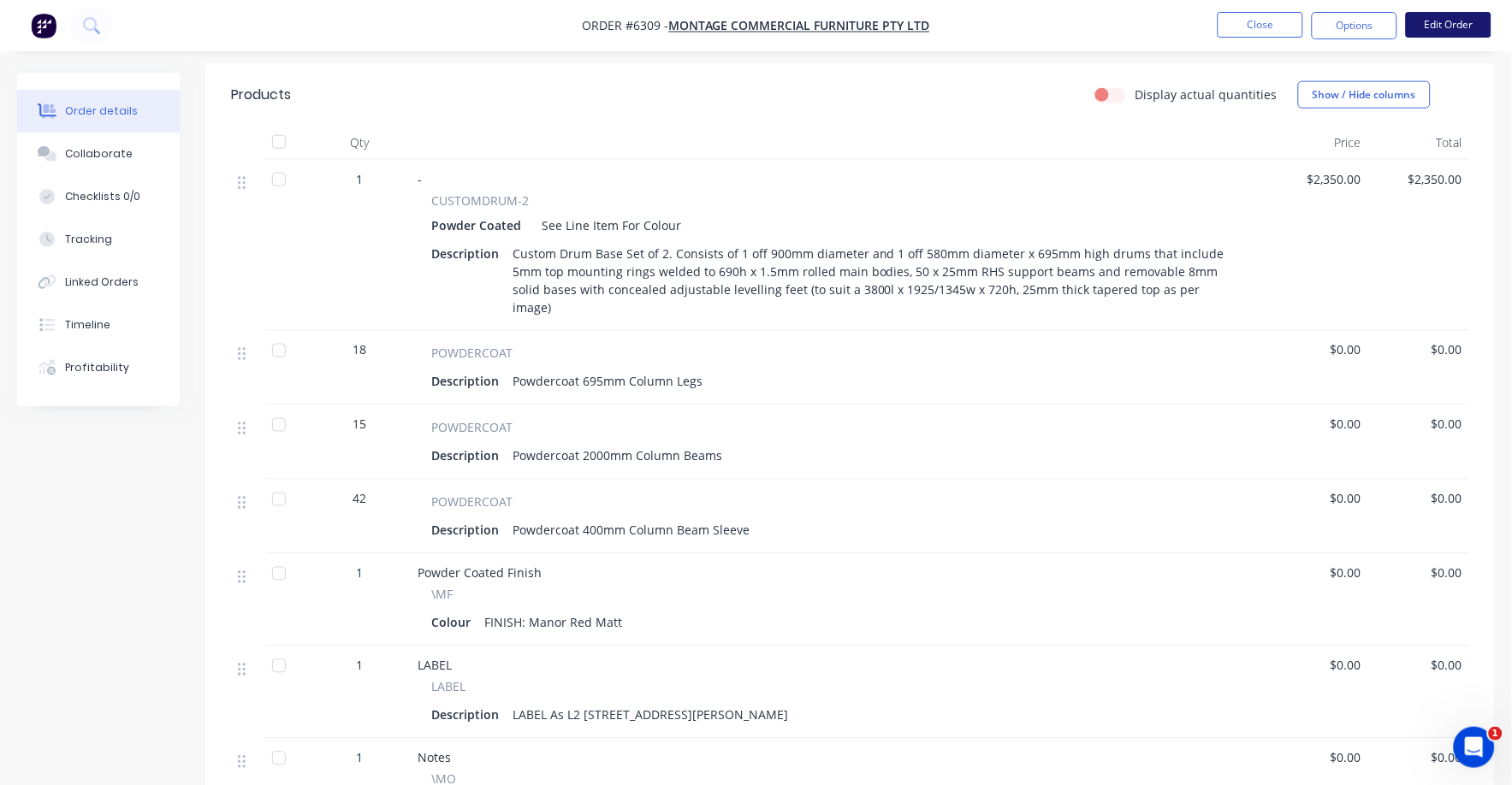
click at [1463, 24] on button "Edit Order" at bounding box center [1448, 24] width 86 height 25
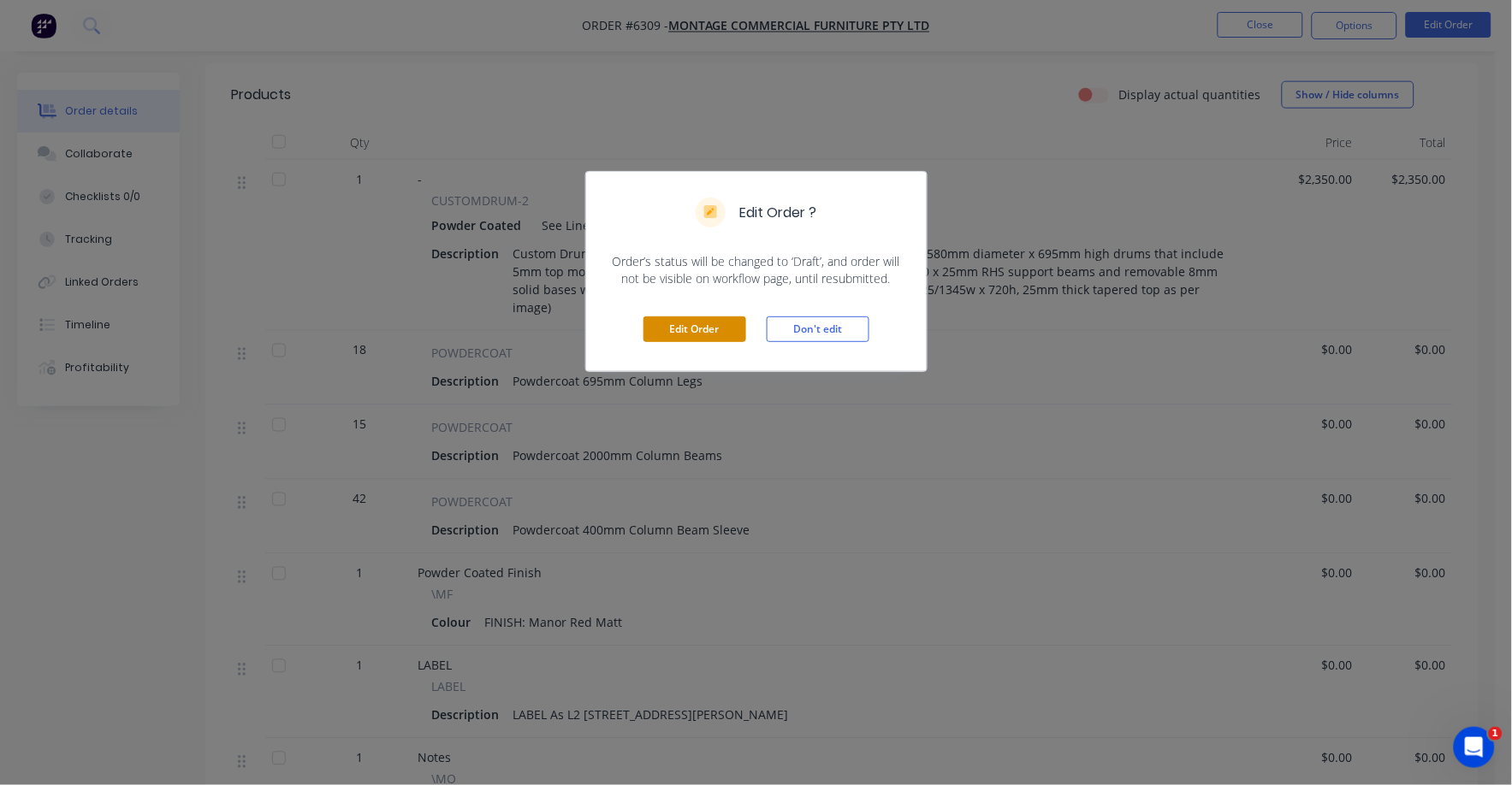
click at [655, 333] on button "Edit Order" at bounding box center [695, 329] width 103 height 25
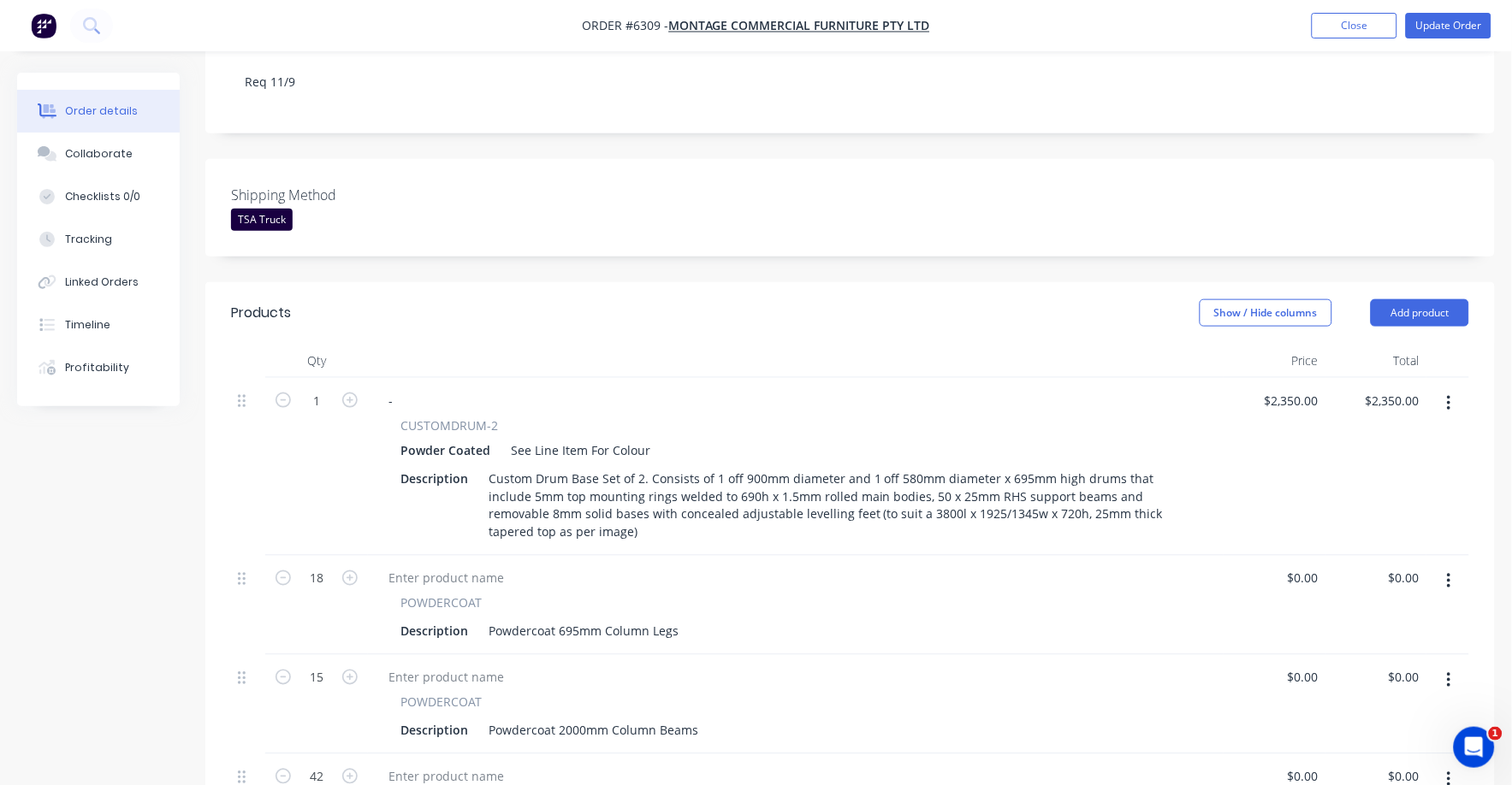
scroll to position [427, 0]
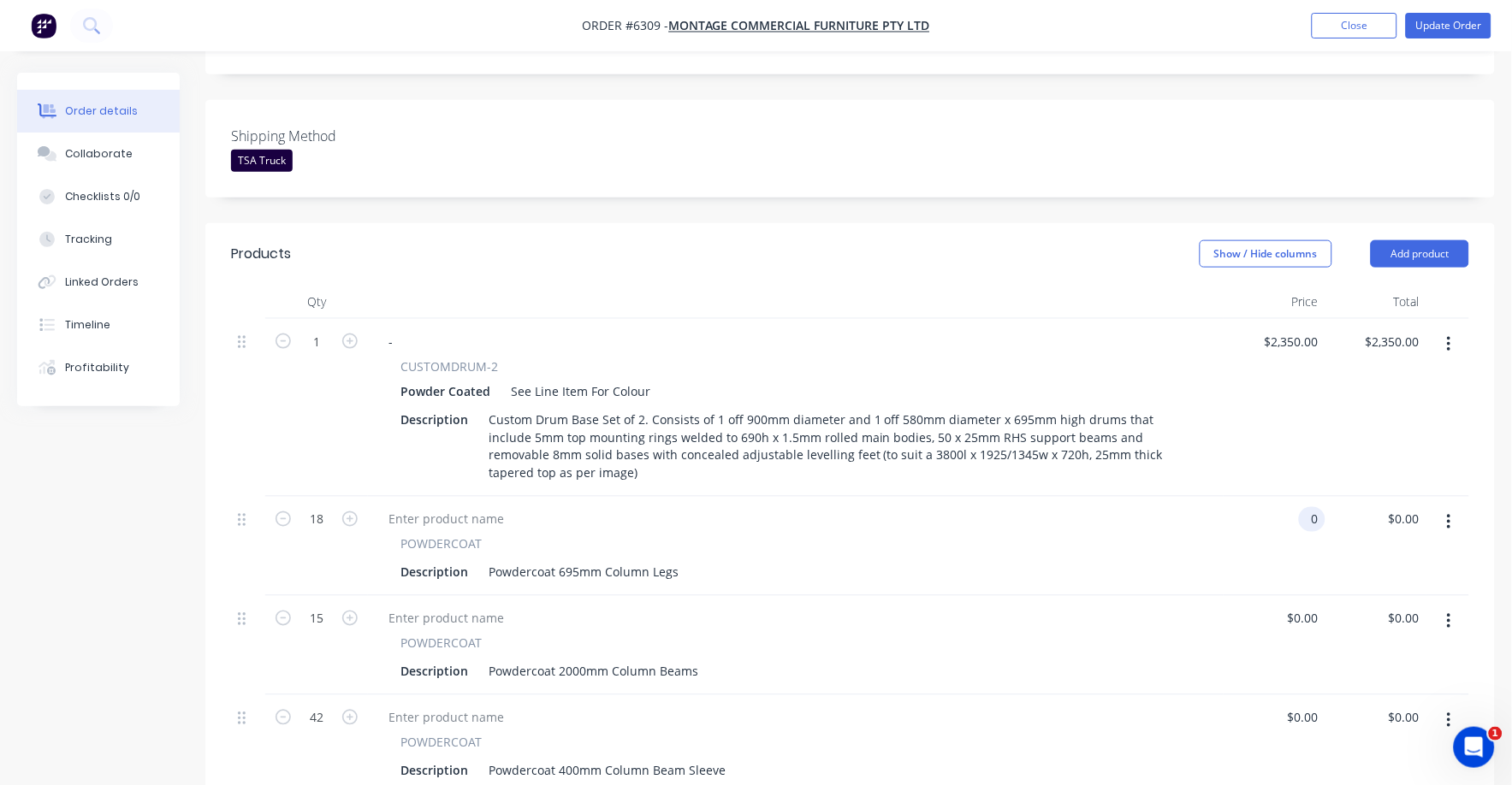
click at [1304, 508] on div "0 0" at bounding box center [1312, 520] width 26 height 24
type input "$0.00"
drag, startPoint x: 1417, startPoint y: 467, endPoint x: 1483, endPoint y: 467, distance: 66.0
click at [1418, 508] on input "0.00" at bounding box center [1406, 520] width 39 height 24
type input "497"
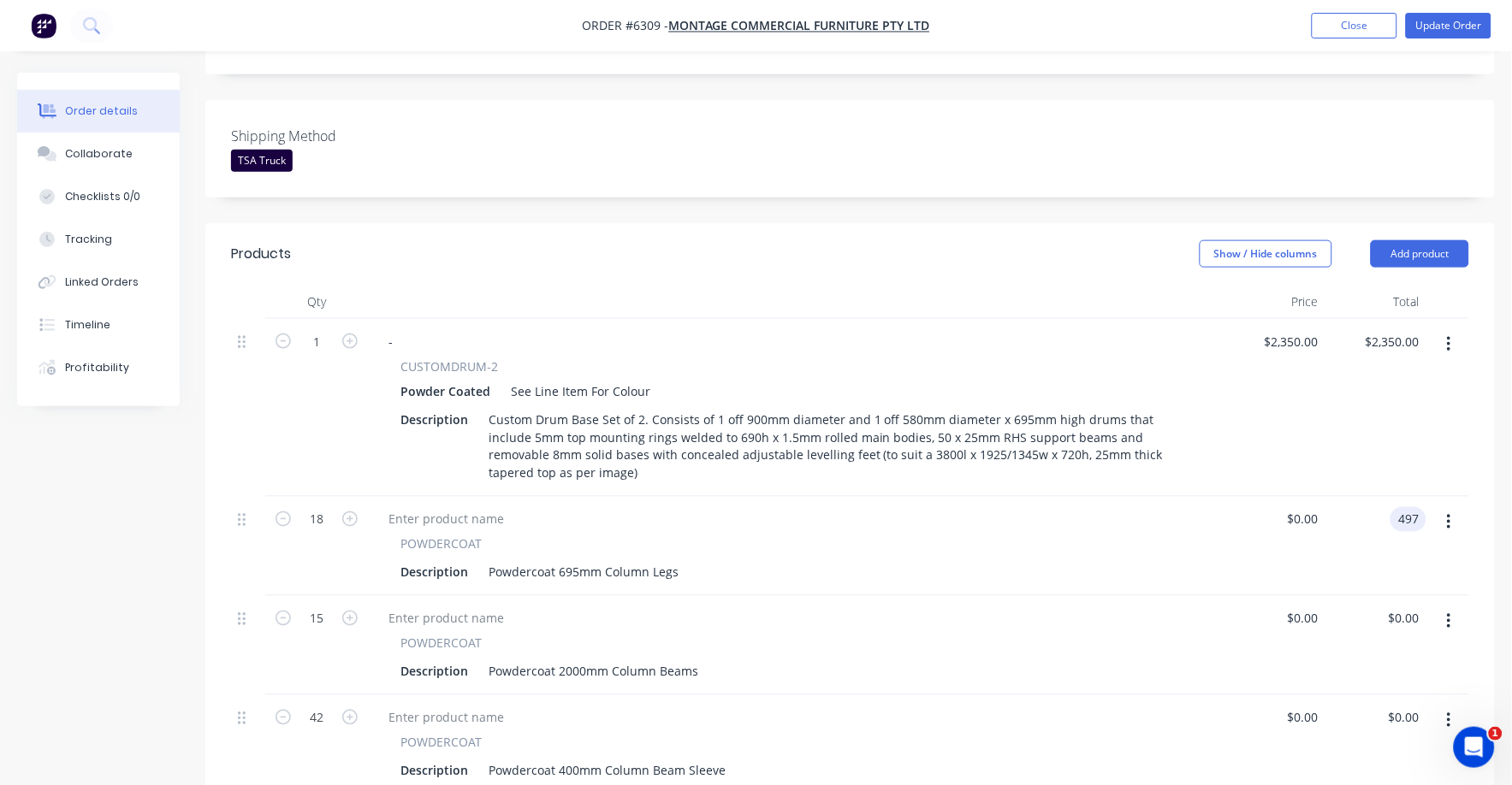
type input "$27.6111"
type input "$497.00"
click at [1442, 597] on div at bounding box center [1447, 646] width 43 height 99
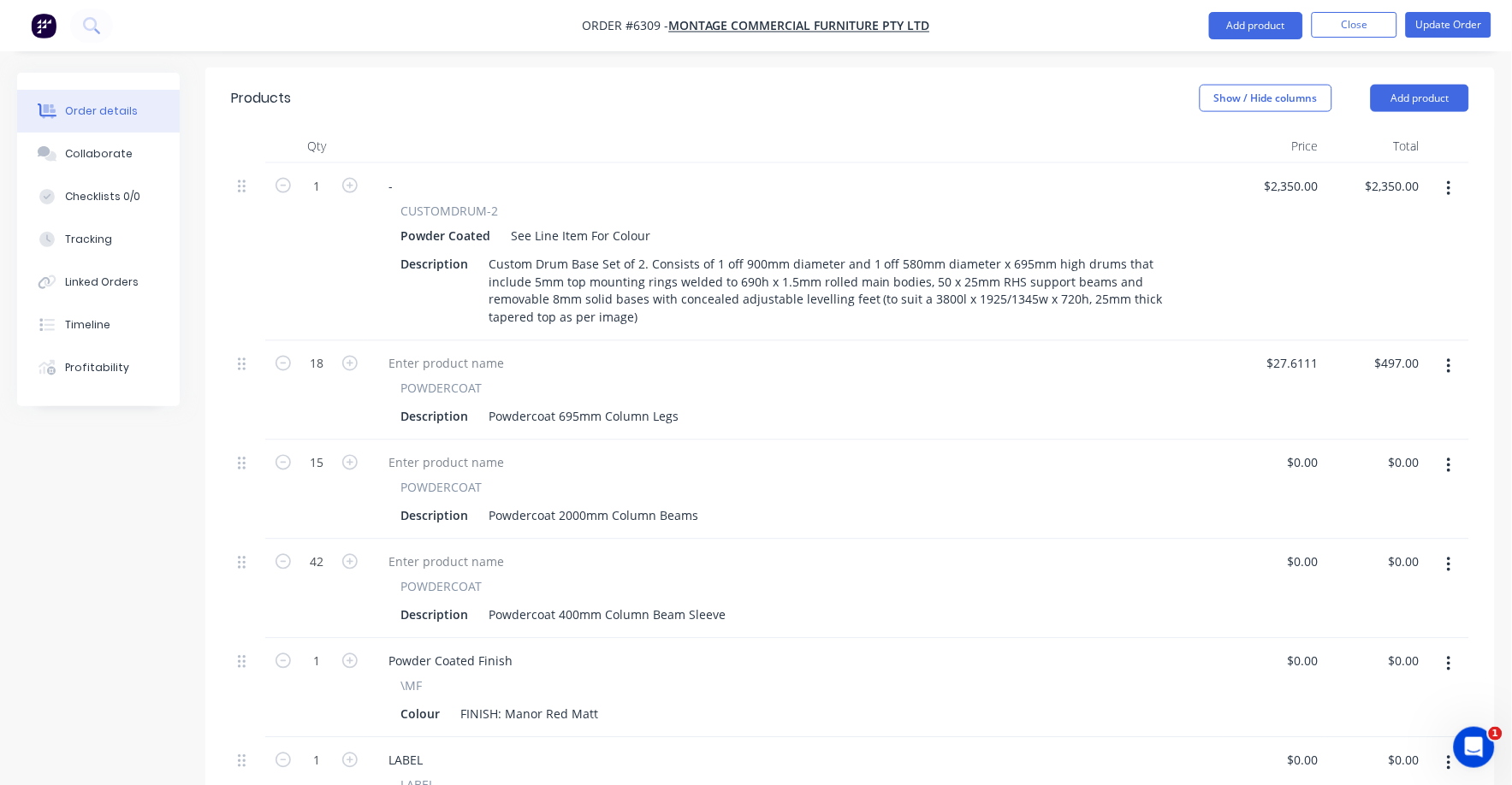
scroll to position [642, 0]
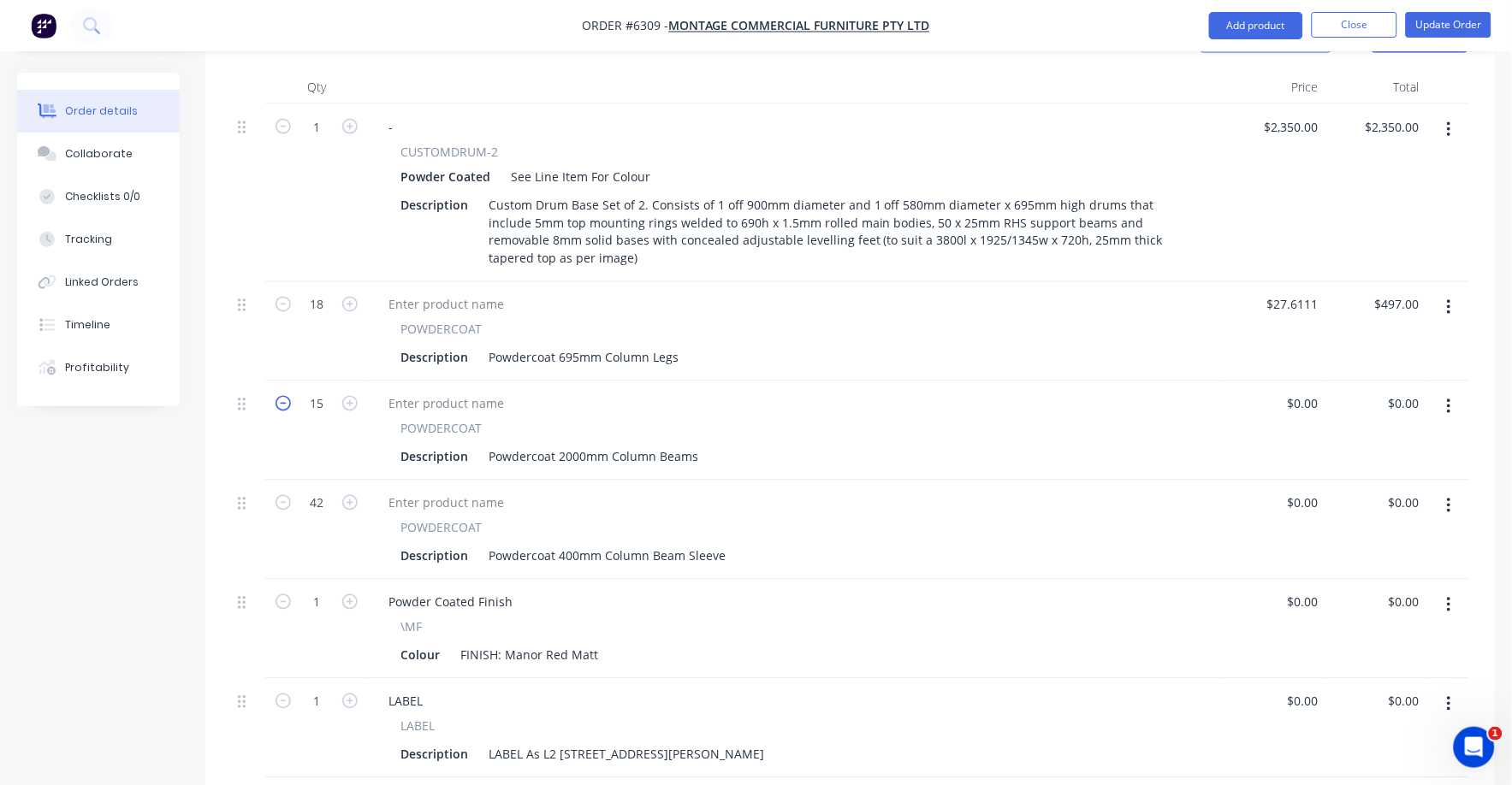
click at [283, 396] on icon "button" at bounding box center [284, 404] width 16 height 16
type input "13"
click at [1301, 392] on div "0 $0.00" at bounding box center [1302, 404] width 46 height 24
type input "$21.00"
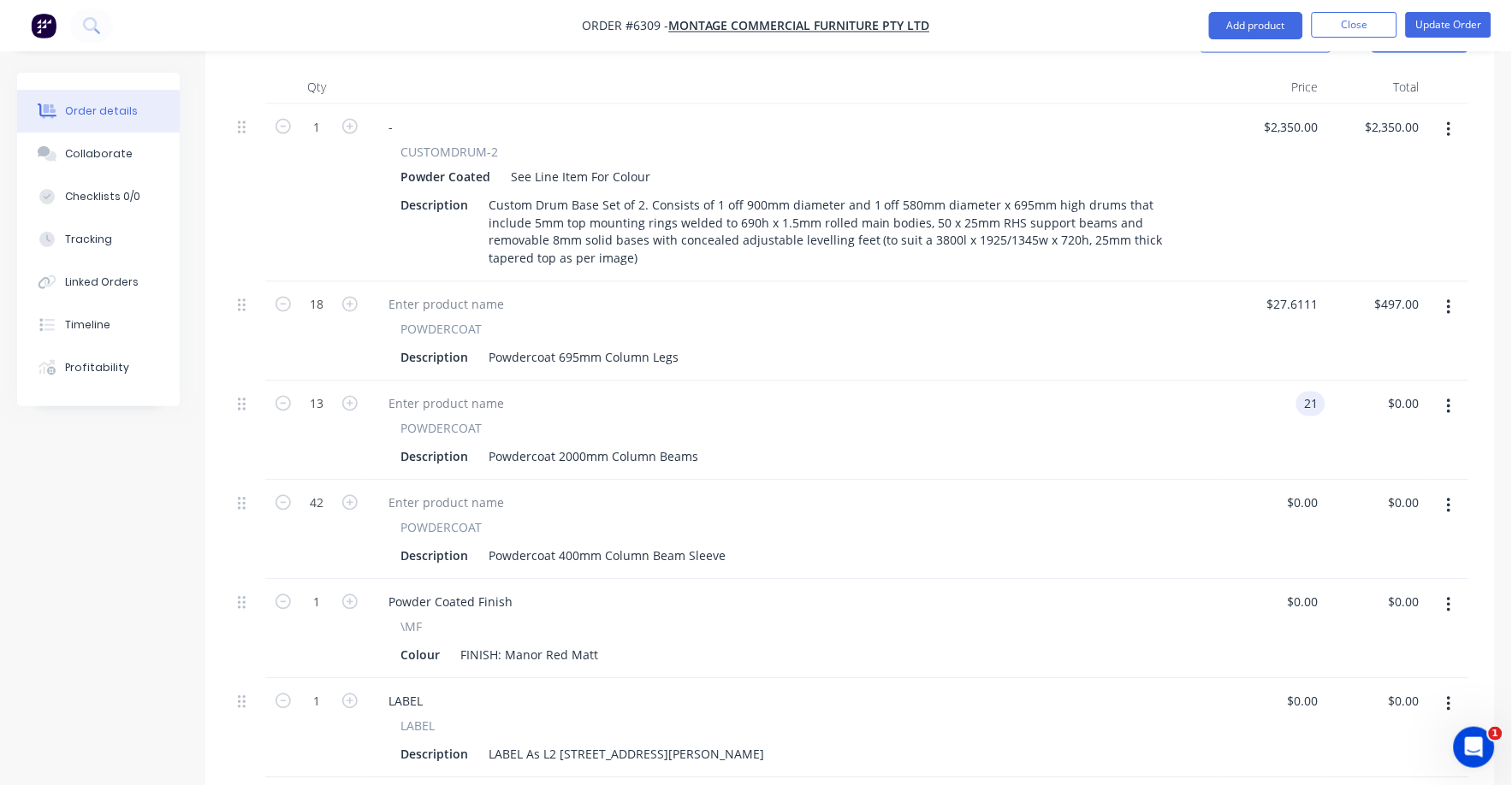
type input "$273.00"
drag, startPoint x: 1255, startPoint y: 422, endPoint x: 1252, endPoint y: 433, distance: 11.4
click at [1252, 432] on div "1 - CUSTOMDRUM-2 Powder Coated See Line Item For Colour Description Custom Drum…" at bounding box center [850, 590] width 1238 height 972
click at [333, 140] on input "42" at bounding box center [316, 126] width 44 height 25
type input "30"
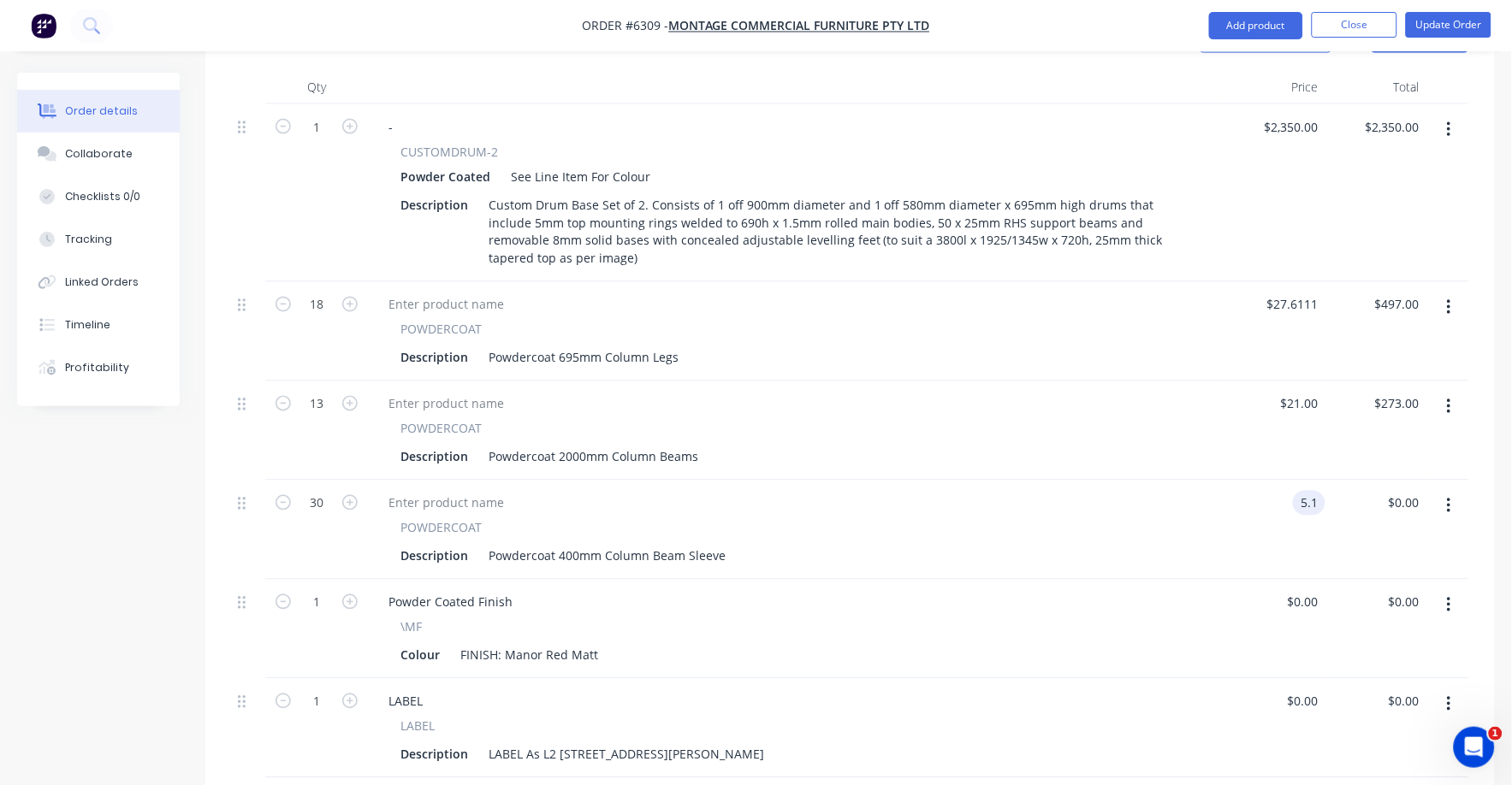
type input "$5.10"
type input "$153.00"
drag, startPoint x: 270, startPoint y: 528, endPoint x: 599, endPoint y: 621, distance: 341.9
click at [270, 530] on div "30" at bounding box center [317, 530] width 103 height 99
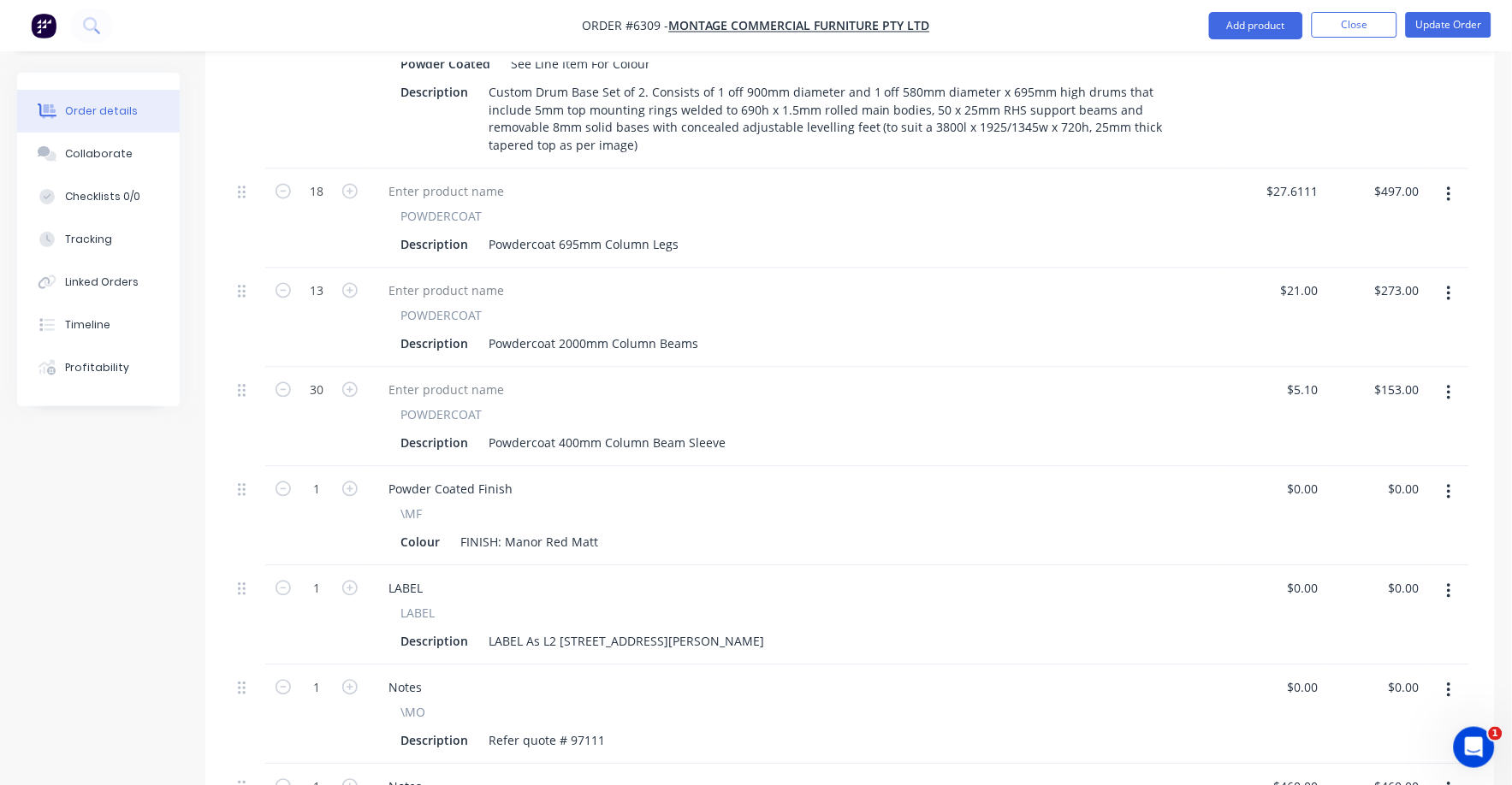
scroll to position [748, 0]
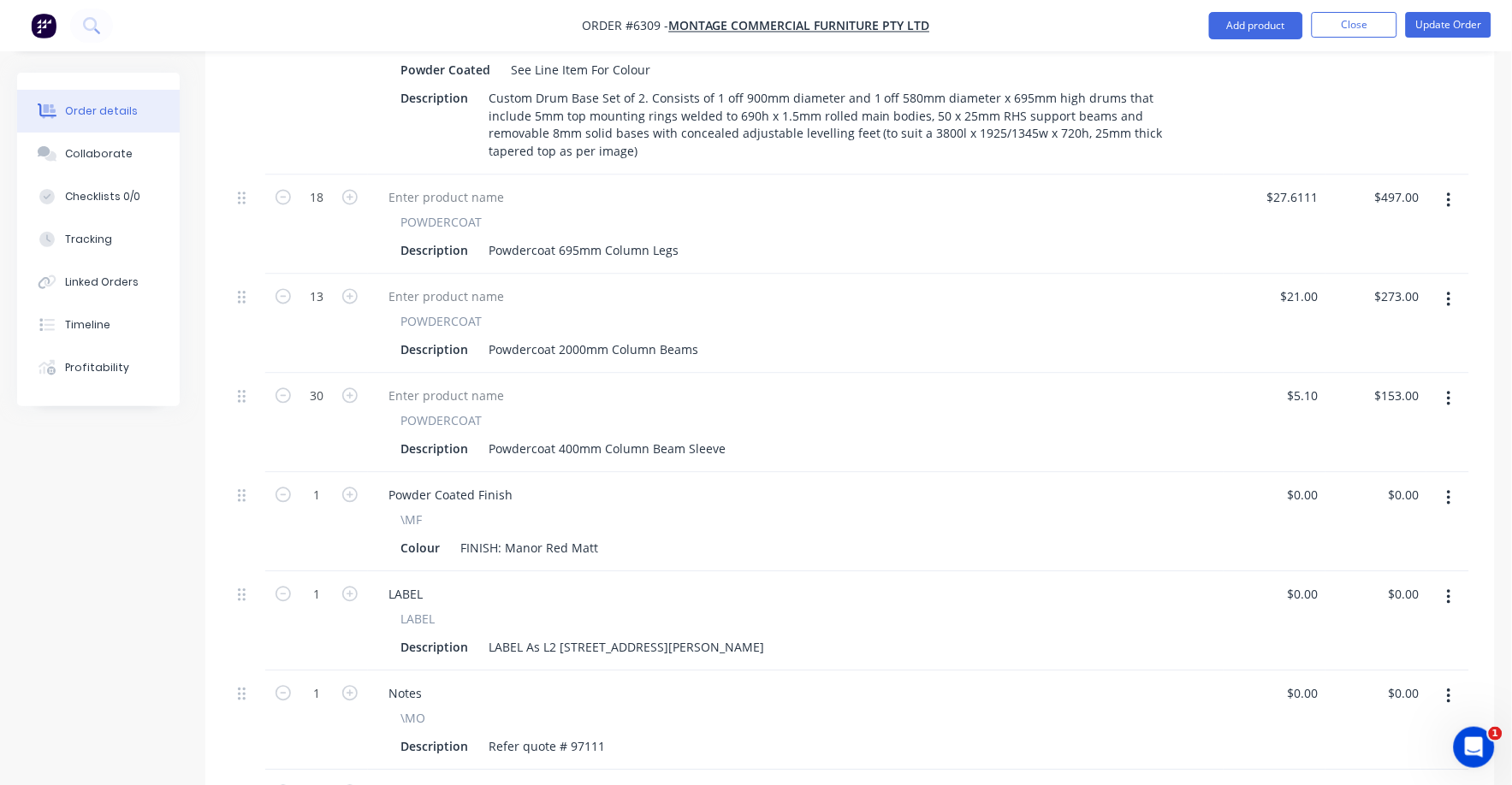
click at [1449, 390] on icon "button" at bounding box center [1448, 399] width 4 height 19
click at [1360, 467] on div "Duplicate" at bounding box center [1387, 479] width 132 height 24
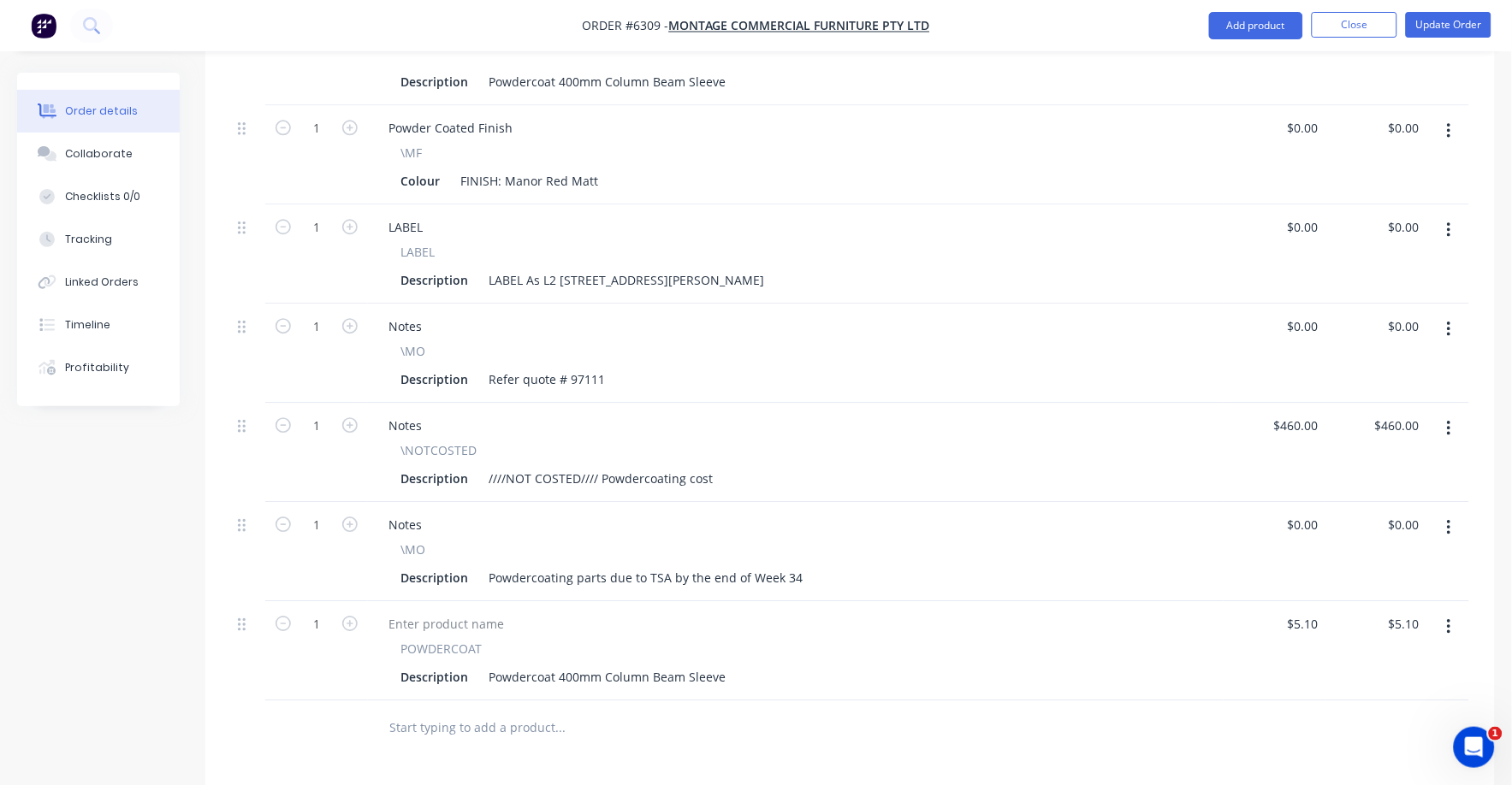
scroll to position [1177, 0]
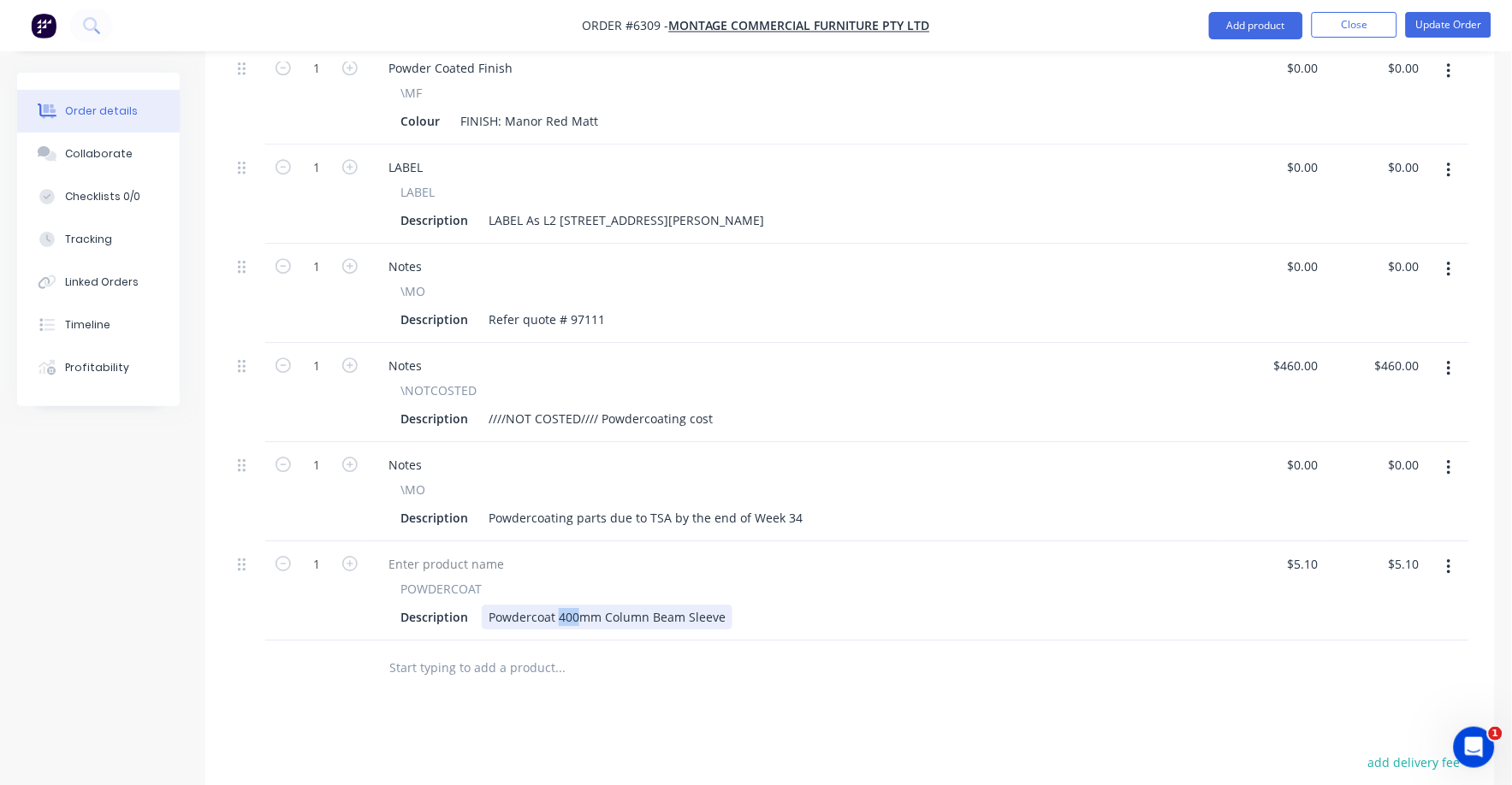
drag, startPoint x: 557, startPoint y: 567, endPoint x: 577, endPoint y: 567, distance: 20.0
click at [577, 604] on div "Powdercoat 400mm Column Beam Sleeve" at bounding box center [606, 617] width 250 height 24
click at [1306, 453] on input "0" at bounding box center [1305, 465] width 39 height 24
type input "$0.00"
click at [1306, 552] on input "5.1" at bounding box center [1305, 564] width 39 height 24
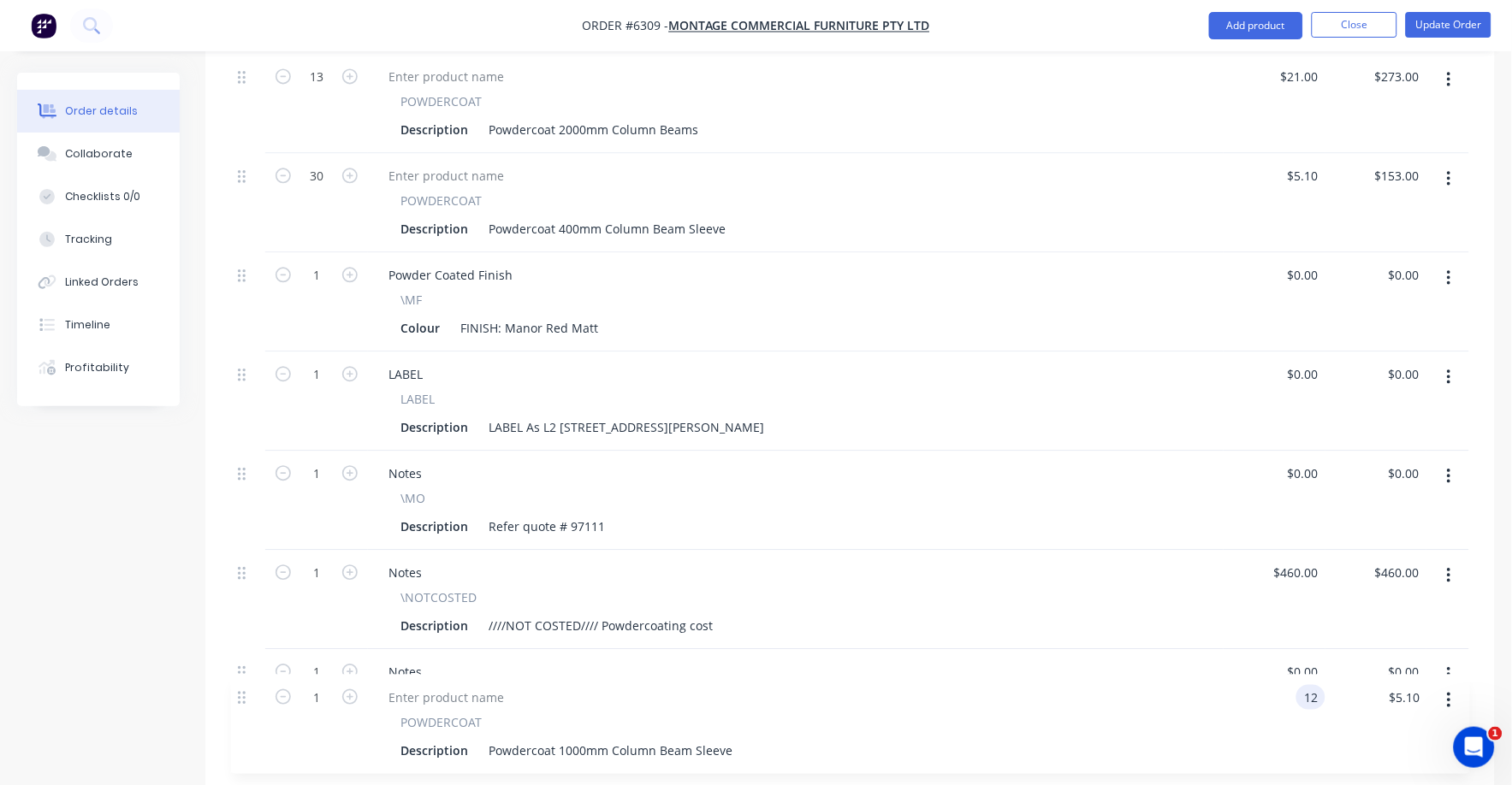
scroll to position [971, 0]
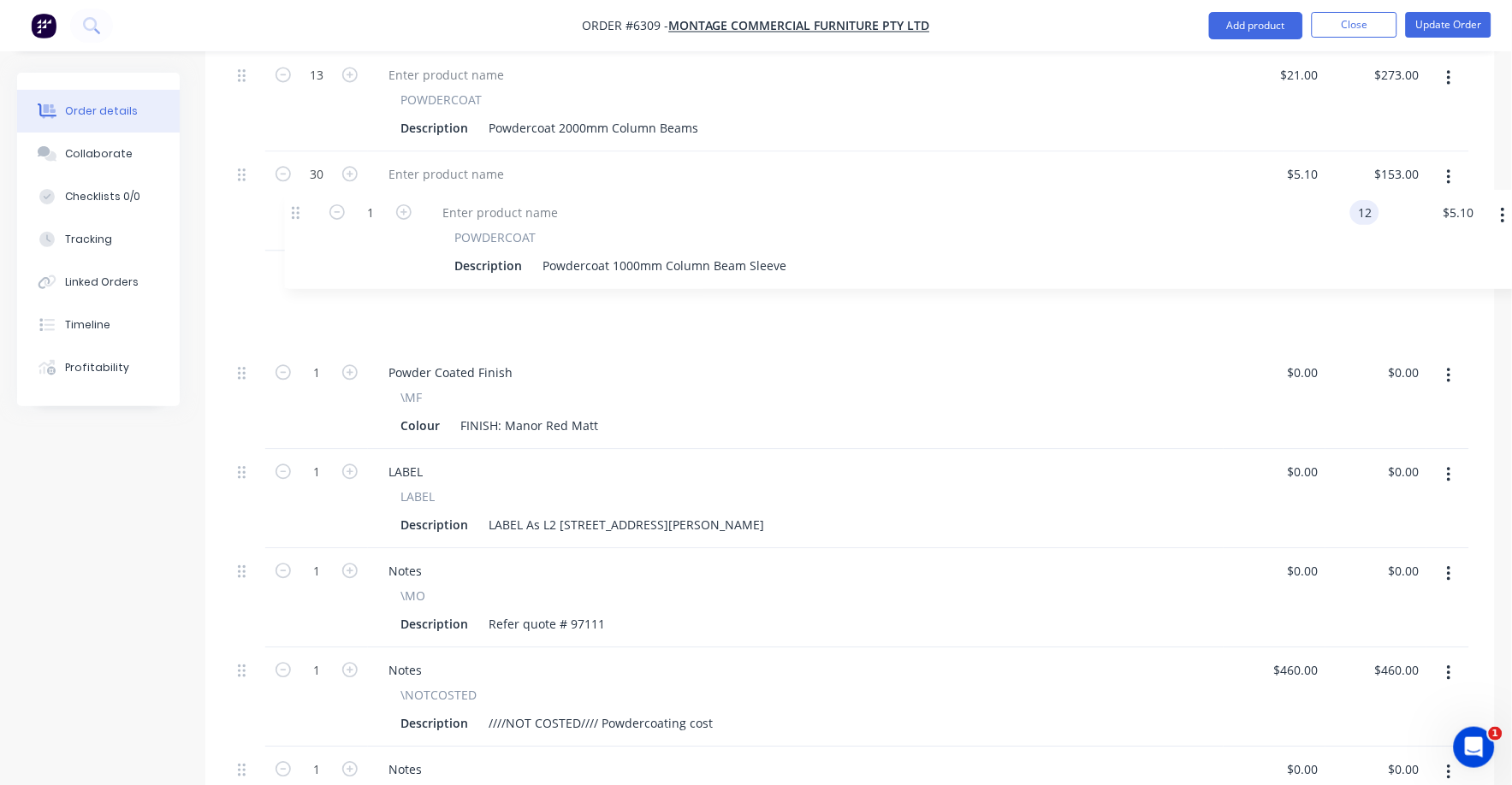
drag, startPoint x: 242, startPoint y: 730, endPoint x: 295, endPoint y: 204, distance: 528.7
click at [295, 204] on div "1 - CUSTOMDRUM-2 Powder Coated See Line Item For Colour Description Custom Drum…" at bounding box center [850, 311] width 1238 height 1071
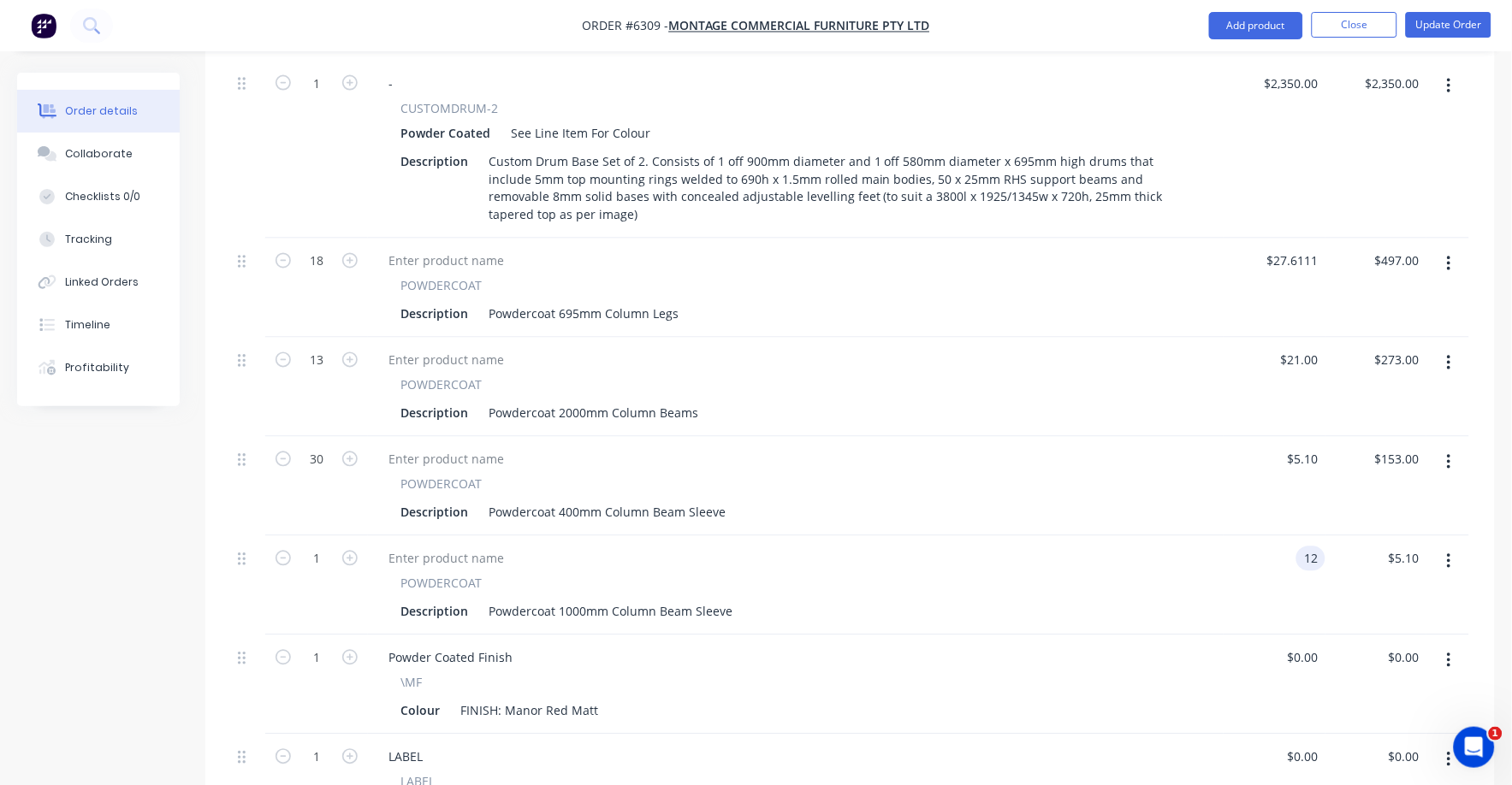
scroll to position [650, 0]
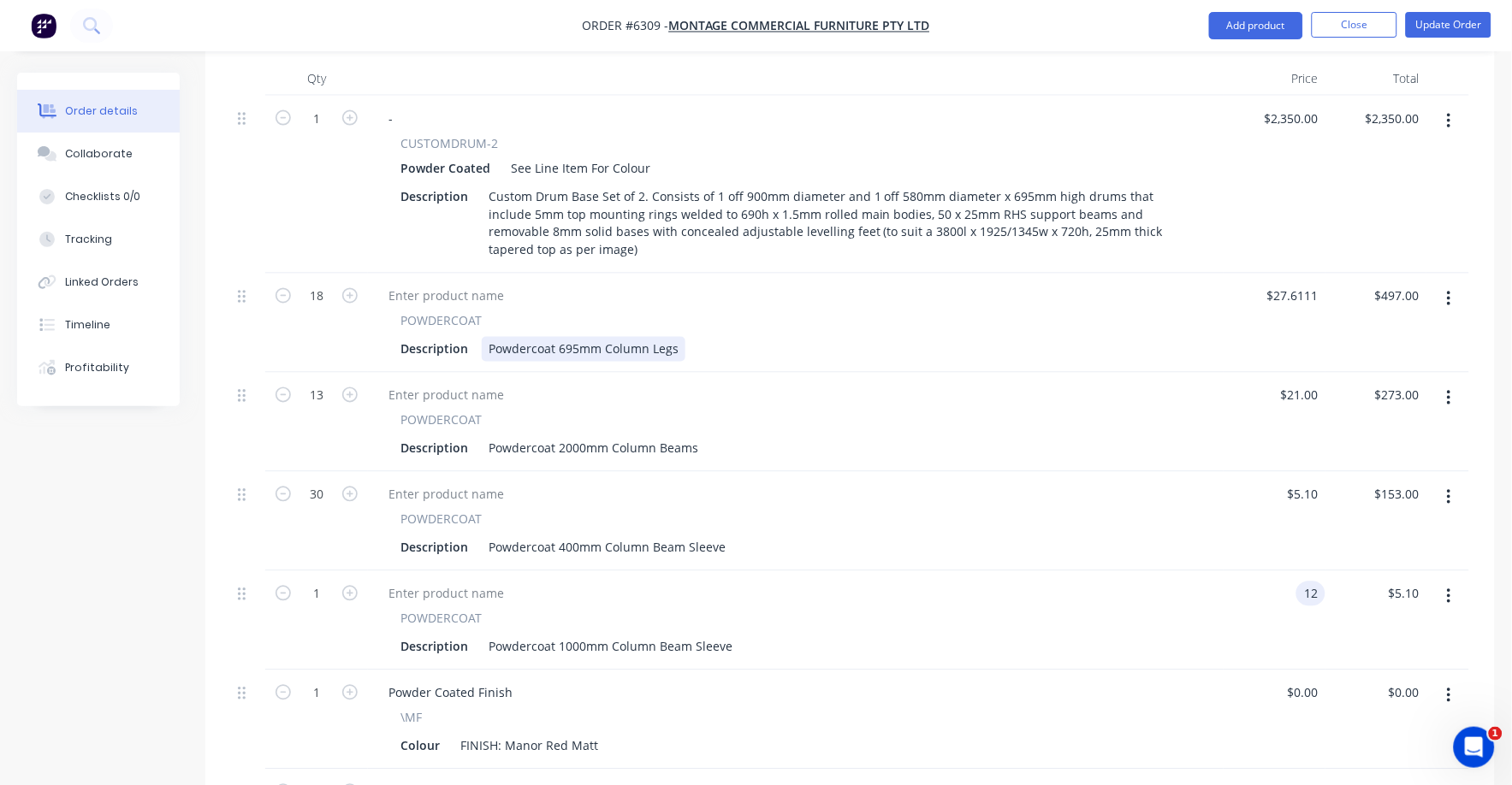
type input "$12.00"
click at [688, 337] on div "Description Powdercoat 695mm Column Legs" at bounding box center [792, 349] width 797 height 24
click at [681, 337] on div "Description Powdercoat 695mm Column Legs" at bounding box center [792, 349] width 797 height 24
click at [689, 337] on div "Description Powdercoat 695mm Column Legs" at bounding box center [792, 349] width 797 height 24
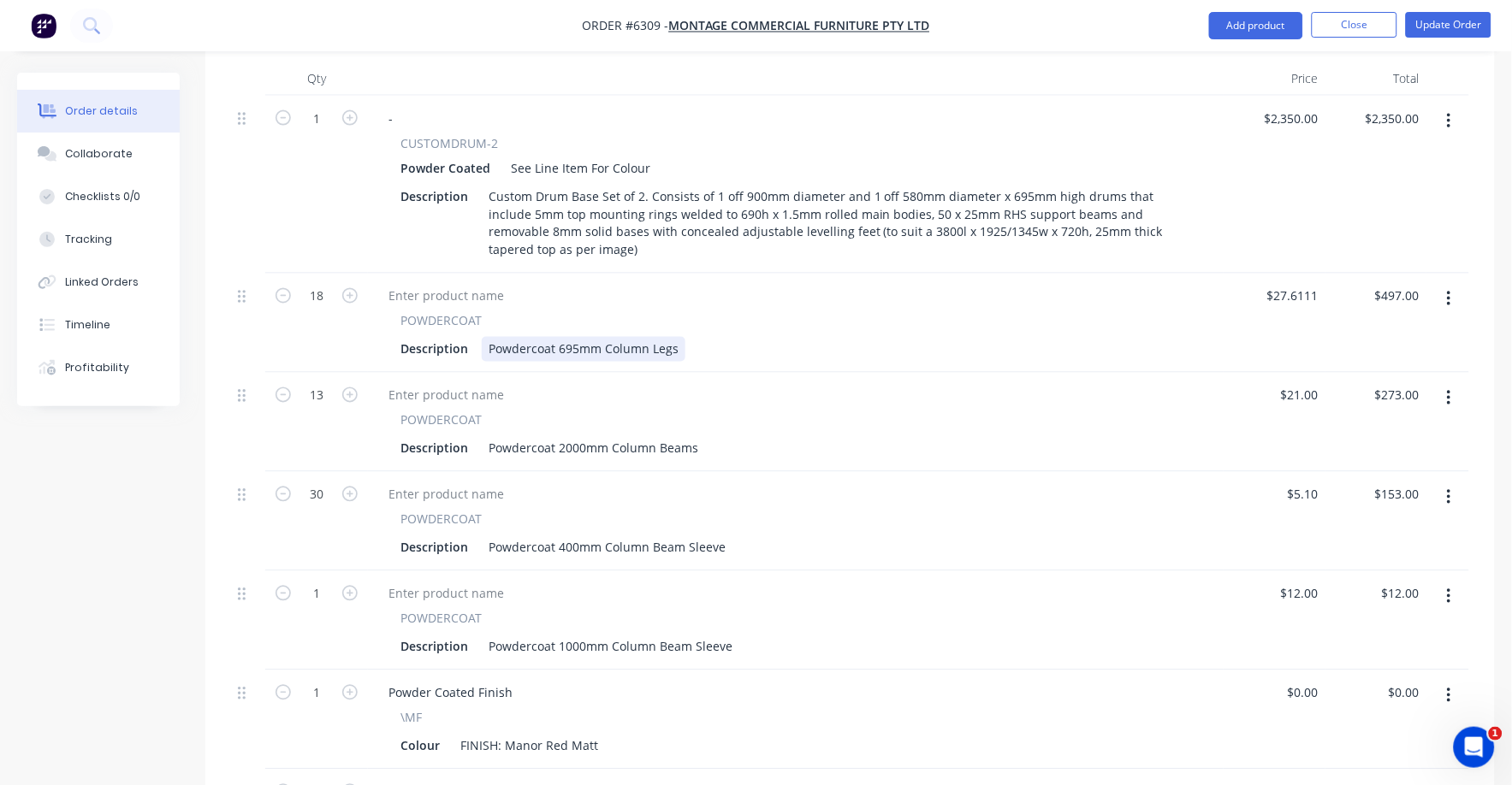
click at [668, 337] on div "Powdercoat 695mm Column Legs" at bounding box center [583, 349] width 203 height 24
click at [681, 337] on div "Powdercoat 695mm Column Legs" at bounding box center [583, 349] width 203 height 24
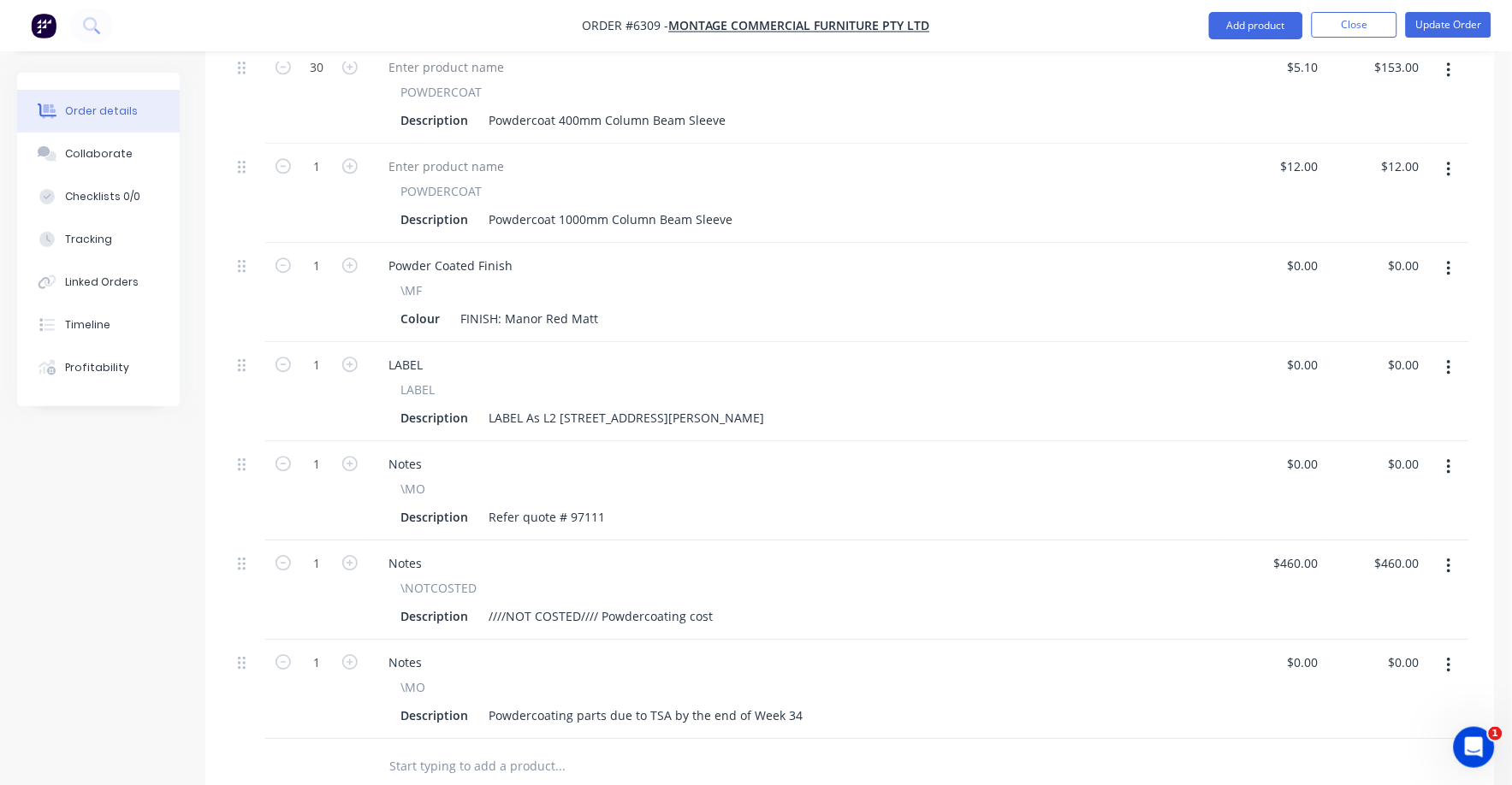
scroll to position [971, 0]
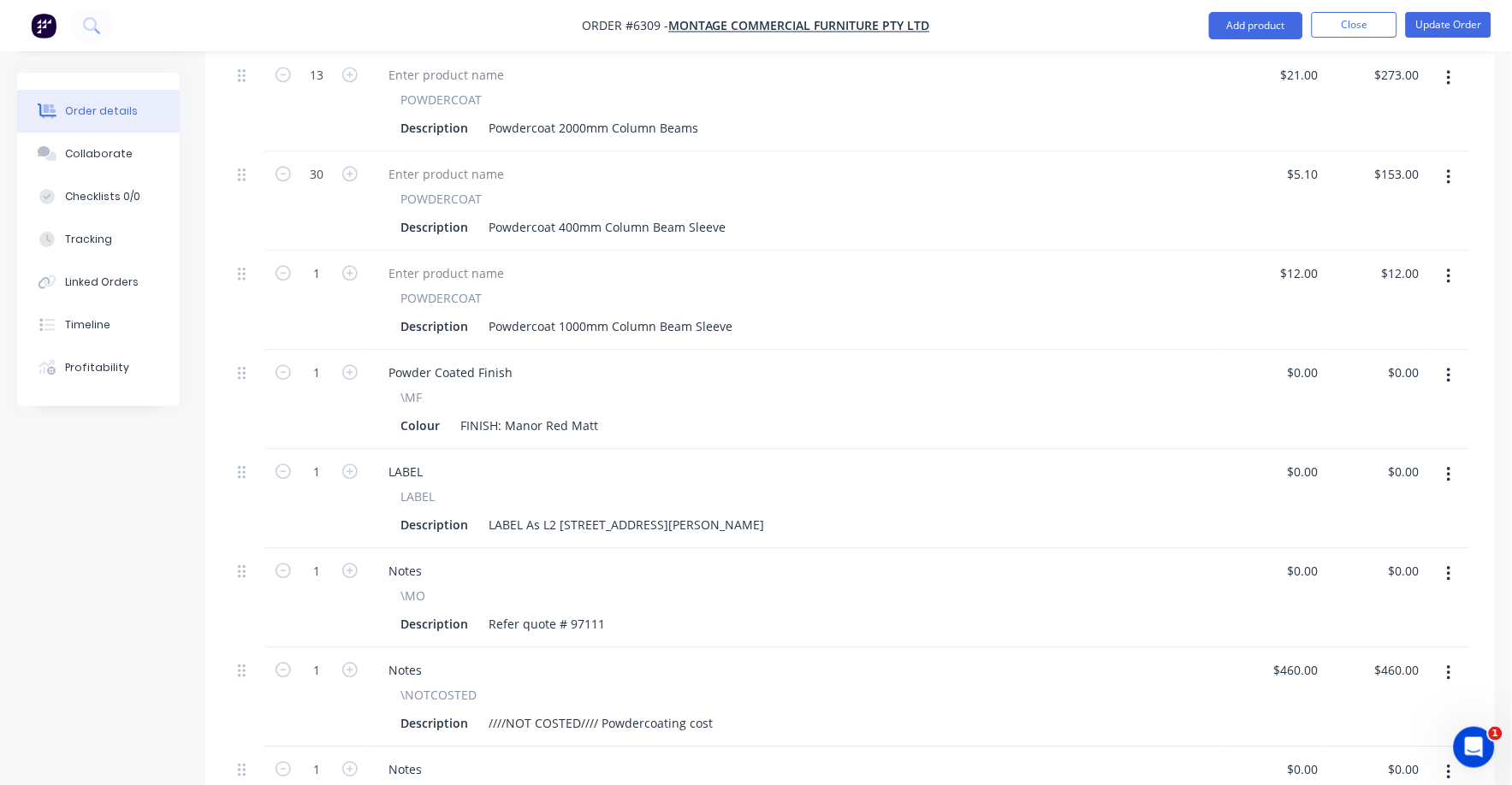
type input "$27.6111"
click at [1451, 267] on icon "button" at bounding box center [1448, 276] width 4 height 19
click at [1351, 343] on div "Duplicate" at bounding box center [1387, 355] width 132 height 24
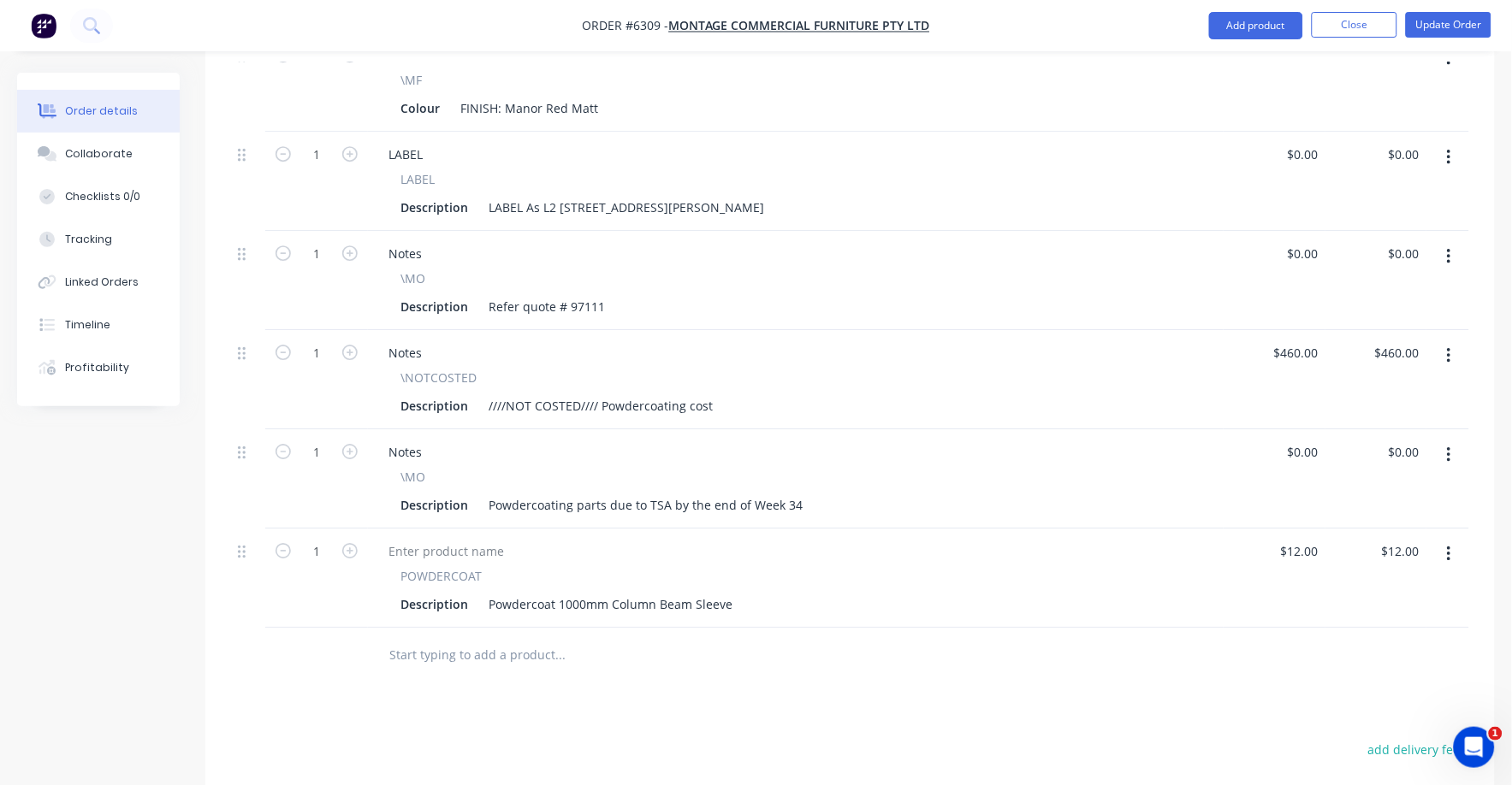
scroll to position [1292, 0]
drag, startPoint x: 557, startPoint y: 553, endPoint x: 583, endPoint y: 553, distance: 26.0
click at [583, 589] on div "Powdercoat 1000mm Column Beam Sleeve" at bounding box center [610, 601] width 257 height 24
type input "24"
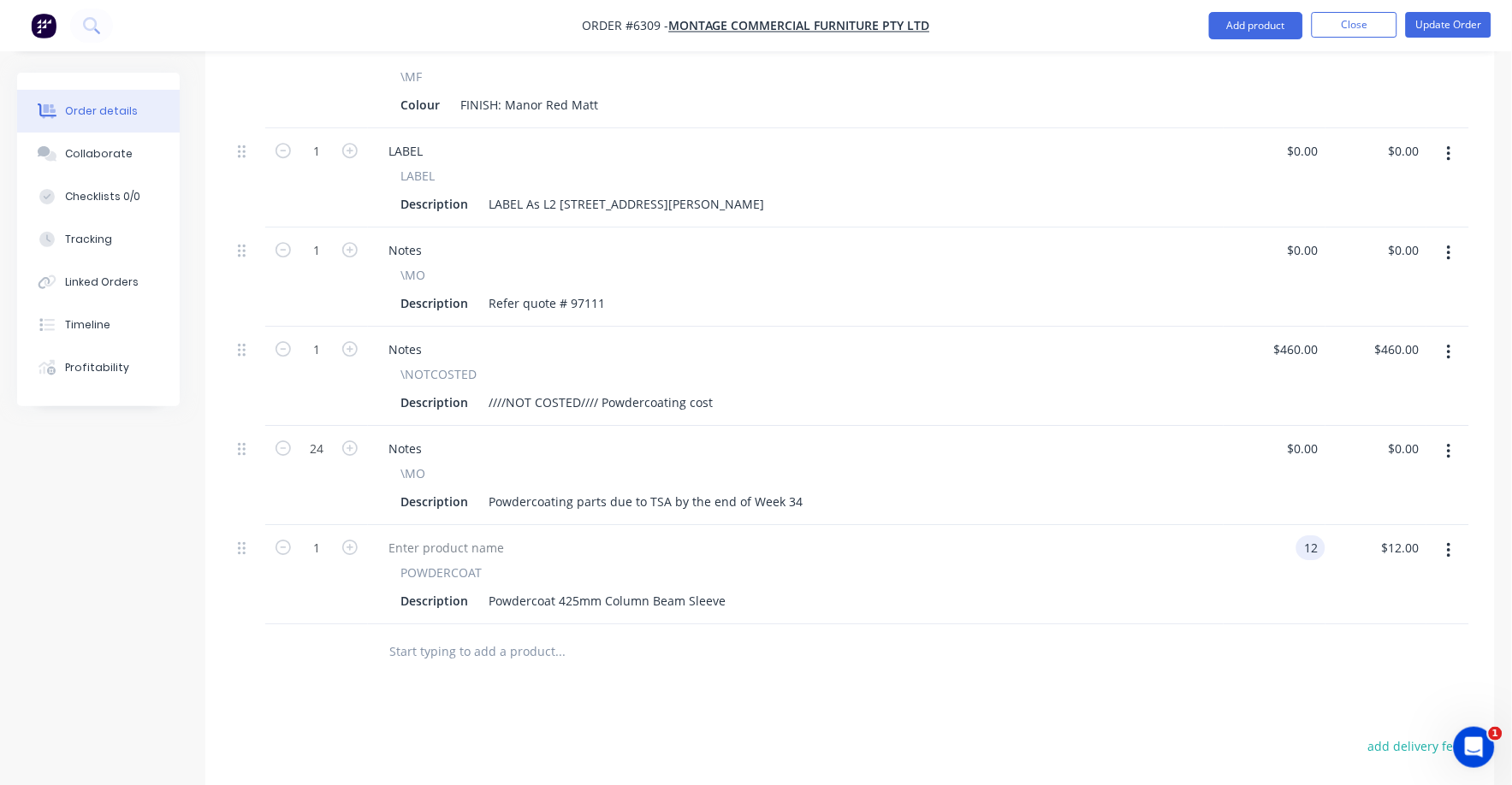
click at [1311, 536] on input "12" at bounding box center [1314, 548] width 22 height 24
type input "$6.83"
click at [1219, 564] on div "POWDERCOAT Description Powdercoat 425mm Column Beam Sleeve" at bounding box center [796, 575] width 856 height 99
click at [1309, 436] on input "0" at bounding box center [1305, 448] width 39 height 24
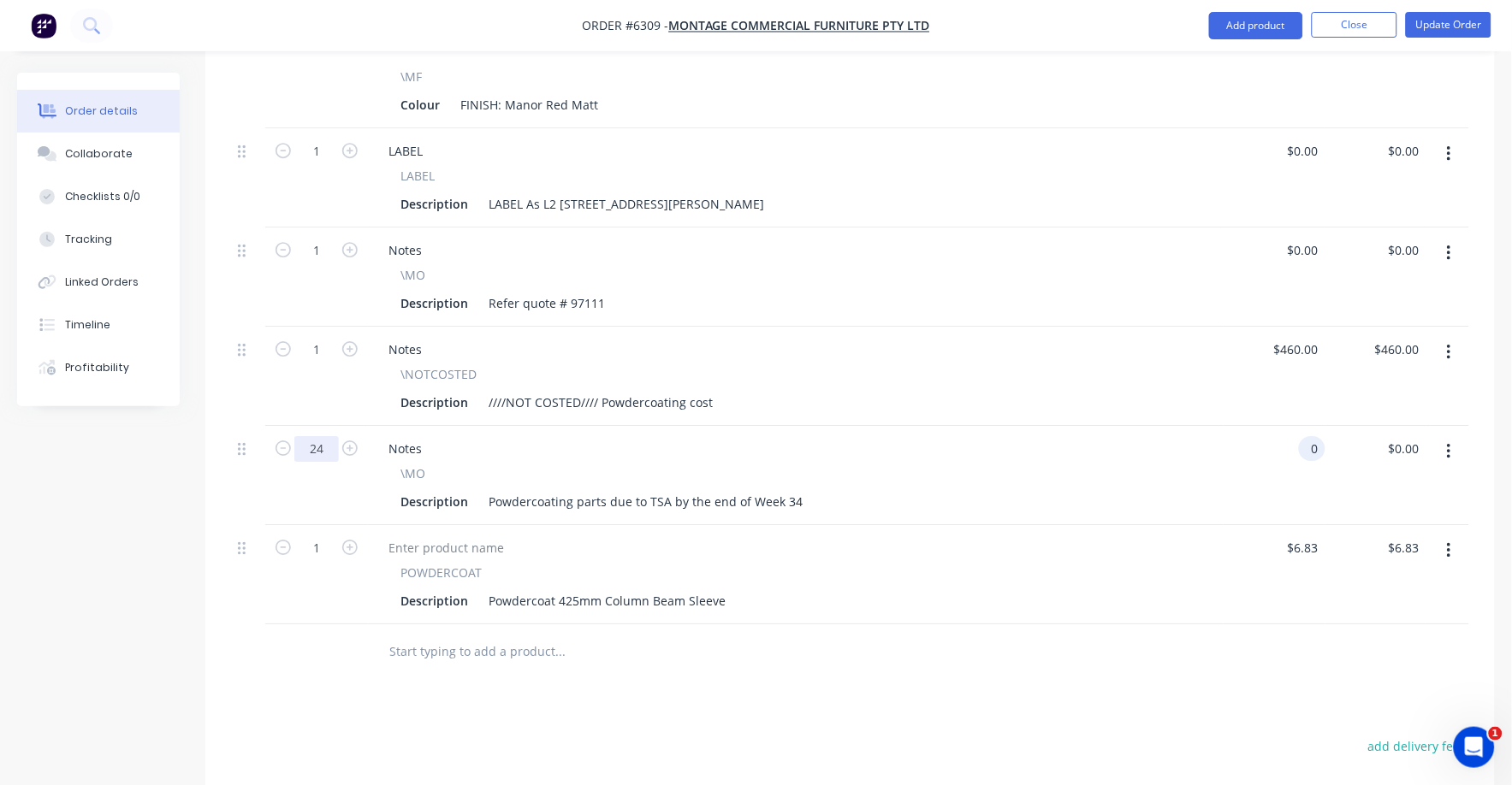
type input "$0.00"
type input "1"
click at [212, 448] on div "Qty Price Total 1 - CUSTOMDRUM-2 Powder Coated See Line Item For Colour Descrip…" at bounding box center [850, 50] width 1290 height 1260
type input "24"
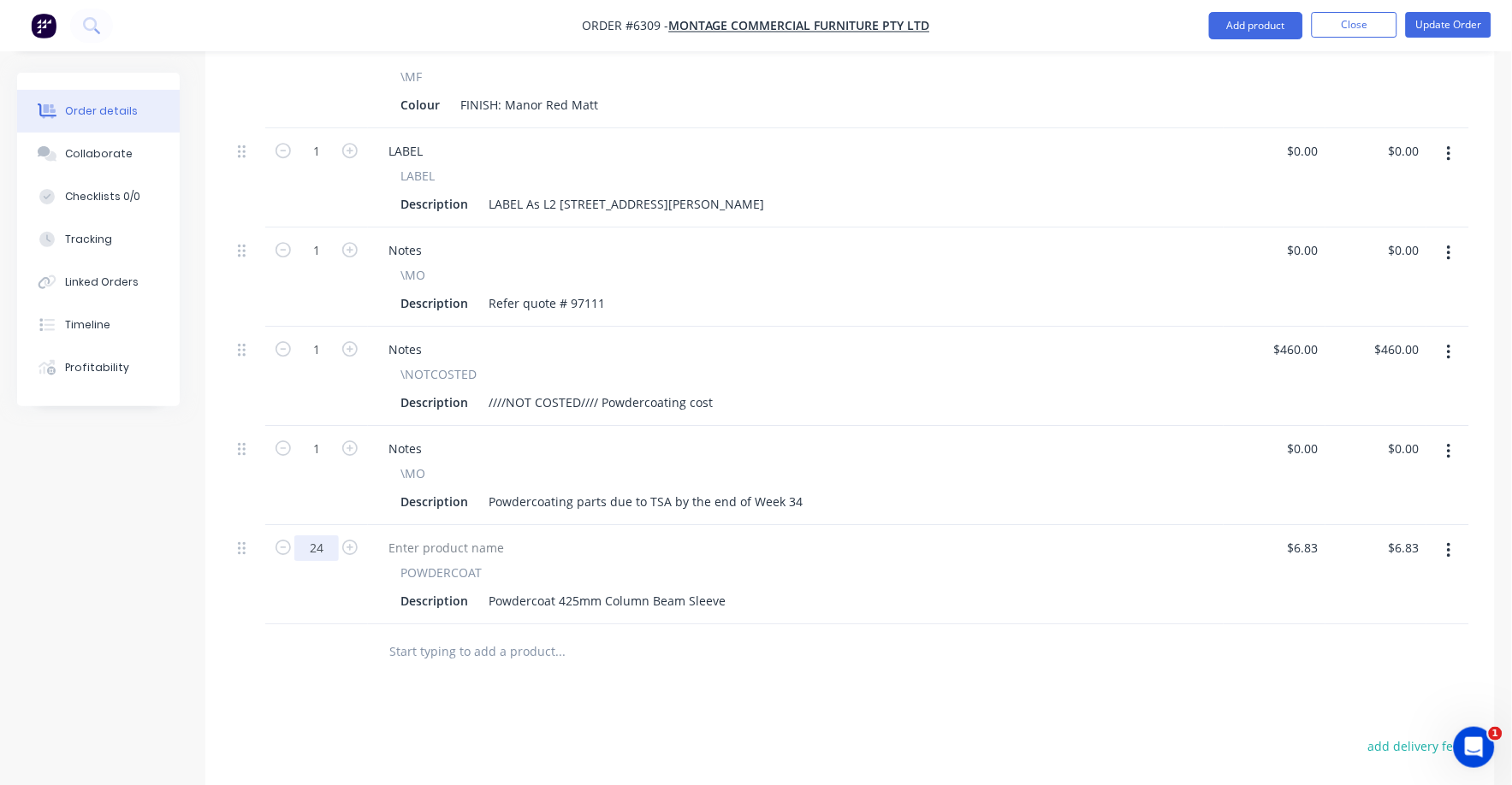
drag, startPoint x: 333, startPoint y: 496, endPoint x: 339, endPoint y: 515, distance: 19.9
type input "$163.92"
click at [257, 625] on div at bounding box center [248, 652] width 34 height 56
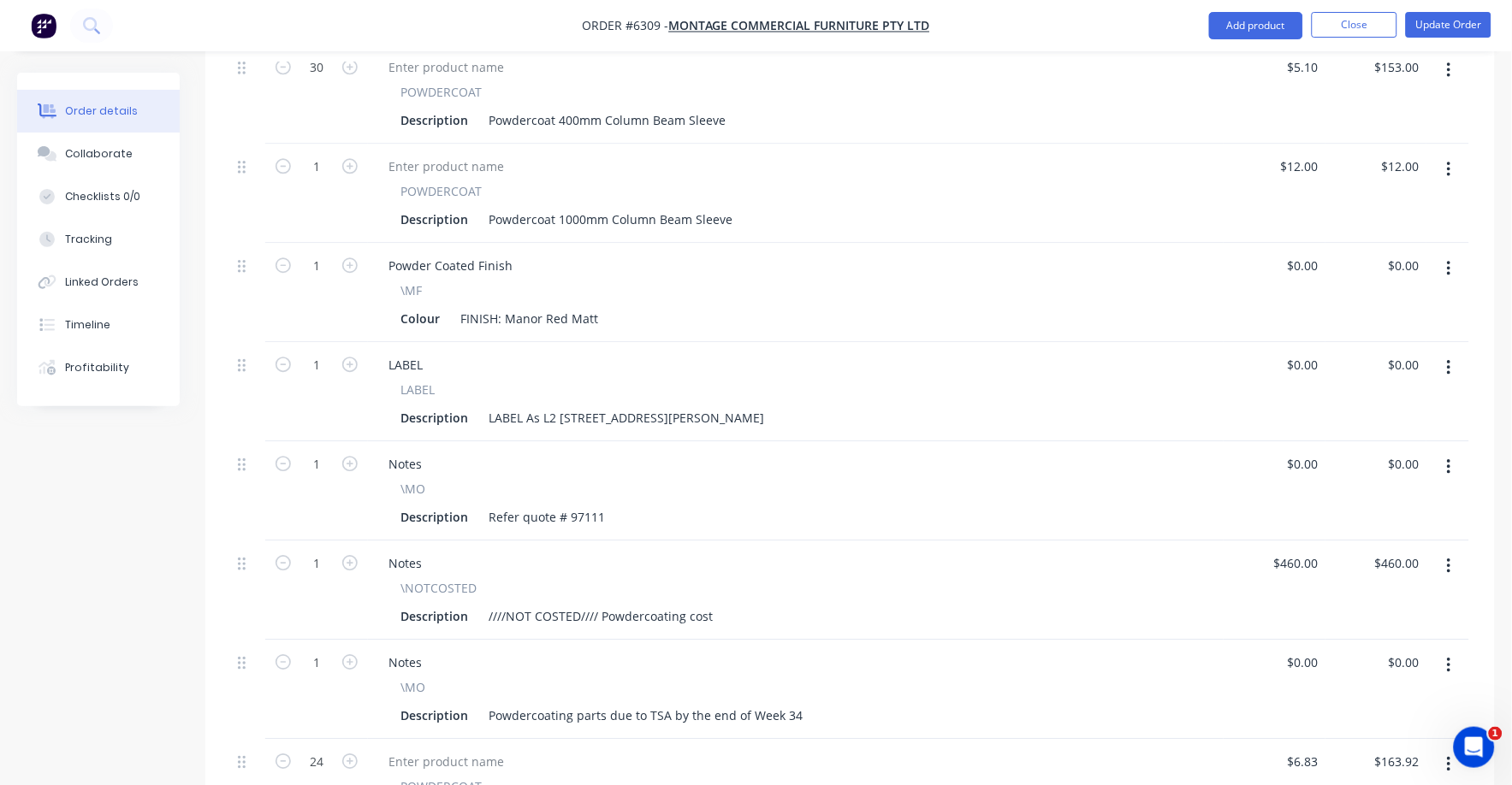
scroll to position [1083, 0]
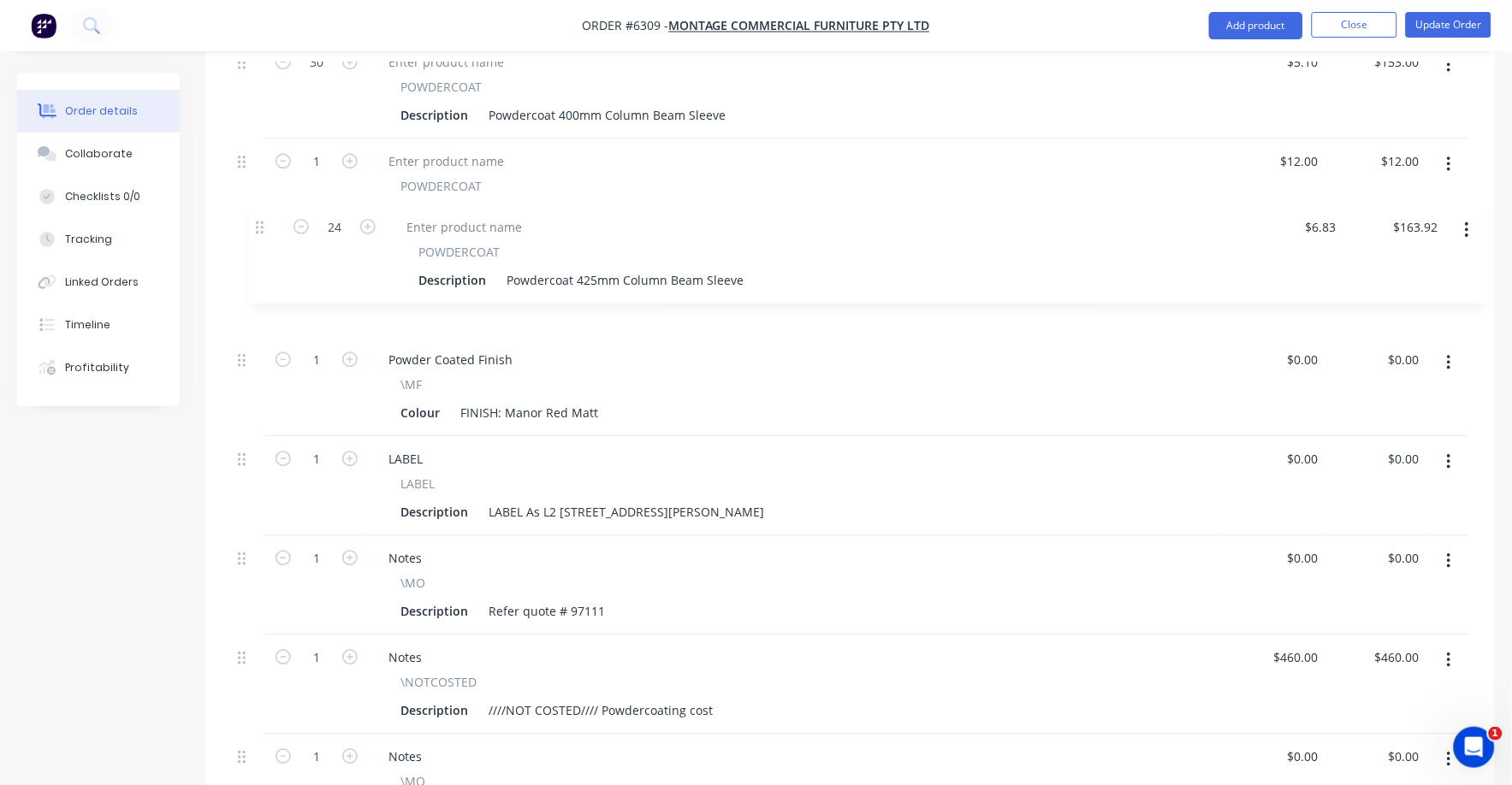
drag, startPoint x: 240, startPoint y: 718, endPoint x: 257, endPoint y: 225, distance: 493.3
click at [257, 225] on div "1 - CUSTOMDRUM-2 Powder Coated See Line Item For Colour Description Custom Drum…" at bounding box center [850, 249] width 1238 height 1171
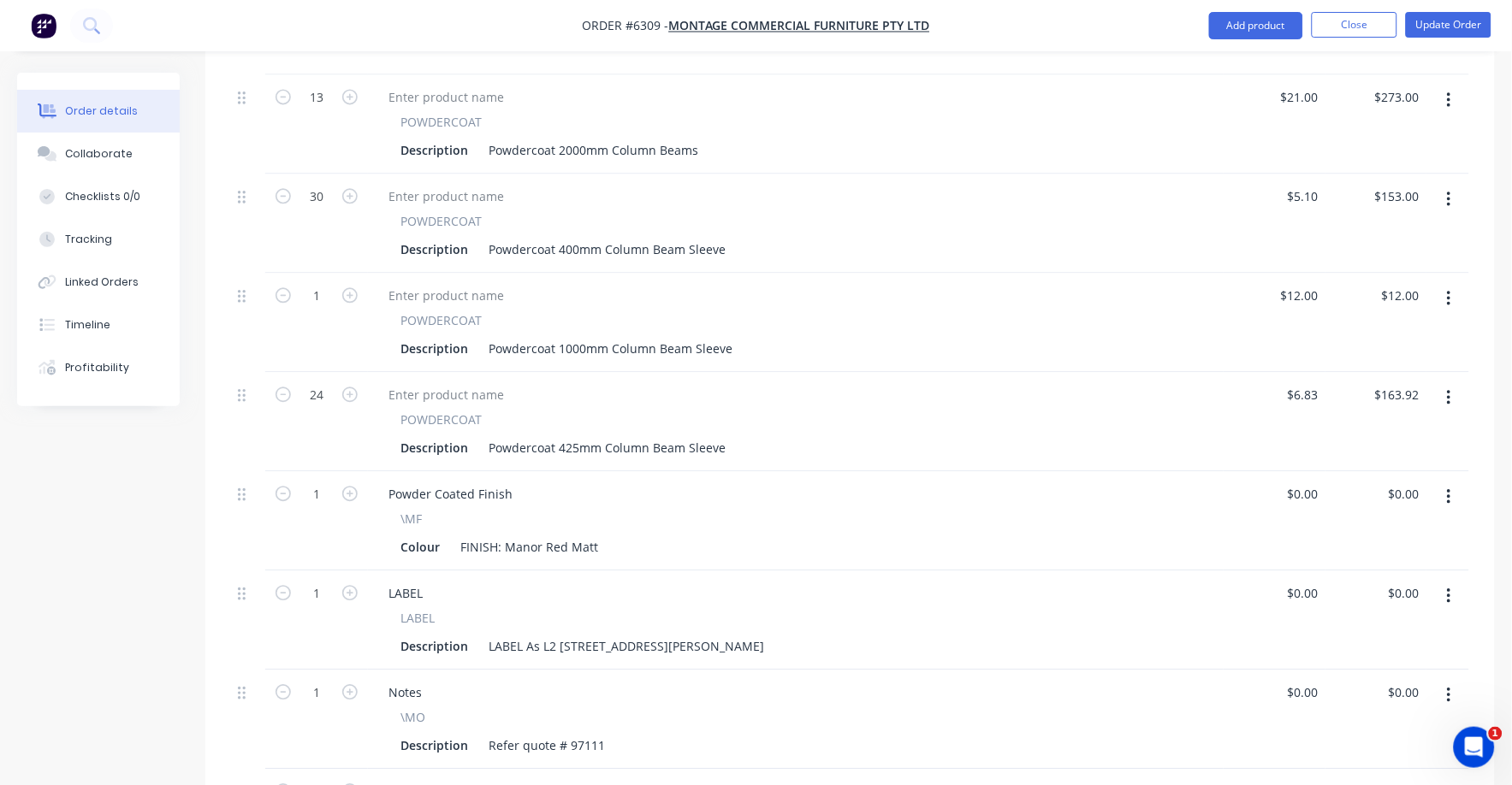
scroll to position [976, 0]
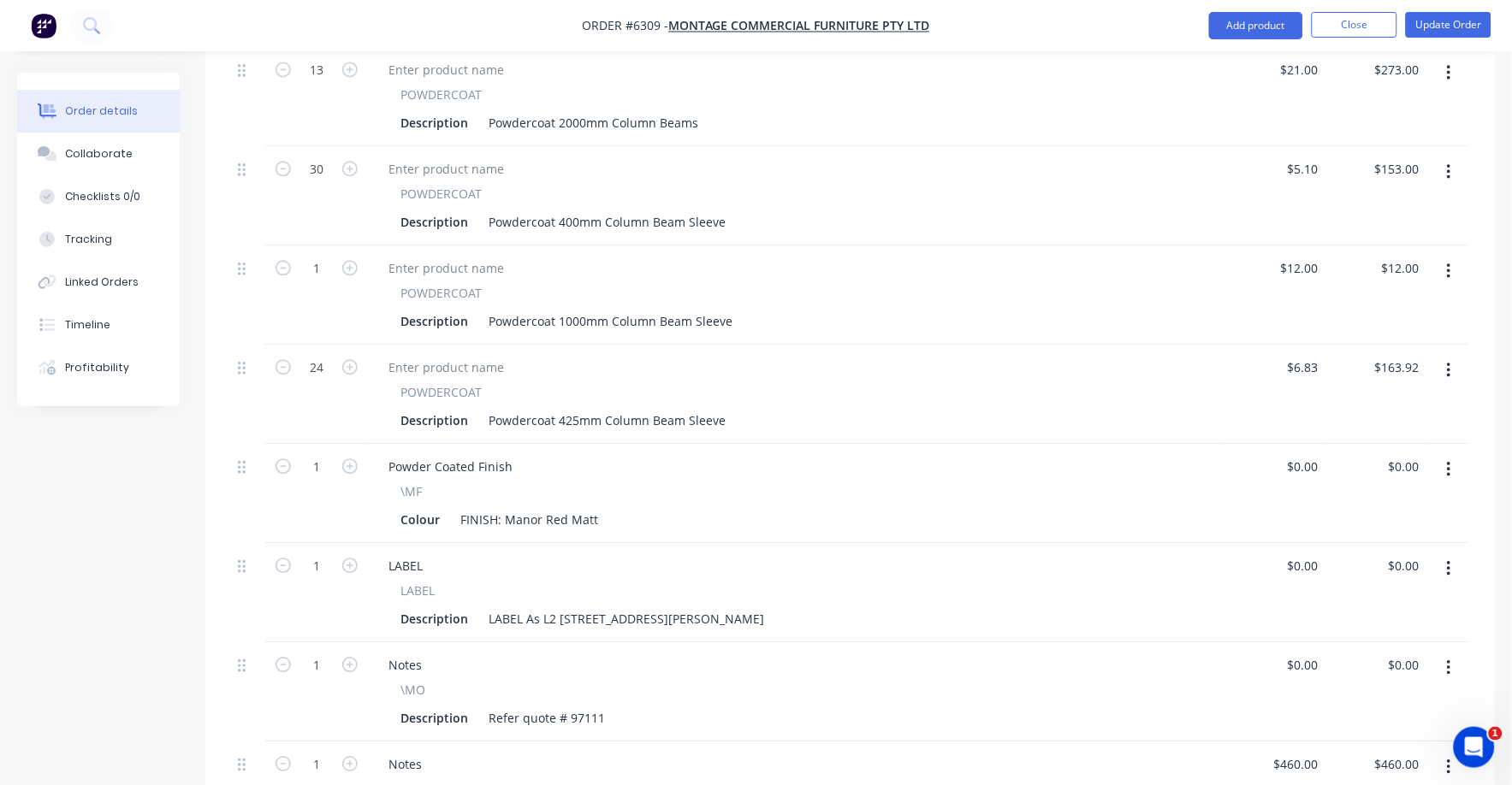
click at [1449, 363] on icon "button" at bounding box center [1448, 371] width 3 height 16
click at [1347, 437] on div "Duplicate" at bounding box center [1387, 449] width 132 height 24
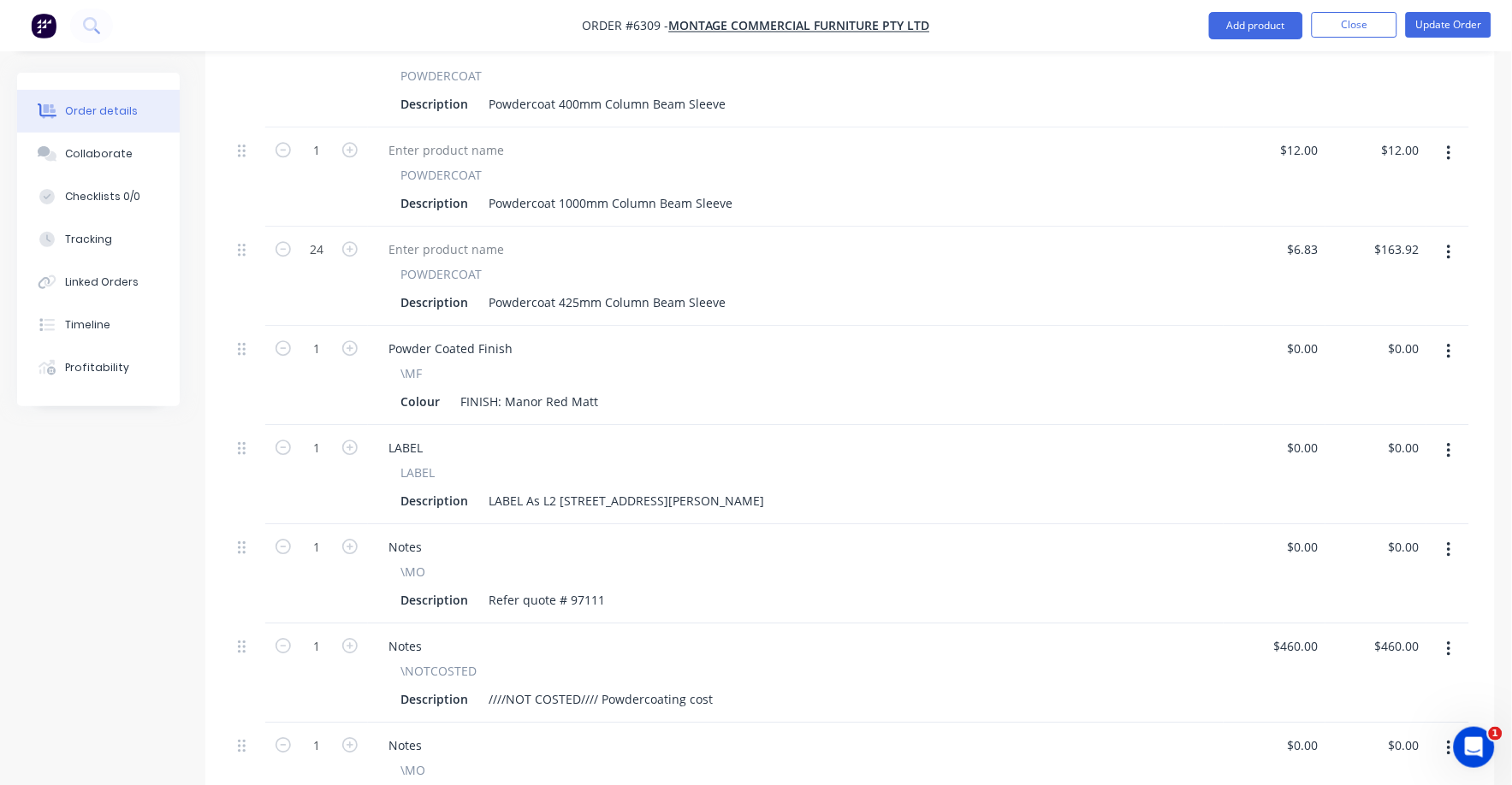
scroll to position [1403, 0]
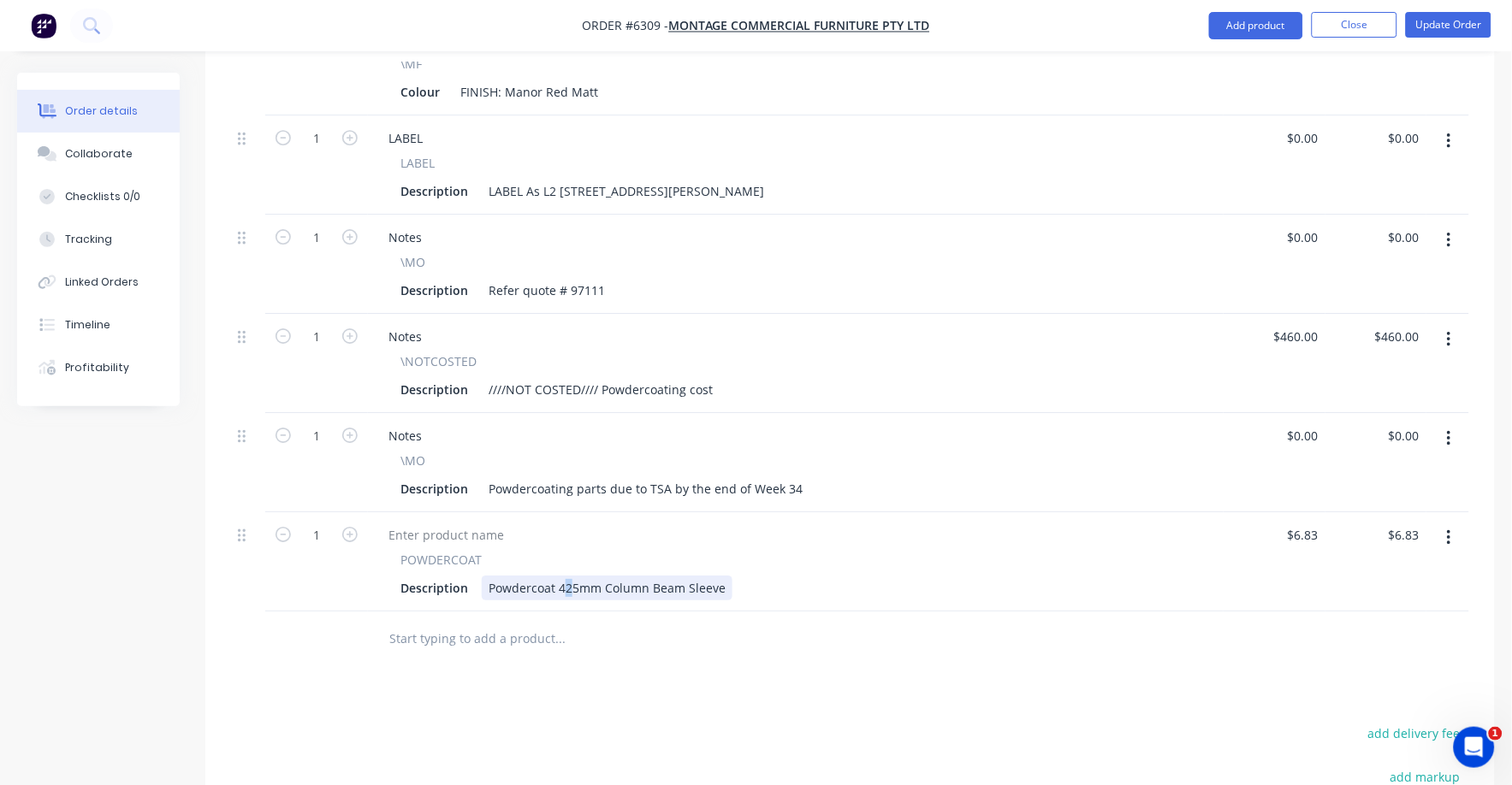
click at [565, 576] on div "Powdercoat 425mm Column Beam Sleeve" at bounding box center [606, 588] width 250 height 24
drag, startPoint x: 560, startPoint y: 536, endPoint x: 572, endPoint y: 536, distance: 12.0
click at [572, 576] on div "Powdercoat 425mm Column Beam Sleeve" at bounding box center [606, 588] width 250 height 24
drag, startPoint x: 558, startPoint y: 537, endPoint x: 578, endPoint y: 537, distance: 20.0
click at [578, 576] on div "Powdercoat 425mm Column Beam Sleeve" at bounding box center [606, 588] width 250 height 24
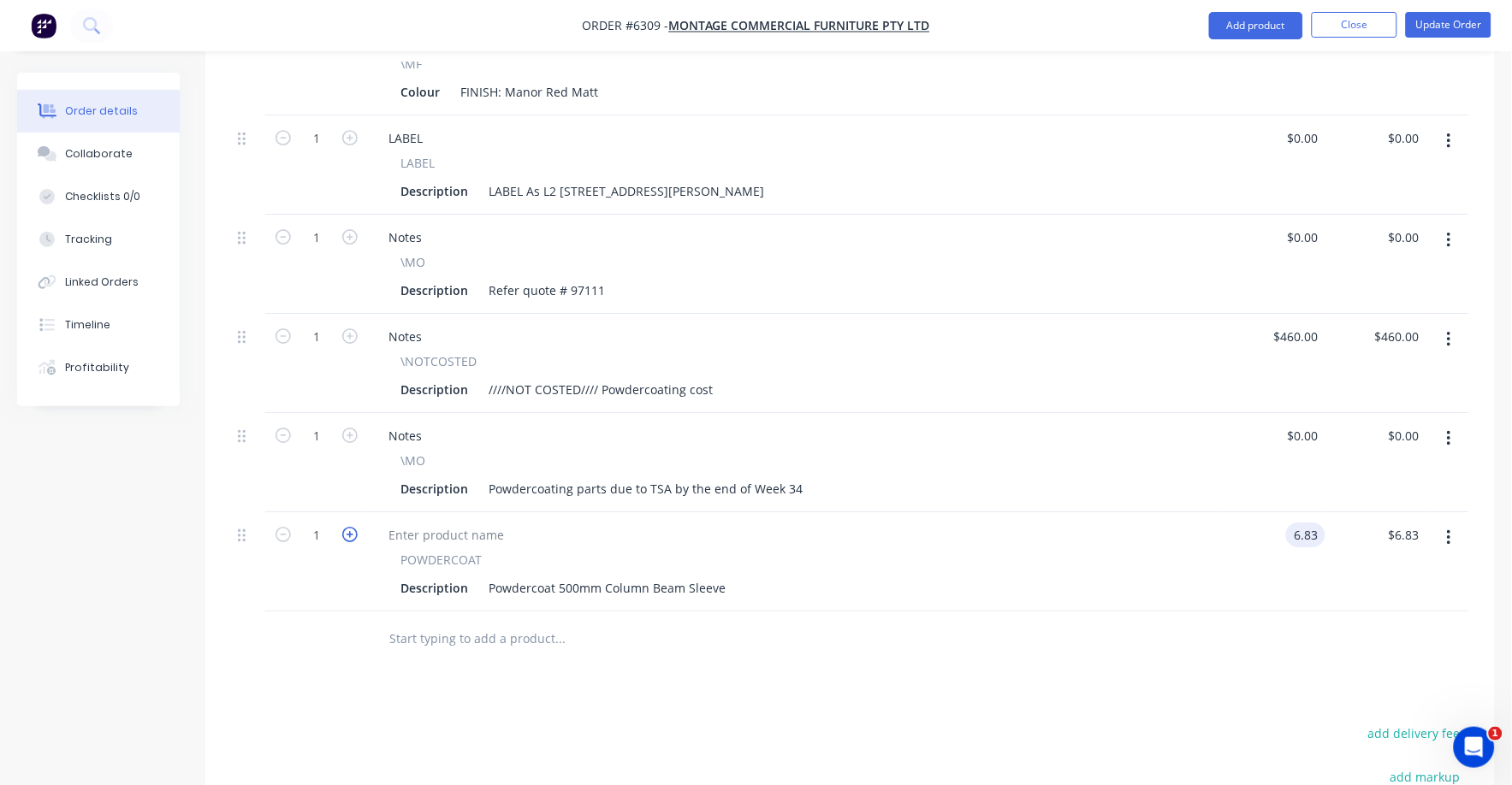
type input "$6.83"
click at [349, 527] on icon "button" at bounding box center [350, 535] width 16 height 16
type input "2"
type input "$13.66"
click at [348, 527] on icon "button" at bounding box center [350, 535] width 16 height 16
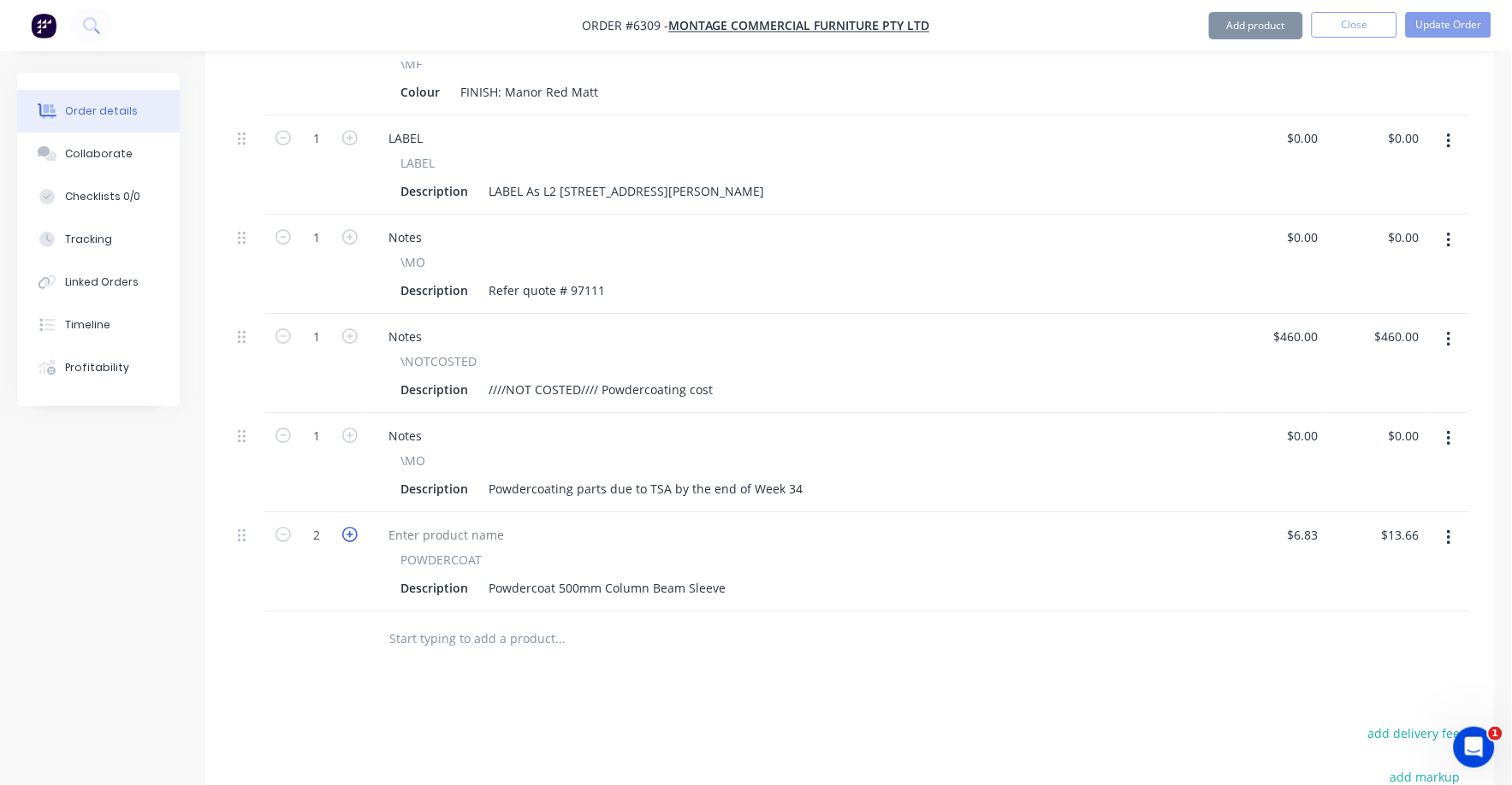
type input "3"
type input "$20.49"
click at [348, 527] on icon "button" at bounding box center [350, 535] width 16 height 16
type input "4"
type input "$27.32"
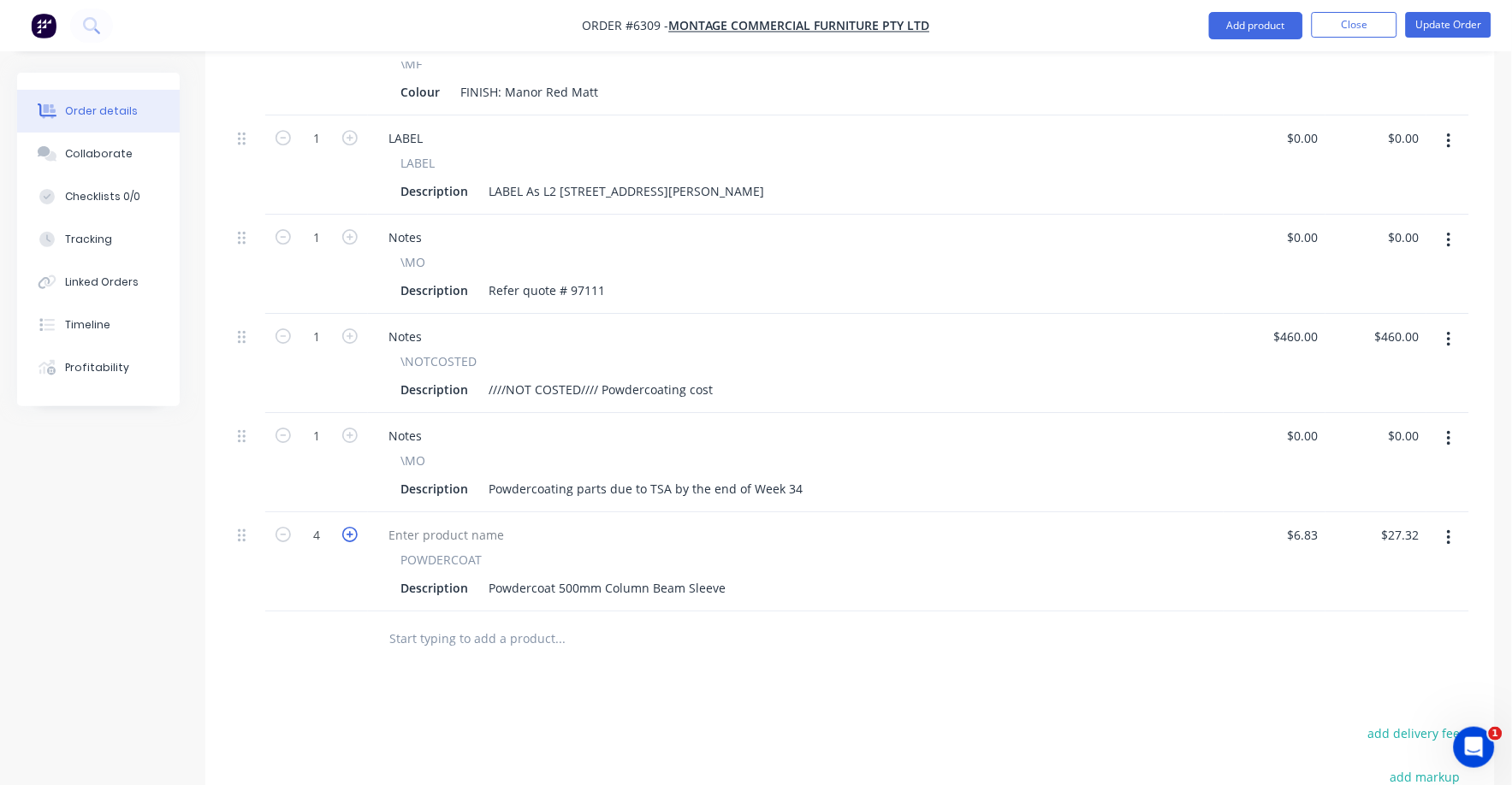
click at [348, 527] on icon "button" at bounding box center [350, 535] width 16 height 16
type input "5"
type input "$34.15"
click at [348, 527] on icon "button" at bounding box center [350, 535] width 16 height 16
type input "6"
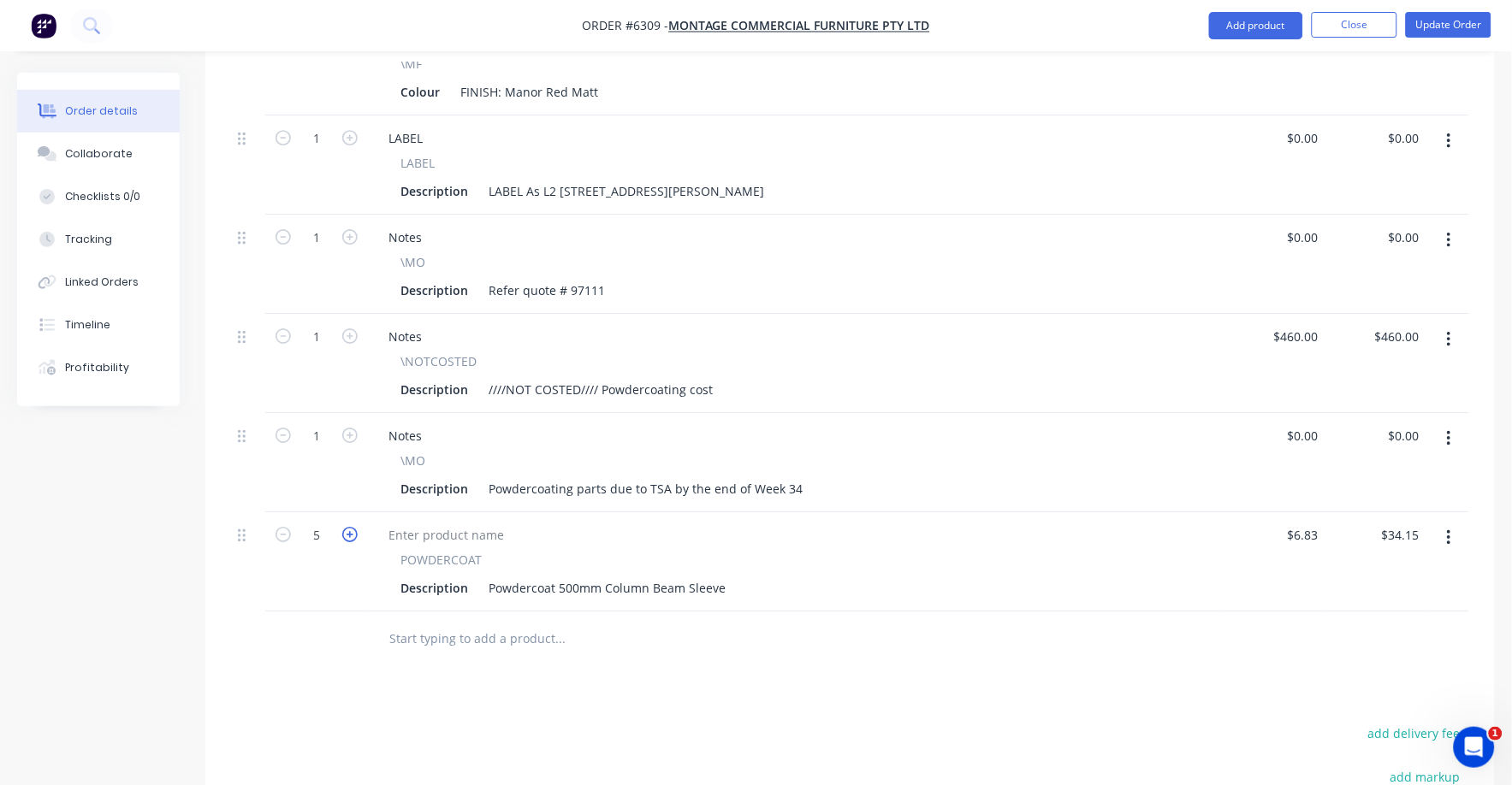
type input "$40.98"
click at [1306, 522] on input "6.83" at bounding box center [1305, 535] width 39 height 24
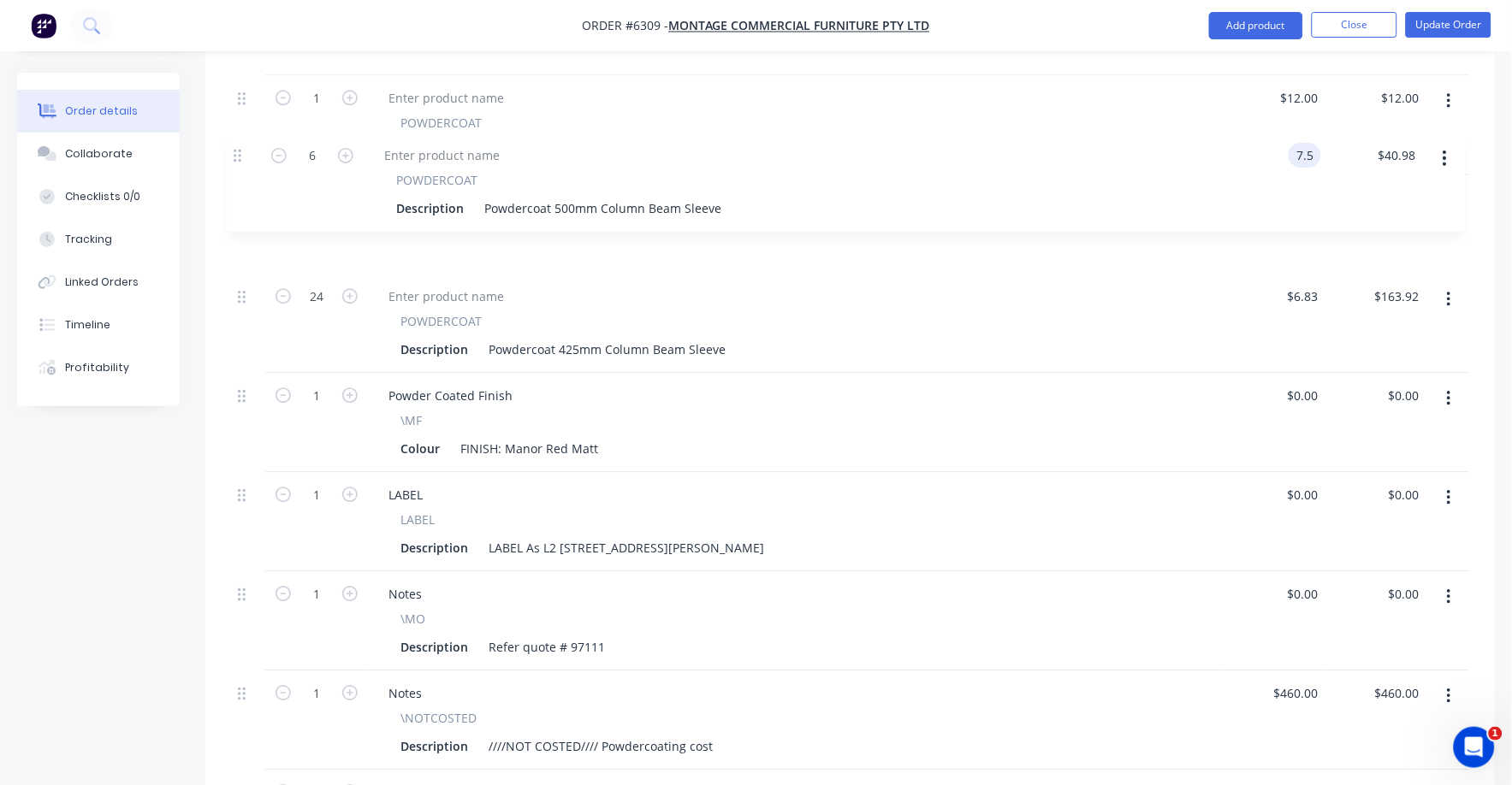
scroll to position [1143, 0]
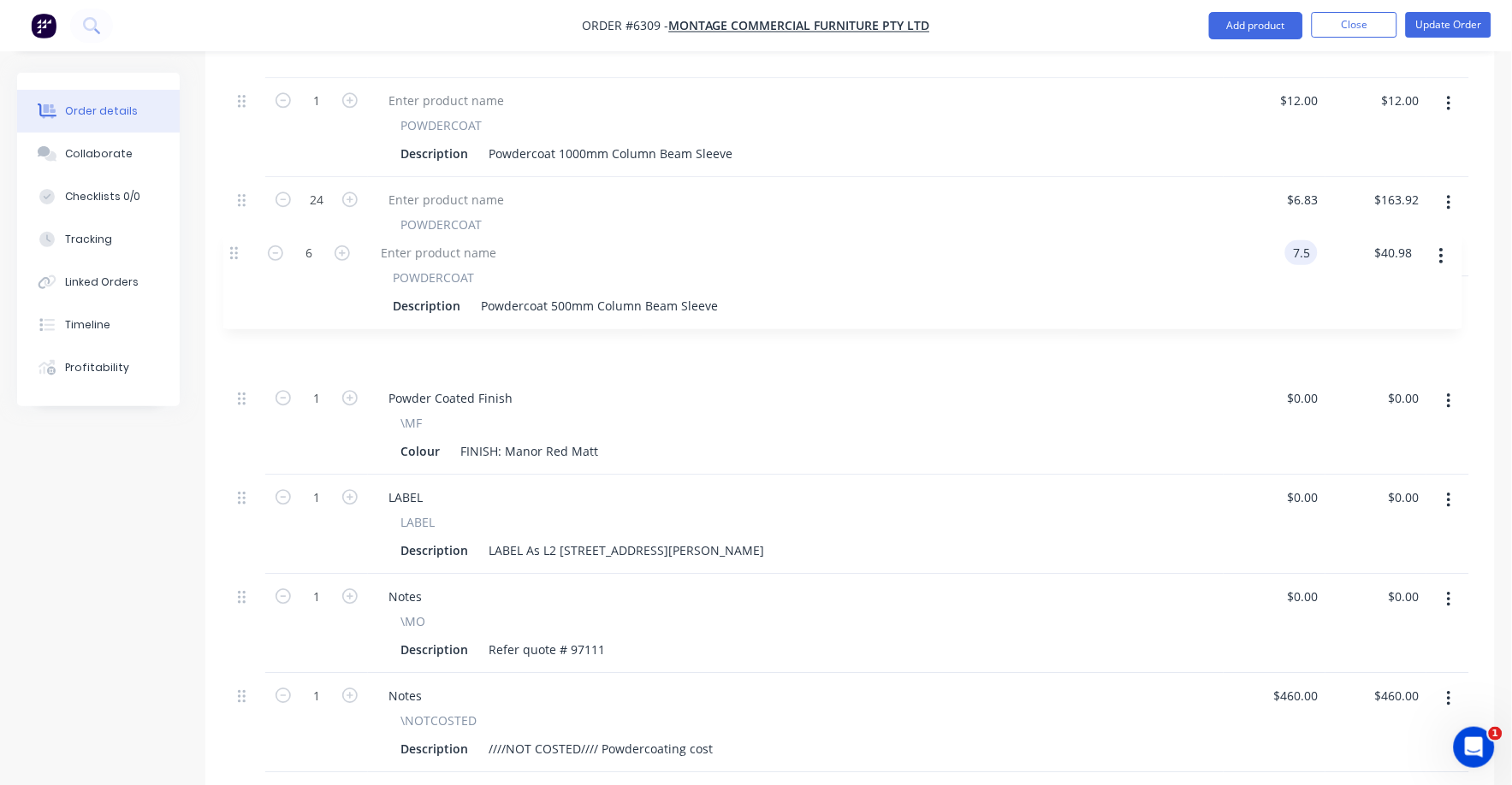
drag, startPoint x: 239, startPoint y: 597, endPoint x: 232, endPoint y: 250, distance: 347.1
click at [232, 250] on div "1 - CUSTOMDRUM-2 Powder Coated See Line Item For Colour Description Custom Drum…" at bounding box center [850, 236] width 1238 height 1269
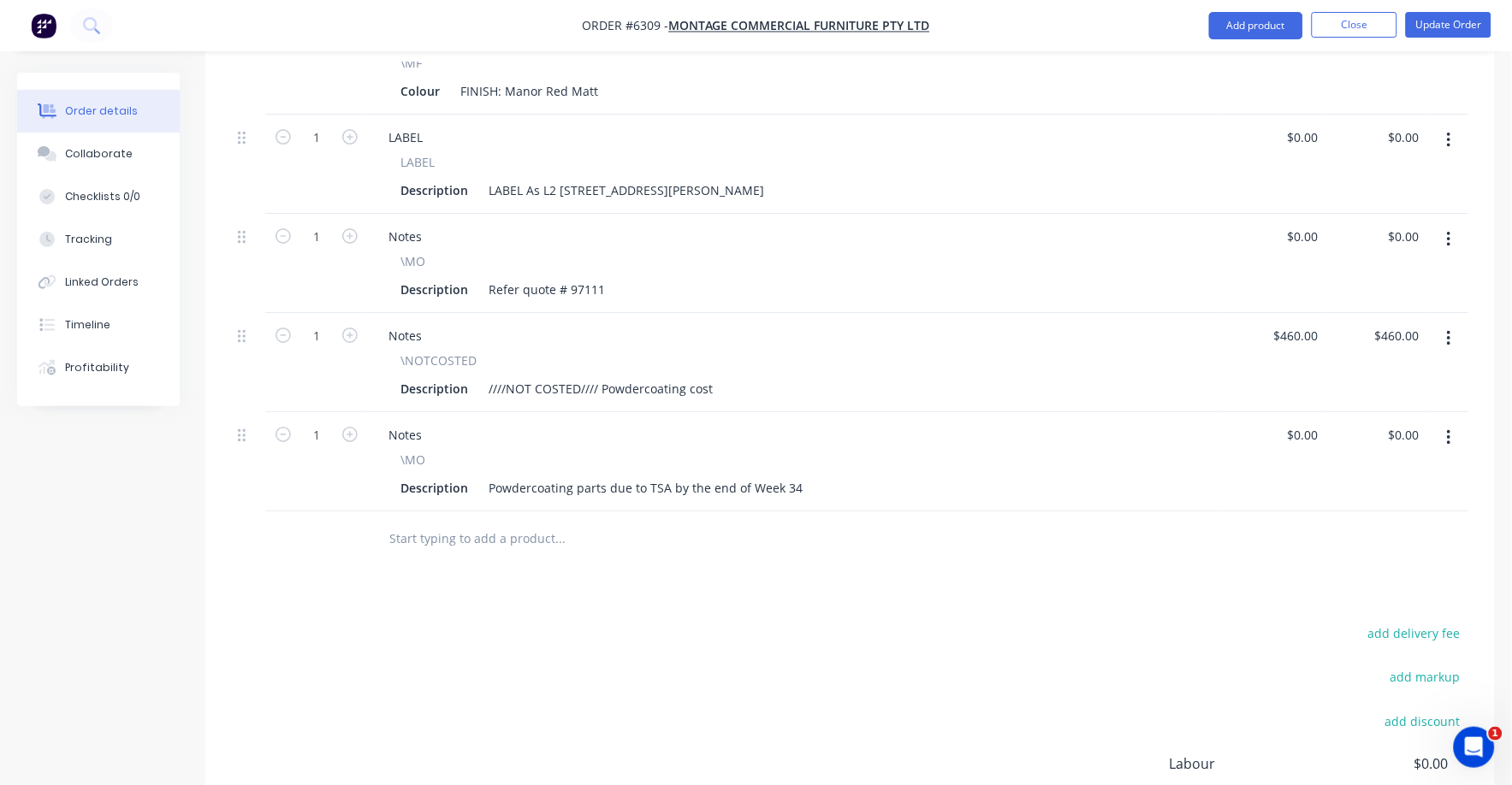
scroll to position [1422, 0]
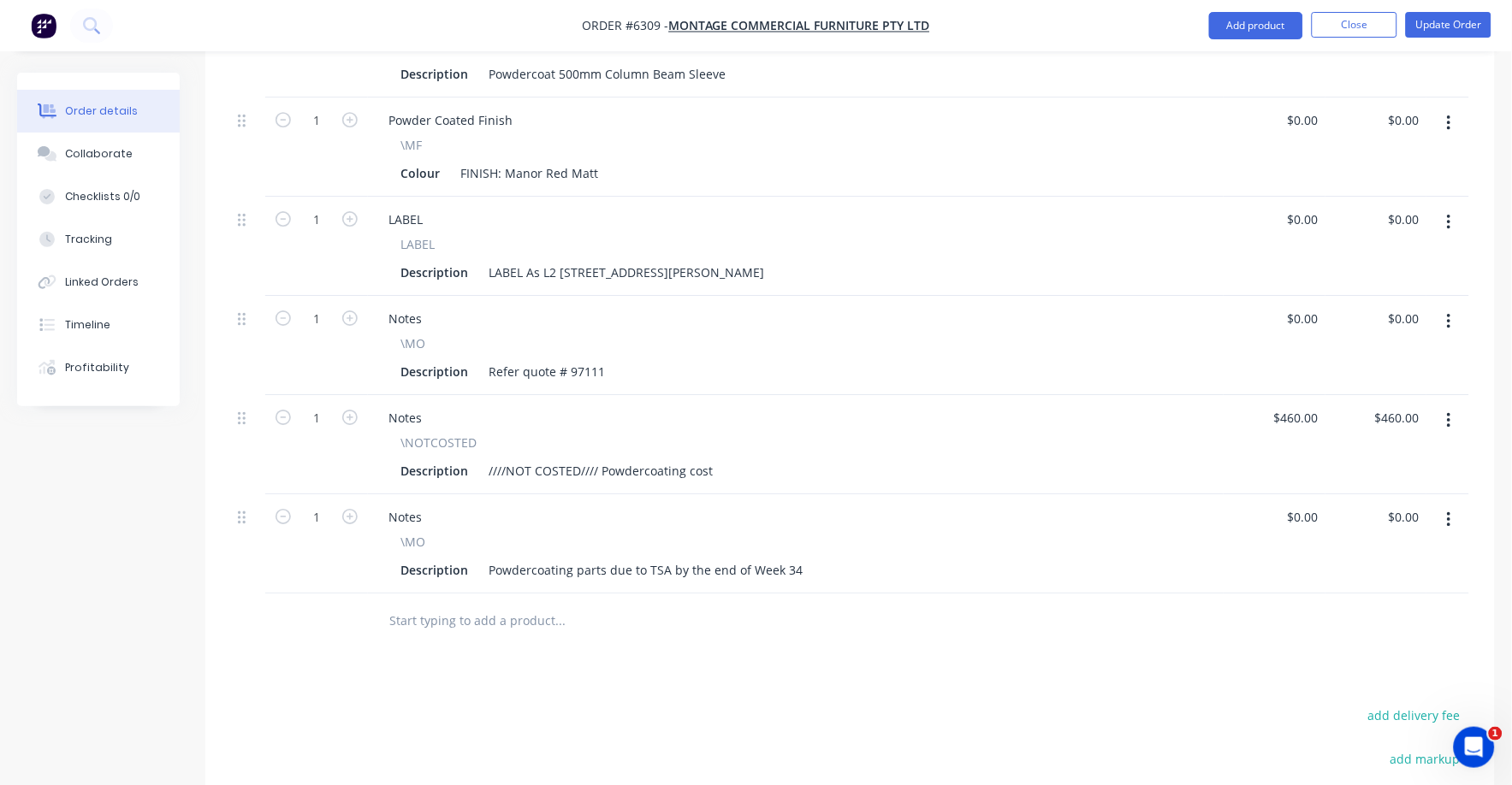
type input "$7.50"
type input "$45.00"
click at [1448, 412] on icon "button" at bounding box center [1448, 421] width 4 height 19
click at [1370, 556] on div "Delete" at bounding box center [1387, 568] width 132 height 24
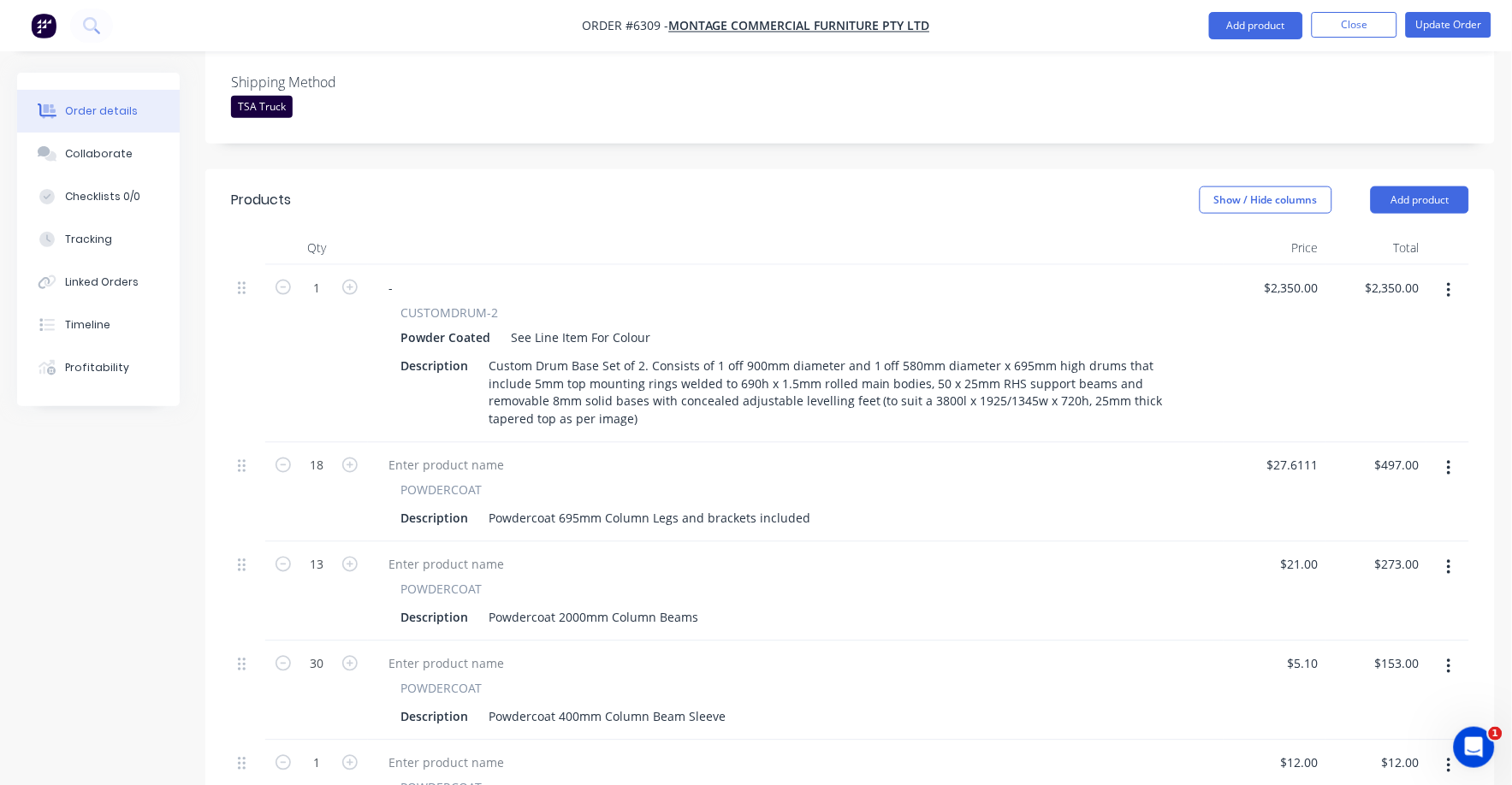
scroll to position [0, 0]
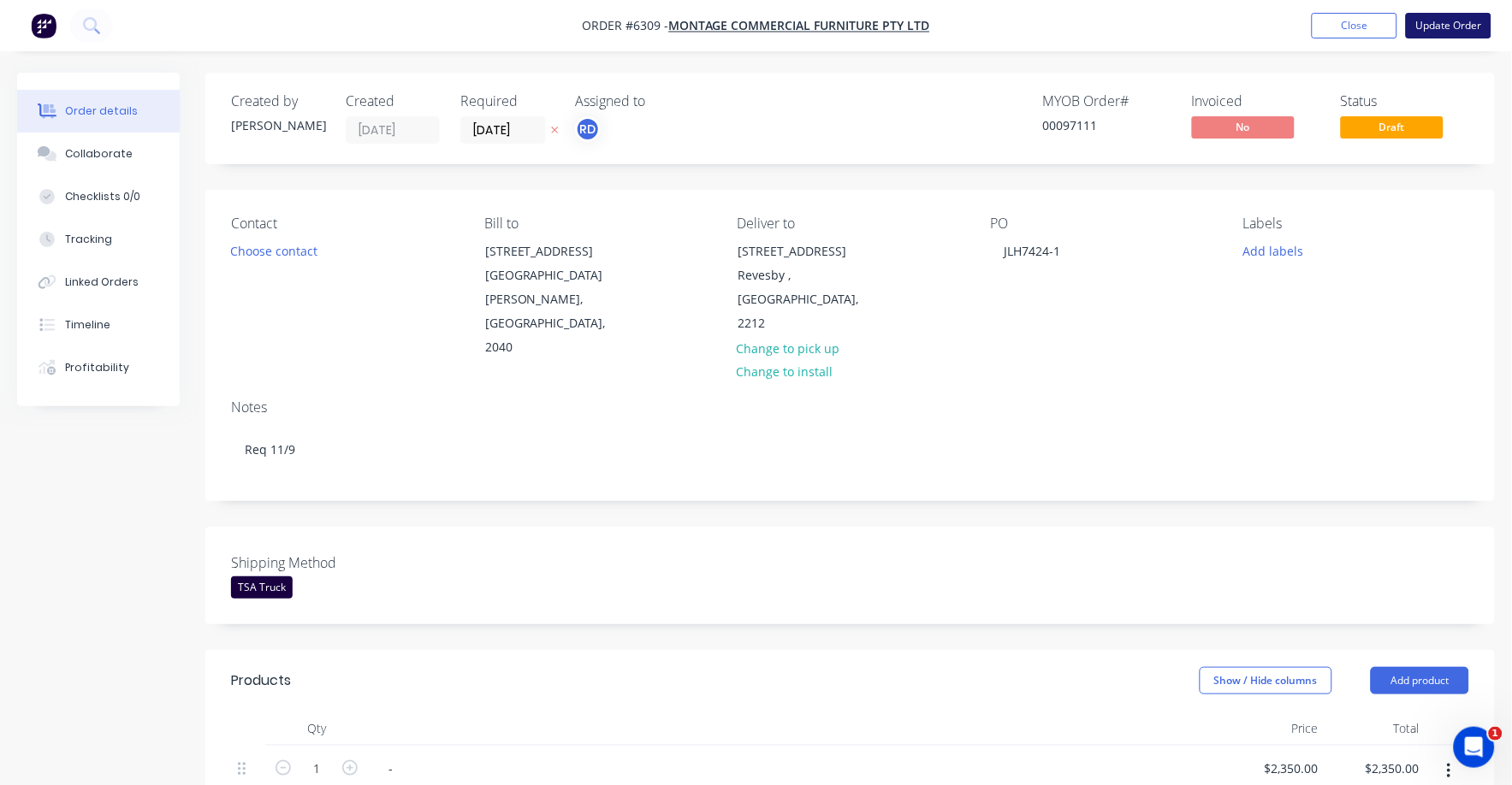
click at [1477, 25] on button "Update Order" at bounding box center [1448, 25] width 86 height 25
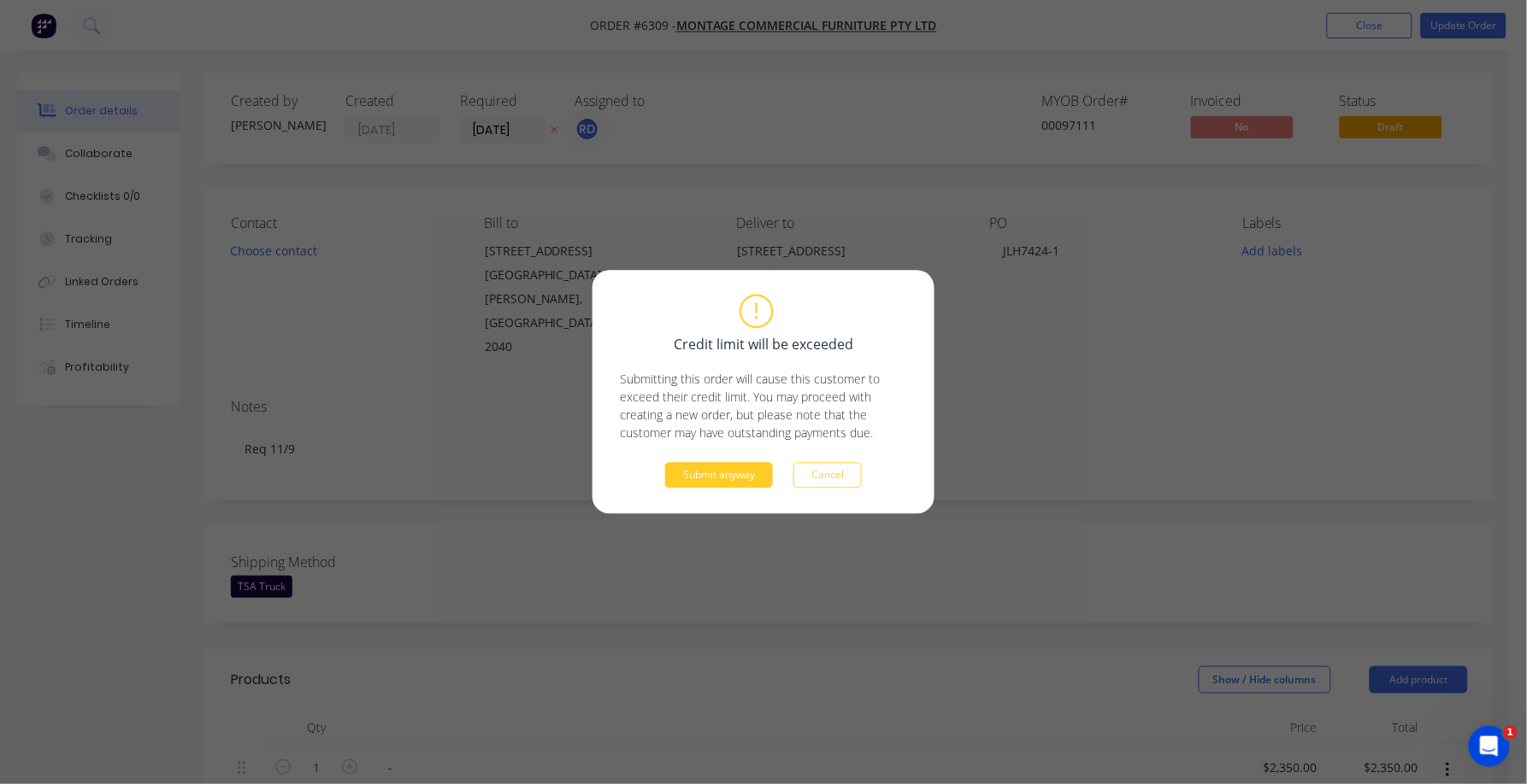
click at [695, 484] on button "Submit anyway" at bounding box center [719, 476] width 108 height 25
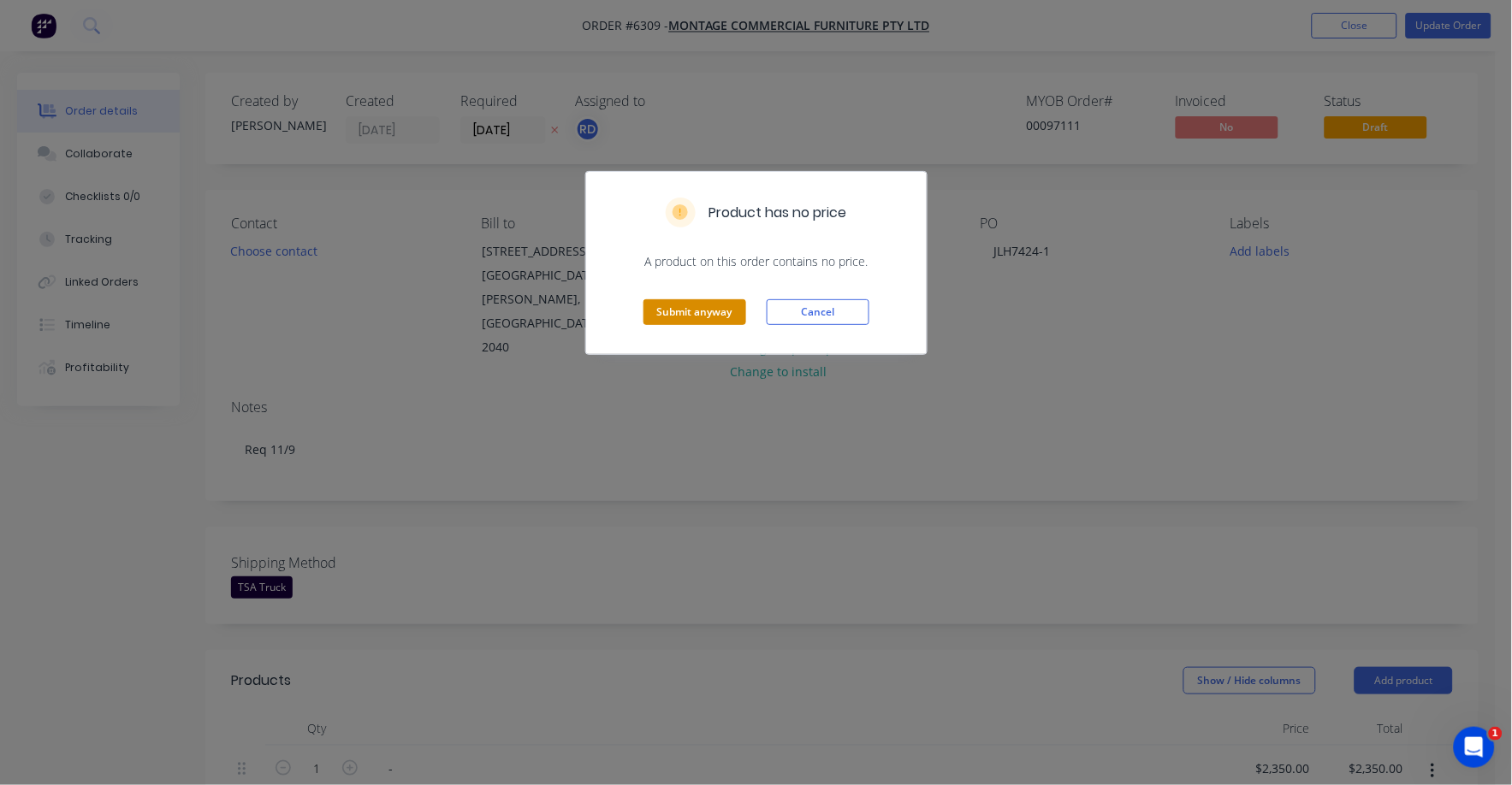
click at [680, 301] on button "Submit anyway" at bounding box center [695, 311] width 103 height 25
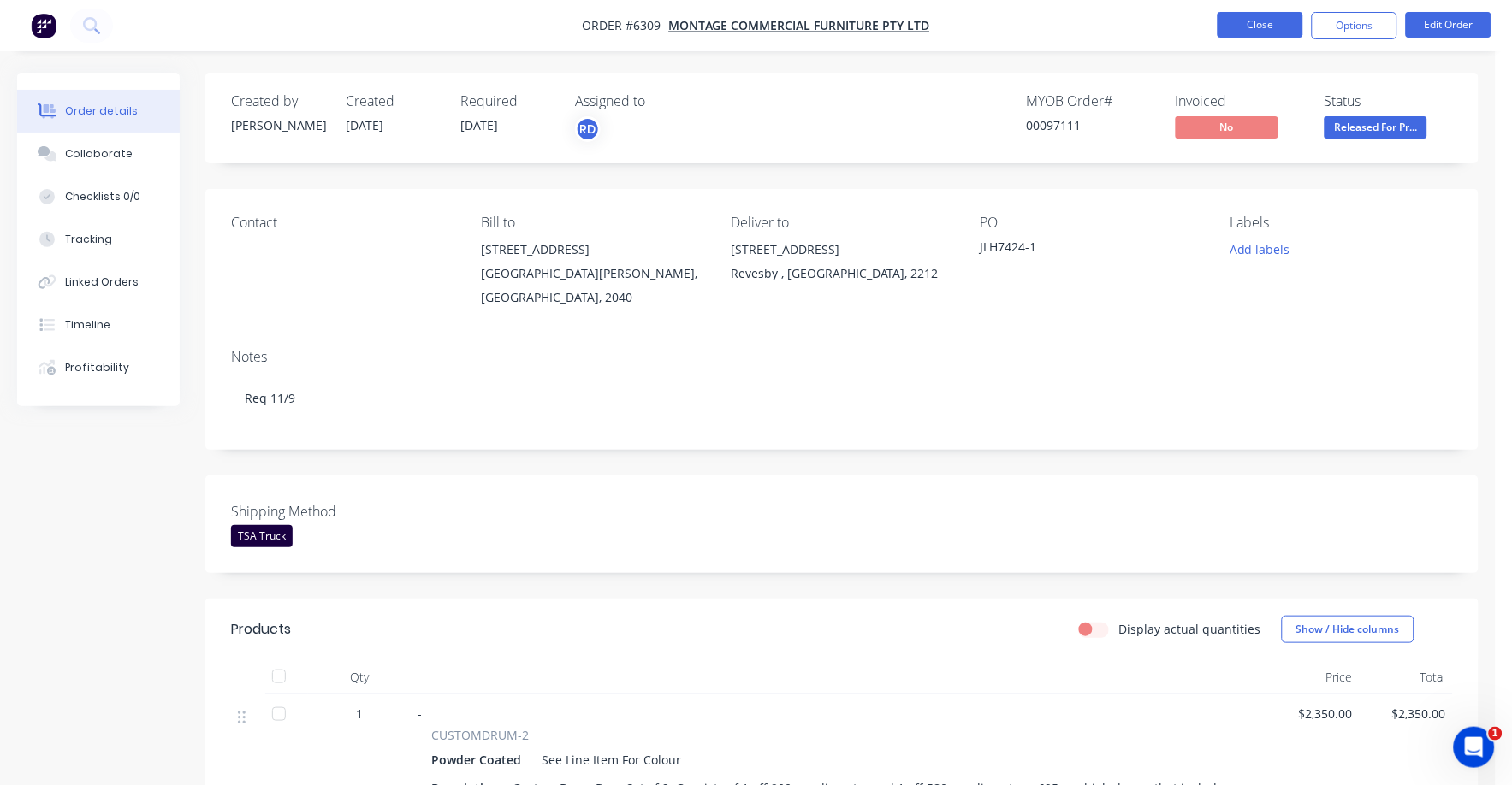
click at [1279, 27] on button "Close" at bounding box center [1261, 24] width 86 height 25
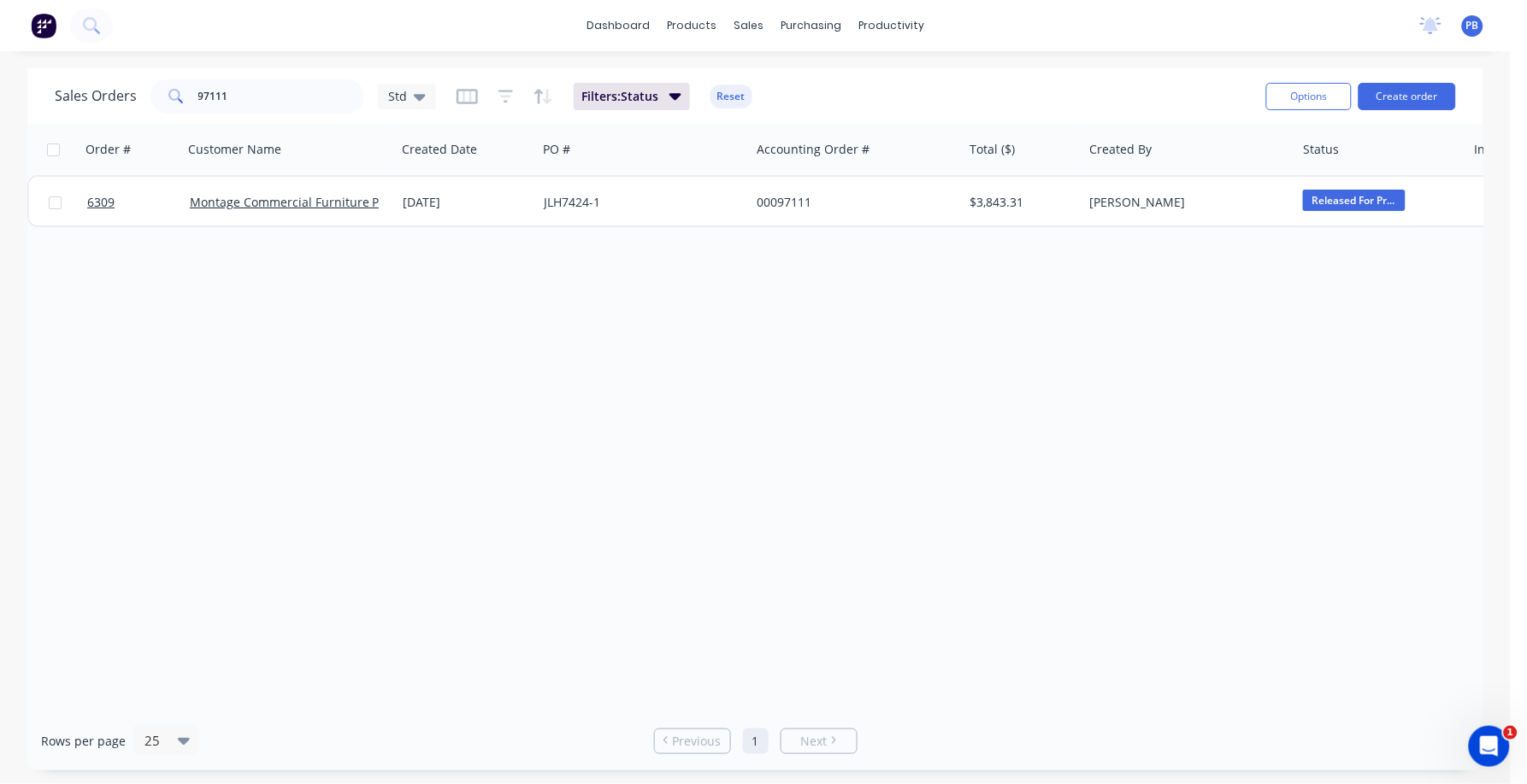
click at [699, 315] on div "Order # Customer Name Created Date PO # Accounting Order # Total ($) Created By…" at bounding box center [755, 417] width 1456 height 588
